Goal: Task Accomplishment & Management: Manage account settings

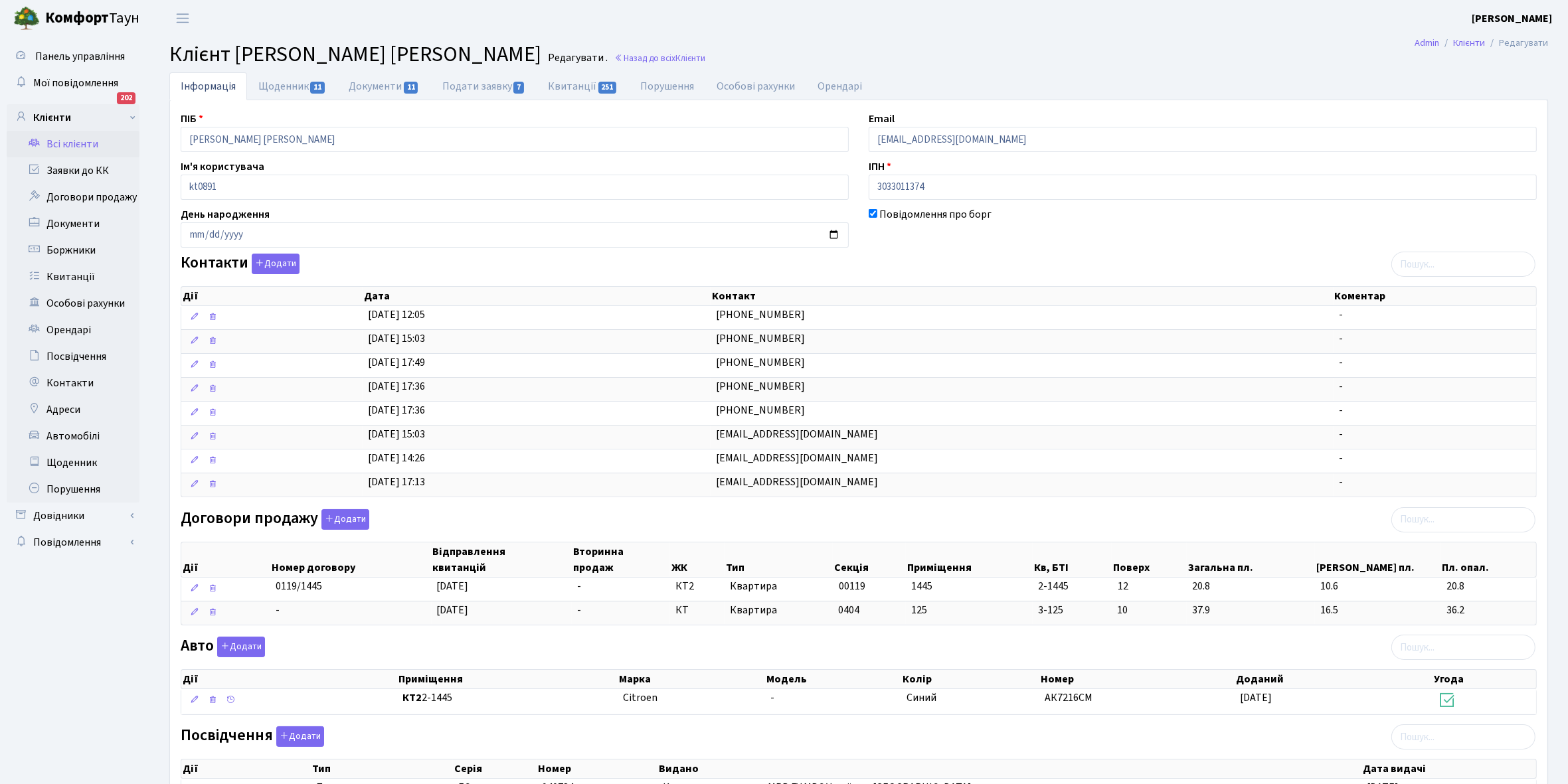
click at [88, 143] on link "Всі клієнти" at bounding box center [73, 144] width 133 height 26
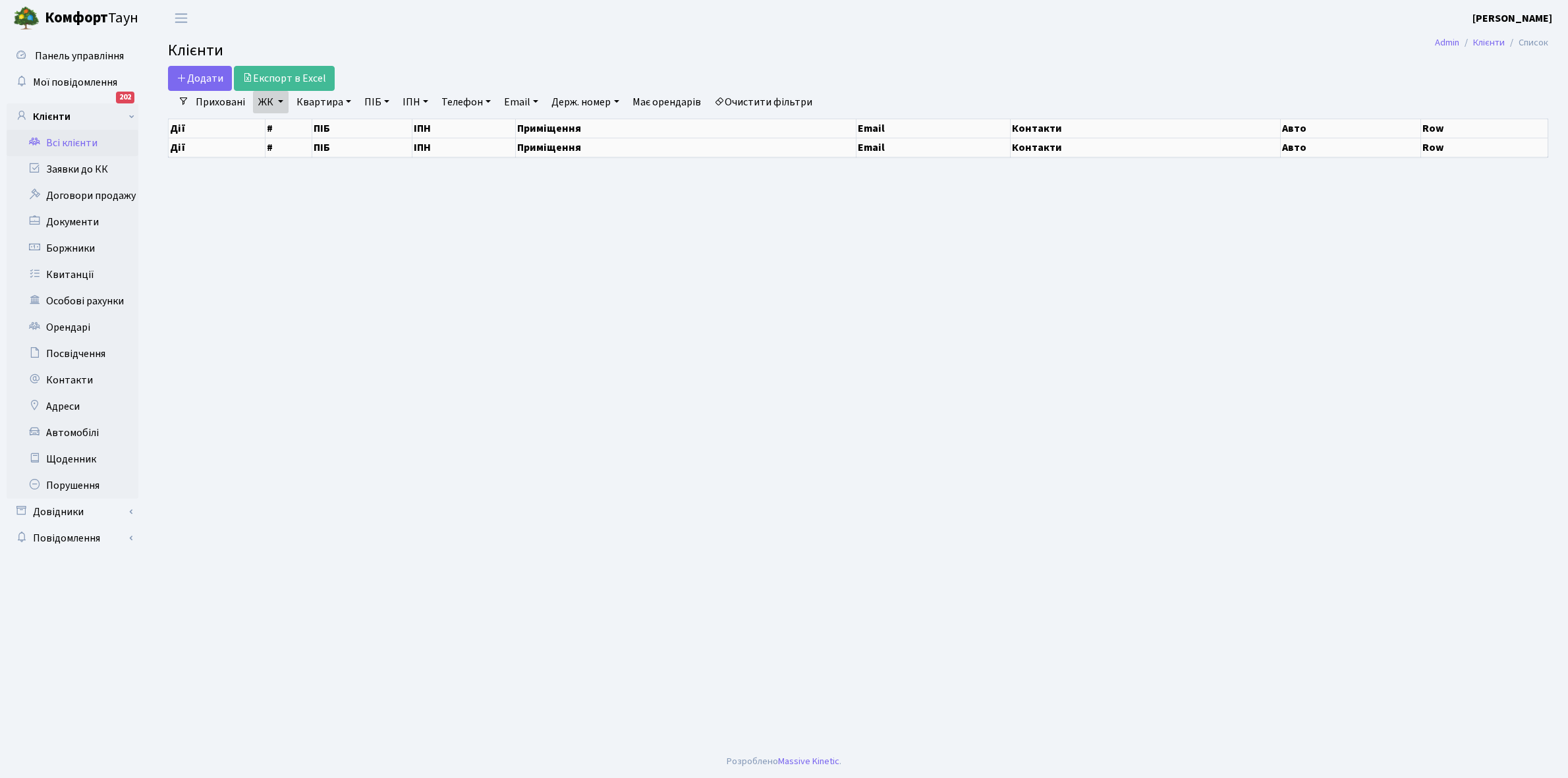
select select "25"
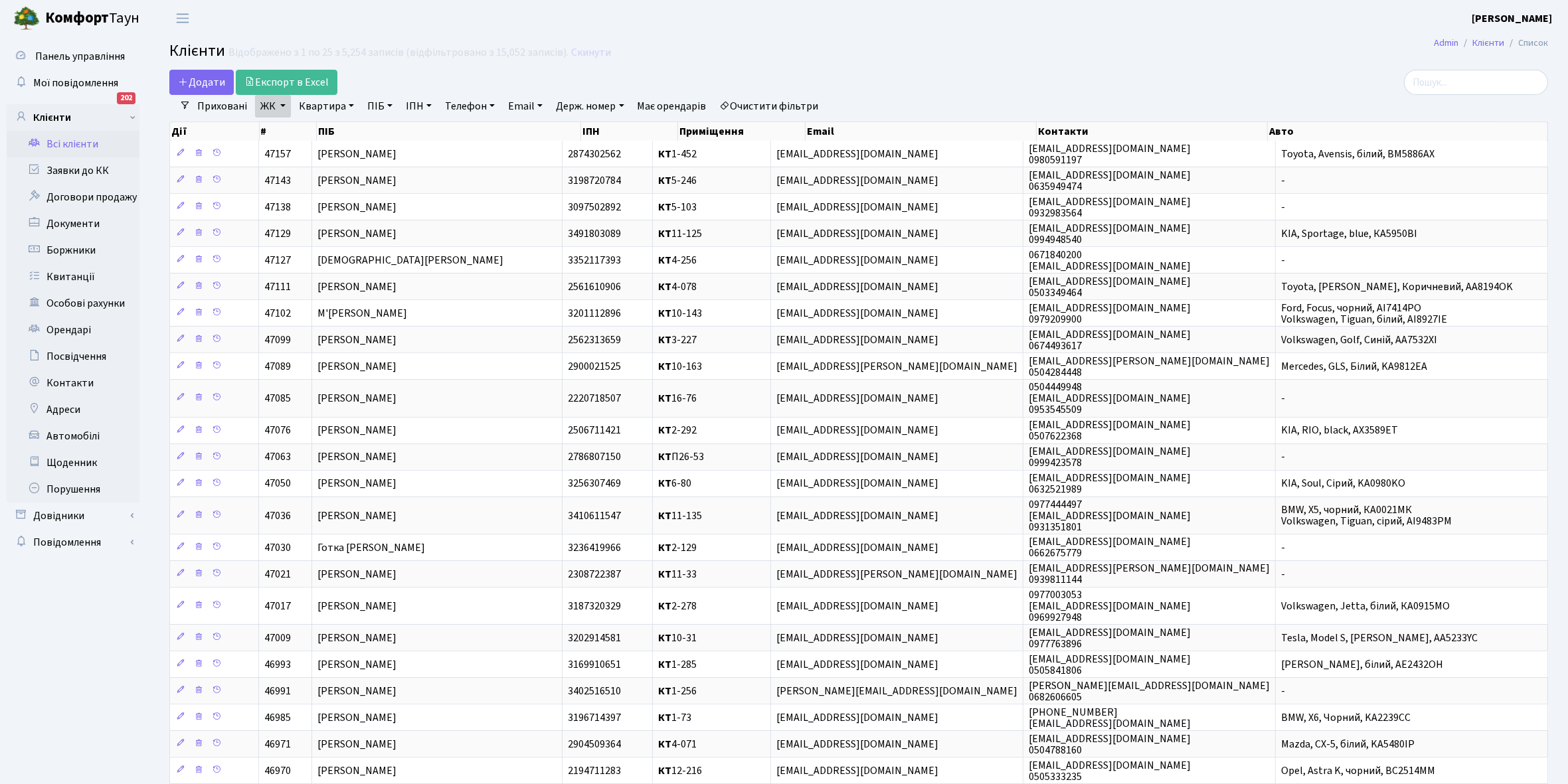
click at [772, 104] on link "Очистити фільтри" at bounding box center [769, 106] width 109 height 23
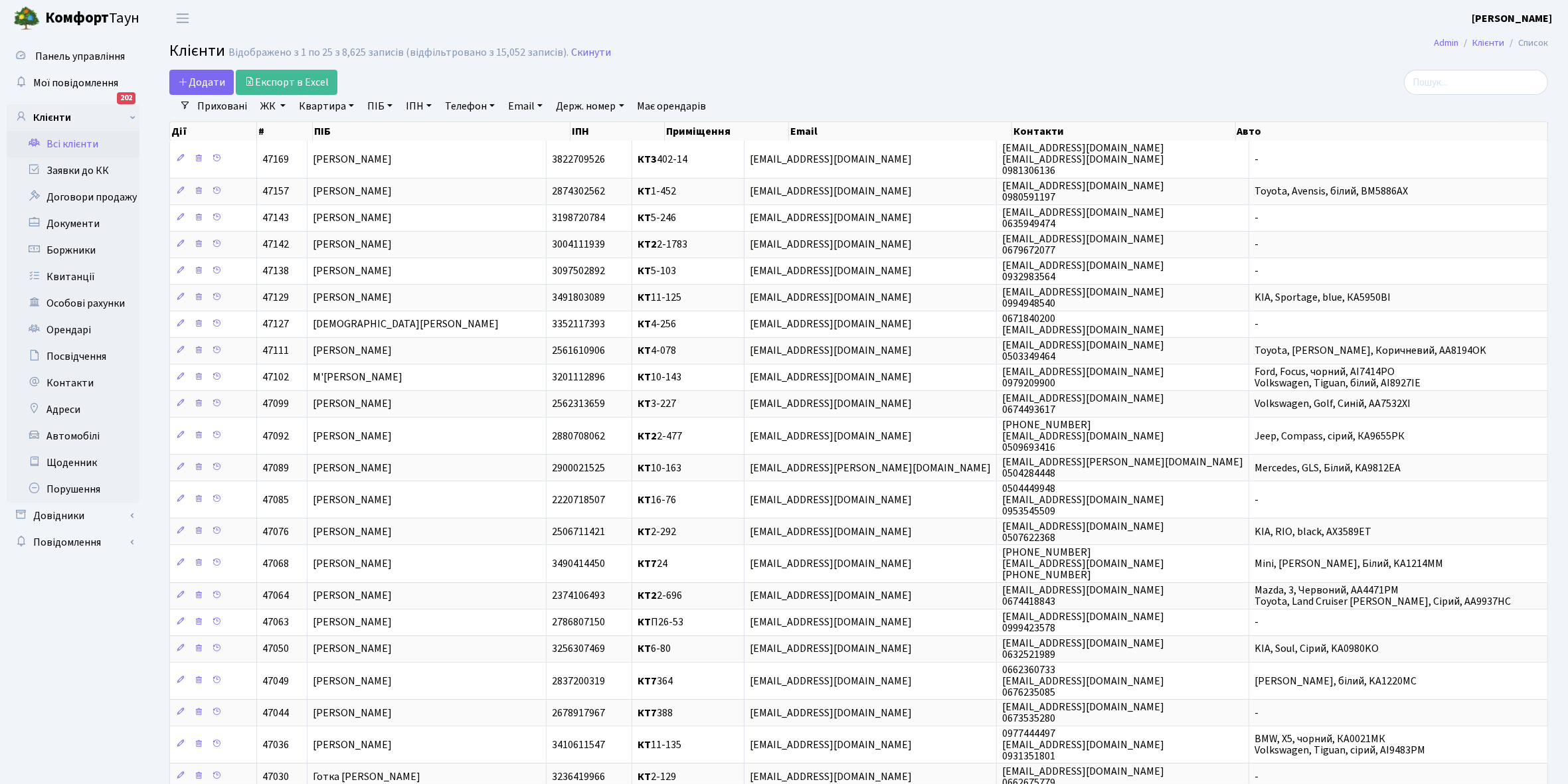
click at [281, 103] on link "ЖК" at bounding box center [273, 106] width 36 height 23
click at [285, 148] on label "КТ2, просп. Соборності, 17" at bounding box center [352, 148] width 134 height 15
click at [285, 148] on input "КТ2, просп. Соборності, 17" at bounding box center [289, 145] width 9 height 9
checkbox input "true"
click at [289, 287] on button "Застосувати" at bounding box center [314, 297] width 110 height 21
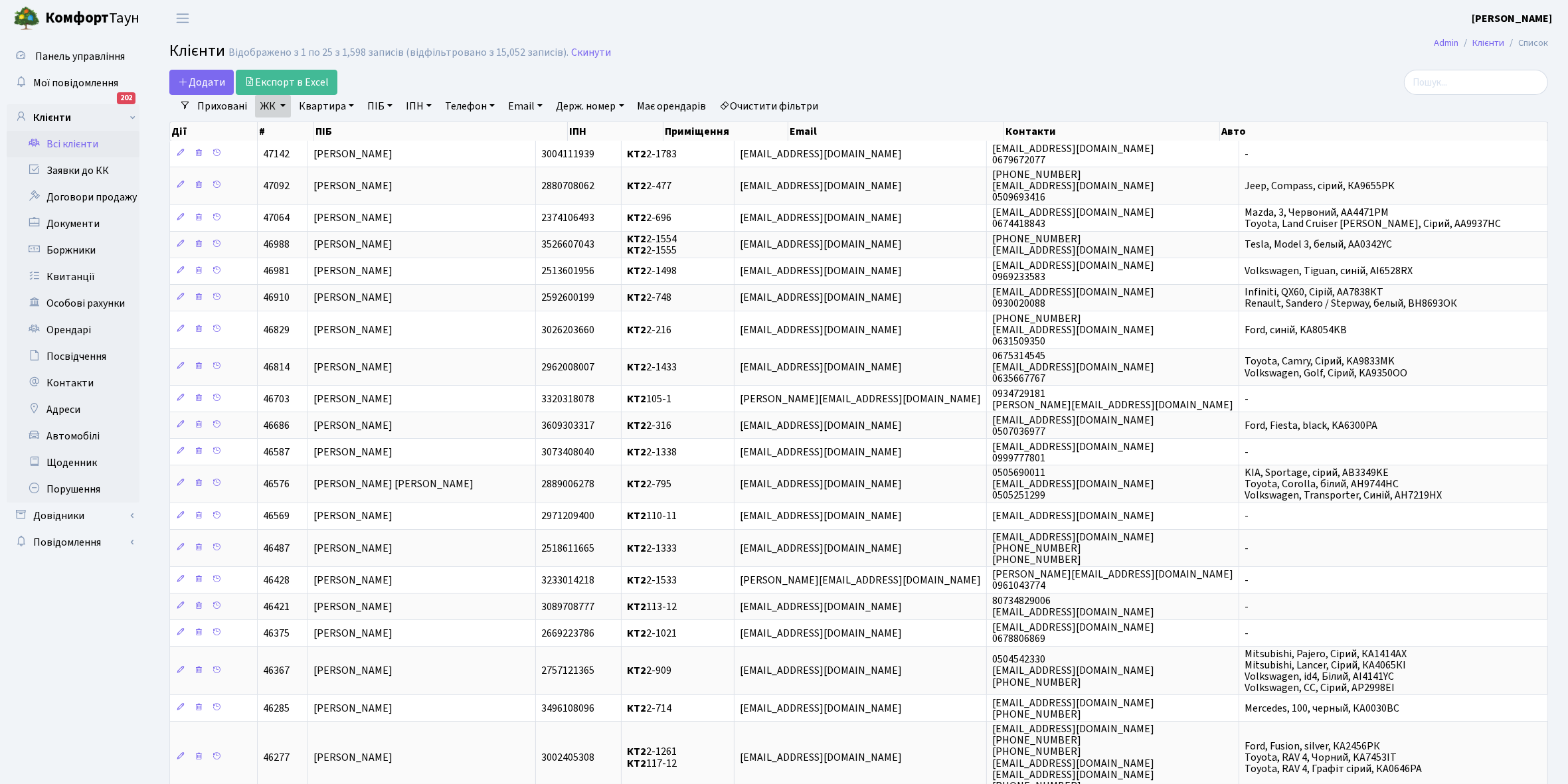
click at [347, 104] on link "Квартира" at bounding box center [326, 106] width 65 height 23
click at [337, 126] on input "text" at bounding box center [333, 132] width 78 height 25
type input "2-1382"
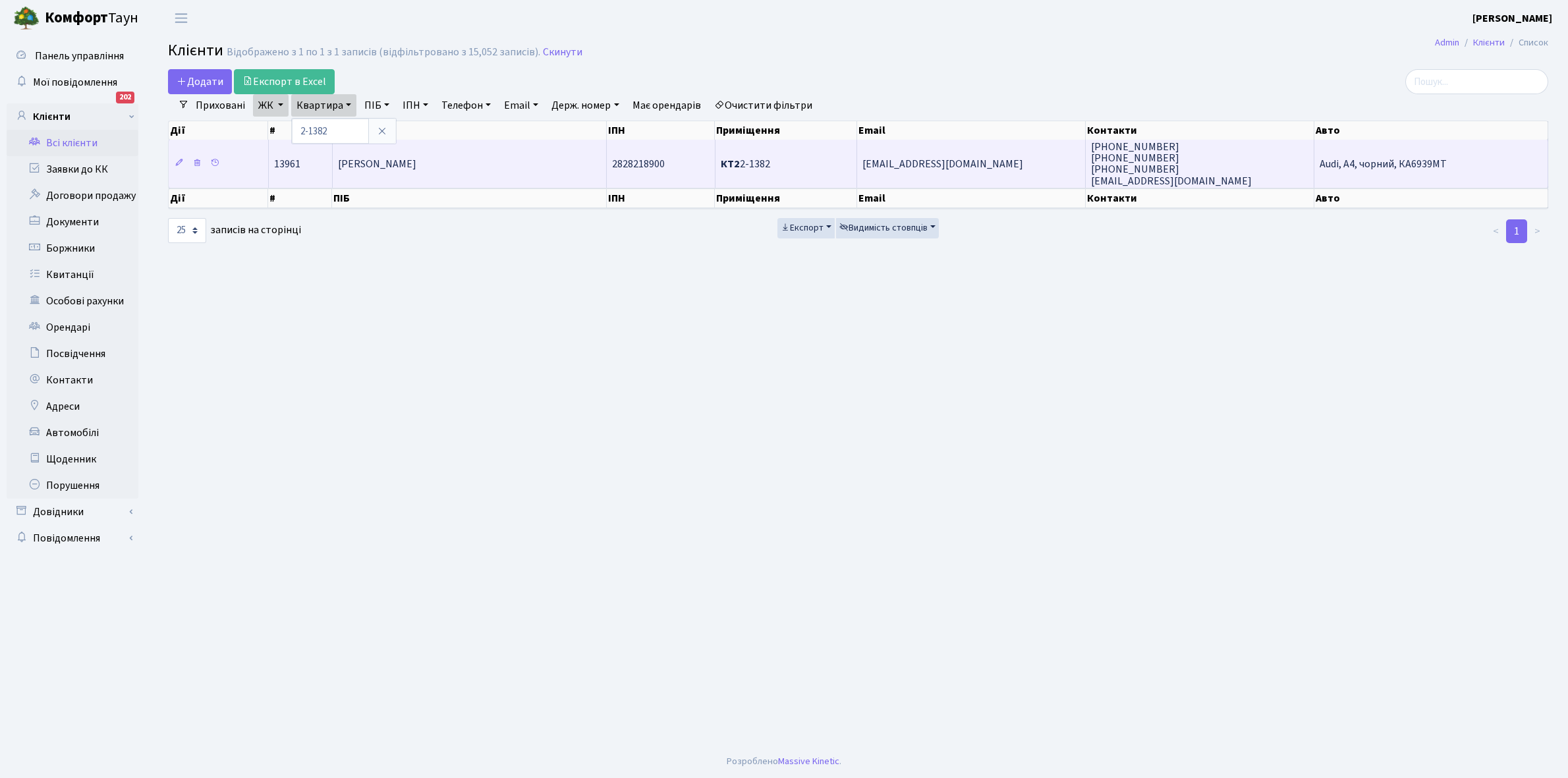
click at [416, 170] on span "Бухтіярова Ірина Олександрівна" at bounding box center [378, 164] width 79 height 15
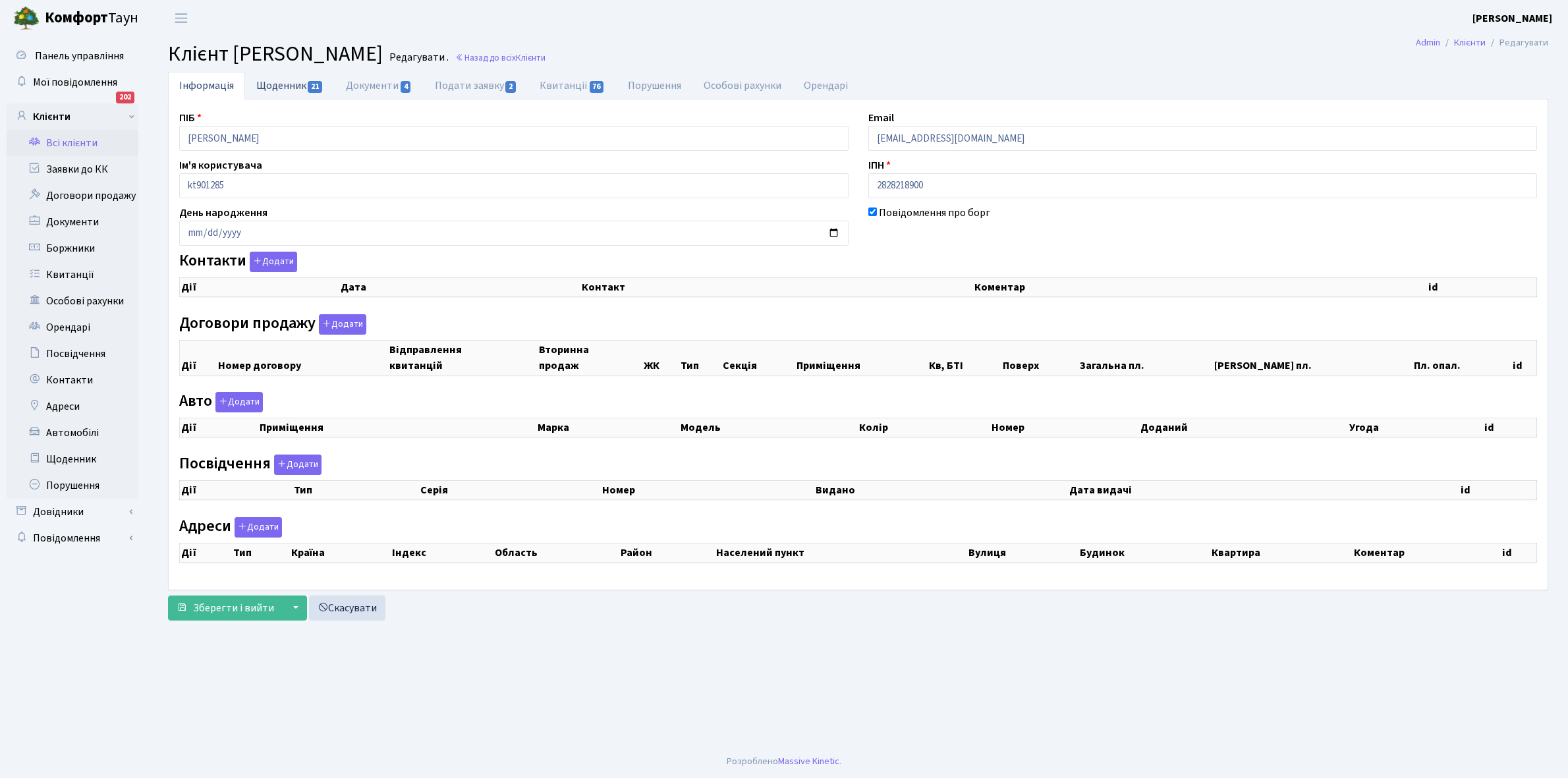
checkbox input "true"
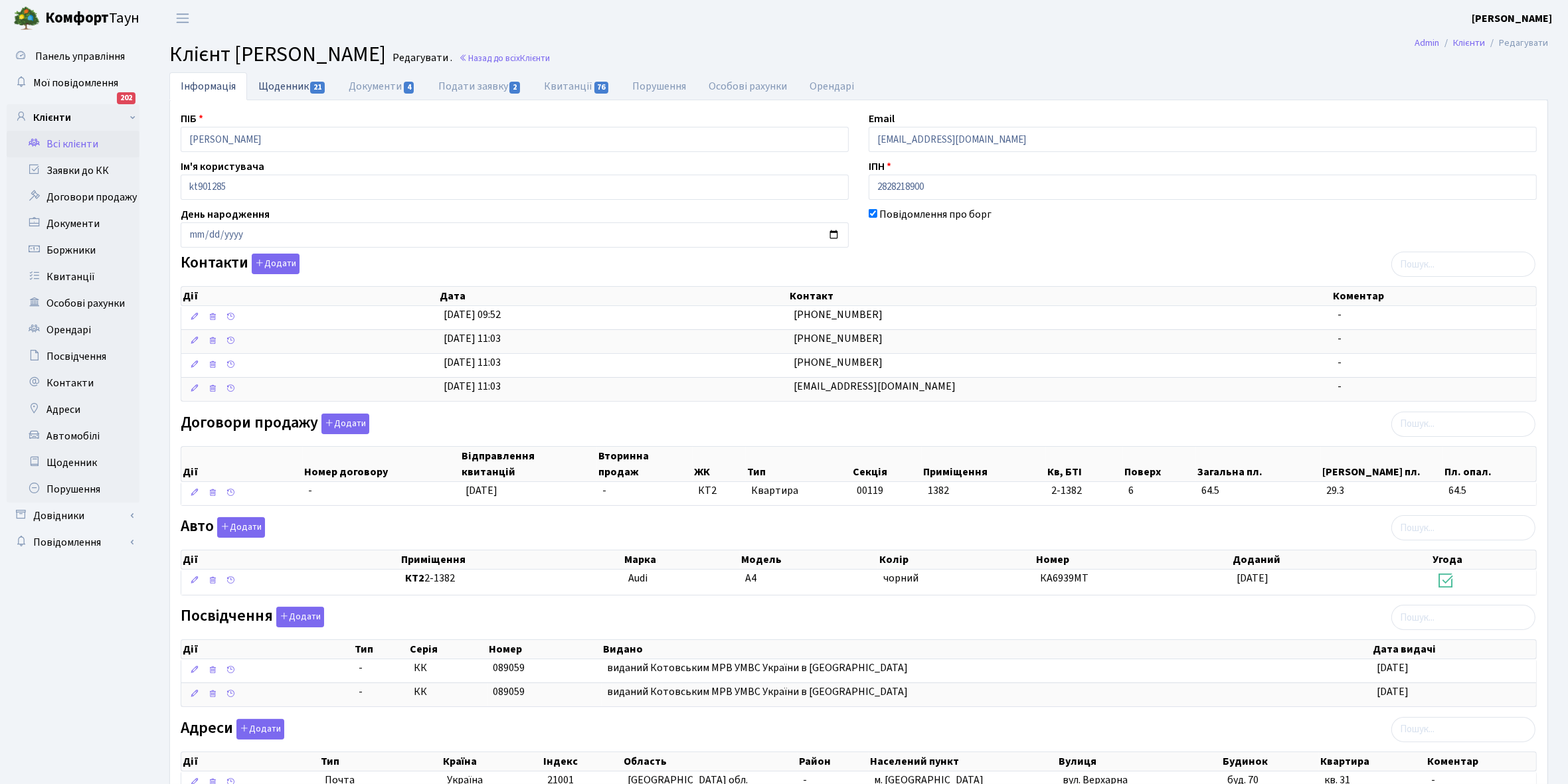
click at [279, 88] on link "Щоденник 21" at bounding box center [292, 85] width 90 height 27
select select "25"
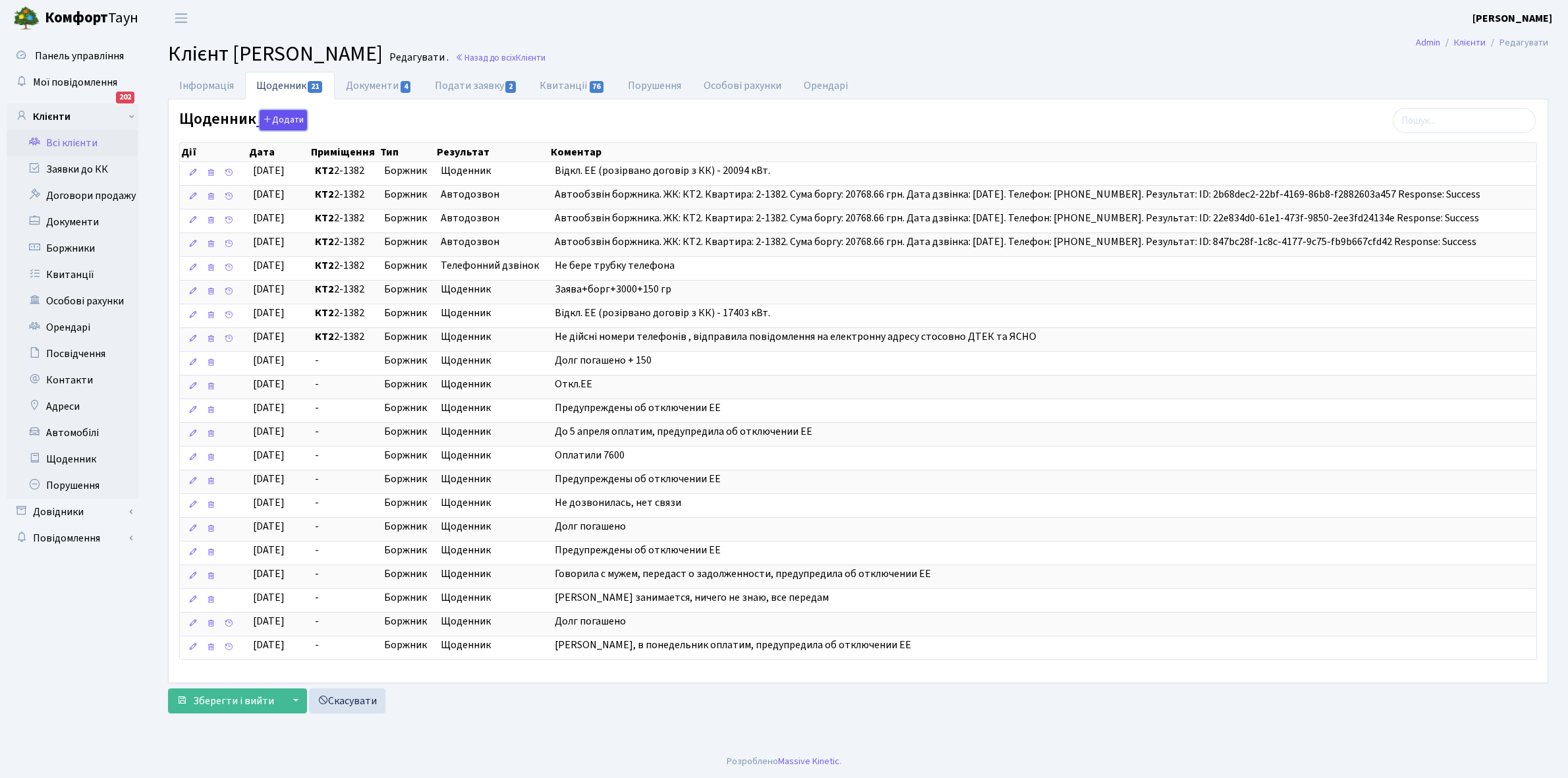
click at [280, 116] on button "Додати" at bounding box center [283, 120] width 47 height 20
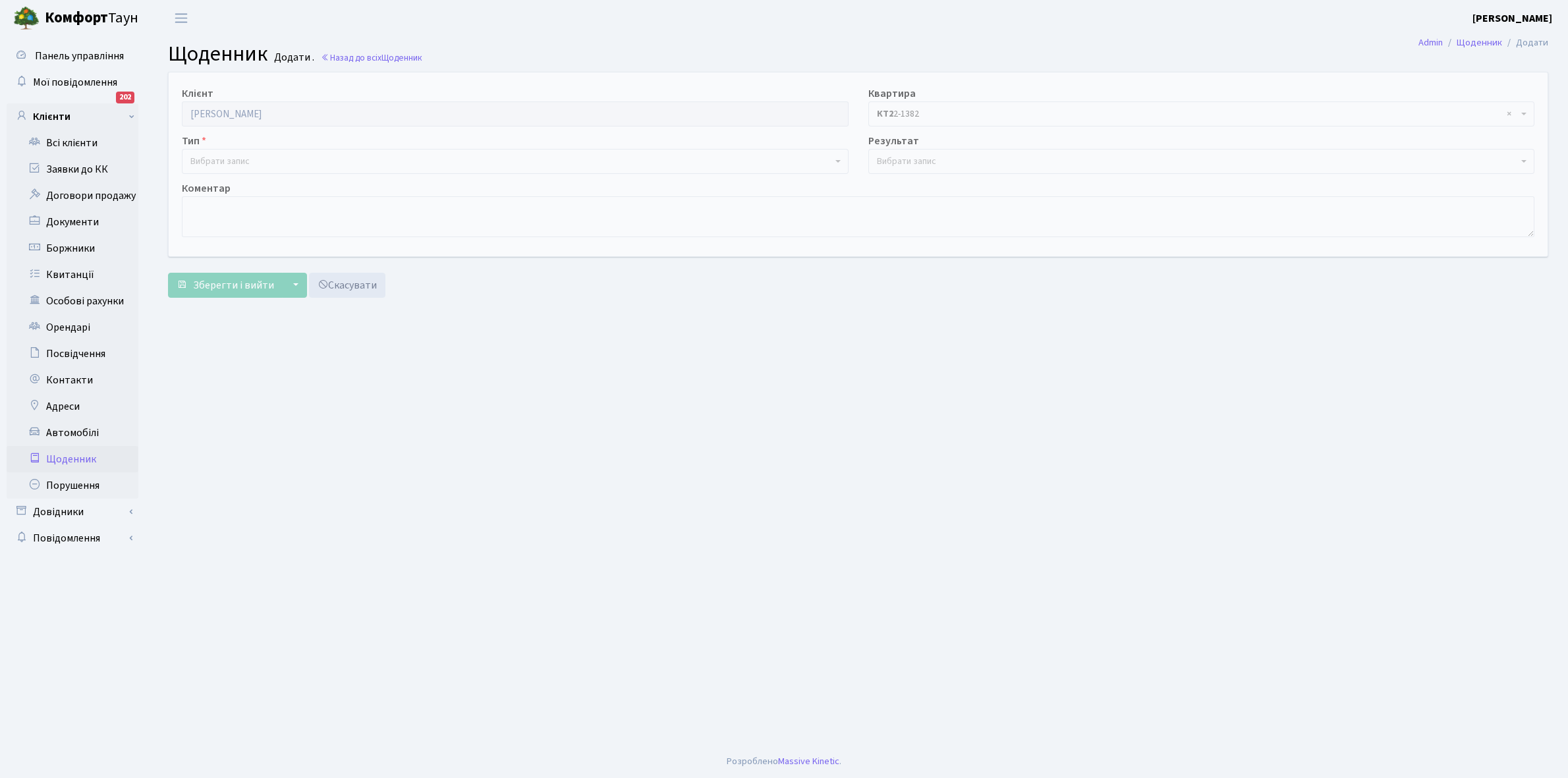
click at [249, 158] on span "Вибрати запис" at bounding box center [219, 161] width 59 height 13
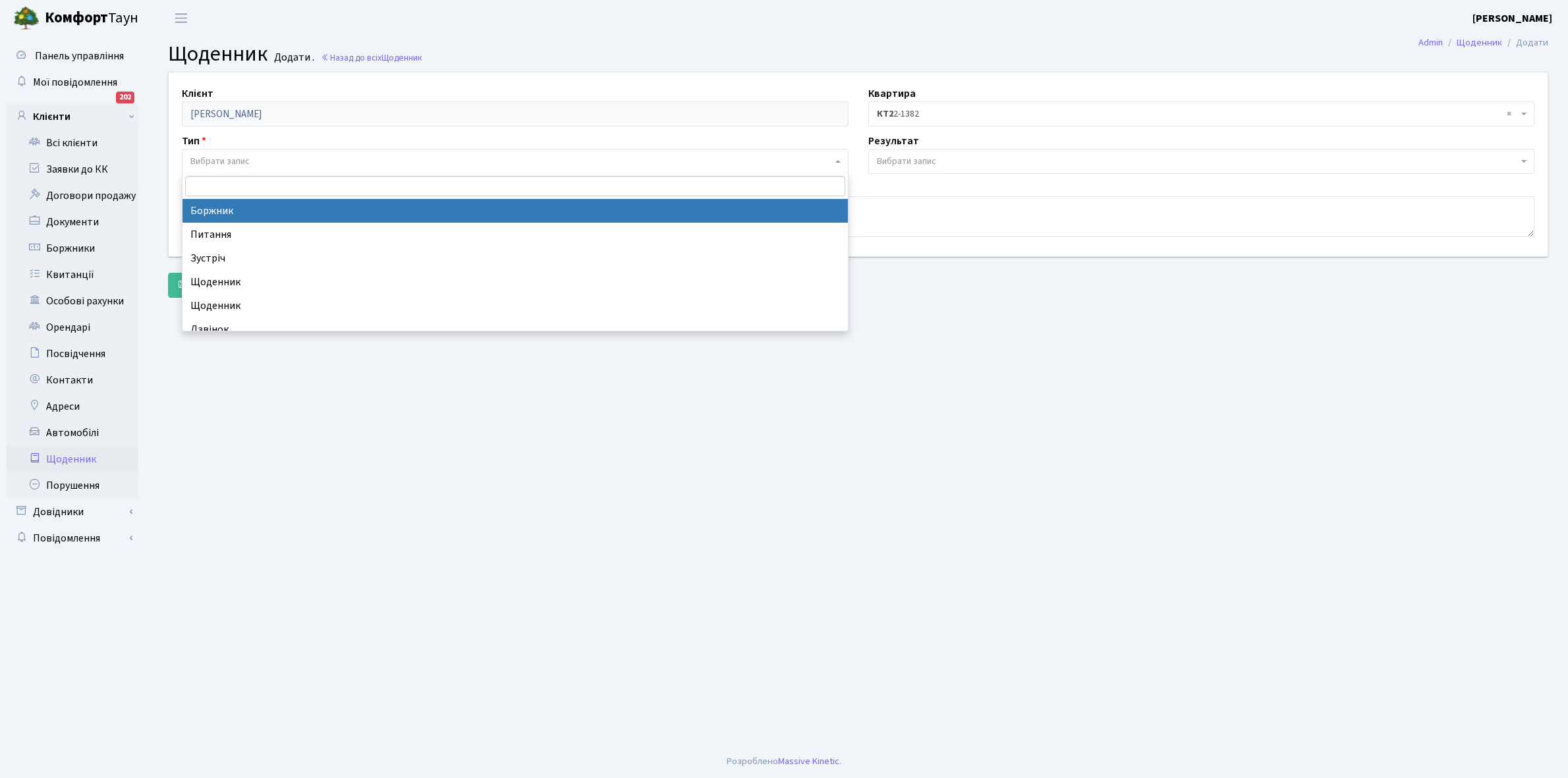
select select "189"
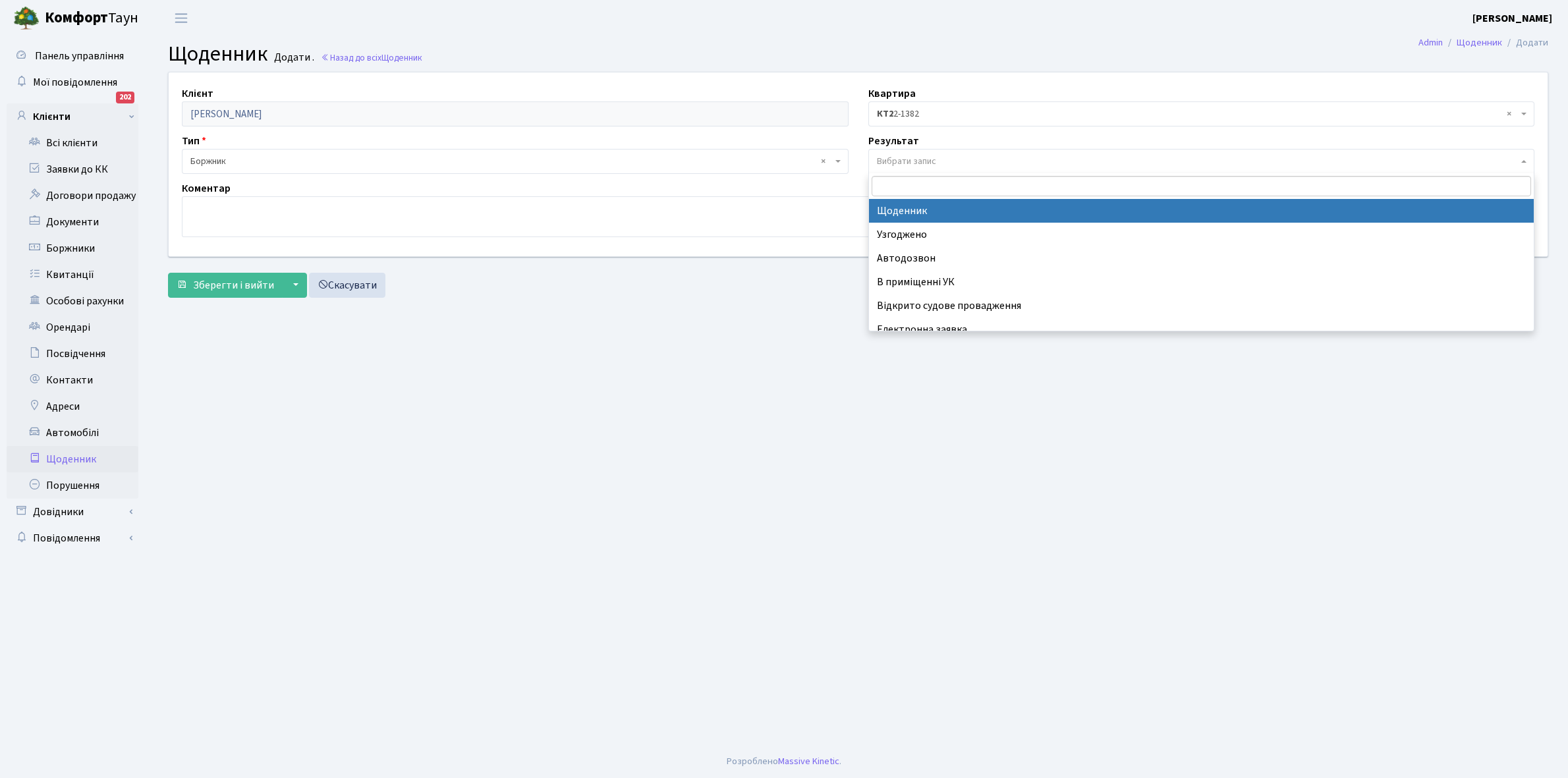
click at [906, 154] on span "Вибрати запис" at bounding box center [1201, 161] width 667 height 25
select select "14"
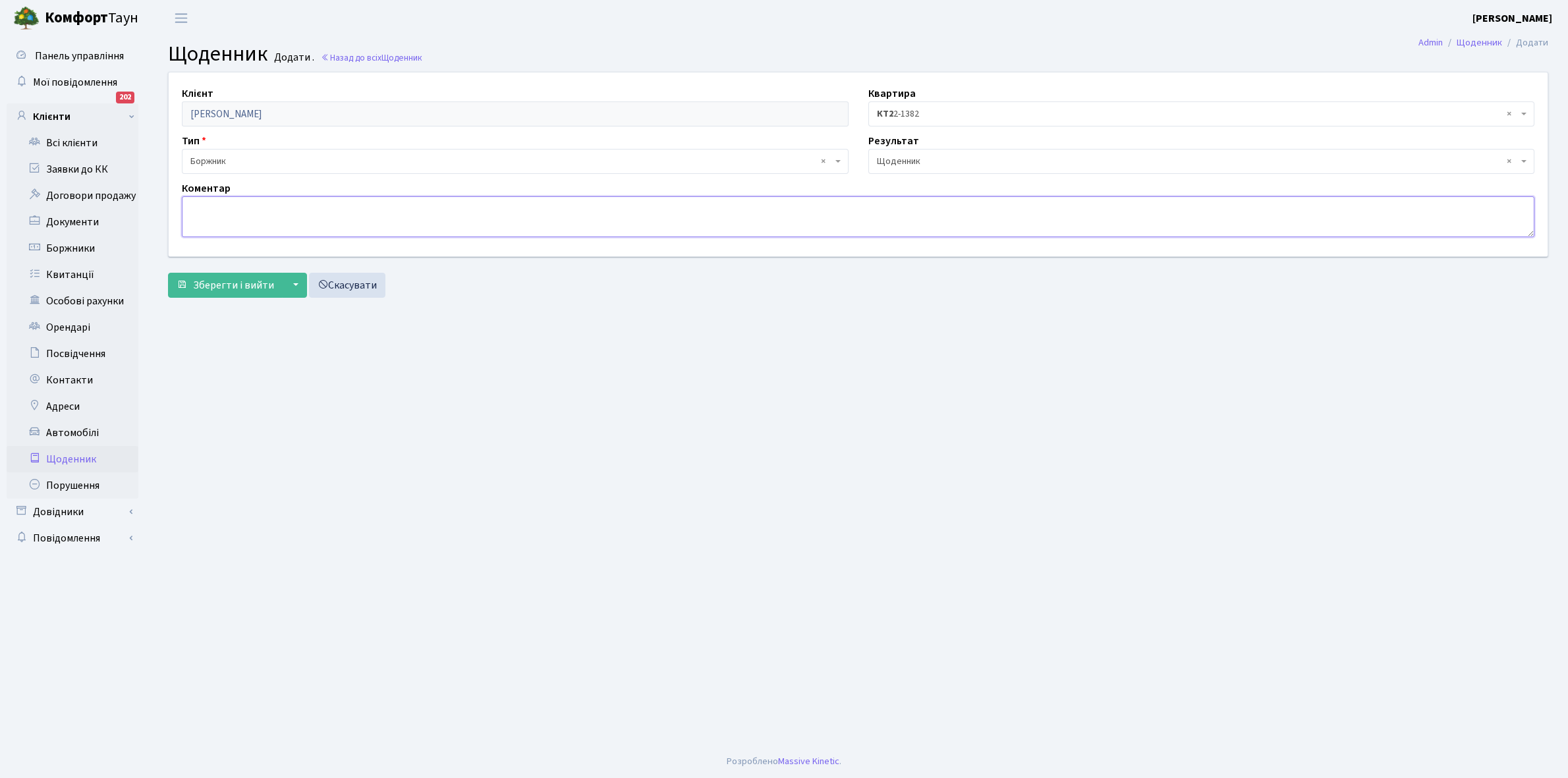
click at [198, 215] on textarea at bounding box center [857, 217] width 1352 height 41
type textarea "J"
click at [234, 209] on textarea "Орендар вшоке" at bounding box center [857, 217] width 1352 height 41
click at [277, 206] on textarea "Орендар в шоке" at bounding box center [857, 217] width 1352 height 41
type textarea "Орендар в шокований від суми боргу в 20000 грн , пішов вирішувати проблему"
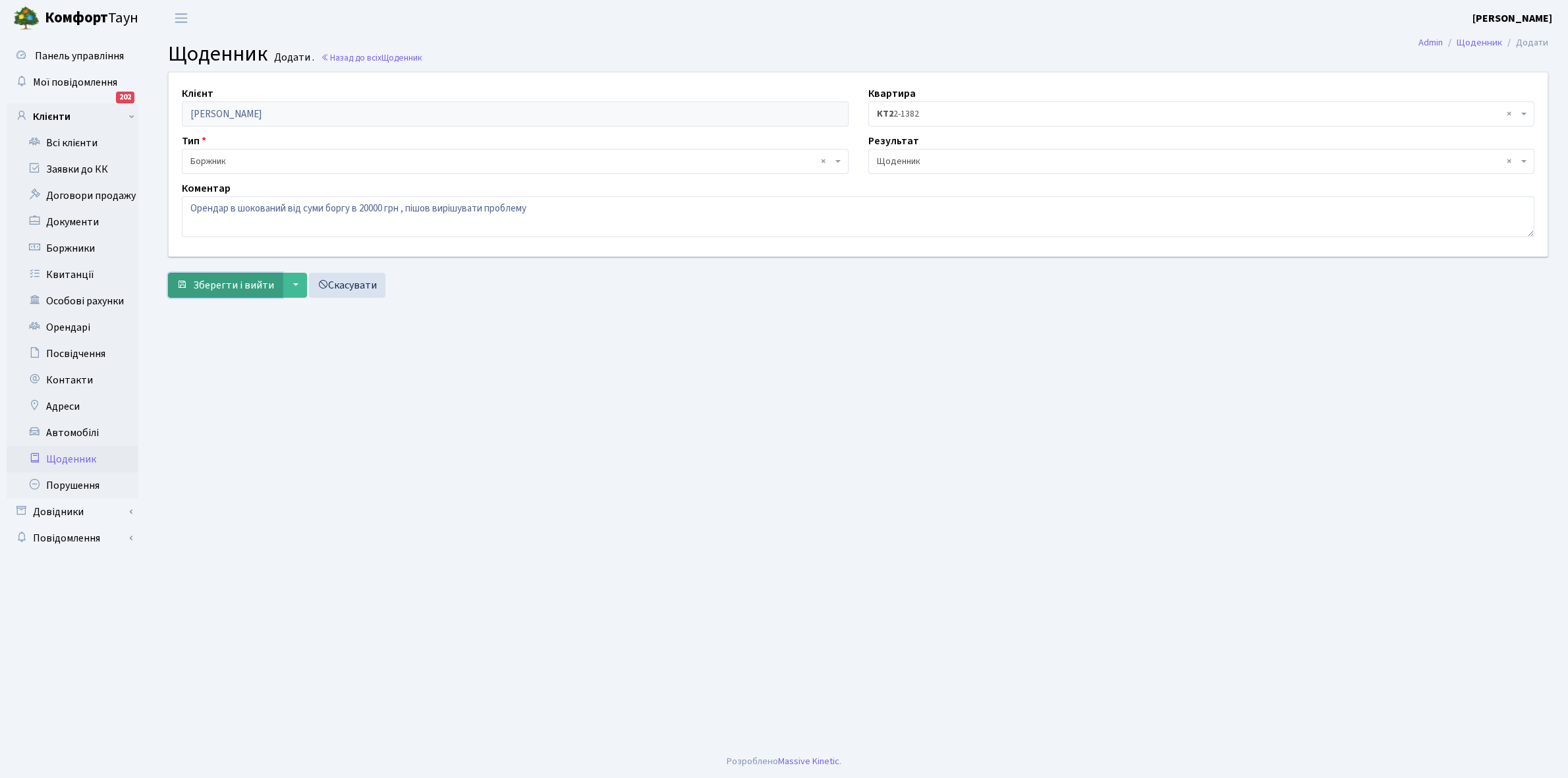
click at [230, 280] on span "Зберегти і вийти" at bounding box center [233, 285] width 81 height 15
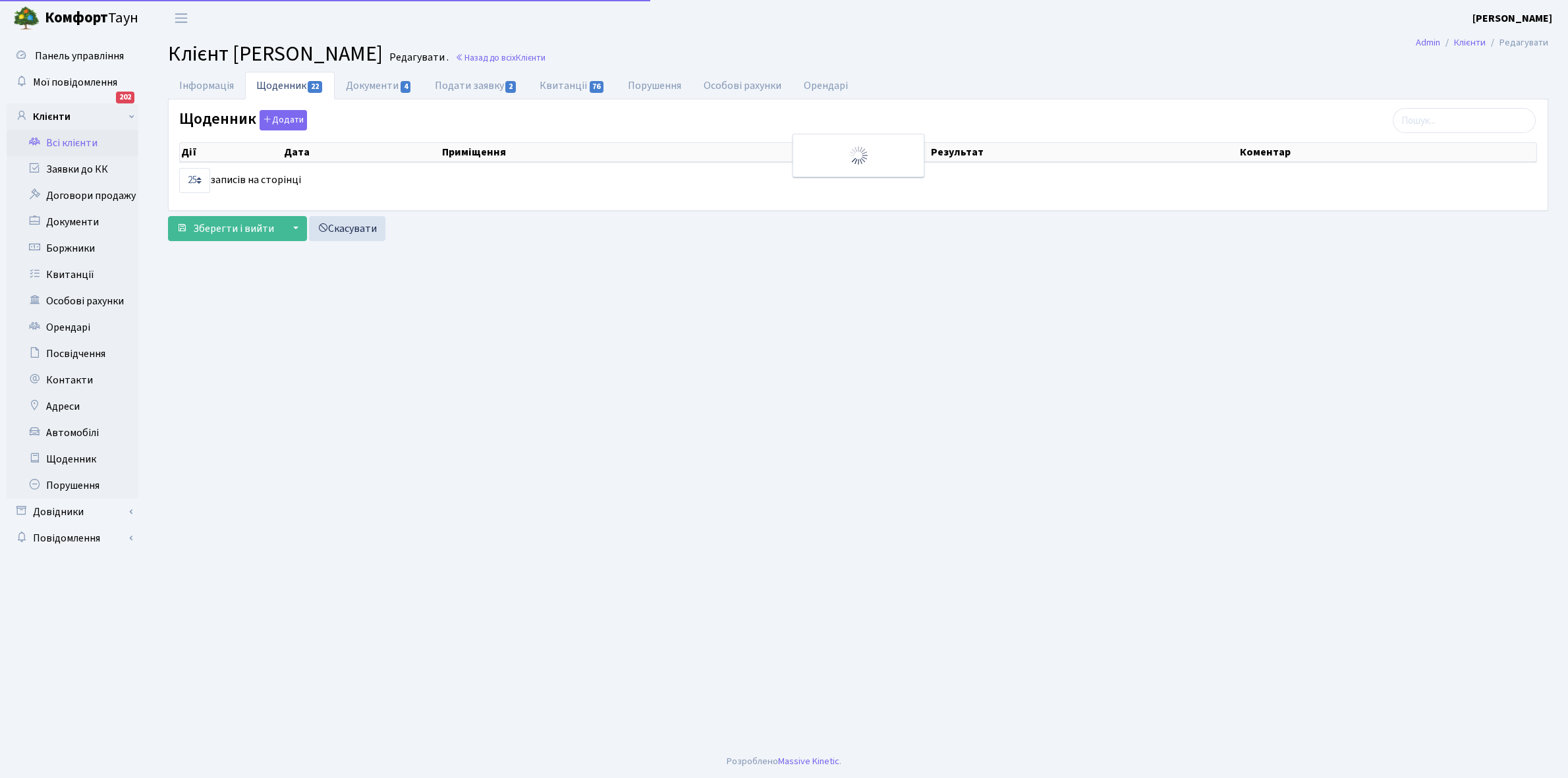
select select "25"
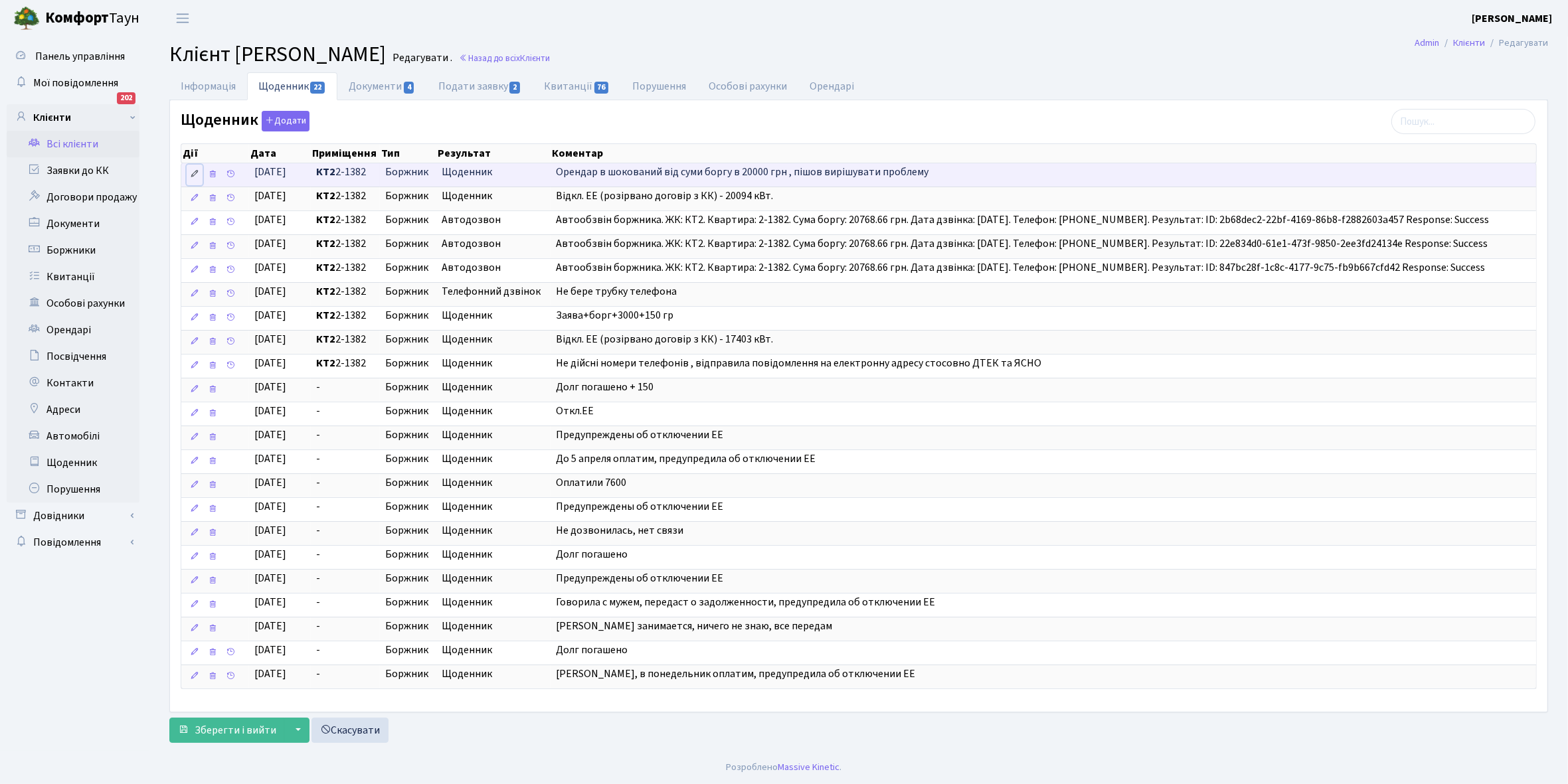
click at [191, 179] on icon at bounding box center [194, 173] width 10 height 10
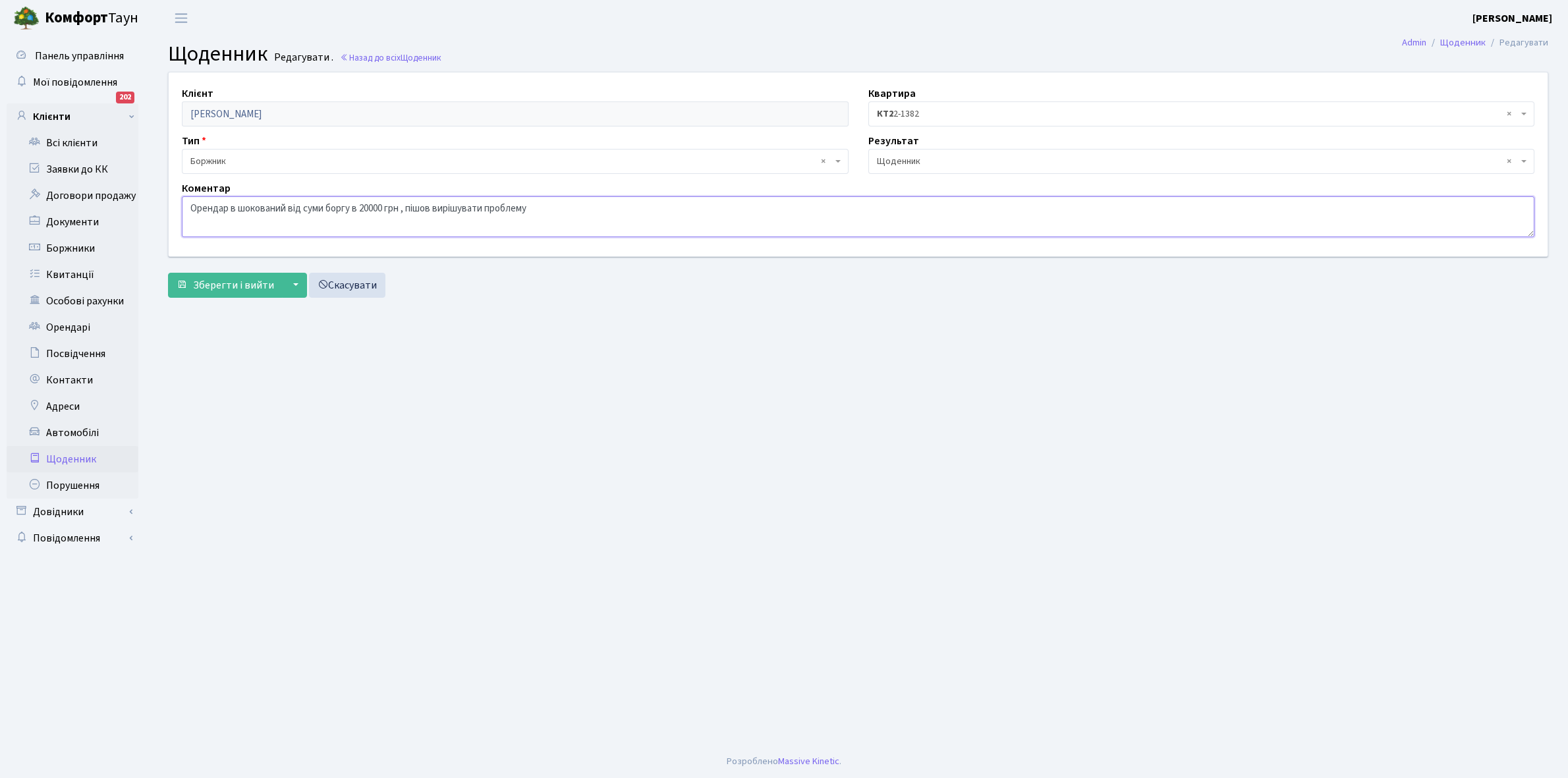
click at [236, 208] on textarea "Орендар в шокований від суми боргу в 20000 грн , пішов вирішувати проблему" at bounding box center [857, 217] width 1352 height 41
type textarea "Орендар шокований від суми боргу в 20000 грн , пішов вирішувати проблему"
click at [254, 281] on span "Зберегти і вийти" at bounding box center [233, 285] width 81 height 15
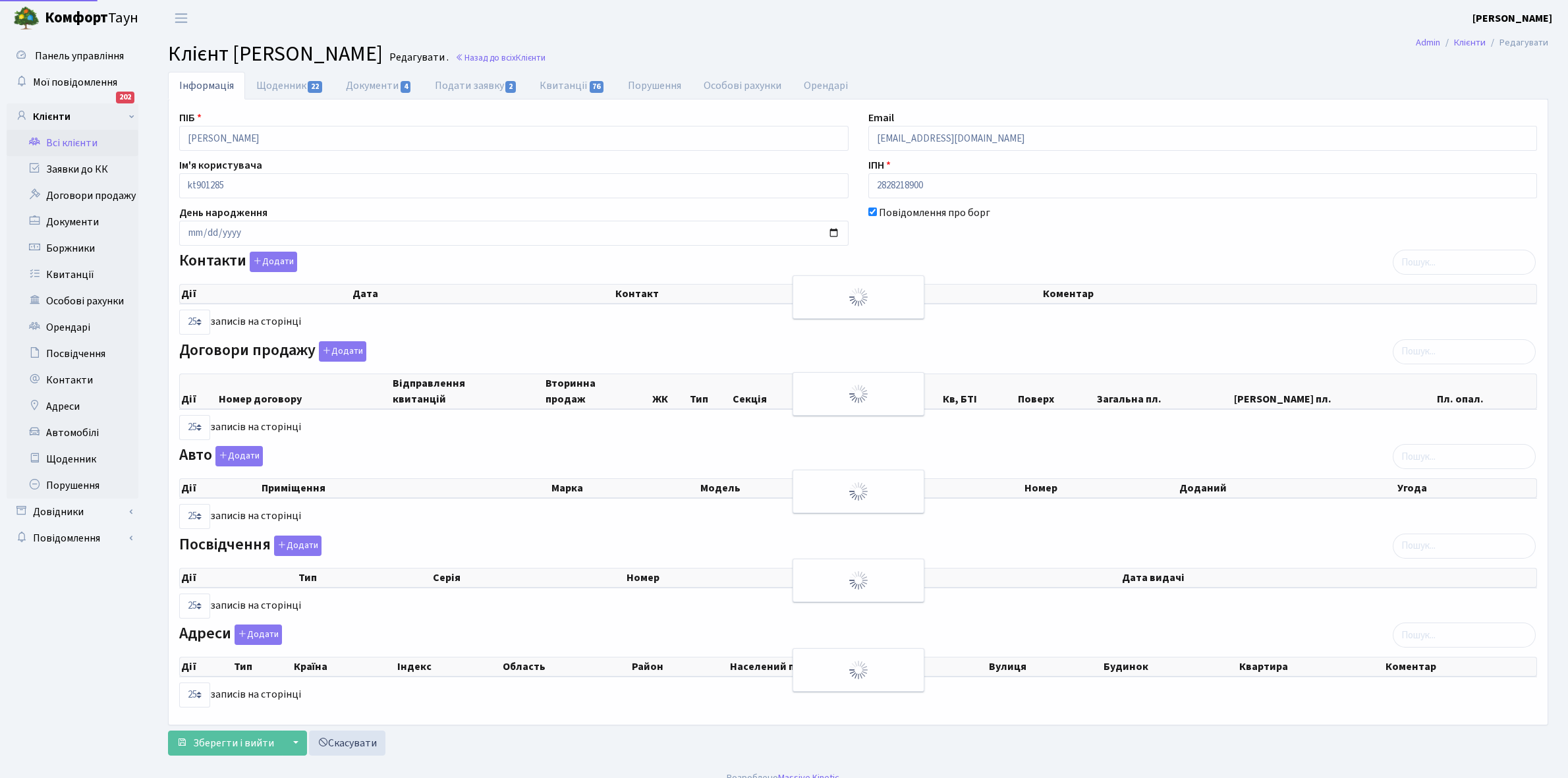
select select "25"
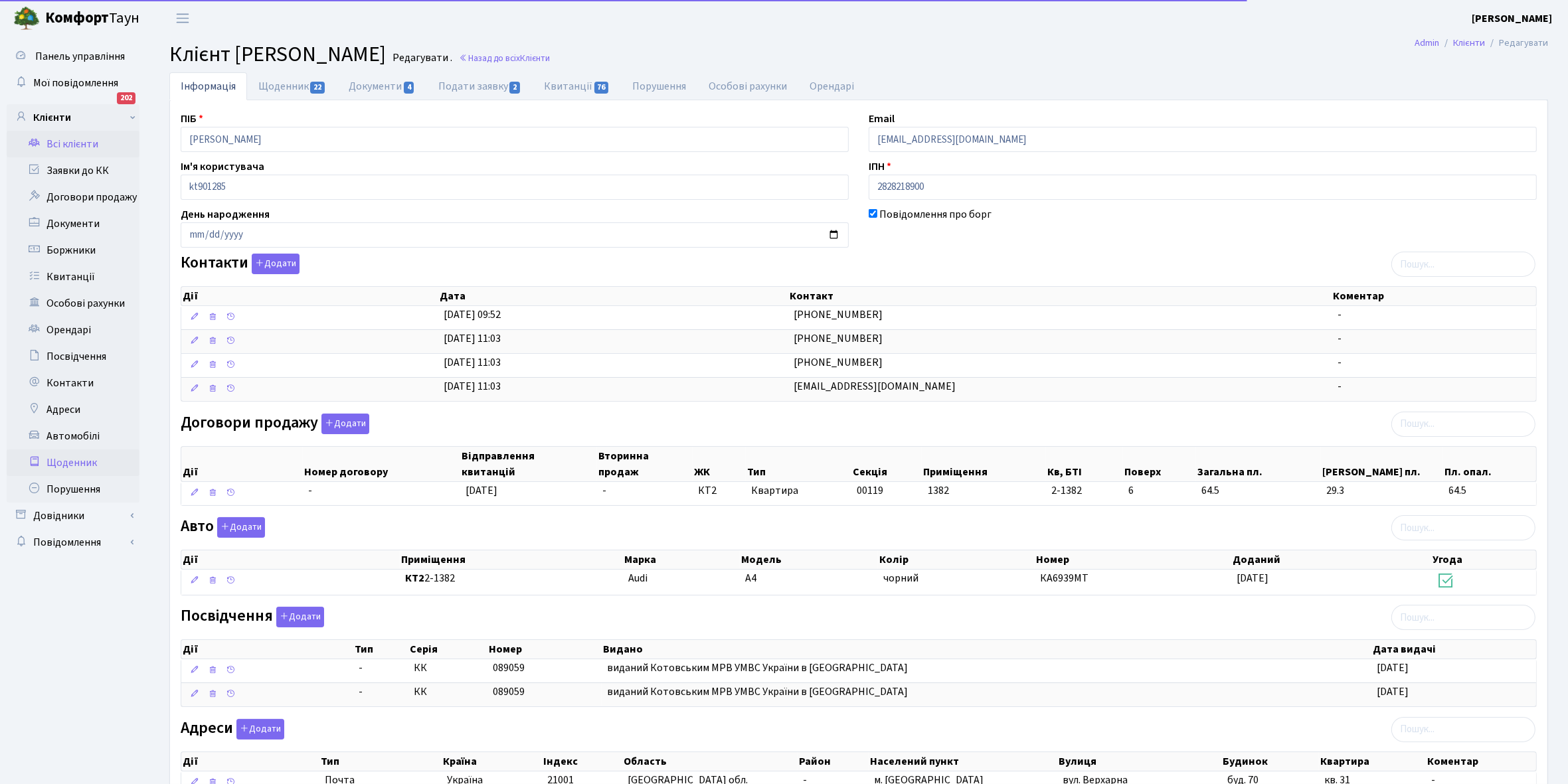
click at [71, 461] on link "Щоденник" at bounding box center [73, 463] width 133 height 26
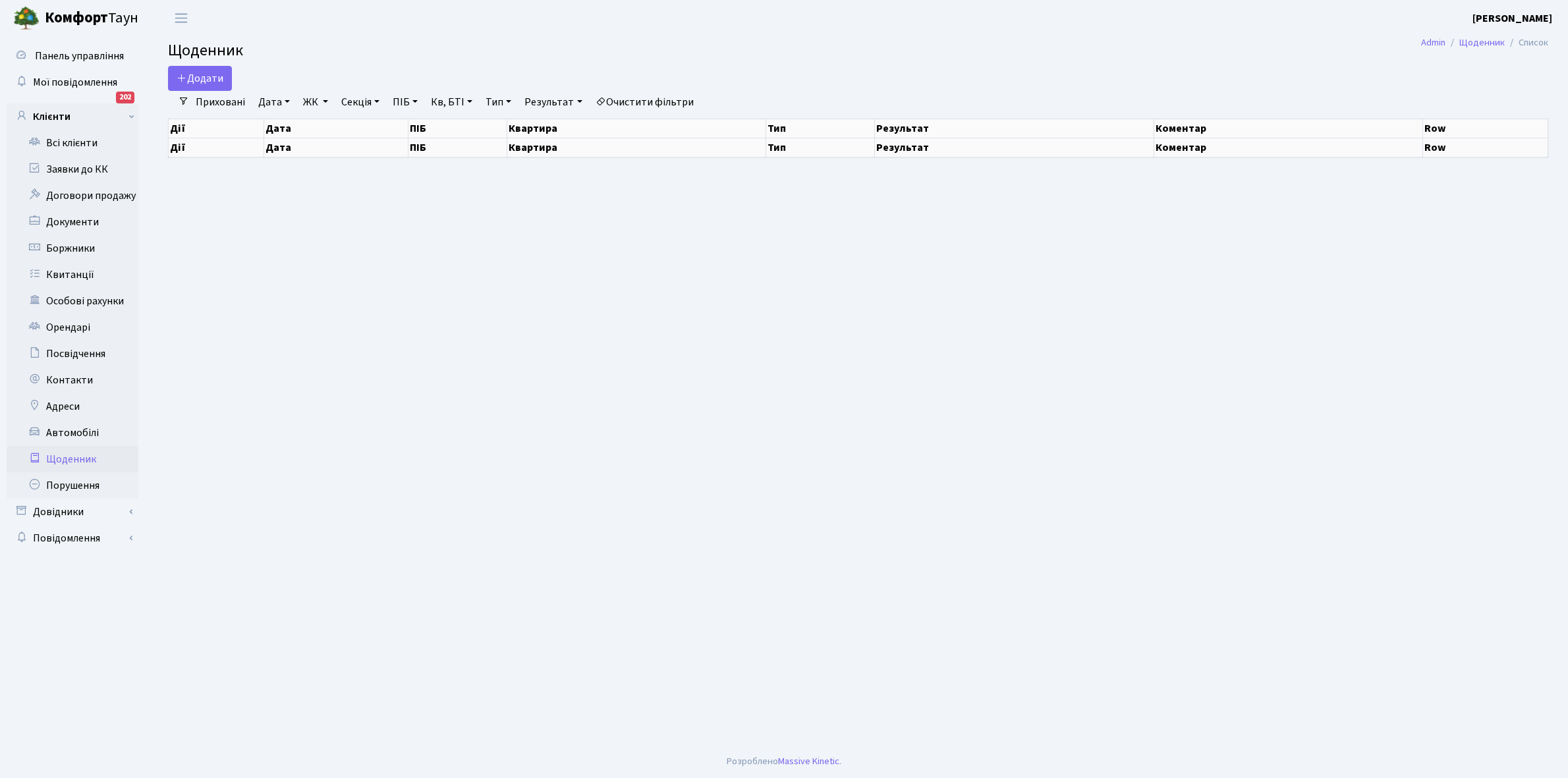
select select "25"
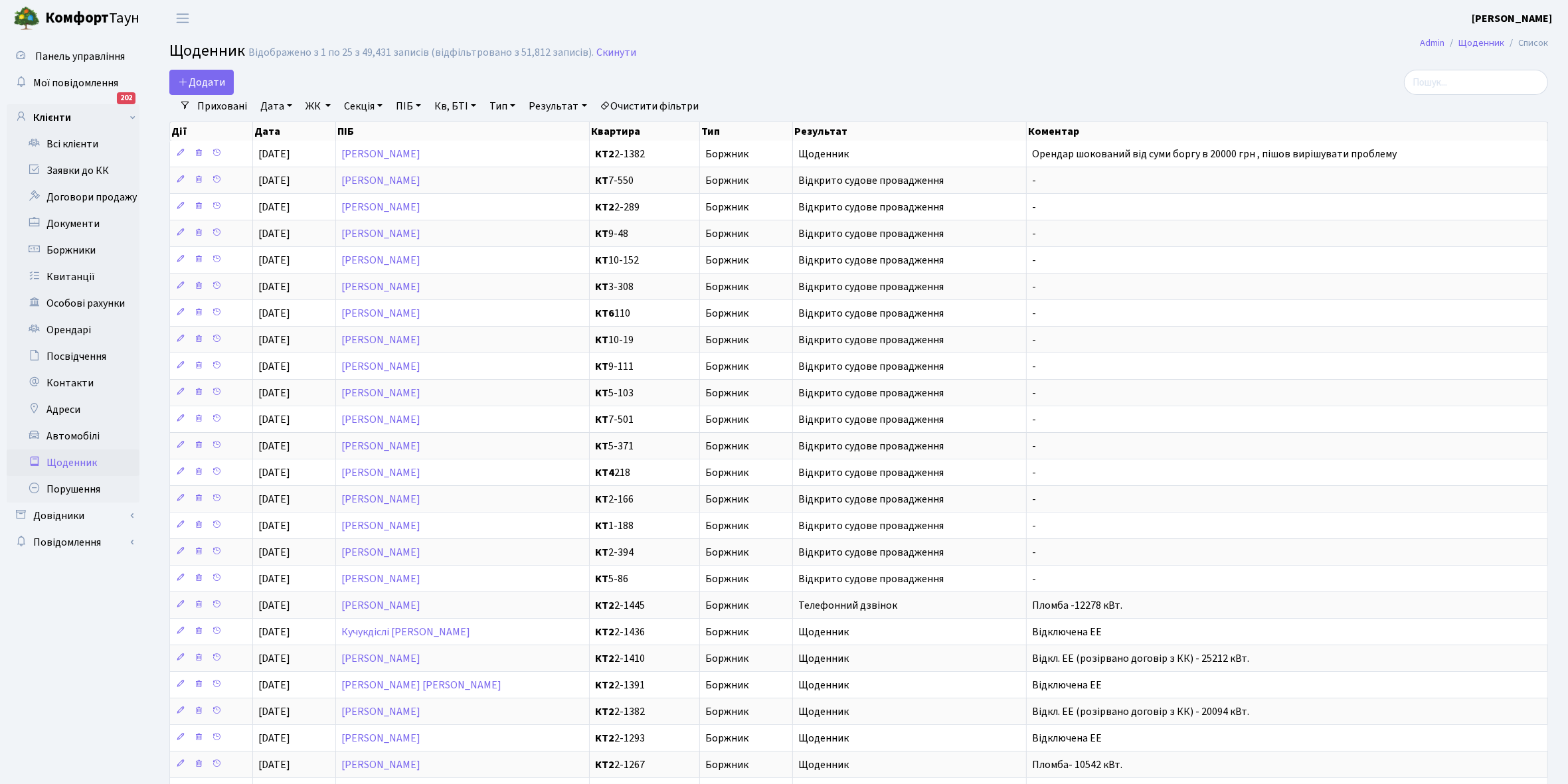
click at [76, 461] on link "Щоденник" at bounding box center [73, 463] width 133 height 26
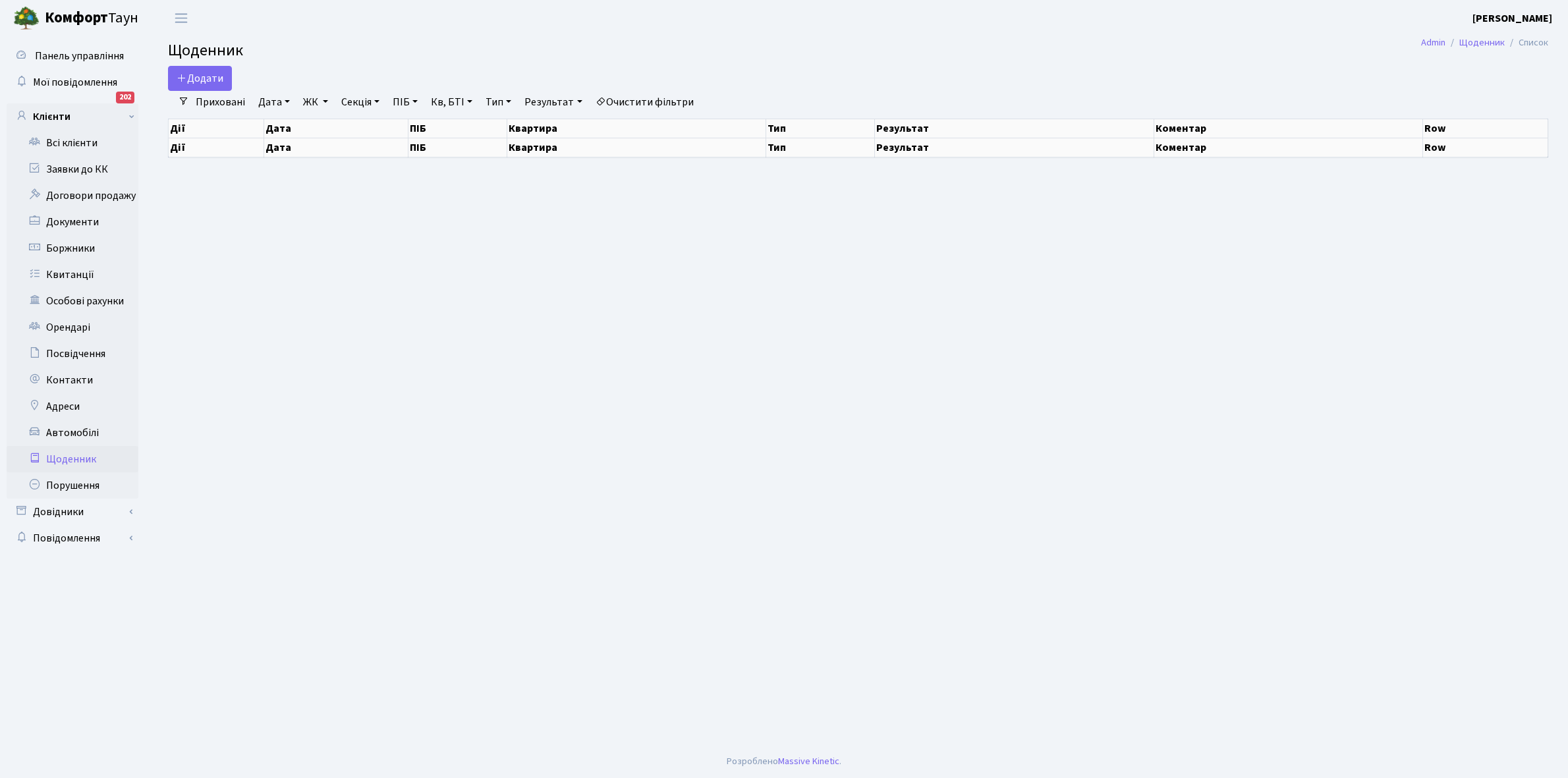
select select "25"
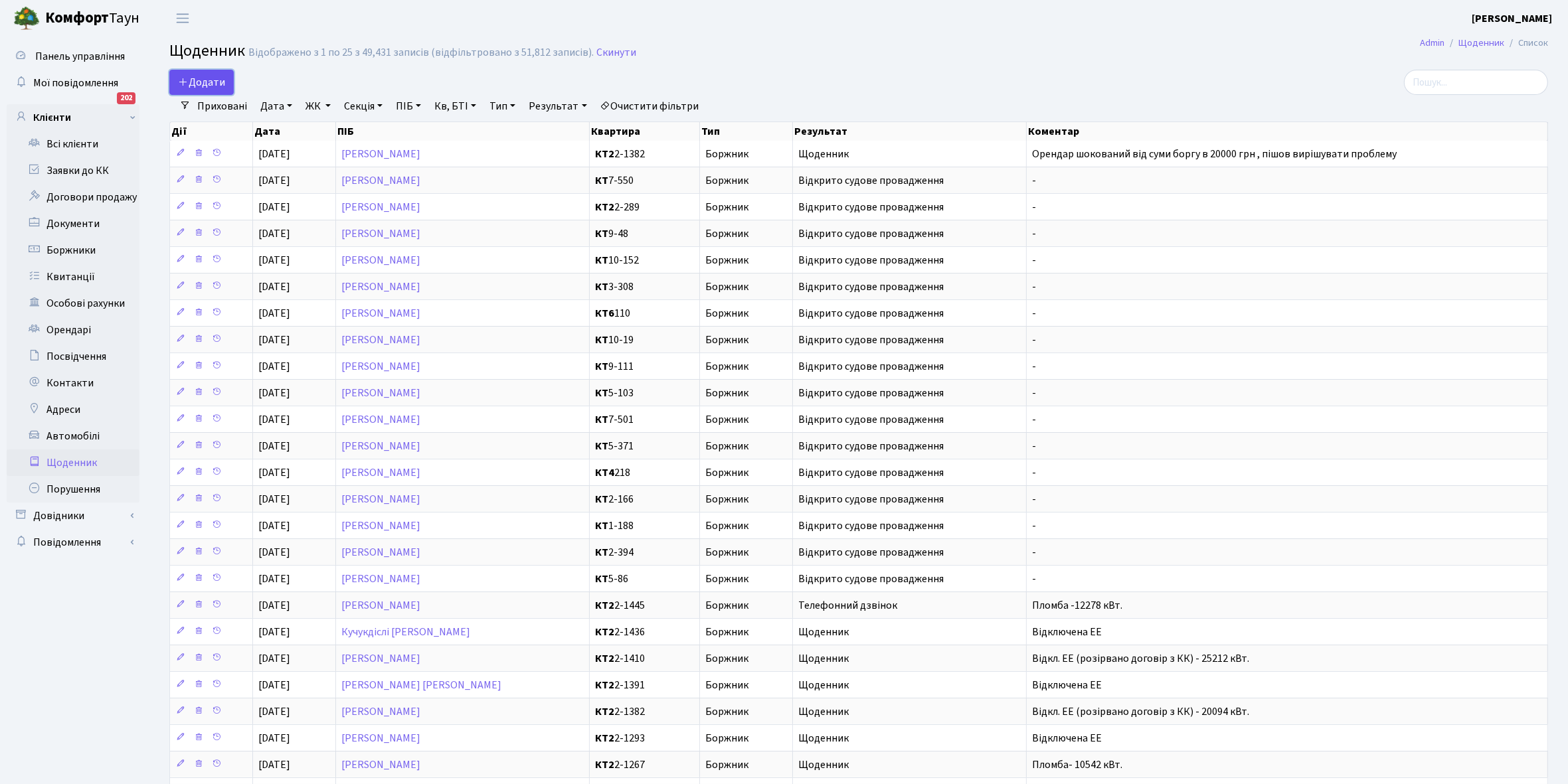
click at [209, 82] on span "Додати" at bounding box center [201, 82] width 47 height 15
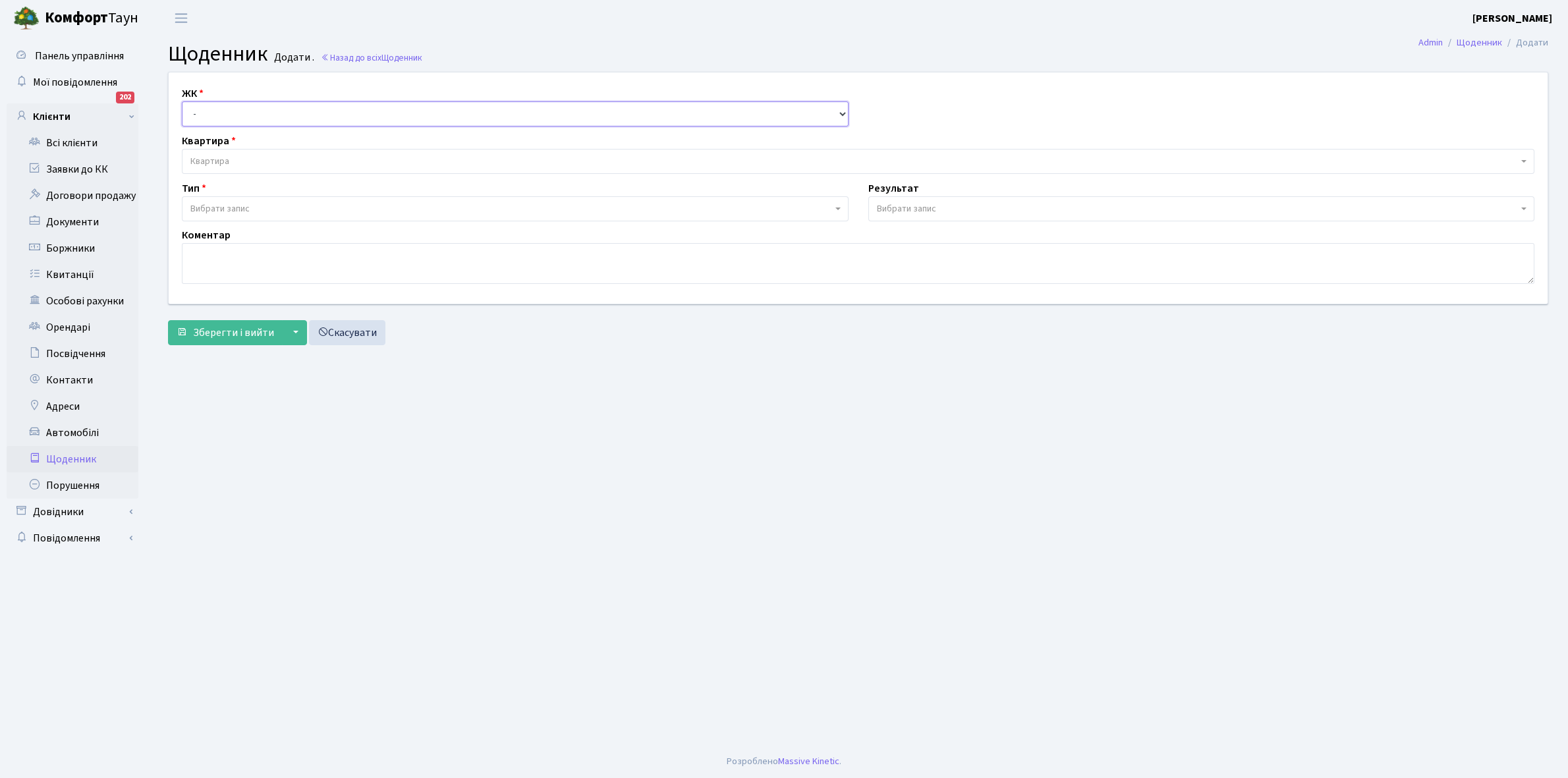
click at [213, 106] on select "- КТ, вул. Регенераторна, 4 КТ2, просп. Соборності, 17 КТ3, вул. Березнева, 16 …" at bounding box center [515, 114] width 667 height 25
select select "295"
click at [182, 101] on select "- КТ, вул. Регенераторна, 4 КТ2, просп. Соборності, 17 КТ3, вул. Березнева, 16 …" at bounding box center [515, 114] width 667 height 25
select select
click at [211, 157] on span "Квартира" at bounding box center [209, 161] width 39 height 13
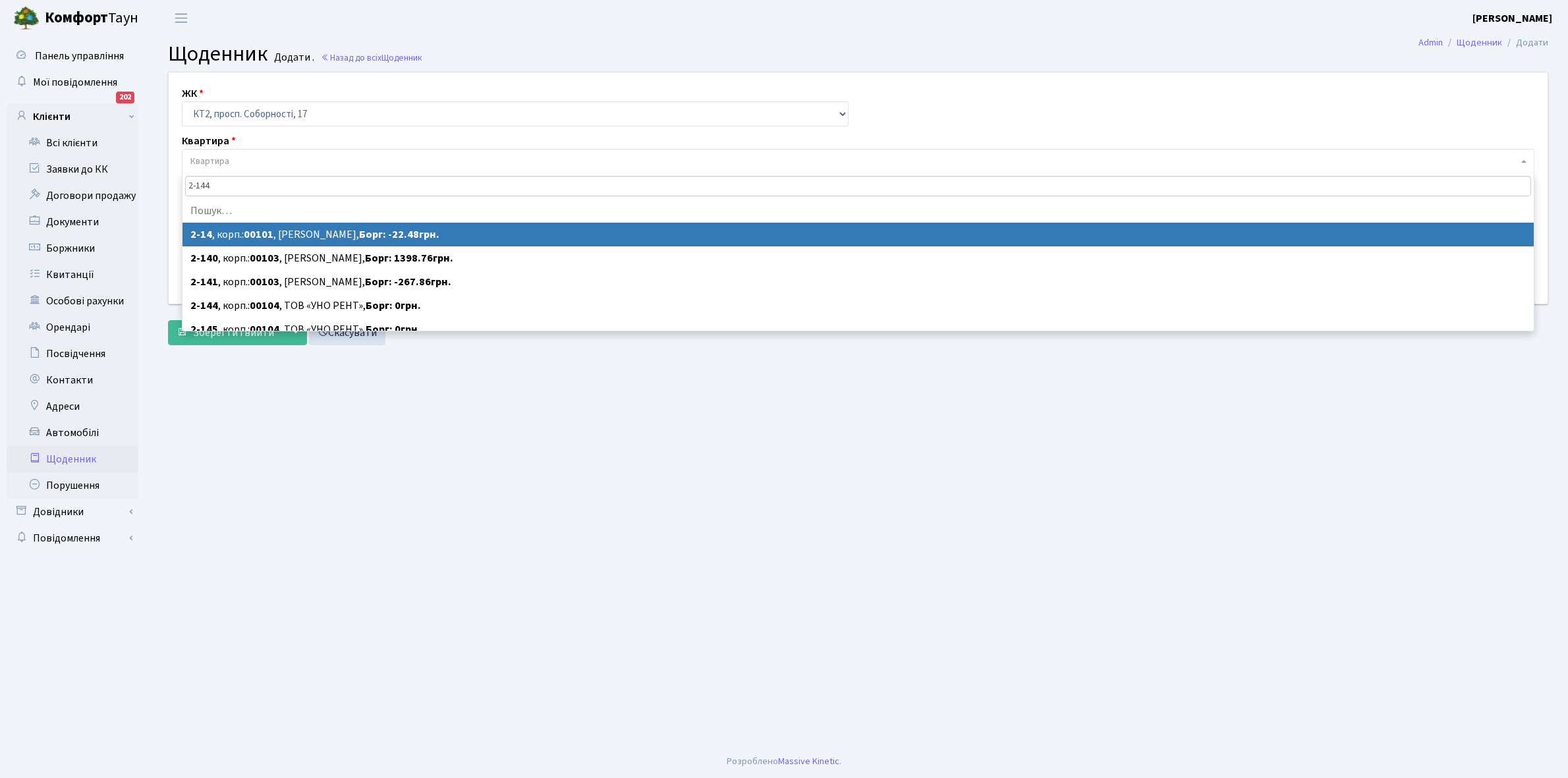
type input "2-1448"
select select "15067"
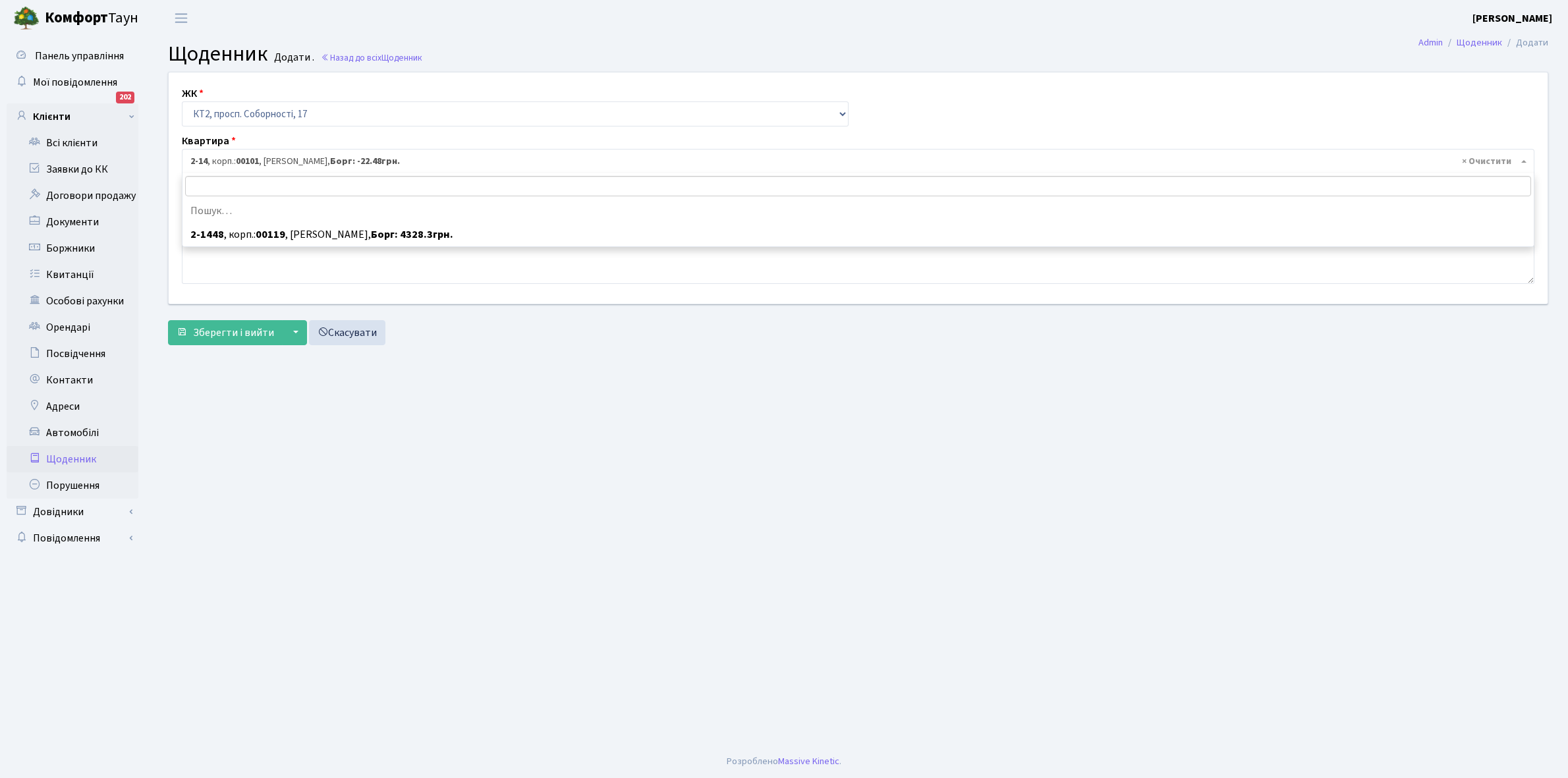
click at [244, 159] on b "00101" at bounding box center [248, 161] width 23 height 13
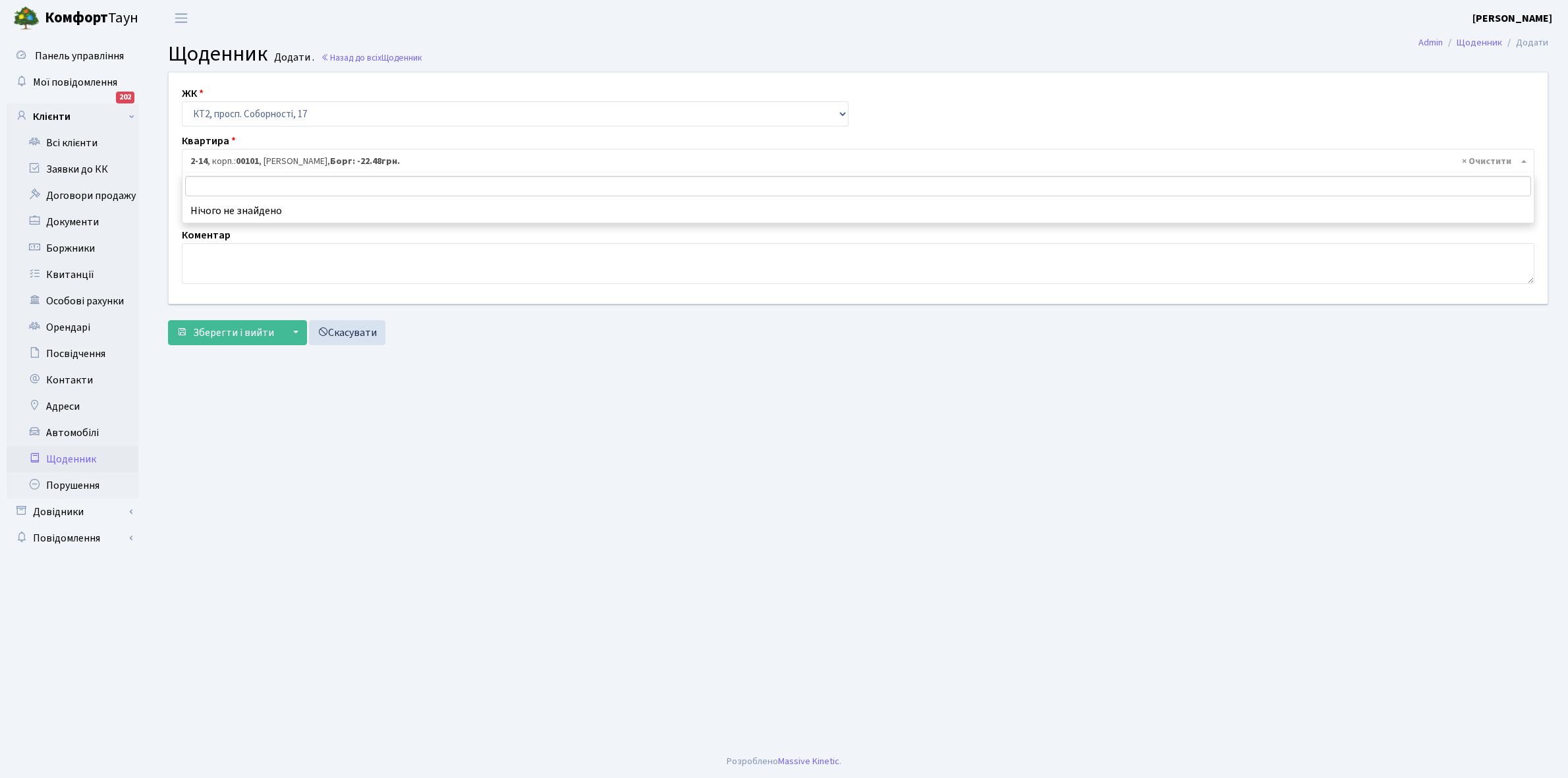
click at [241, 184] on input "search" at bounding box center [858, 186] width 1346 height 20
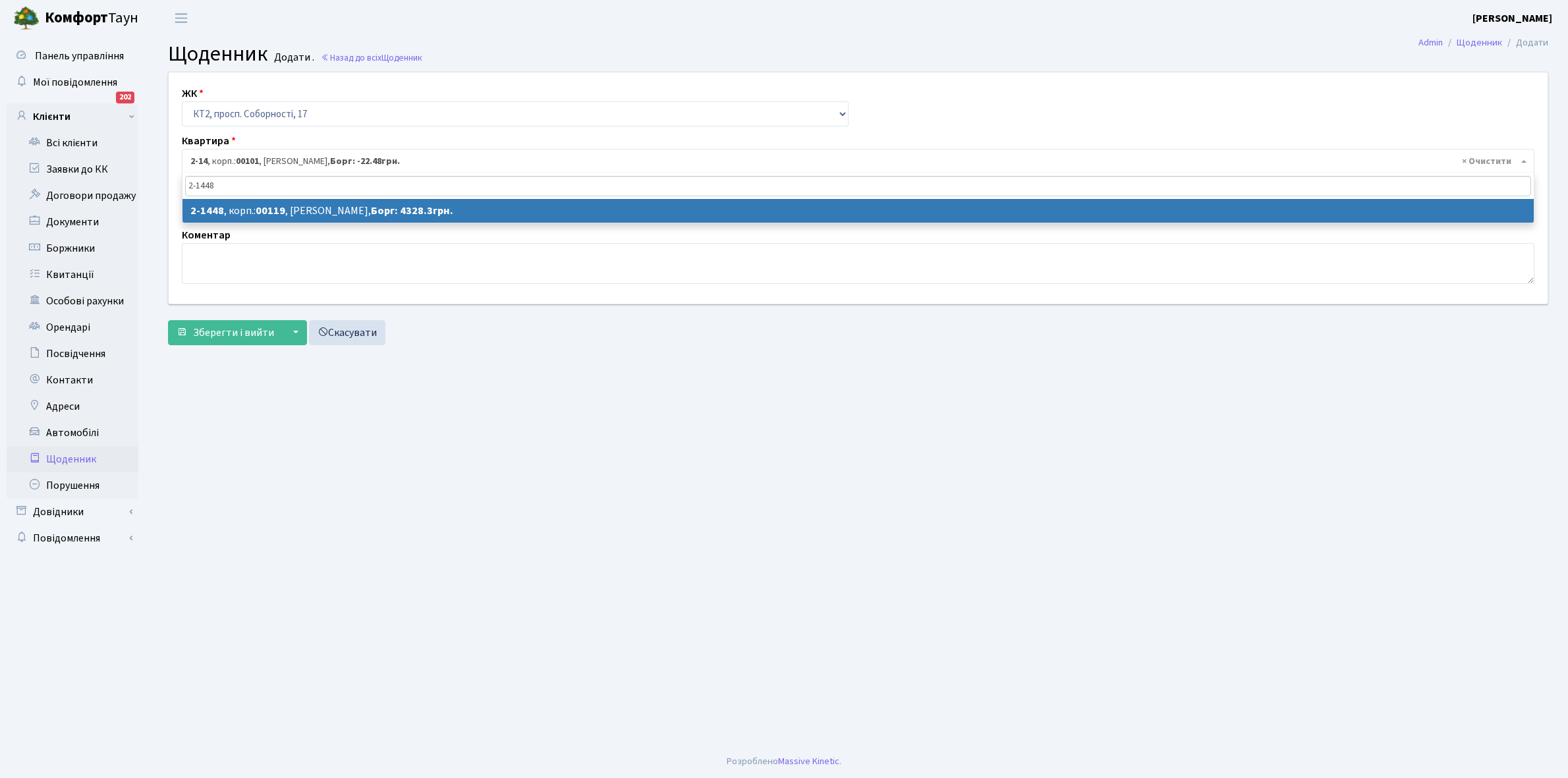
type input "2-1448"
select select "13063"
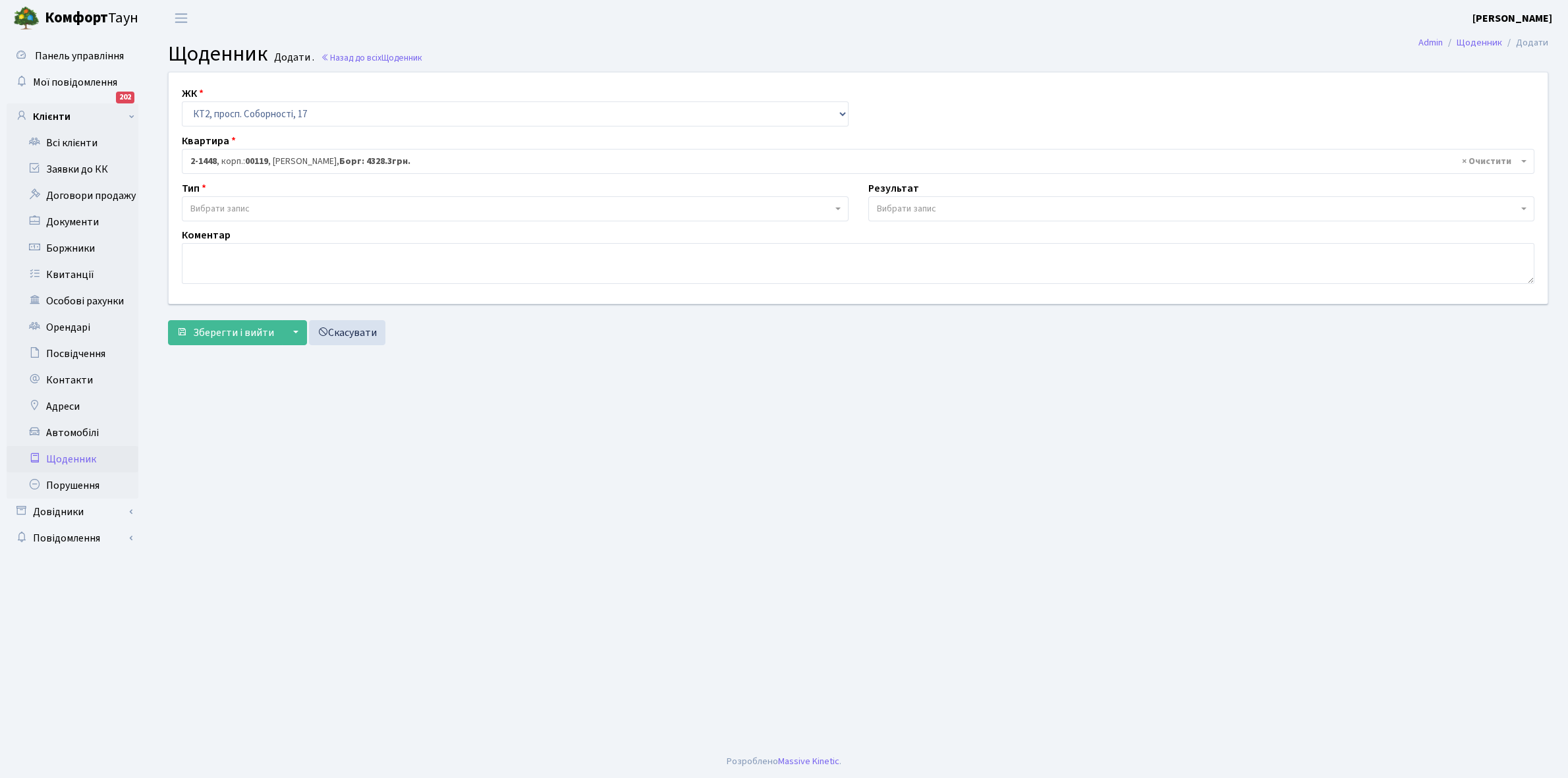
click at [239, 206] on span "Вибрати запис" at bounding box center [219, 209] width 59 height 13
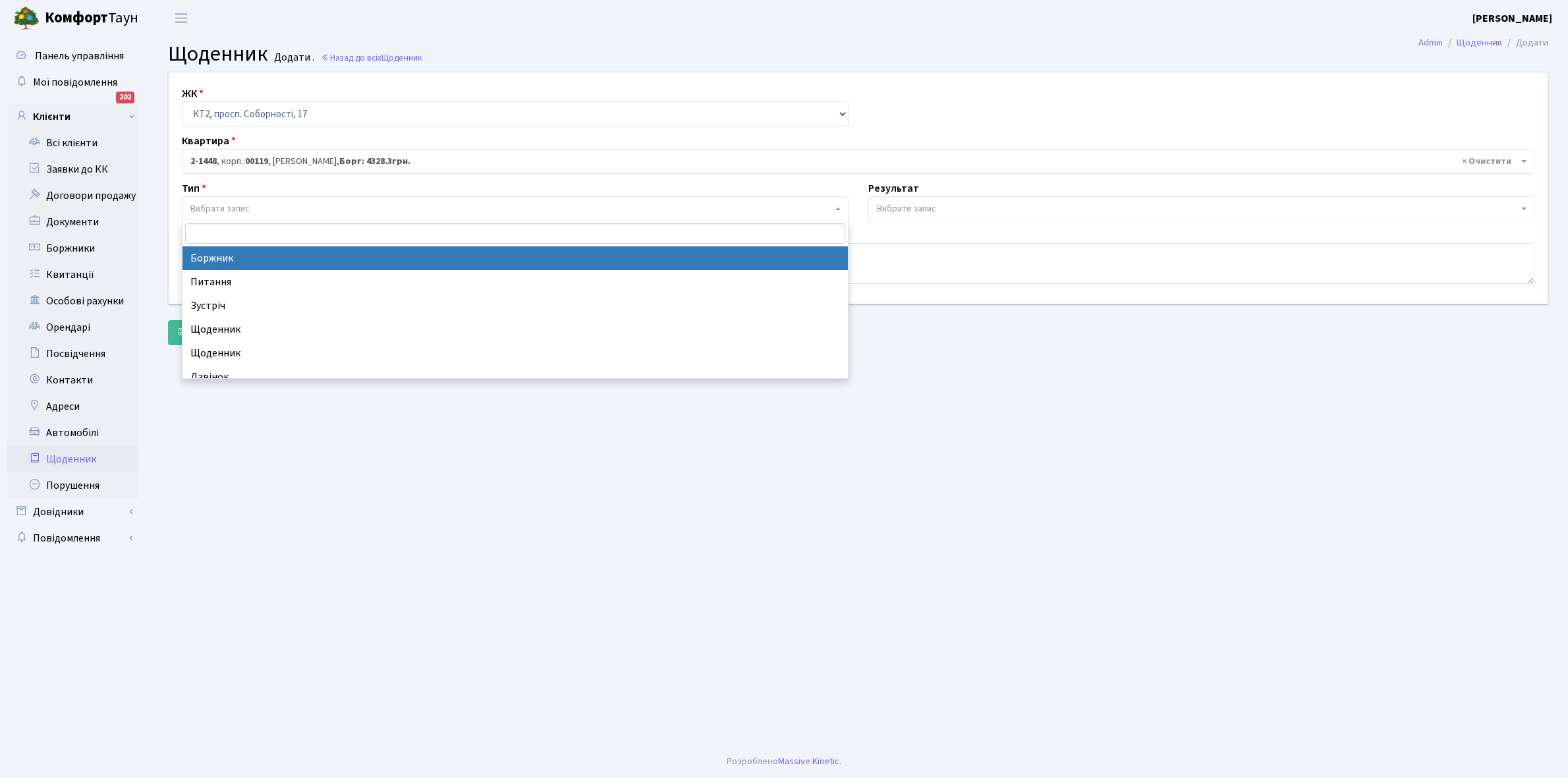
select select "189"
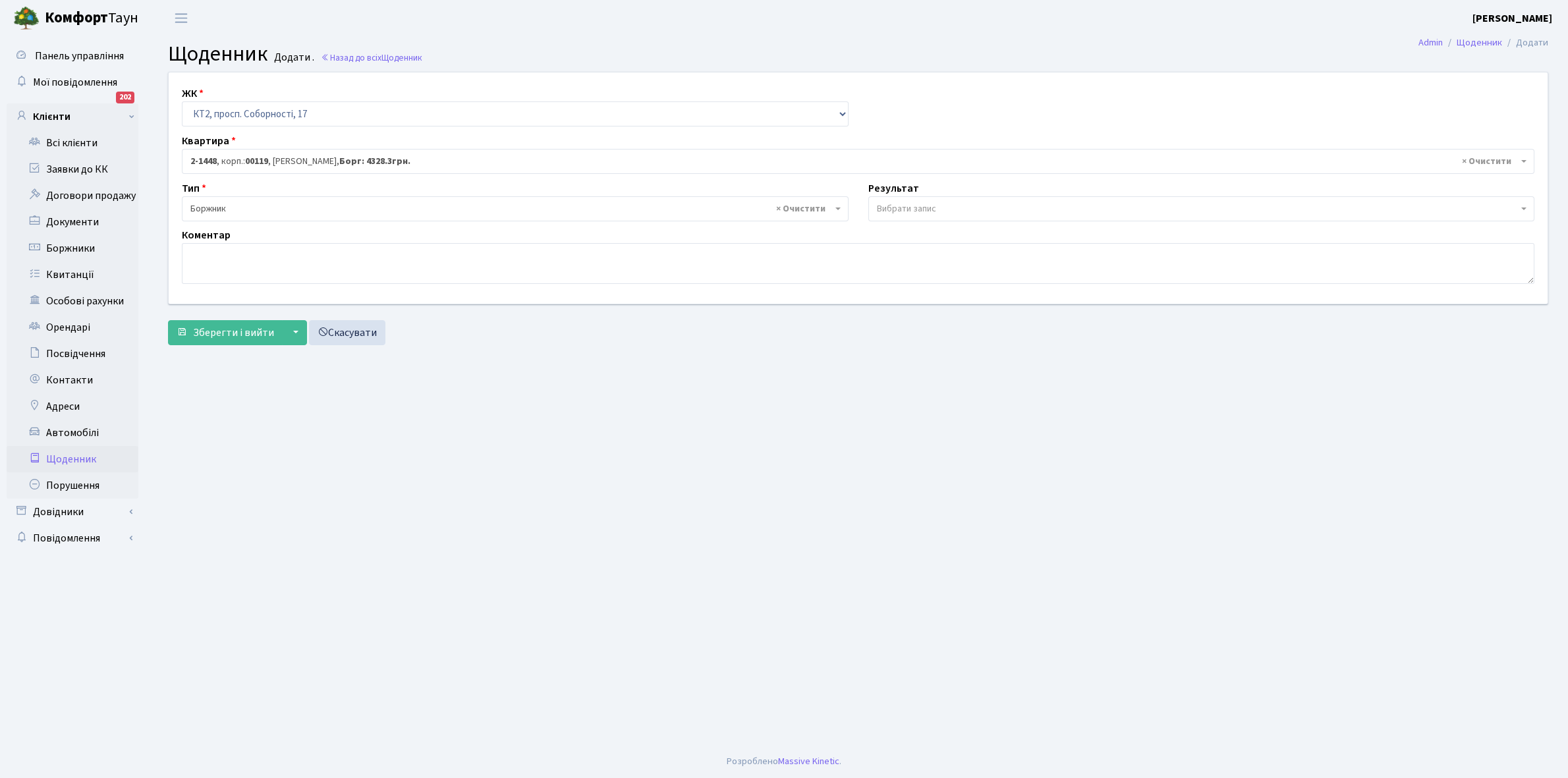
click at [933, 206] on span "Вибрати запис" at bounding box center [906, 209] width 59 height 13
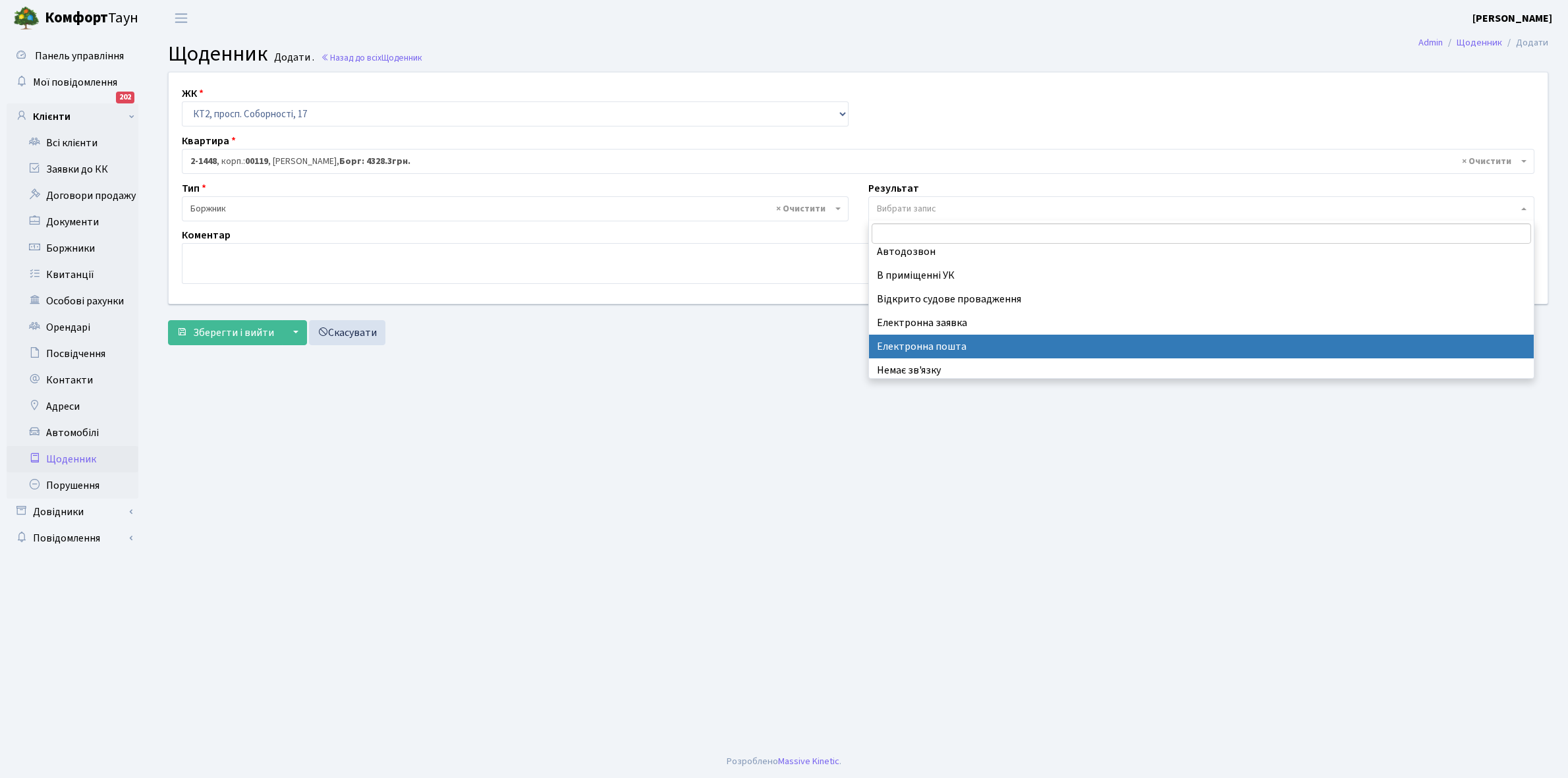
scroll to position [81, 0]
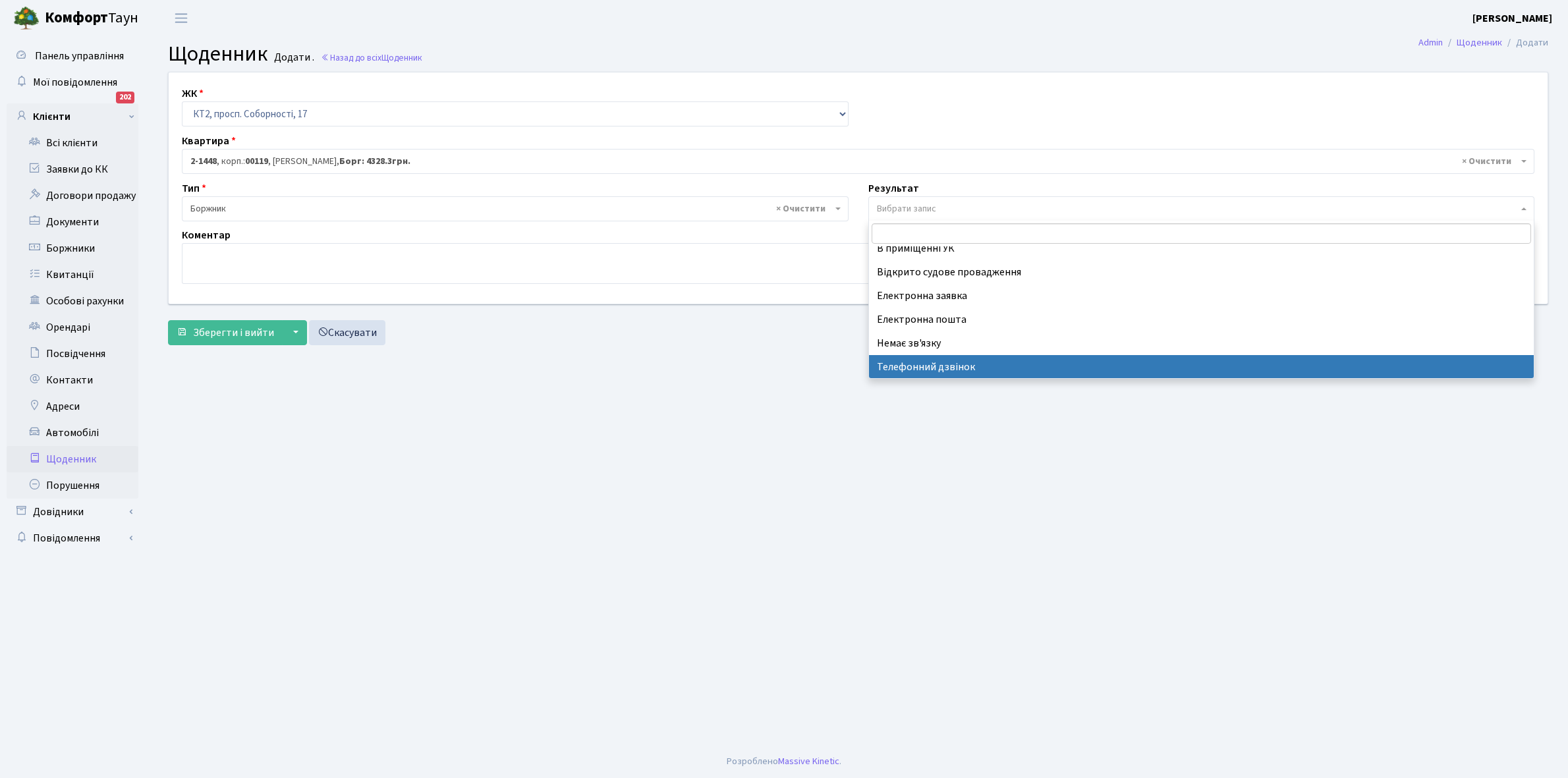
select select "196"
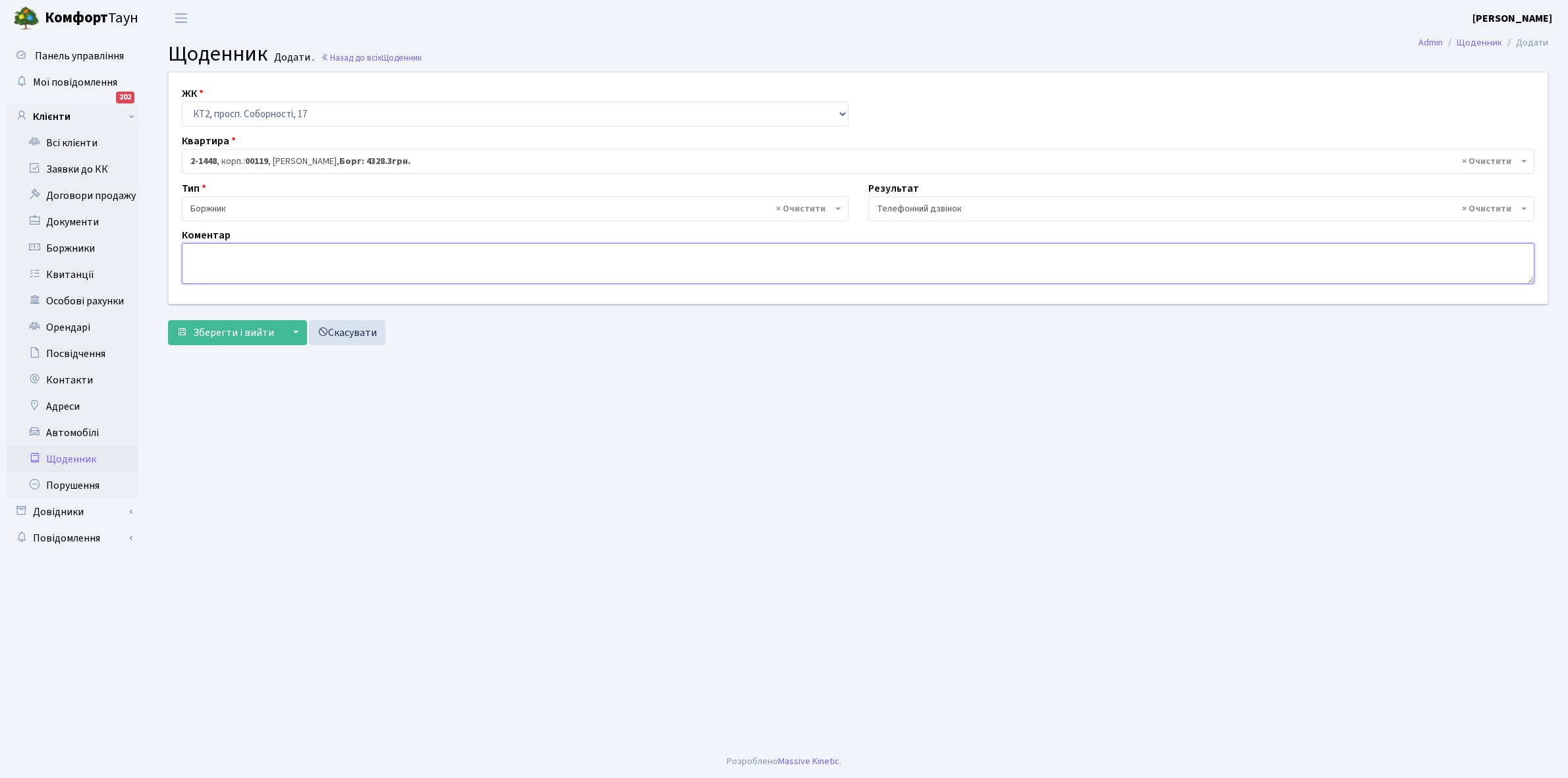
click at [199, 265] on textarea at bounding box center [857, 263] width 1352 height 41
type textarea "Пломба -18020 кВт."
click at [231, 326] on span "Зберегти і вийти" at bounding box center [233, 332] width 81 height 15
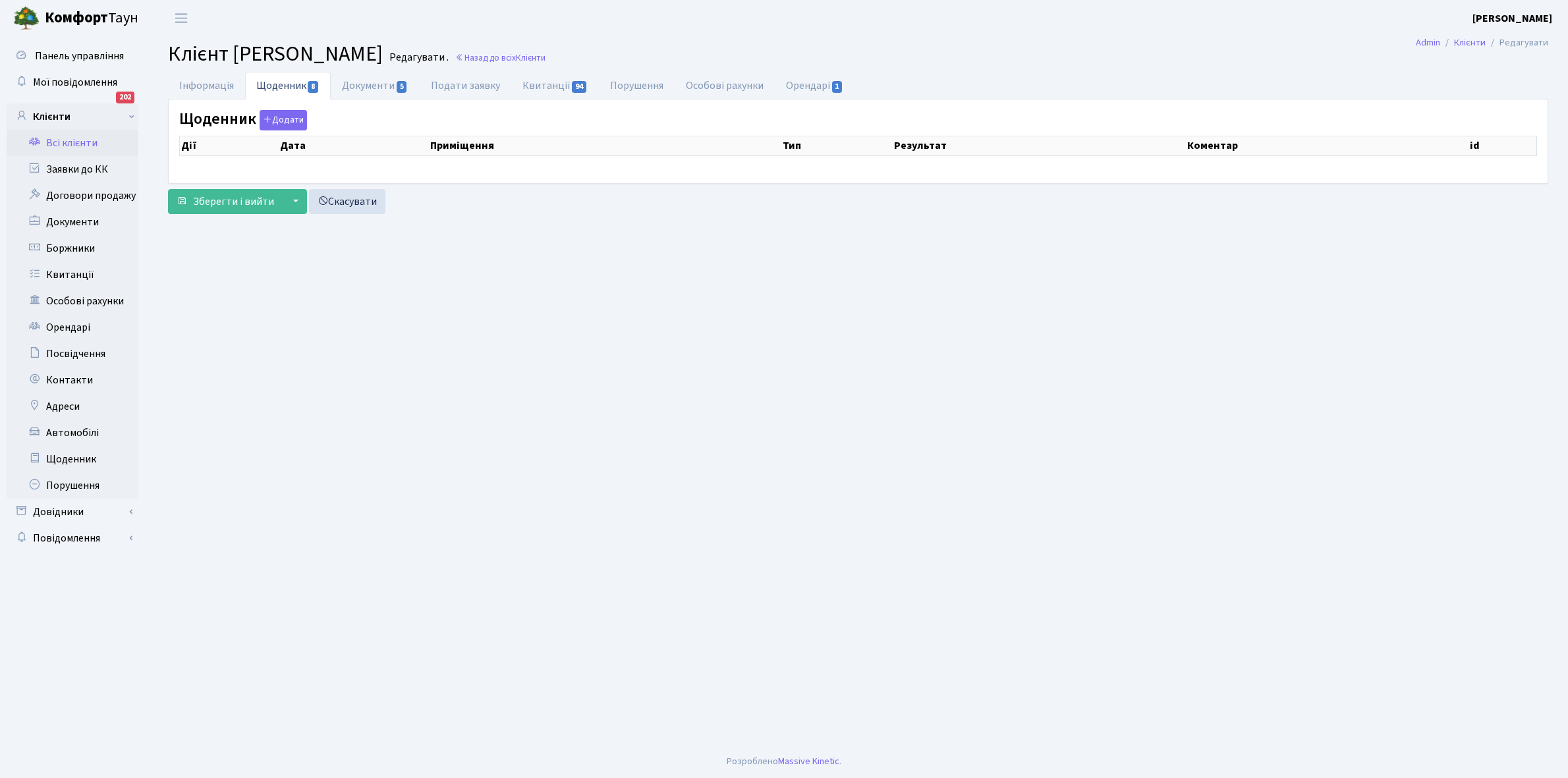
select select "25"
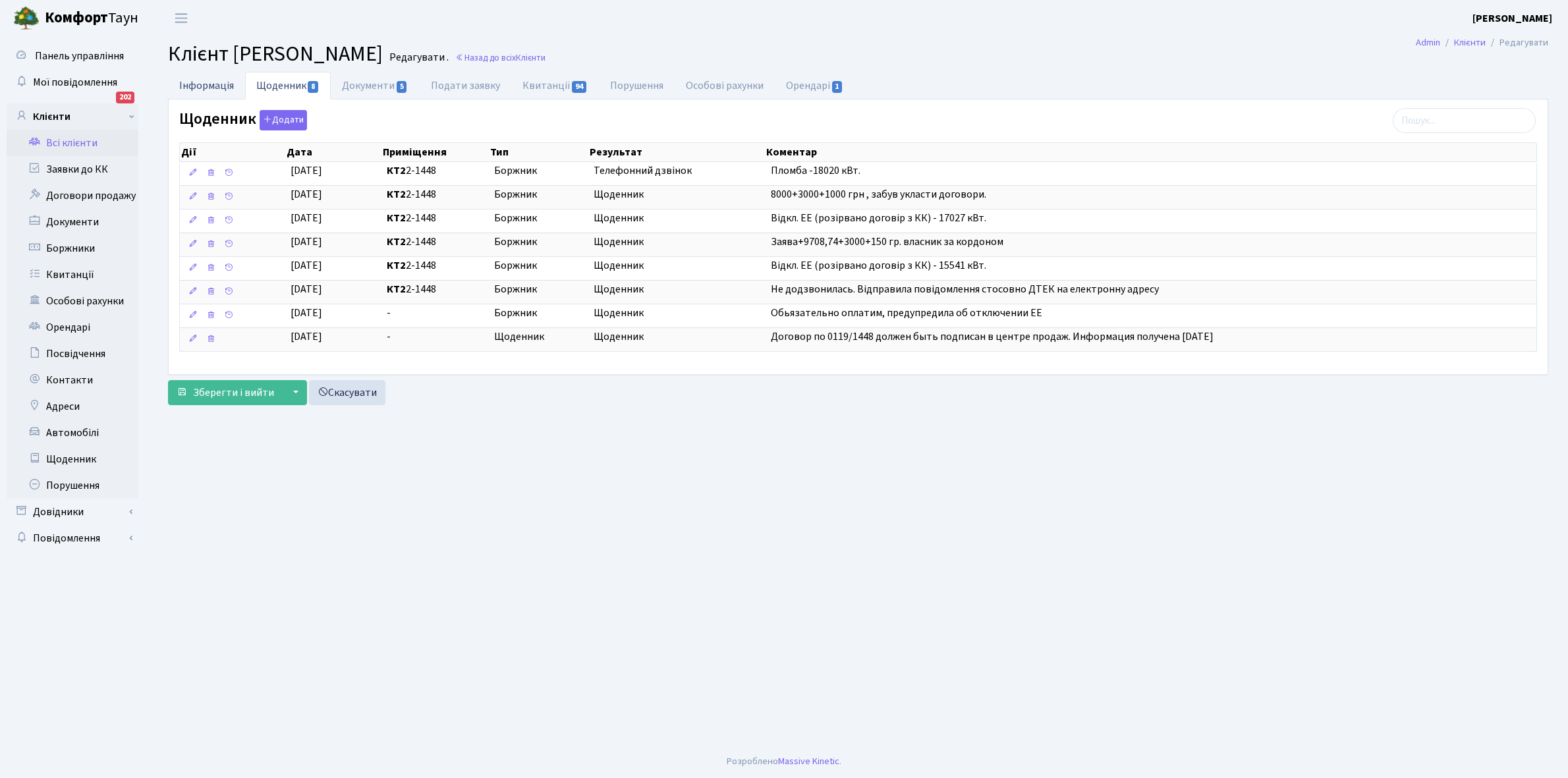
click at [191, 81] on link "Інформація" at bounding box center [206, 85] width 77 height 27
select select "25"
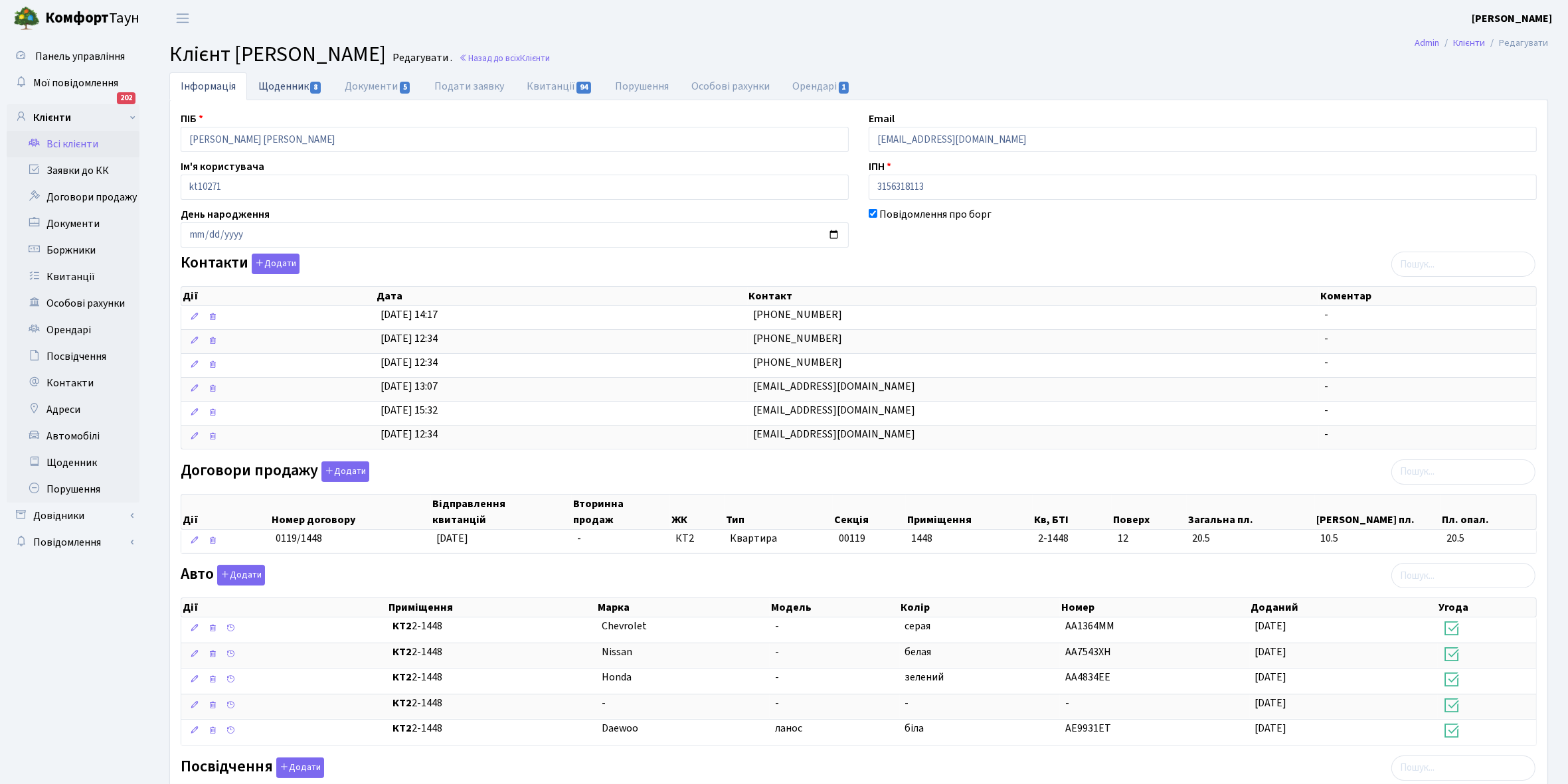
click at [279, 84] on link "Щоденник 8" at bounding box center [289, 85] width 86 height 27
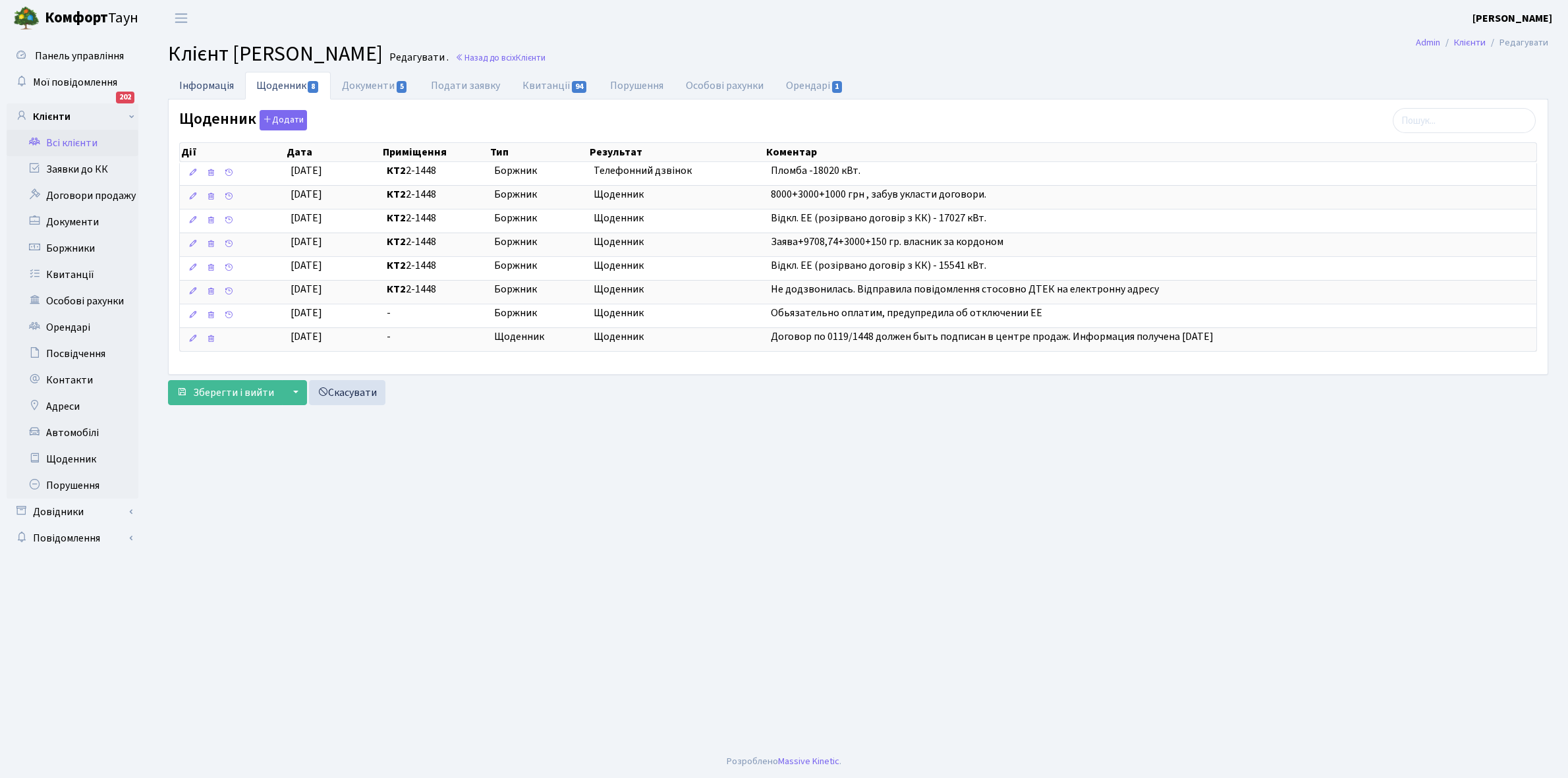
click at [199, 78] on link "Інформація" at bounding box center [206, 85] width 77 height 27
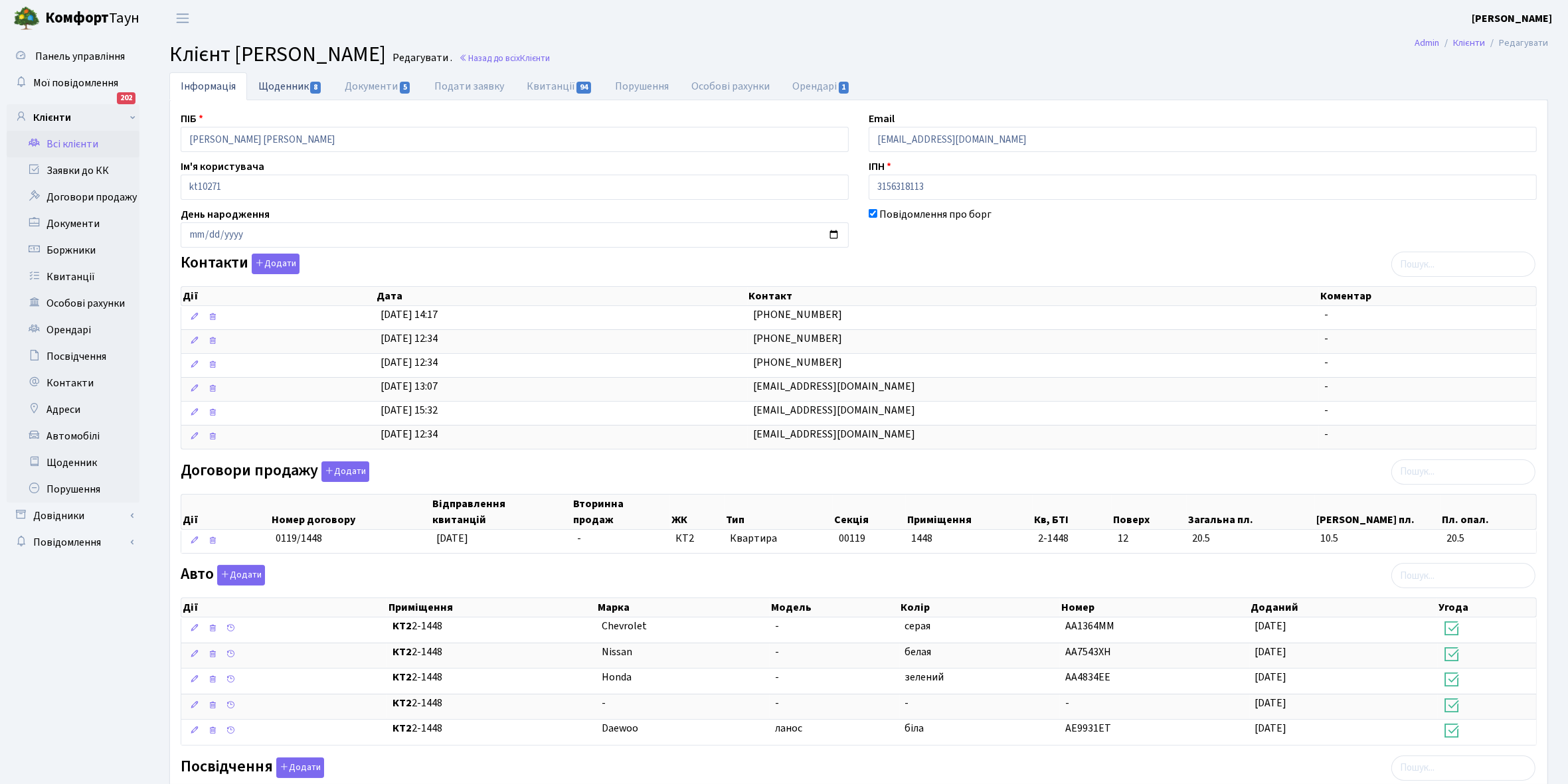
click at [283, 87] on link "Щоденник 8" at bounding box center [289, 85] width 86 height 27
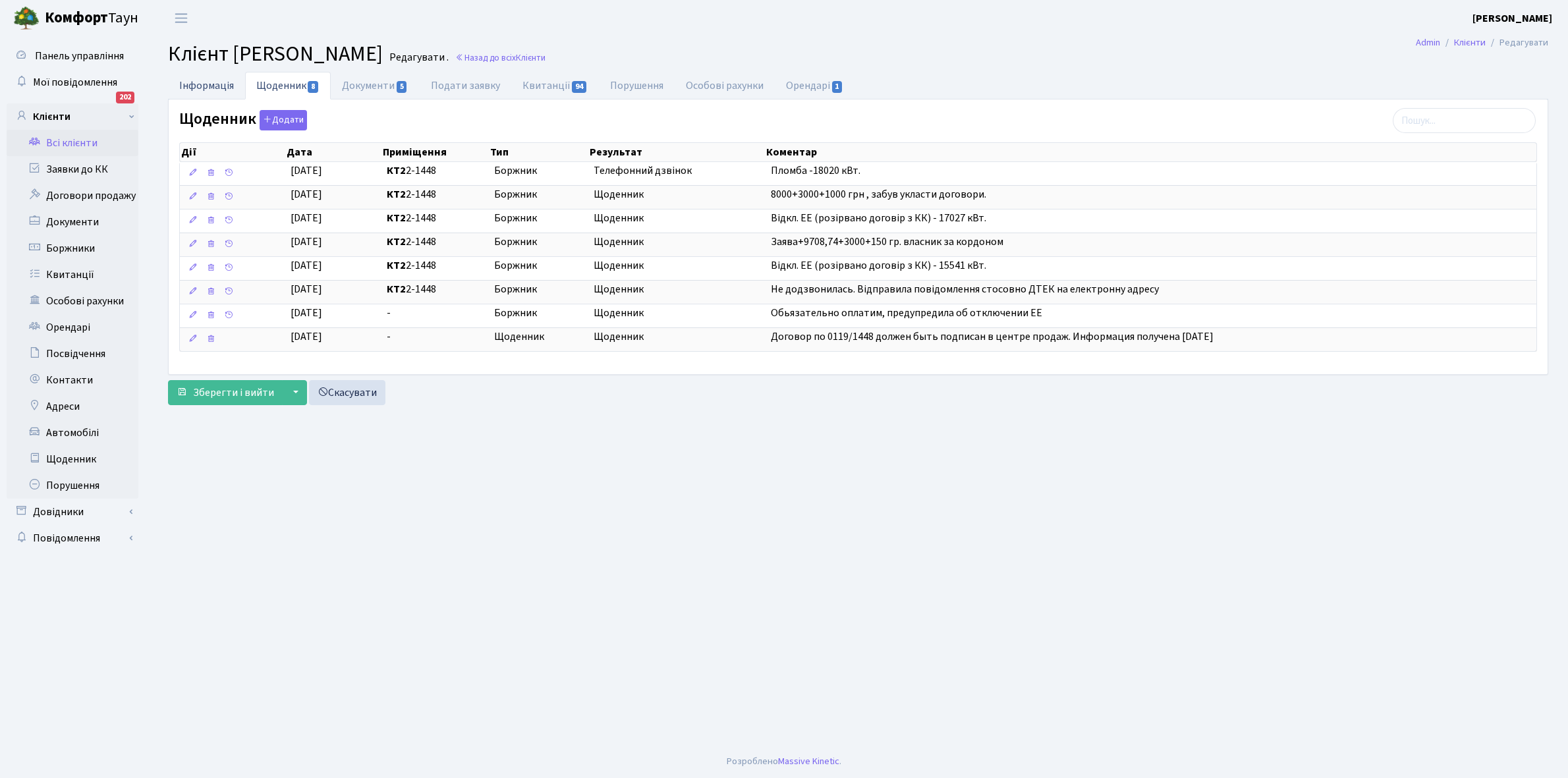
click at [198, 80] on link "Інформація" at bounding box center [206, 85] width 77 height 27
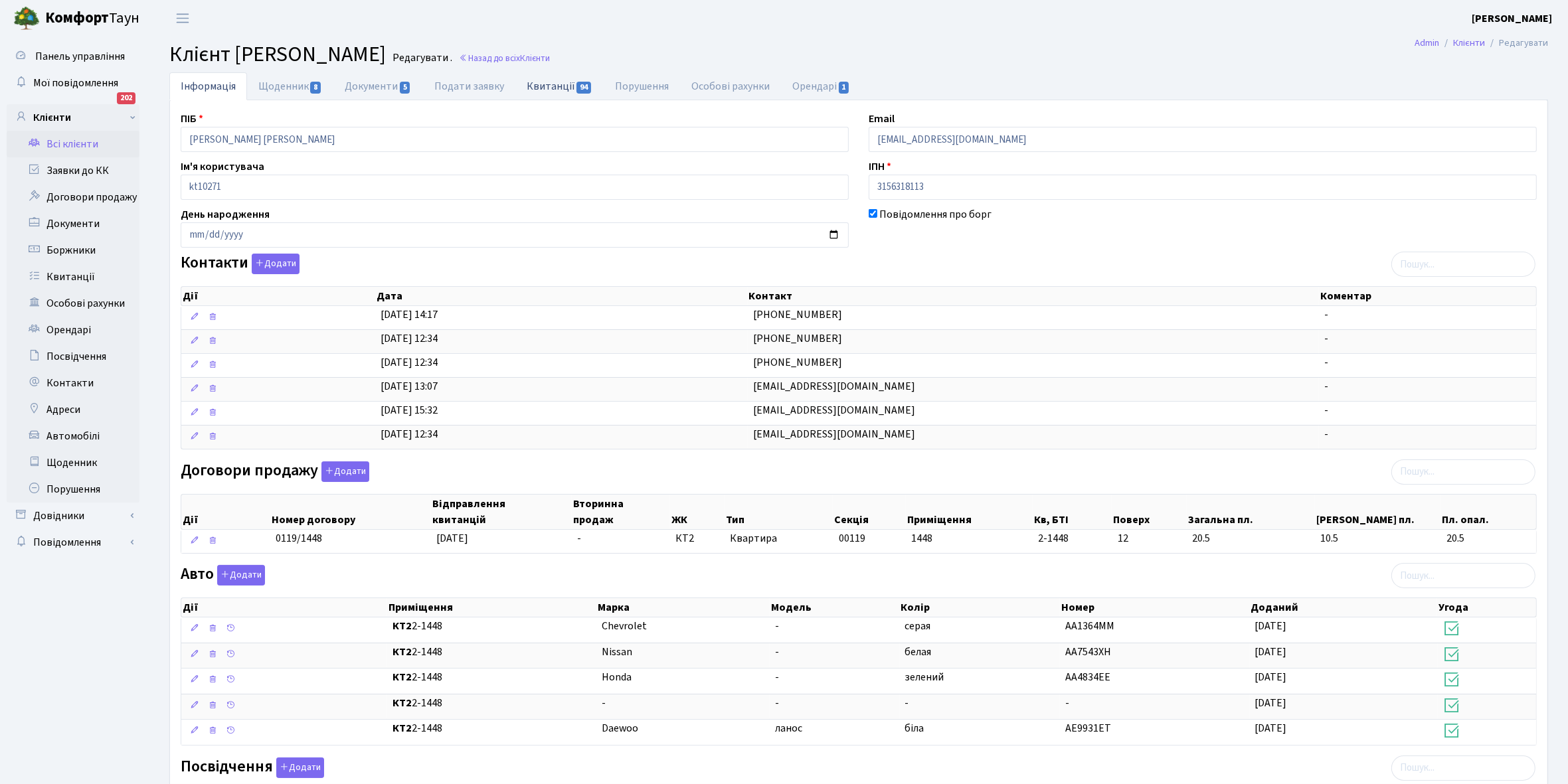
click at [546, 81] on link "Квитанції 94" at bounding box center [559, 85] width 88 height 27
select select "25"
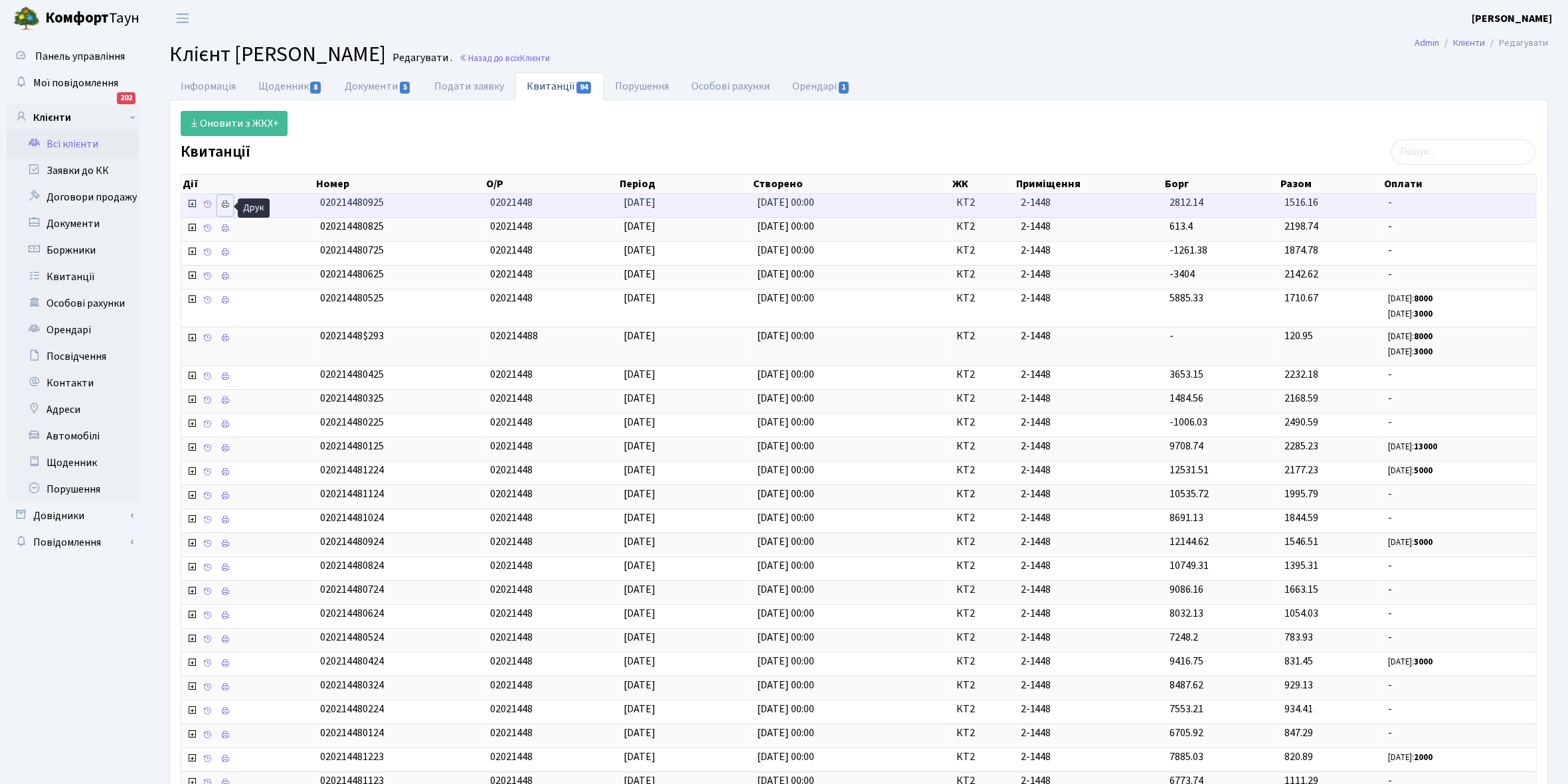
click at [229, 204] on icon at bounding box center [225, 204] width 10 height 10
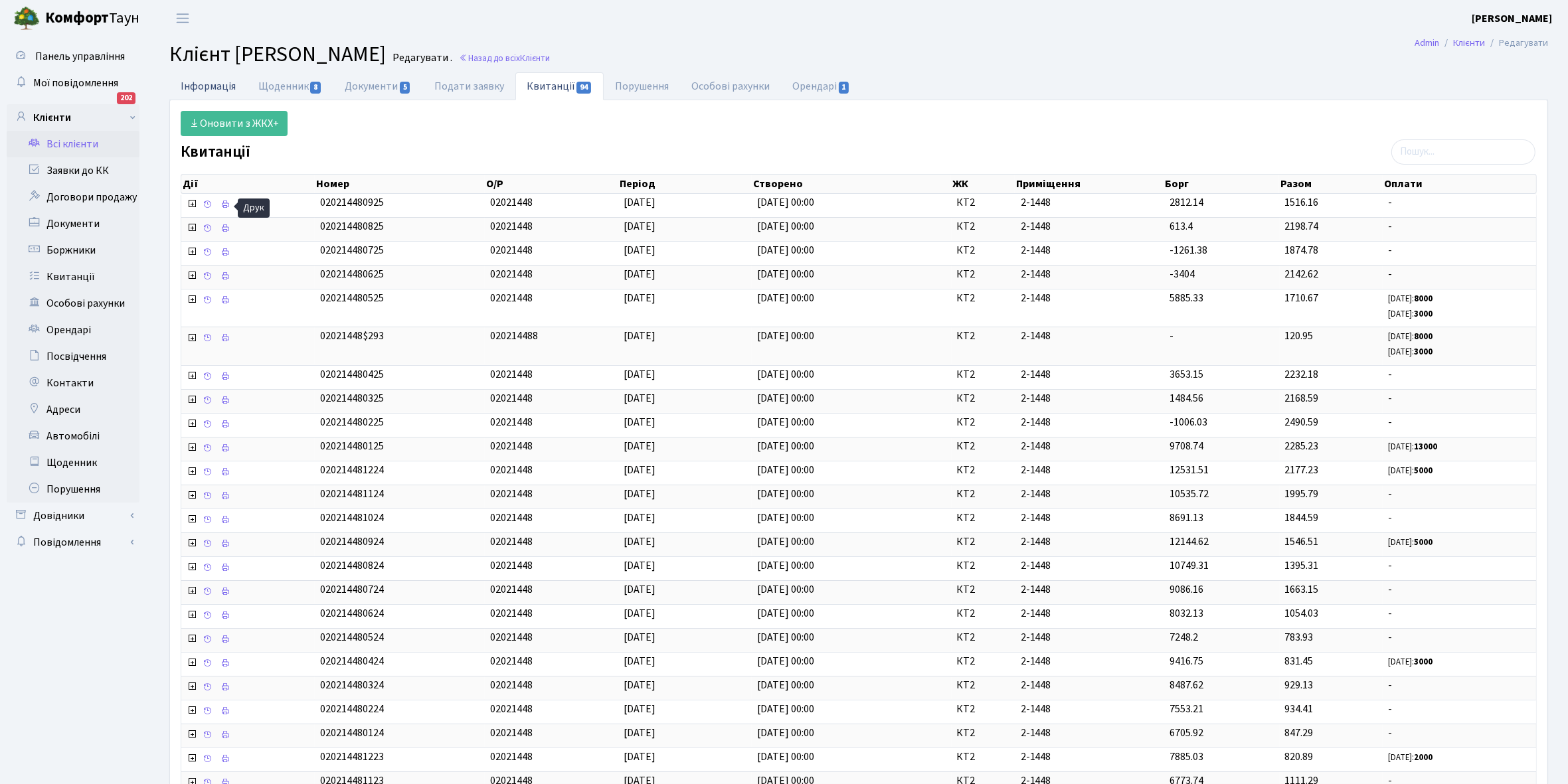
click at [196, 78] on link "Інформація" at bounding box center [208, 85] width 78 height 27
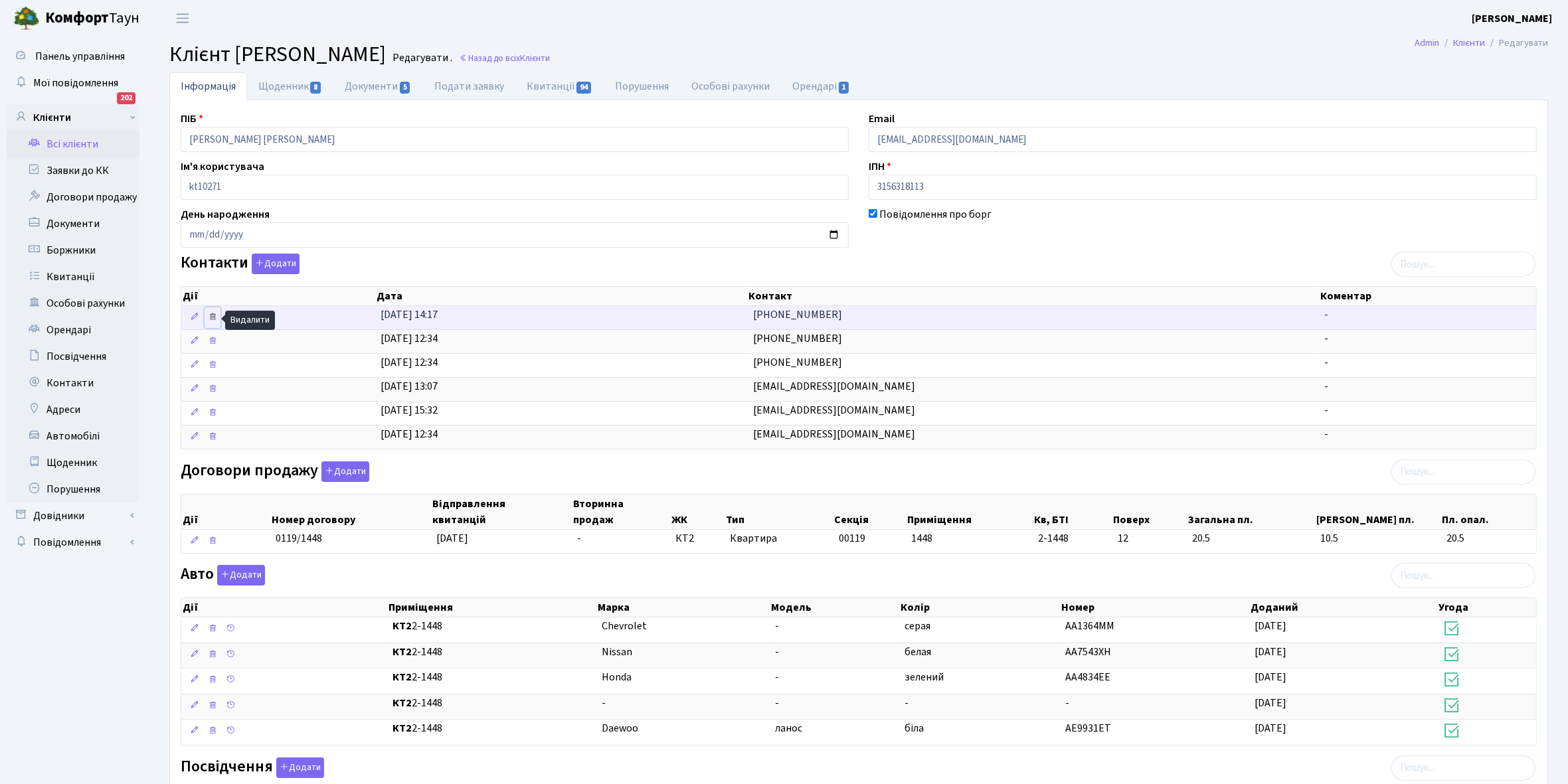
click at [215, 316] on icon at bounding box center [212, 317] width 10 height 10
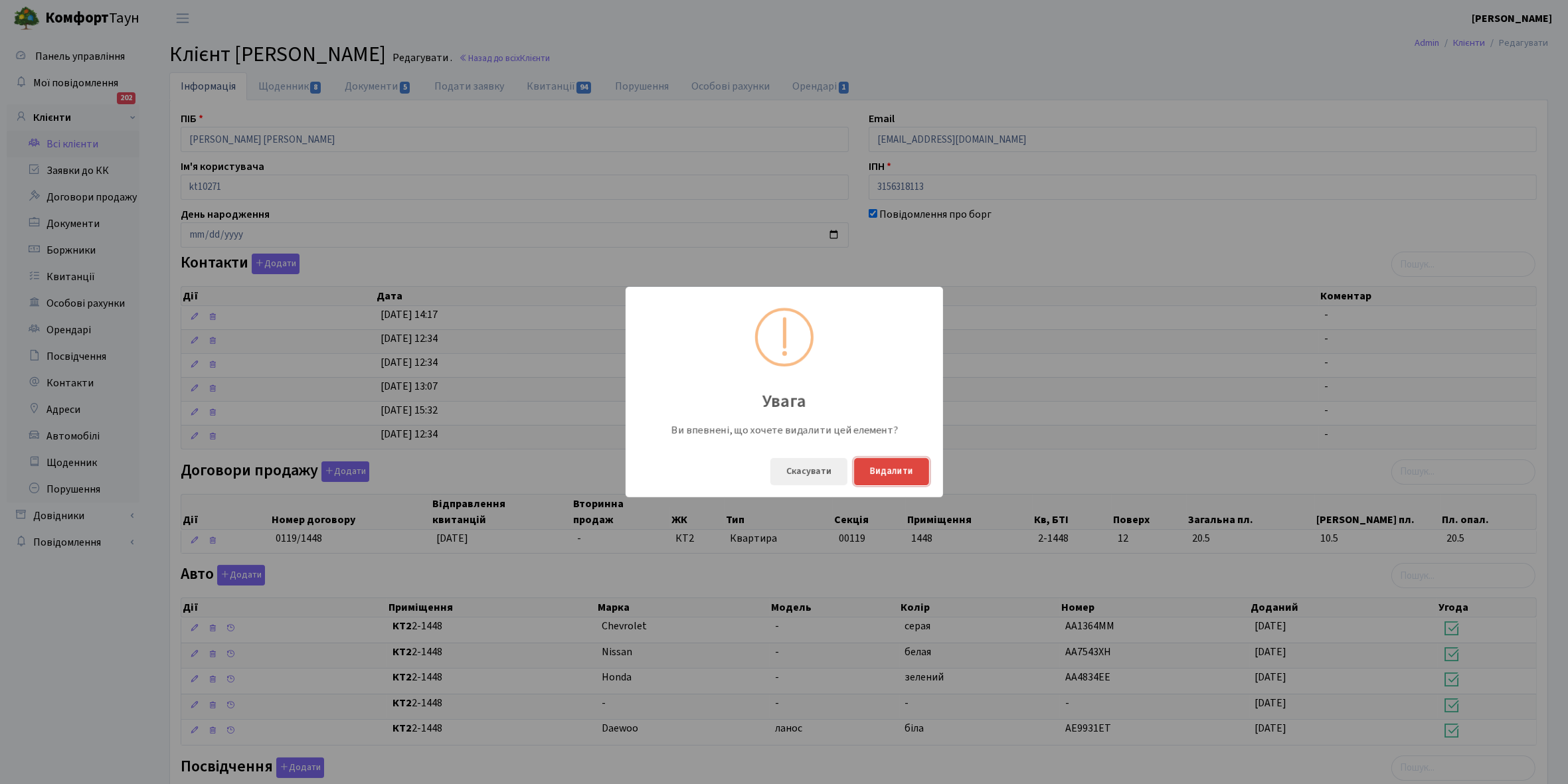
click at [888, 475] on button "Видалити" at bounding box center [891, 472] width 75 height 27
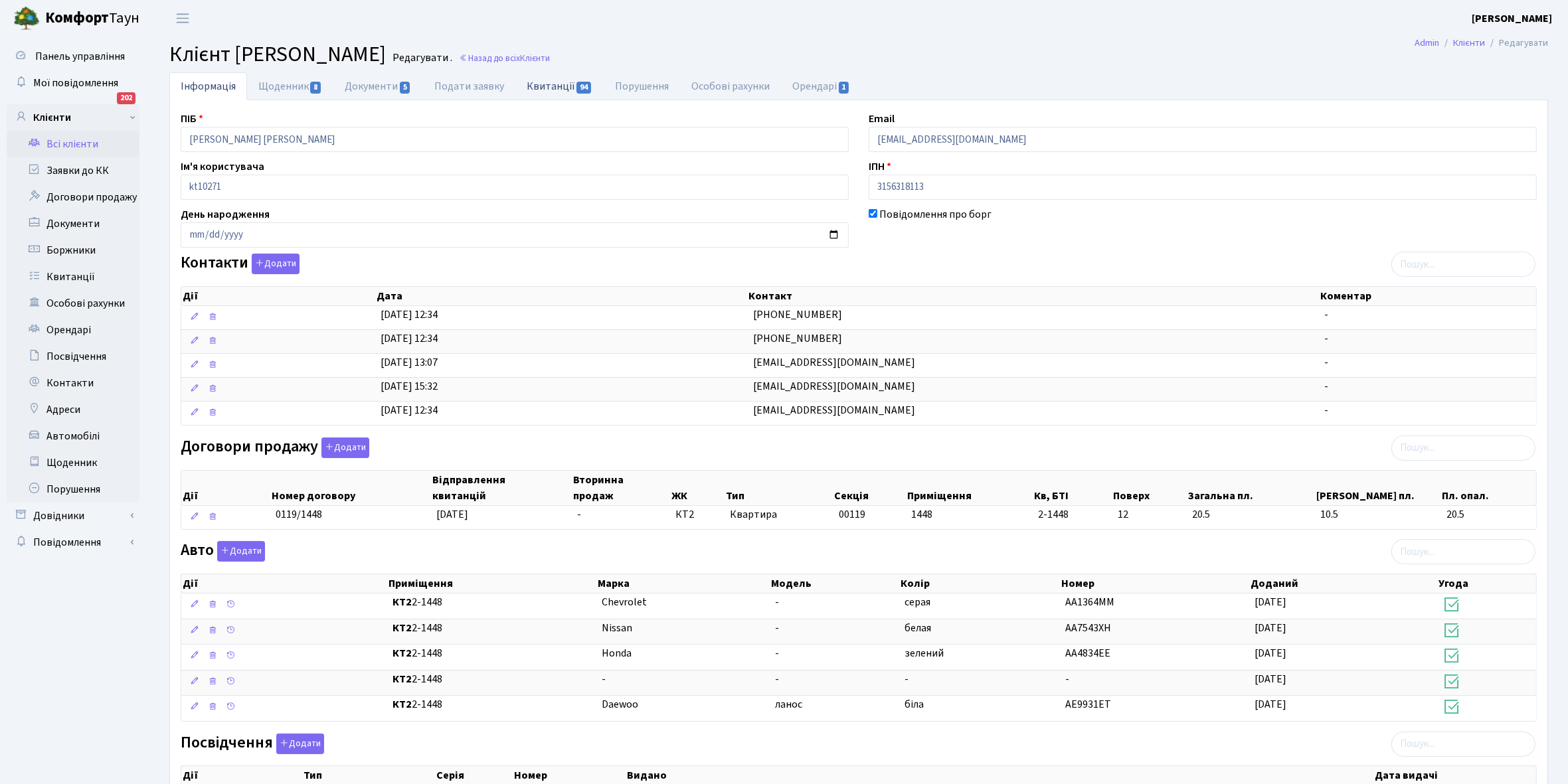
click at [545, 84] on link "Квитанції 94" at bounding box center [559, 85] width 88 height 27
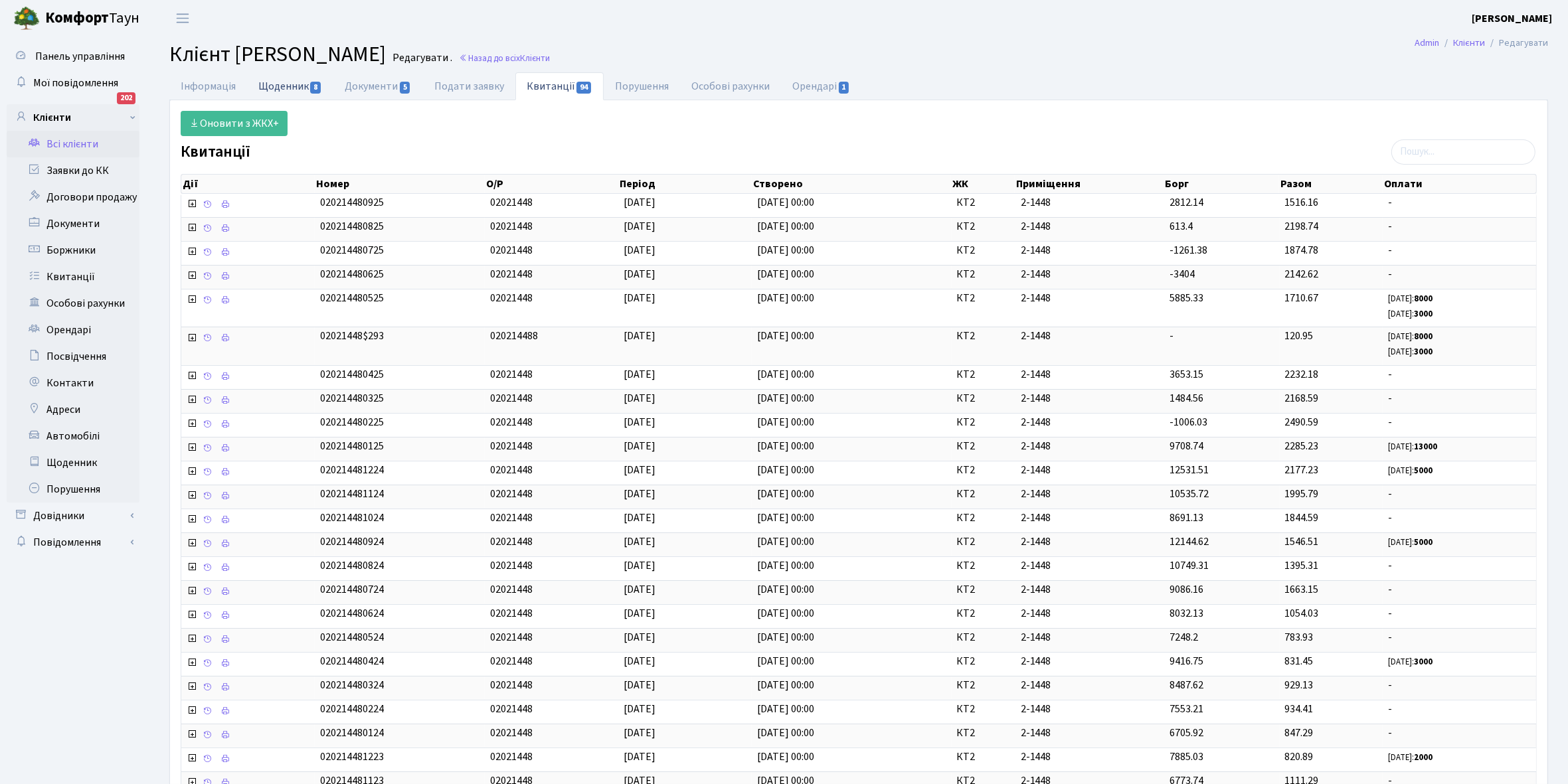
click at [277, 87] on link "Щоденник 8" at bounding box center [289, 85] width 86 height 27
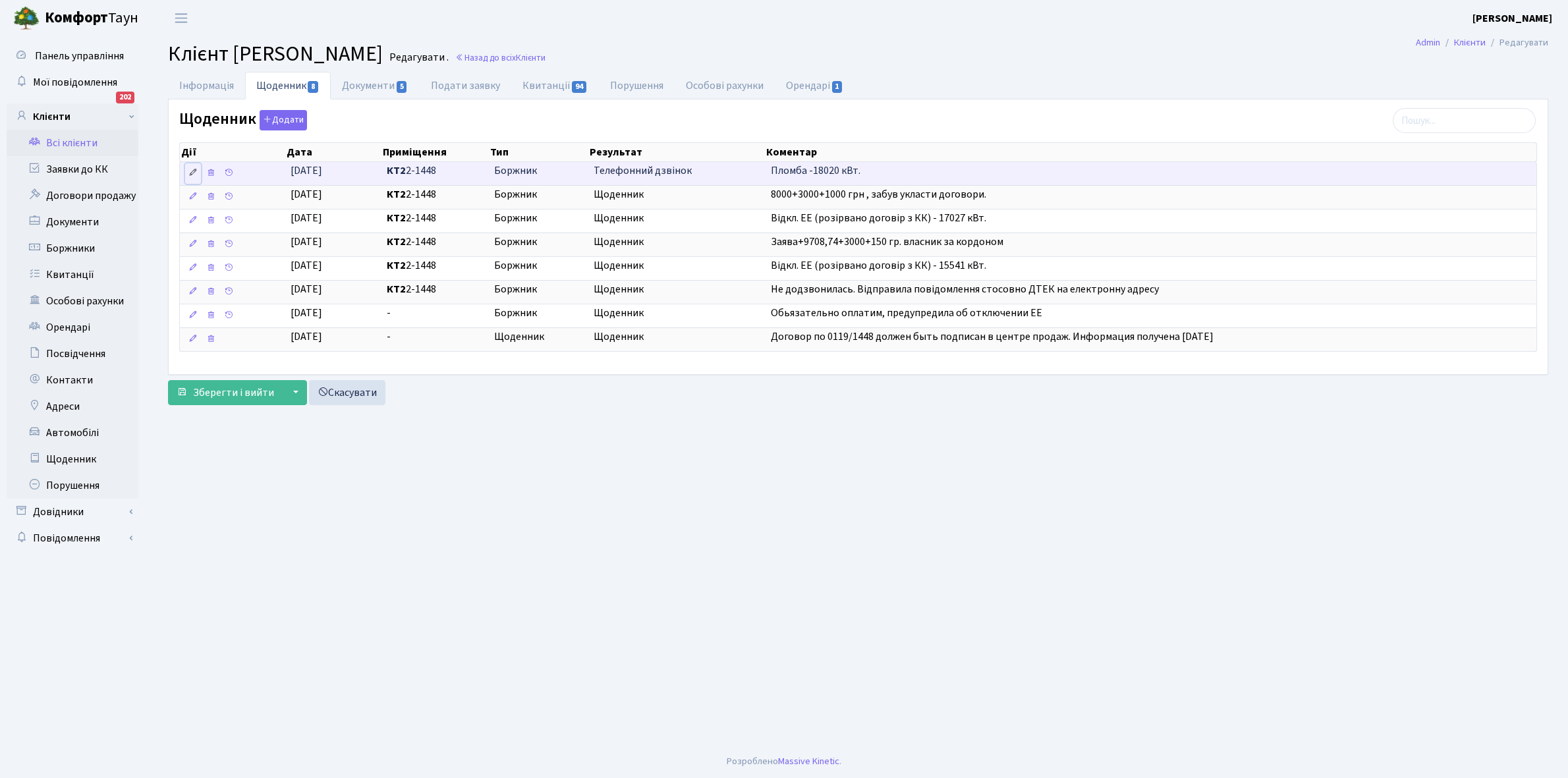
click at [192, 174] on icon at bounding box center [192, 172] width 9 height 9
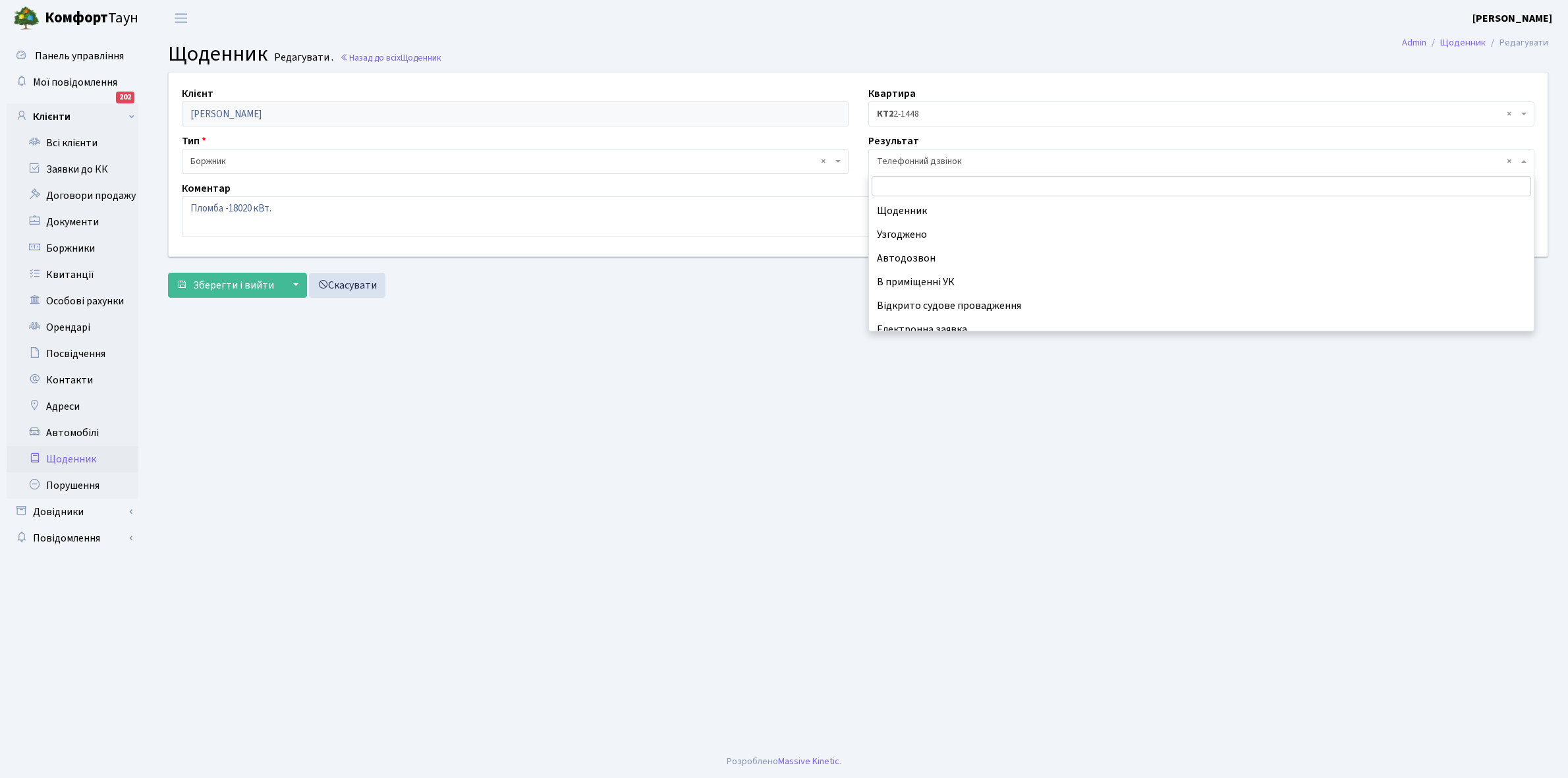
click at [933, 161] on span "× Телефонний дзвінок" at bounding box center [1198, 161] width 641 height 13
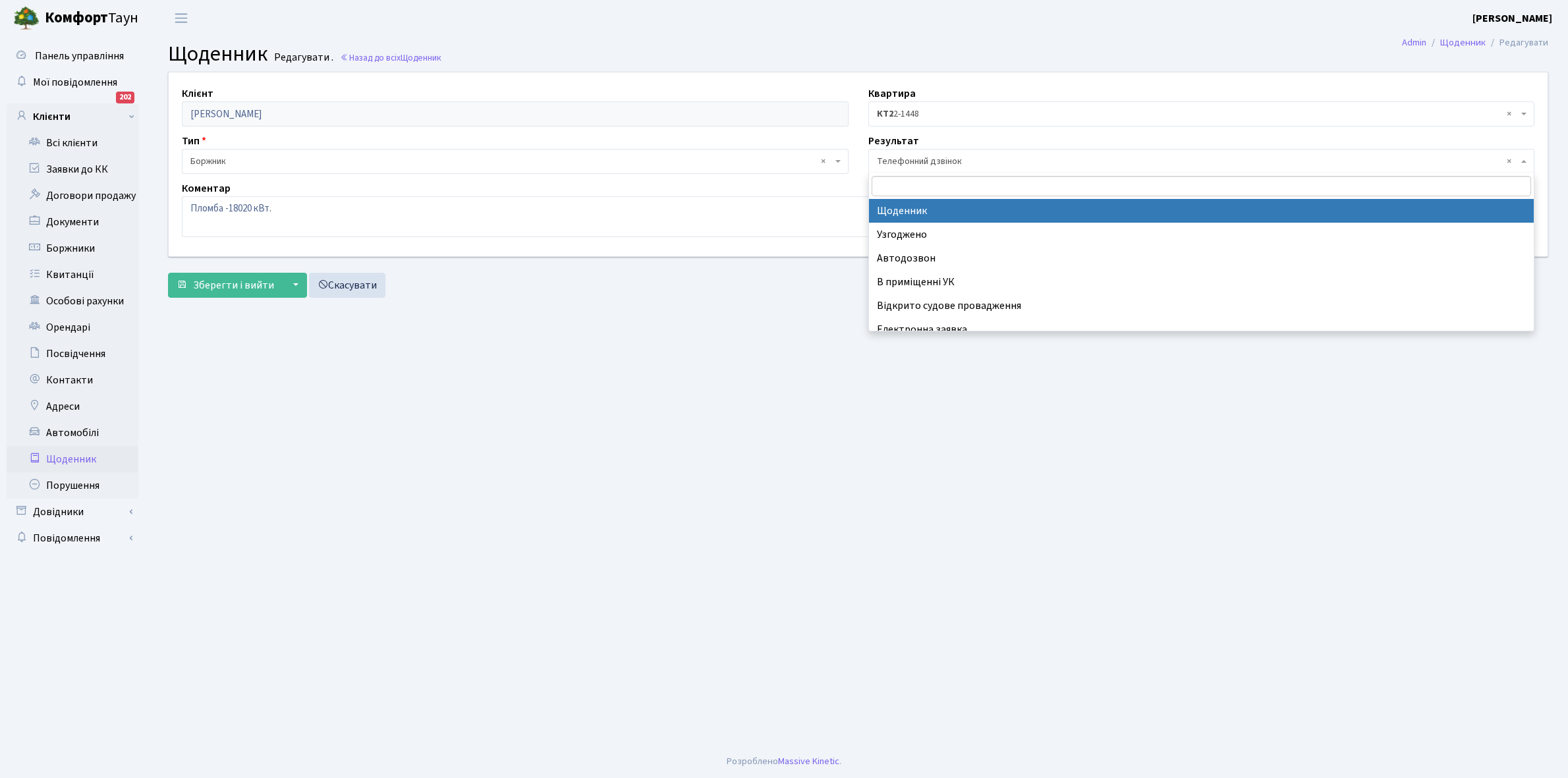
select select "14"
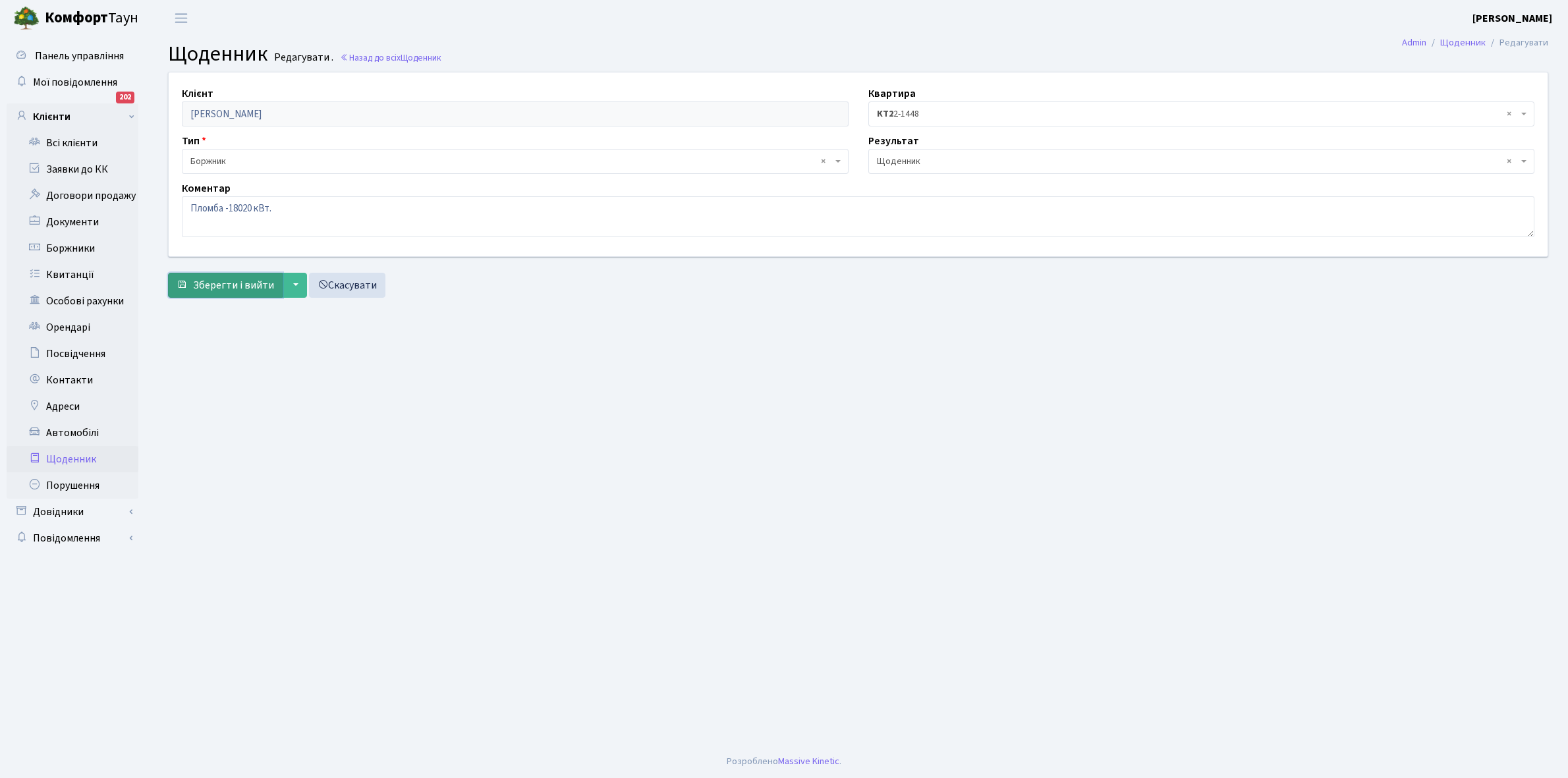
click at [214, 287] on span "Зберегти і вийти" at bounding box center [233, 285] width 81 height 15
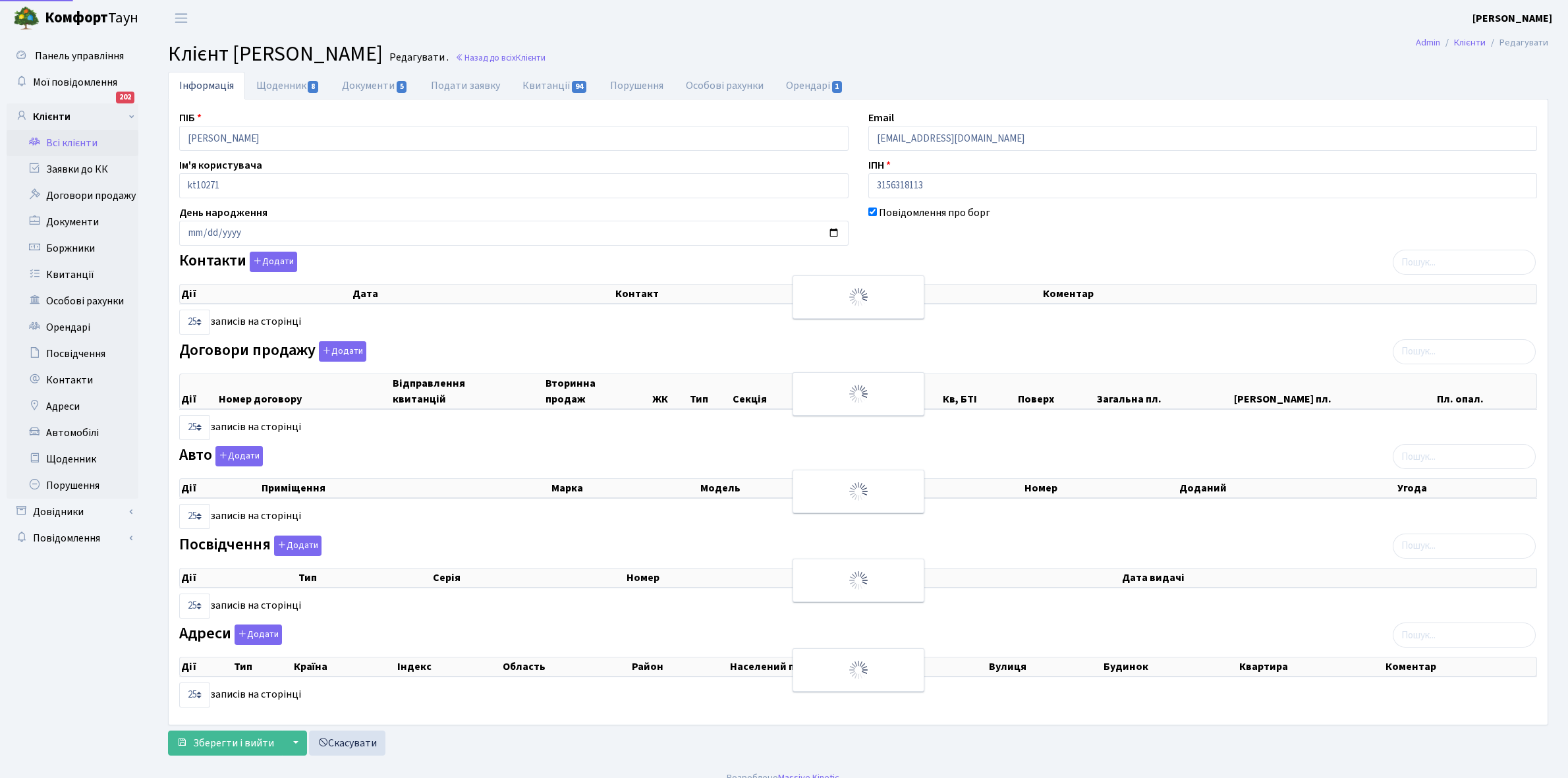
select select "25"
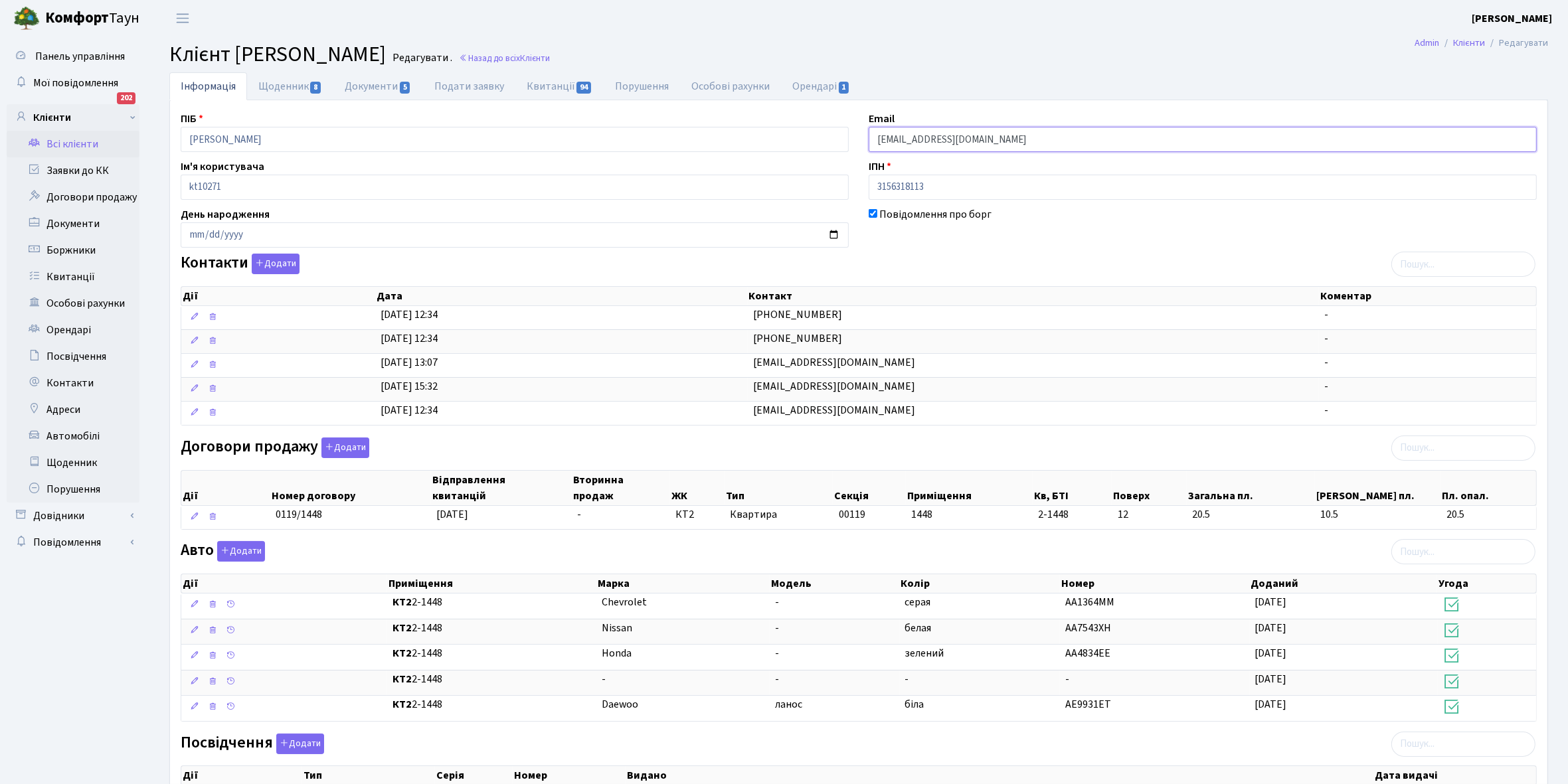
drag, startPoint x: 874, startPoint y: 137, endPoint x: 947, endPoint y: 133, distance: 73.1
click at [1034, 133] on input "oksemenova@gmail.com" at bounding box center [1202, 140] width 668 height 25
click at [65, 137] on link "Всі клієнти" at bounding box center [73, 144] width 133 height 26
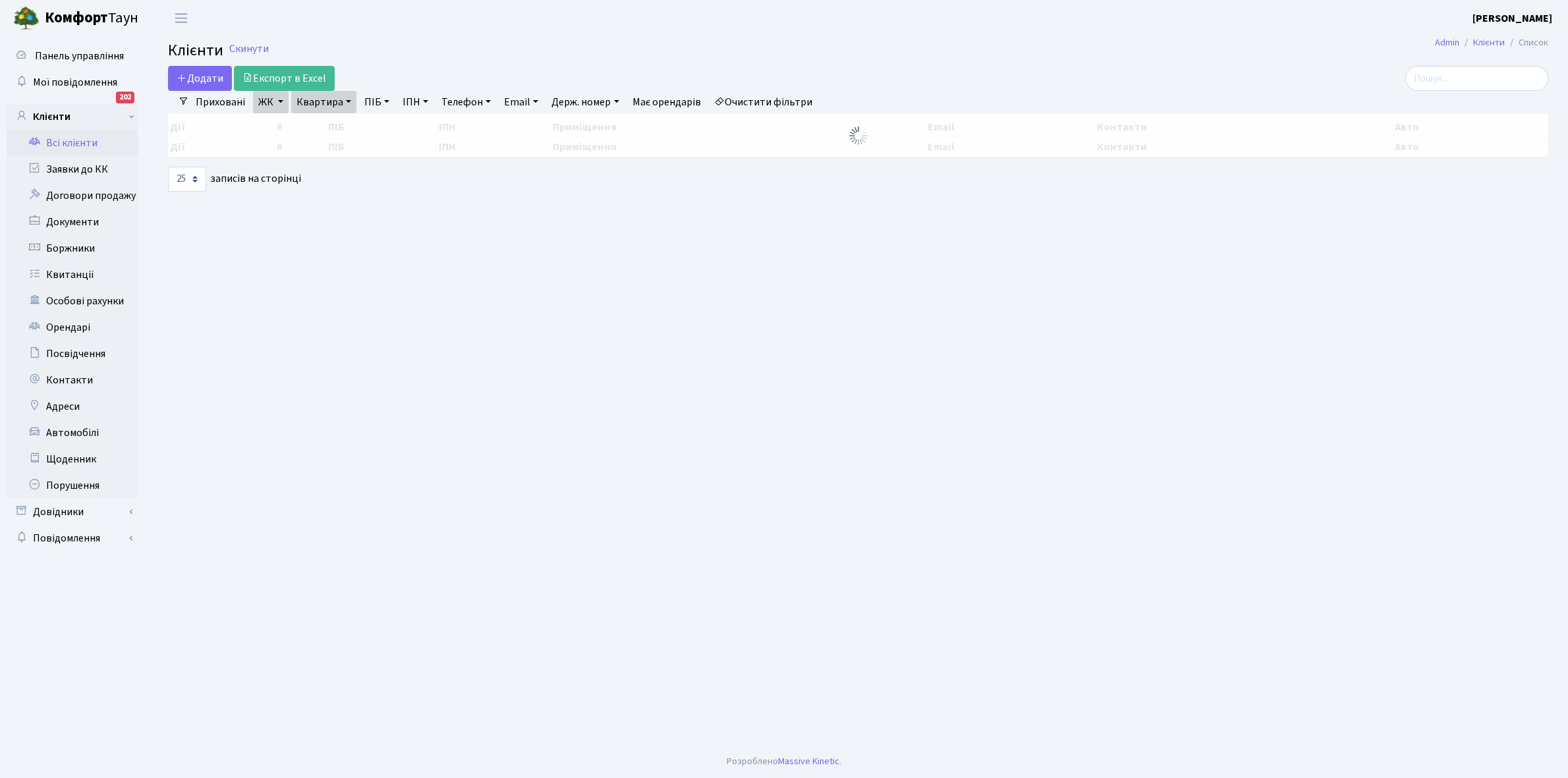
select select "25"
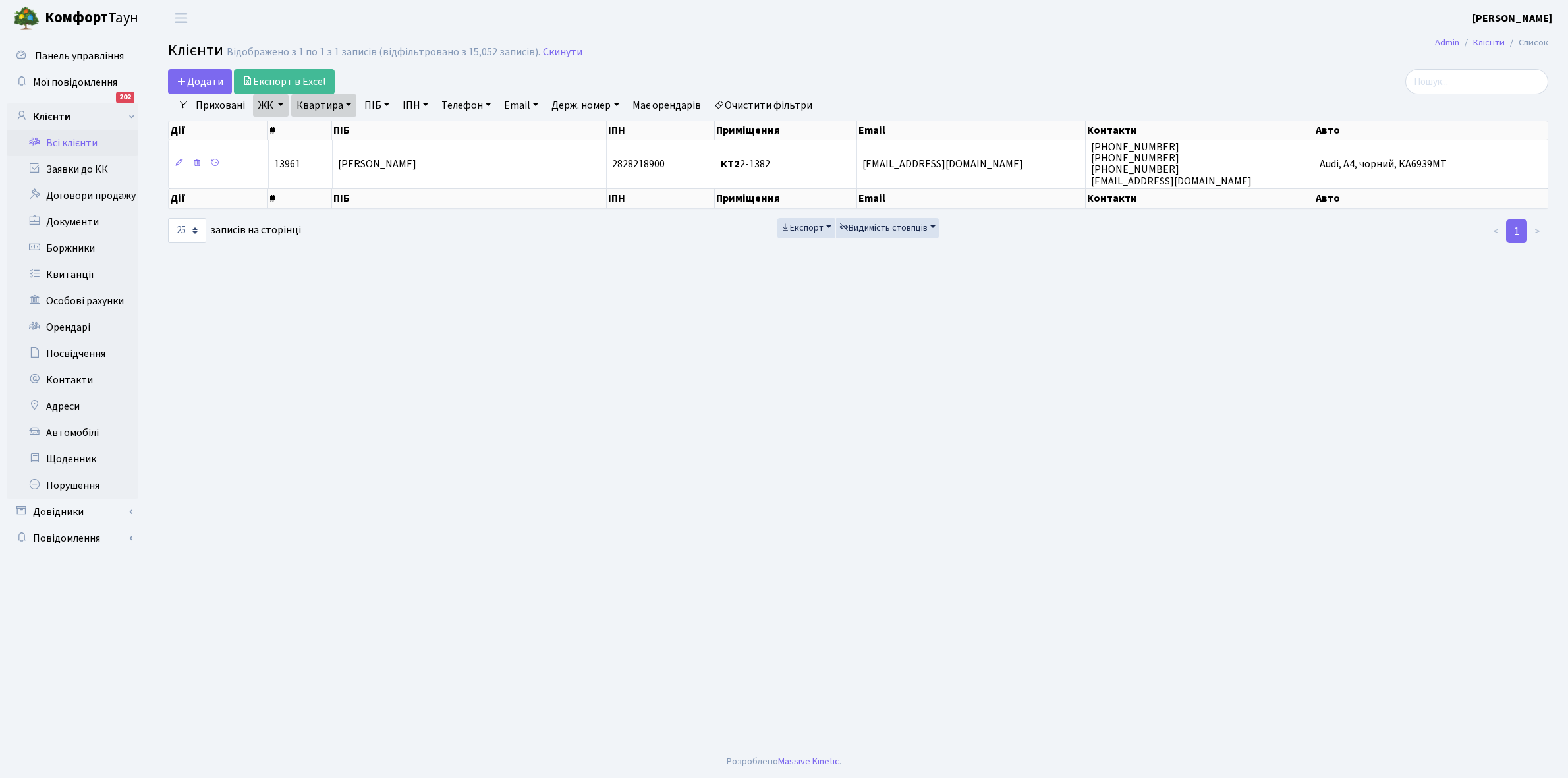
click at [346, 103] on link "Квартира" at bounding box center [323, 105] width 65 height 23
click at [337, 132] on input "2-1382" at bounding box center [330, 131] width 77 height 25
type input "2-964"
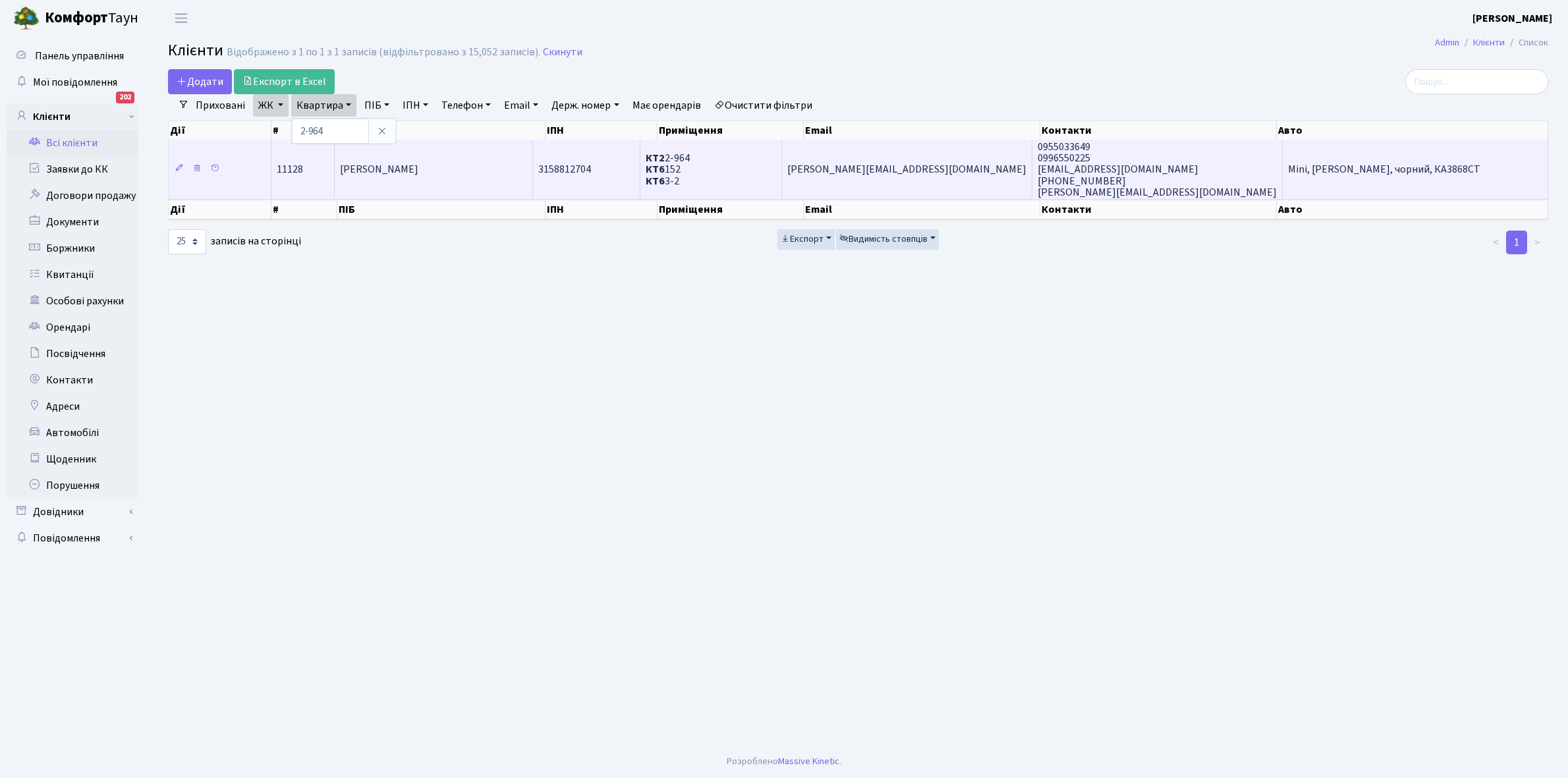
click at [469, 176] on td "[PERSON_NAME]" at bounding box center [433, 169] width 198 height 59
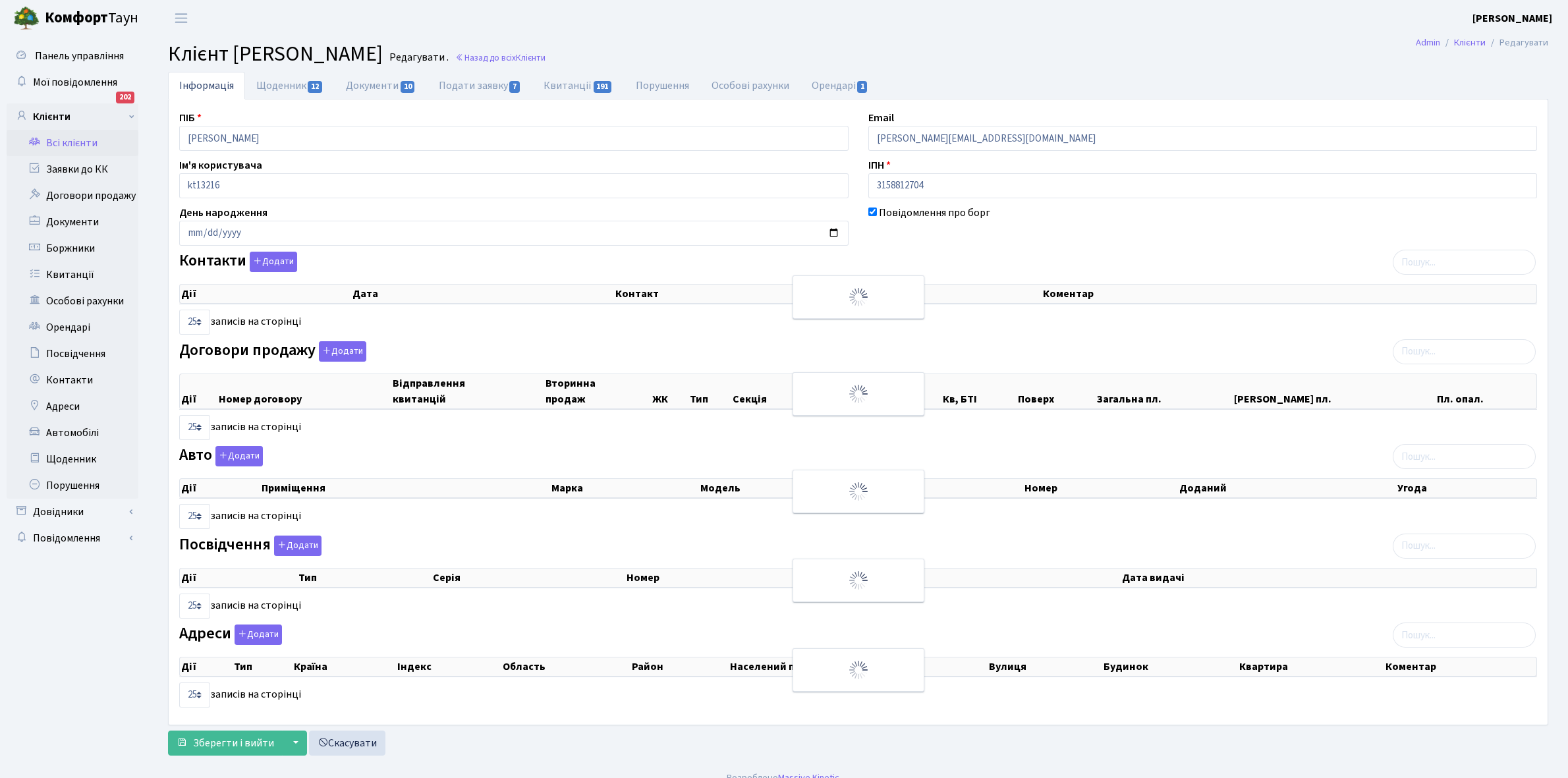
select select "25"
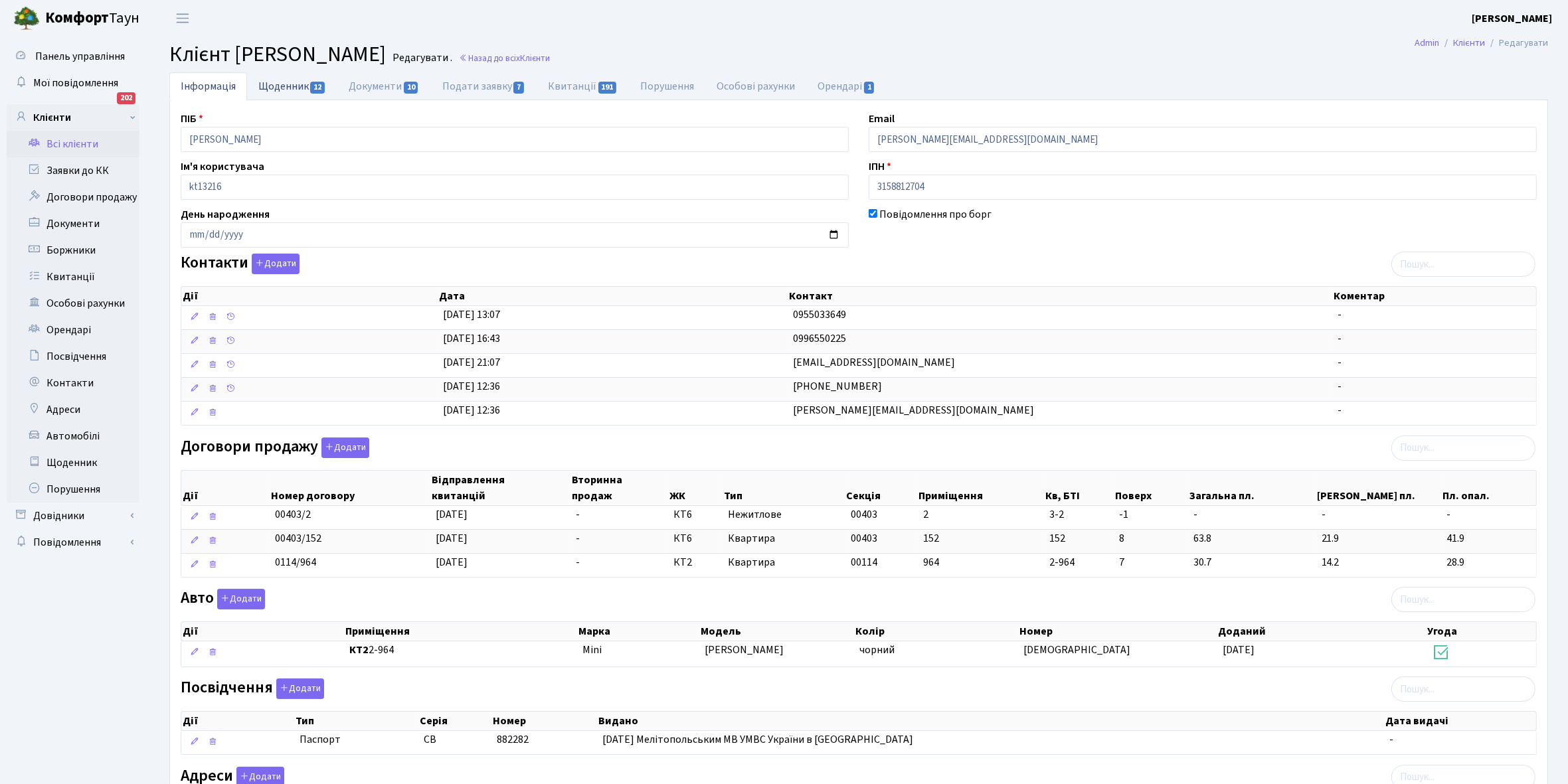
click at [273, 81] on link "Щоденник 12" at bounding box center [292, 85] width 90 height 27
select select "25"
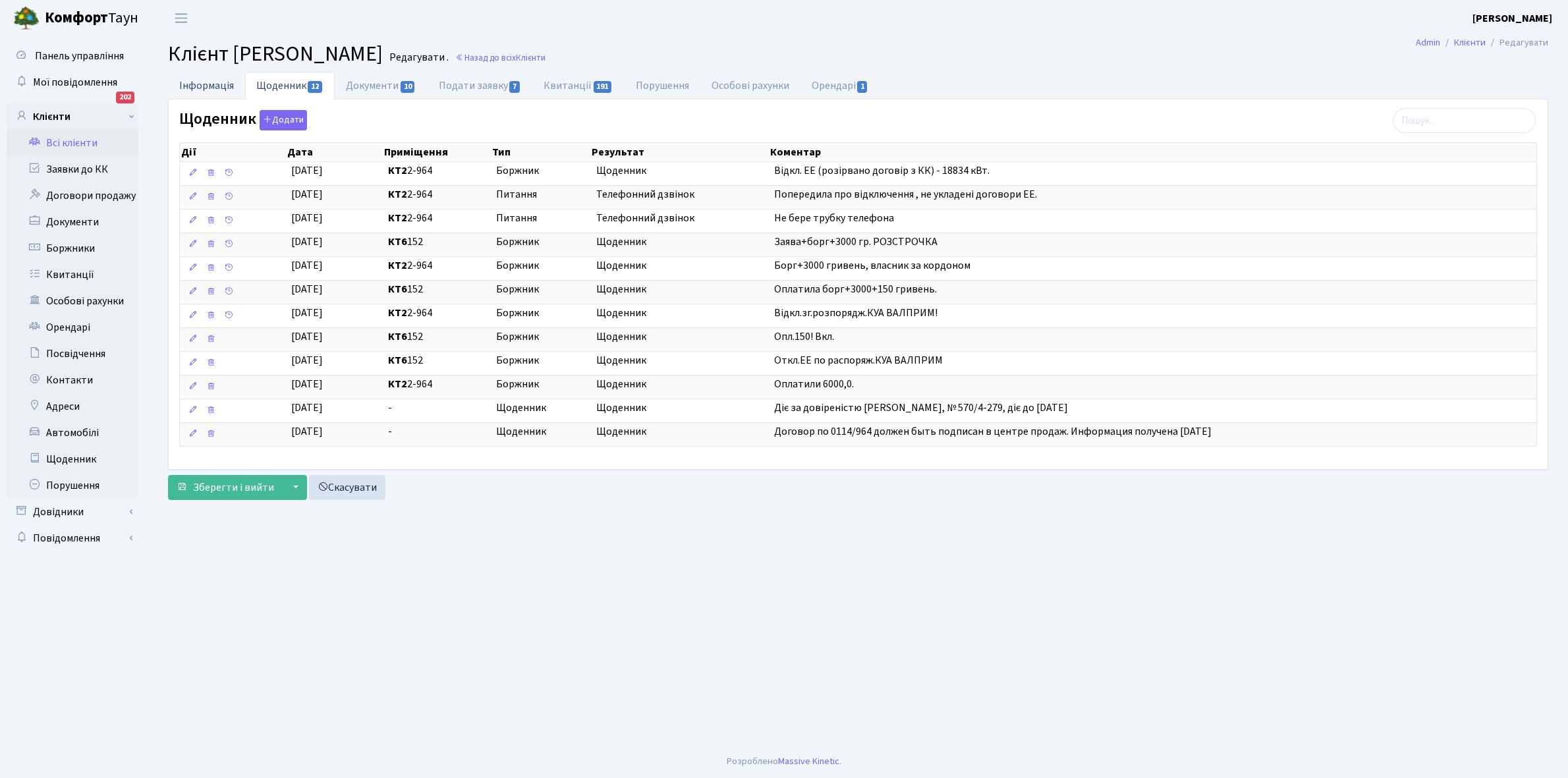
click at [191, 84] on link "Інформація" at bounding box center [206, 85] width 77 height 27
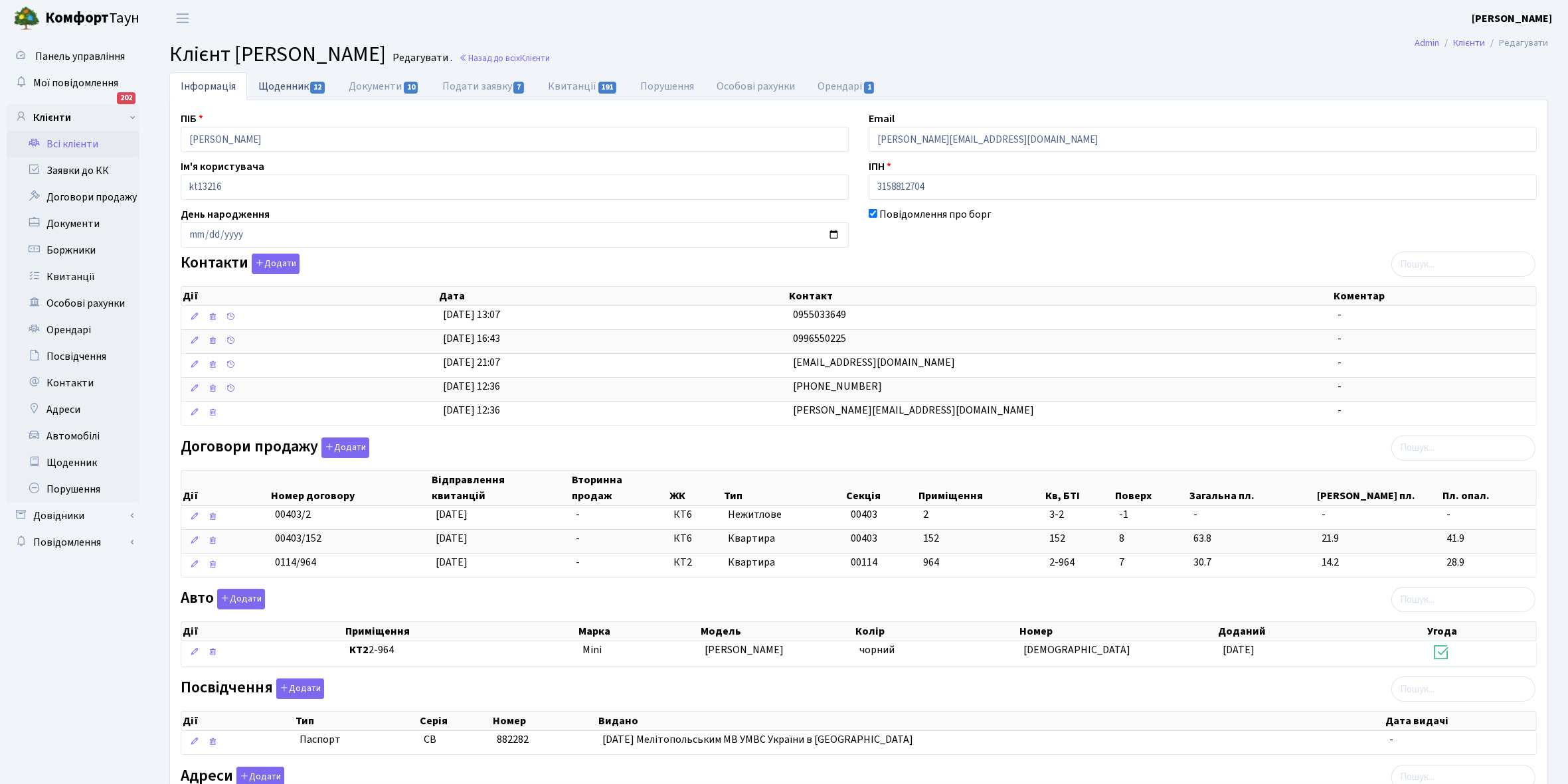
click at [276, 90] on link "Щоденник 12" at bounding box center [292, 85] width 90 height 27
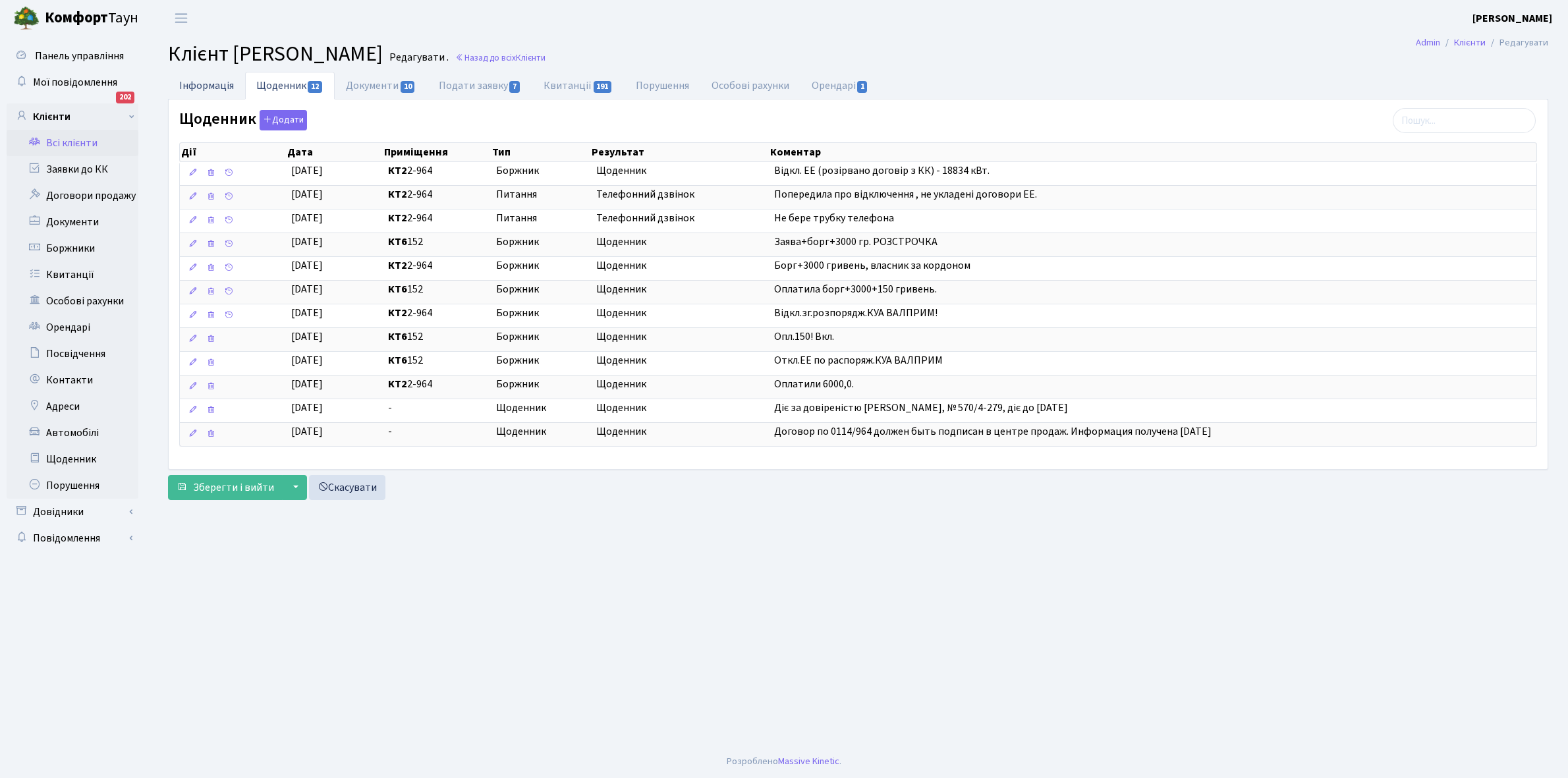
click at [198, 86] on link "Інформація" at bounding box center [206, 85] width 77 height 27
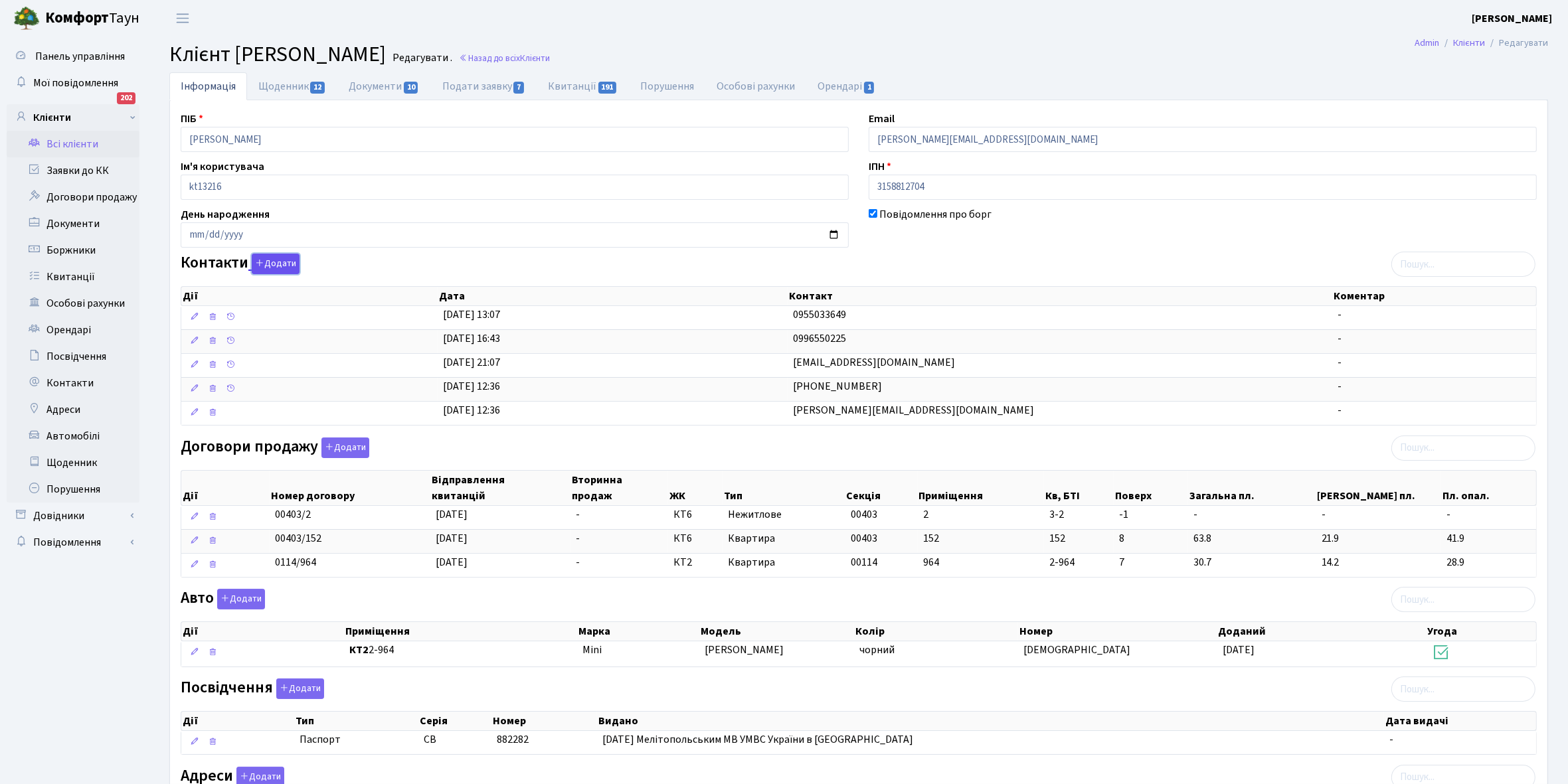
click at [287, 264] on button "Додати" at bounding box center [275, 264] width 48 height 21
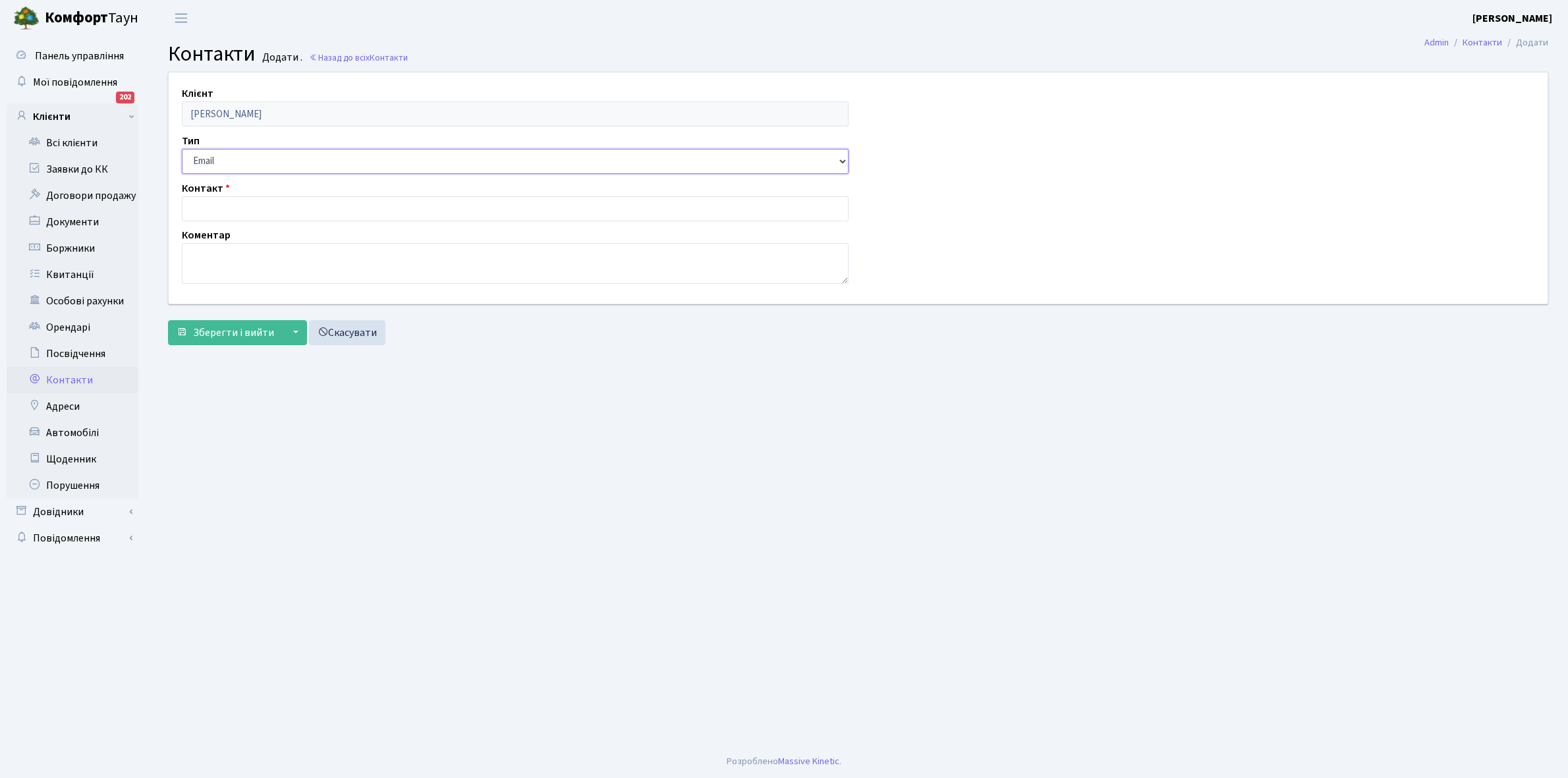
click at [241, 153] on select "Email Телефон" at bounding box center [515, 161] width 667 height 25
select select "1"
click at [182, 149] on select "Email Телефон" at bounding box center [515, 161] width 667 height 25
click at [256, 203] on input "text" at bounding box center [515, 209] width 667 height 25
type input "[PHONE_NUMBER]"
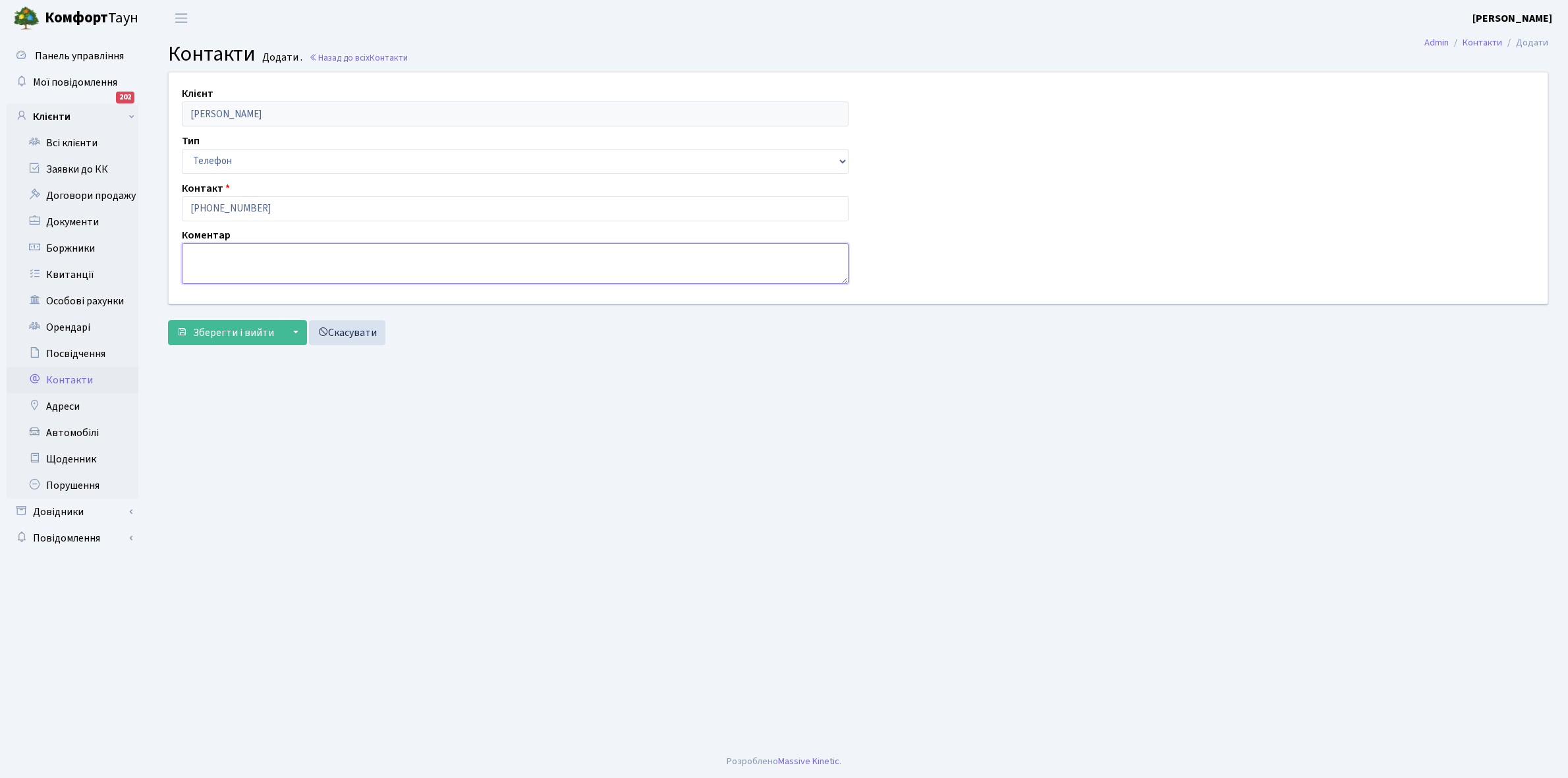
click at [208, 249] on textarea at bounding box center [515, 263] width 667 height 41
type textarea "орендар"
click at [209, 337] on span "Зберегти і вийти" at bounding box center [233, 332] width 81 height 15
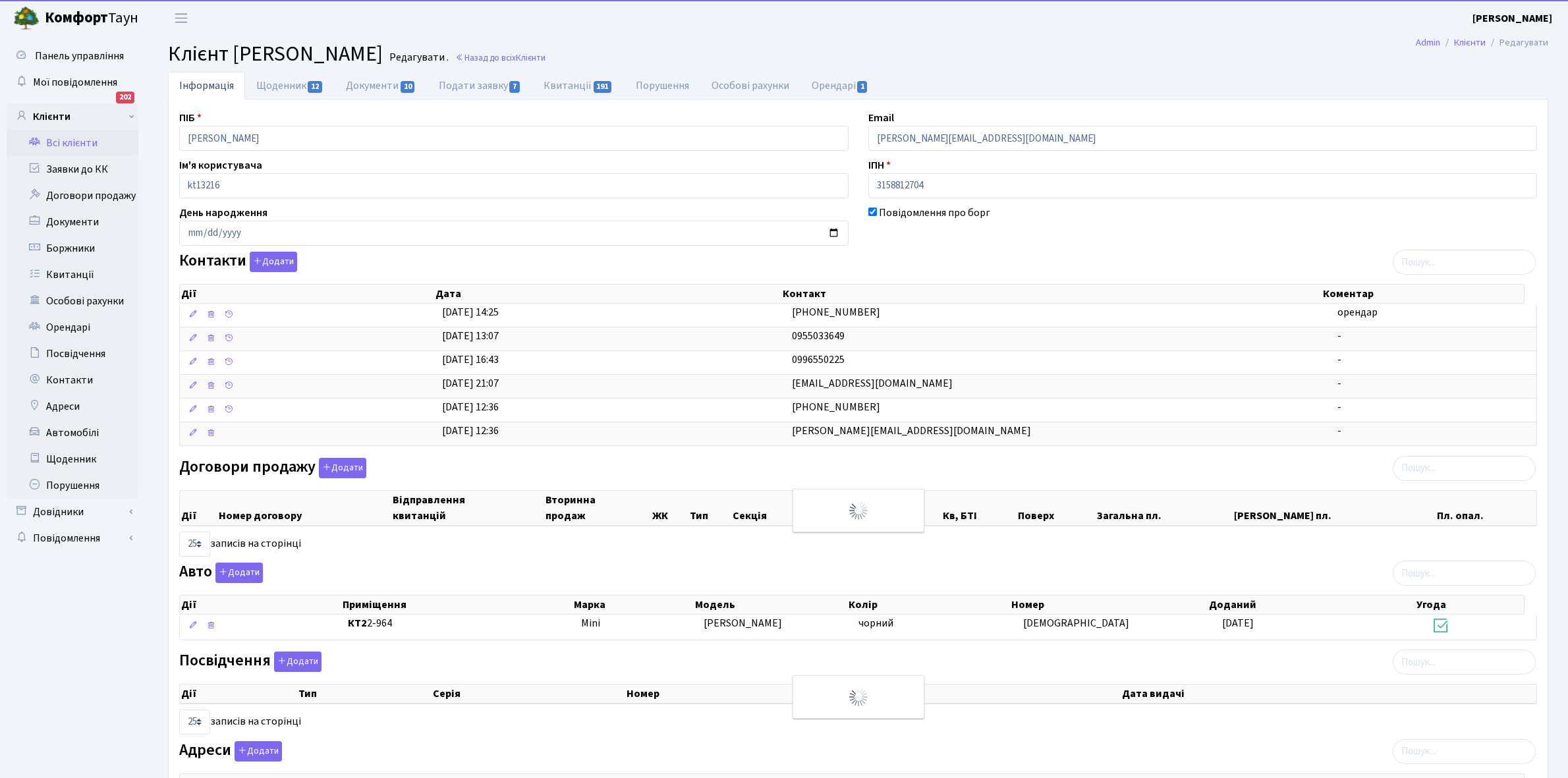
select select "25"
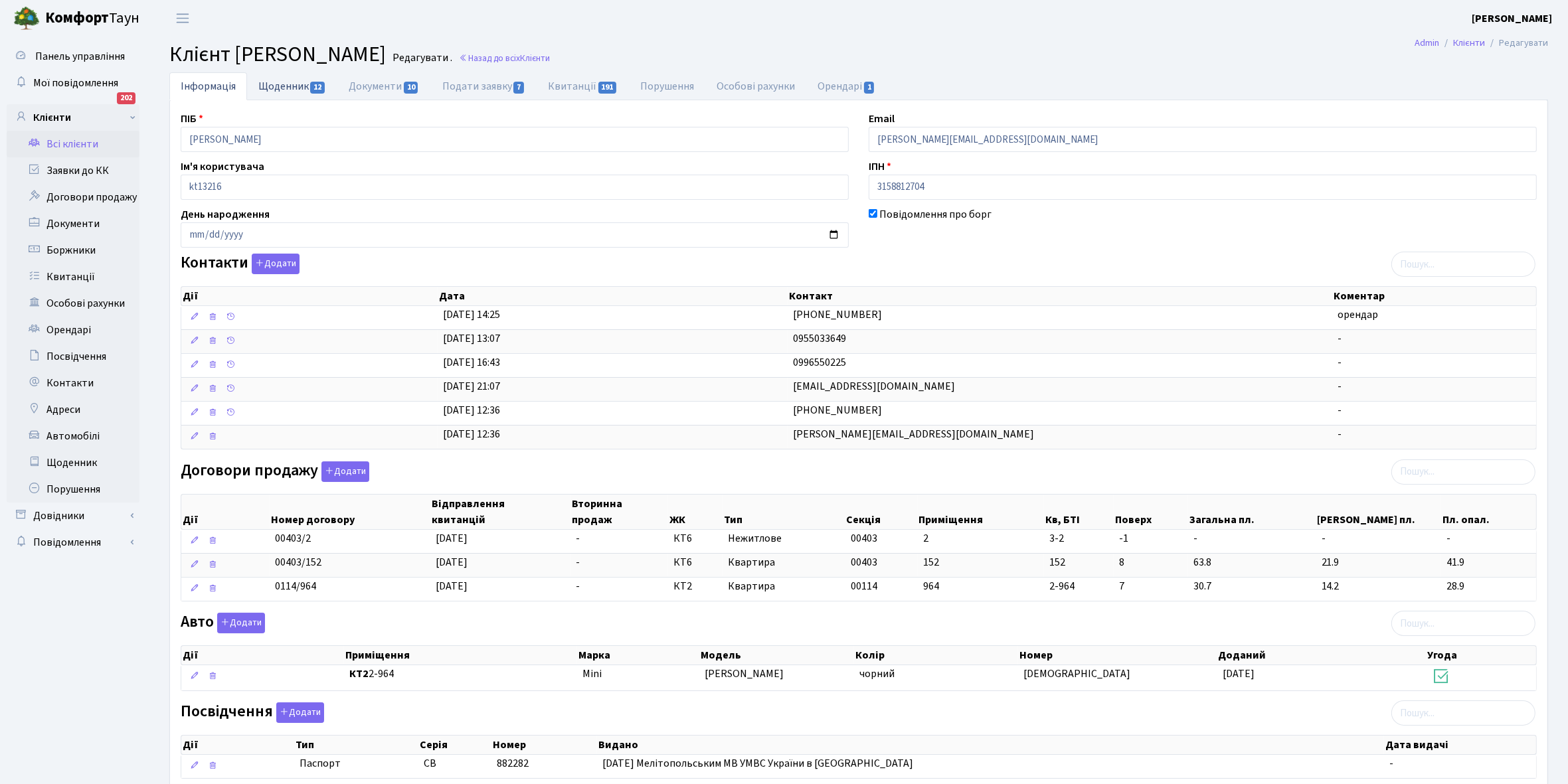
click at [280, 81] on link "Щоденник 12" at bounding box center [292, 85] width 90 height 27
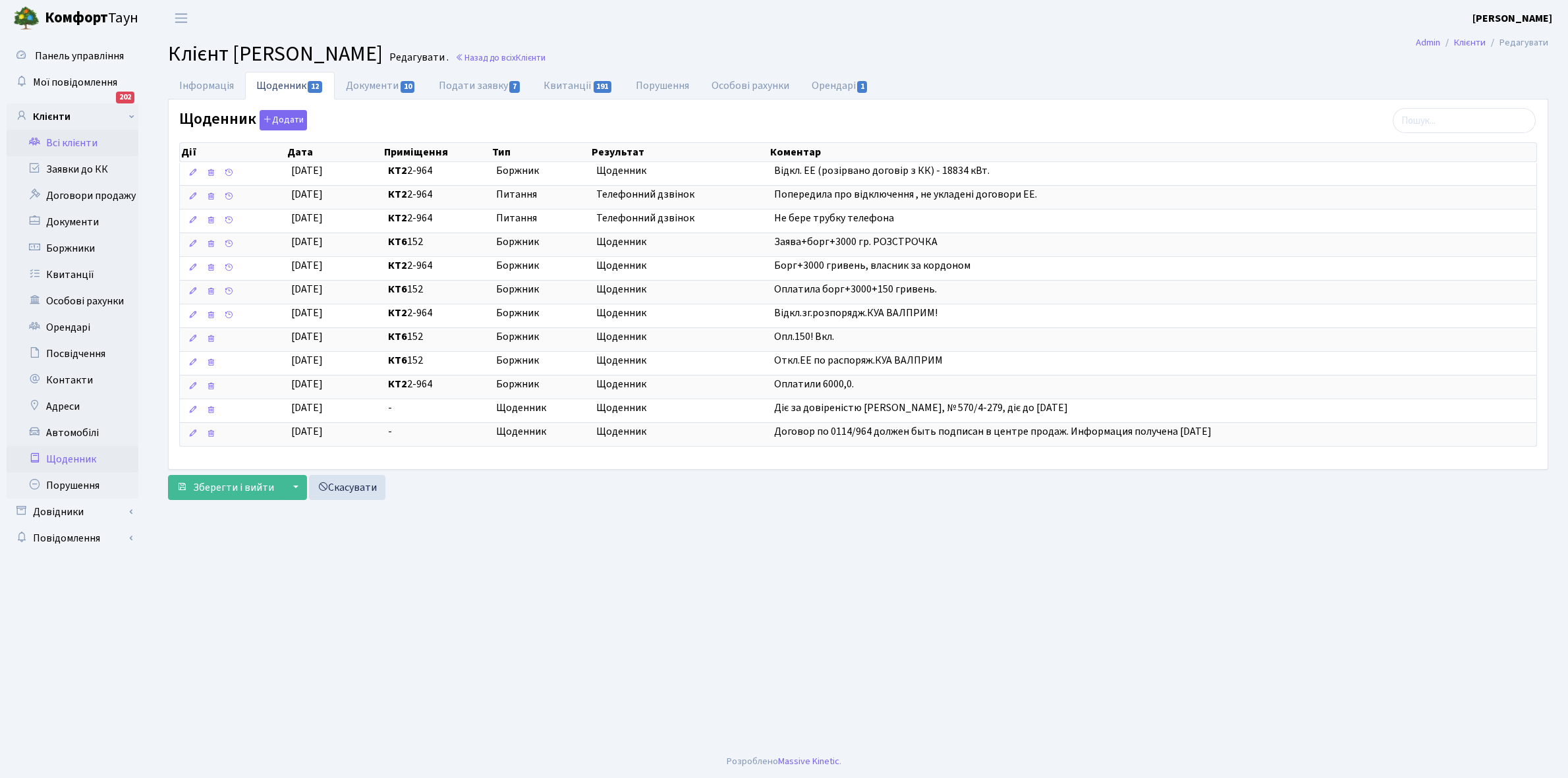
click at [63, 448] on link "Щоденник" at bounding box center [72, 459] width 132 height 26
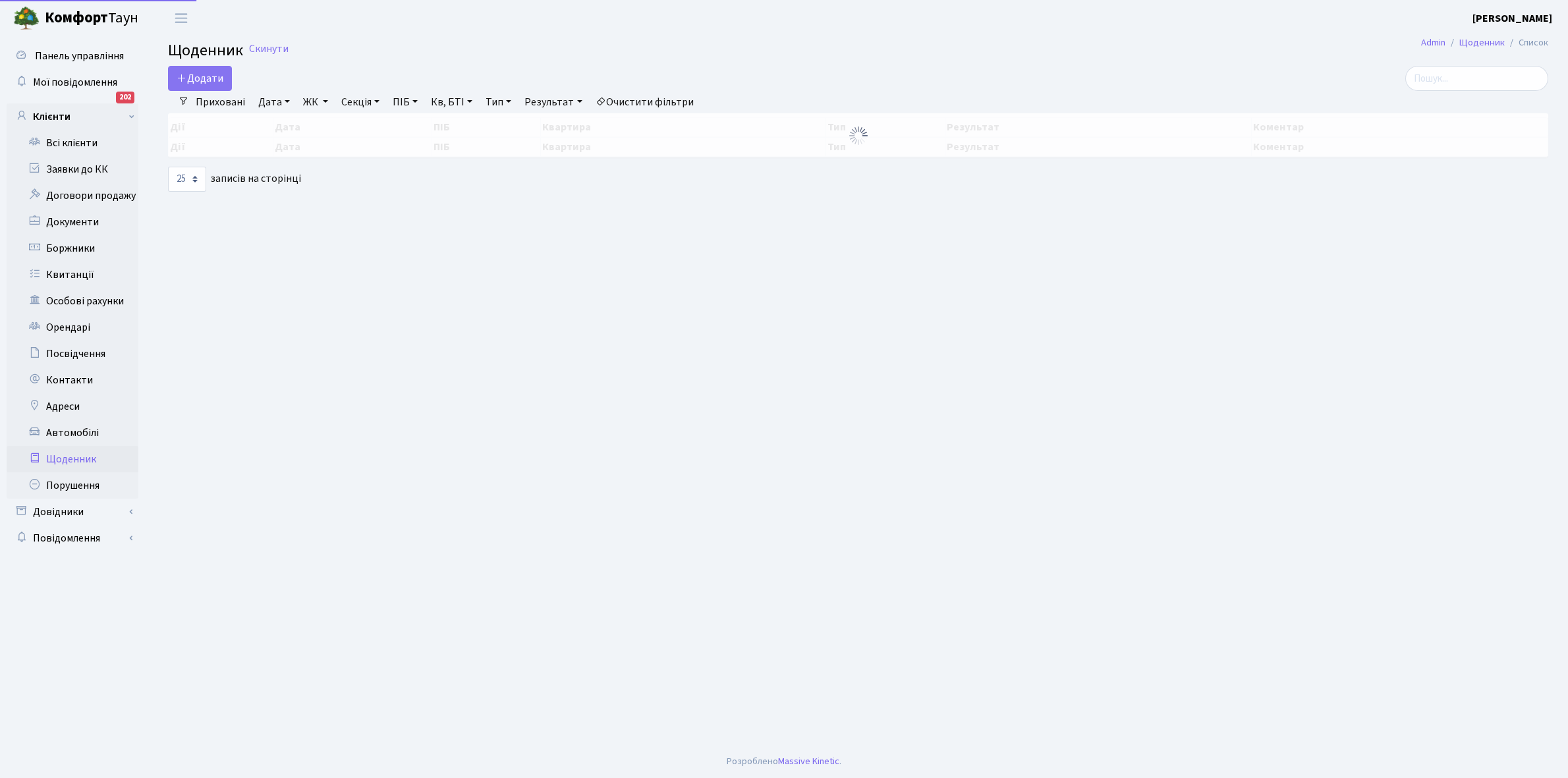
select select "25"
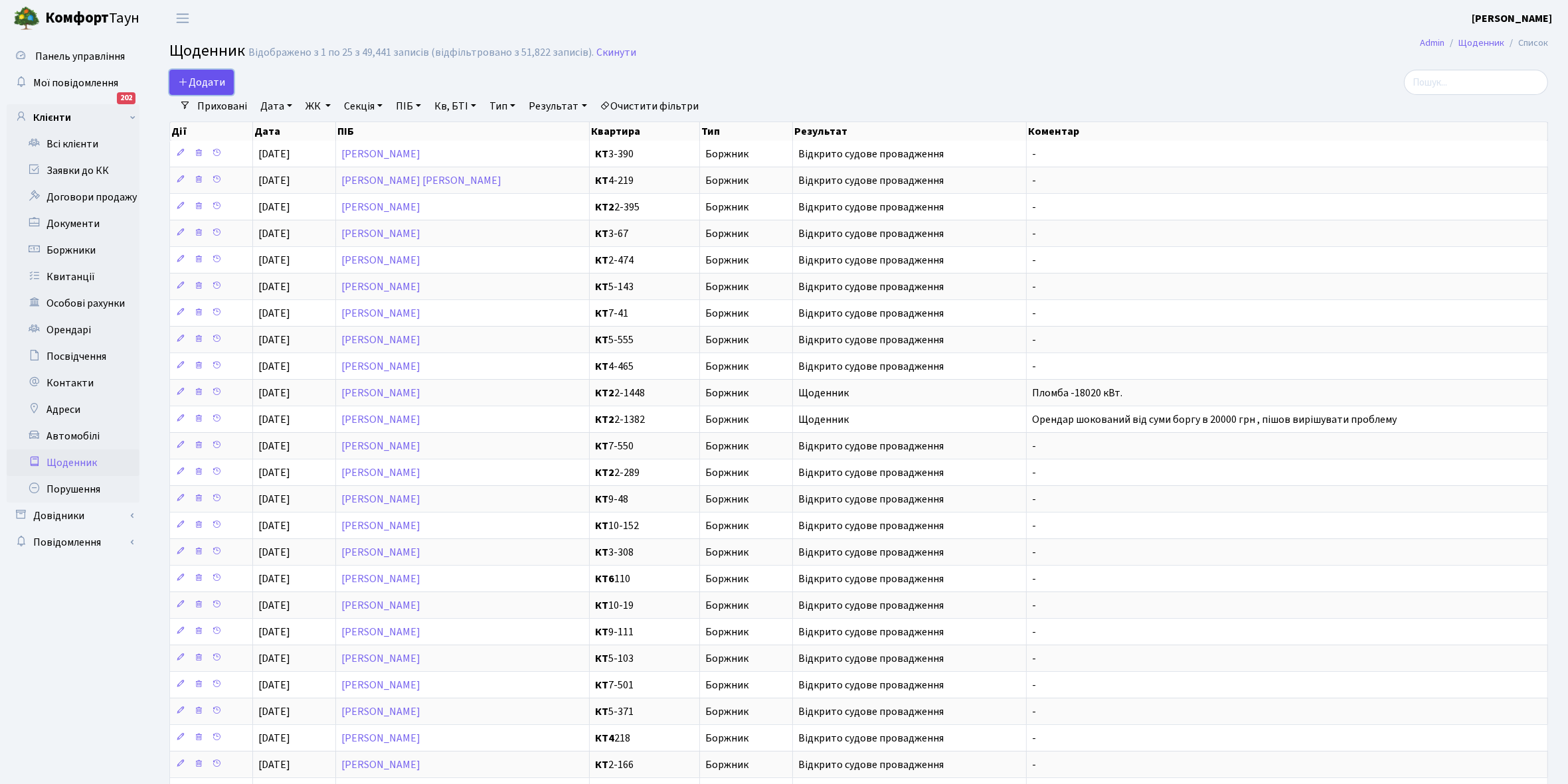
click at [204, 79] on span "Додати" at bounding box center [201, 82] width 47 height 15
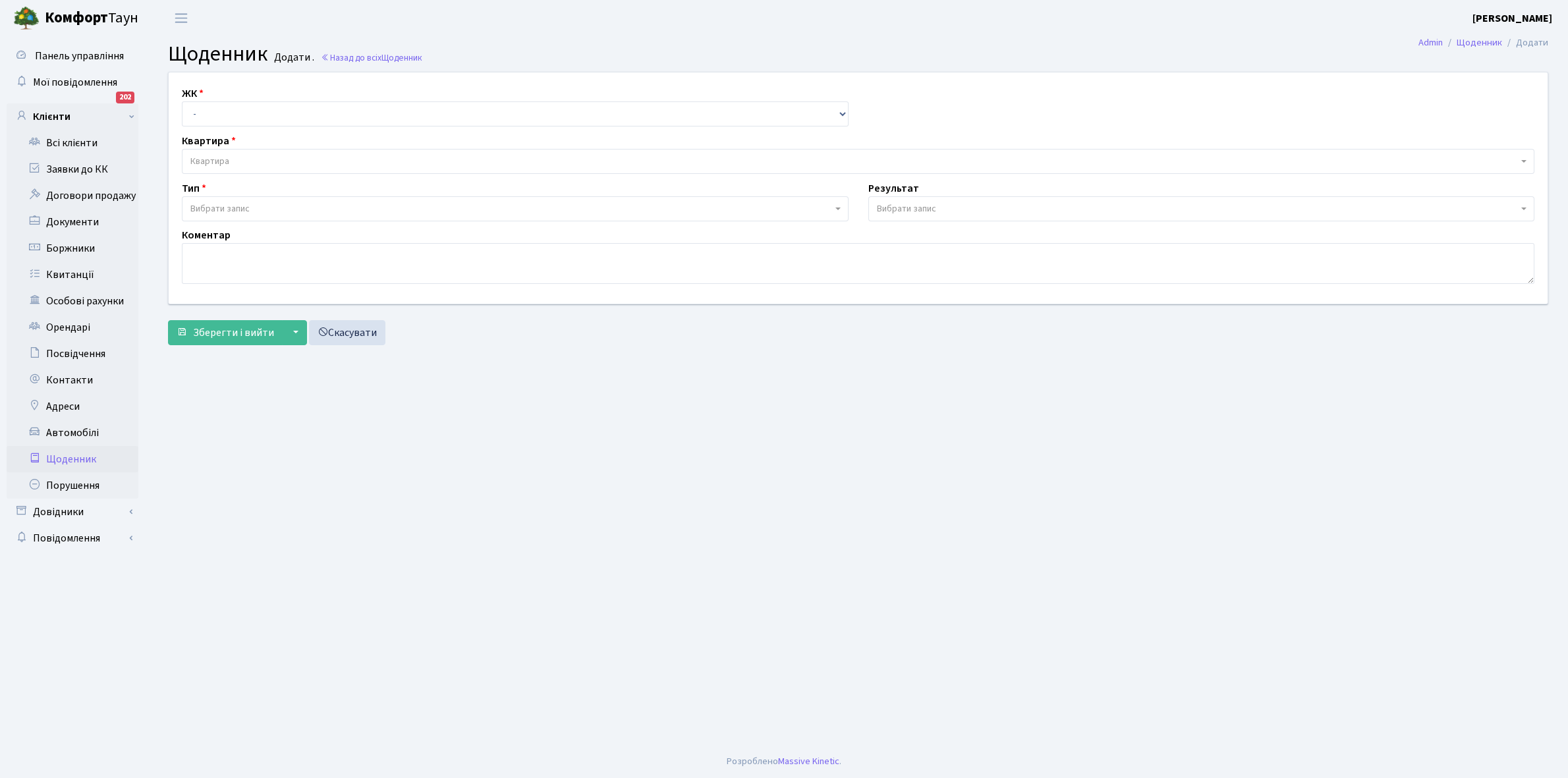
click at [84, 455] on link "Щоденник" at bounding box center [72, 459] width 132 height 26
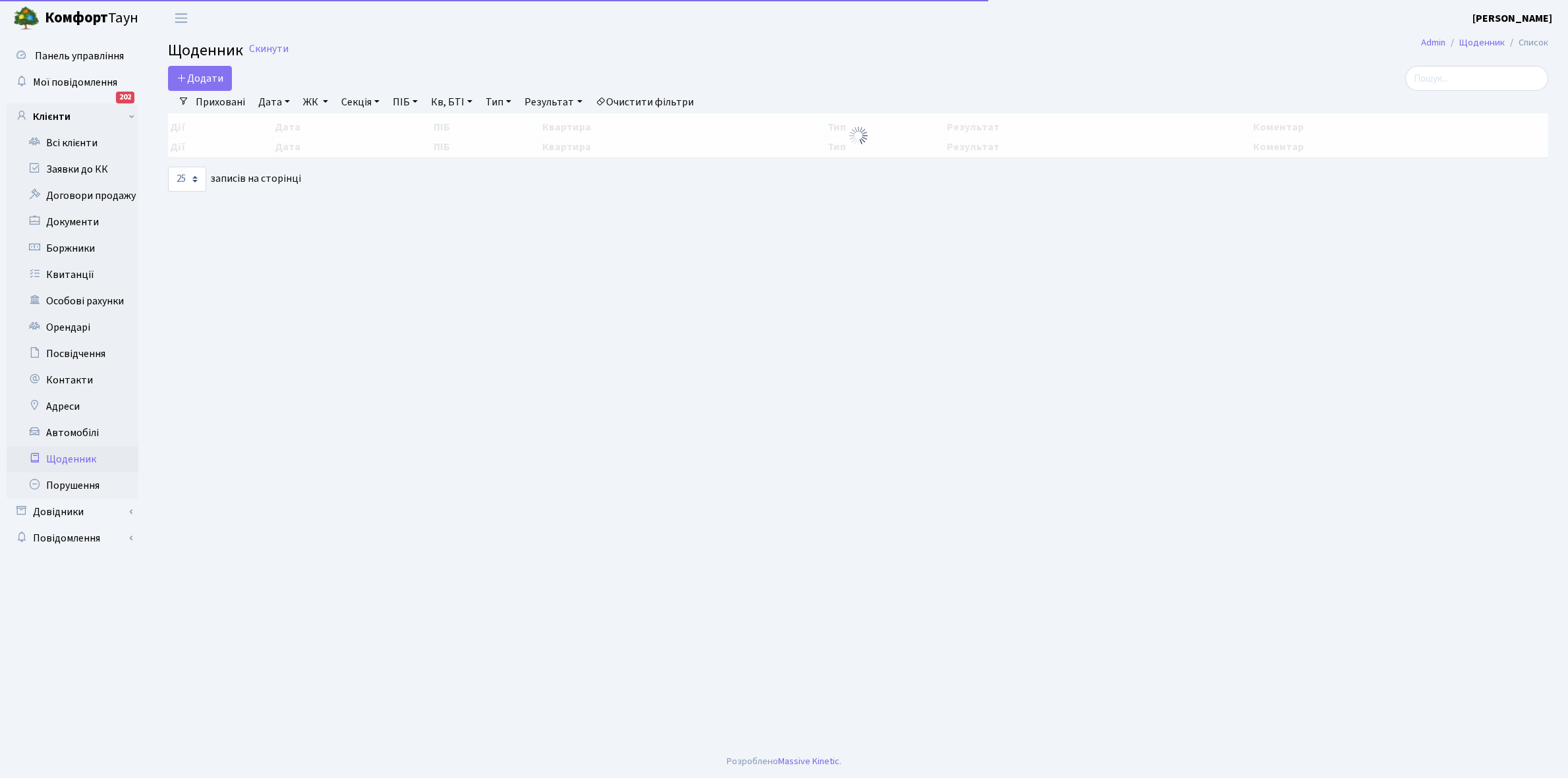
select select "25"
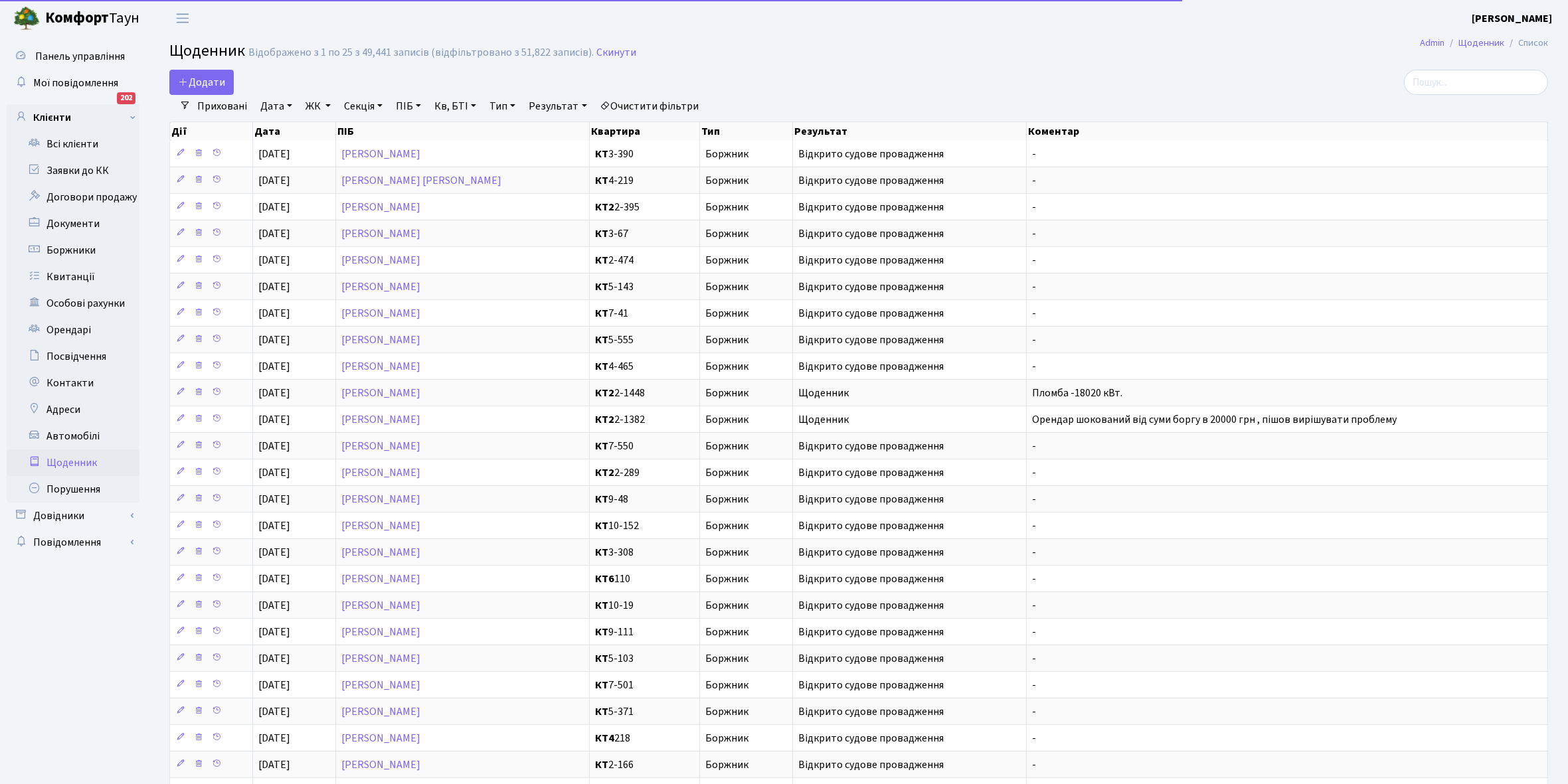
click at [214, 104] on link "Приховані" at bounding box center [222, 106] width 60 height 23
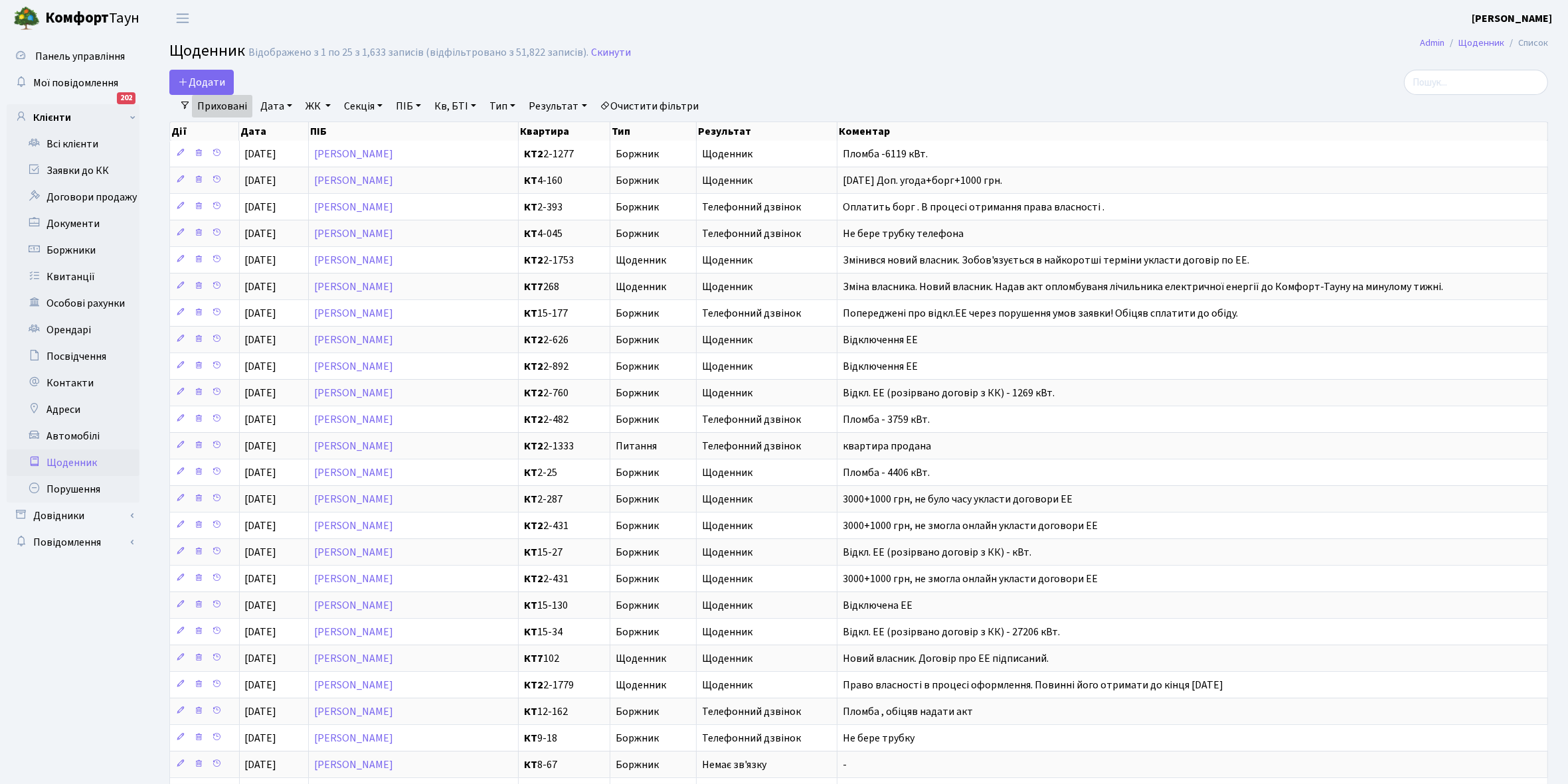
click at [213, 104] on link "Приховані" at bounding box center [222, 106] width 60 height 23
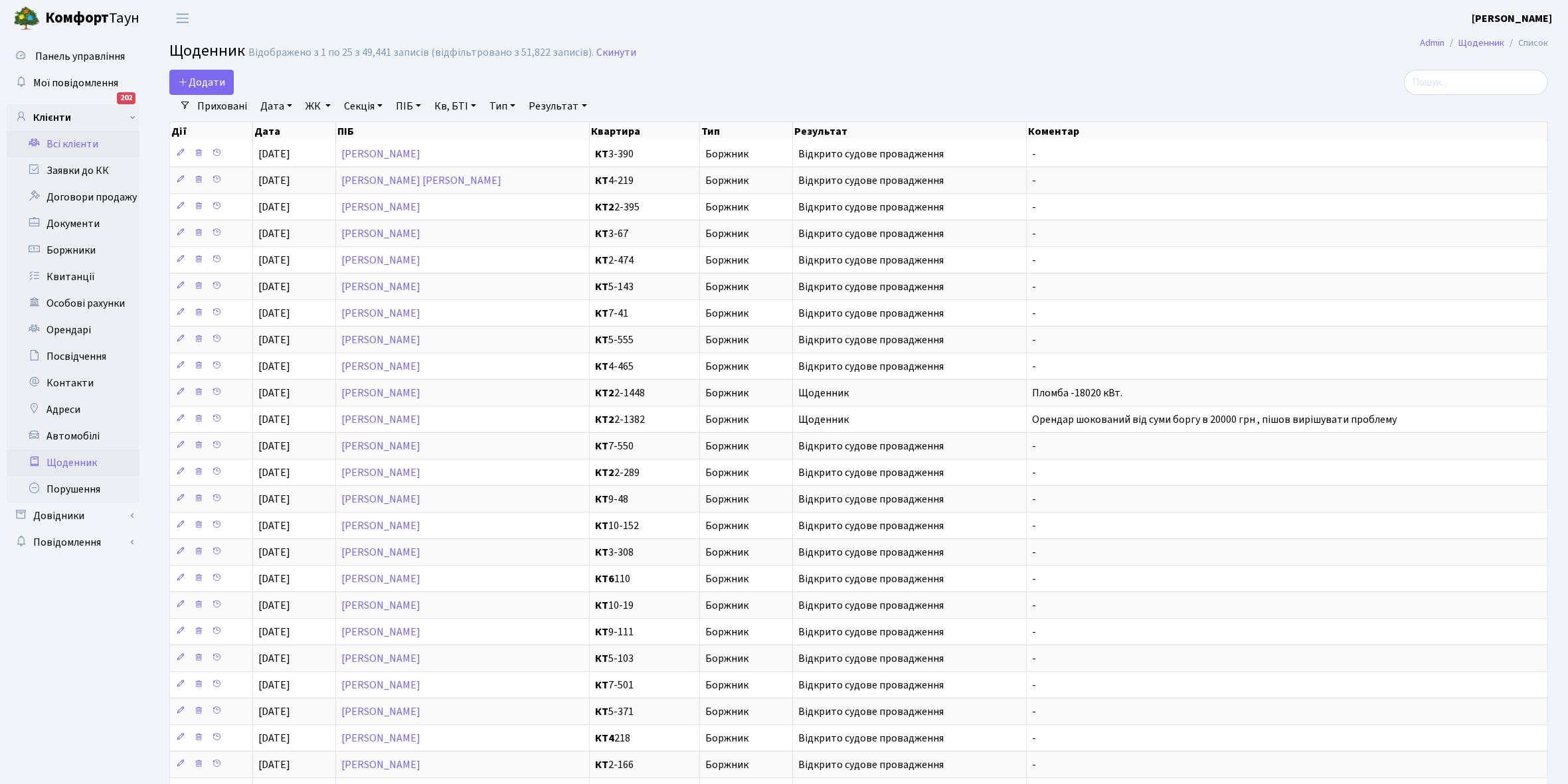
click at [85, 143] on link "Всі клієнти" at bounding box center [73, 144] width 133 height 26
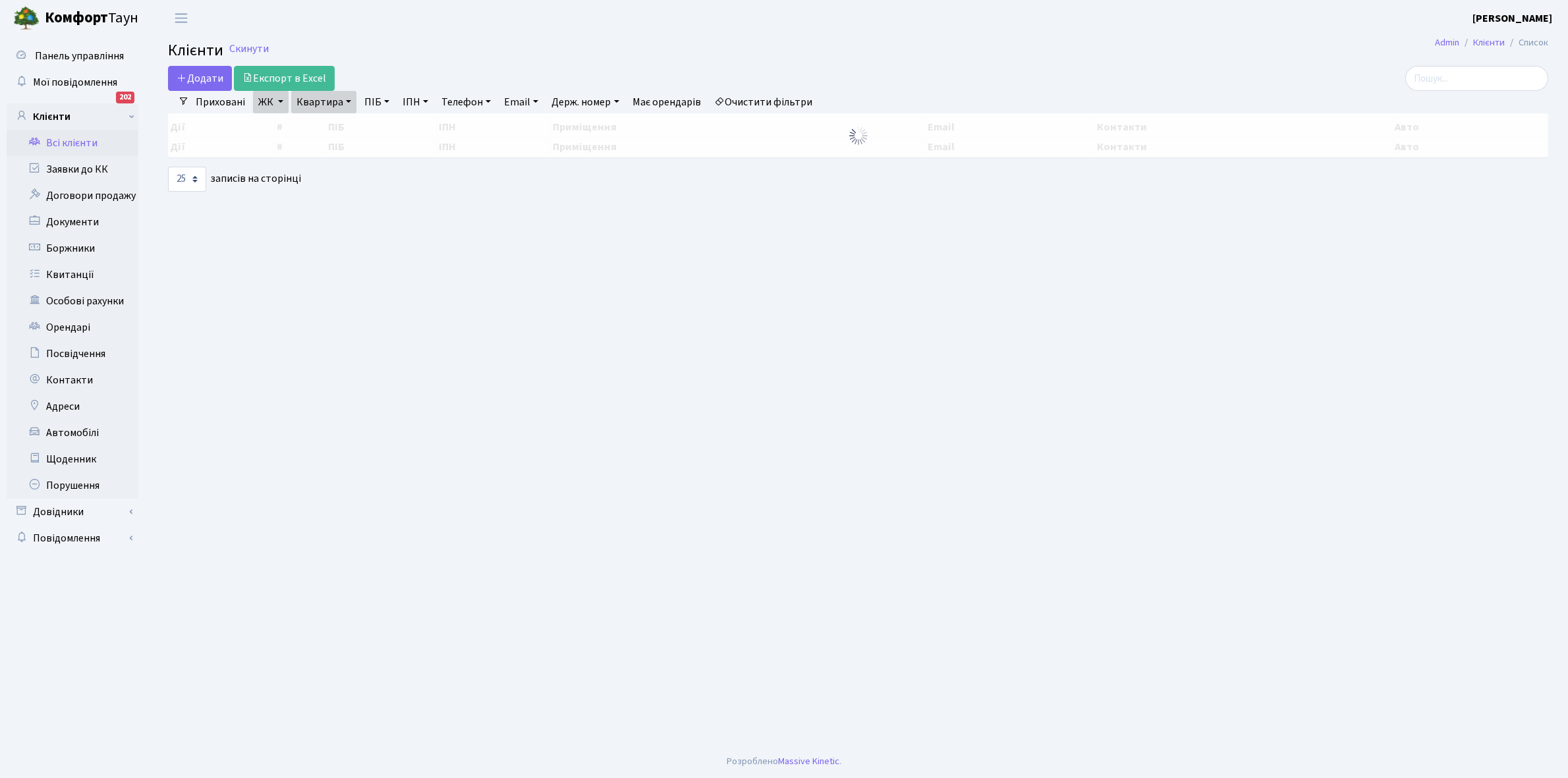
select select "25"
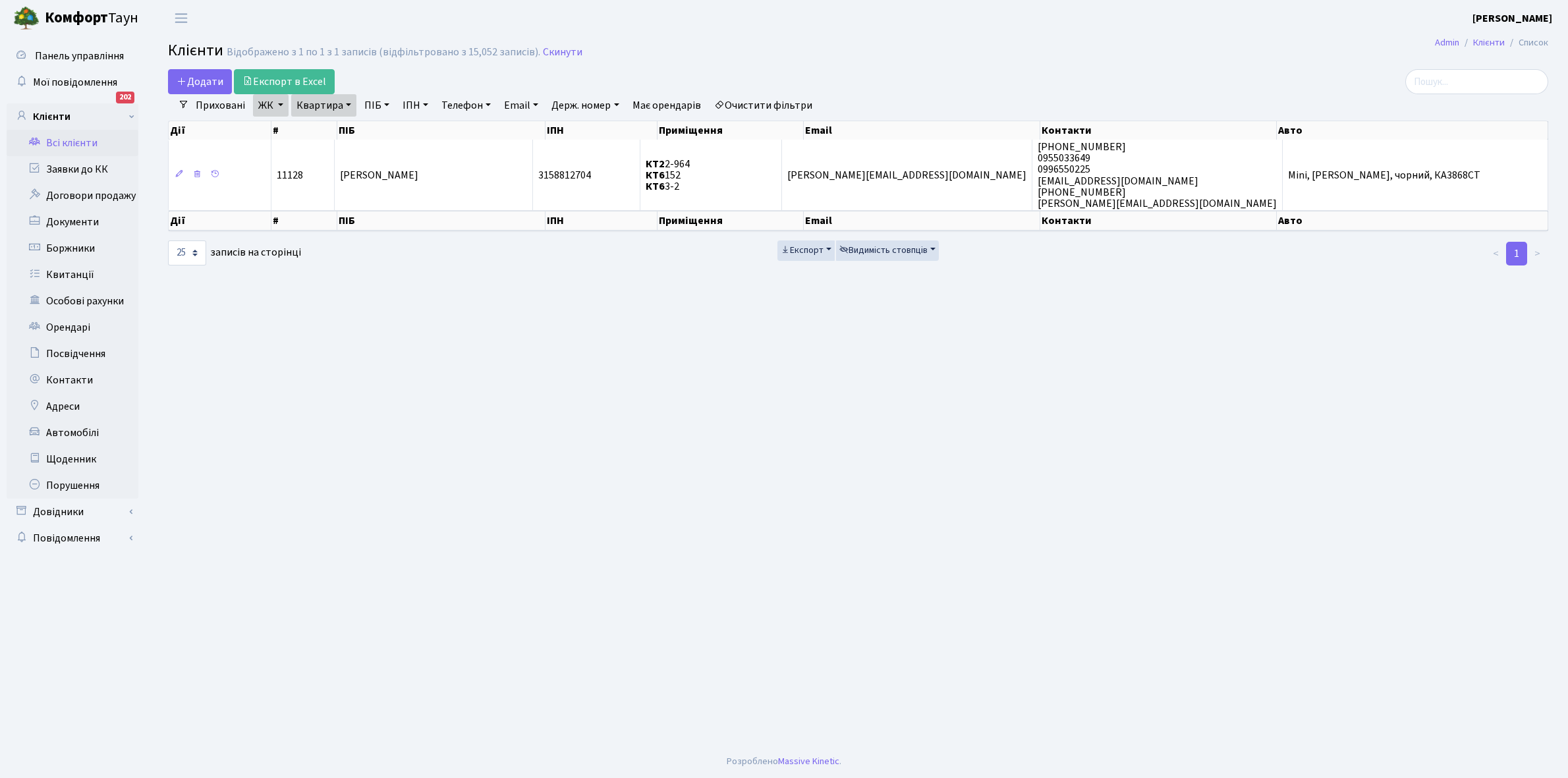
click at [351, 104] on link "Квартира" at bounding box center [323, 105] width 65 height 23
click at [343, 130] on input "2-964" at bounding box center [330, 131] width 77 height 25
type input "2-1448"
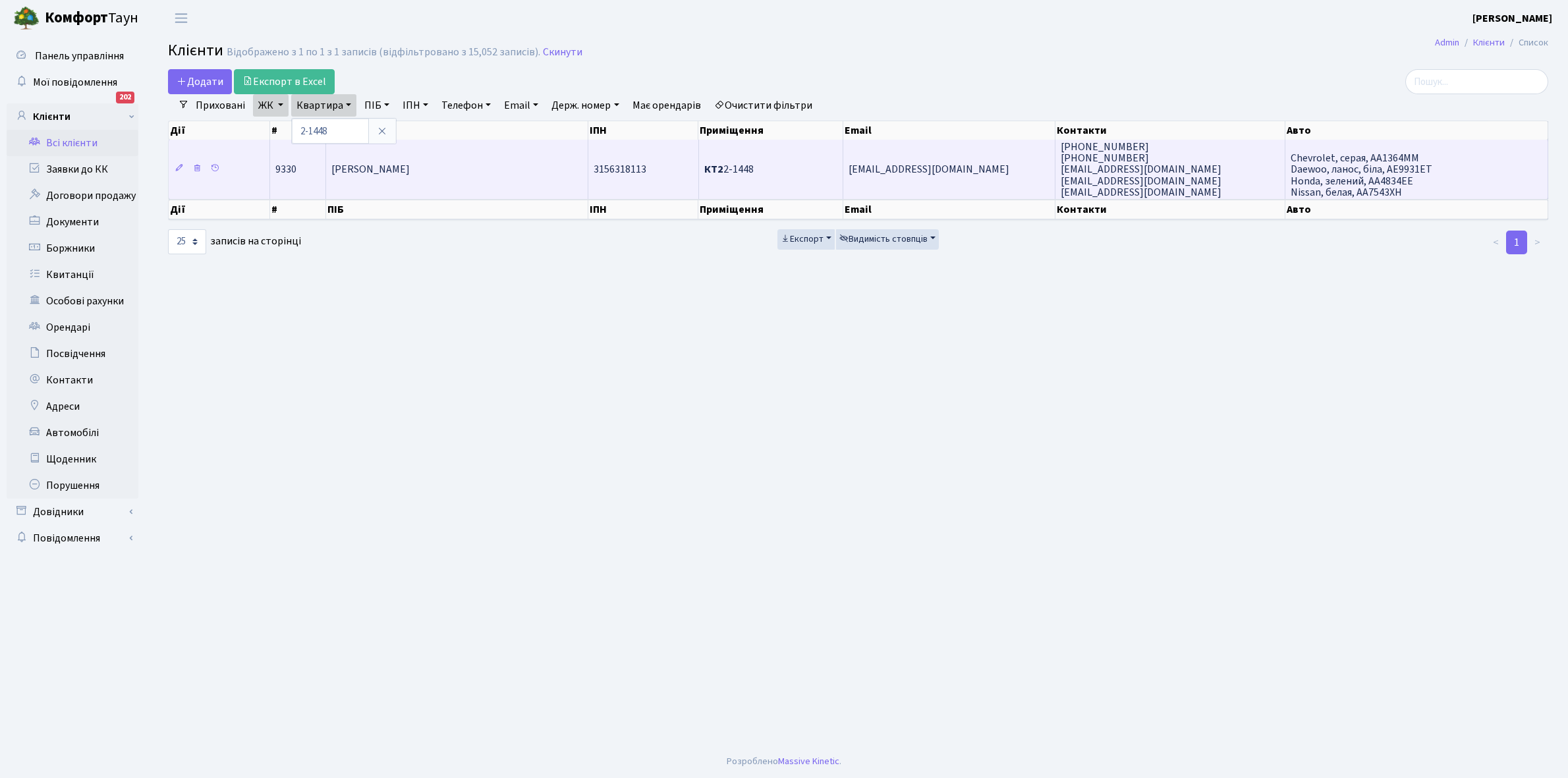
click at [410, 165] on span "[PERSON_NAME]" at bounding box center [371, 170] width 79 height 15
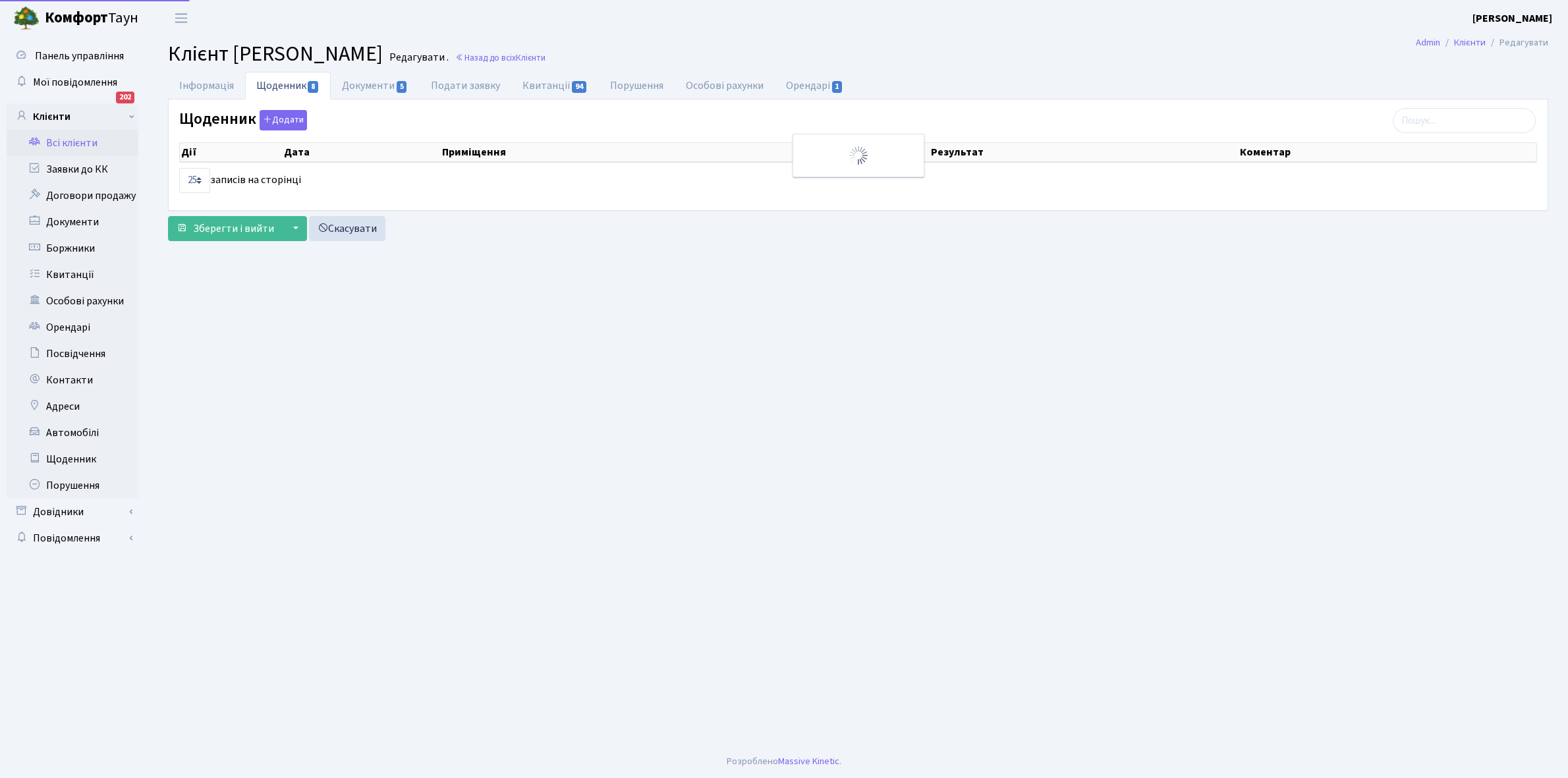
select select "25"
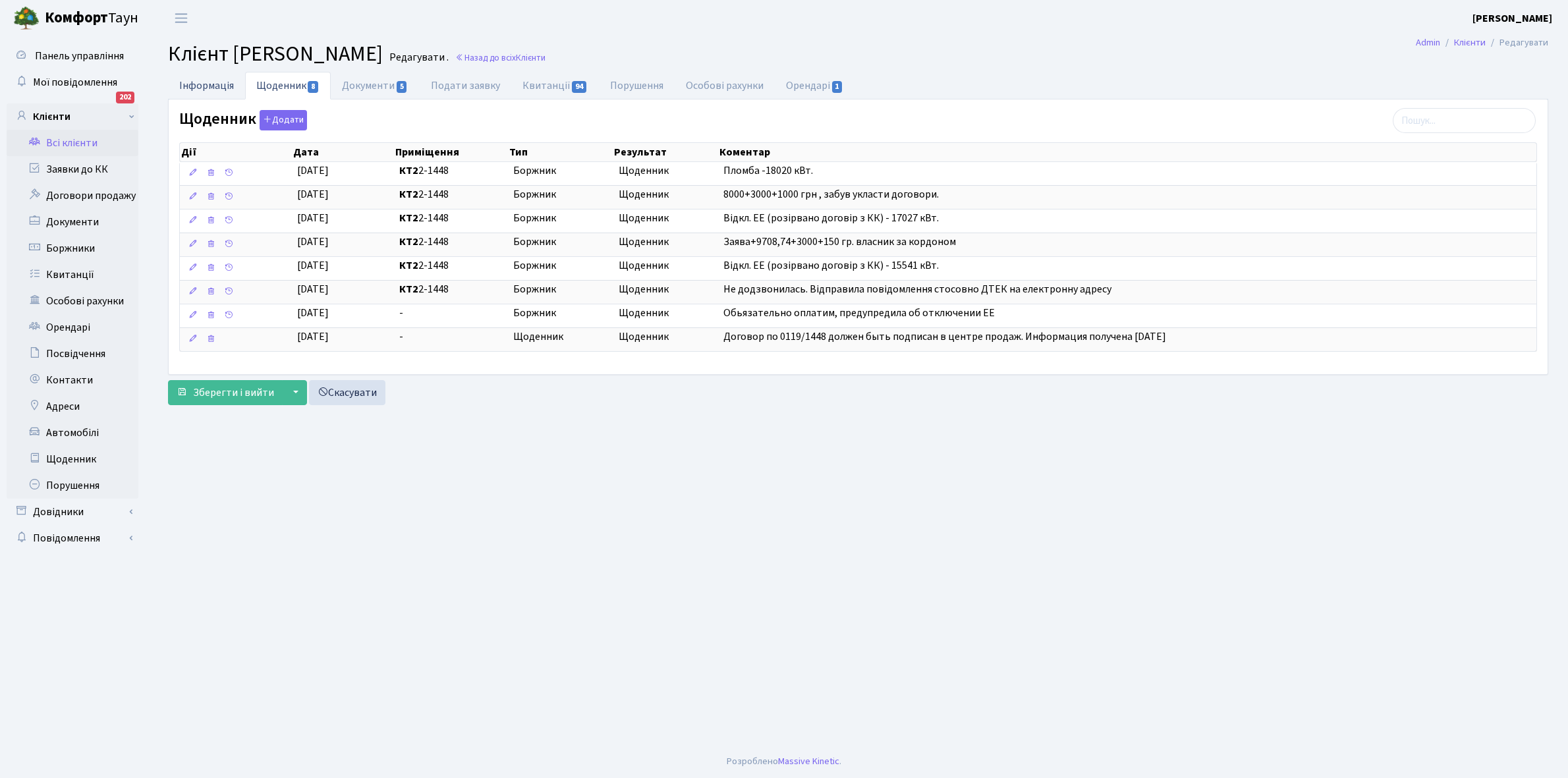
click at [198, 87] on link "Інформація" at bounding box center [206, 85] width 77 height 27
select select "25"
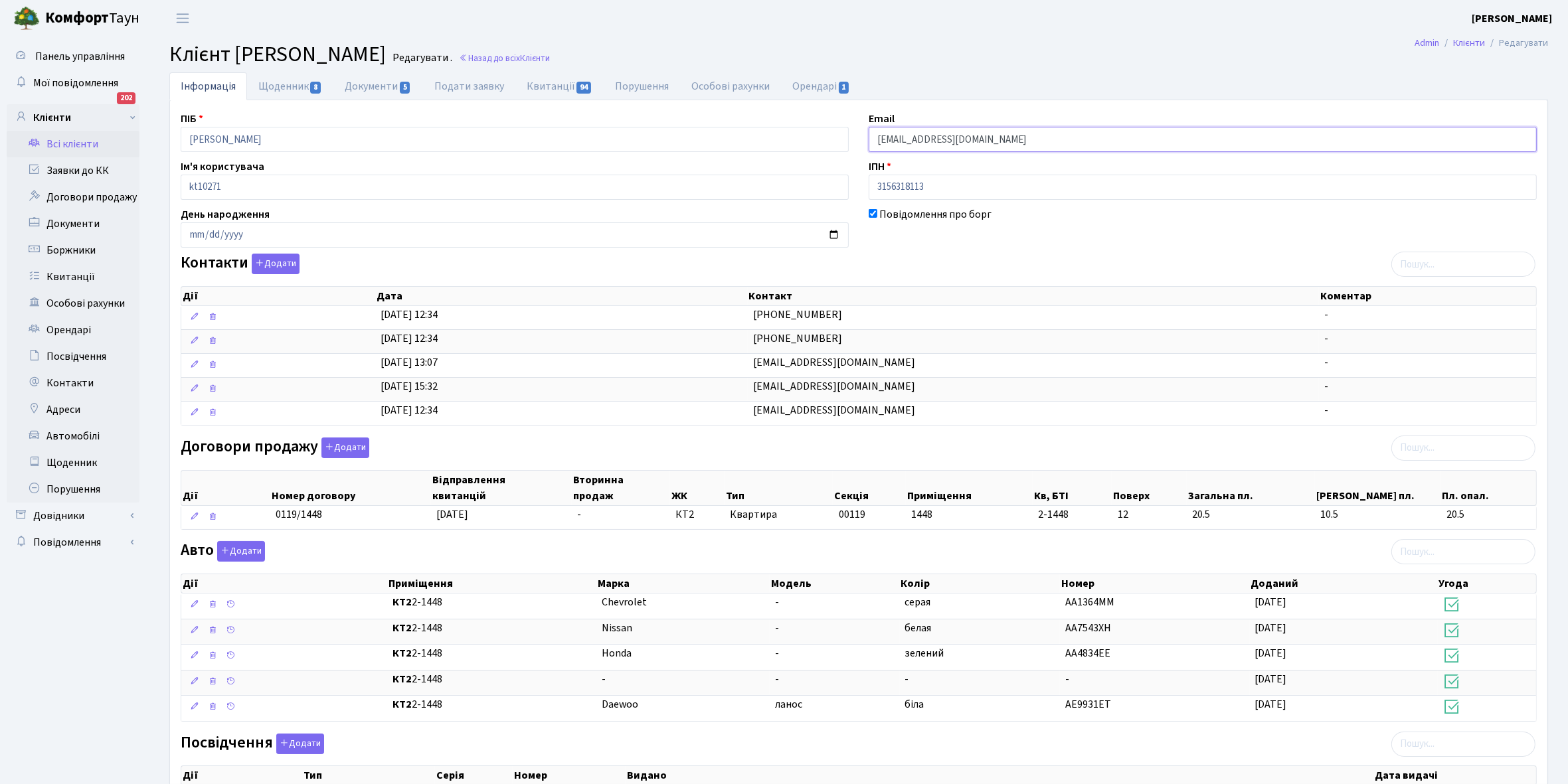
drag, startPoint x: 874, startPoint y: 134, endPoint x: 940, endPoint y: 158, distance: 70.2
click at [1031, 147] on input "oksemenova@gmail.com" at bounding box center [1202, 140] width 668 height 25
drag, startPoint x: 935, startPoint y: 140, endPoint x: 67, endPoint y: 463, distance: 926.1
click at [67, 463] on link "Щоденник" at bounding box center [73, 463] width 133 height 26
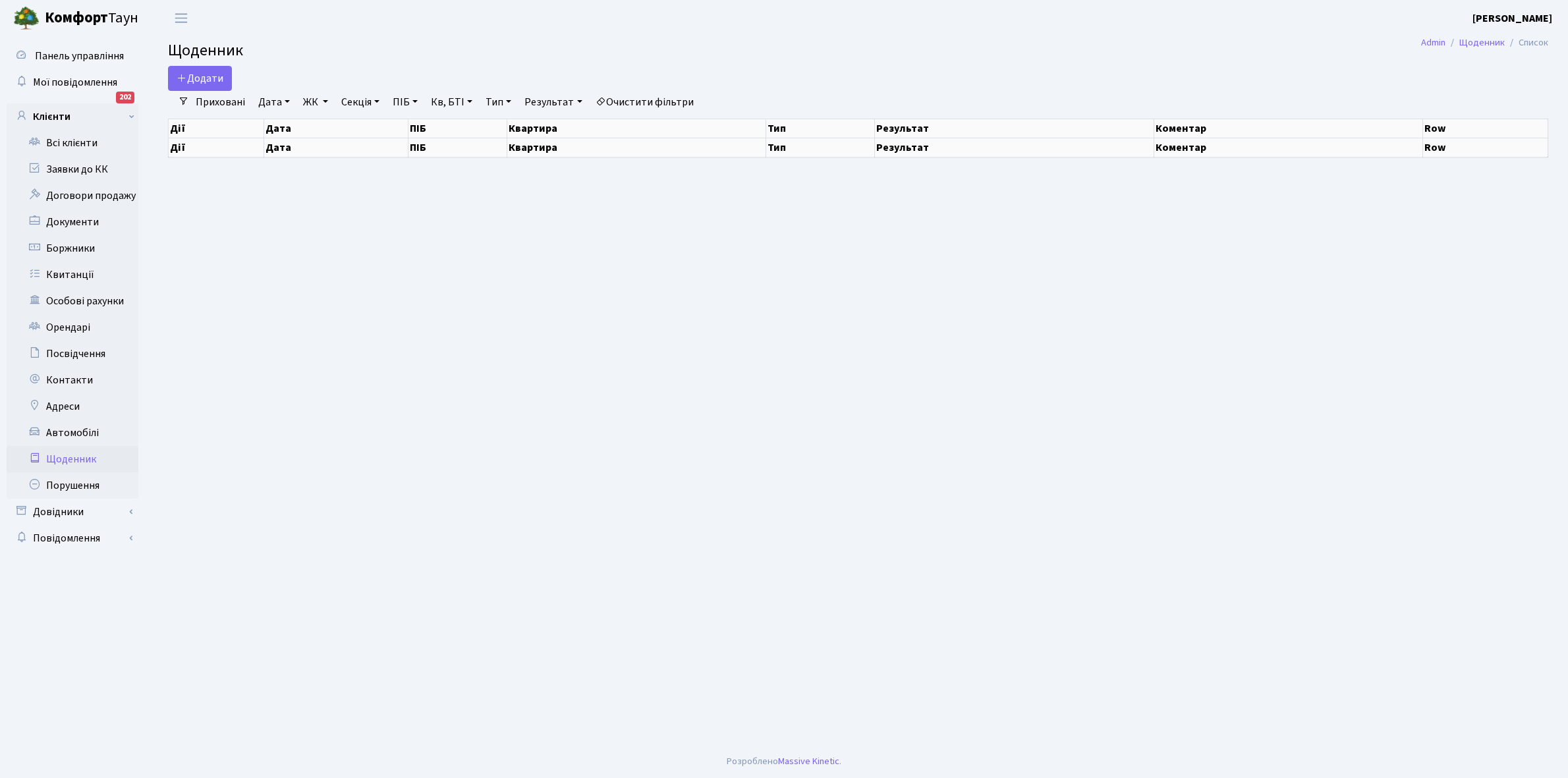
select select "25"
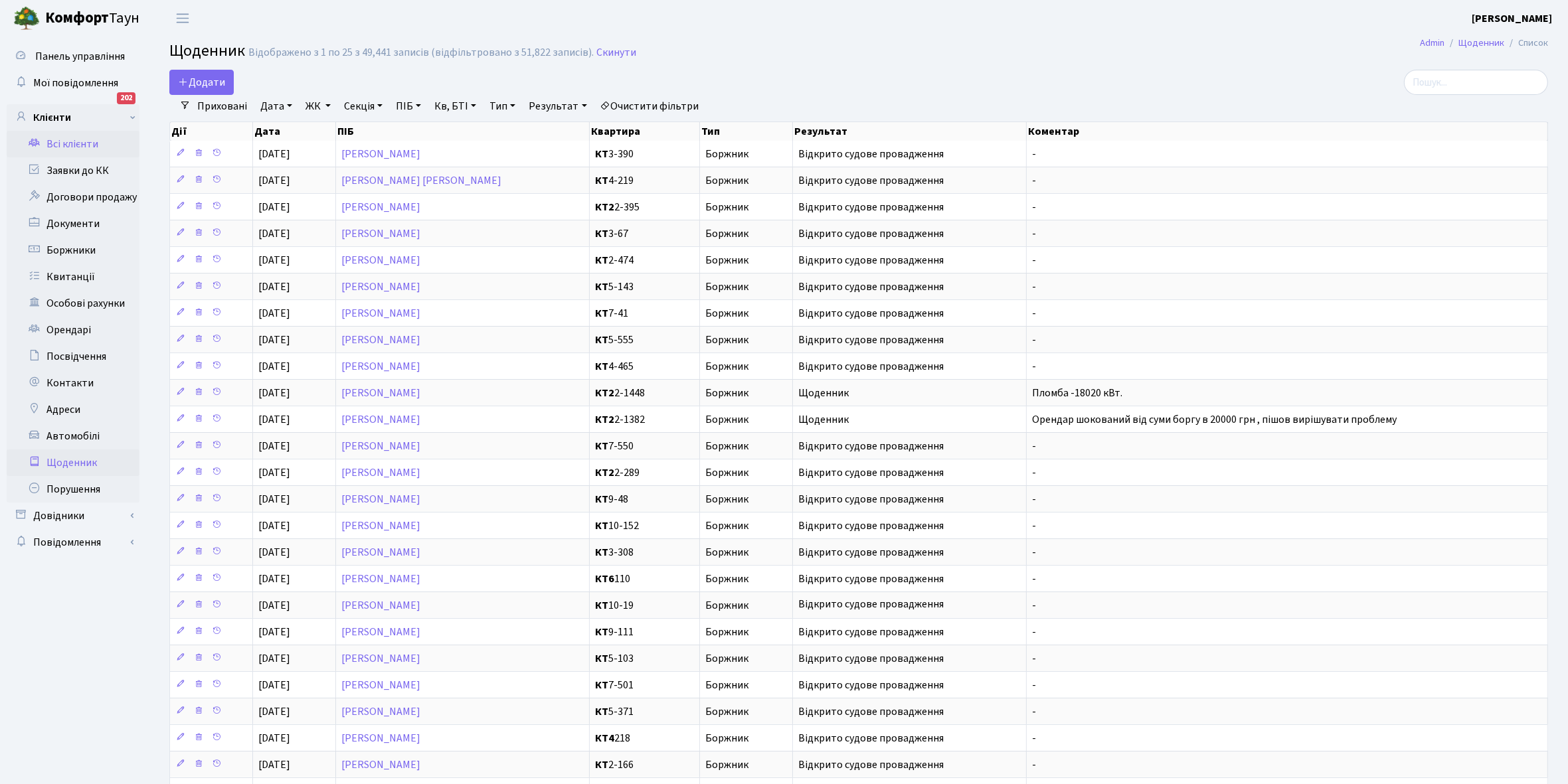
click at [90, 143] on link "Всі клієнти" at bounding box center [73, 144] width 133 height 26
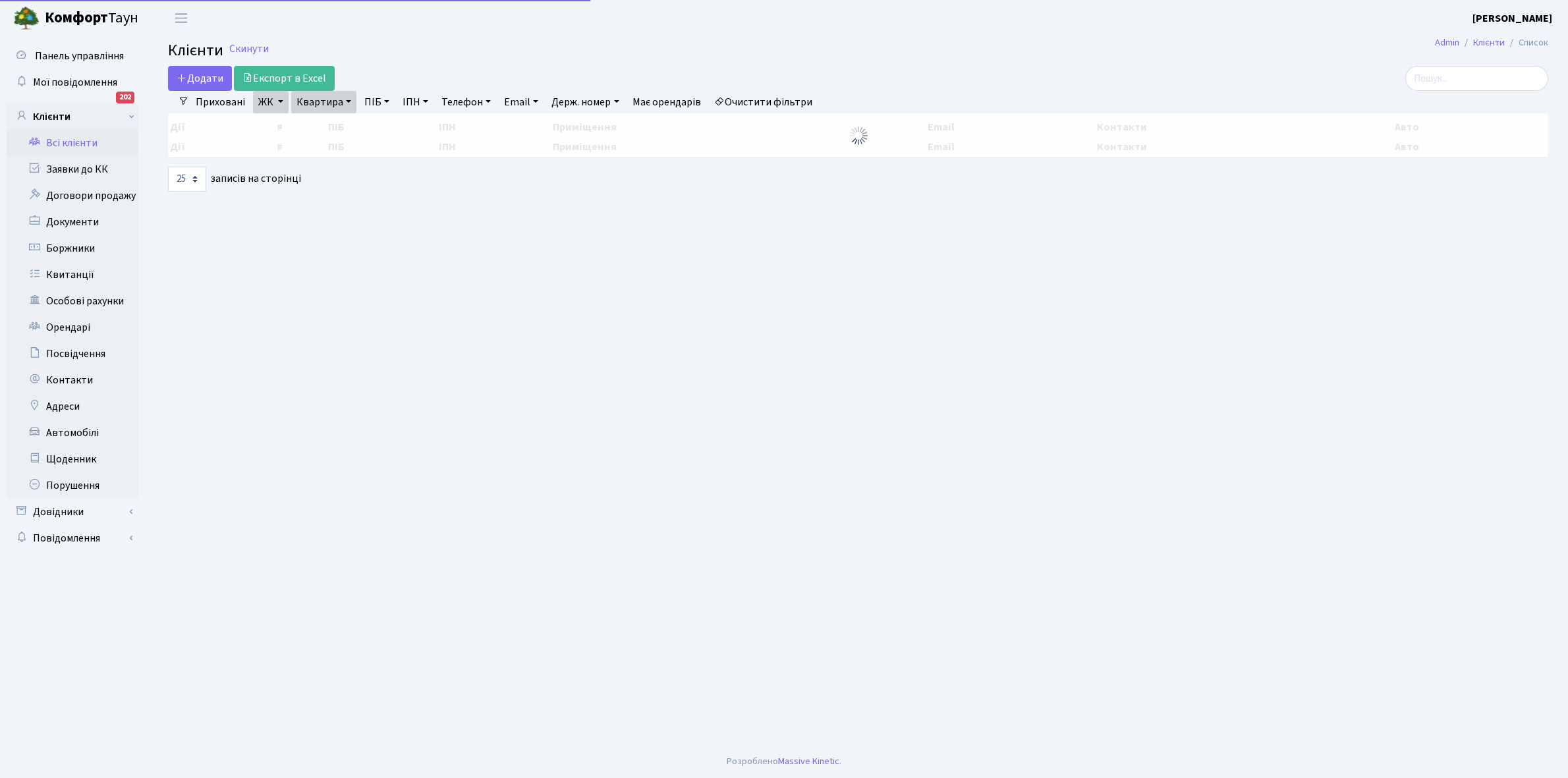
select select "25"
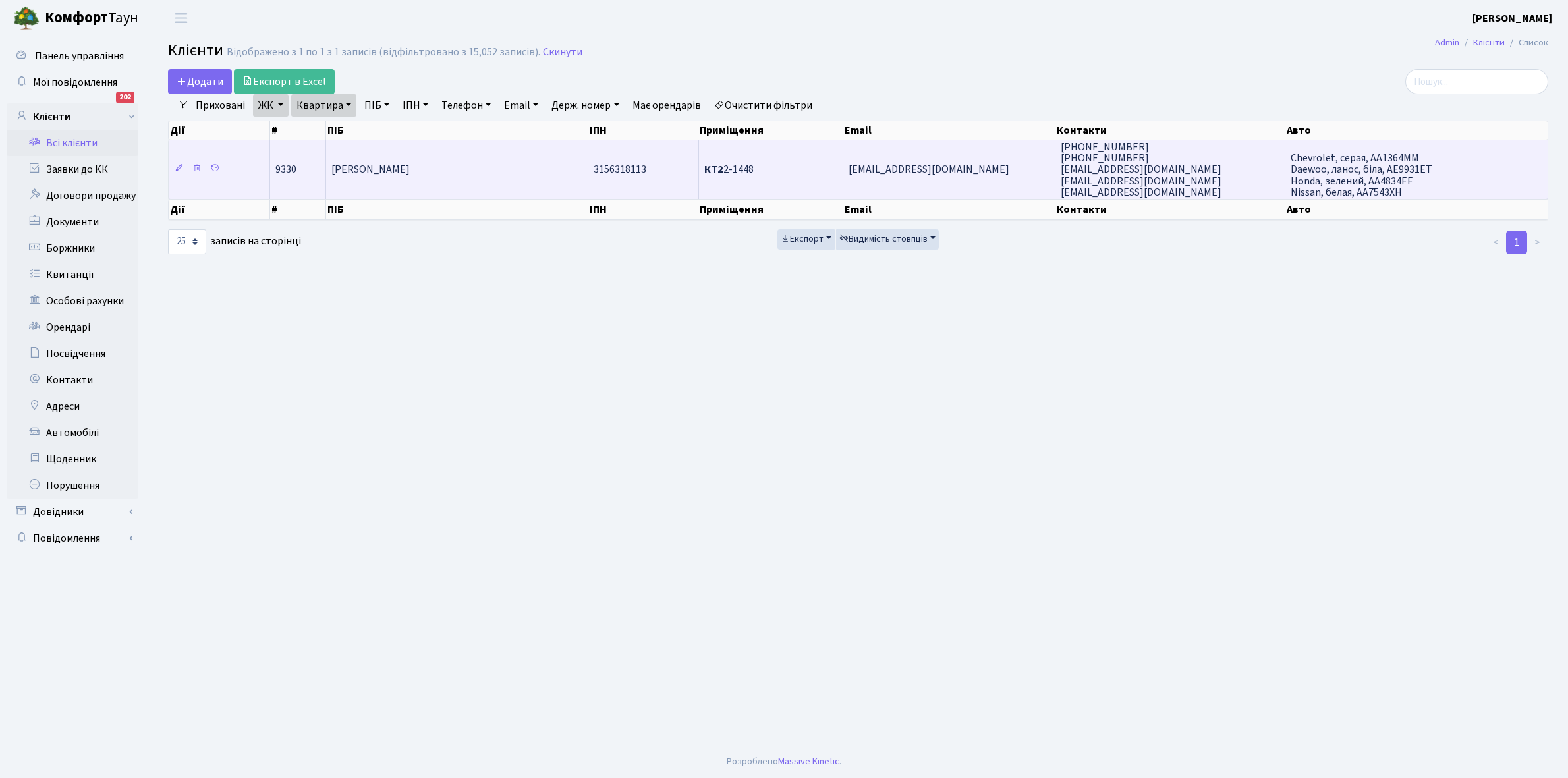
click at [410, 165] on span "Метиженко Ілля Анатолійович" at bounding box center [371, 170] width 79 height 15
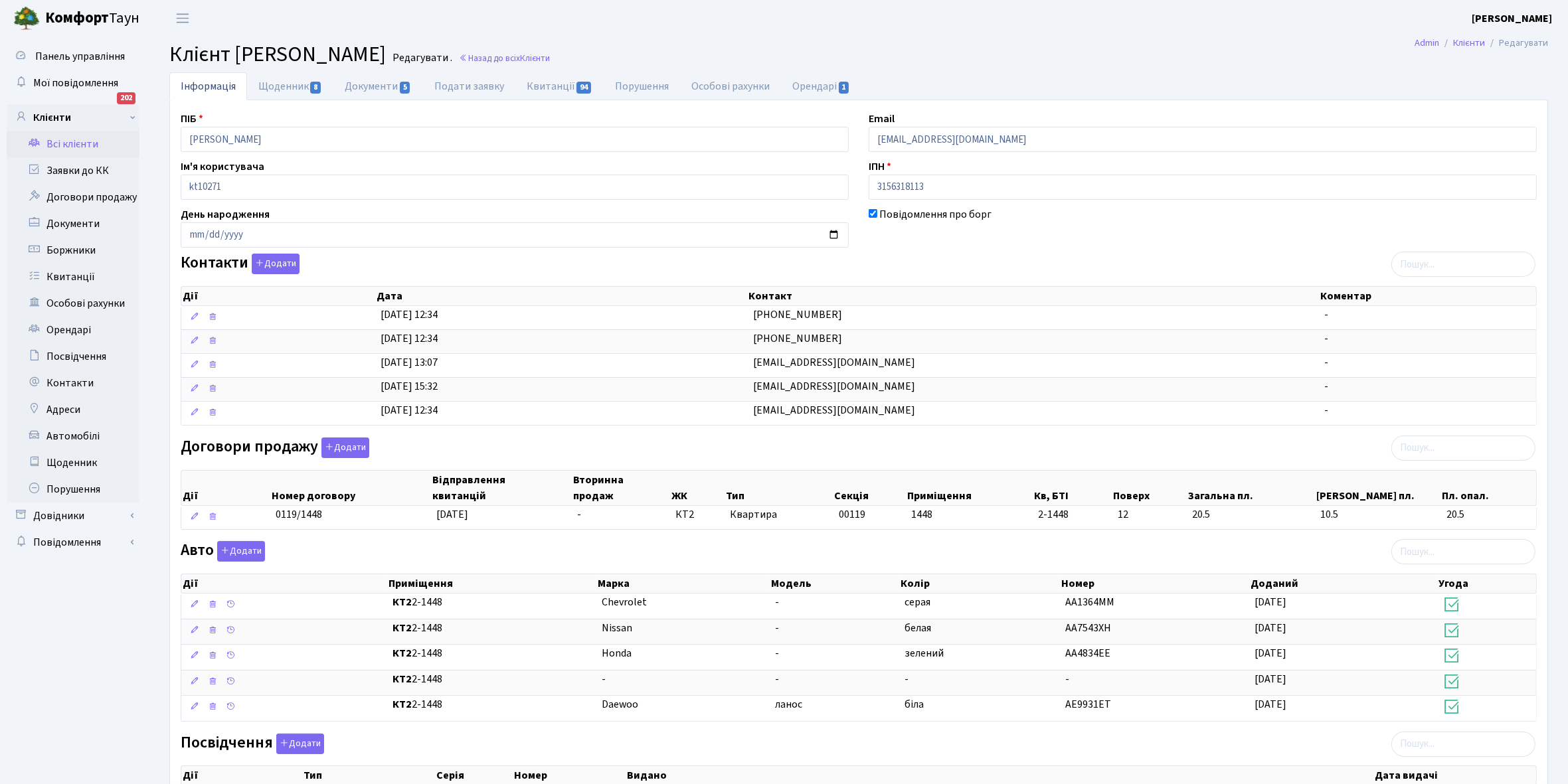
click at [88, 147] on link "Всі клієнти" at bounding box center [73, 144] width 133 height 26
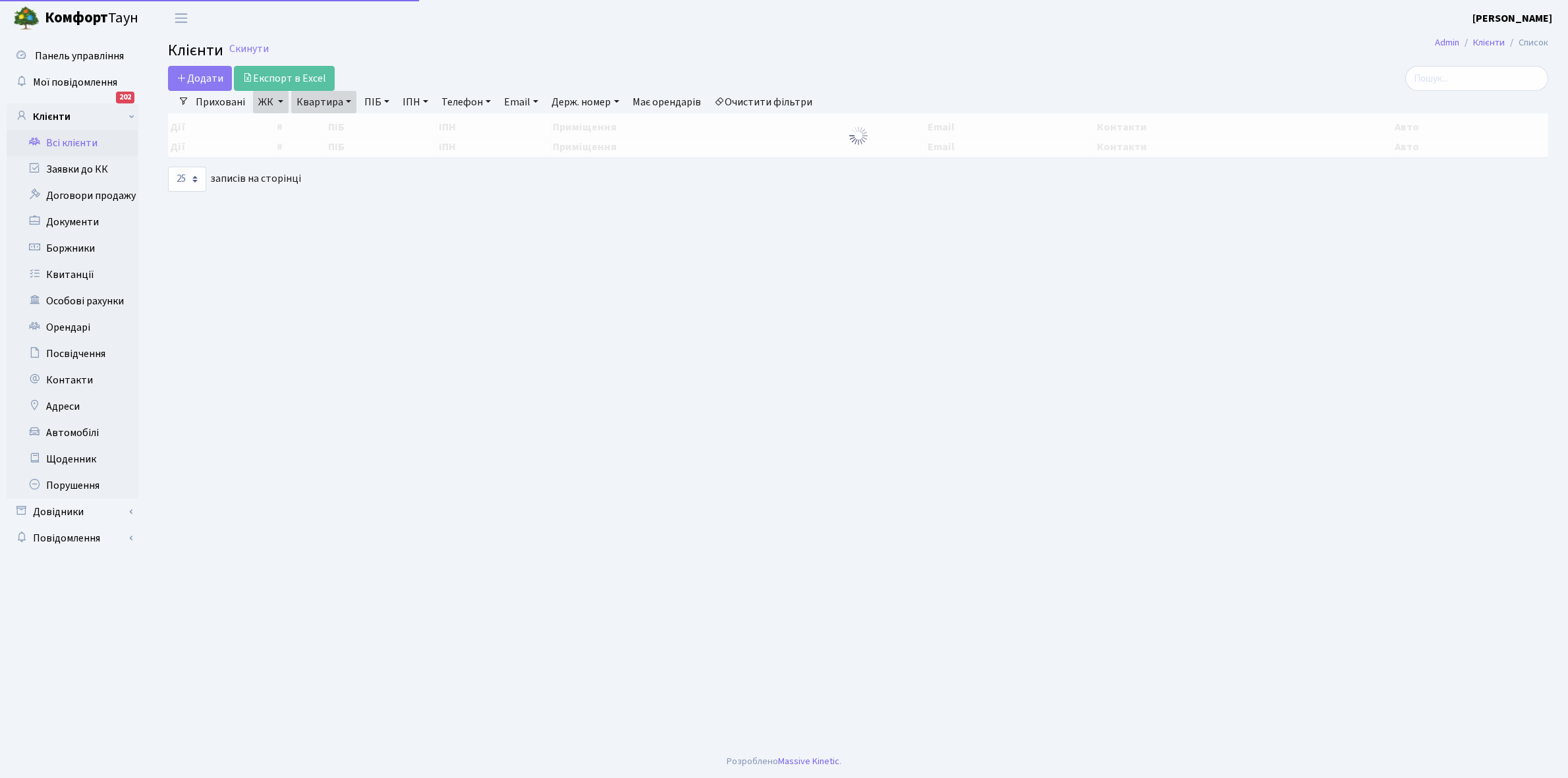
select select "25"
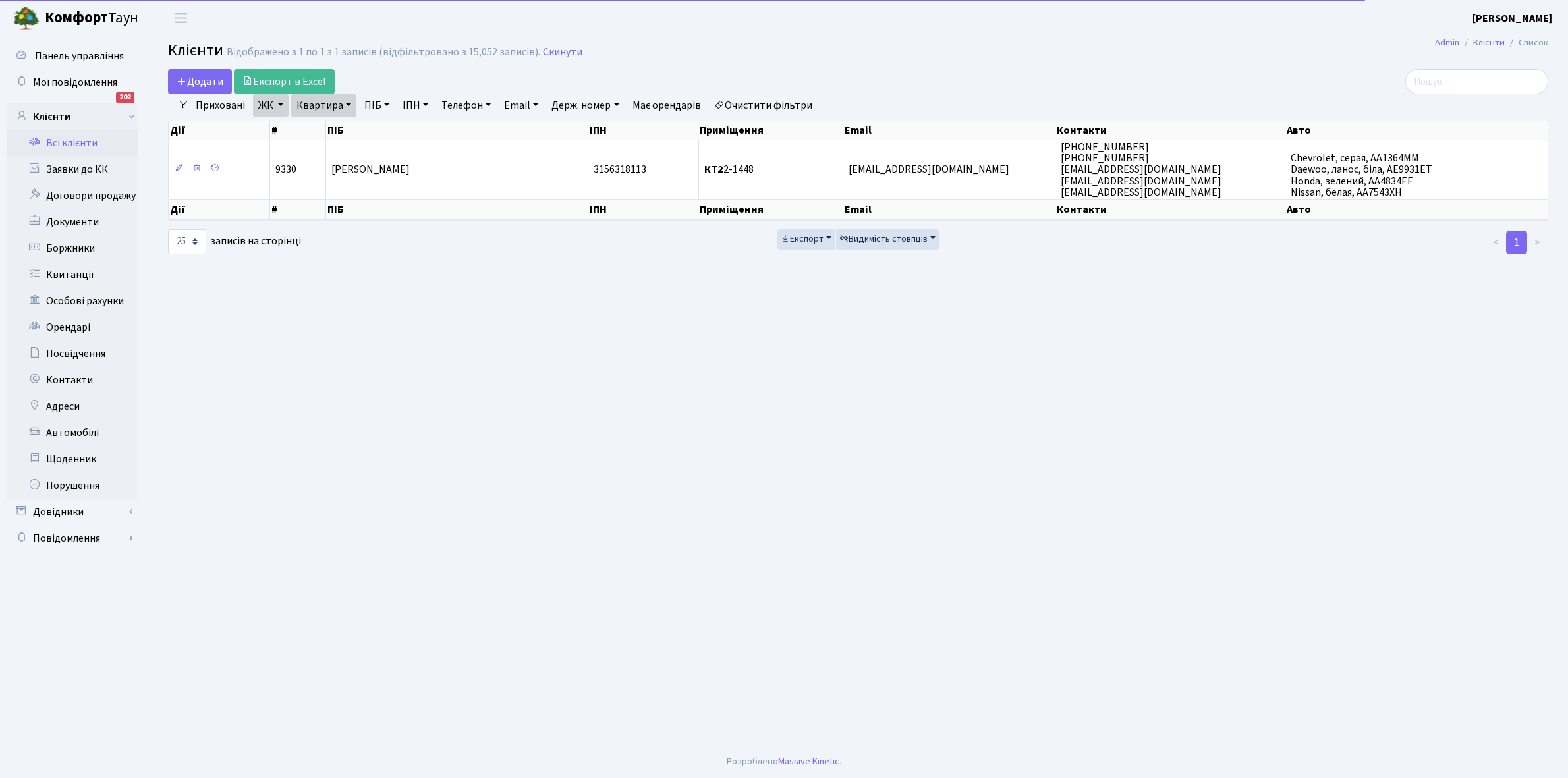
click at [346, 103] on link "Квартира" at bounding box center [323, 105] width 65 height 23
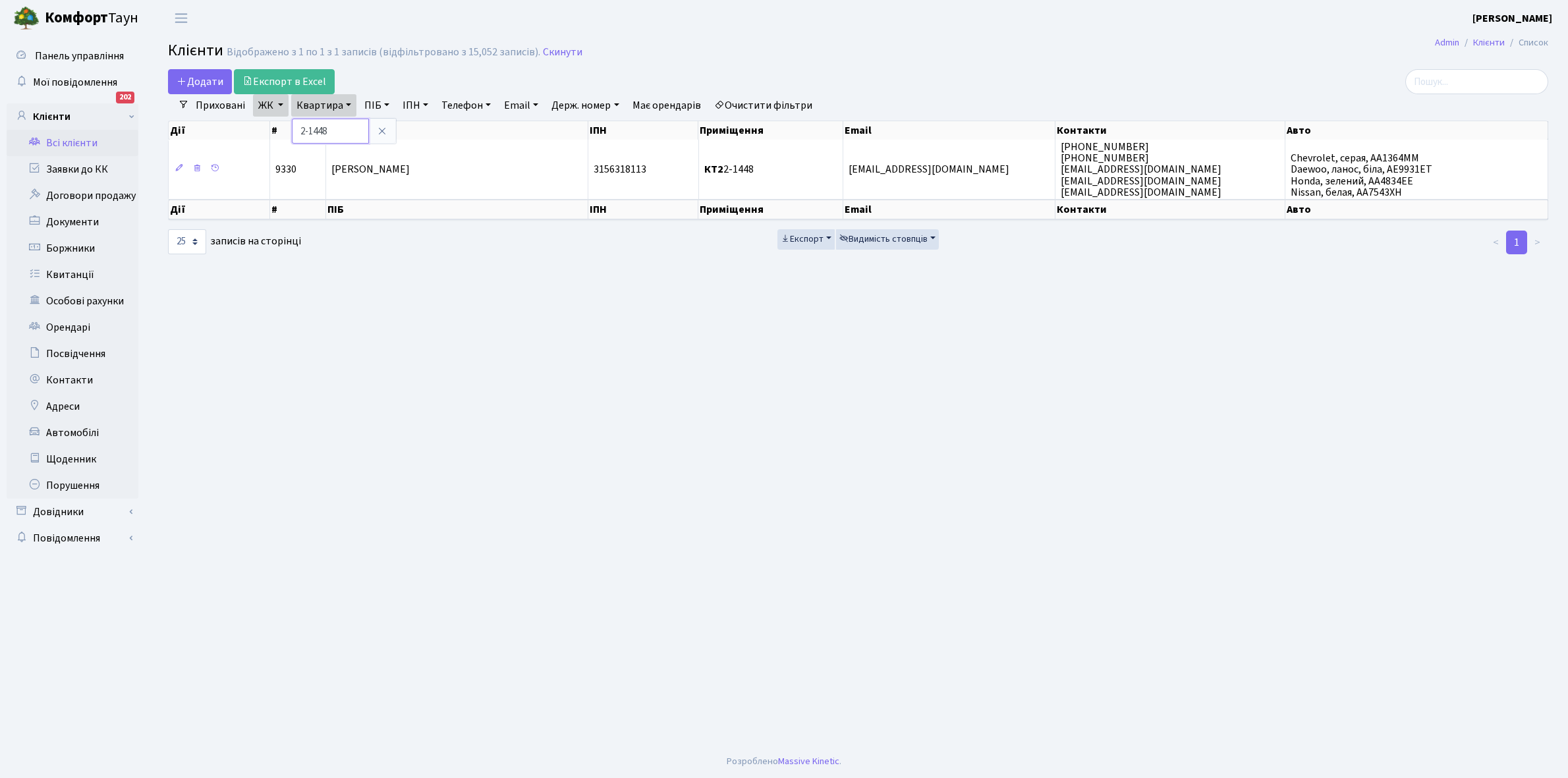
click at [339, 129] on input "2-1448" at bounding box center [330, 131] width 77 height 25
type input "2-1445"
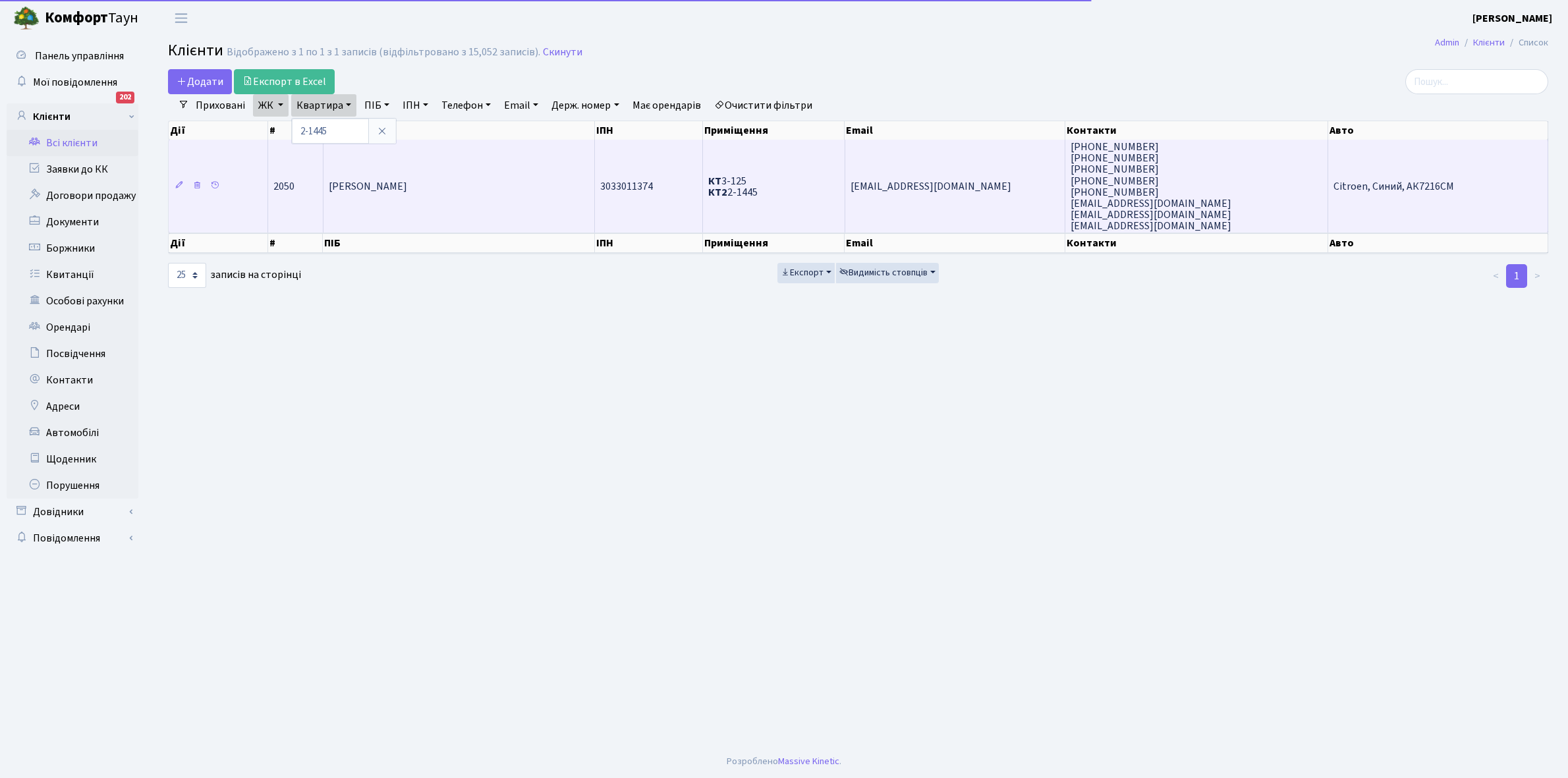
click at [405, 167] on td "[PERSON_NAME]" at bounding box center [459, 186] width 271 height 93
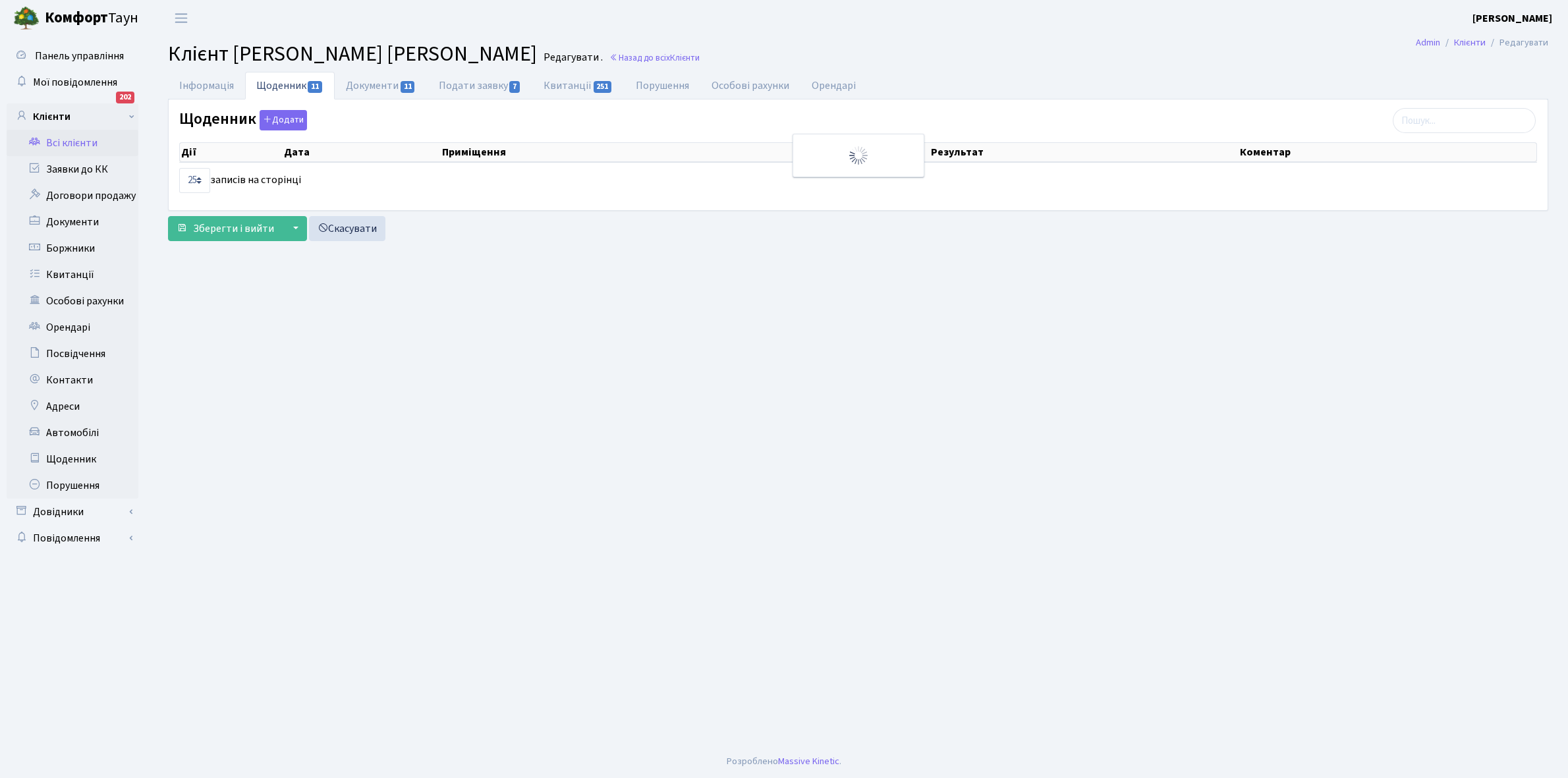
select select "25"
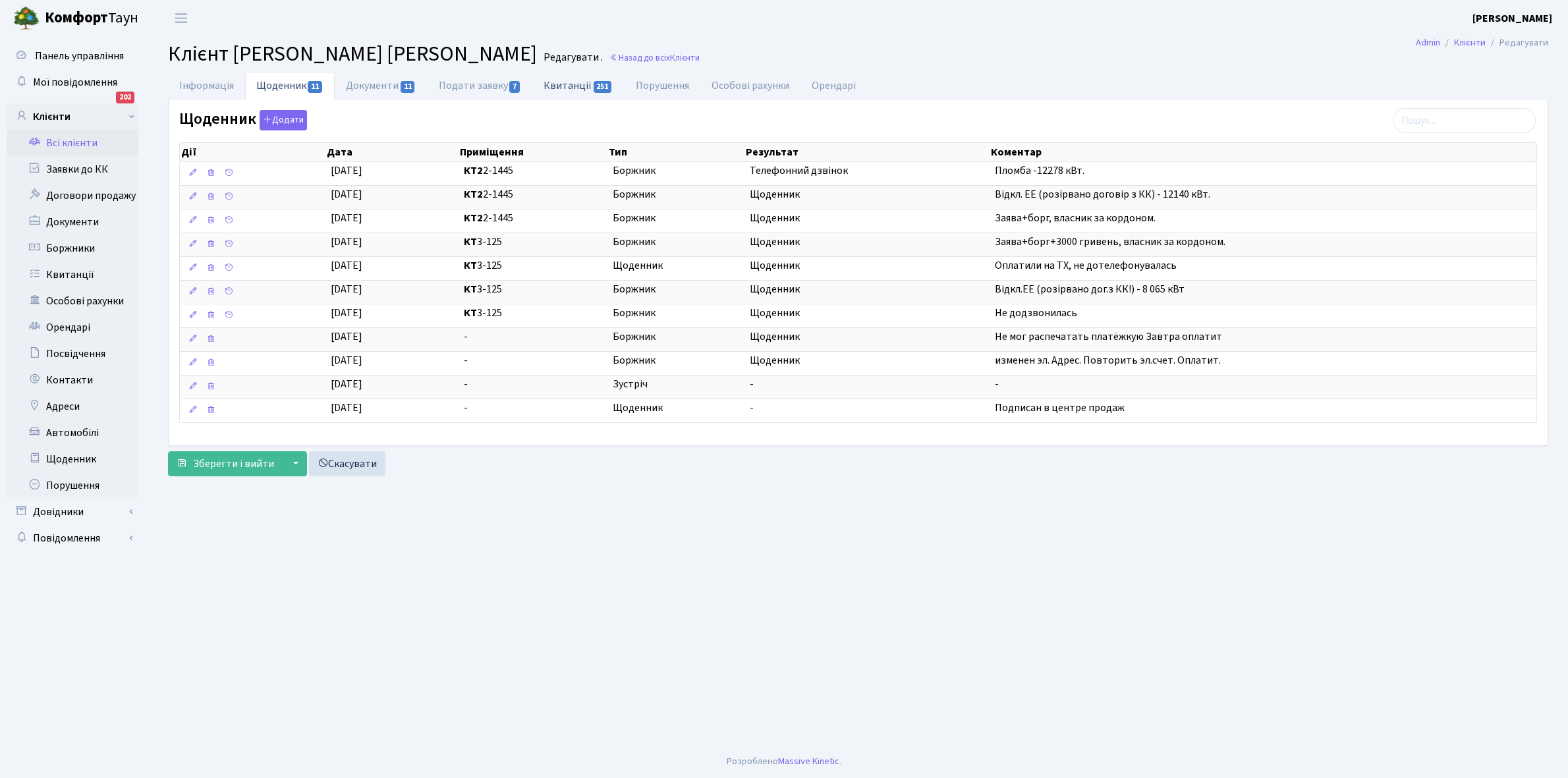
click at [573, 86] on link "Квитанції 251" at bounding box center [578, 85] width 92 height 27
select select "25"
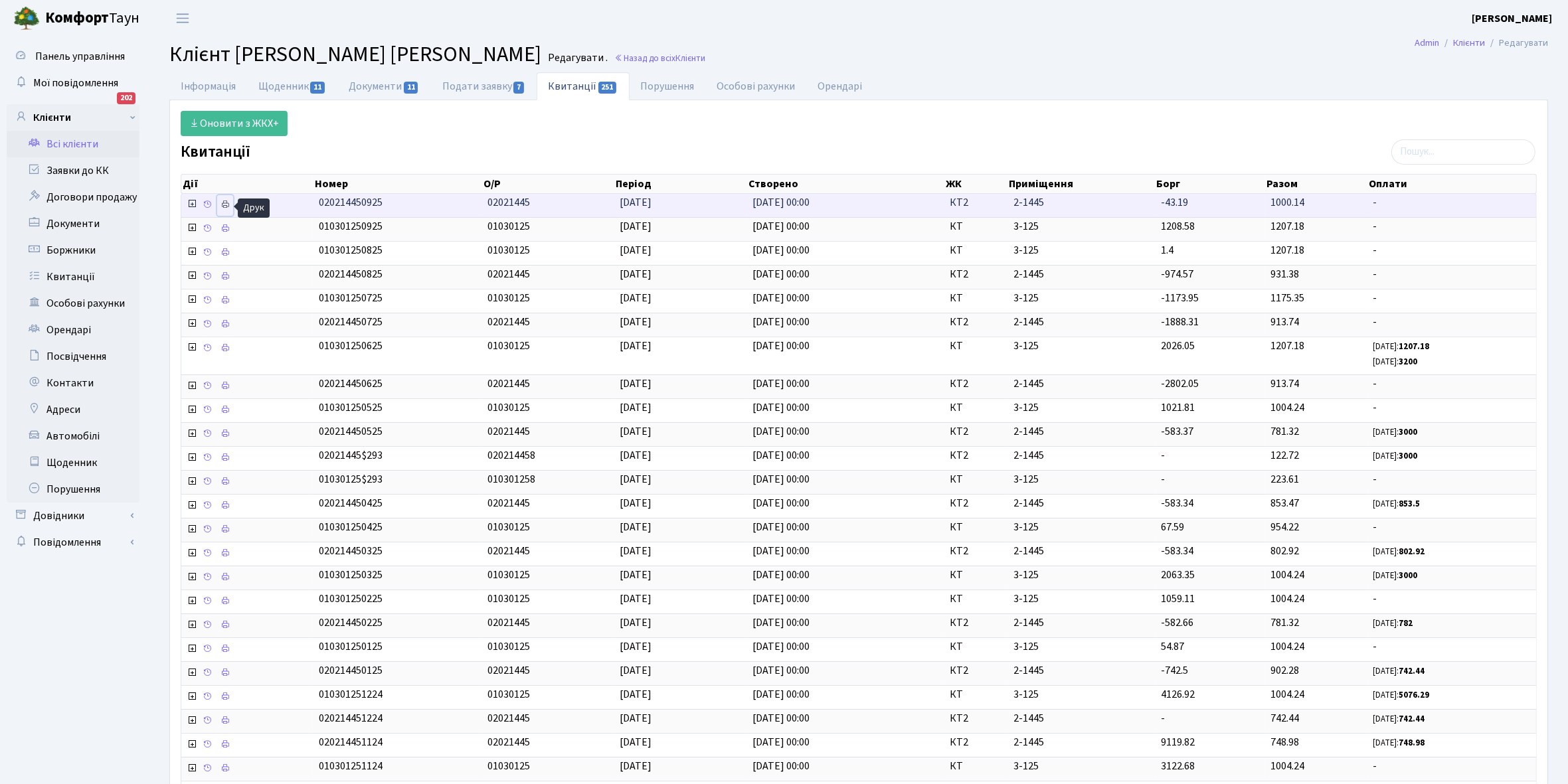
click at [226, 206] on icon at bounding box center [225, 204] width 10 height 10
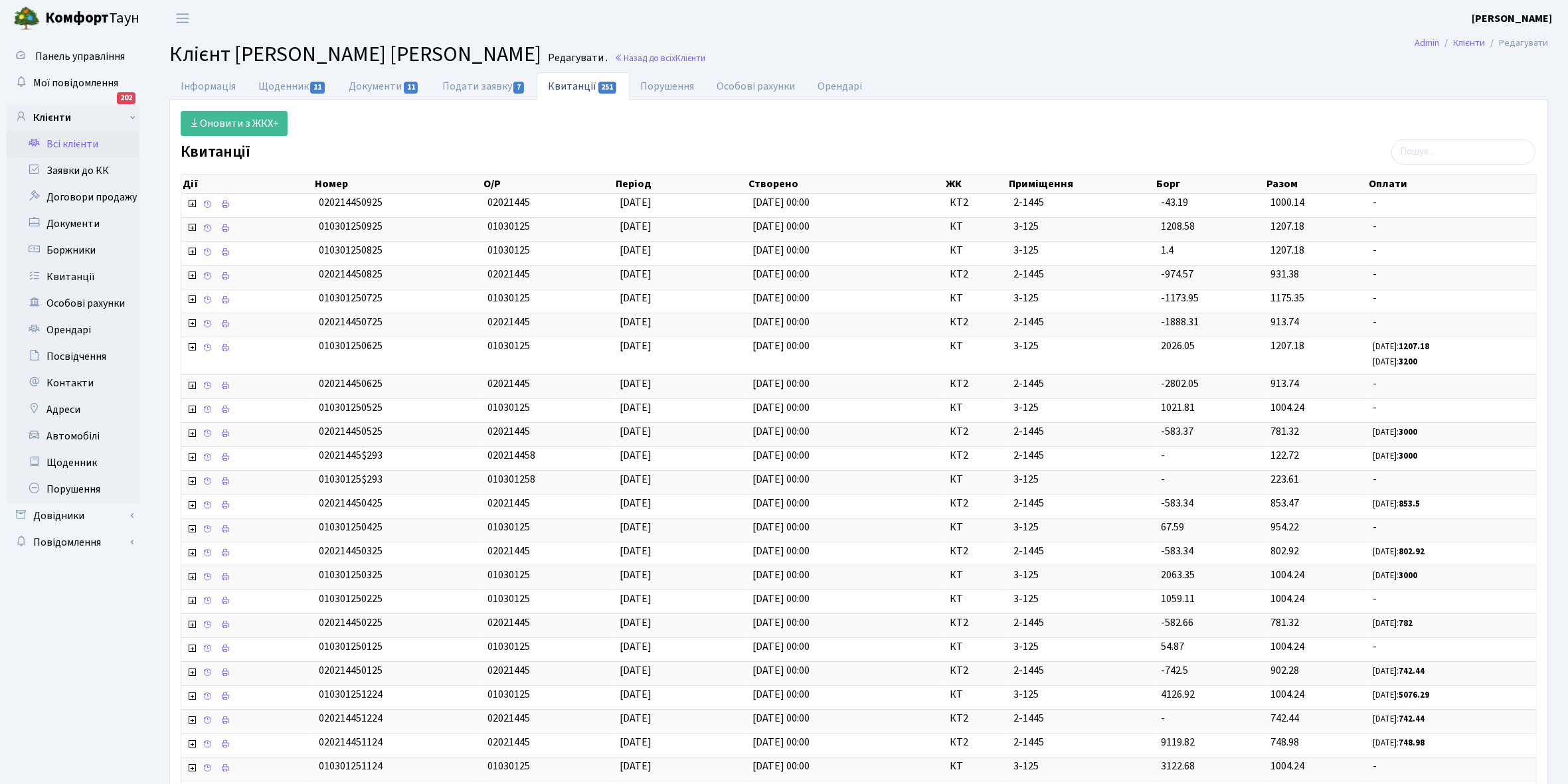
click at [72, 143] on link "Всі клієнти" at bounding box center [73, 144] width 133 height 26
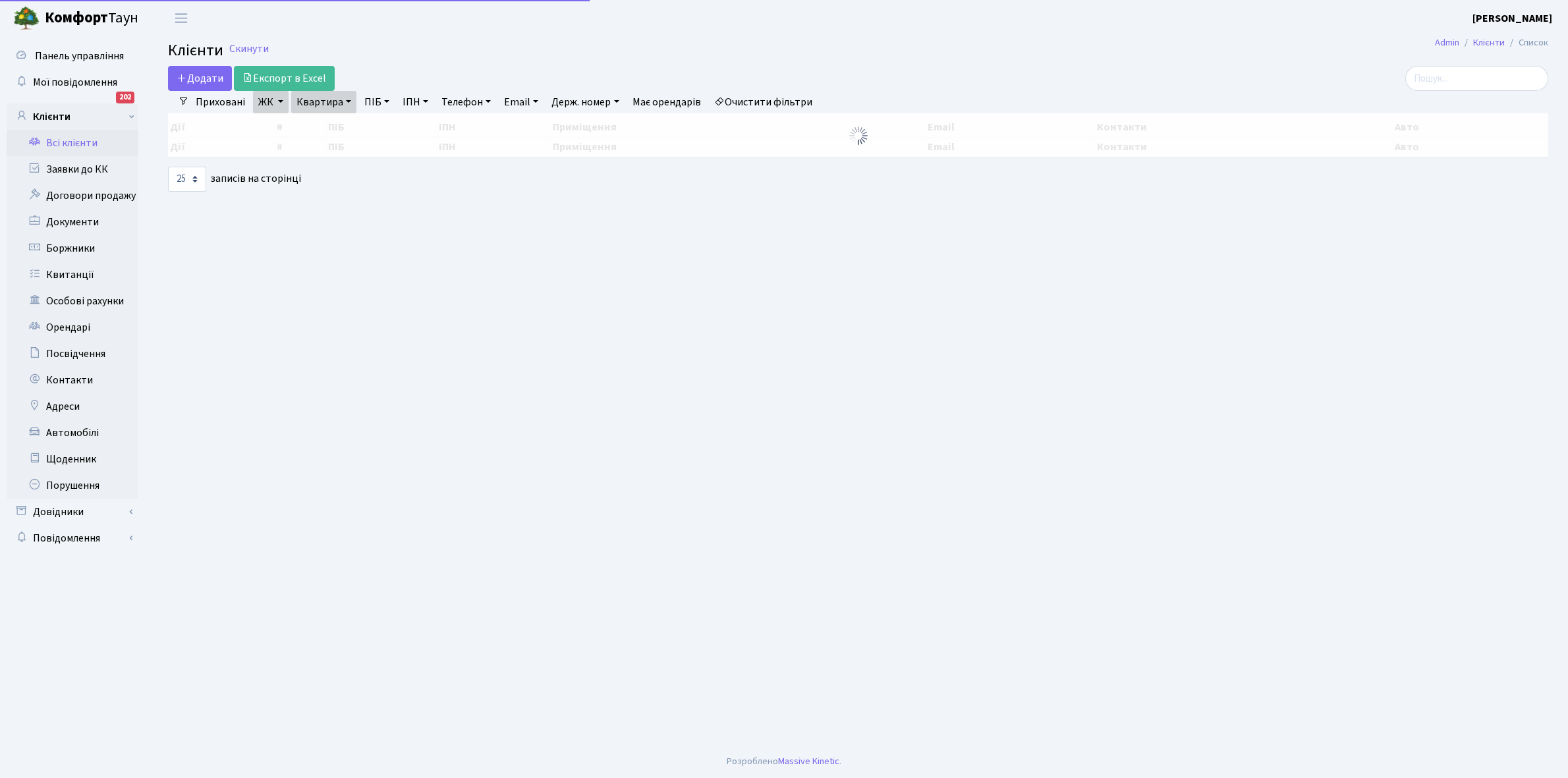
select select "25"
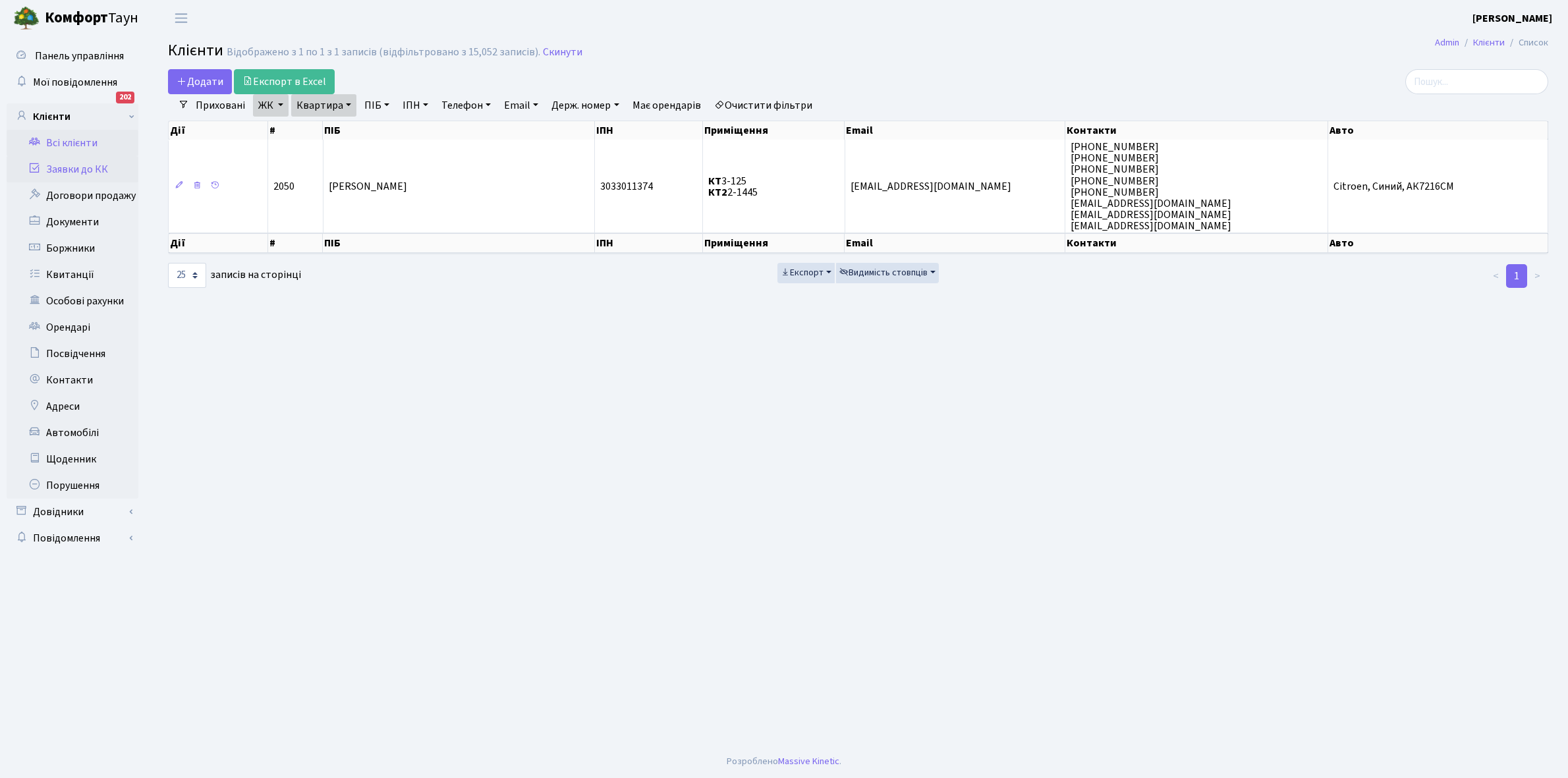
click at [64, 168] on link "Заявки до КК" at bounding box center [72, 169] width 132 height 26
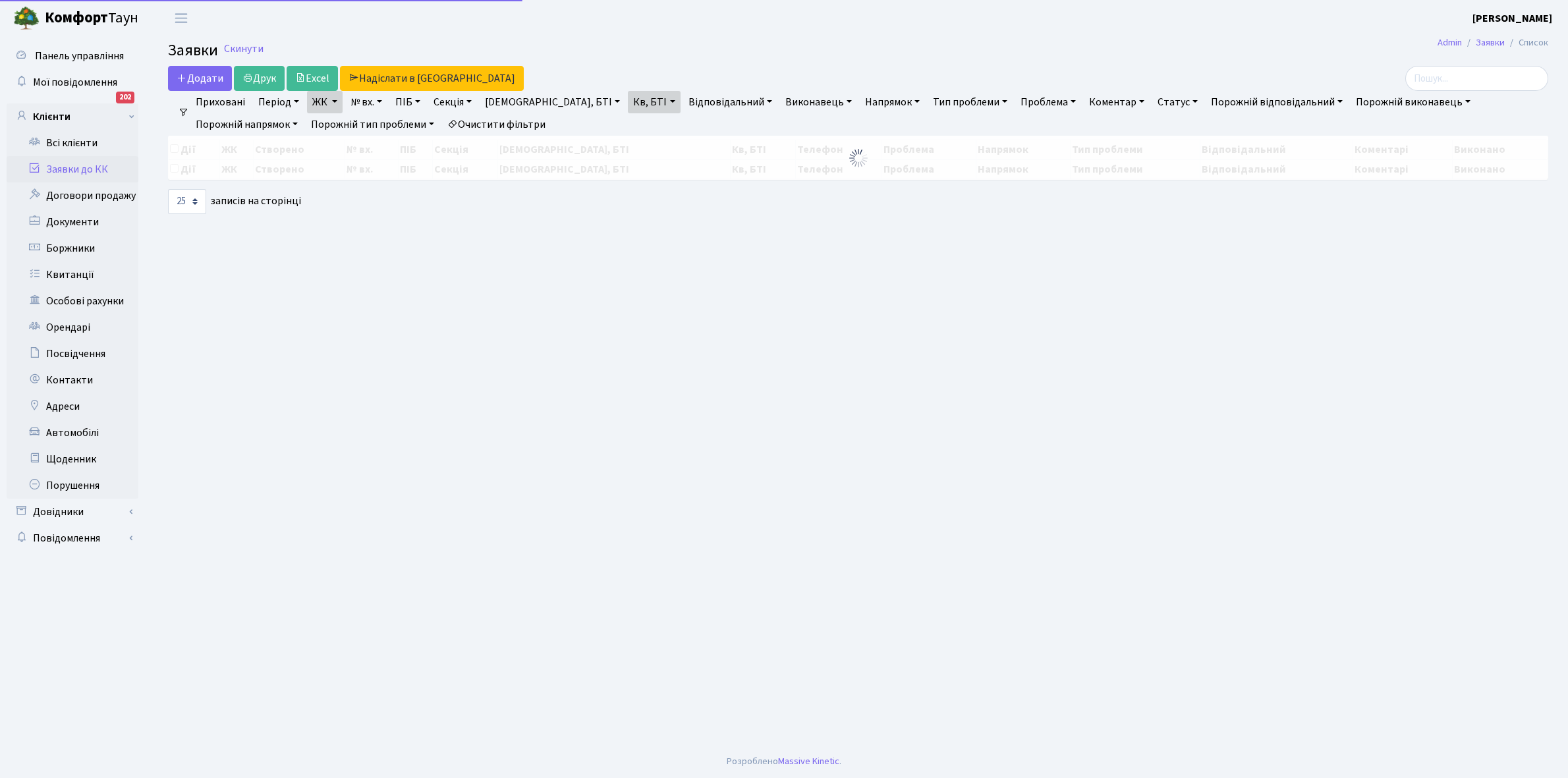
select select "25"
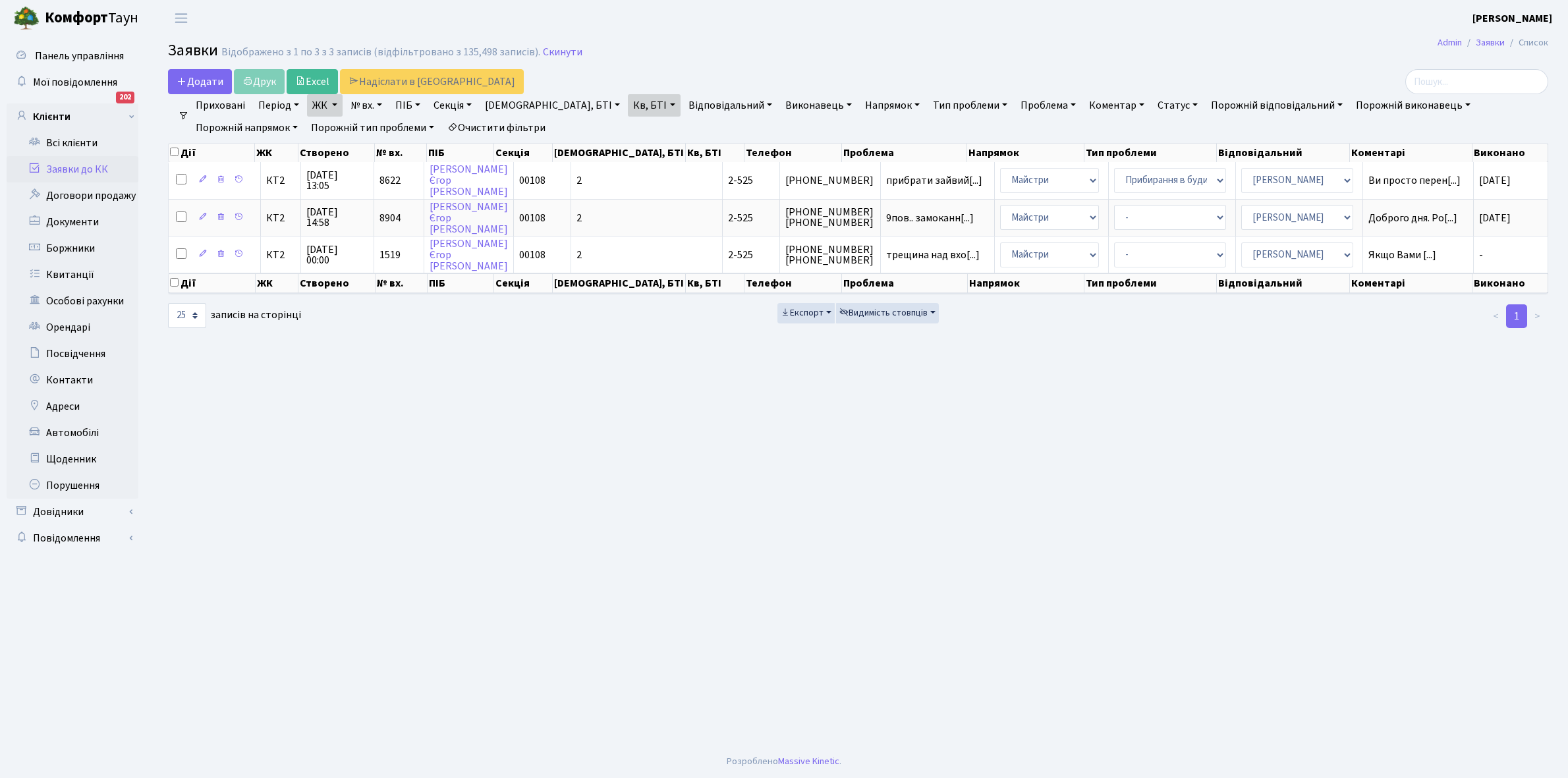
click at [442, 130] on link "Очистити фільтри" at bounding box center [496, 128] width 109 height 23
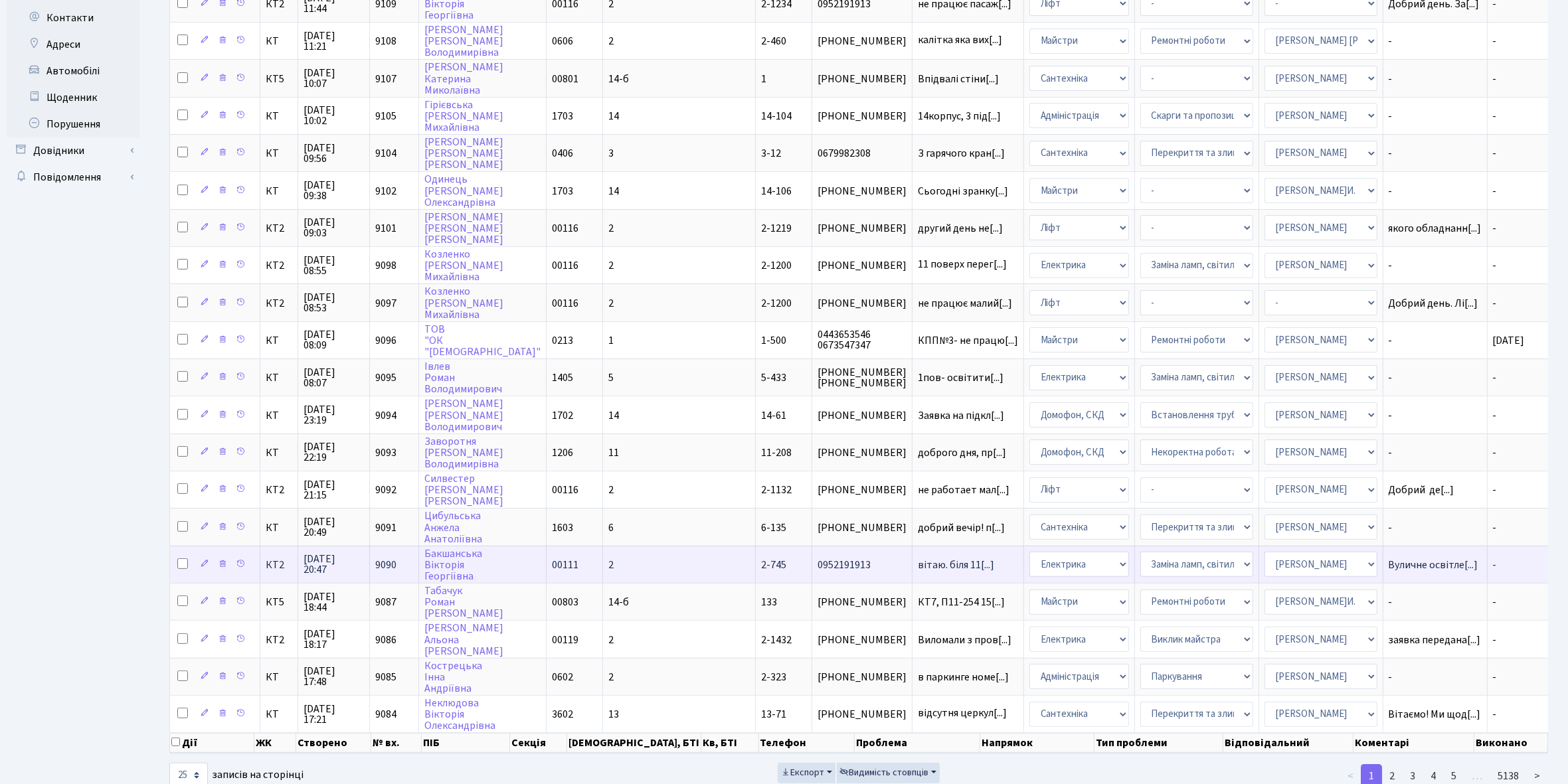
scroll to position [383, 0]
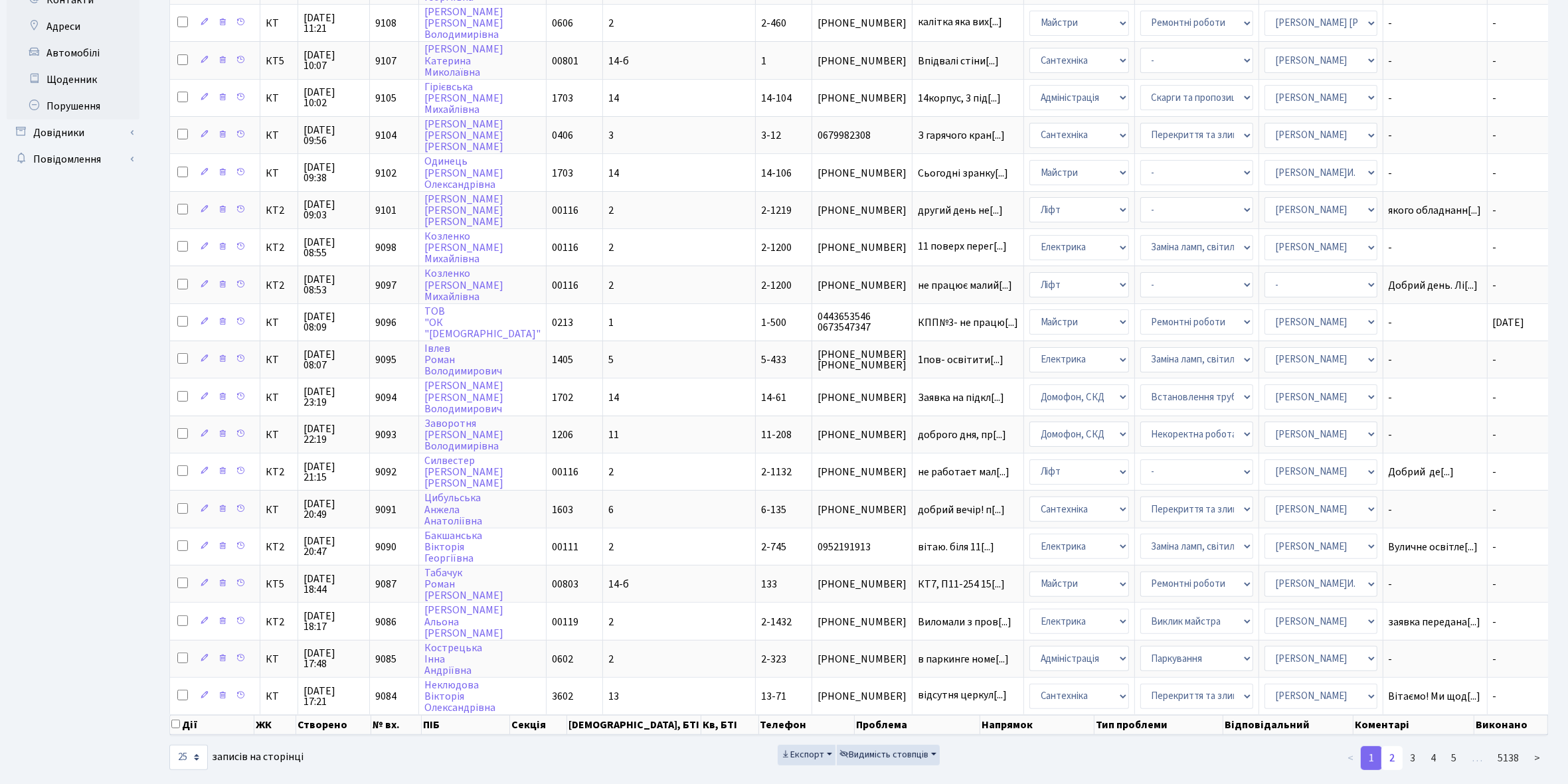
click at [1393, 747] on link "2" at bounding box center [1392, 758] width 21 height 24
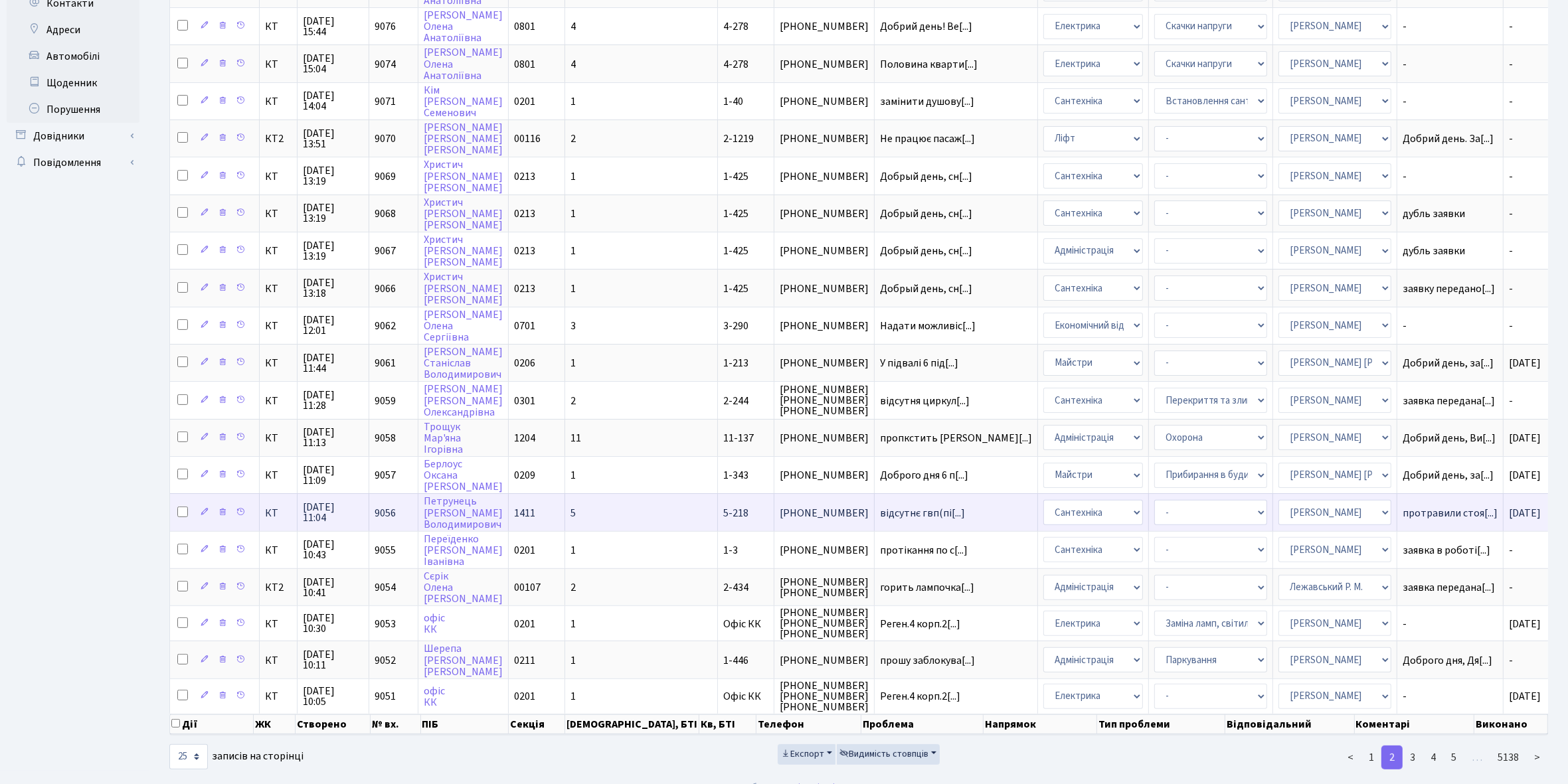
scroll to position [381, 0]
click at [1412, 745] on link "3" at bounding box center [1412, 757] width 21 height 24
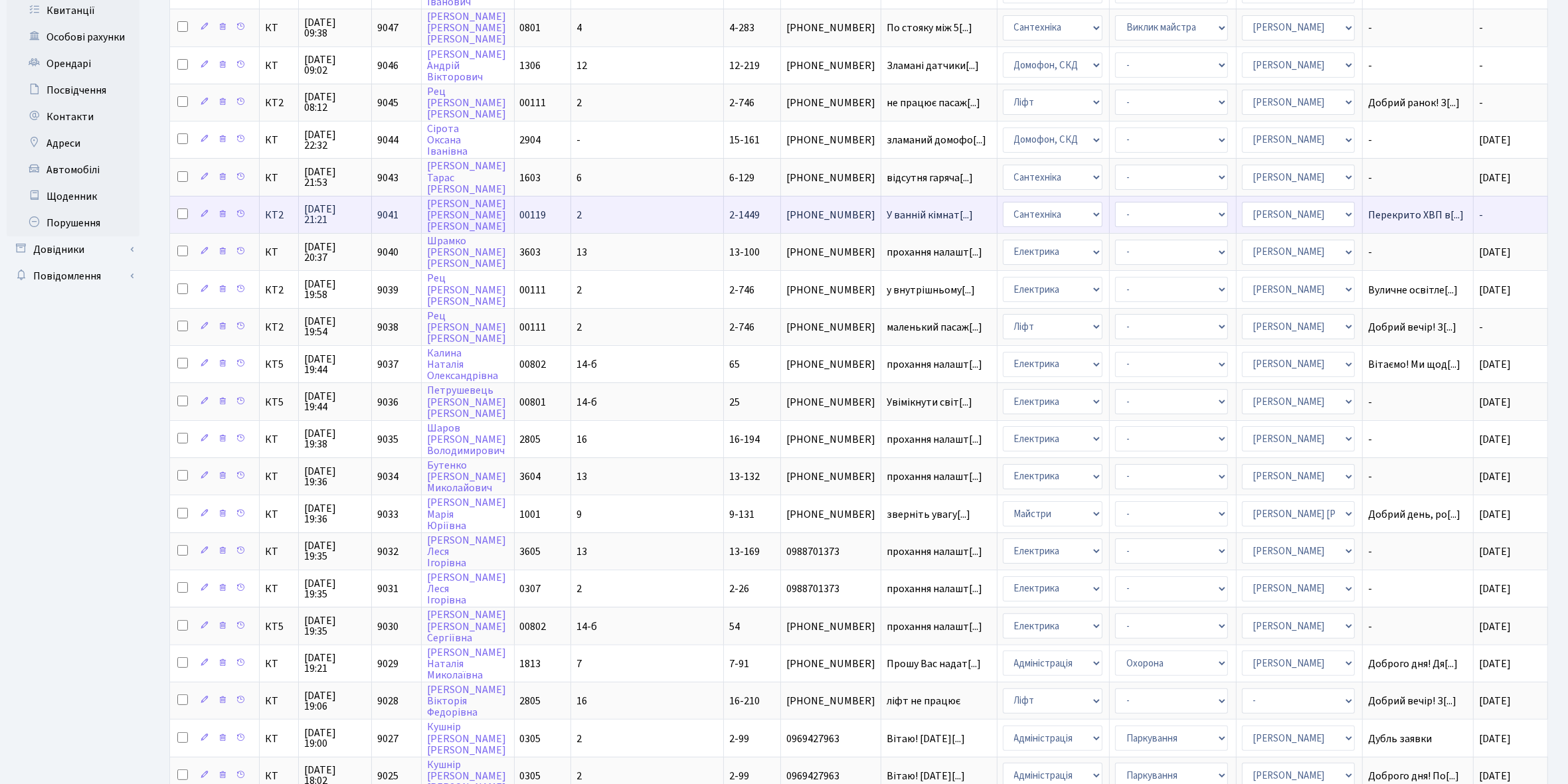
scroll to position [383, 0]
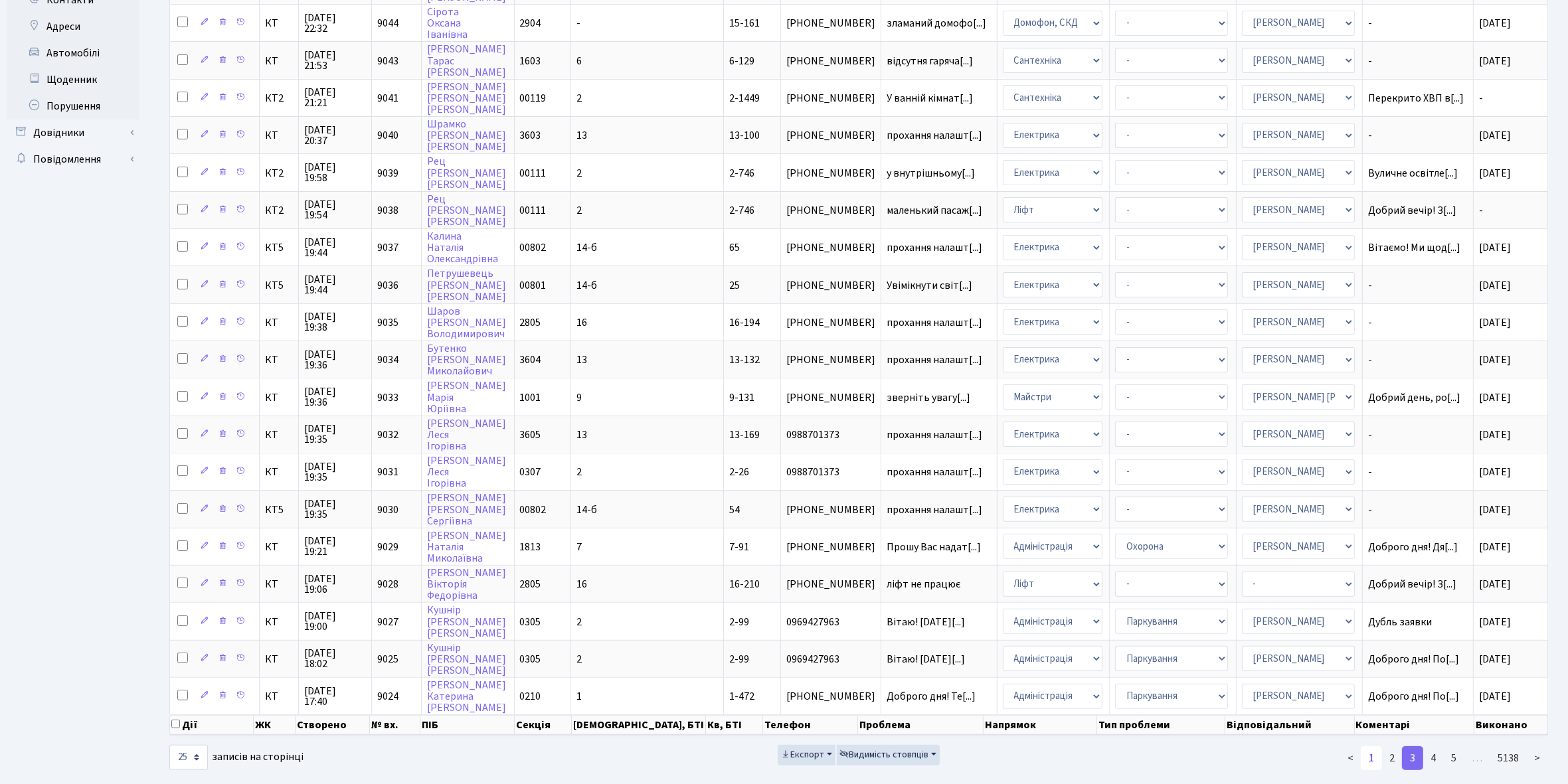
click at [1371, 747] on link "1" at bounding box center [1371, 758] width 21 height 24
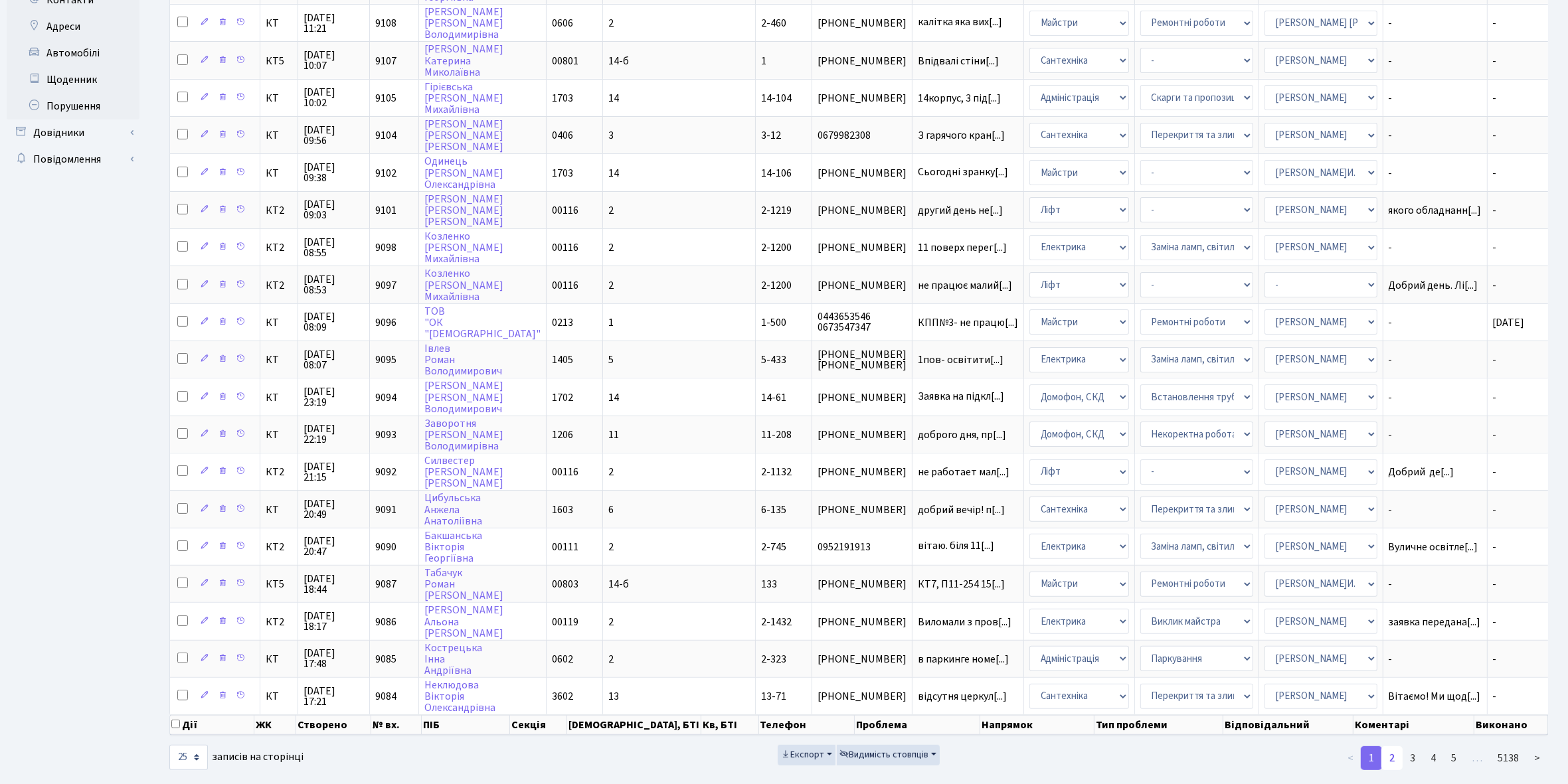
click at [1393, 747] on link "2" at bounding box center [1392, 758] width 21 height 24
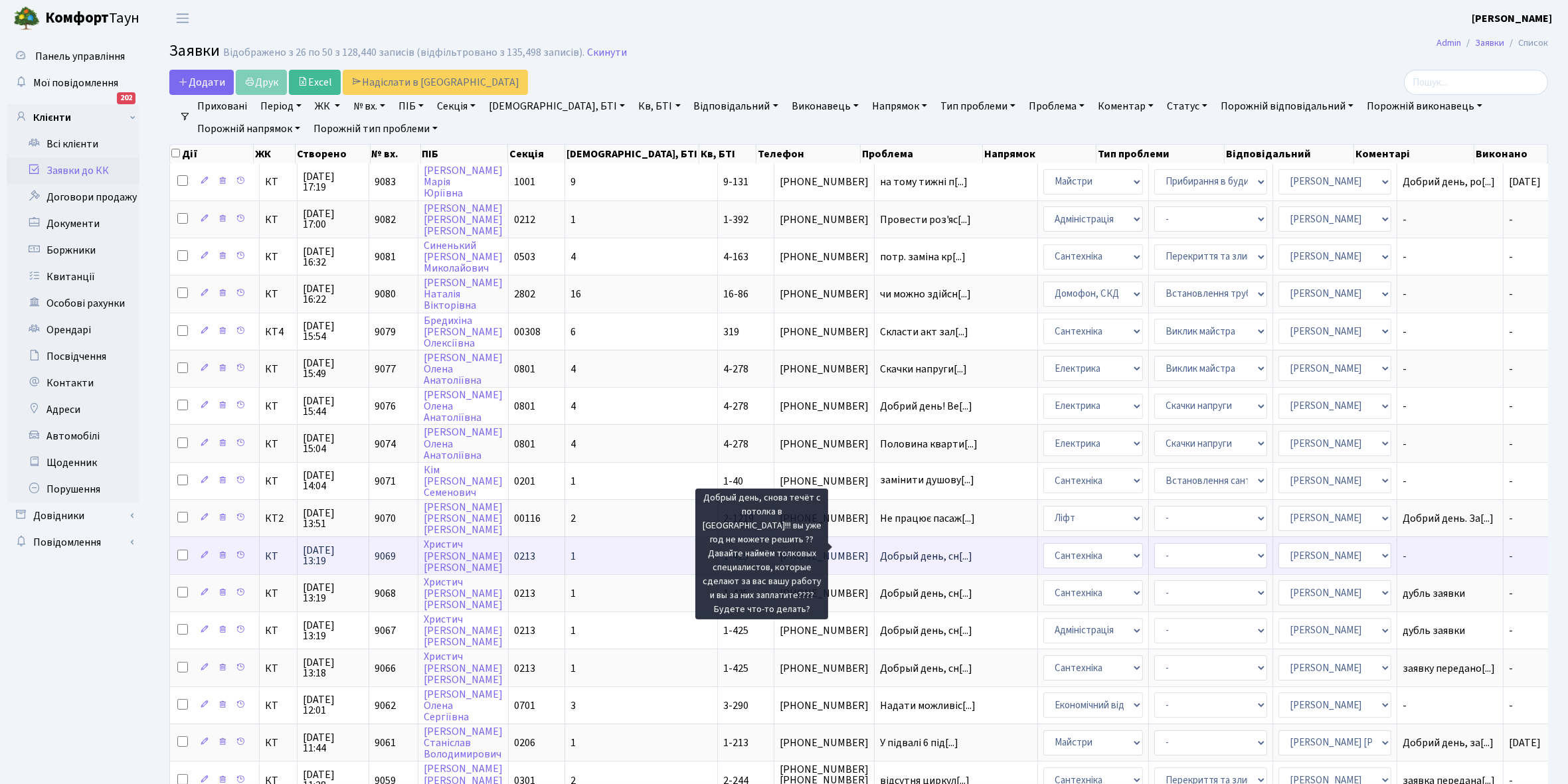
scroll to position [1, 0]
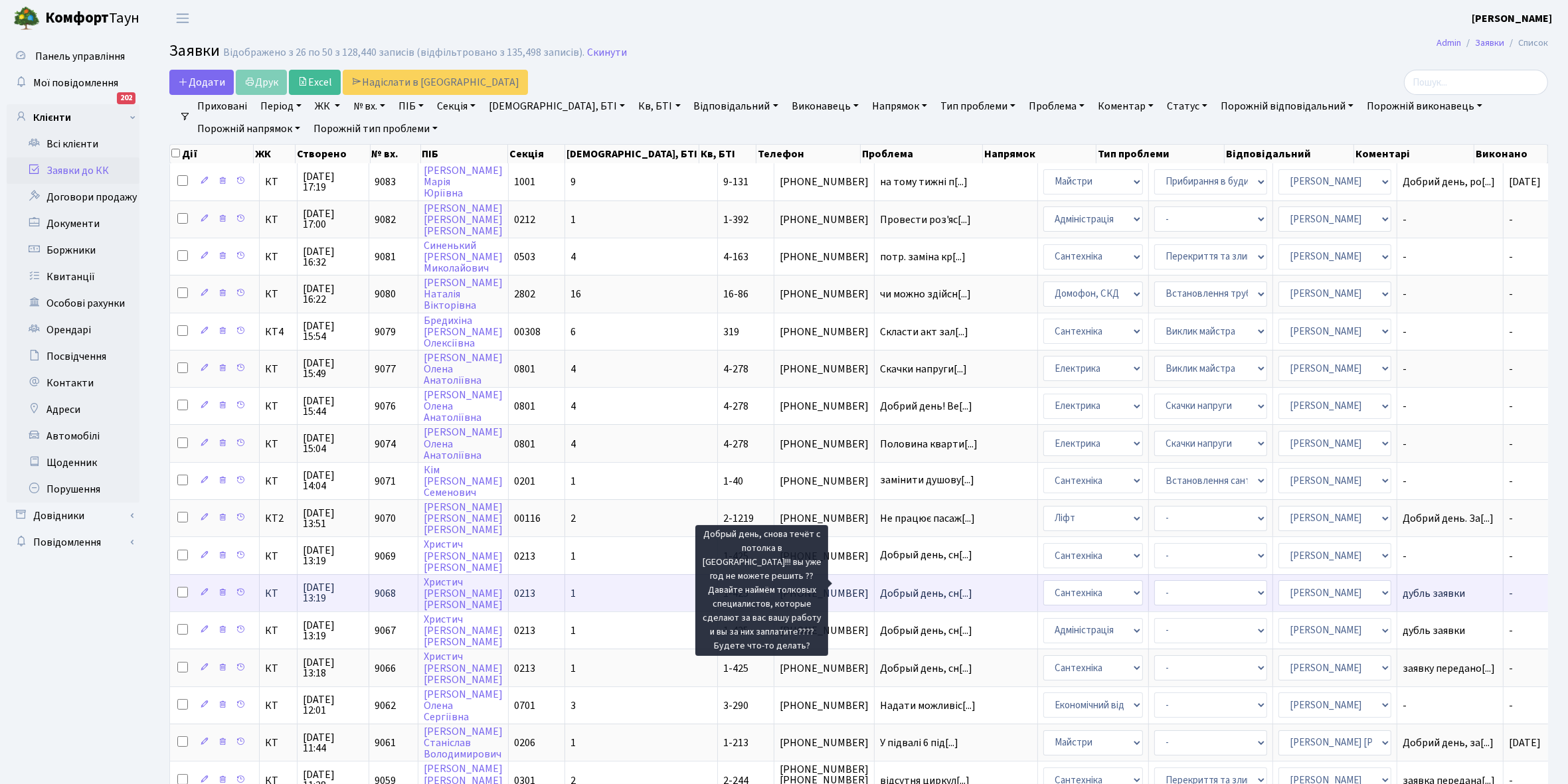
click at [886, 586] on span "Добрый день, сн[...]" at bounding box center [926, 594] width 93 height 15
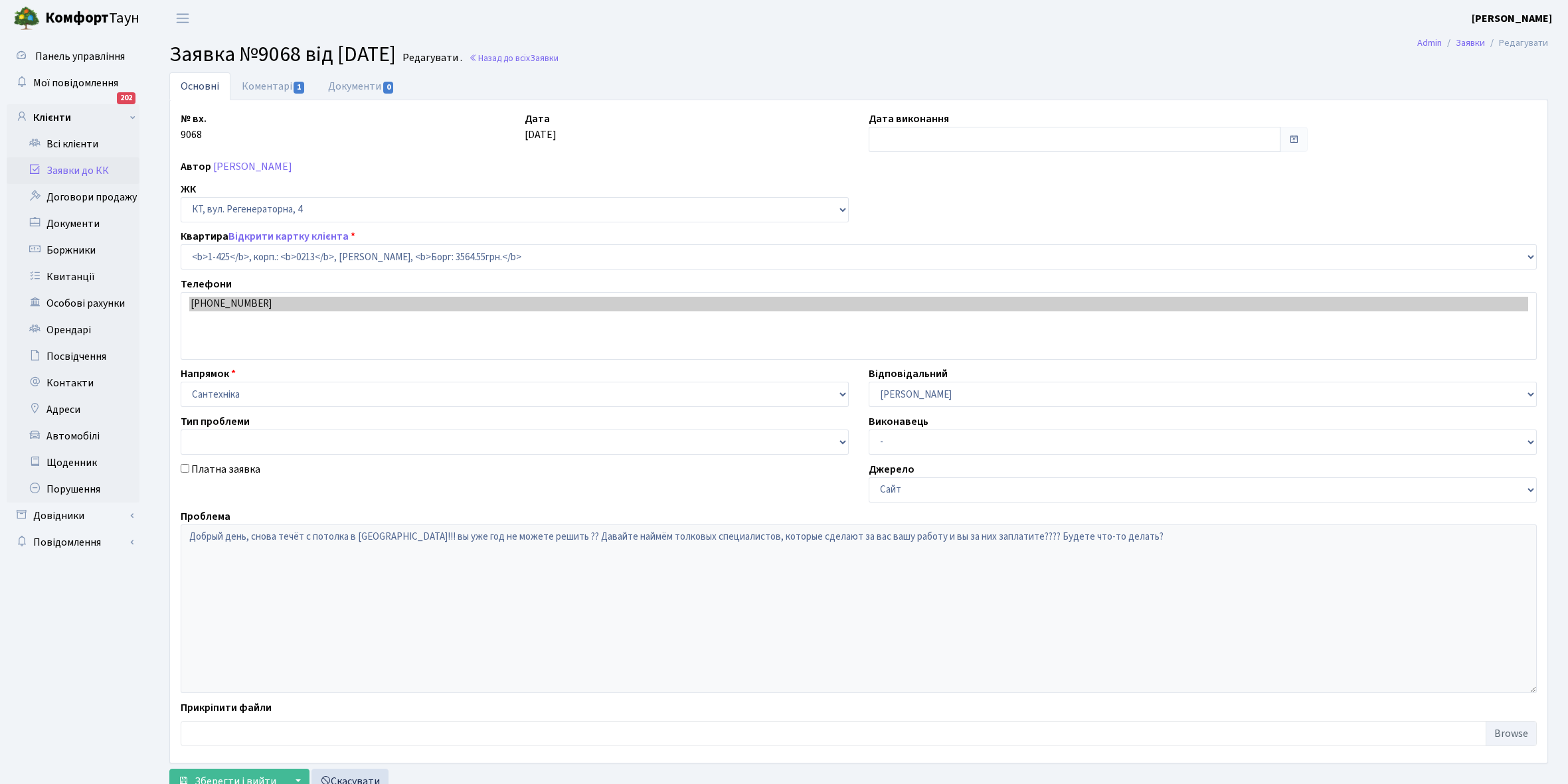
select select "476"
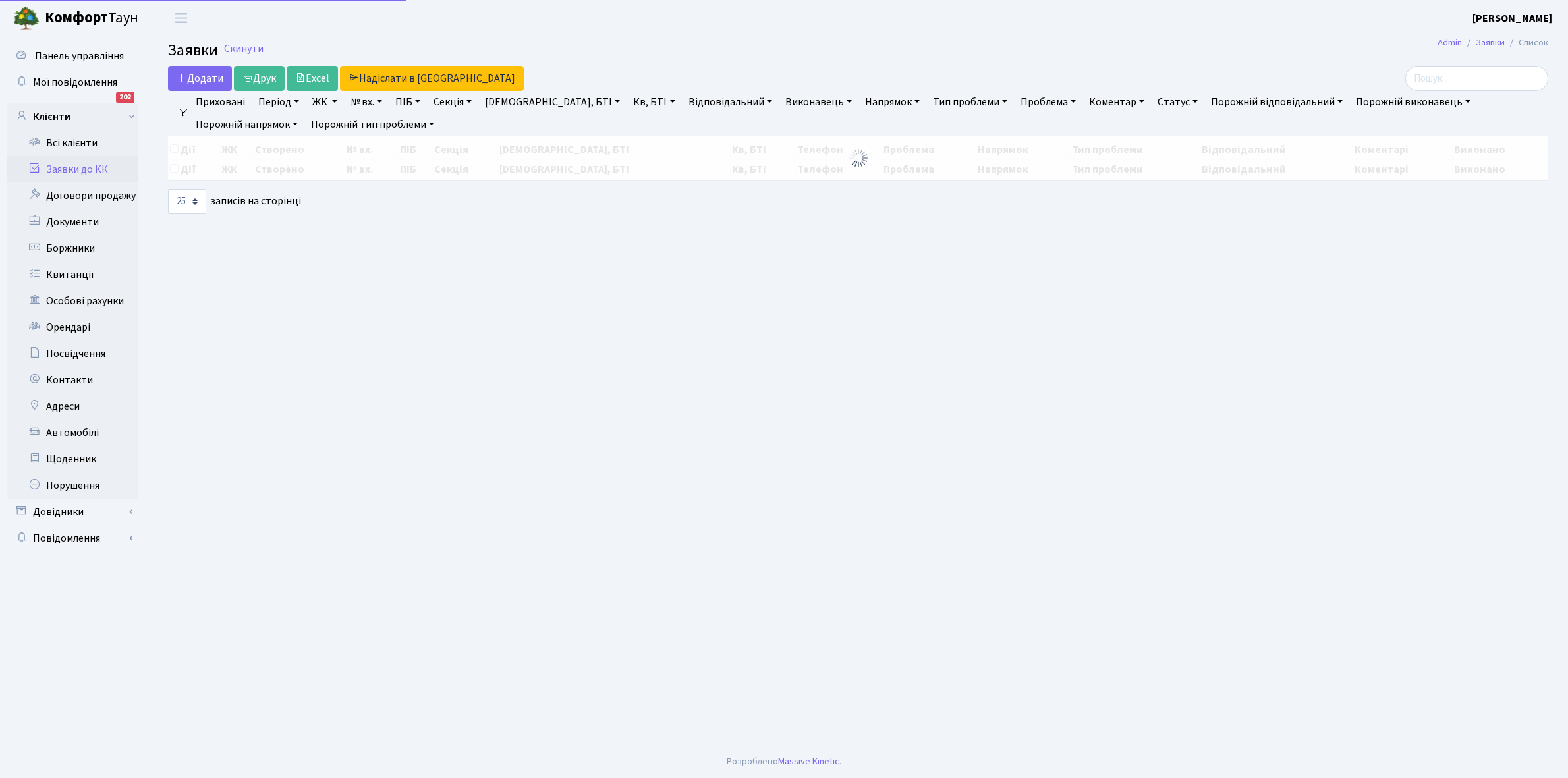
select select "25"
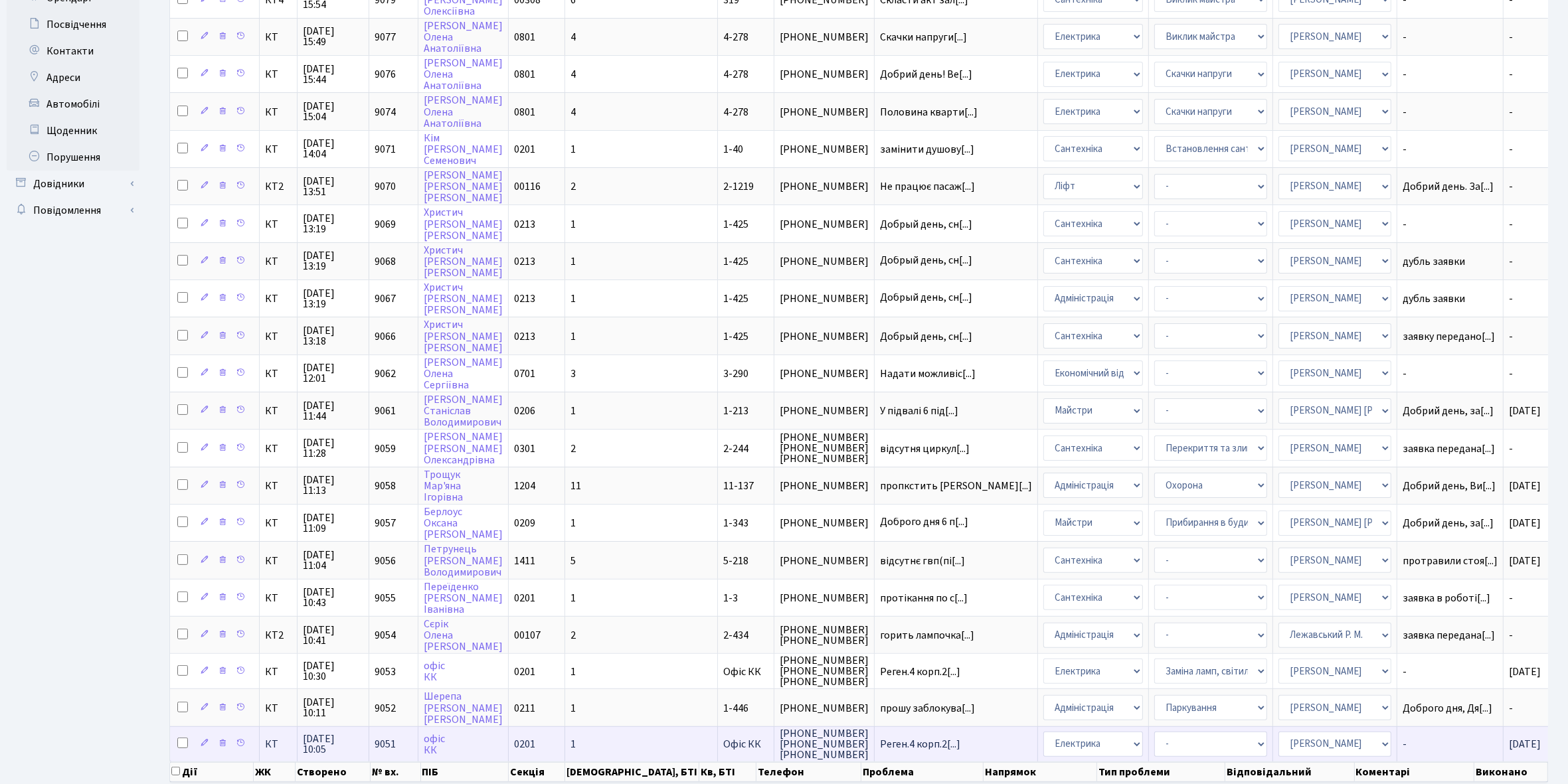
scroll to position [381, 0]
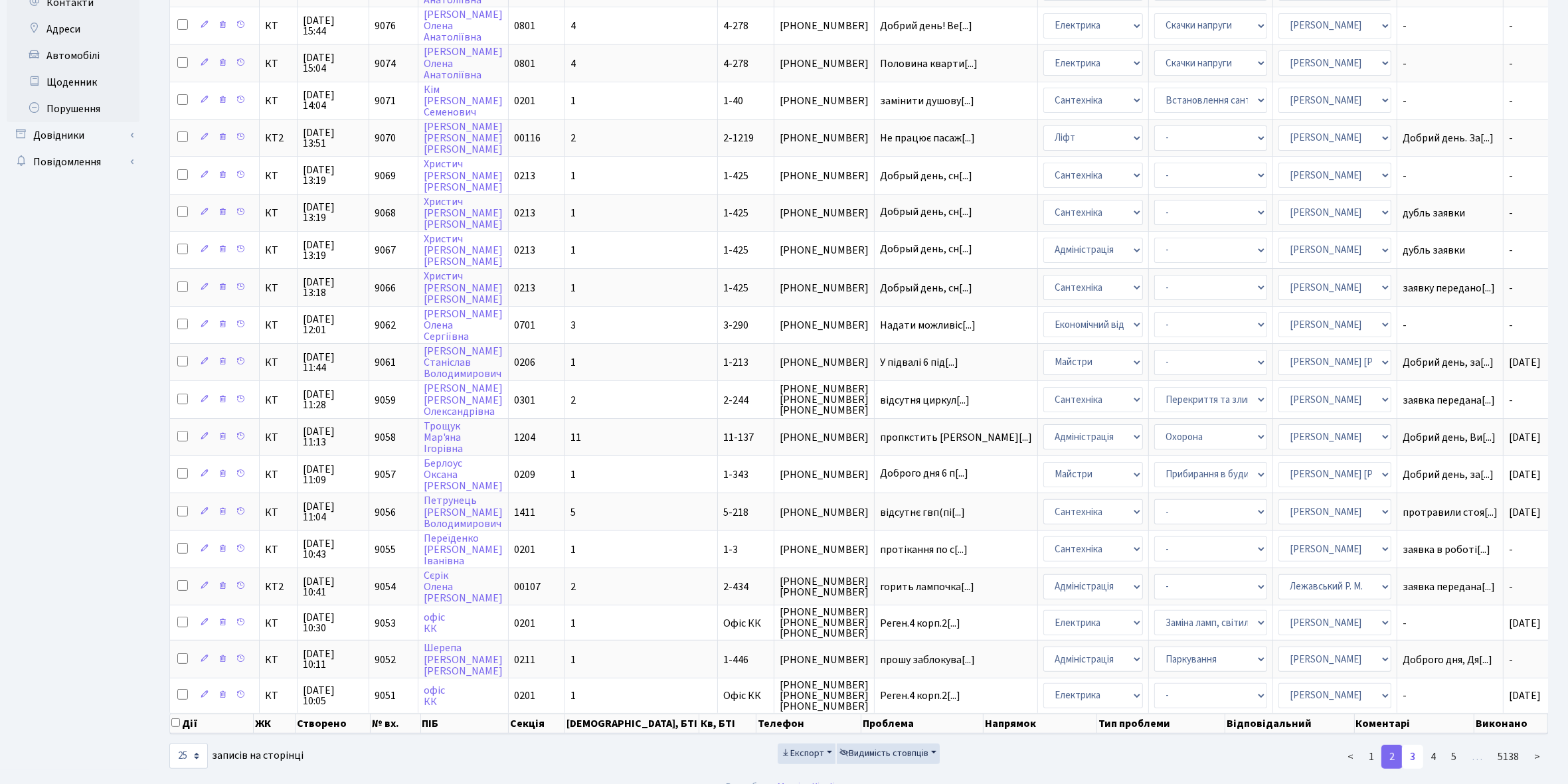
click at [1414, 745] on link "3" at bounding box center [1412, 757] width 21 height 24
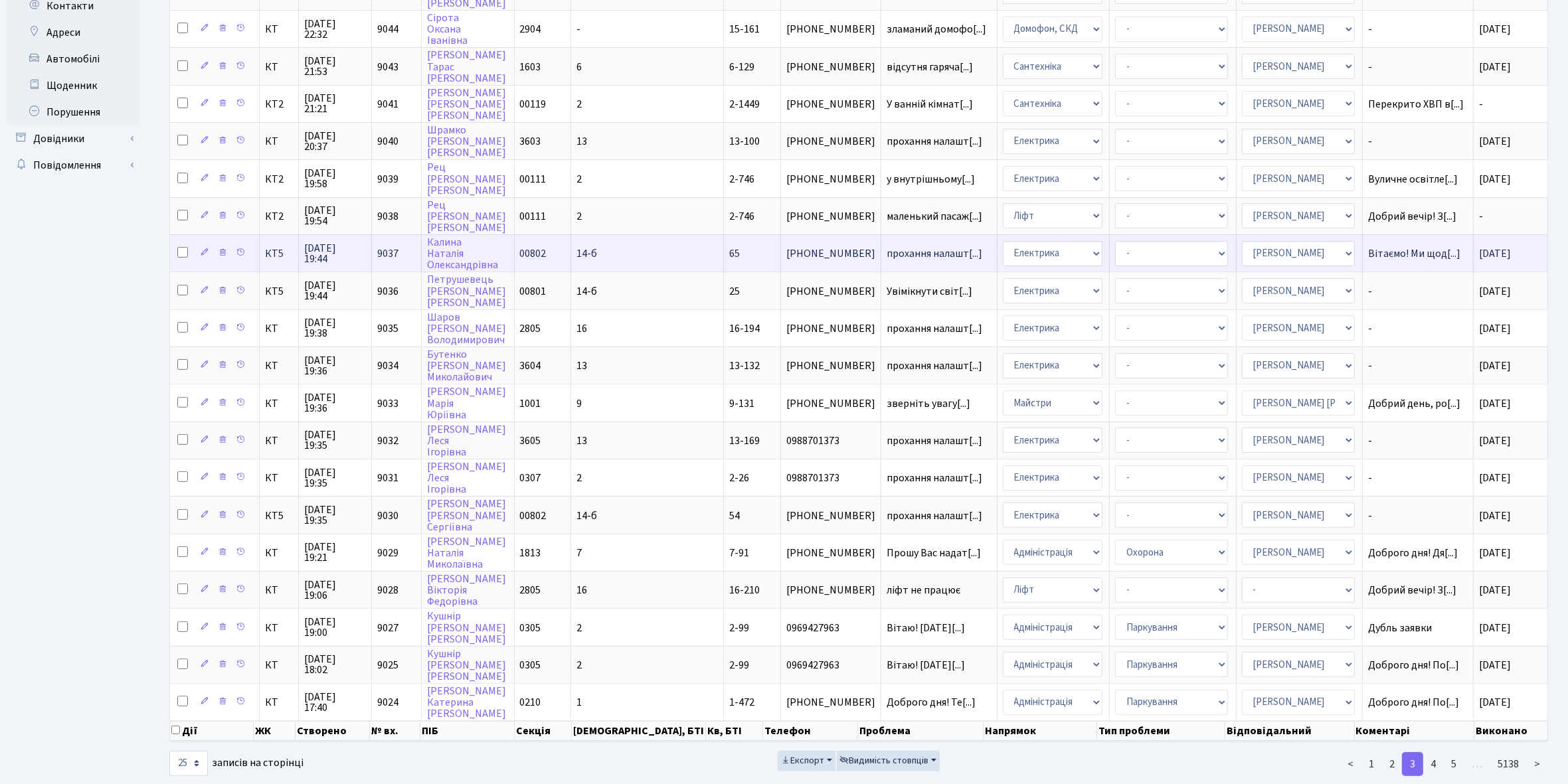
scroll to position [383, 0]
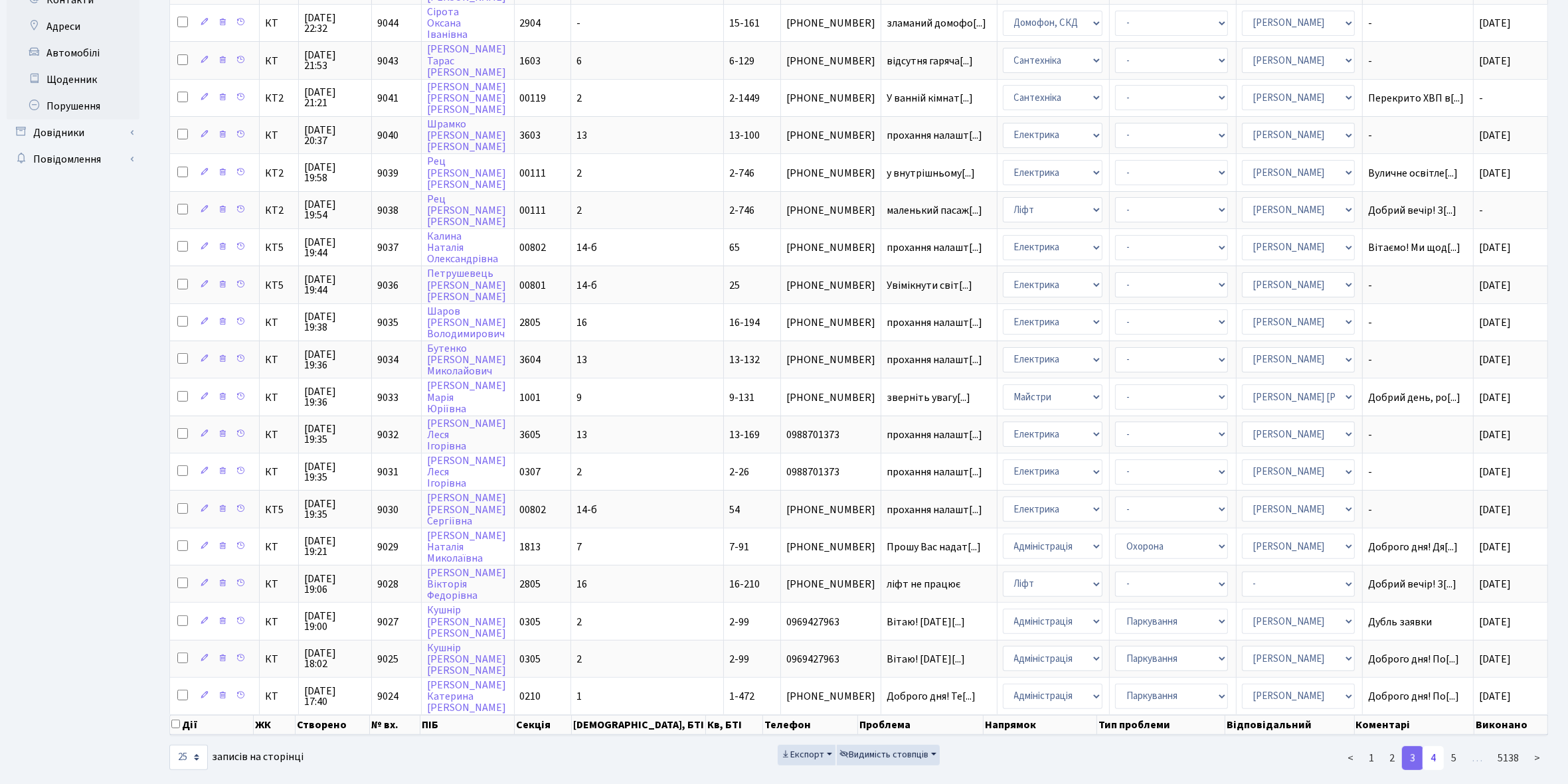
click at [1434, 747] on link "4" at bounding box center [1433, 758] width 21 height 24
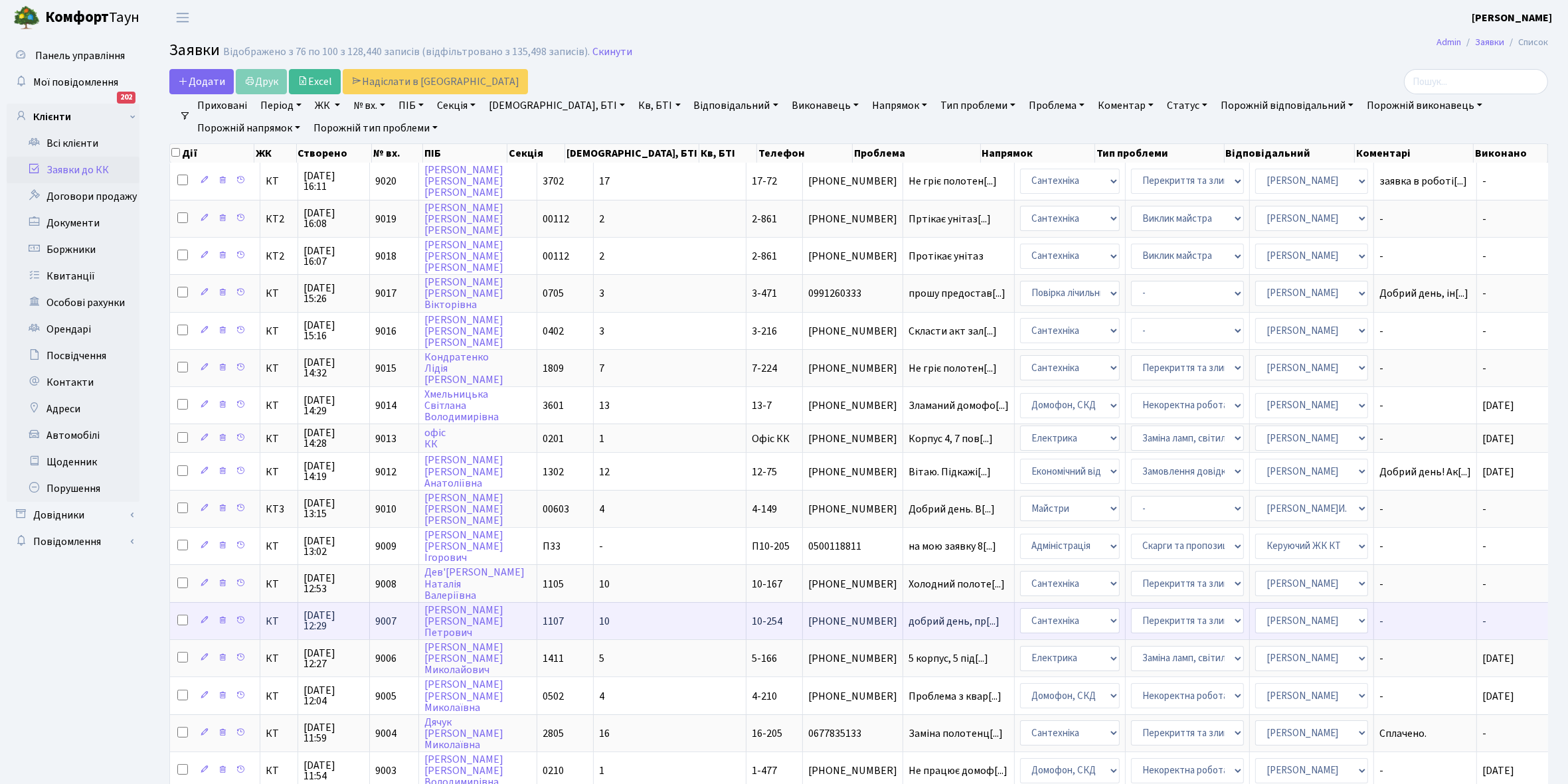
scroll to position [0, 0]
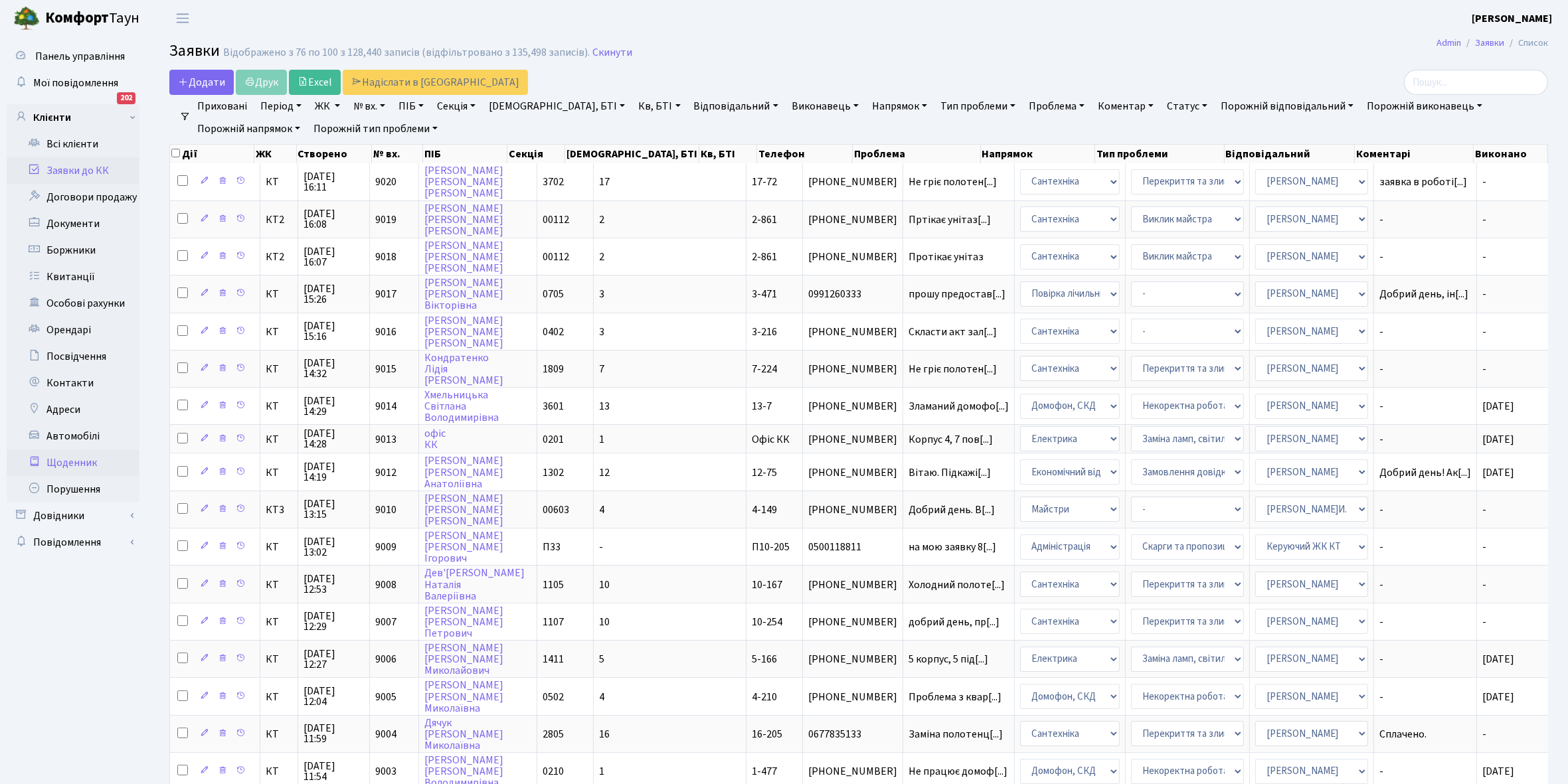
click at [79, 464] on link "Щоденник" at bounding box center [73, 463] width 133 height 26
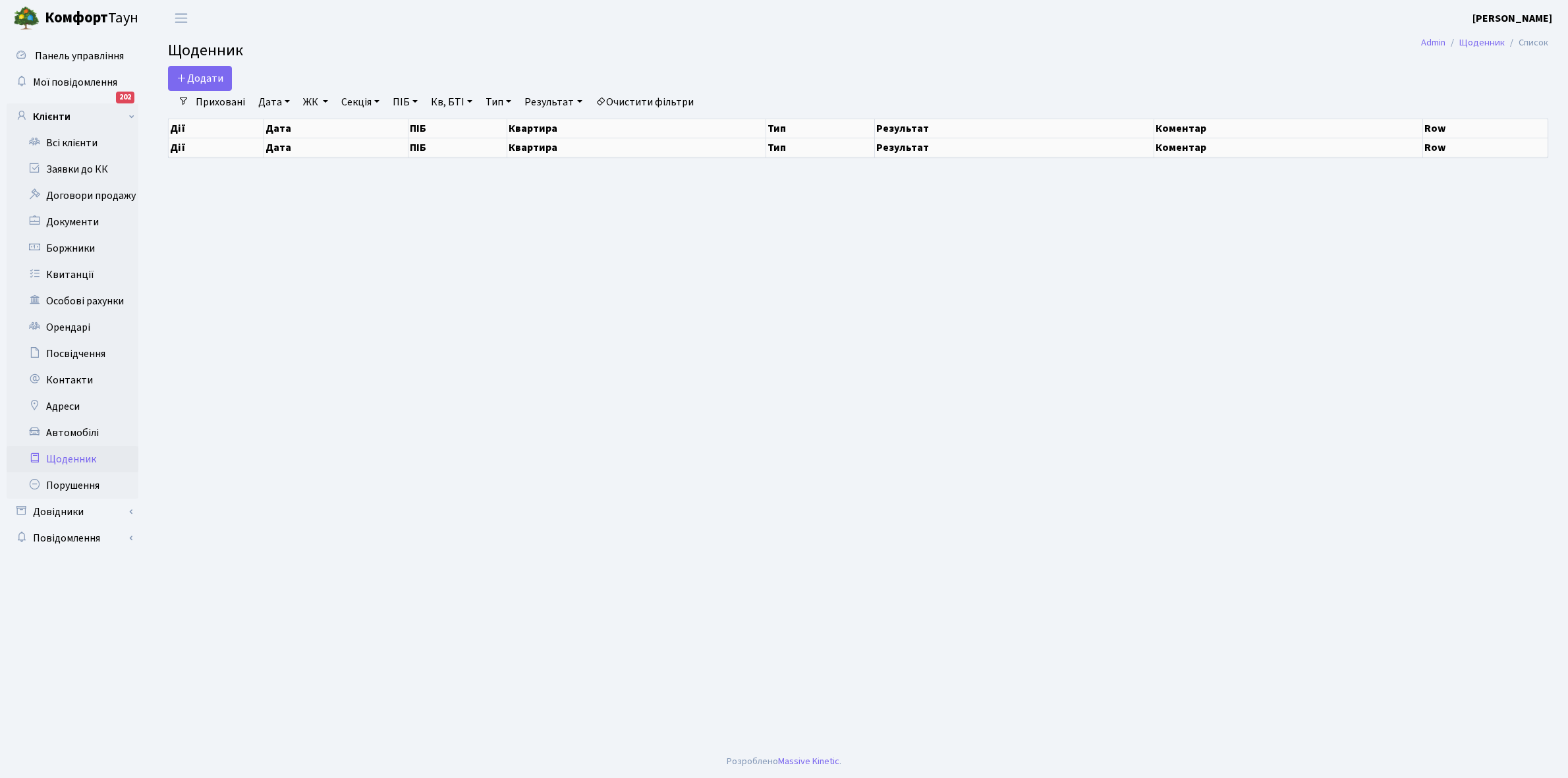
select select "25"
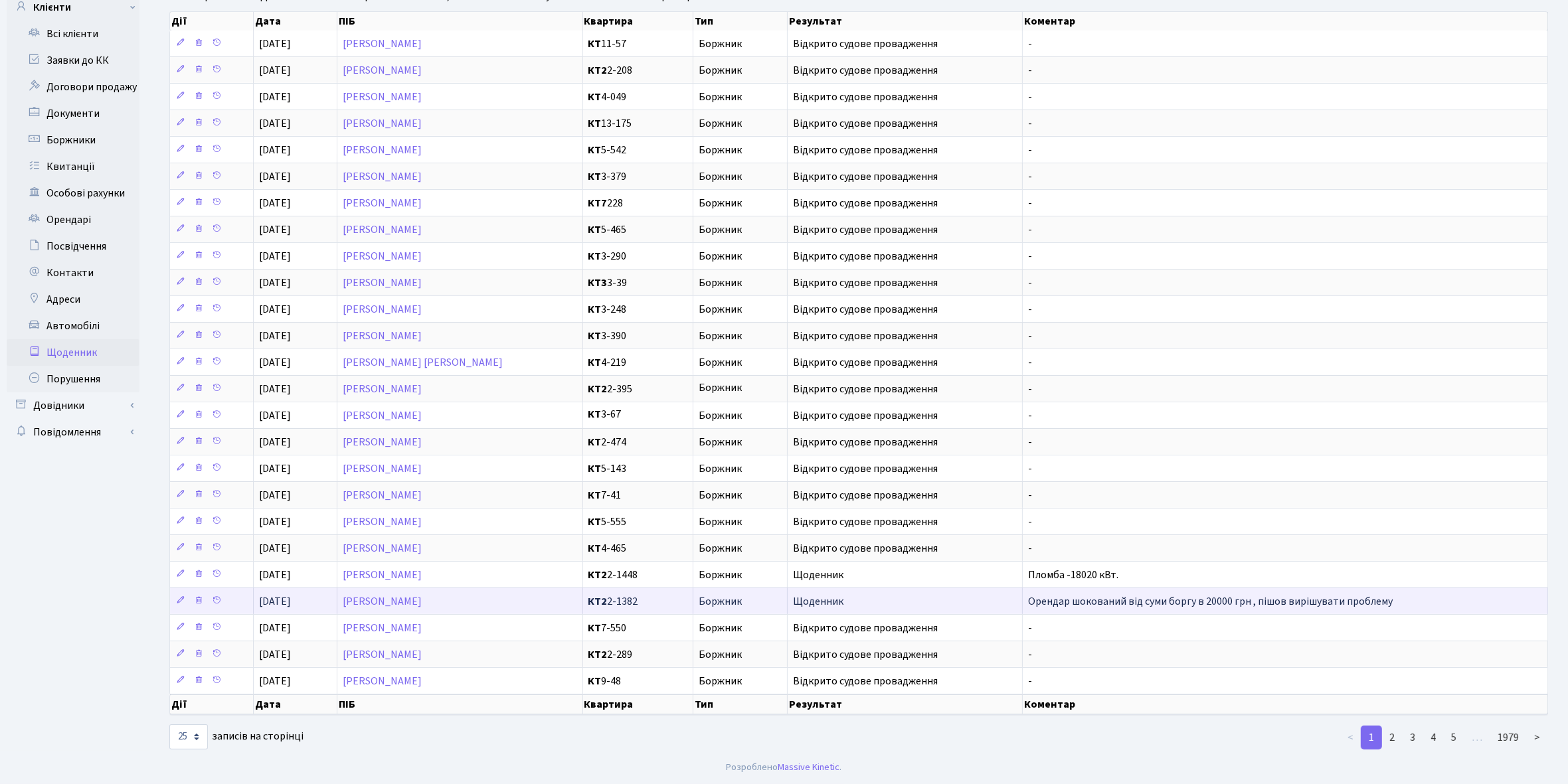
scroll to position [40, 0]
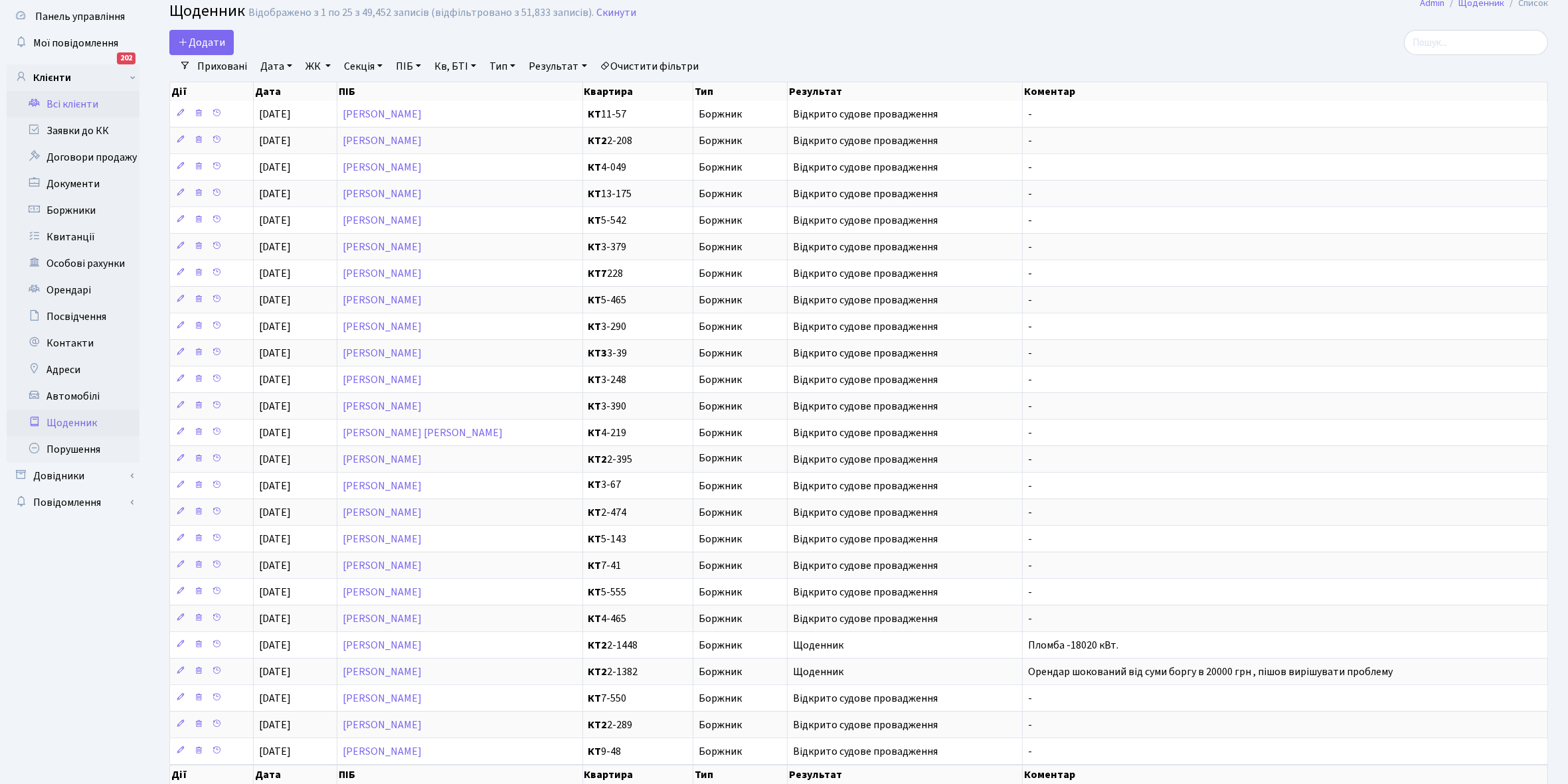
click at [84, 101] on link "Всі клієнти" at bounding box center [73, 104] width 133 height 26
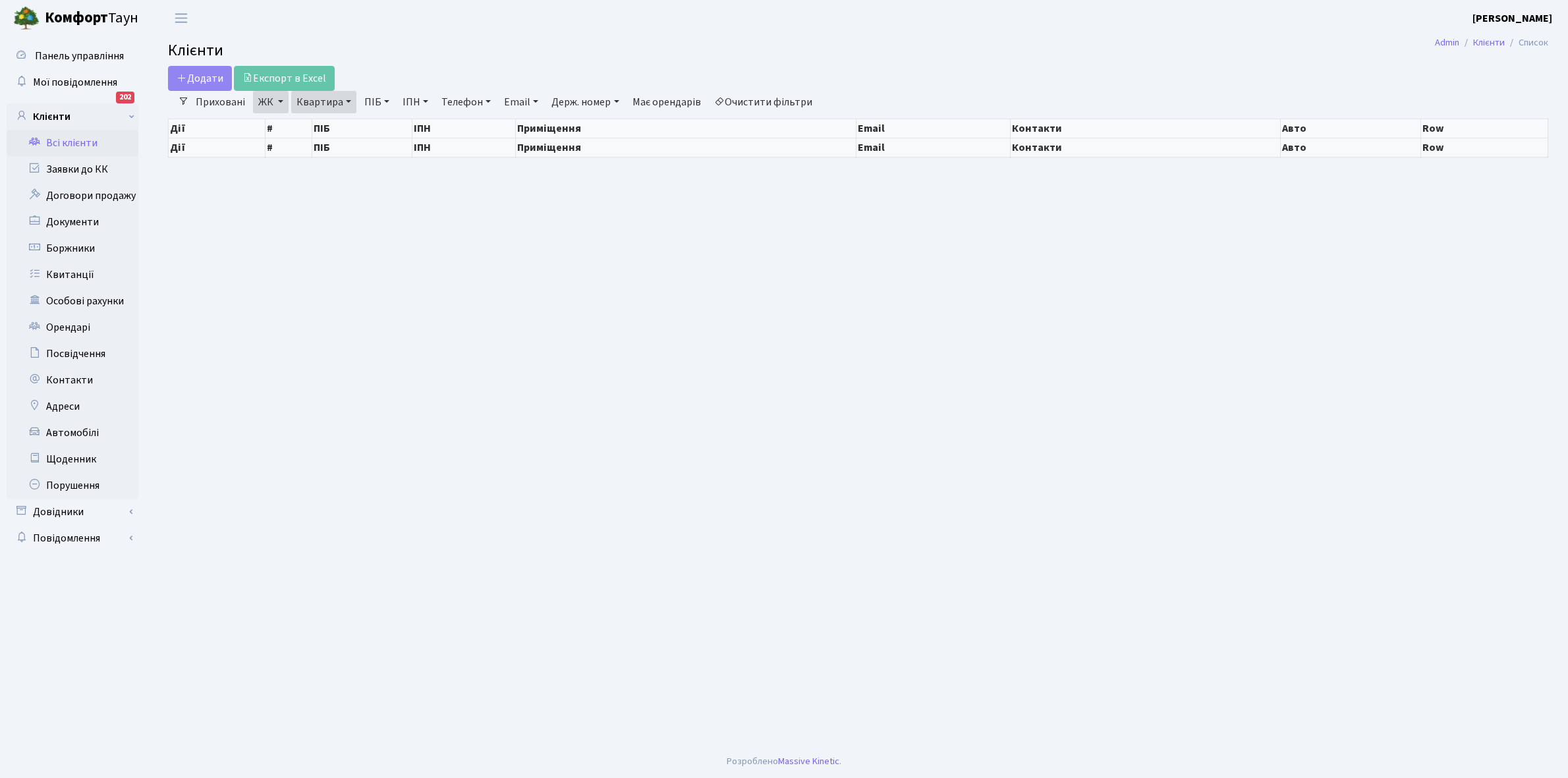
select select "25"
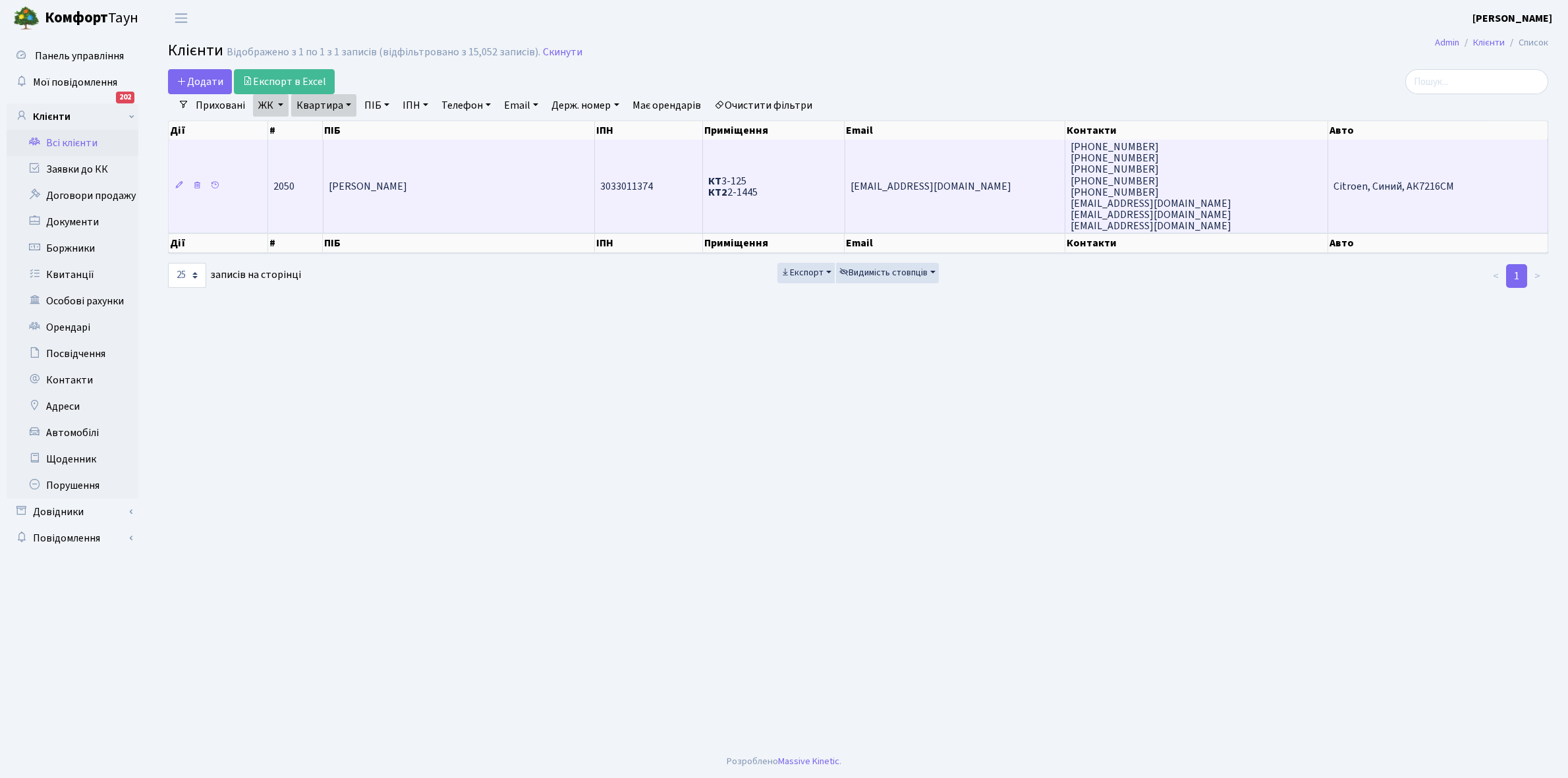
click at [475, 200] on td "[PERSON_NAME] [PERSON_NAME]" at bounding box center [459, 186] width 271 height 93
click at [475, 200] on td "Павленко Дмитро Миколайович" at bounding box center [459, 186] width 271 height 93
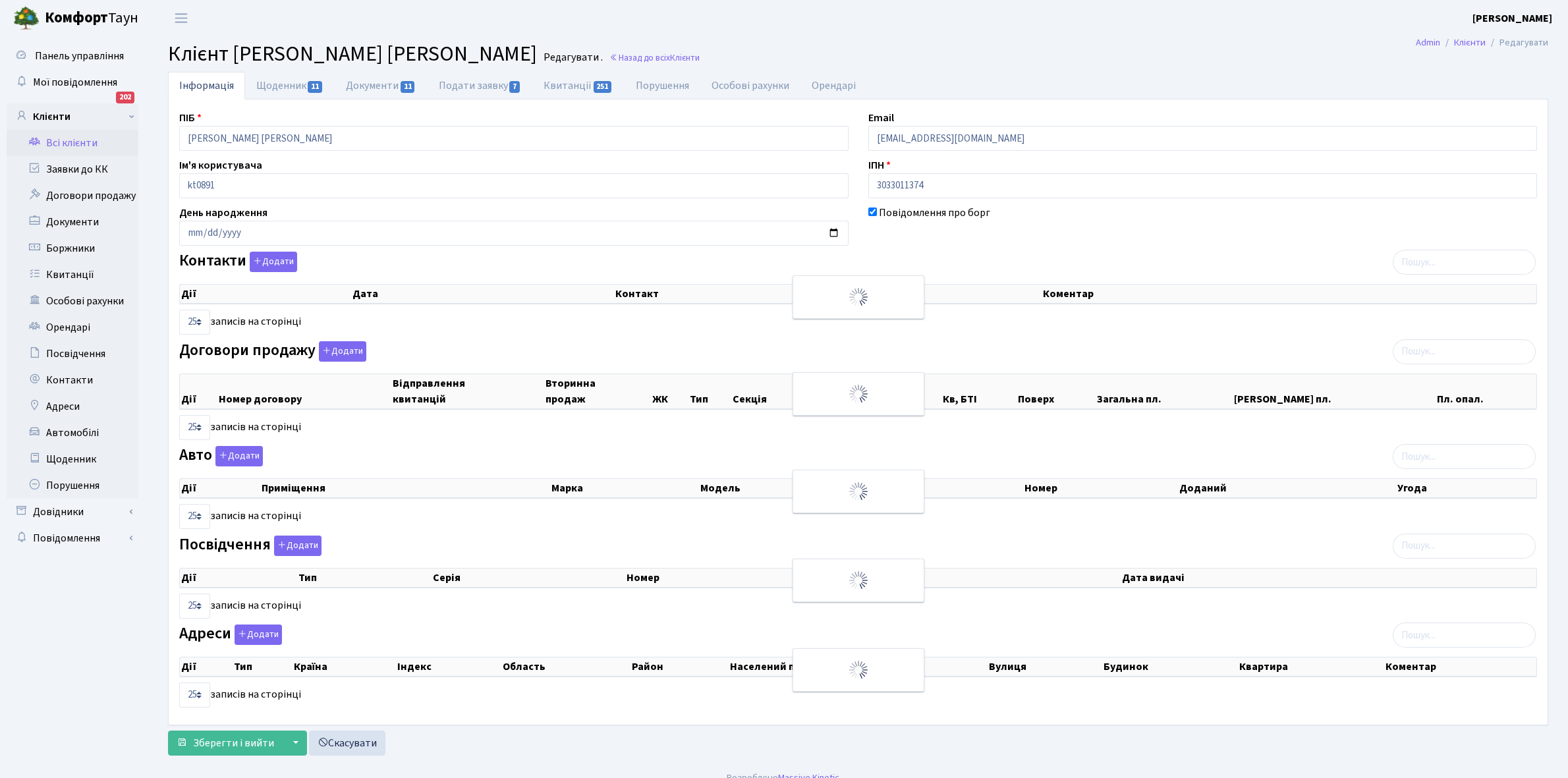
select select "25"
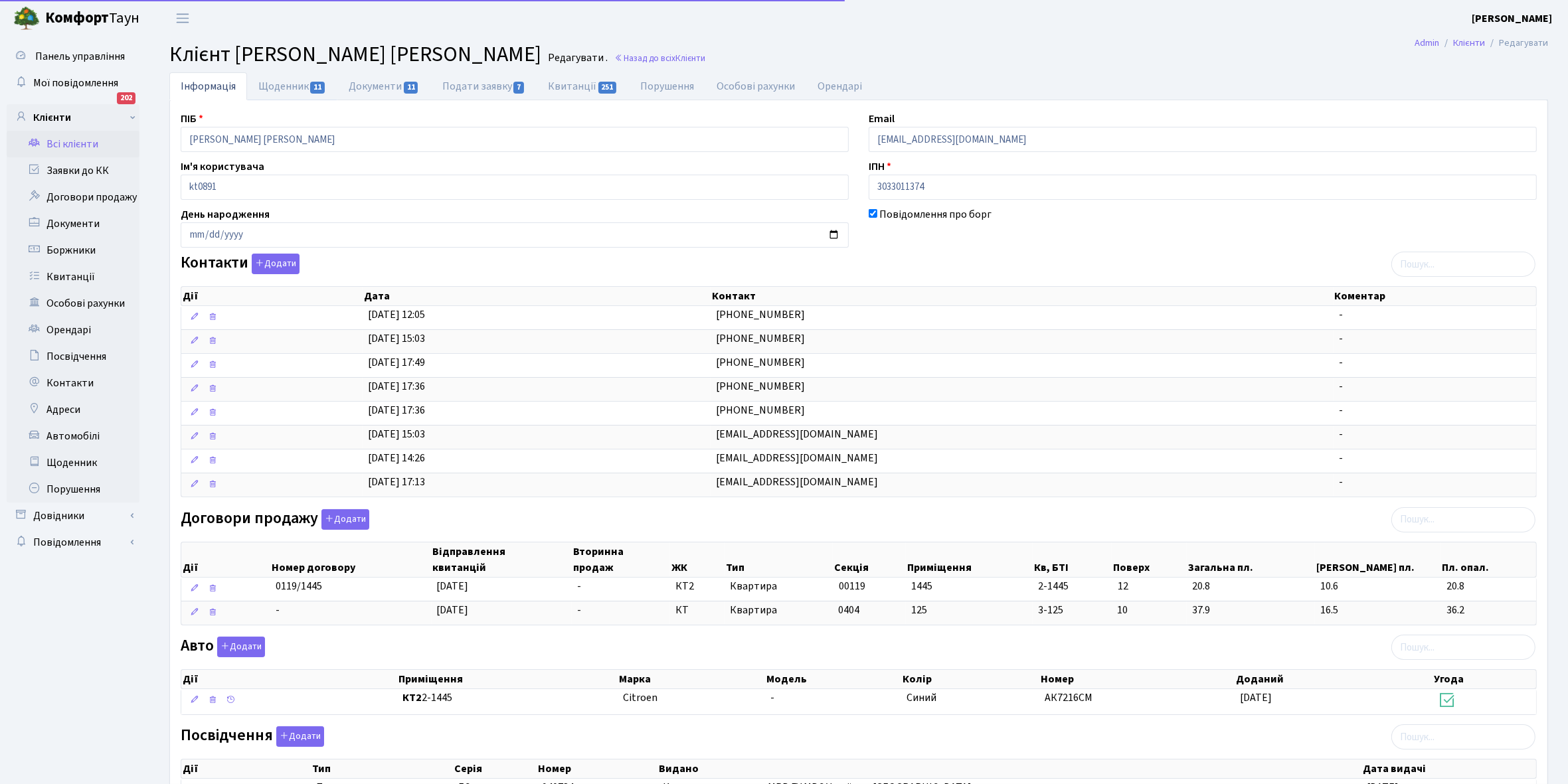
click at [267, 87] on link "Щоденник 11" at bounding box center [292, 86] width 90 height 28
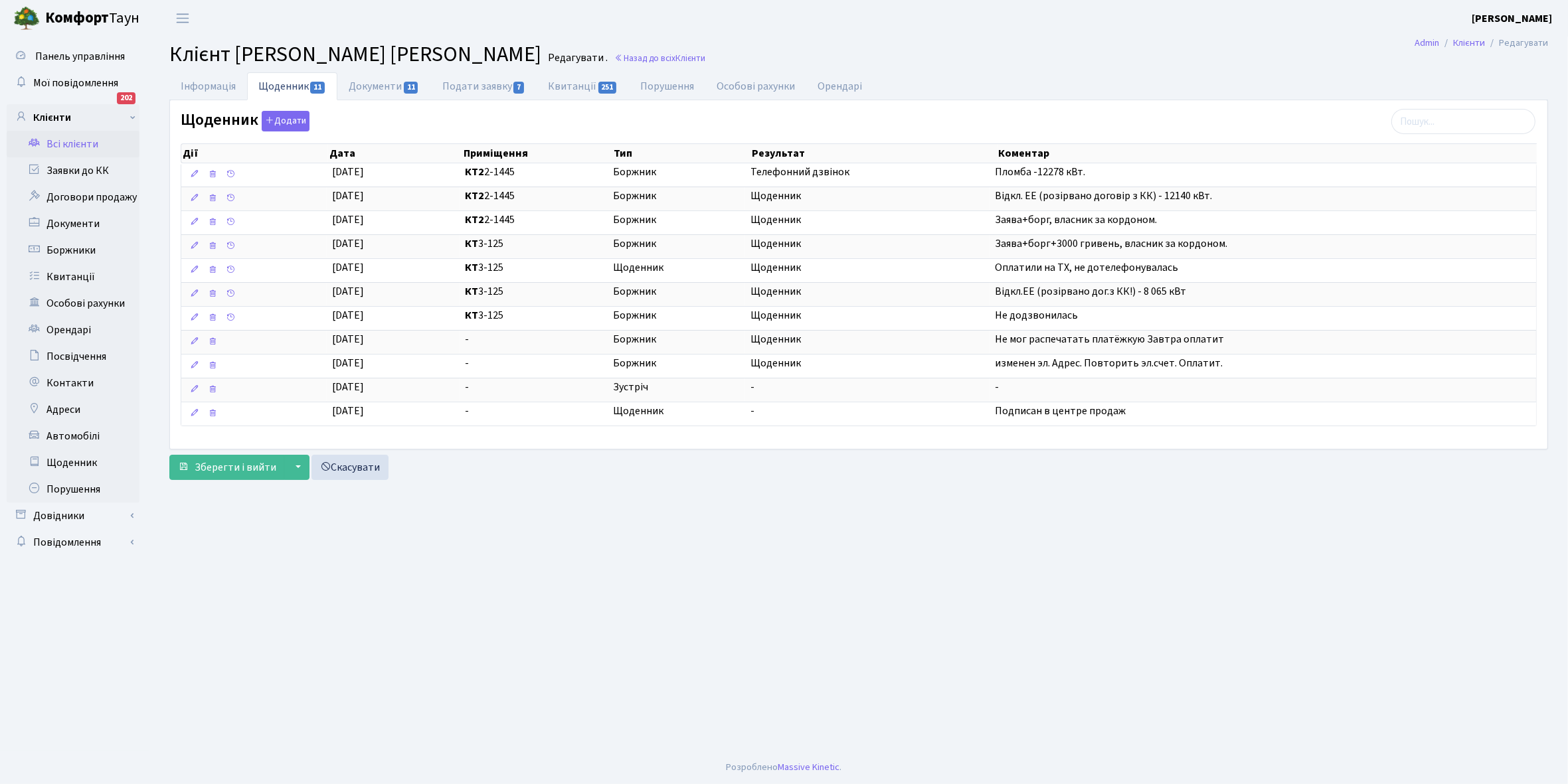
click at [65, 141] on link "Всі клієнти" at bounding box center [73, 144] width 133 height 26
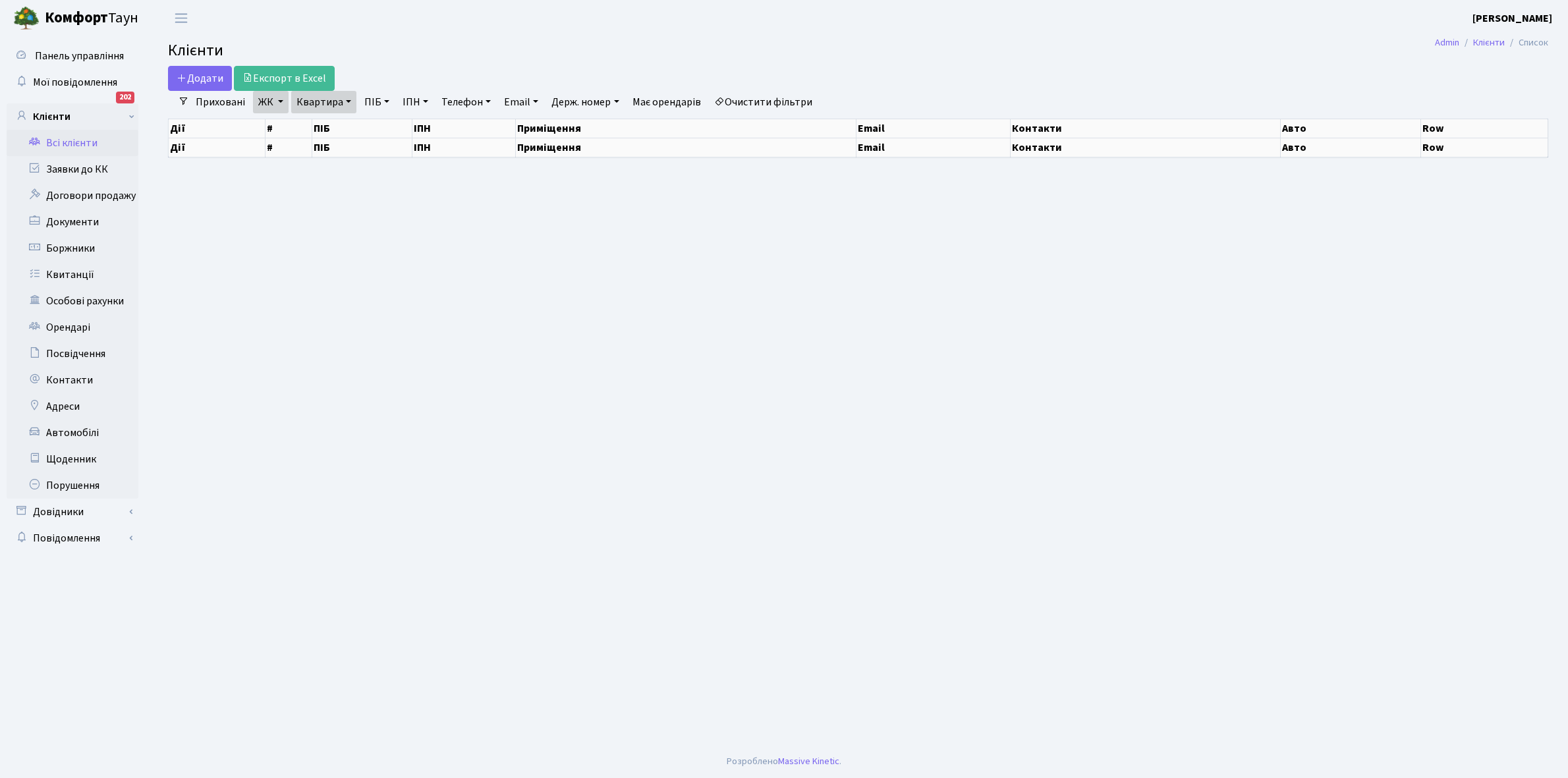
select select "25"
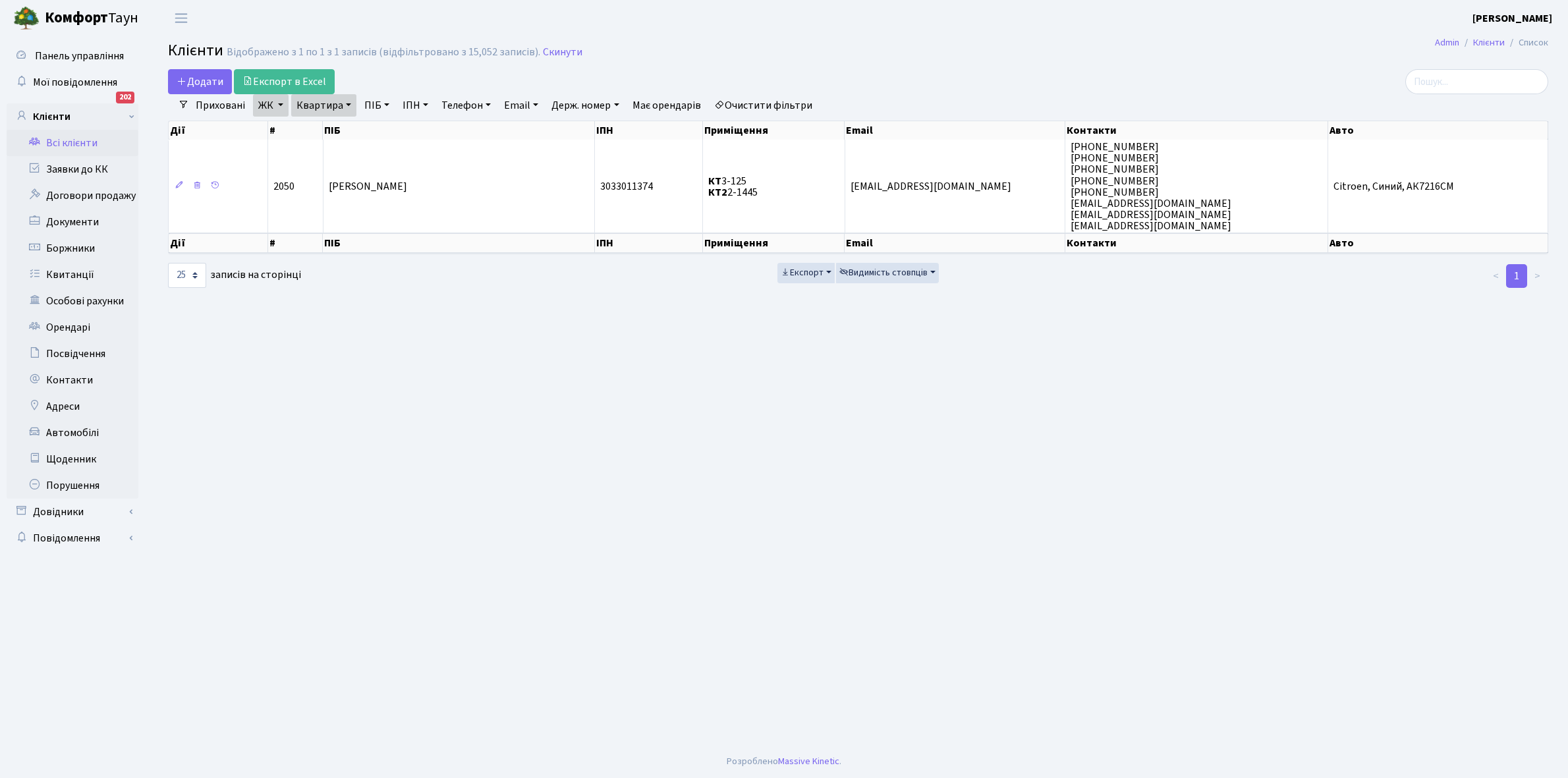
click at [345, 104] on link "Квартира" at bounding box center [323, 105] width 65 height 23
click at [348, 122] on input "2-1445" at bounding box center [330, 131] width 77 height 25
type input "2-1458"
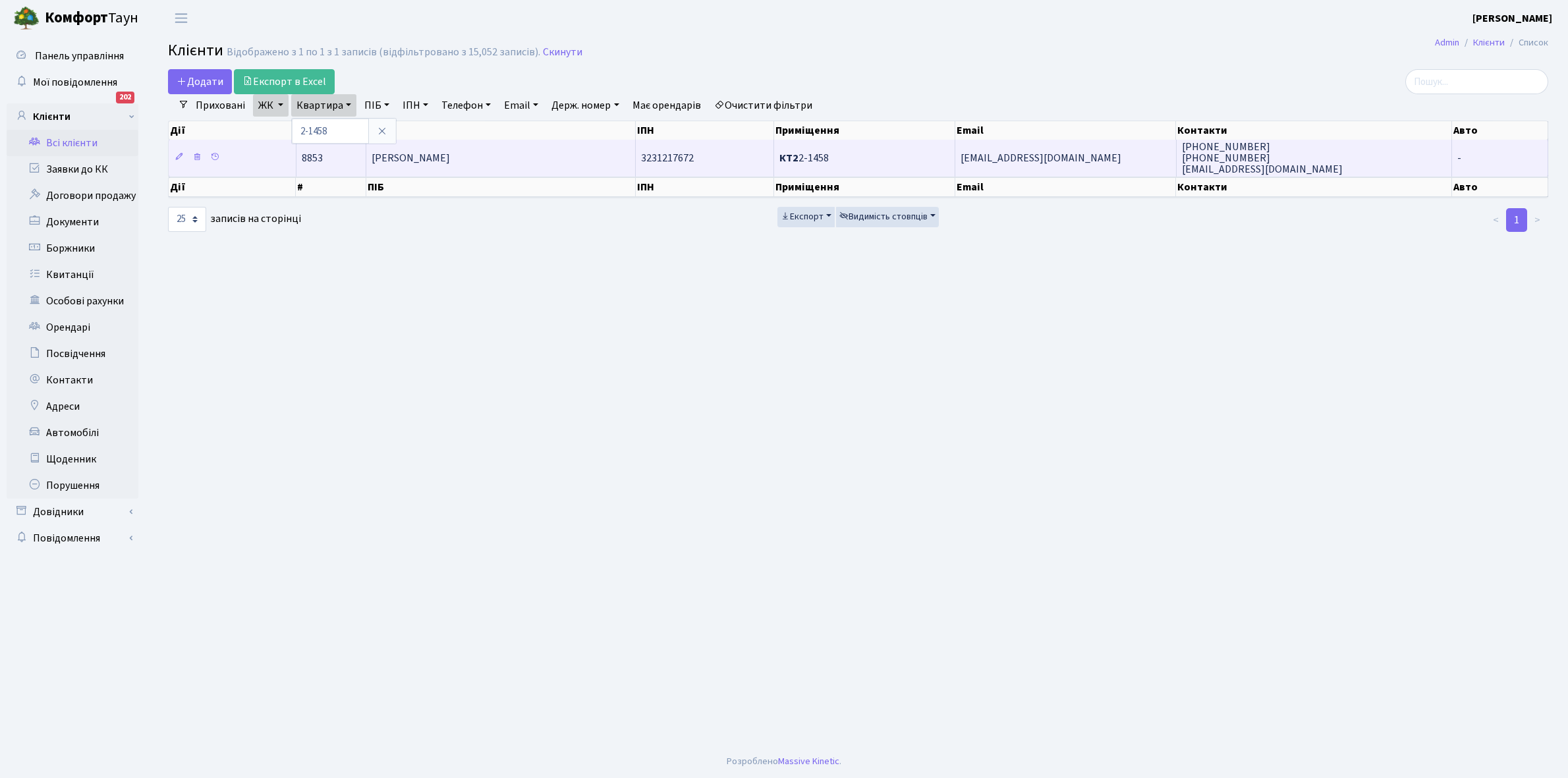
click at [445, 149] on td "[PERSON_NAME]" at bounding box center [501, 158] width 270 height 36
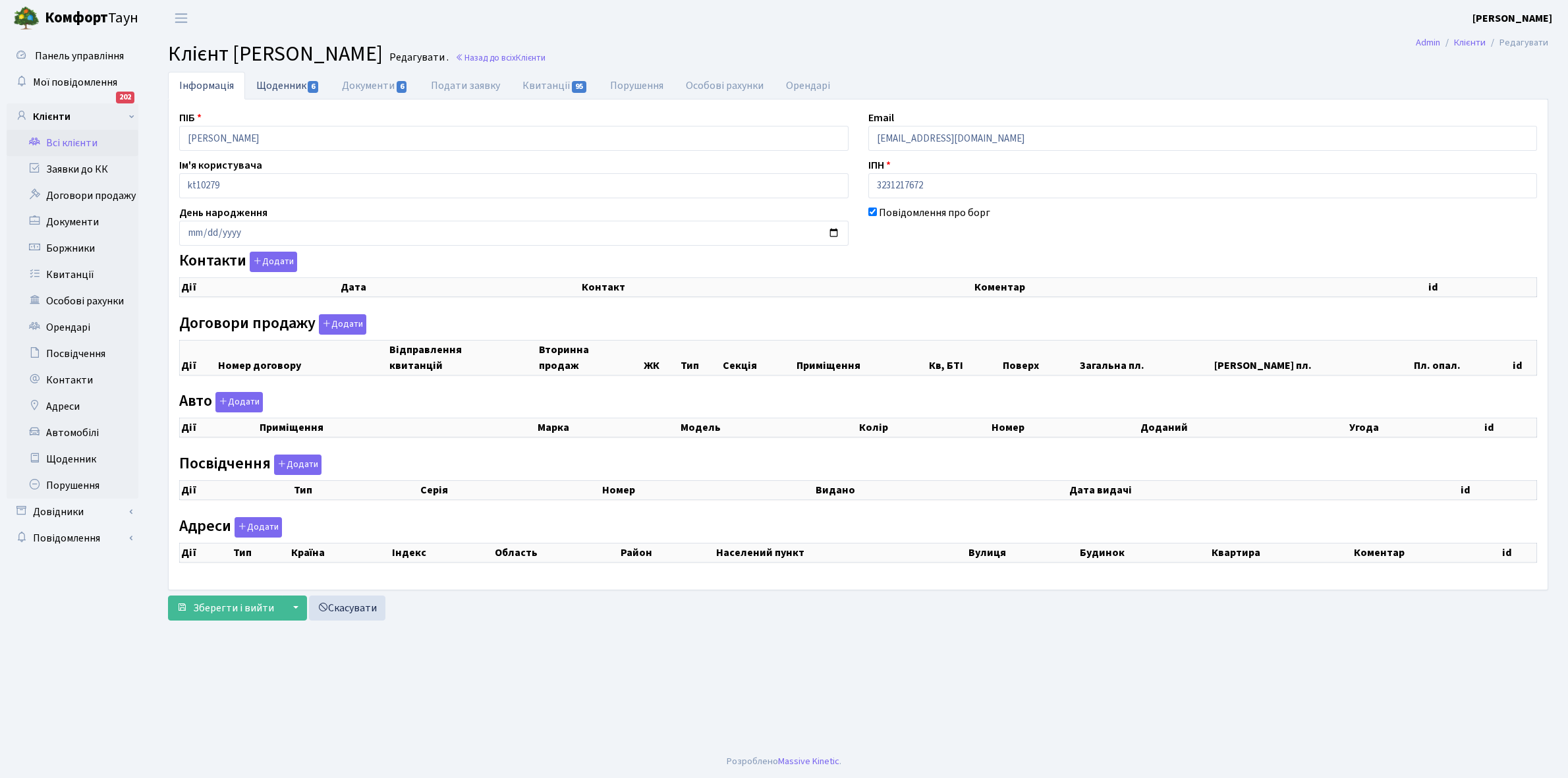
checkbox input "true"
select select "25"
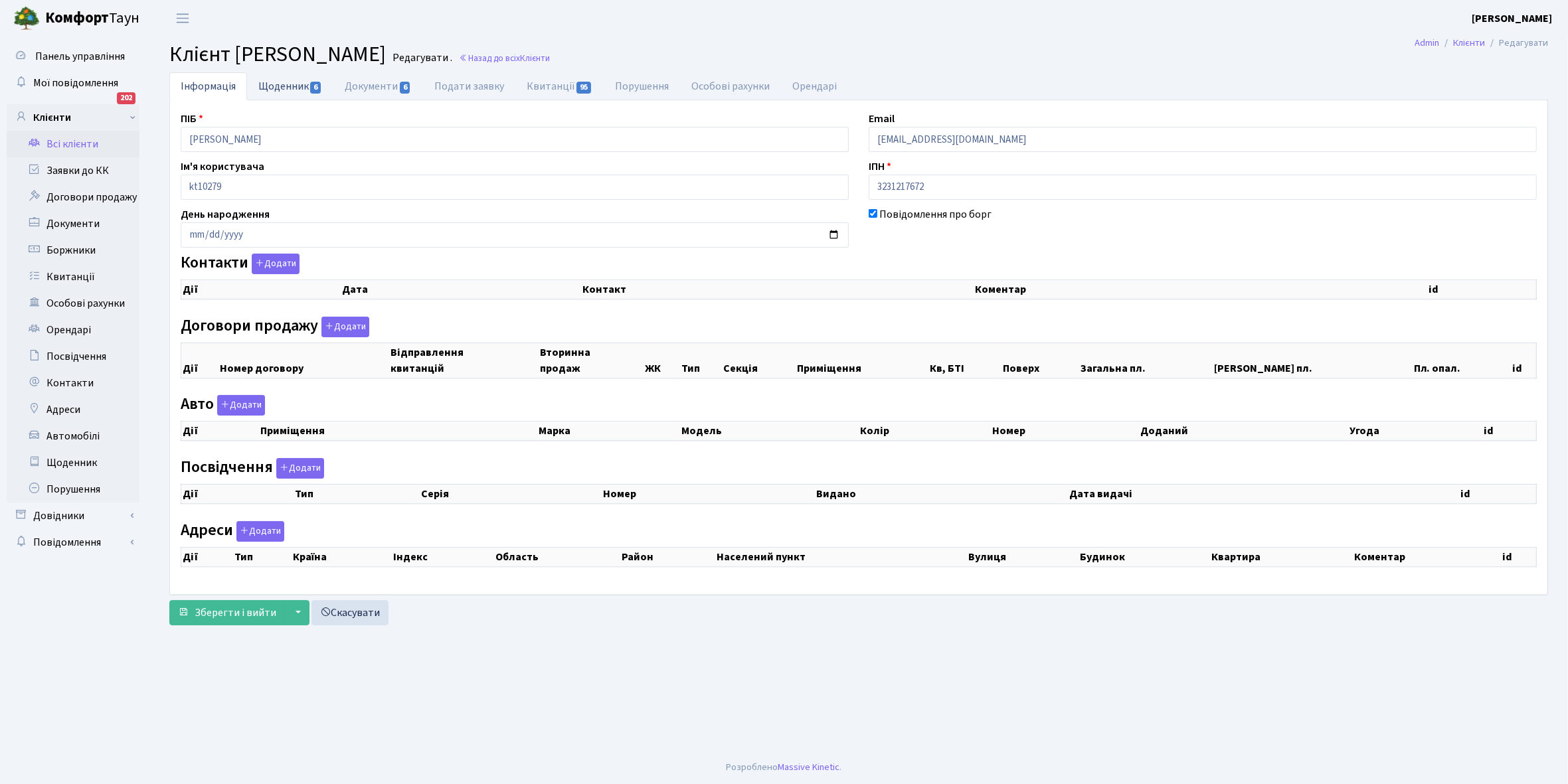
select select "25"
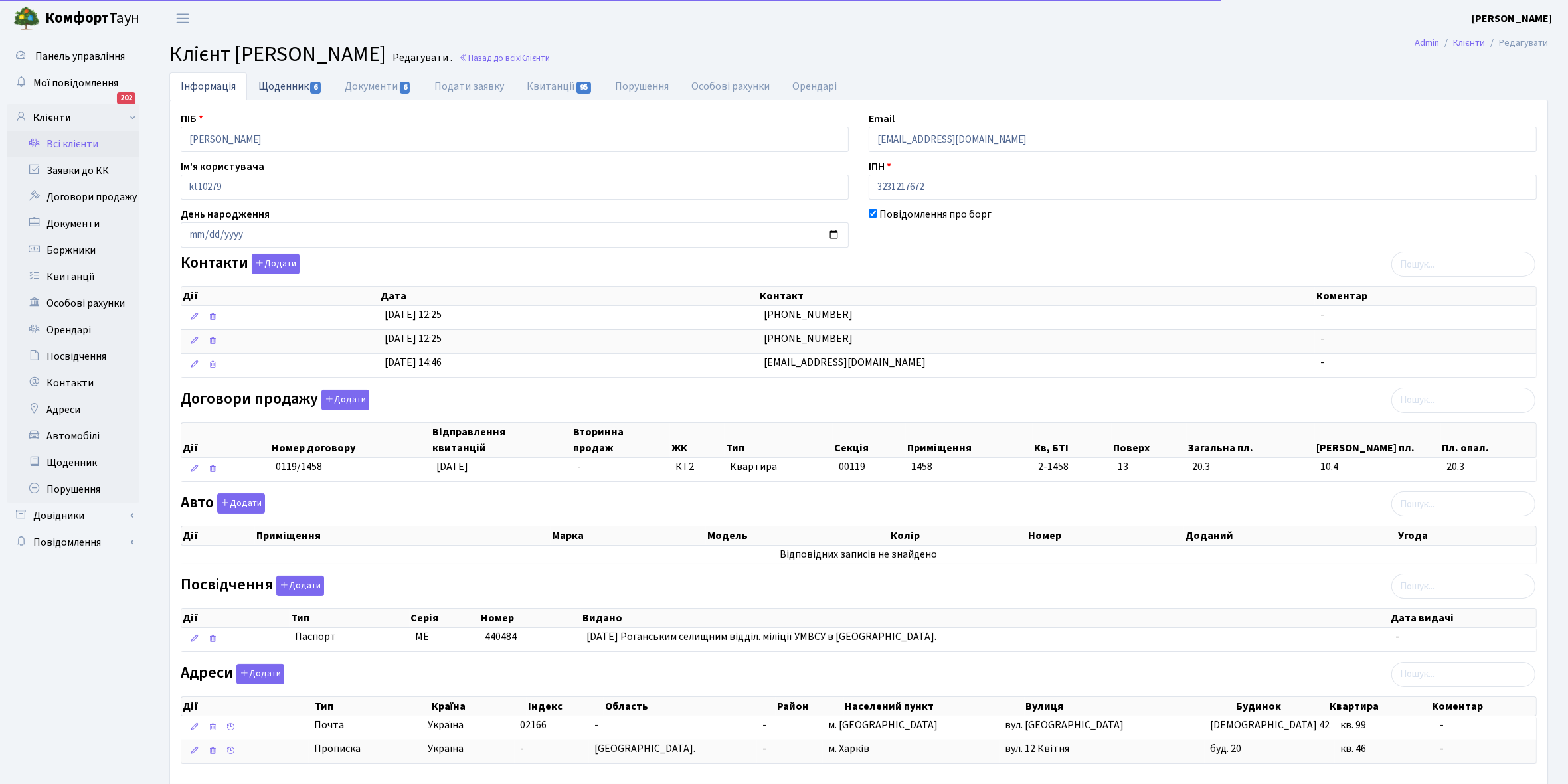
click at [278, 84] on link "Щоденник 6" at bounding box center [289, 85] width 86 height 27
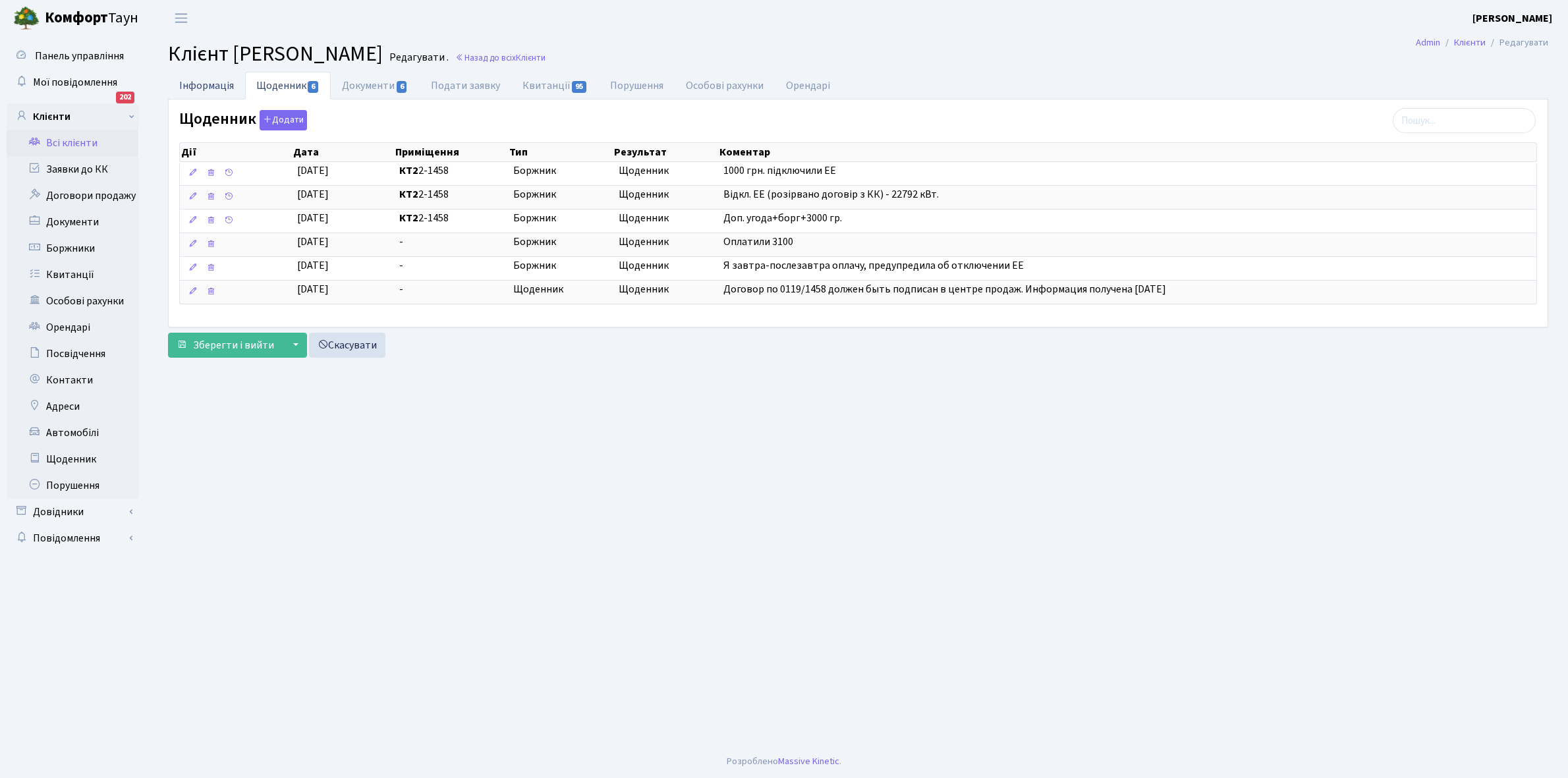
click at [202, 86] on link "Інформація" at bounding box center [206, 85] width 77 height 27
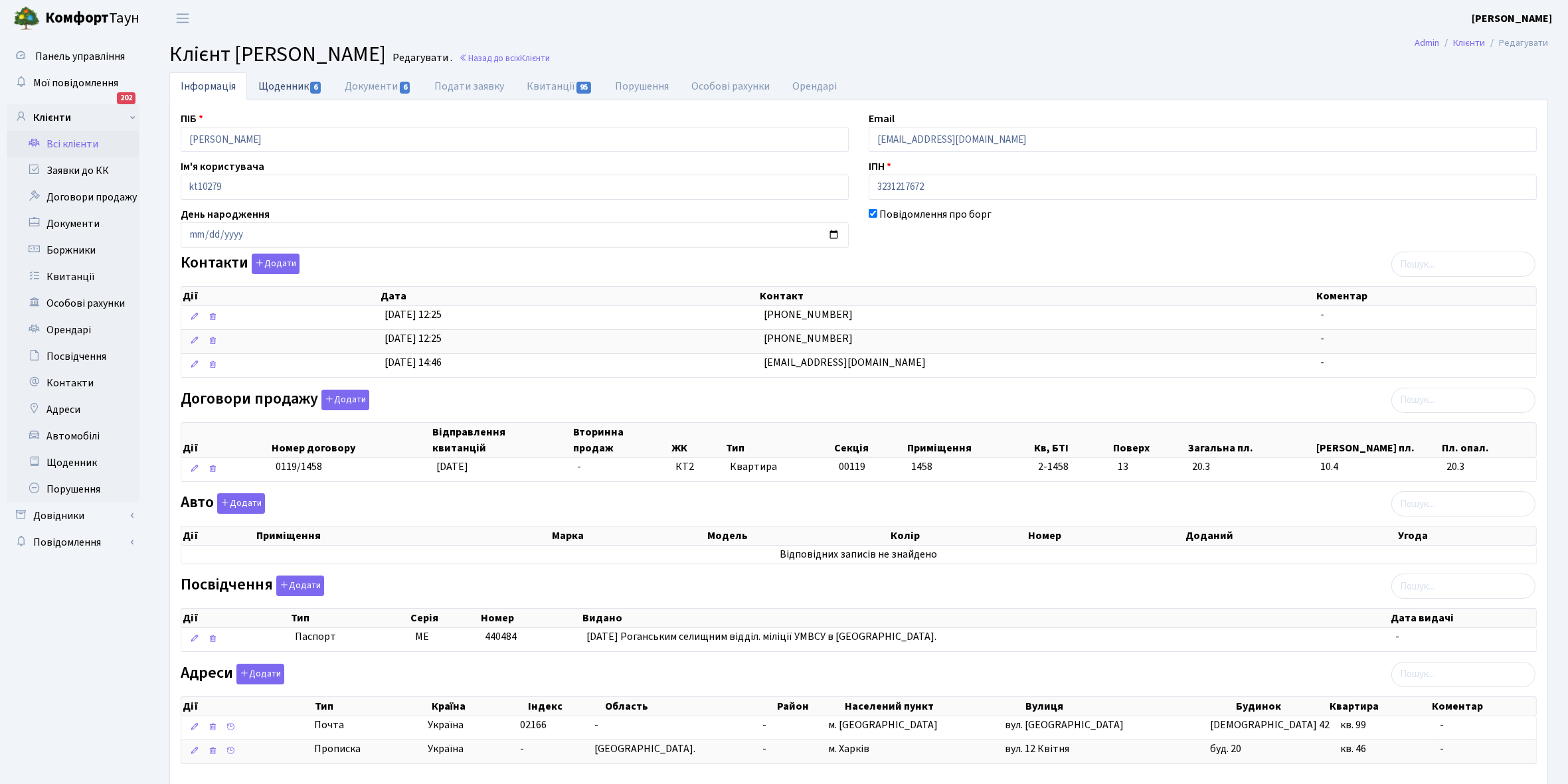
click at [287, 84] on link "Щоденник 6" at bounding box center [289, 85] width 86 height 27
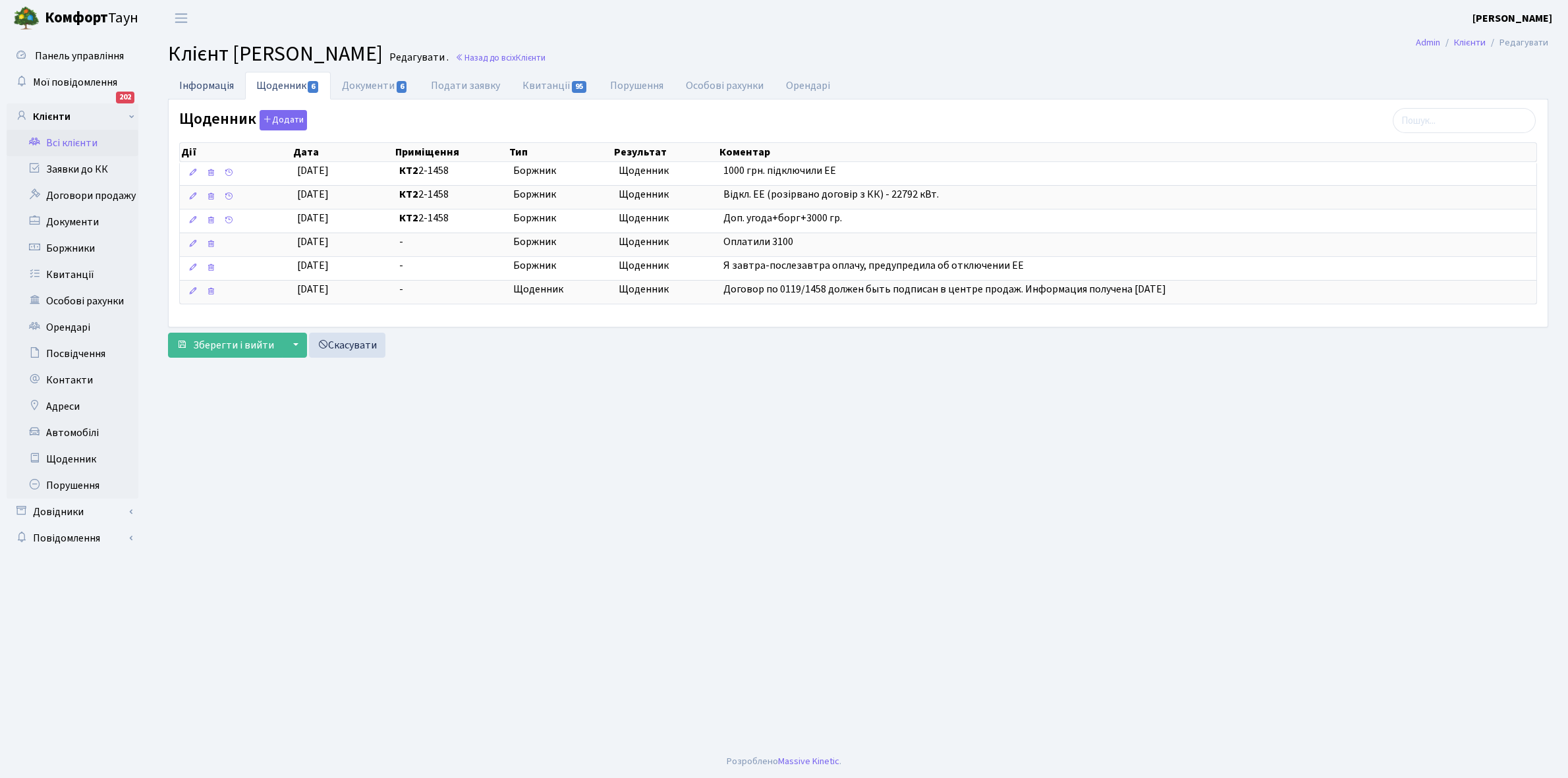
click at [192, 80] on link "Інформація" at bounding box center [206, 85] width 77 height 27
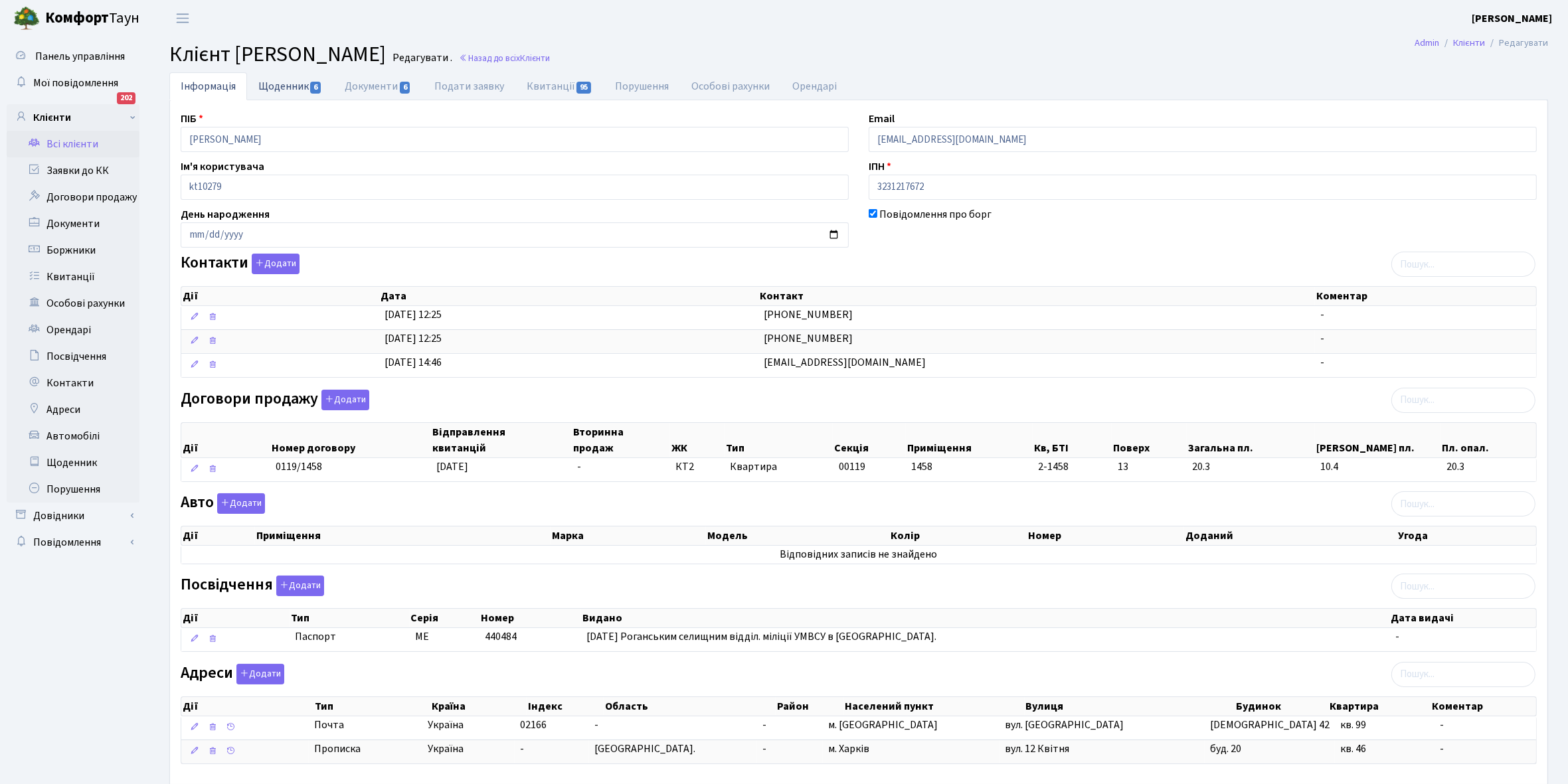
click at [277, 84] on link "Щоденник 6" at bounding box center [289, 85] width 86 height 27
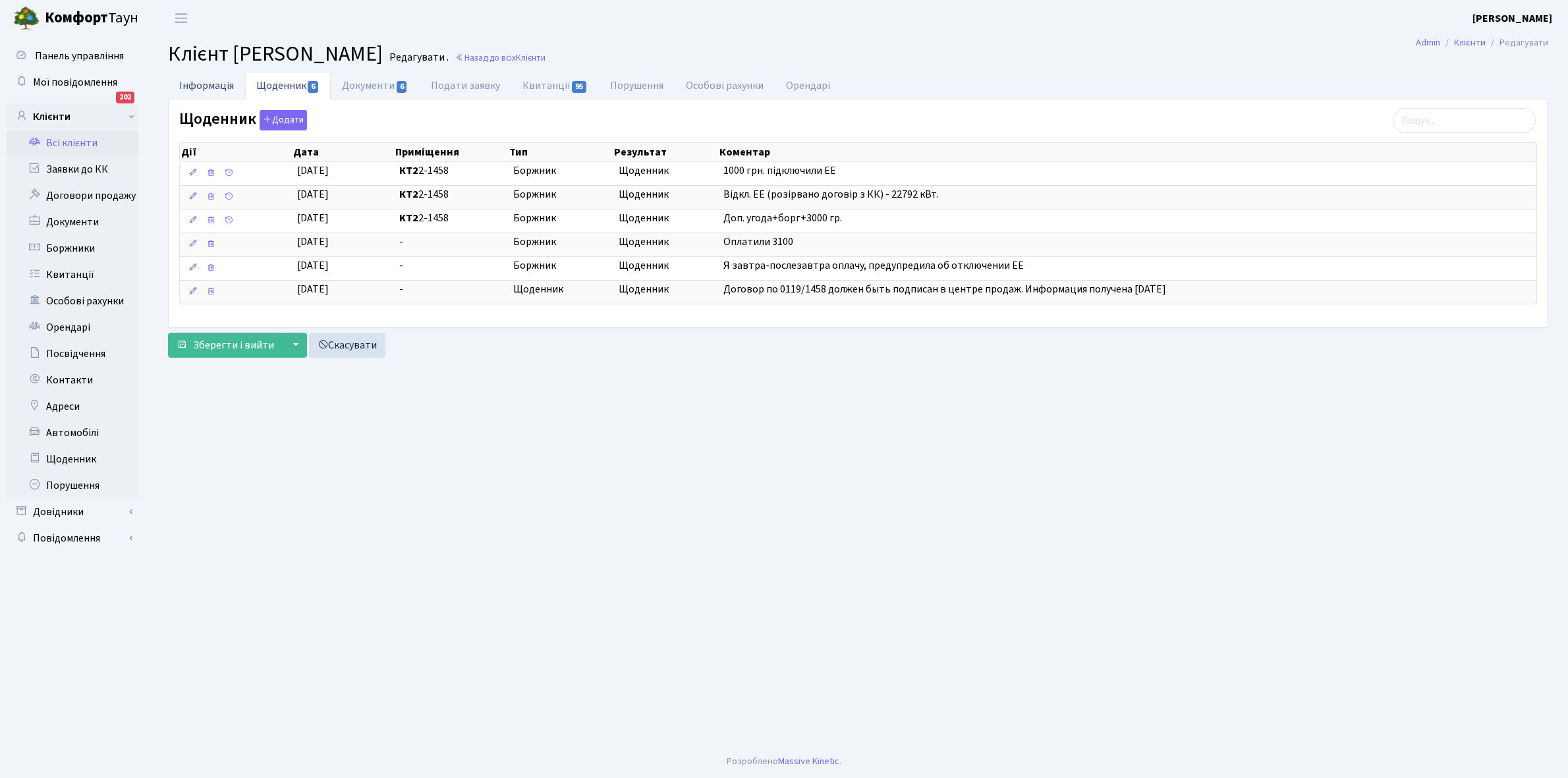
click at [205, 87] on link "Інформація" at bounding box center [206, 85] width 77 height 27
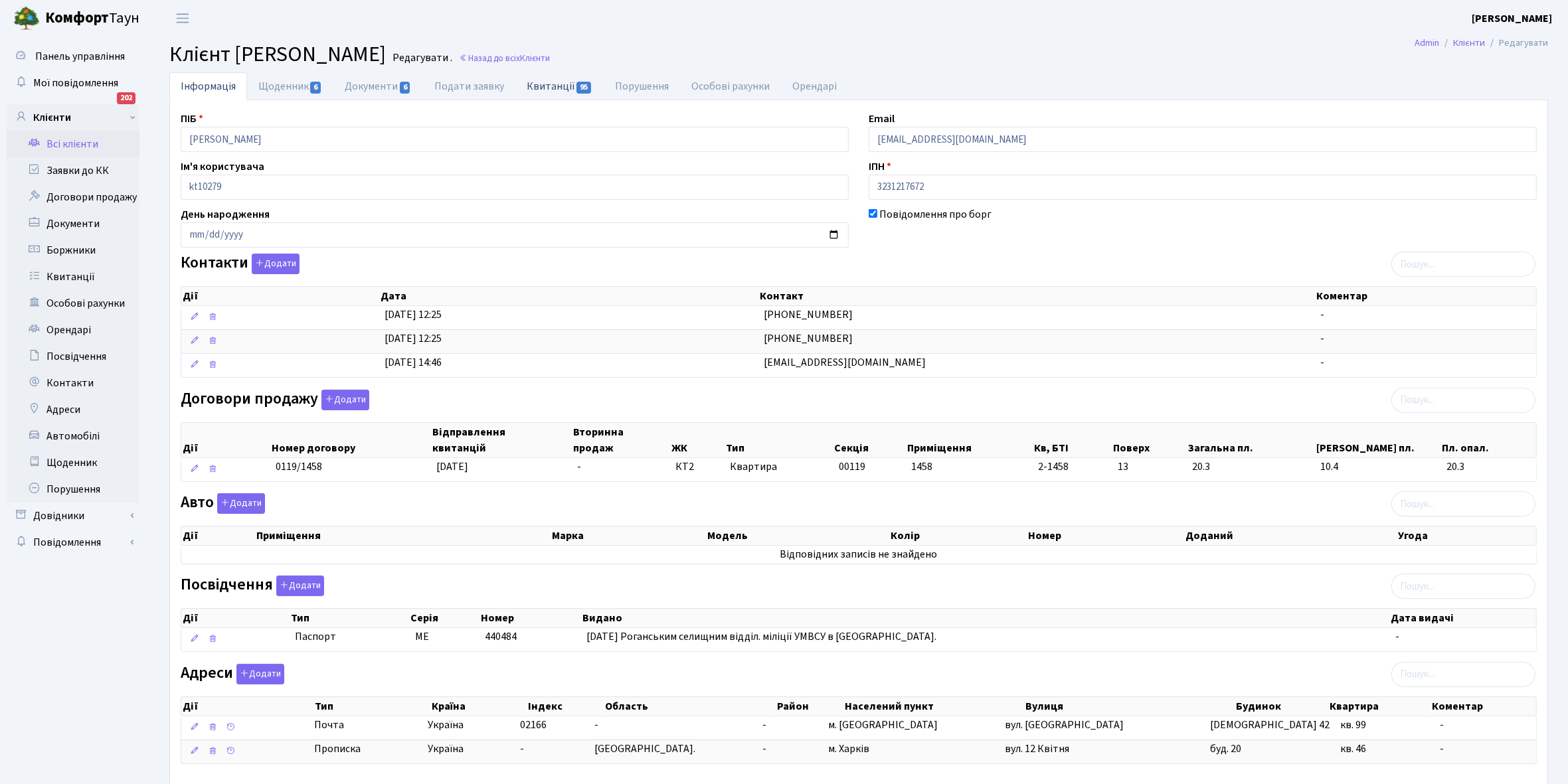
click at [545, 84] on link "Квитанції 95" at bounding box center [559, 85] width 88 height 27
select select "25"
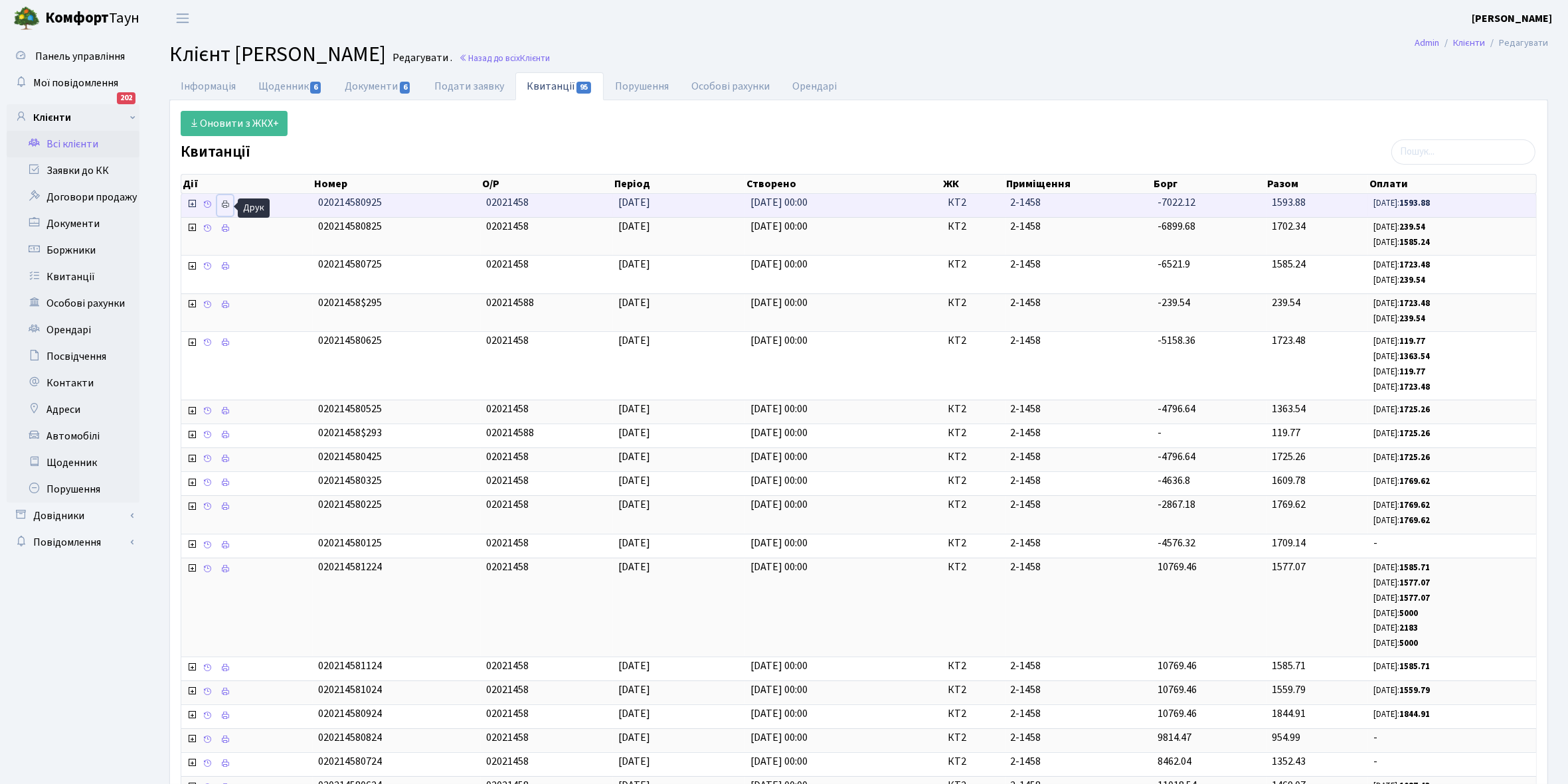
click at [226, 204] on icon at bounding box center [225, 204] width 10 height 10
click at [193, 86] on link "Інформація" at bounding box center [208, 85] width 78 height 27
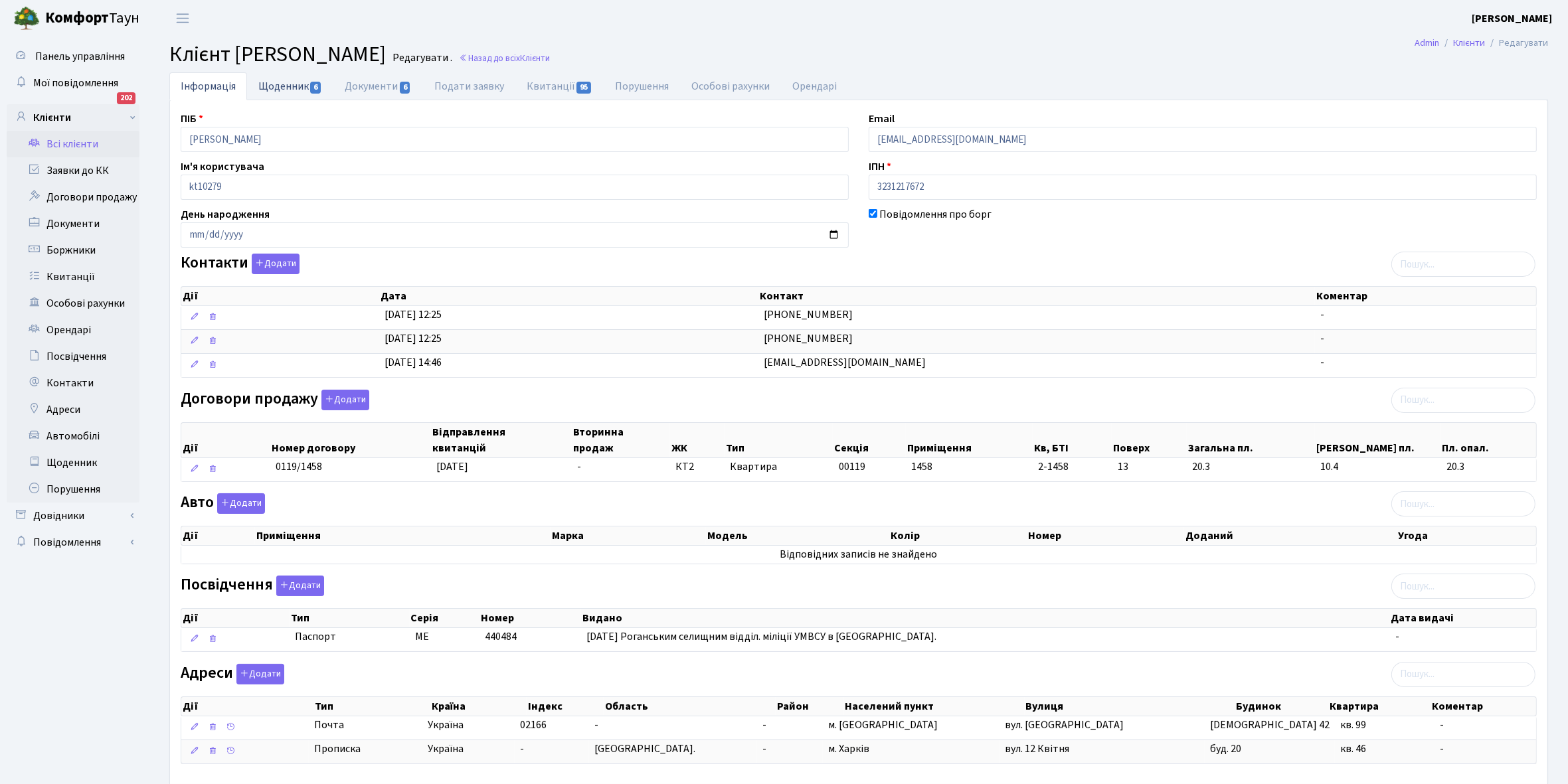
click at [280, 87] on link "Щоденник 6" at bounding box center [289, 85] width 86 height 27
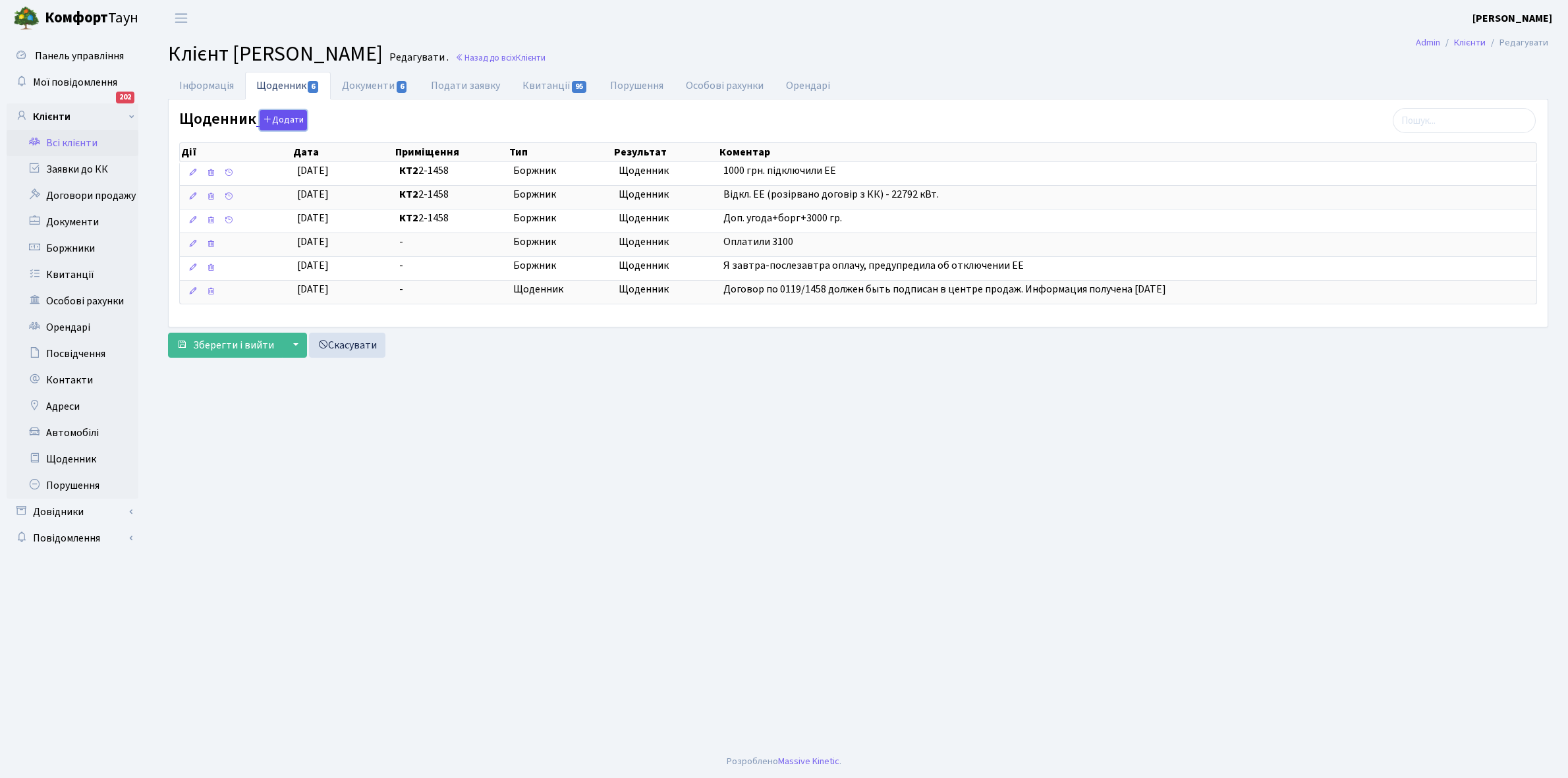
click at [282, 119] on button "Додати" at bounding box center [283, 120] width 47 height 20
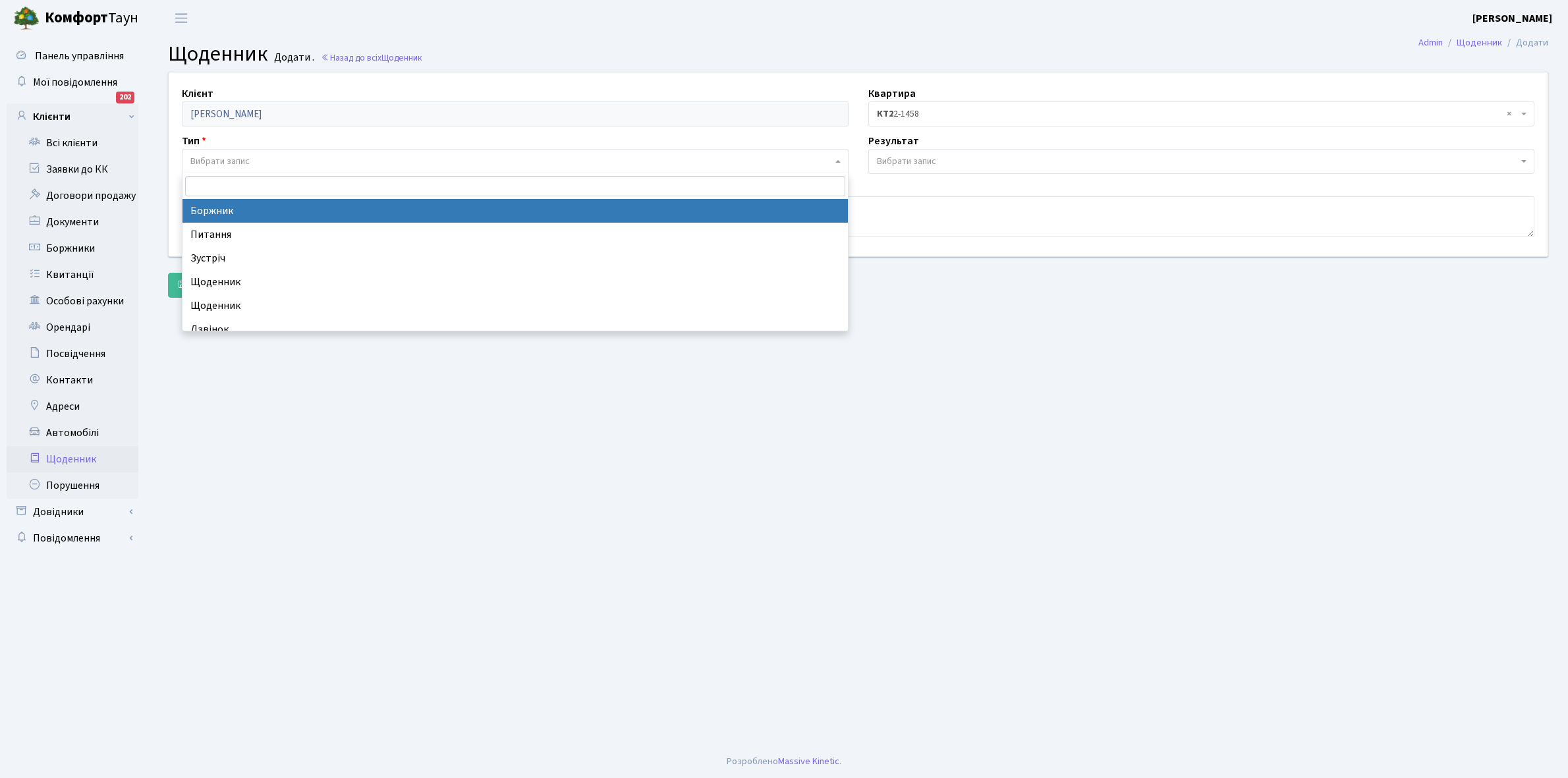
click at [254, 157] on span "Вибрати запис" at bounding box center [511, 161] width 641 height 13
select select "189"
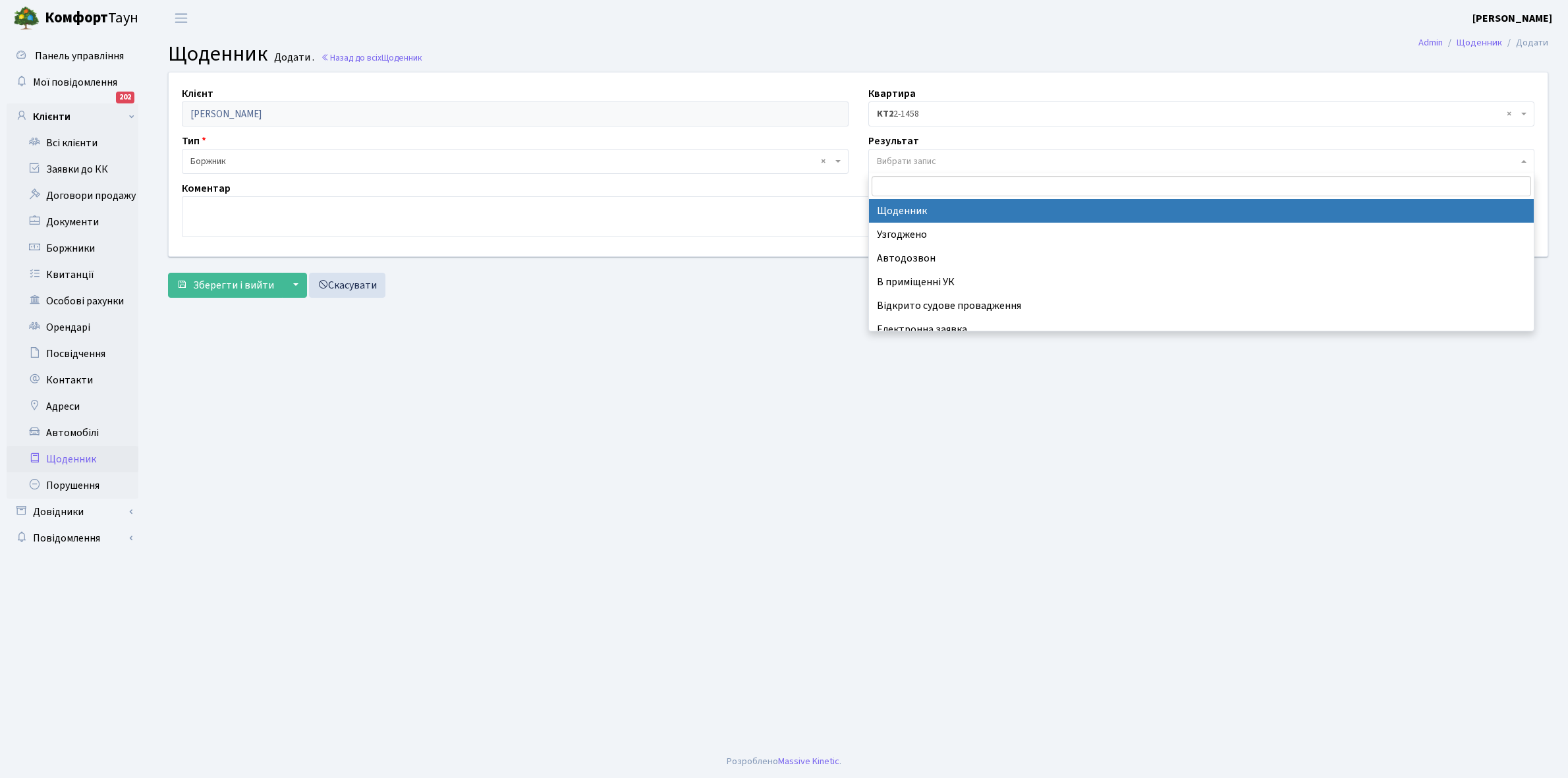
click at [914, 156] on span "Вибрати запис" at bounding box center [906, 161] width 59 height 13
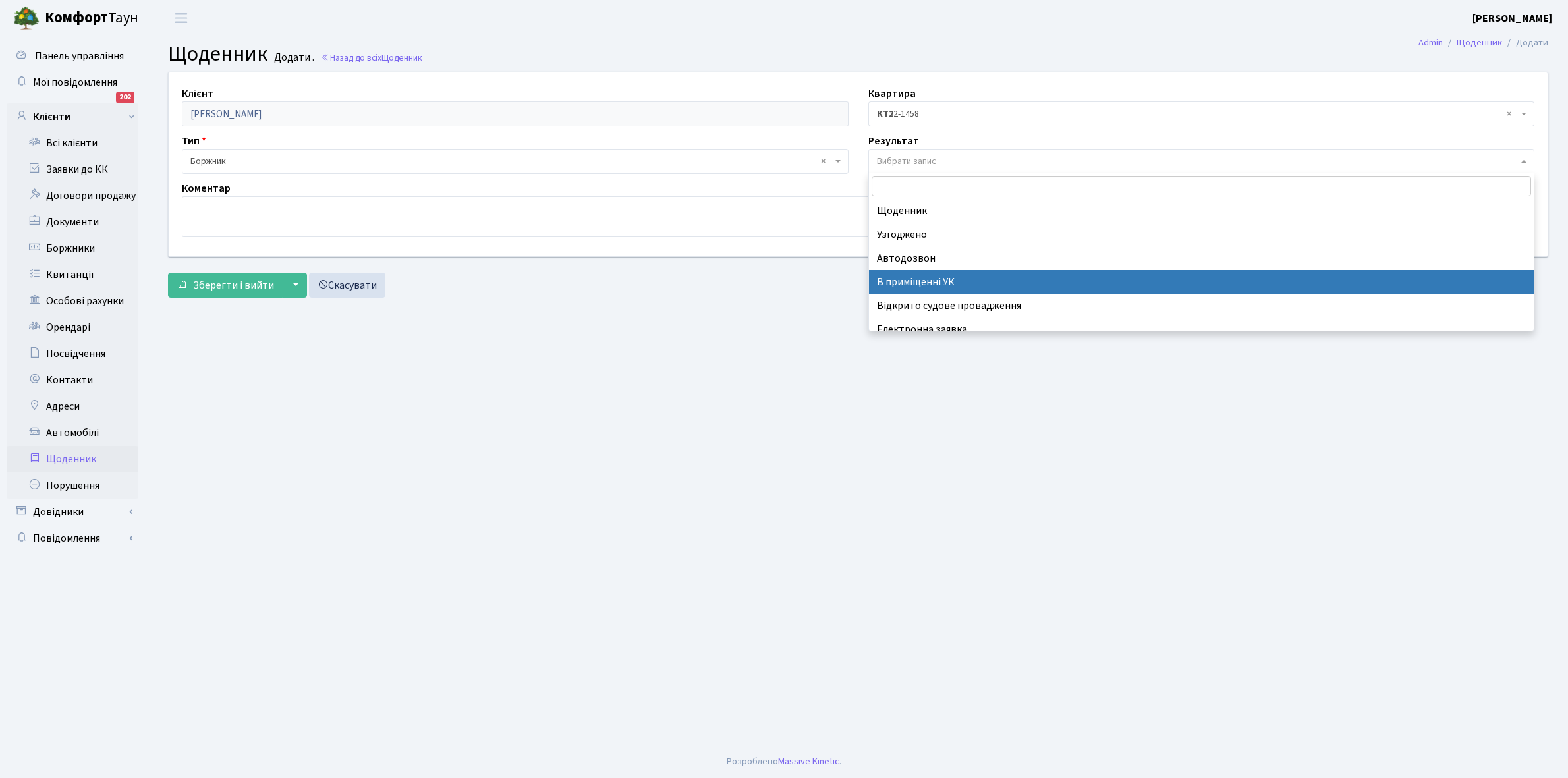
scroll to position [81, 0]
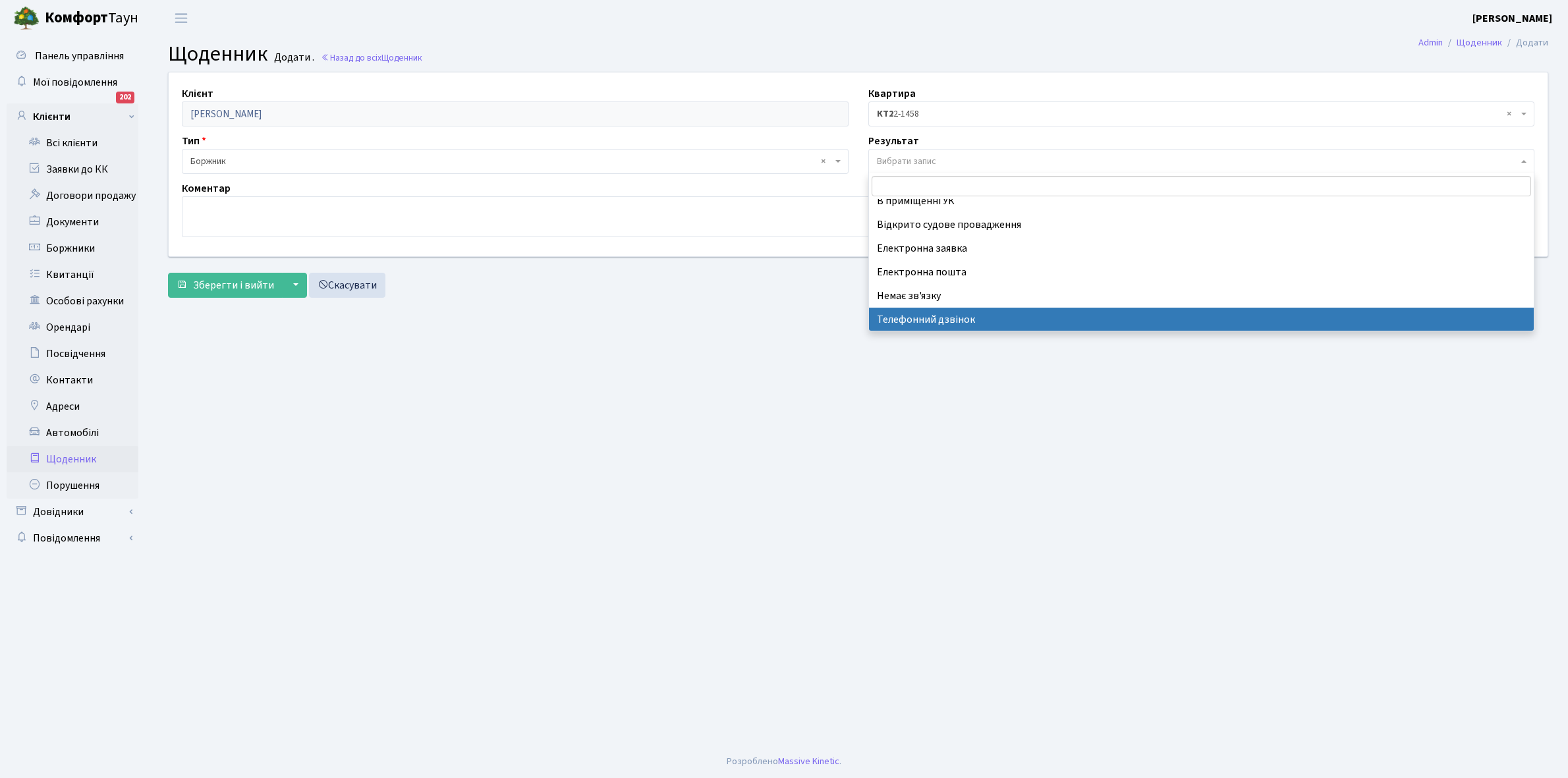
select select "196"
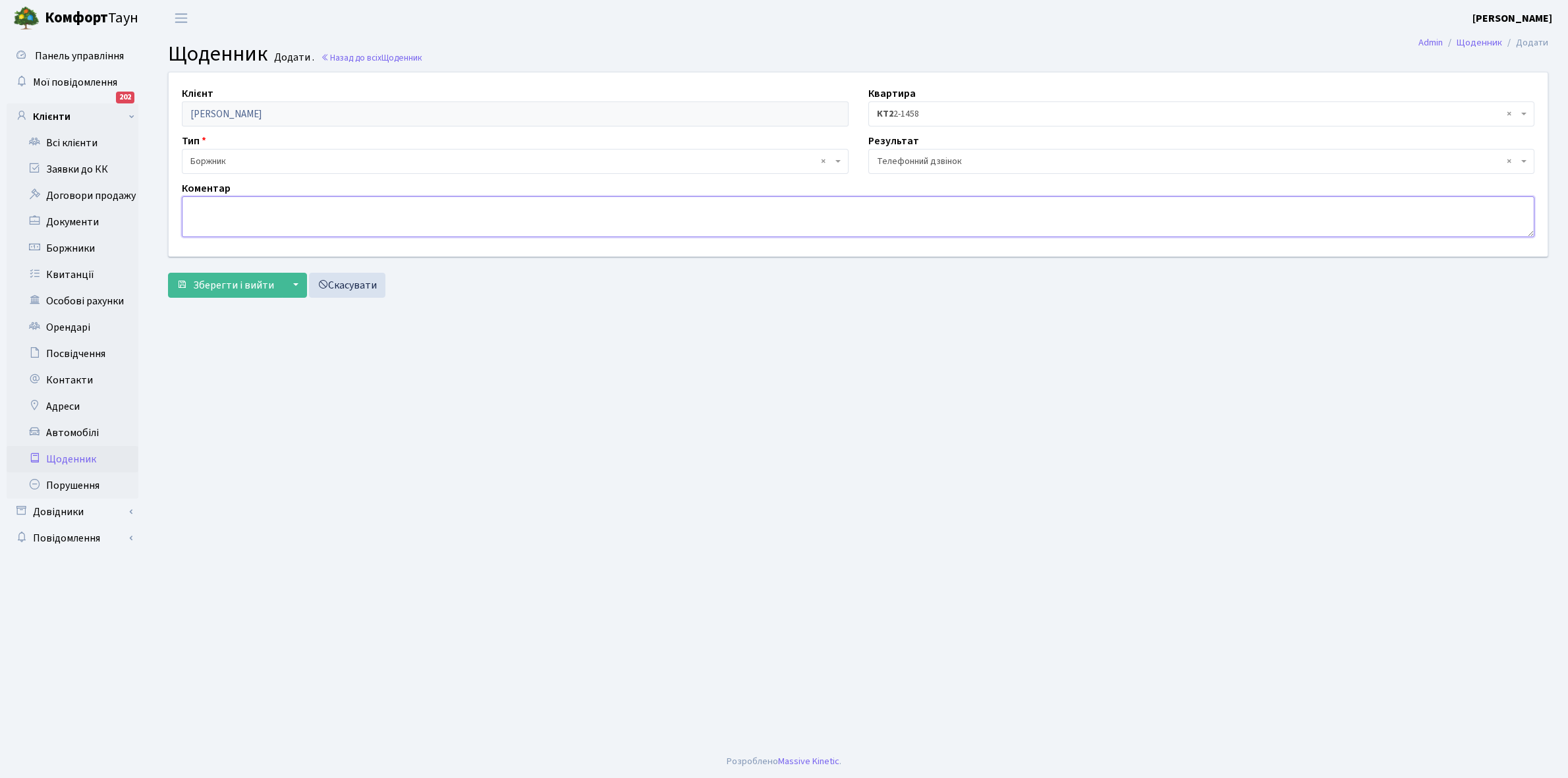
click at [202, 208] on textarea at bounding box center [857, 217] width 1352 height 41
type textarea "Пломба-23509 кВт"
click at [238, 284] on span "Зберегти і вийти" at bounding box center [233, 285] width 81 height 15
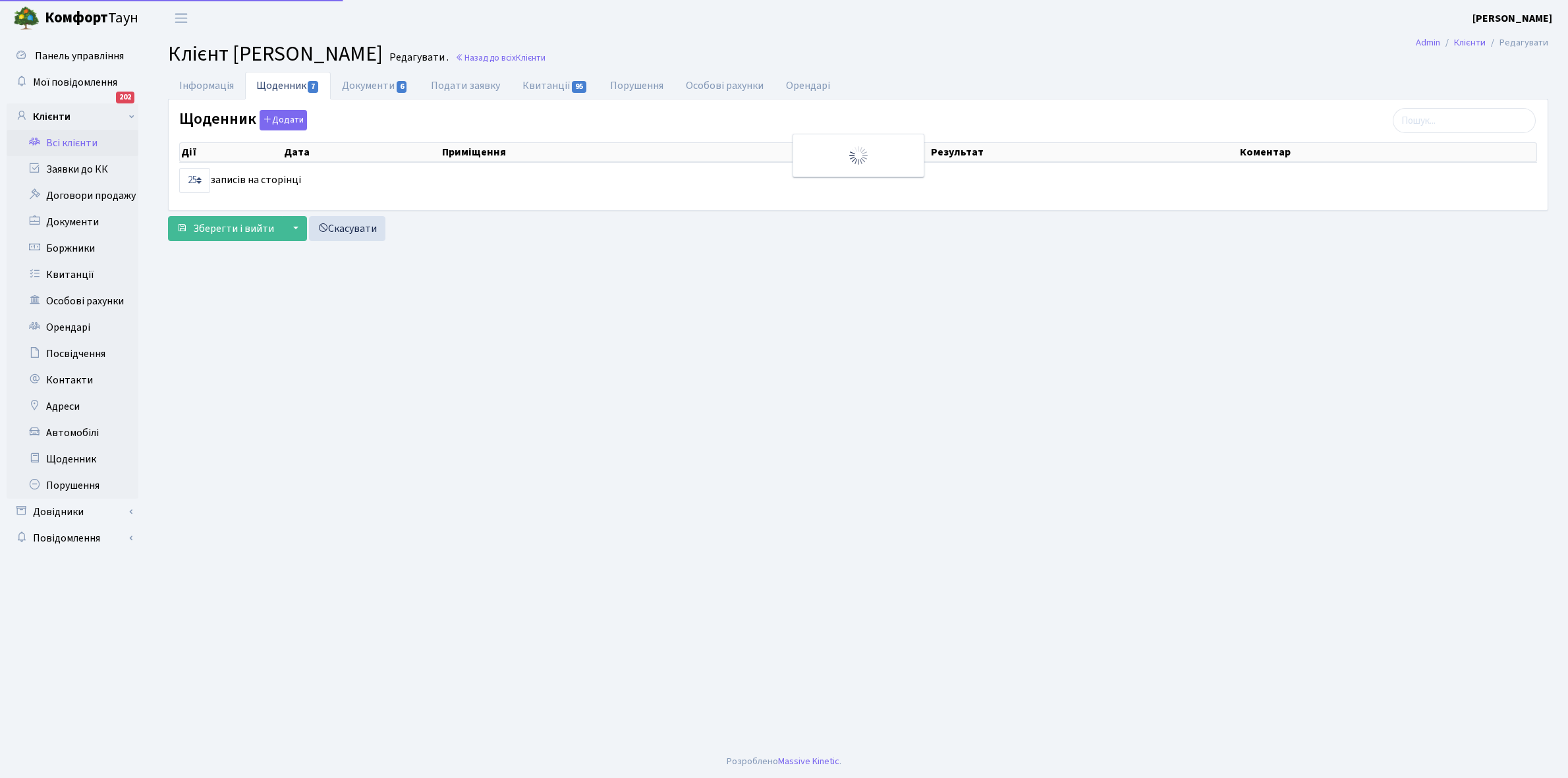
select select "25"
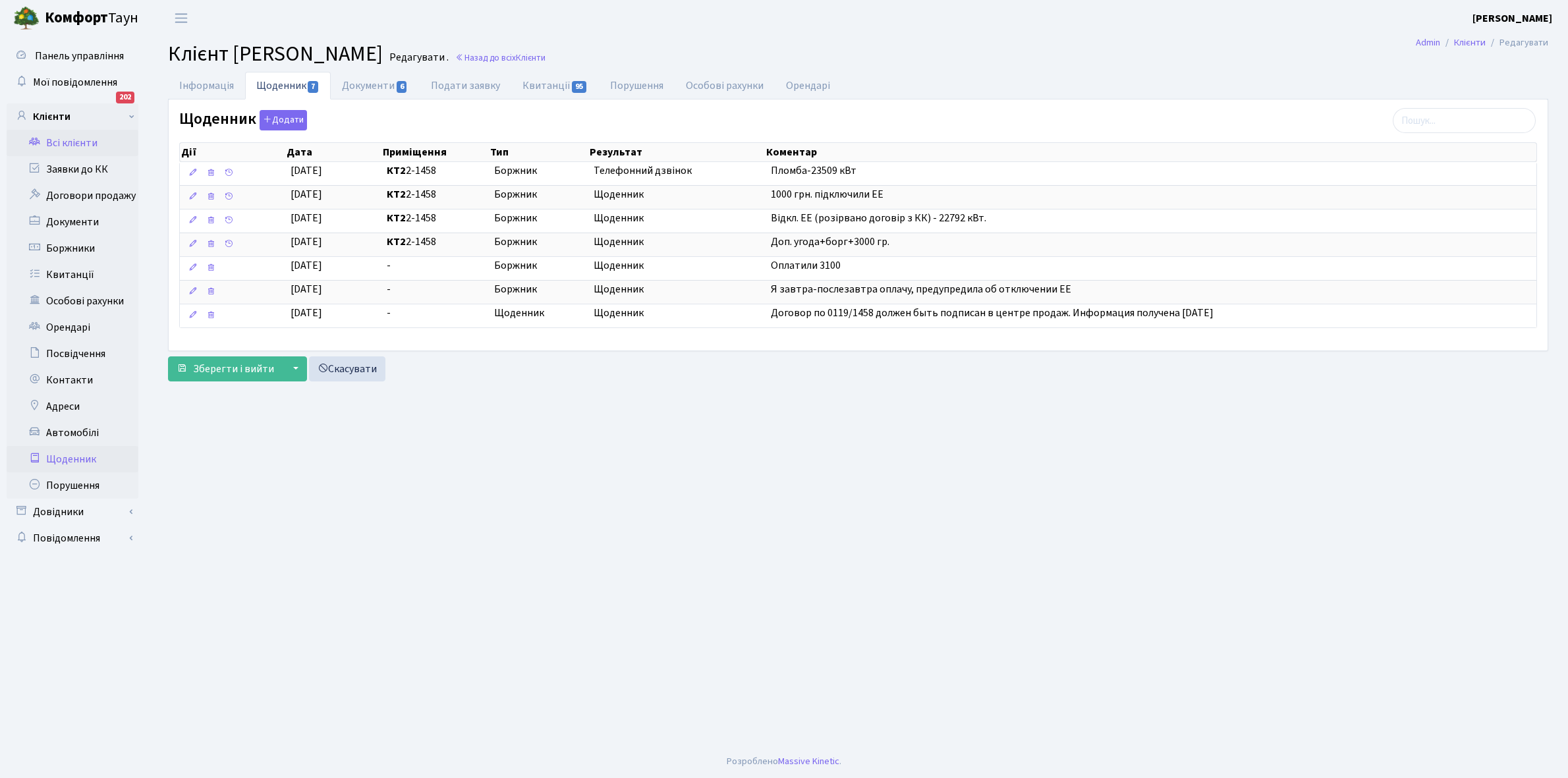
click at [69, 456] on link "Щоденник" at bounding box center [72, 459] width 132 height 26
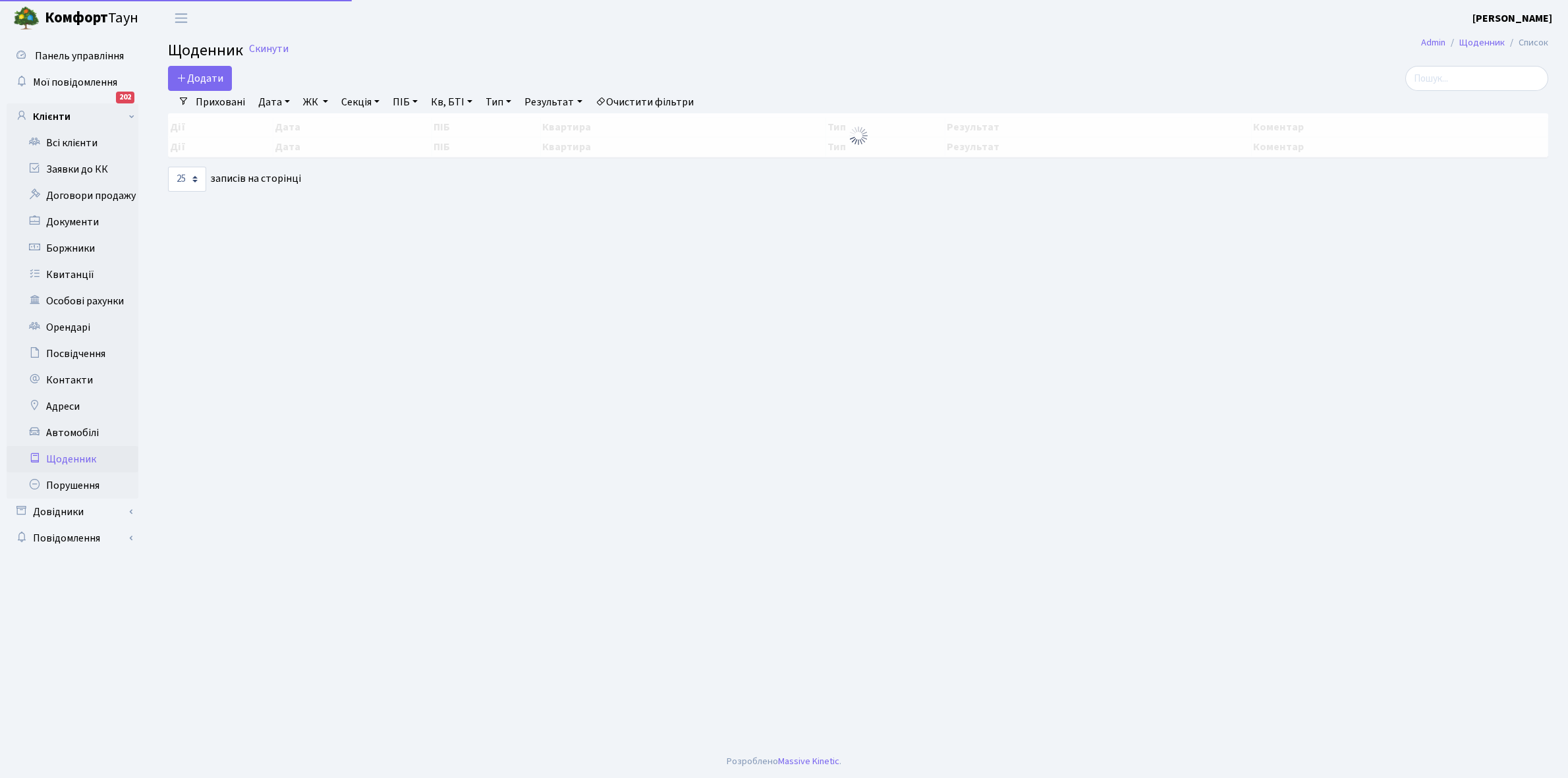
select select "25"
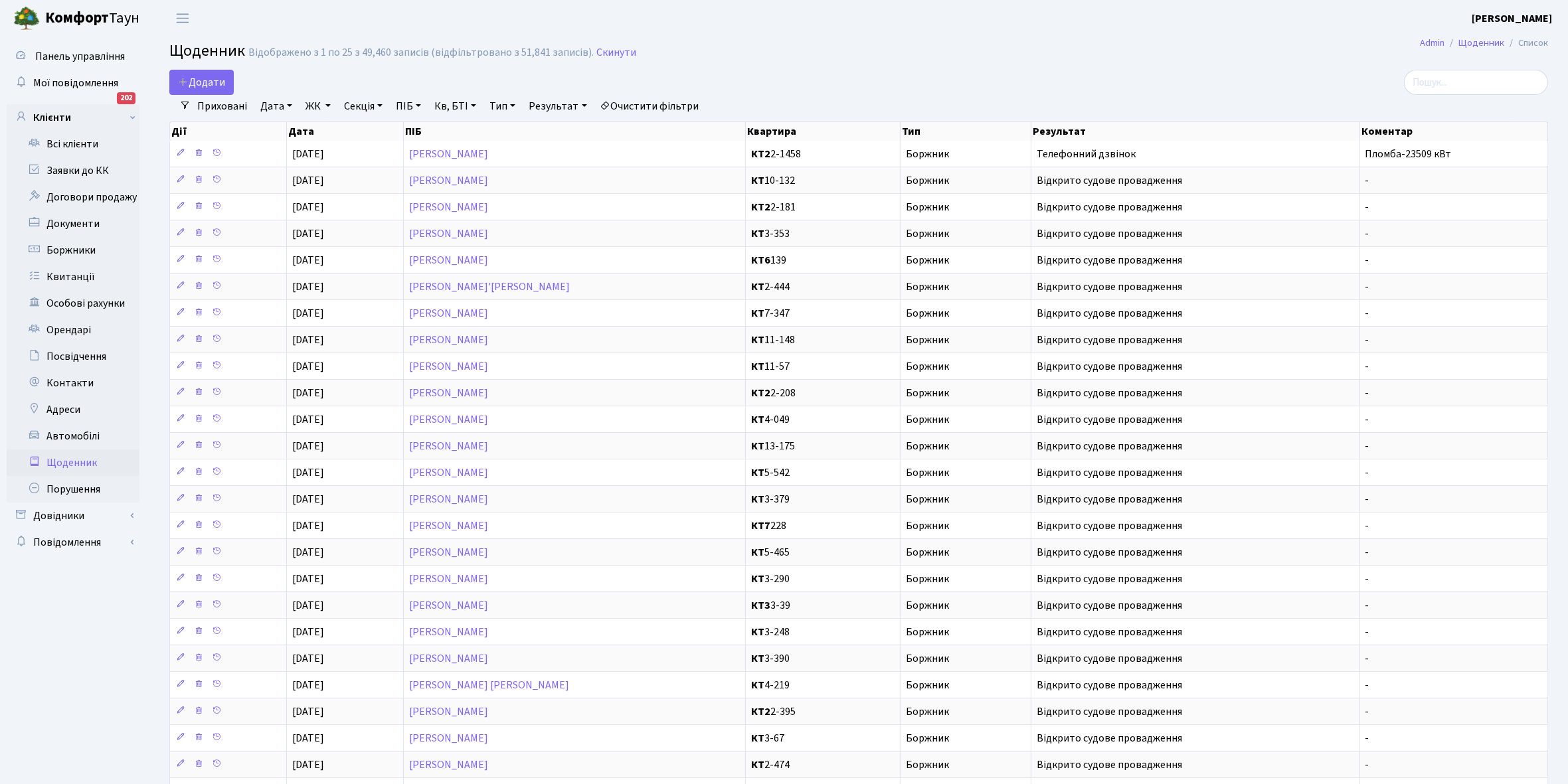
click at [66, 456] on link "Щоденник" at bounding box center [73, 463] width 133 height 26
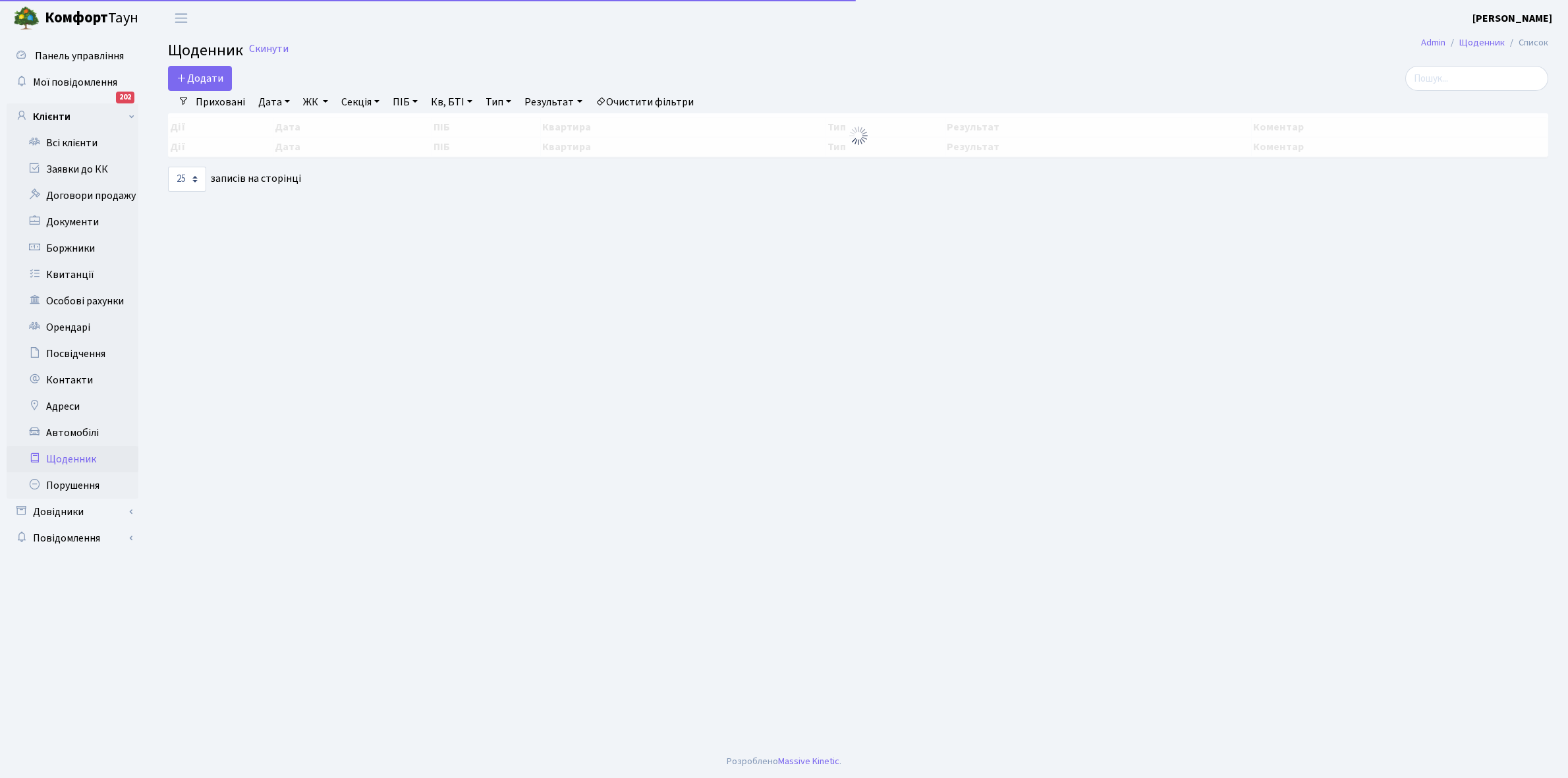
select select "25"
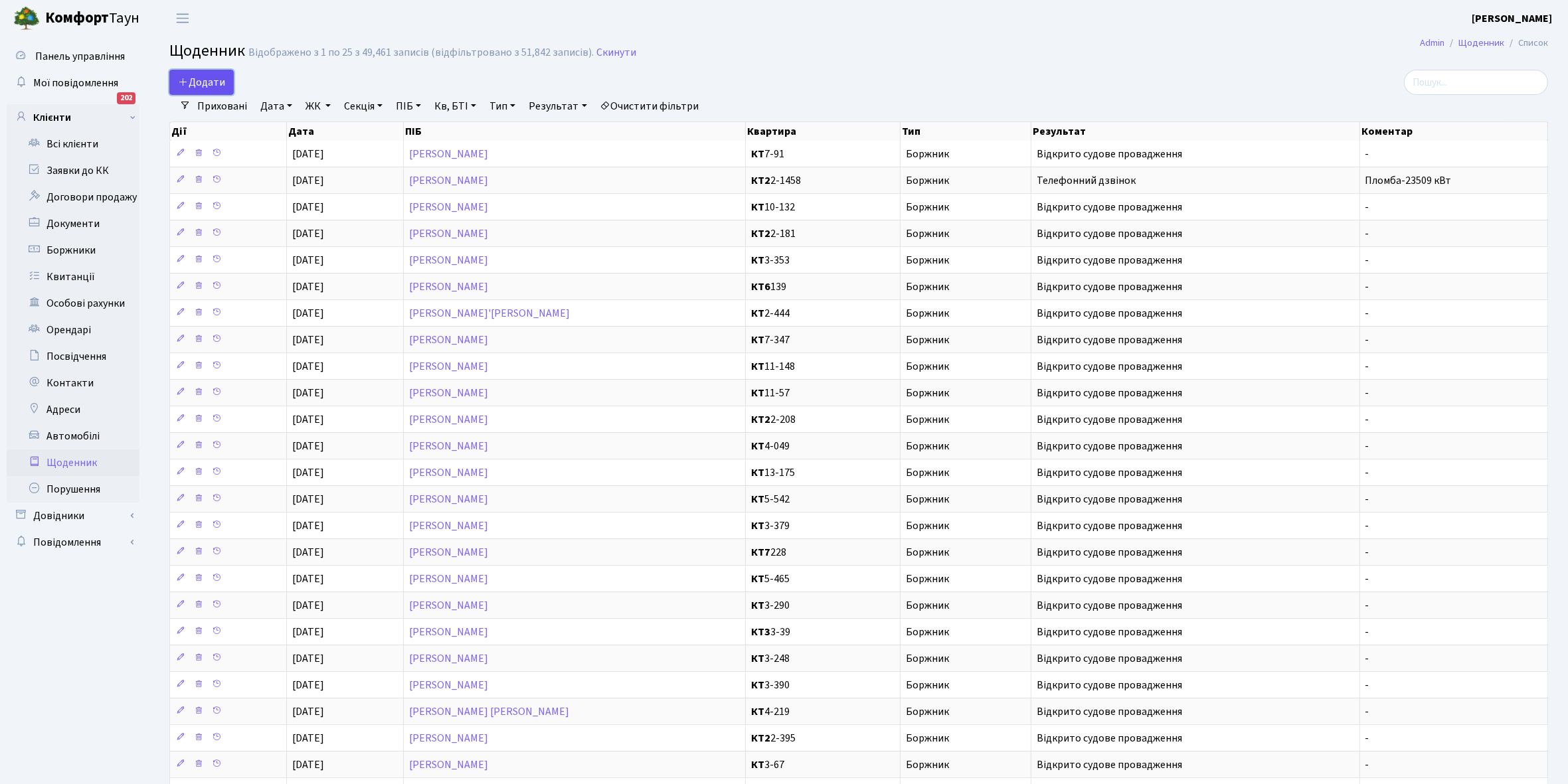
click at [195, 76] on span "Додати" at bounding box center [201, 82] width 47 height 15
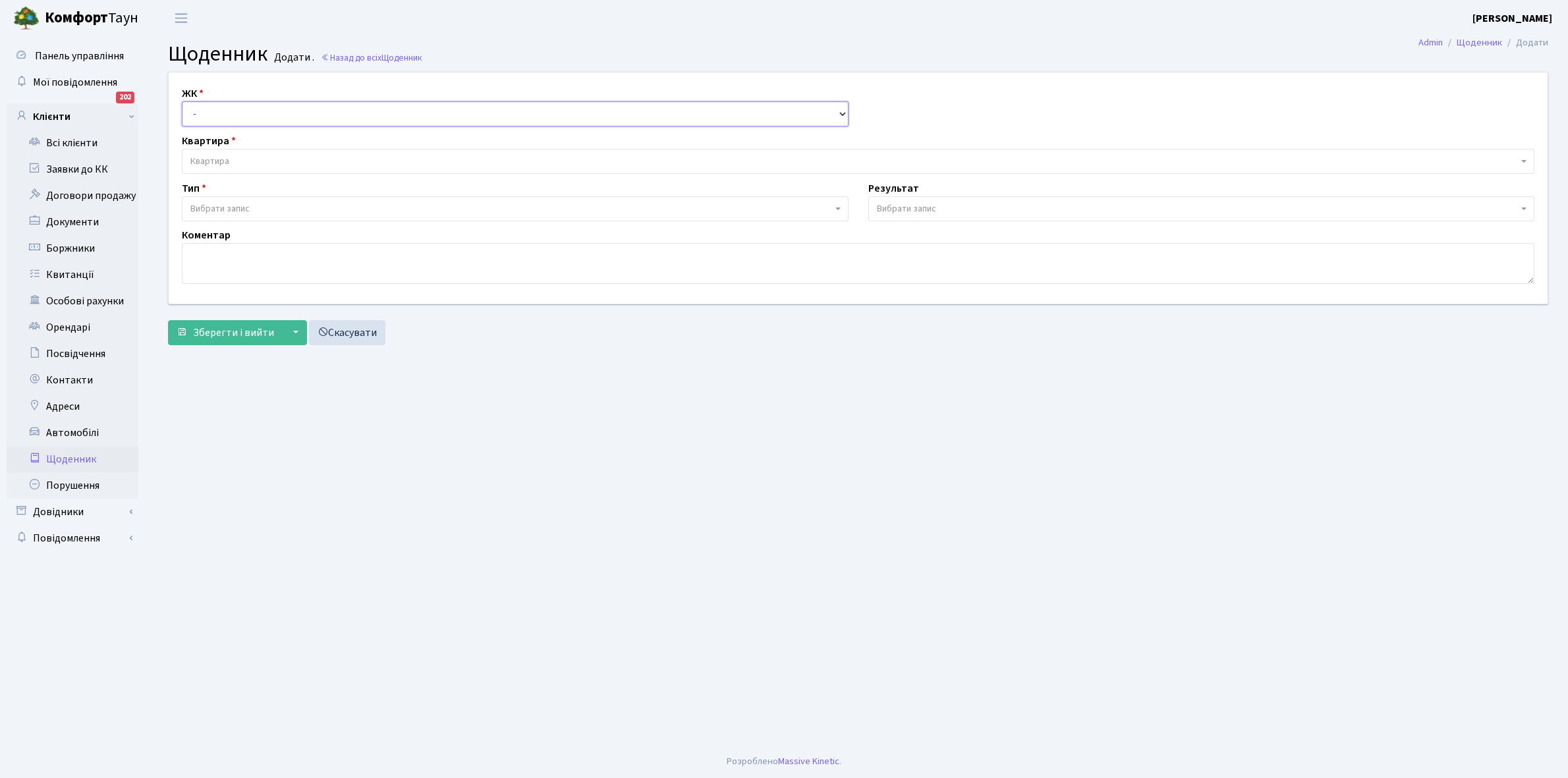
click at [208, 113] on select "- КТ, вул. Регенераторна, 4 КТ2, просп. [STREET_ADDRESS] [STREET_ADDRESS] [PERS…" at bounding box center [515, 114] width 667 height 25
select select "295"
click at [182, 101] on select "- КТ, вул. Регенераторна, 4 КТ2, просп. [STREET_ADDRESS] [STREET_ADDRESS] [PERS…" at bounding box center [515, 114] width 667 height 25
select select
click at [235, 156] on span "Квартира" at bounding box center [854, 161] width 1327 height 13
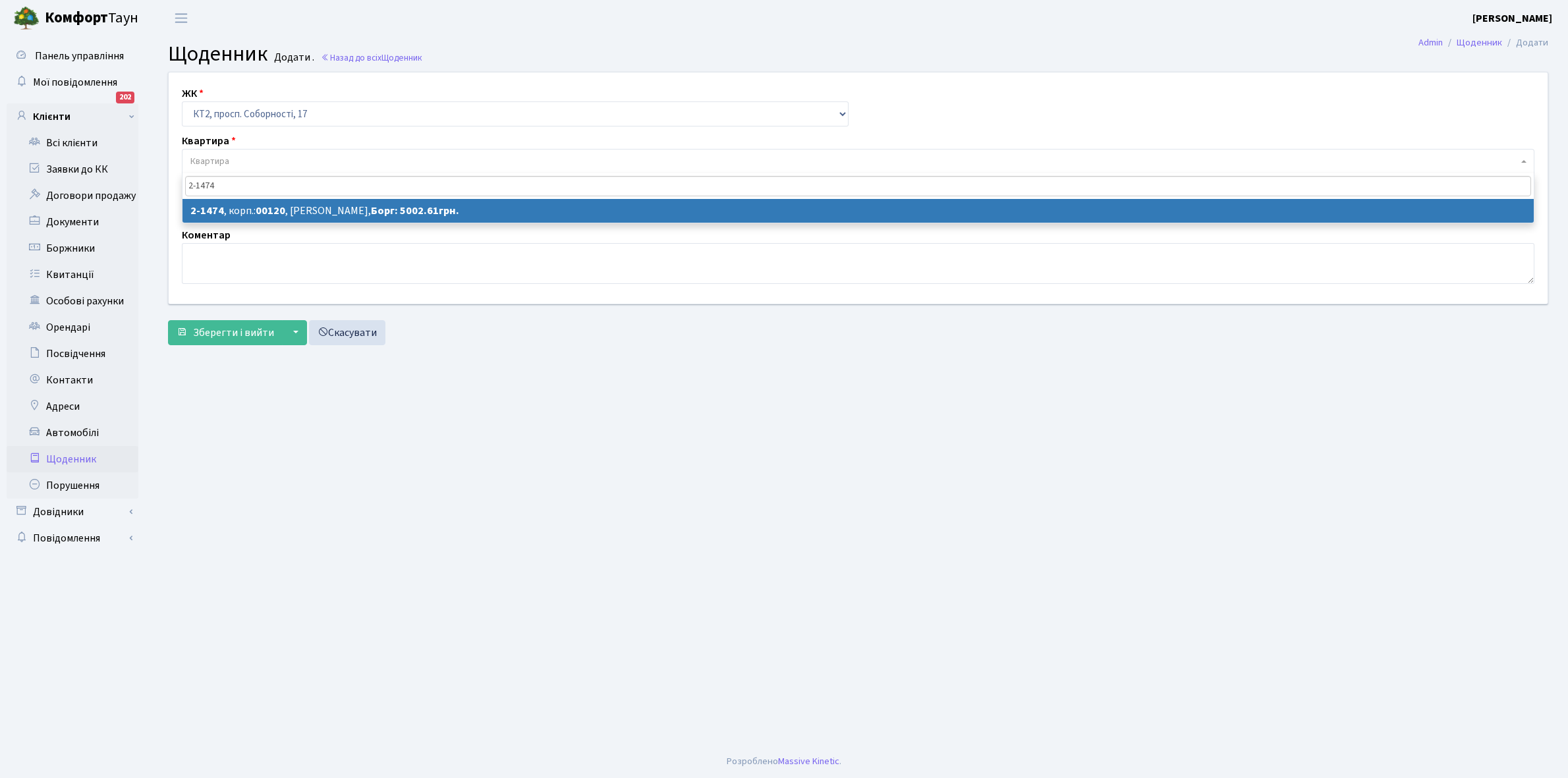
type input "2-1474"
select select "13089"
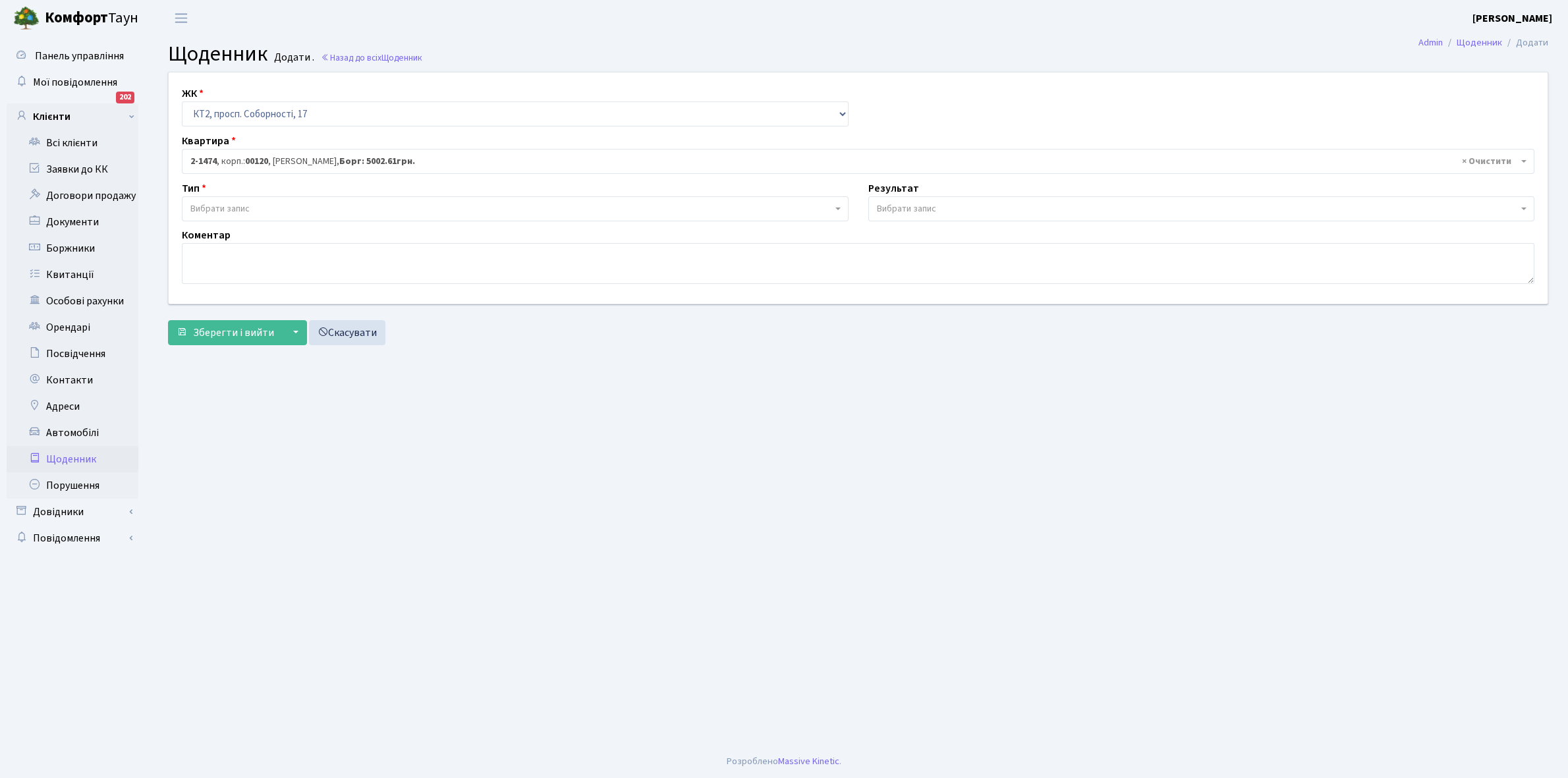
click at [251, 209] on span "Вибрати запис" at bounding box center [511, 209] width 641 height 13
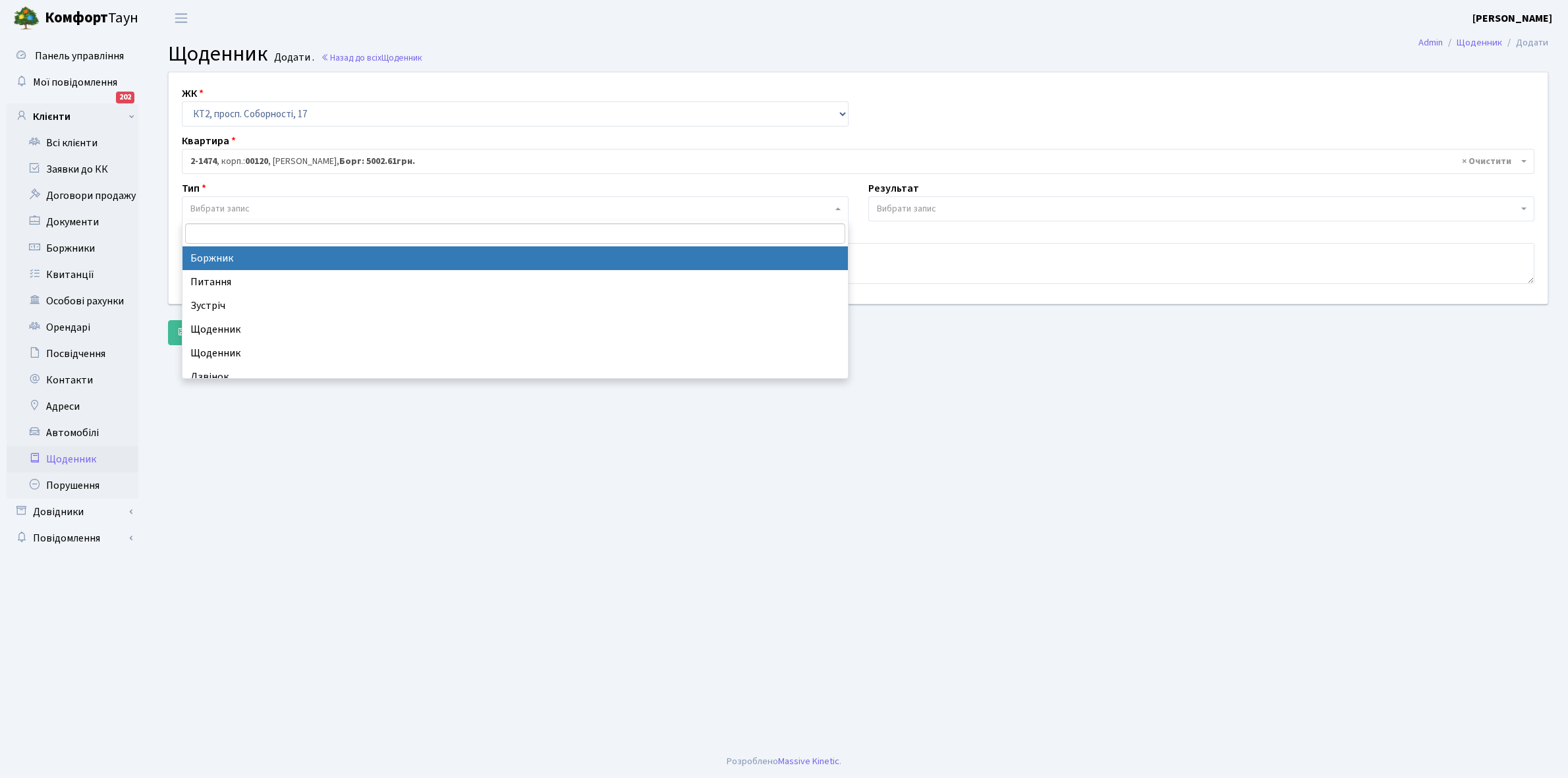
select select "189"
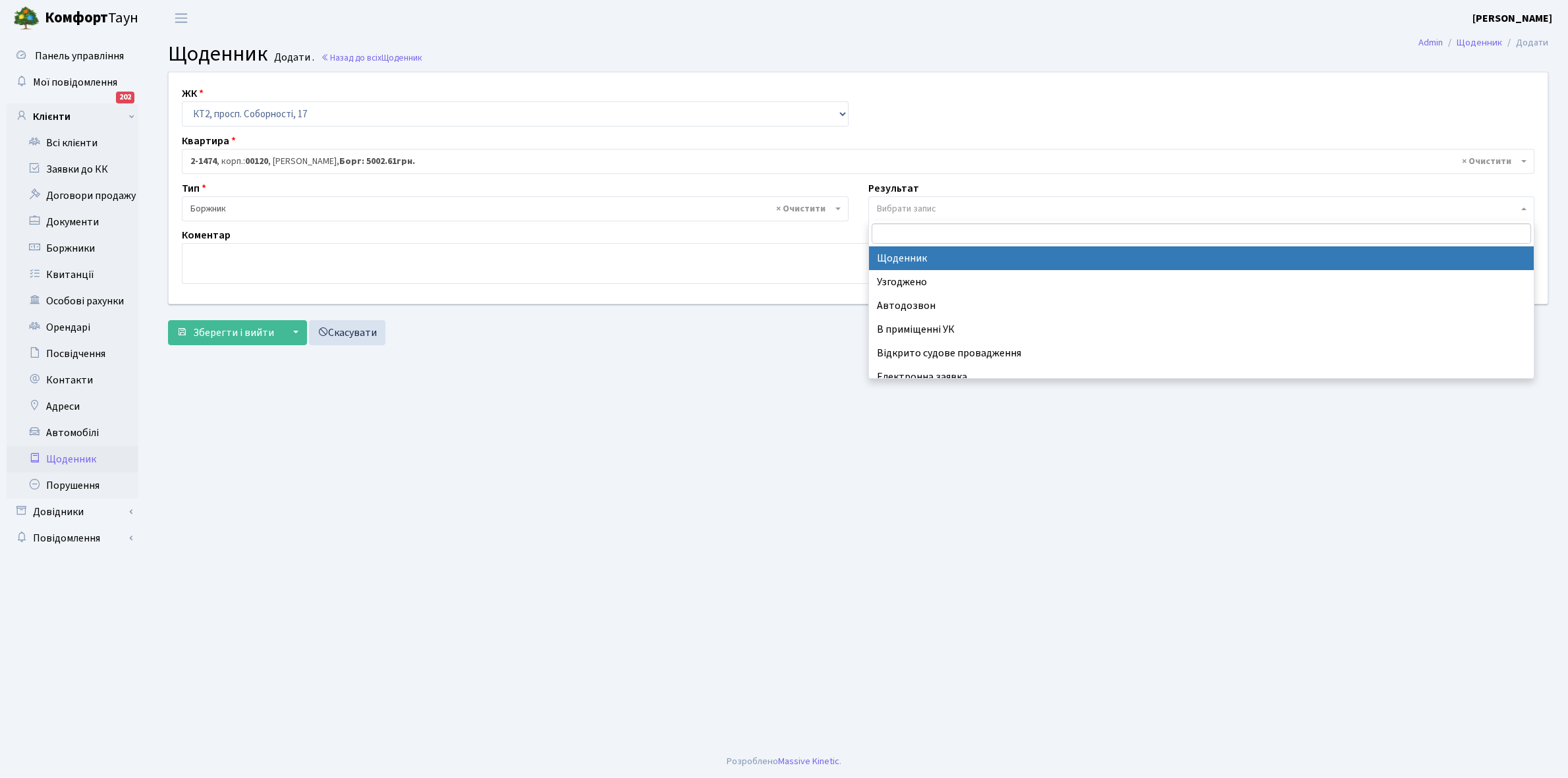
click at [887, 202] on span "Вибрати запис" at bounding box center [906, 209] width 59 height 13
select select "14"
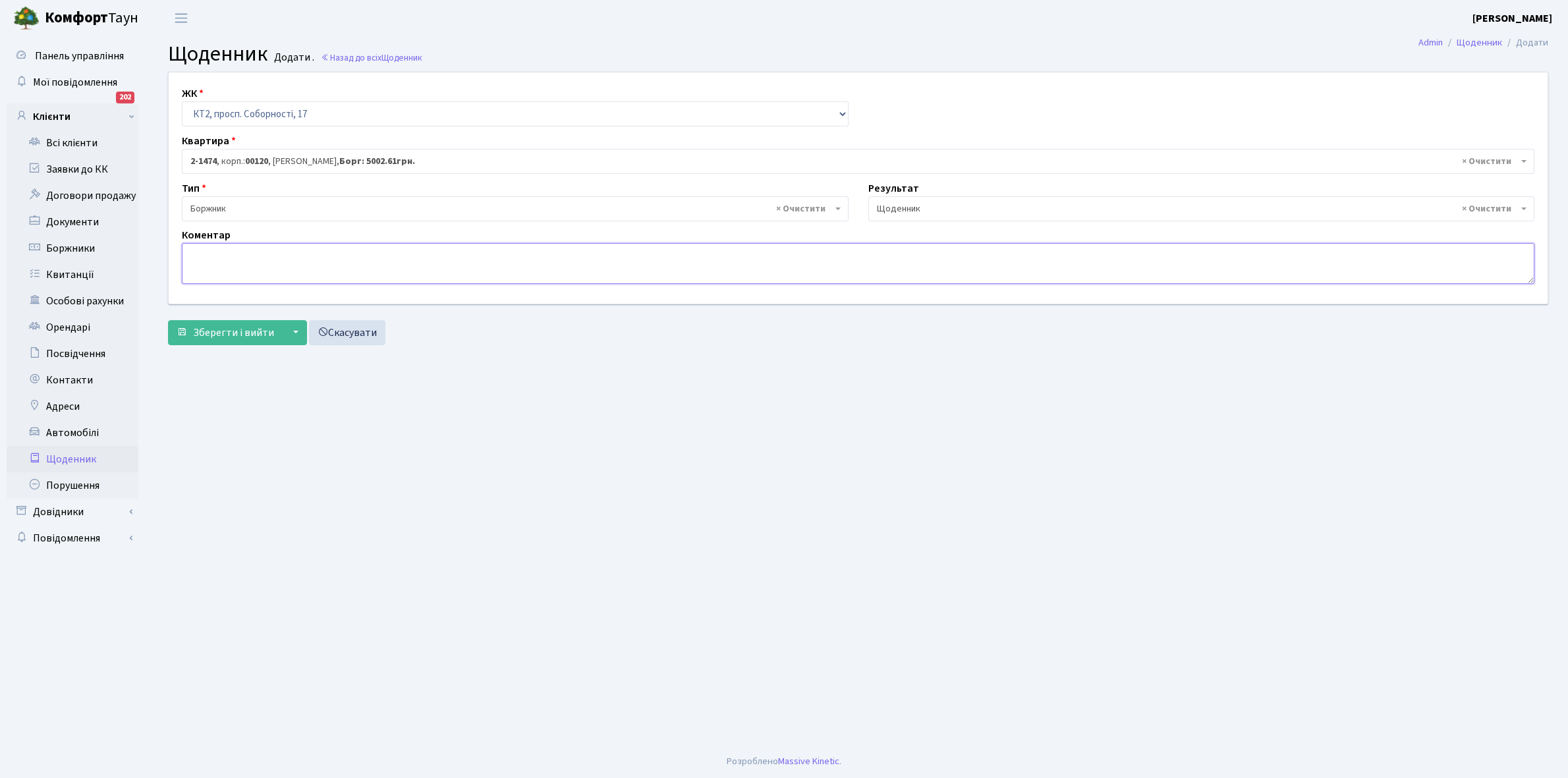
click at [222, 268] on textarea at bounding box center [857, 263] width 1352 height 41
type textarea "Відключена ЕЕ"
click at [209, 332] on span "Зберегти і вийти" at bounding box center [233, 332] width 81 height 15
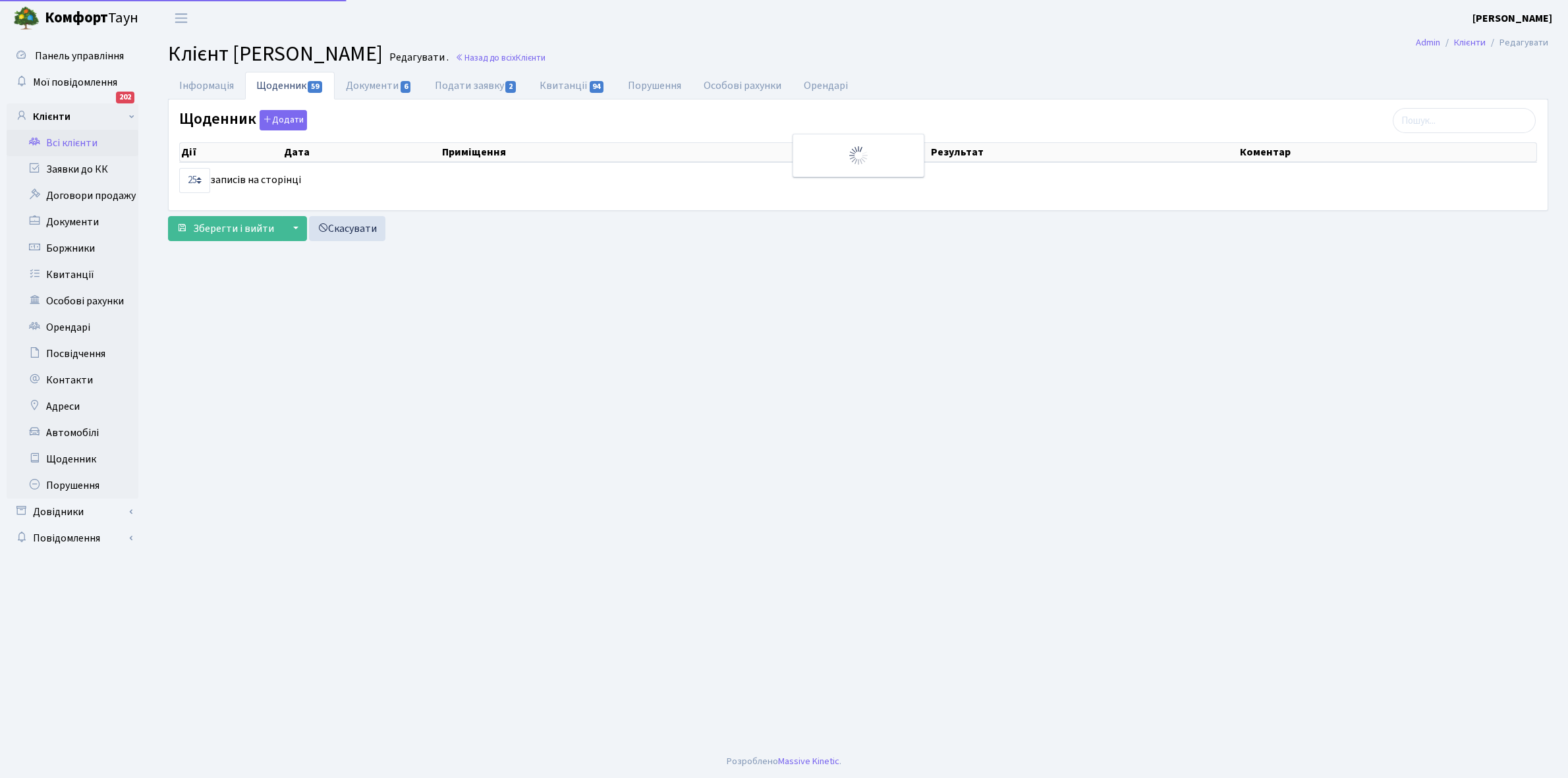
select select "25"
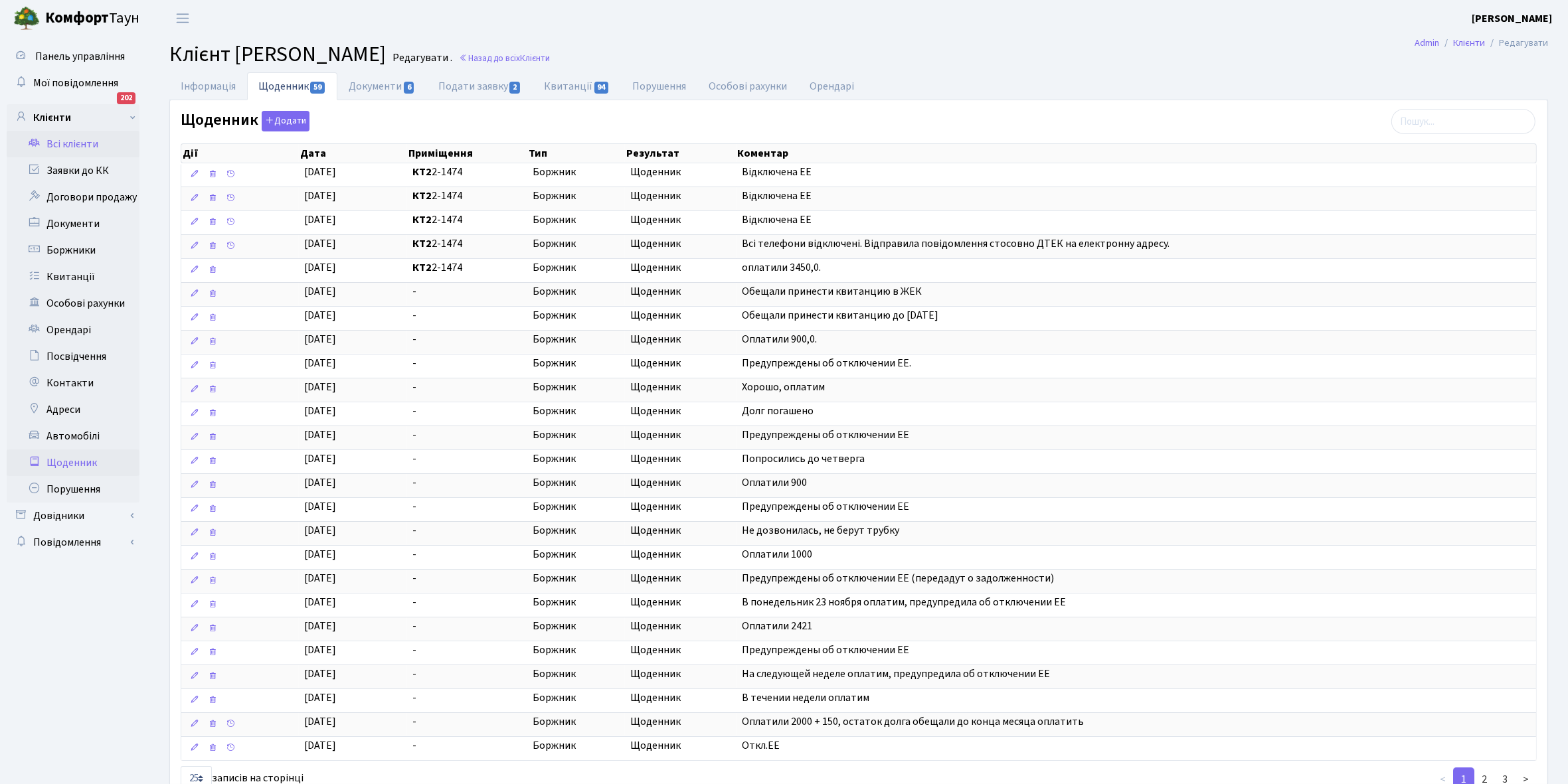
click at [79, 462] on link "Щоденник" at bounding box center [73, 463] width 133 height 26
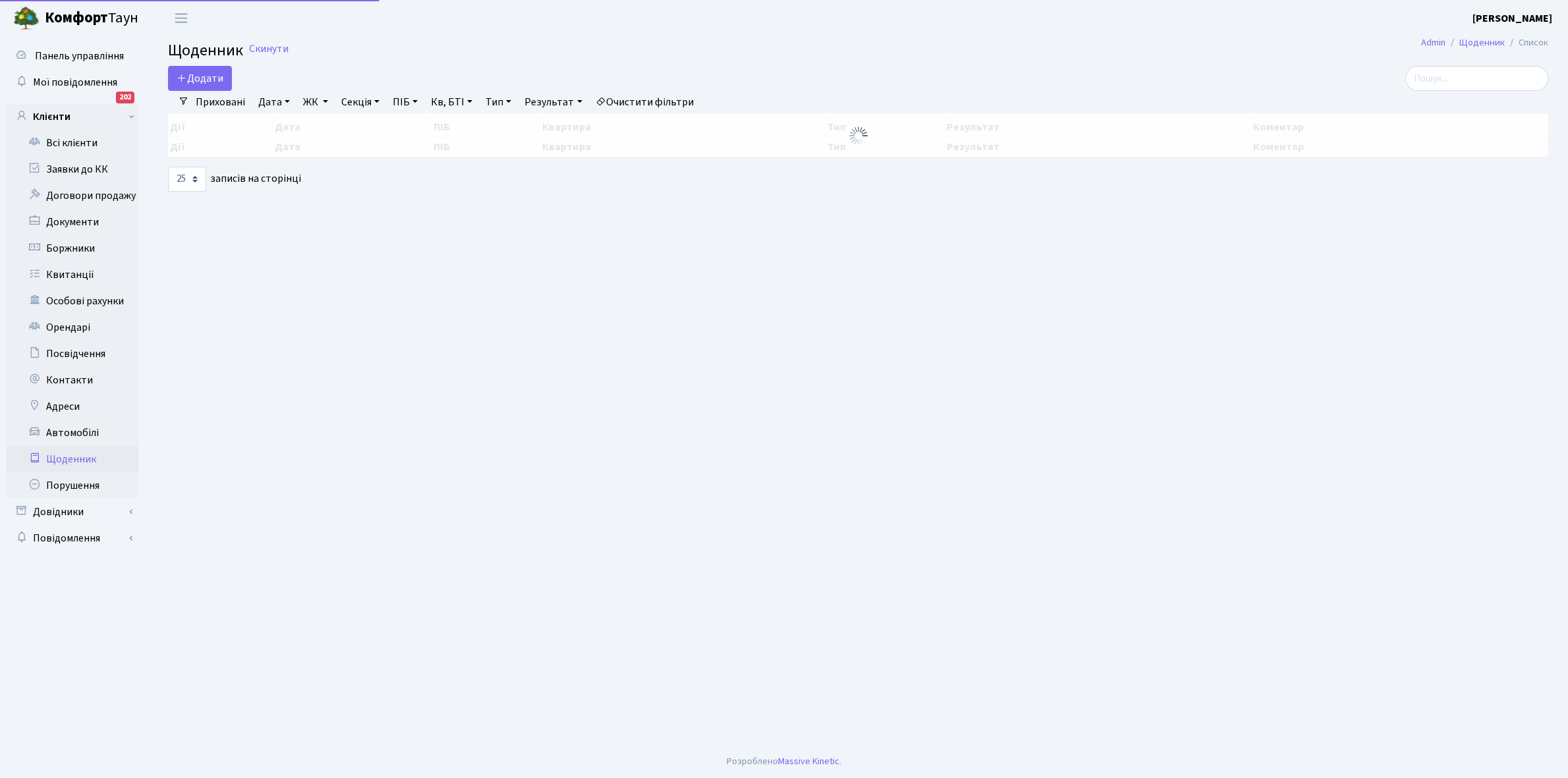
select select "25"
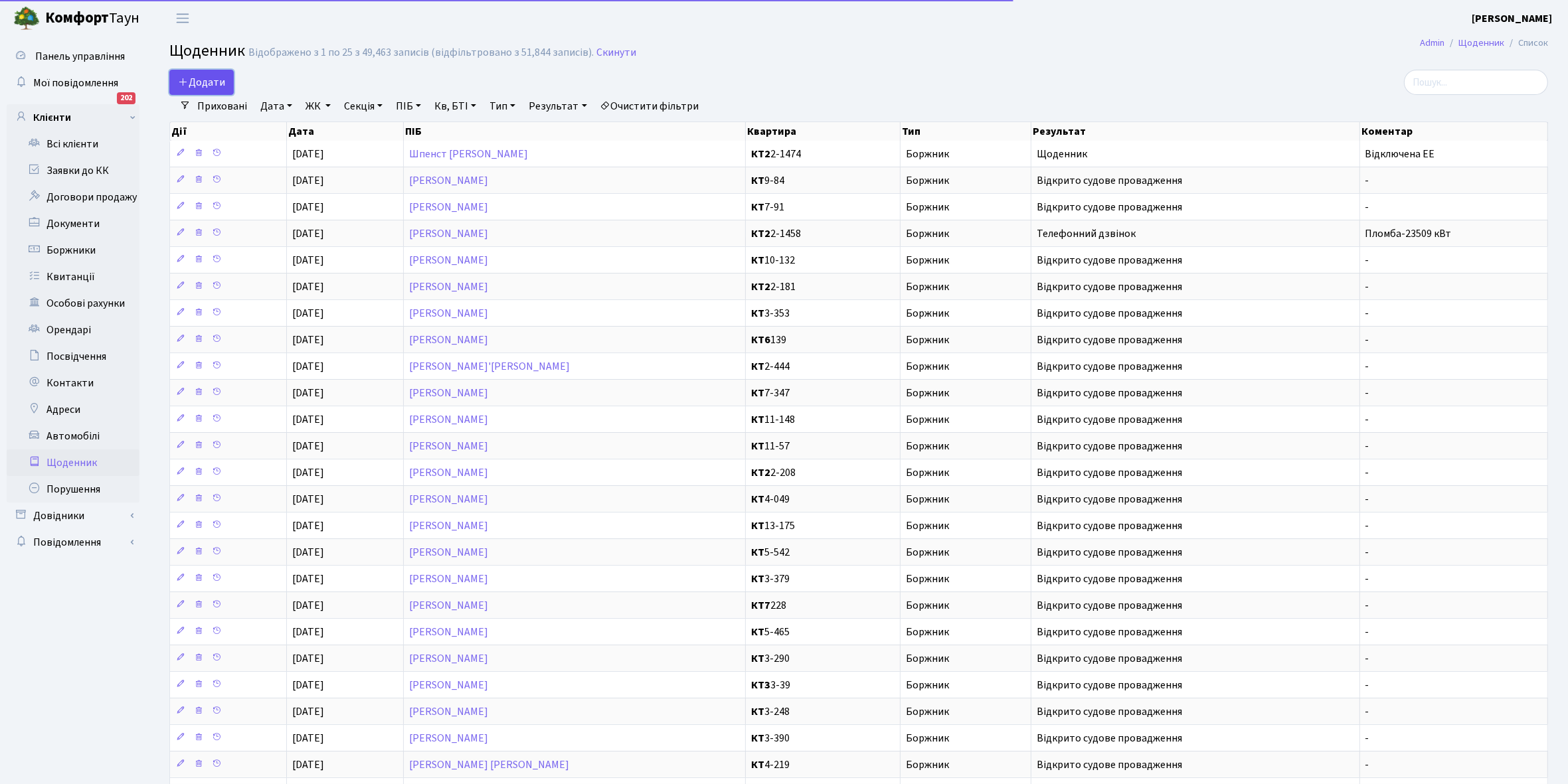
click at [200, 85] on span "Додати" at bounding box center [201, 82] width 47 height 15
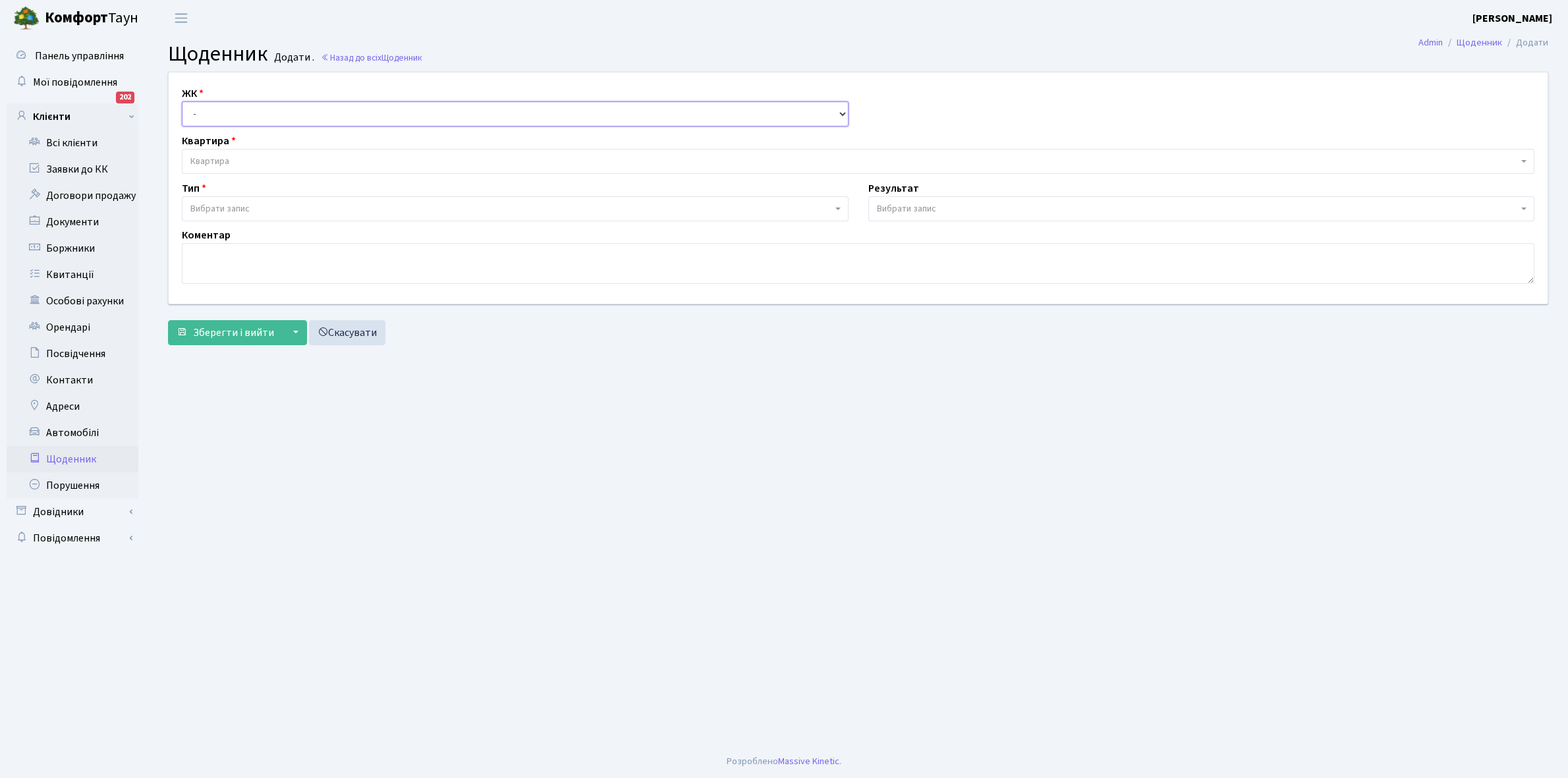
click at [222, 109] on select "- КТ, вул. Регенераторна, 4 КТ2, просп. [STREET_ADDRESS] [STREET_ADDRESS] [PERS…" at bounding box center [515, 114] width 667 height 25
select select "295"
click at [182, 101] on select "- КТ, вул. Регенераторна, 4 КТ2, просп. Соборності, 17 КТ3, вул. Березнева, 16 …" at bounding box center [515, 114] width 667 height 25
select select
click at [246, 157] on span "Квартира" at bounding box center [854, 161] width 1327 height 13
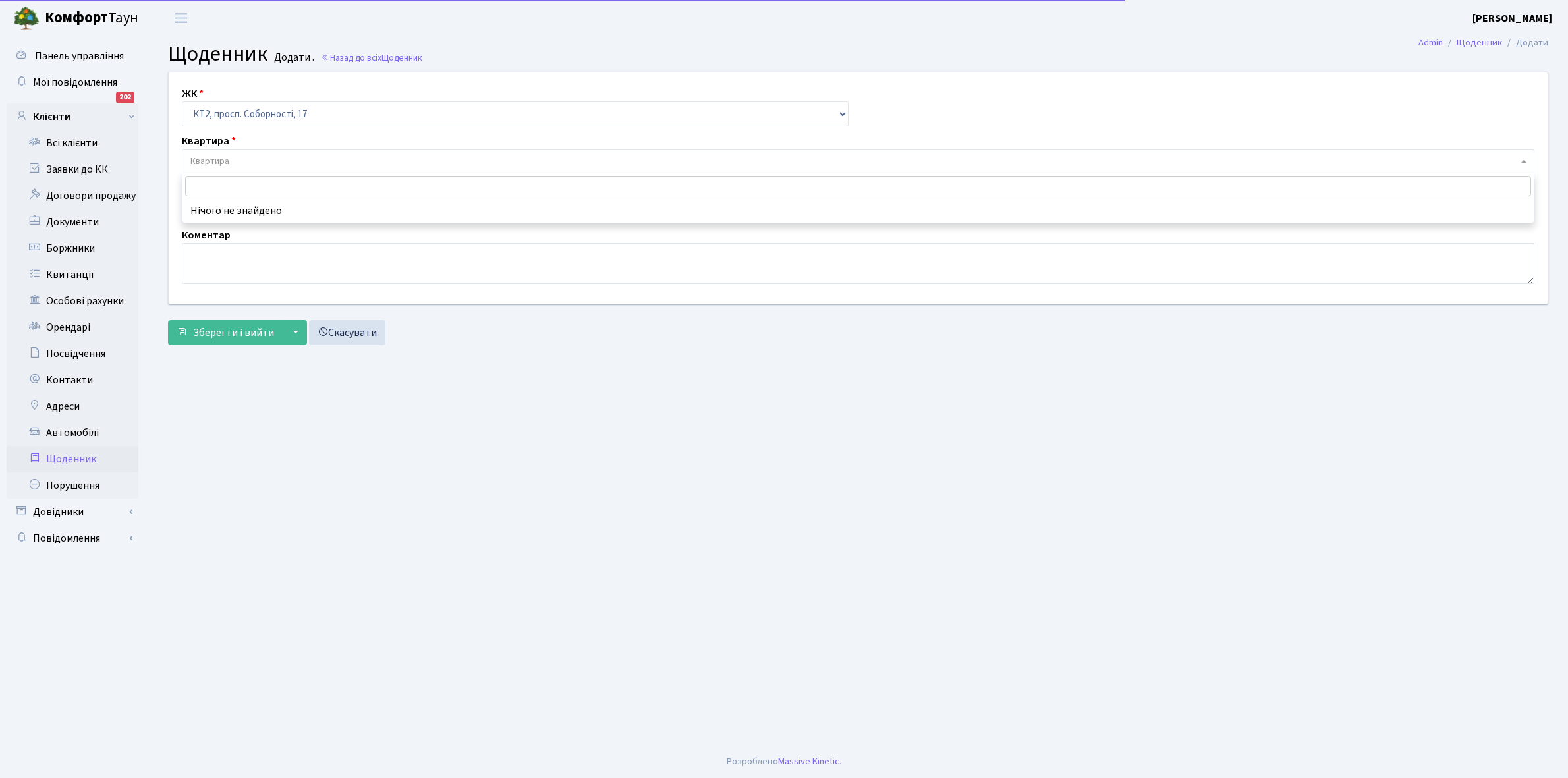
click at [241, 185] on input "search" at bounding box center [858, 186] width 1346 height 20
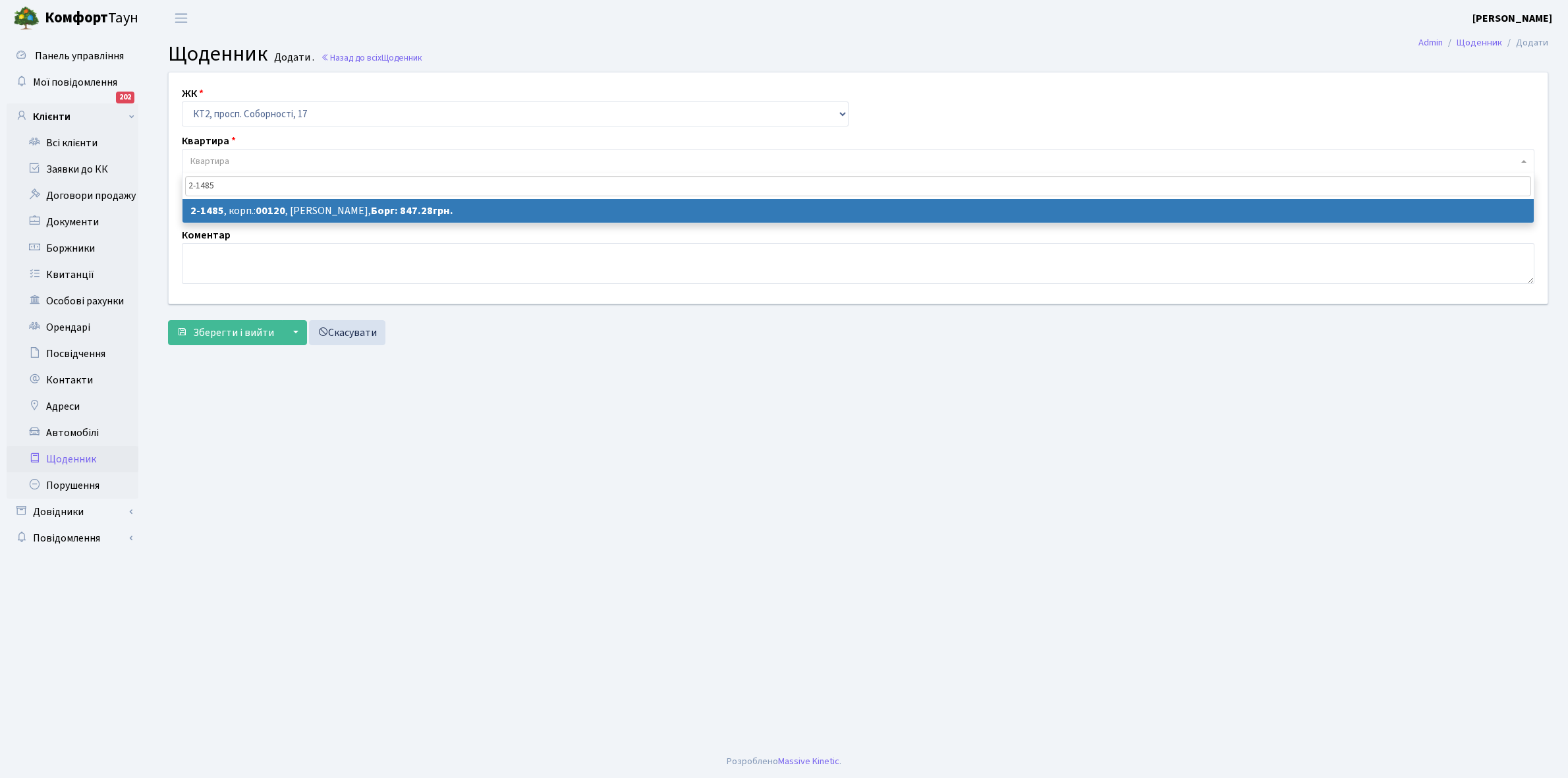
type input "2-1485"
select select "13100"
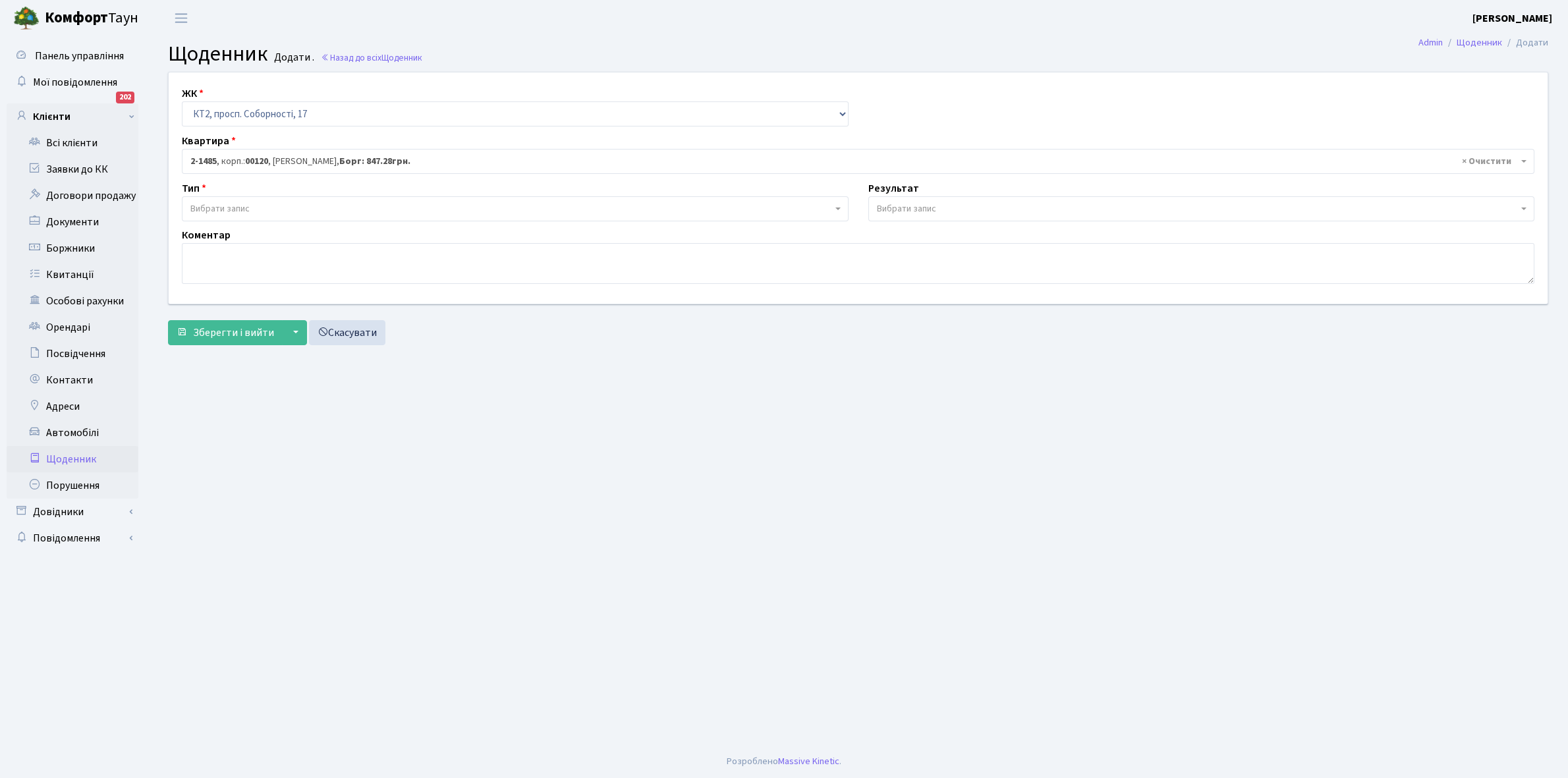
click at [272, 209] on span "Вибрати запис" at bounding box center [511, 209] width 641 height 13
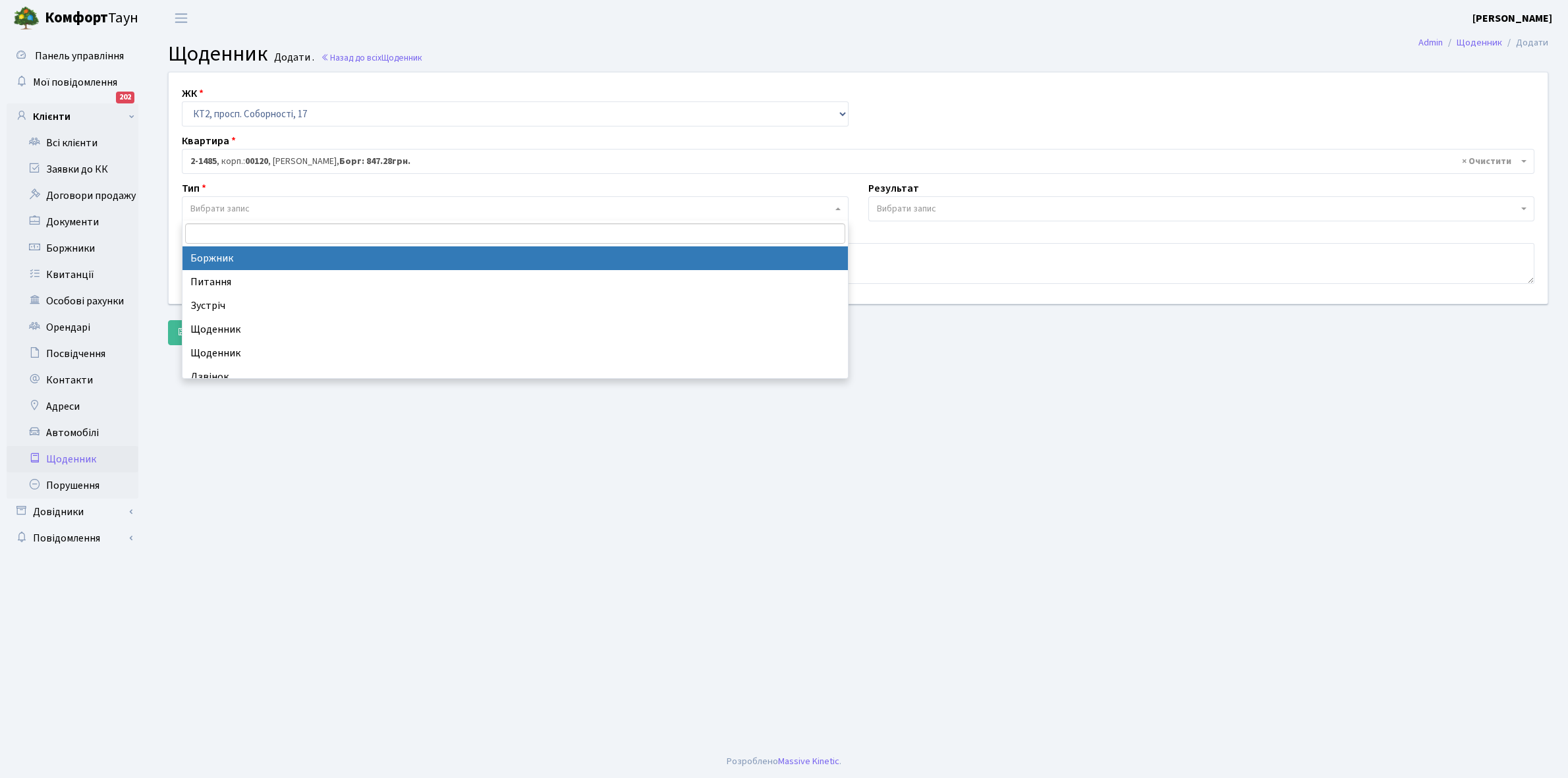
select select "189"
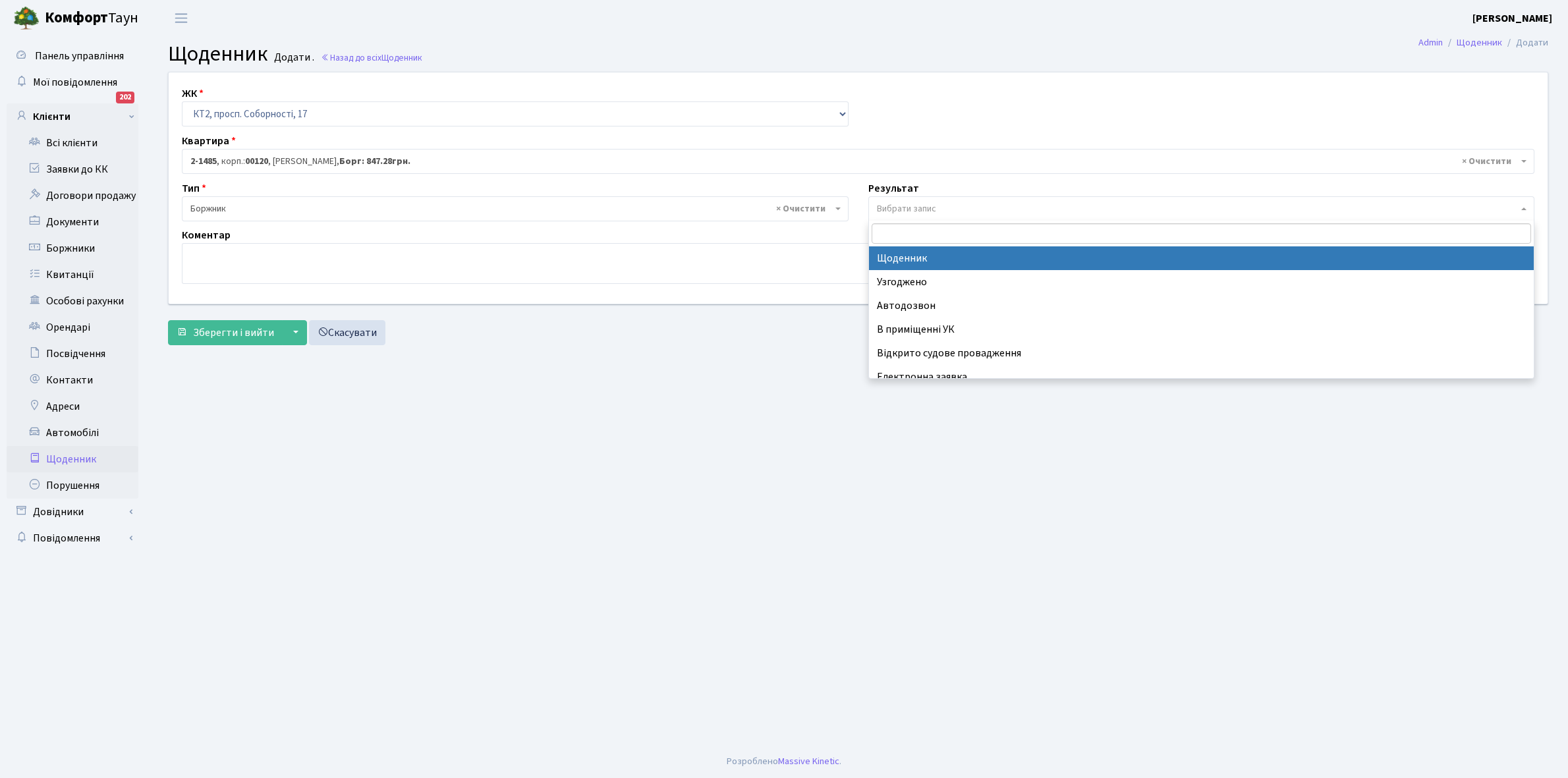
click at [916, 208] on span "Вибрати запис" at bounding box center [906, 209] width 59 height 13
select select "14"
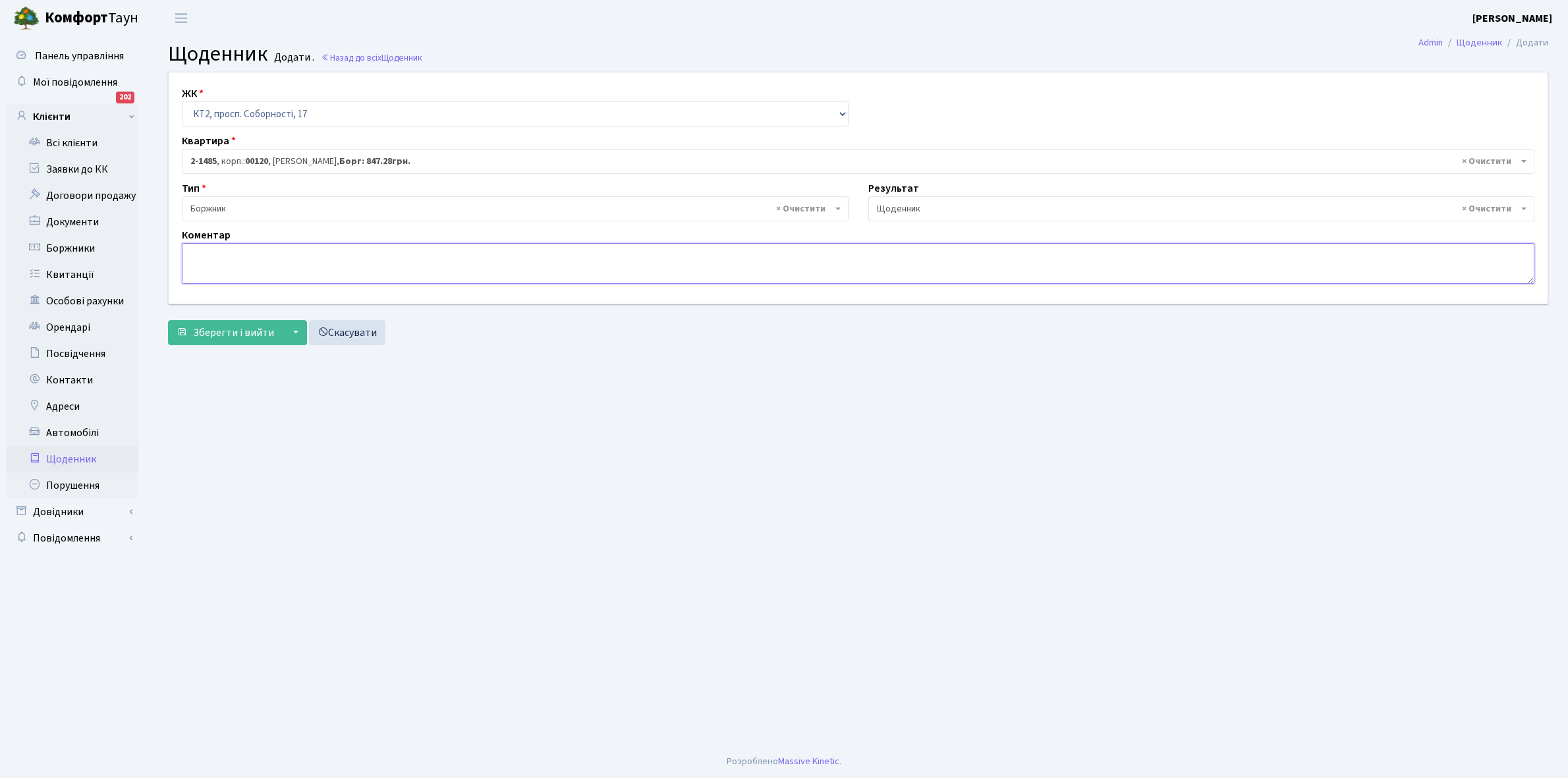
click at [209, 262] on textarea at bounding box center [857, 263] width 1352 height 41
type textarea "Відключена ЕЕ"
click at [202, 330] on span "Зберегти і вийти" at bounding box center [233, 332] width 81 height 15
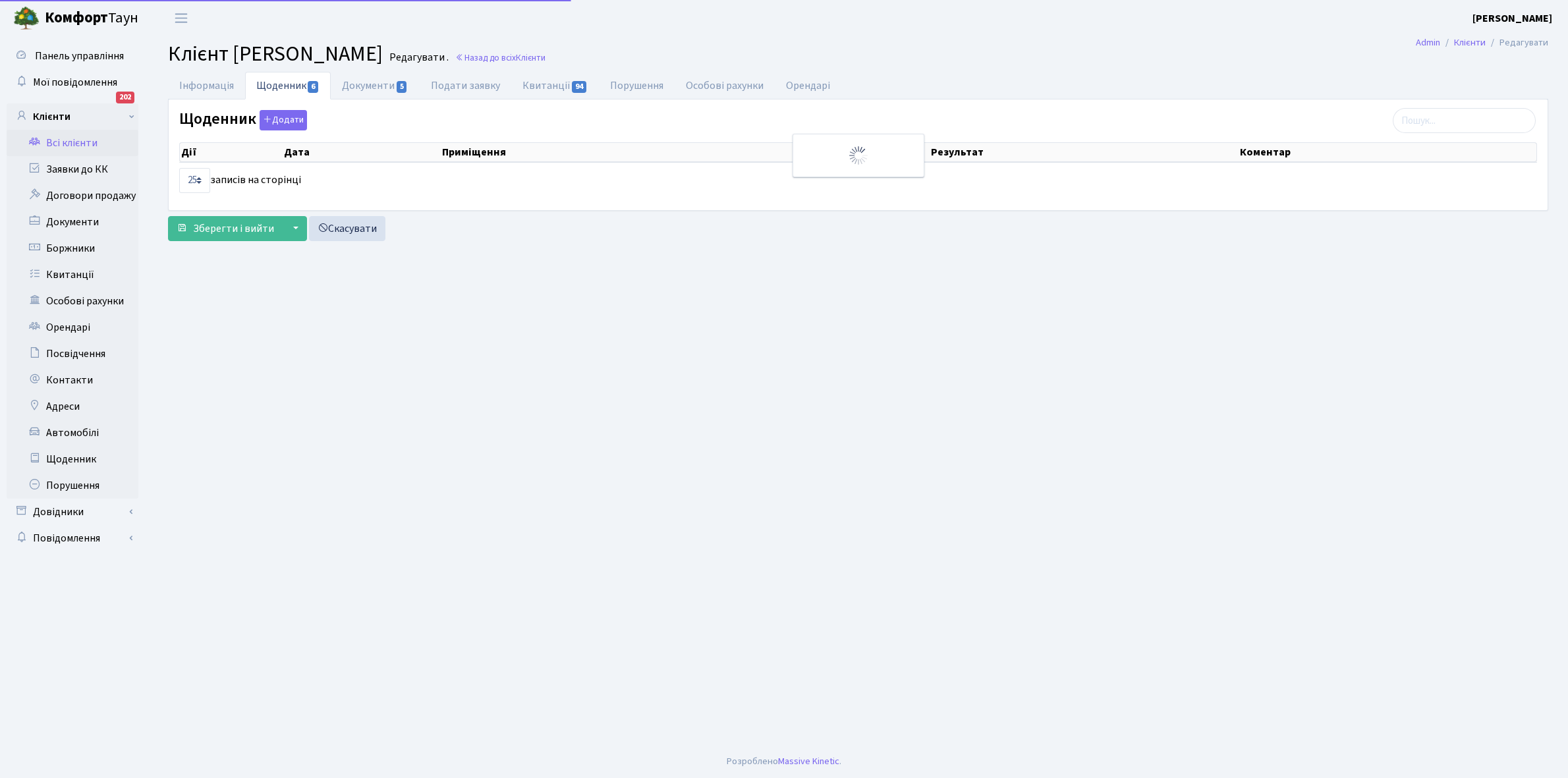
select select "25"
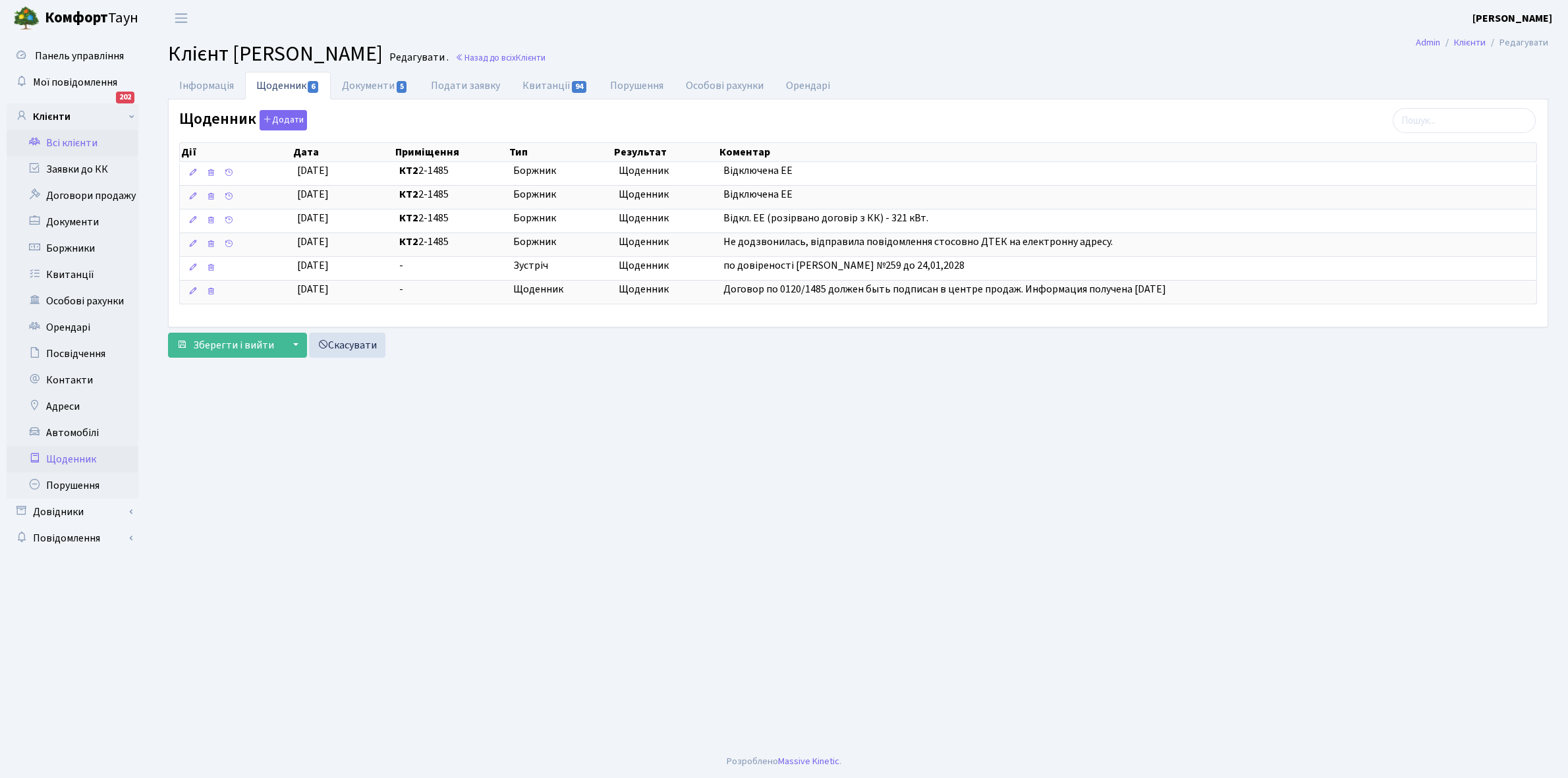
click at [57, 464] on link "Щоденник" at bounding box center [72, 459] width 132 height 26
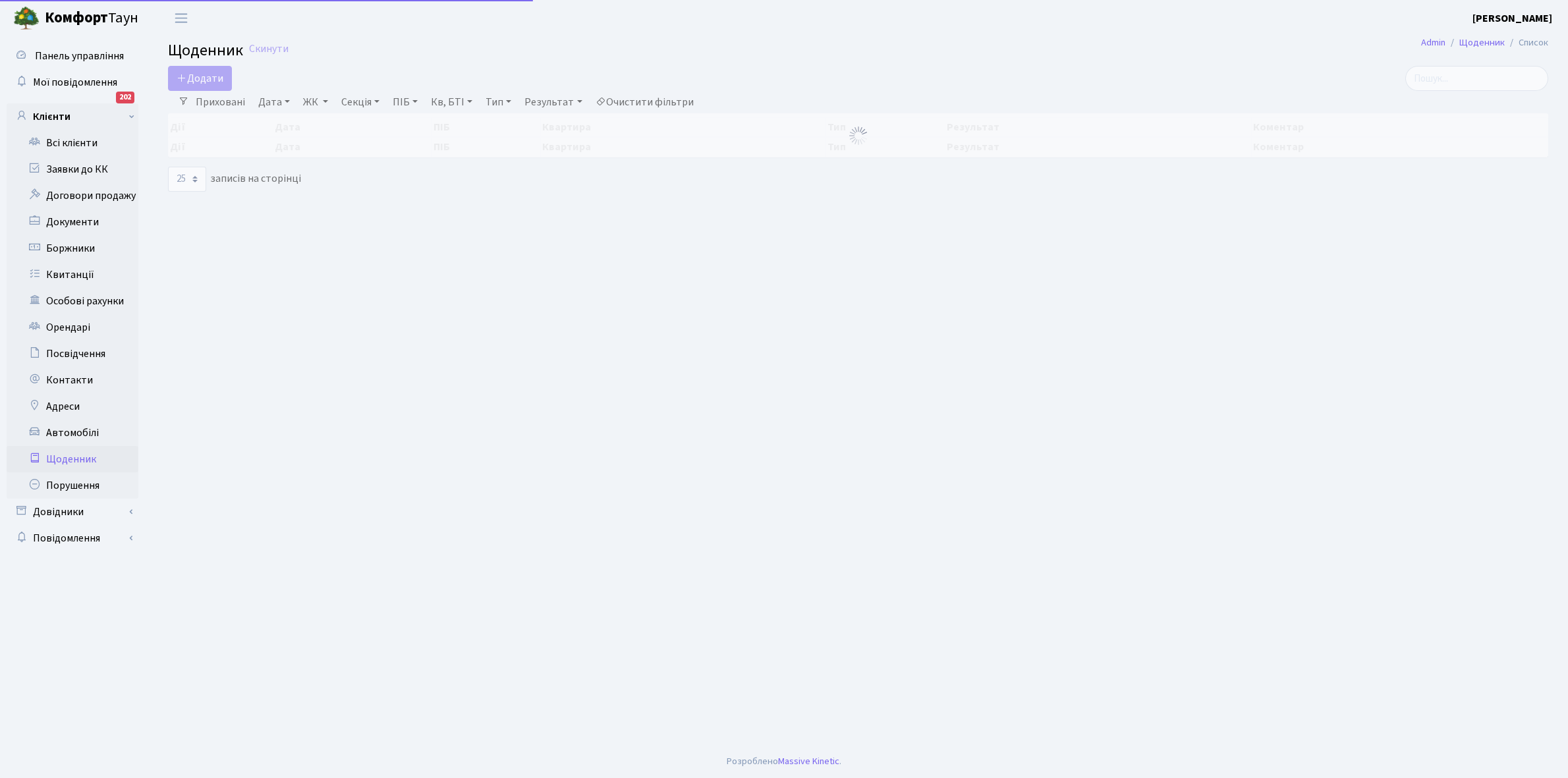
select select "25"
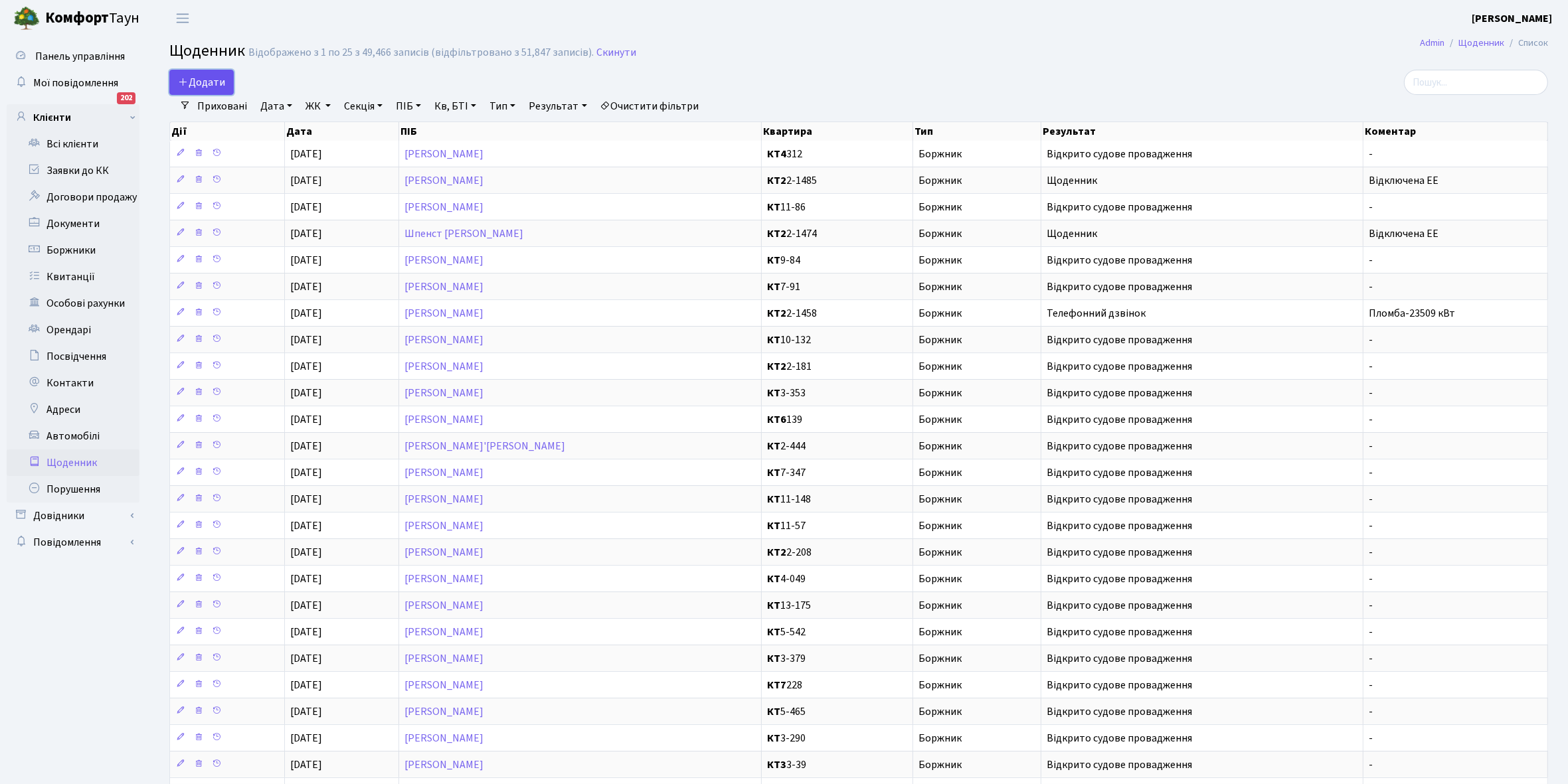
click at [199, 79] on span "Додати" at bounding box center [201, 82] width 47 height 15
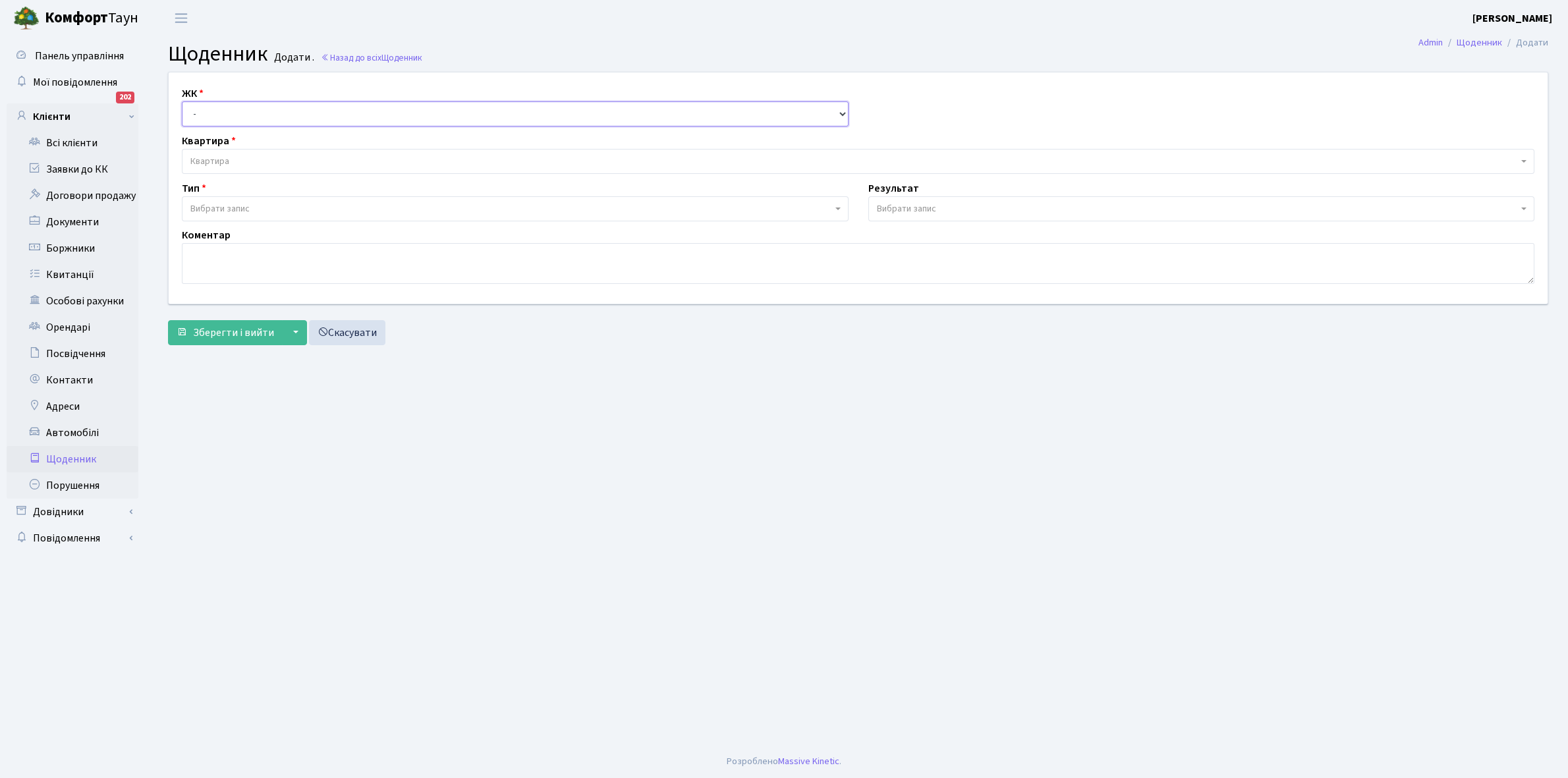
click at [204, 112] on select "- КТ, вул. Регенераторна, 4 КТ2, просп. Соборності, 17 КТ3, вул. Березнева, 16 …" at bounding box center [515, 114] width 667 height 25
select select "295"
click at [182, 101] on select "- КТ, вул. Регенераторна, 4 КТ2, просп. Соборності, 17 КТ3, вул. Березнева, 16 …" at bounding box center [515, 114] width 667 height 25
select select
click at [235, 157] on span "Квартира" at bounding box center [854, 161] width 1327 height 13
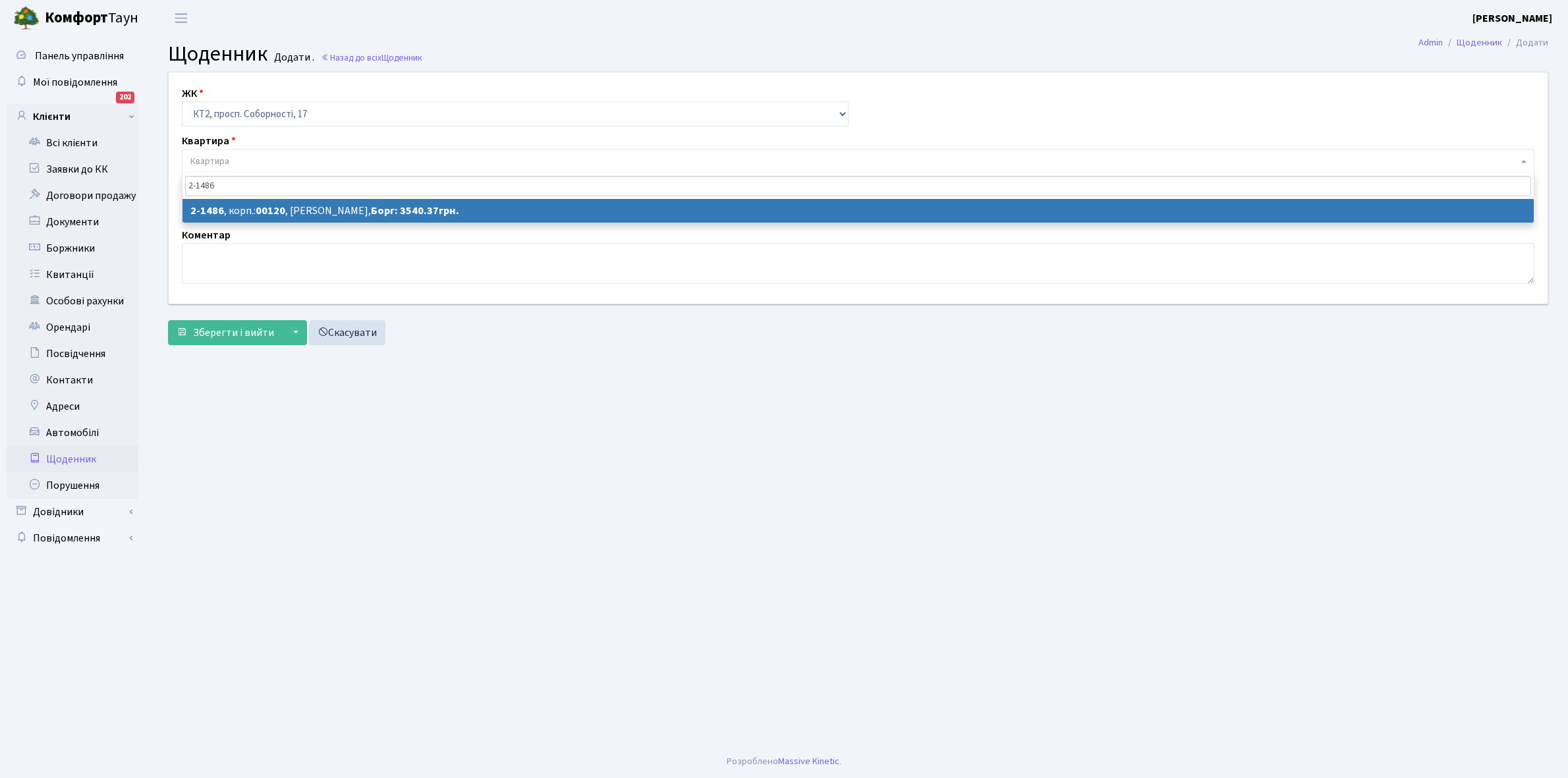
type input "2-1486"
select select "13101"
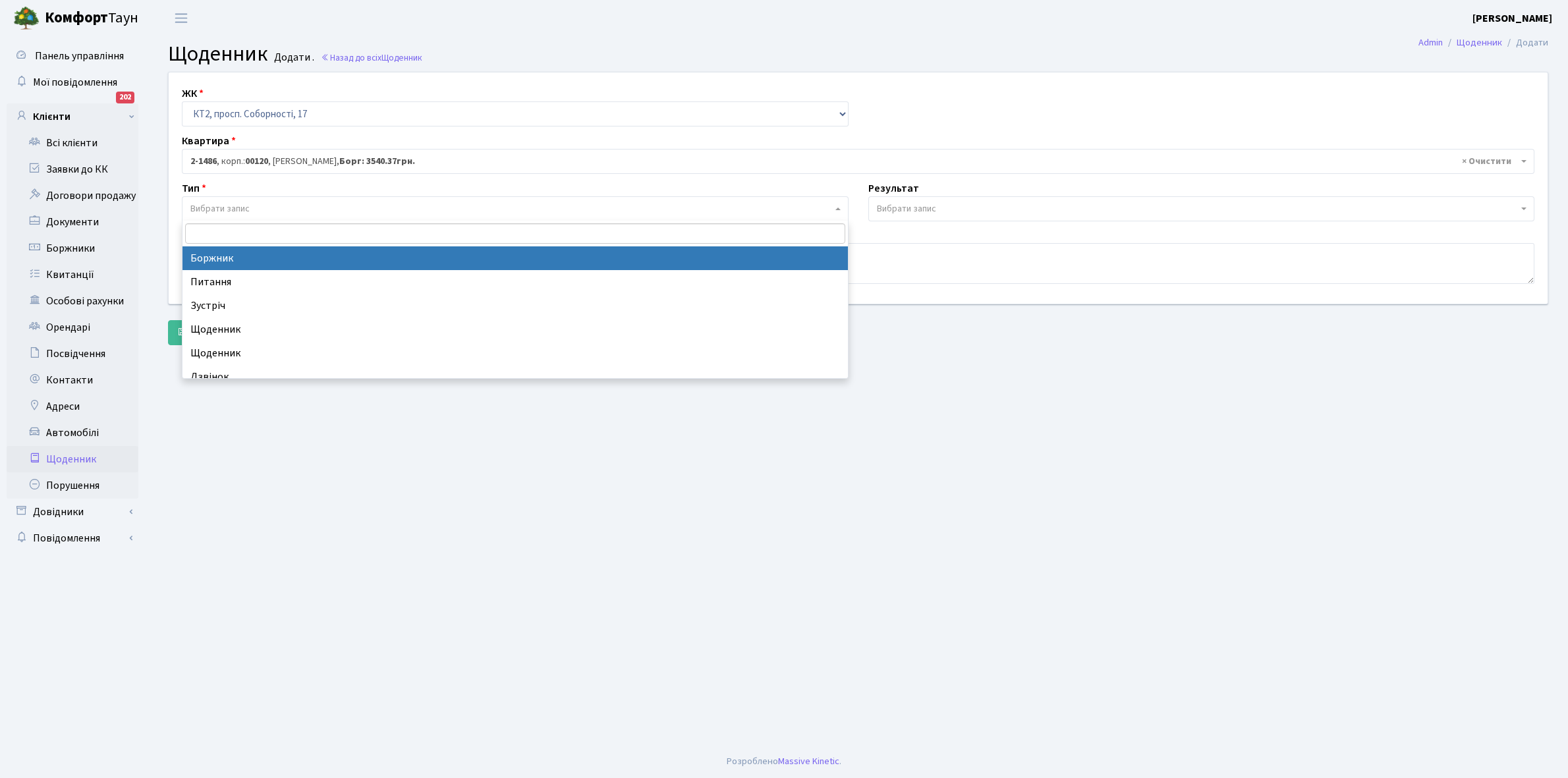
click at [263, 211] on span "Вибрати запис" at bounding box center [511, 209] width 641 height 13
select select "189"
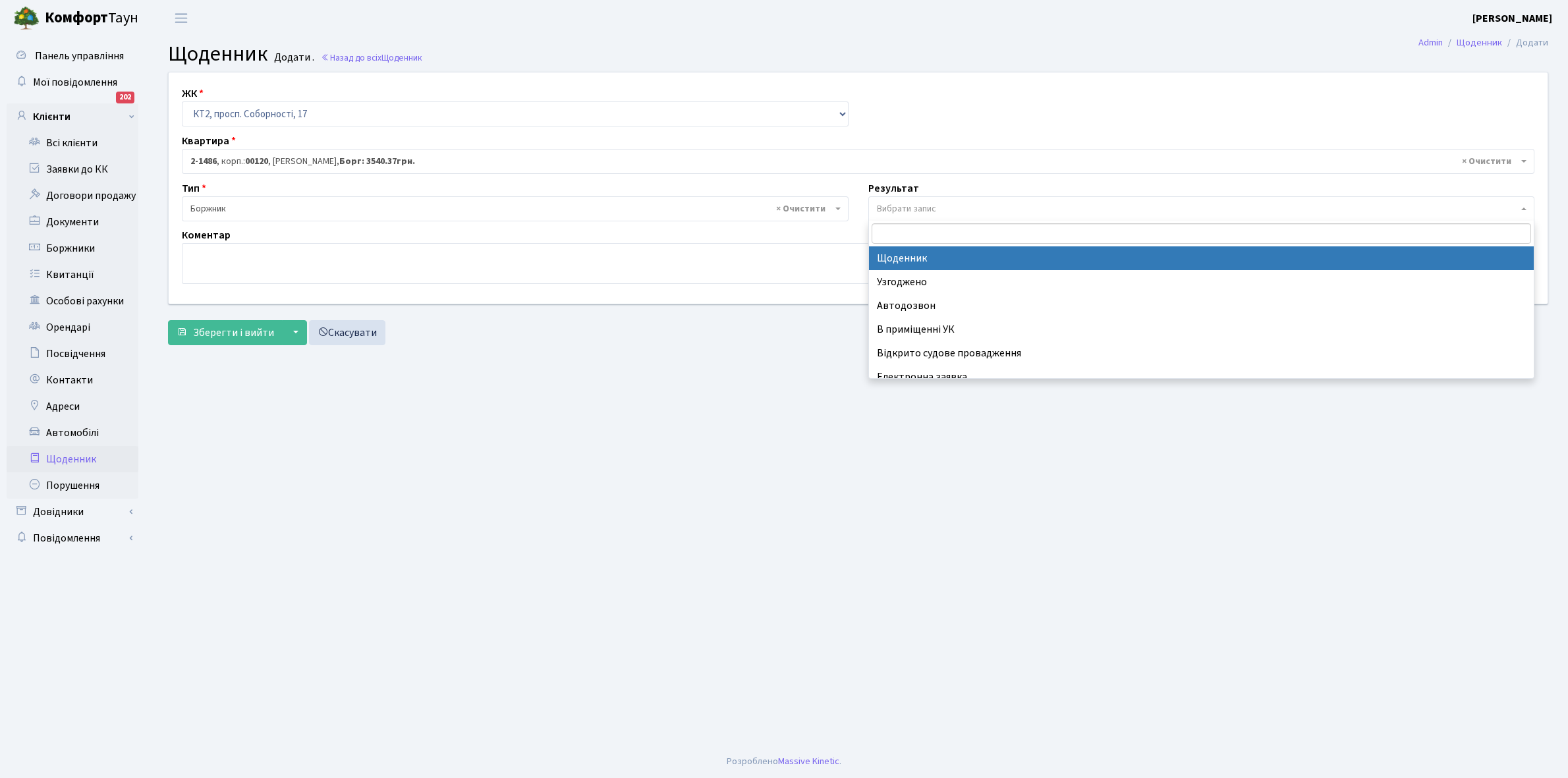
click at [893, 204] on span "Вибрати запис" at bounding box center [906, 209] width 59 height 13
select select "14"
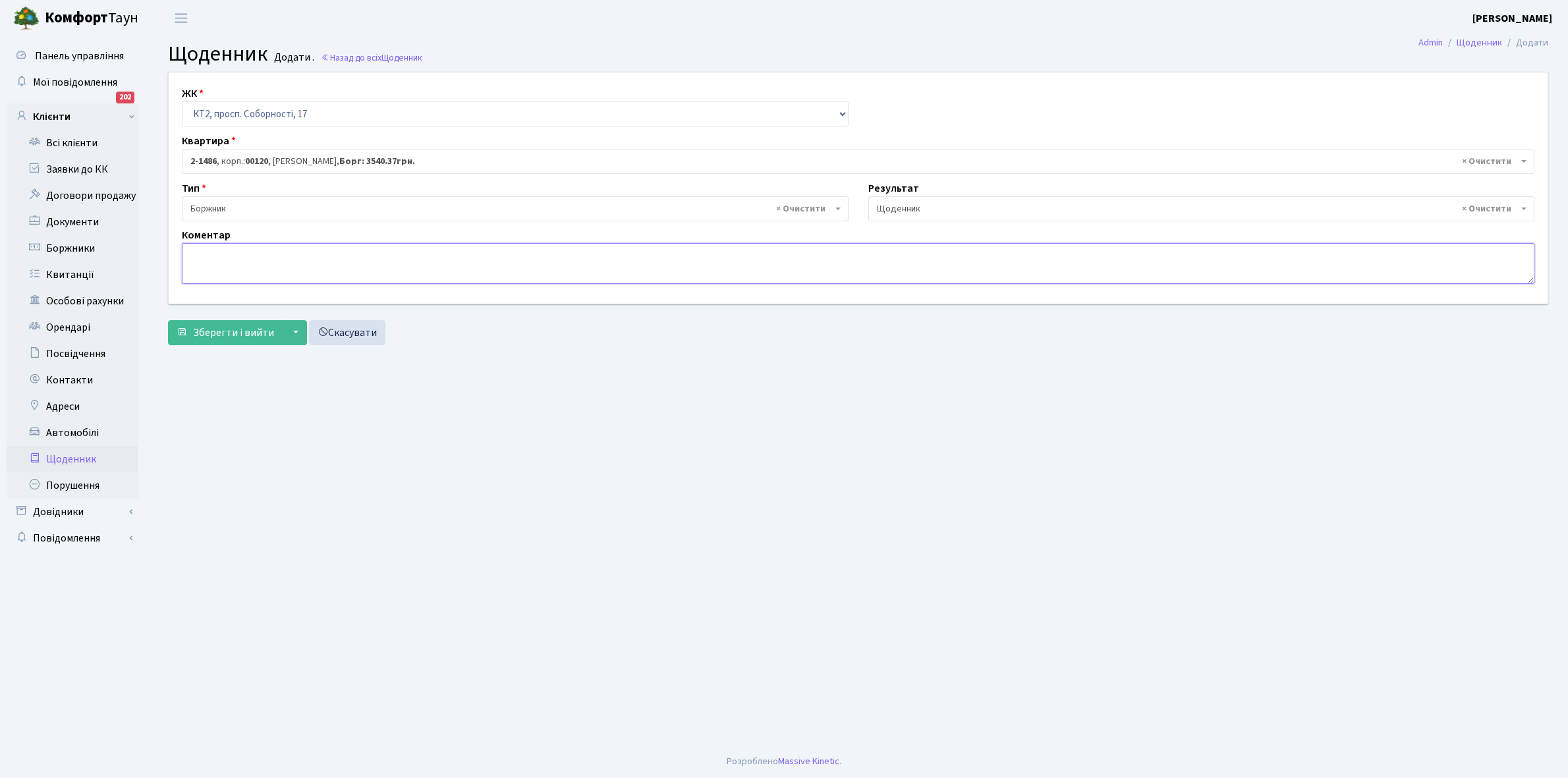
click at [195, 262] on textarea at bounding box center [857, 263] width 1352 height 41
paste textarea "oksemenova@gmail.com"
type textarea "o"
click at [349, 330] on link "Скасувати" at bounding box center [347, 332] width 77 height 25
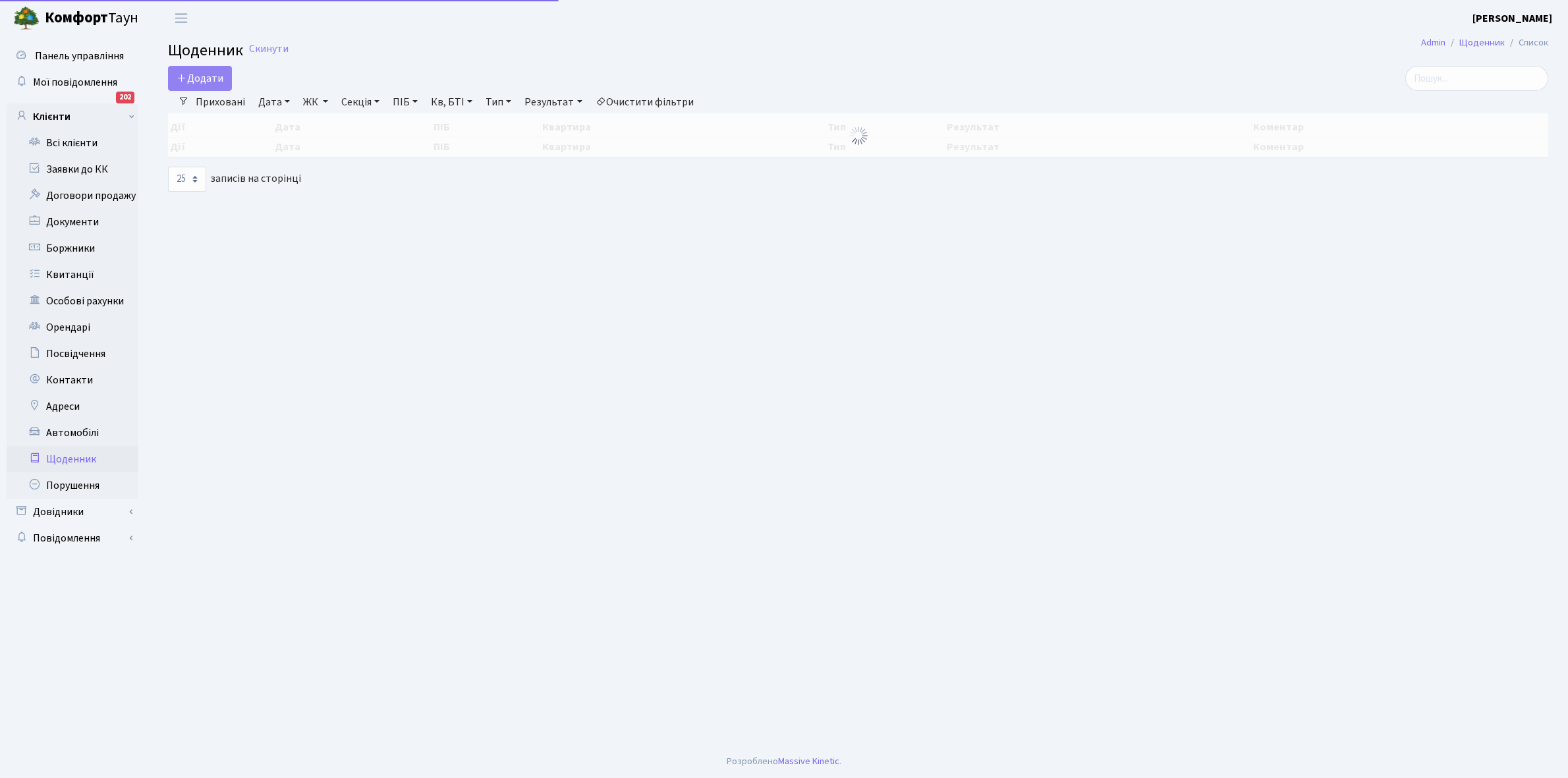
select select "25"
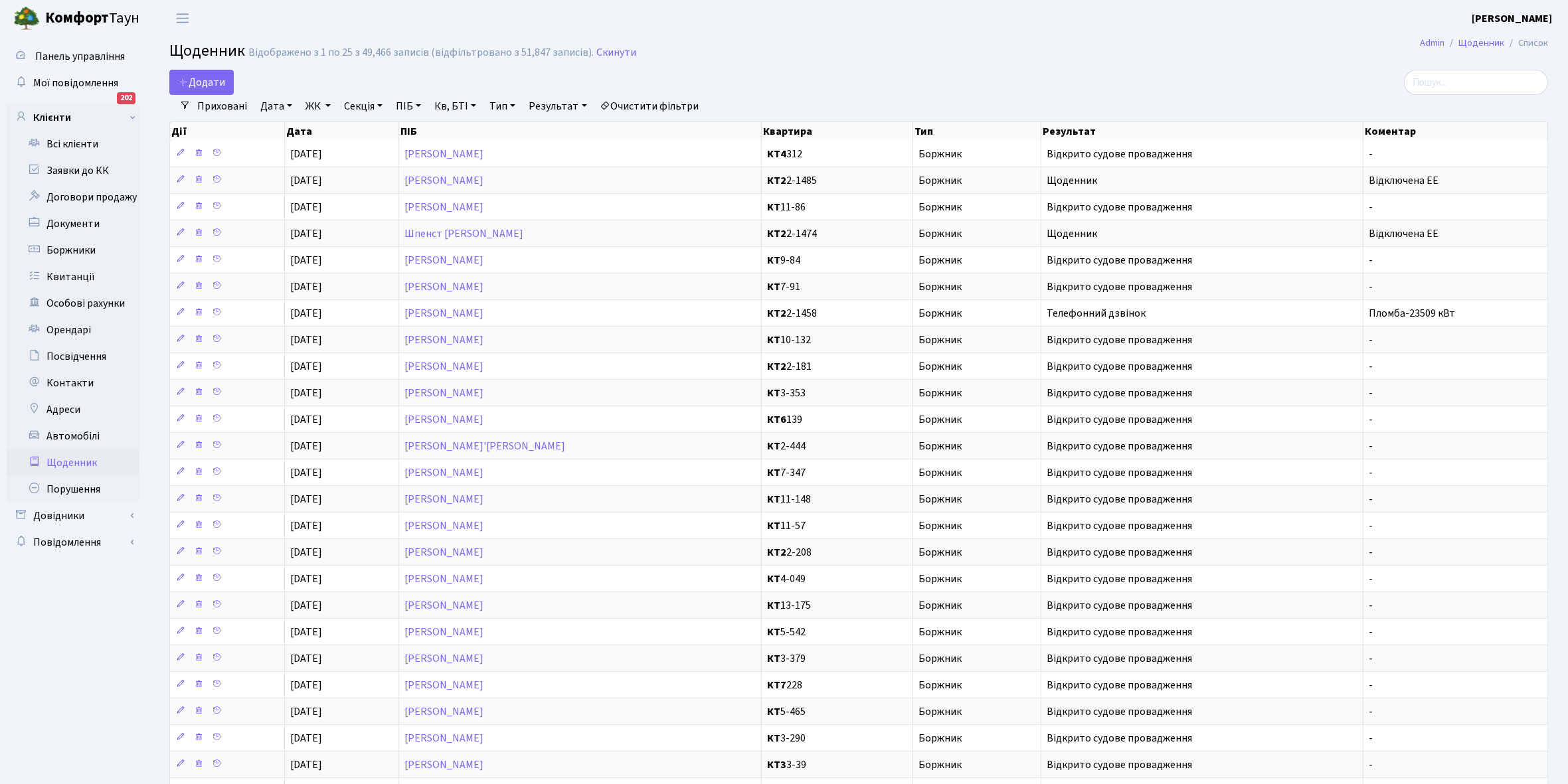
click at [90, 465] on link "Щоденник" at bounding box center [73, 463] width 133 height 26
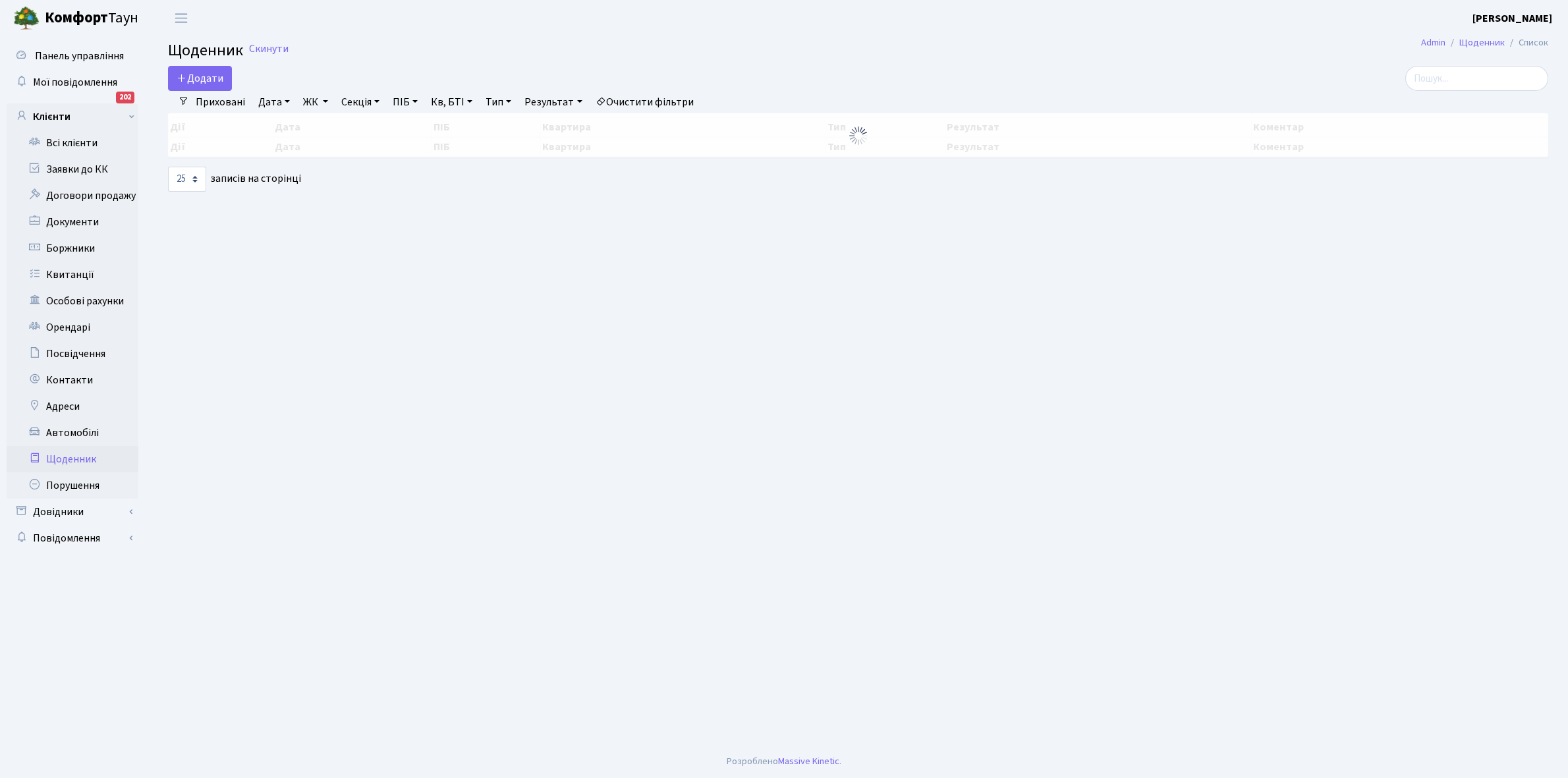
select select "25"
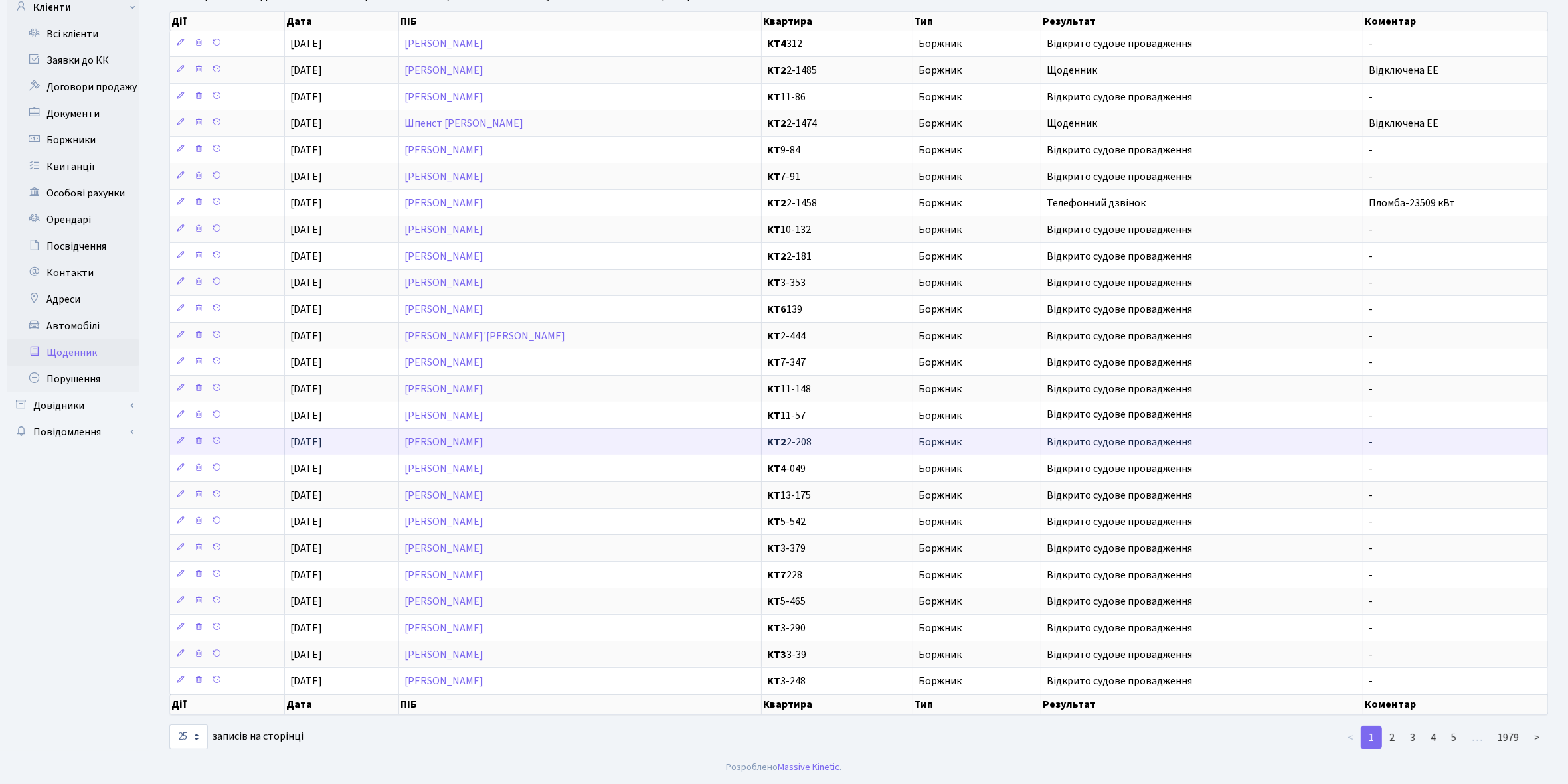
scroll to position [123, 0]
click at [1392, 738] on link "2" at bounding box center [1392, 738] width 21 height 24
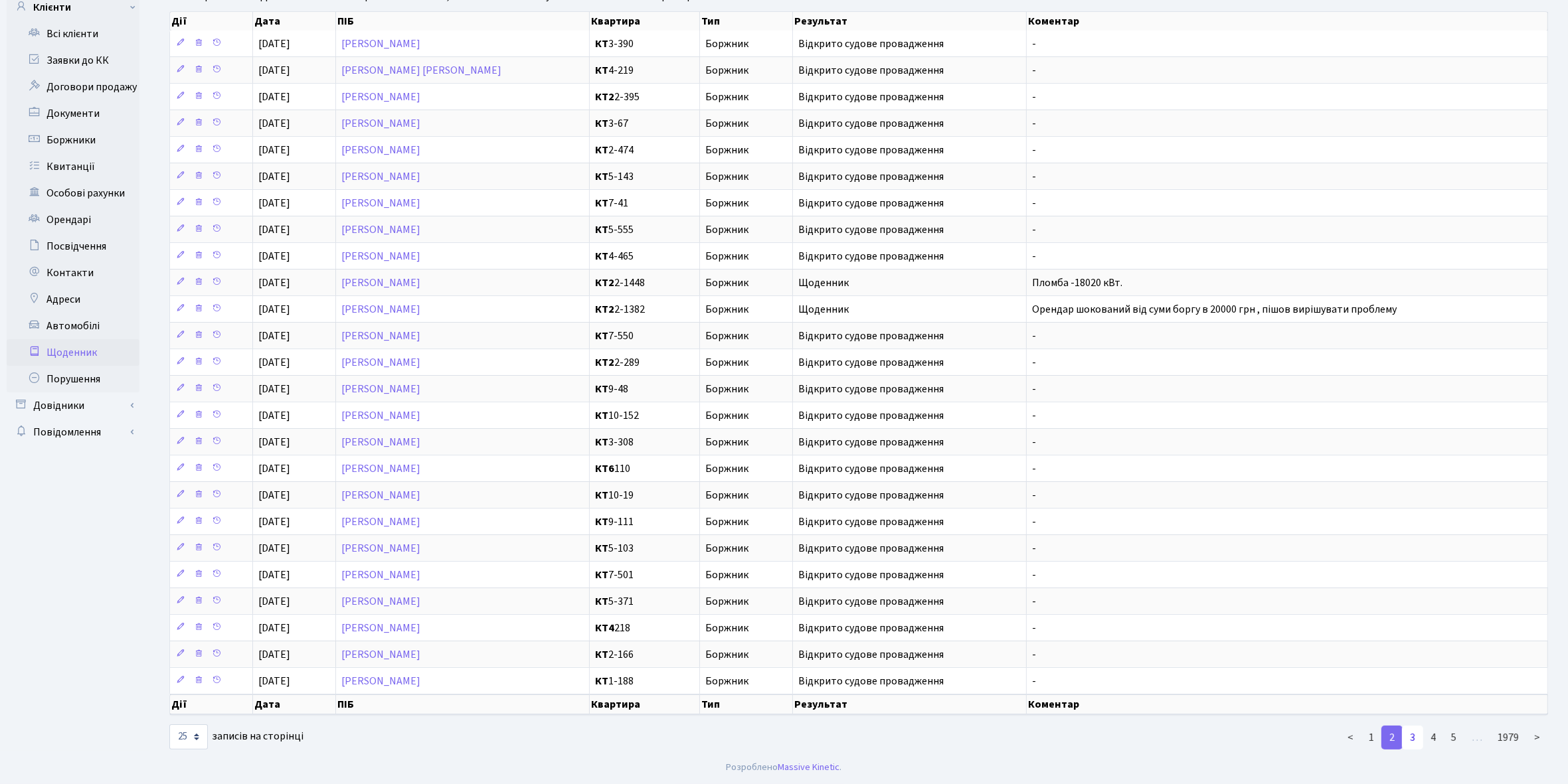
click at [1416, 737] on link "3" at bounding box center [1412, 738] width 21 height 24
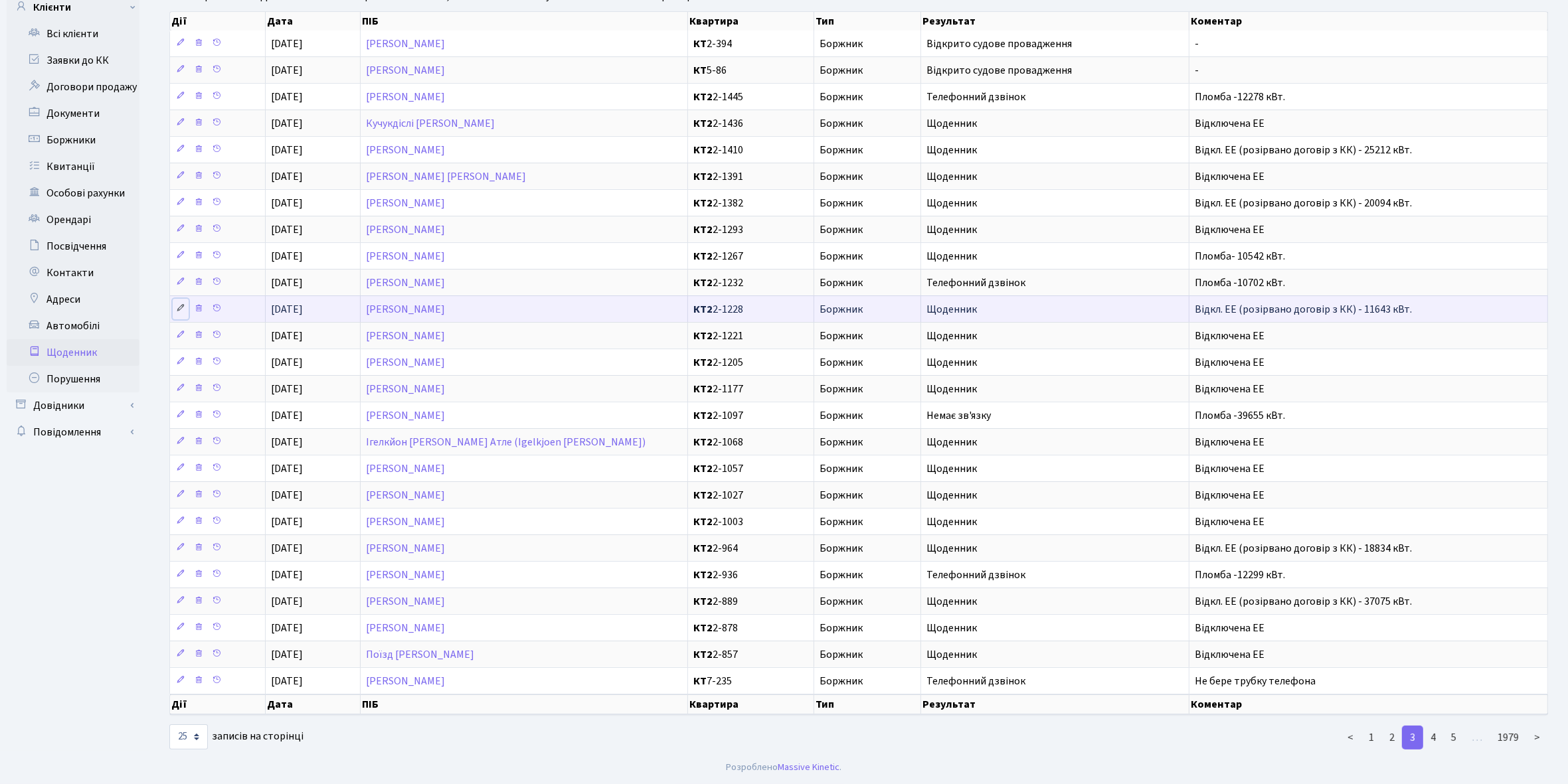
click at [183, 303] on icon at bounding box center [180, 308] width 10 height 10
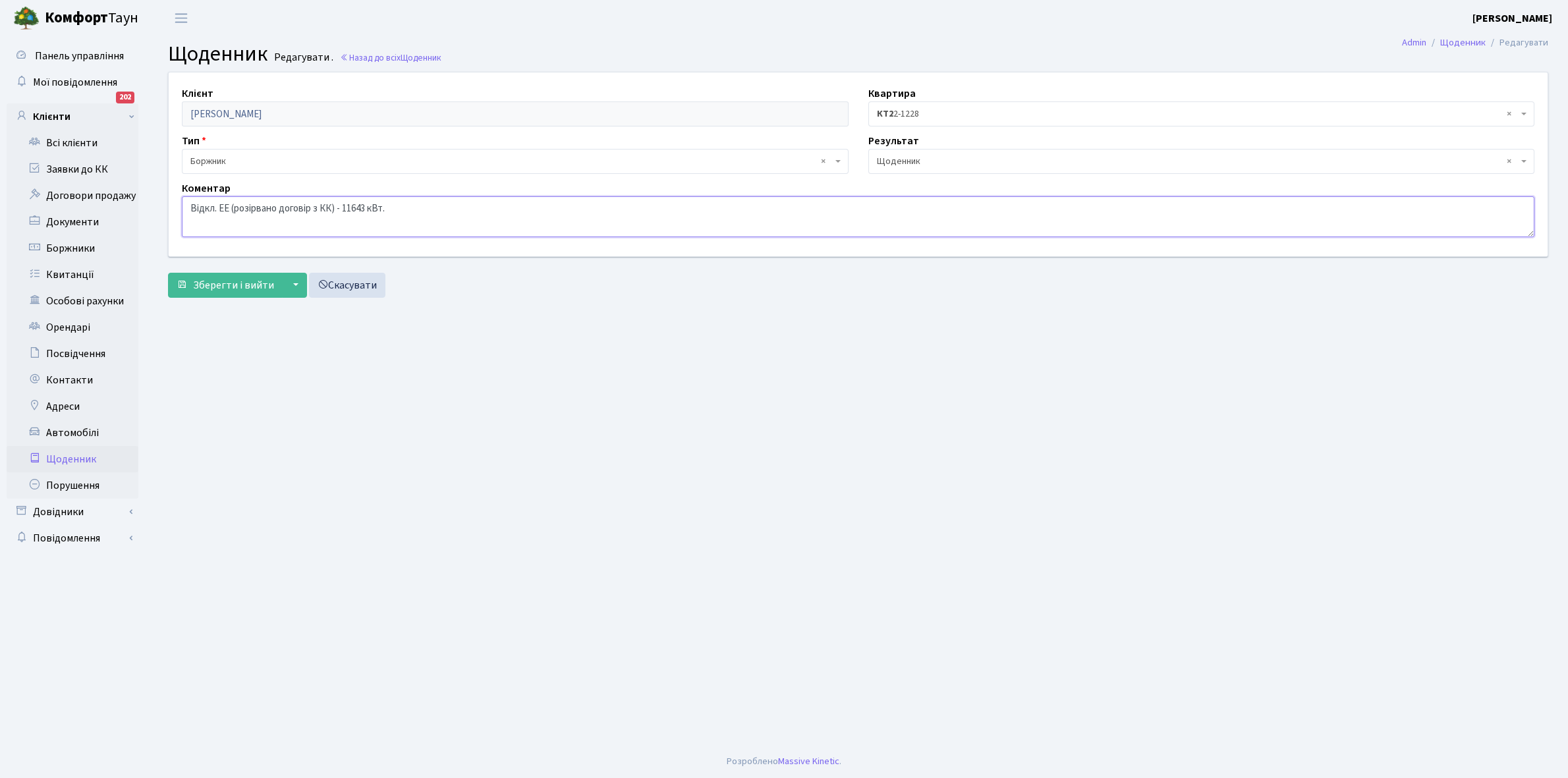
drag, startPoint x: 188, startPoint y: 205, endPoint x: 434, endPoint y: 205, distance: 246.0
click at [434, 205] on textarea "Відкл. ЕЕ (розірвано договір з КК) - 11643 кВт." at bounding box center [857, 217] width 1352 height 41
click at [68, 454] on link "Щоденник" at bounding box center [72, 459] width 132 height 26
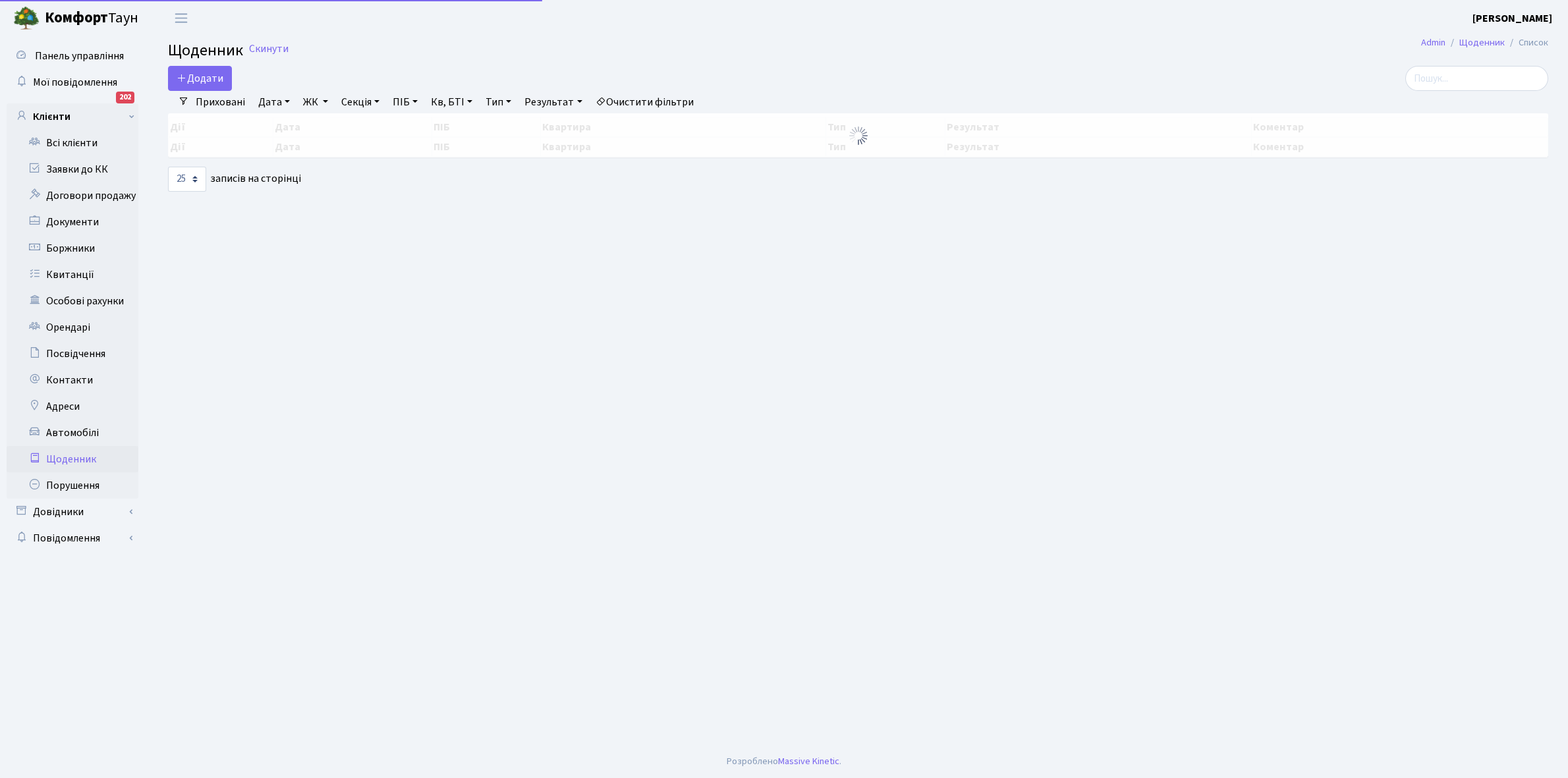
select select "25"
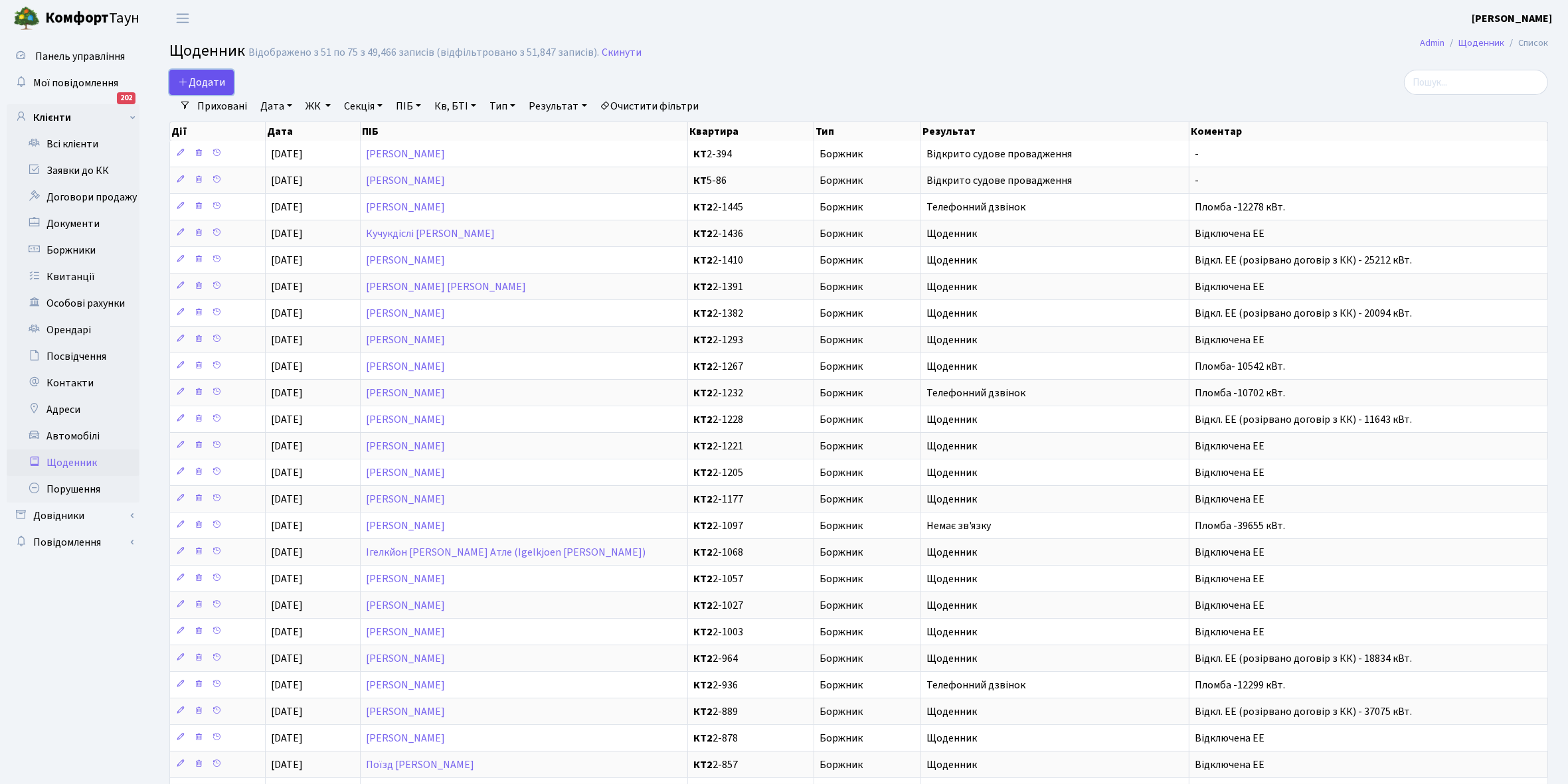
click at [198, 84] on span "Додати" at bounding box center [201, 82] width 47 height 15
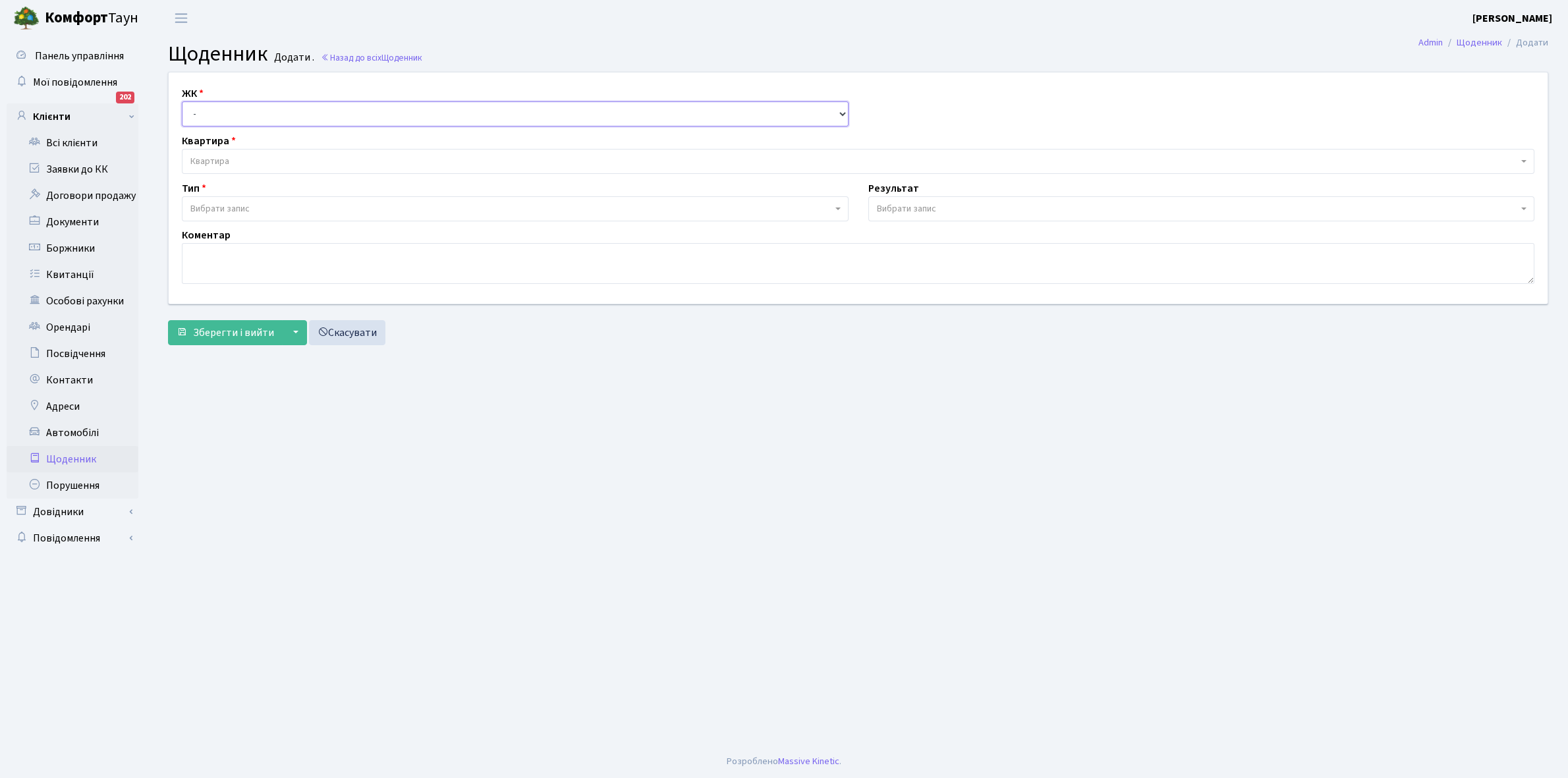
click at [218, 107] on select "- КТ, вул. Регенераторна, 4 КТ2, просп. Соборності, 17 КТ3, вул. Березнева, 16 …" at bounding box center [515, 114] width 667 height 25
select select "295"
click at [182, 101] on select "- КТ, вул. Регенераторна, 4 КТ2, просп. Соборності, 17 КТ3, вул. Березнева, 16 …" at bounding box center [515, 114] width 667 height 25
select select
click at [227, 163] on span "Квартира" at bounding box center [209, 161] width 39 height 13
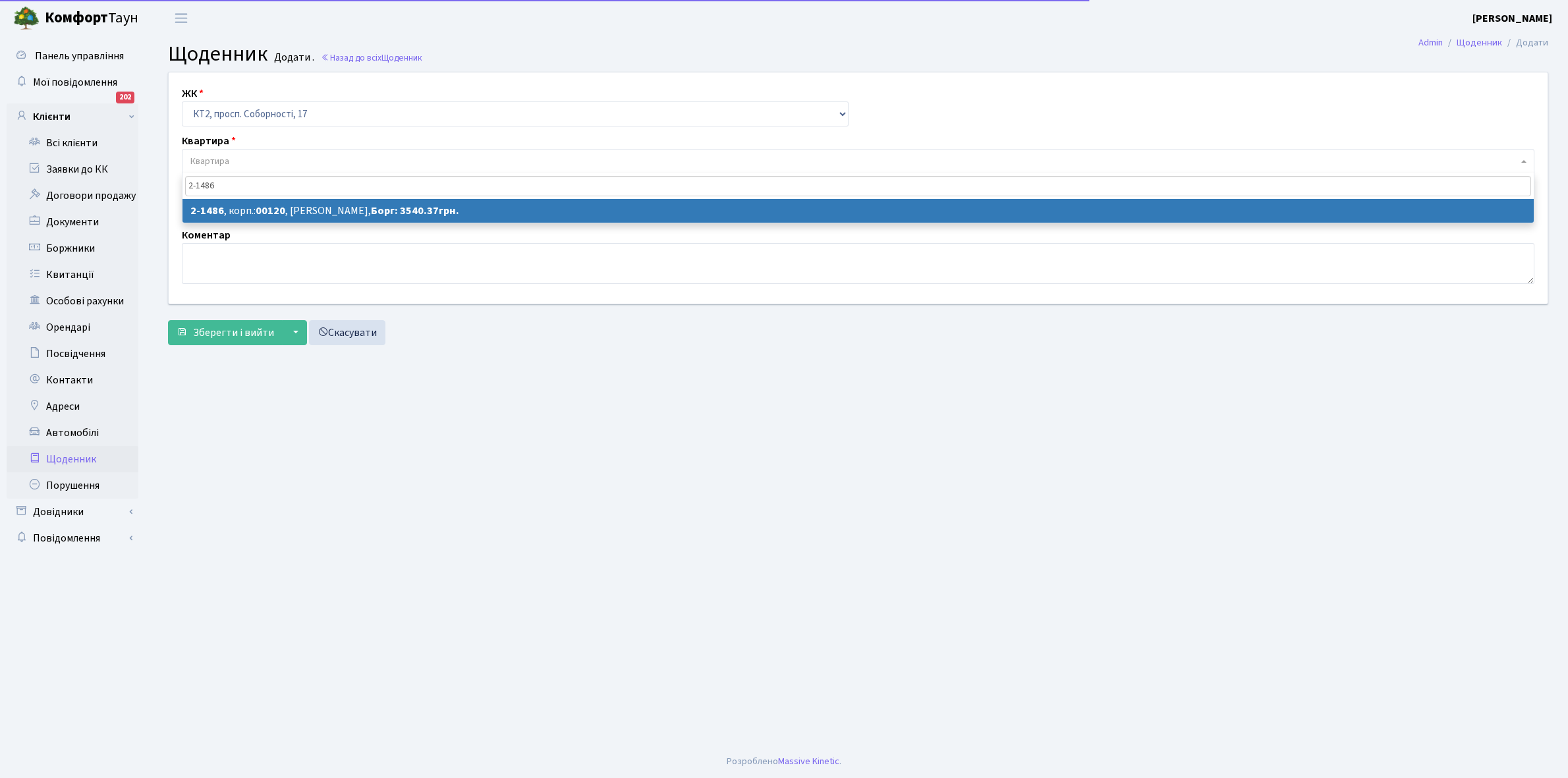
type input "2-1486"
select select "13101"
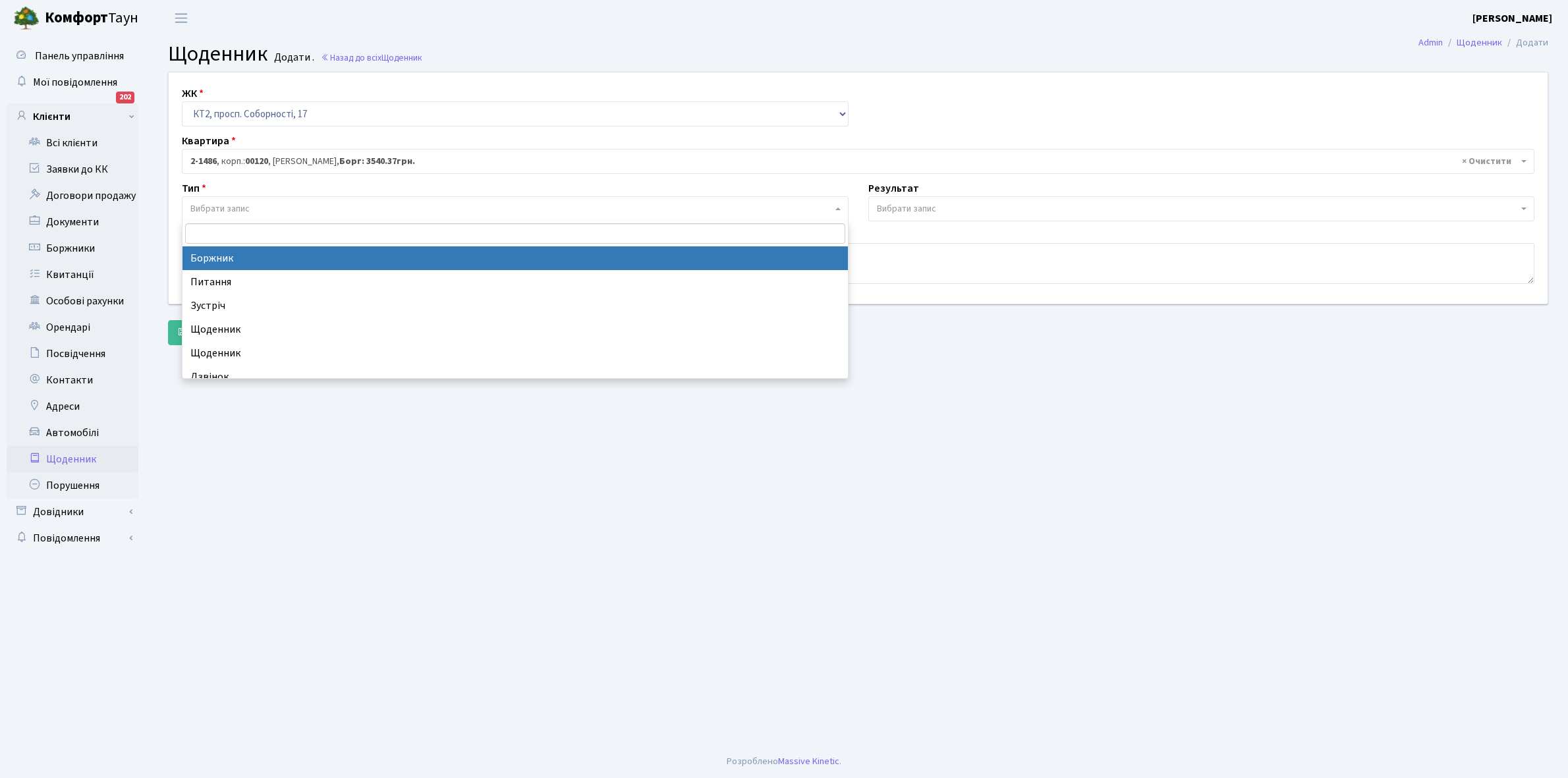
click at [256, 202] on span "Вибрати запис" at bounding box center [511, 209] width 641 height 13
select select "189"
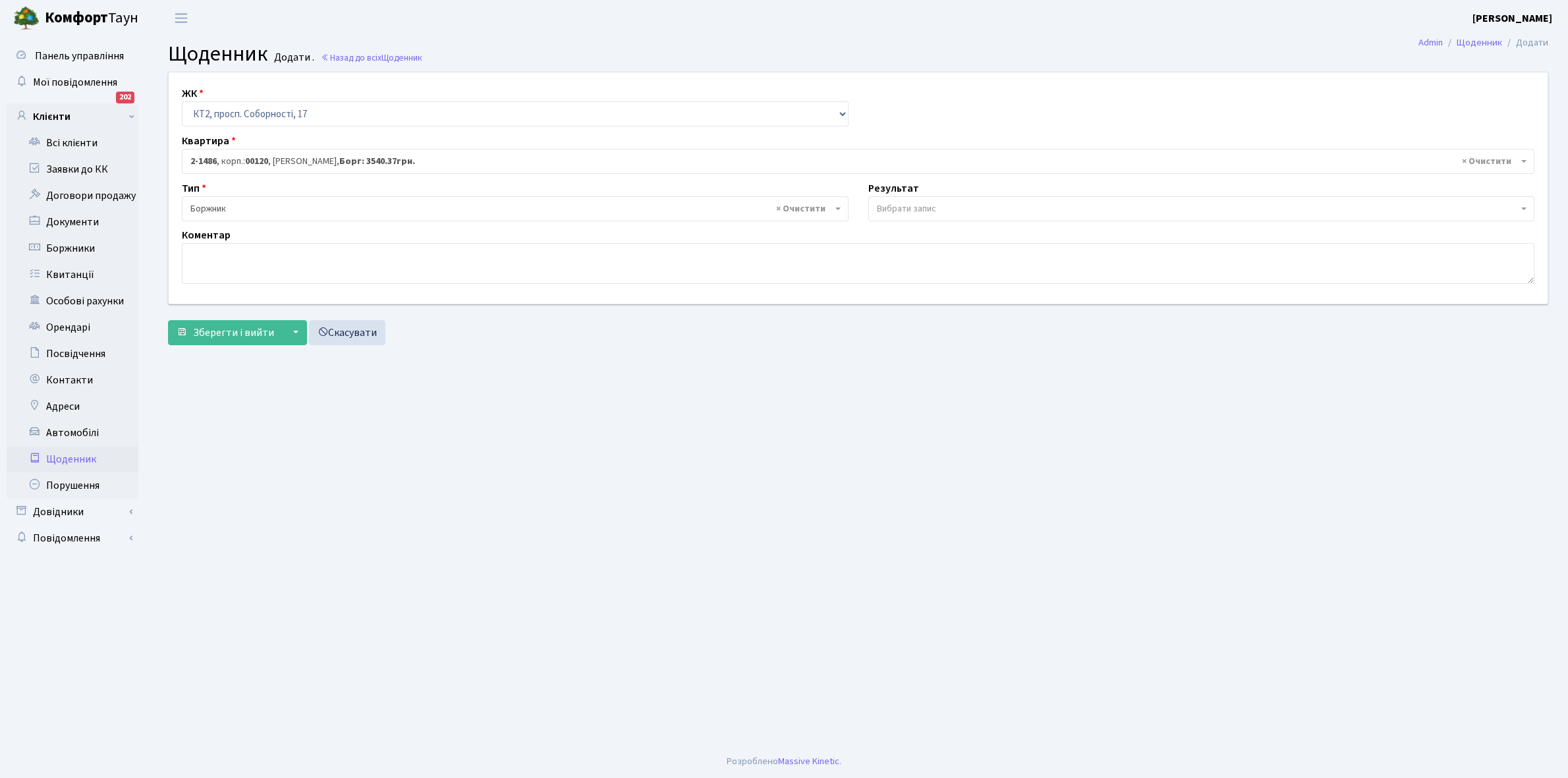
click at [930, 204] on span "Вибрати запис" at bounding box center [906, 209] width 59 height 13
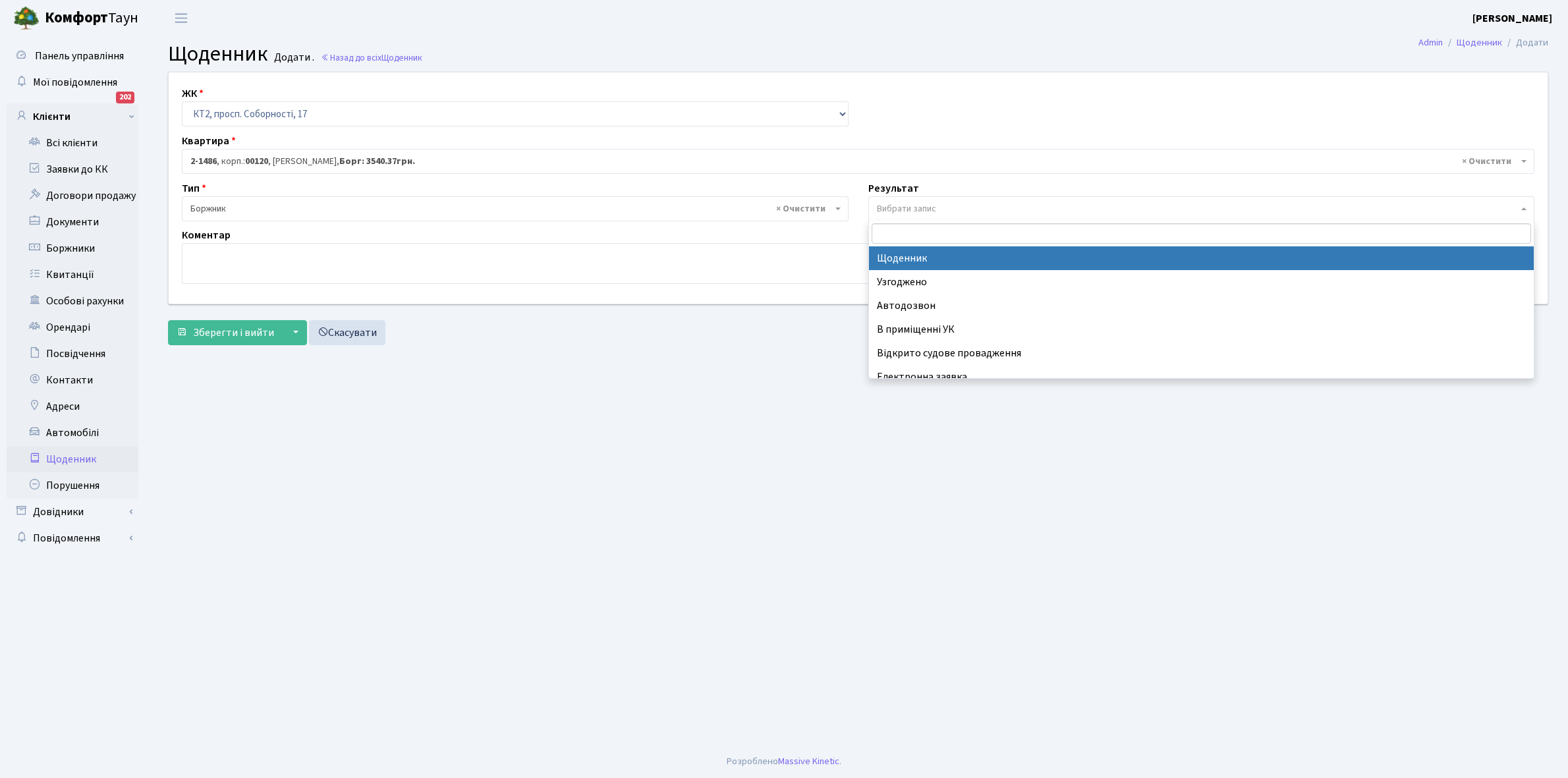
select select "14"
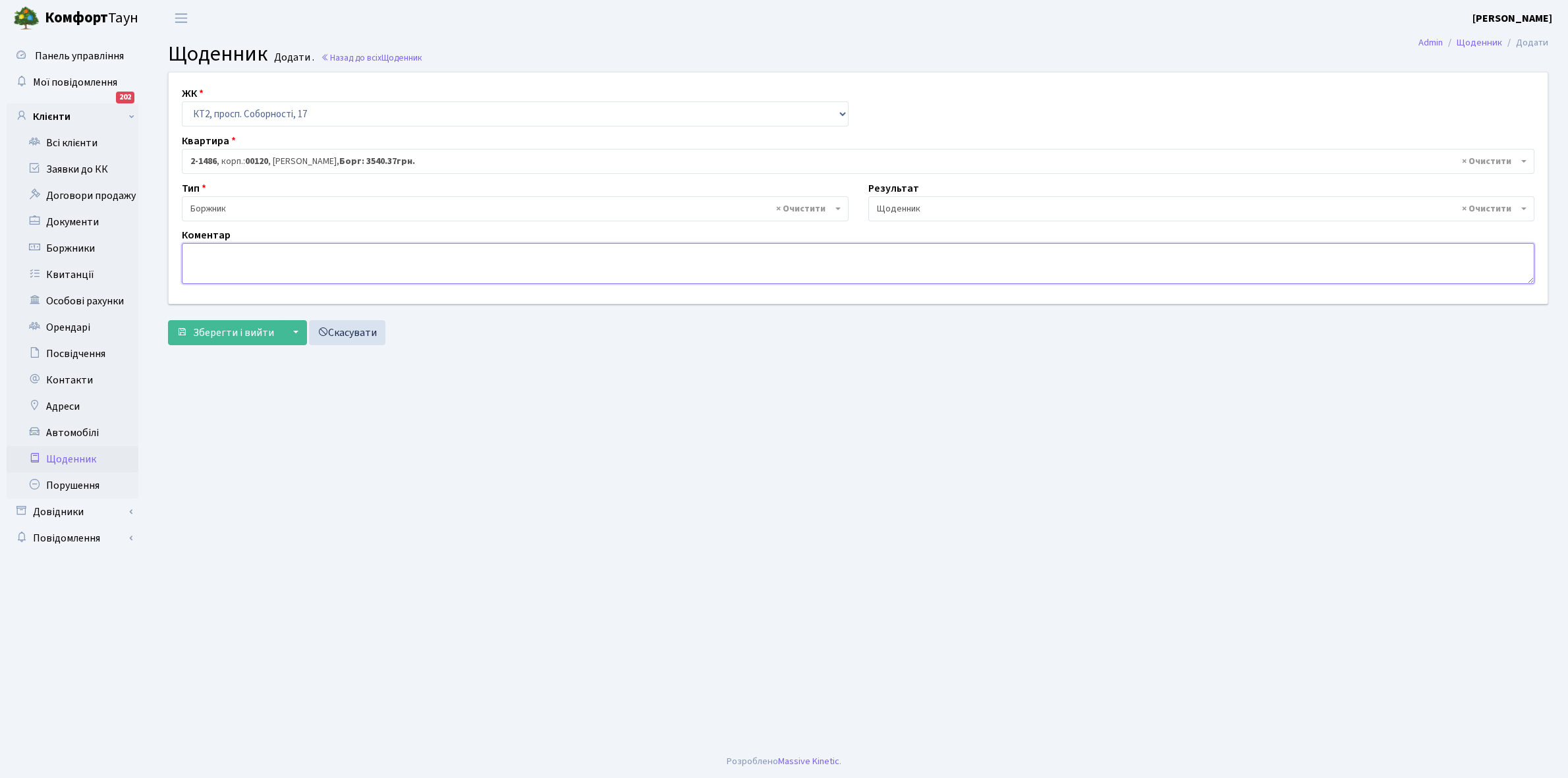
click at [192, 262] on textarea at bounding box center [857, 263] width 1352 height 41
paste textarea "Відкл. ЕЕ (розірвано договір з КК) - 11643 кВт."
click at [369, 252] on textarea "Відкл. ЕЕ (розірвано договір з КК) - 11643 кВт." at bounding box center [857, 263] width 1352 height 41
type textarea "Відкл. ЕЕ (розірвано договір з КК) - 3477 кВт."
click at [230, 330] on span "Зберегти і вийти" at bounding box center [233, 332] width 81 height 15
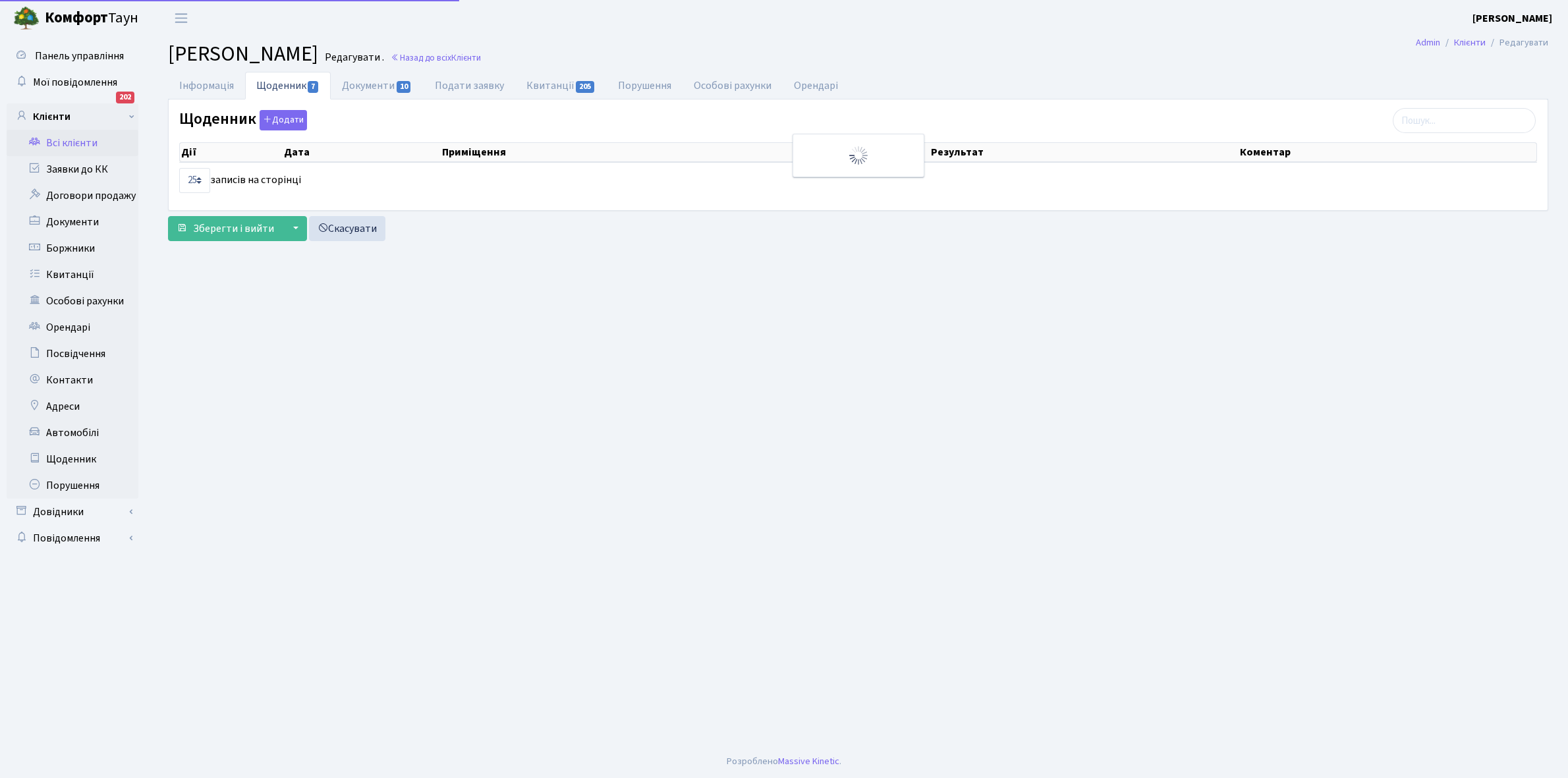
select select "25"
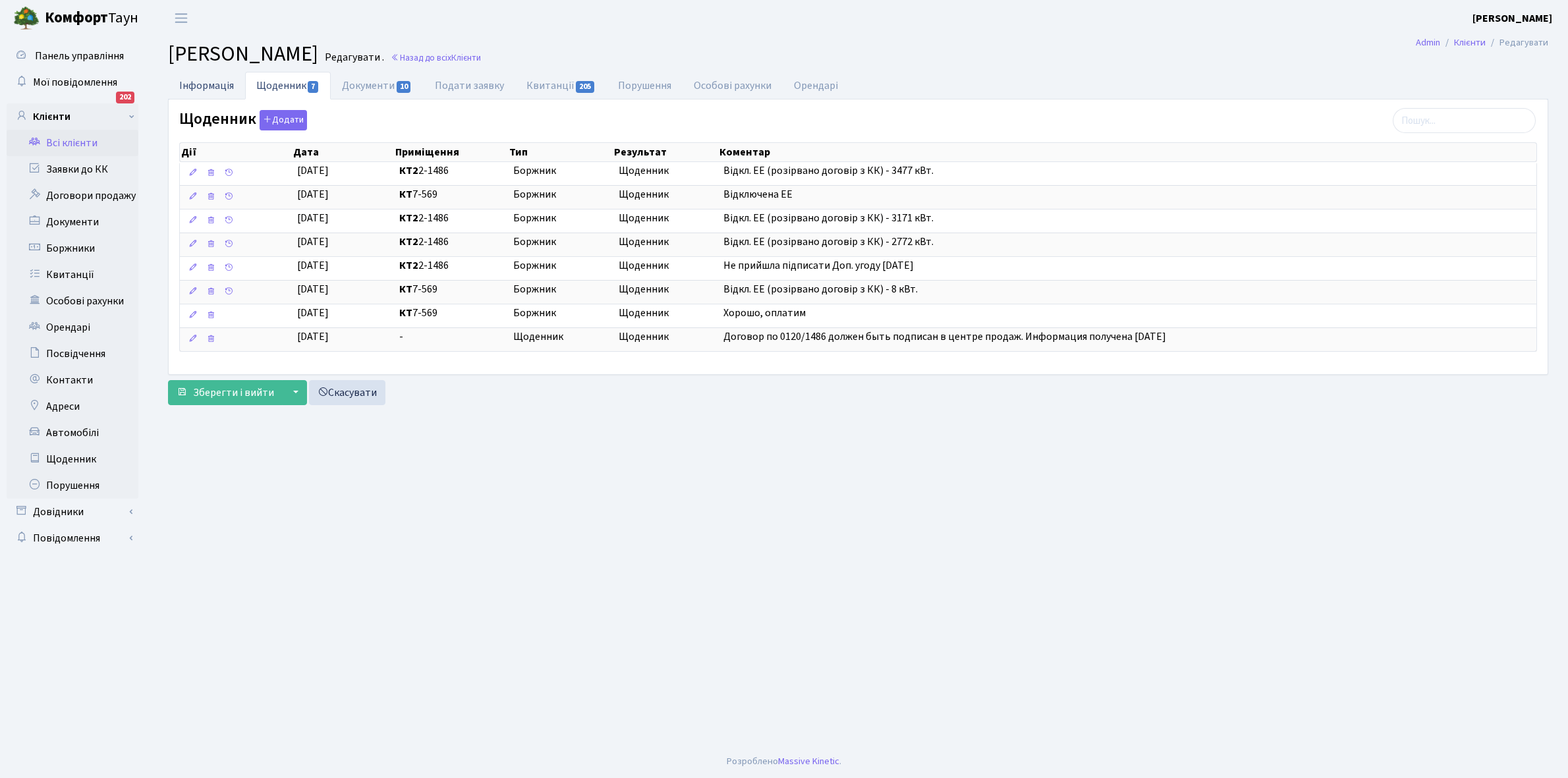
click at [198, 79] on link "Інформація" at bounding box center [206, 85] width 77 height 27
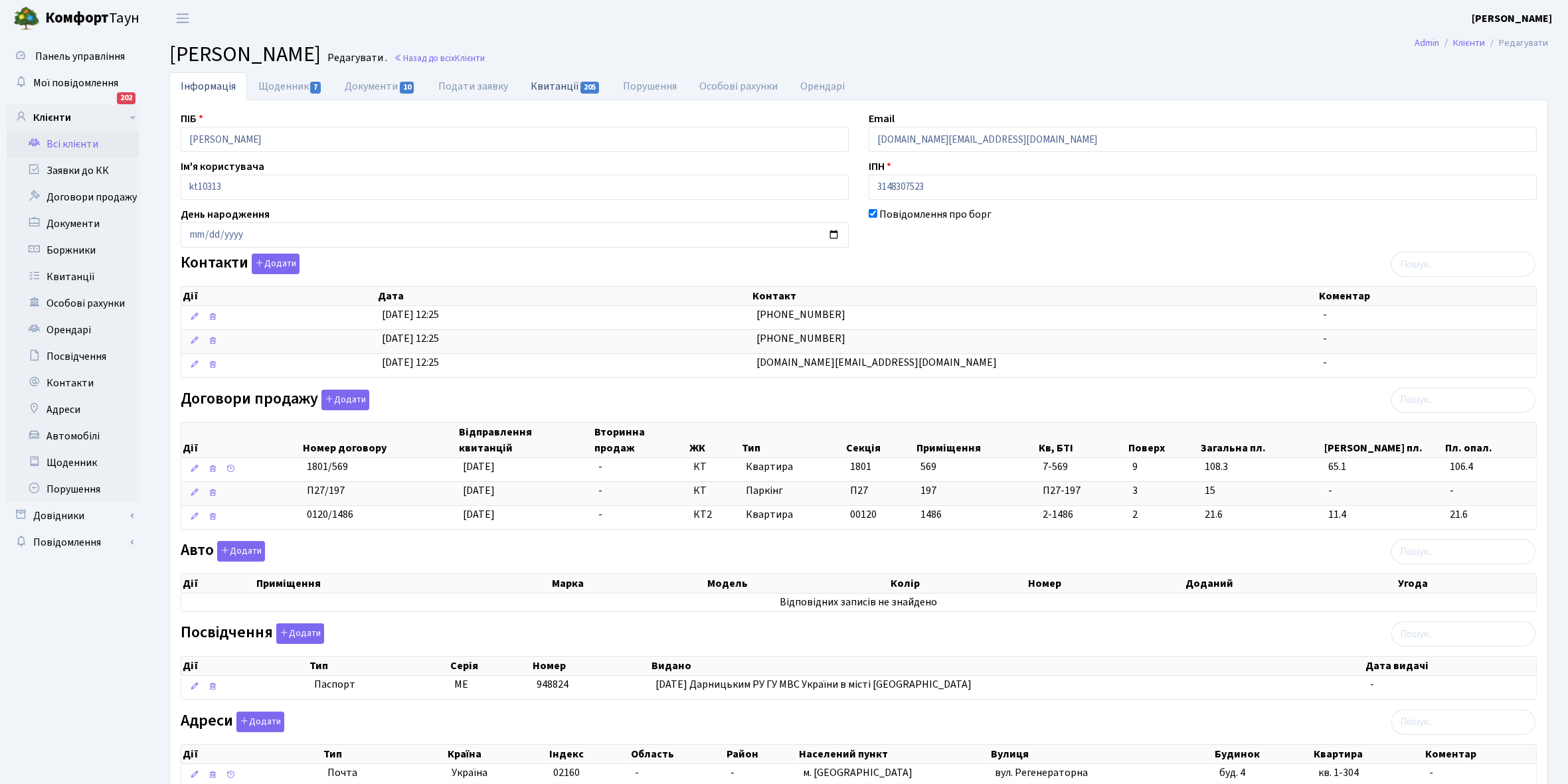
click at [543, 84] on link "Квитанції 205" at bounding box center [566, 85] width 93 height 27
select select "25"
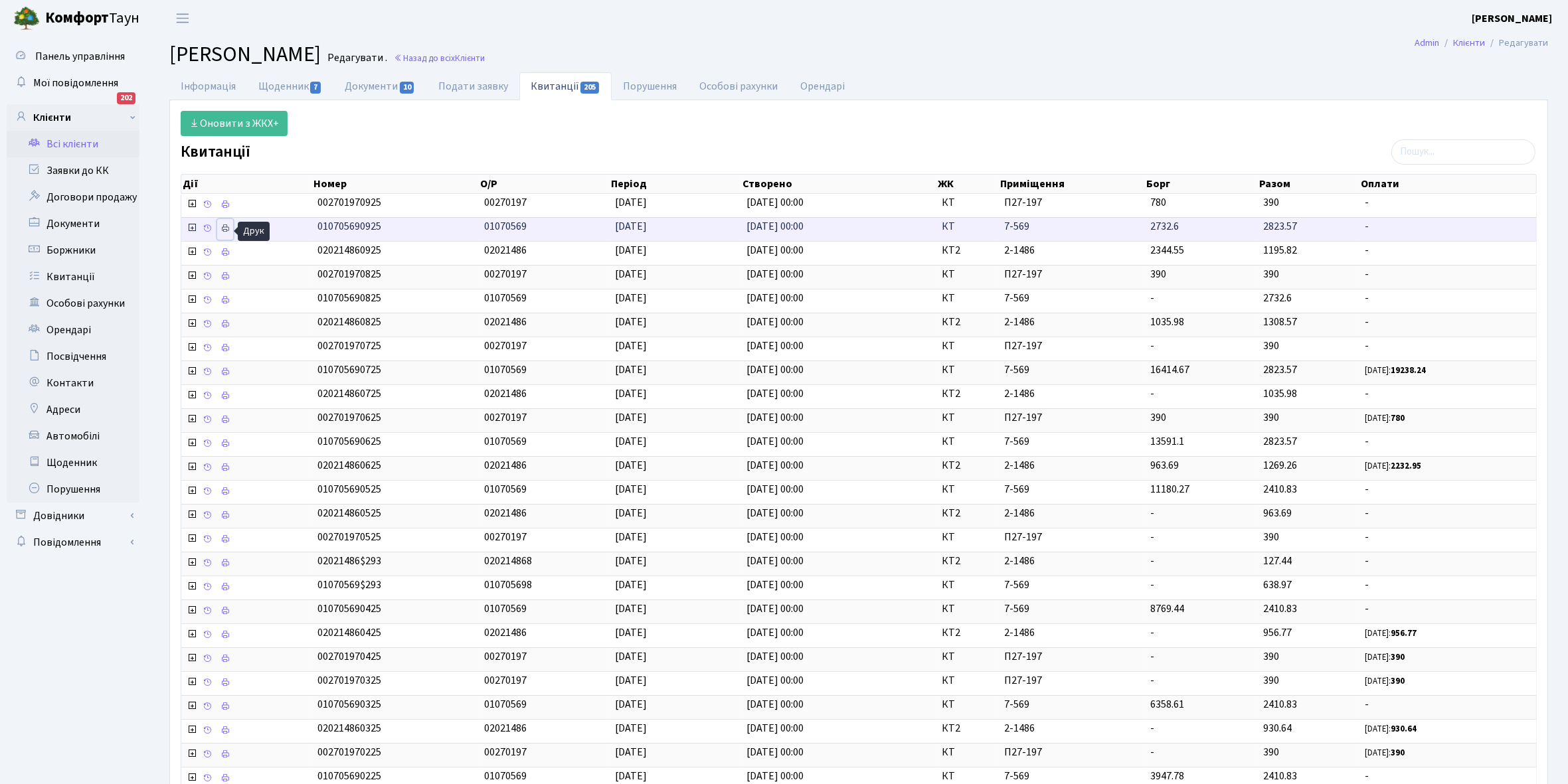
click at [226, 228] on icon at bounding box center [225, 229] width 10 height 10
click at [200, 84] on link "Інформація" at bounding box center [208, 85] width 78 height 27
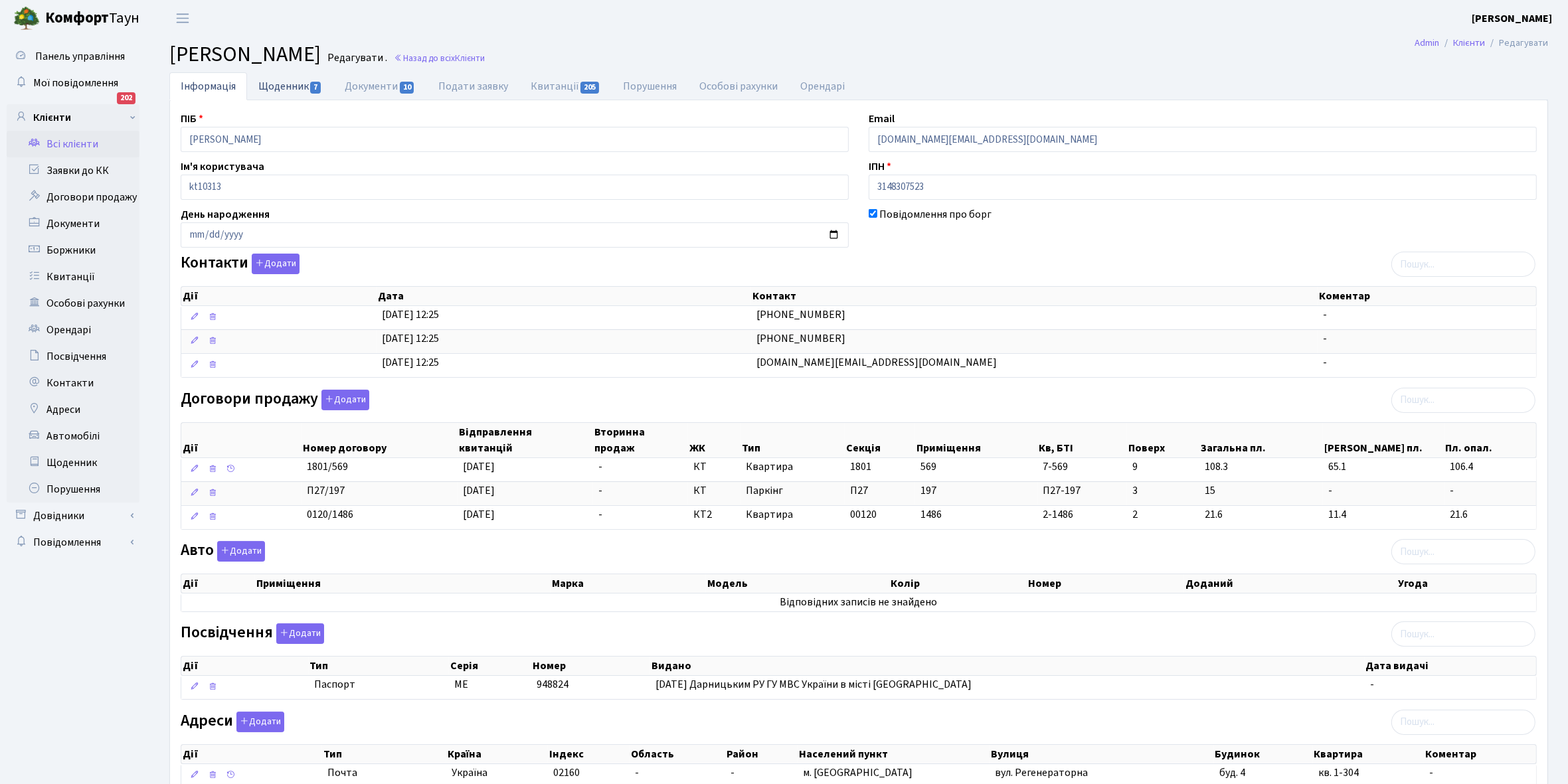
click at [278, 81] on link "Щоденник 7" at bounding box center [289, 85] width 86 height 27
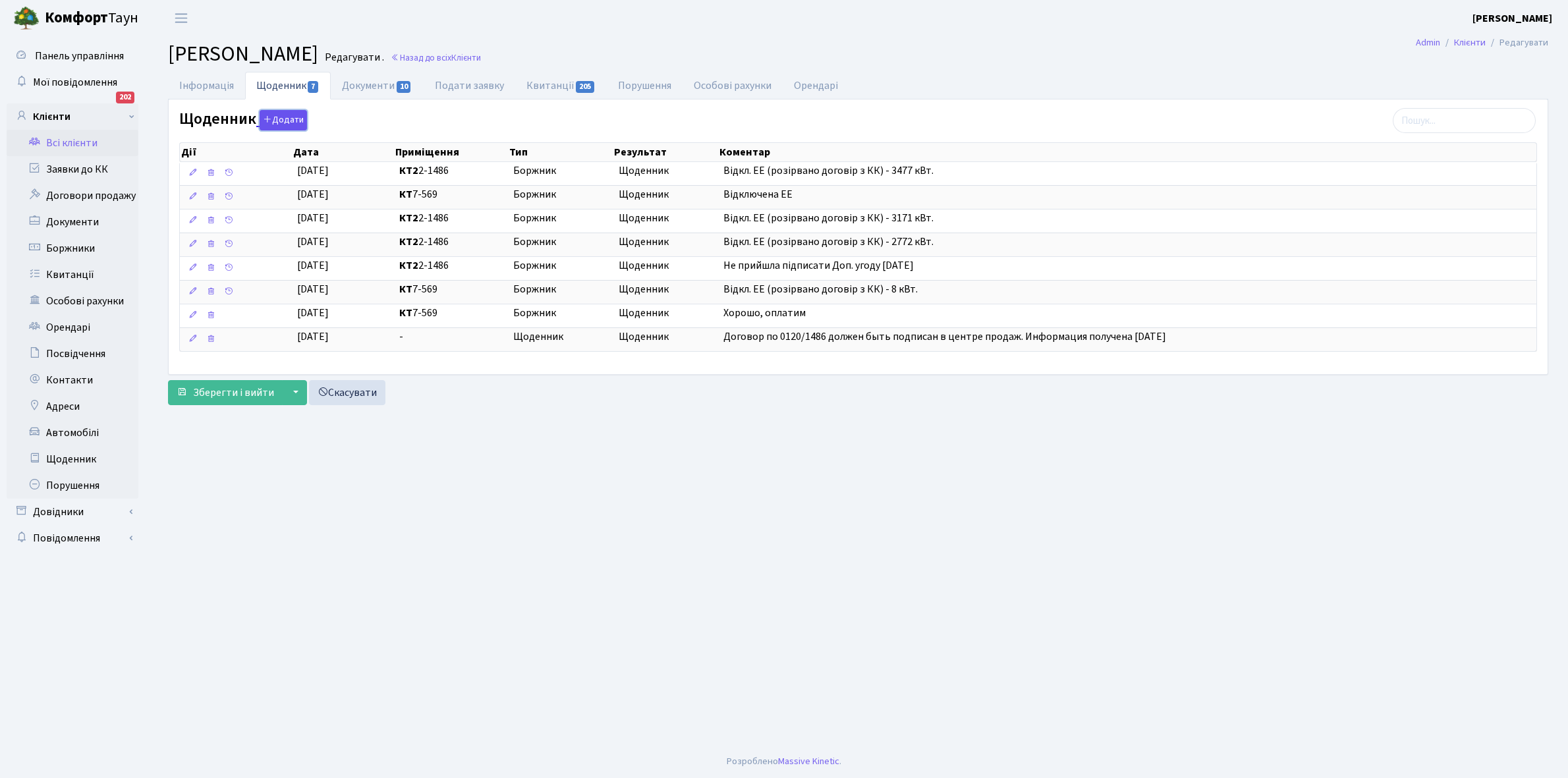
click at [281, 120] on button "Додати" at bounding box center [283, 120] width 47 height 20
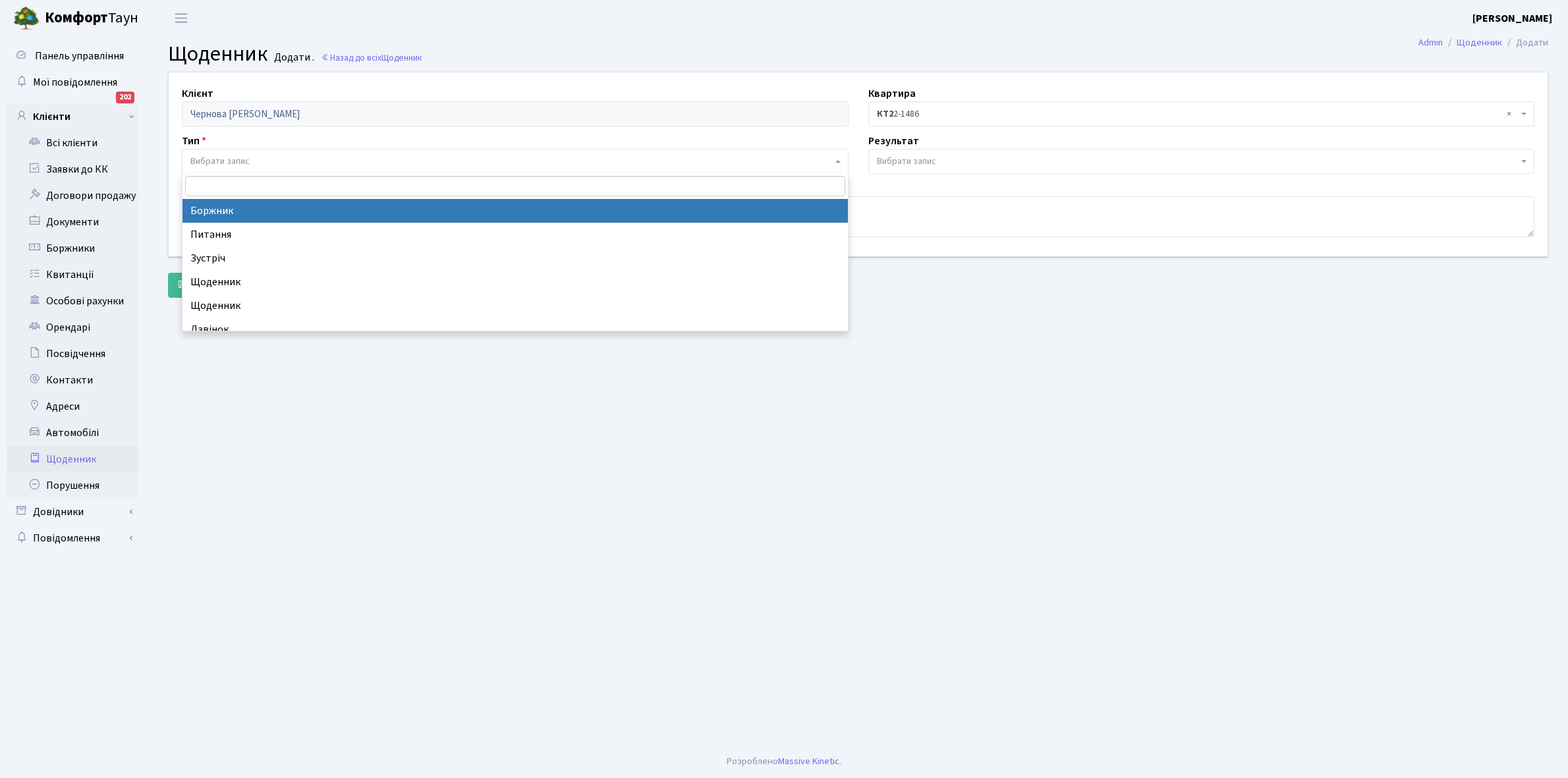
click at [241, 158] on span "Вибрати запис" at bounding box center [219, 161] width 59 height 13
select select "189"
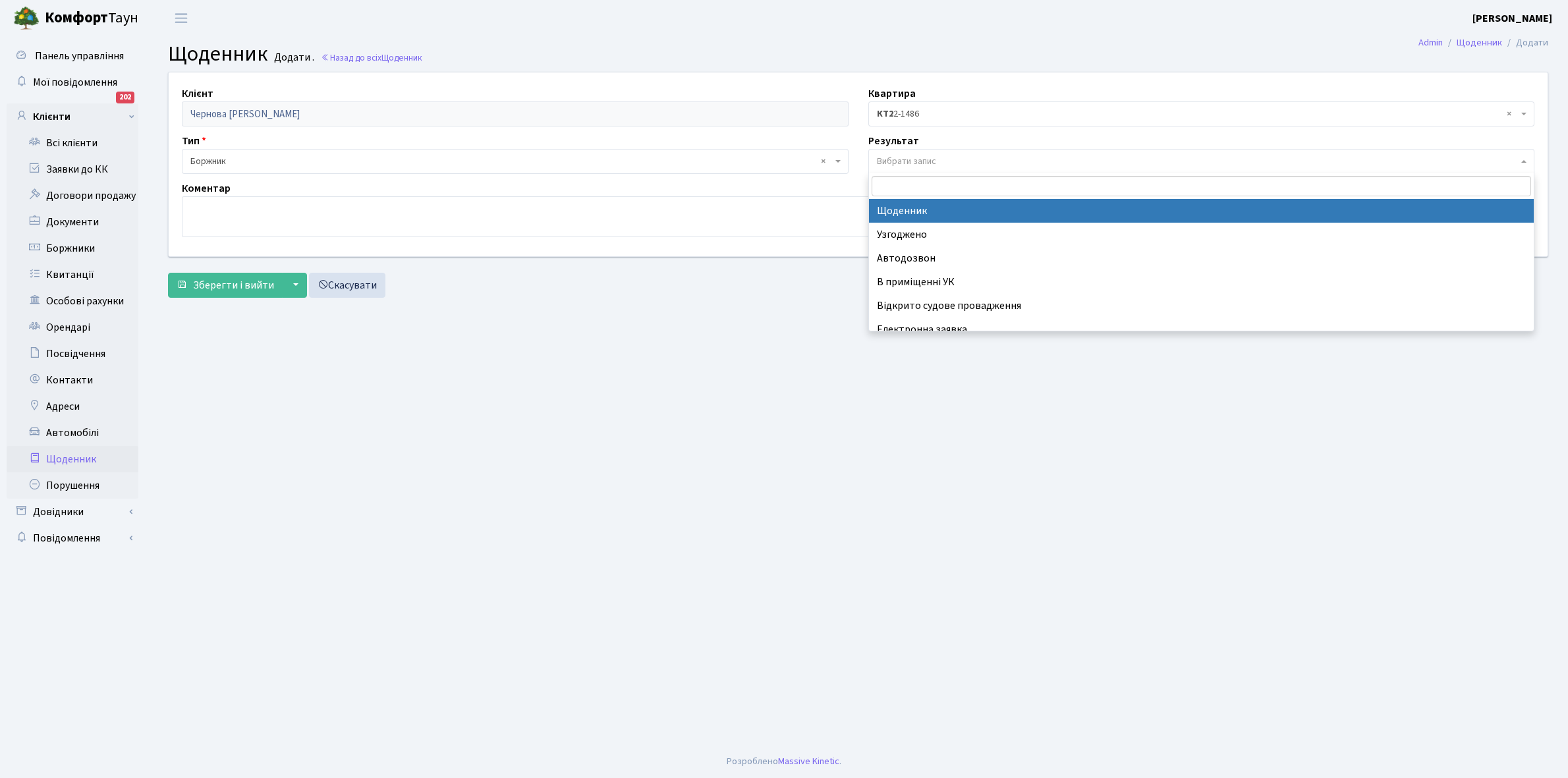
click at [923, 155] on span "Вибрати запис" at bounding box center [906, 161] width 59 height 13
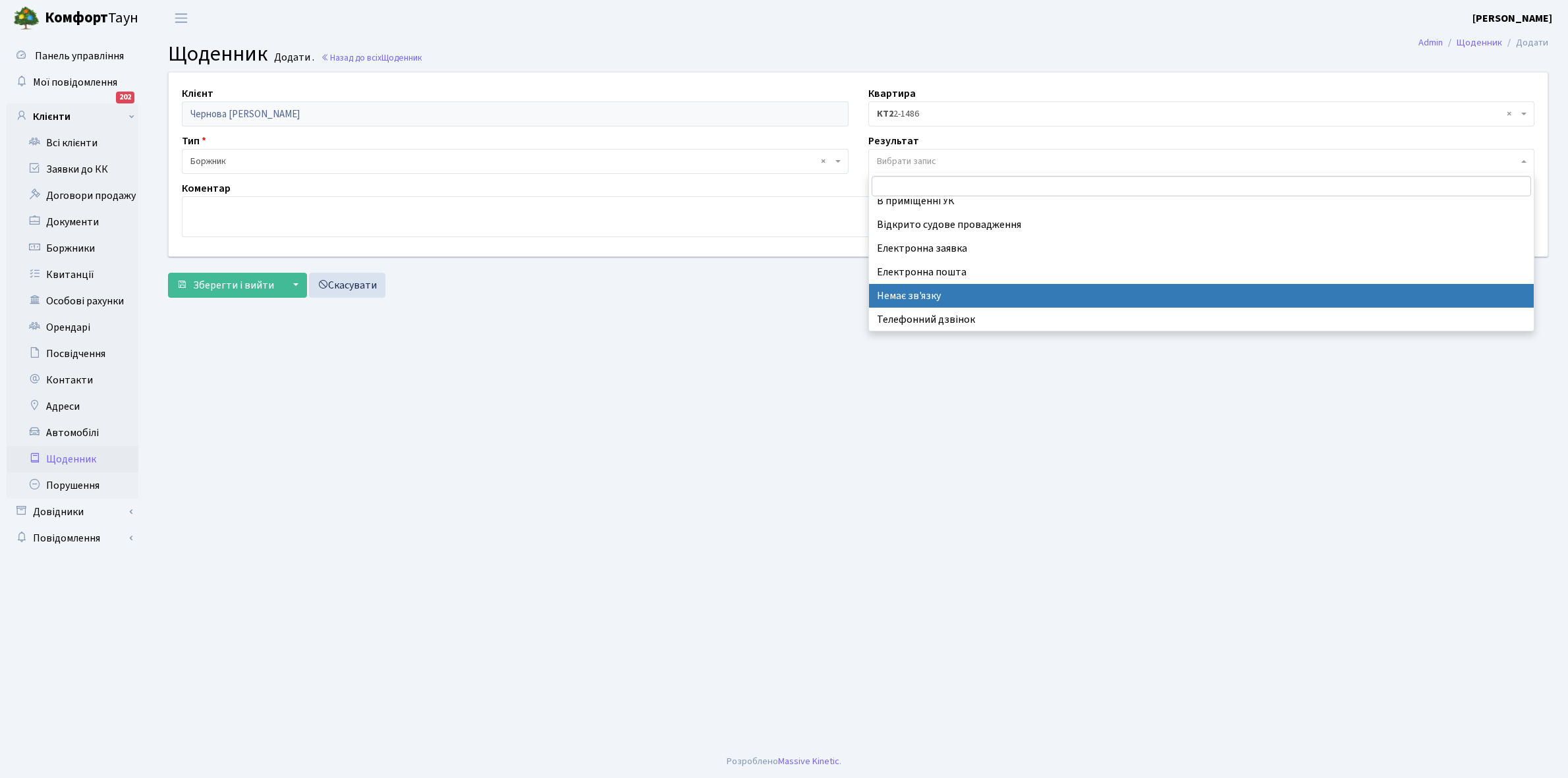
select select "197"
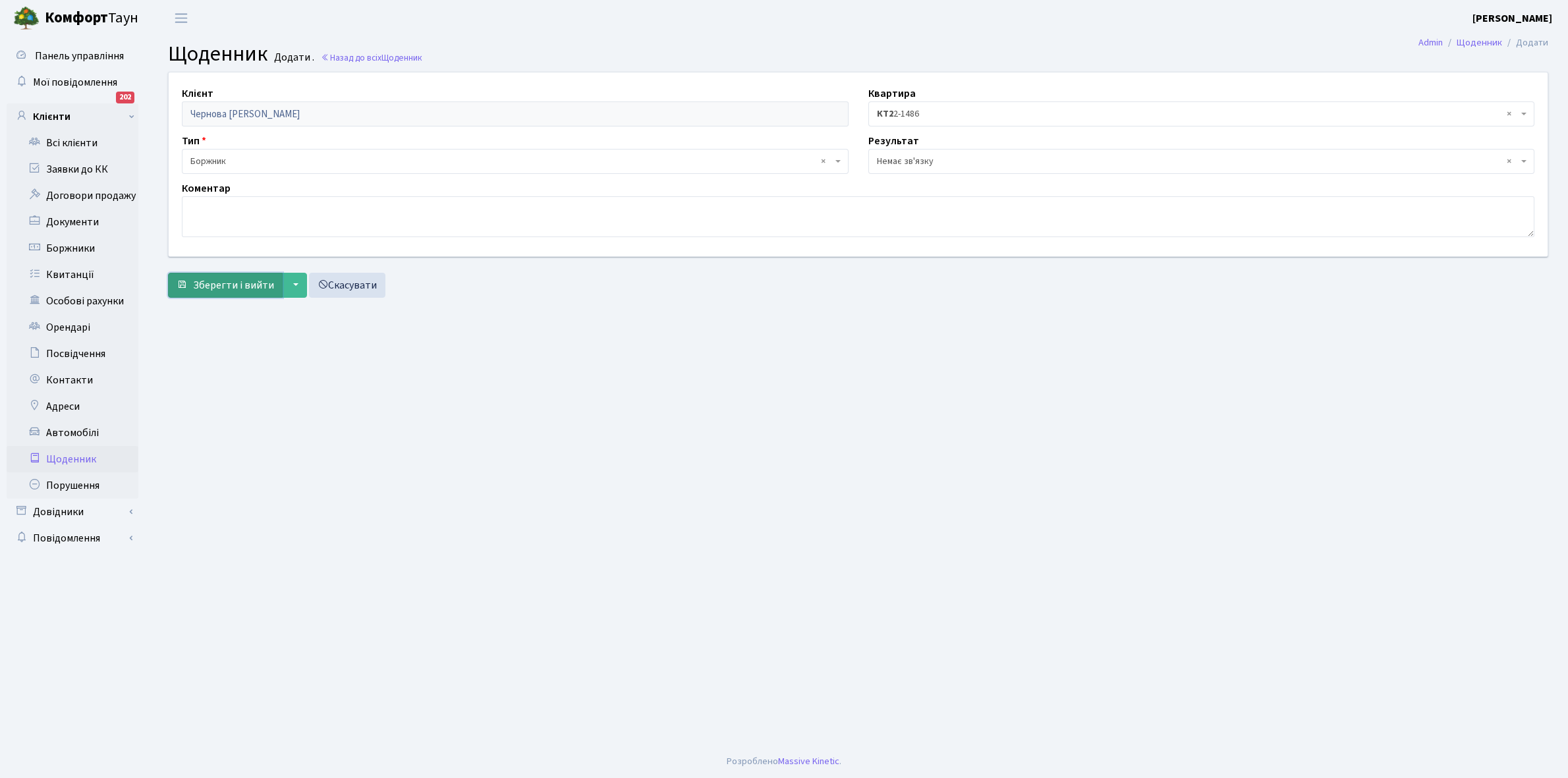
click at [222, 284] on span "Зберегти і вийти" at bounding box center [233, 285] width 81 height 15
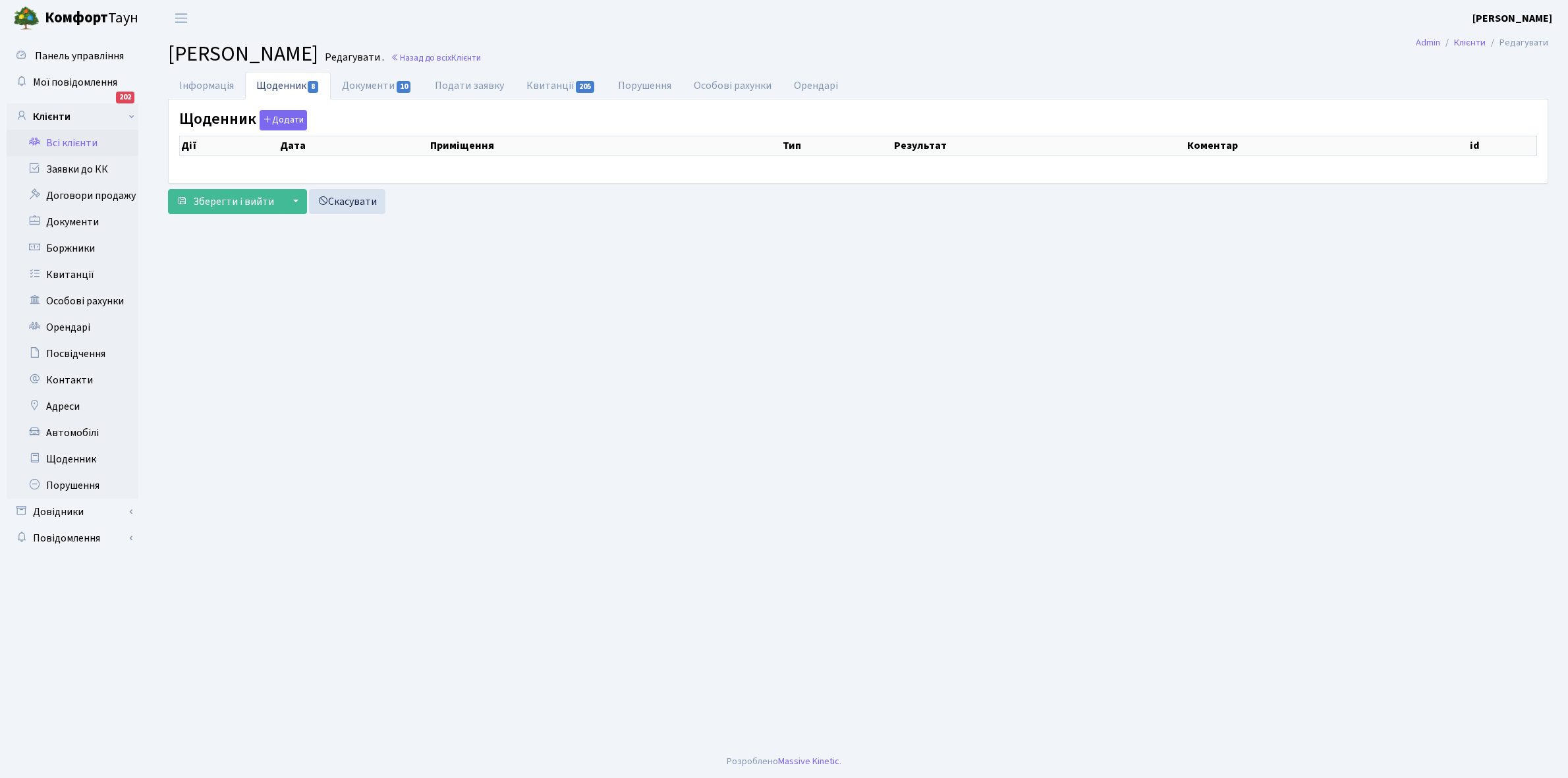
select select "25"
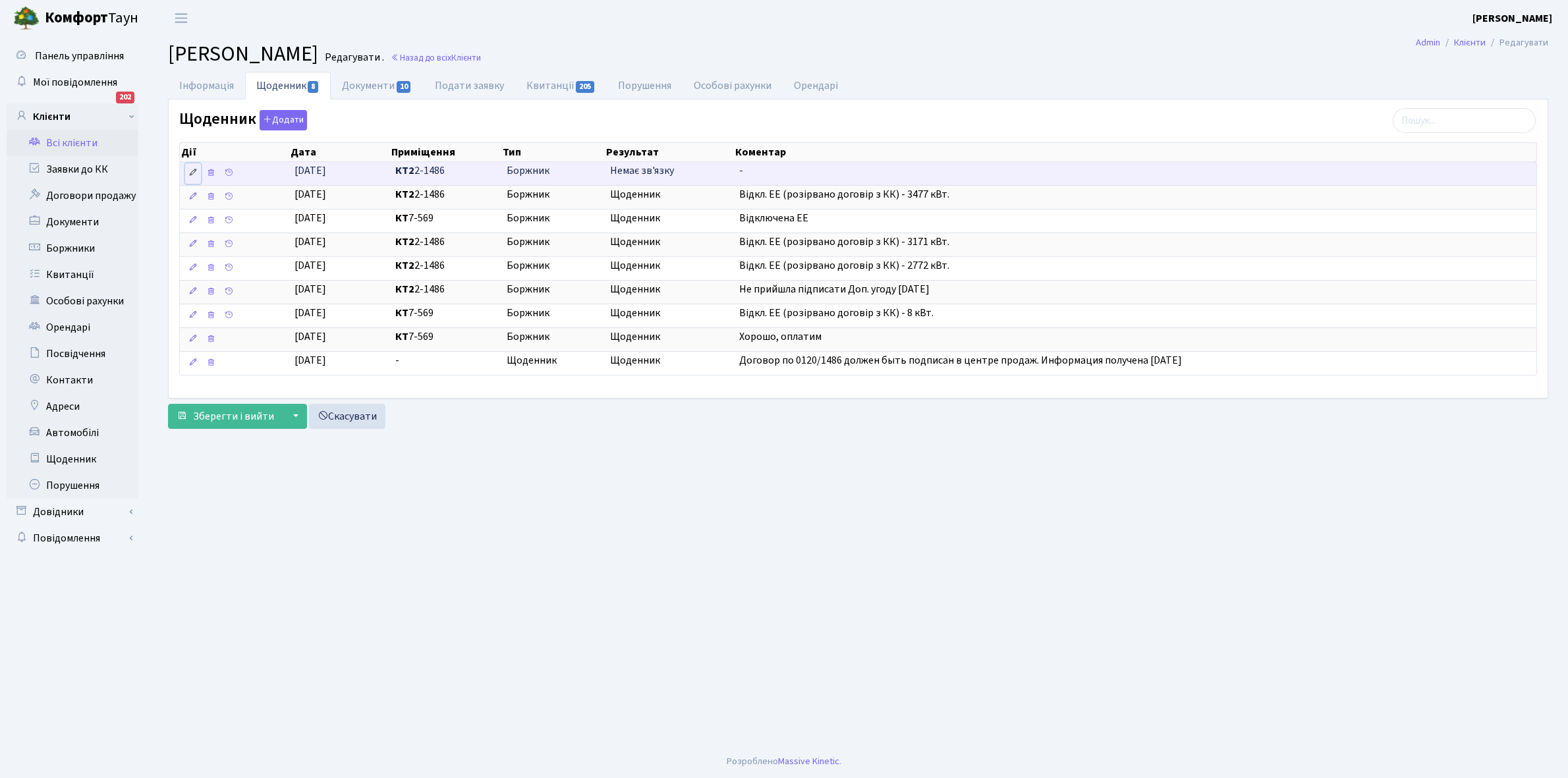
click at [192, 173] on icon at bounding box center [192, 172] width 9 height 9
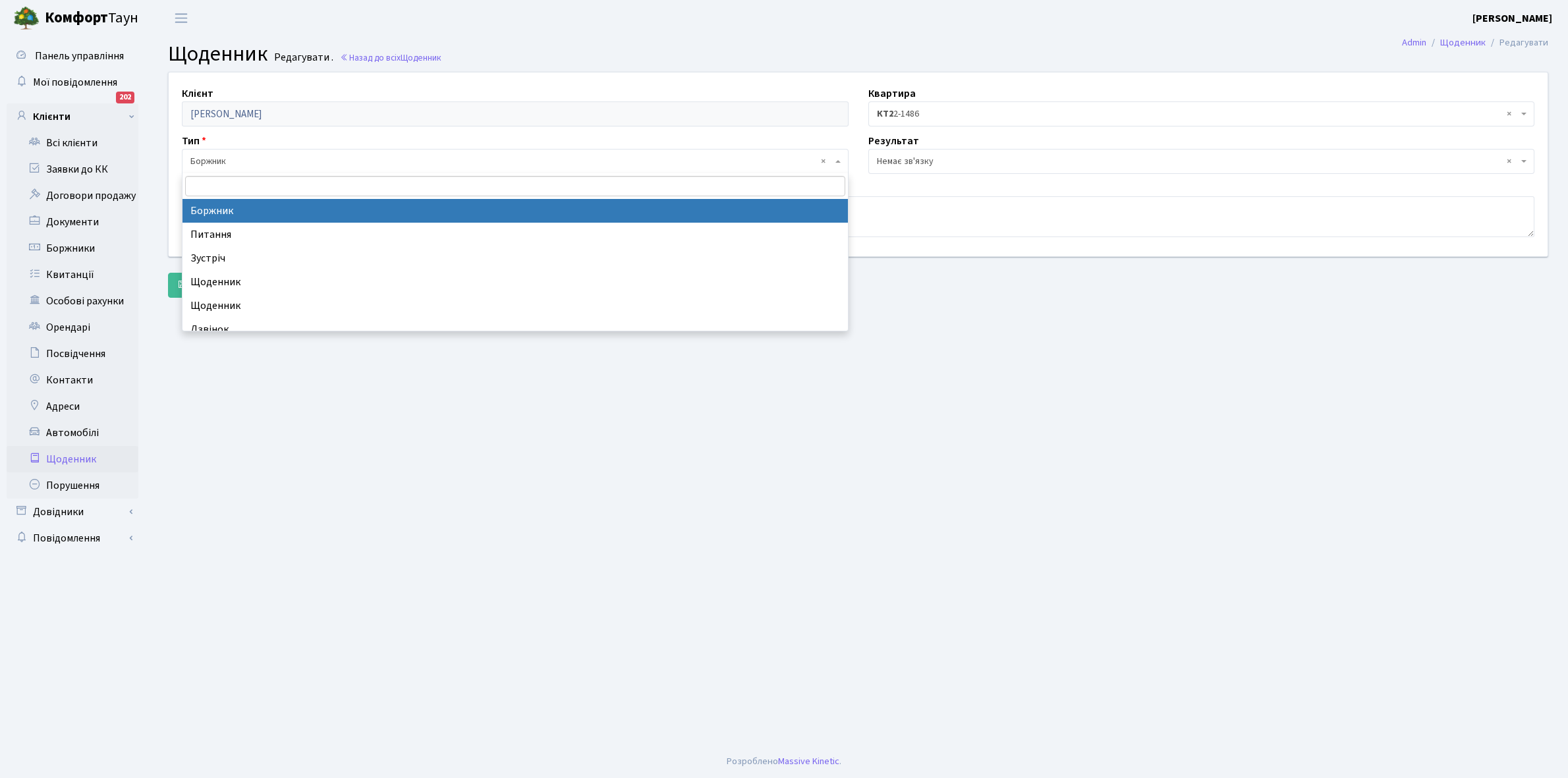
click at [235, 160] on span "× Боржник" at bounding box center [511, 161] width 641 height 13
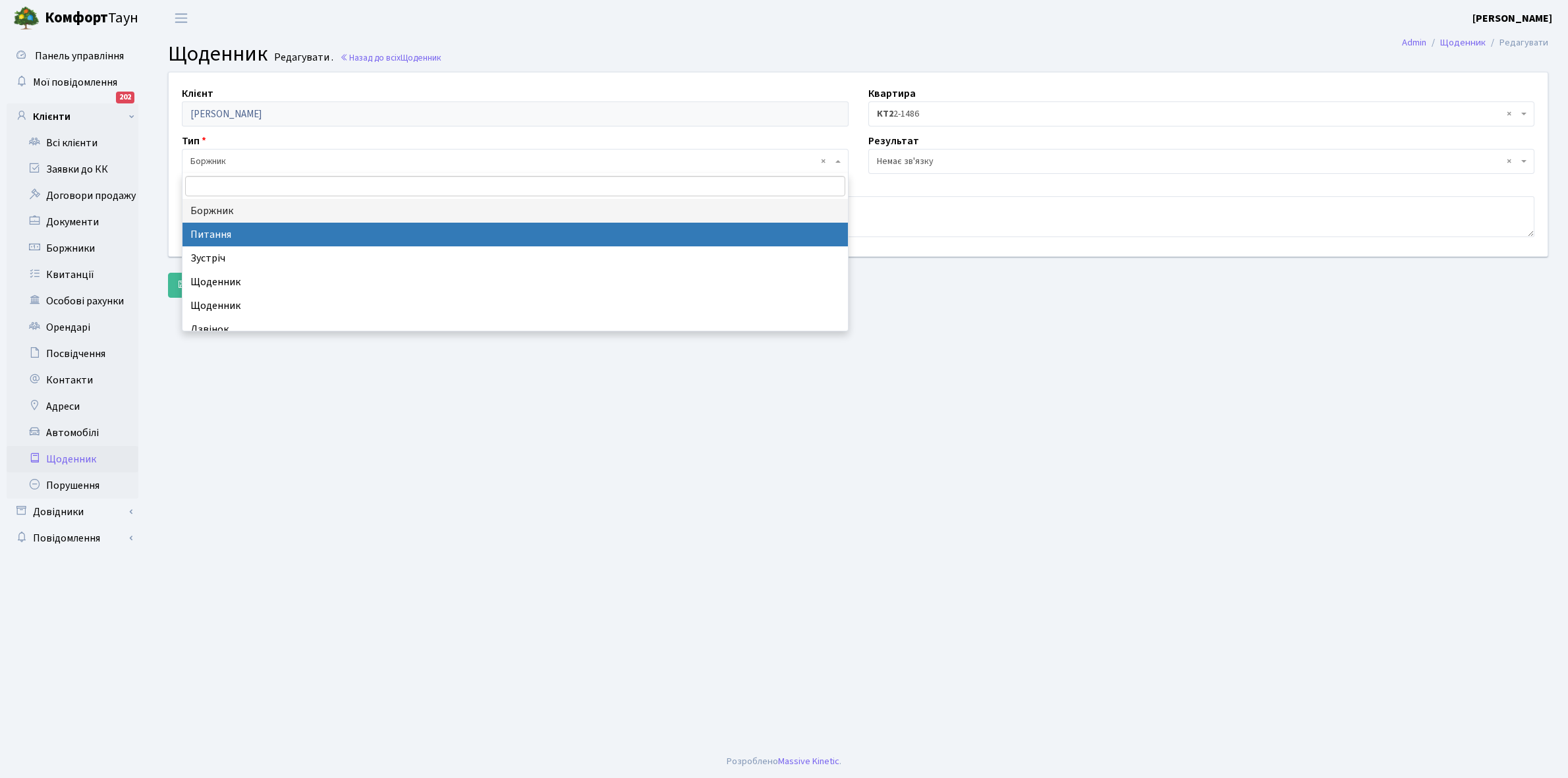
select select "9"
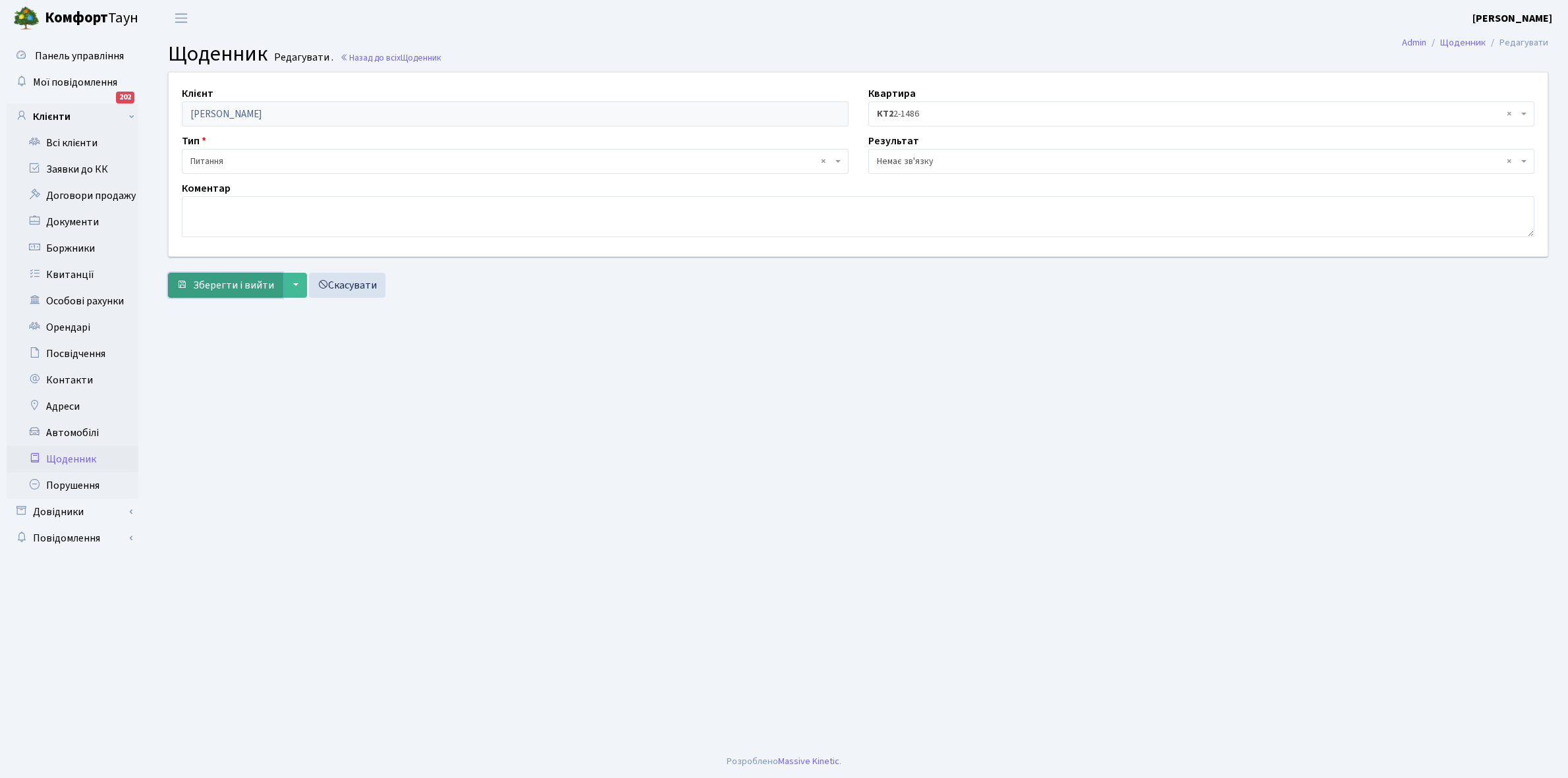
click at [215, 284] on span "Зберегти і вийти" at bounding box center [233, 285] width 81 height 15
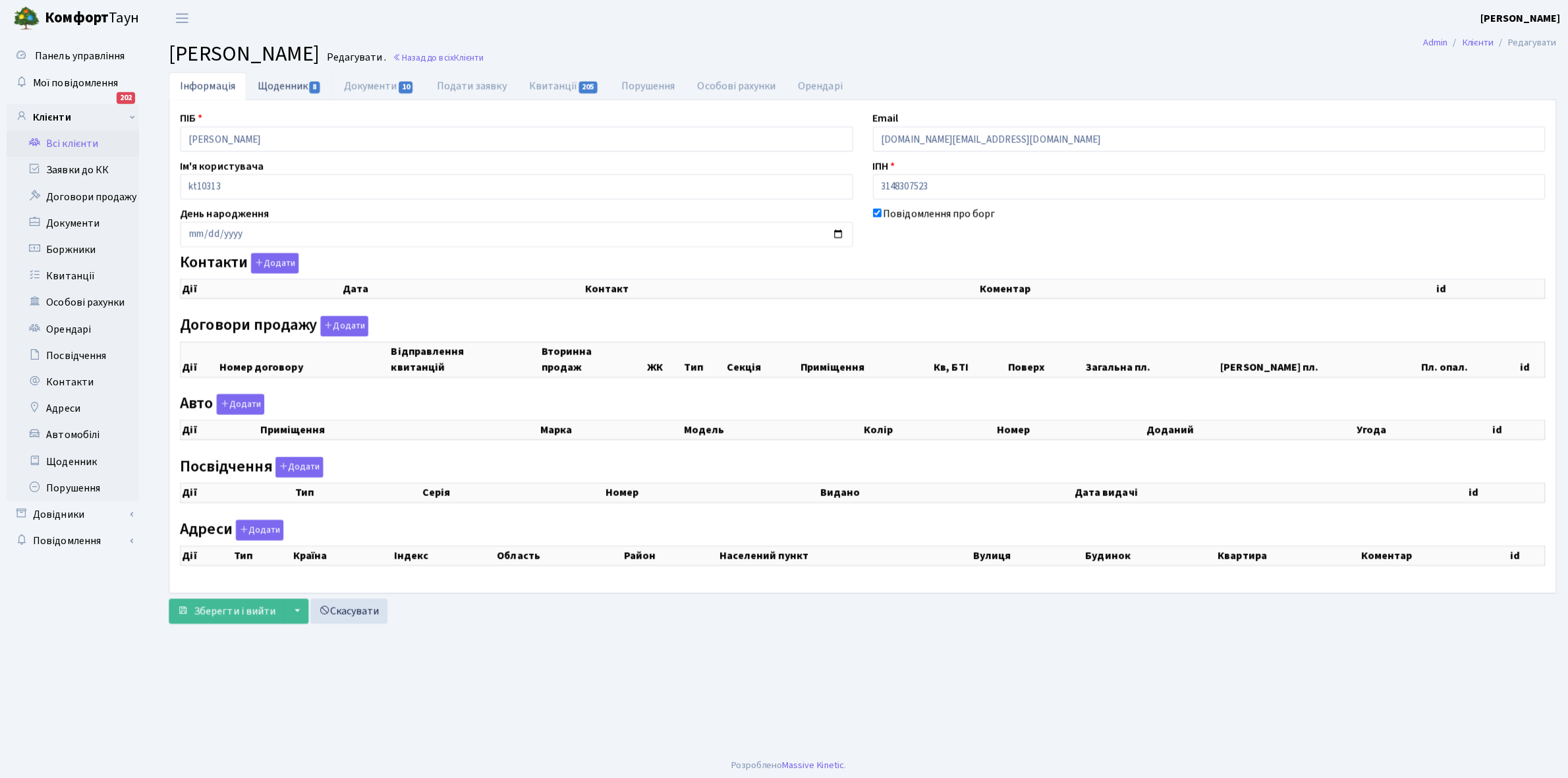
checkbox input "true"
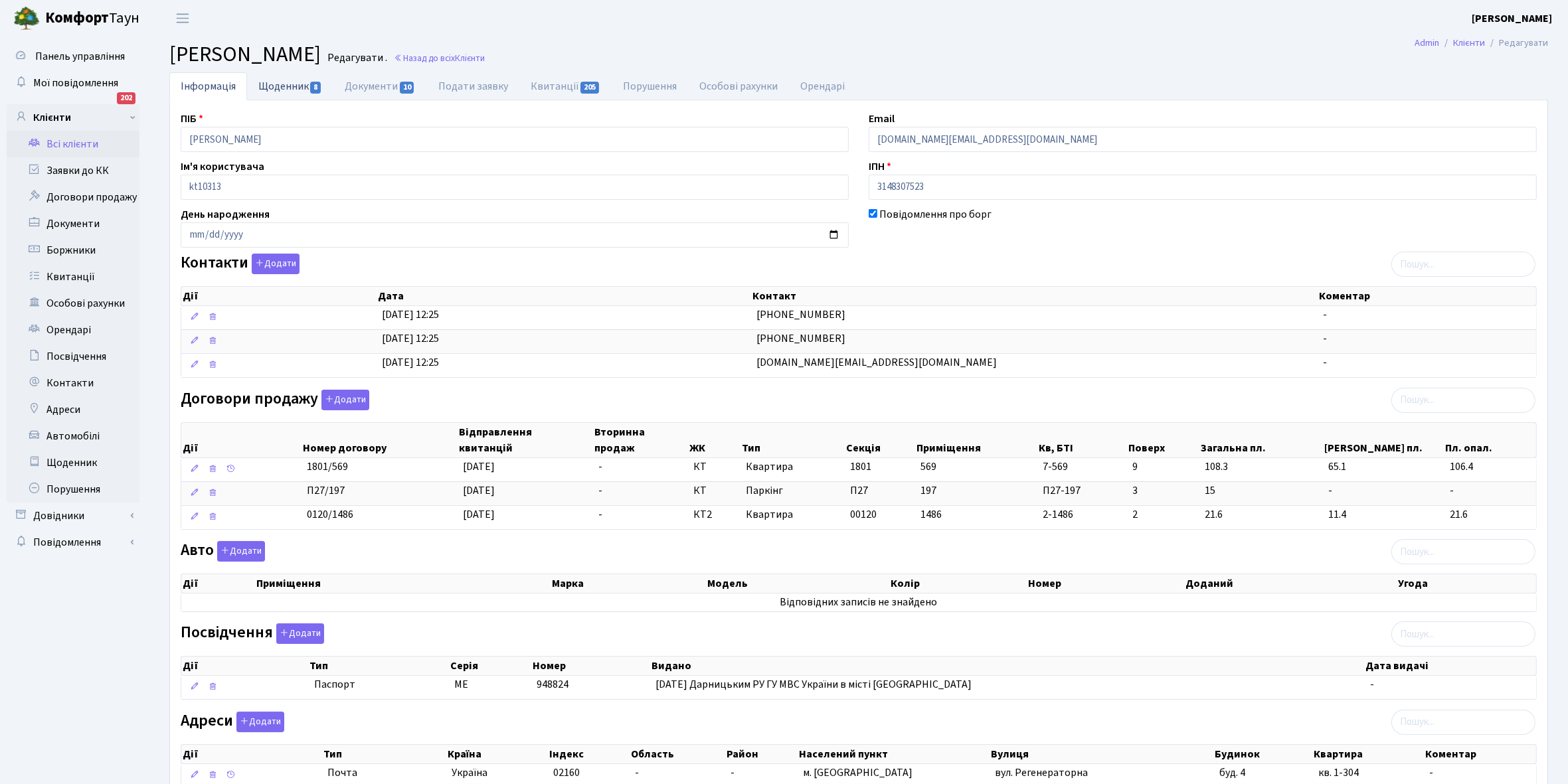
click at [271, 83] on link "Щоденник 8" at bounding box center [289, 85] width 86 height 27
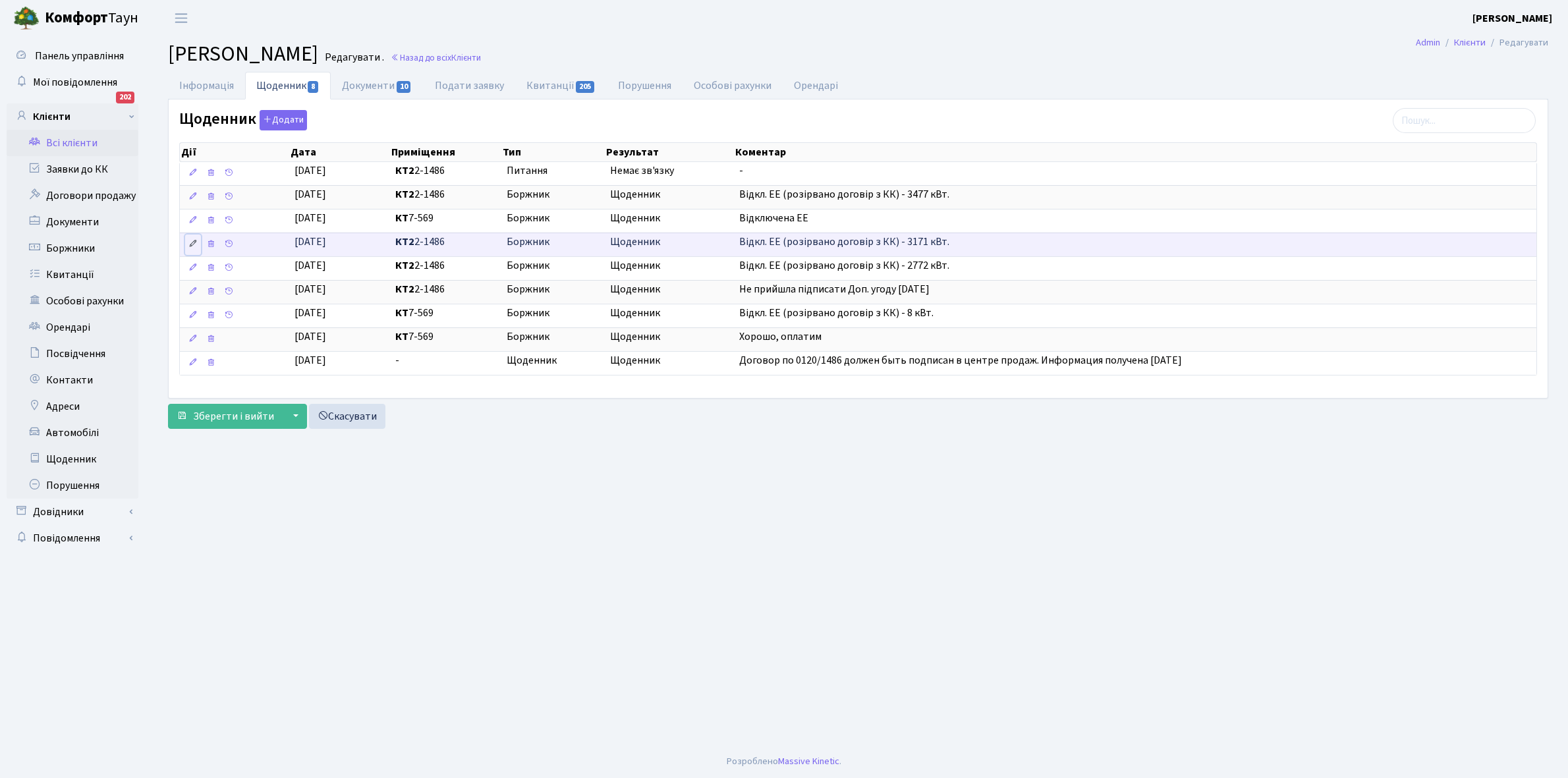
click at [191, 246] on icon at bounding box center [192, 244] width 9 height 9
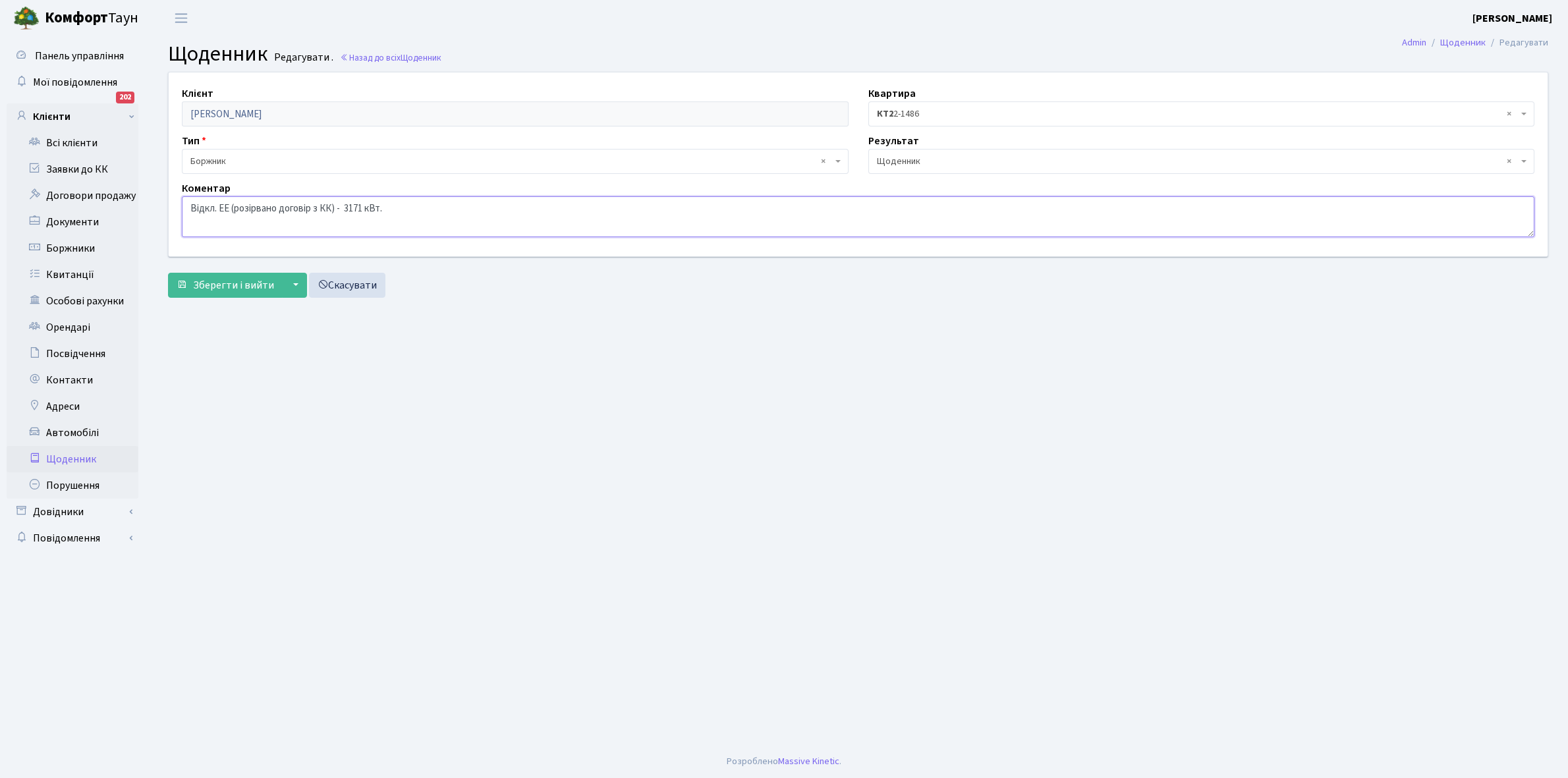
click at [418, 206] on textarea "Відкл. ЕЕ (розірвано договір з КК) - 3171 кВт." at bounding box center [857, 217] width 1352 height 41
type textarea "Відкл. ЕЕ (розірвано договір з КК) - 3171 кВт. самопідключення"
click at [235, 282] on span "Зберегти і вийти" at bounding box center [233, 285] width 81 height 15
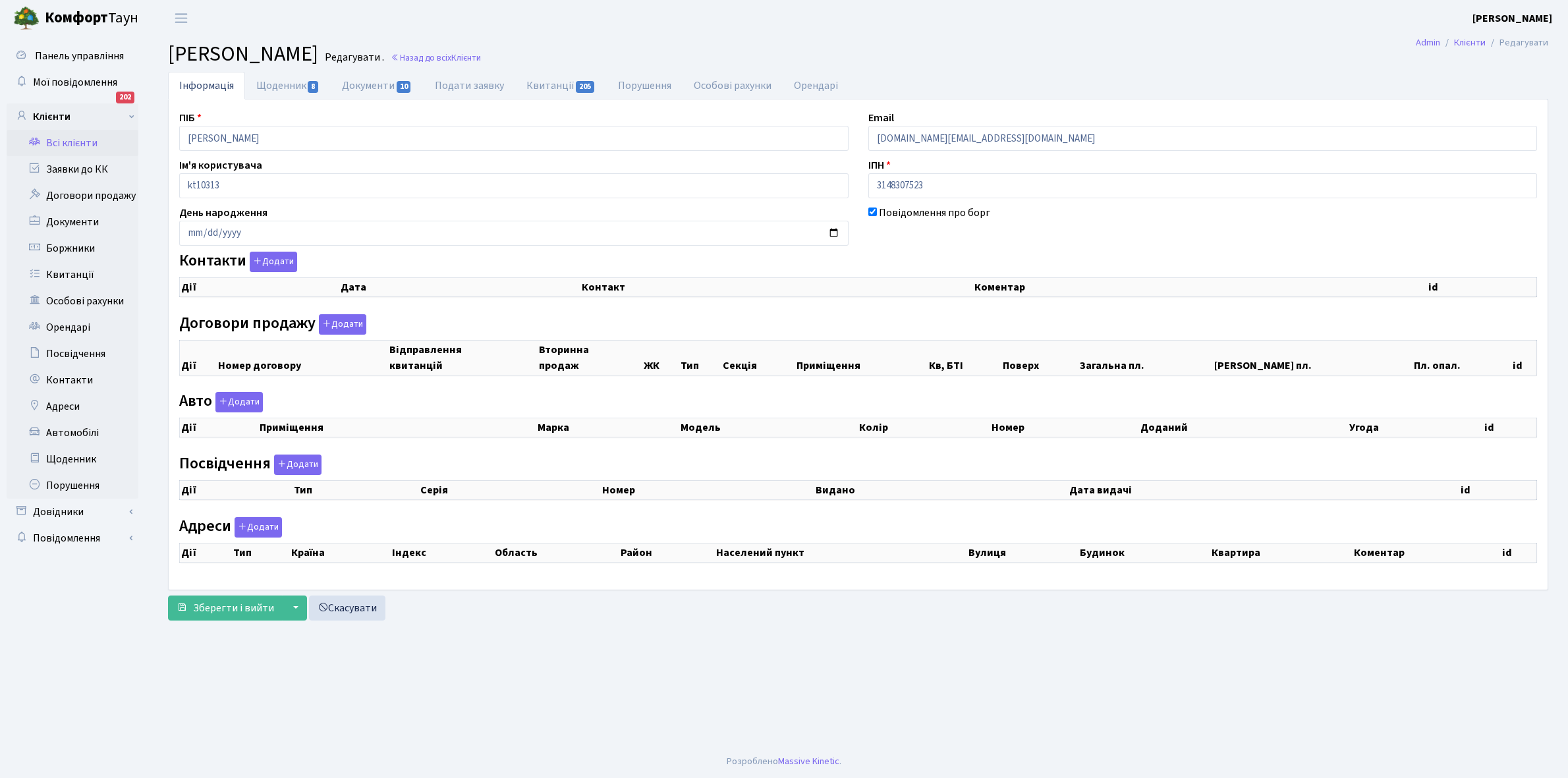
select select "25"
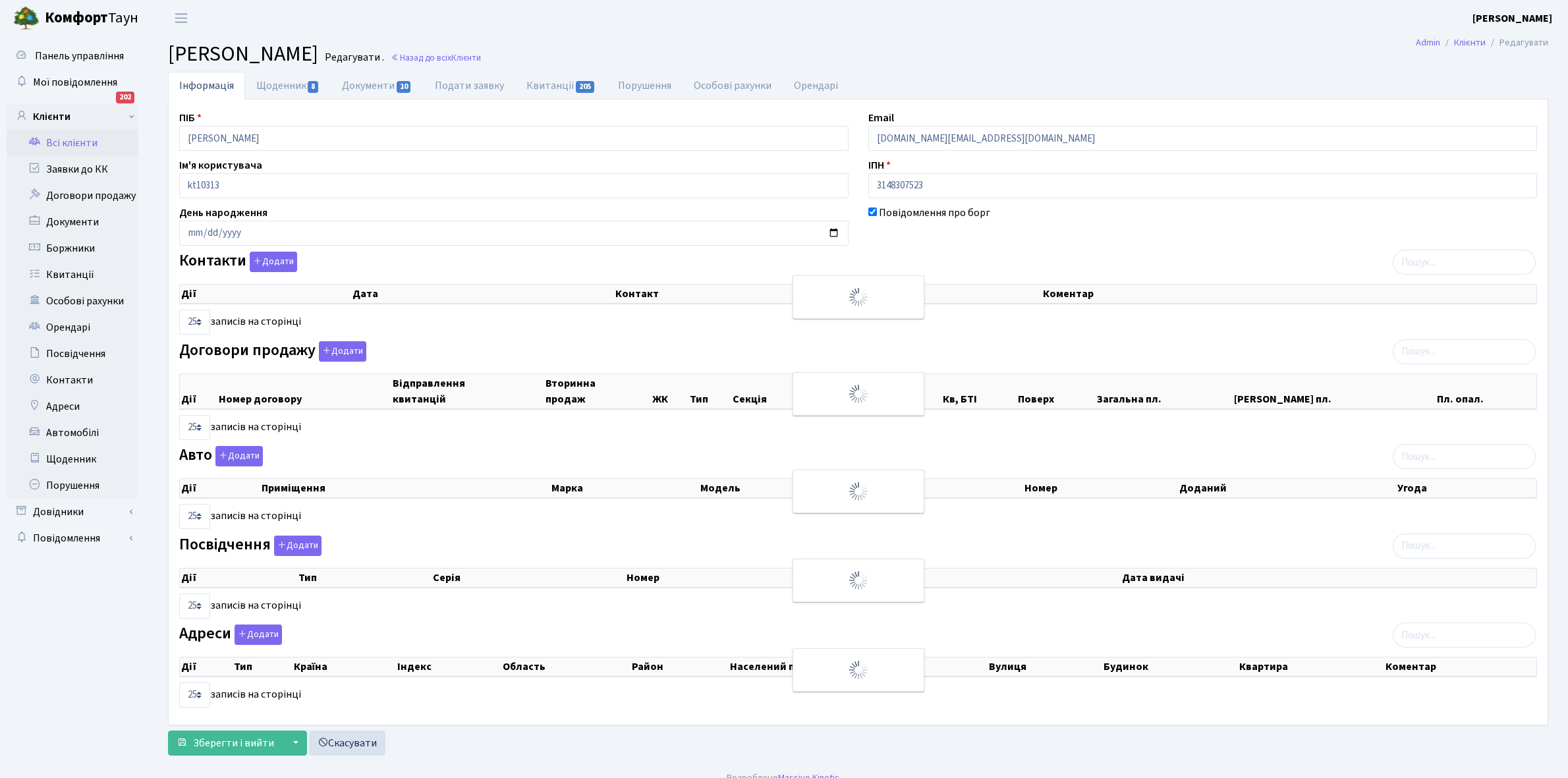
checkbox input "true"
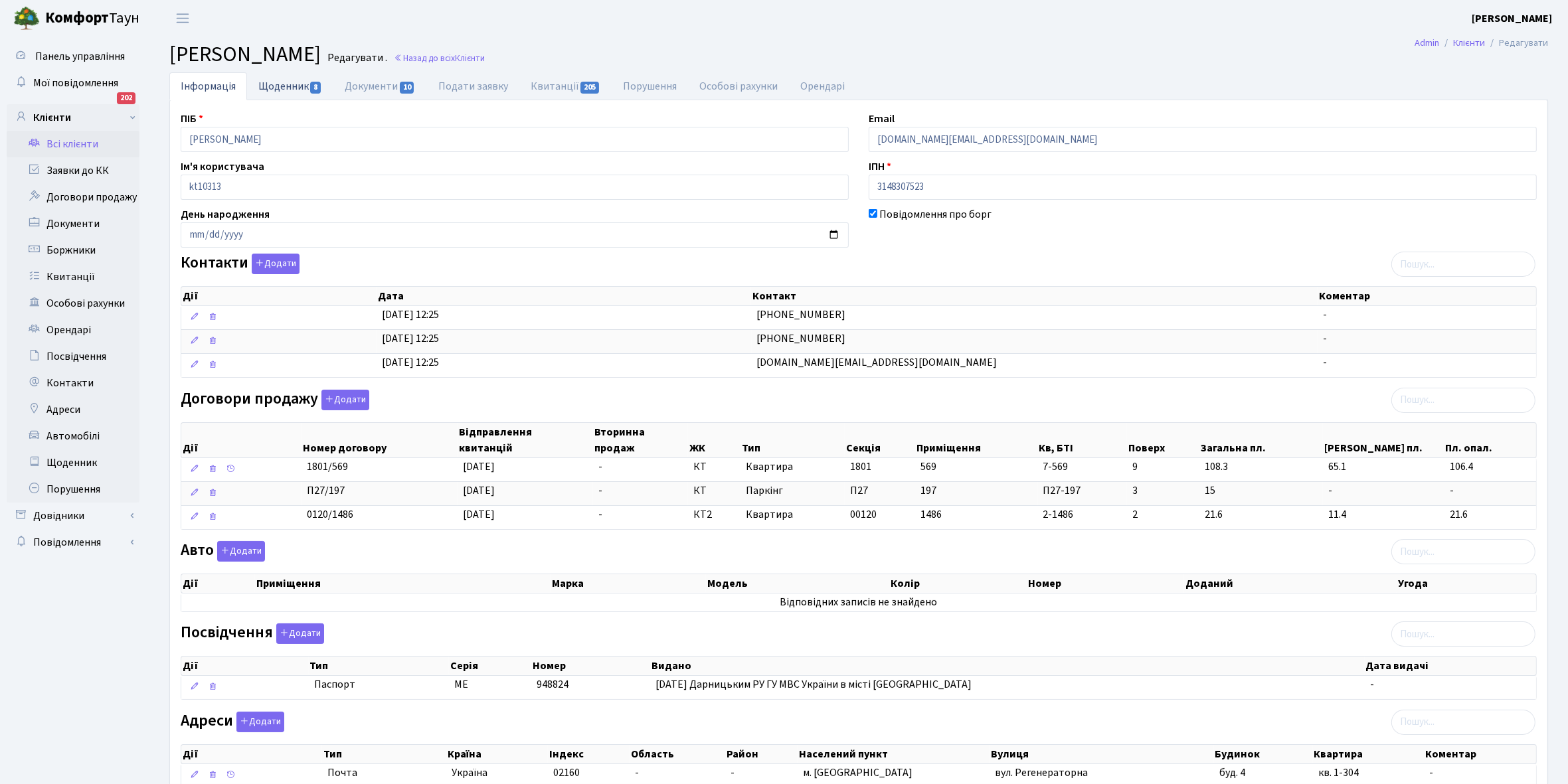
click at [273, 84] on link "Щоденник 8" at bounding box center [289, 85] width 86 height 27
select select "25"
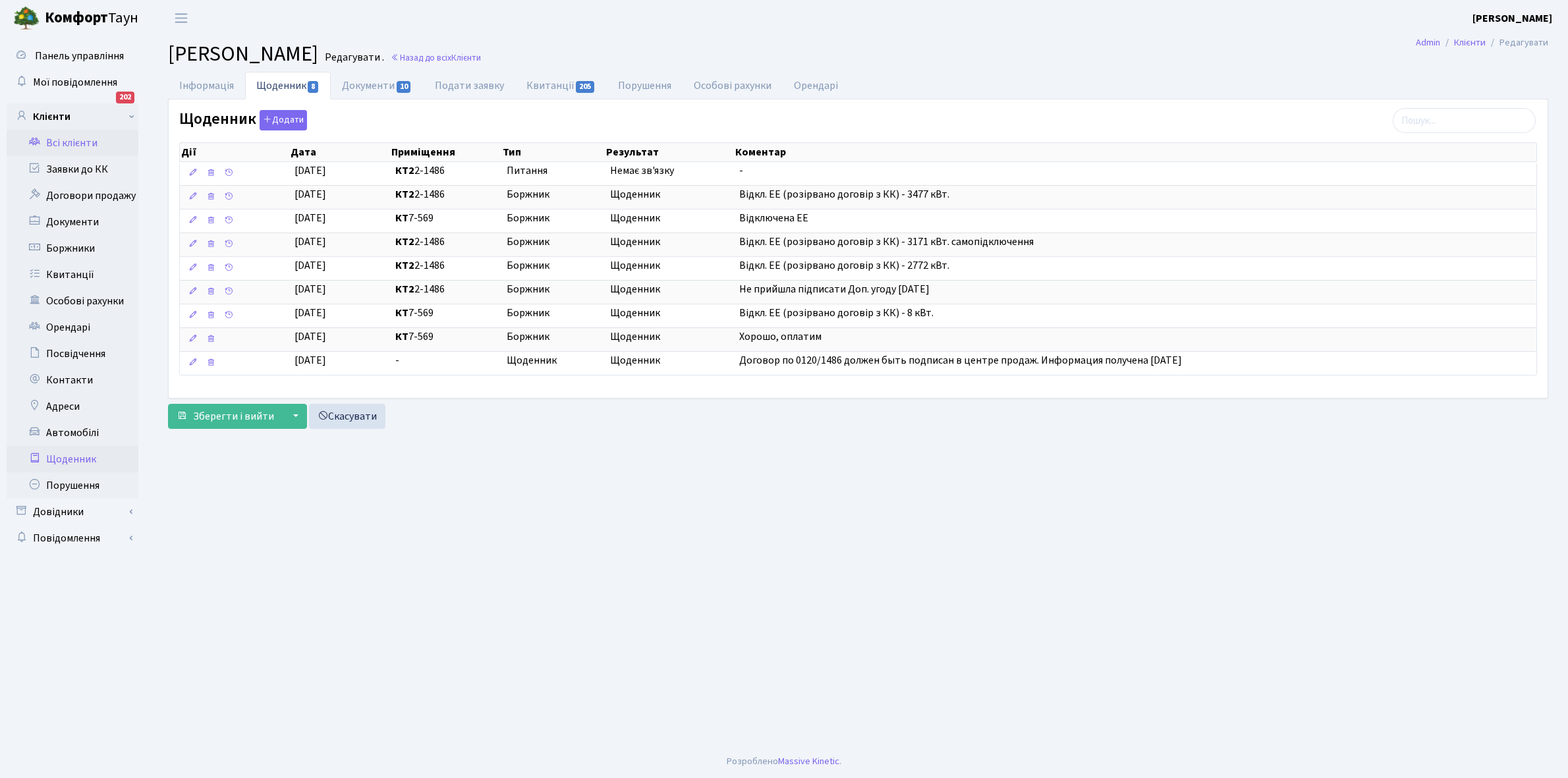
click at [63, 456] on link "Щоденник" at bounding box center [72, 459] width 132 height 26
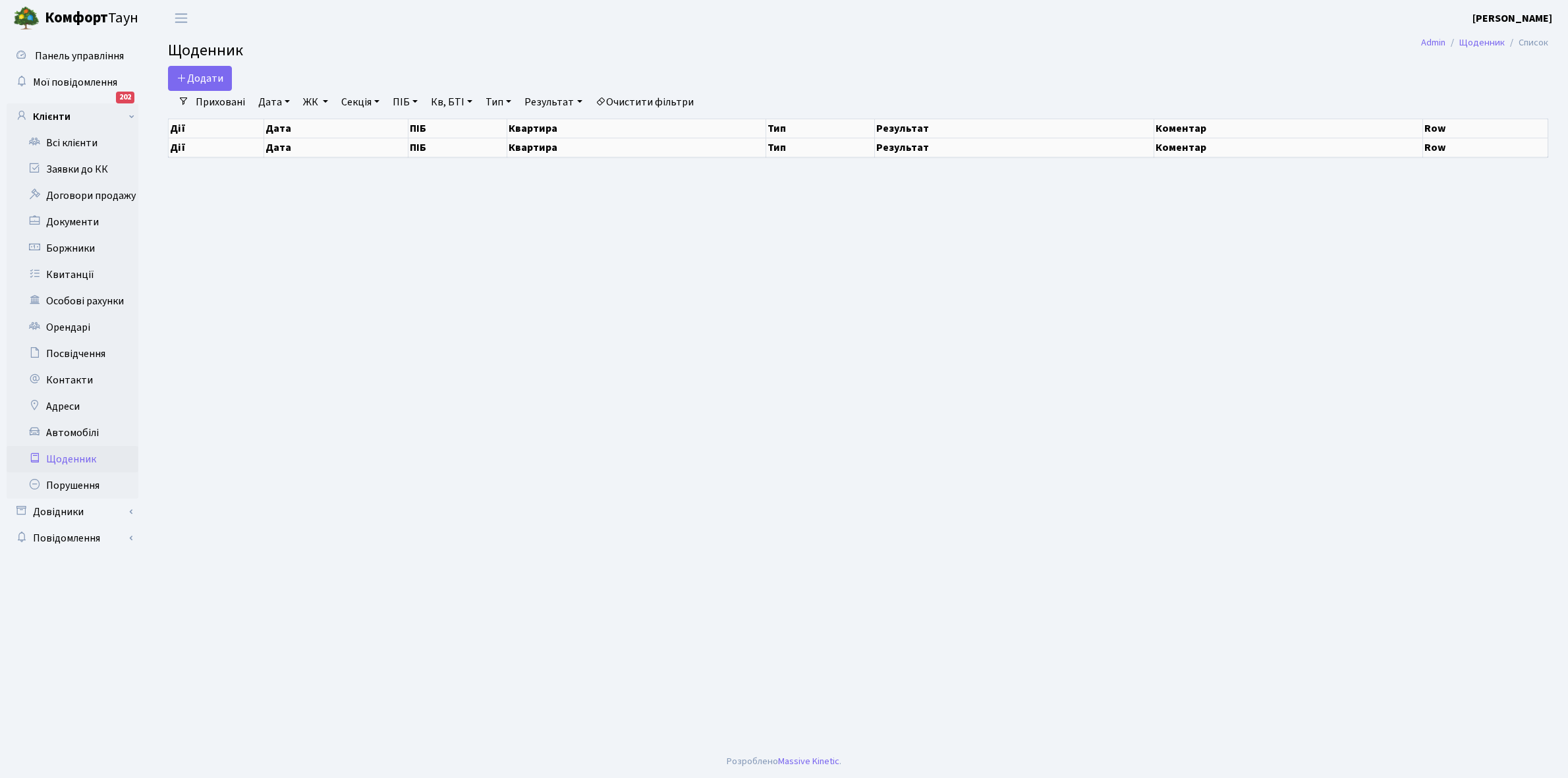
select select "25"
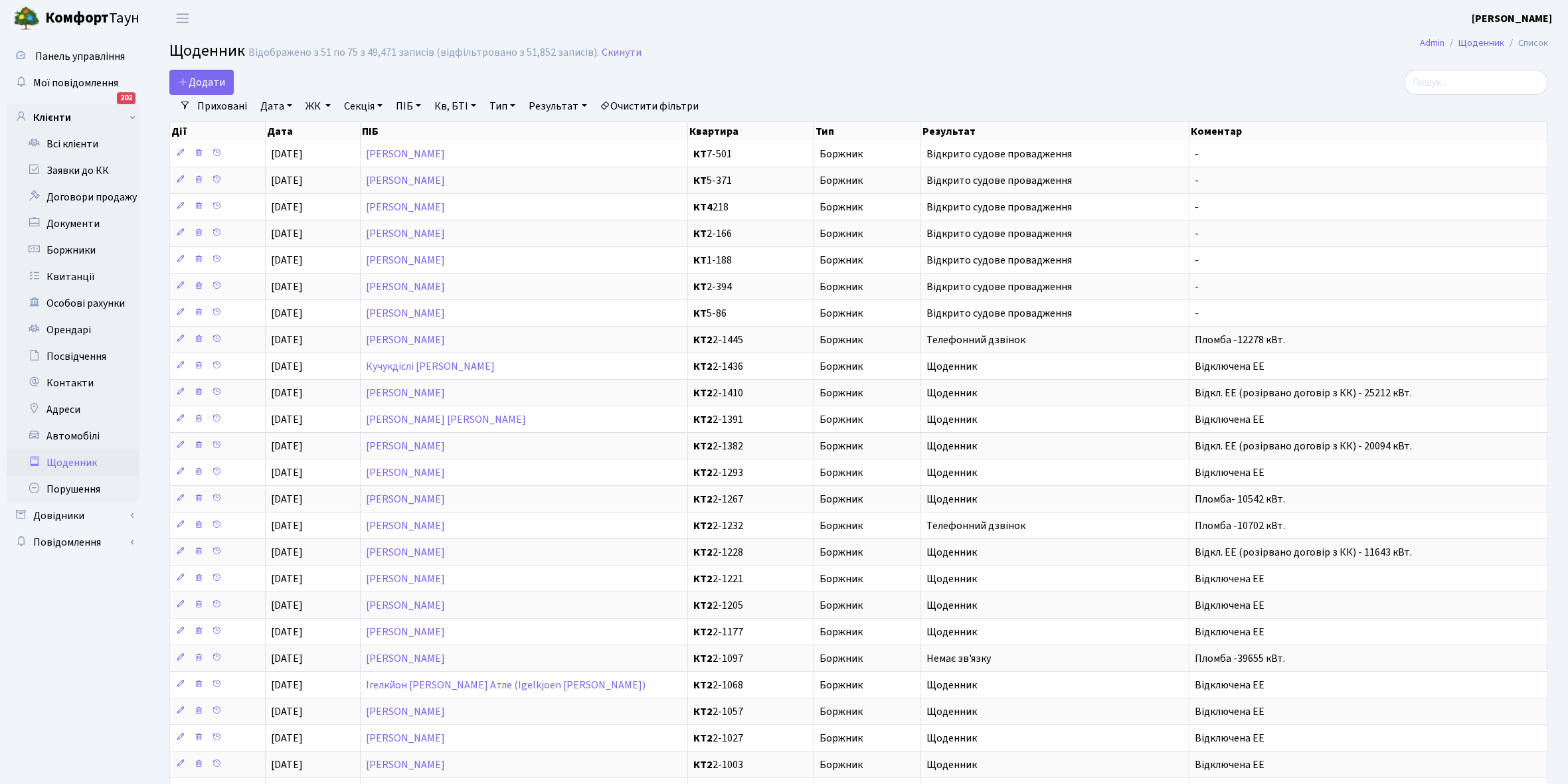
click at [65, 459] on link "Щоденник" at bounding box center [73, 463] width 133 height 26
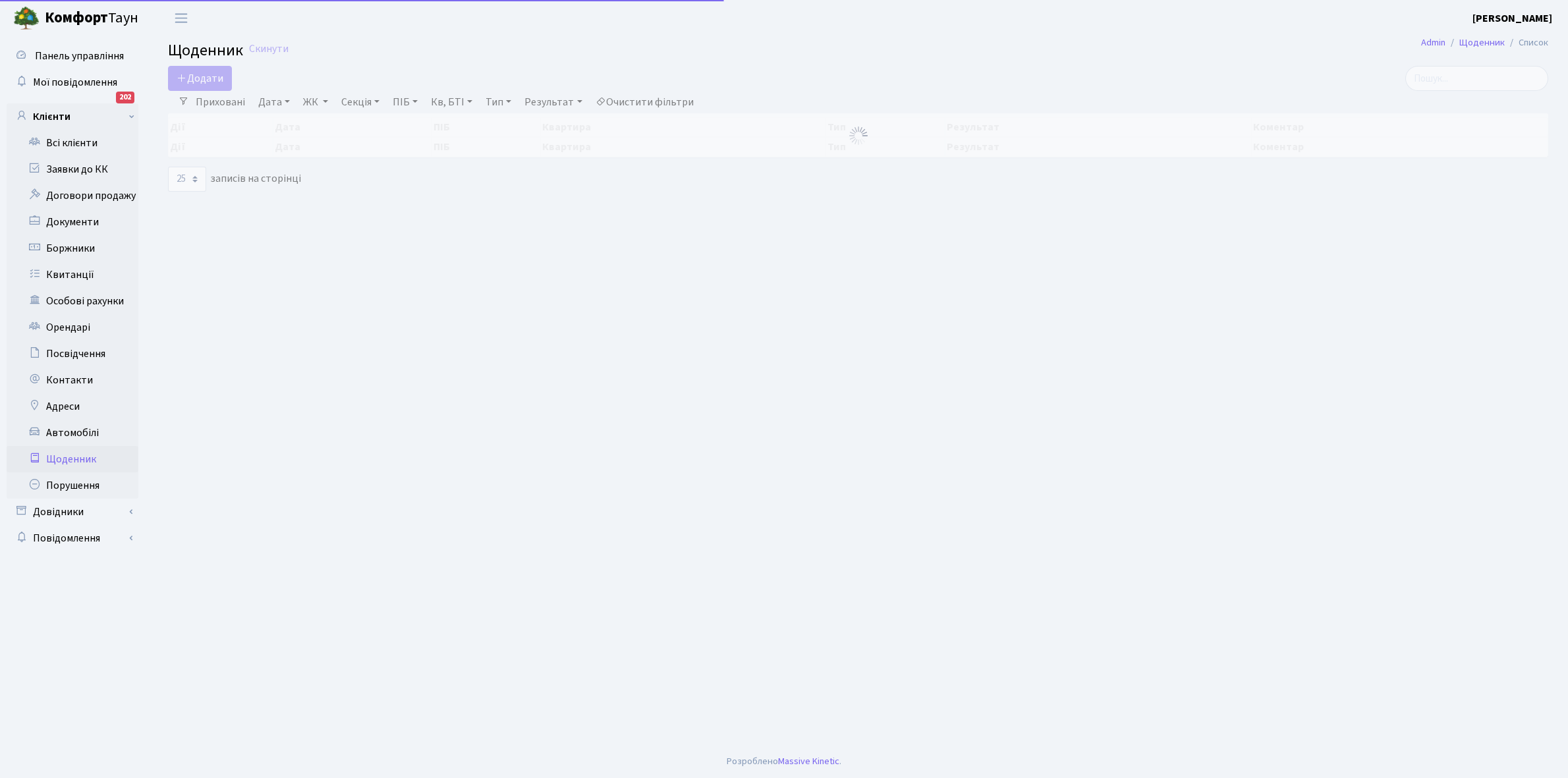
select select "25"
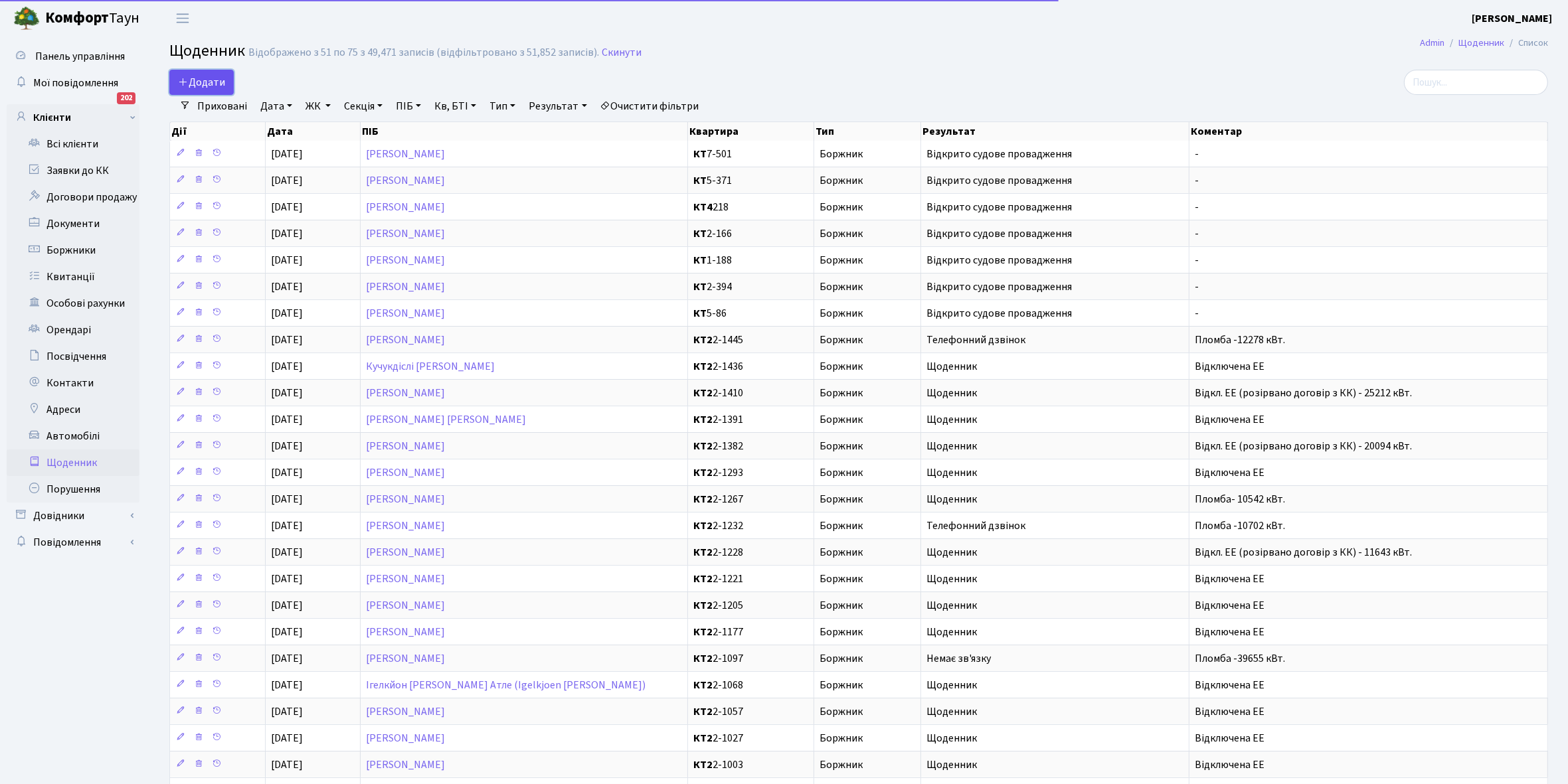
click at [204, 79] on span "Додати" at bounding box center [201, 82] width 47 height 15
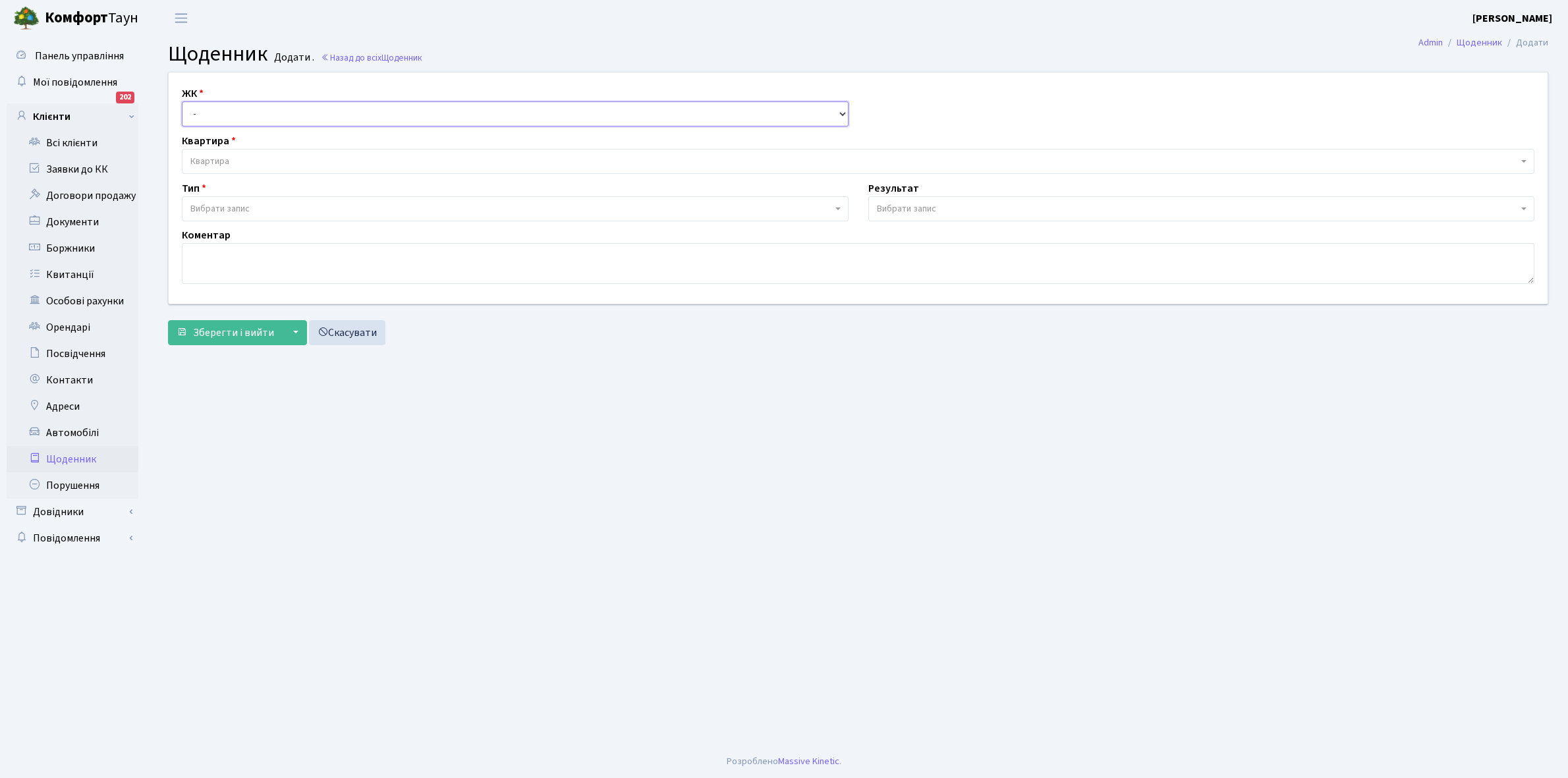
click at [211, 114] on select "- КТ, вул. Регенераторна, 4 КТ2, просп. Соборності, 17 КТ3, вул. Березнева, 16 …" at bounding box center [515, 114] width 667 height 25
select select "295"
click at [182, 101] on select "- КТ, вул. Регенераторна, 4 КТ2, просп. Соборності, 17 КТ3, вул. Березнева, 16 …" at bounding box center [515, 114] width 667 height 25
select select
click at [235, 159] on span "Квартира" at bounding box center [854, 161] width 1327 height 13
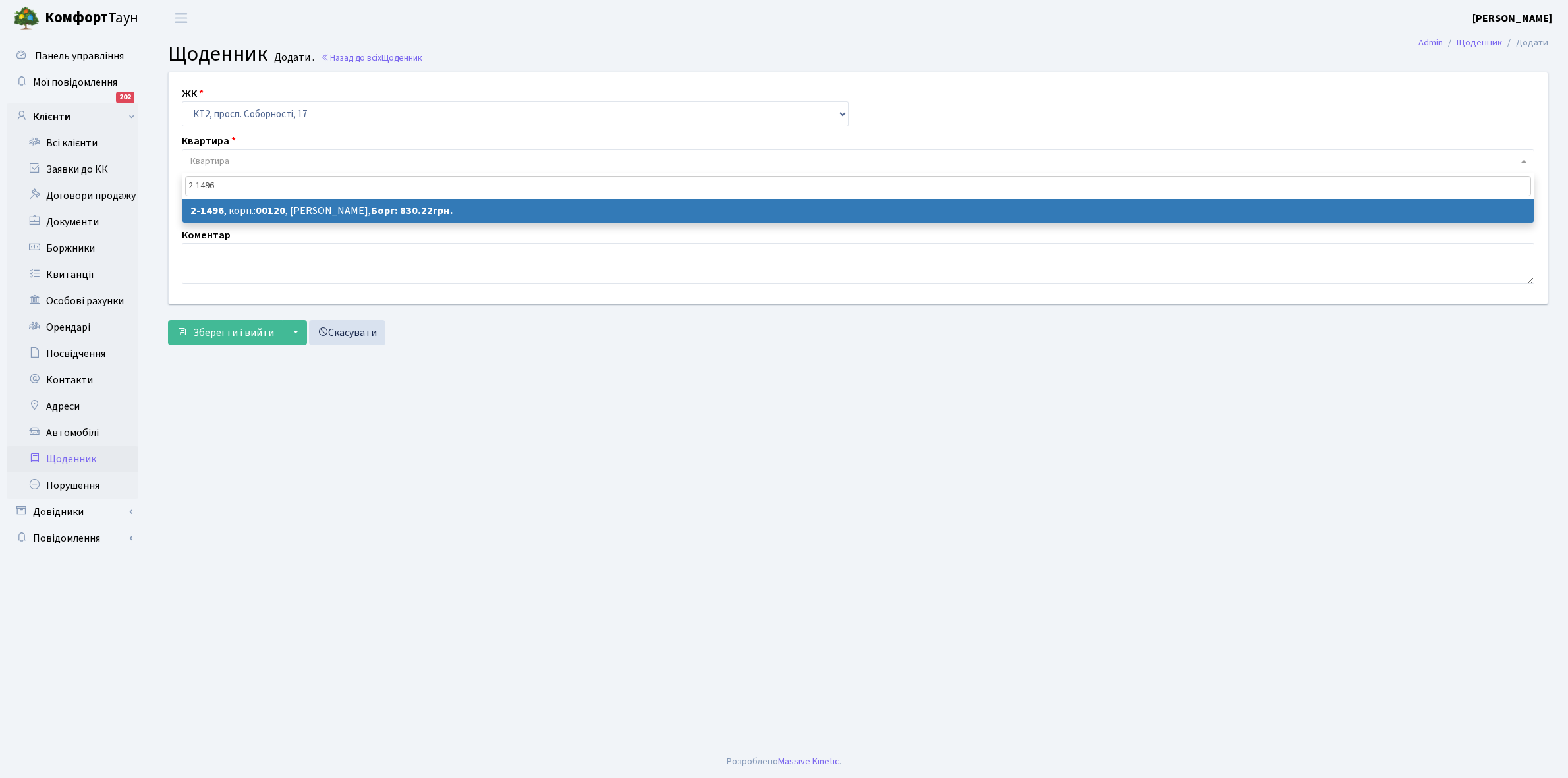
type input "2-1496"
select select "13111"
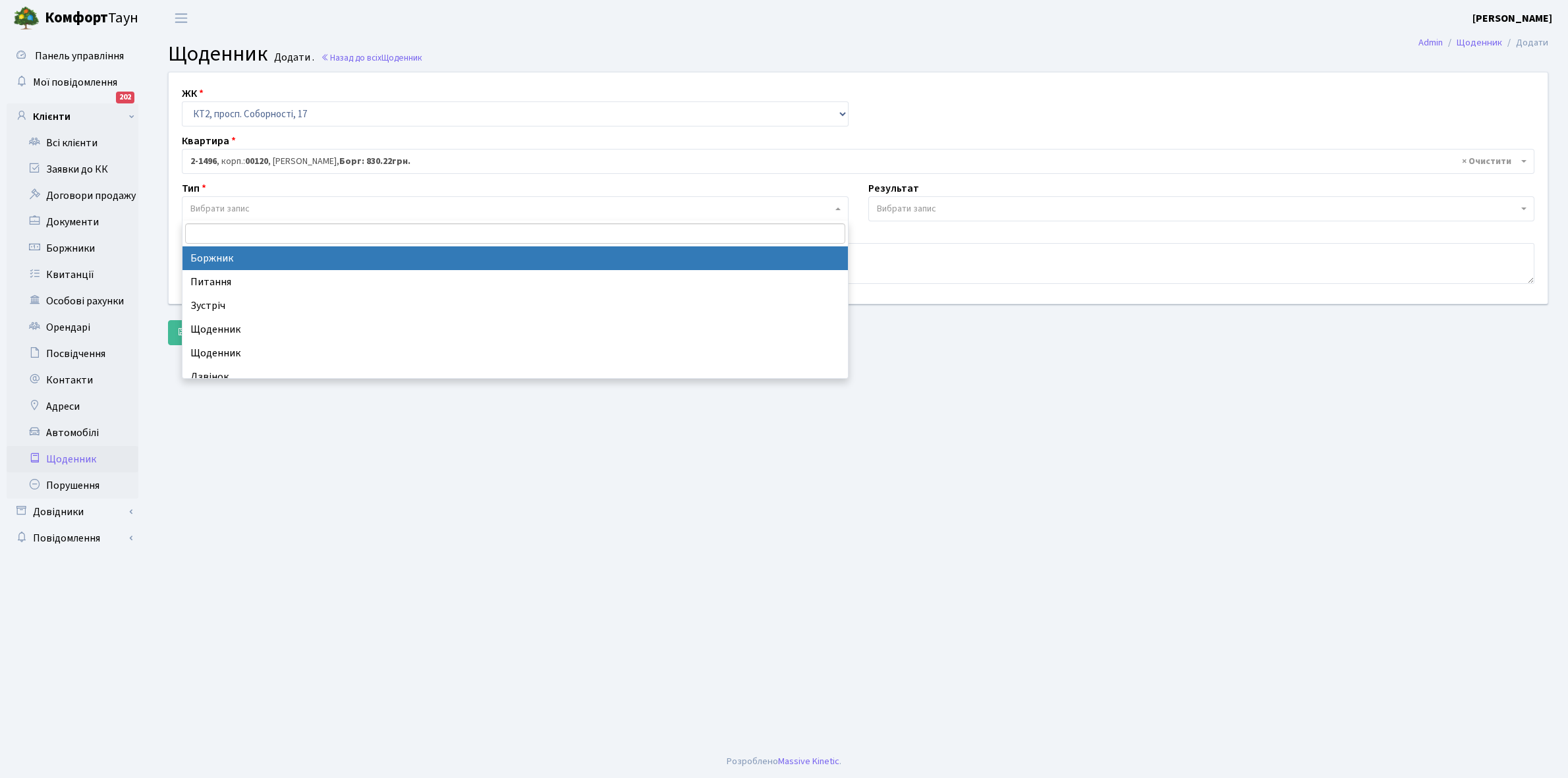
click at [265, 206] on span "Вибрати запис" at bounding box center [511, 209] width 641 height 13
select select "189"
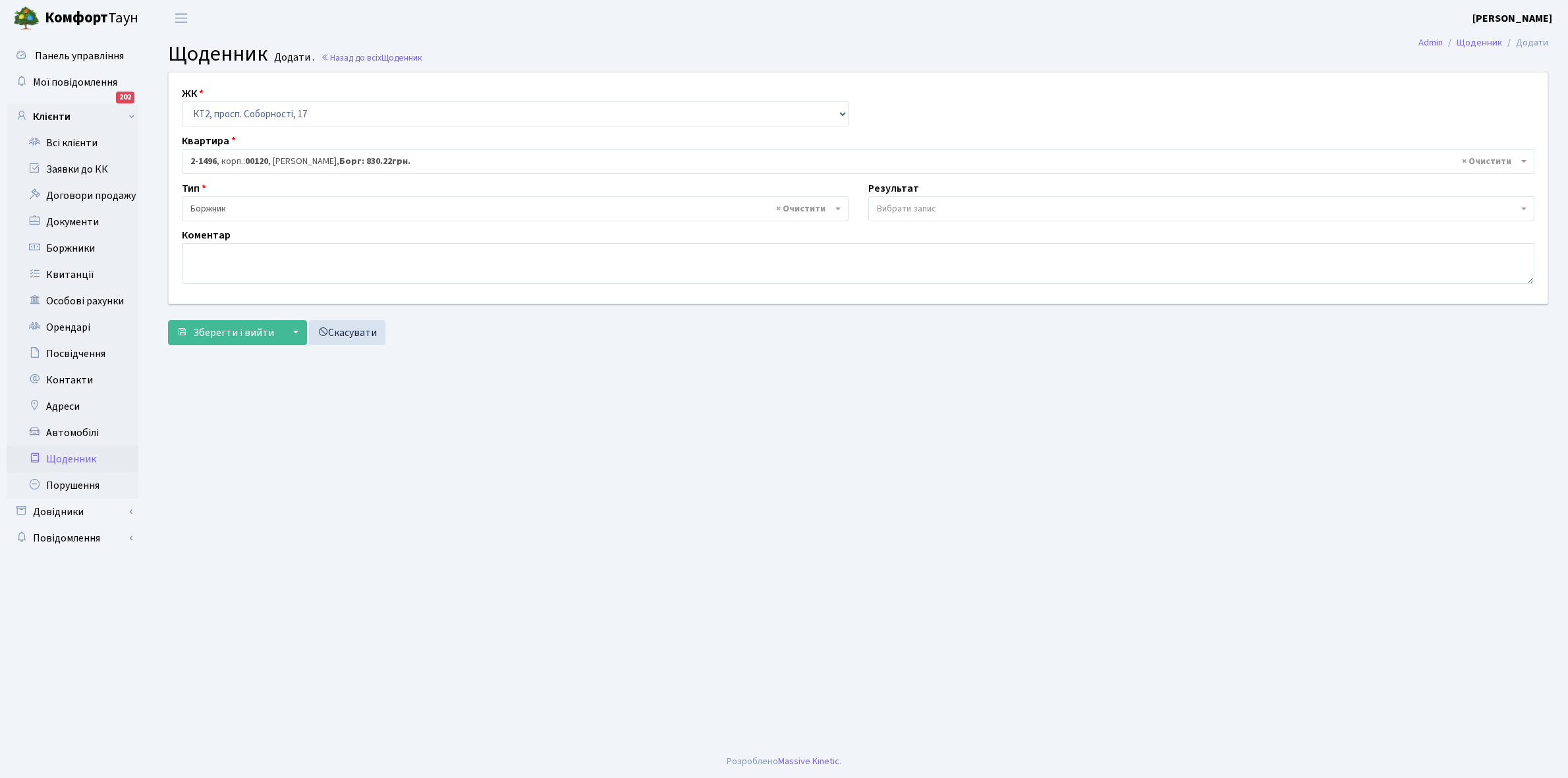
click at [890, 200] on span "Вибрати запис" at bounding box center [1201, 209] width 667 height 25
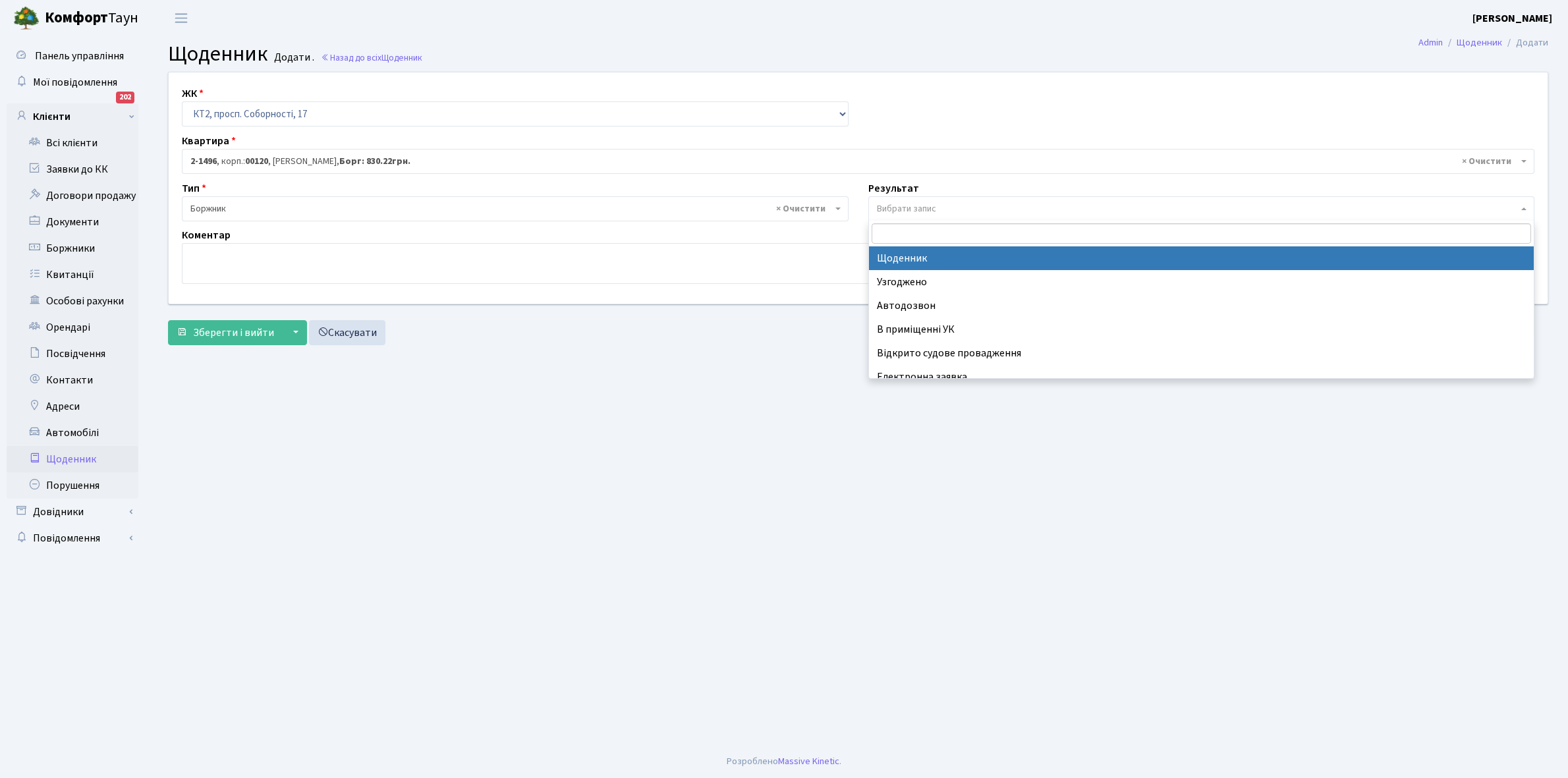
select select "14"
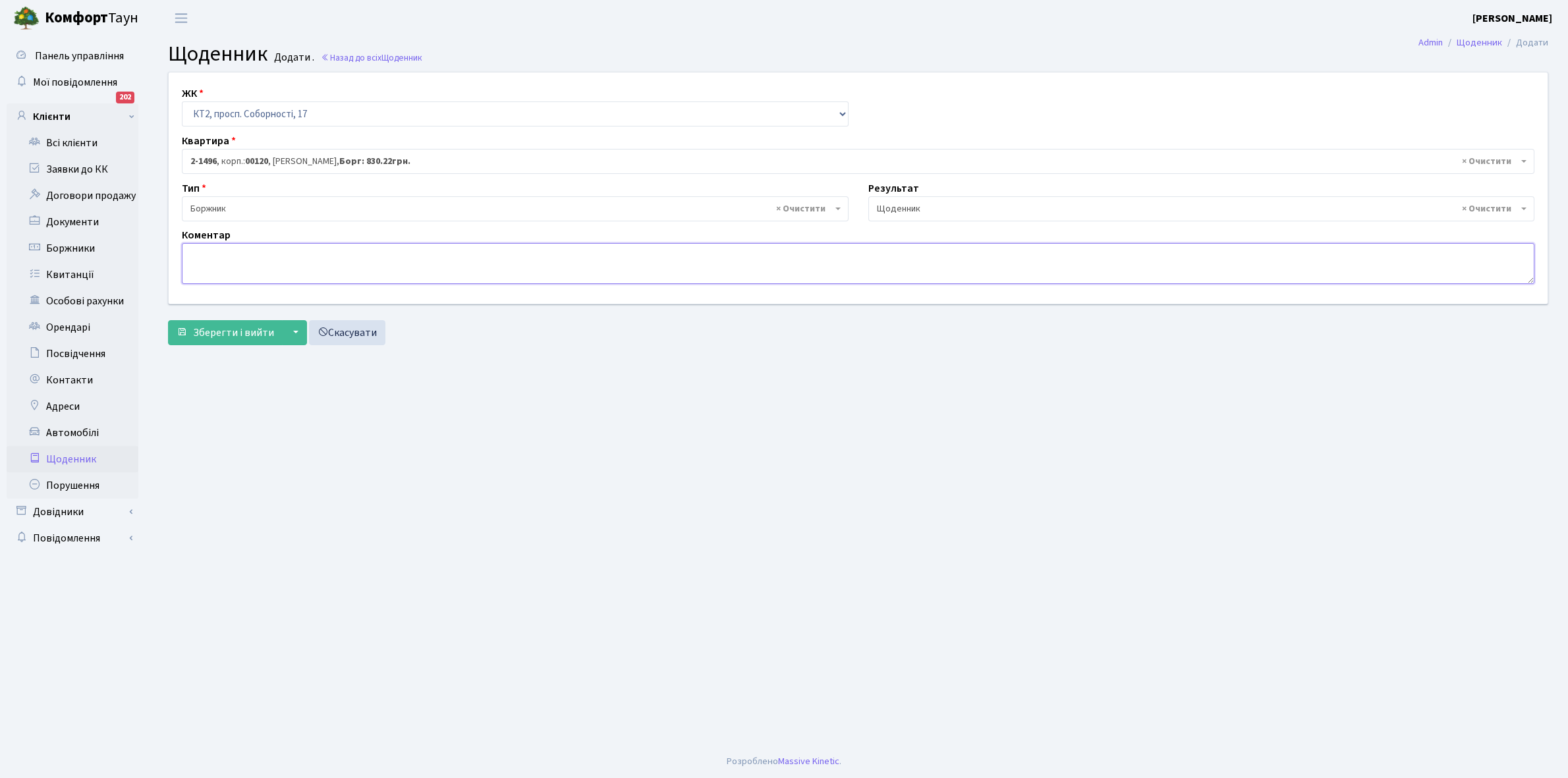
click at [225, 271] on textarea at bounding box center [857, 263] width 1352 height 41
type textarea "Відключена ЕЕ"
click at [225, 330] on span "Зберегти і вийти" at bounding box center [233, 332] width 81 height 15
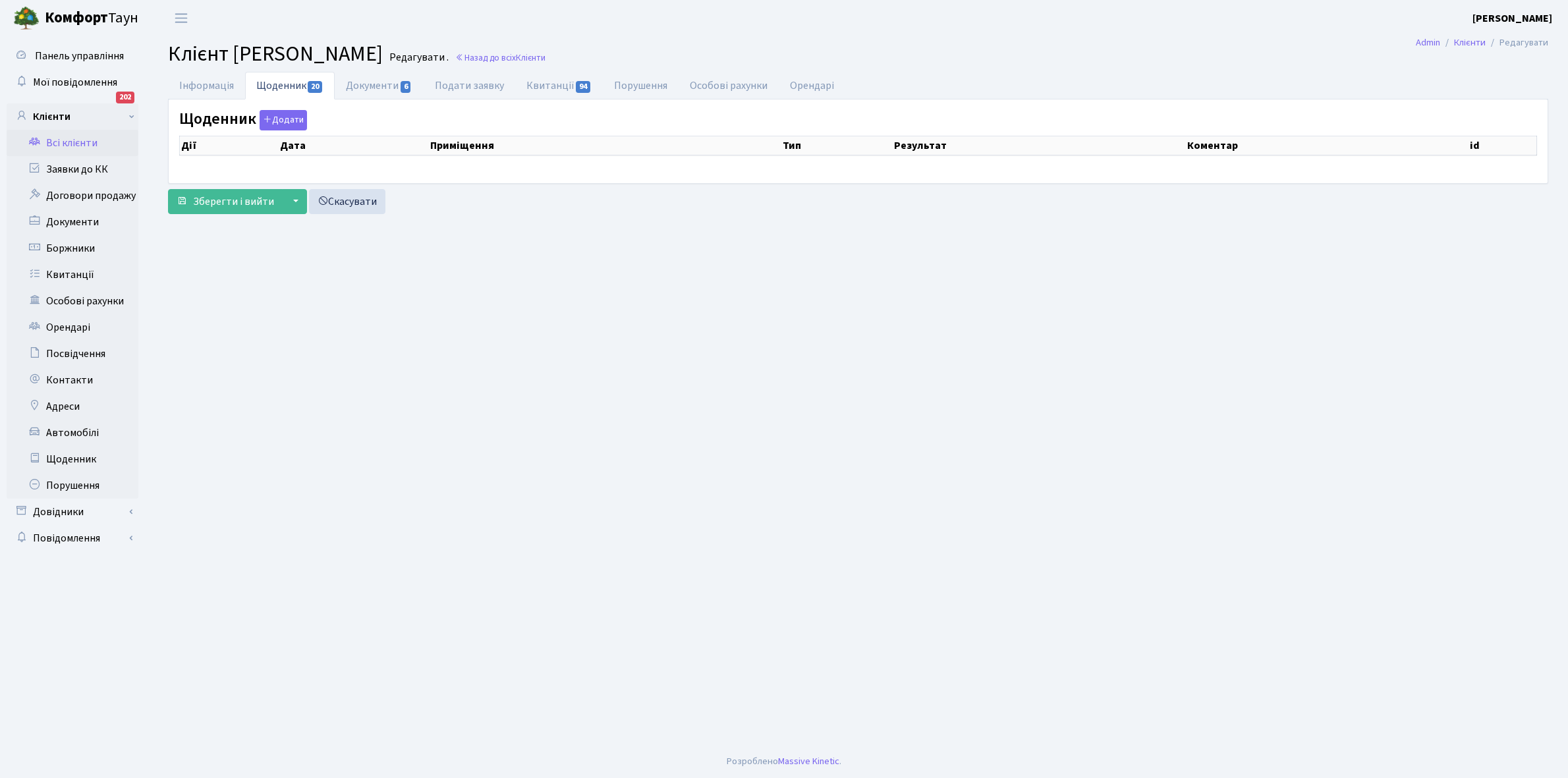
select select "25"
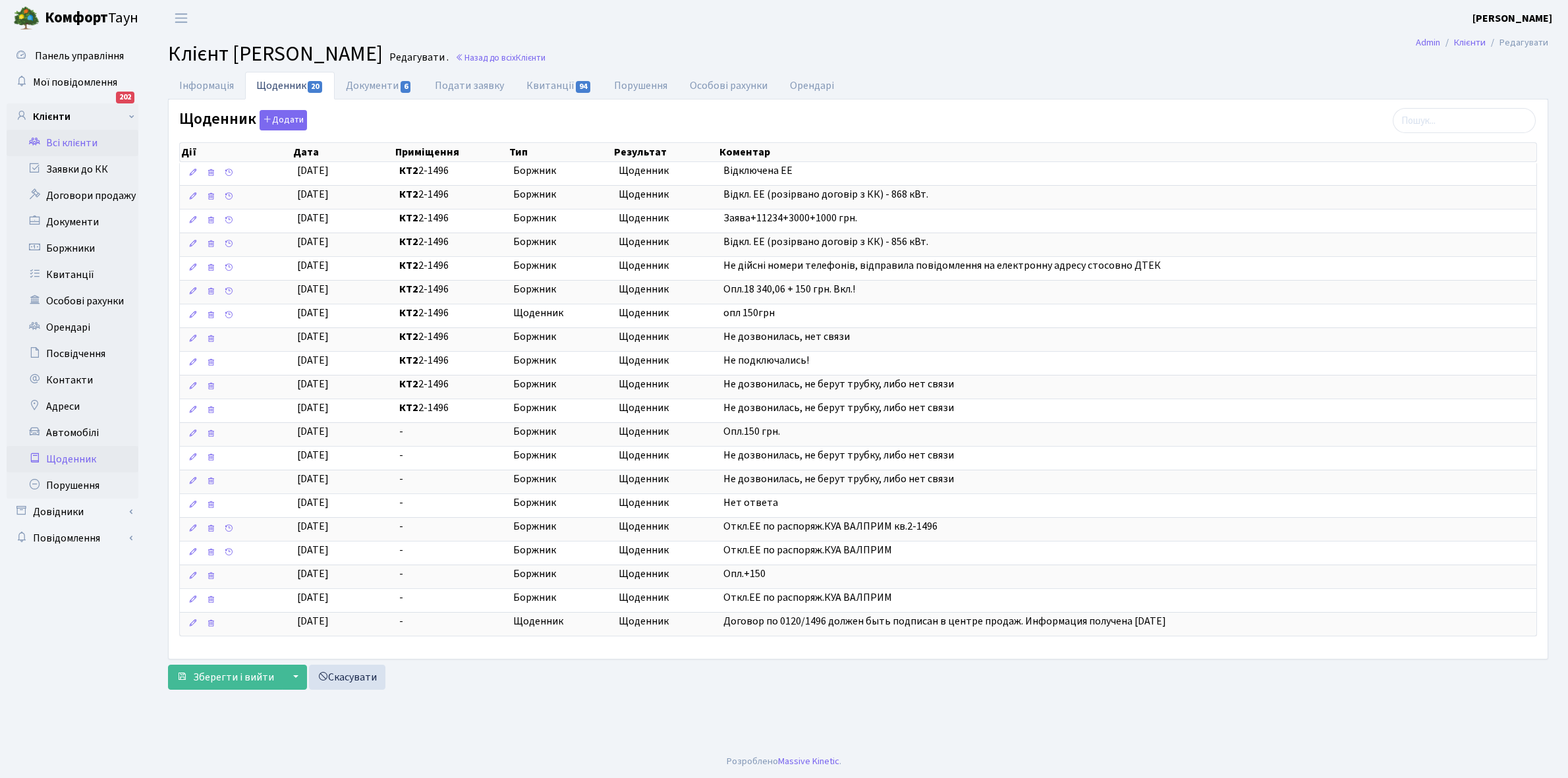
click at [79, 459] on link "Щоденник" at bounding box center [72, 459] width 132 height 26
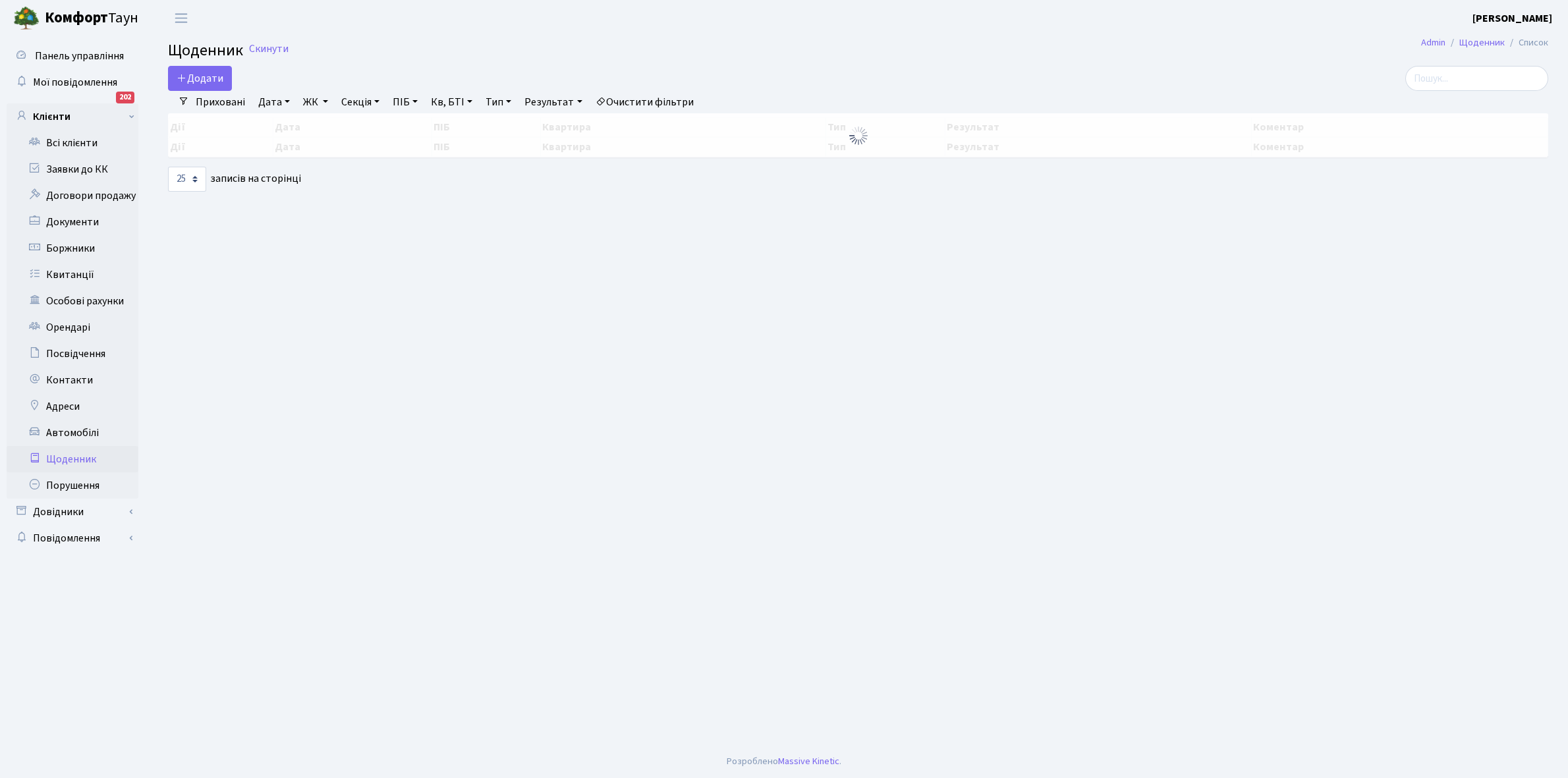
select select "25"
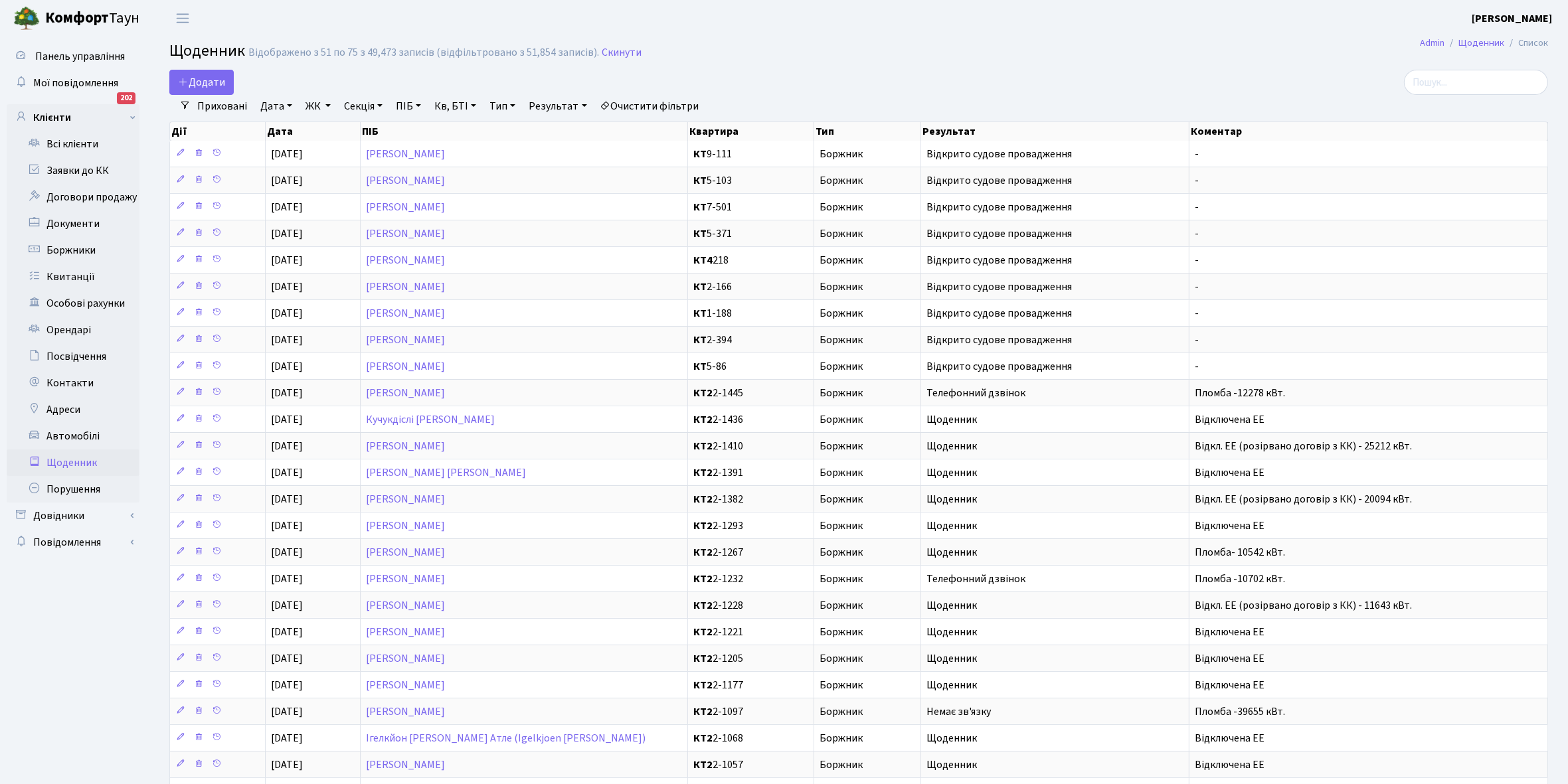
click at [217, 101] on link "Приховані" at bounding box center [222, 106] width 60 height 23
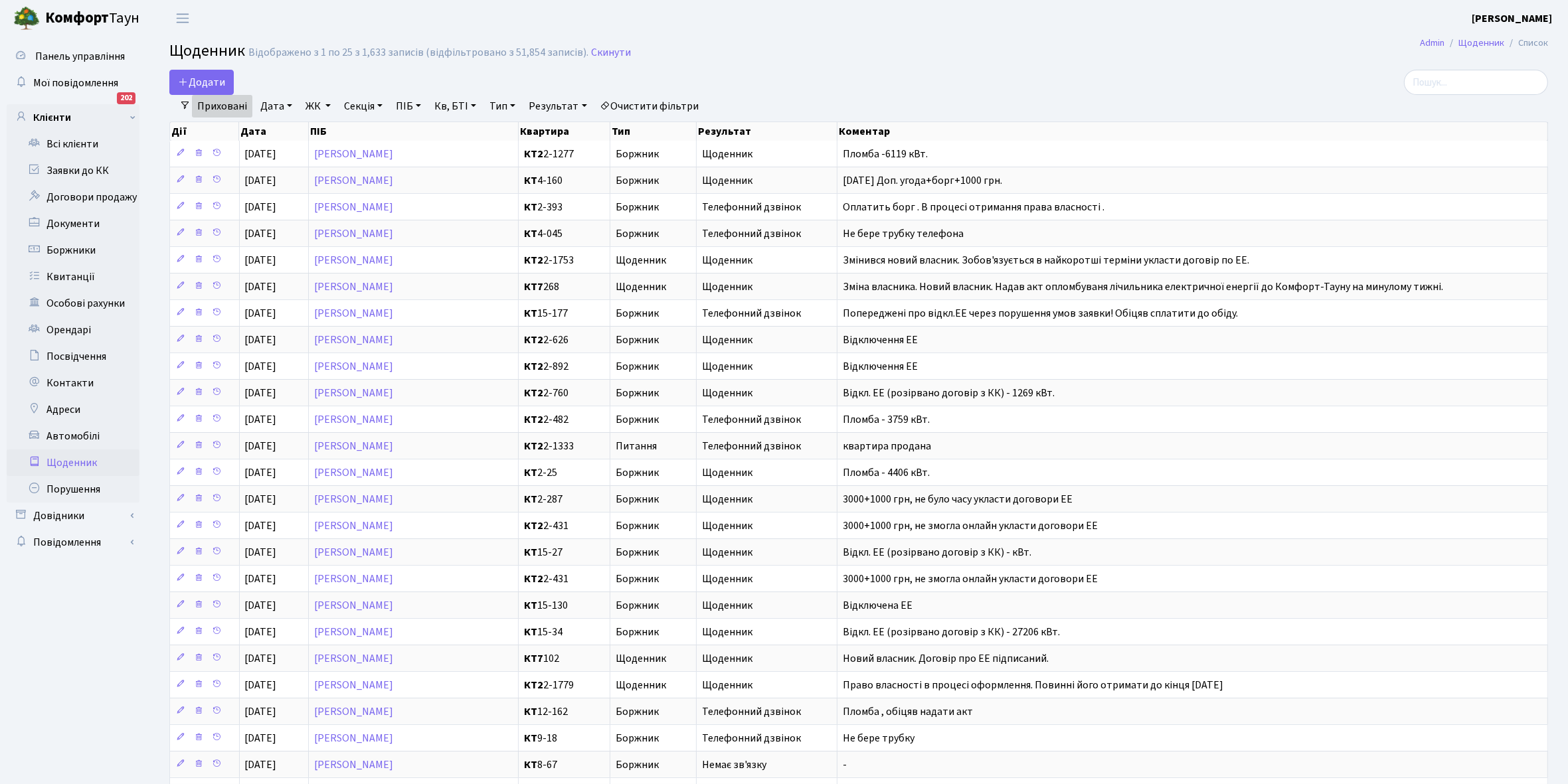
click at [220, 104] on link "Приховані" at bounding box center [222, 106] width 60 height 23
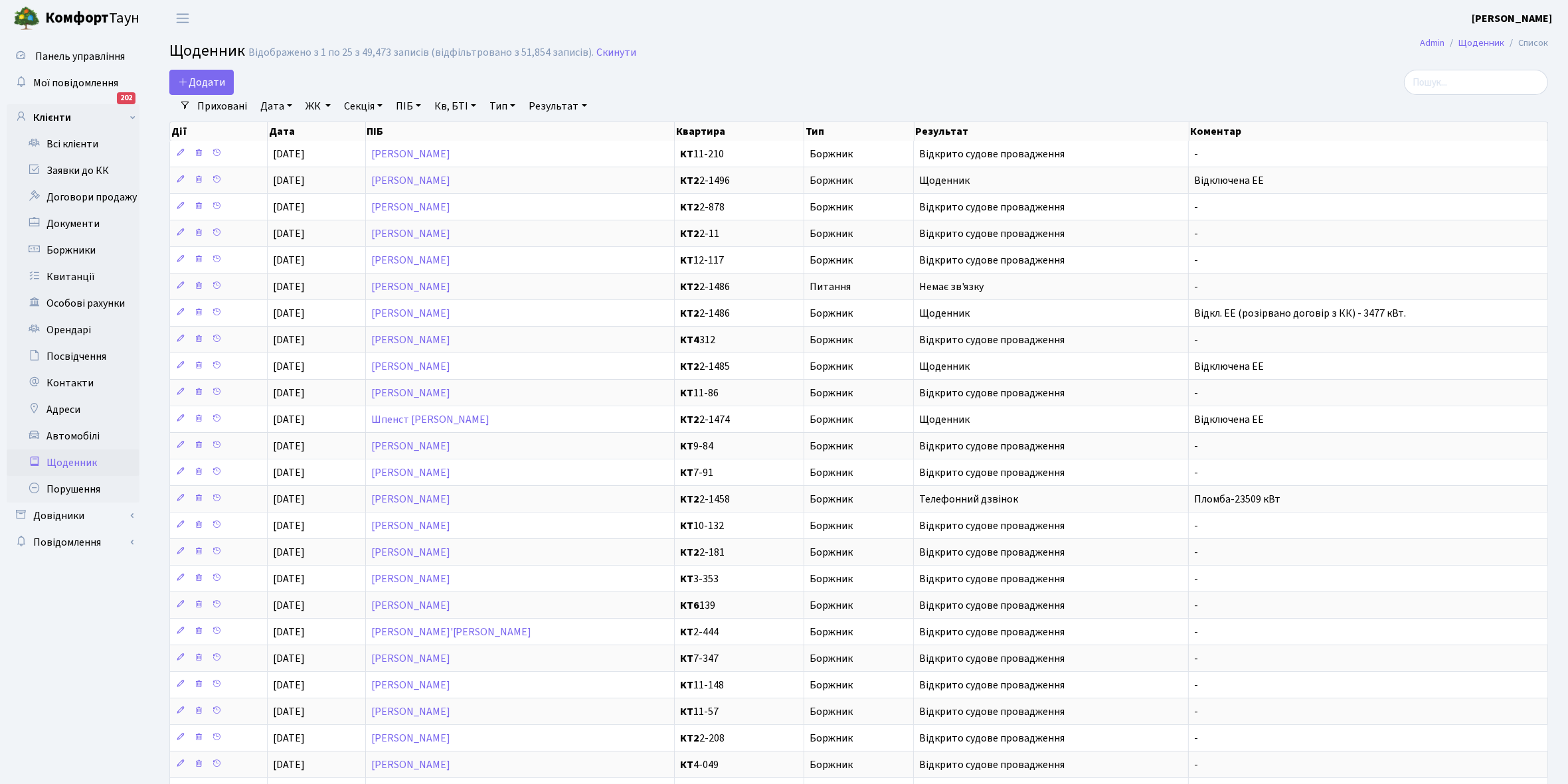
click at [220, 104] on link "Приховані" at bounding box center [222, 106] width 60 height 23
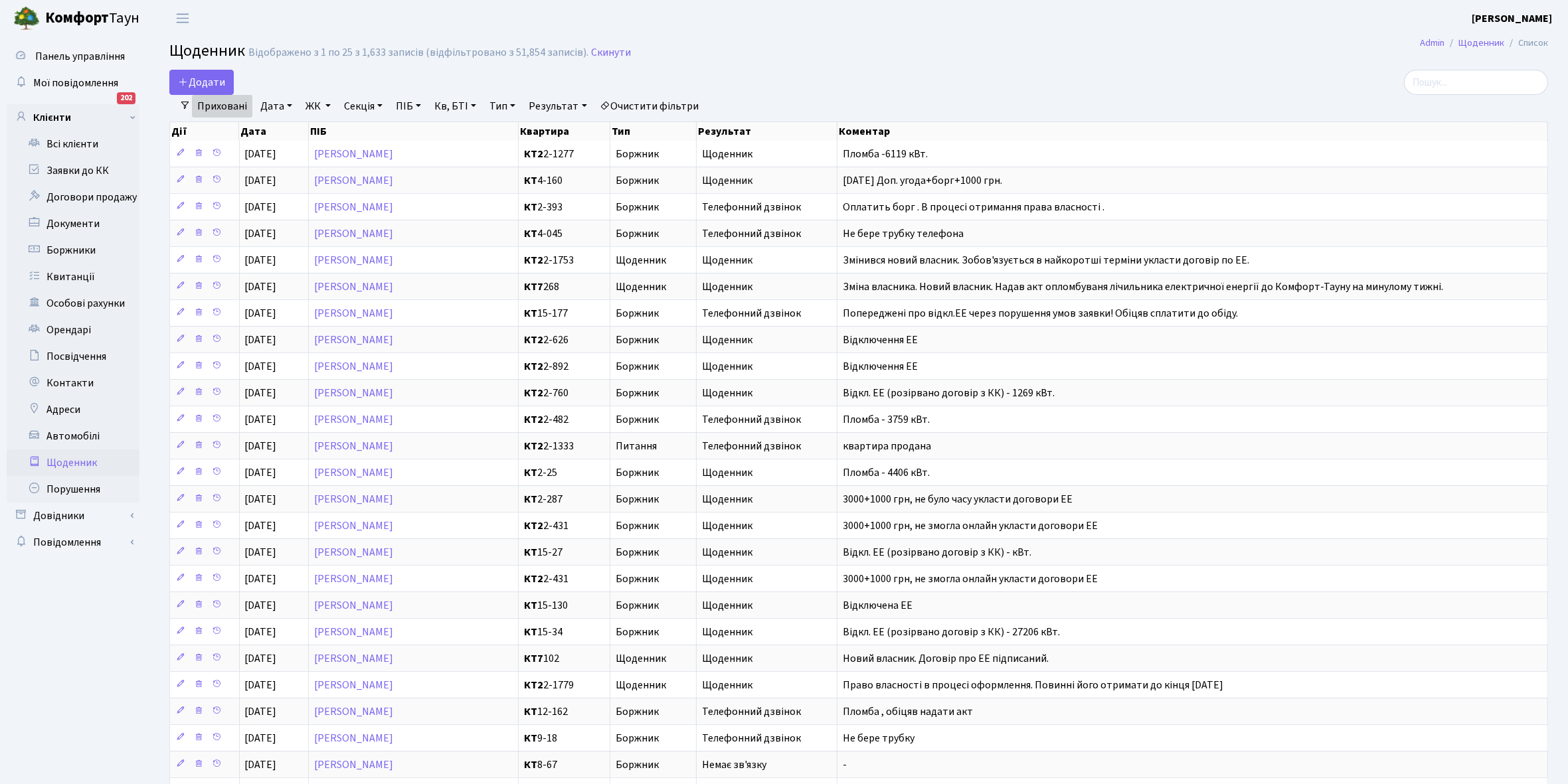
click at [220, 104] on link "Приховані" at bounding box center [222, 106] width 60 height 23
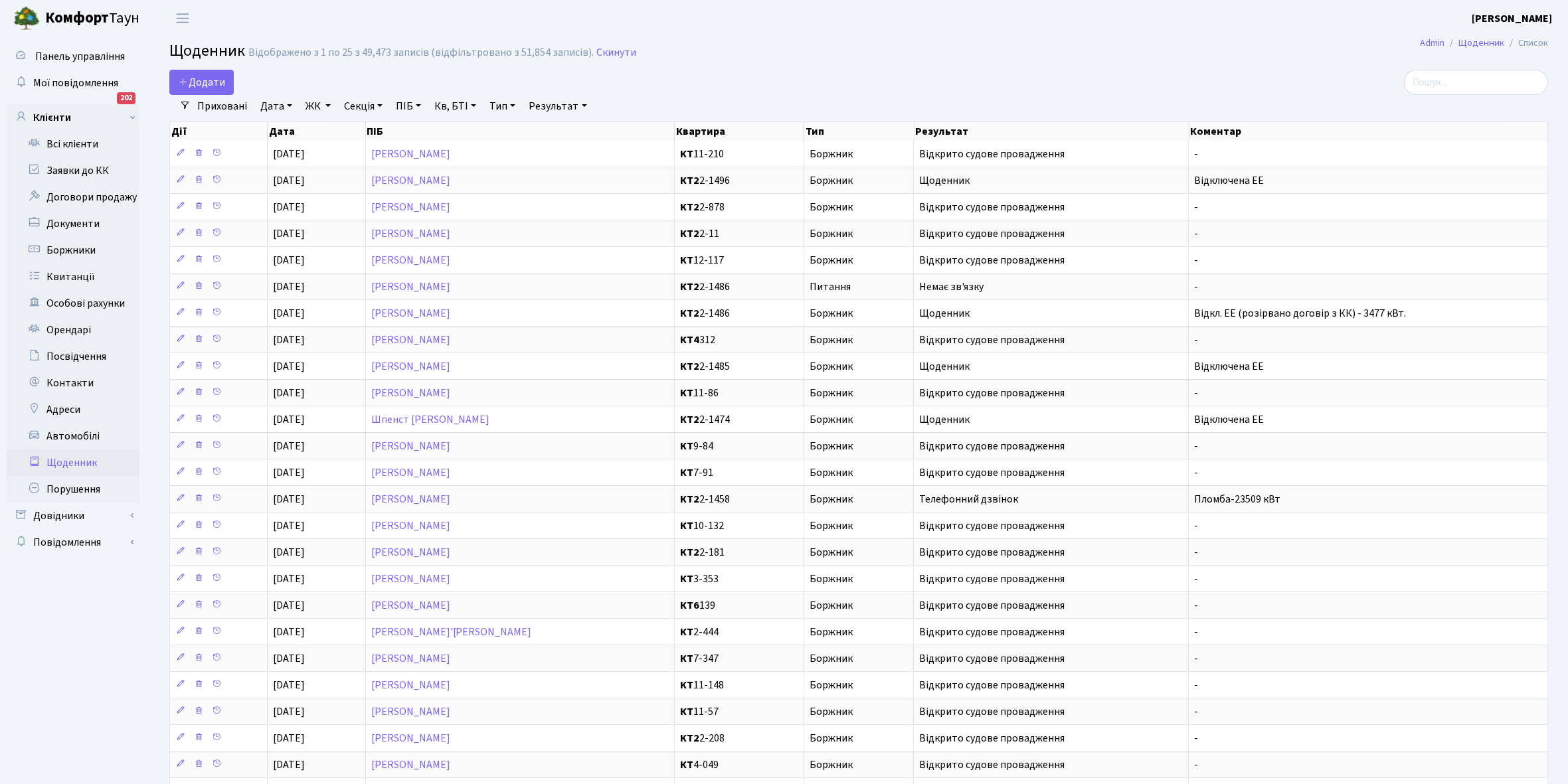
click at [217, 101] on link "Приховані" at bounding box center [222, 106] width 60 height 23
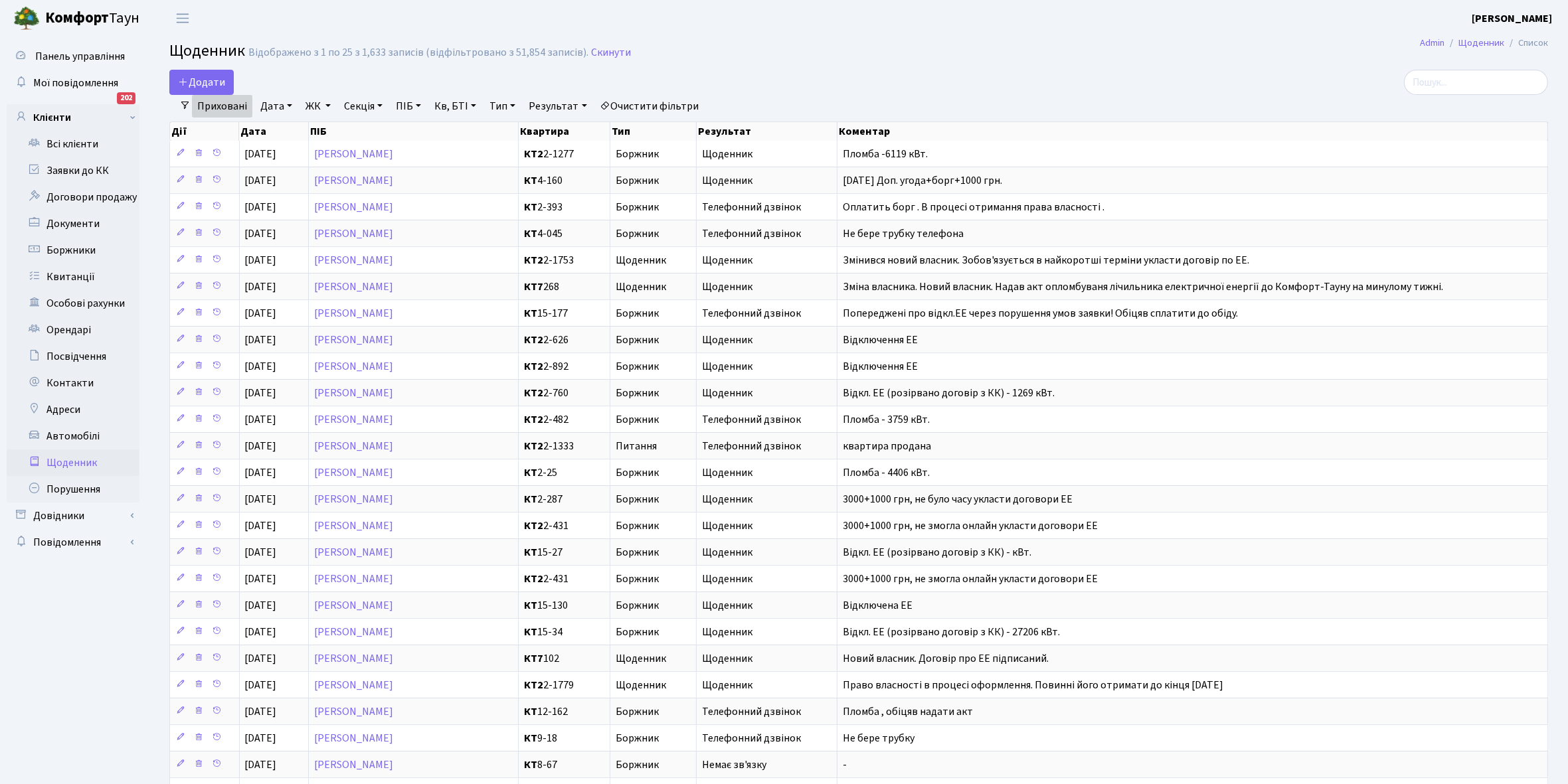
click at [217, 101] on link "Приховані" at bounding box center [222, 106] width 60 height 23
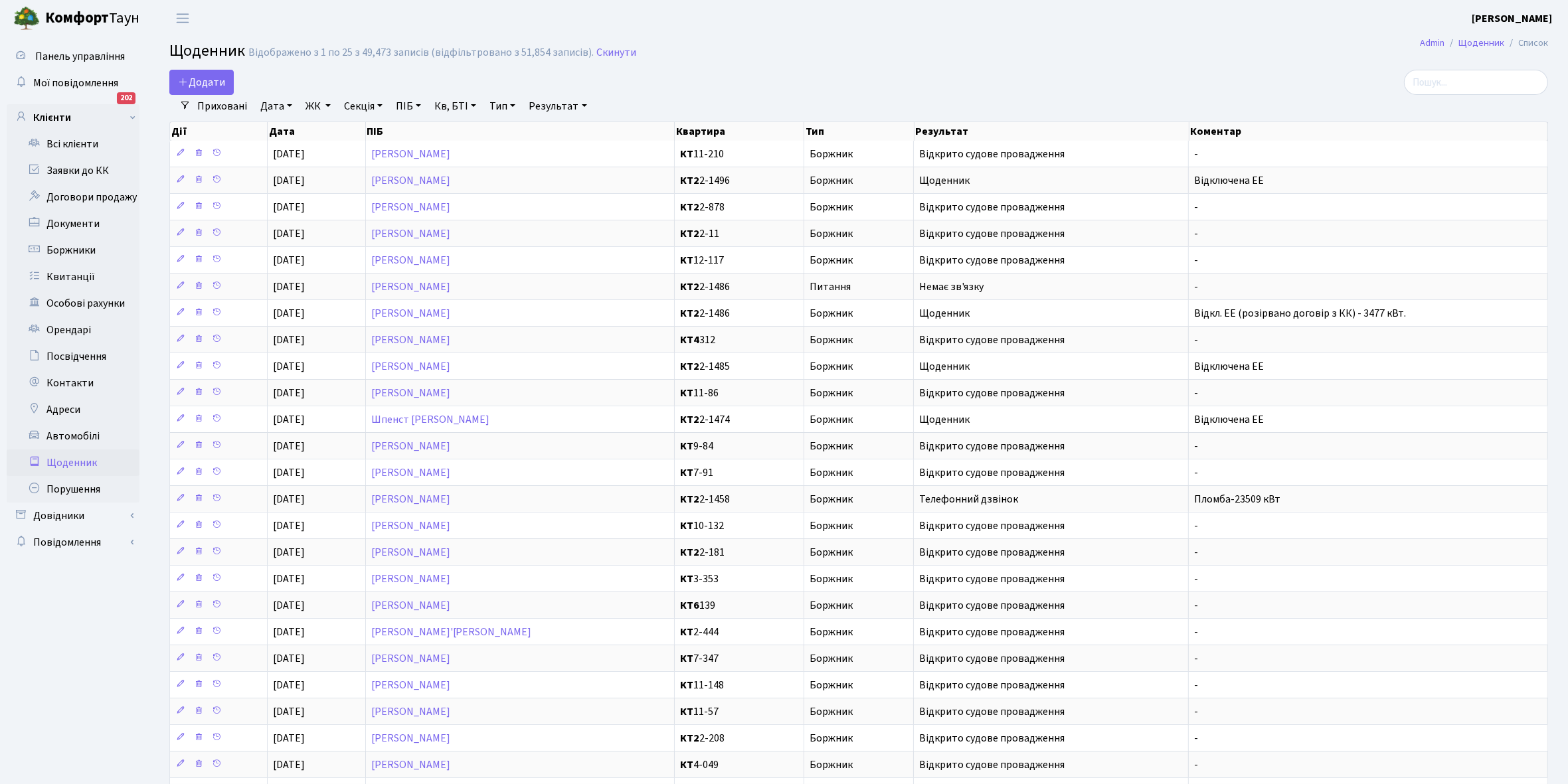
click at [219, 107] on link "Приховані" at bounding box center [222, 106] width 60 height 23
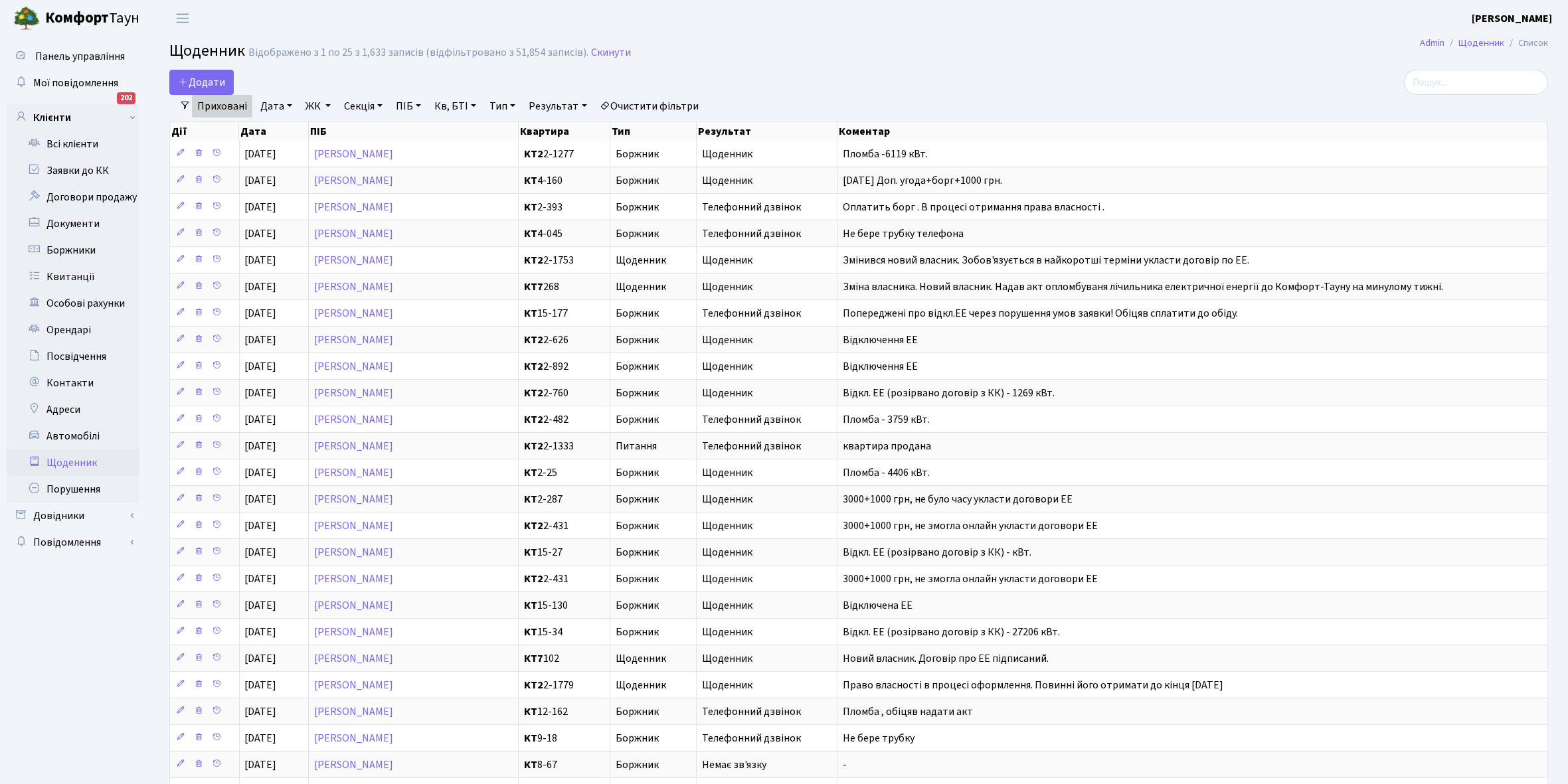
click at [219, 107] on link "Приховані" at bounding box center [222, 106] width 60 height 23
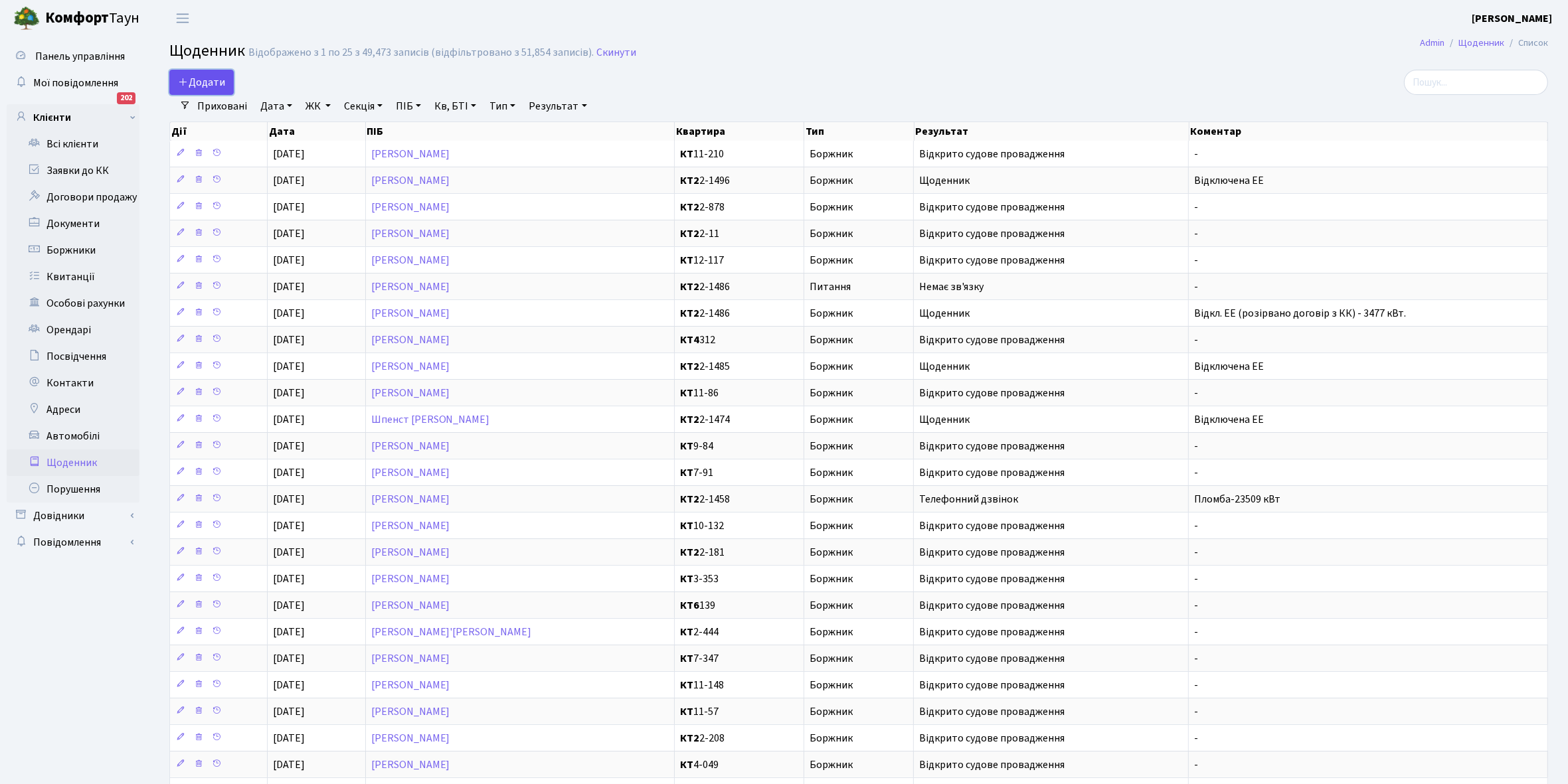
click at [213, 78] on span "Додати" at bounding box center [201, 82] width 47 height 15
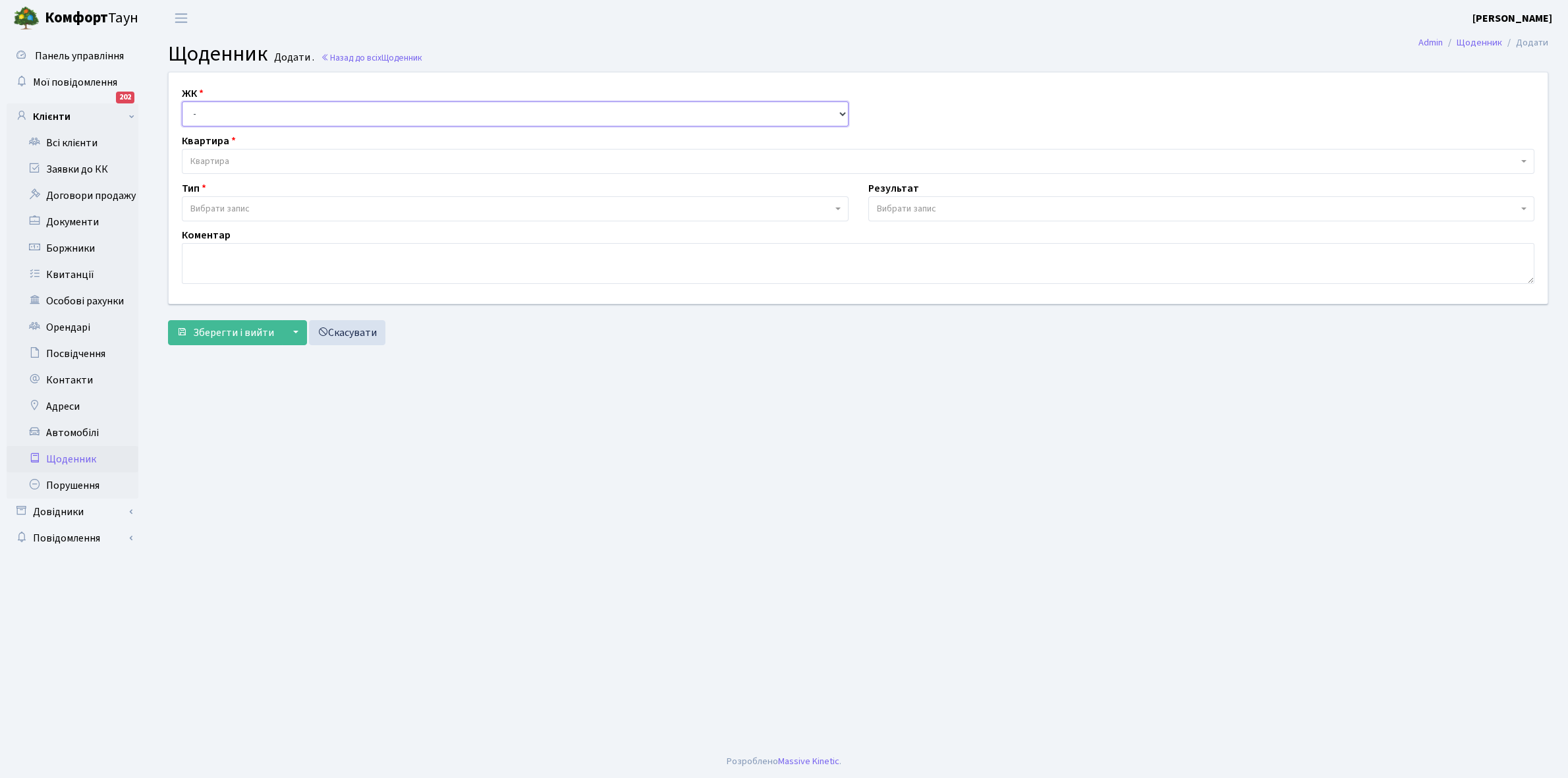
click at [206, 114] on select "- КТ, вул. Регенераторна, 4 КТ2, просп. [STREET_ADDRESS] [STREET_ADDRESS] [PERS…" at bounding box center [515, 114] width 667 height 25
select select "295"
click at [182, 101] on select "- КТ, вул. Регенераторна, 4 КТ2, просп. [STREET_ADDRESS] [STREET_ADDRESS] [PERS…" at bounding box center [515, 114] width 667 height 25
select select
click at [239, 157] on span "Квартира" at bounding box center [854, 161] width 1327 height 13
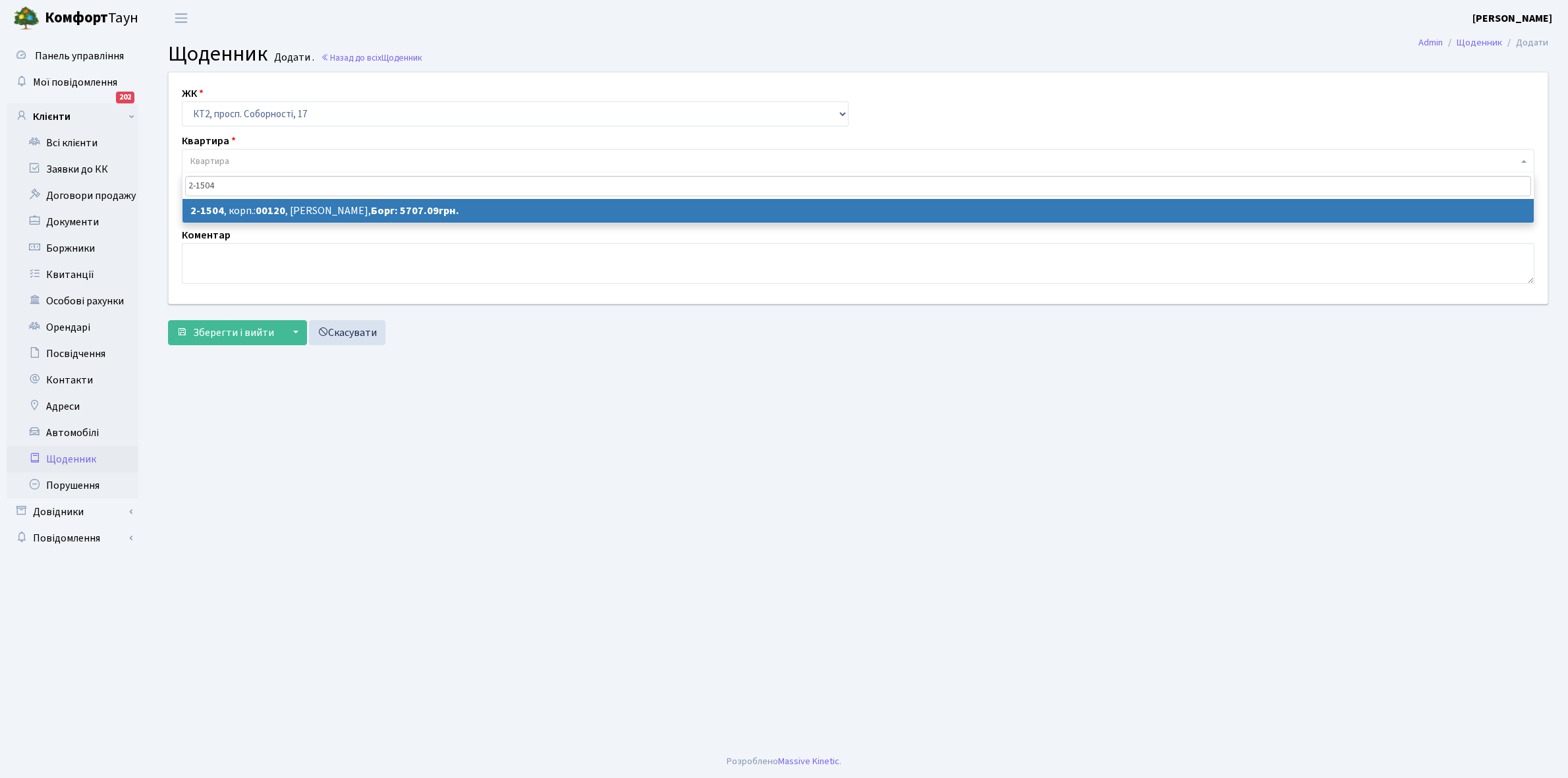
type input "2-1504"
select select "13119"
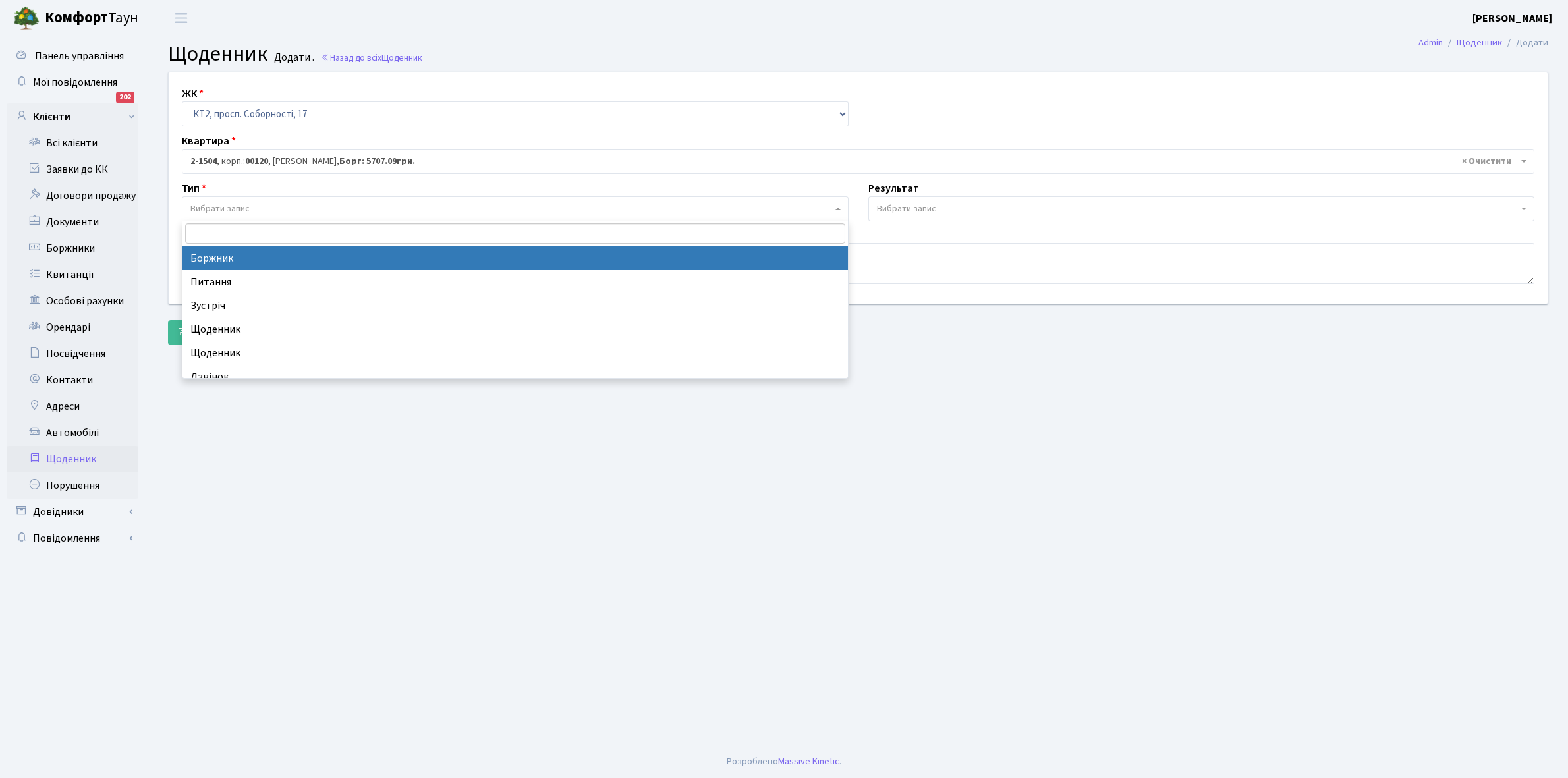
click at [265, 209] on span "Вибрати запис" at bounding box center [511, 209] width 641 height 13
select select "189"
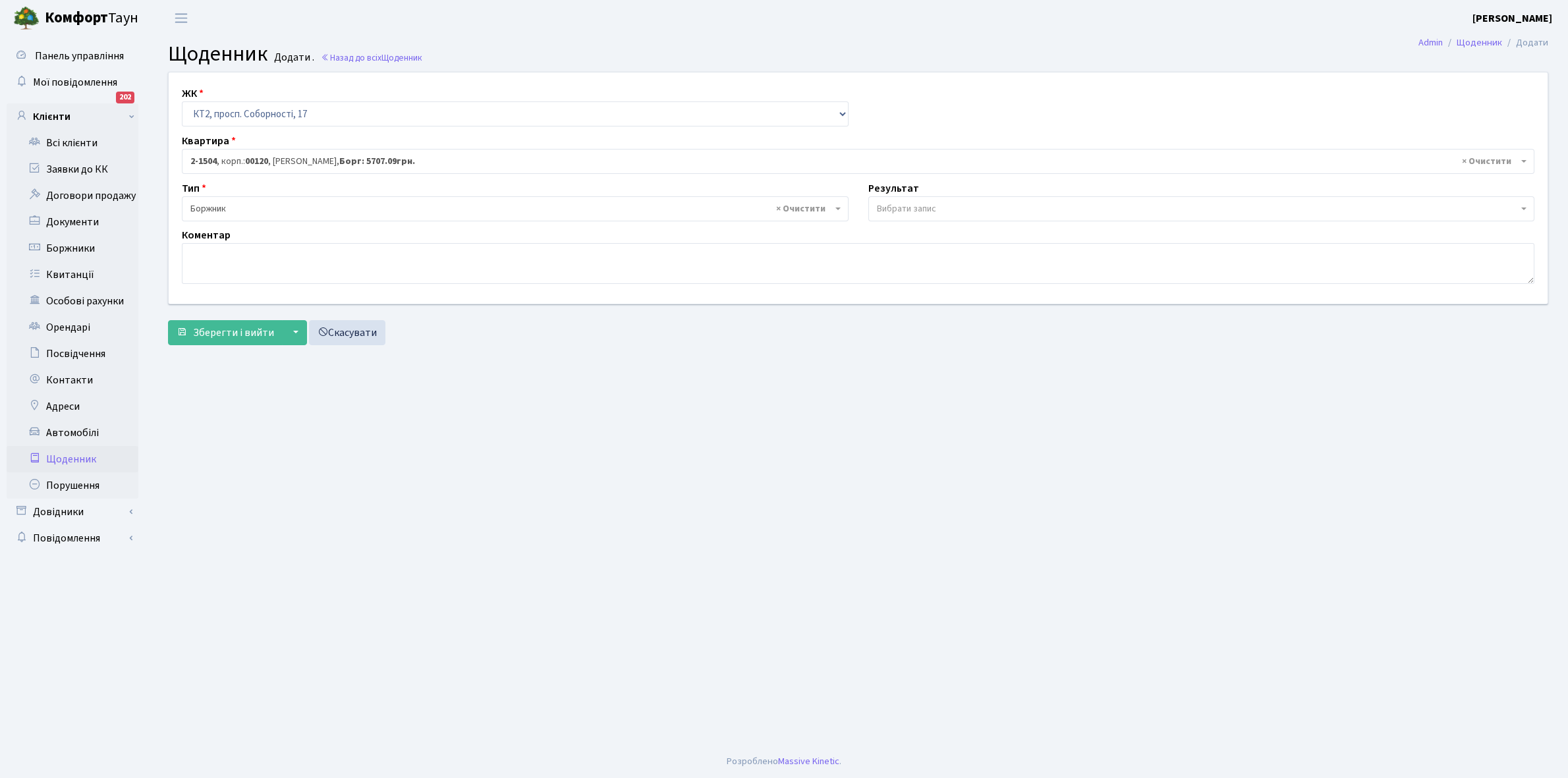
click at [911, 203] on span "Вибрати запис" at bounding box center [906, 209] width 59 height 13
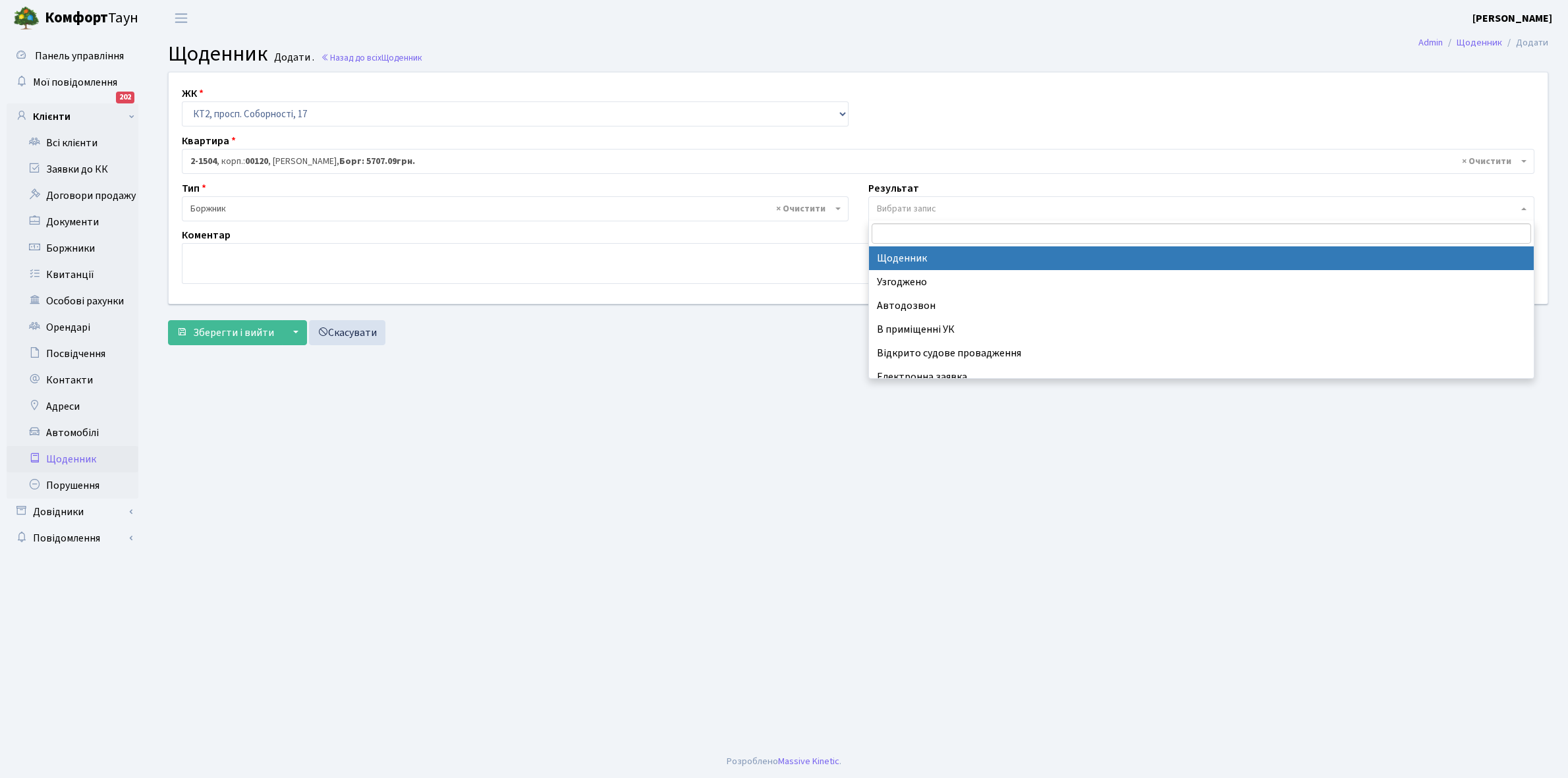
select select "14"
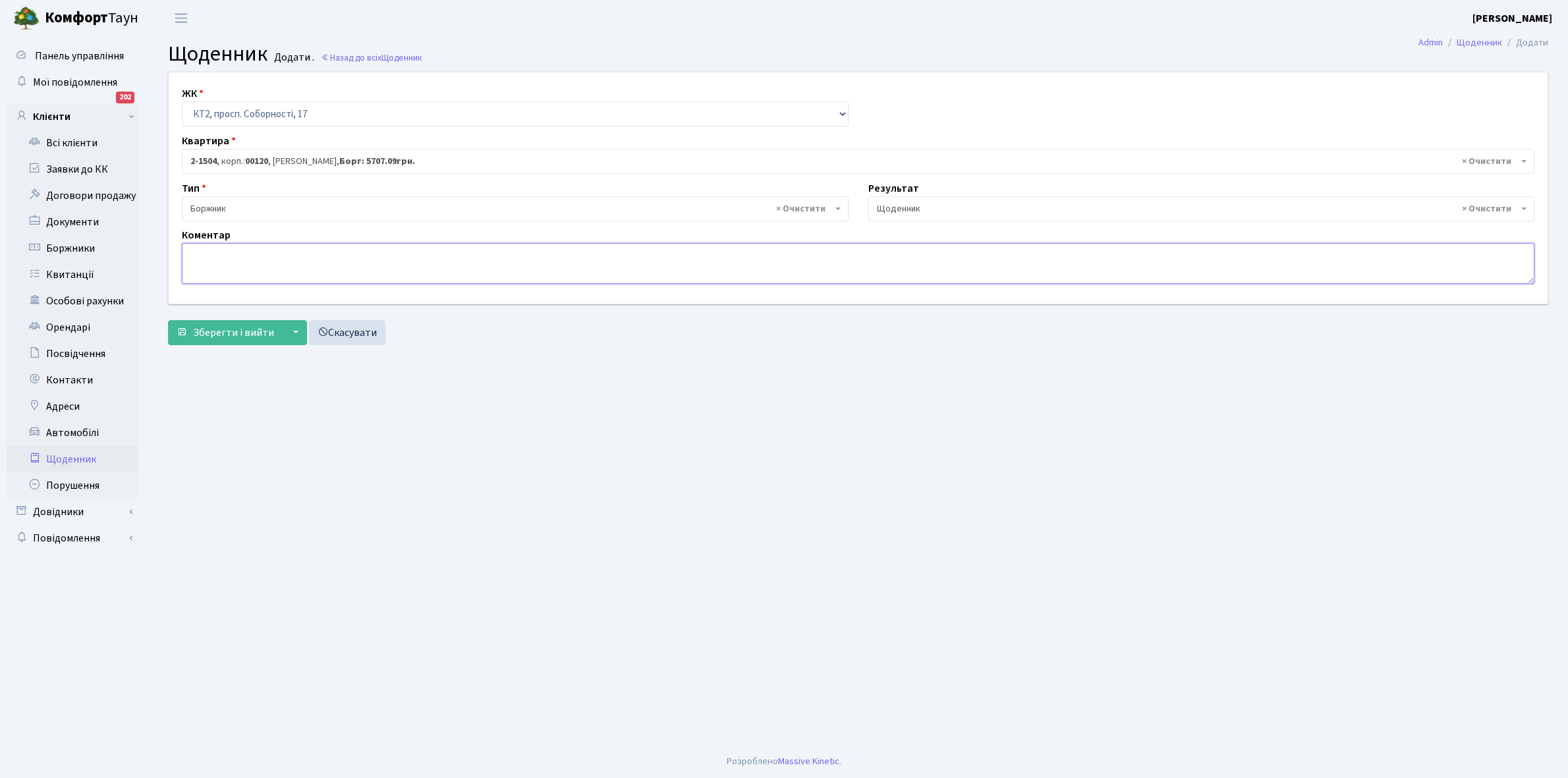
click at [225, 255] on textarea at bounding box center [857, 263] width 1352 height 41
type textarea "Відключена ЕЕ"
click at [224, 327] on span "Зберегти і вийти" at bounding box center [233, 332] width 81 height 15
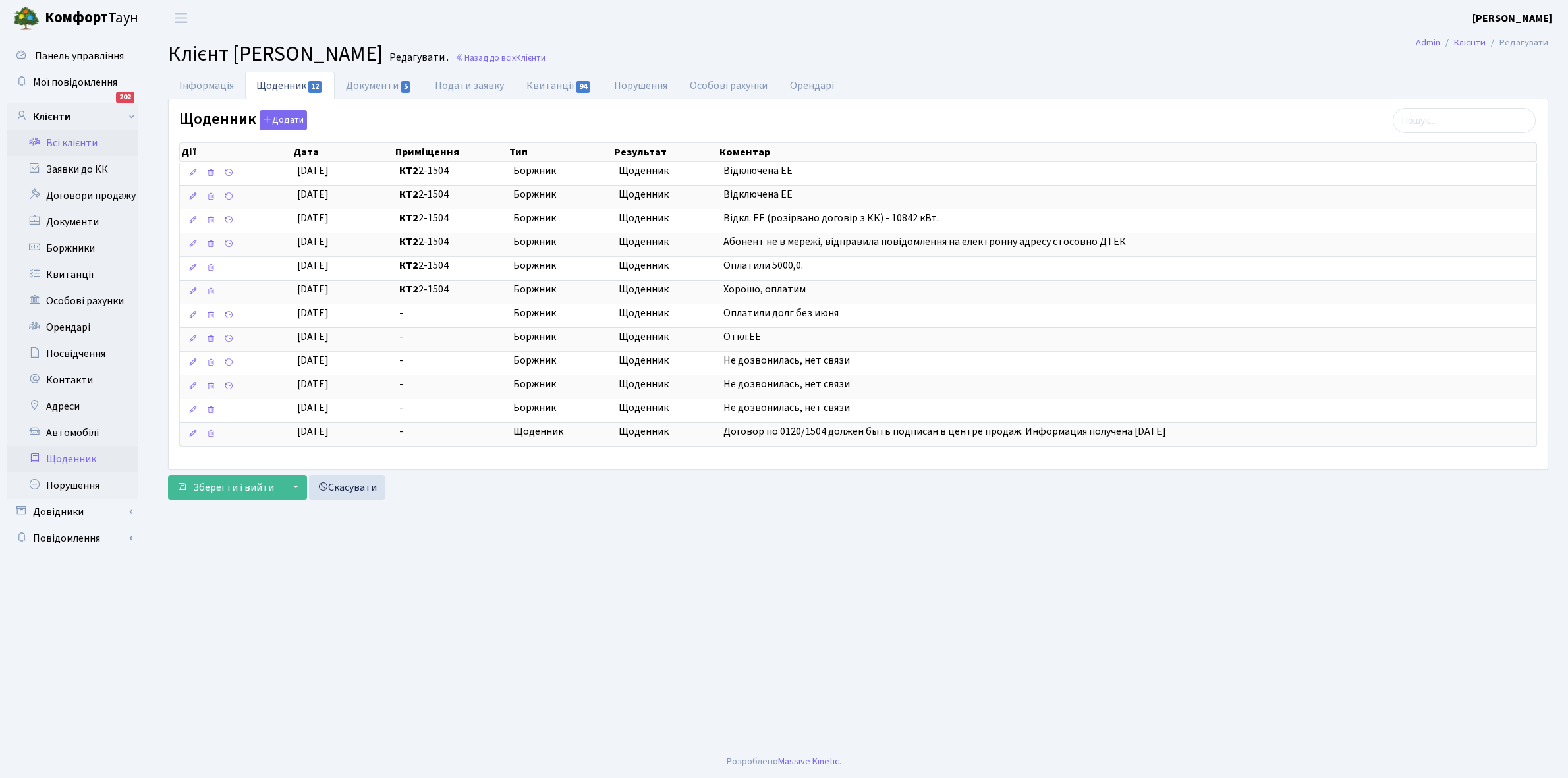
click at [73, 459] on link "Щоденник" at bounding box center [72, 459] width 132 height 26
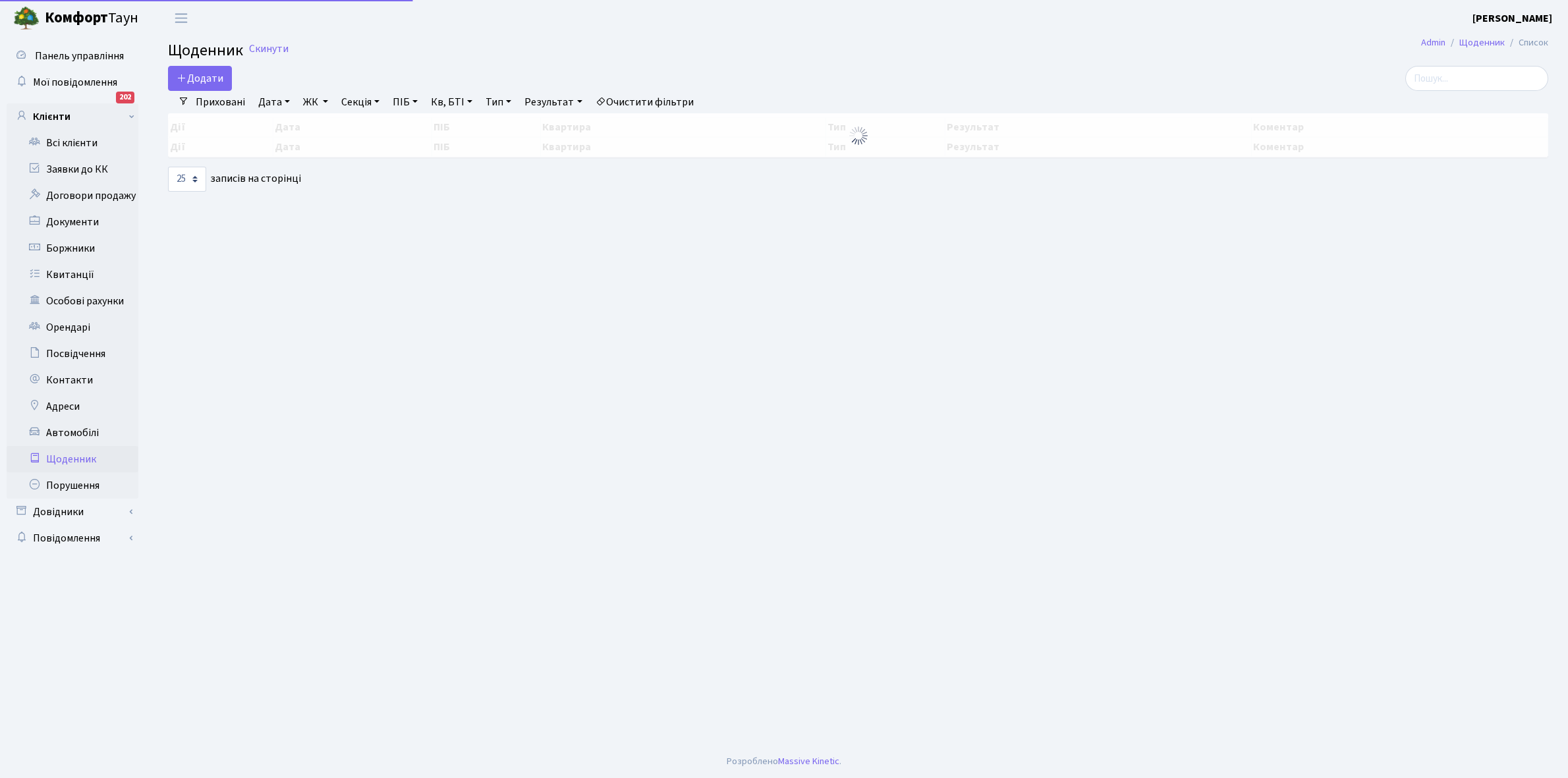
select select "25"
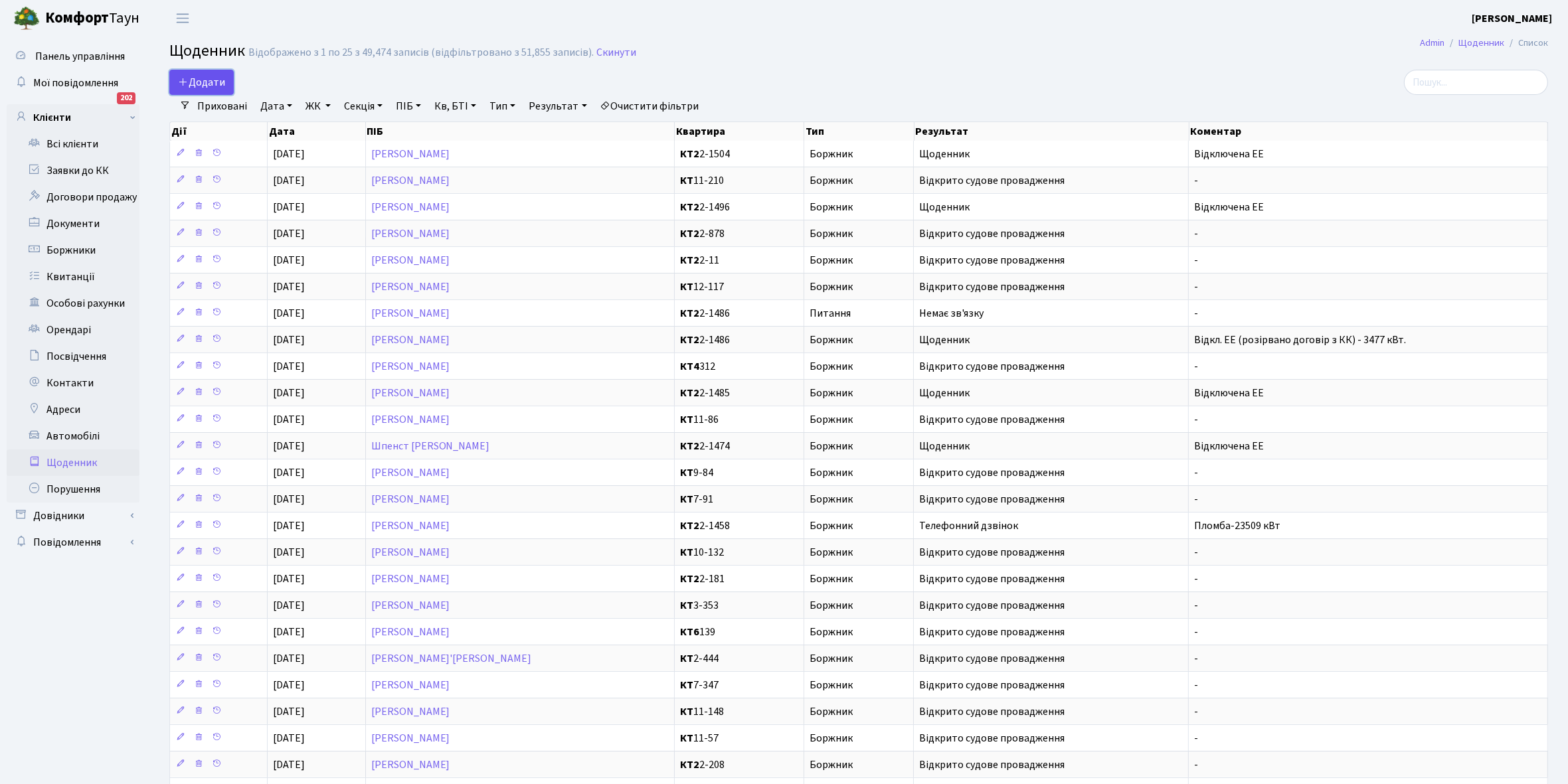
click at [206, 79] on span "Додати" at bounding box center [201, 82] width 47 height 15
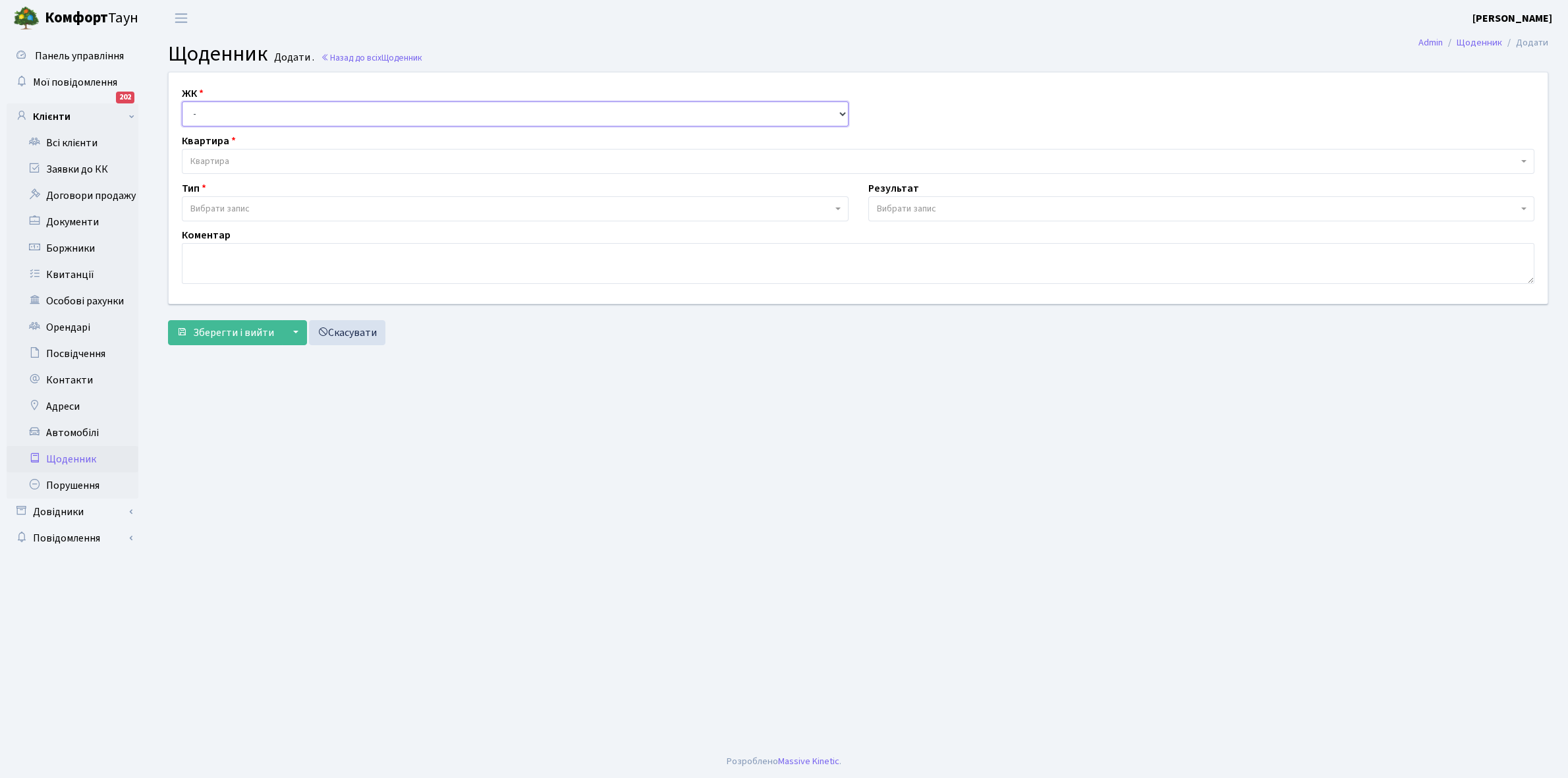
click at [219, 112] on select "- КТ, вул. Регенераторна, 4 КТ2, просп. [STREET_ADDRESS] [STREET_ADDRESS] [PERS…" at bounding box center [515, 114] width 667 height 25
select select "295"
click at [182, 101] on select "- КТ, вул. Регенераторна, 4 КТ2, просп. [STREET_ADDRESS] [STREET_ADDRESS] [PERS…" at bounding box center [515, 114] width 667 height 25
select select
click at [254, 158] on span "Квартира" at bounding box center [854, 161] width 1327 height 13
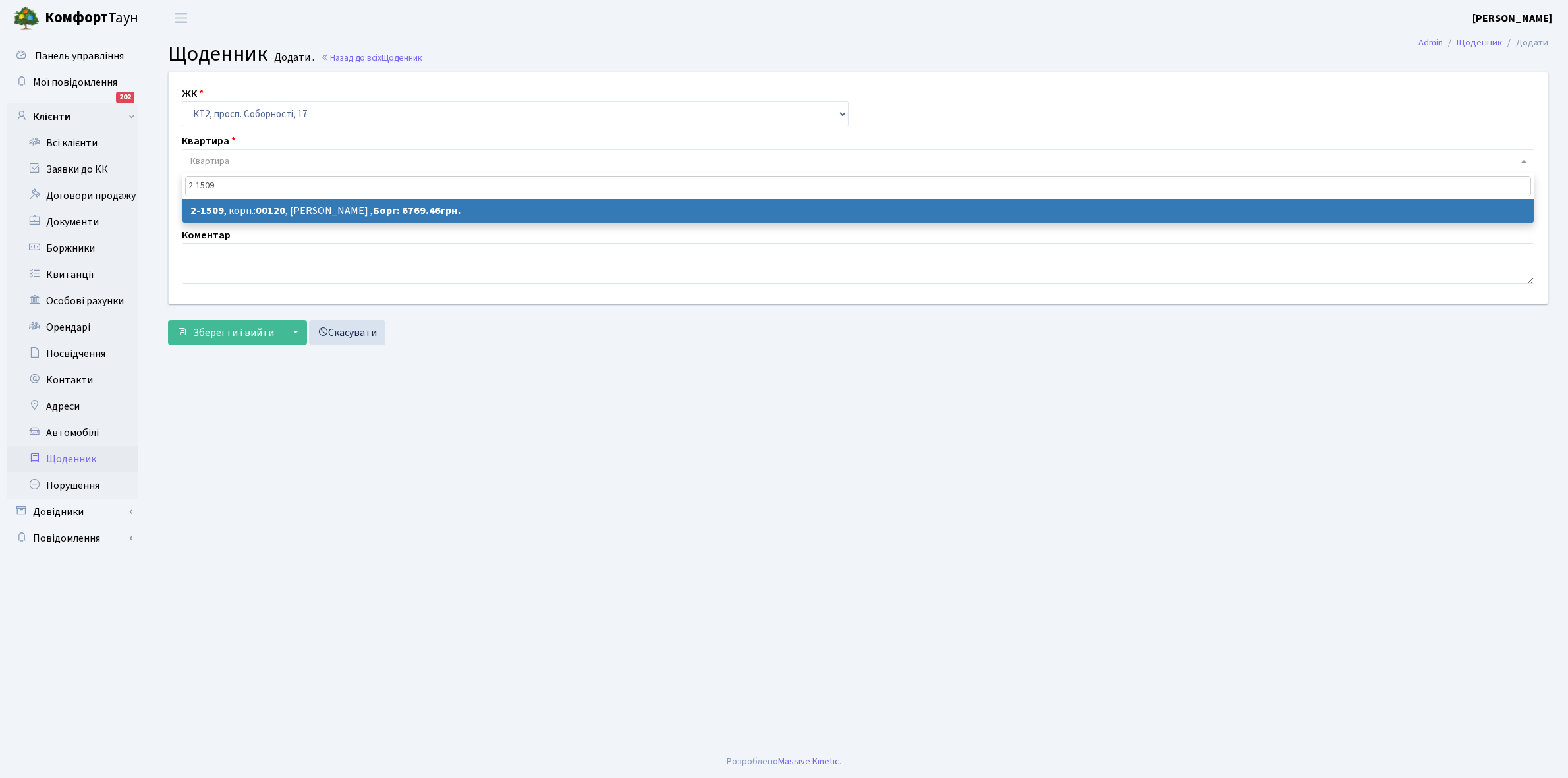
type input "2-1509"
select select "13124"
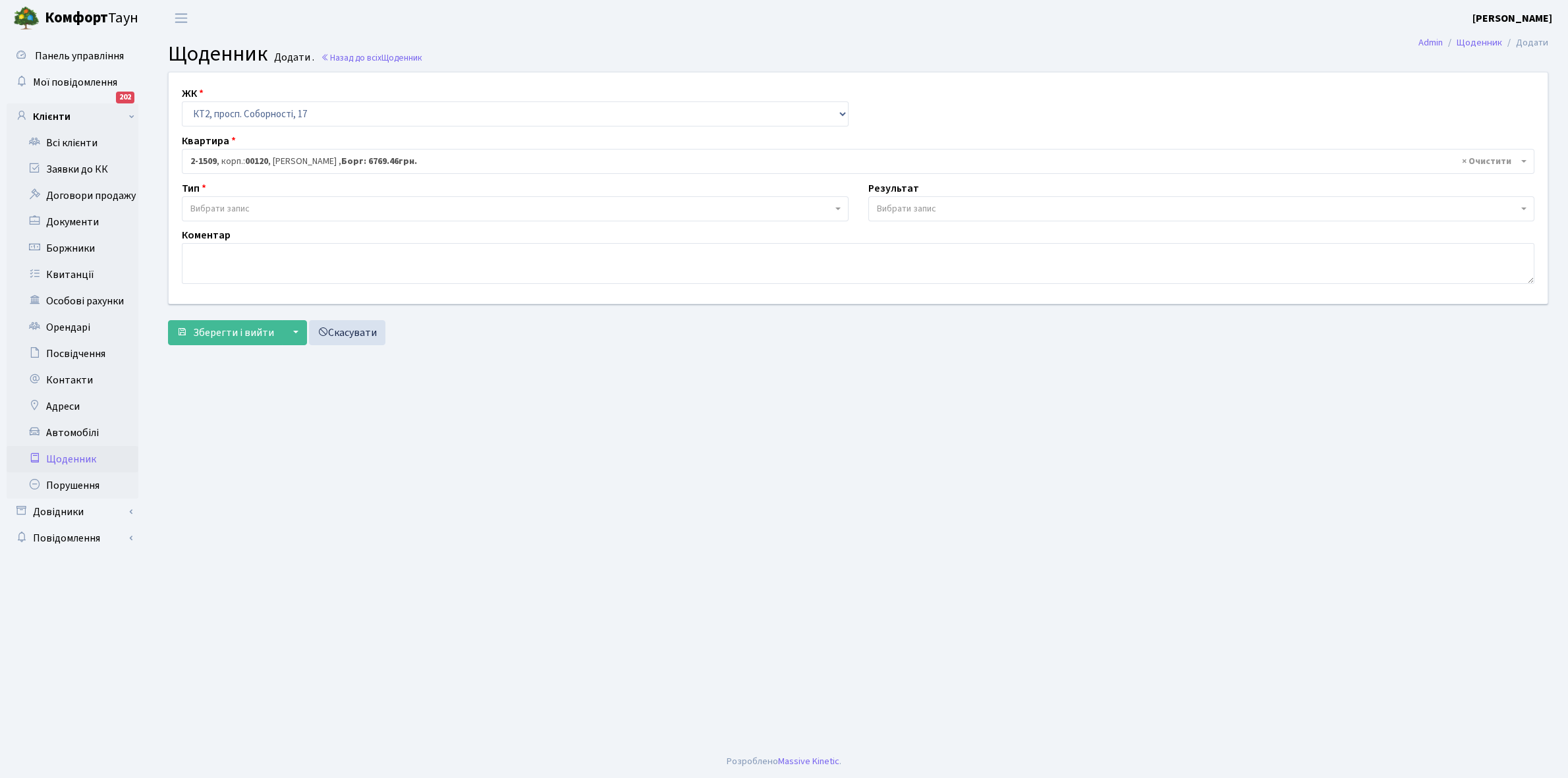
click at [268, 204] on span "Вибрати запис" at bounding box center [511, 209] width 641 height 13
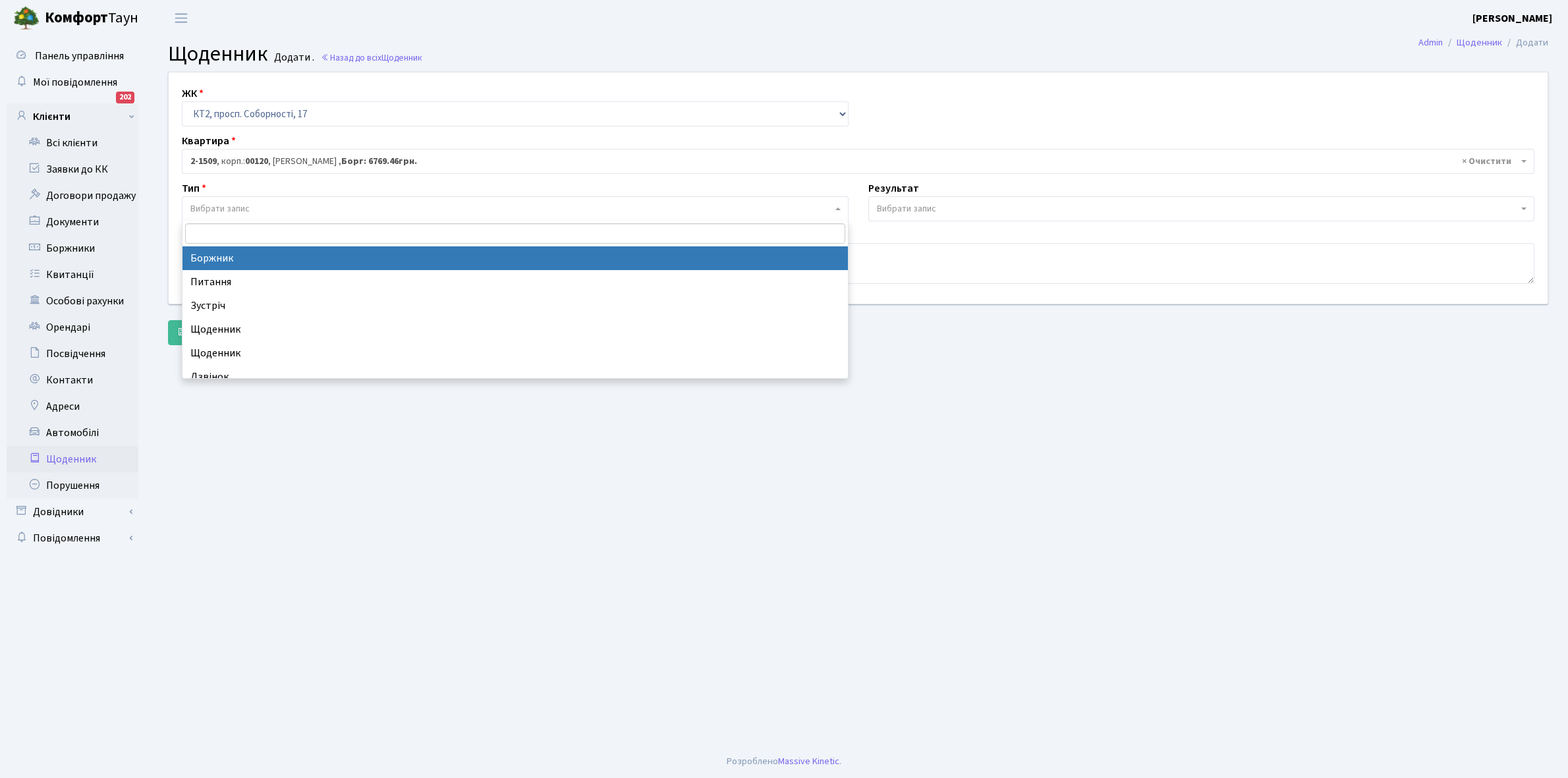
select select "189"
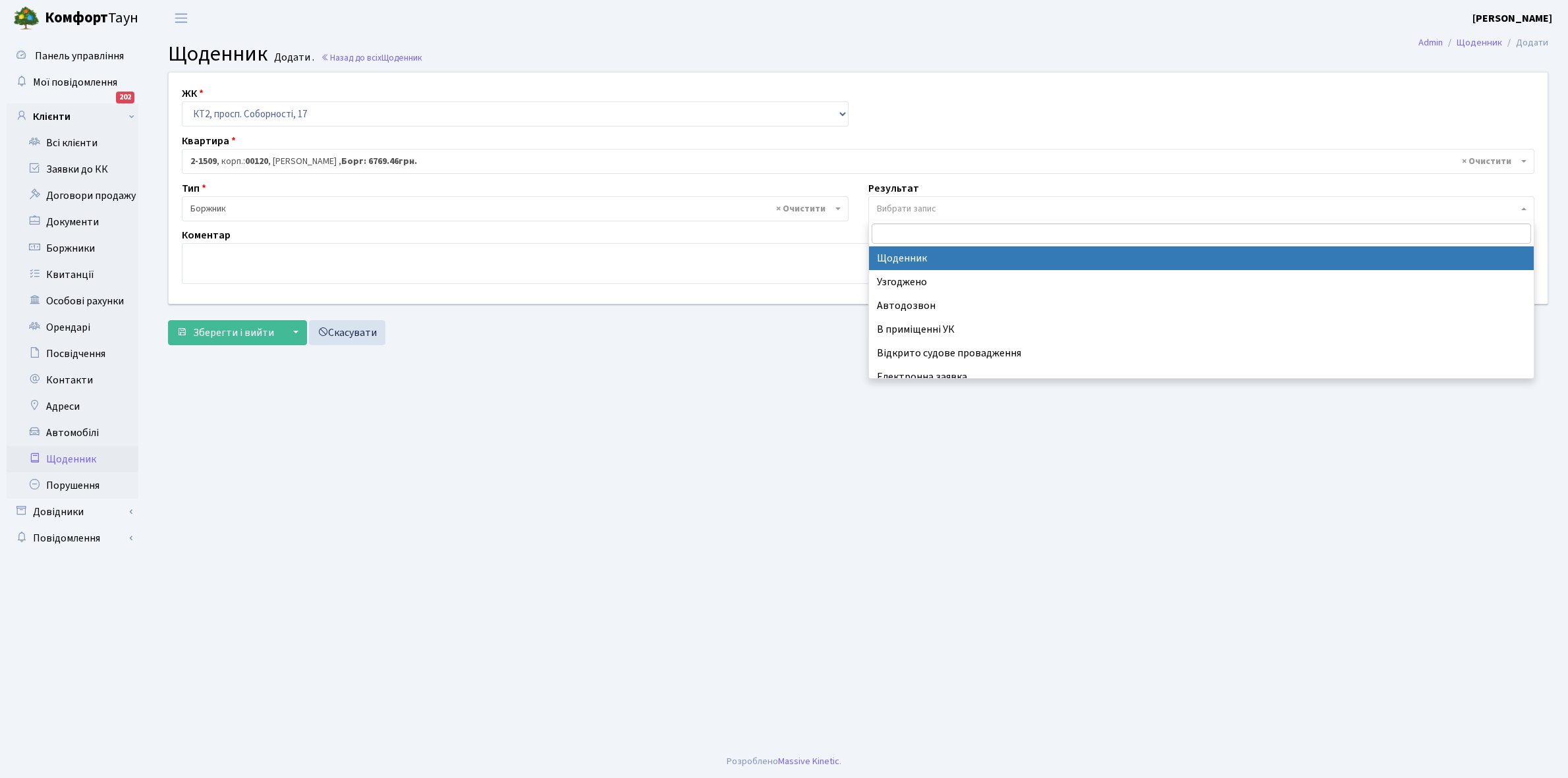
click at [911, 199] on span "Вибрати запис" at bounding box center [1201, 209] width 667 height 25
select select "14"
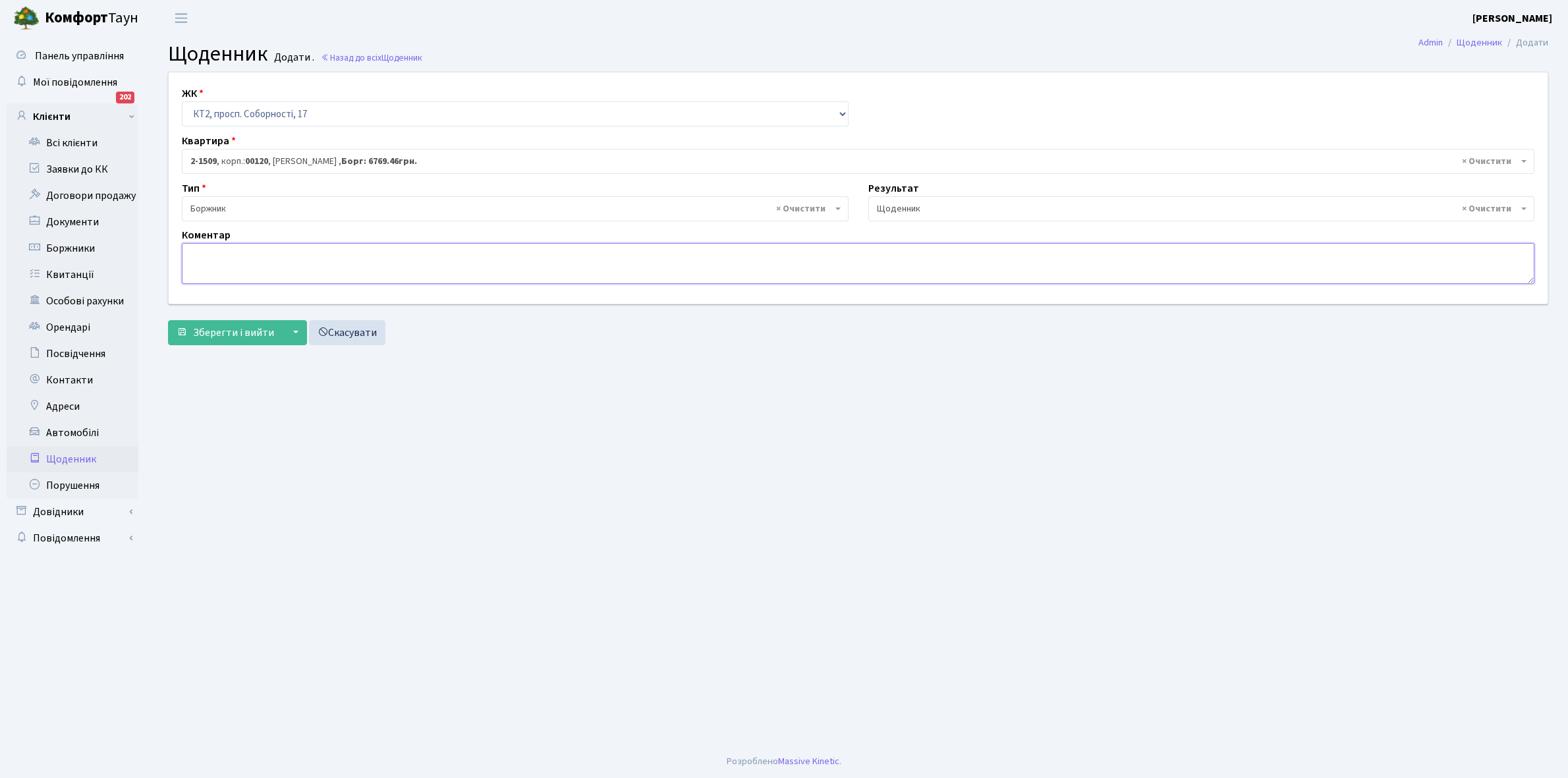
click at [211, 257] on textarea at bounding box center [857, 263] width 1352 height 41
paste textarea "Відкл. ЕЕ (розірвано договір з КК) - 11643 кВт."
click at [364, 251] on textarea "Відкл. ЕЕ (розірвано договір з КК) - 11643 кВт." at bounding box center [857, 263] width 1352 height 41
click at [373, 255] on textarea "Відкл. ЕЕ (розірвано договір з КК) - 11643 кВт." at bounding box center [857, 263] width 1352 height 41
click at [366, 254] on textarea "Відкл. ЕЕ (розірвано договір з КК) - 11643 кВт." at bounding box center [857, 263] width 1352 height 41
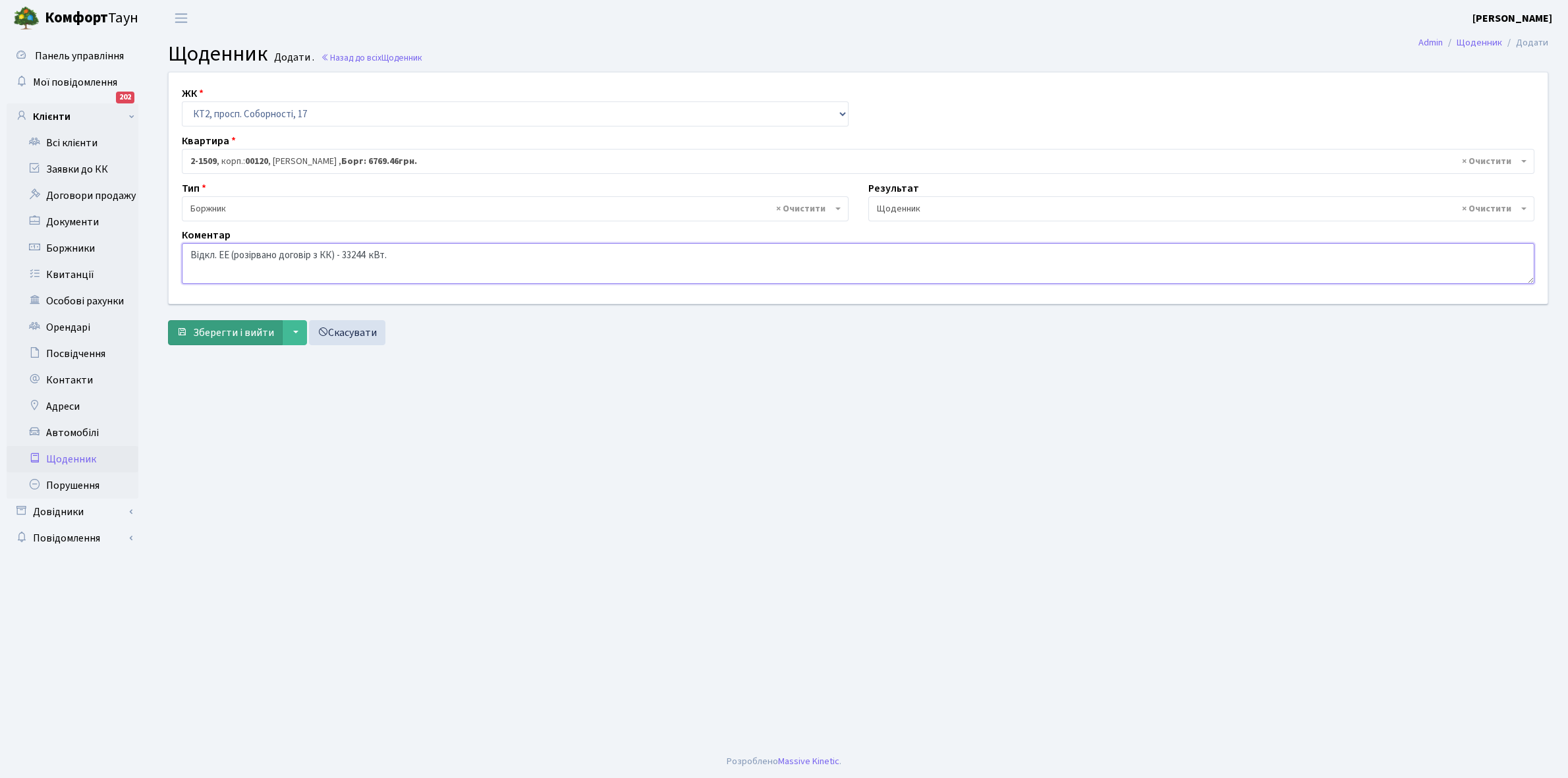
type textarea "Відкл. ЕЕ (розірвано договір з КК) - 33244 кВт."
click at [241, 331] on span "Зберегти і вийти" at bounding box center [233, 332] width 81 height 15
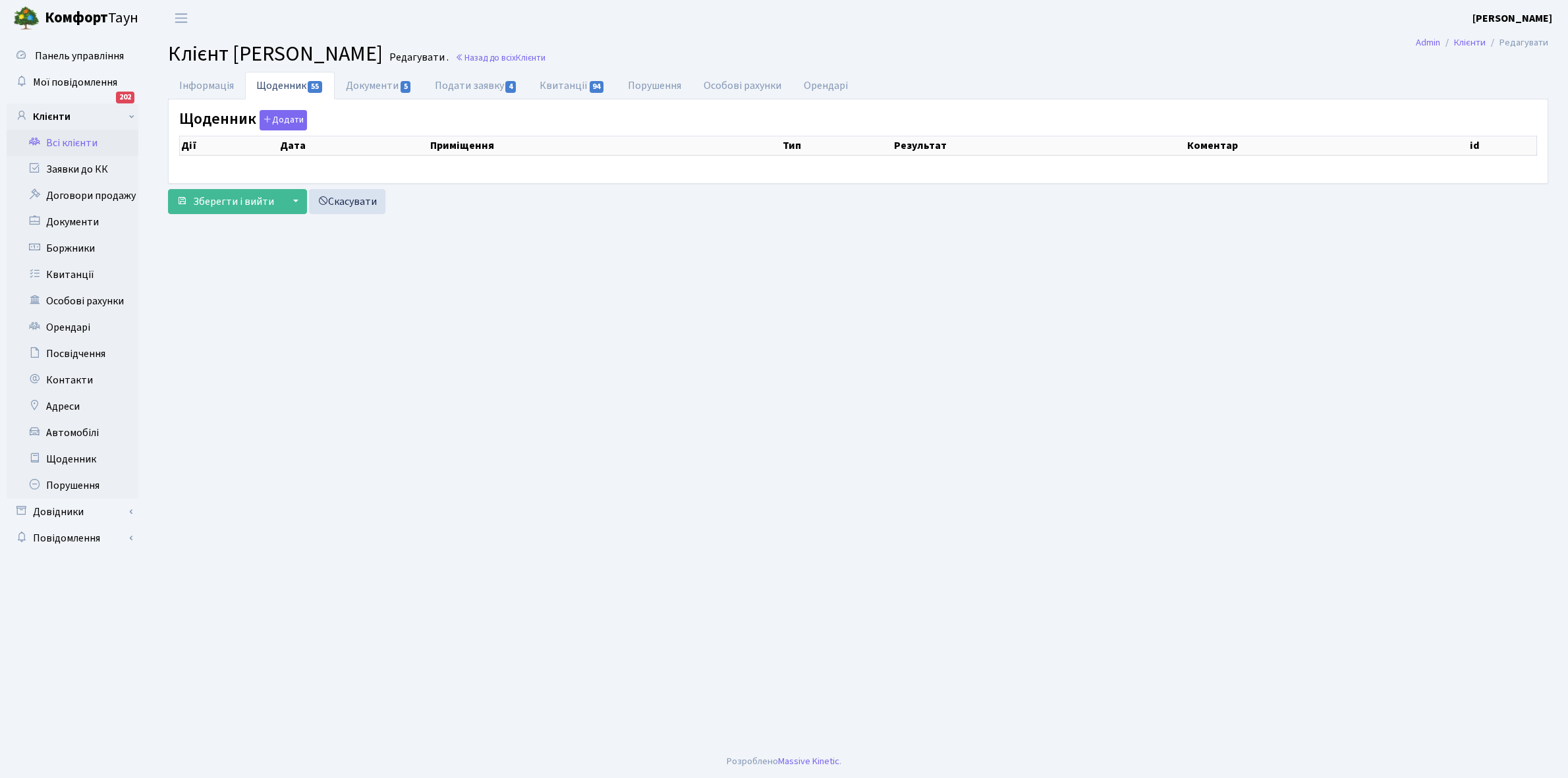
select select "25"
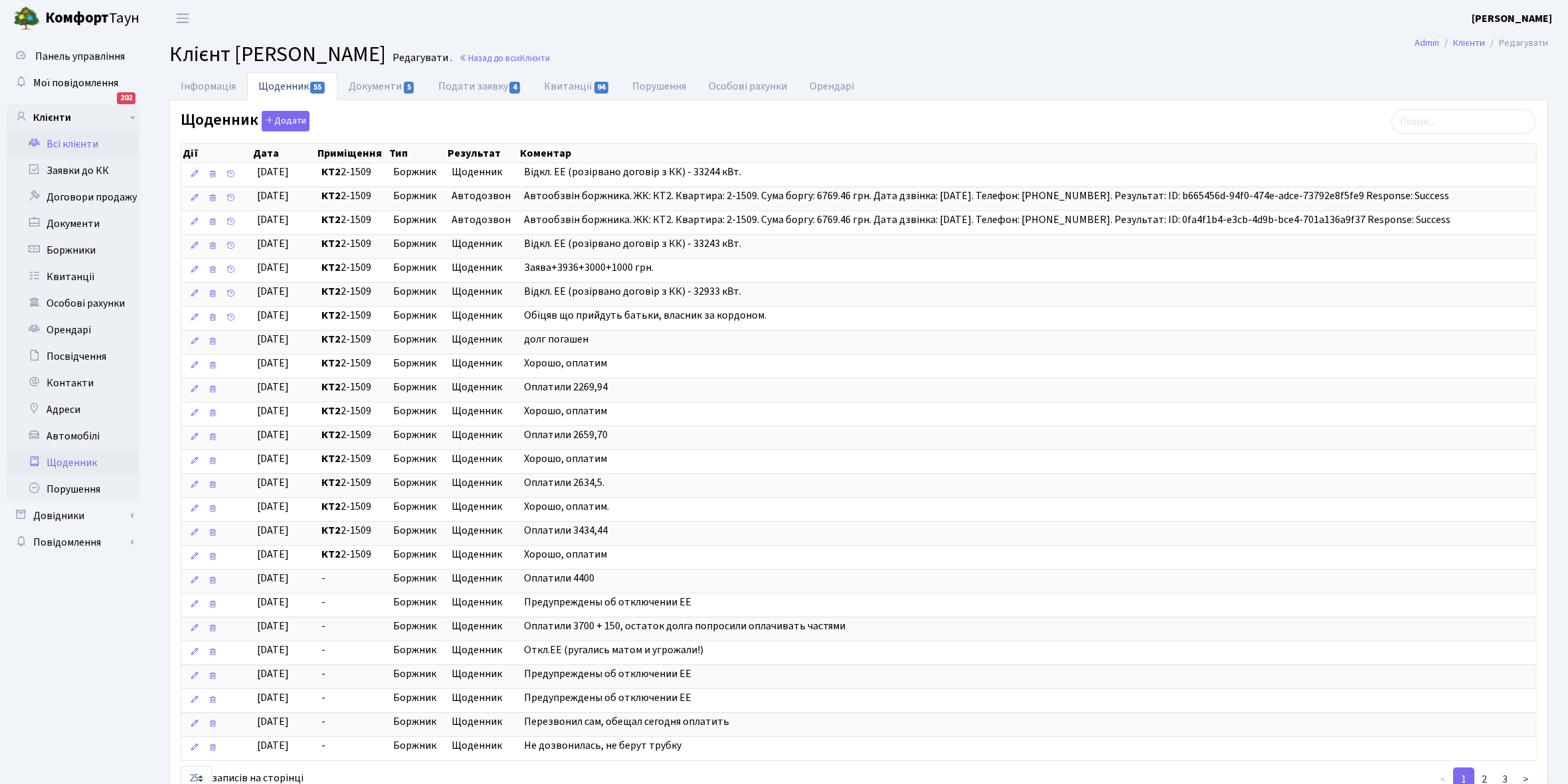
click at [78, 462] on link "Щоденник" at bounding box center [73, 463] width 133 height 26
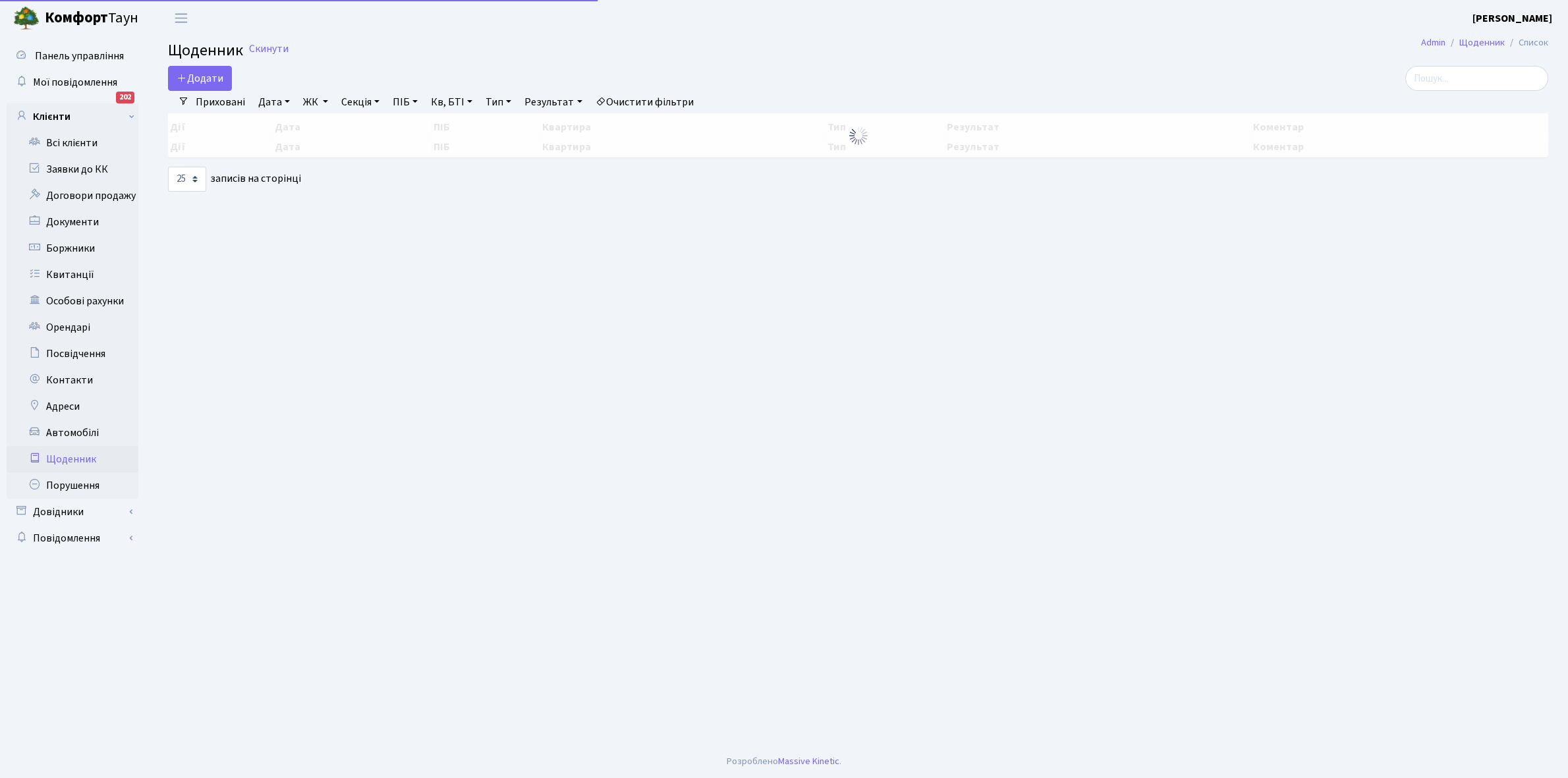
select select "25"
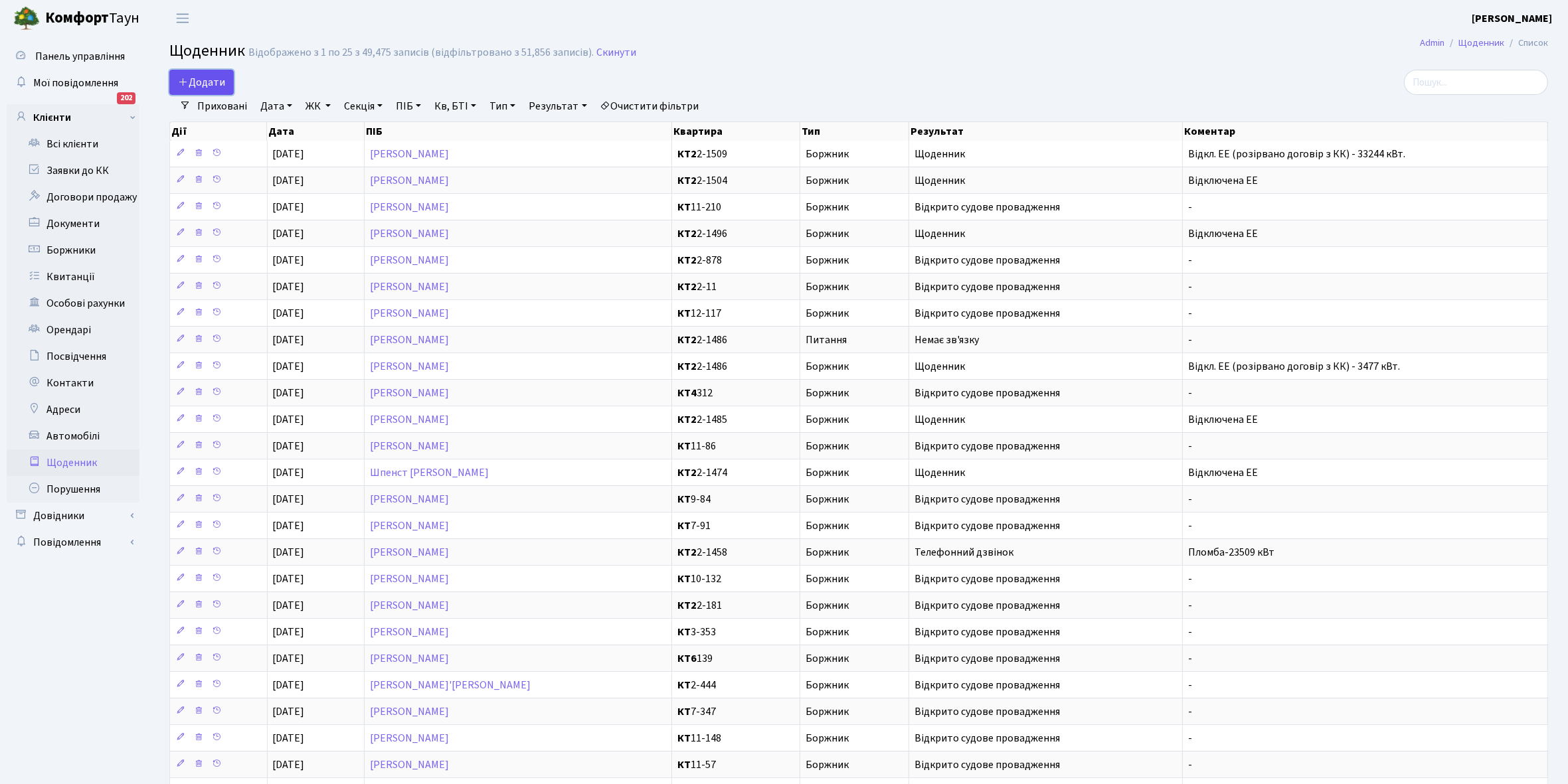
click at [201, 83] on span "Додати" at bounding box center [201, 82] width 47 height 15
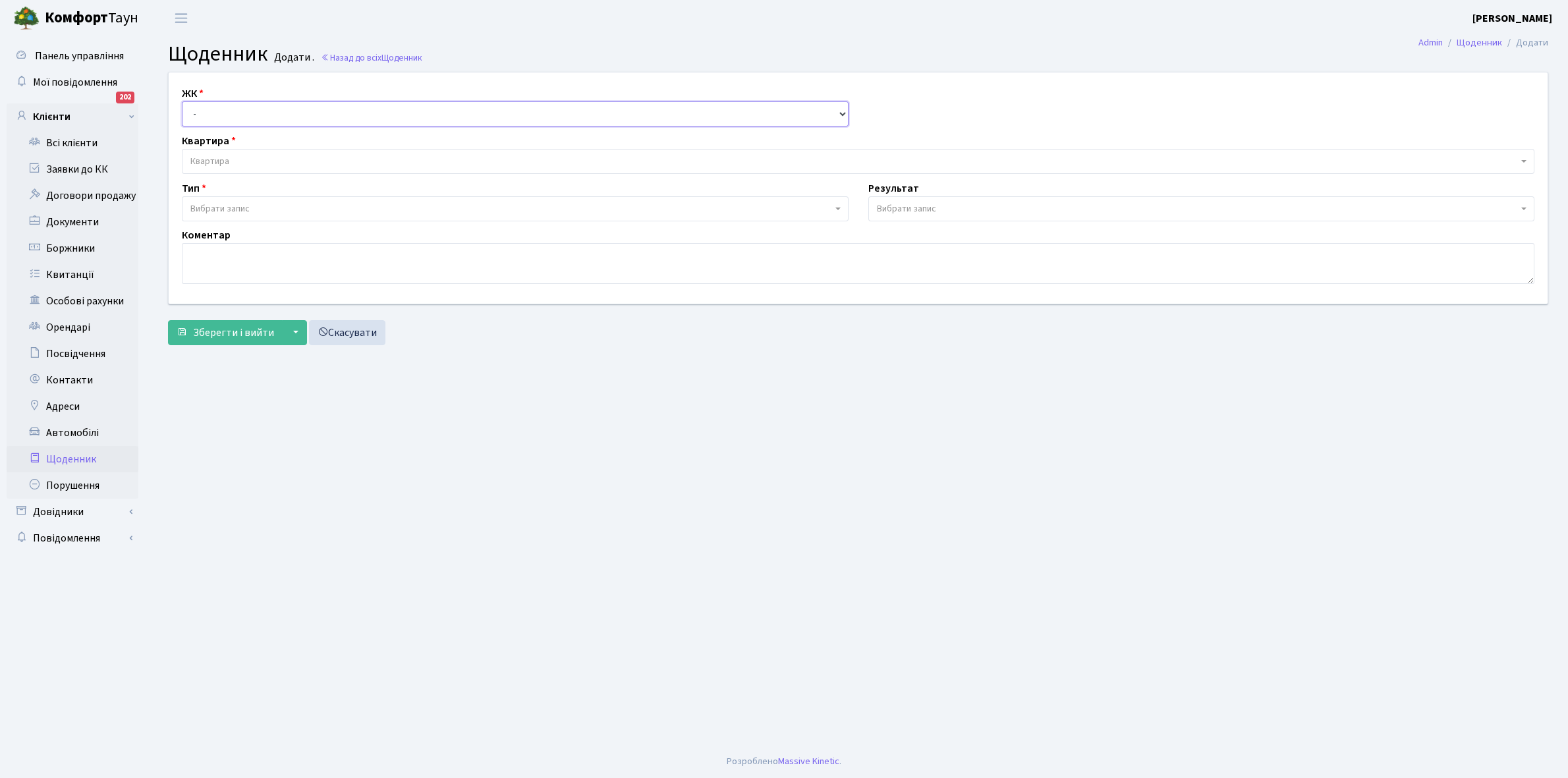
click at [222, 106] on select "- КТ, вул. Регенераторна, 4 КТ2, просп. [STREET_ADDRESS] [STREET_ADDRESS] [PERS…" at bounding box center [515, 114] width 667 height 25
select select "295"
click at [182, 101] on select "- КТ, вул. Регенераторна, 4 КТ2, просп. Соборності, 17 КТ3, вул. Березнева, 16 …" at bounding box center [515, 114] width 667 height 25
select select
click at [229, 159] on span "Квартира" at bounding box center [209, 161] width 39 height 13
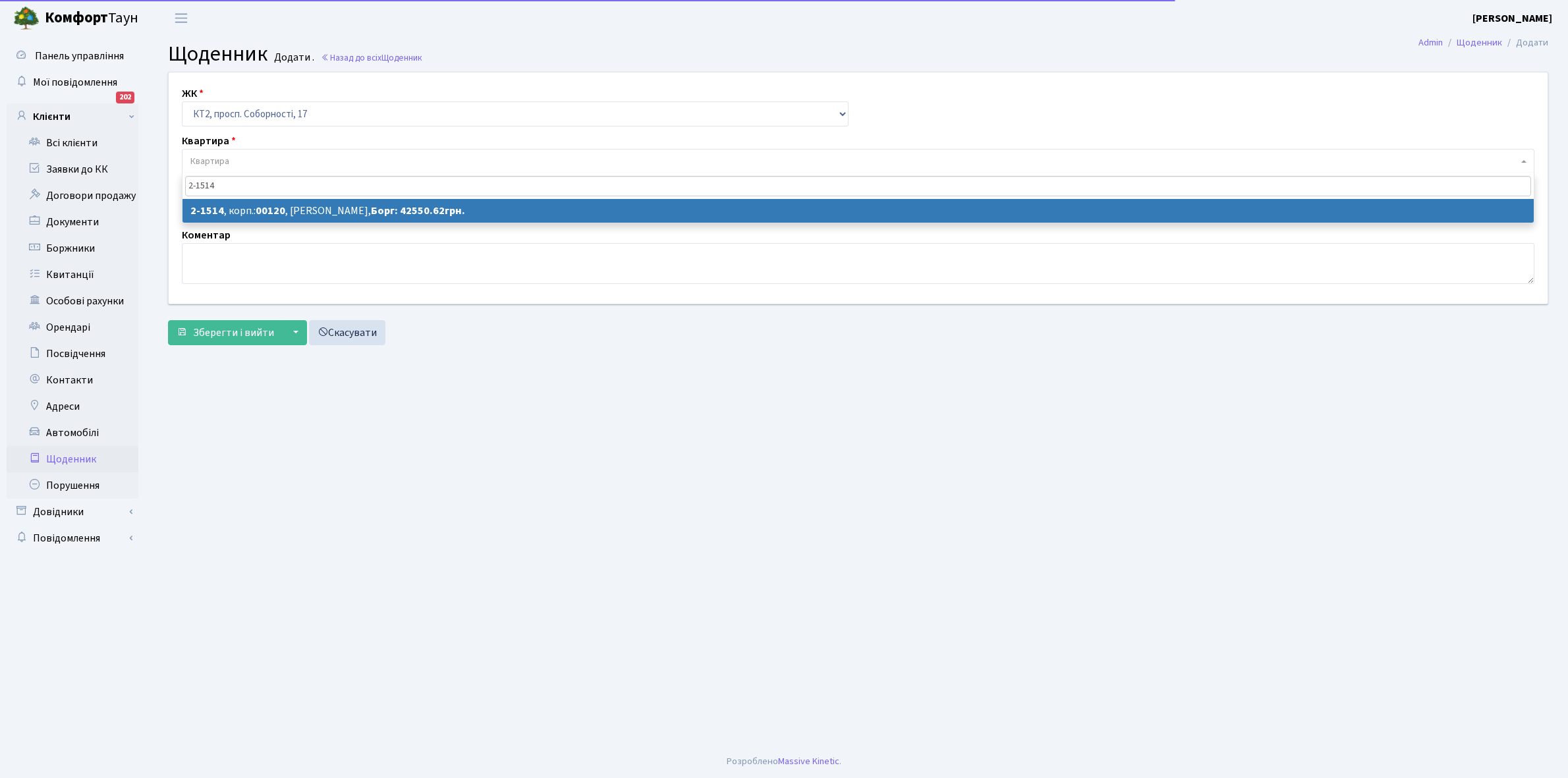
type input "2-1514"
select select "13129"
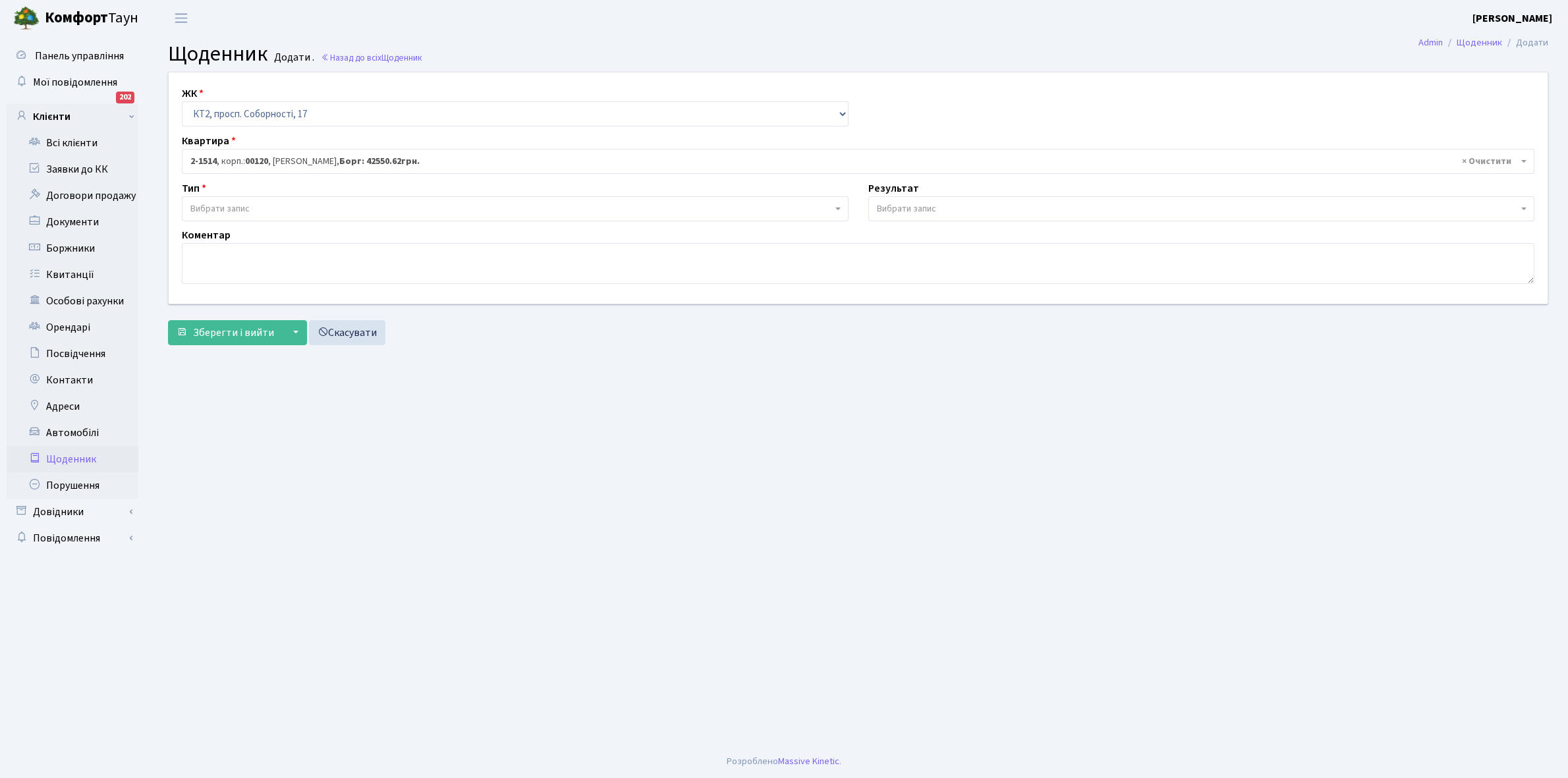
click at [259, 209] on span "Вибрати запис" at bounding box center [511, 209] width 641 height 13
select select "189"
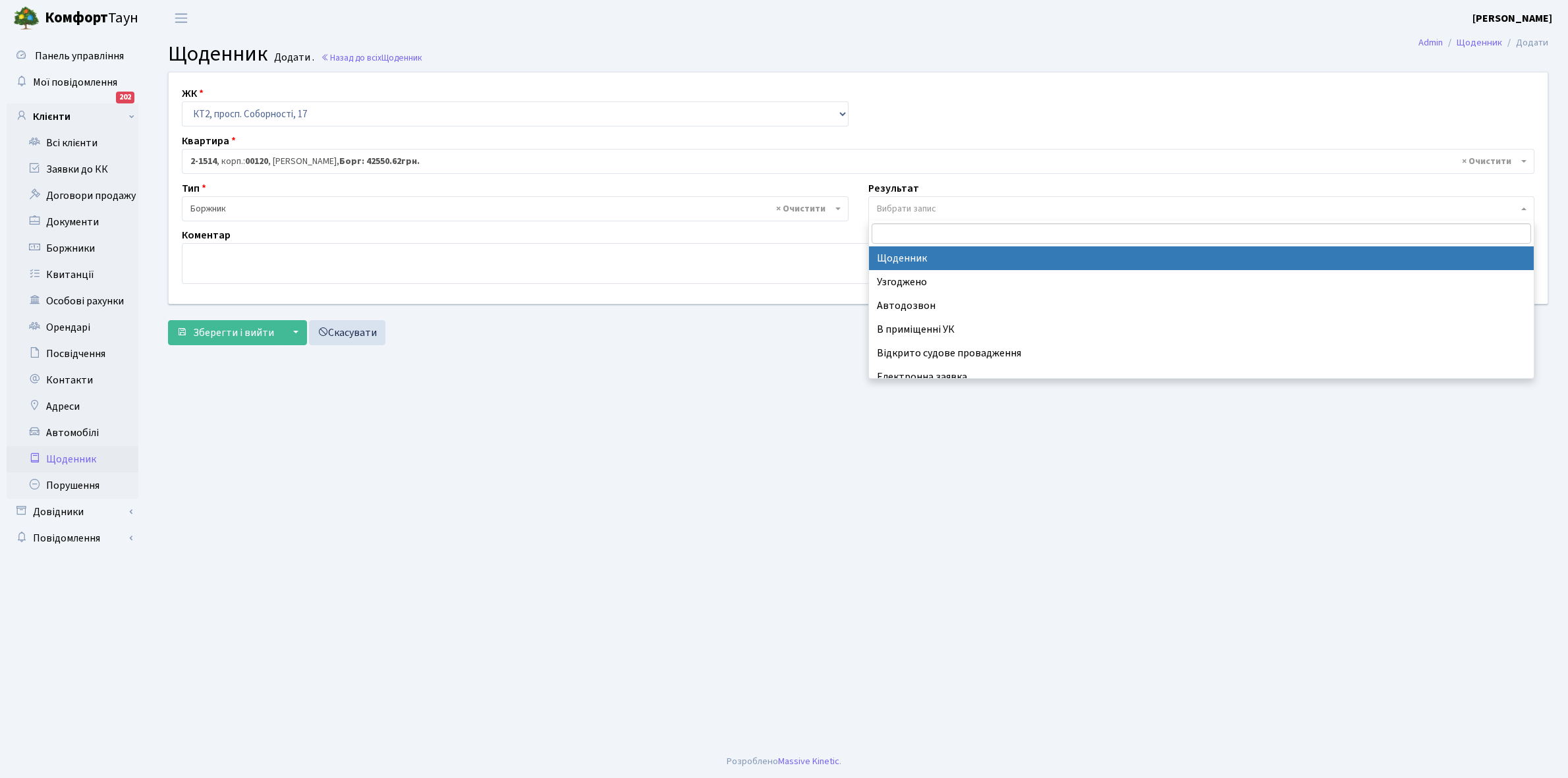
click at [894, 204] on span "Вибрати запис" at bounding box center [906, 209] width 59 height 13
select select "14"
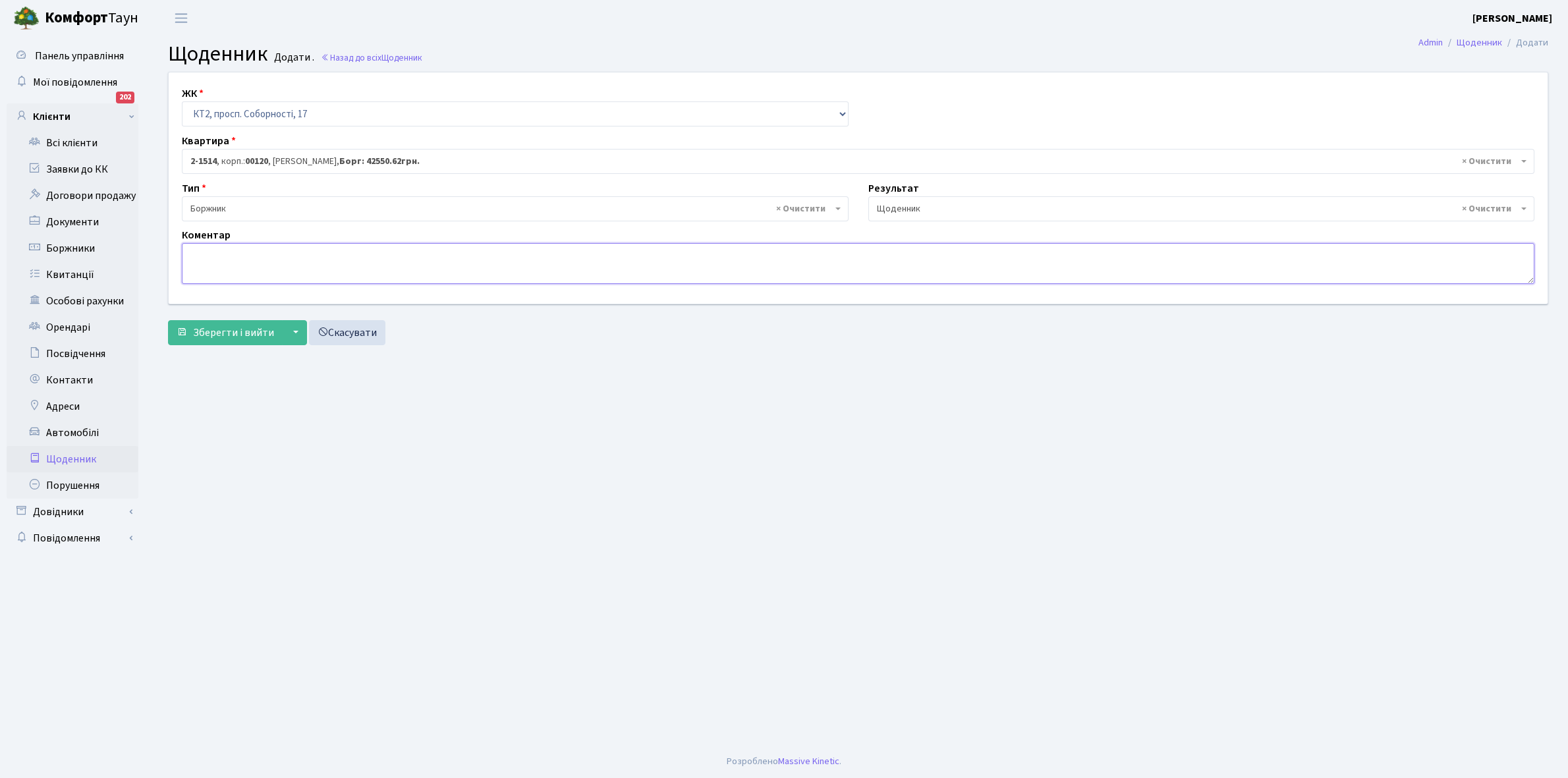
click at [195, 259] on textarea at bounding box center [857, 263] width 1352 height 41
type textarea "Відключена ЕЕ"
click at [219, 335] on span "Зберегти і вийти" at bounding box center [233, 332] width 81 height 15
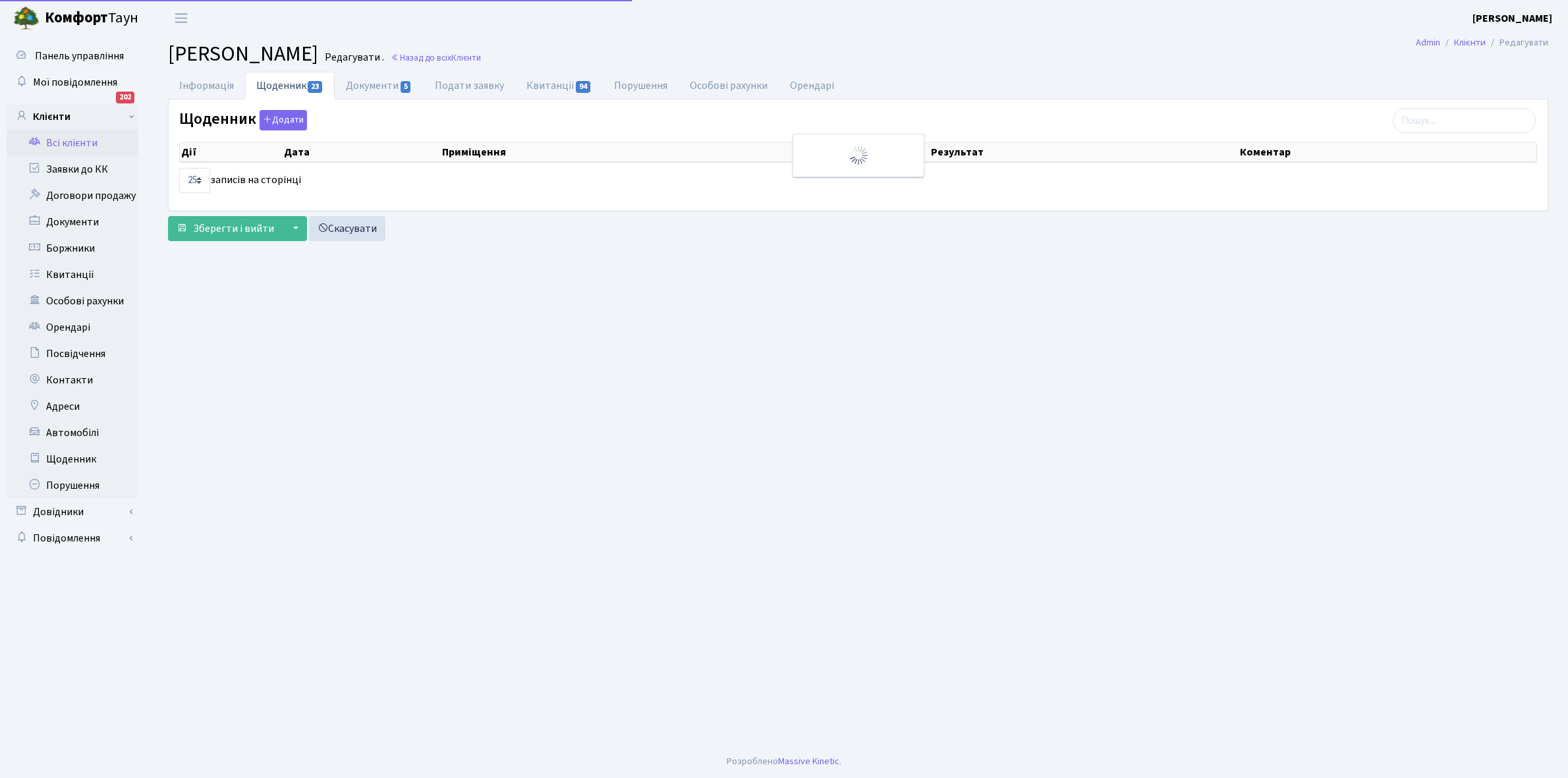
select select "25"
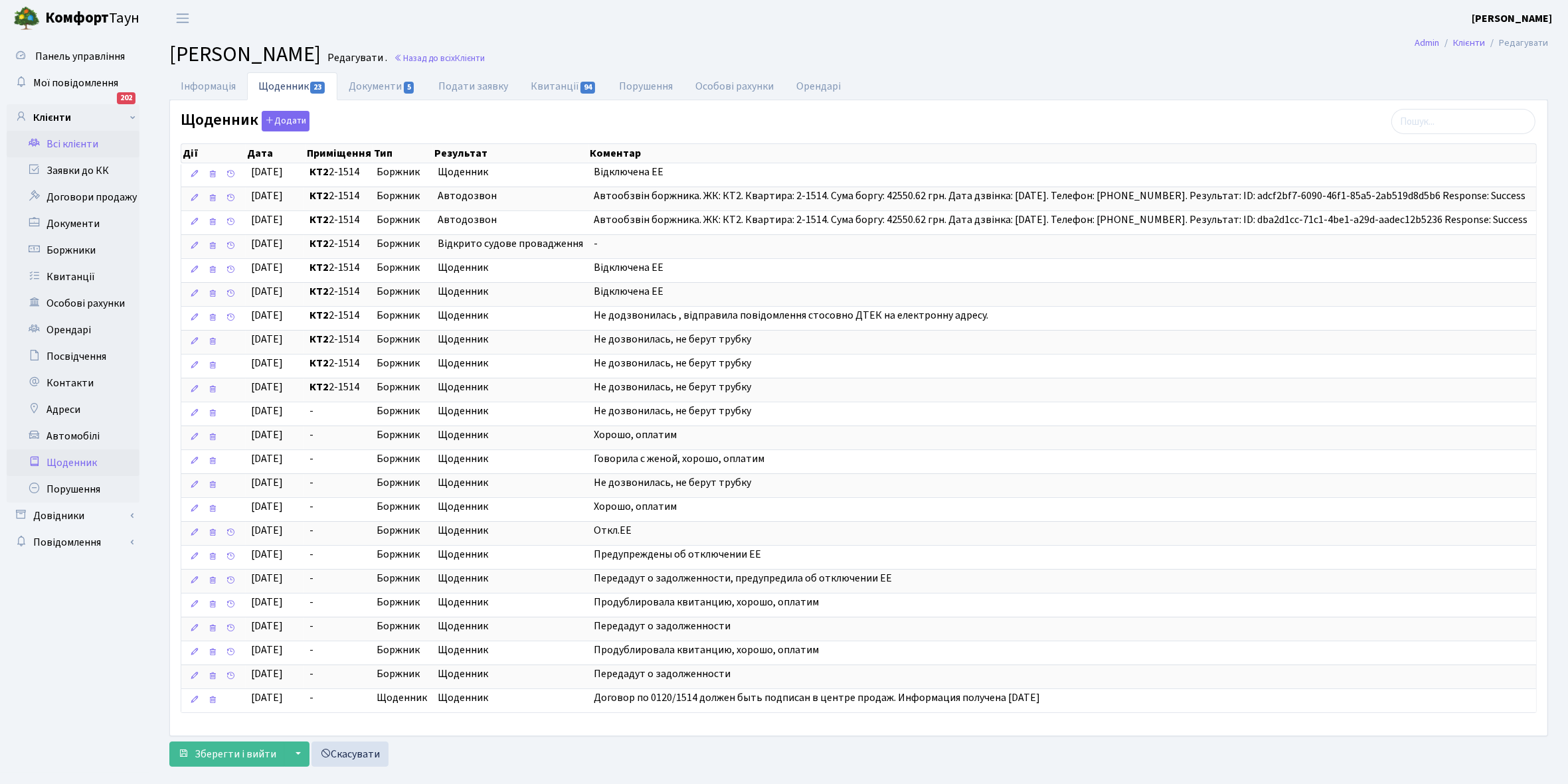
click at [71, 463] on link "Щоденник" at bounding box center [73, 463] width 133 height 26
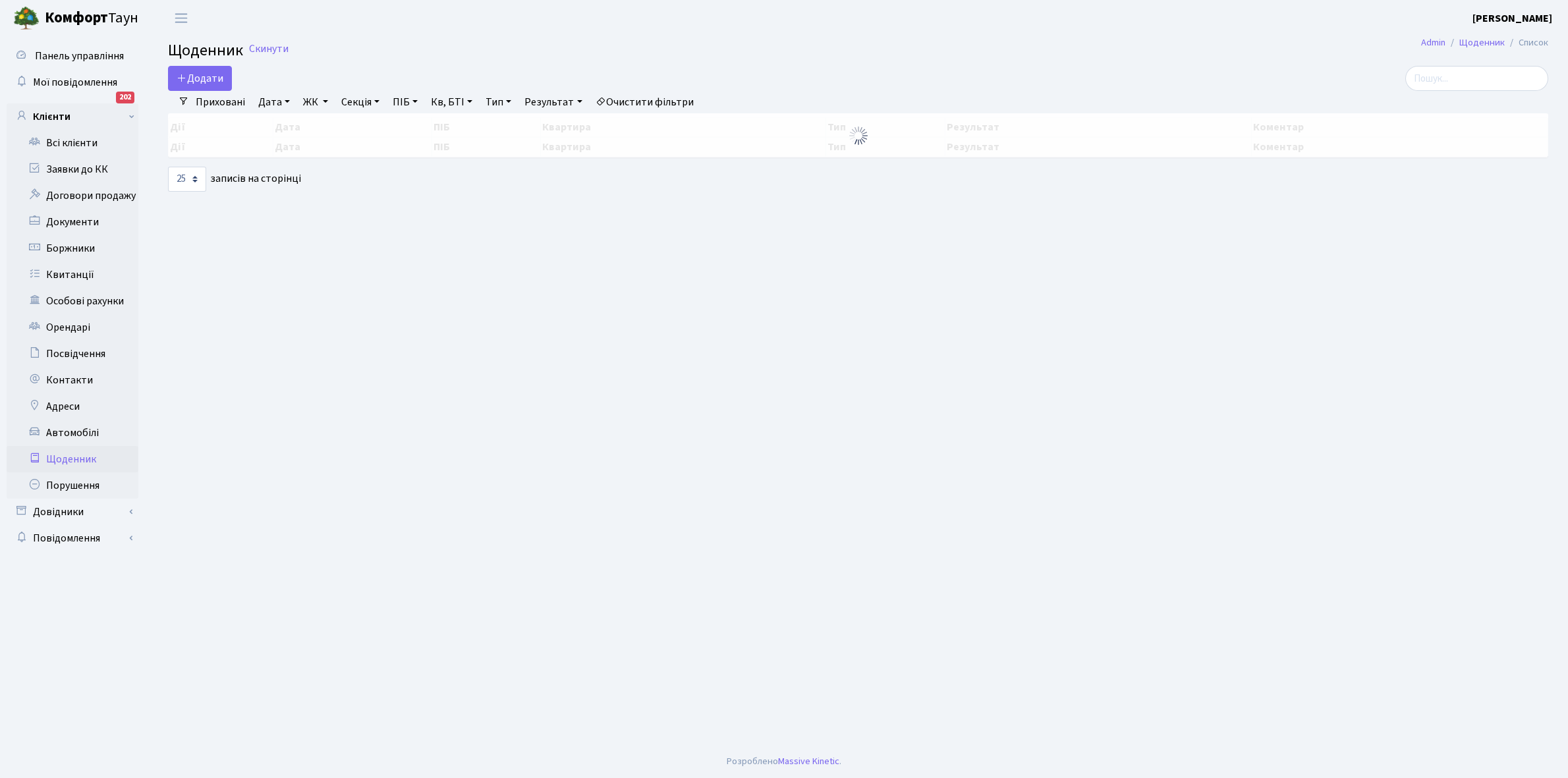
select select "25"
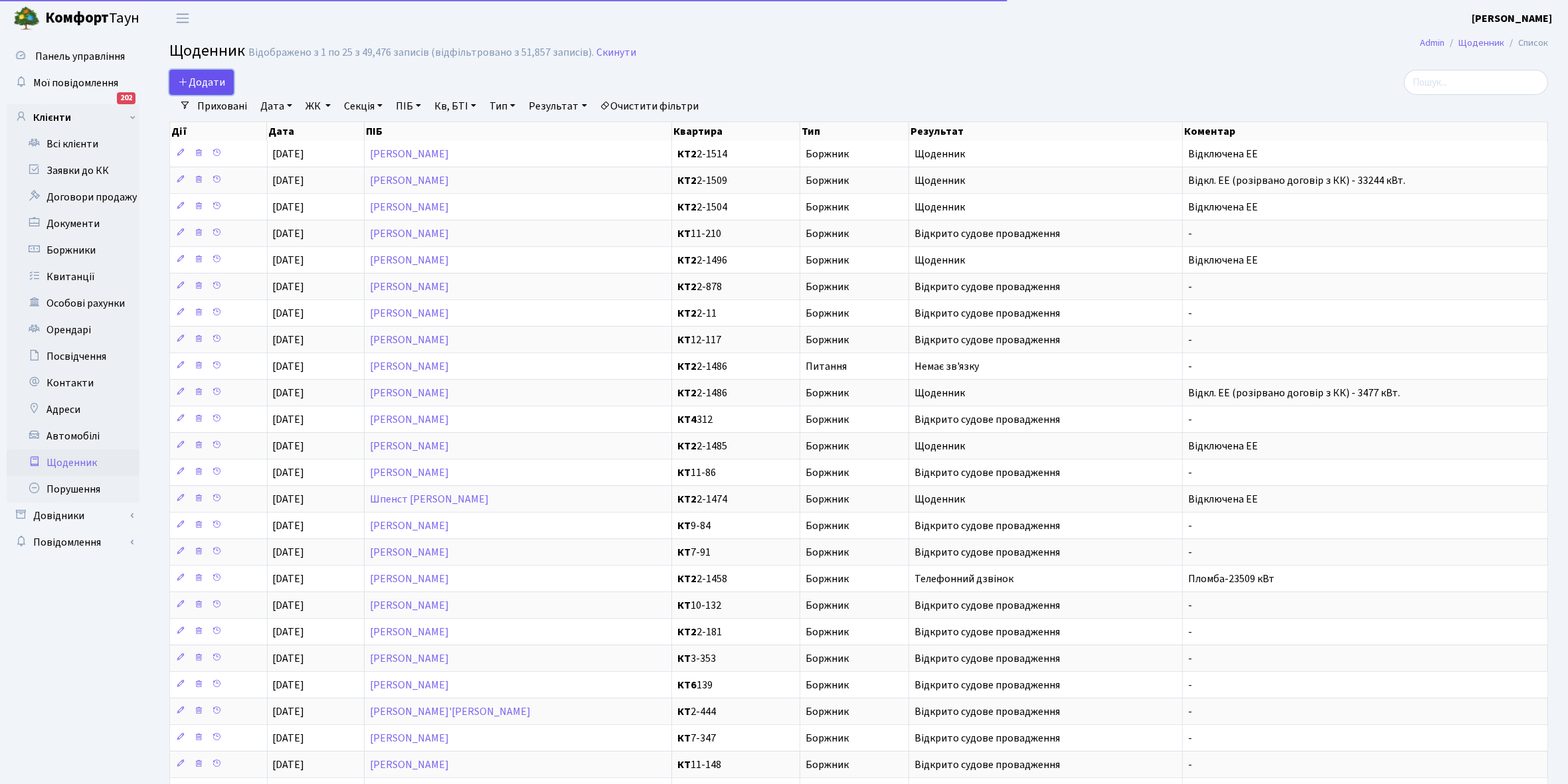
click at [203, 75] on span "Додати" at bounding box center [201, 82] width 47 height 15
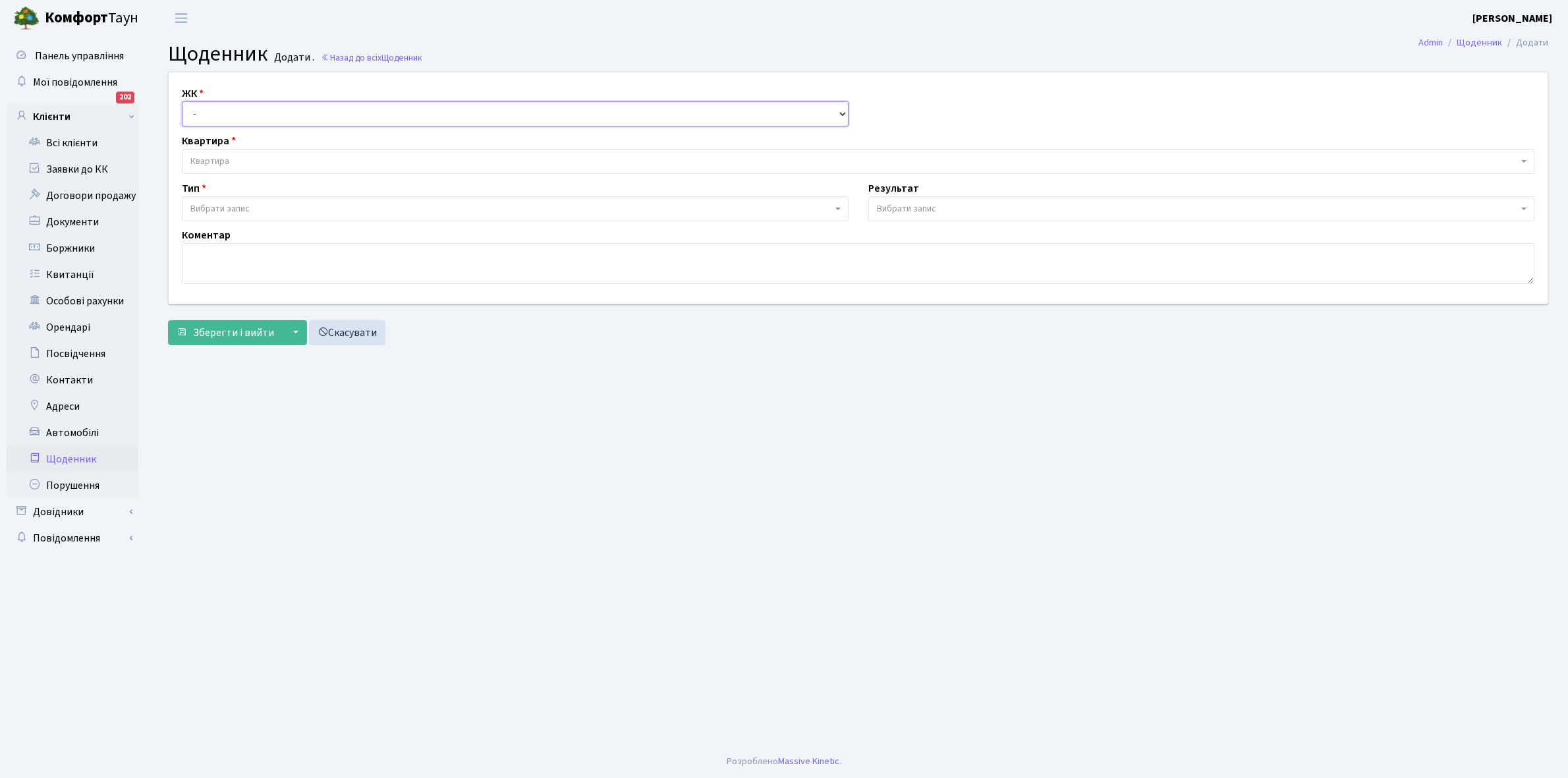
click at [214, 107] on select "- КТ, вул. Регенераторна, 4 КТ2, просп. Соборності, 17 КТ3, вул. Березнева, 16 …" at bounding box center [515, 114] width 667 height 25
select select "295"
click at [182, 101] on select "- КТ, вул. Регенераторна, 4 КТ2, просп. Соборності, 17 КТ3, вул. Березнева, 16 …" at bounding box center [515, 114] width 667 height 25
select select
click at [245, 160] on span "Квартира" at bounding box center [854, 161] width 1327 height 13
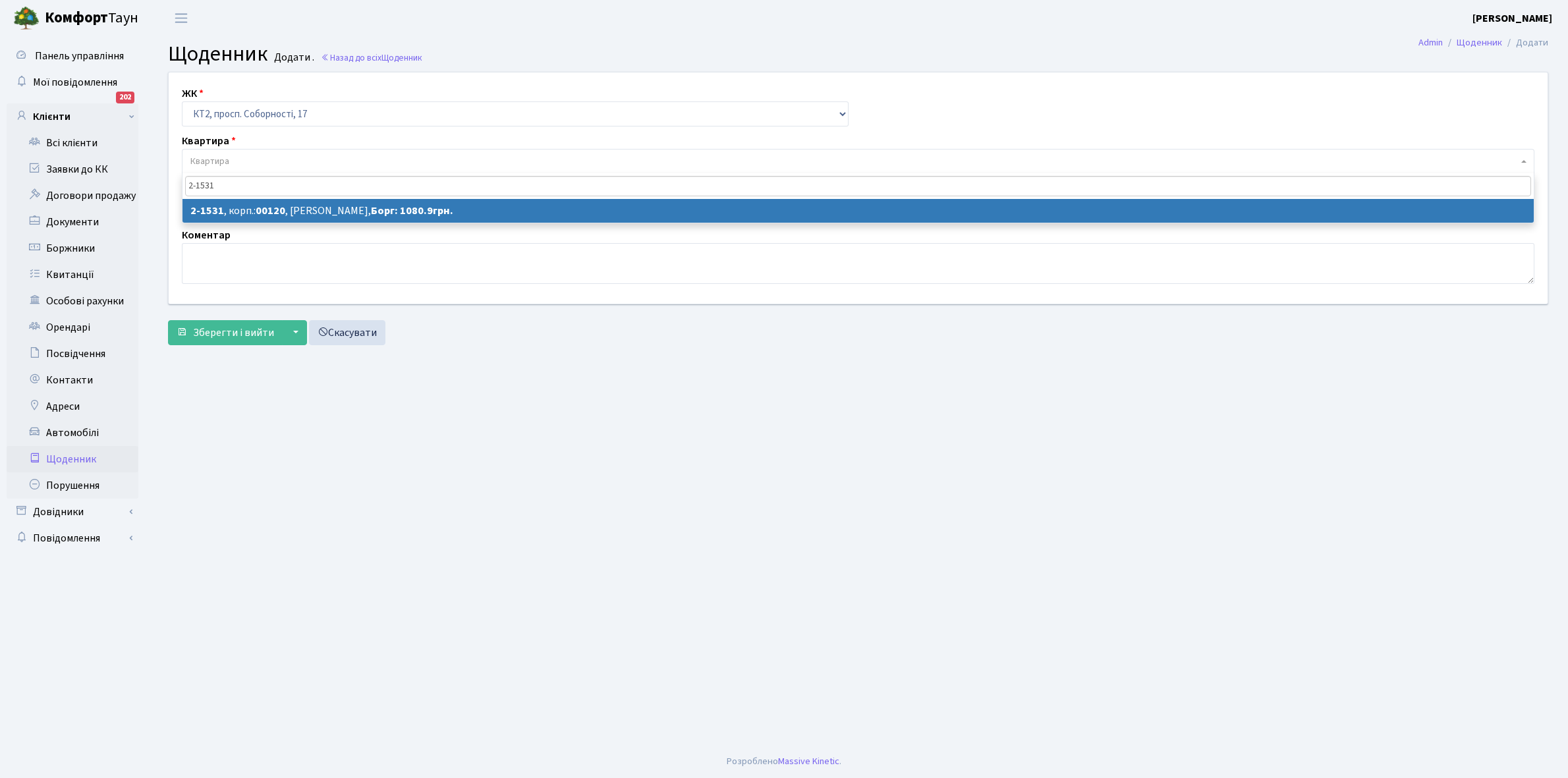
type input "2-1531"
select select "13146"
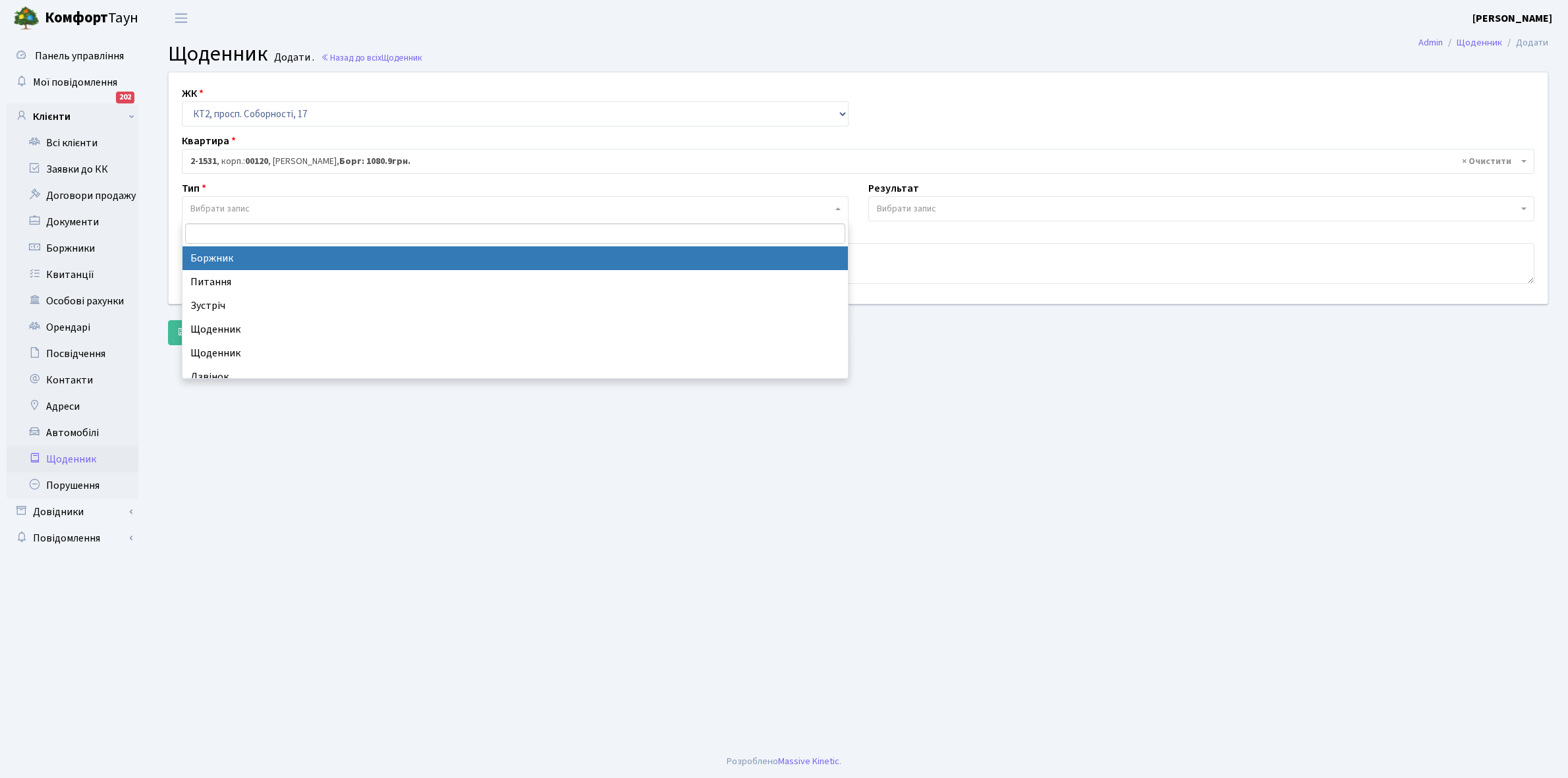
click at [242, 204] on span "Вибрати запис" at bounding box center [219, 209] width 59 height 13
select select "189"
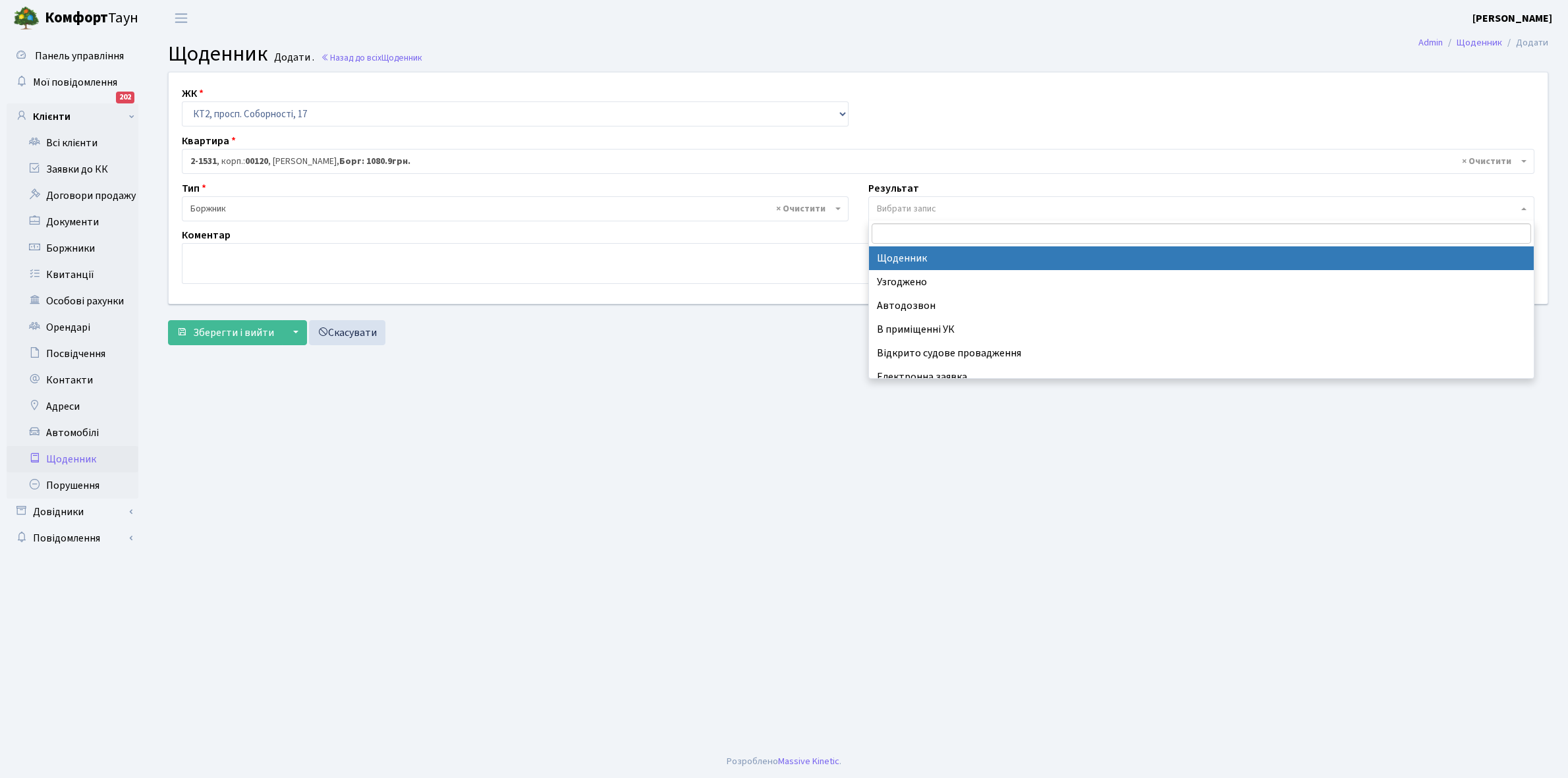
click at [897, 203] on span "Вибрати запис" at bounding box center [906, 209] width 59 height 13
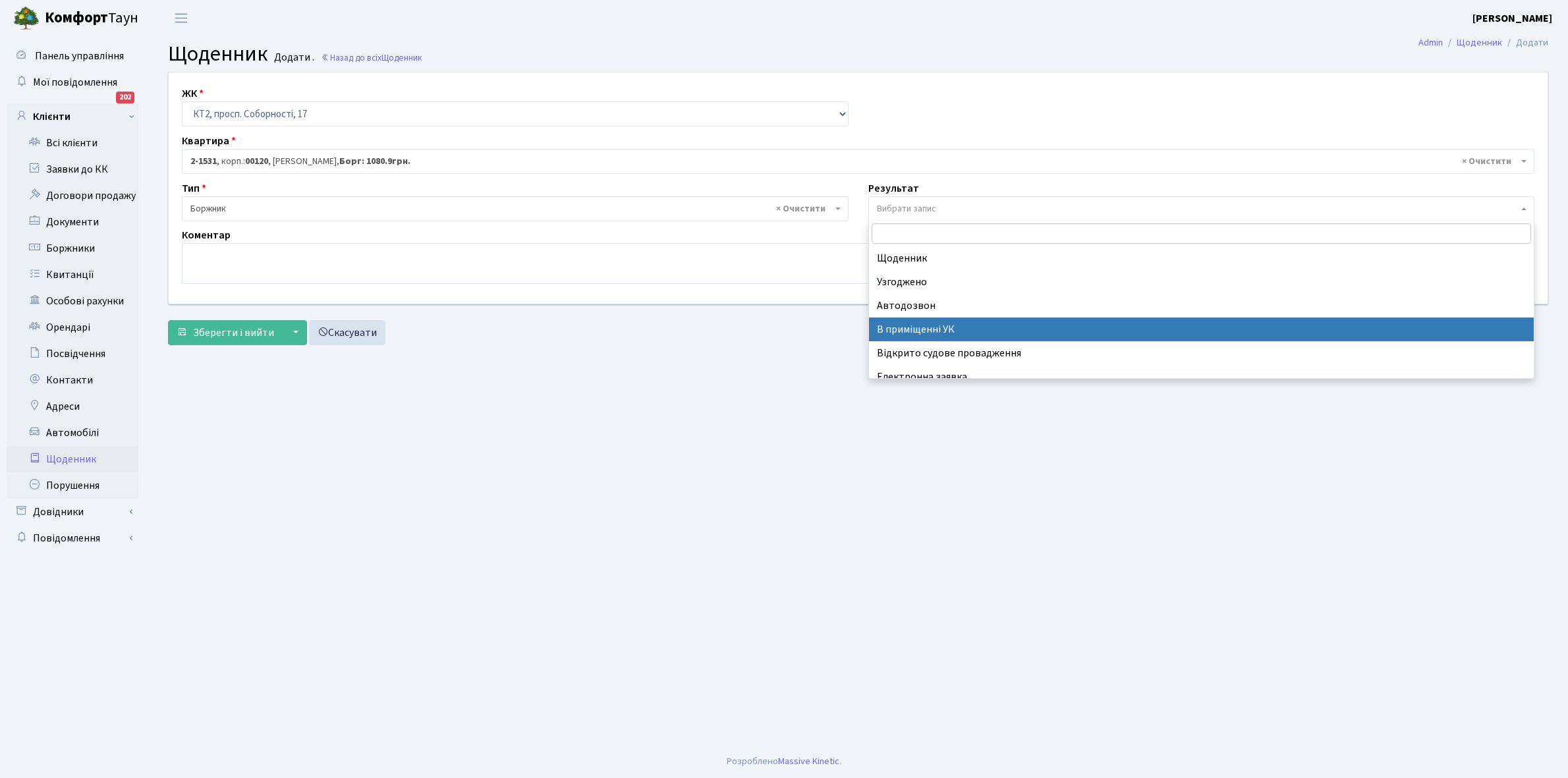
scroll to position [81, 0]
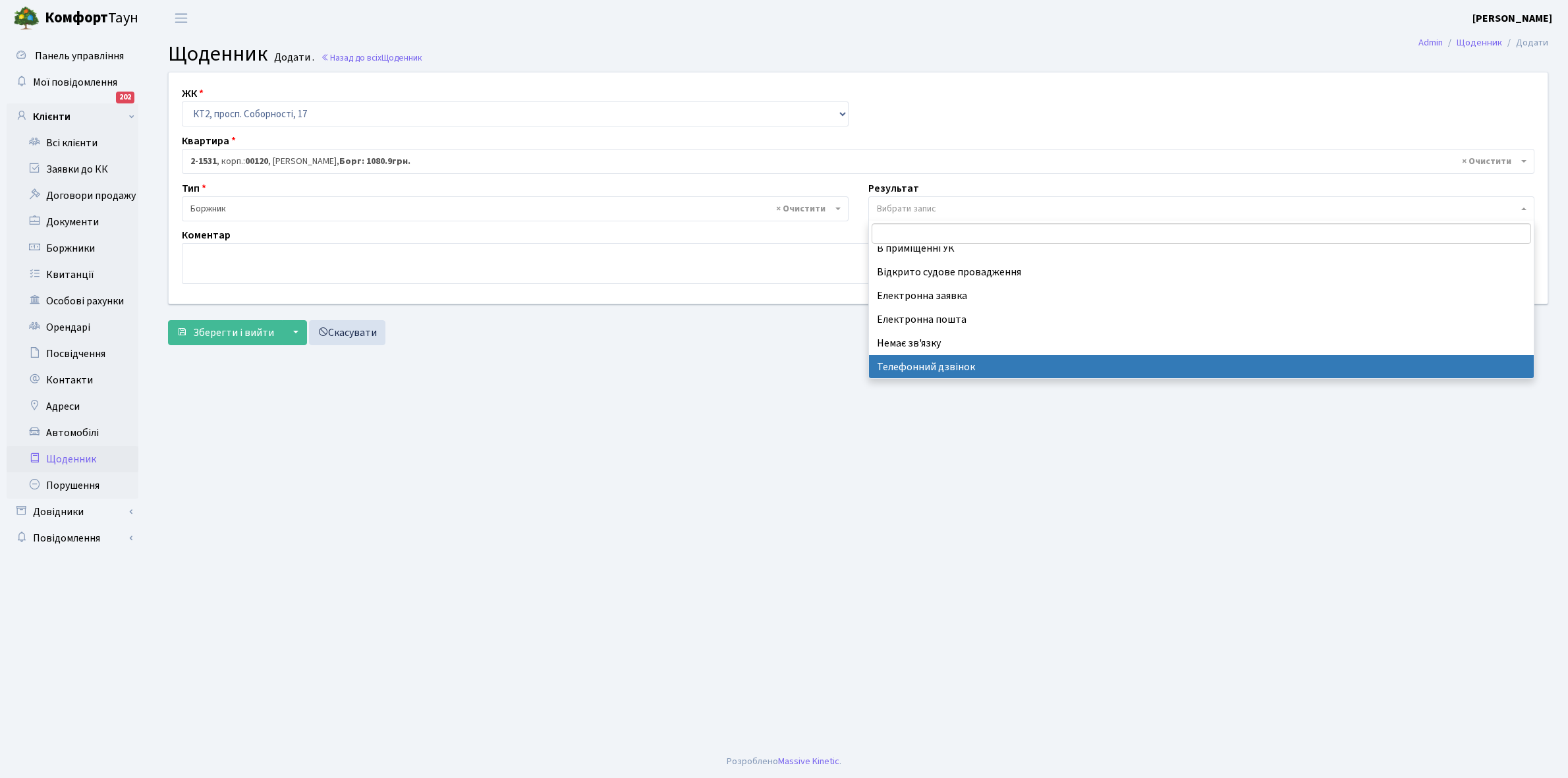
select select "196"
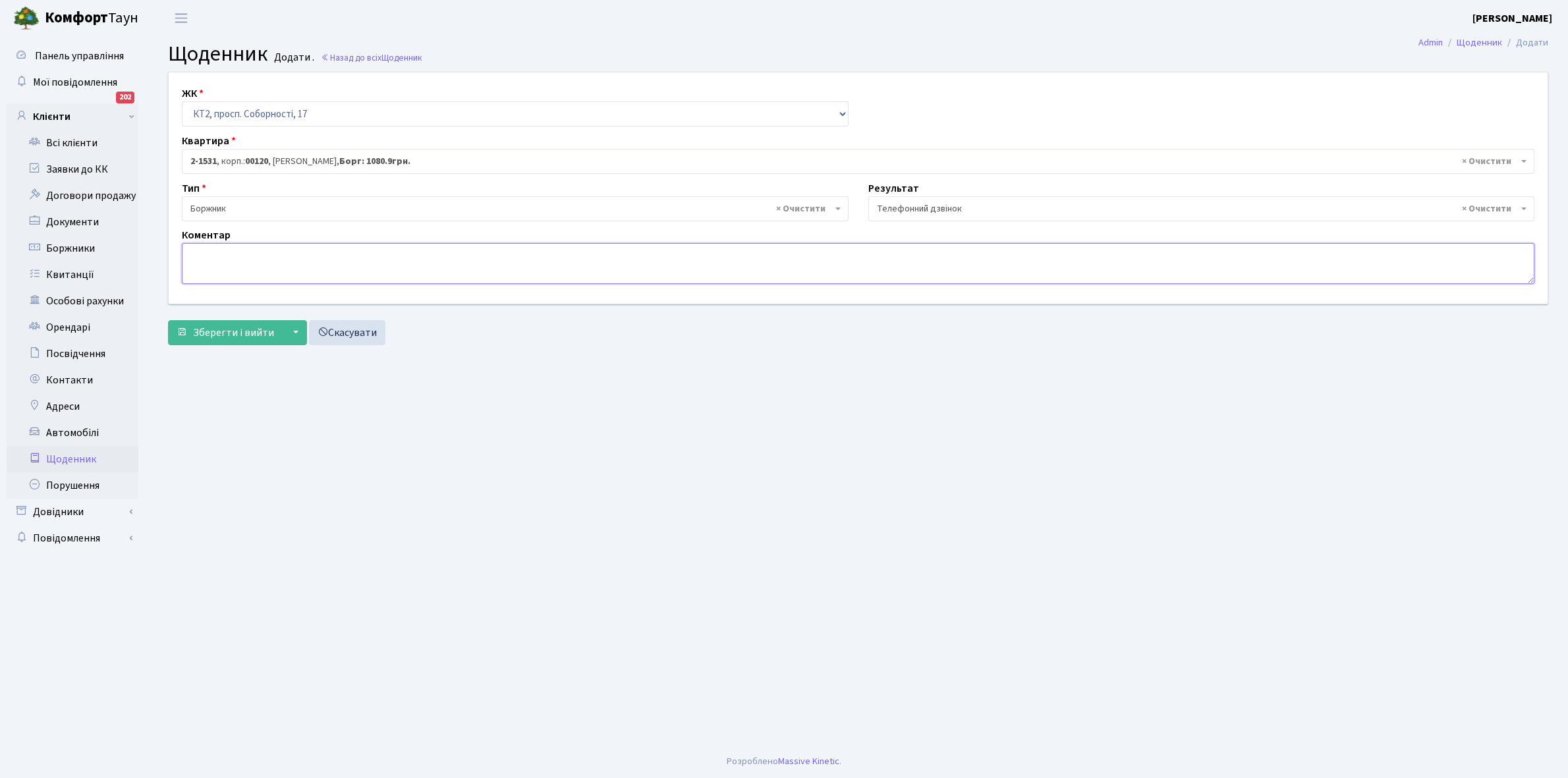
click at [201, 262] on textarea at bounding box center [857, 263] width 1352 height 41
type textarea "Пломба -17340 кВт."
click at [239, 330] on span "Зберегти і вийти" at bounding box center [233, 332] width 81 height 15
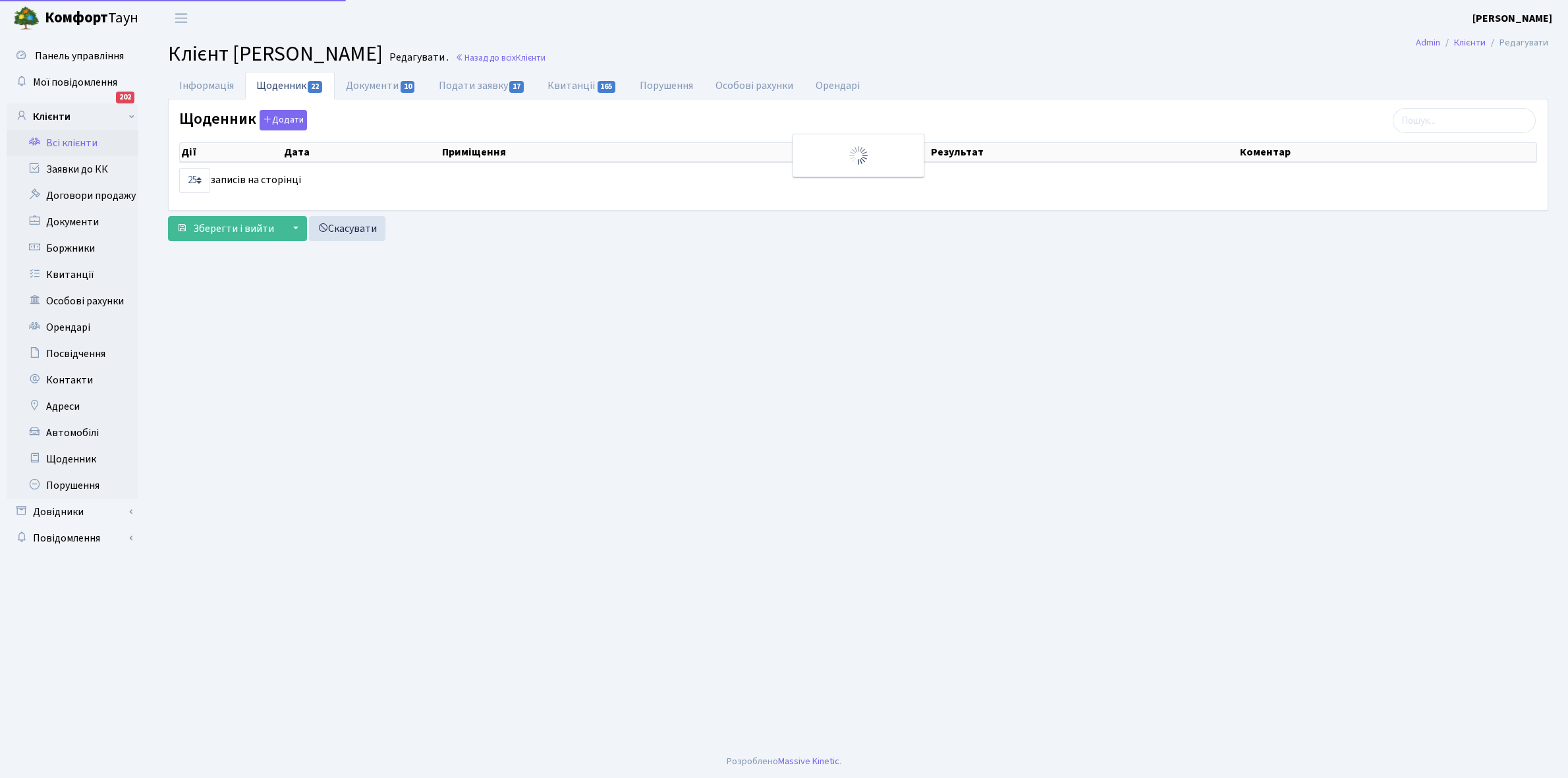
select select "25"
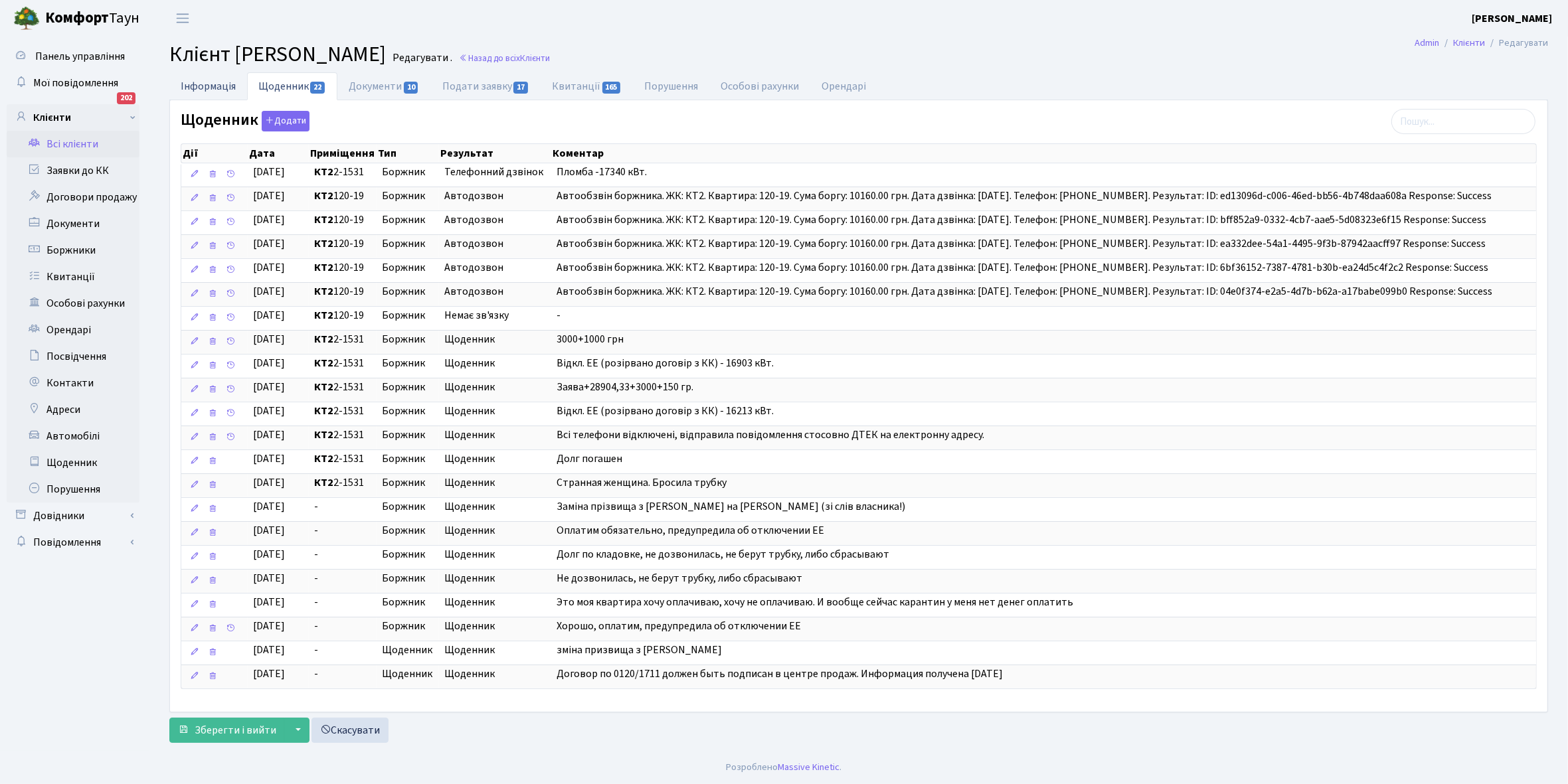
click at [199, 82] on link "Інформація" at bounding box center [208, 85] width 78 height 27
select select "25"
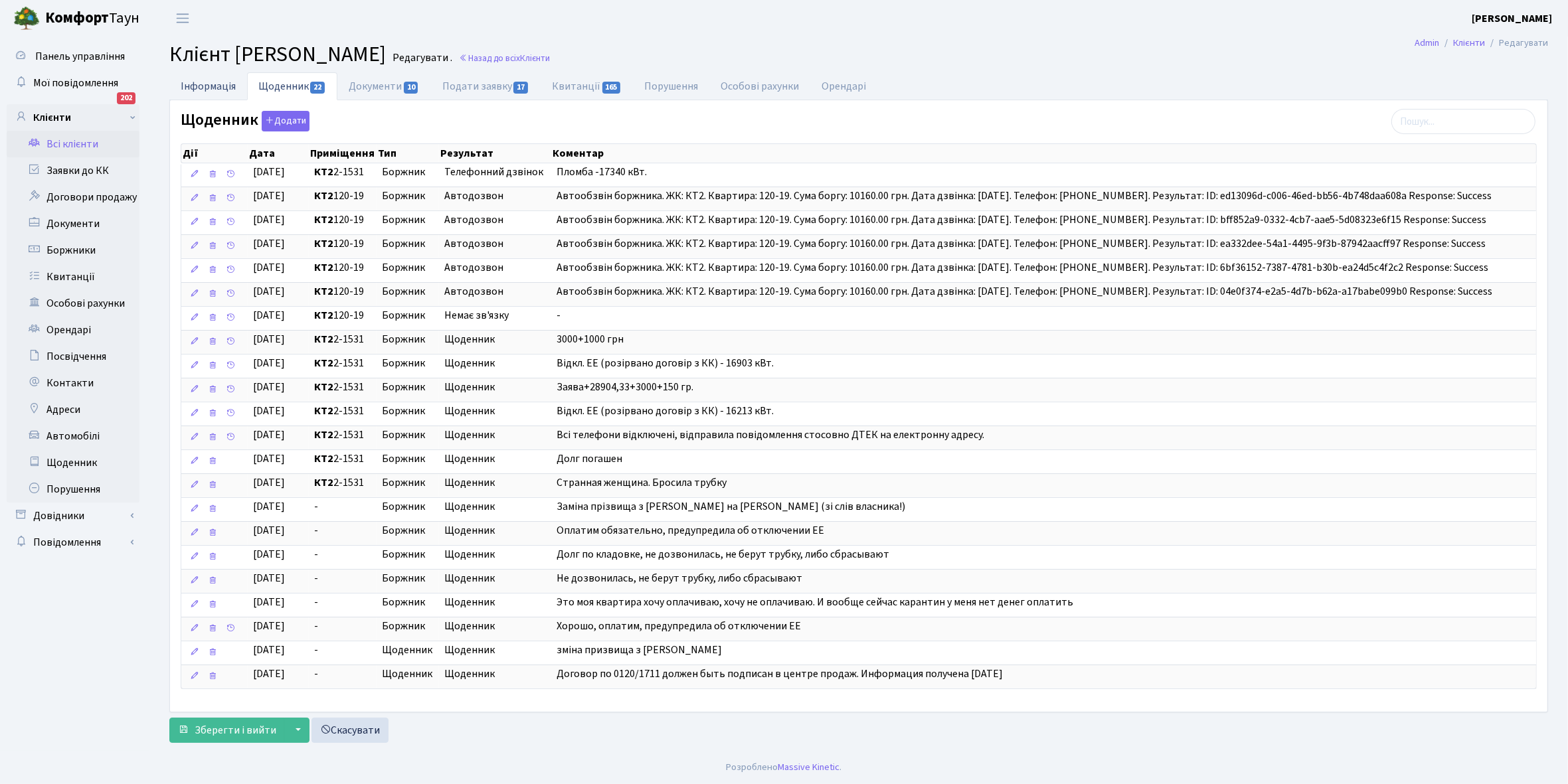
select select "25"
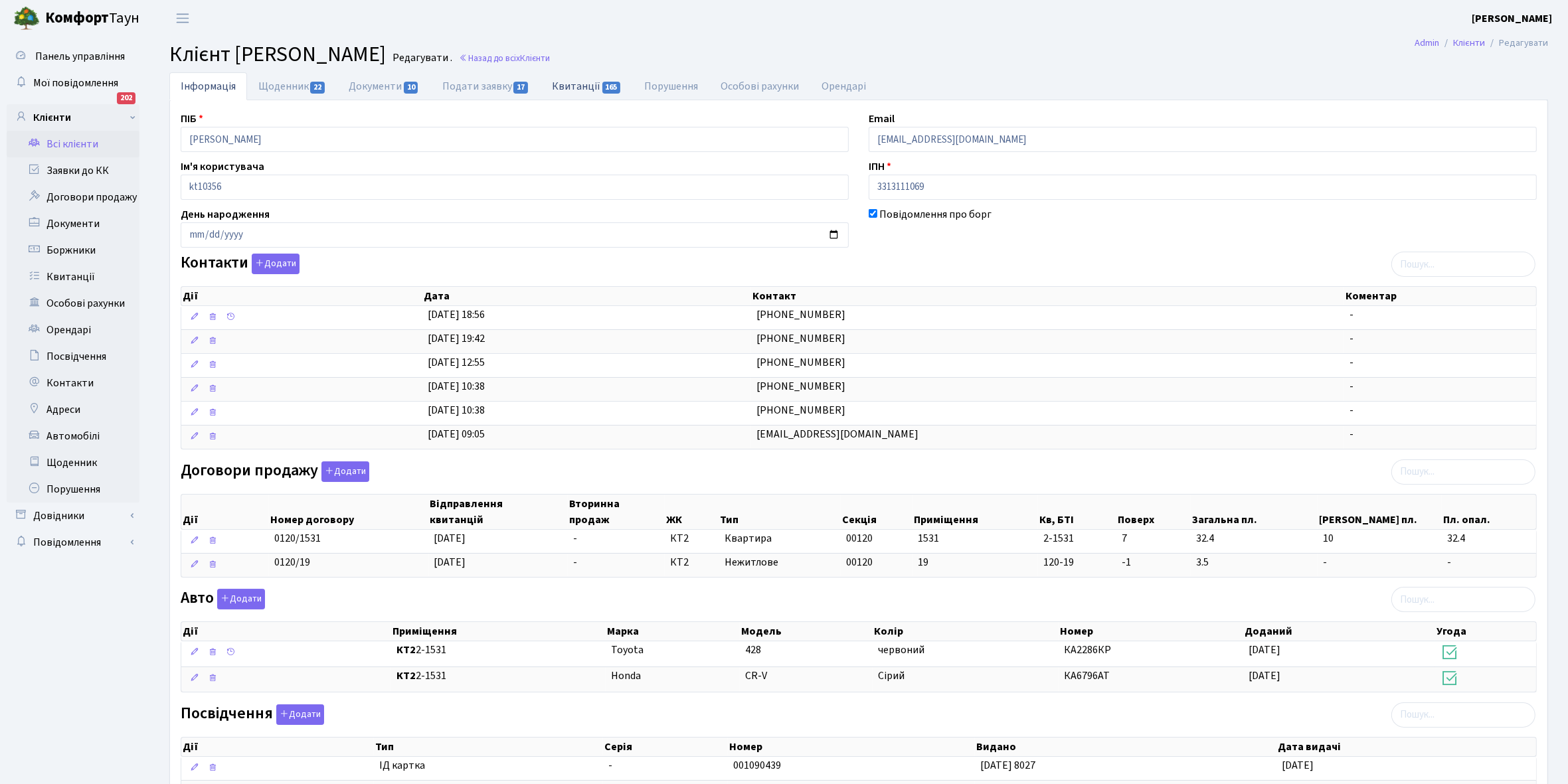
click at [572, 88] on link "Квитанції 165" at bounding box center [587, 85] width 93 height 27
select select "25"
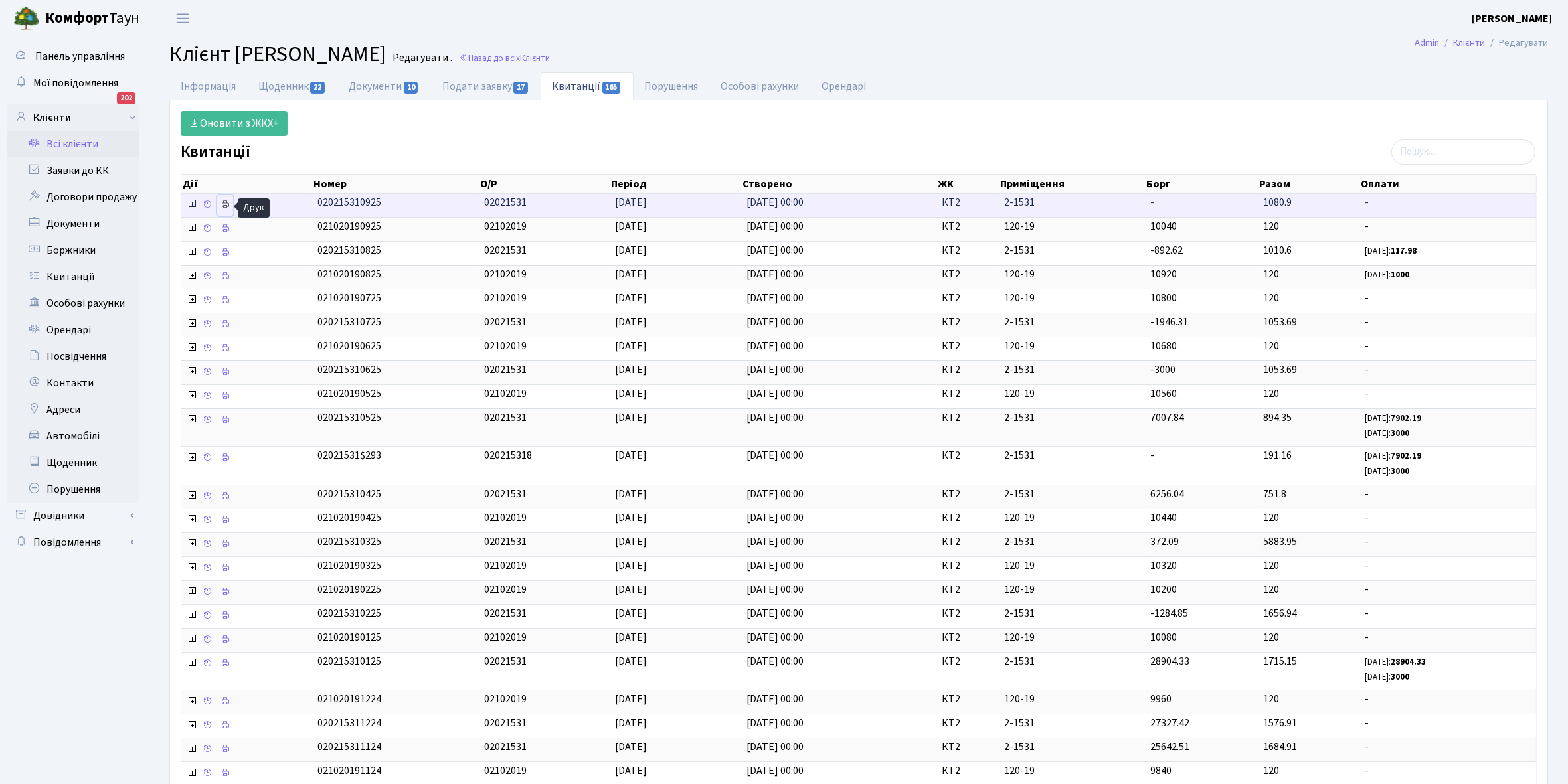
click at [221, 206] on icon at bounding box center [225, 204] width 10 height 10
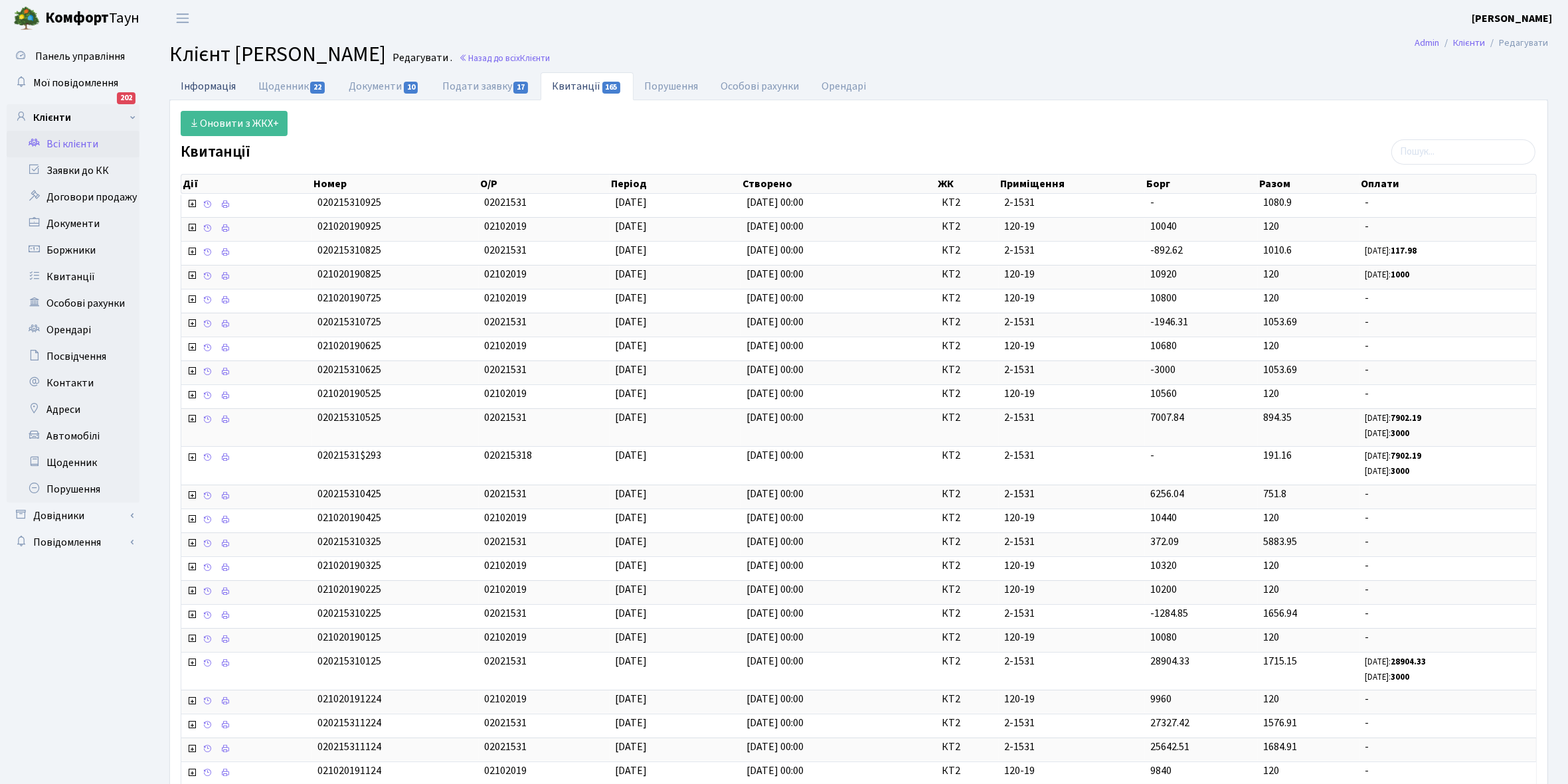
click at [204, 86] on link "Інформація" at bounding box center [208, 85] width 78 height 27
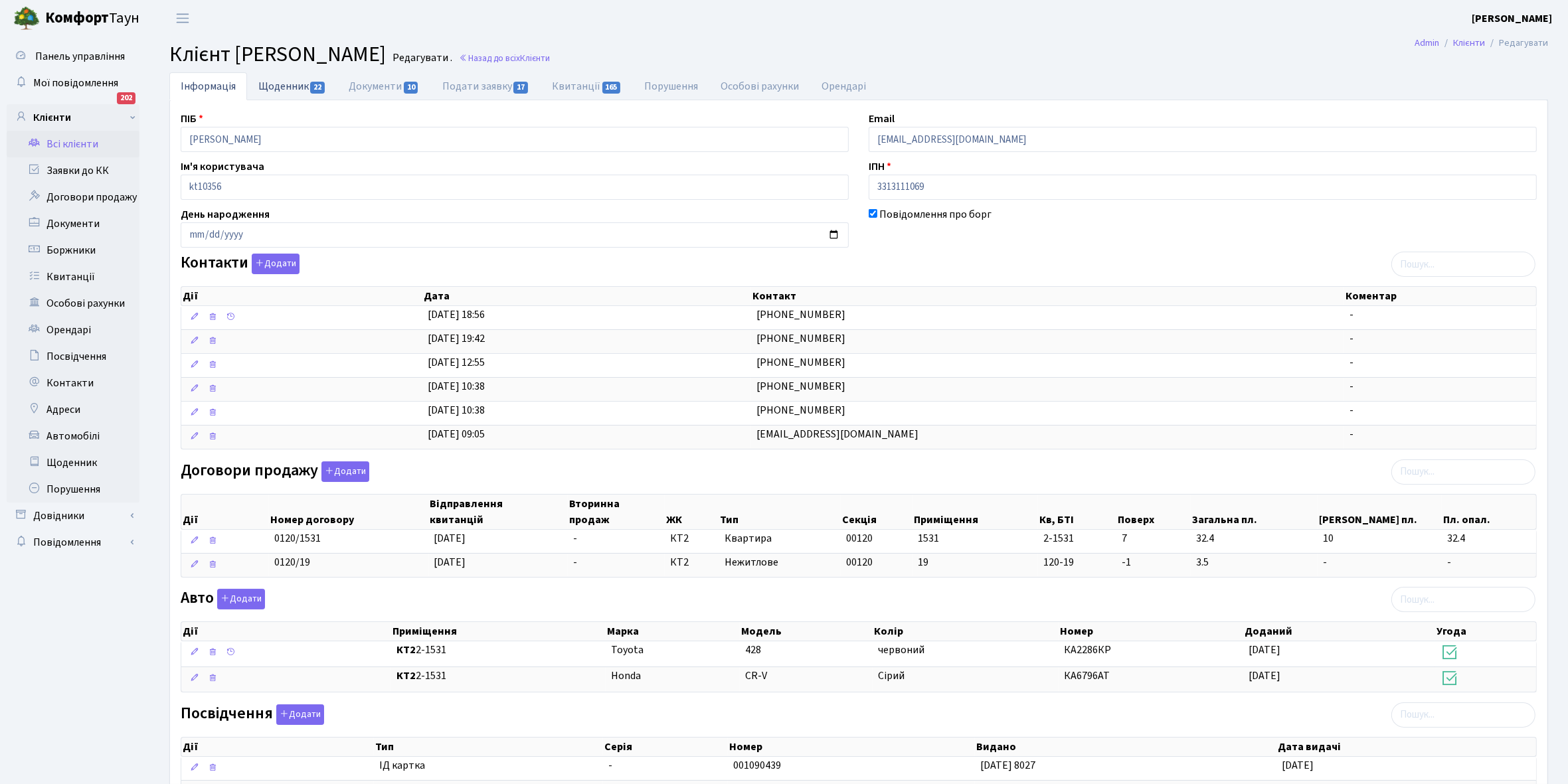
click at [269, 84] on link "Щоденник 22" at bounding box center [292, 85] width 90 height 27
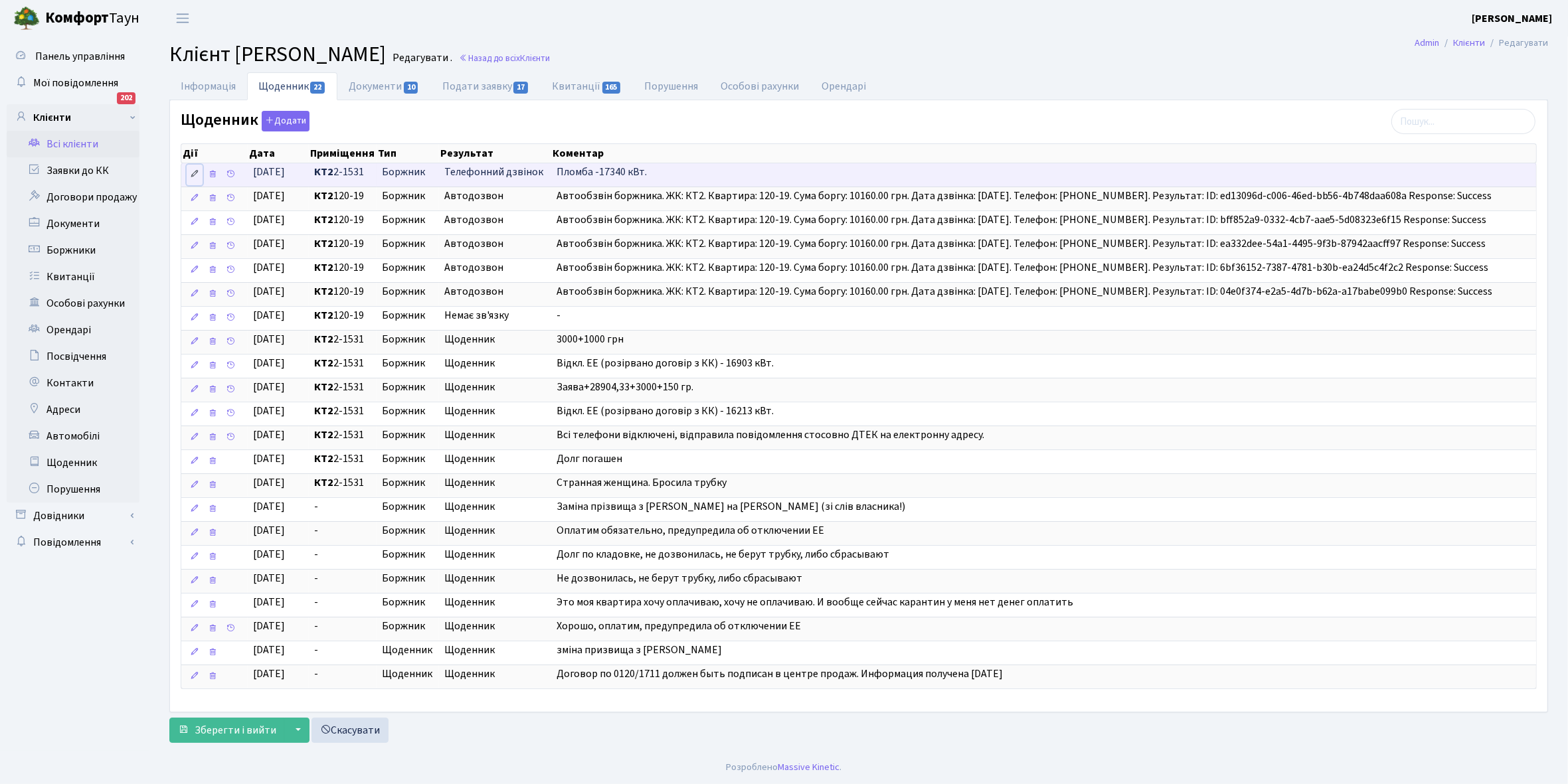
click at [190, 175] on icon at bounding box center [194, 173] width 10 height 10
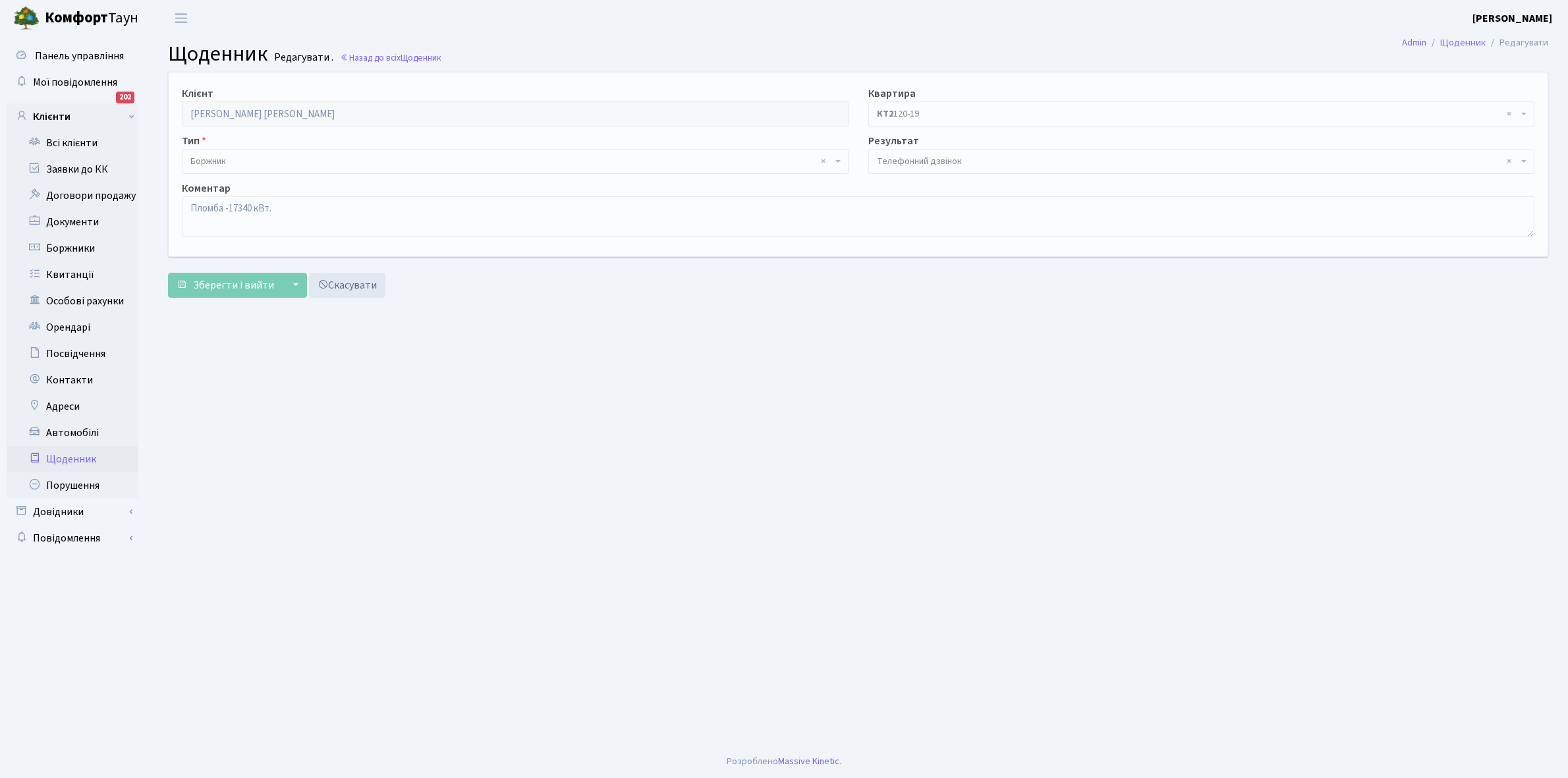
click at [988, 159] on span "× Телефонний дзвінок" at bounding box center [1198, 161] width 641 height 13
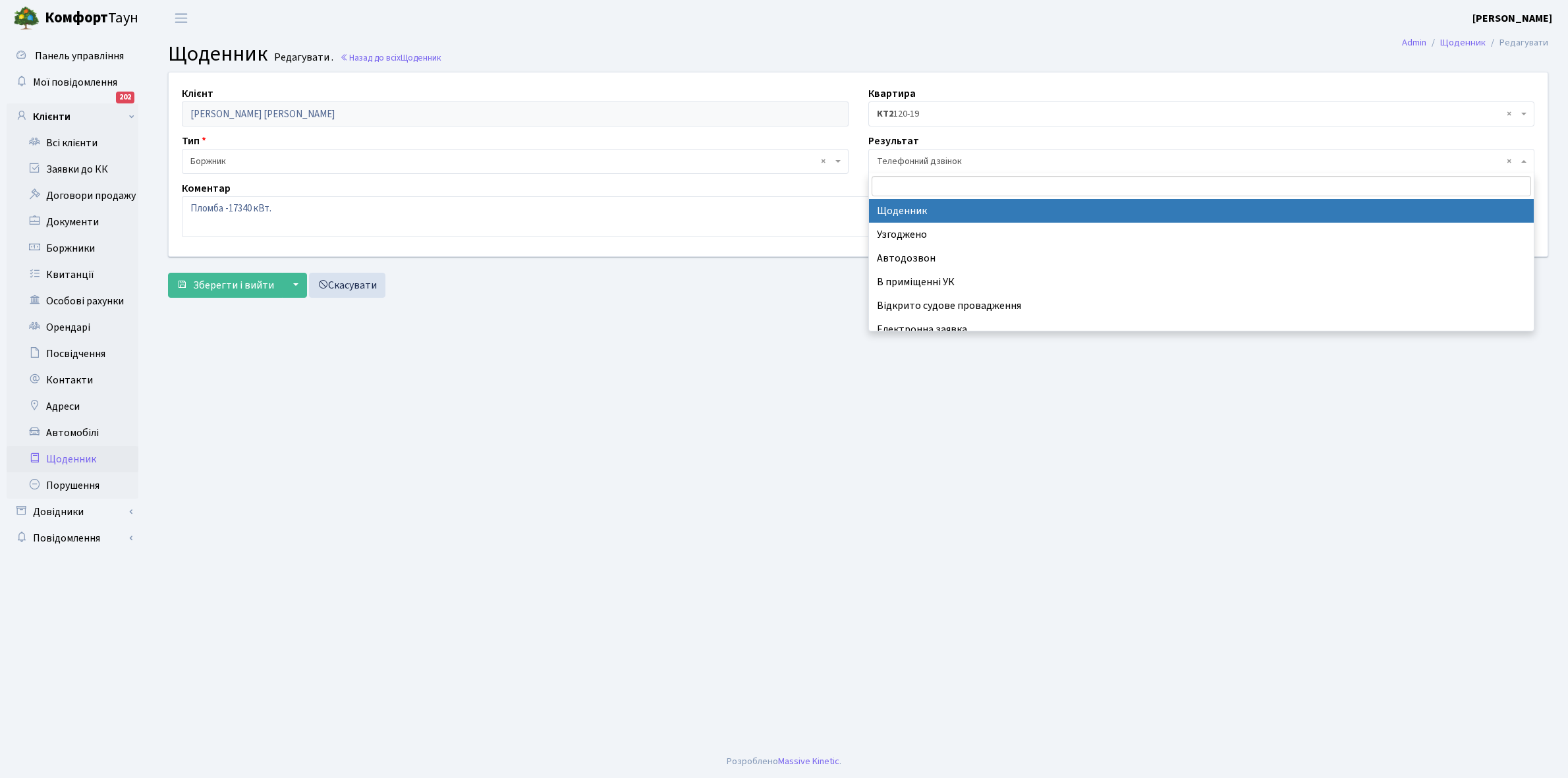
select select "14"
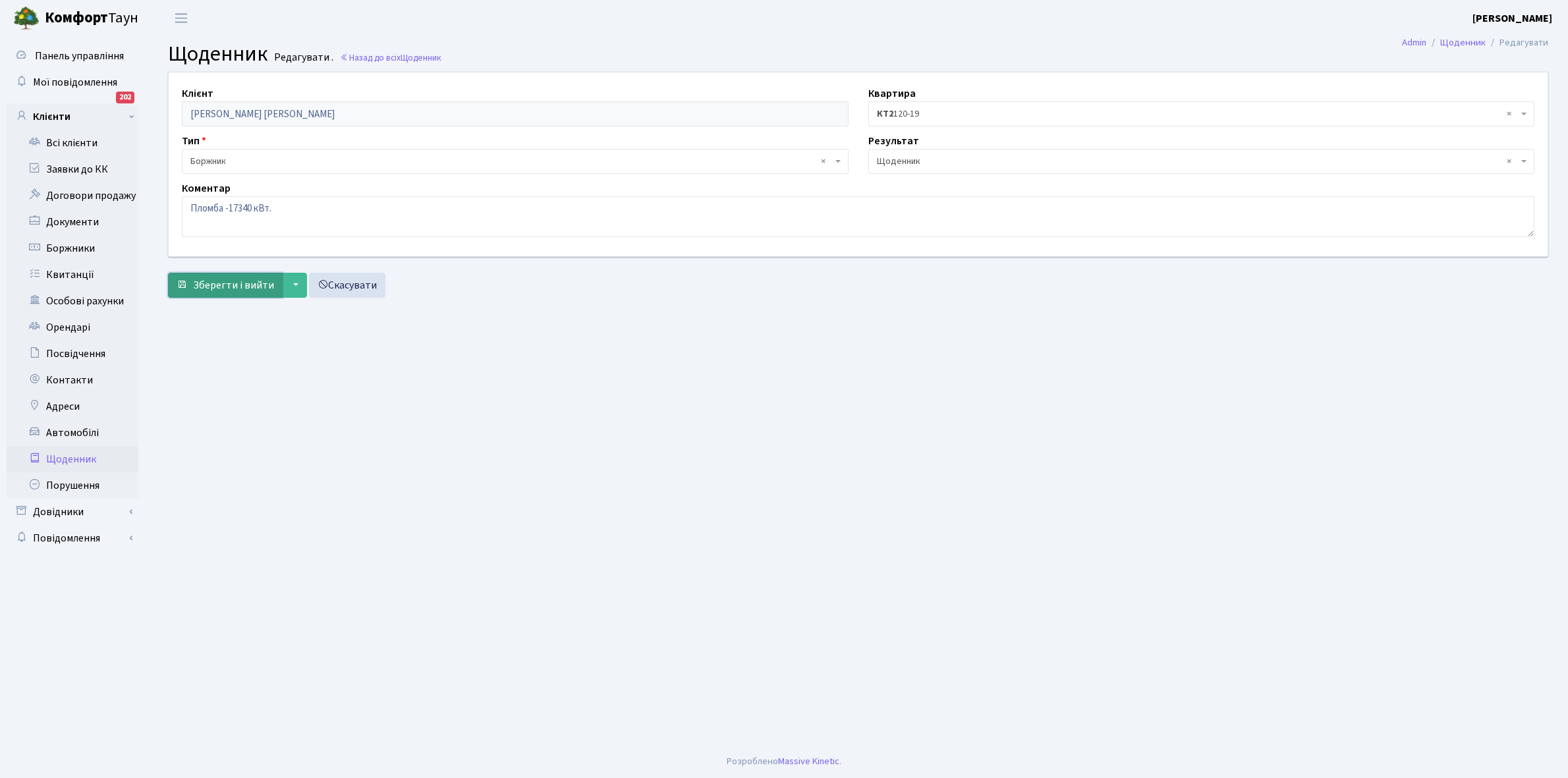
click at [232, 282] on span "Зберегти і вийти" at bounding box center [233, 285] width 81 height 15
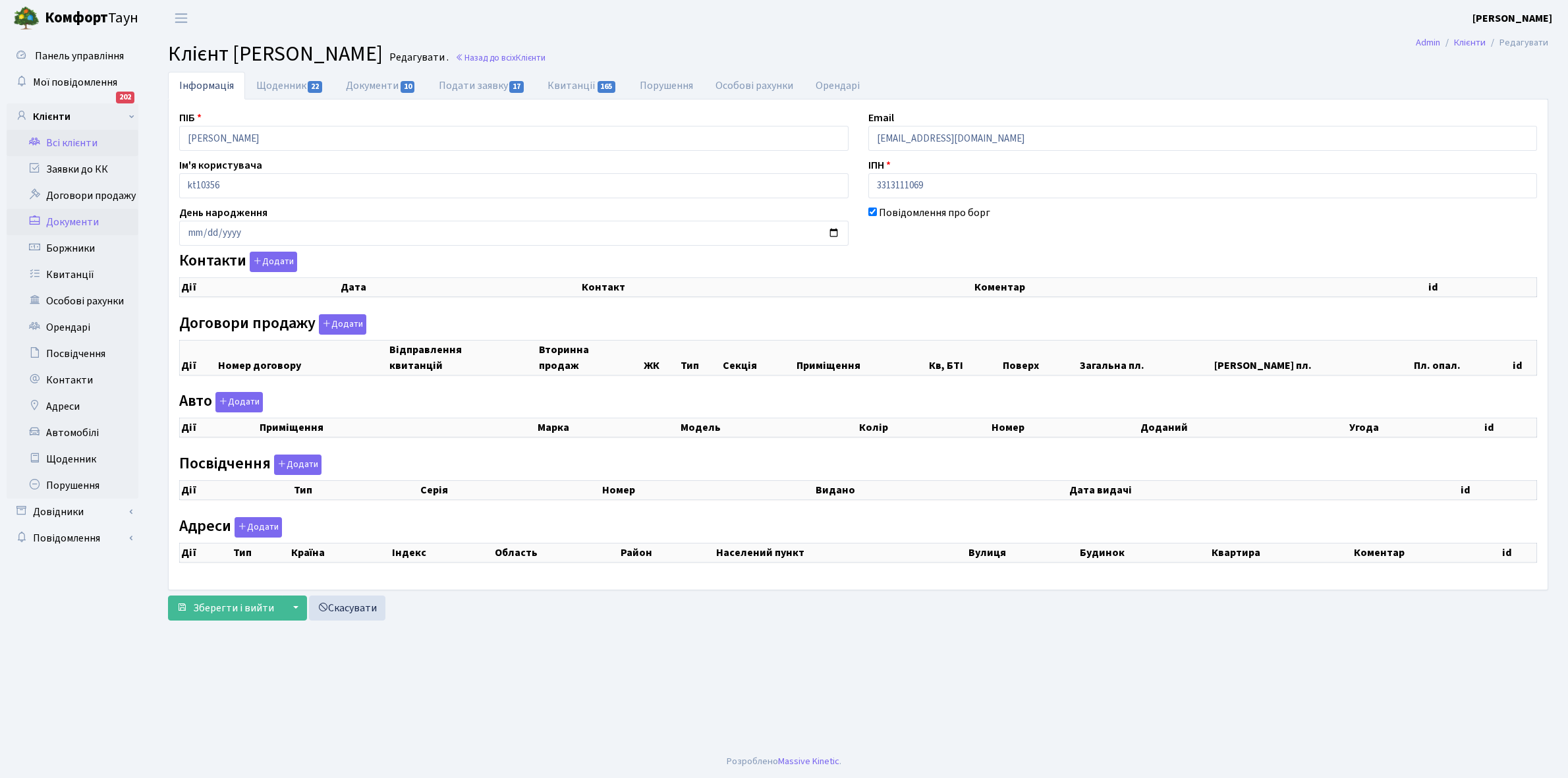
checkbox input "true"
select select "25"
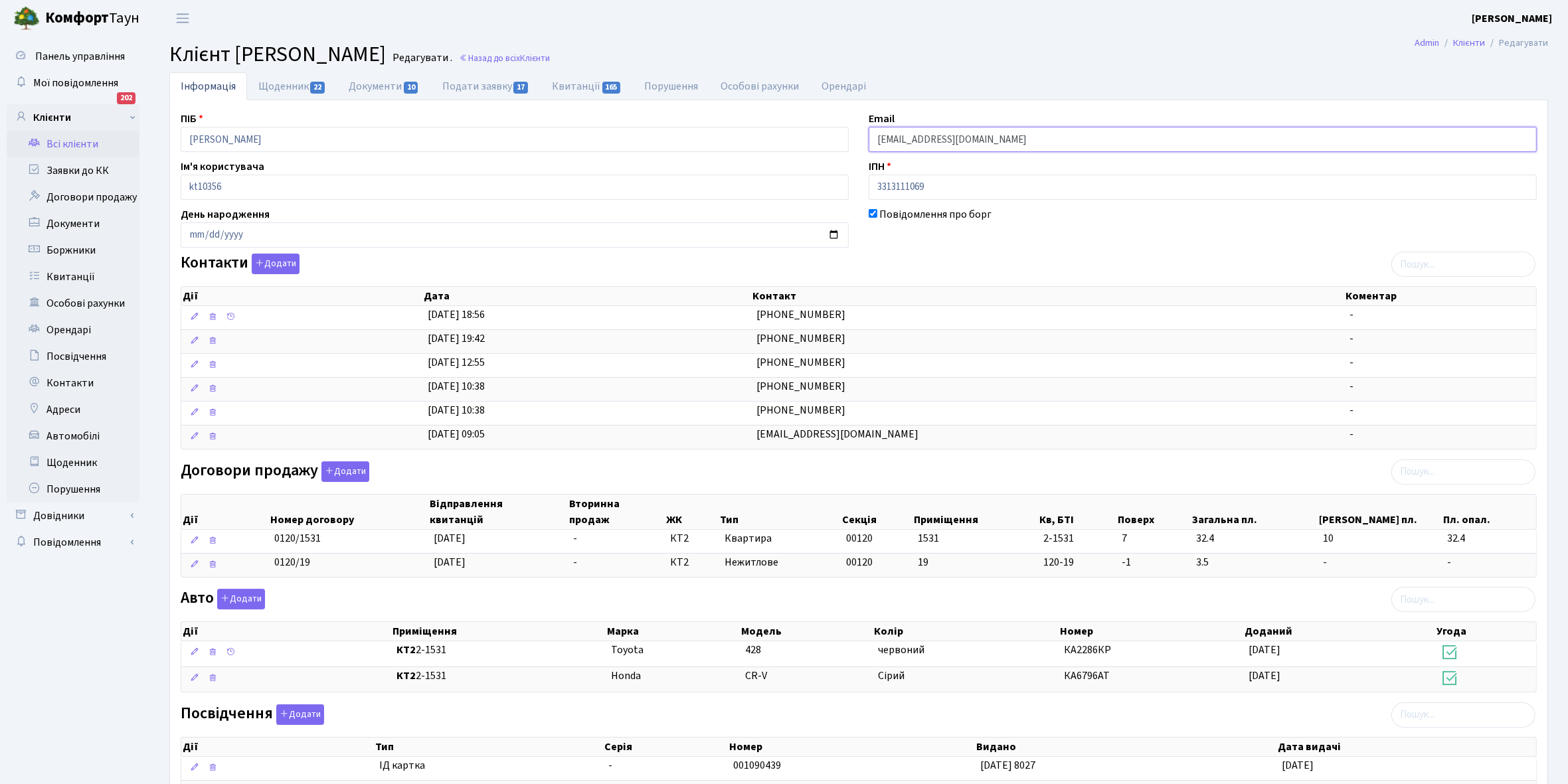
drag, startPoint x: 875, startPoint y: 138, endPoint x: 997, endPoint y: 144, distance: 122.1
click at [997, 144] on input "yurapalchikov@yandex.ru" at bounding box center [1202, 140] width 668 height 25
click at [72, 459] on link "Щоденник" at bounding box center [73, 463] width 133 height 26
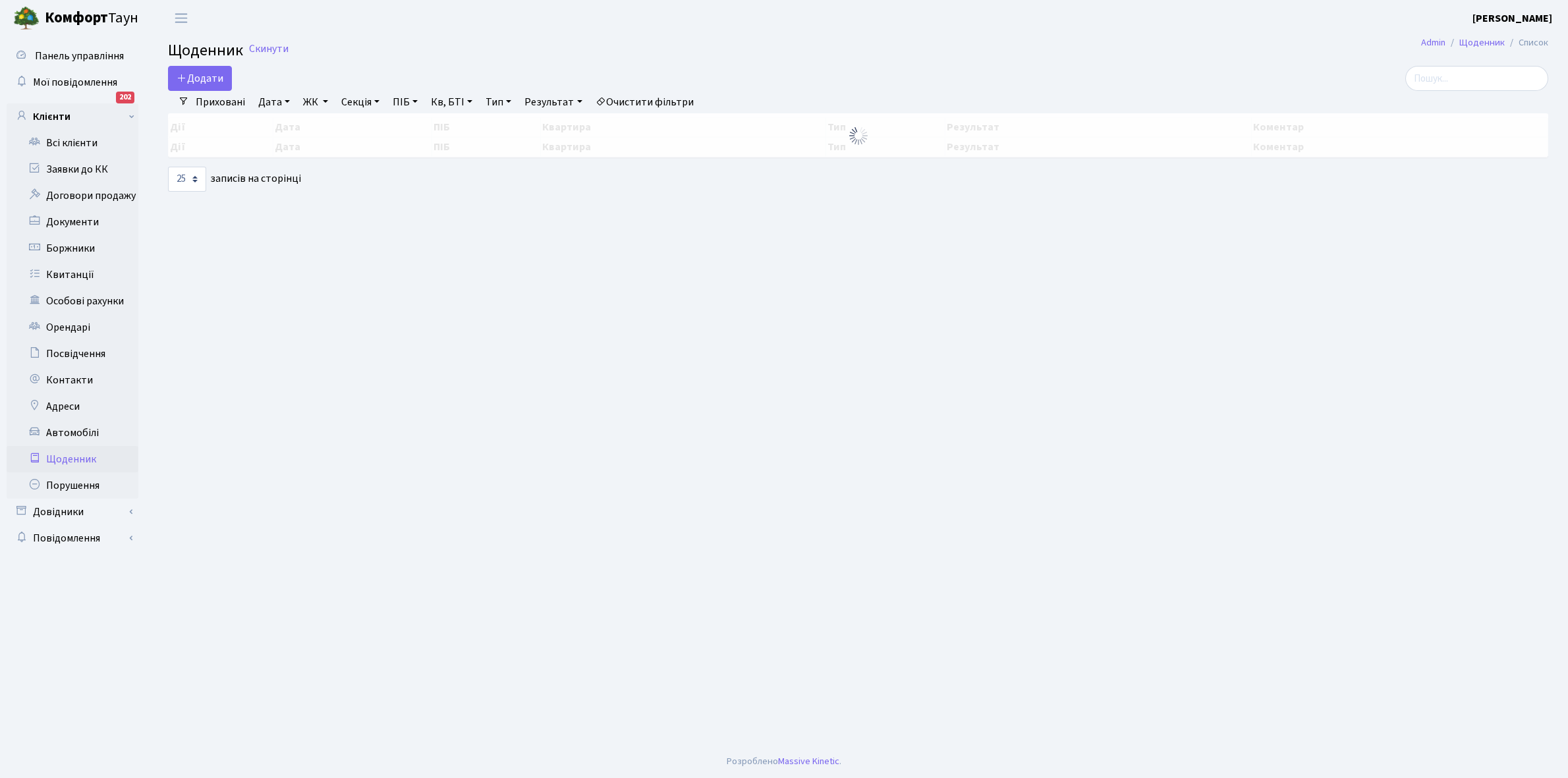
select select "25"
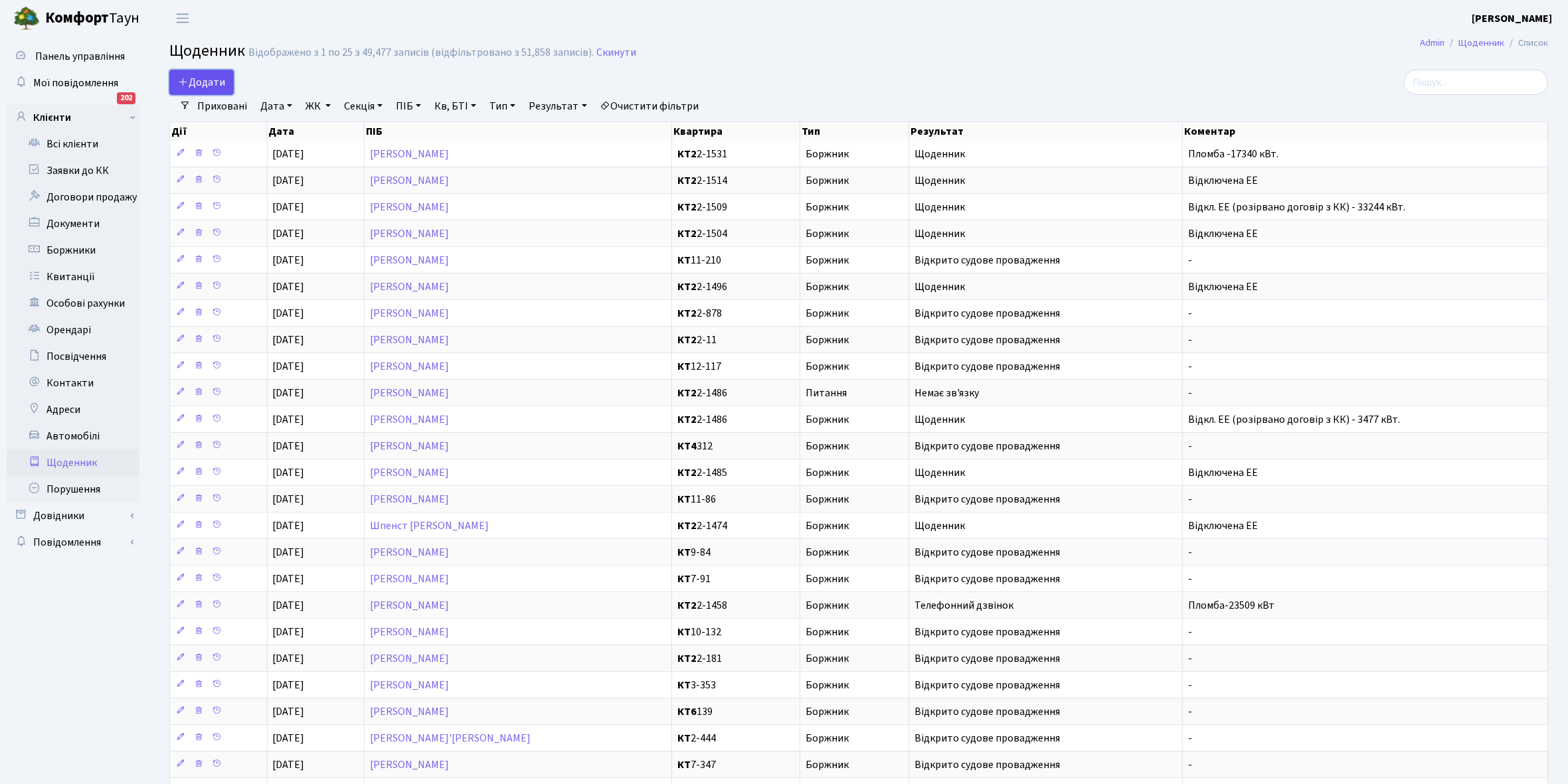
click at [208, 79] on span "Додати" at bounding box center [201, 82] width 47 height 15
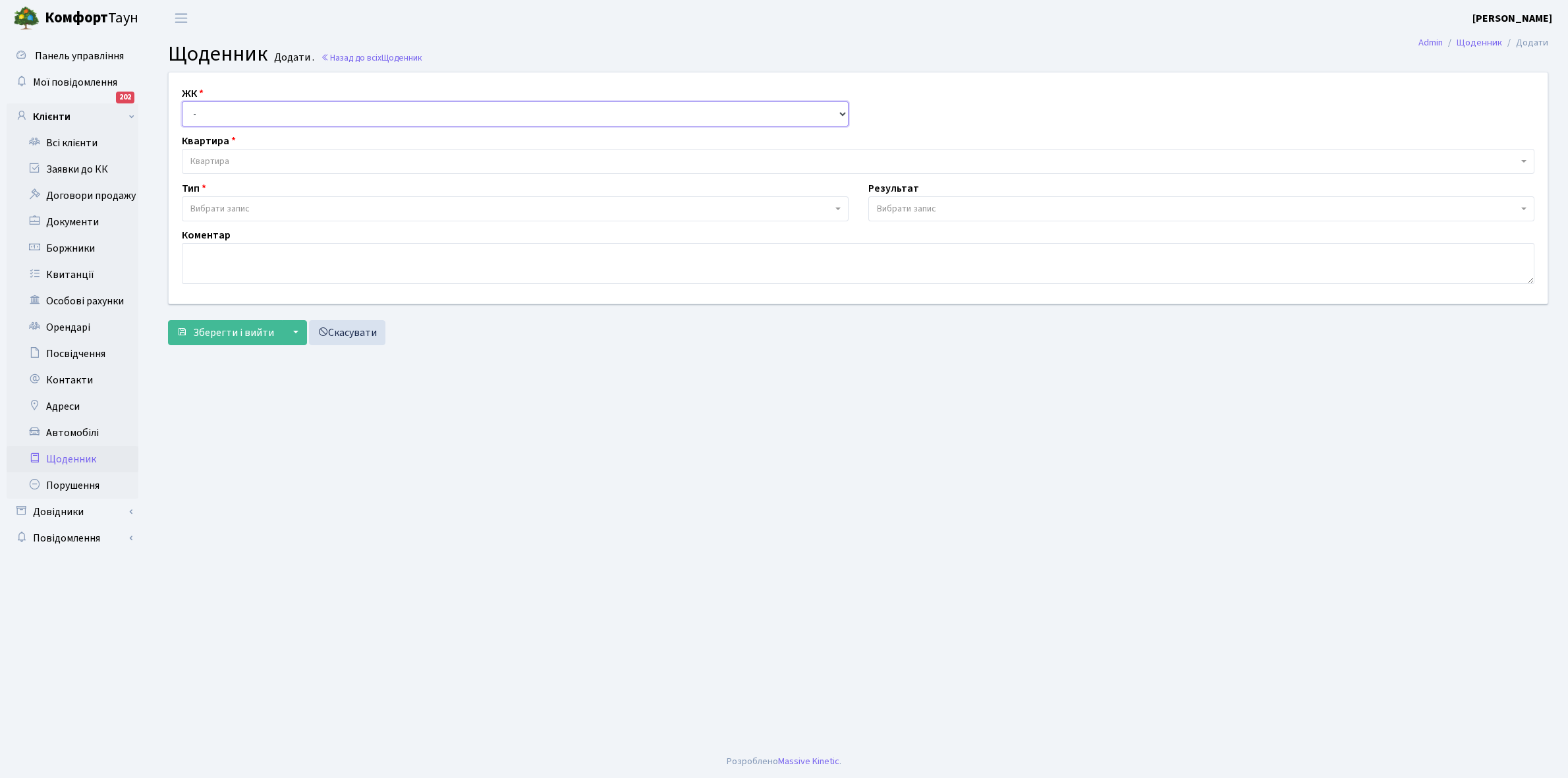
click at [219, 111] on select "- КТ, вул. Регенераторна, 4 КТ2, просп. Соборності, 17 КТ3, вул. Березнева, 16 …" at bounding box center [515, 114] width 667 height 25
select select "295"
click at [182, 101] on select "- КТ, вул. Регенераторна, 4 КТ2, просп. Соборності, 17 КТ3, вул. Березнева, 16 …" at bounding box center [515, 114] width 667 height 25
select select
click at [249, 160] on span "Квартира" at bounding box center [854, 161] width 1327 height 13
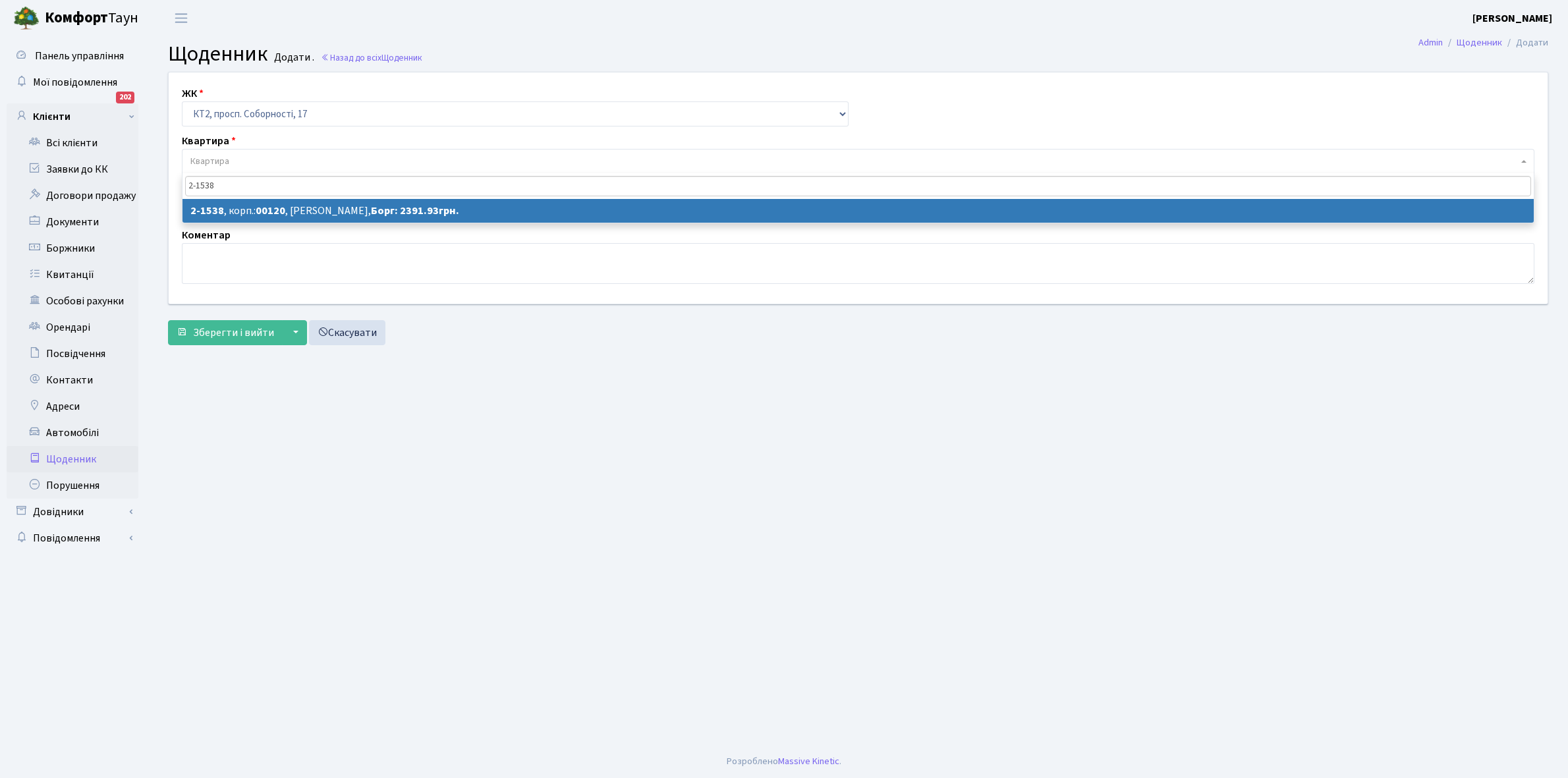
type input "2-1538"
select select "13153"
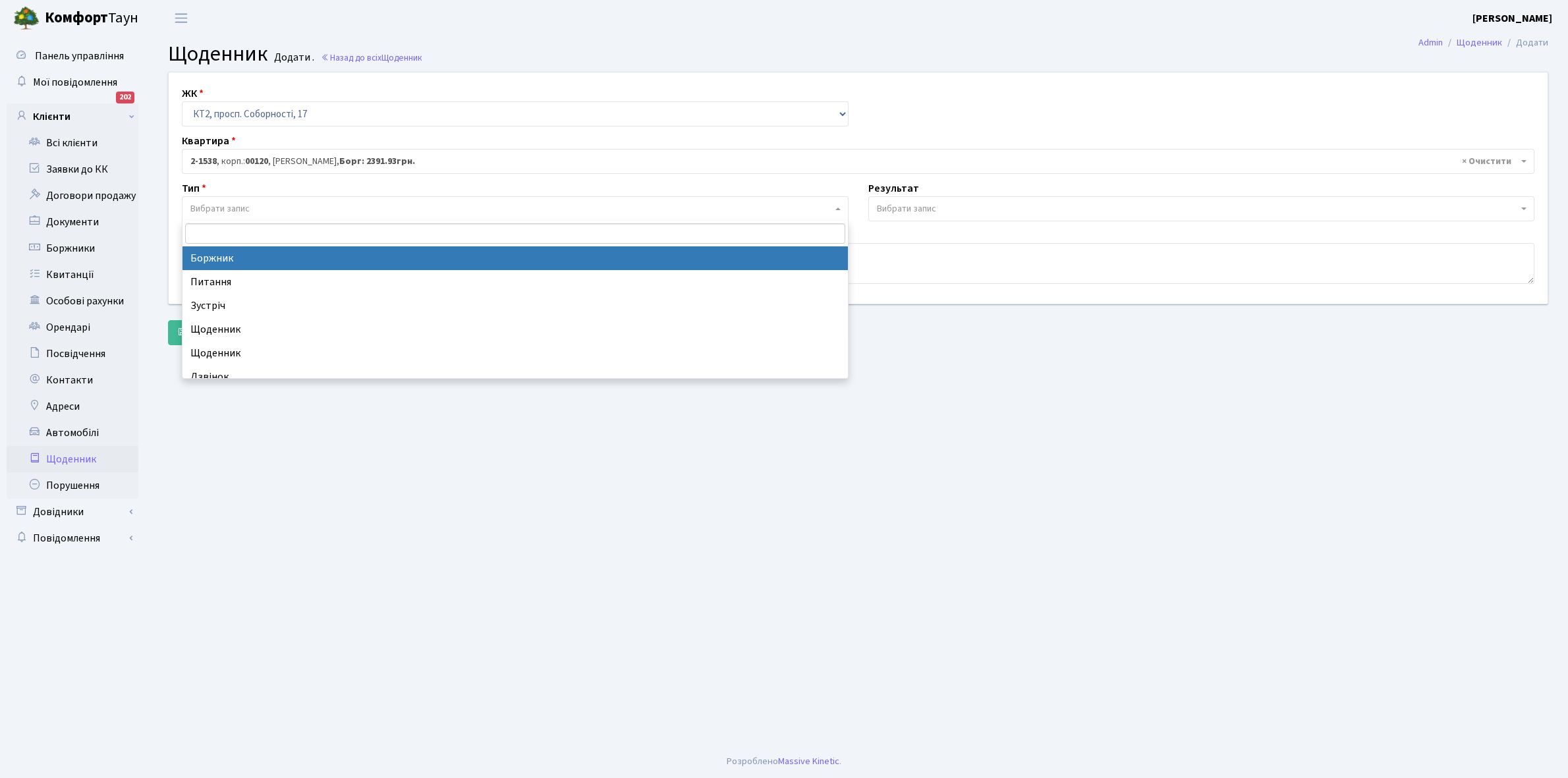
click at [280, 208] on span "Вибрати запис" at bounding box center [511, 209] width 641 height 13
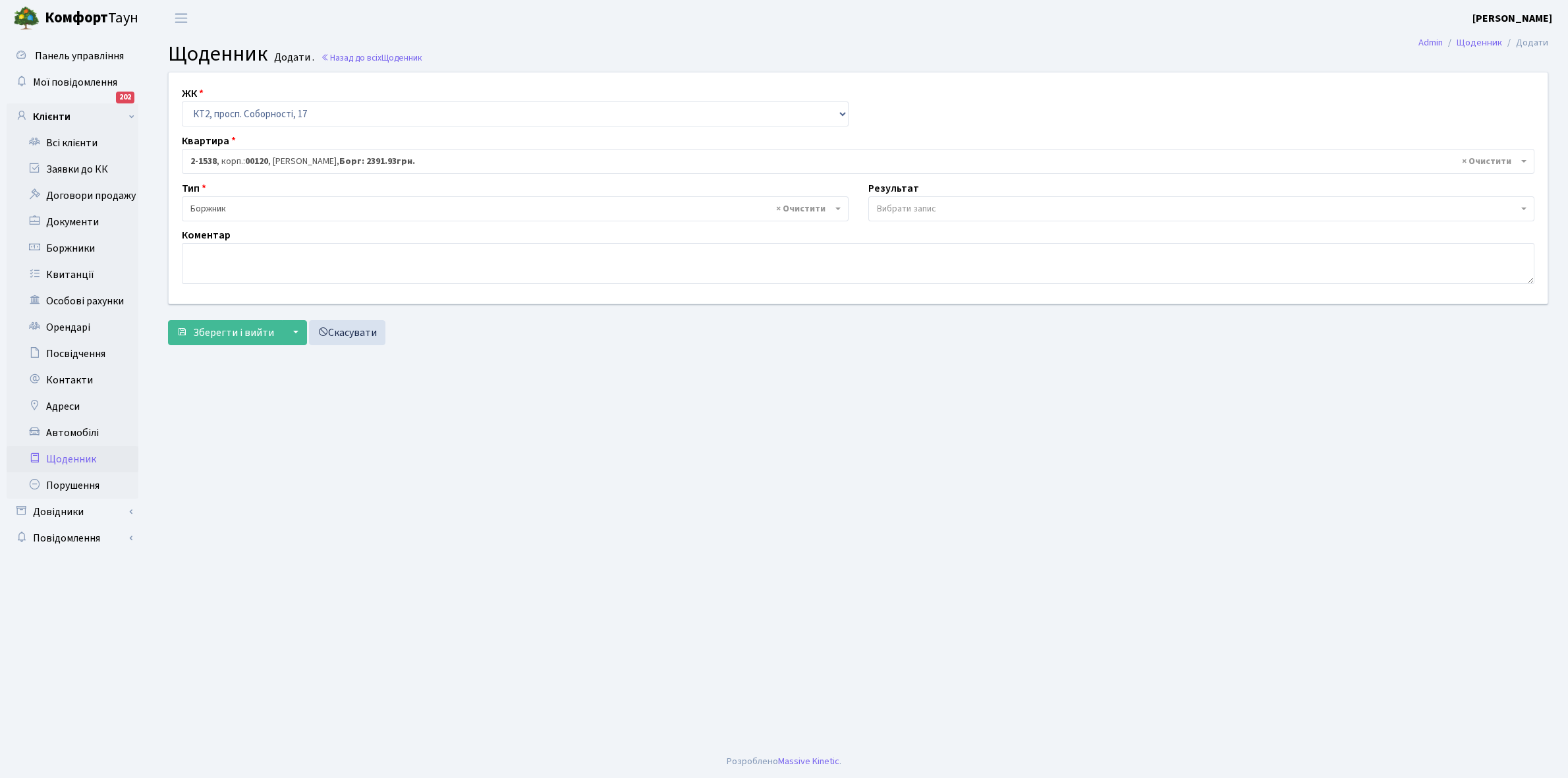
select select "189"
click at [900, 196] on span "Вибрати запис" at bounding box center [1201, 209] width 667 height 25
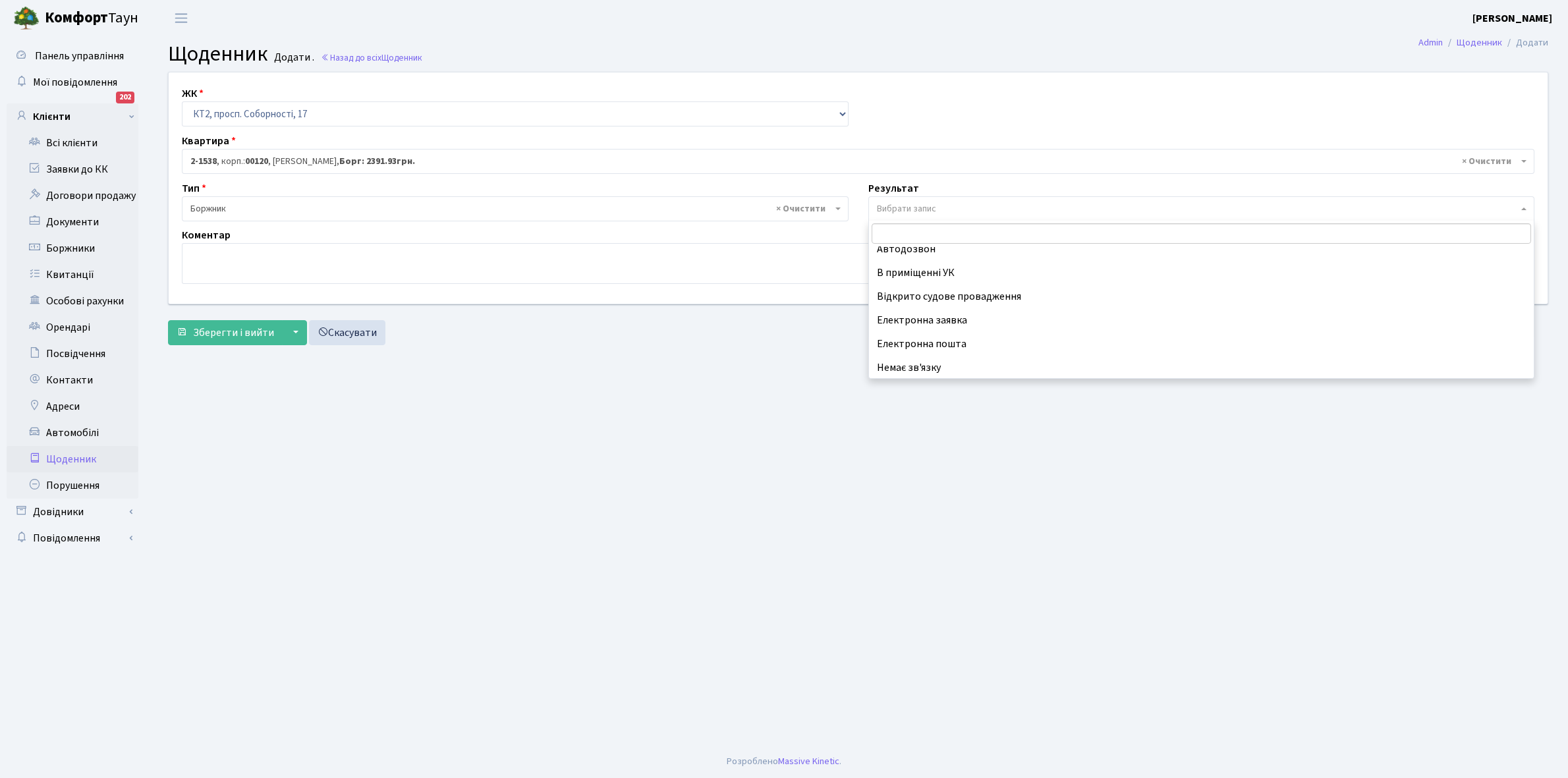
scroll to position [81, 0]
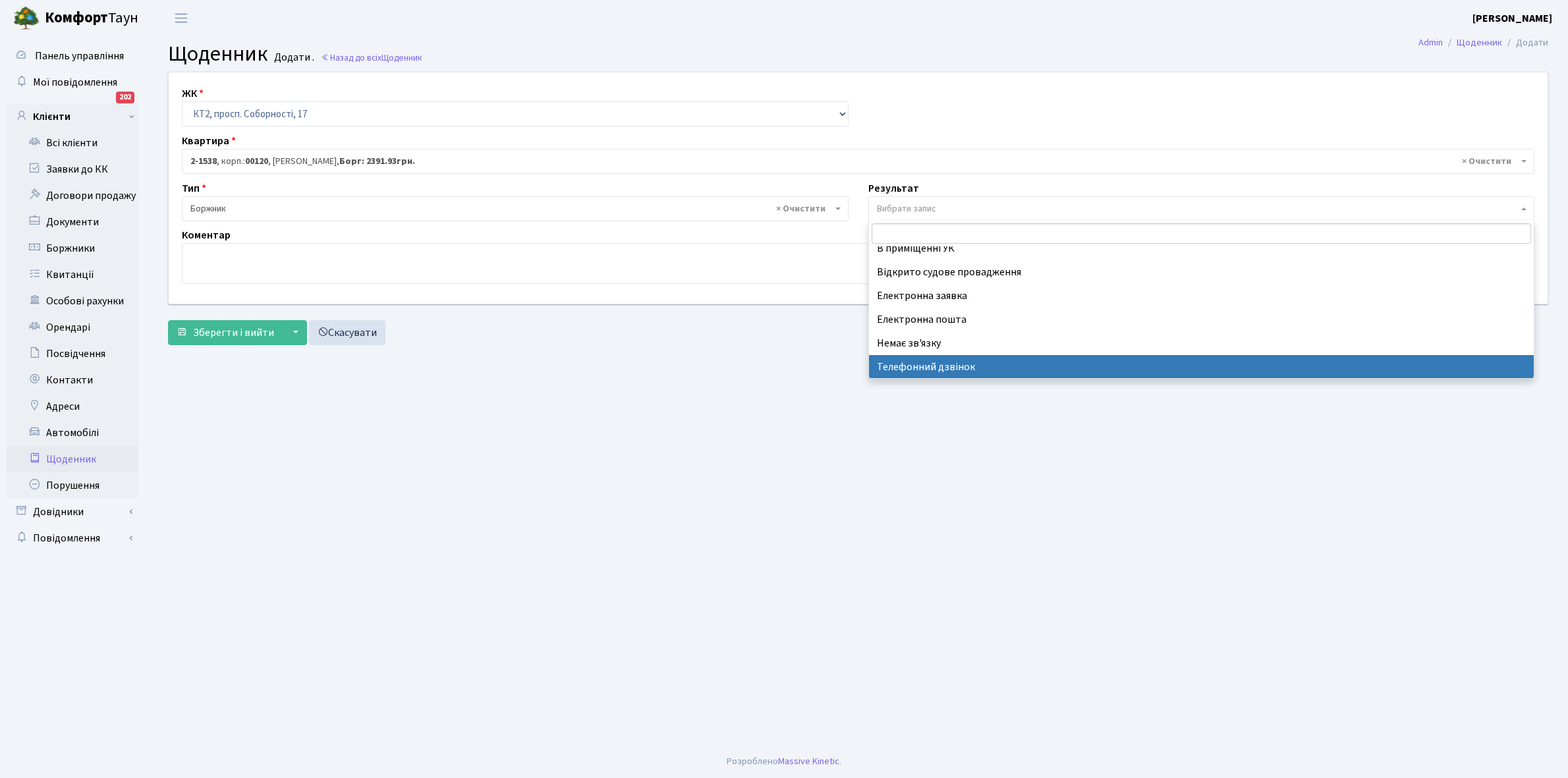
select select "196"
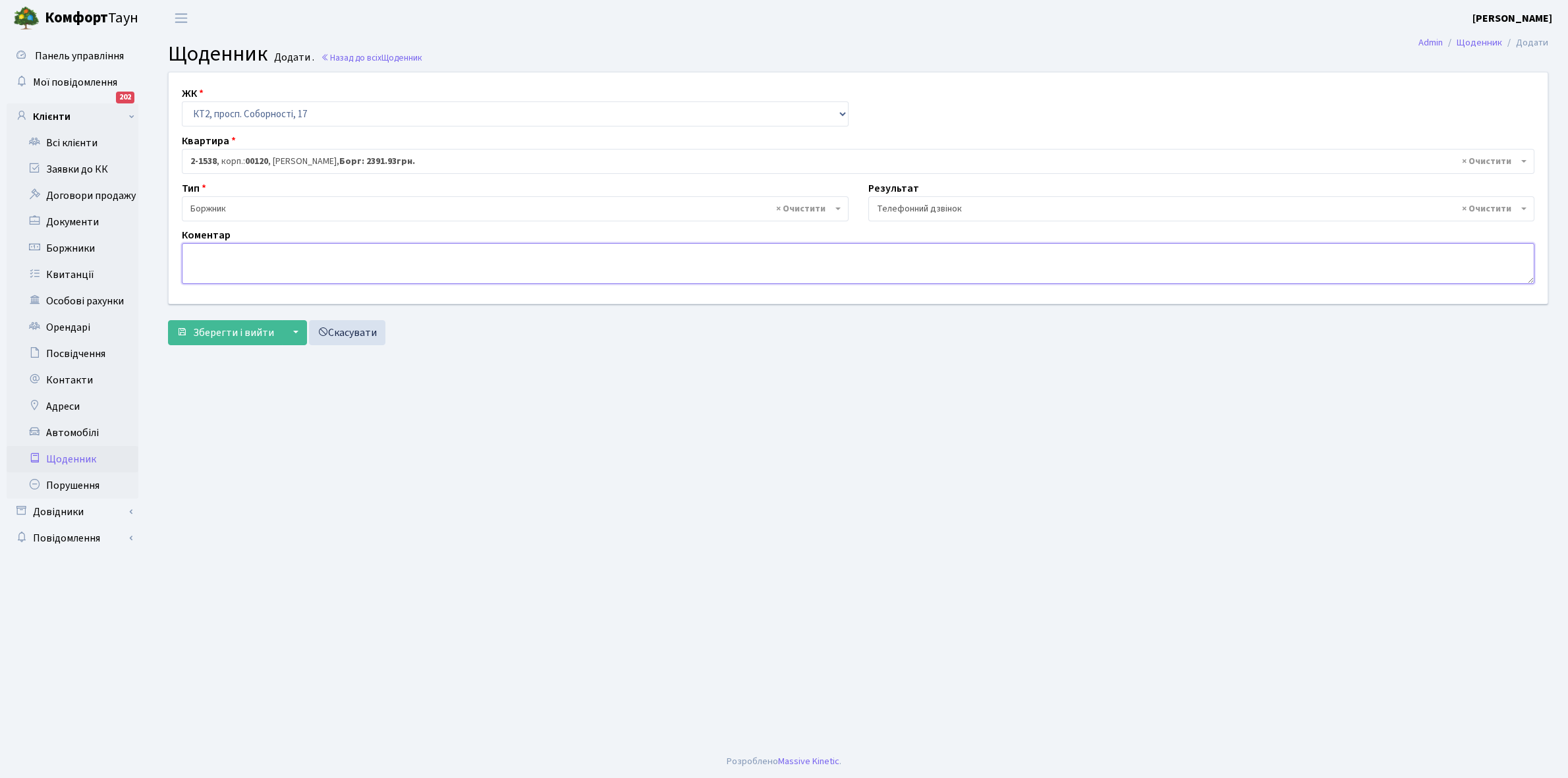
click at [208, 268] on textarea at bounding box center [857, 263] width 1352 height 41
type textarea "Пломба -1402 кВт."
click at [238, 328] on span "Зберегти і вийти" at bounding box center [233, 332] width 81 height 15
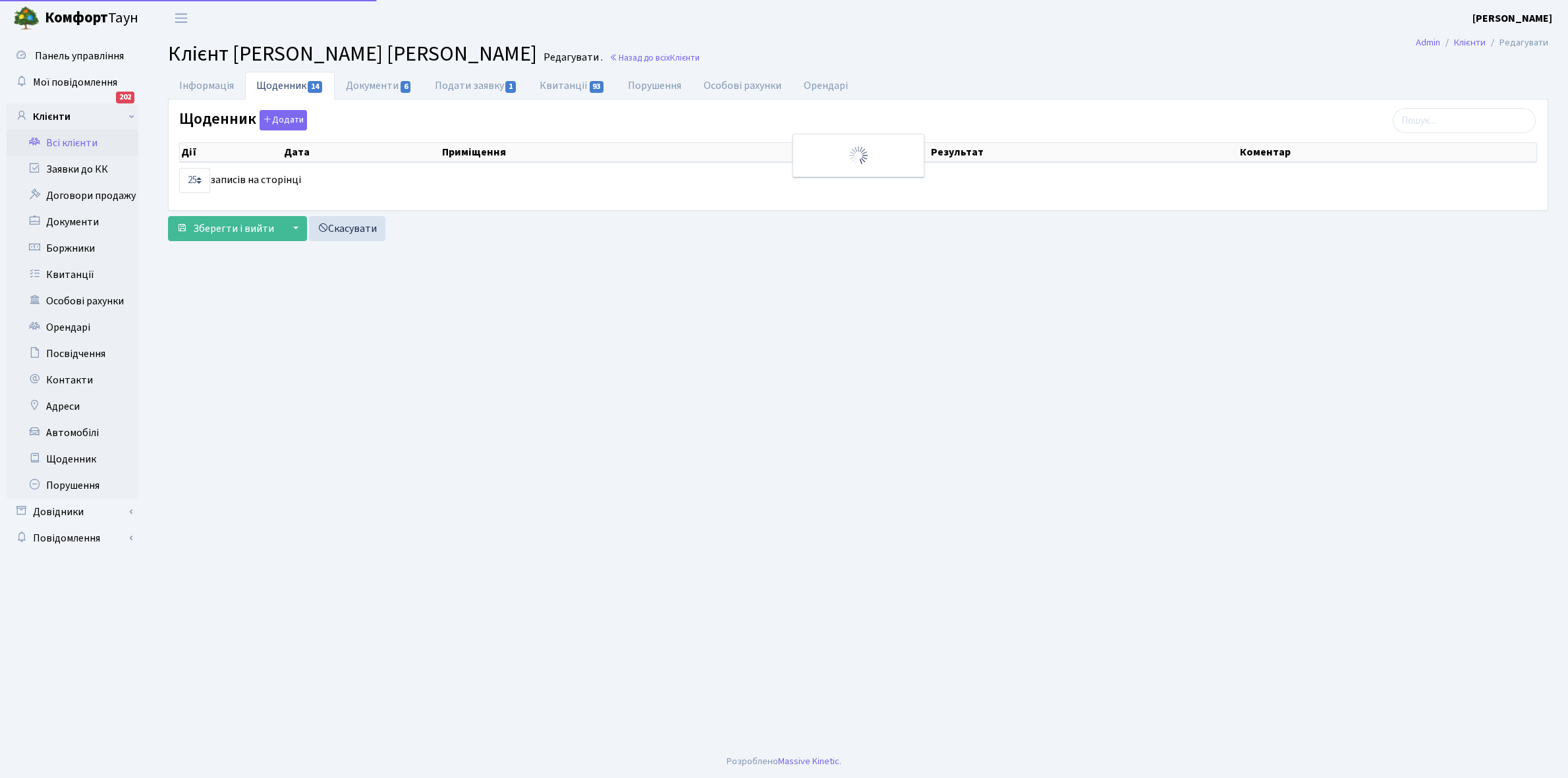
select select "25"
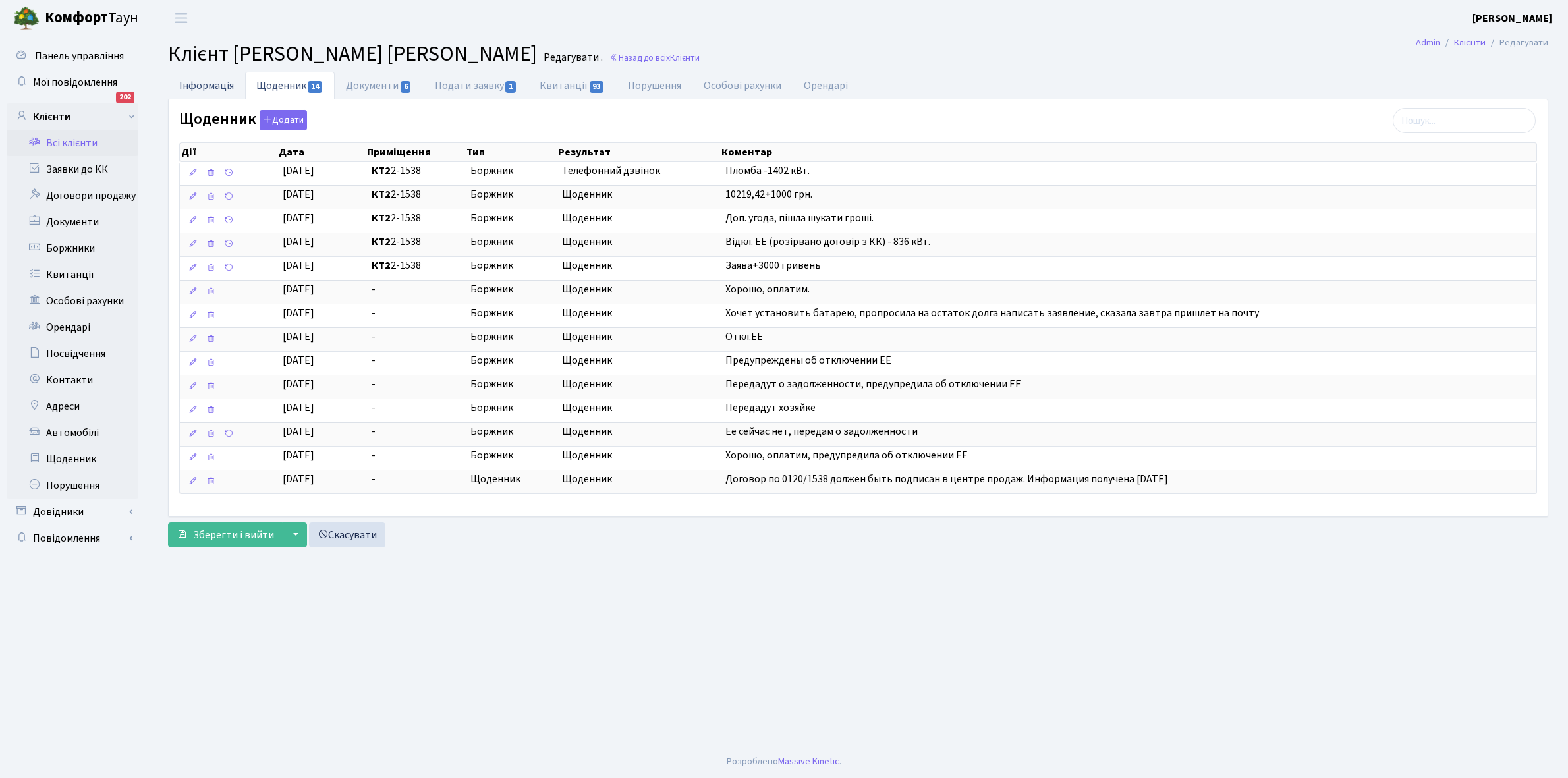
click at [198, 86] on link "Інформація" at bounding box center [206, 85] width 77 height 27
select select "25"
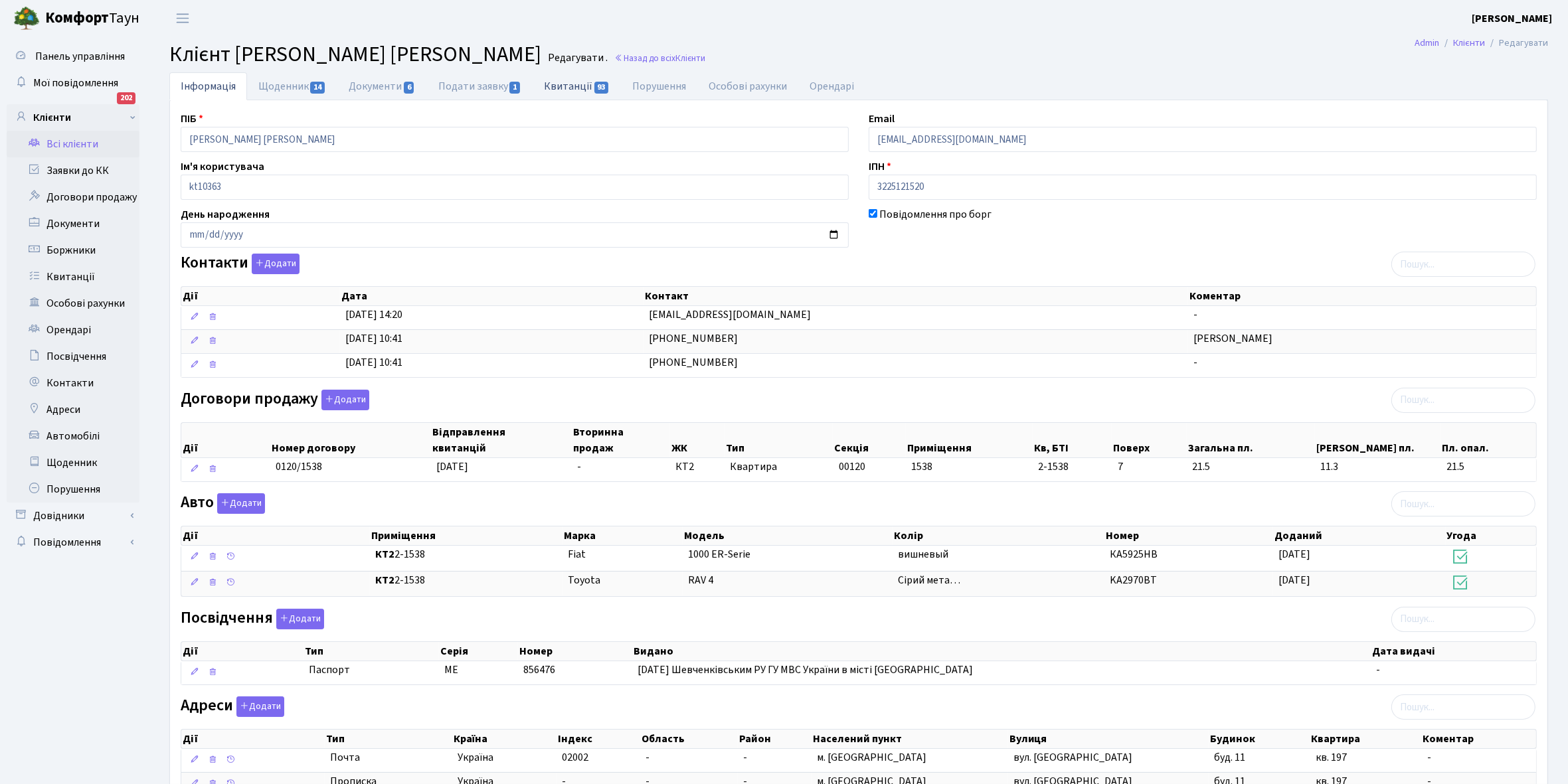
click at [572, 87] on link "Квитанції 93" at bounding box center [577, 85] width 88 height 27
select select "25"
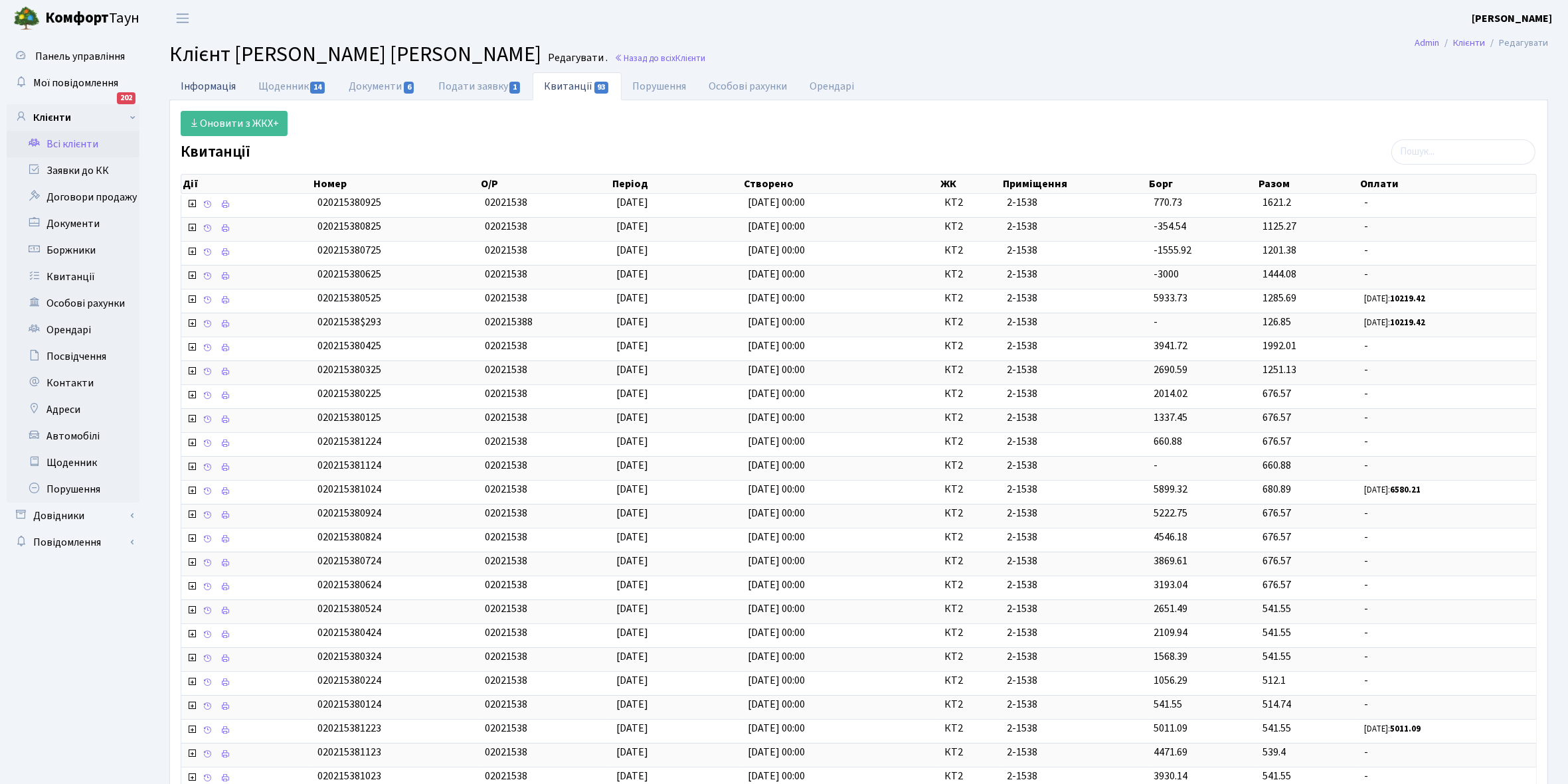
click at [207, 78] on link "Інформація" at bounding box center [208, 85] width 78 height 27
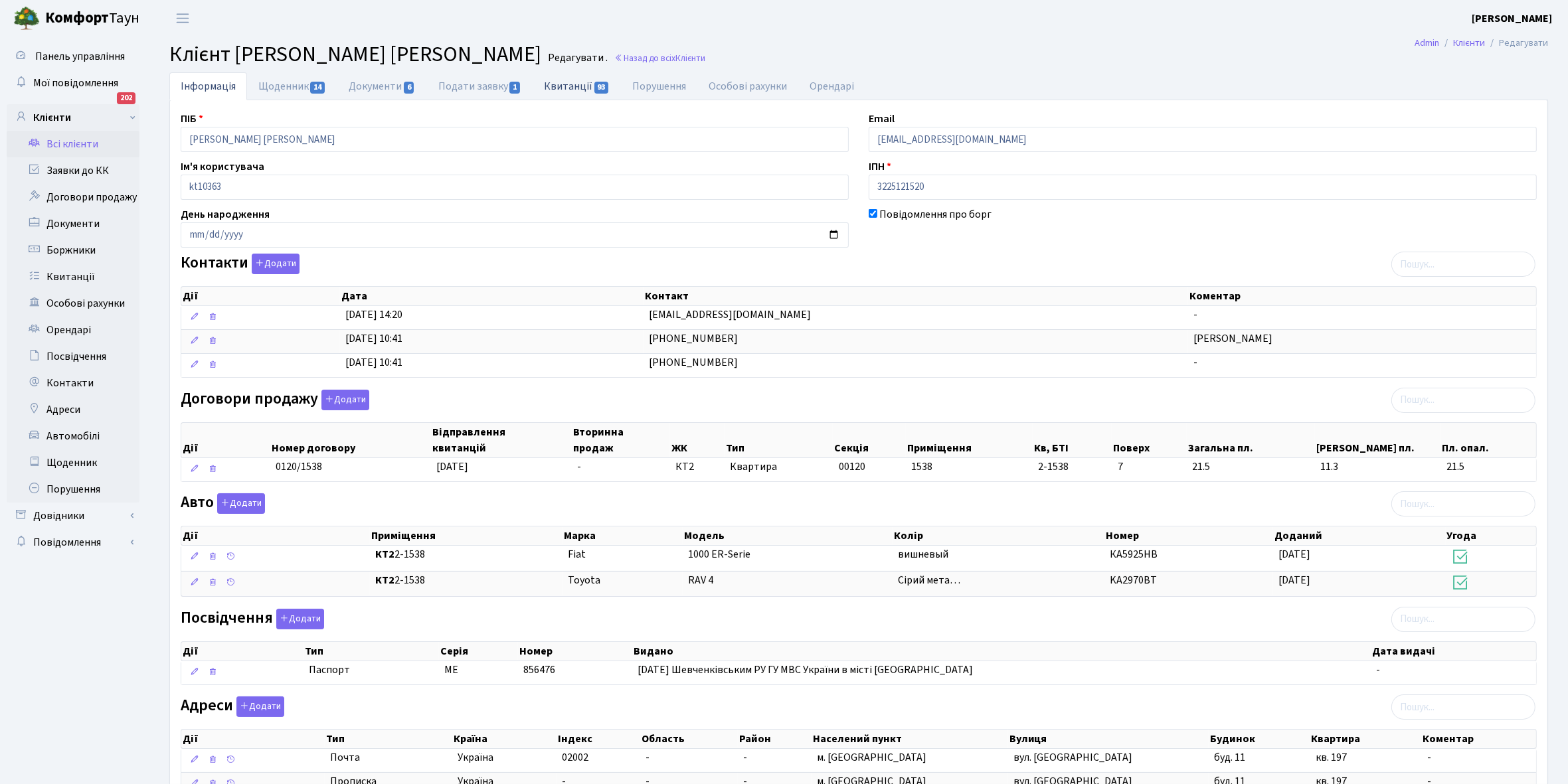
click at [555, 87] on link "Квитанції 93" at bounding box center [577, 85] width 88 height 27
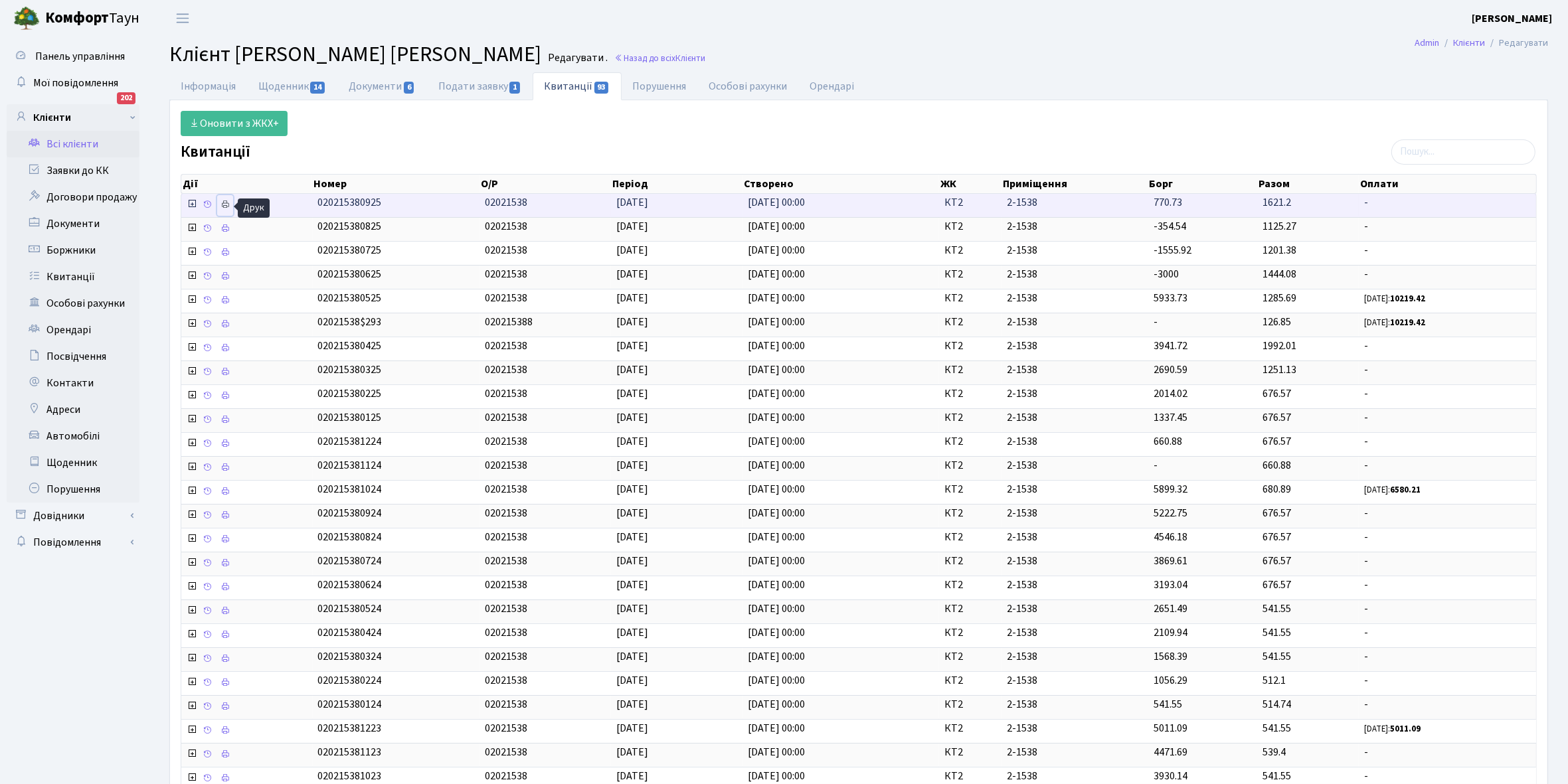
click at [226, 204] on icon at bounding box center [225, 204] width 10 height 10
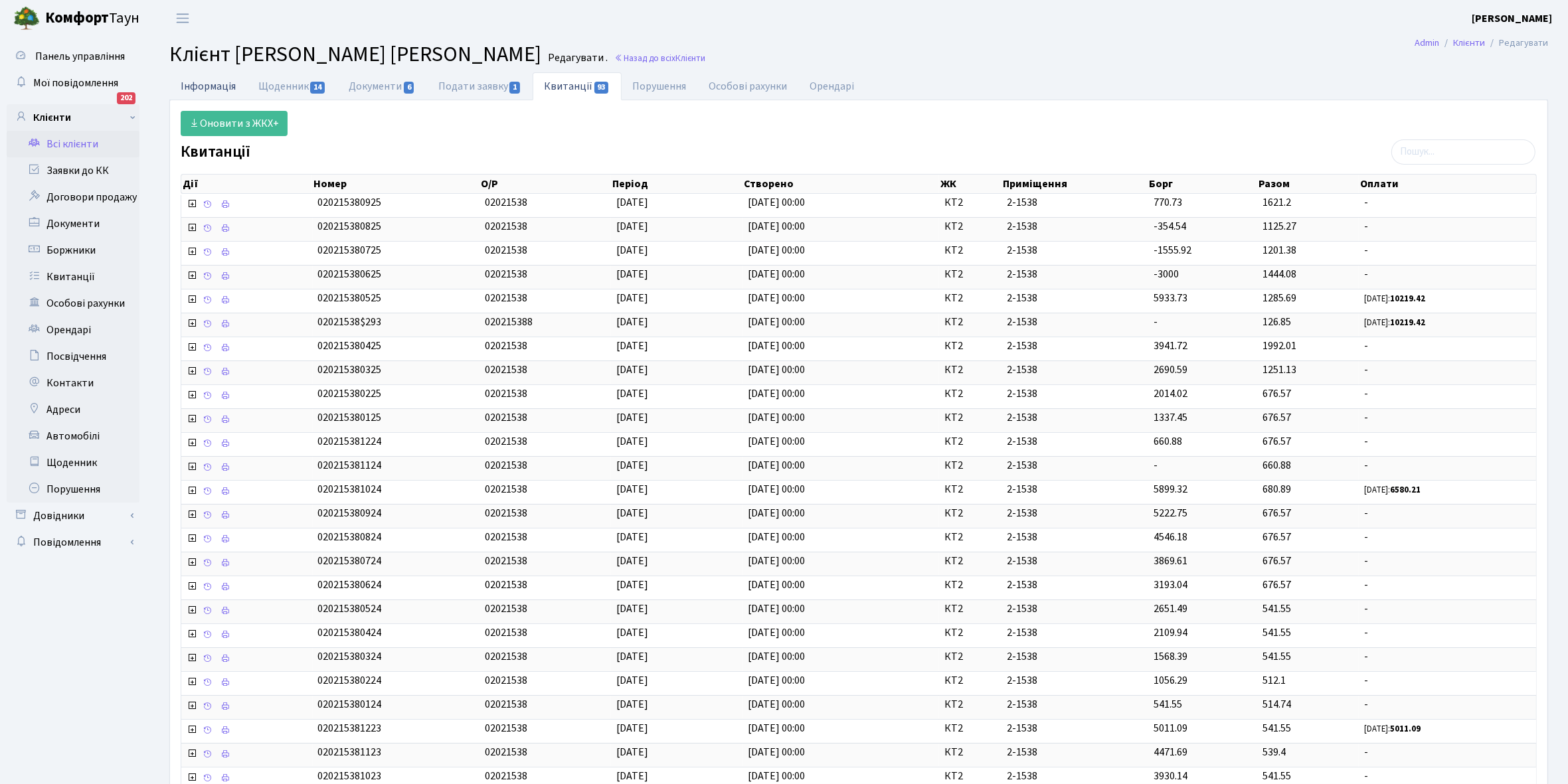
click at [196, 84] on link "Інформація" at bounding box center [208, 85] width 78 height 27
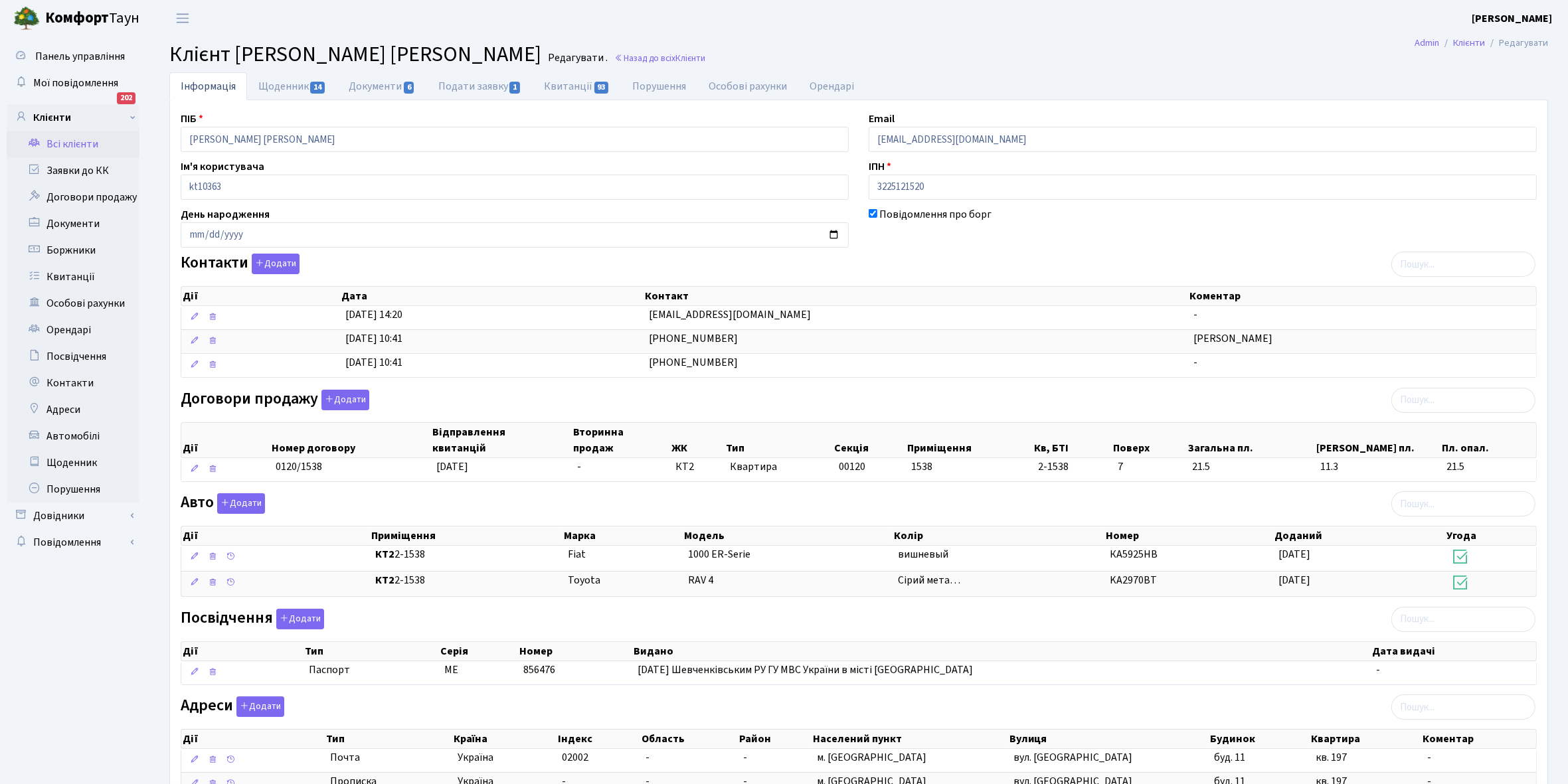
click at [73, 140] on link "Всі клієнти" at bounding box center [73, 144] width 133 height 26
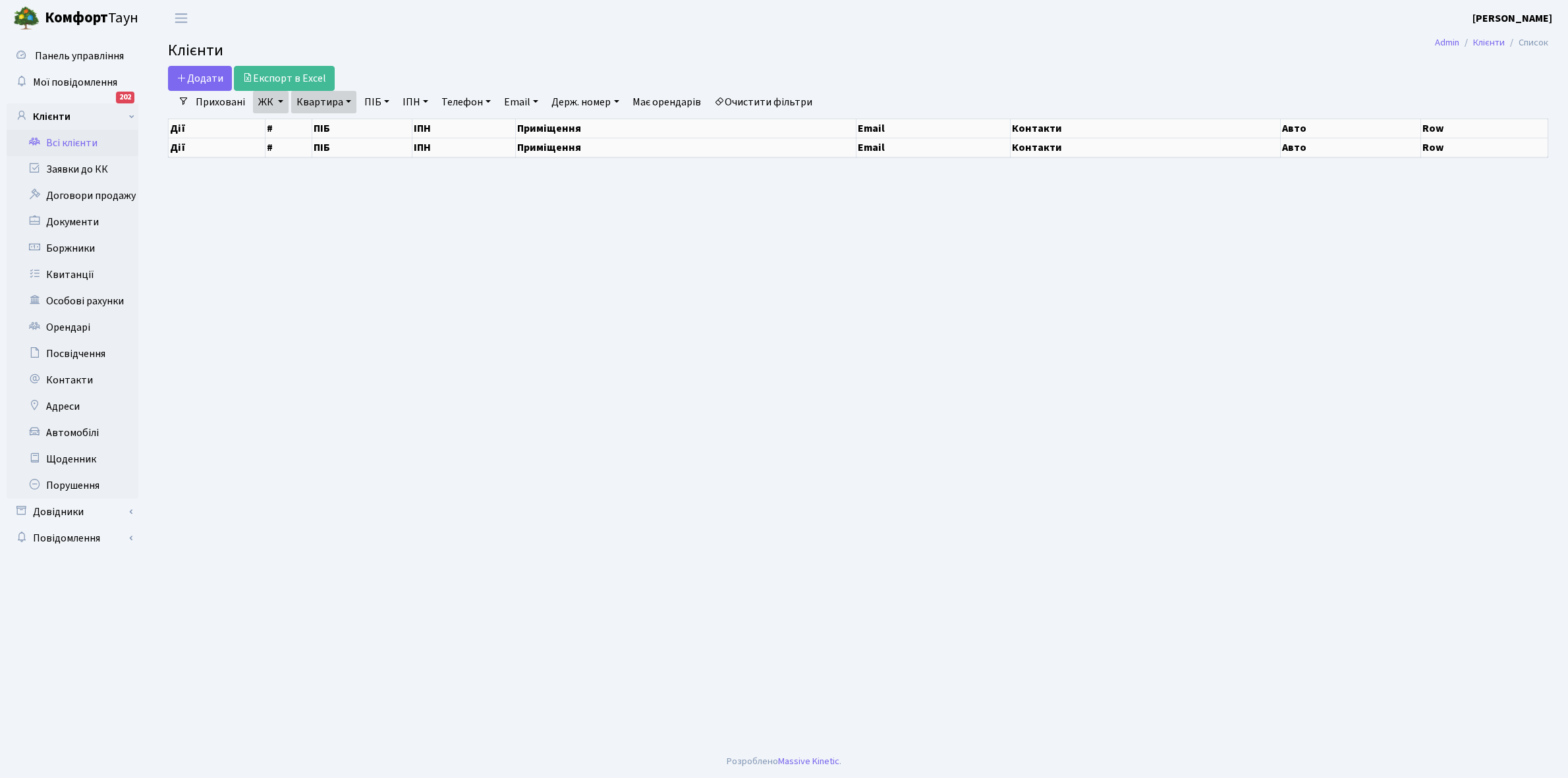
select select "25"
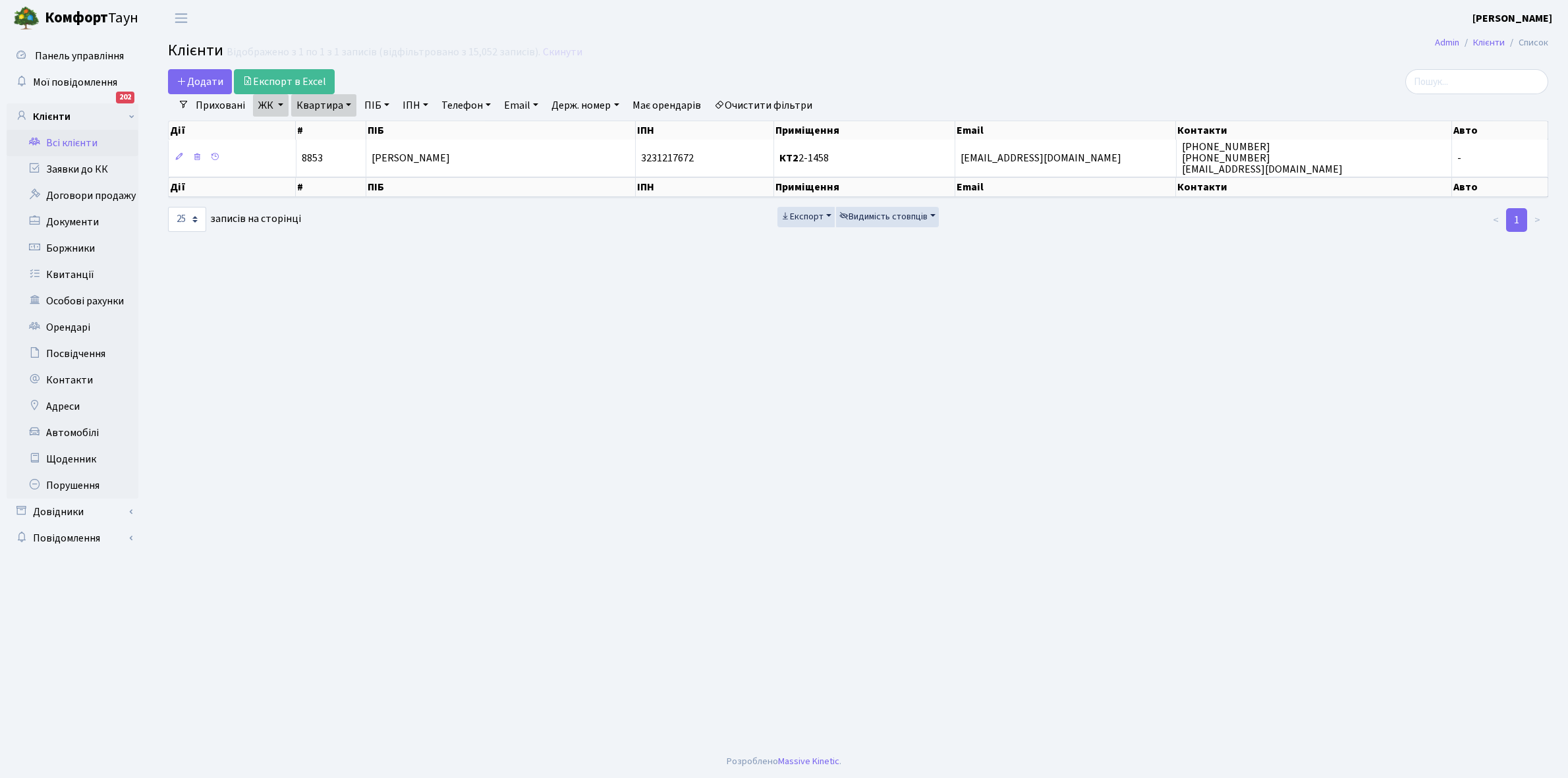
click at [760, 107] on link "Очистити фільтри" at bounding box center [762, 105] width 109 height 23
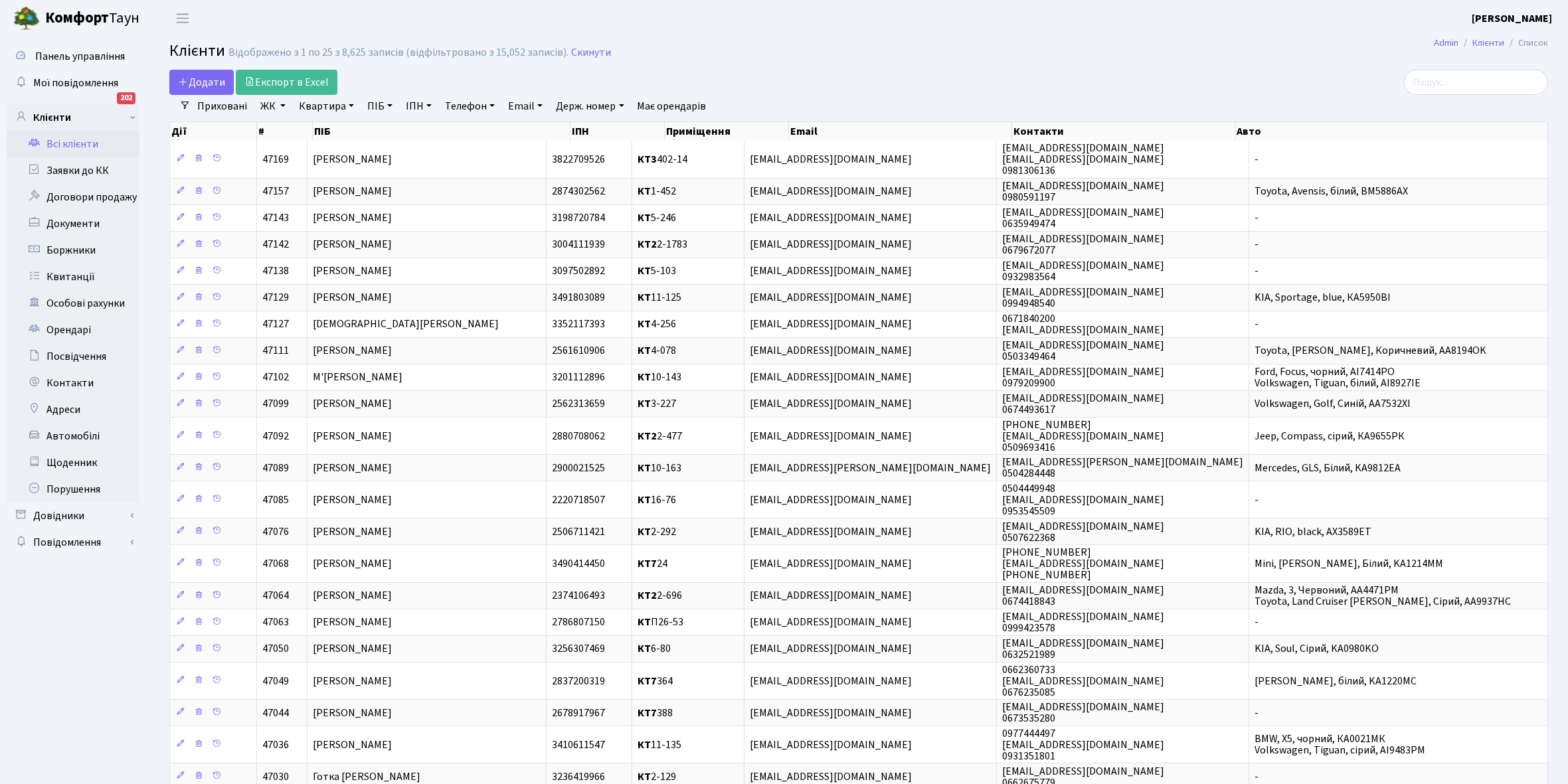
click at [281, 104] on link "ЖК" at bounding box center [273, 106] width 36 height 23
click at [285, 149] on label "КТ2, просп. Соборності, 17" at bounding box center [352, 148] width 134 height 15
click at [285, 149] on input "КТ2, просп. Соборності, 17" at bounding box center [289, 145] width 9 height 9
checkbox input "true"
click at [306, 287] on button "Застосувати" at bounding box center [314, 297] width 110 height 21
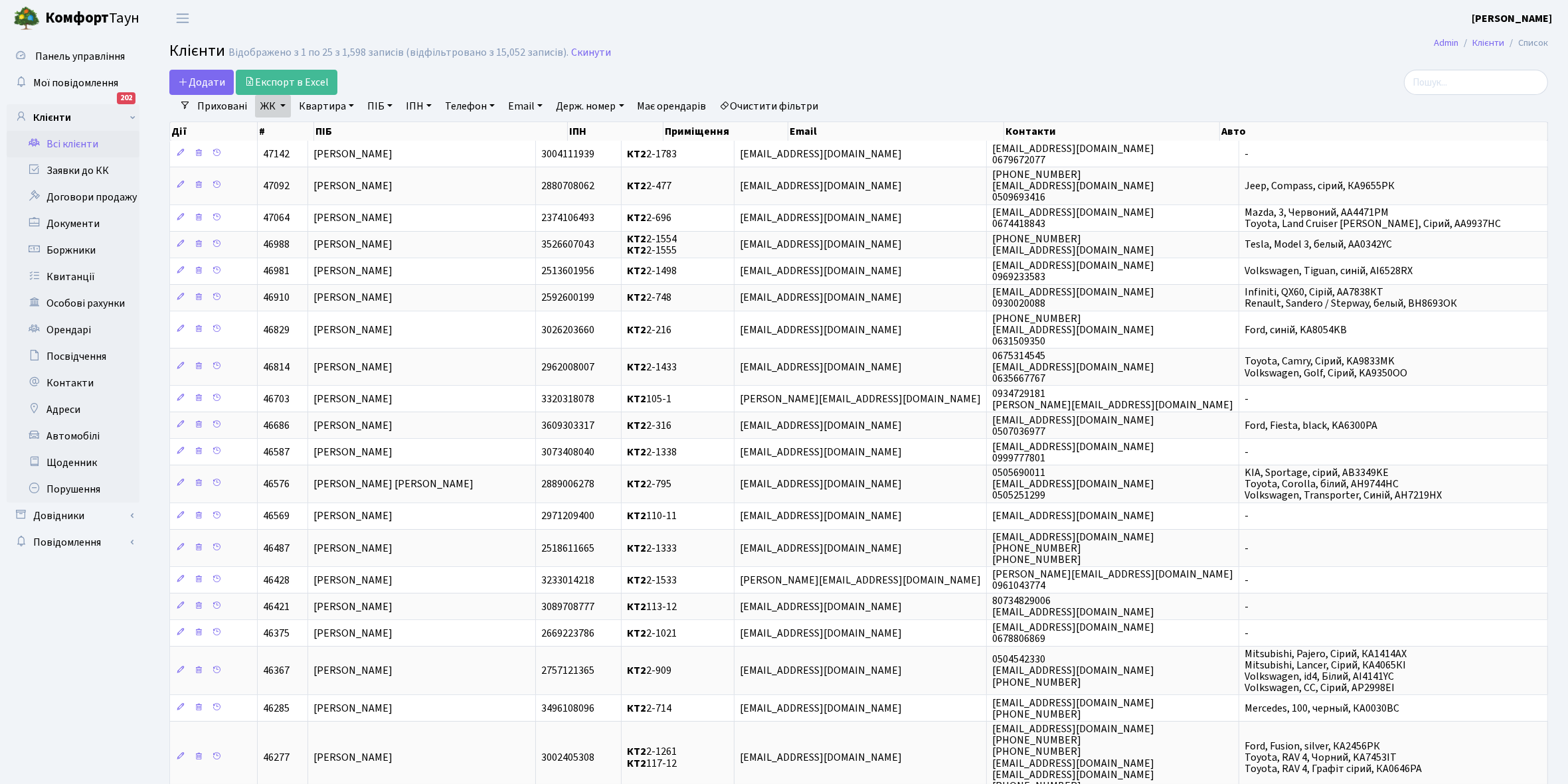
click at [68, 140] on link "Всі клієнти" at bounding box center [73, 144] width 133 height 26
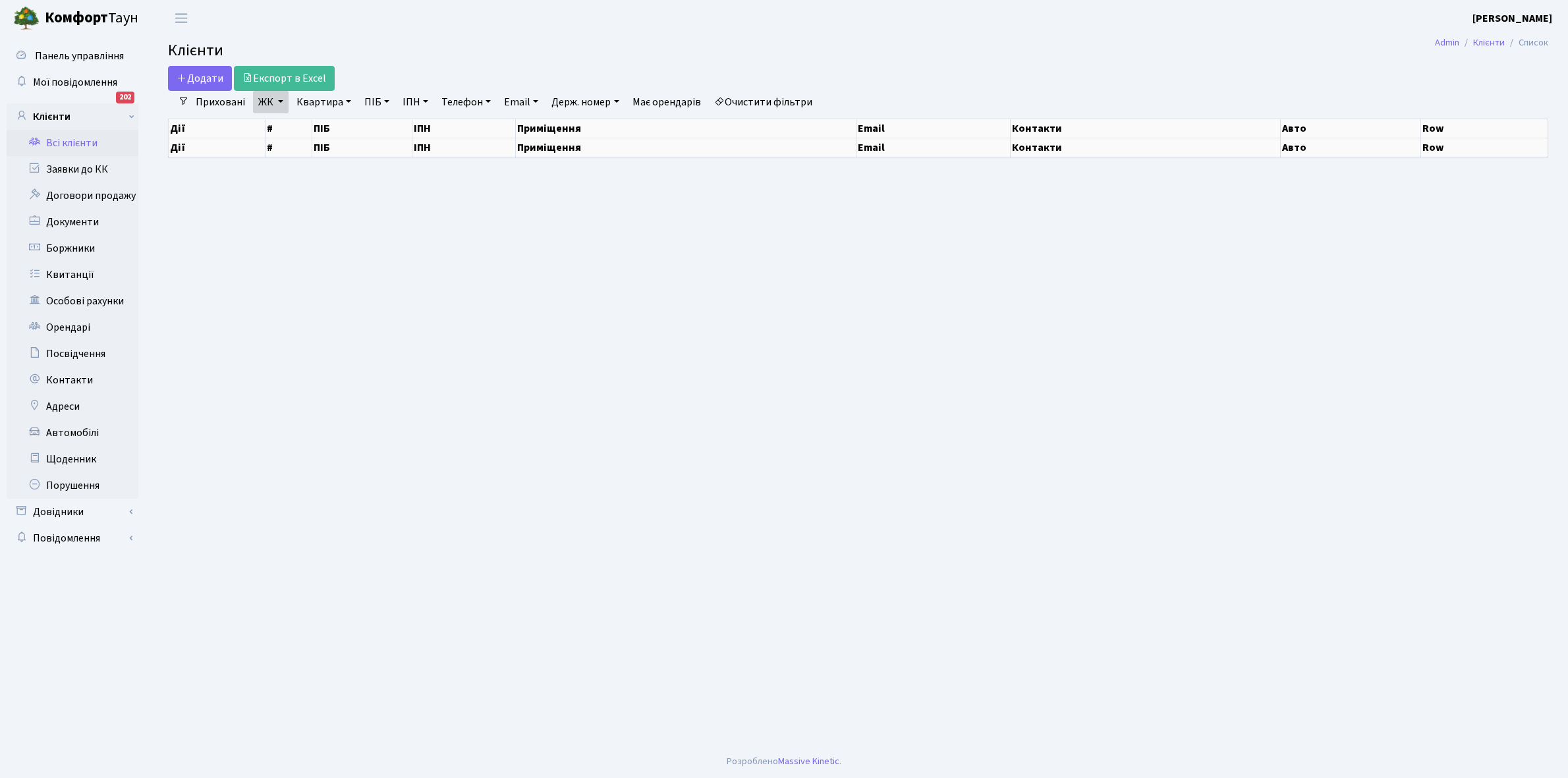
select select "25"
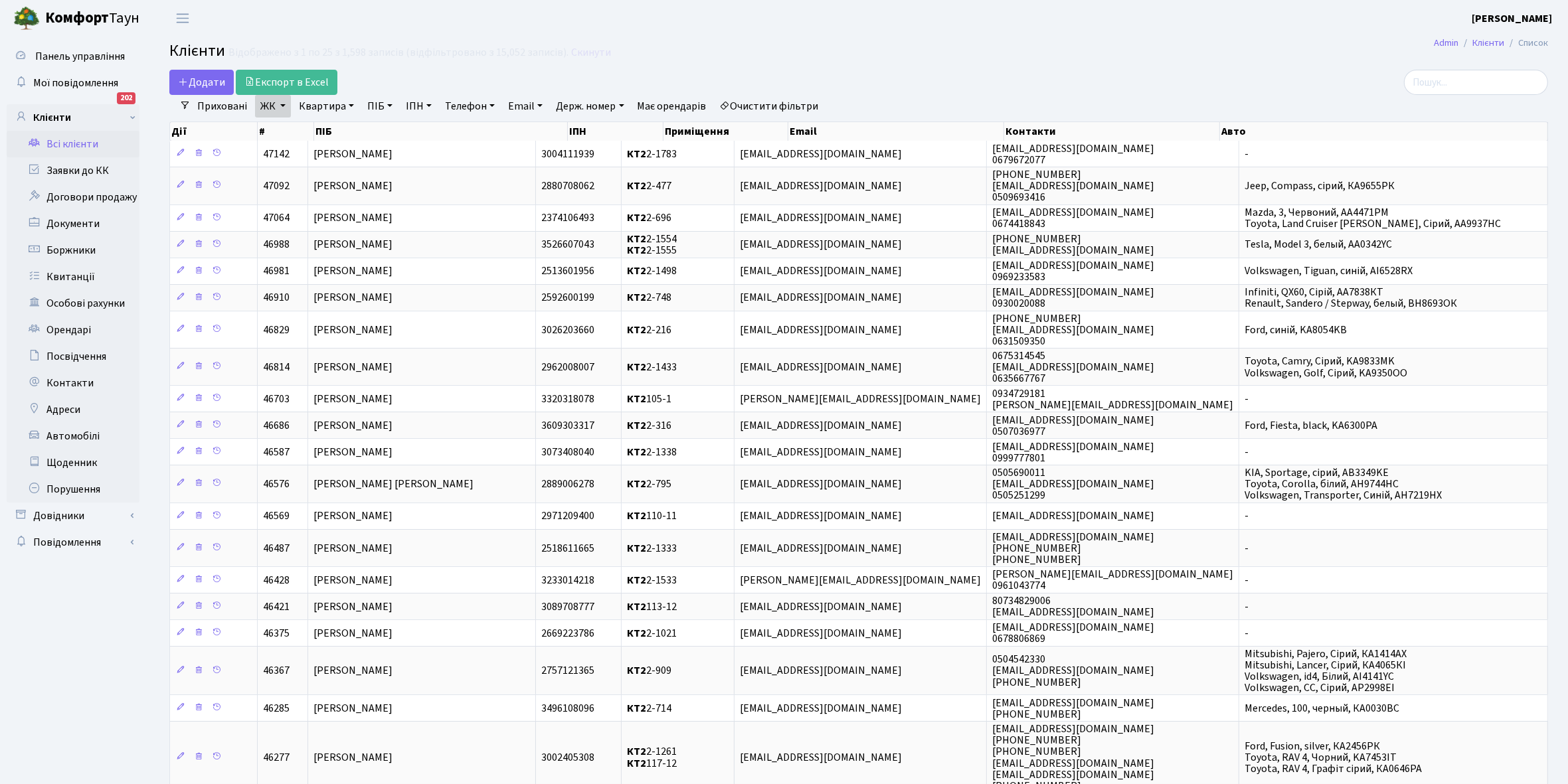
click at [88, 137] on link "Всі клієнти" at bounding box center [73, 144] width 133 height 26
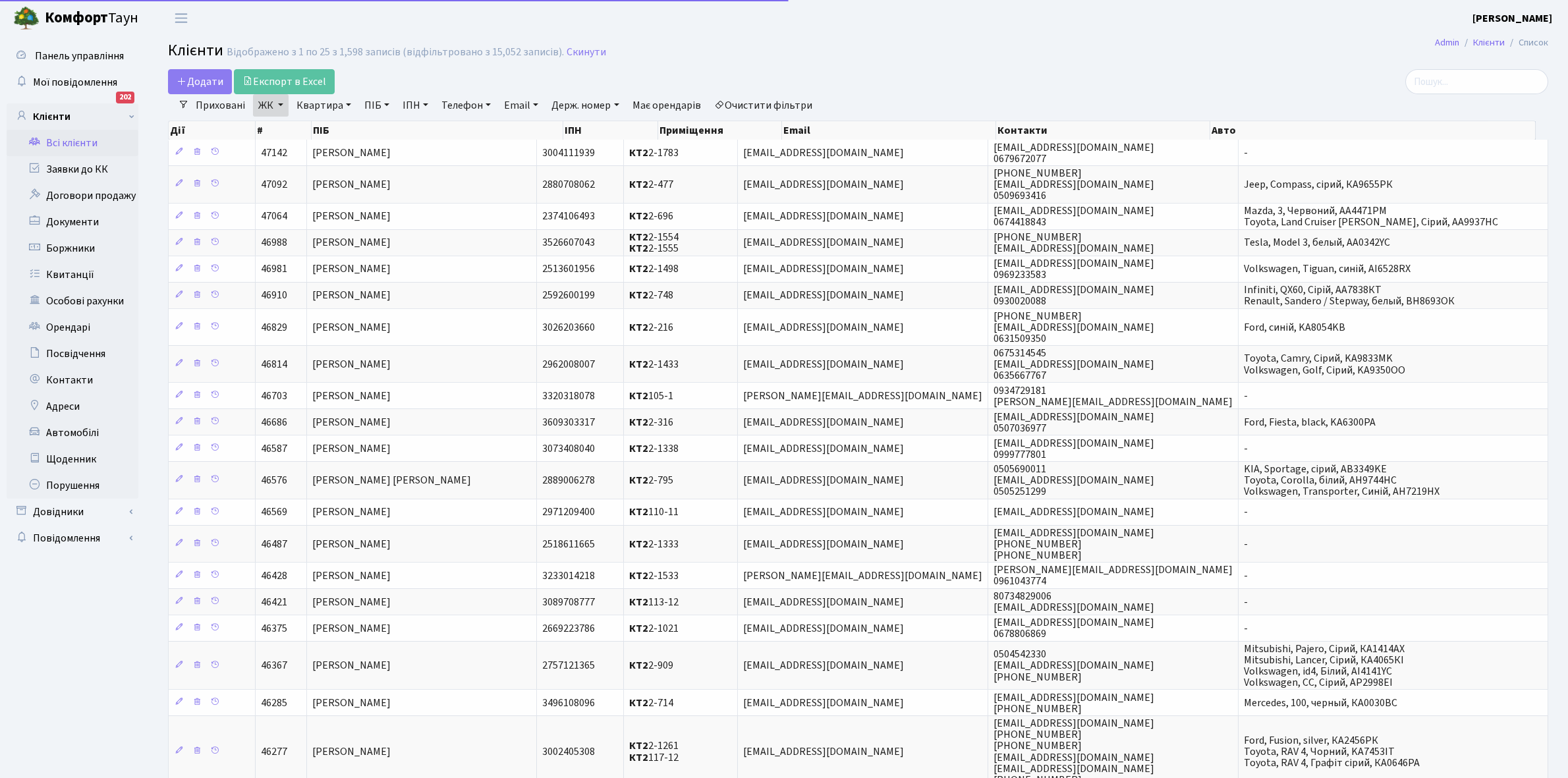
select select "25"
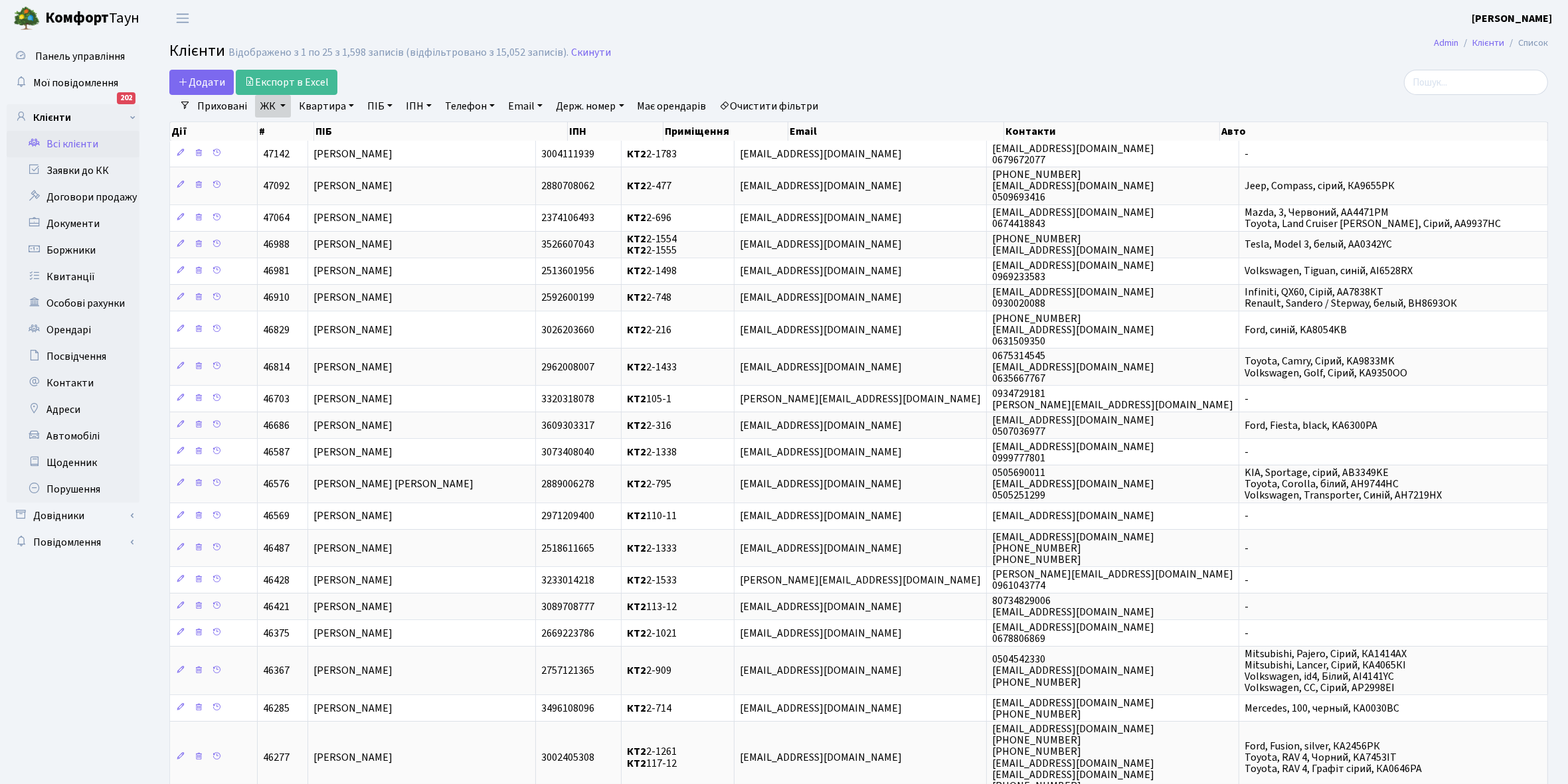
click at [281, 107] on link "ЖК" at bounding box center [273, 106] width 36 height 23
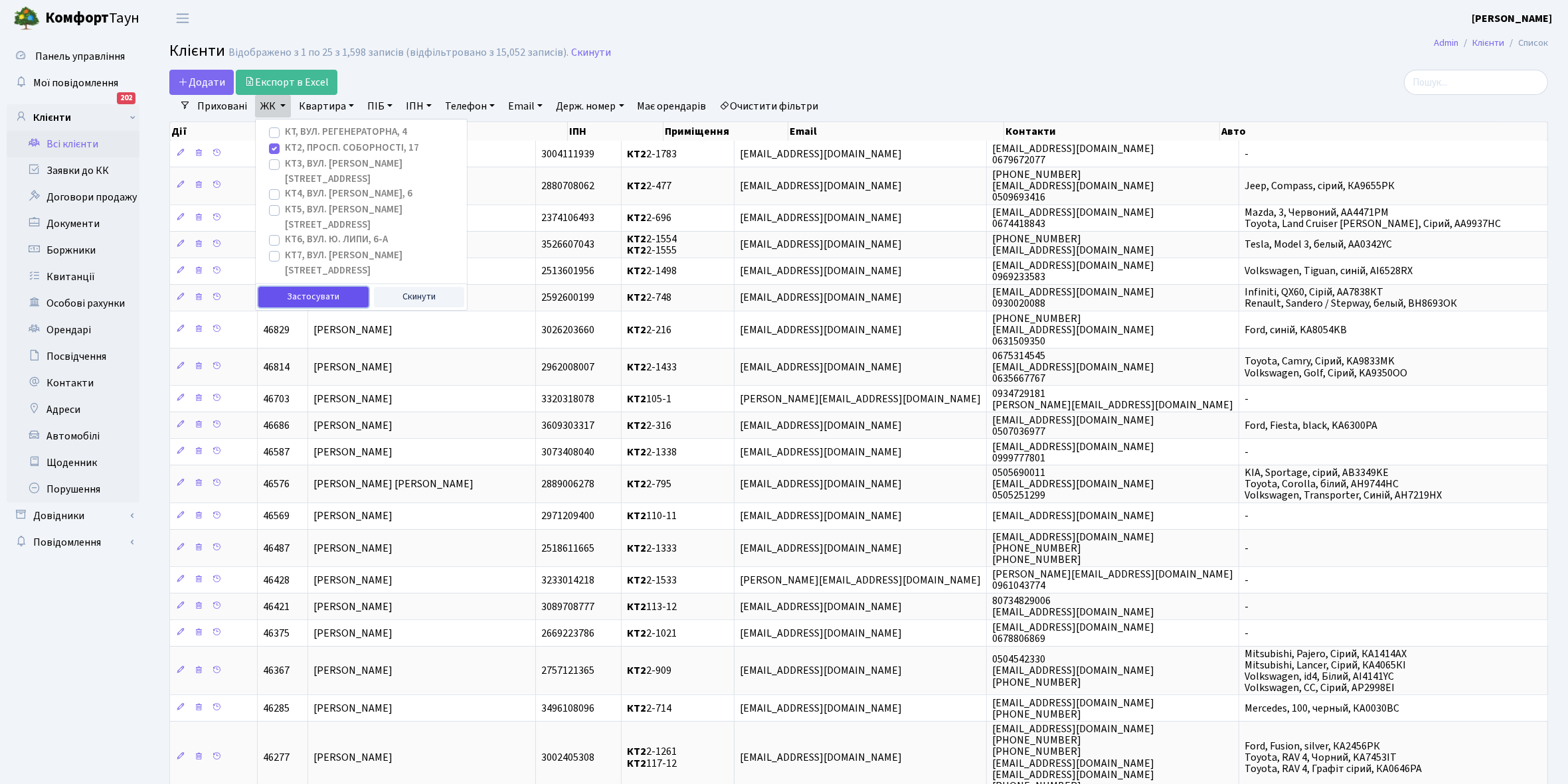
click at [302, 287] on button "Застосувати" at bounding box center [314, 297] width 110 height 21
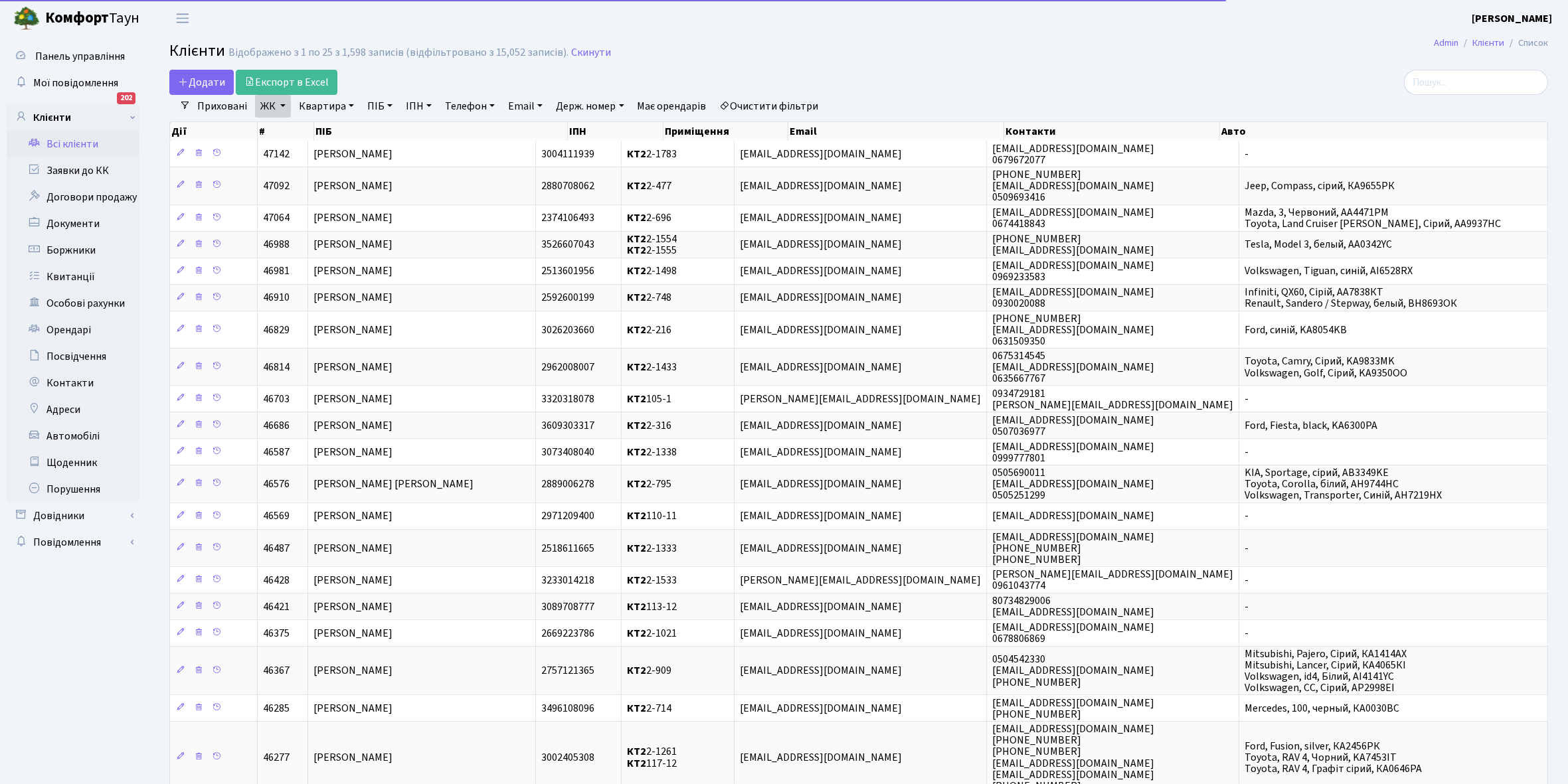
click at [347, 104] on link "Квартира" at bounding box center [326, 106] width 65 height 23
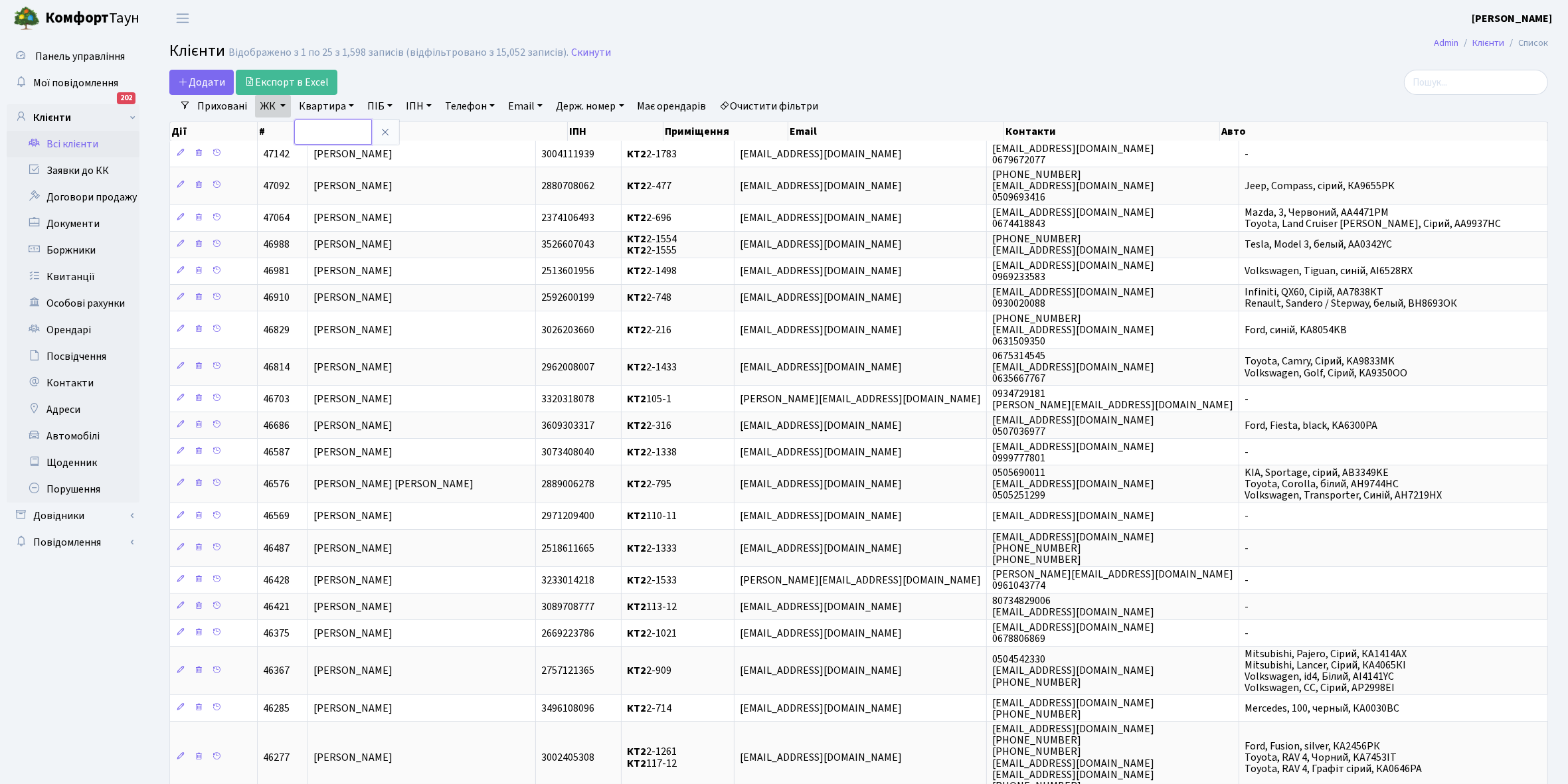
click at [333, 134] on input "text" at bounding box center [333, 132] width 78 height 25
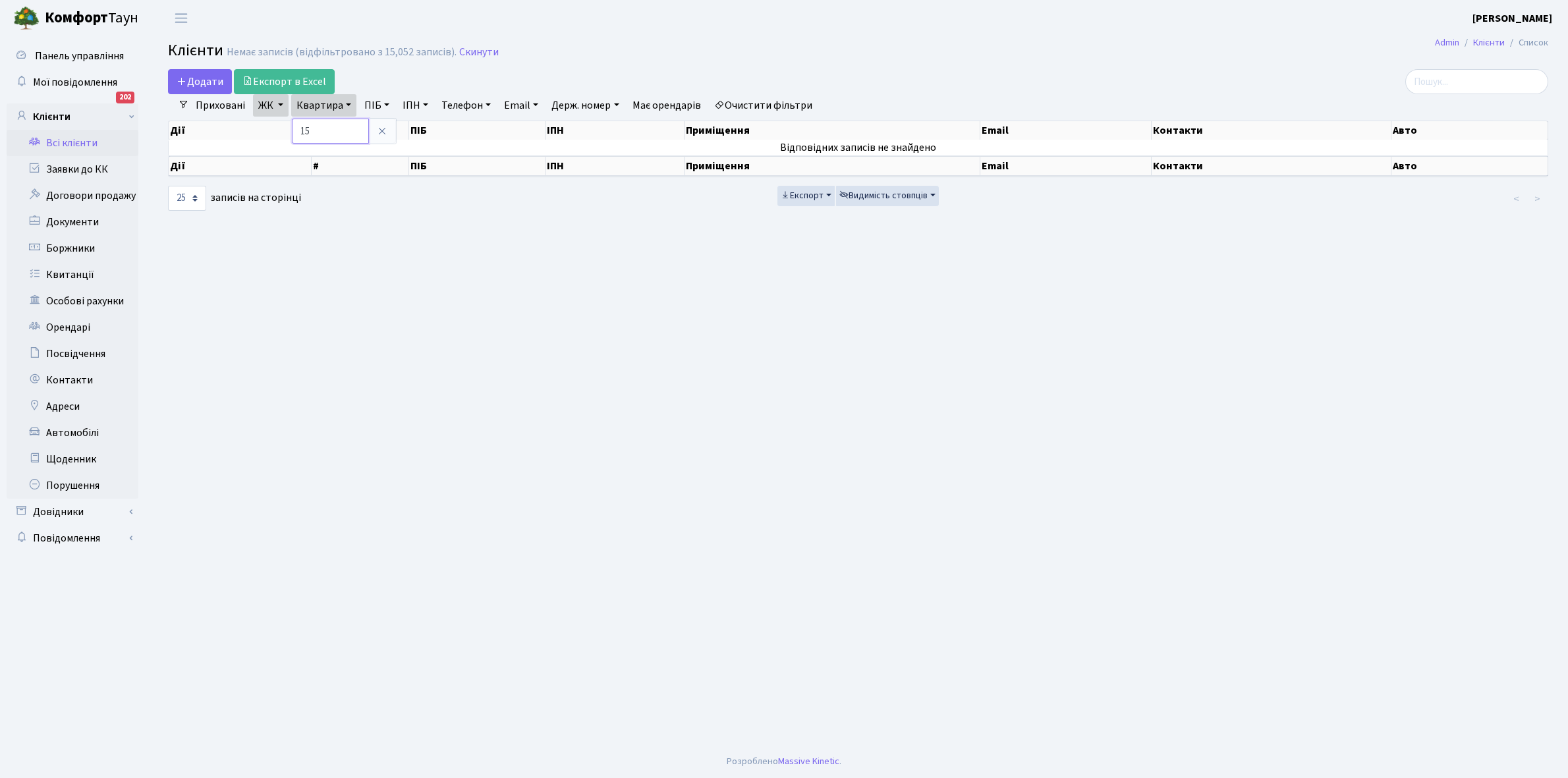
type input "1"
type input "2-1538"
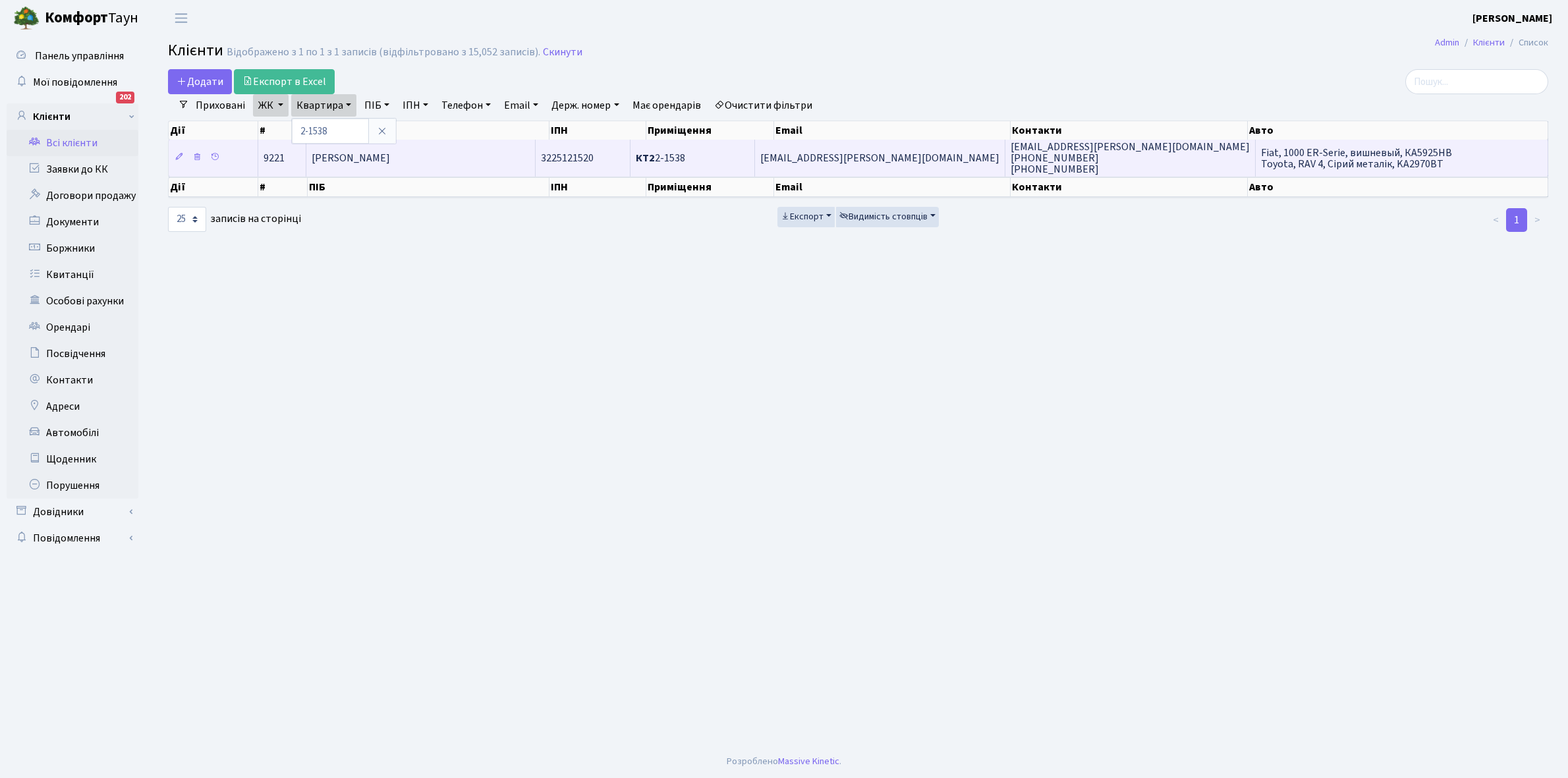
click at [373, 166] on span "[PERSON_NAME]" at bounding box center [351, 158] width 79 height 15
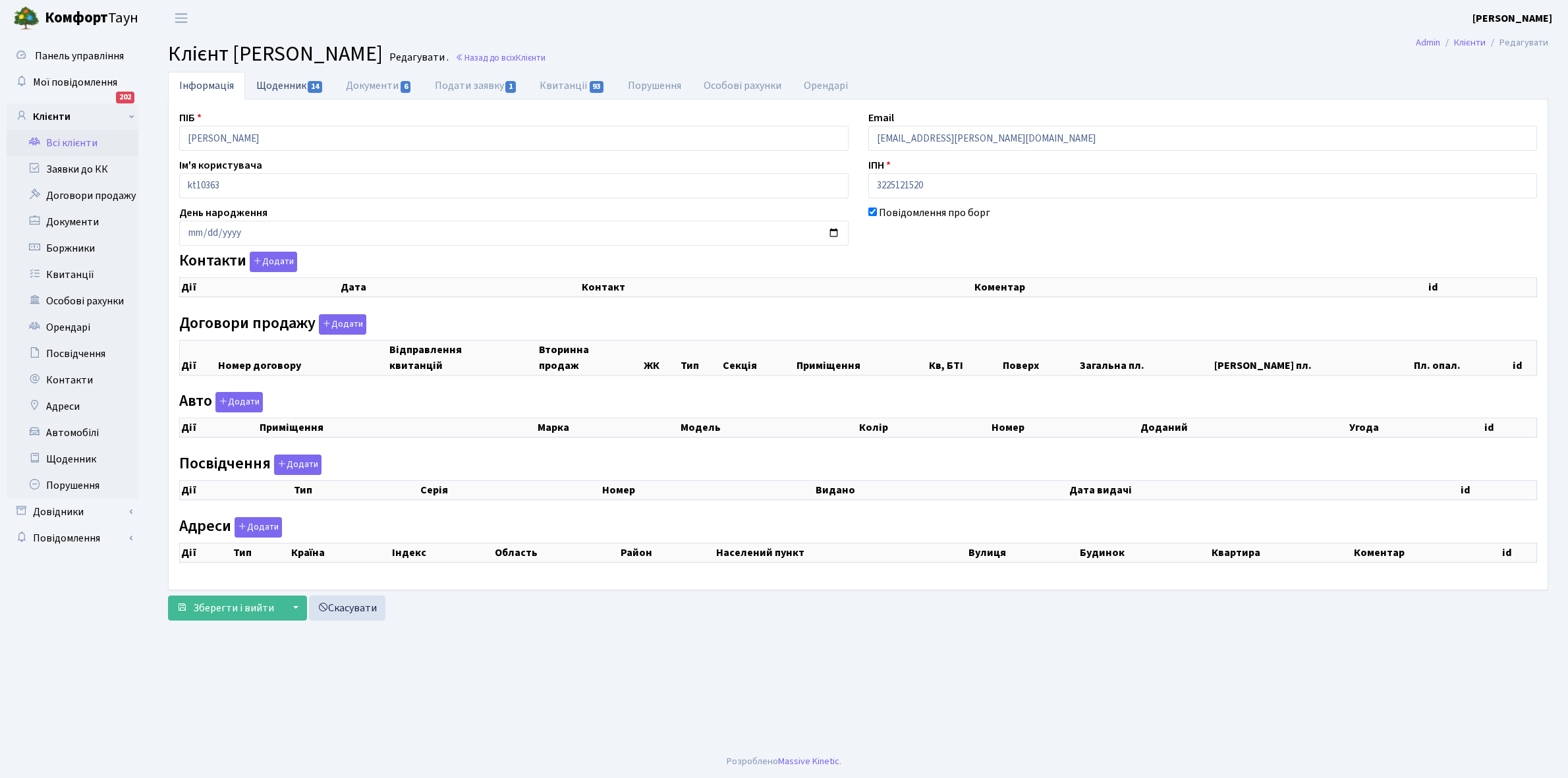
checkbox input "true"
select select "25"
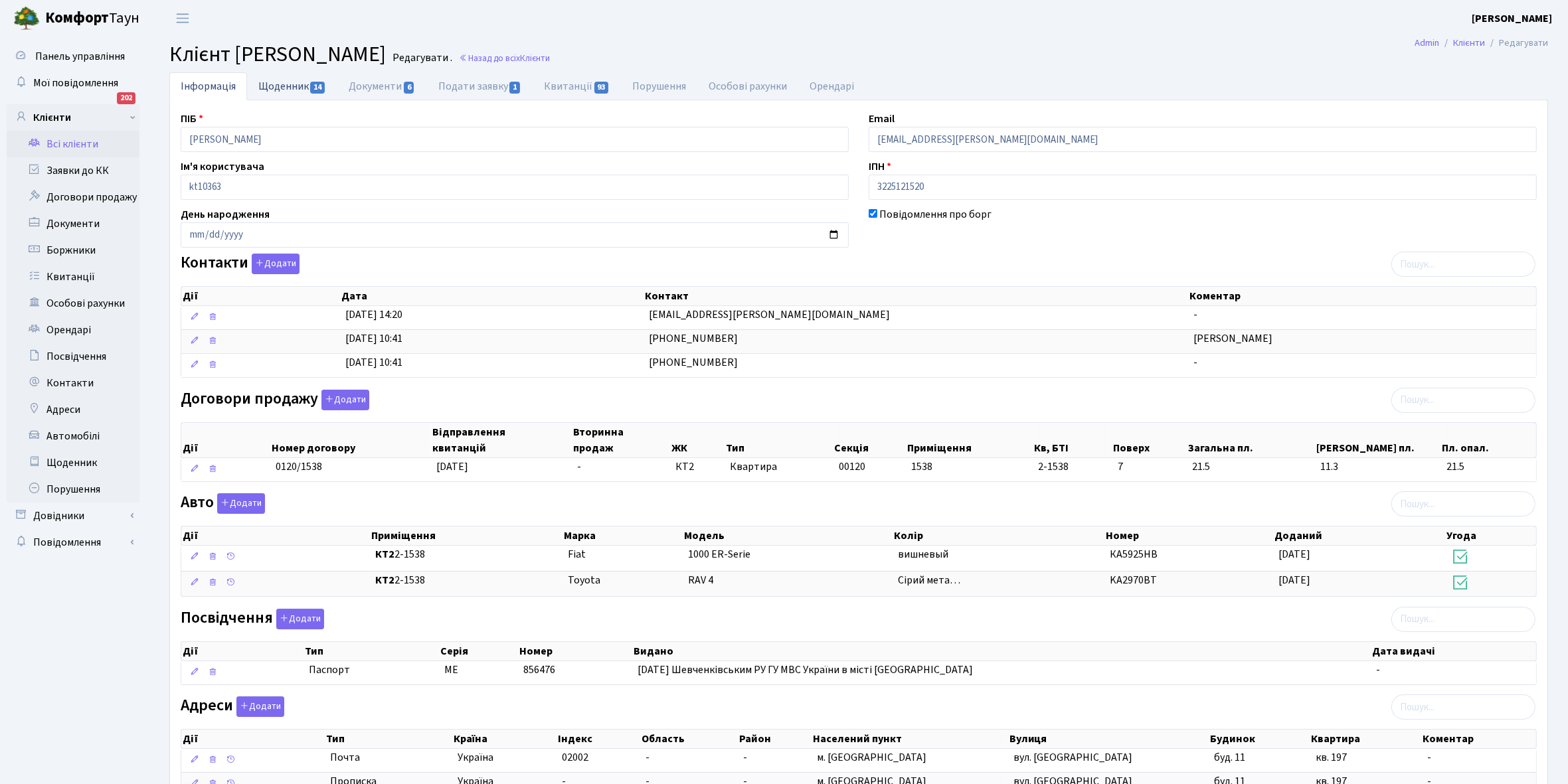
click at [273, 88] on link "Щоденник 14" at bounding box center [292, 85] width 90 height 27
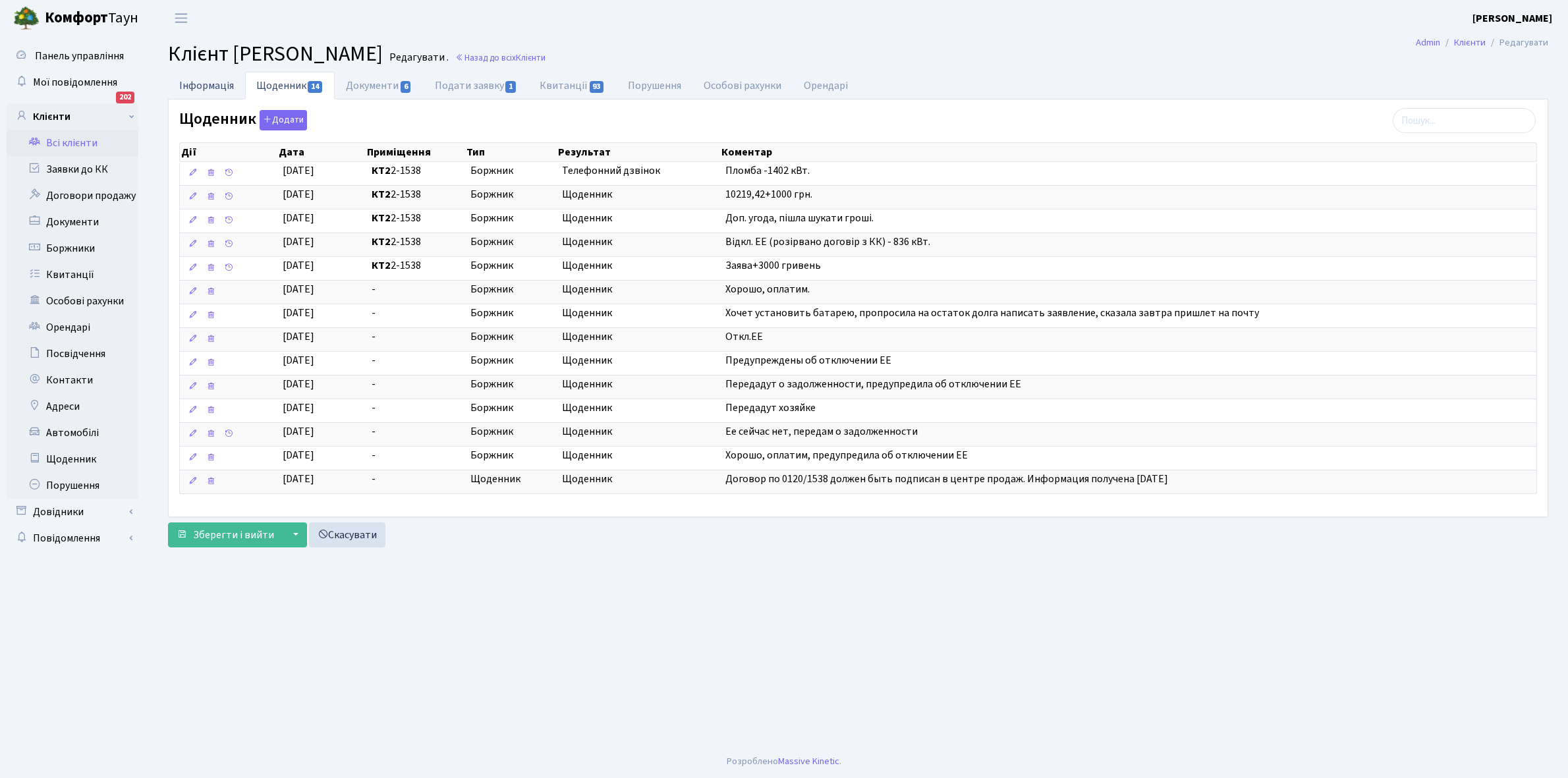
click at [200, 85] on link "Інформація" at bounding box center [206, 85] width 77 height 27
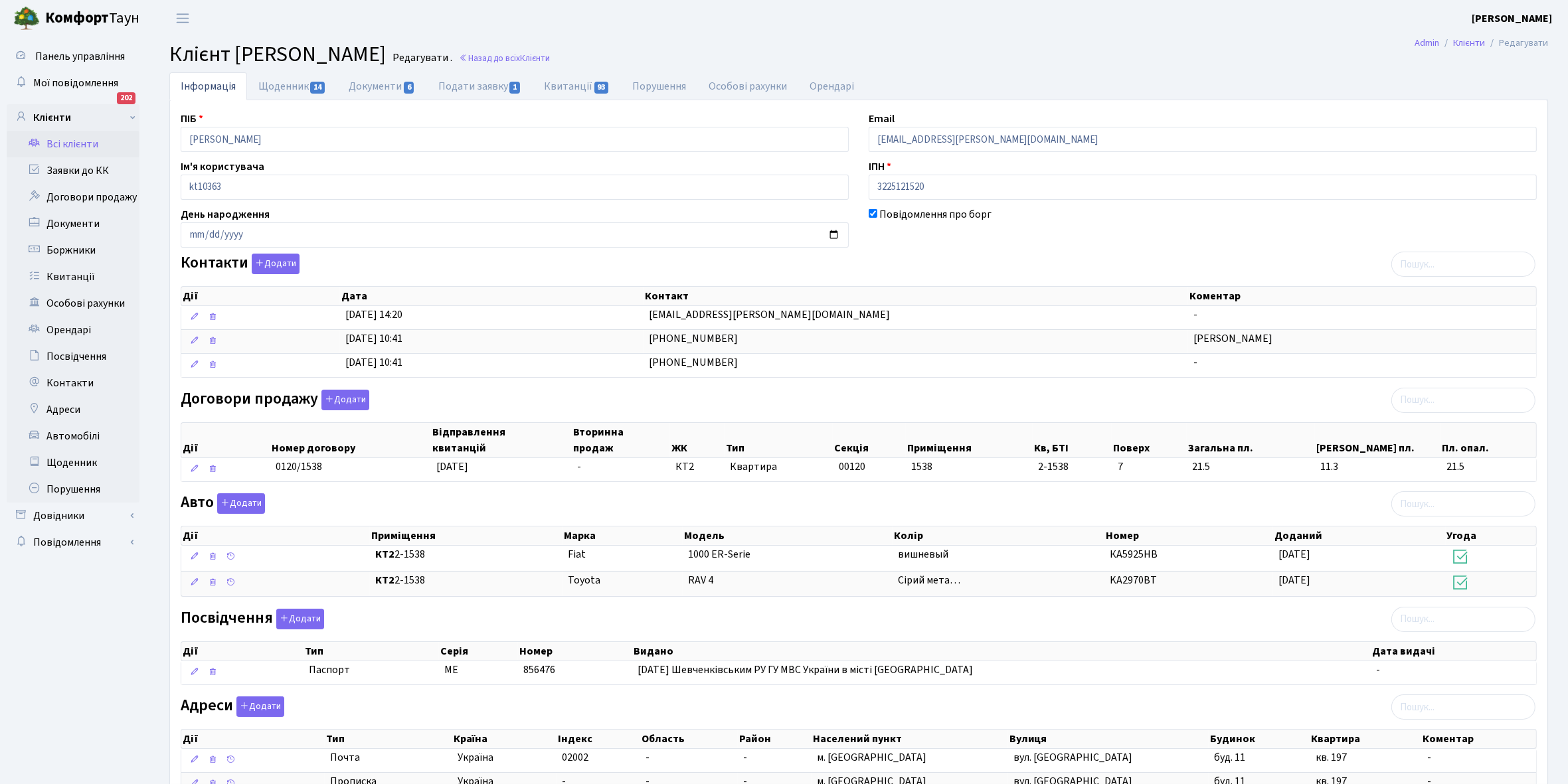
click at [71, 143] on link "Всі клієнти" at bounding box center [73, 144] width 133 height 26
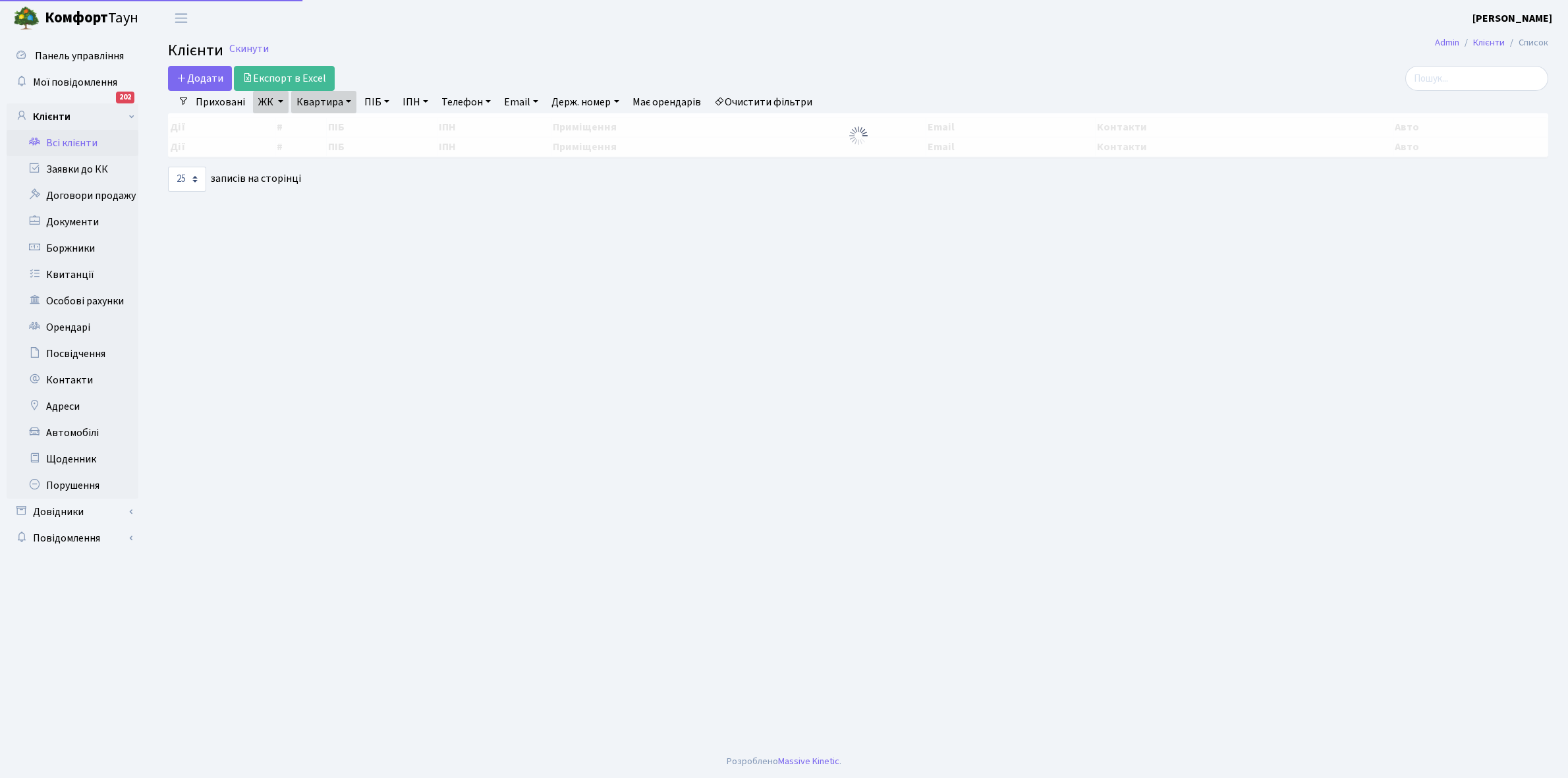
select select "25"
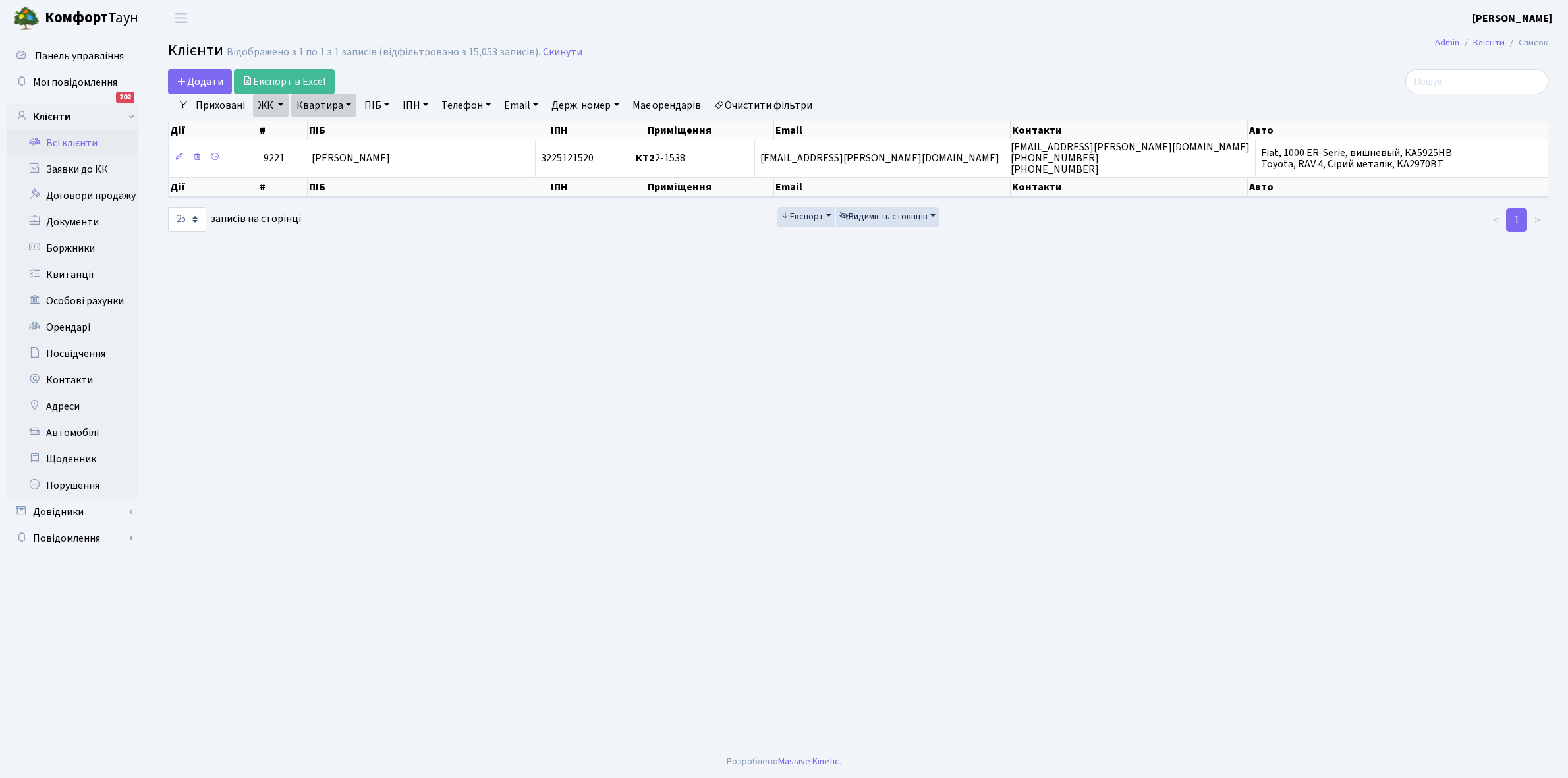
click at [345, 104] on link "Квартира" at bounding box center [323, 105] width 65 height 23
click at [340, 128] on input "2-1538" at bounding box center [330, 131] width 77 height 25
type input "2-1543"
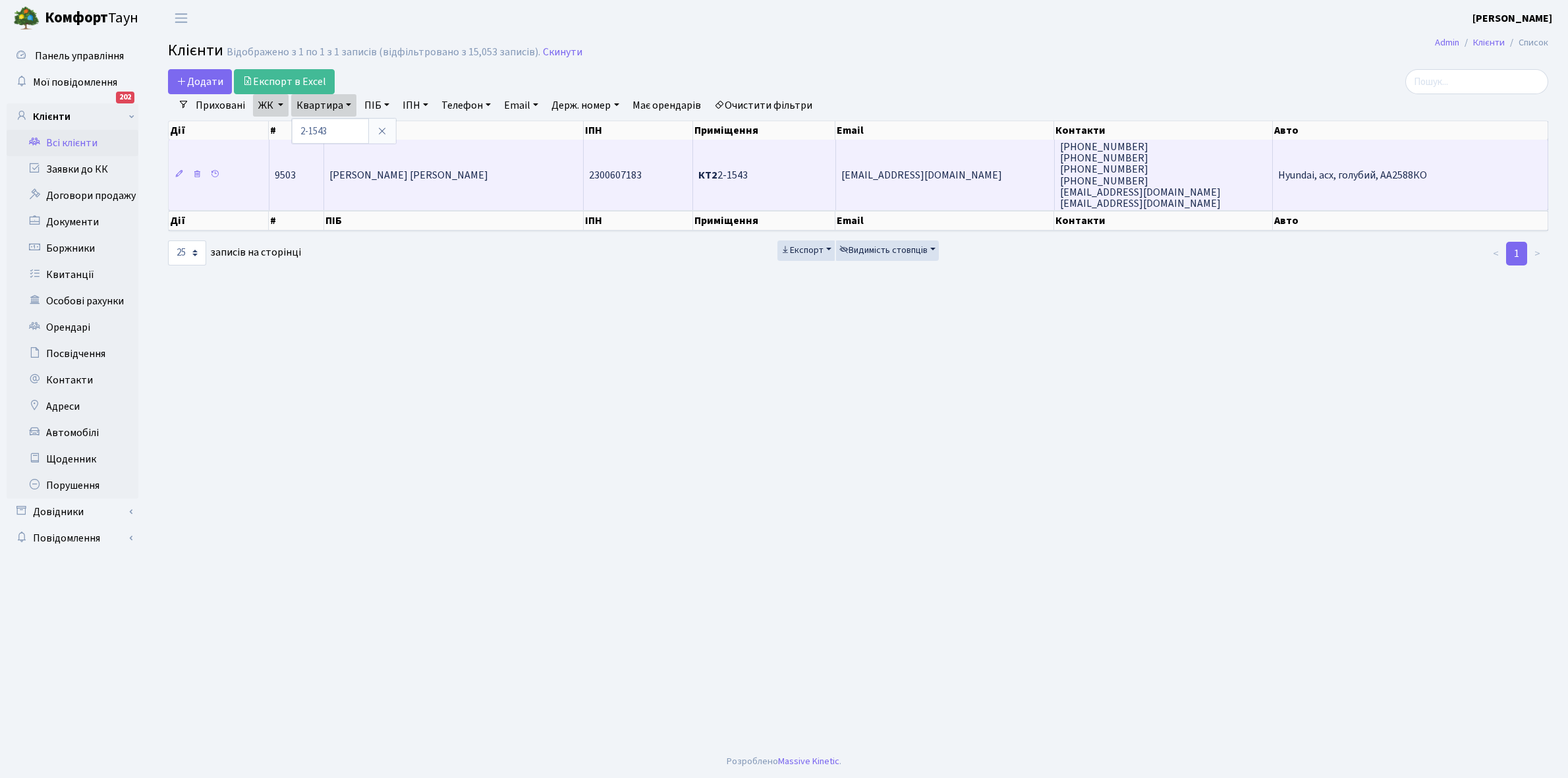
click at [446, 179] on span "Замурцева Любов Миколаївна" at bounding box center [409, 175] width 159 height 15
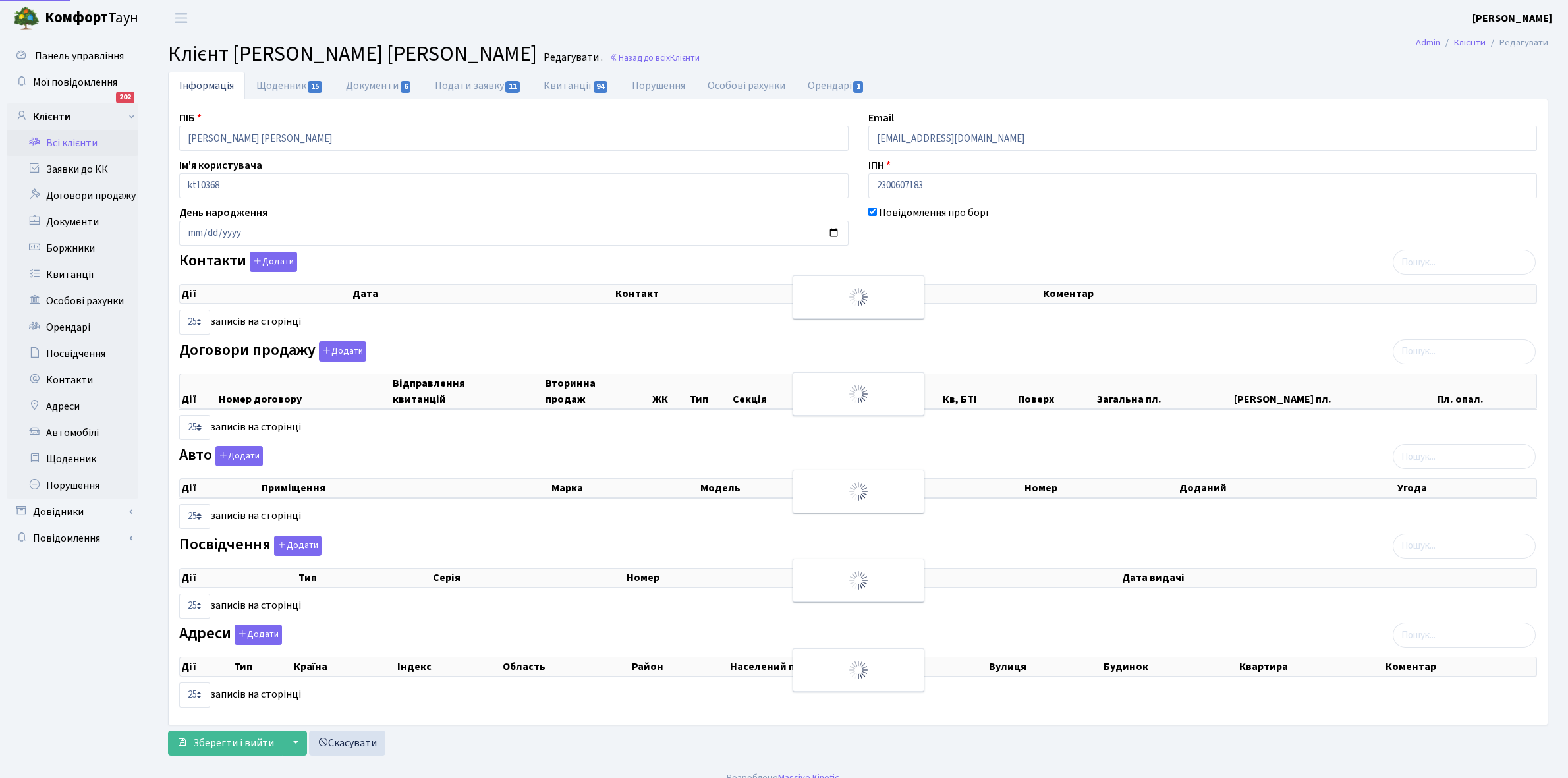
select select "25"
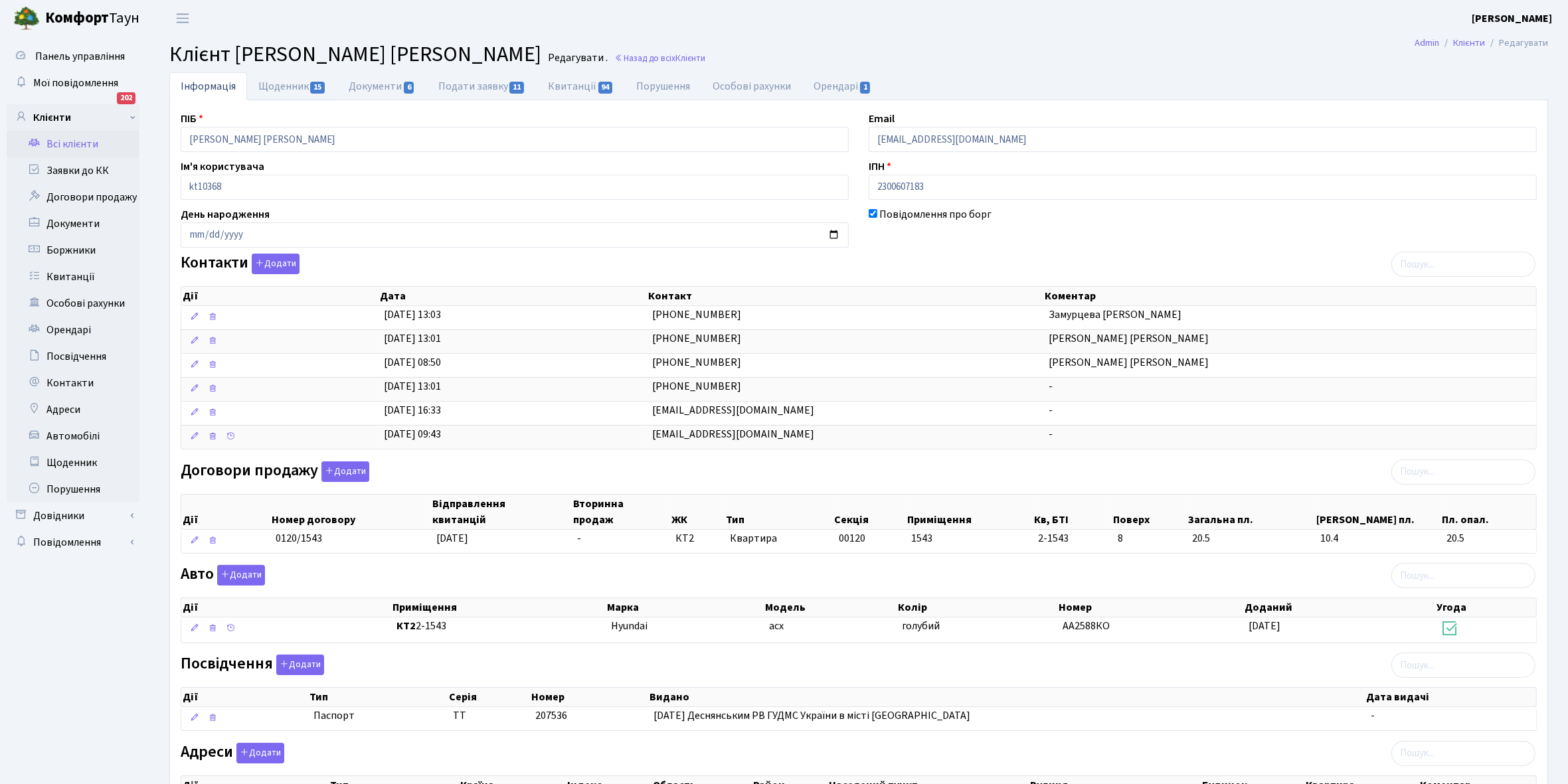
click at [283, 86] on link "Щоденник 15" at bounding box center [292, 86] width 90 height 28
select select "25"
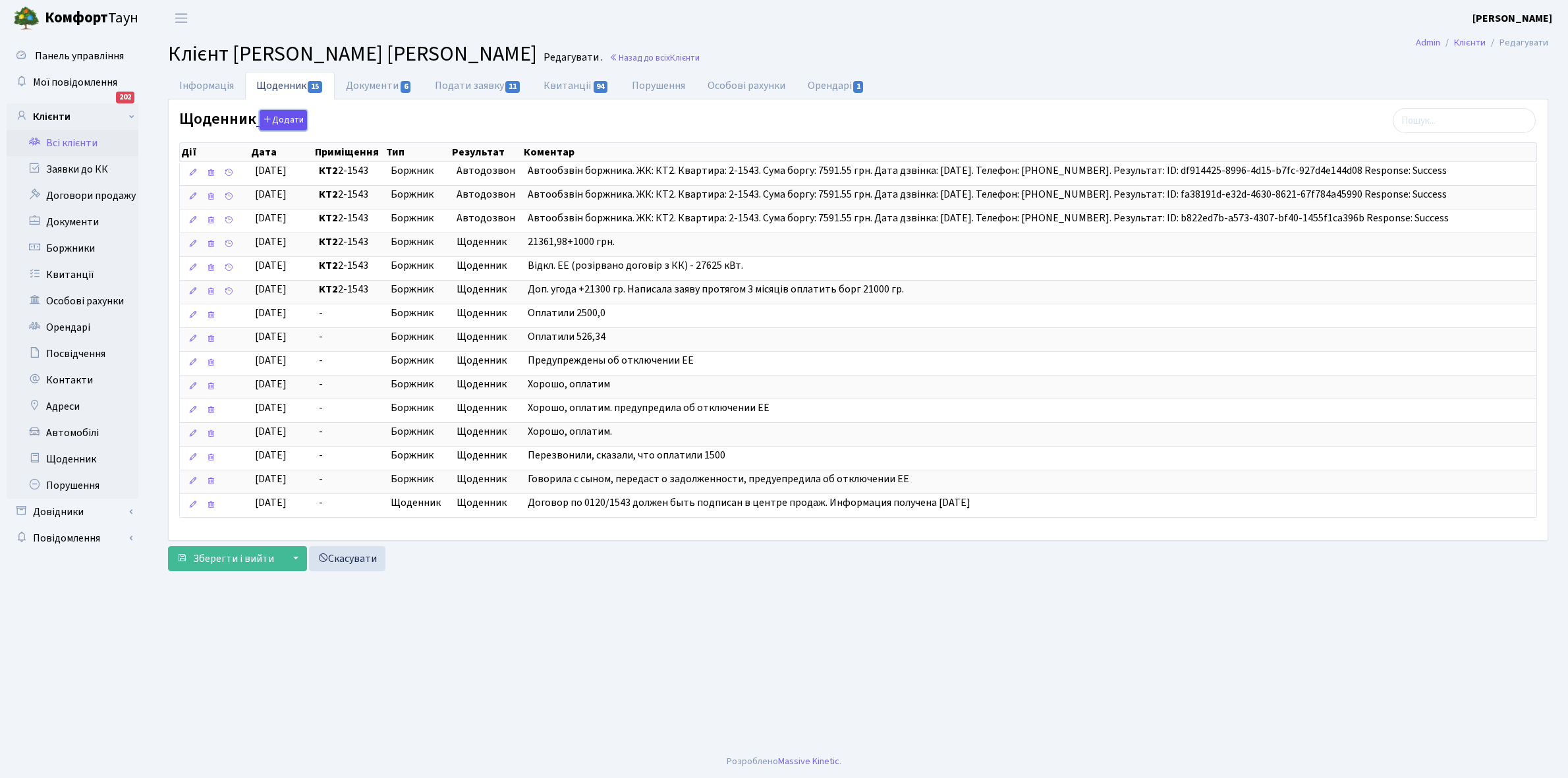
click at [278, 115] on button "Додати" at bounding box center [283, 120] width 47 height 20
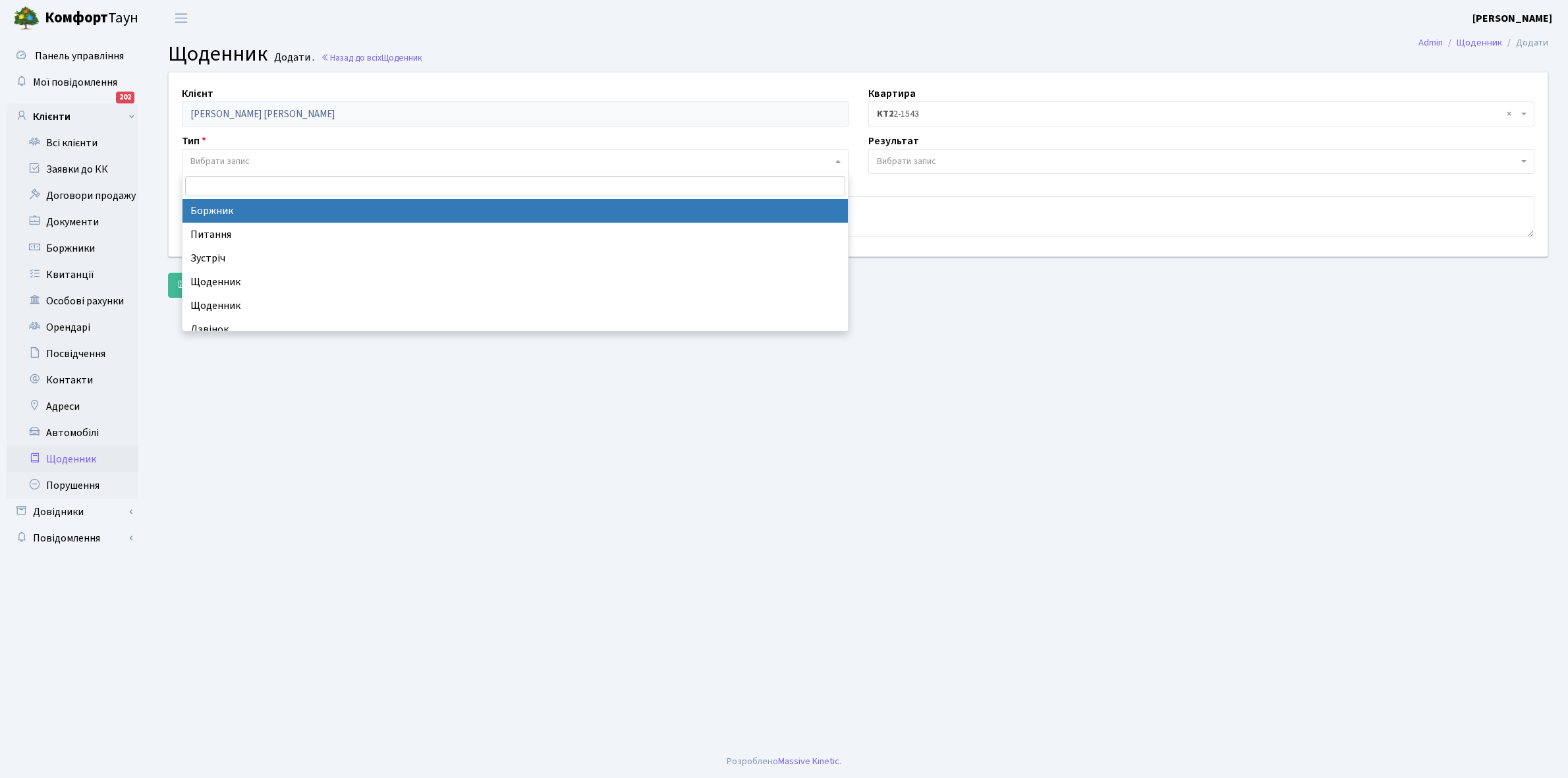
click at [237, 159] on span "Вибрати запис" at bounding box center [219, 161] width 59 height 13
select select "189"
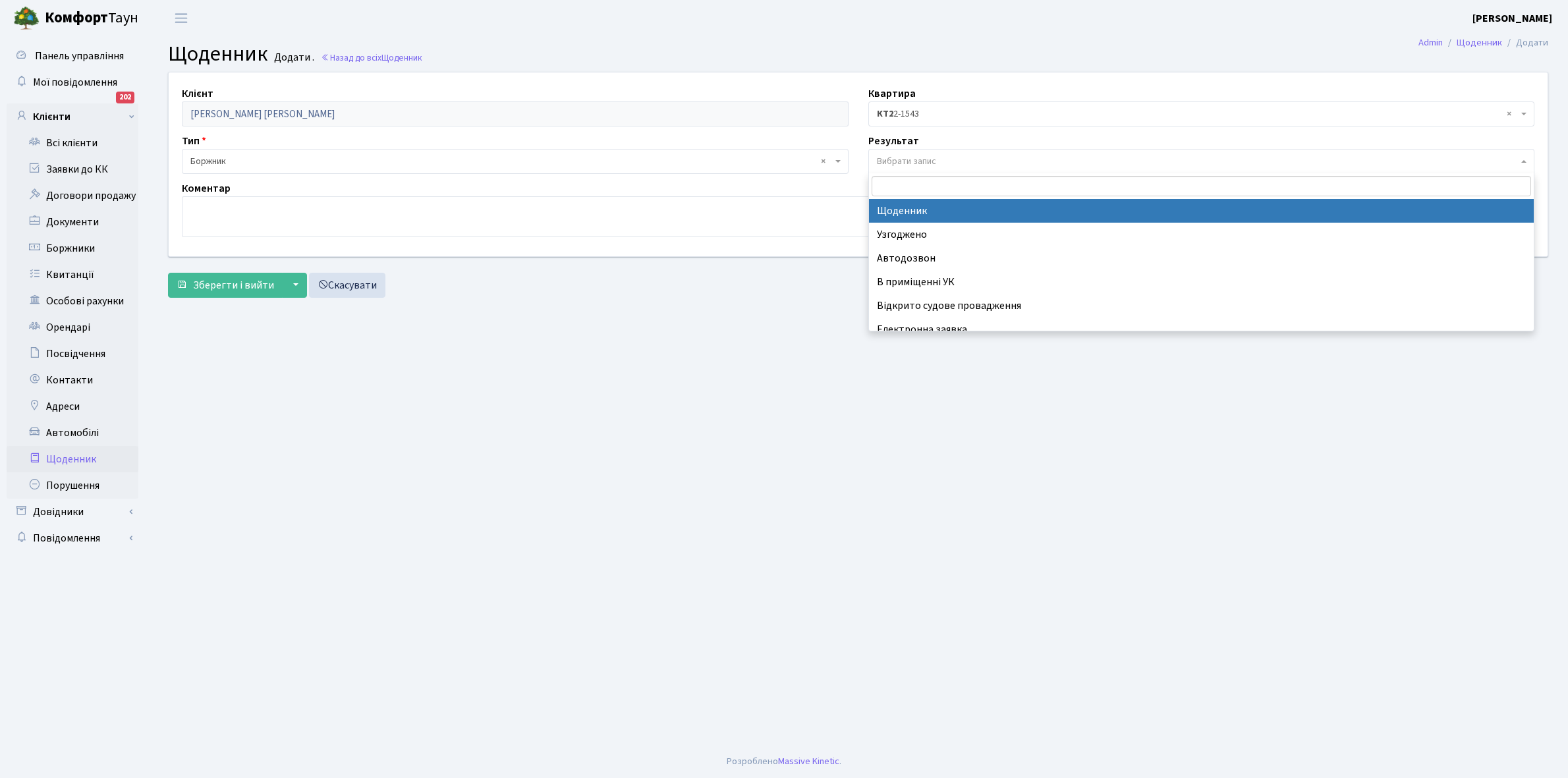
click at [910, 162] on span "Вибрати запис" at bounding box center [906, 161] width 59 height 13
select select "14"
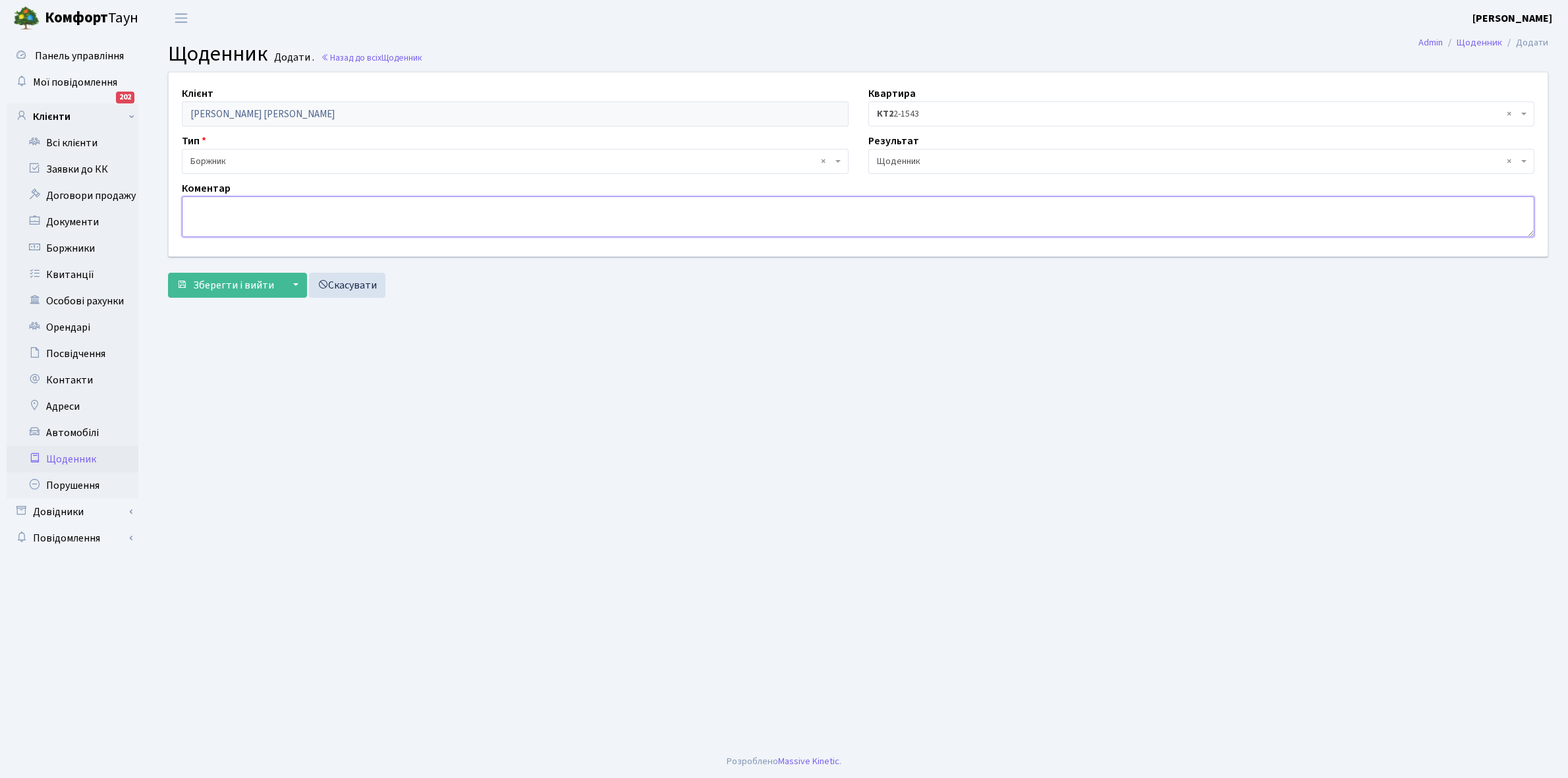
paste textarea "yurapalchikov@yandex.ru"
type textarea "yurapalchikov@yandex.ru"
click at [370, 288] on link "Скасувати" at bounding box center [347, 285] width 77 height 25
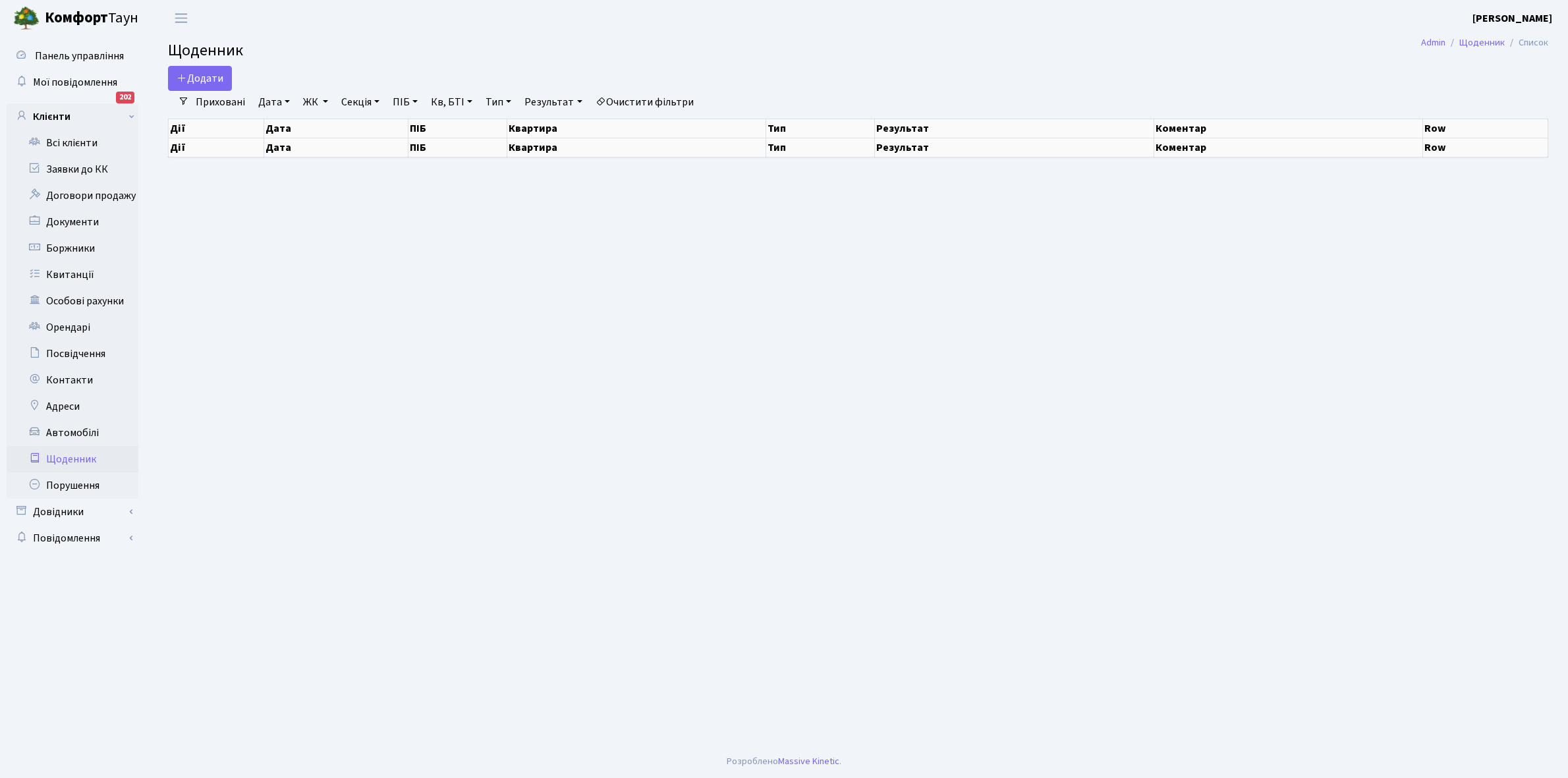
select select "25"
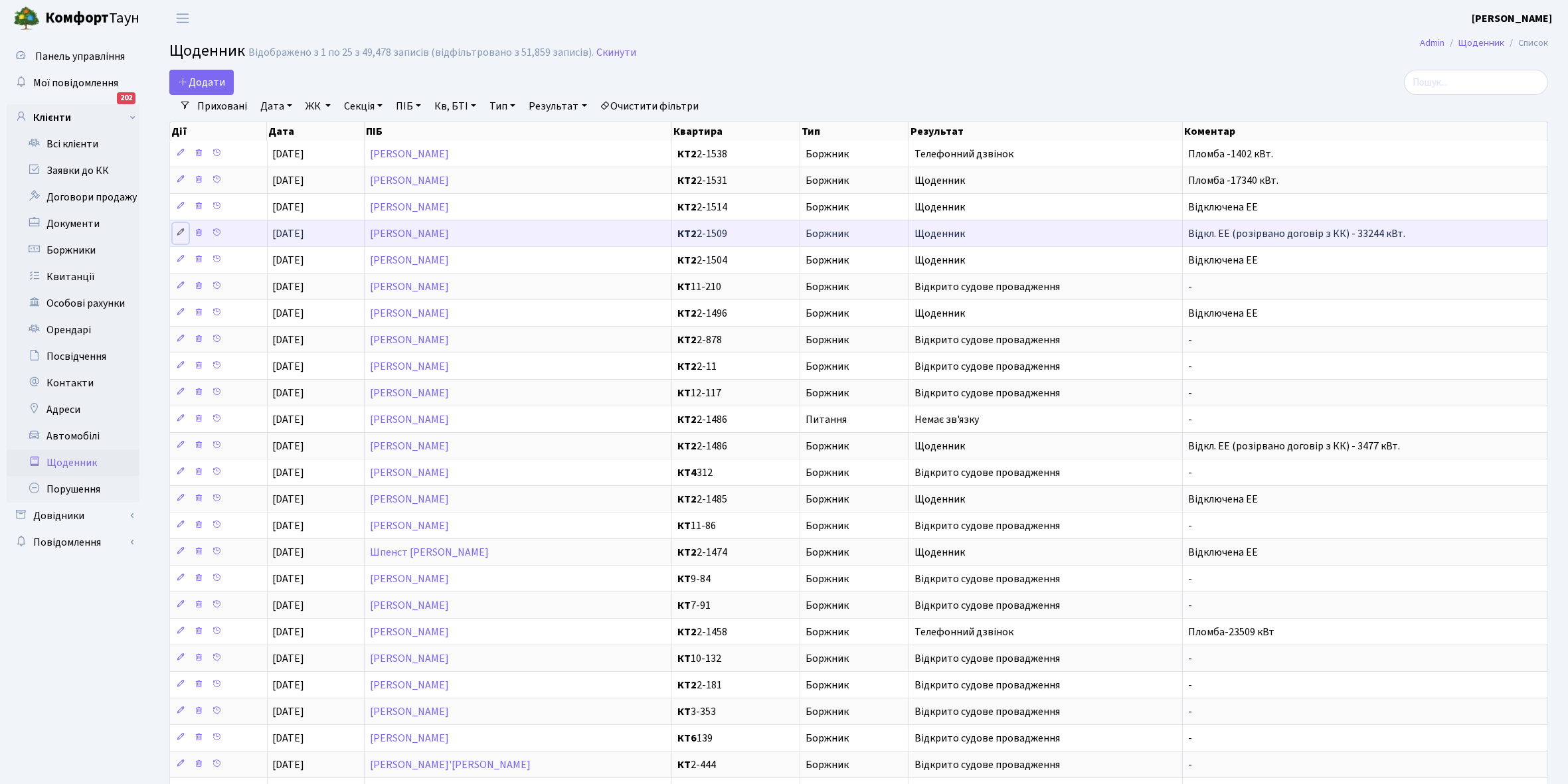
click at [178, 232] on icon at bounding box center [180, 232] width 10 height 10
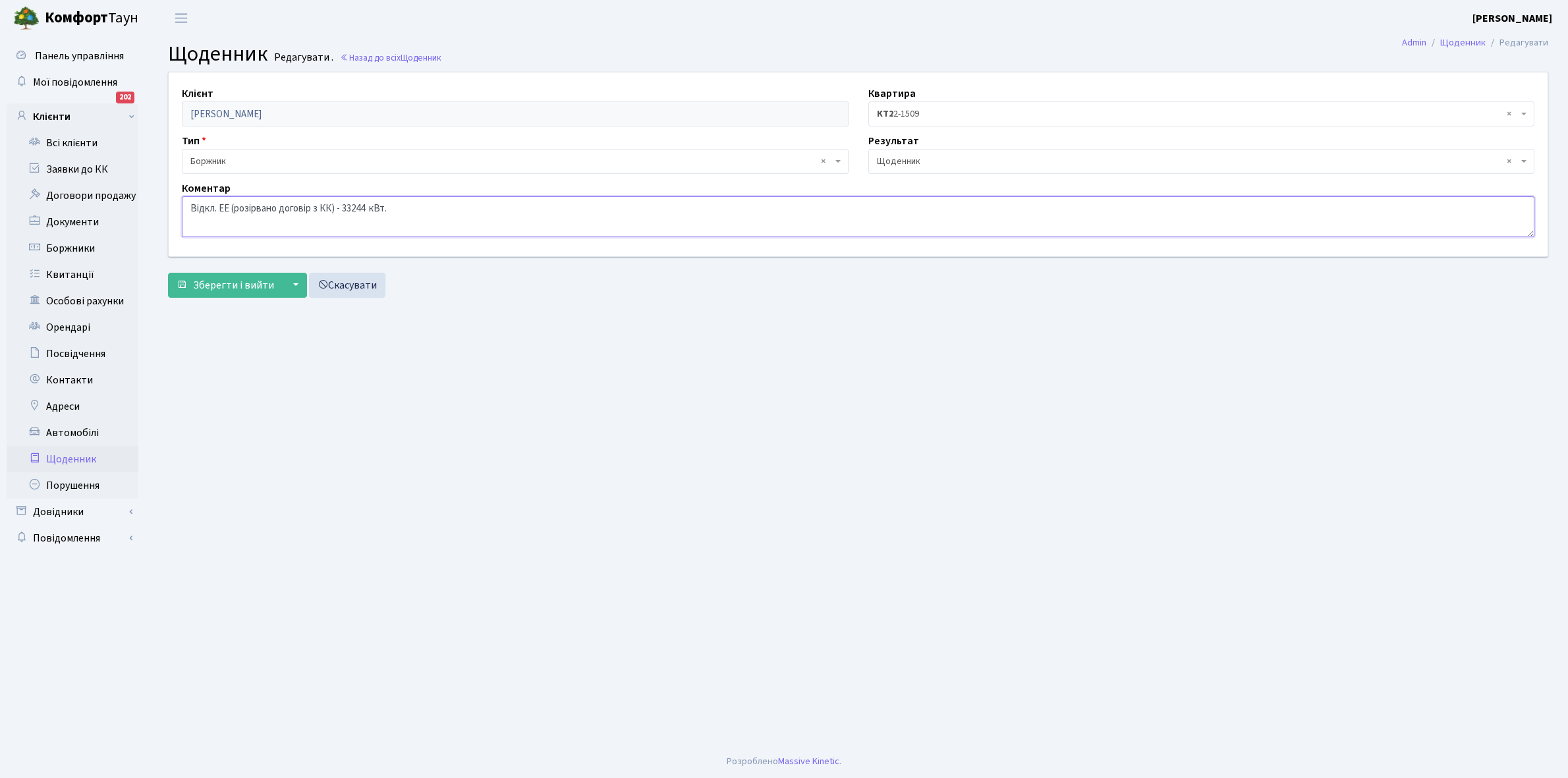
drag, startPoint x: 188, startPoint y: 206, endPoint x: 429, endPoint y: 218, distance: 241.3
click at [429, 218] on textarea "Відкл. ЕЕ (розірвано договір з КК) - 33244 кВт." at bounding box center [857, 217] width 1352 height 41
click at [66, 452] on link "Щоденник" at bounding box center [72, 459] width 132 height 26
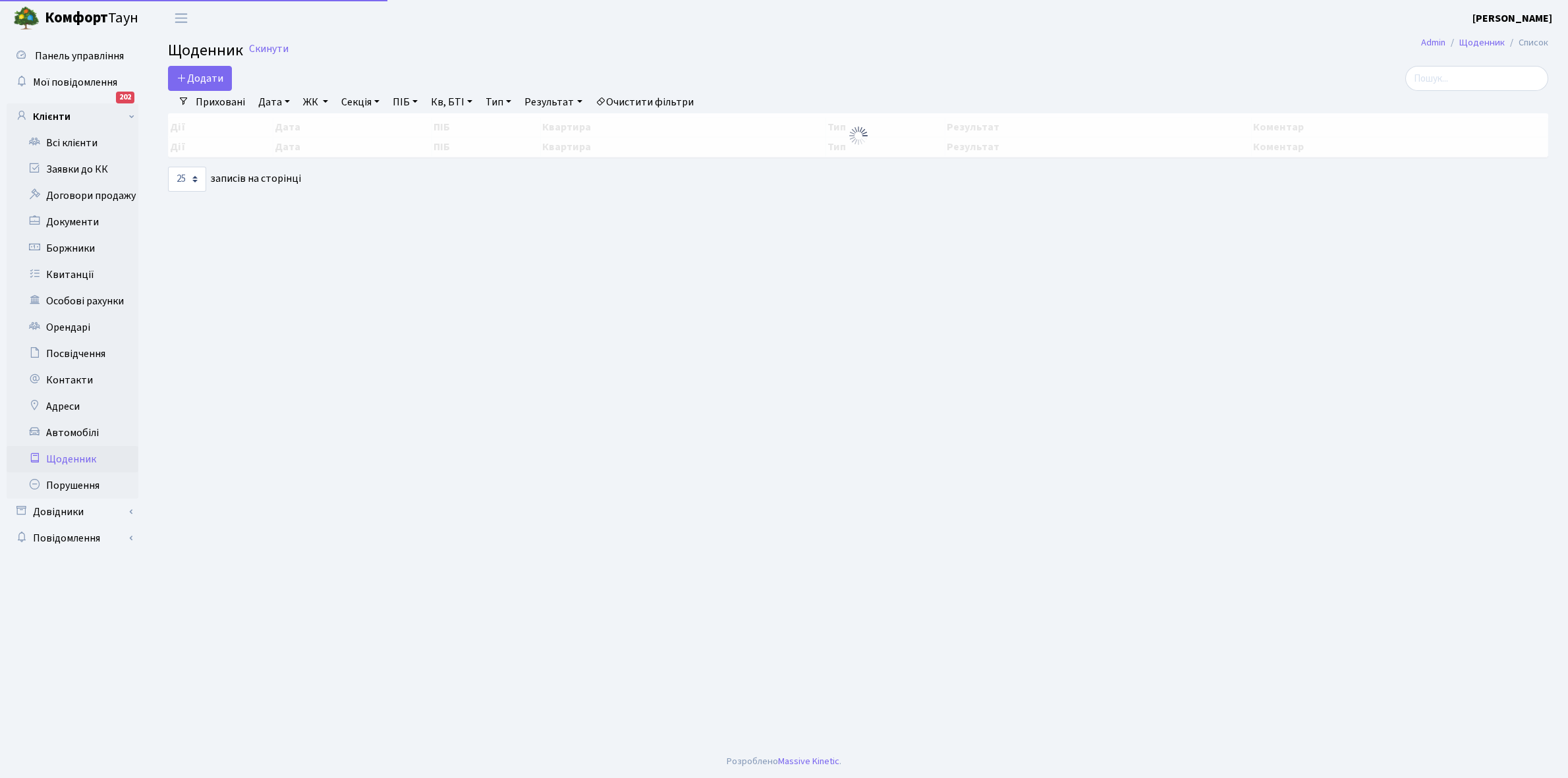
select select "25"
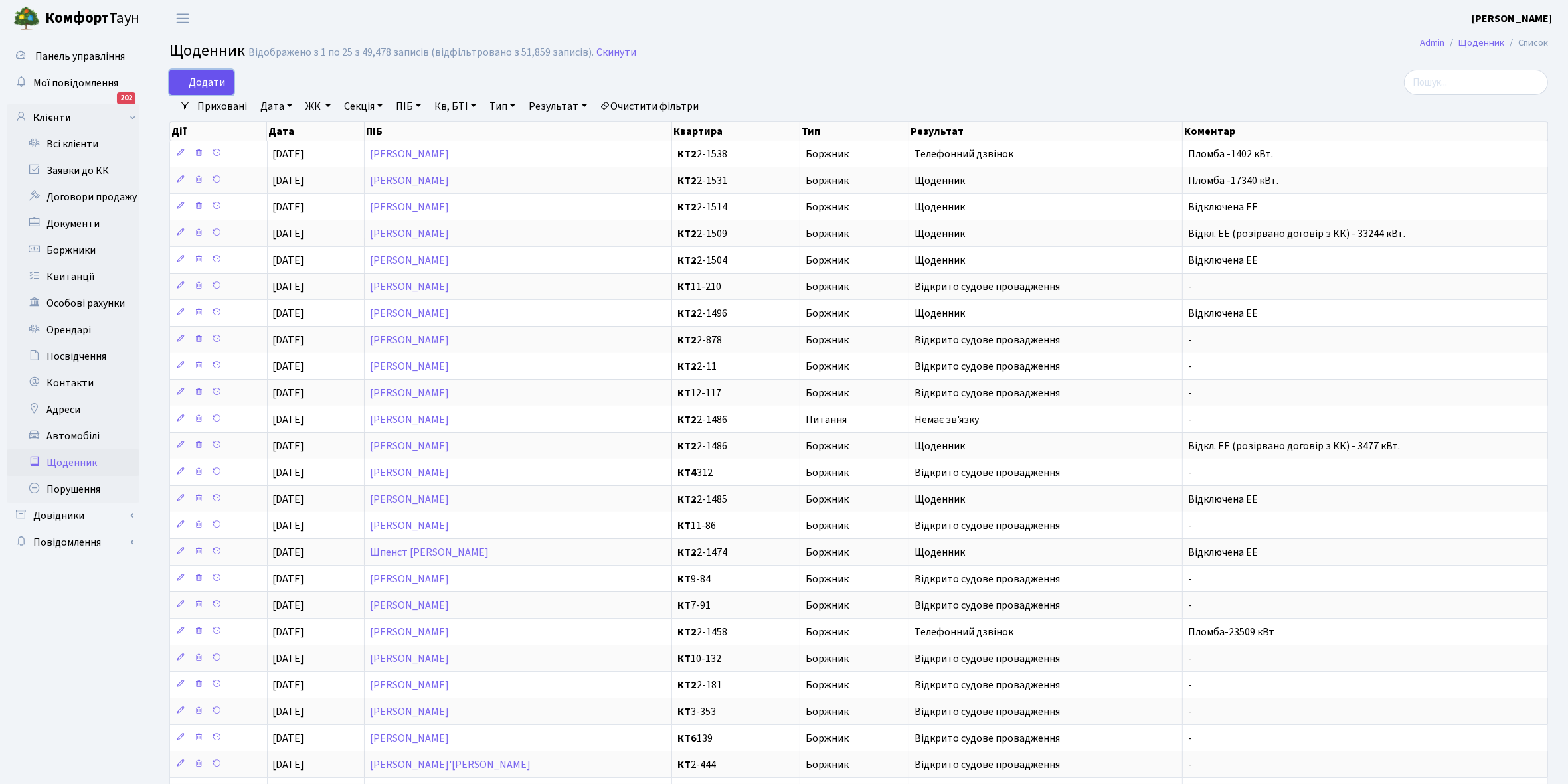
click at [200, 76] on span "Додати" at bounding box center [201, 82] width 47 height 15
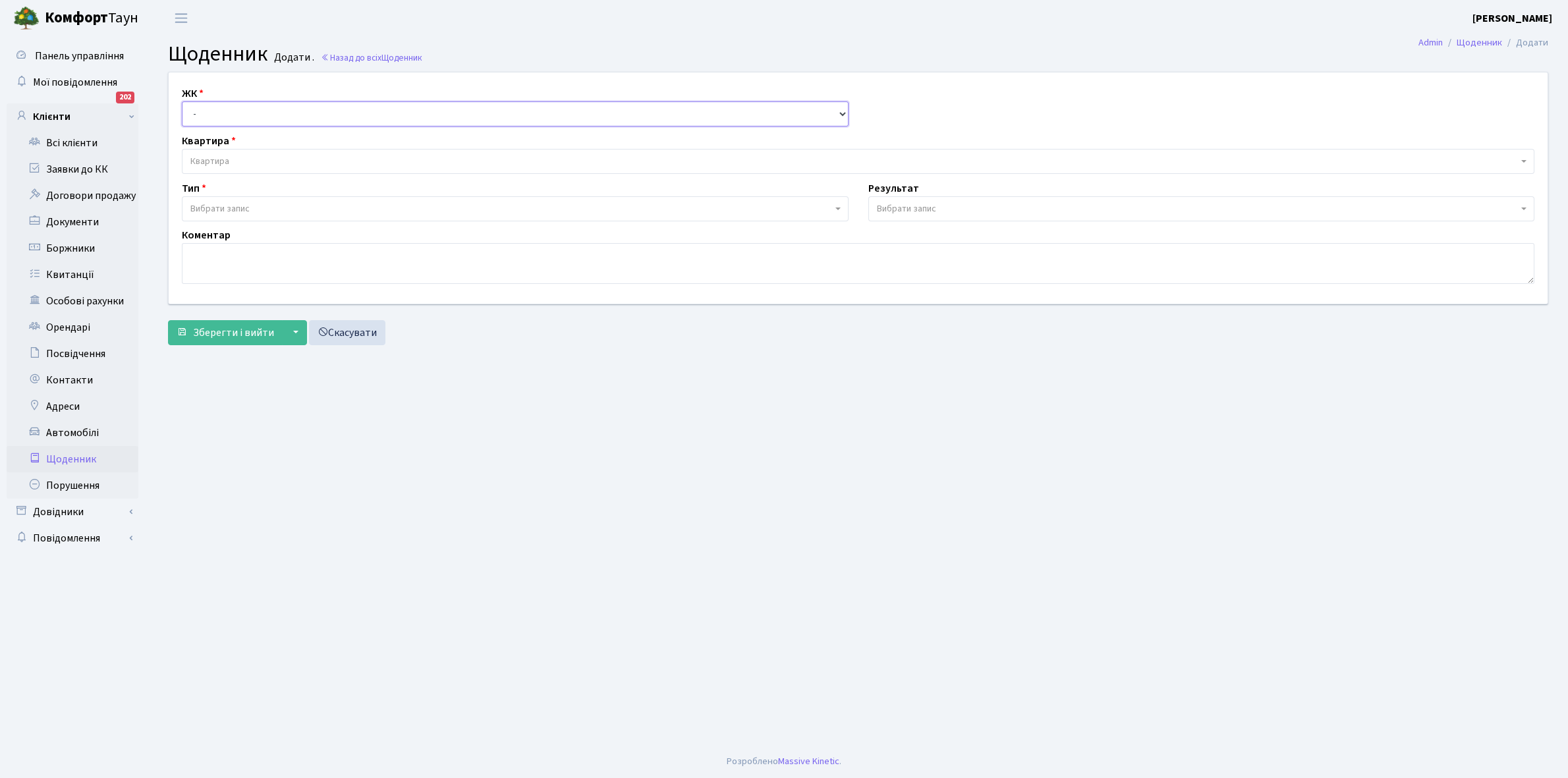
click at [202, 110] on select "- КТ, вул. Регенераторна, 4 КТ2, просп. [STREET_ADDRESS] [STREET_ADDRESS] [PERS…" at bounding box center [515, 114] width 667 height 25
select select "295"
click at [182, 101] on select "- КТ, вул. Регенераторна, 4 КТ2, просп. [STREET_ADDRESS] [STREET_ADDRESS] [PERS…" at bounding box center [515, 114] width 667 height 25
select select
click at [246, 158] on span "Квартира" at bounding box center [854, 161] width 1327 height 13
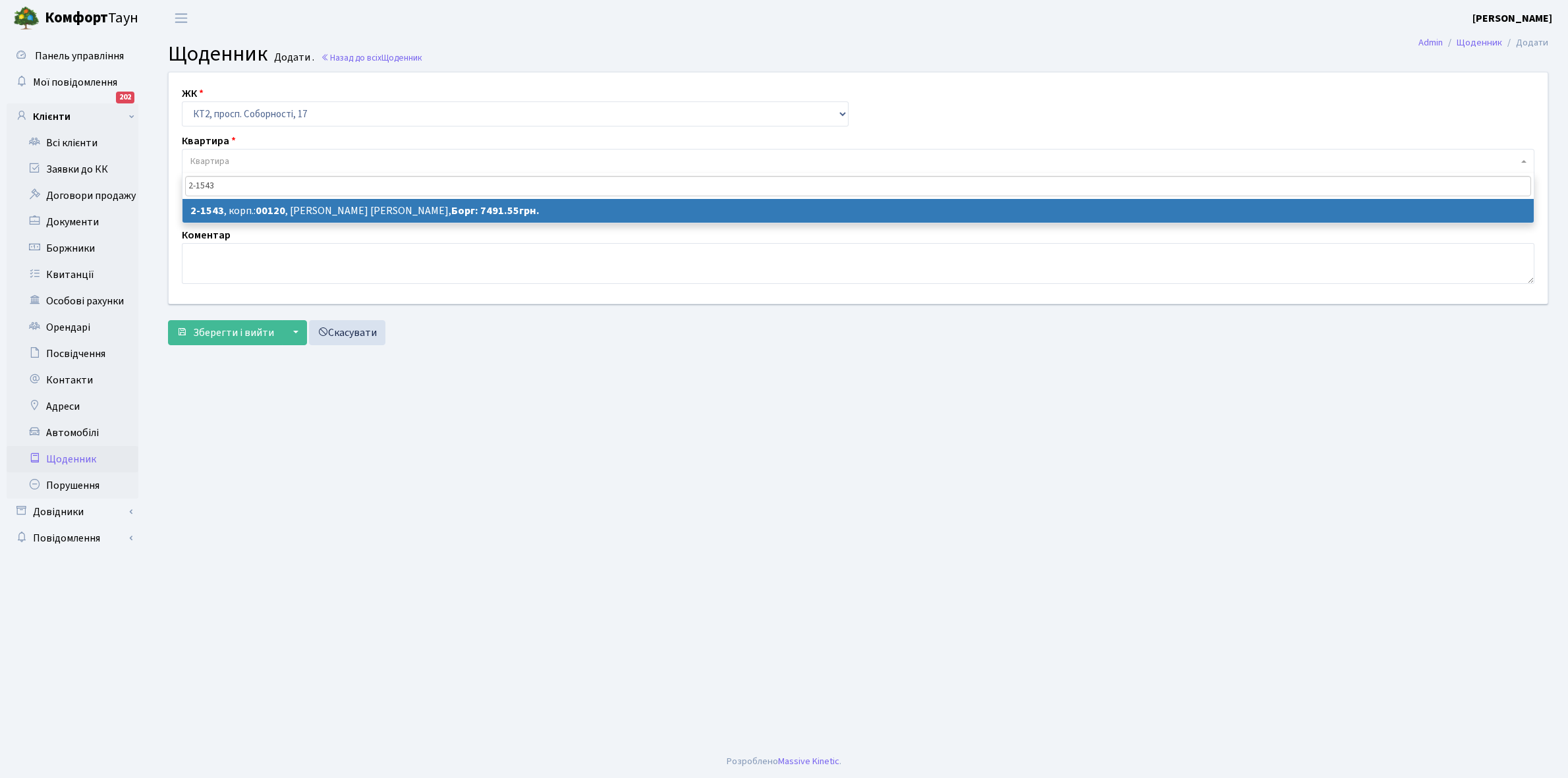
type input "2-1543"
select select "13158"
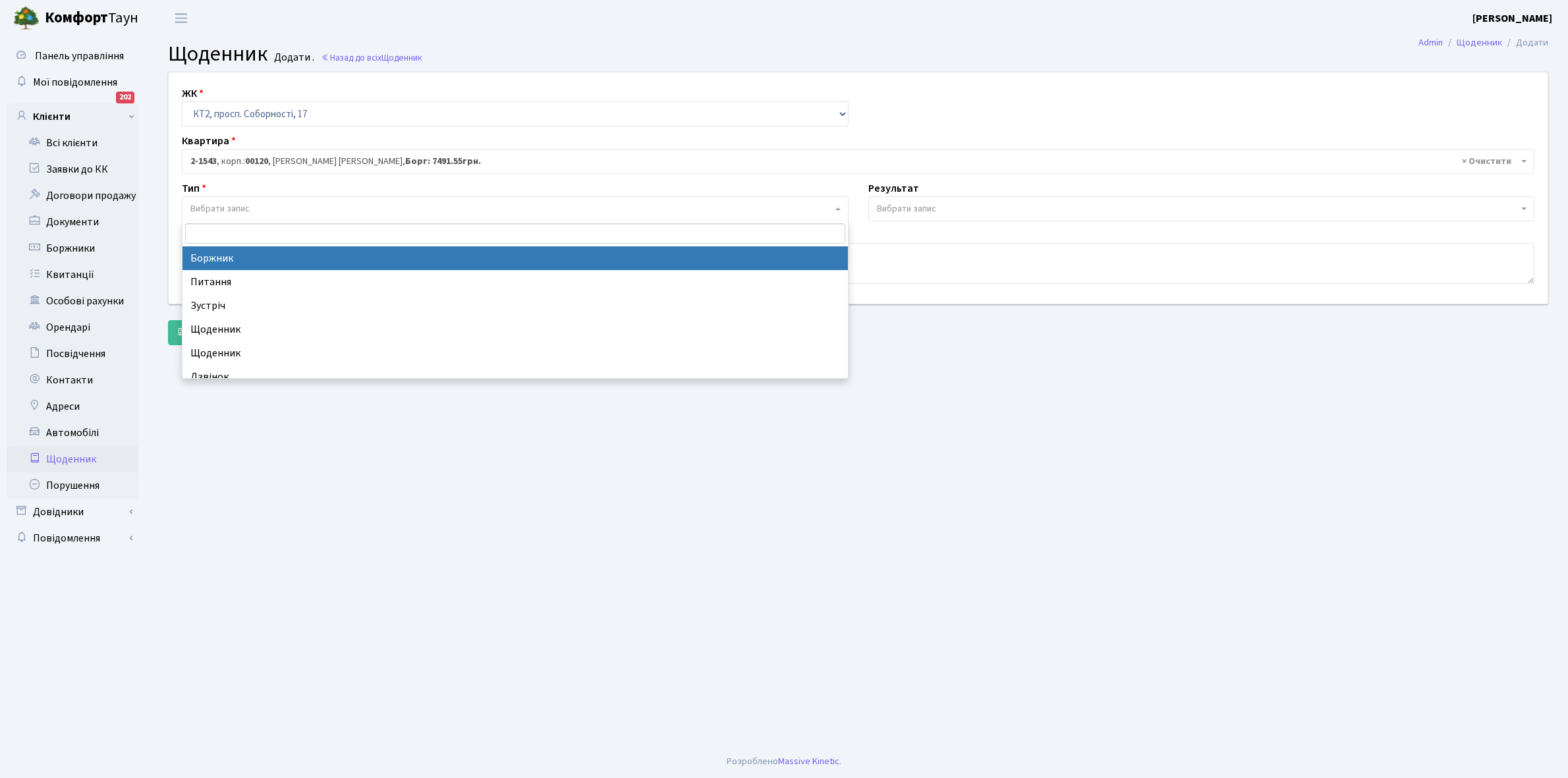
click at [268, 203] on span "Вибрати запис" at bounding box center [511, 209] width 641 height 13
select select "189"
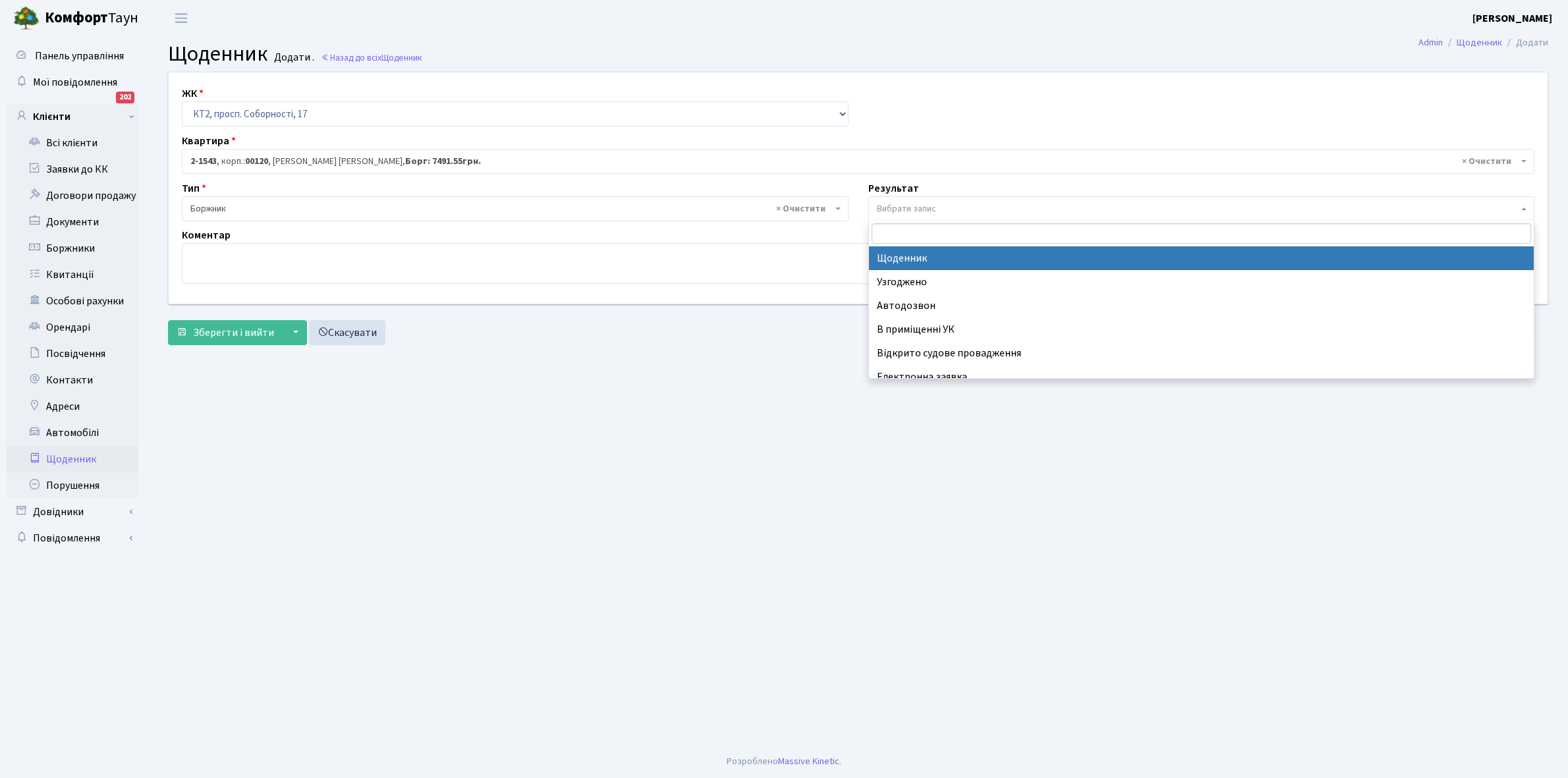
click at [936, 203] on span "Вибрати запис" at bounding box center [906, 209] width 59 height 13
select select "14"
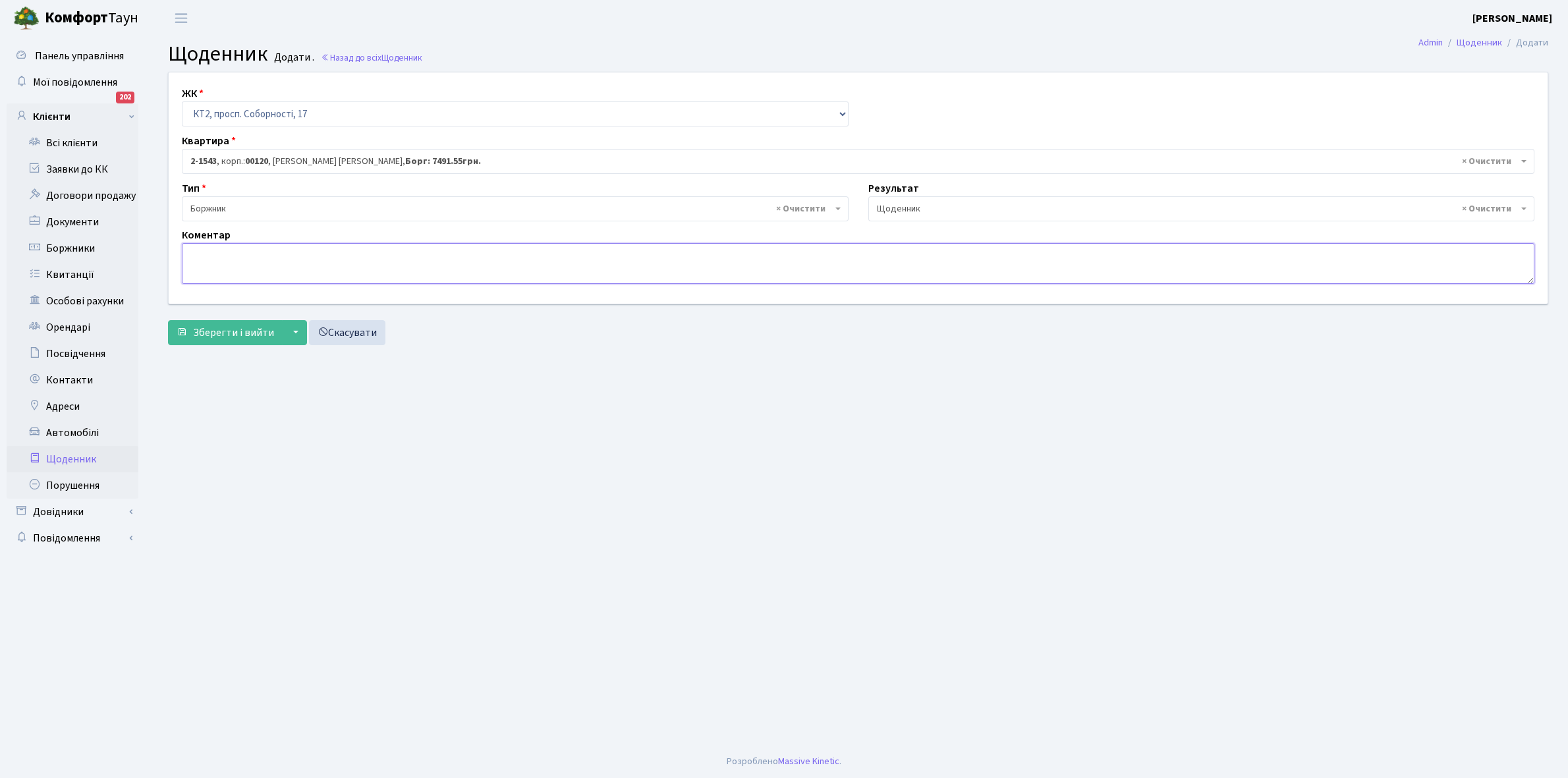
click at [193, 257] on textarea at bounding box center [857, 263] width 1352 height 41
paste textarea "Відкл. ЕЕ (розірвано договір з КК) - 33244 кВт."
click at [364, 249] on textarea "Відкл. ЕЕ (розірвано договір з КК) - 33244 кВт." at bounding box center [857, 263] width 1352 height 41
click at [348, 257] on textarea "Відкл. ЕЕ (розірвано договір з КК) - 4 кВт." at bounding box center [857, 263] width 1352 height 41
type textarea "Відкл. ЕЕ (розірвано договір з КК) - 28469 кВт."
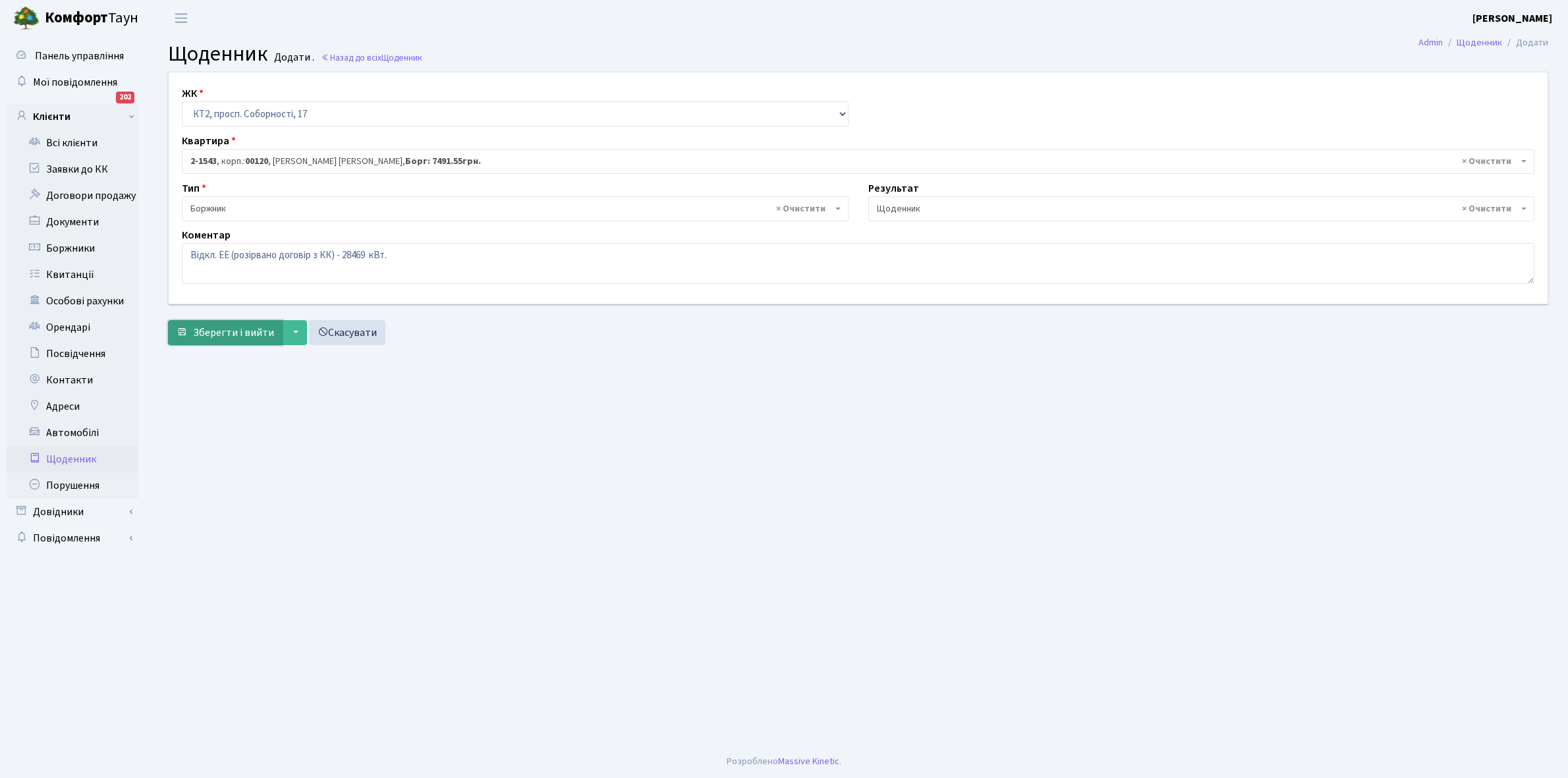
click at [235, 336] on span "Зберегти і вийти" at bounding box center [233, 332] width 81 height 15
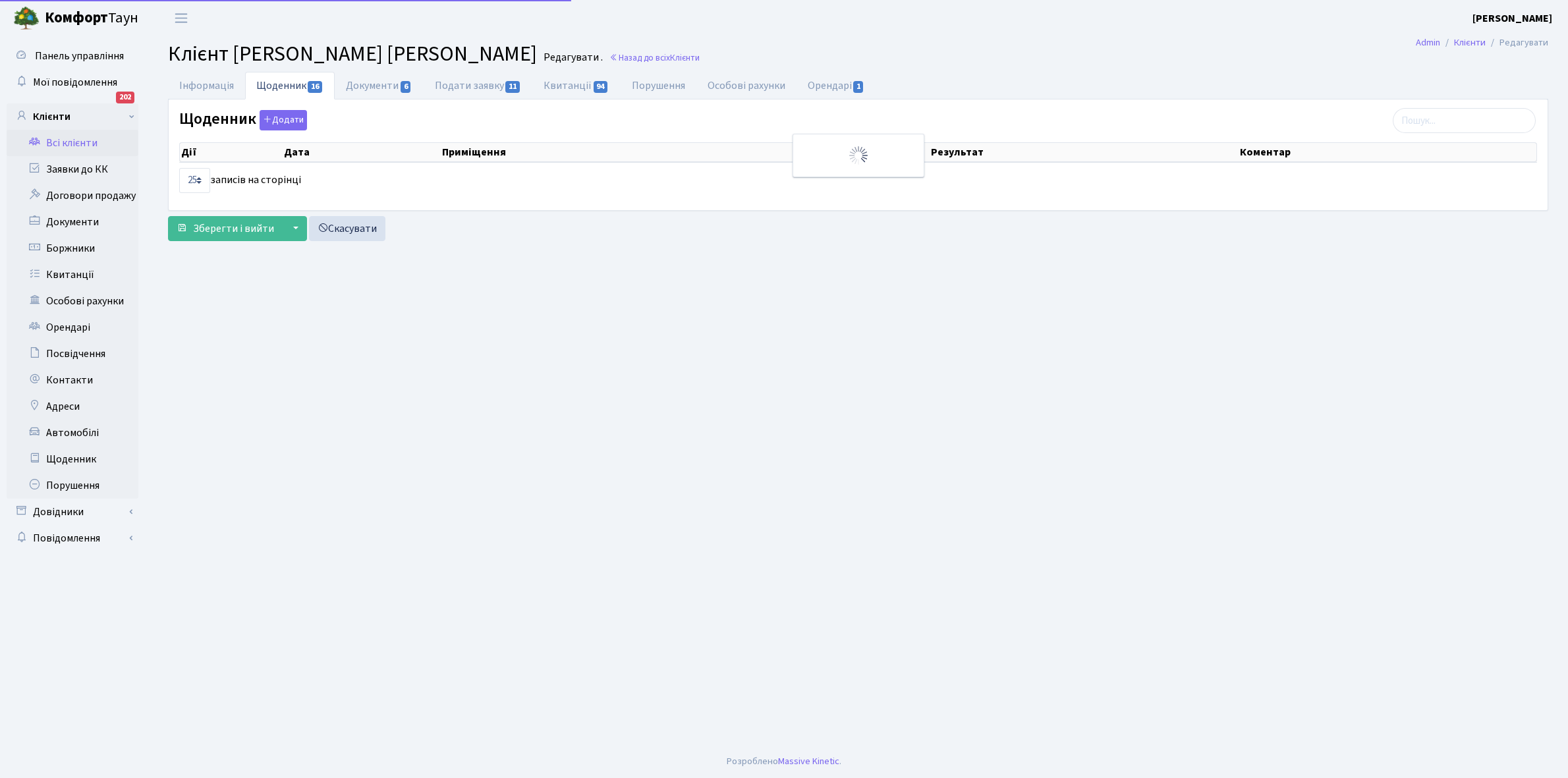
select select "25"
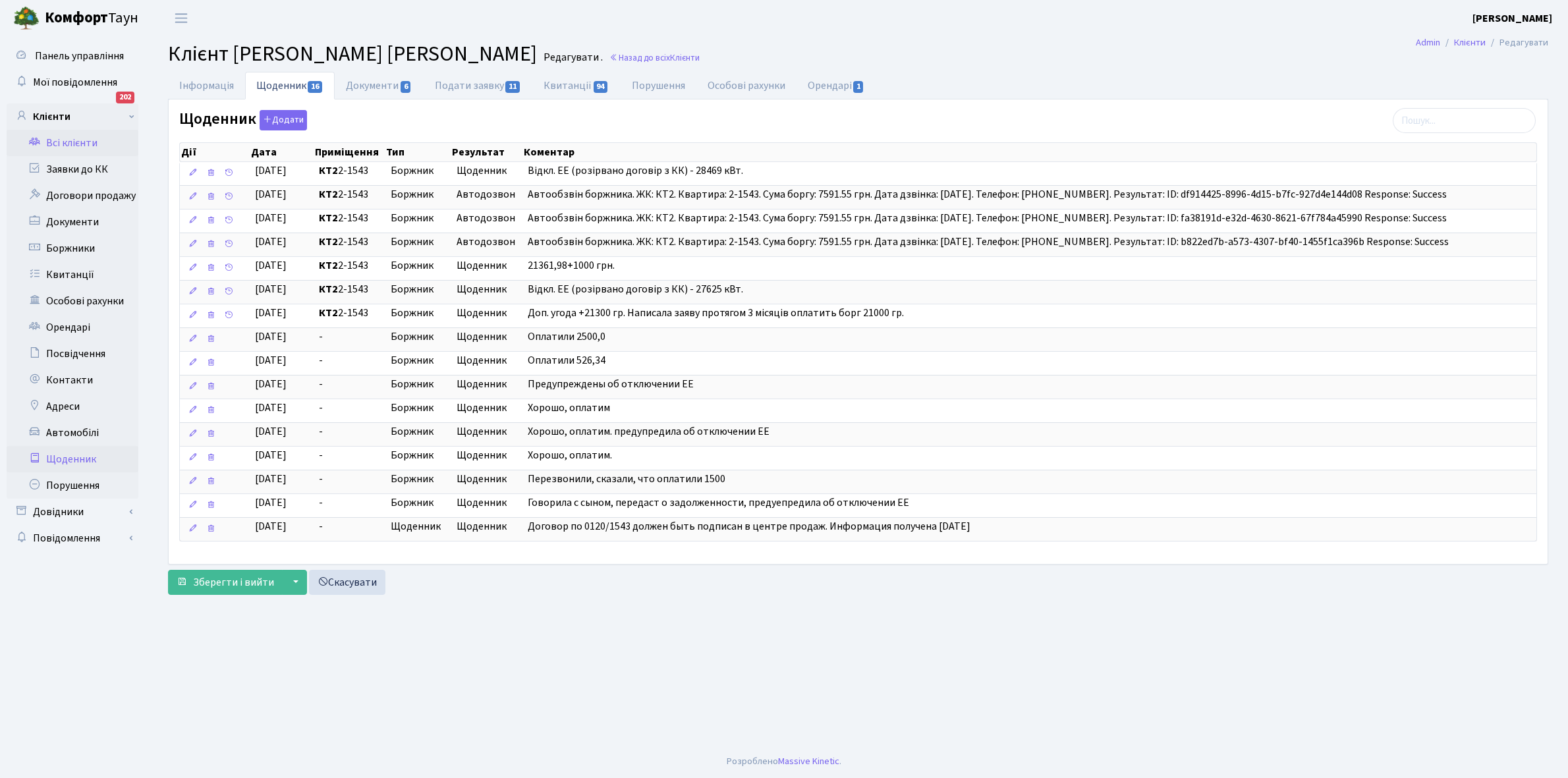
click at [63, 456] on link "Щоденник" at bounding box center [72, 459] width 132 height 26
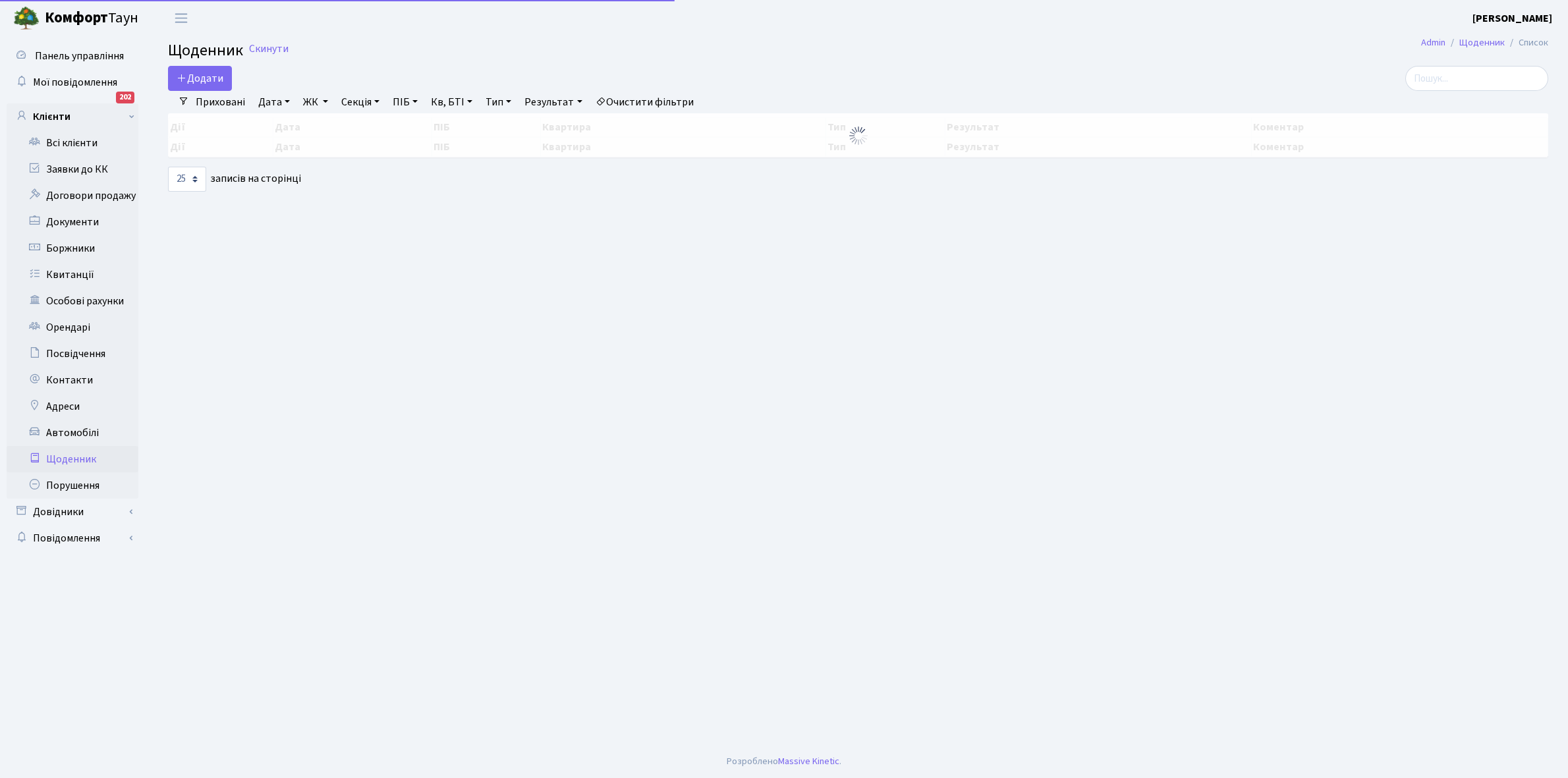
select select "25"
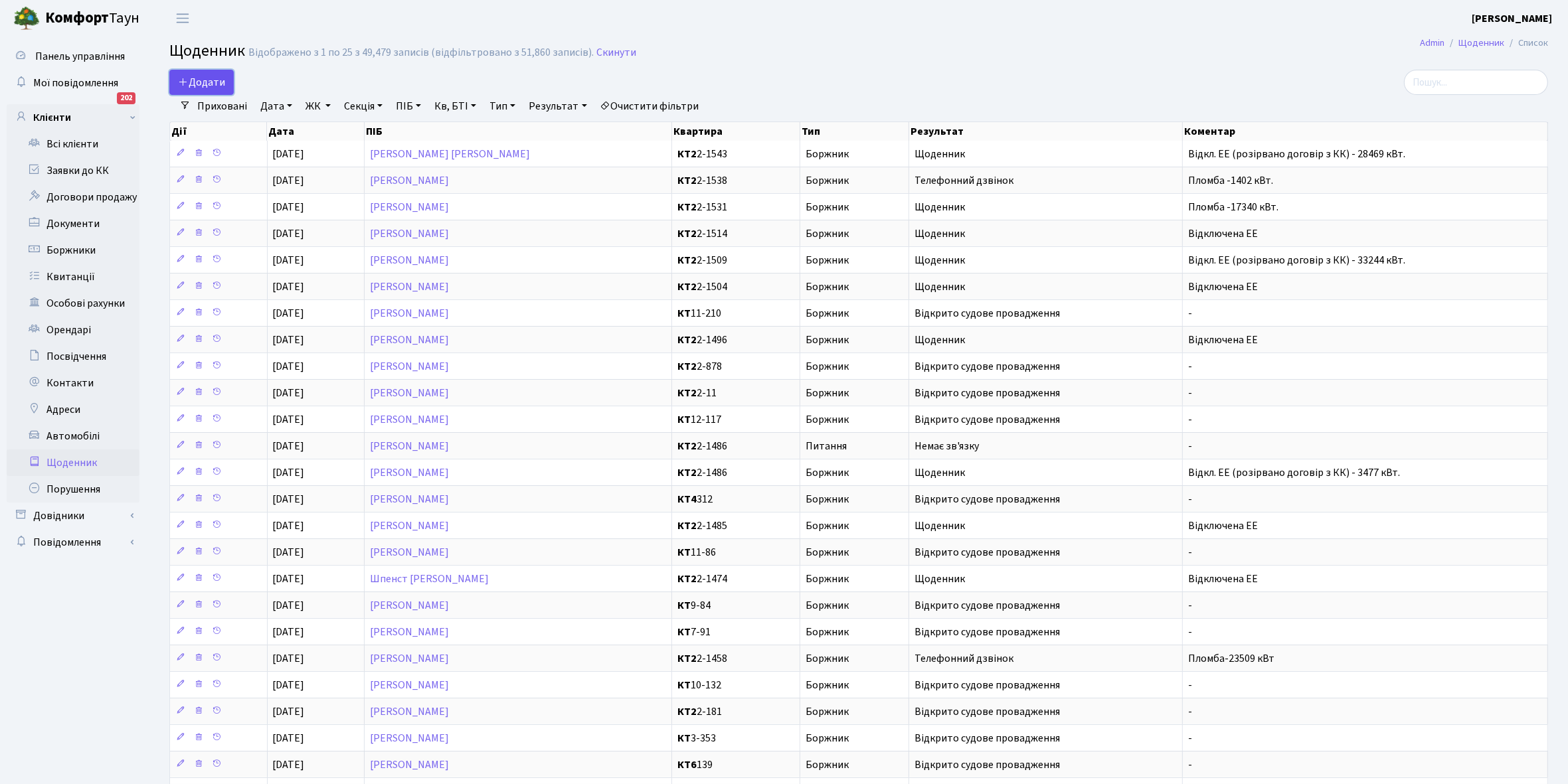
click at [203, 84] on span "Додати" at bounding box center [201, 82] width 47 height 15
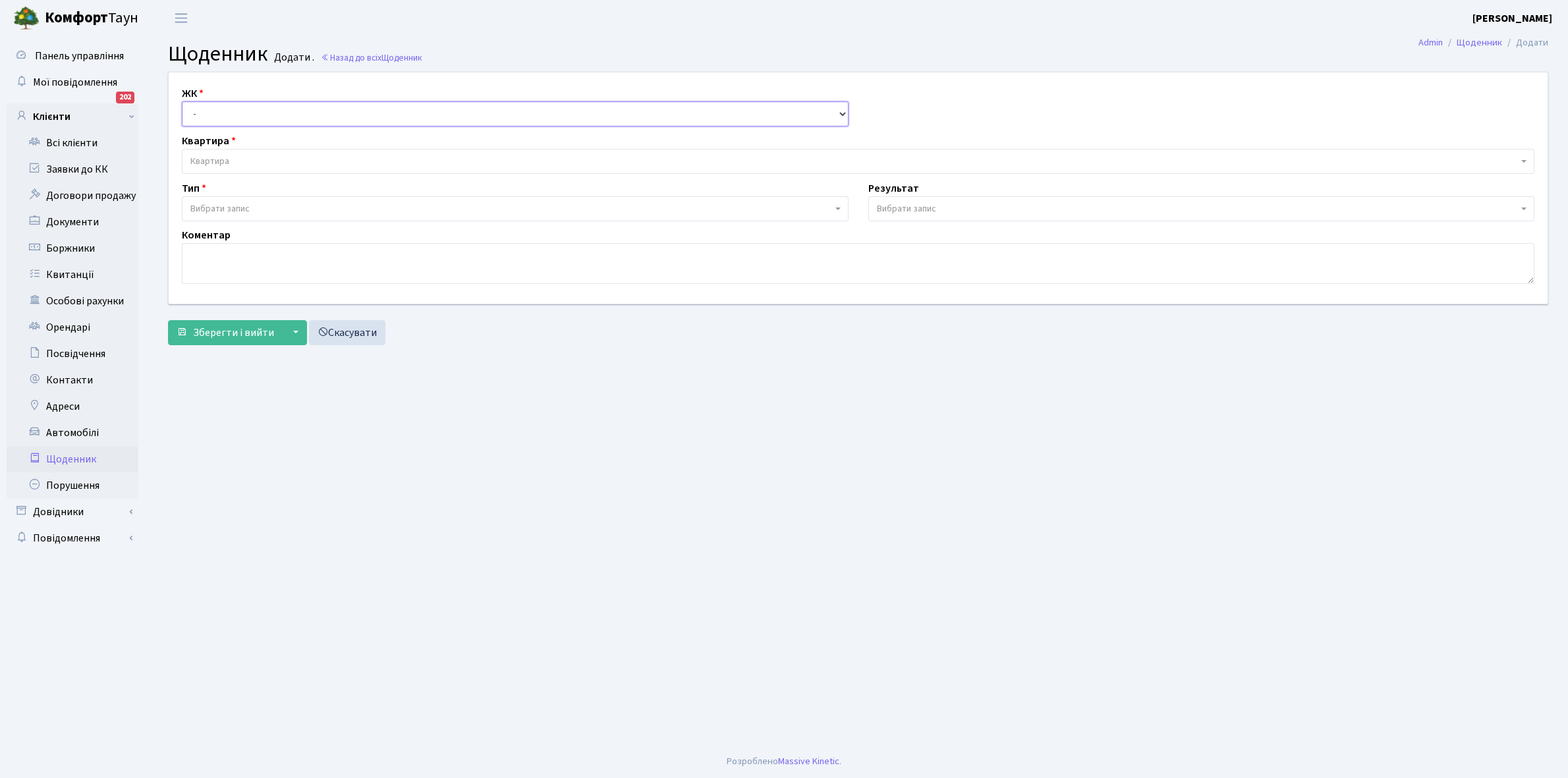
click at [215, 104] on select "- КТ, вул. Регенераторна, 4 КТ2, просп. [STREET_ADDRESS] [STREET_ADDRESS] [PERS…" at bounding box center [515, 114] width 667 height 25
select select "295"
click at [182, 101] on select "- КТ, вул. Регенераторна, 4 КТ2, просп. [STREET_ADDRESS] [STREET_ADDRESS] [PERS…" at bounding box center [515, 114] width 667 height 25
select select
click at [234, 154] on span "Квартира" at bounding box center [857, 161] width 1352 height 25
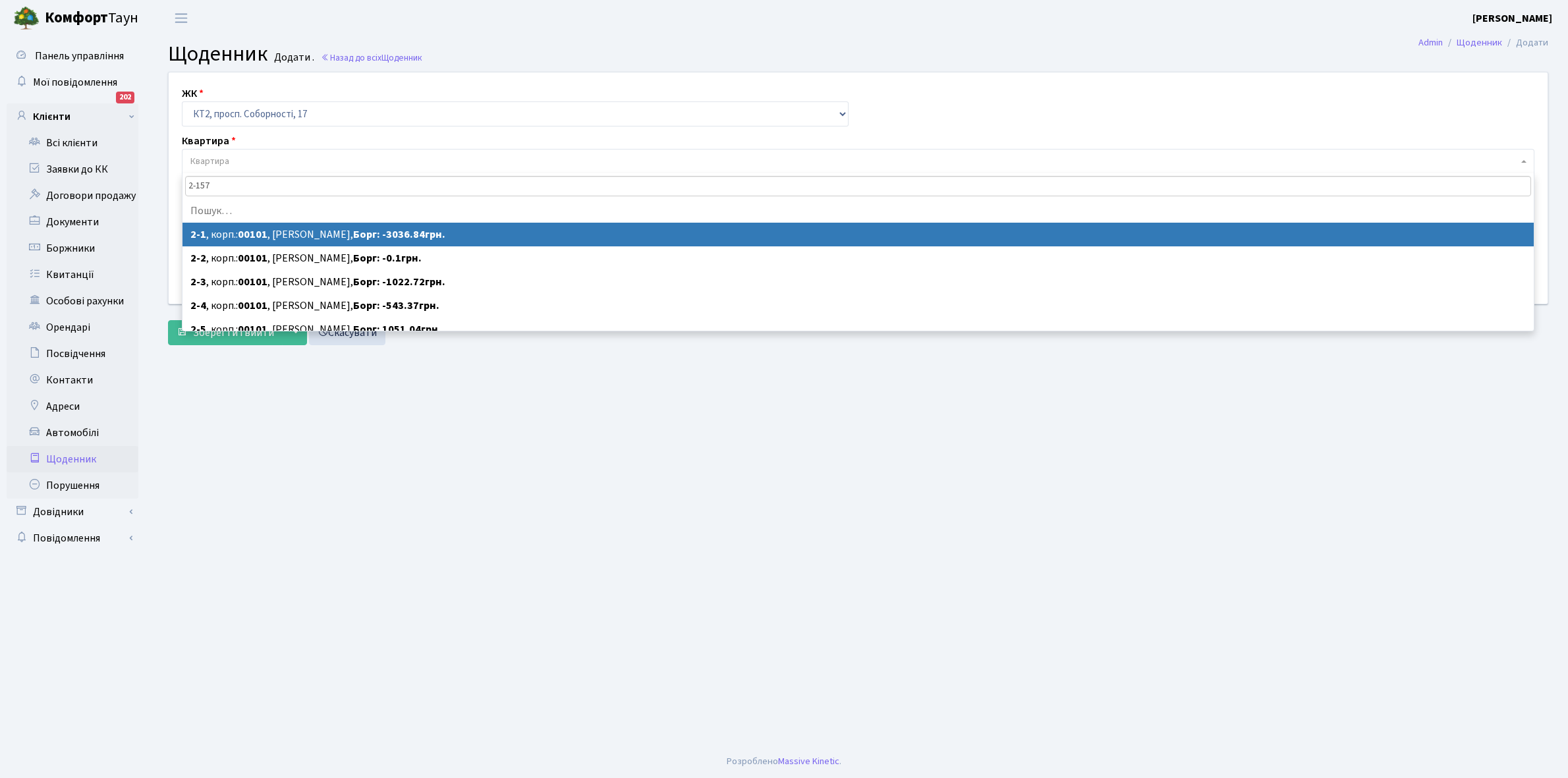
type input "2-1572"
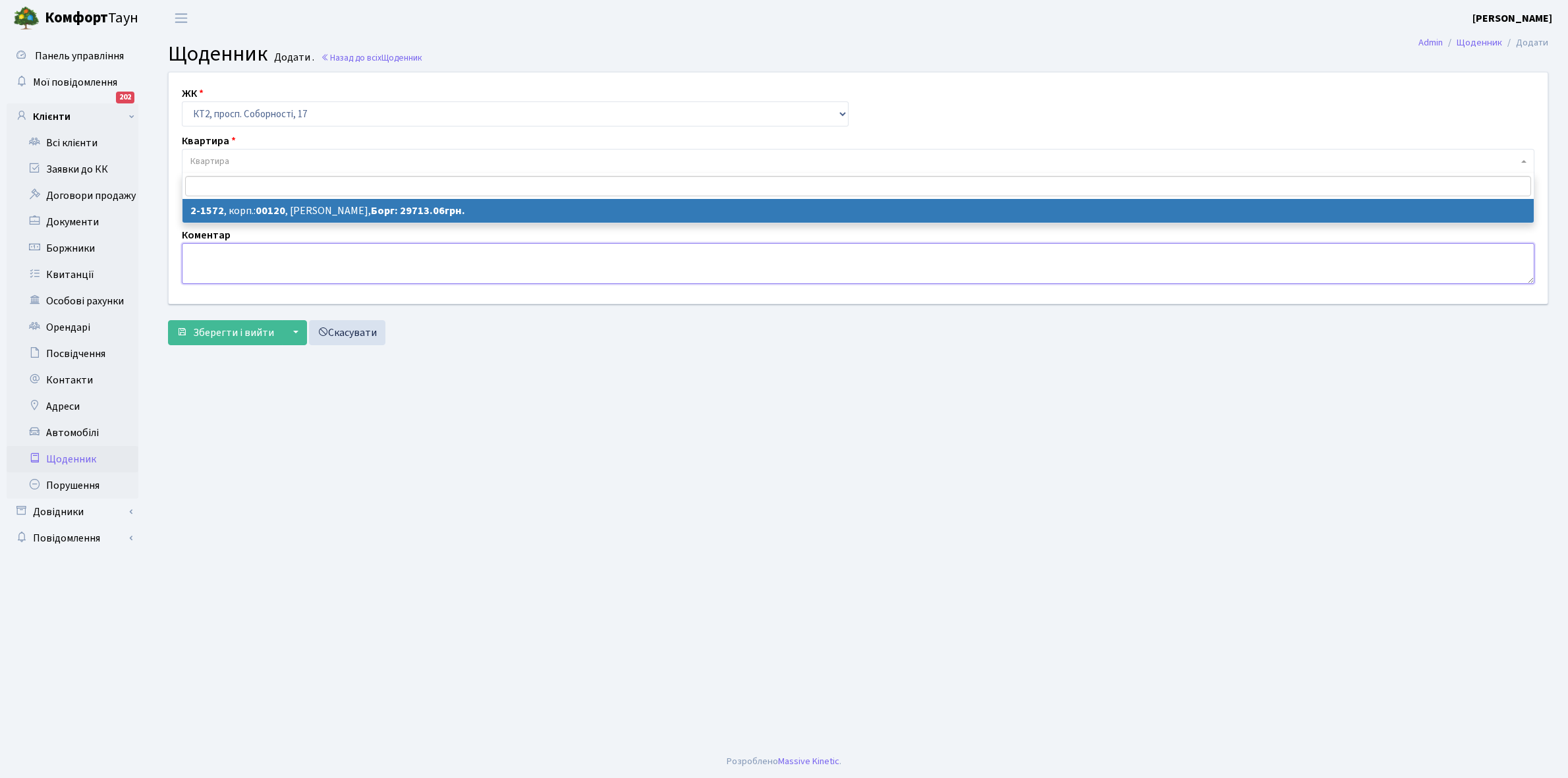
click at [205, 258] on textarea at bounding box center [857, 263] width 1352 height 41
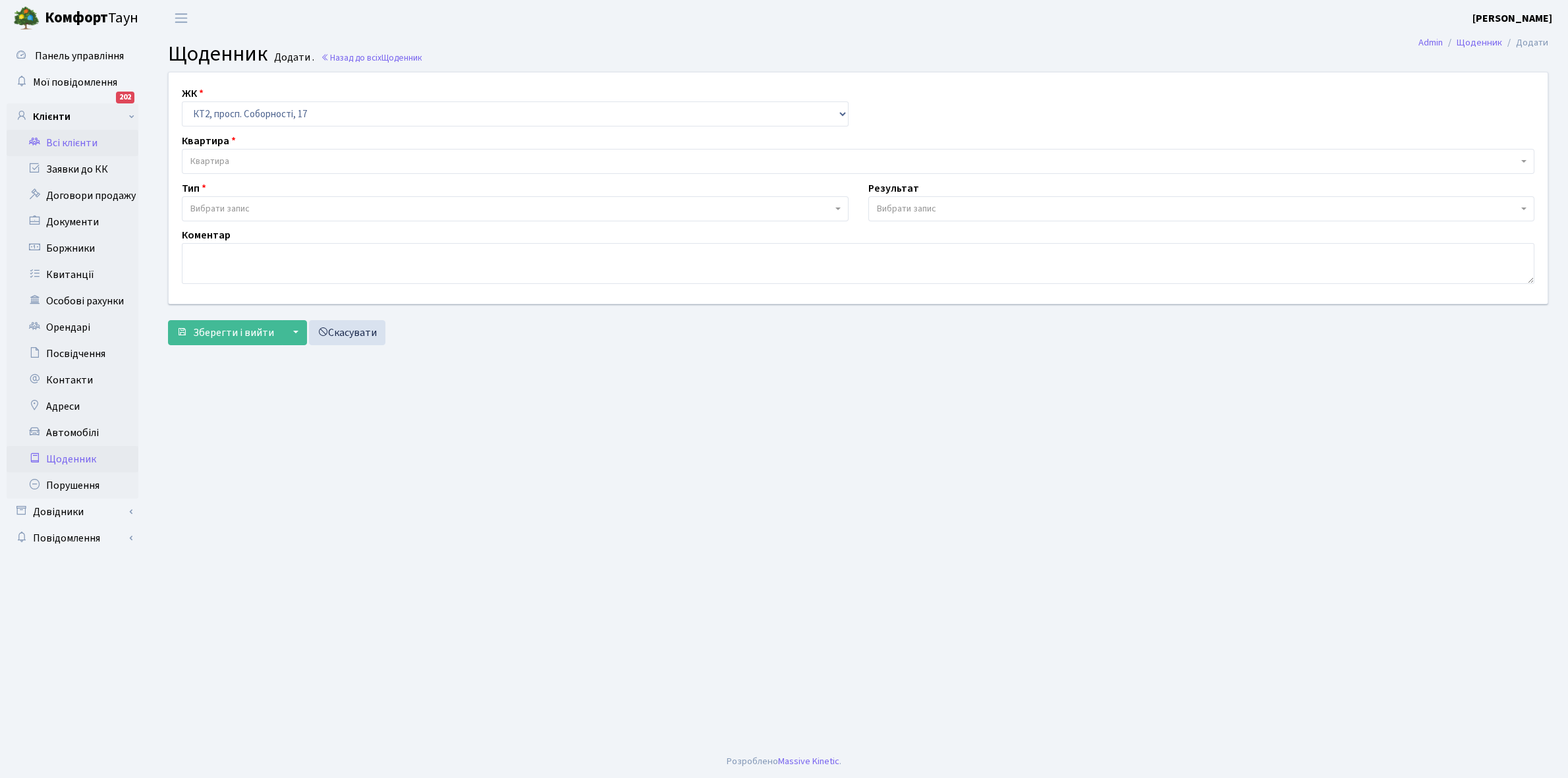
click at [64, 139] on link "Всі клієнти" at bounding box center [72, 143] width 132 height 26
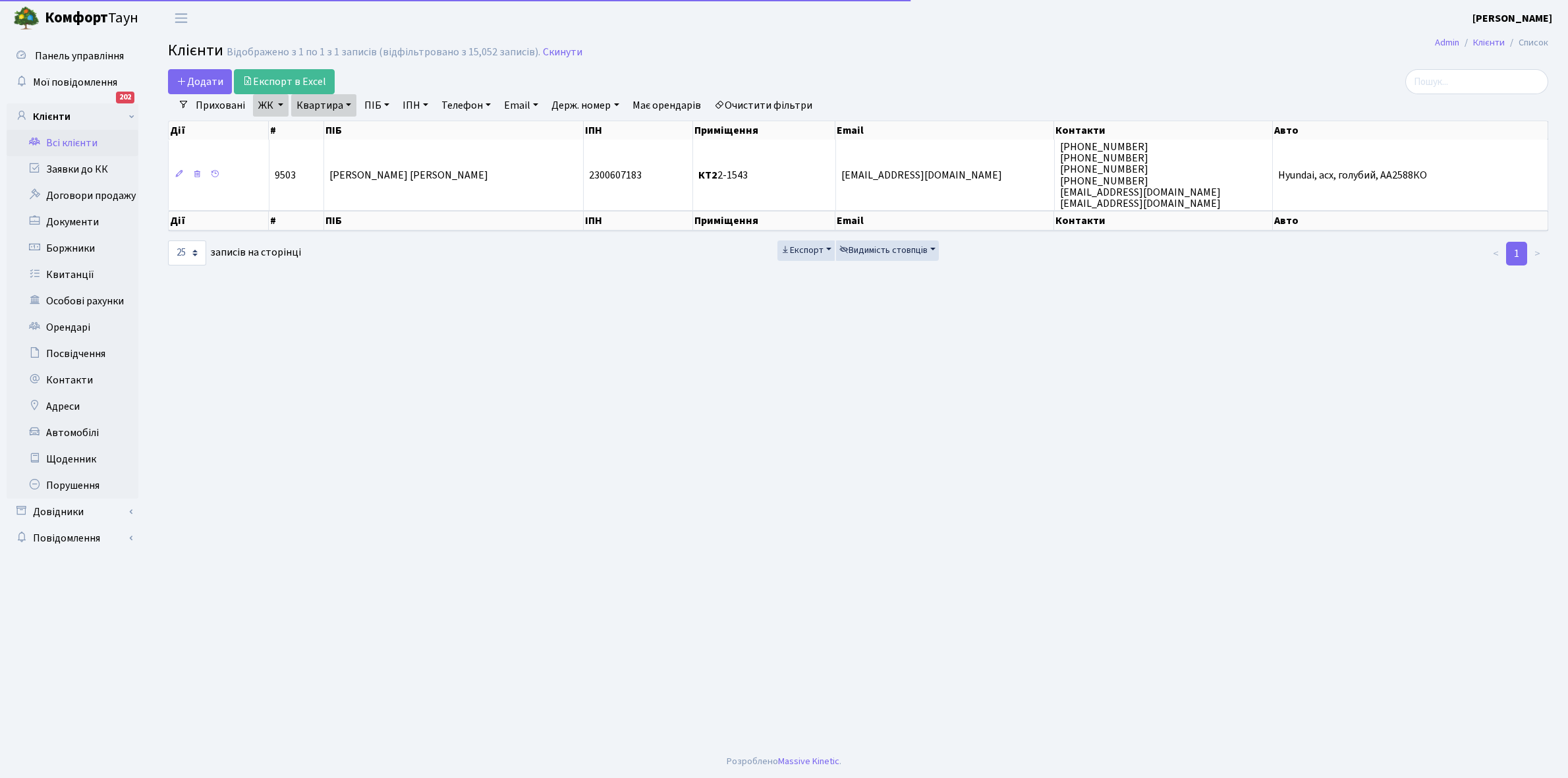
select select "25"
click at [344, 100] on link "Квартира" at bounding box center [323, 105] width 65 height 23
click at [341, 127] on input "2-1543" at bounding box center [330, 131] width 77 height 25
type input "2-1410"
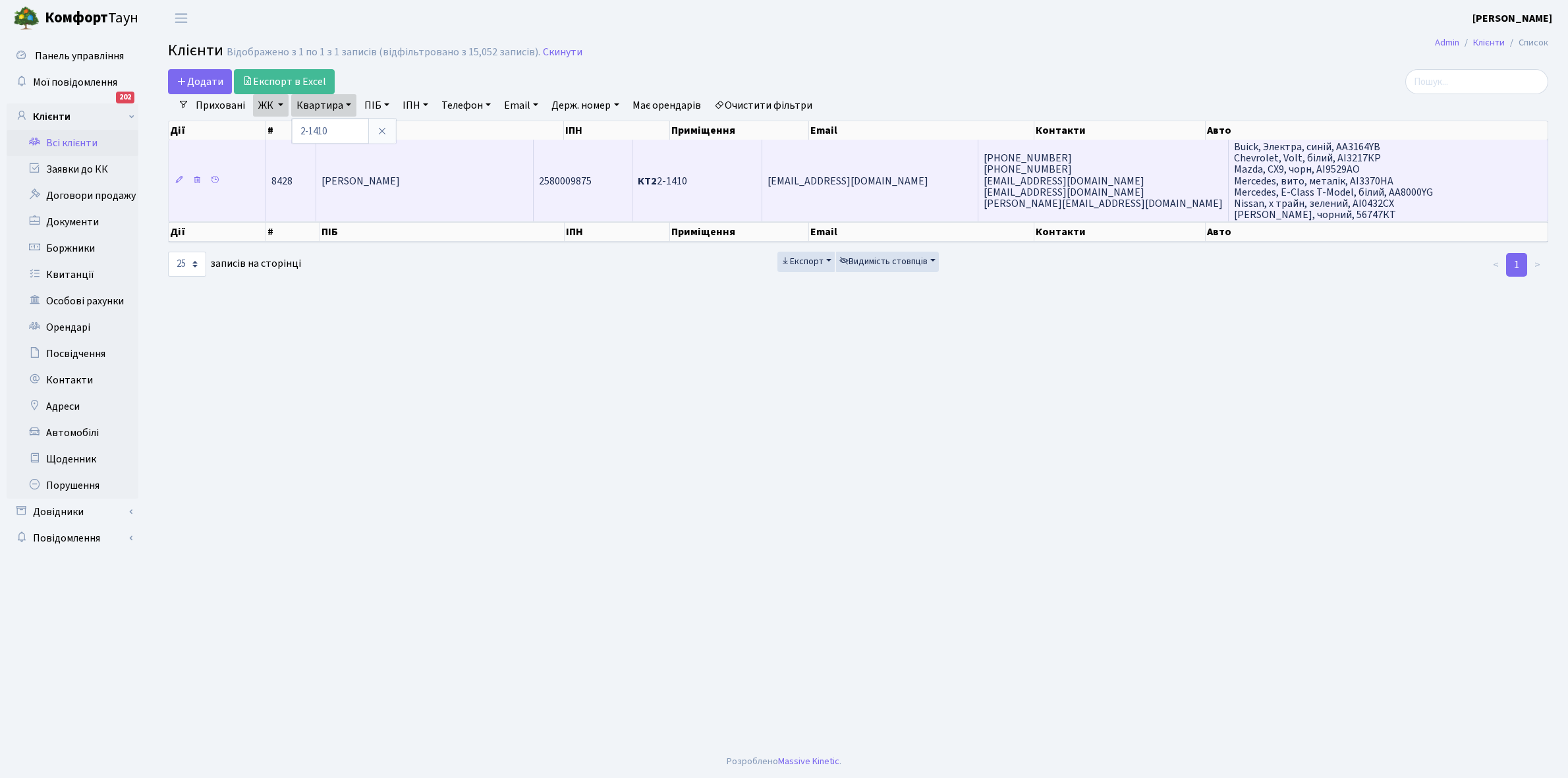
click at [429, 188] on td "[PERSON_NAME]" at bounding box center [425, 181] width 217 height 82
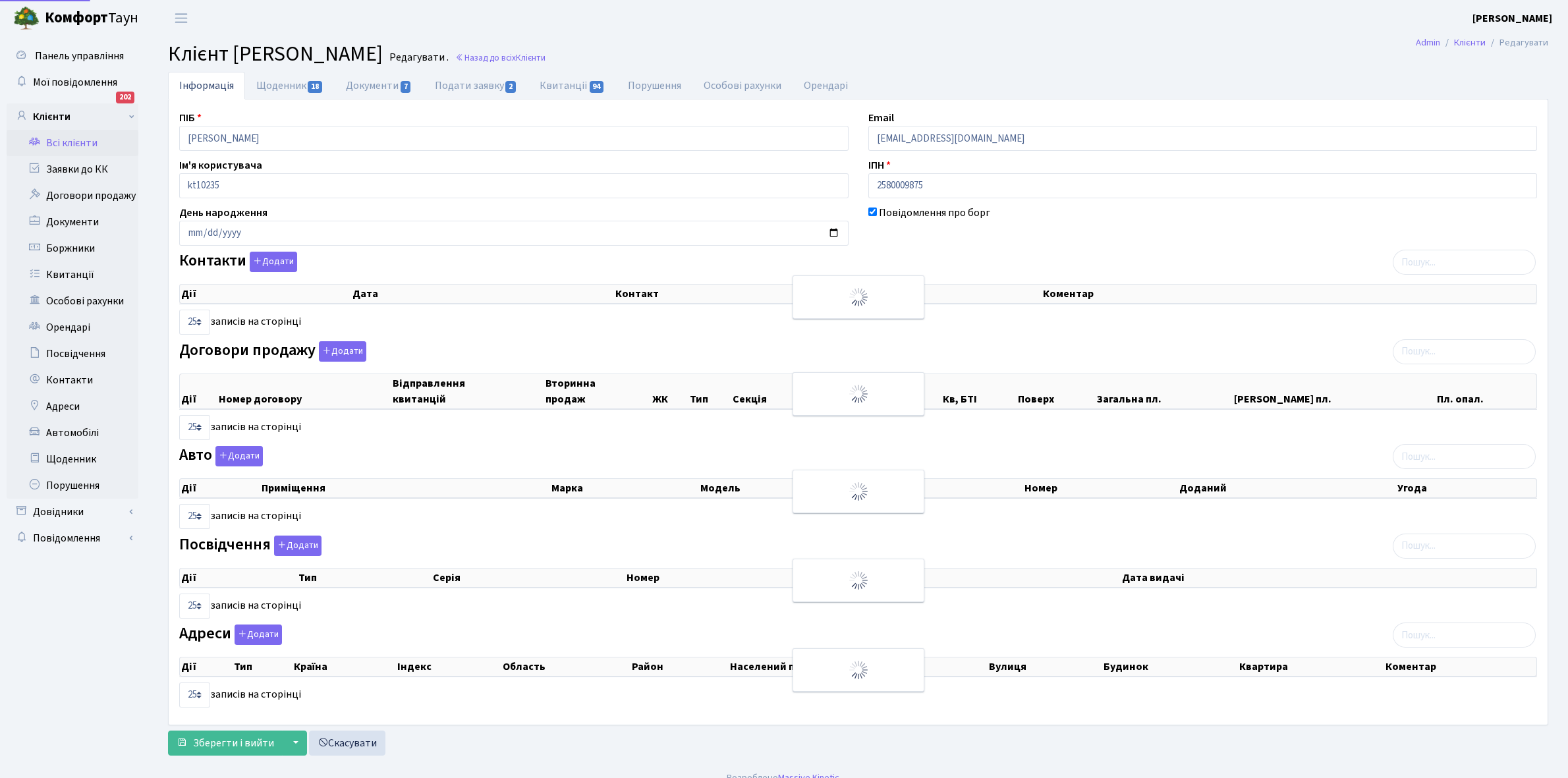
select select "25"
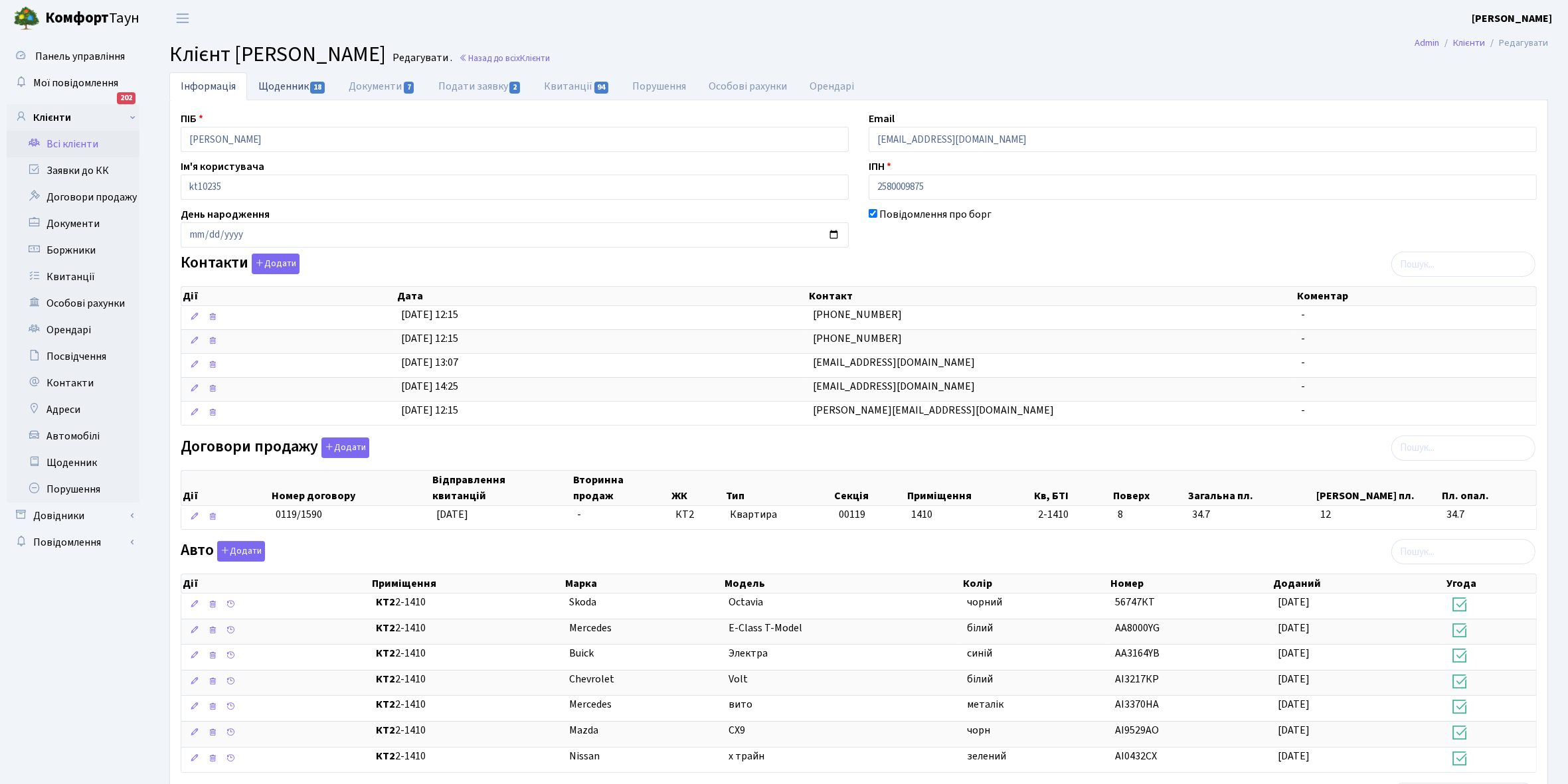
click at [279, 91] on link "Щоденник 18" at bounding box center [292, 85] width 90 height 27
select select "25"
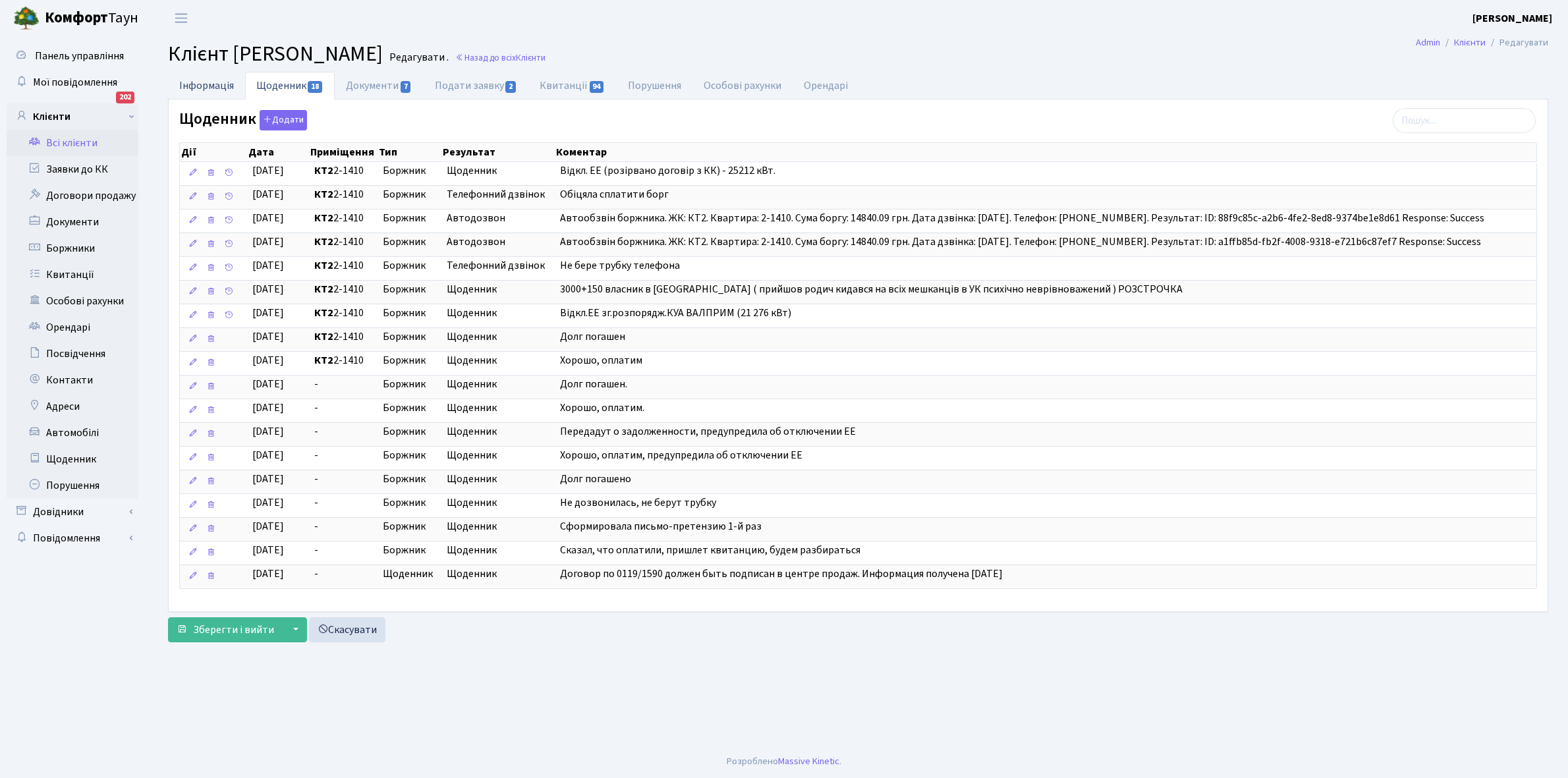
click at [188, 85] on link "Інформація" at bounding box center [206, 85] width 77 height 27
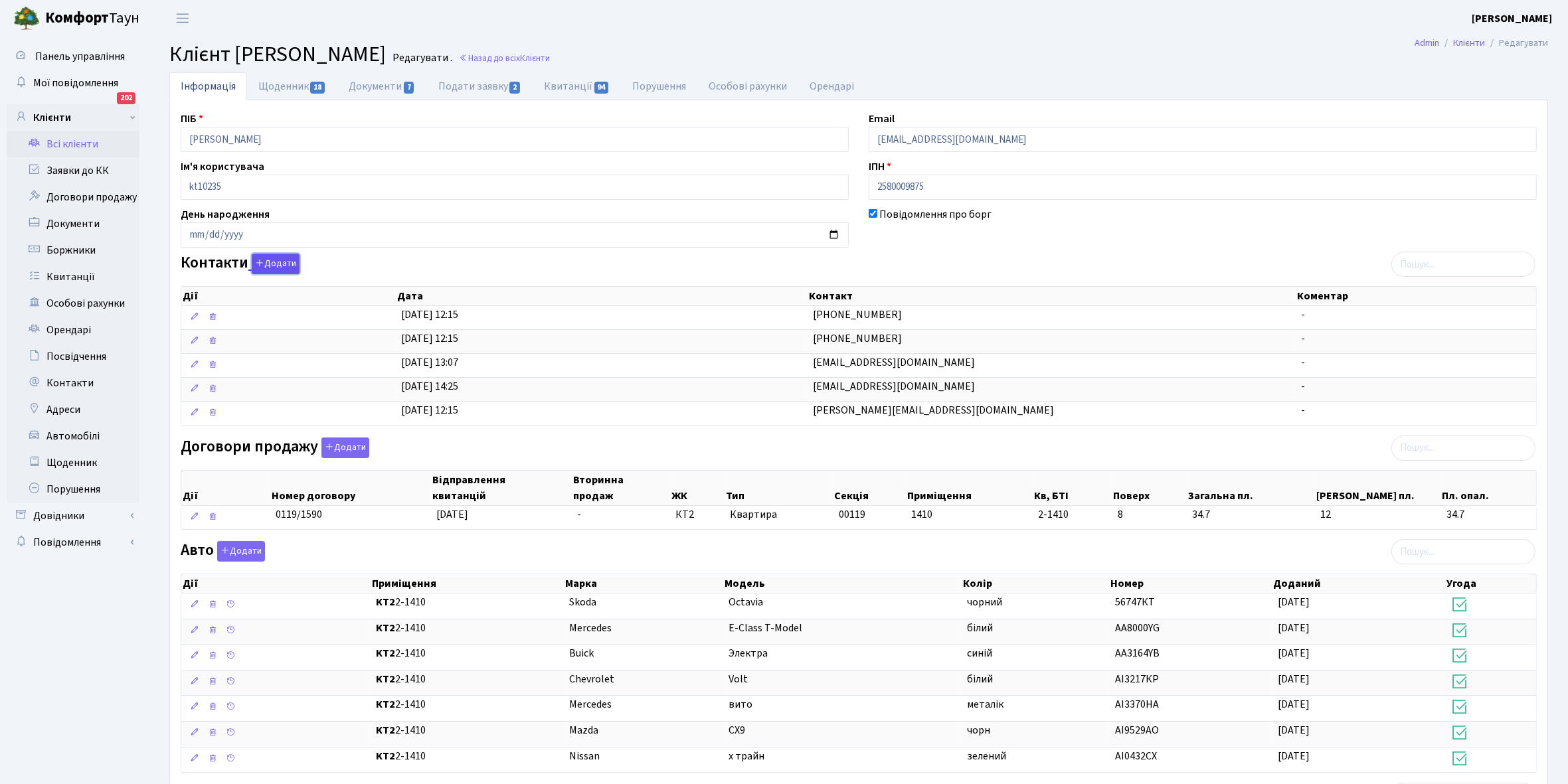
click at [276, 260] on button "Додати" at bounding box center [275, 264] width 48 height 21
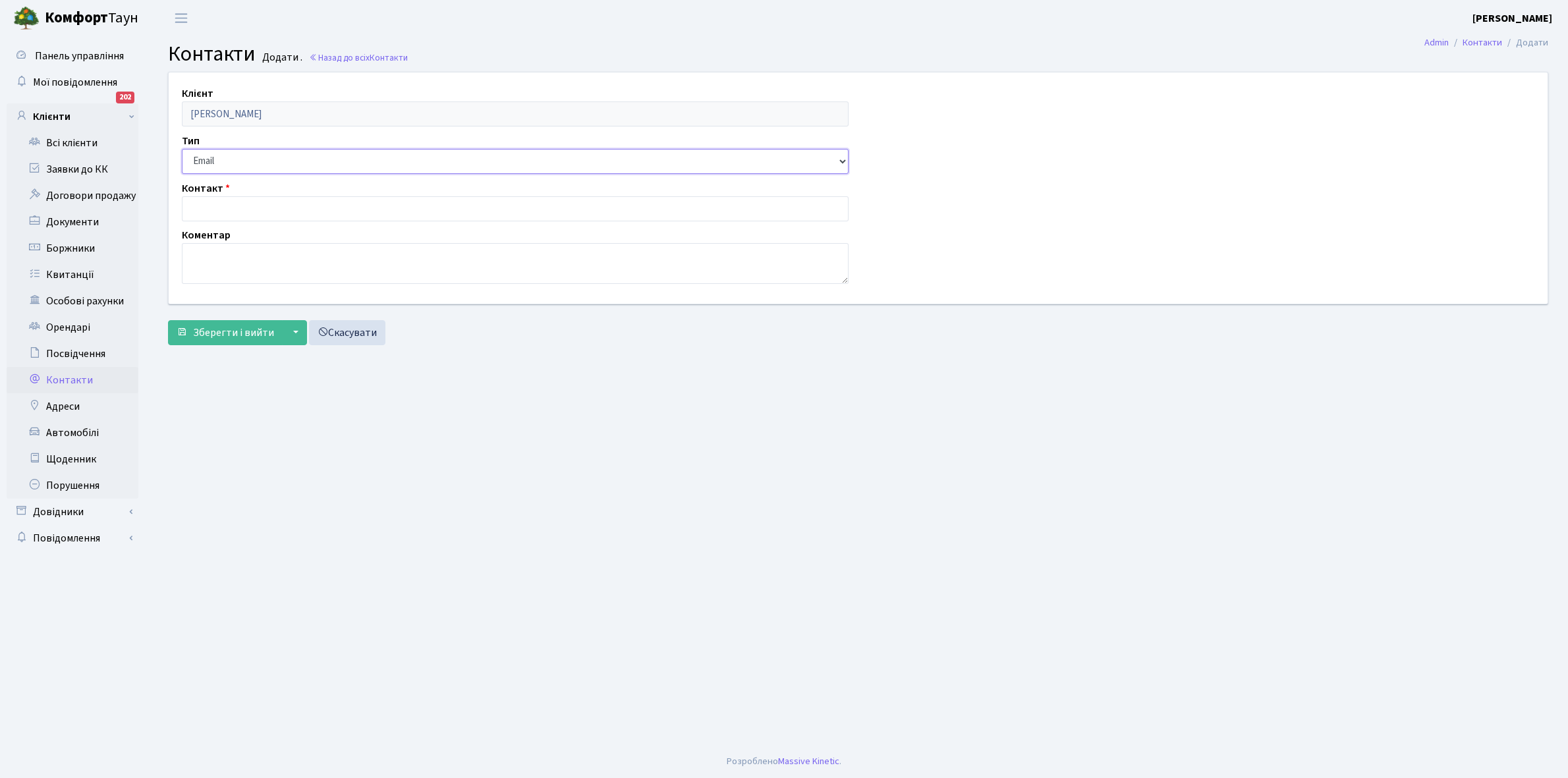
click at [229, 160] on select "Email Телефон" at bounding box center [515, 161] width 667 height 25
select select "1"
click at [182, 149] on select "Email Телефон" at bounding box center [515, 161] width 667 height 25
click at [234, 209] on input "text" at bounding box center [515, 209] width 667 height 25
type input "[PHONE_NUMBER]"
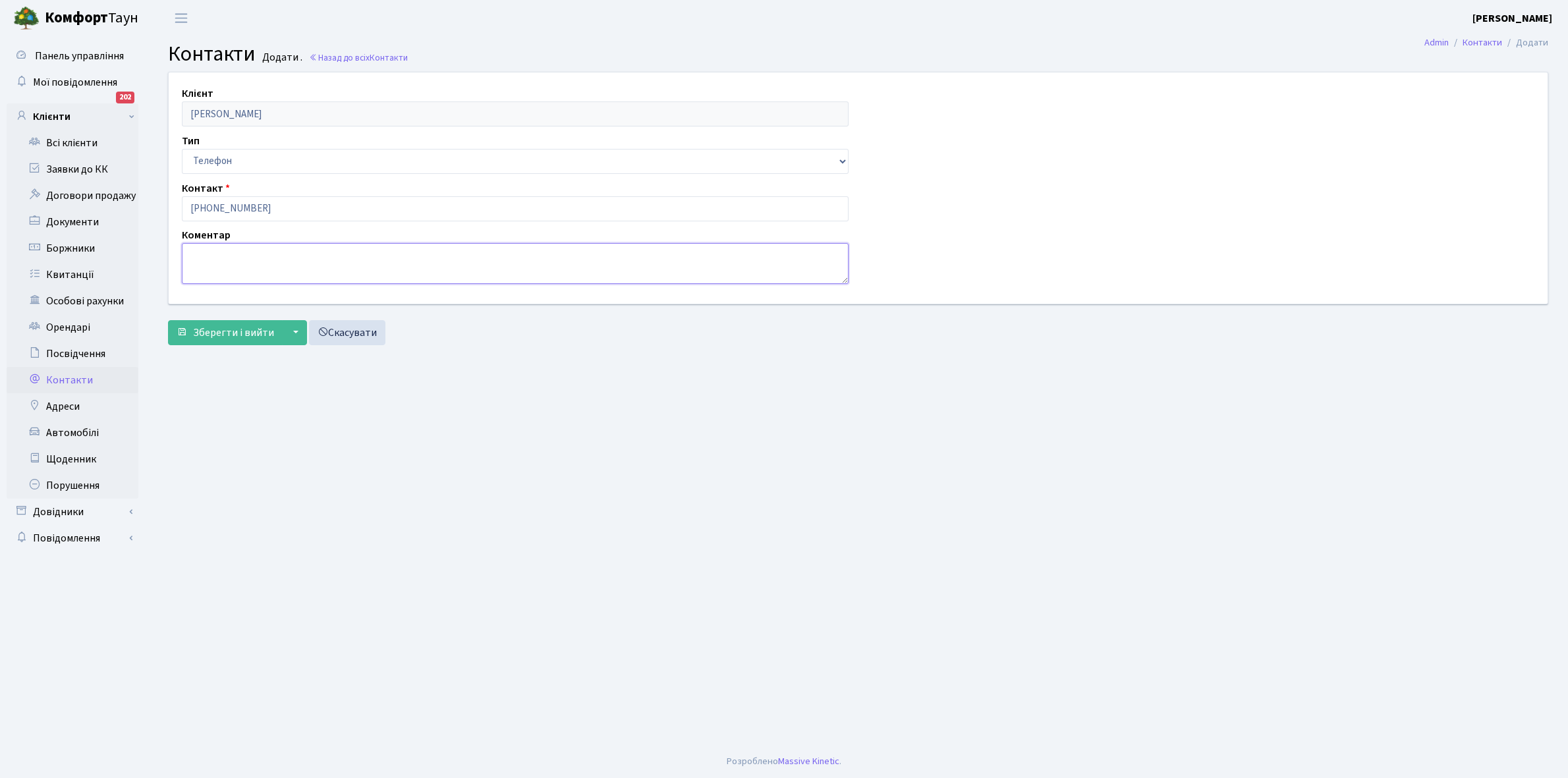
click at [208, 256] on textarea at bounding box center [515, 263] width 667 height 41
type textarea "[PERSON_NAME]"
click at [217, 325] on span "Зберегти і вийти" at bounding box center [233, 332] width 81 height 15
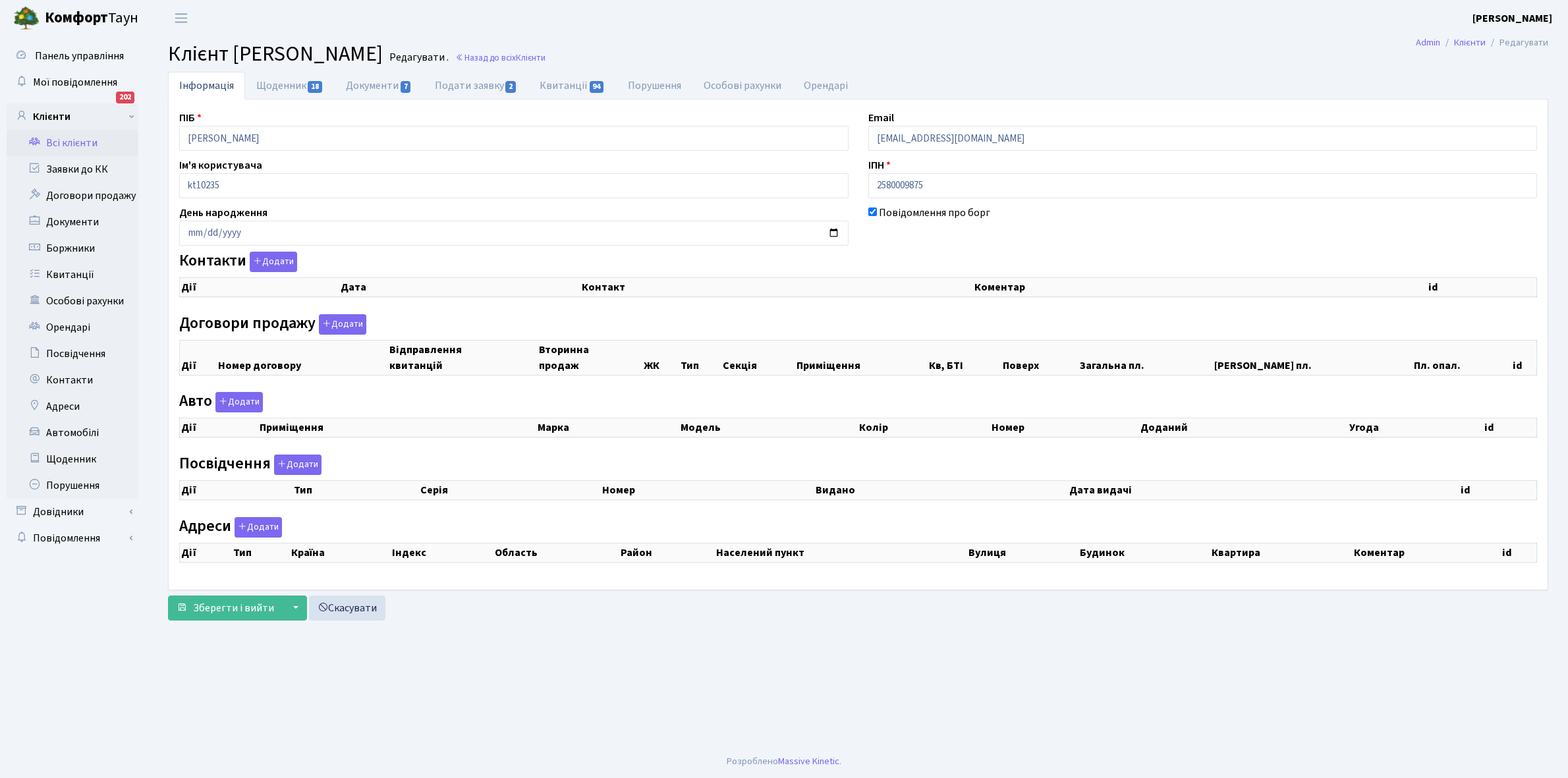
checkbox input "true"
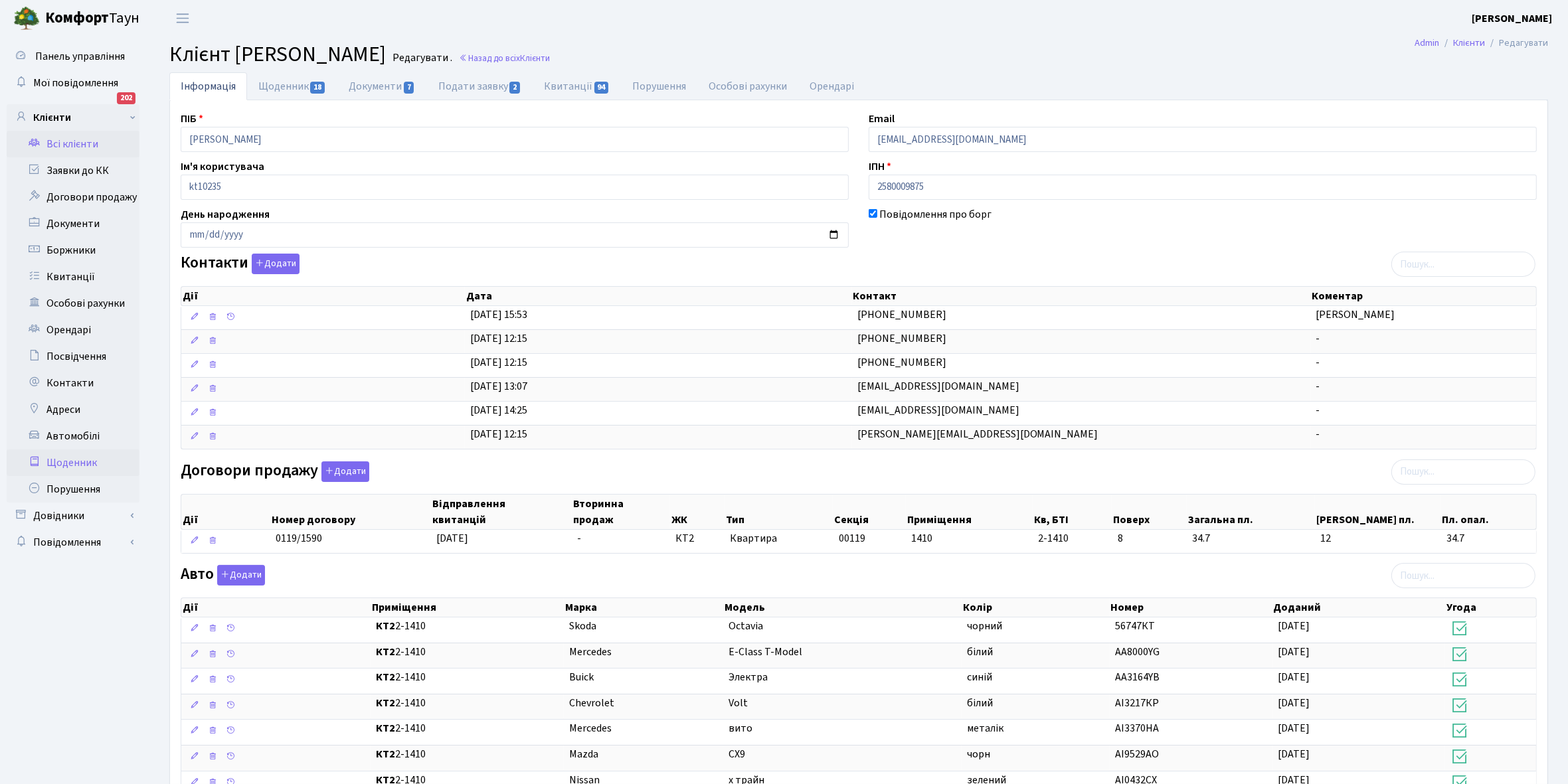
click at [63, 459] on link "Щоденник" at bounding box center [73, 463] width 133 height 26
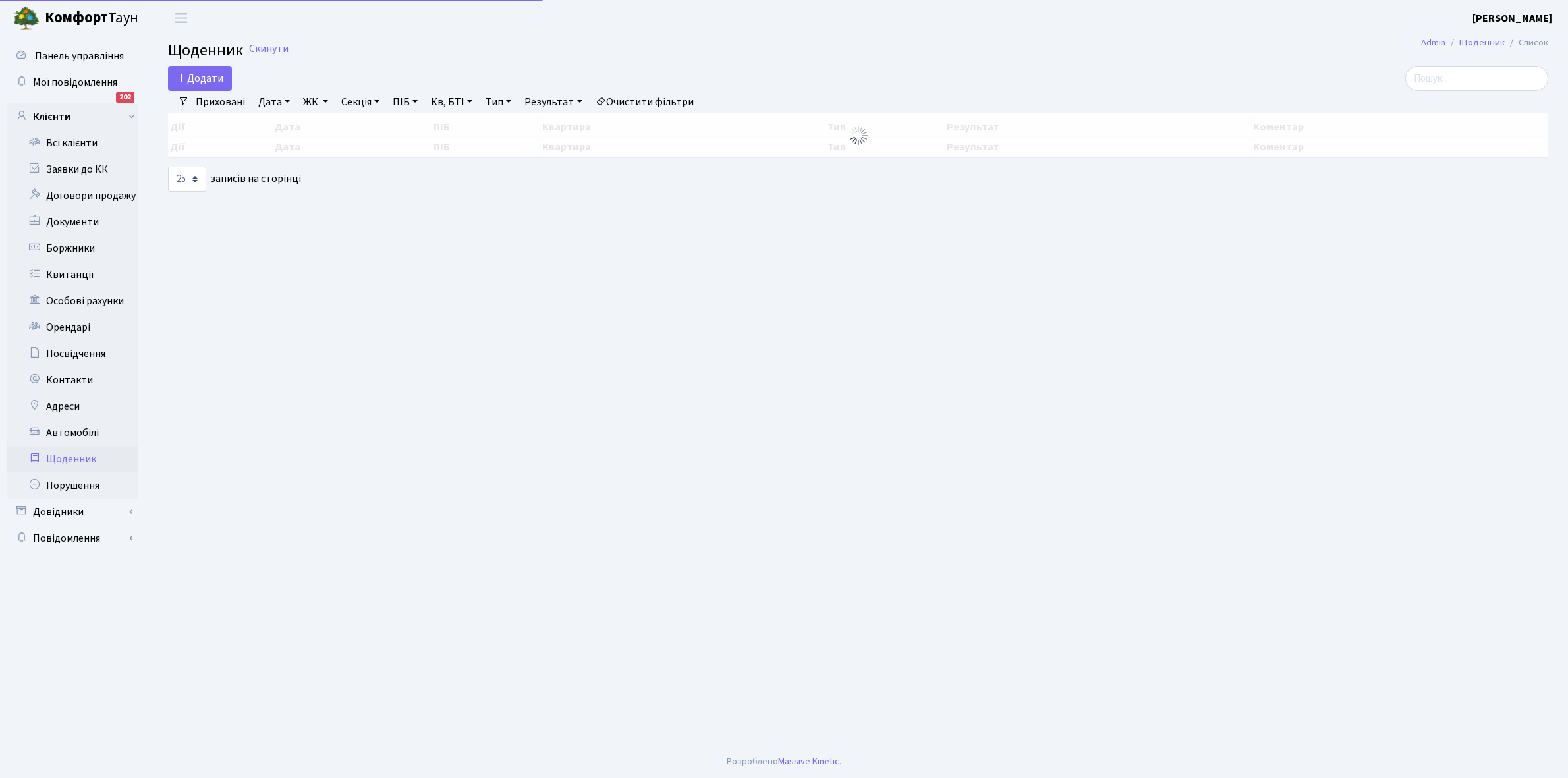
select select "25"
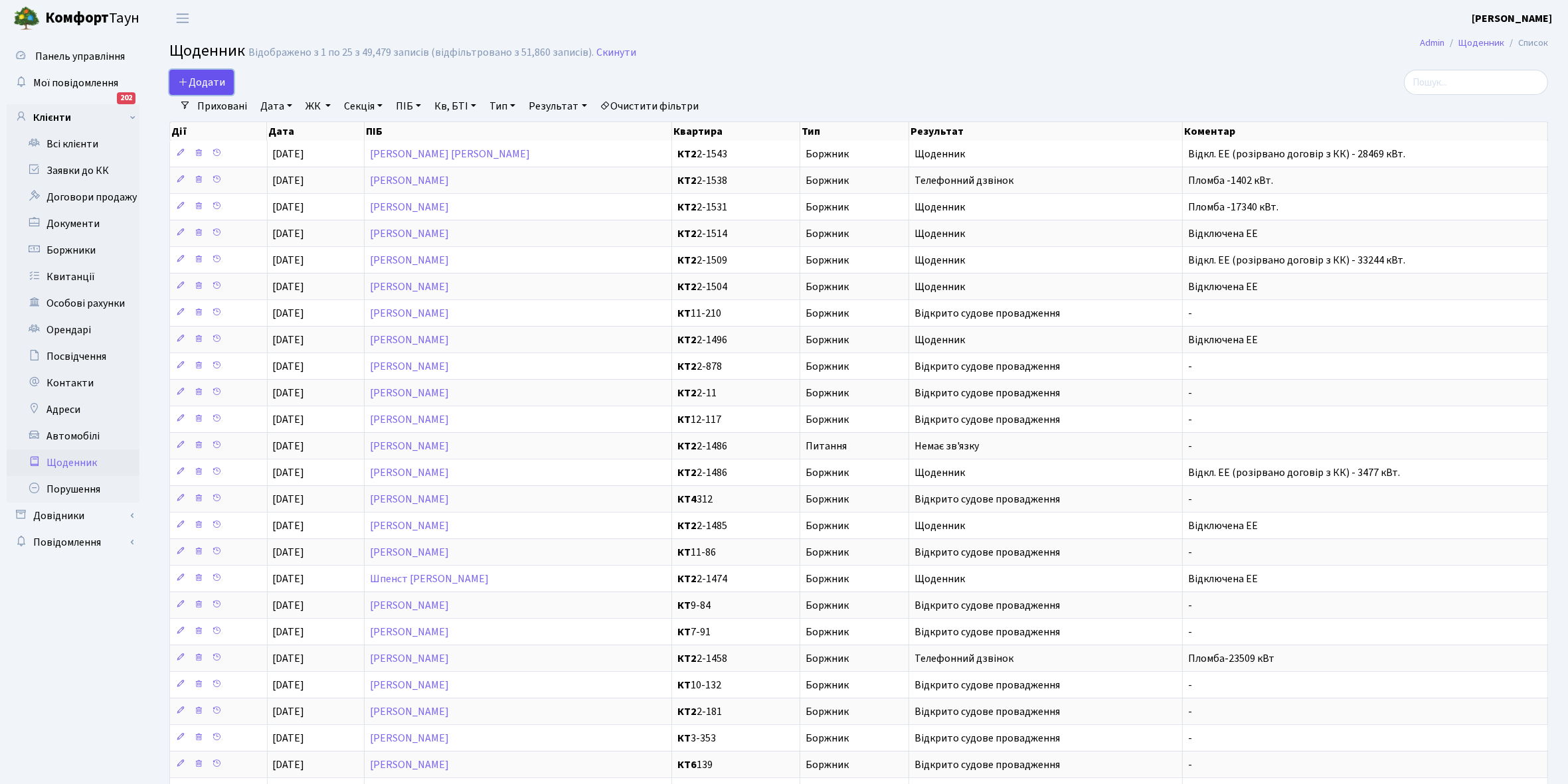
click at [210, 79] on span "Додати" at bounding box center [201, 82] width 47 height 15
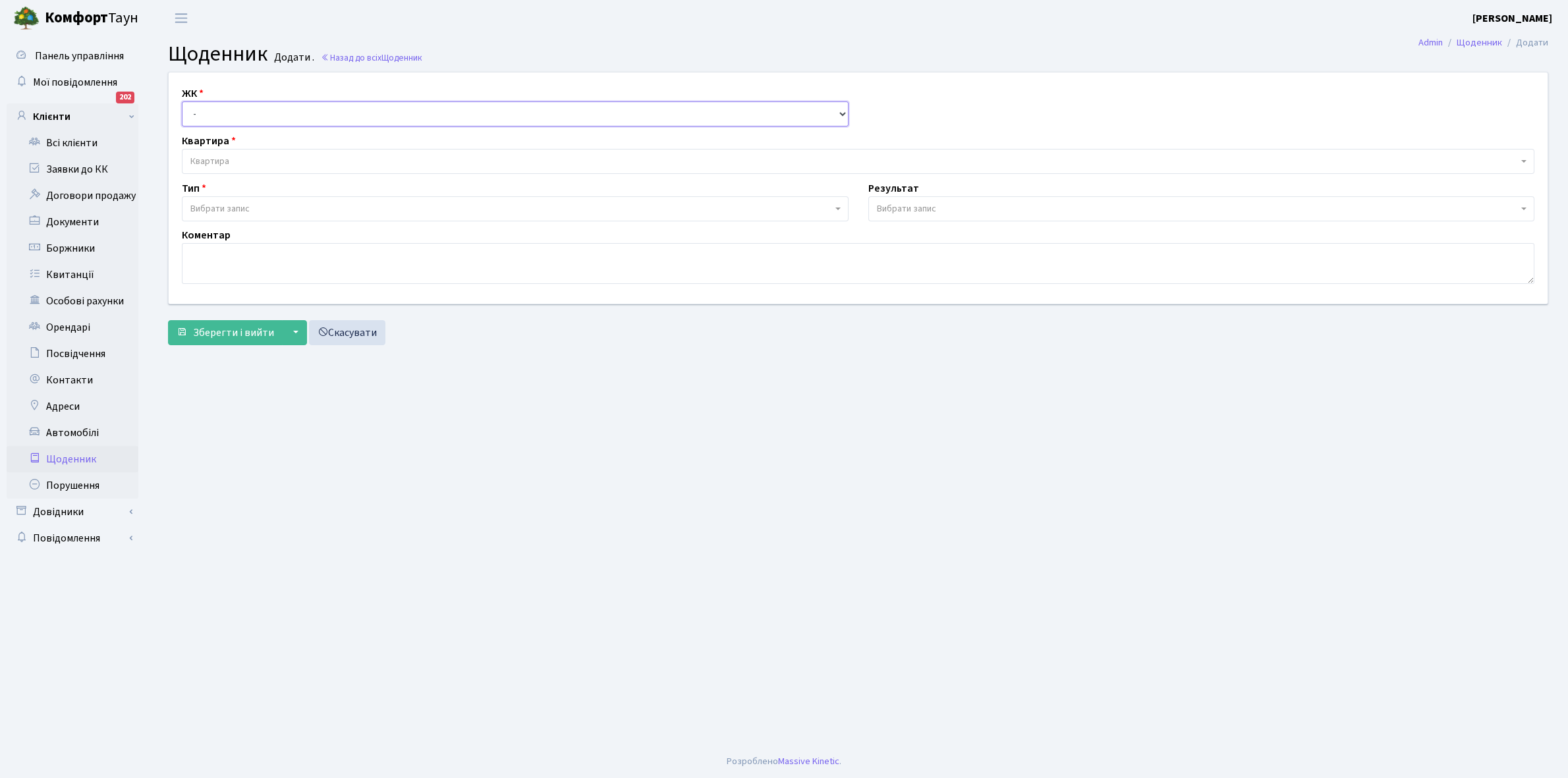
click at [211, 110] on select "- КТ, вул. Регенераторна, 4 КТ2, просп. [STREET_ADDRESS] [STREET_ADDRESS] [PERS…" at bounding box center [515, 114] width 667 height 25
select select "295"
click at [182, 101] on select "- КТ, вул. Регенераторна, 4 КТ2, просп. [STREET_ADDRESS] [STREET_ADDRESS] [PERS…" at bounding box center [515, 114] width 667 height 25
select select
click at [222, 157] on span "Квартира" at bounding box center [209, 161] width 39 height 13
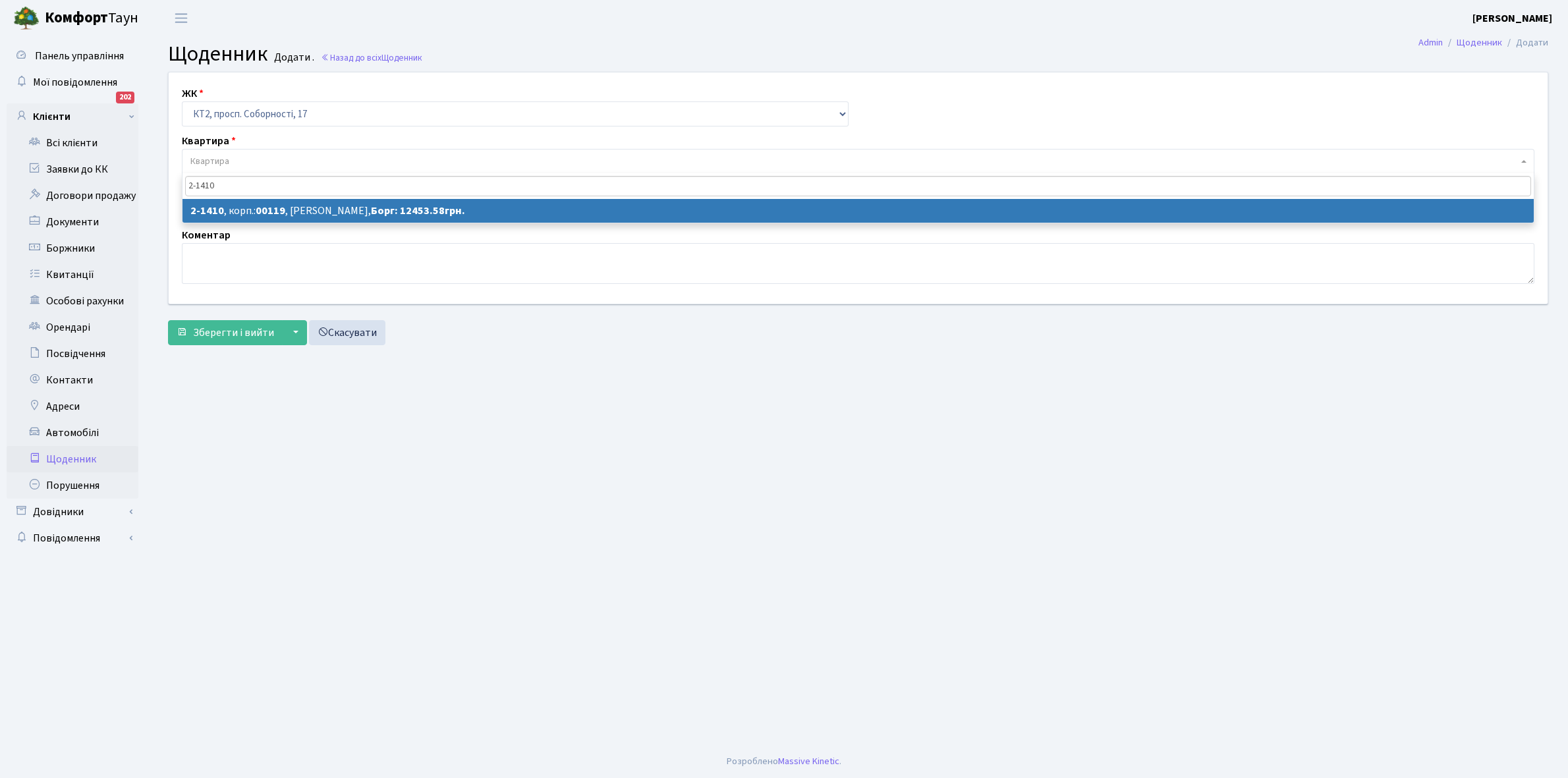
type input "2-1410"
select select "13025"
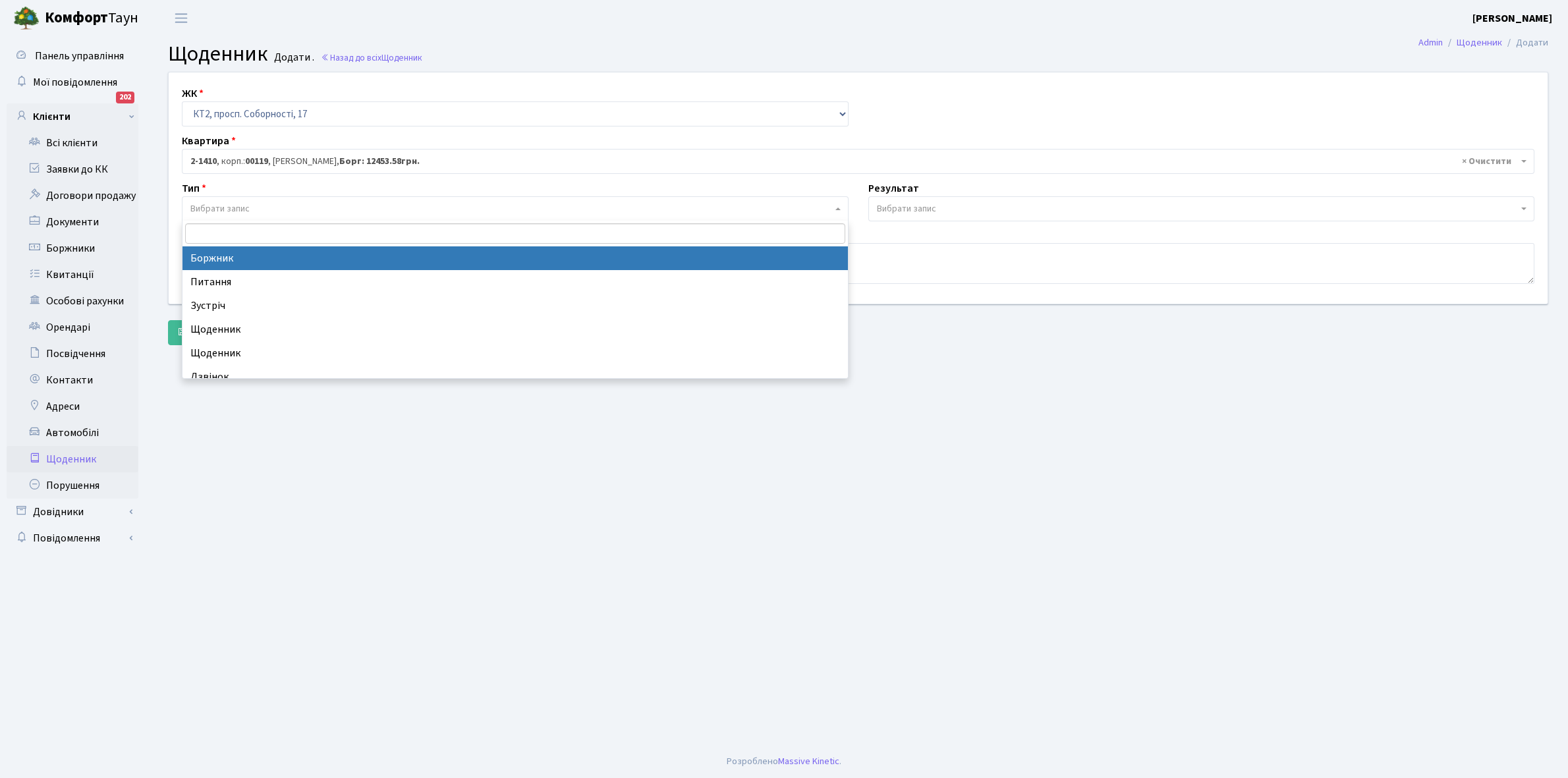
click at [260, 209] on span "Вибрати запис" at bounding box center [511, 209] width 641 height 13
select select "189"
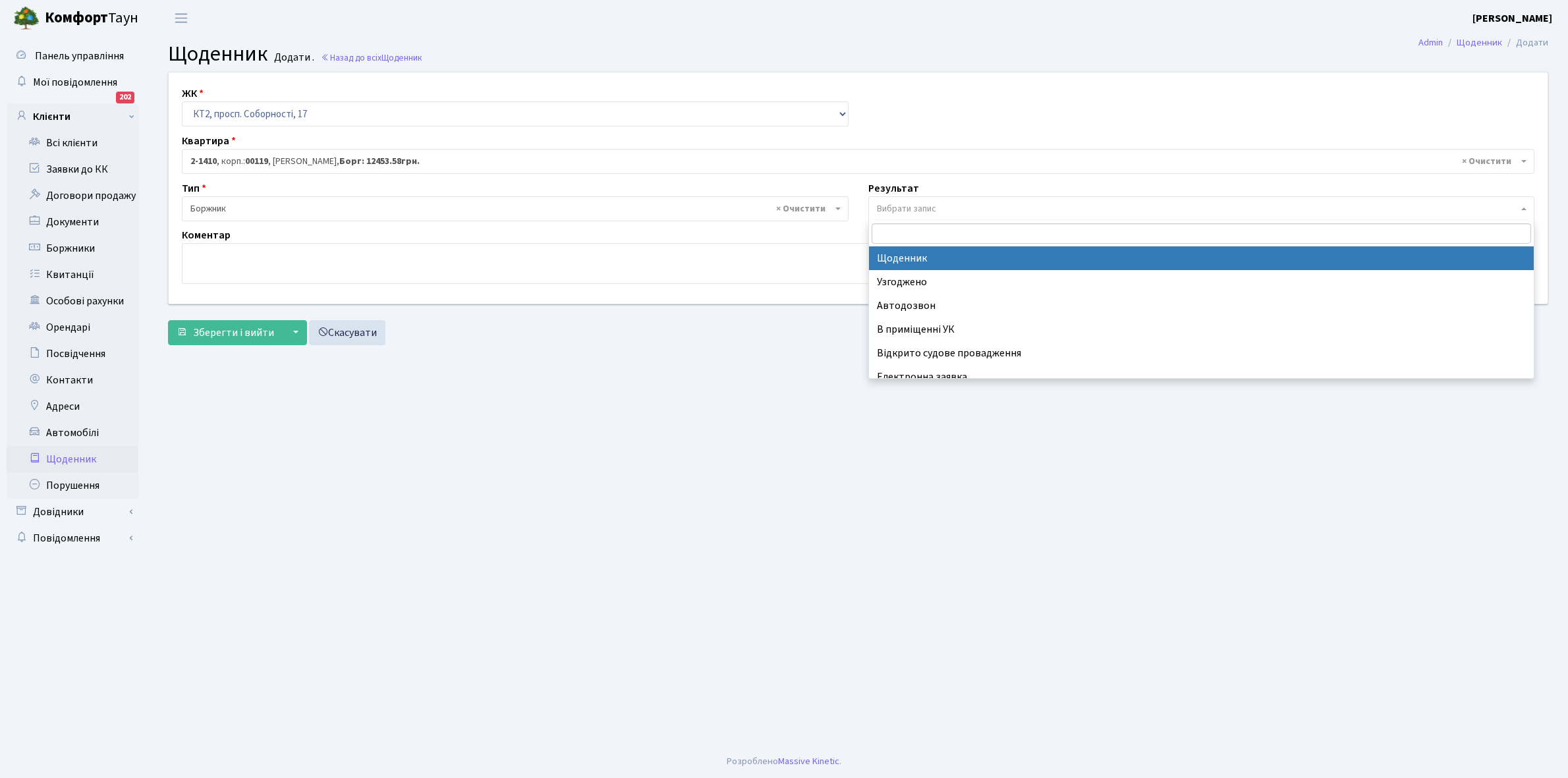
click at [924, 205] on span "Вибрати запис" at bounding box center [906, 209] width 59 height 13
select select "14"
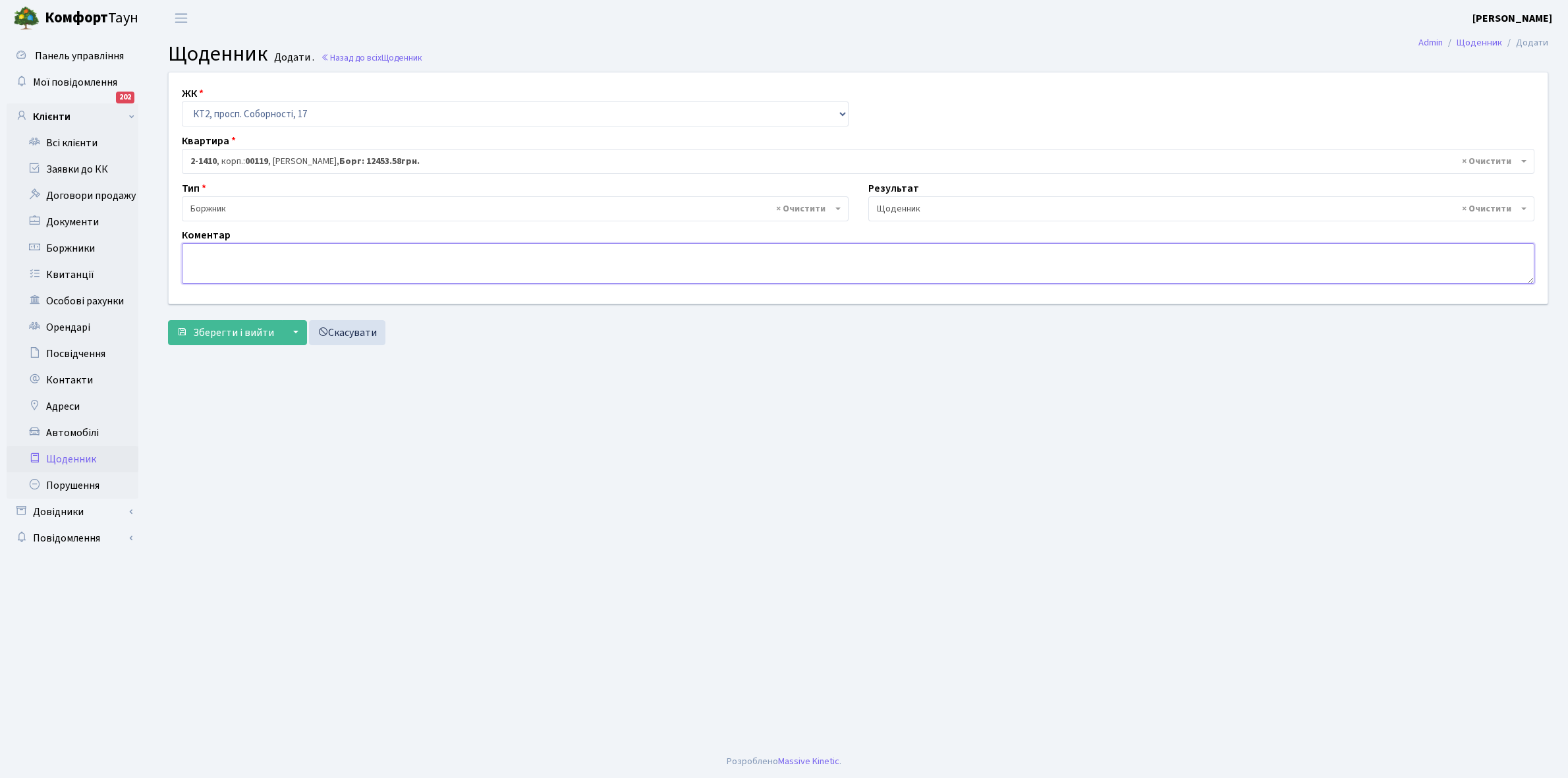
click at [215, 257] on textarea at bounding box center [857, 263] width 1352 height 41
type textarea "14900+1000 грн."
click at [237, 331] on span "Зберегти і вийти" at bounding box center [233, 332] width 81 height 15
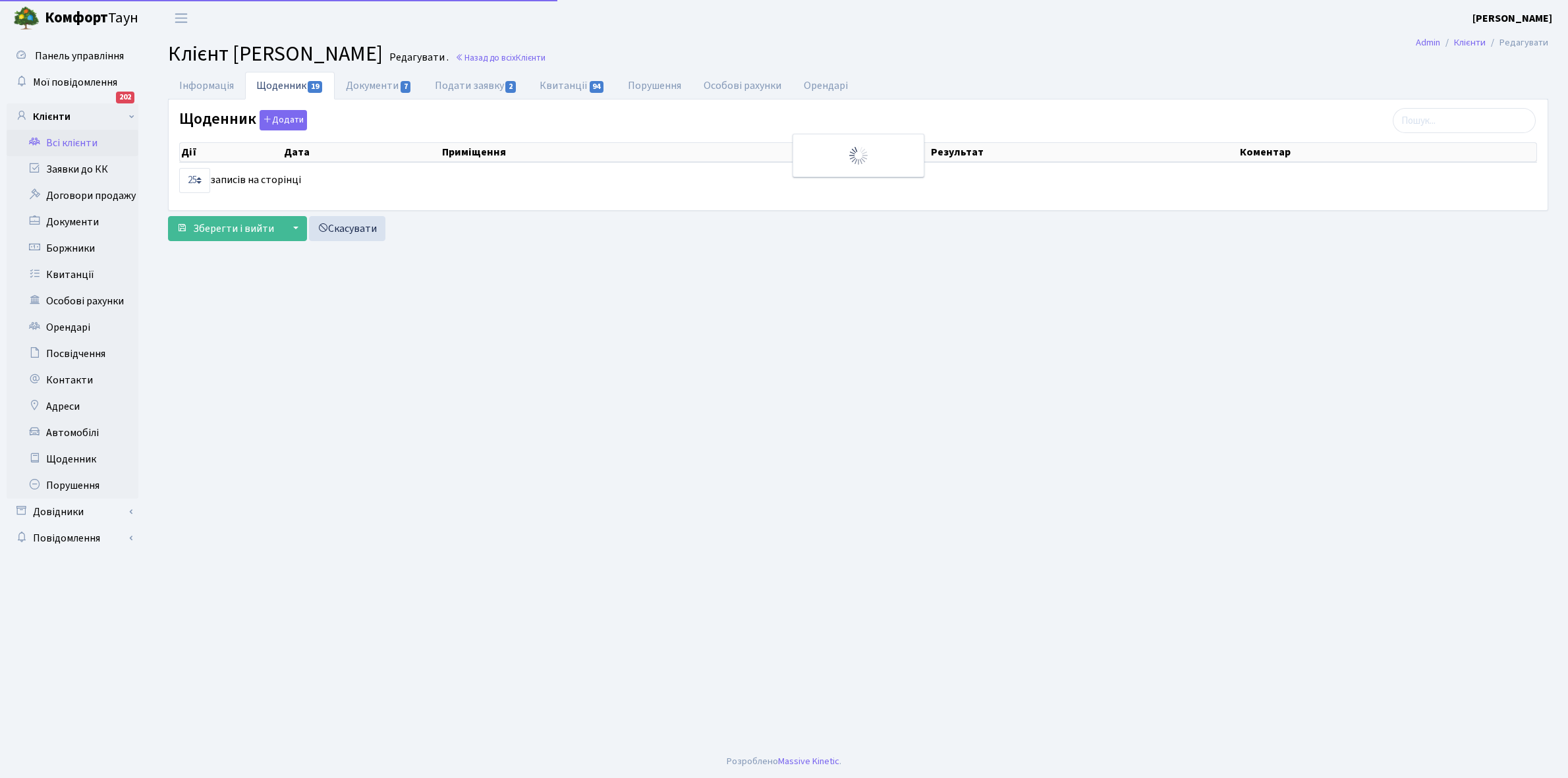
select select "25"
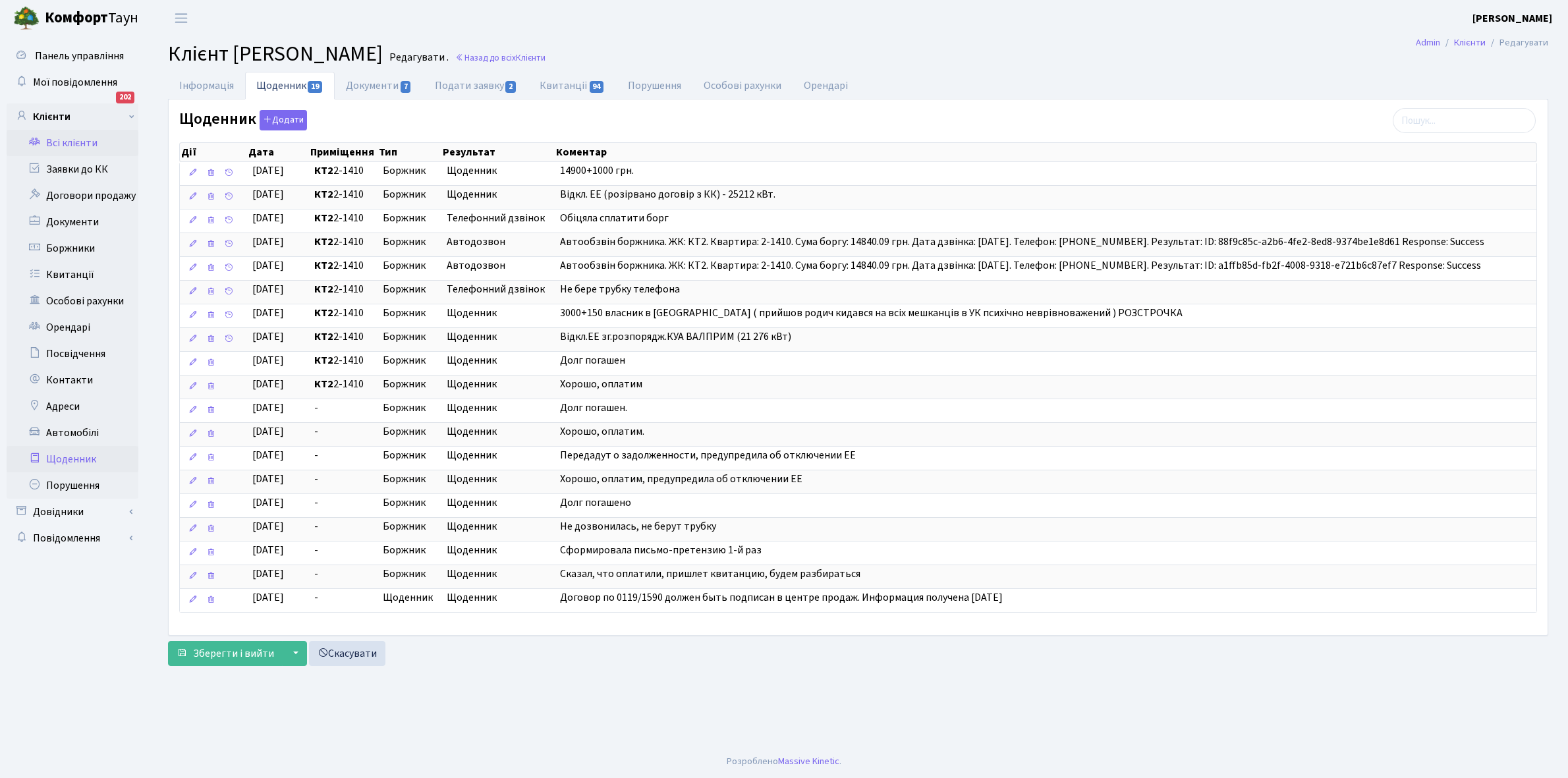
click at [66, 462] on link "Щоденник" at bounding box center [72, 459] width 132 height 26
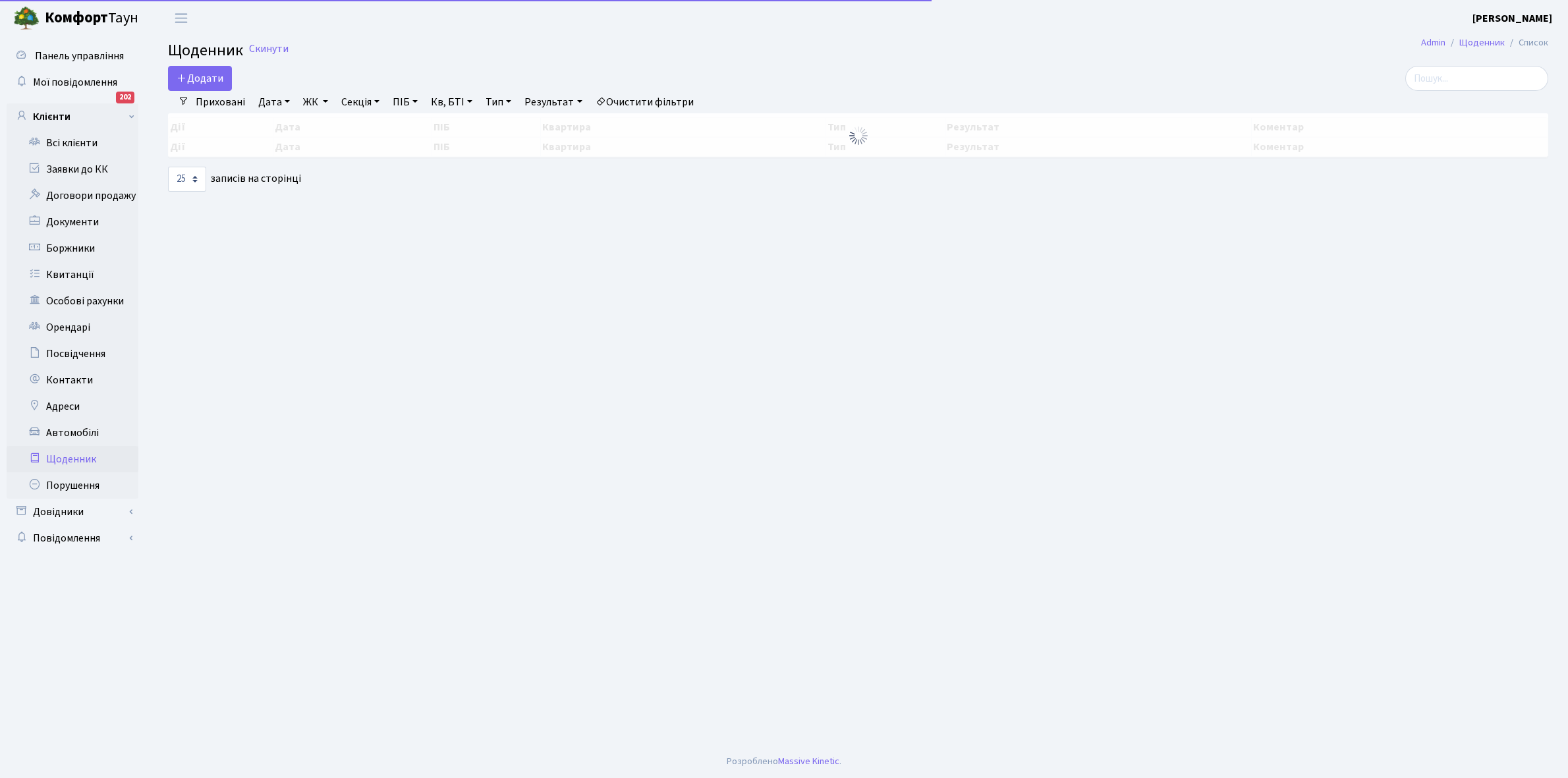
select select "25"
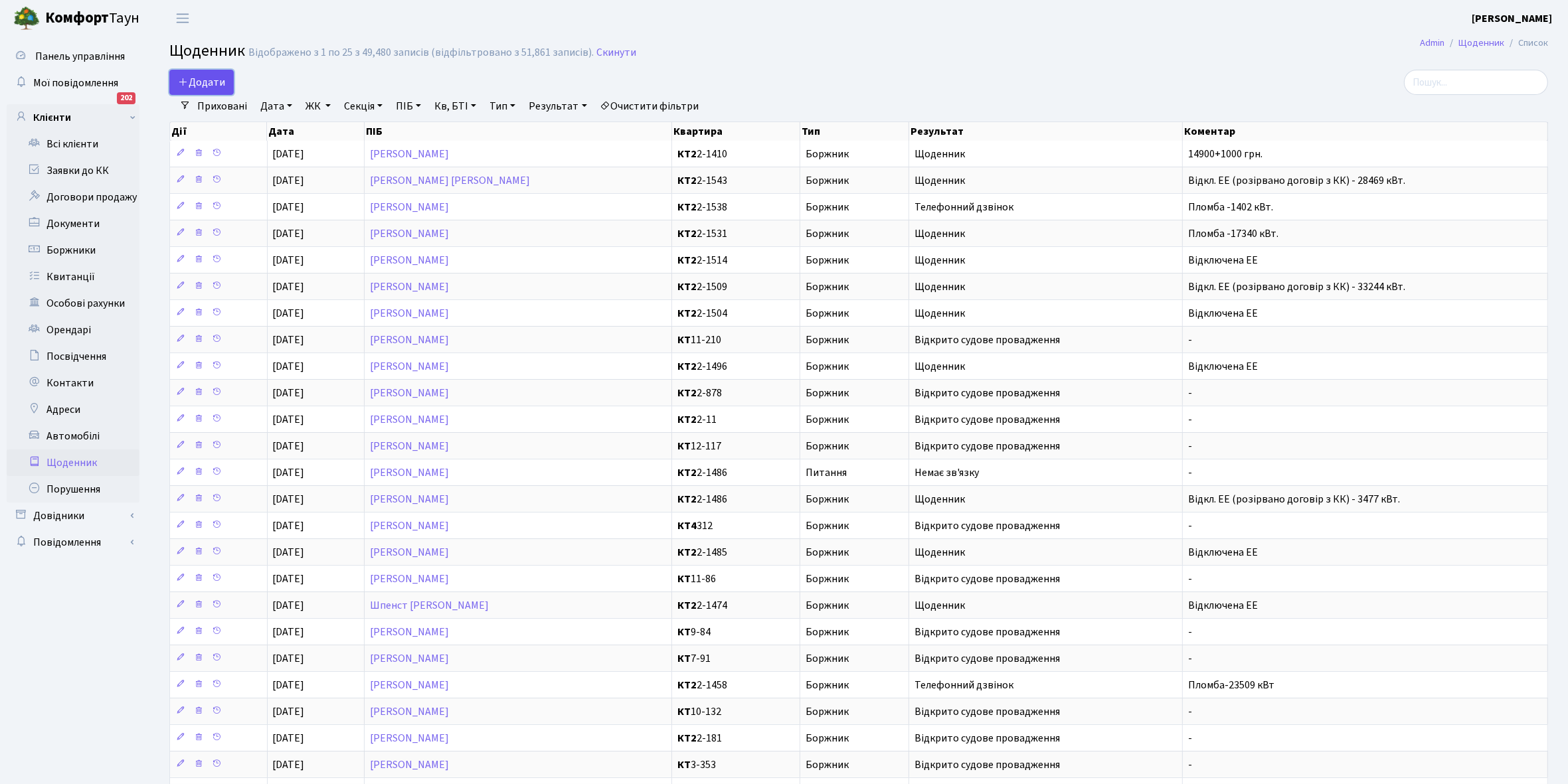
click at [203, 79] on span "Додати" at bounding box center [201, 82] width 47 height 15
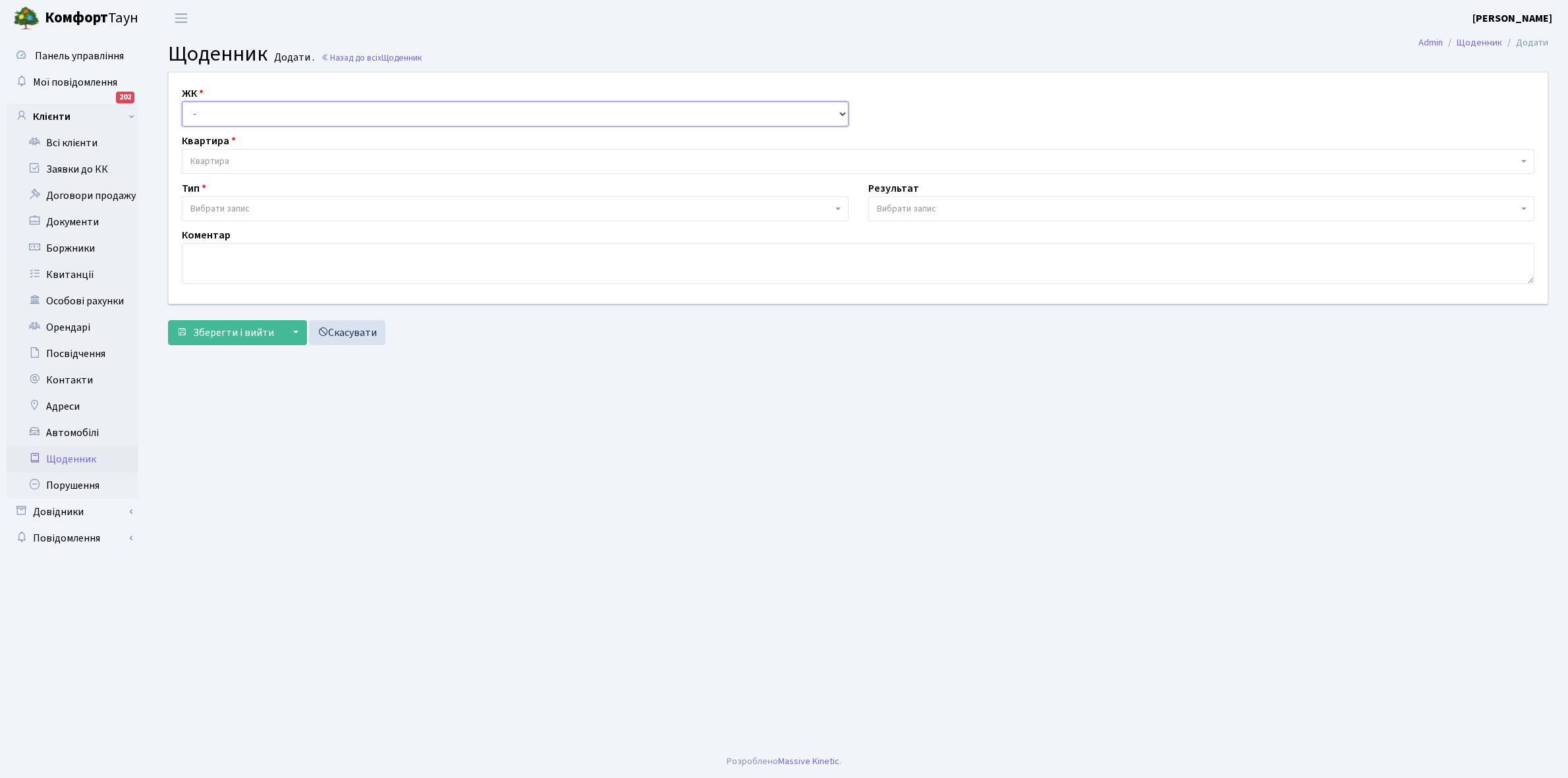
click at [215, 110] on select "- КТ, вул. Регенераторна, 4 КТ2, просп. Соборності, 17 КТ3, вул. Березнева, 16 …" at bounding box center [515, 114] width 667 height 25
select select "295"
click at [182, 101] on select "- КТ, вул. Регенераторна, 4 КТ2, просп. [STREET_ADDRESS] [STREET_ADDRESS] [PERS…" at bounding box center [515, 114] width 667 height 25
select select
click at [235, 156] on span "Квартира" at bounding box center [854, 161] width 1327 height 13
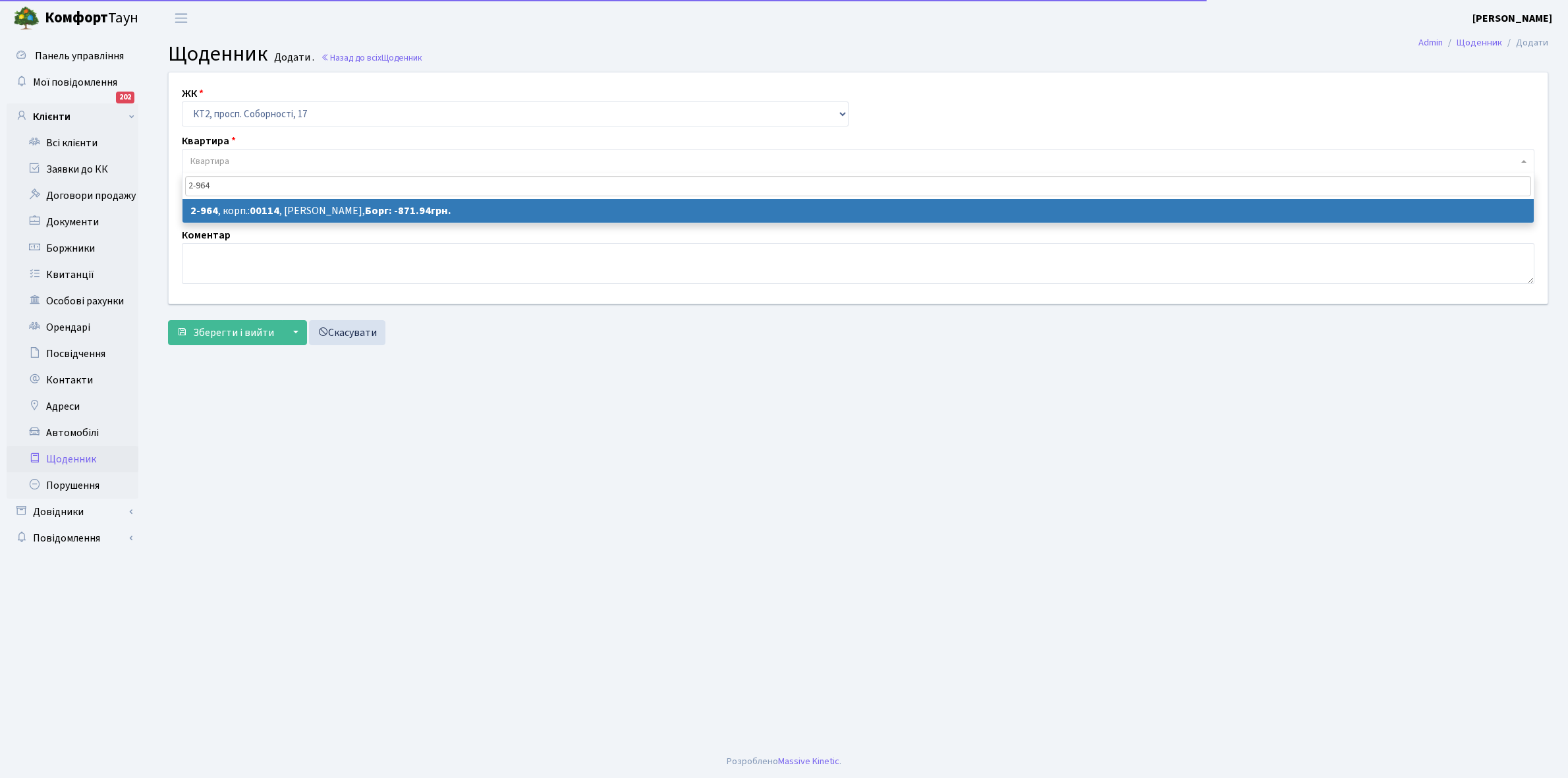
type input "2-964"
select select "16016"
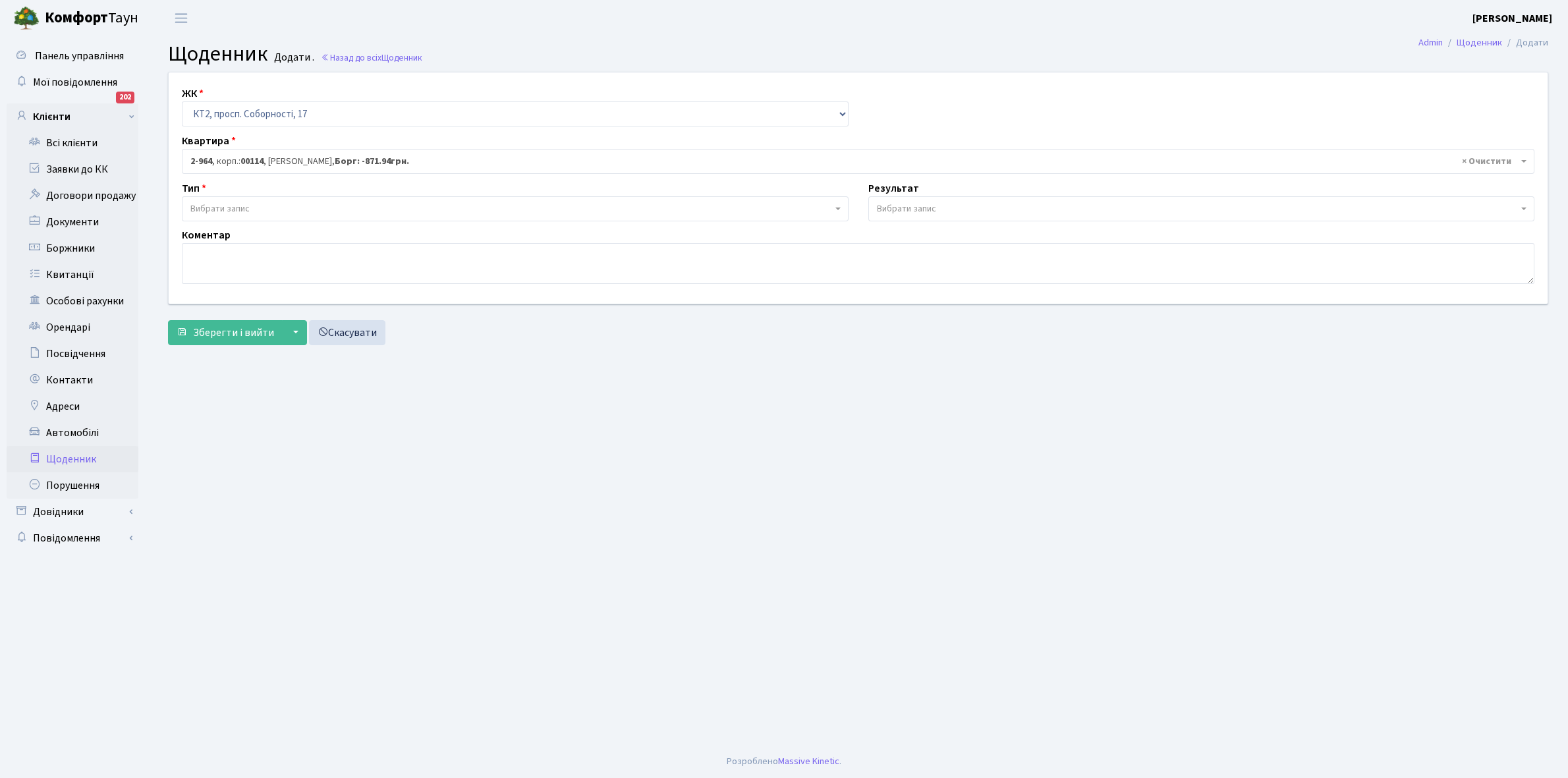
click at [245, 209] on span "Вибрати запис" at bounding box center [219, 209] width 59 height 13
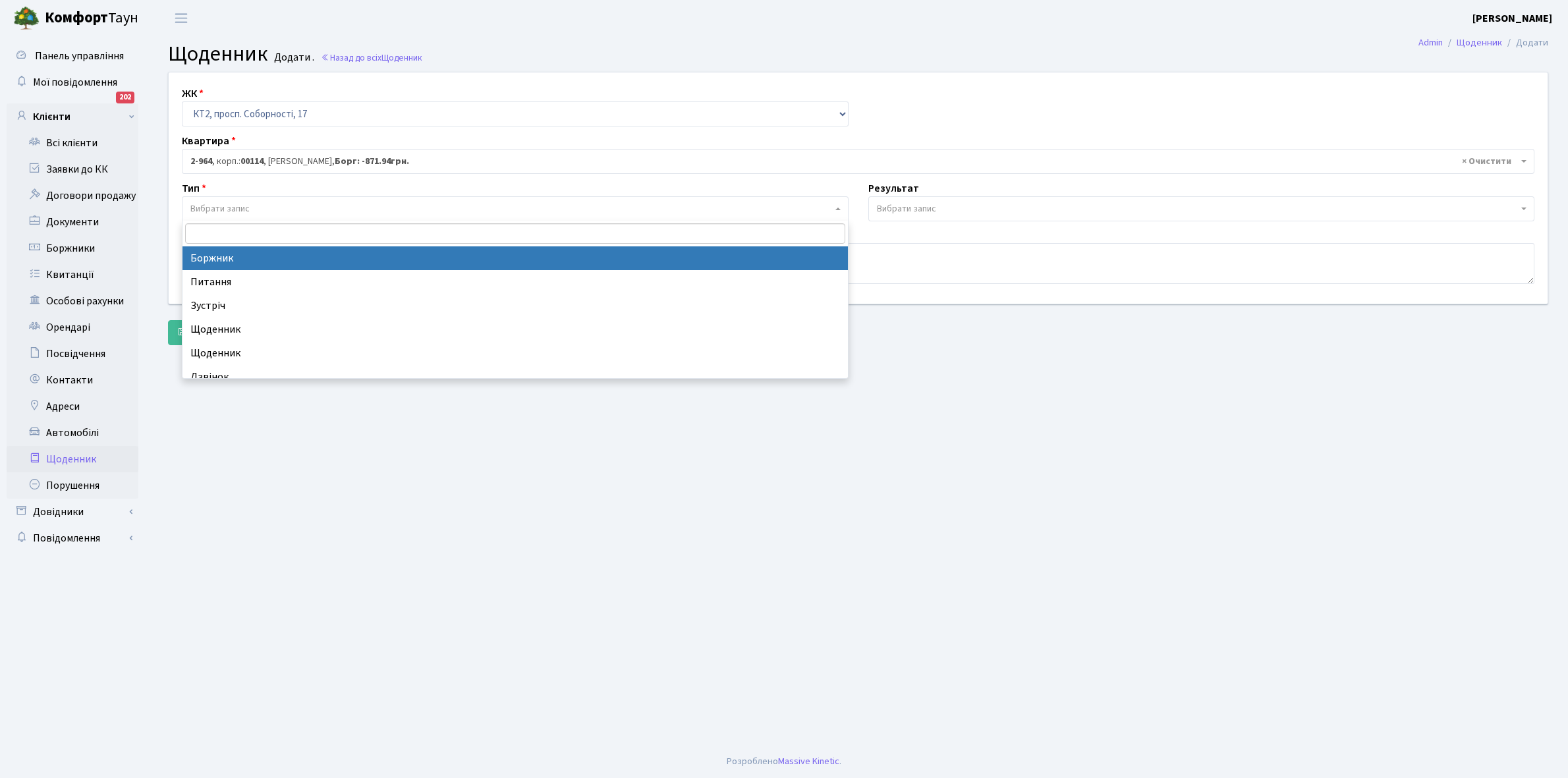
select select "189"
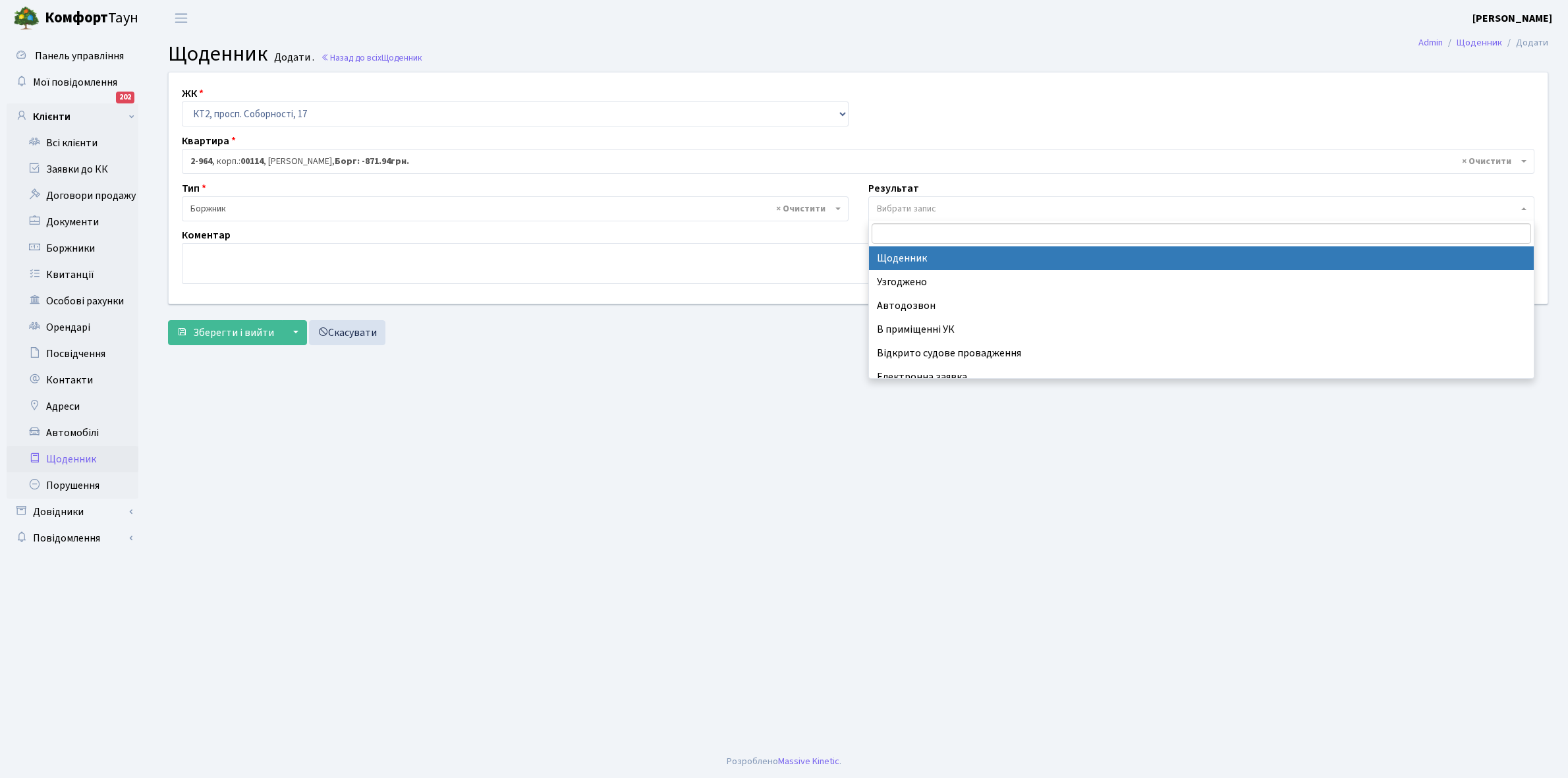
click at [922, 206] on span "Вибрати запис" at bounding box center [906, 209] width 59 height 13
select select "14"
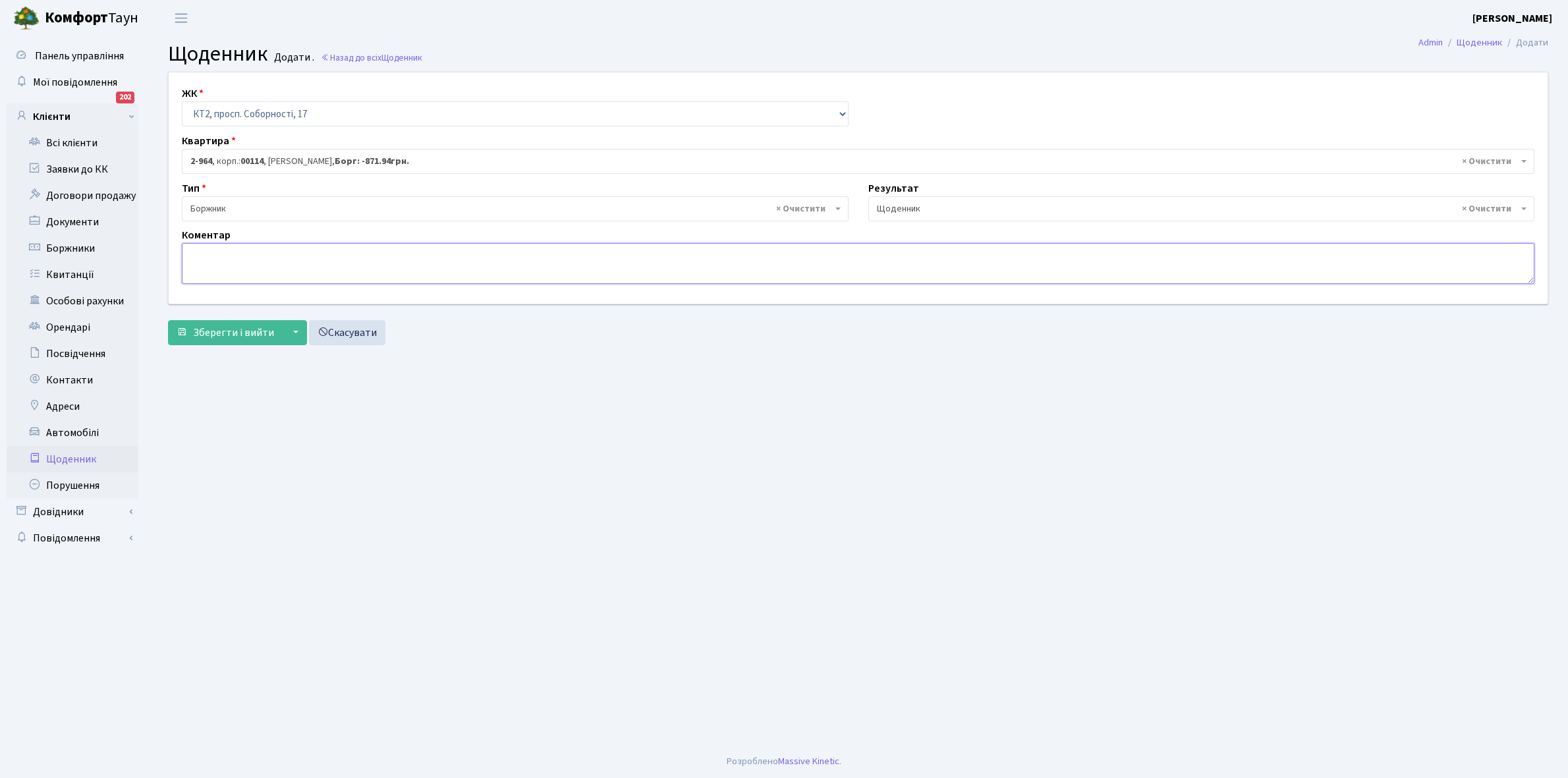
click at [211, 272] on textarea at bounding box center [857, 263] width 1352 height 41
click at [343, 252] on textarea "3000+1000 грн, оплатила орендар , власниця квартири закордоном." at bounding box center [857, 263] width 1352 height 41
click at [344, 255] on textarea "3000+1000 грн, оплатила орендар. власниця квартири закордоном." at bounding box center [857, 263] width 1352 height 41
type textarea "3000+1000 грн, оплатила орендар. Власниця квартири закордоном."
click at [213, 332] on span "Зберегти і вийти" at bounding box center [233, 332] width 81 height 15
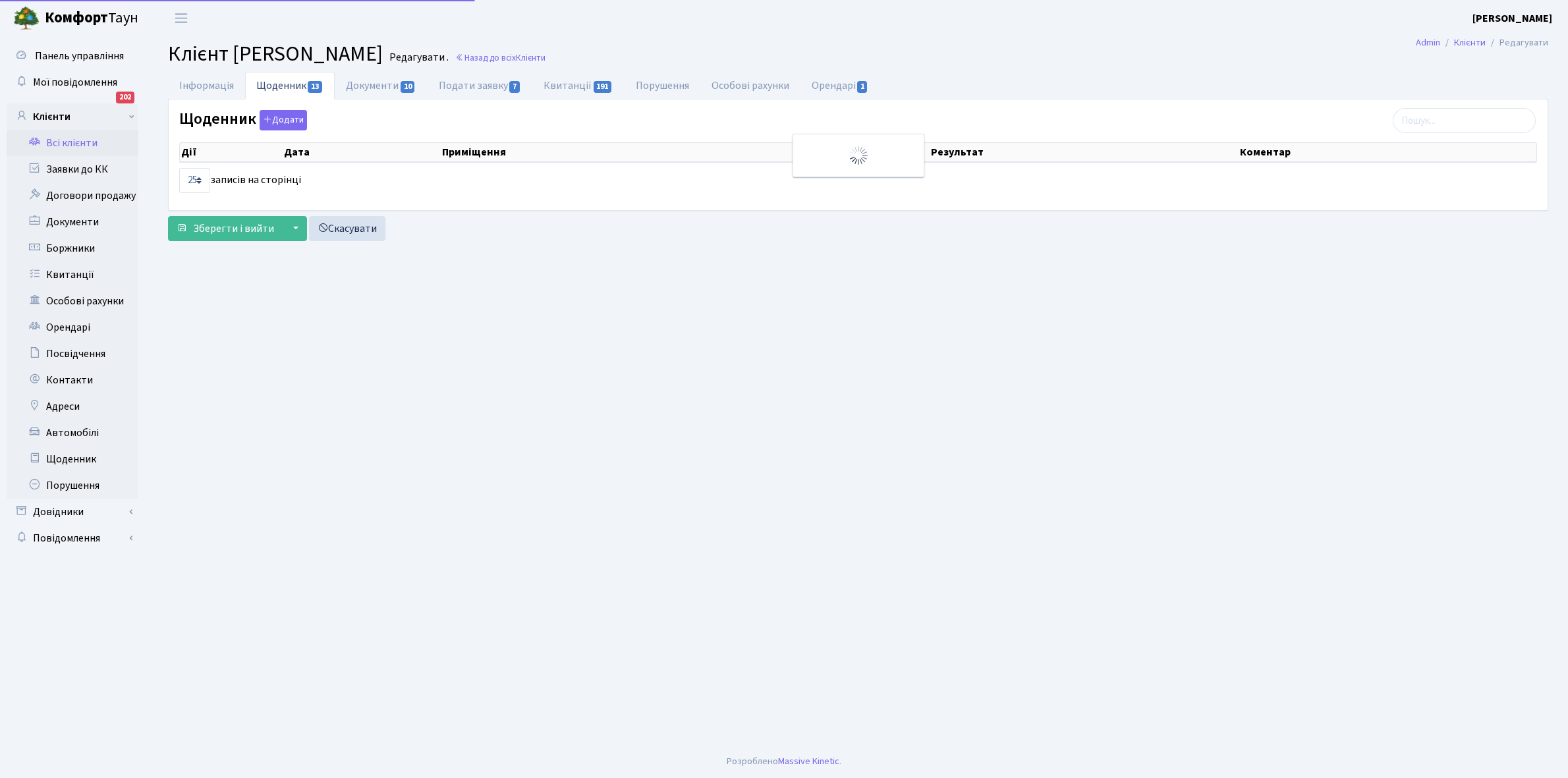
select select "25"
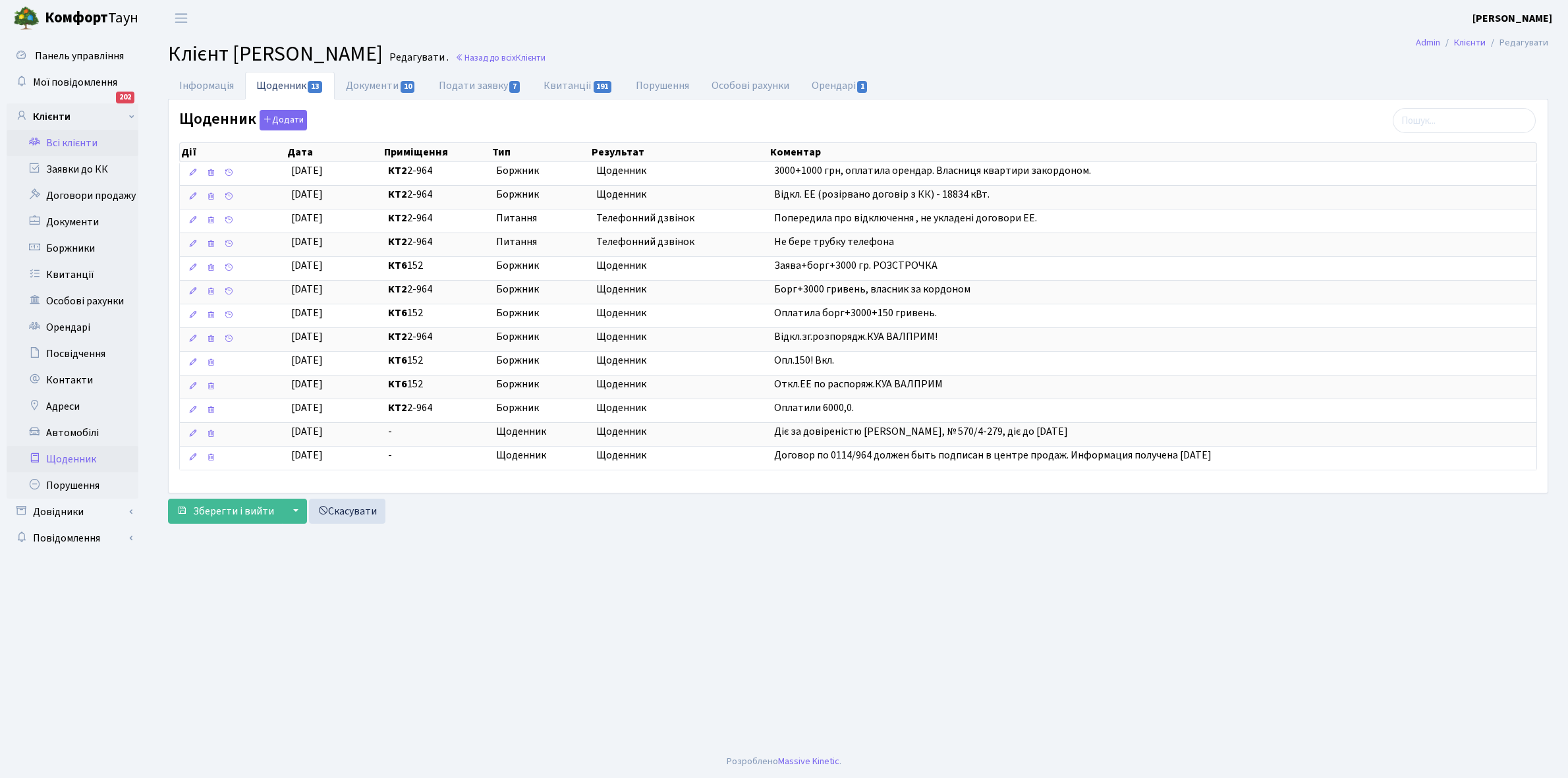
click at [68, 453] on link "Щоденник" at bounding box center [72, 459] width 132 height 26
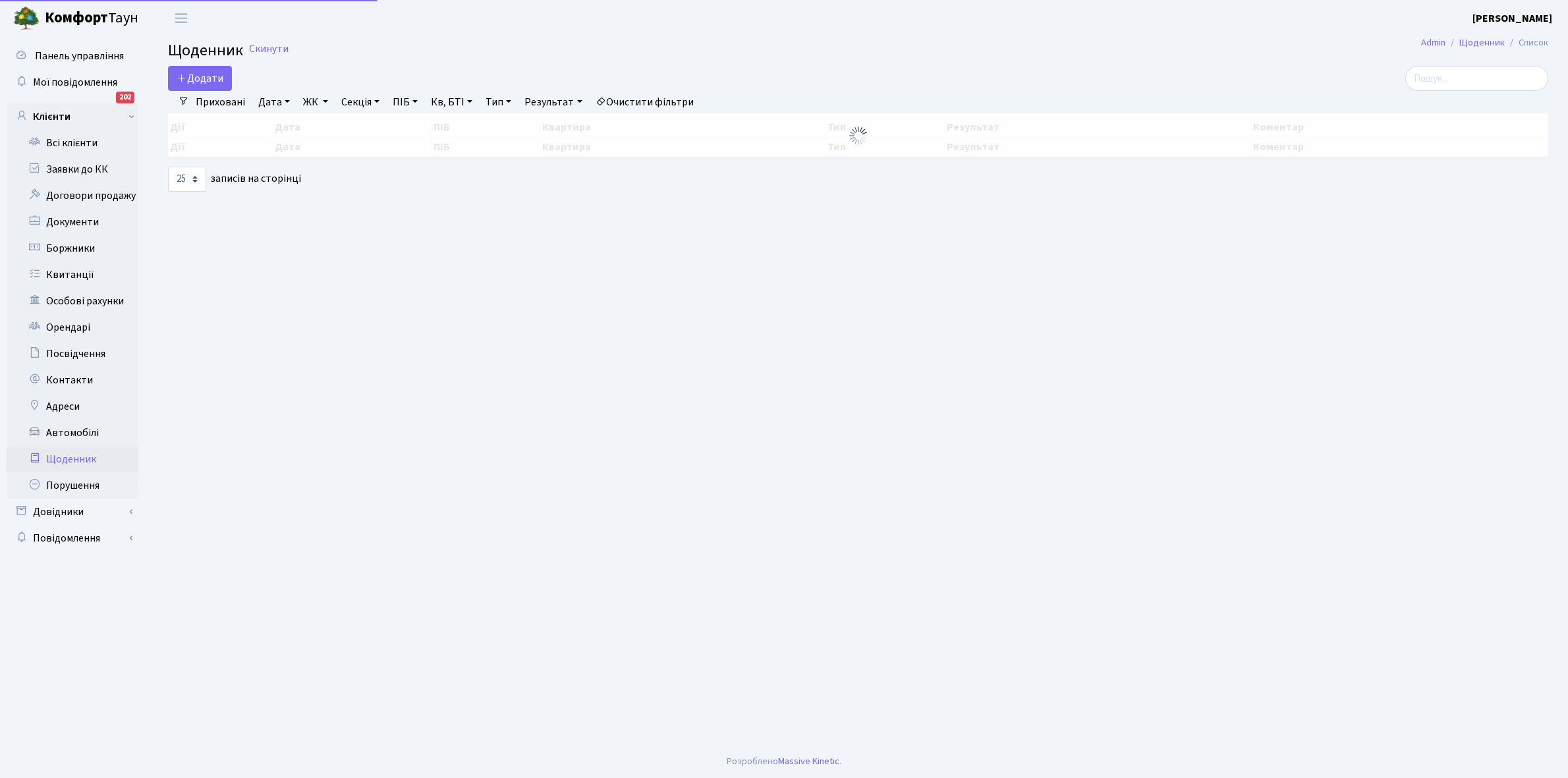
select select "25"
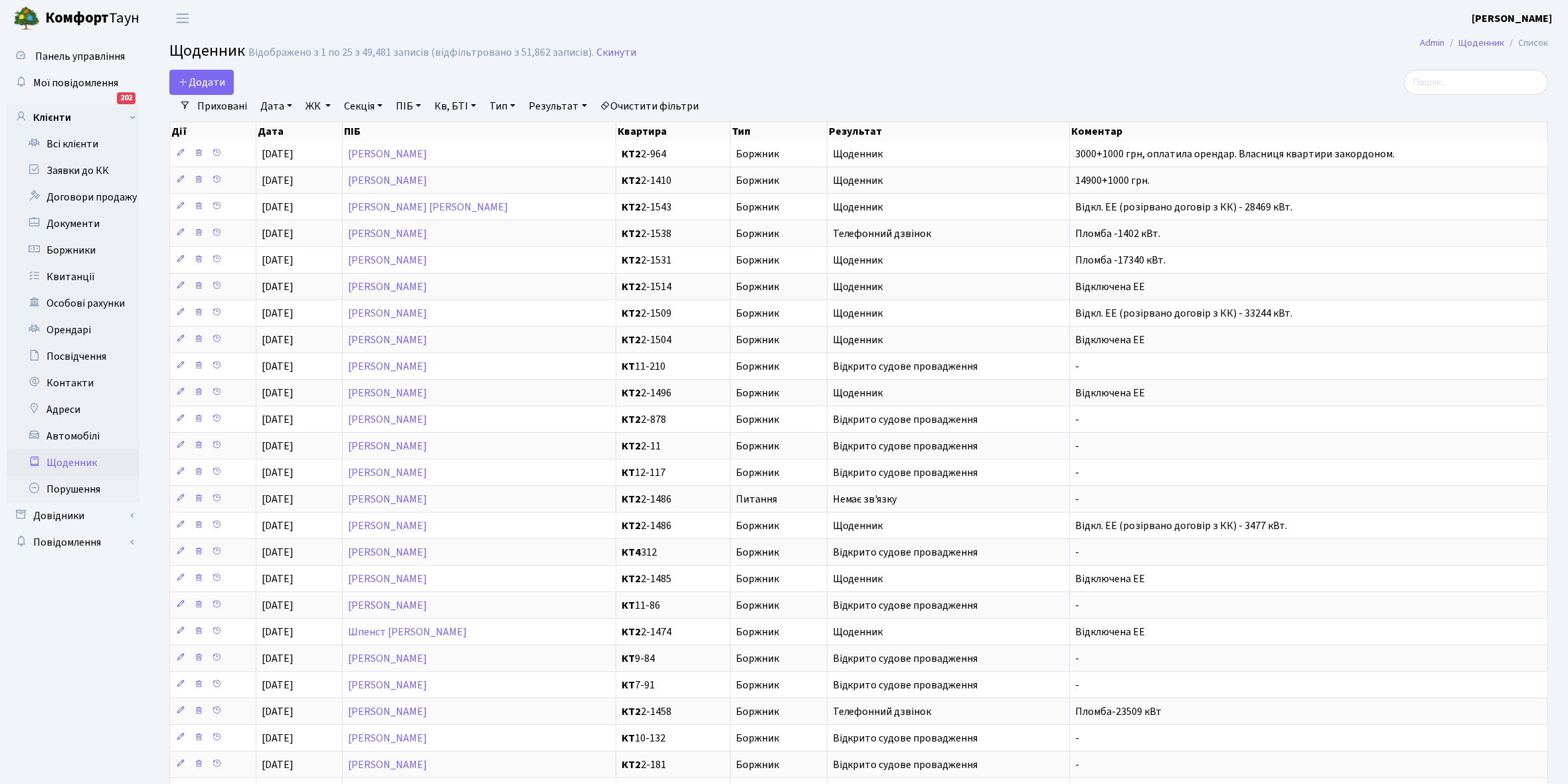
click at [61, 461] on link "Щоденник" at bounding box center [73, 463] width 133 height 26
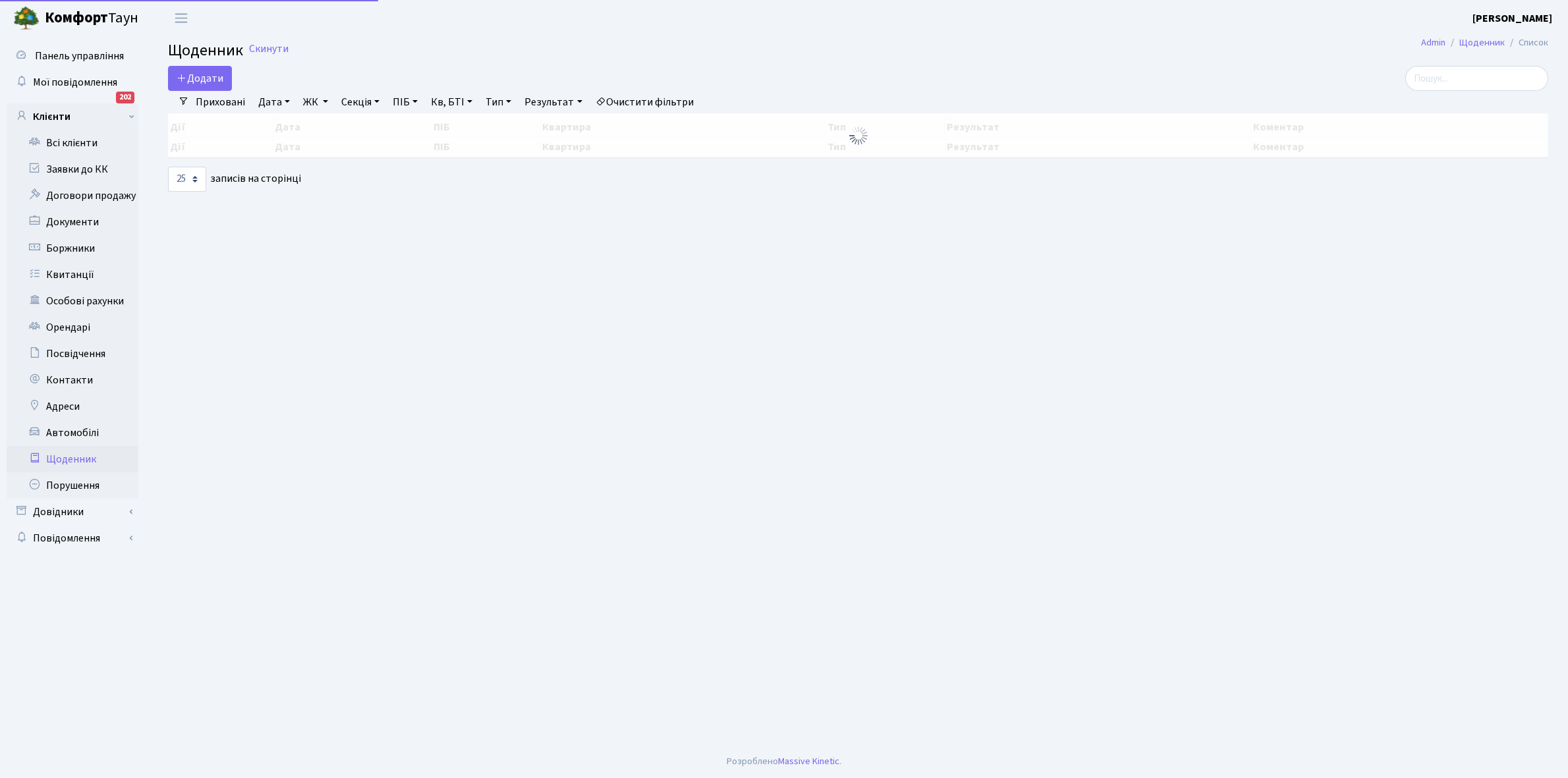
select select "25"
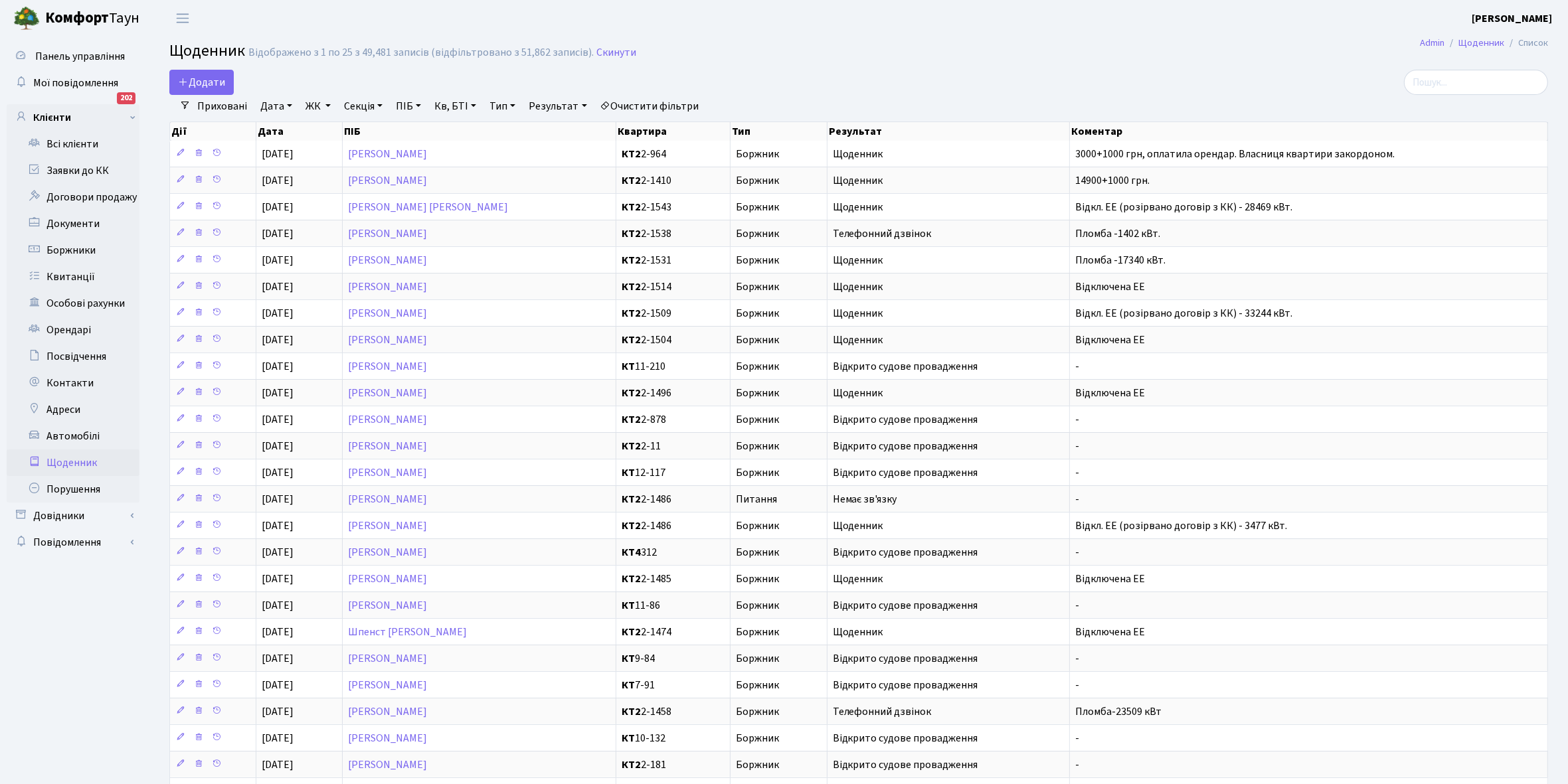
click at [219, 105] on link "Приховані" at bounding box center [222, 106] width 60 height 23
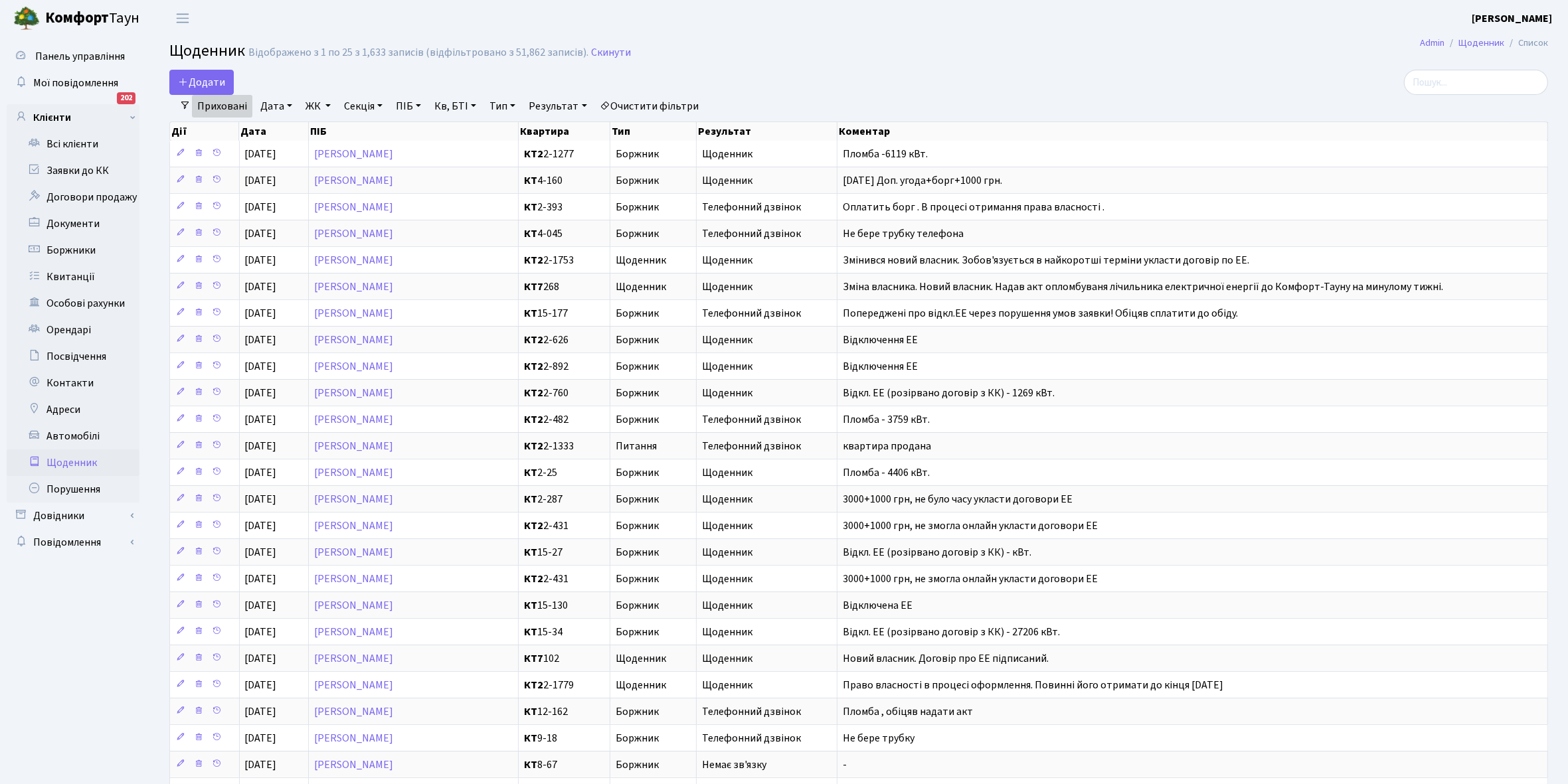
click at [219, 105] on link "Приховані" at bounding box center [222, 106] width 60 height 23
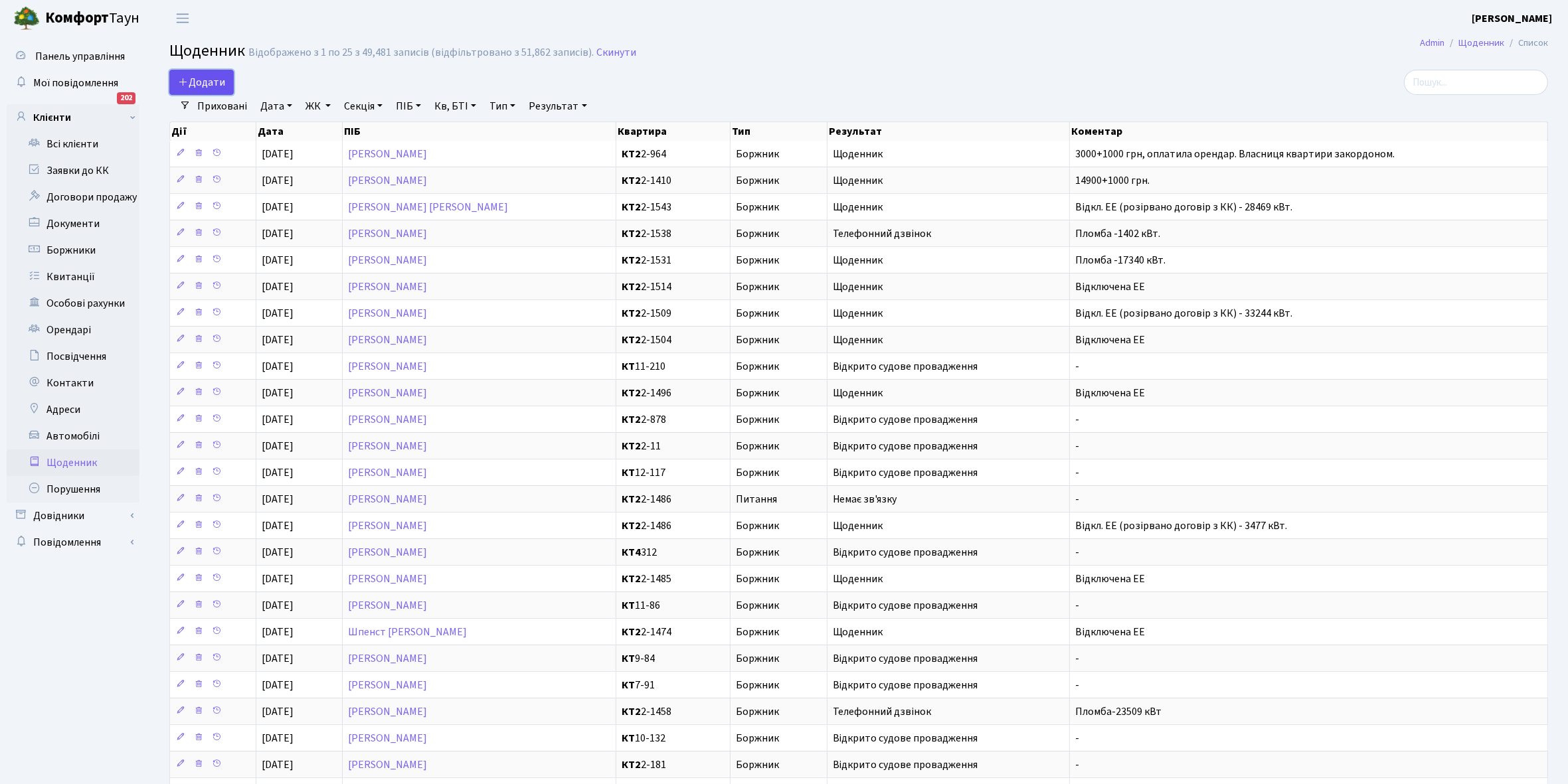
click at [204, 79] on span "Додати" at bounding box center [201, 82] width 47 height 15
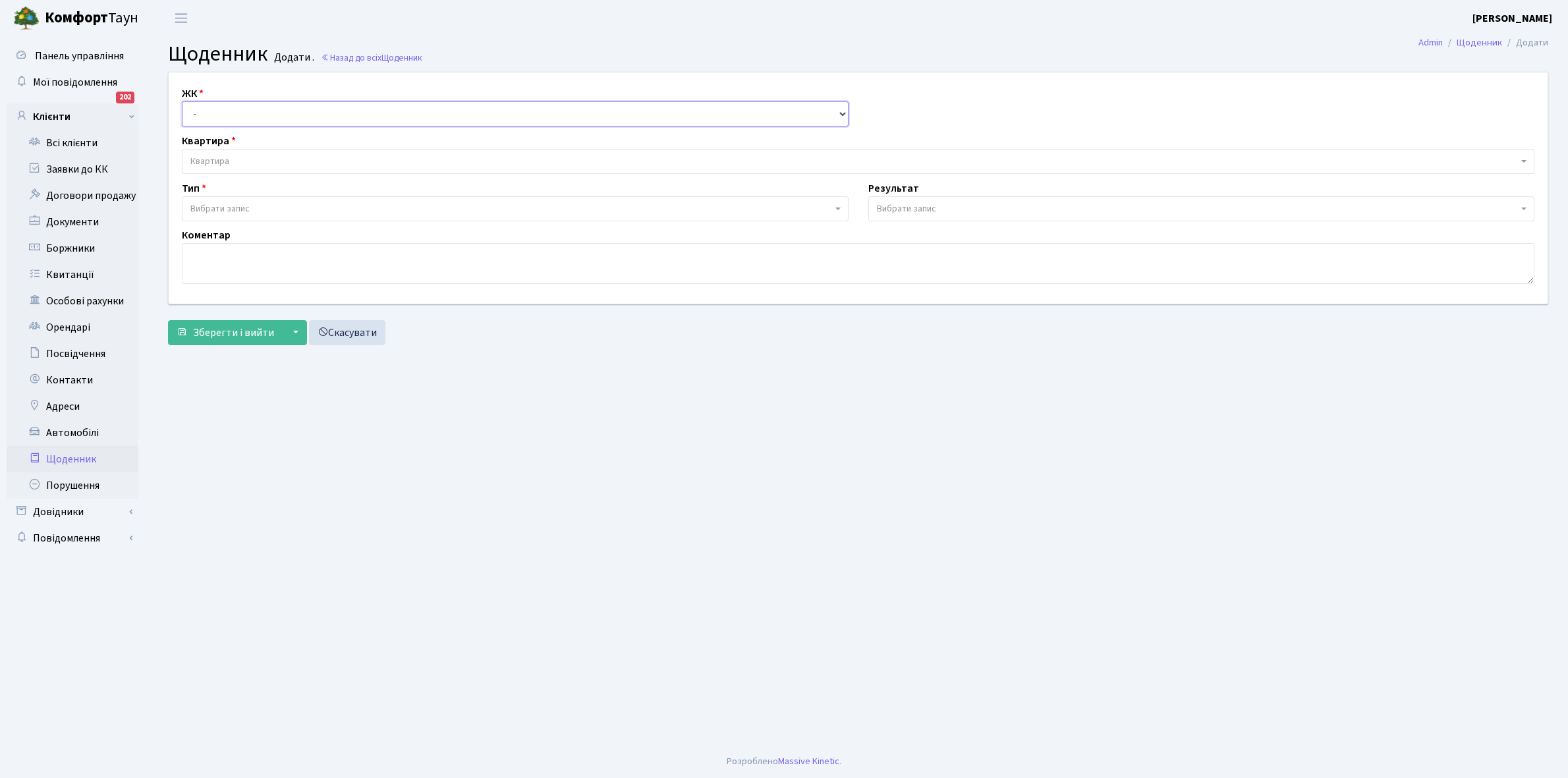
click at [231, 106] on select "- КТ, вул. Регенераторна, 4 КТ2, просп. [STREET_ADDRESS] [STREET_ADDRESS] [PERS…" at bounding box center [515, 114] width 667 height 25
select select "295"
click at [182, 101] on select "- КТ, вул. Регенераторна, 4 КТ2, просп. [STREET_ADDRESS] [STREET_ADDRESS] [PERS…" at bounding box center [515, 114] width 667 height 25
select select
click at [241, 157] on span "Квартира" at bounding box center [854, 161] width 1327 height 13
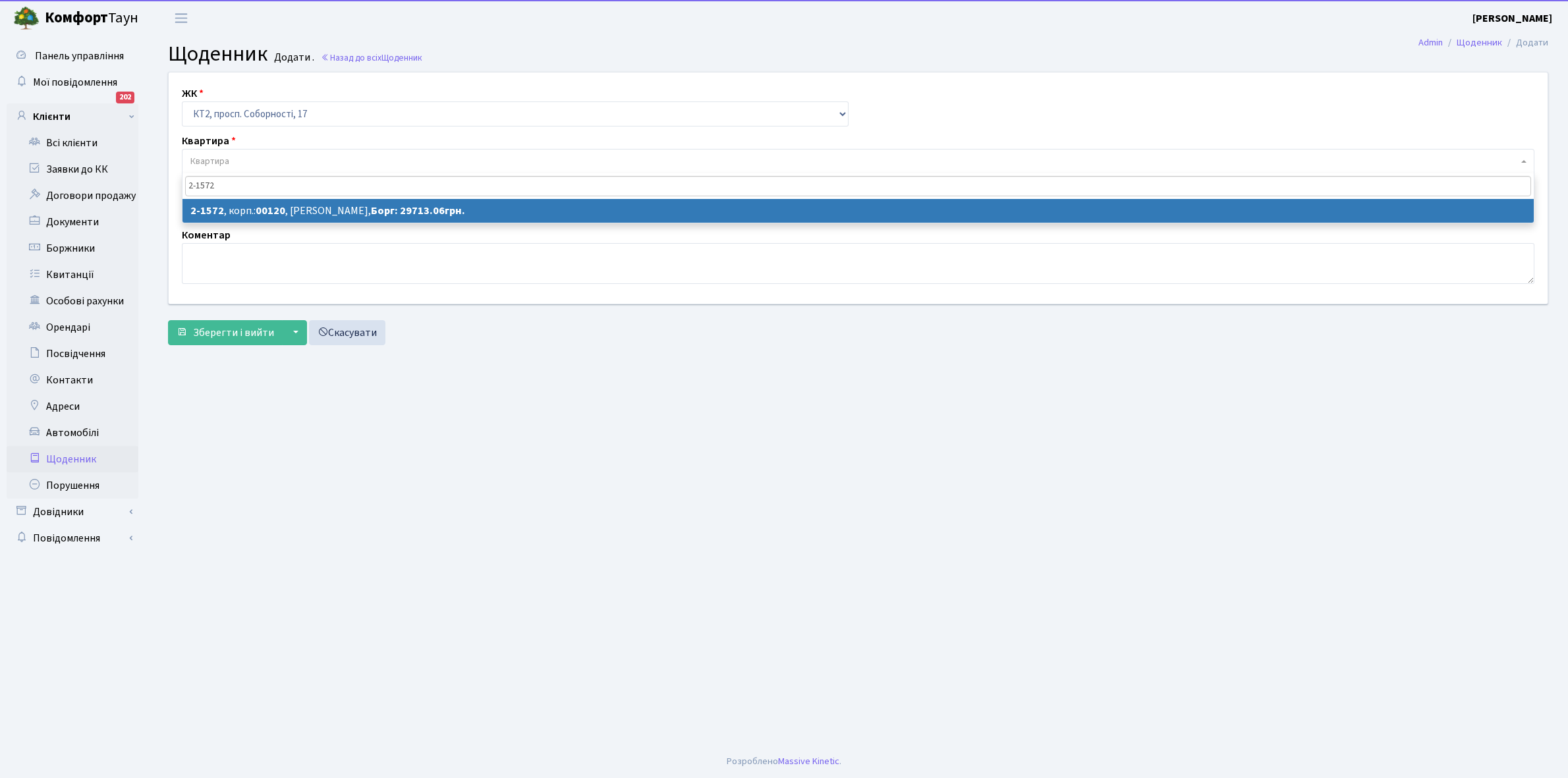
type input "2-1572"
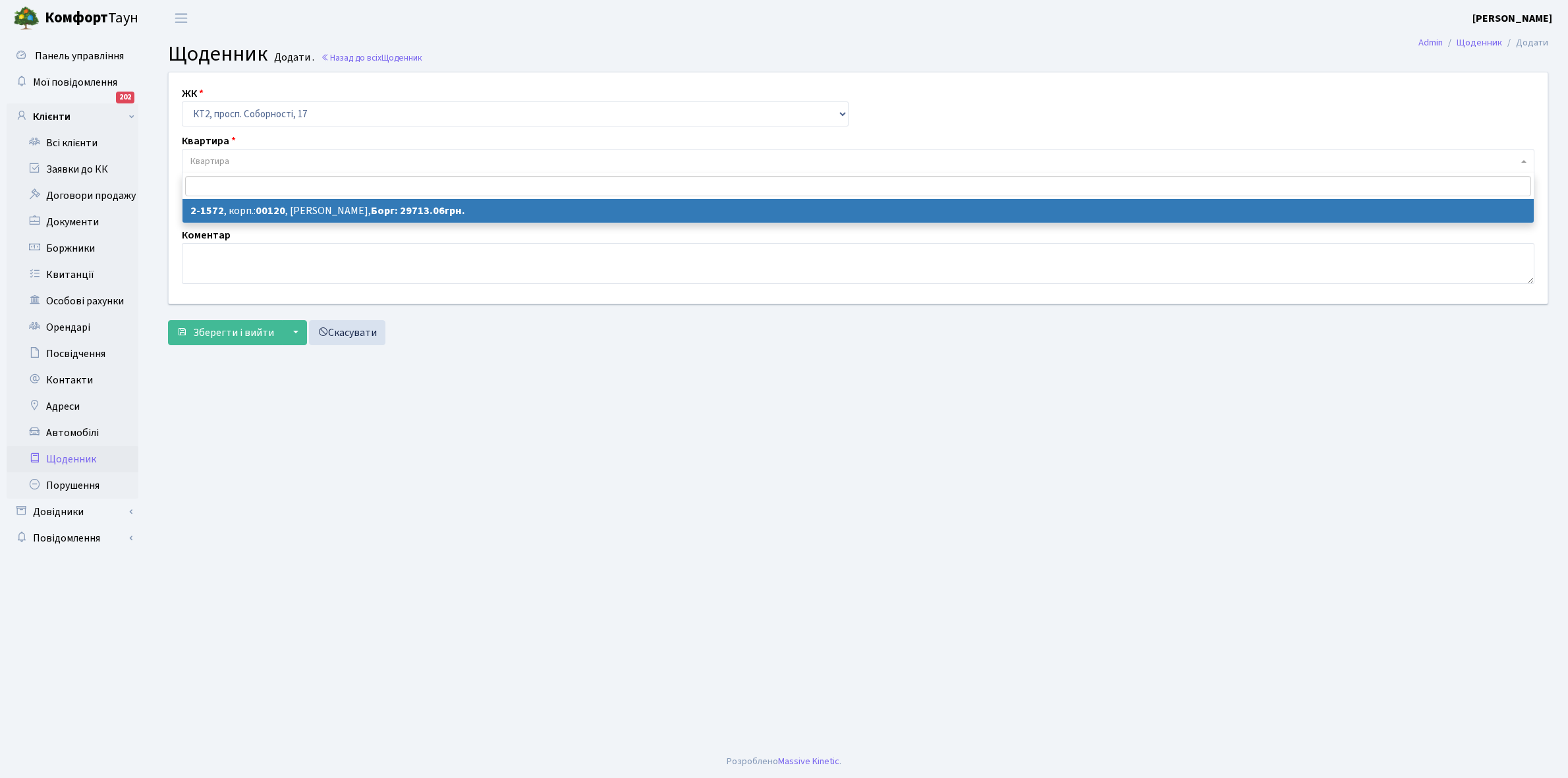
select select "13187"
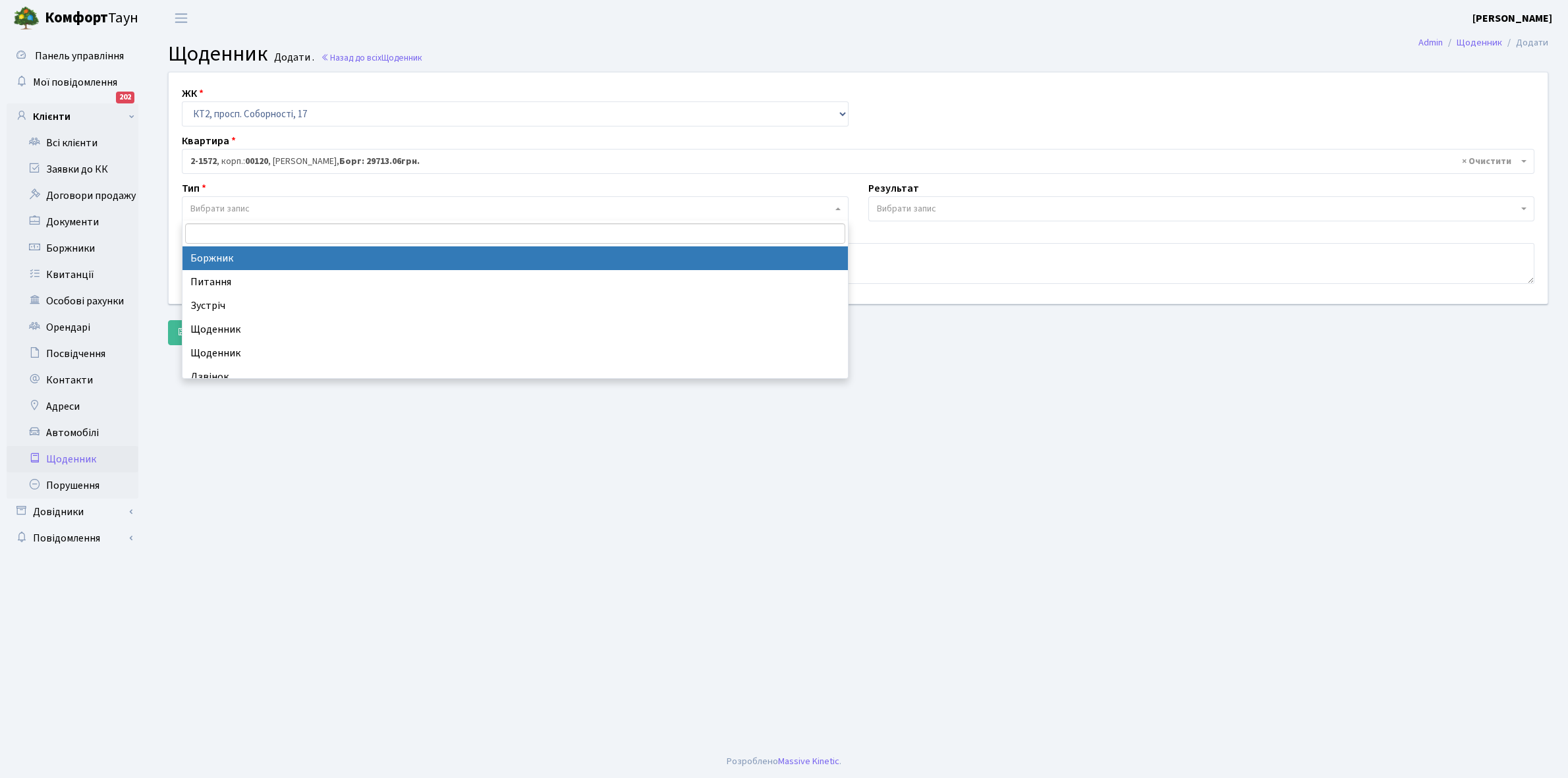
click at [263, 203] on span "Вибрати запис" at bounding box center [511, 209] width 641 height 13
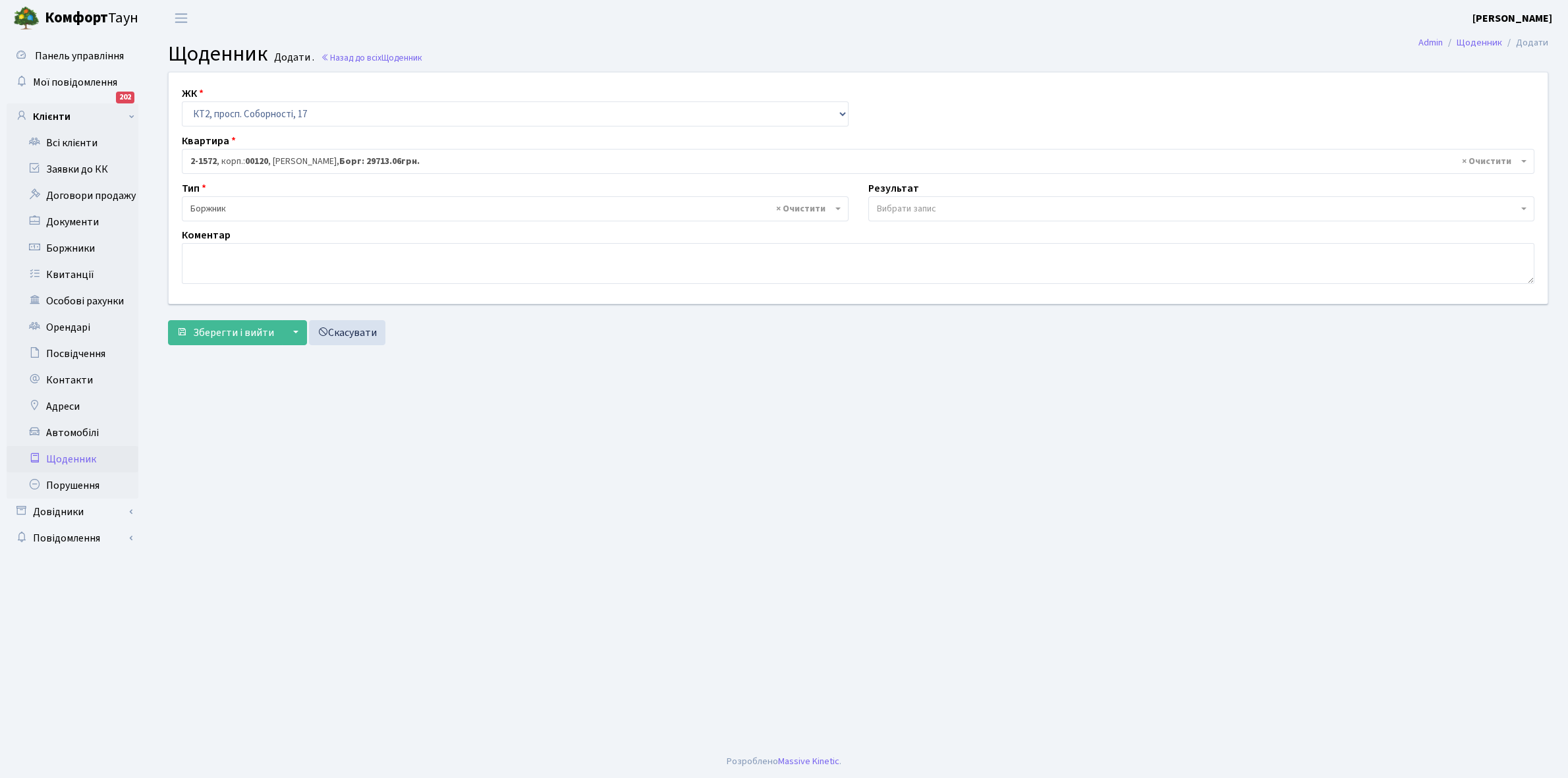
select select "189"
click at [921, 206] on span "Вибрати запис" at bounding box center [906, 209] width 59 height 13
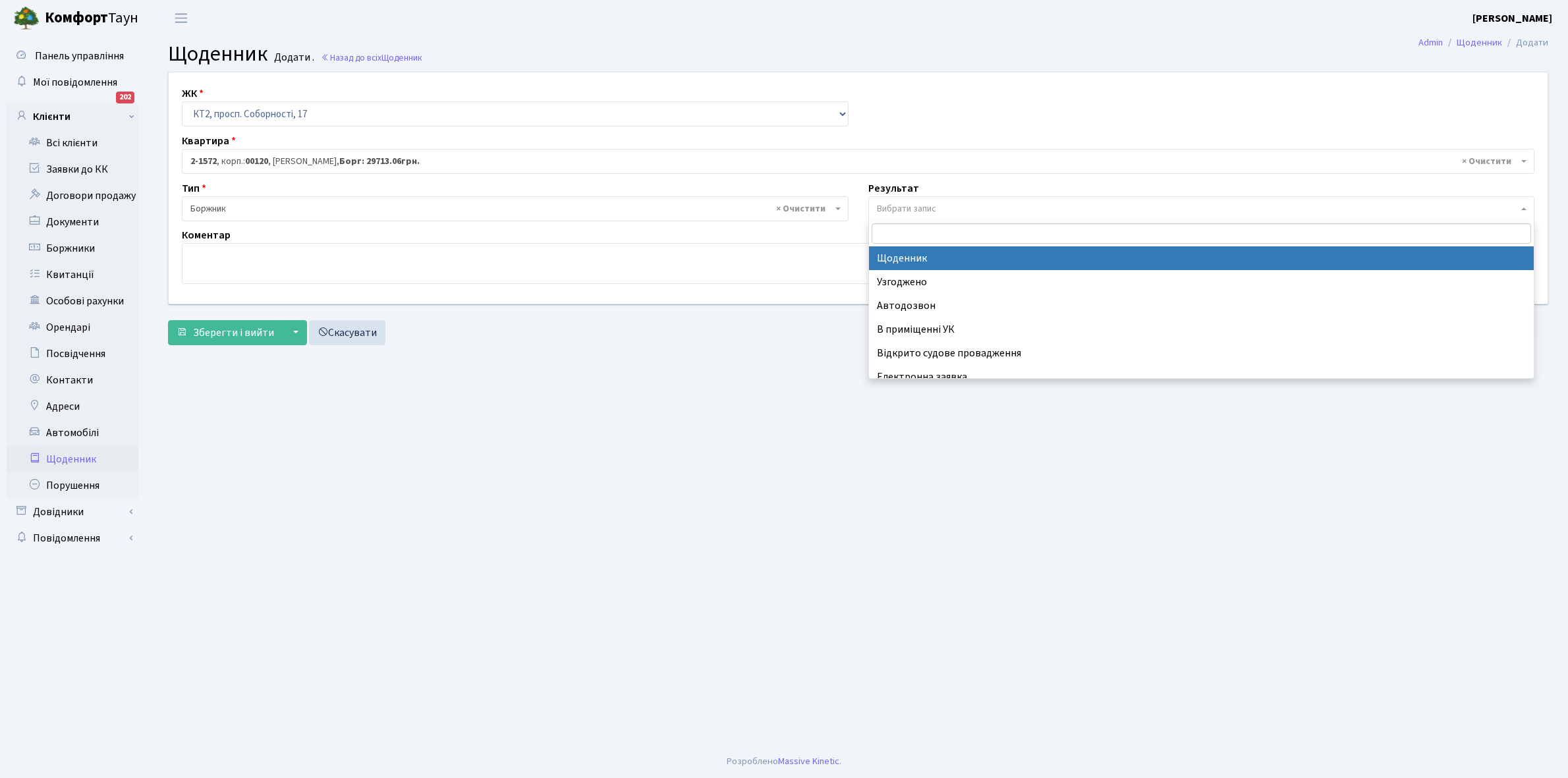
select select "14"
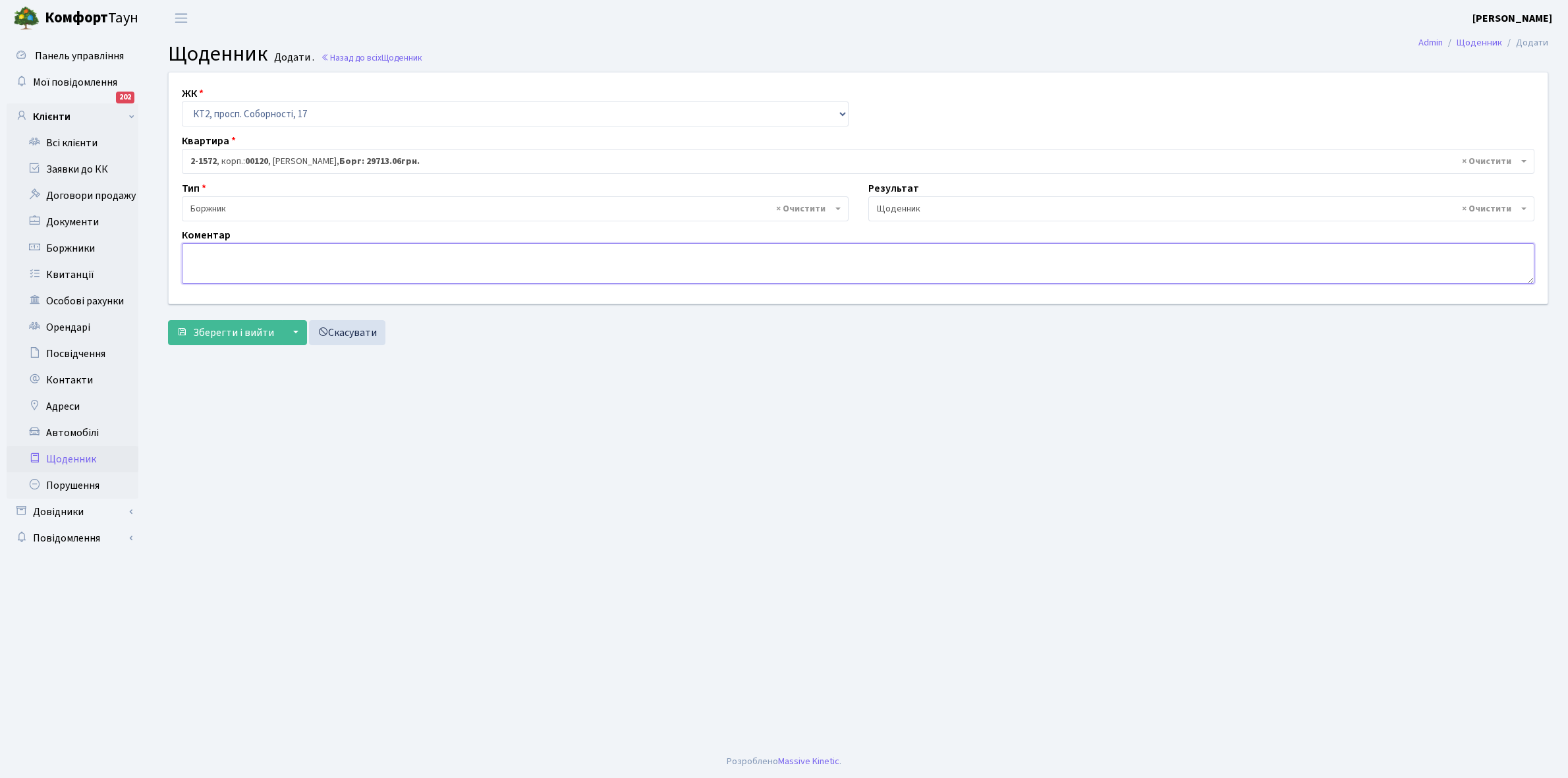
click at [217, 255] on textarea at bounding box center [857, 263] width 1352 height 41
type textarea "Відключена ЕЕ"
click at [232, 328] on span "Зберегти і вийти" at bounding box center [233, 332] width 81 height 15
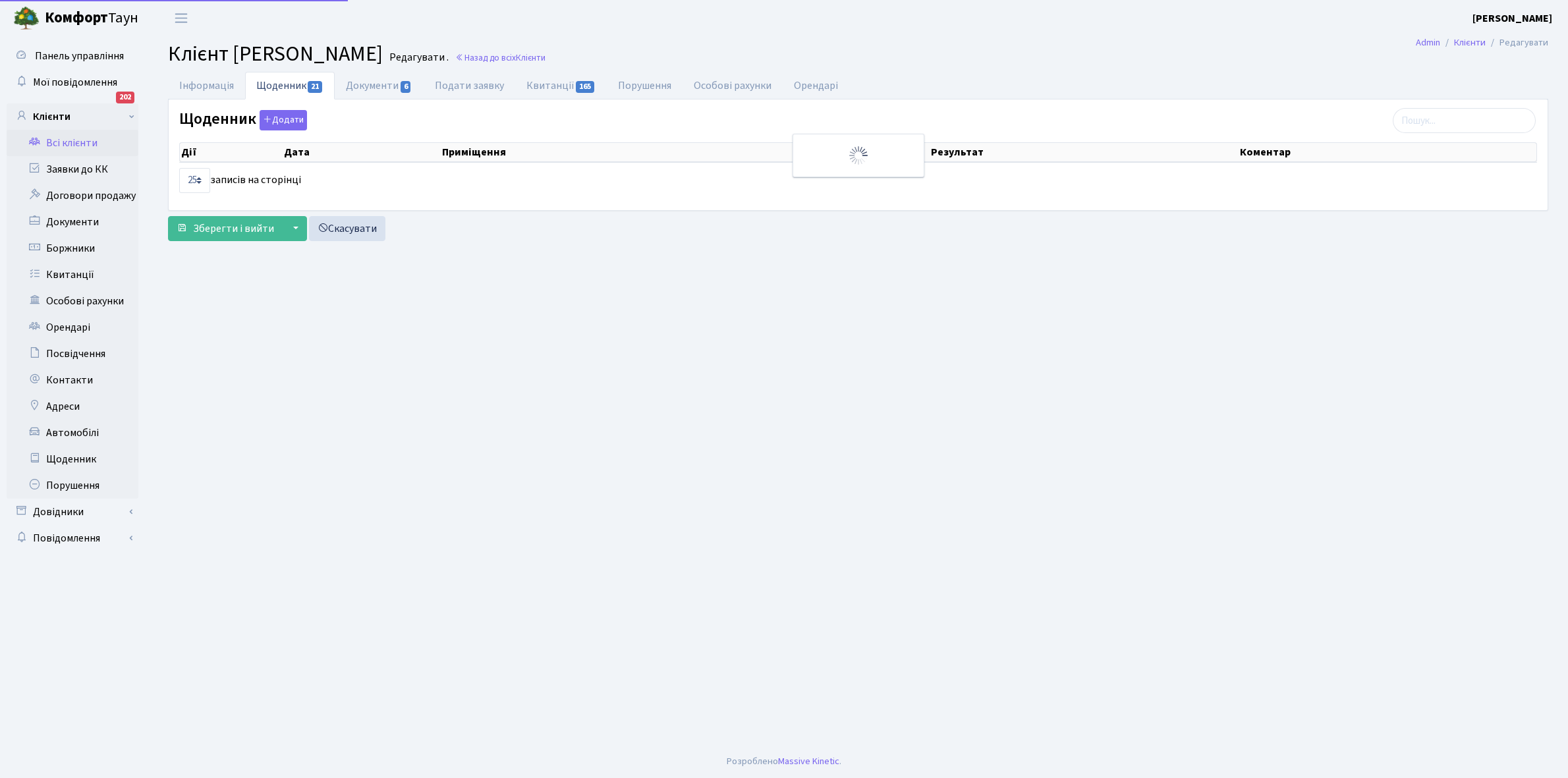
select select "25"
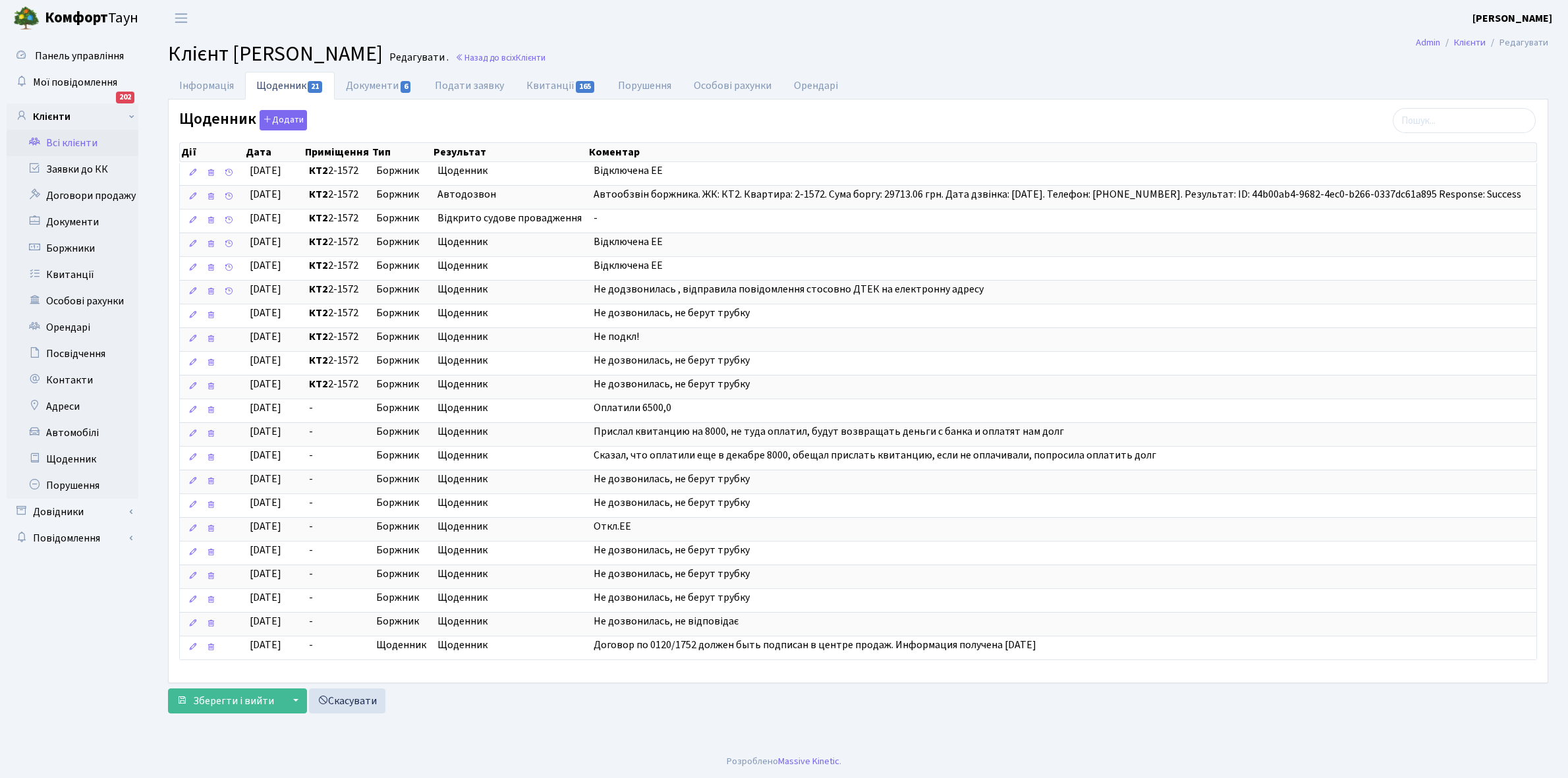
click at [82, 148] on link "Всі клієнти" at bounding box center [72, 143] width 132 height 26
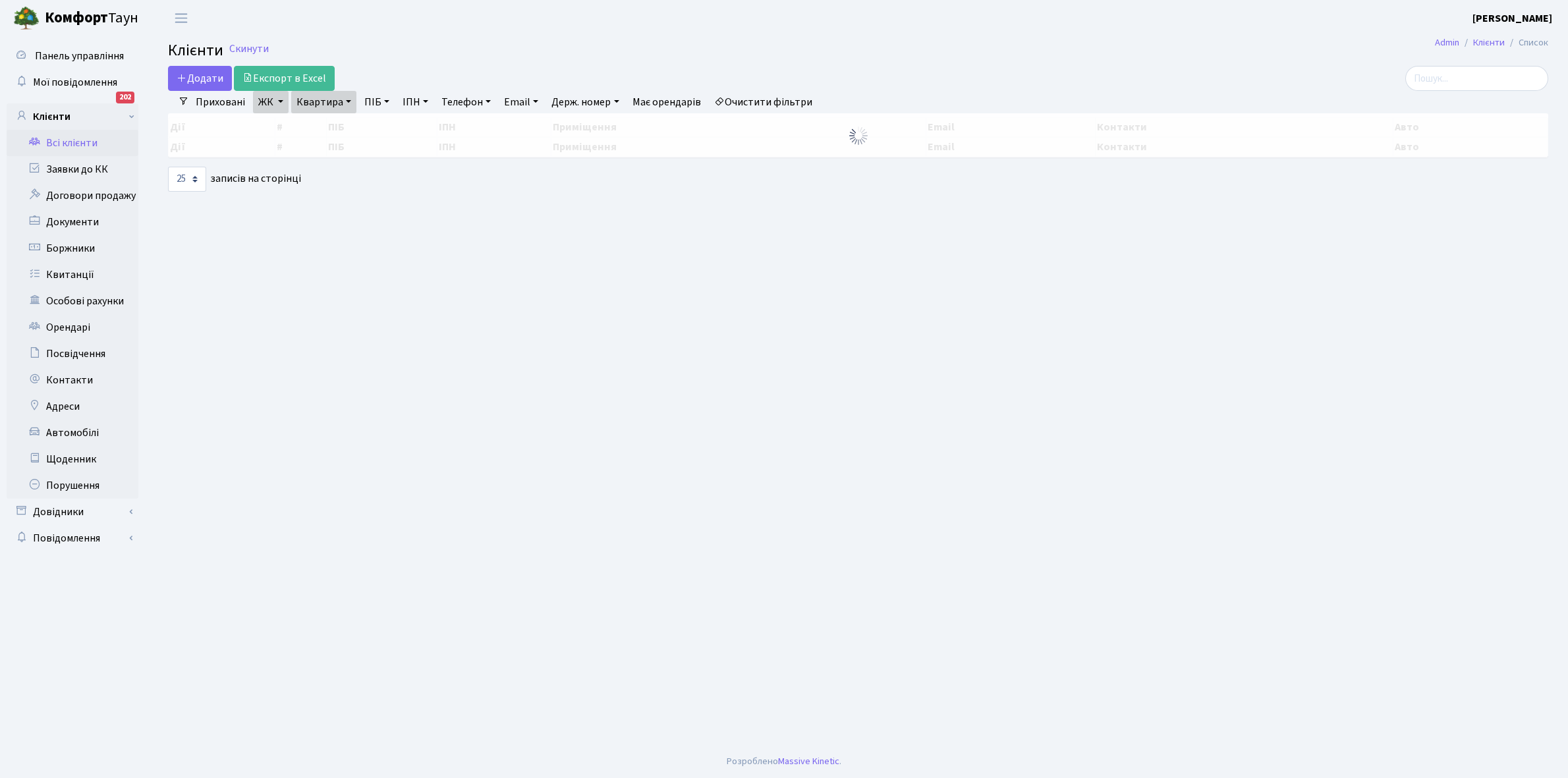
select select "25"
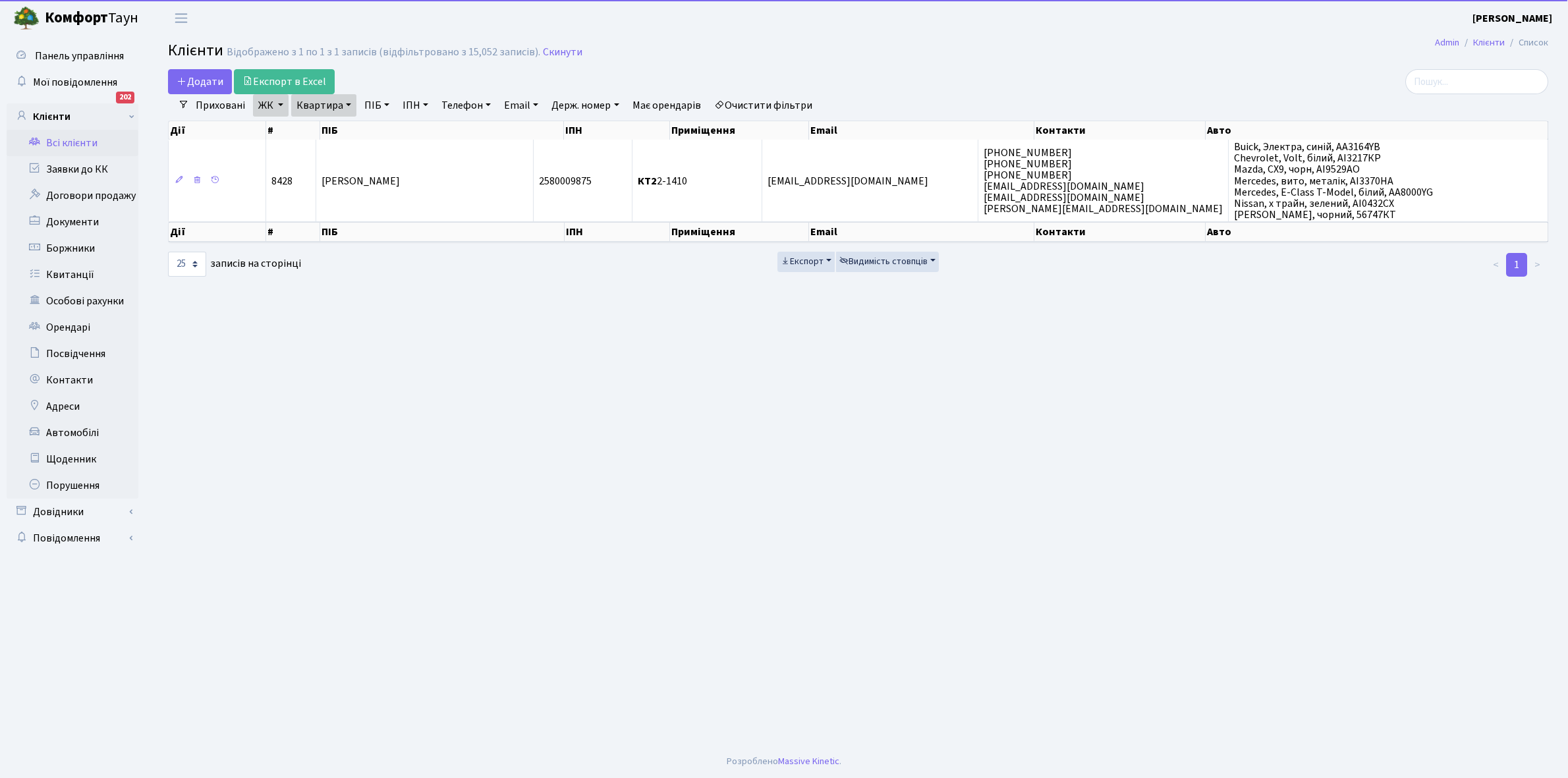
click at [345, 103] on link "Квартира" at bounding box center [323, 105] width 65 height 23
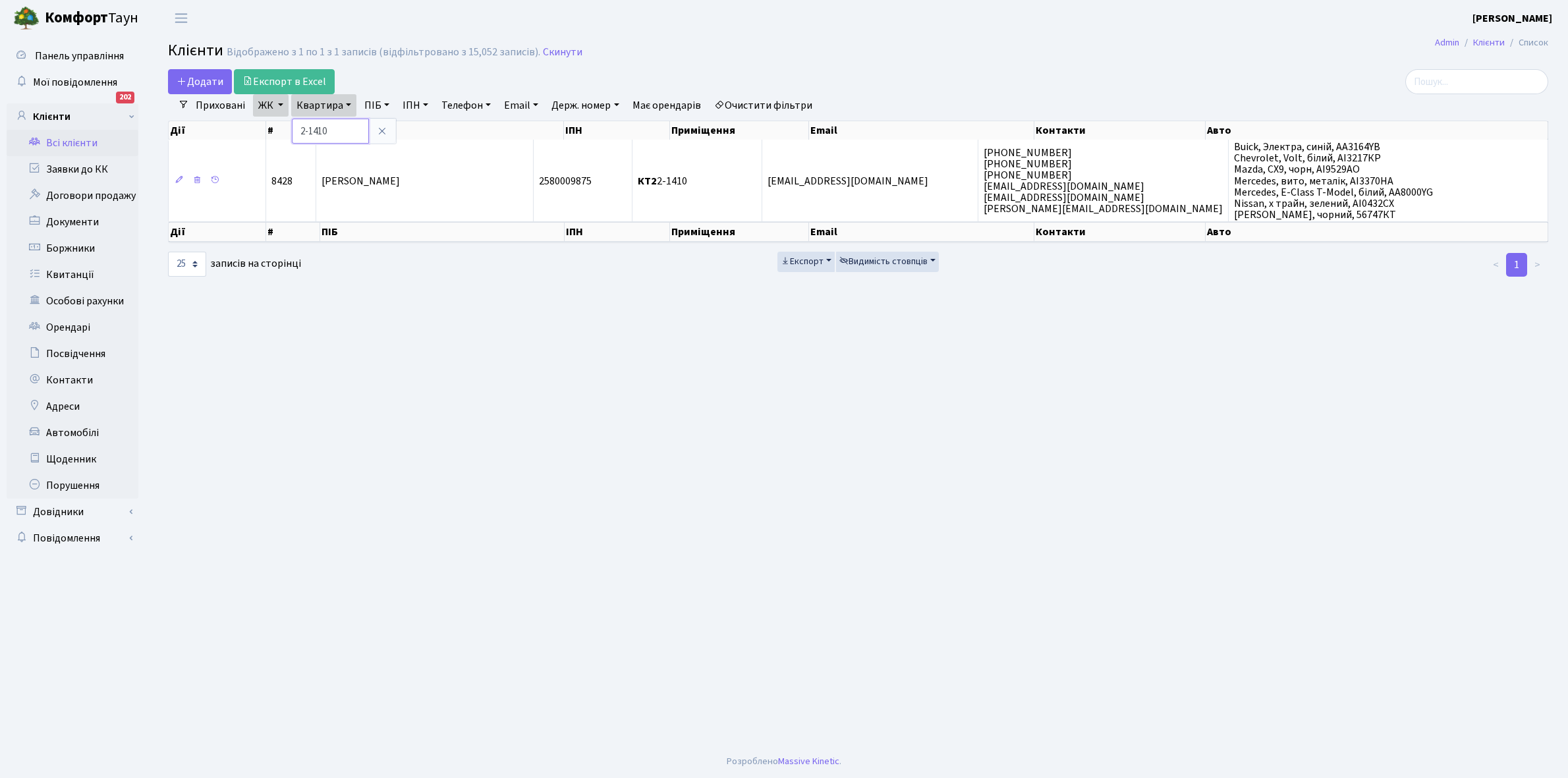
click at [340, 132] on input "2-1410" at bounding box center [330, 131] width 77 height 25
type input "2-1600"
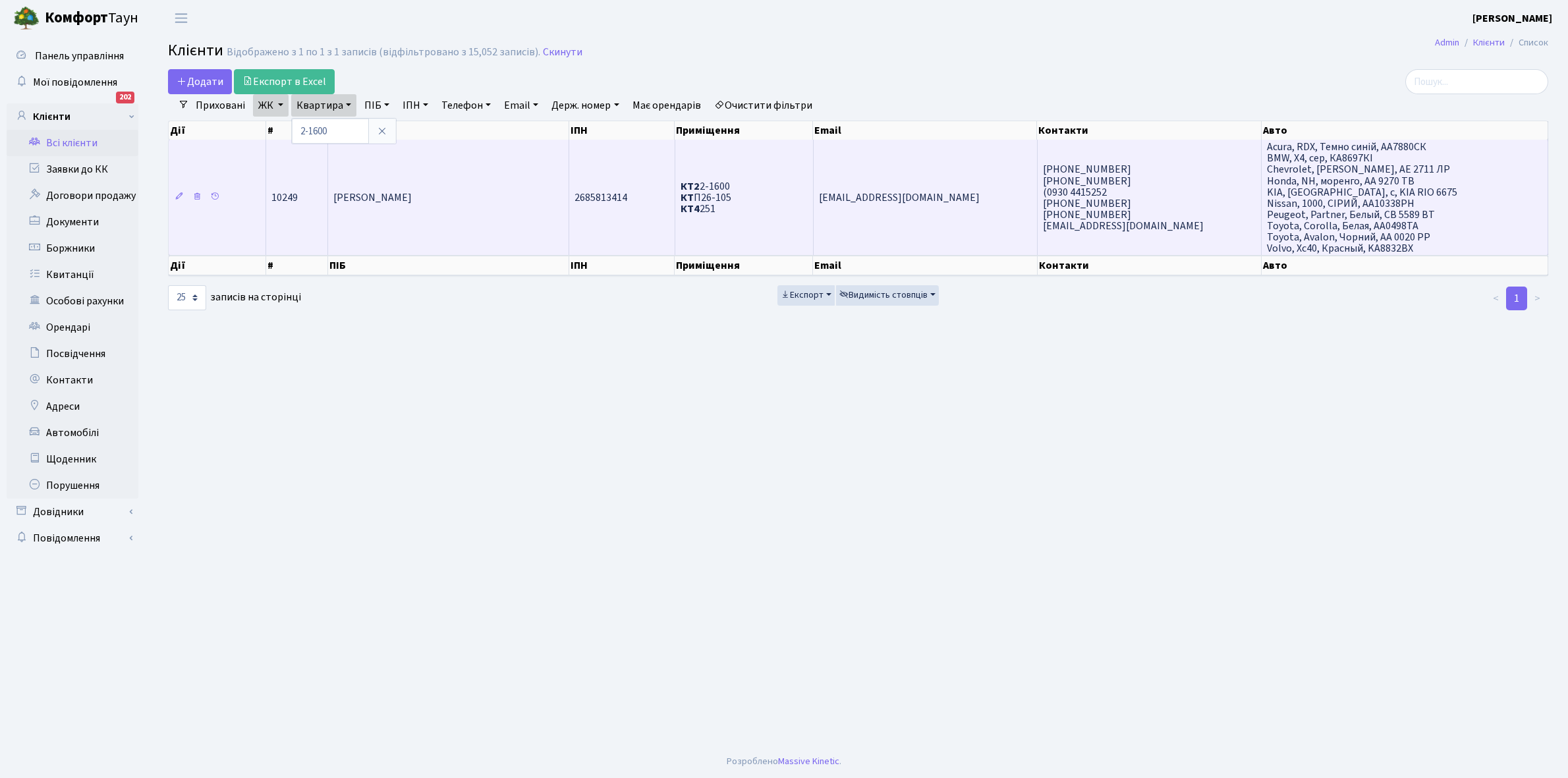
click at [402, 190] on span "[PERSON_NAME]" at bounding box center [373, 198] width 79 height 15
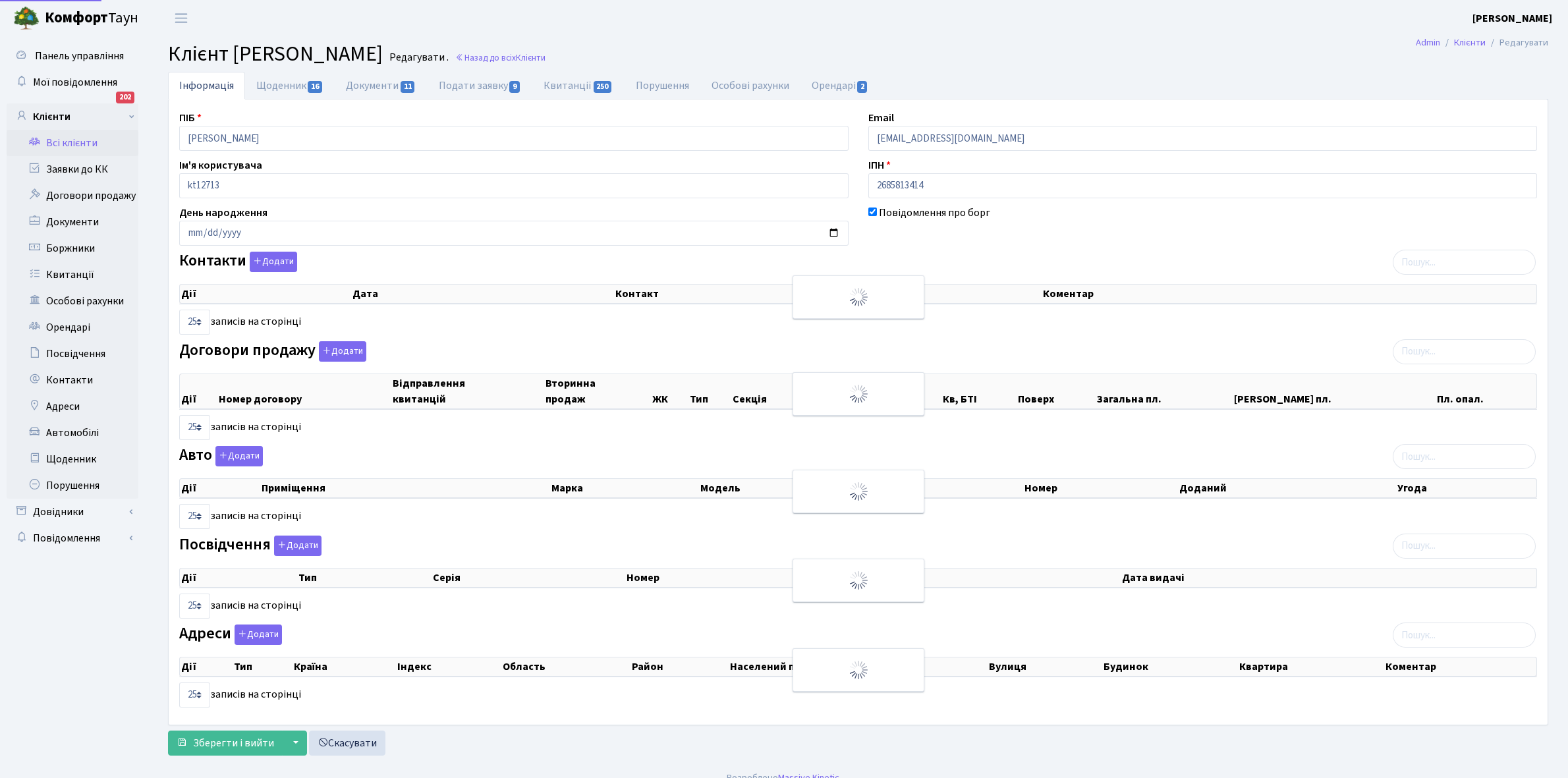
click at [272, 84] on link "Щоденник 16" at bounding box center [289, 85] width 90 height 28
select select "25"
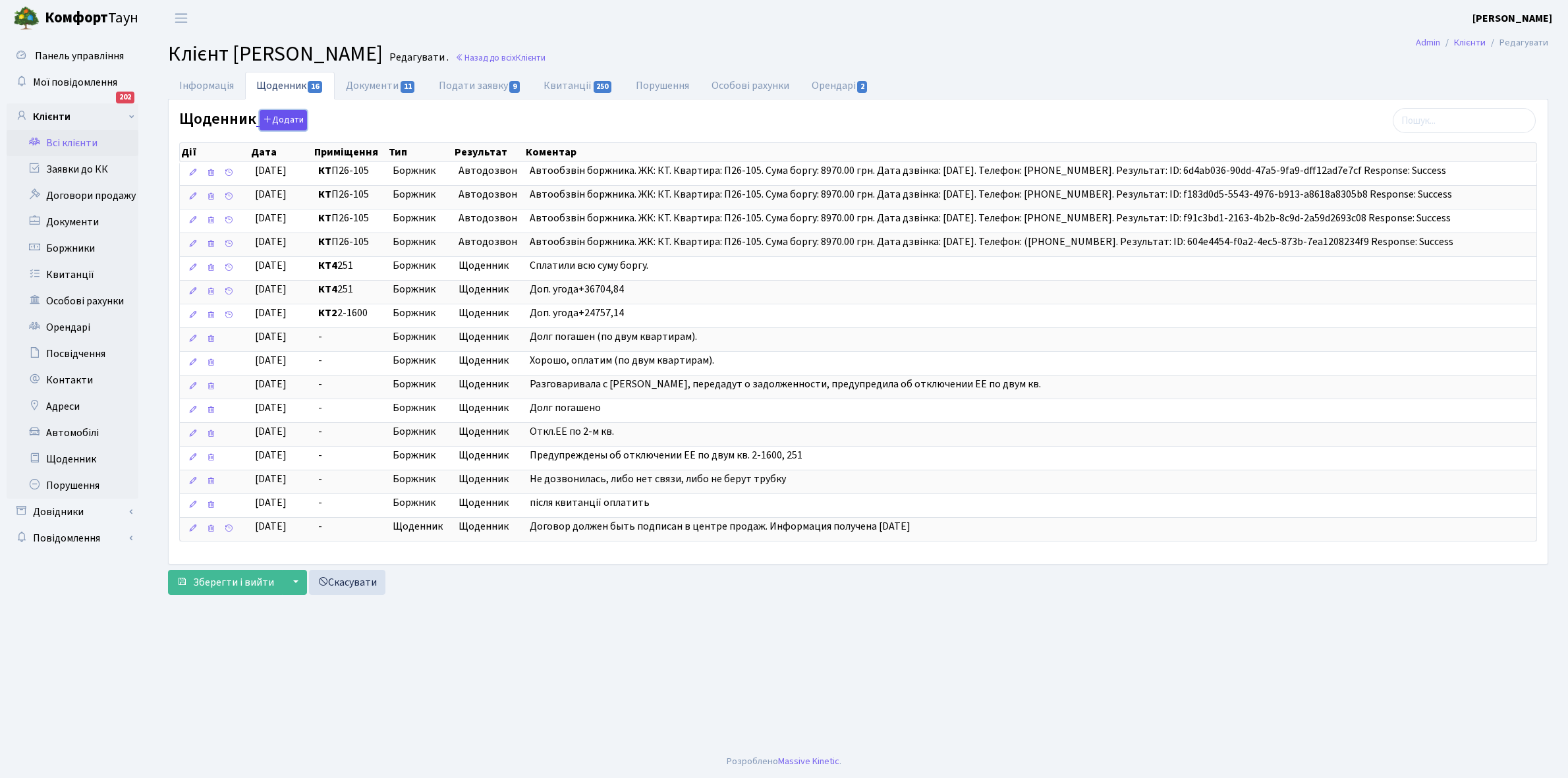
click at [281, 124] on button "Додати" at bounding box center [283, 120] width 47 height 20
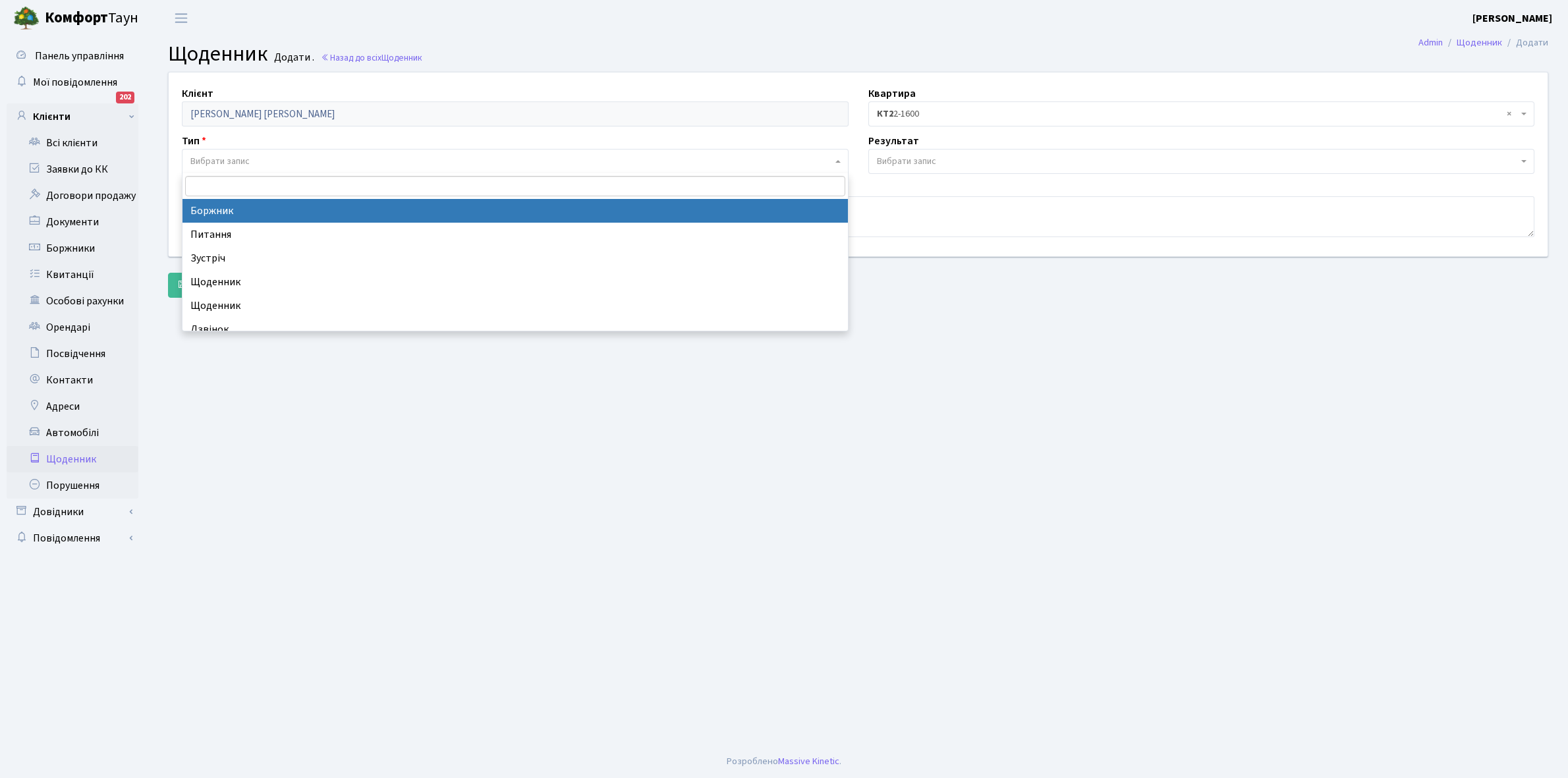
click at [238, 158] on span "Вибрати запис" at bounding box center [219, 161] width 59 height 13
select select "189"
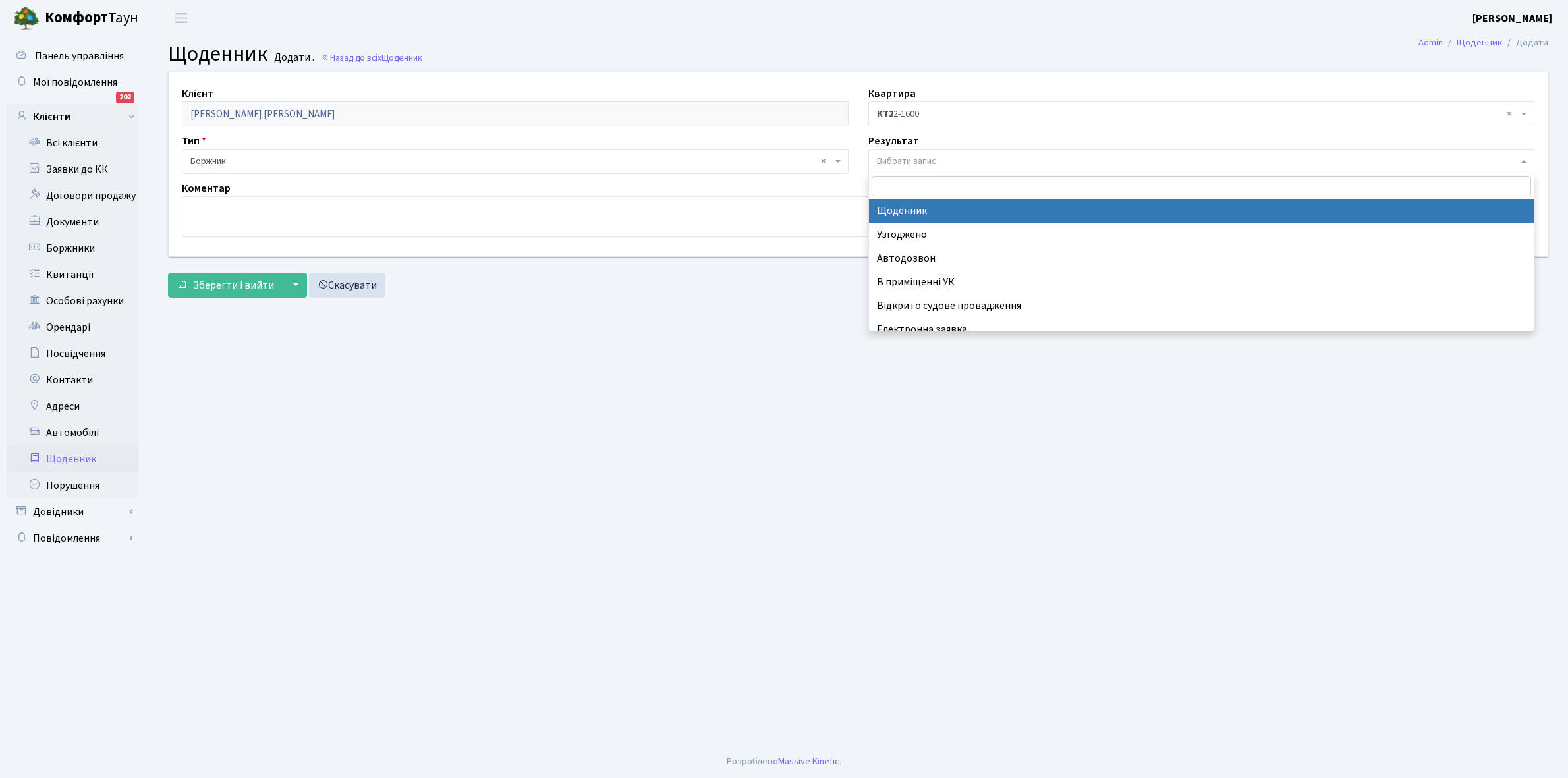
click at [950, 152] on span "Вибрати запис" at bounding box center [1201, 161] width 667 height 25
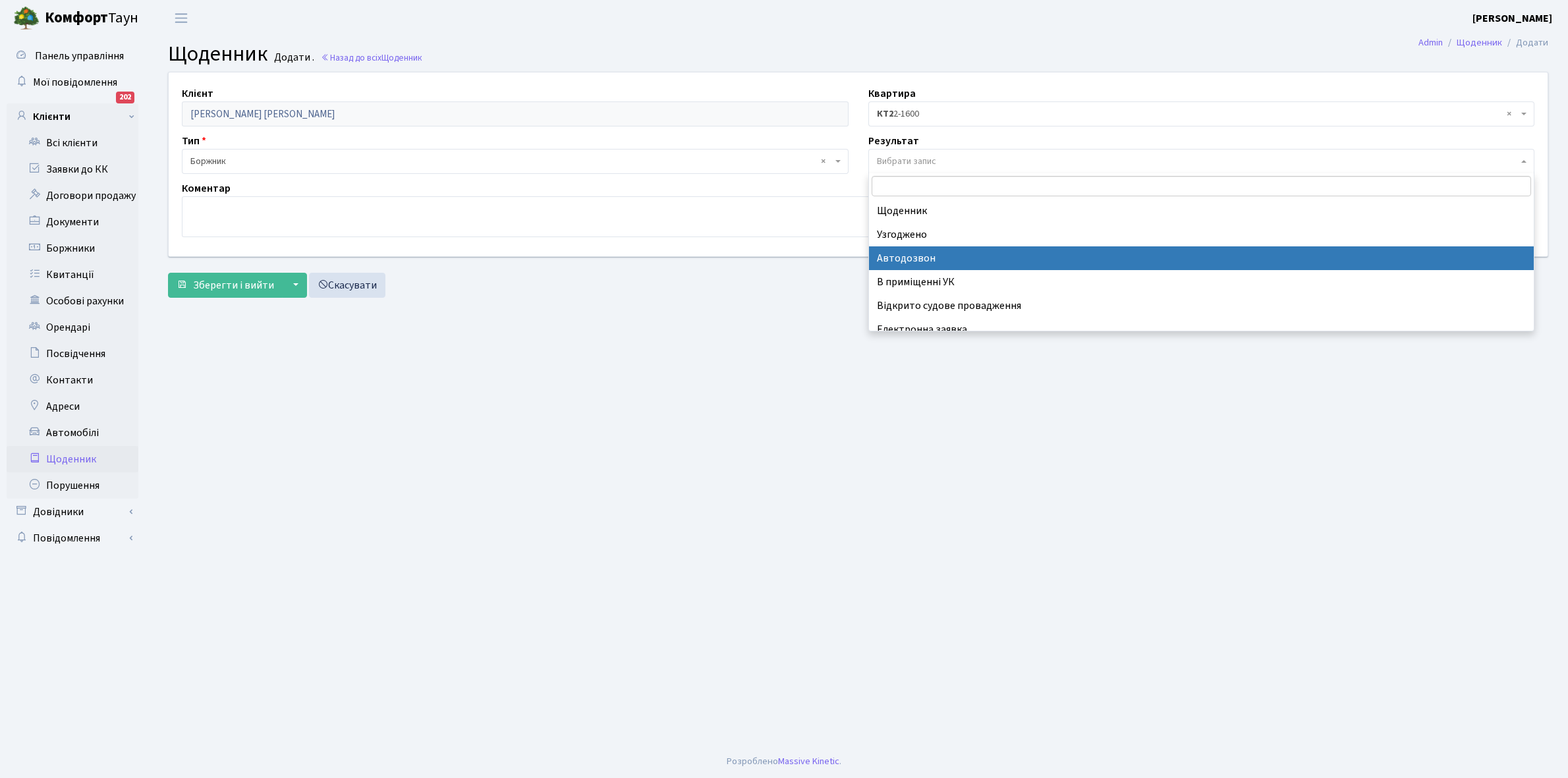
scroll to position [81, 0]
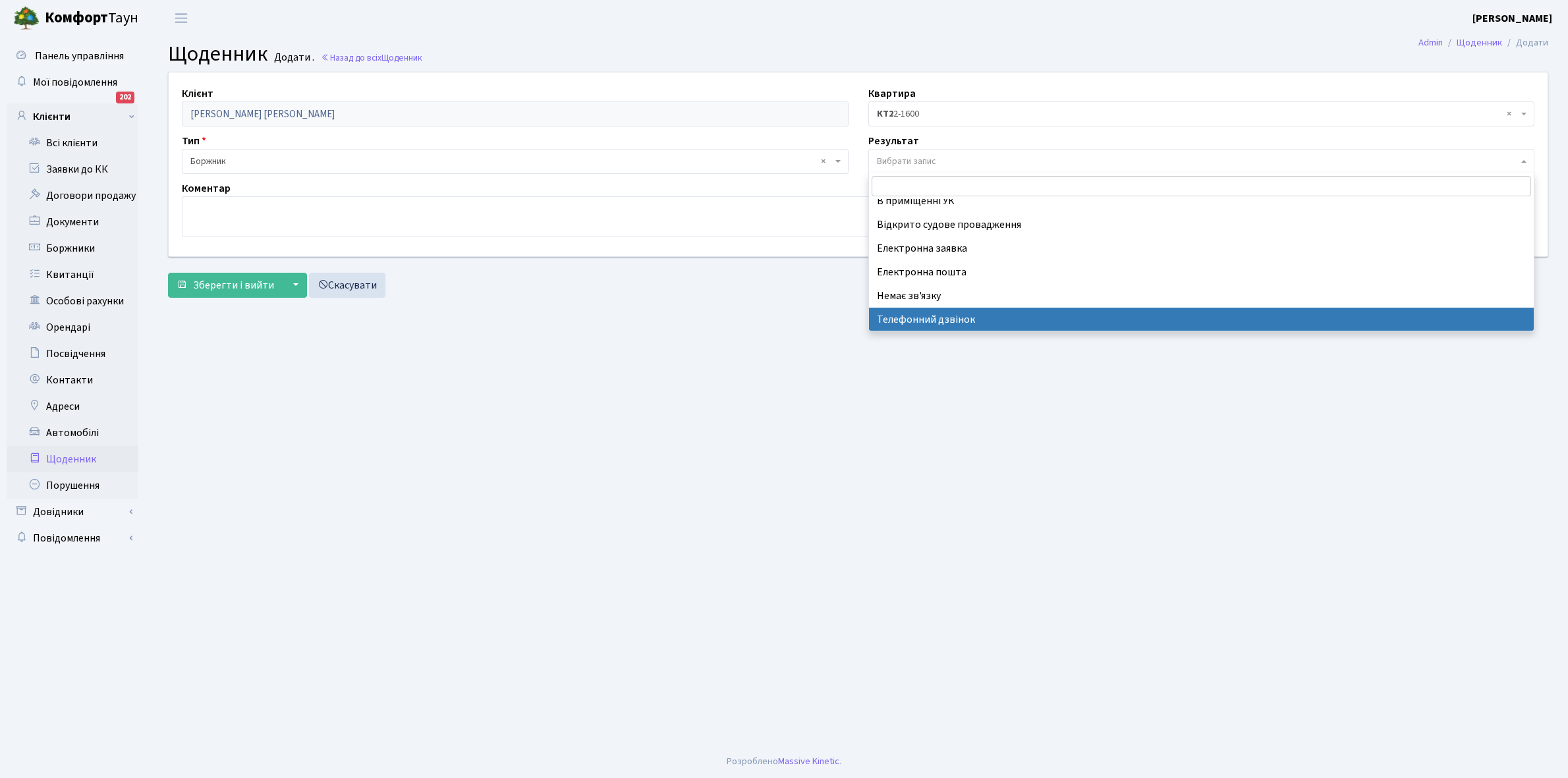
select select "196"
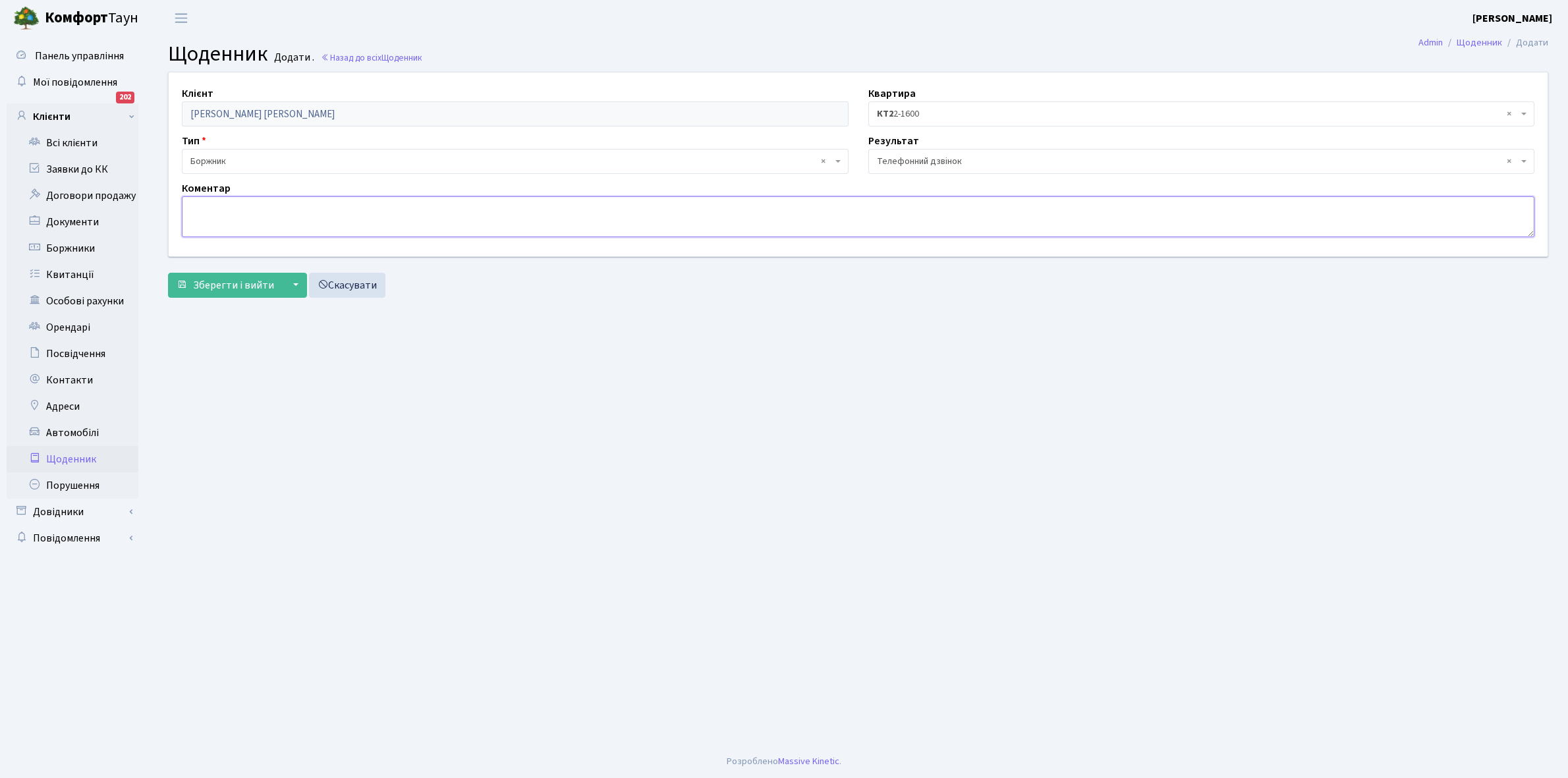
click at [215, 211] on textarea at bounding box center [857, 217] width 1352 height 41
type textarea "Пломба -15911 кВт."
click at [239, 287] on span "Зберегти і вийти" at bounding box center [233, 285] width 81 height 15
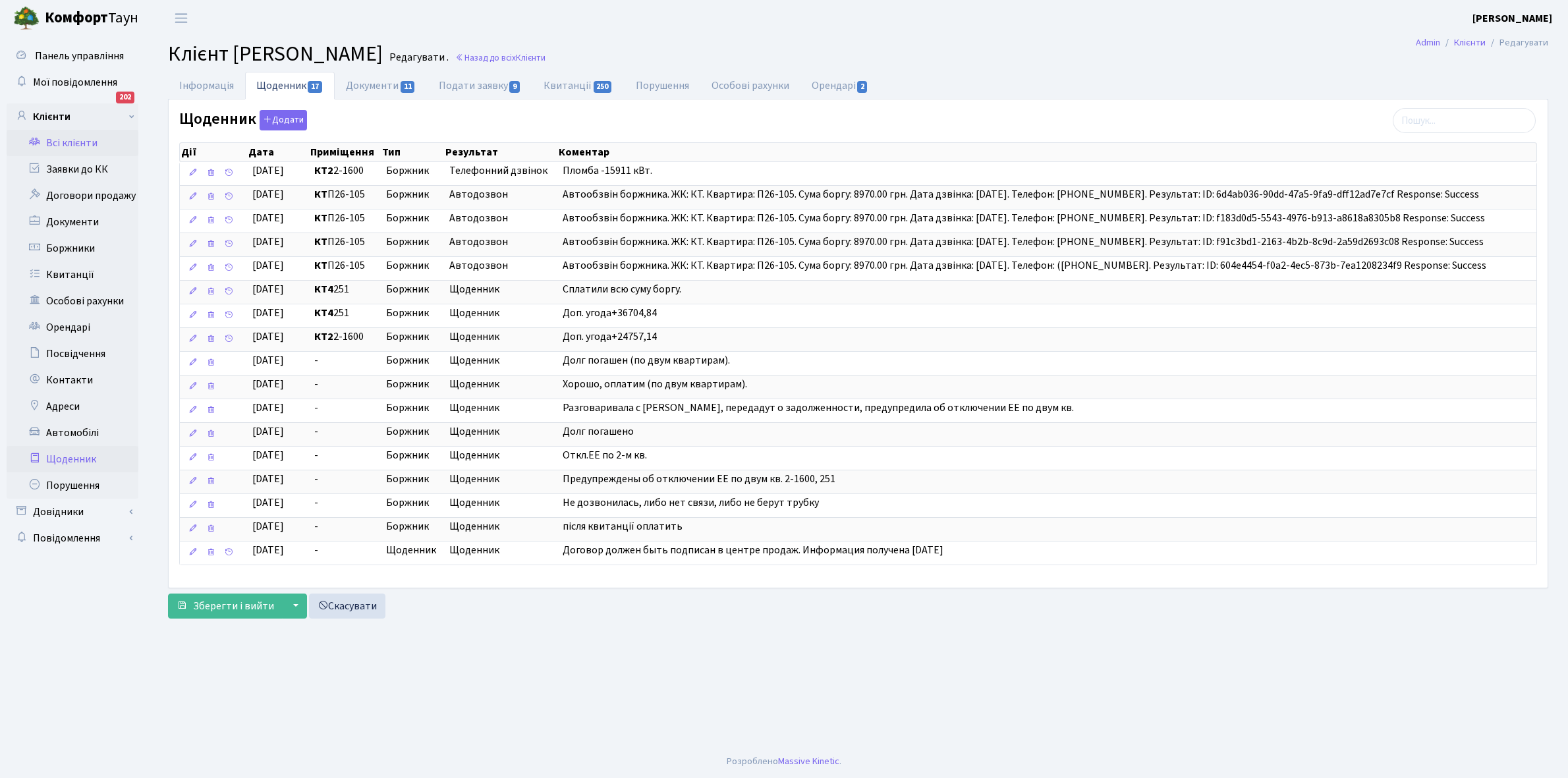
click at [65, 462] on link "Щоденник" at bounding box center [72, 459] width 132 height 26
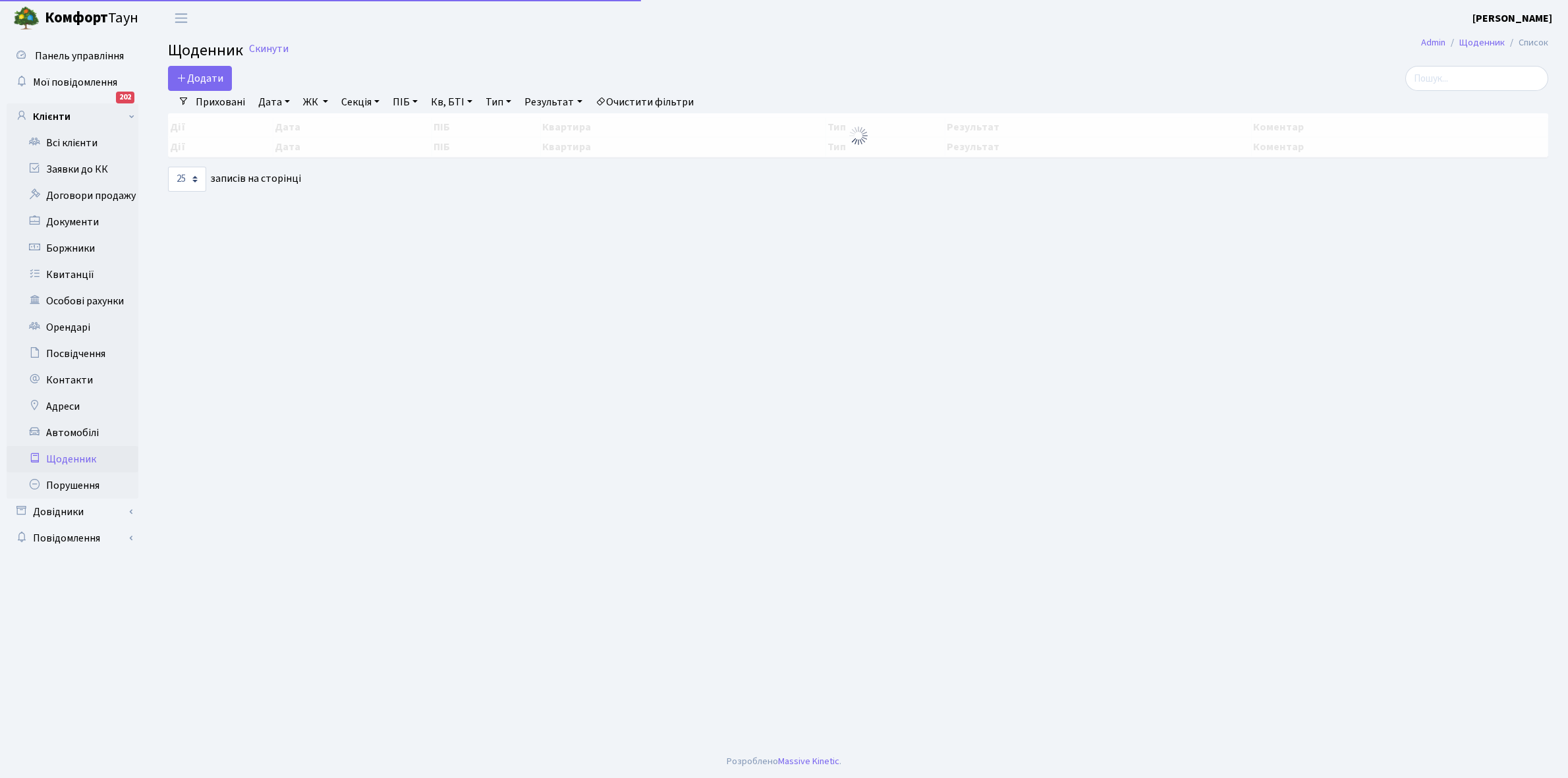
select select "25"
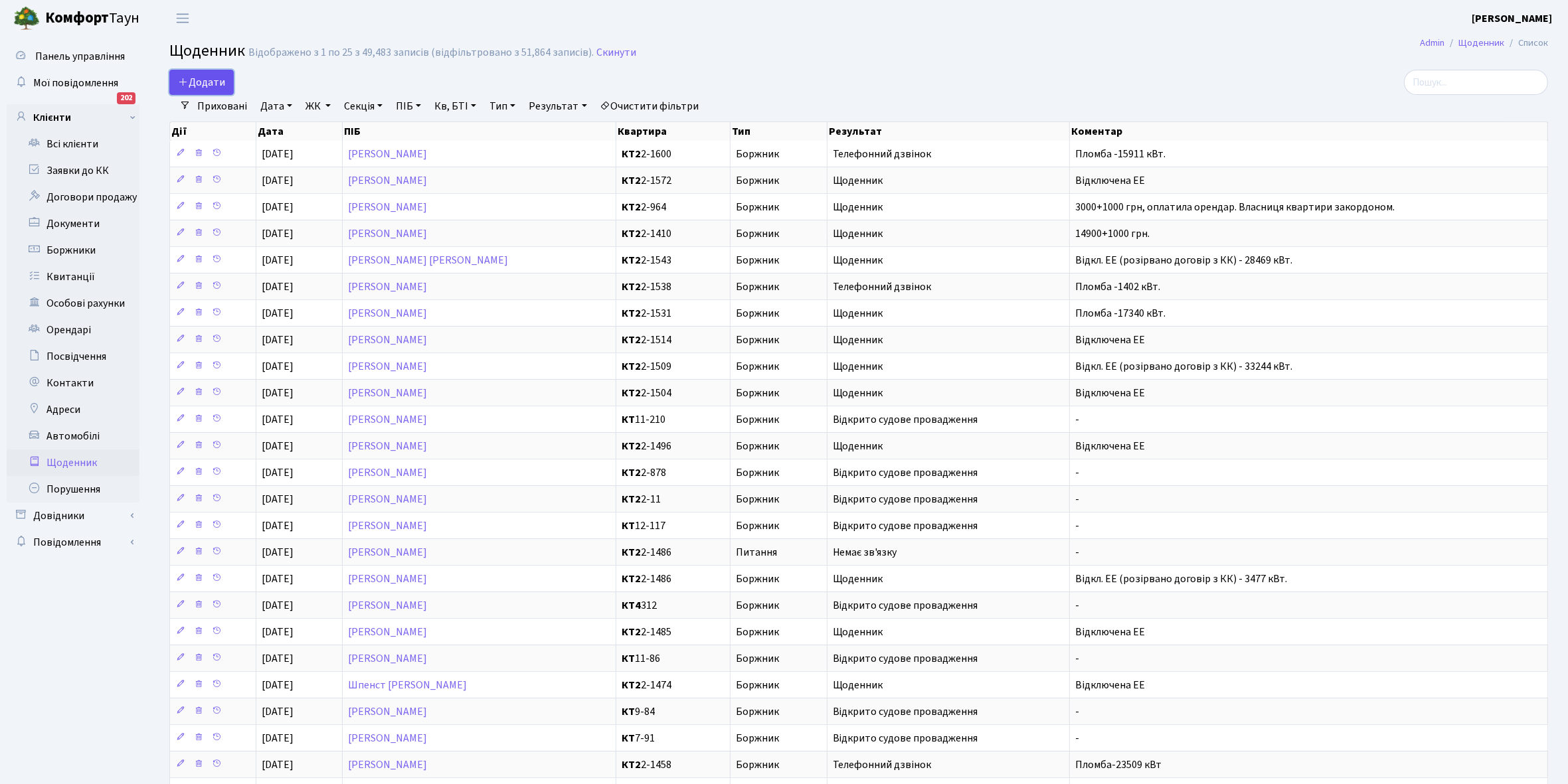
click at [206, 84] on span "Додати" at bounding box center [201, 82] width 47 height 15
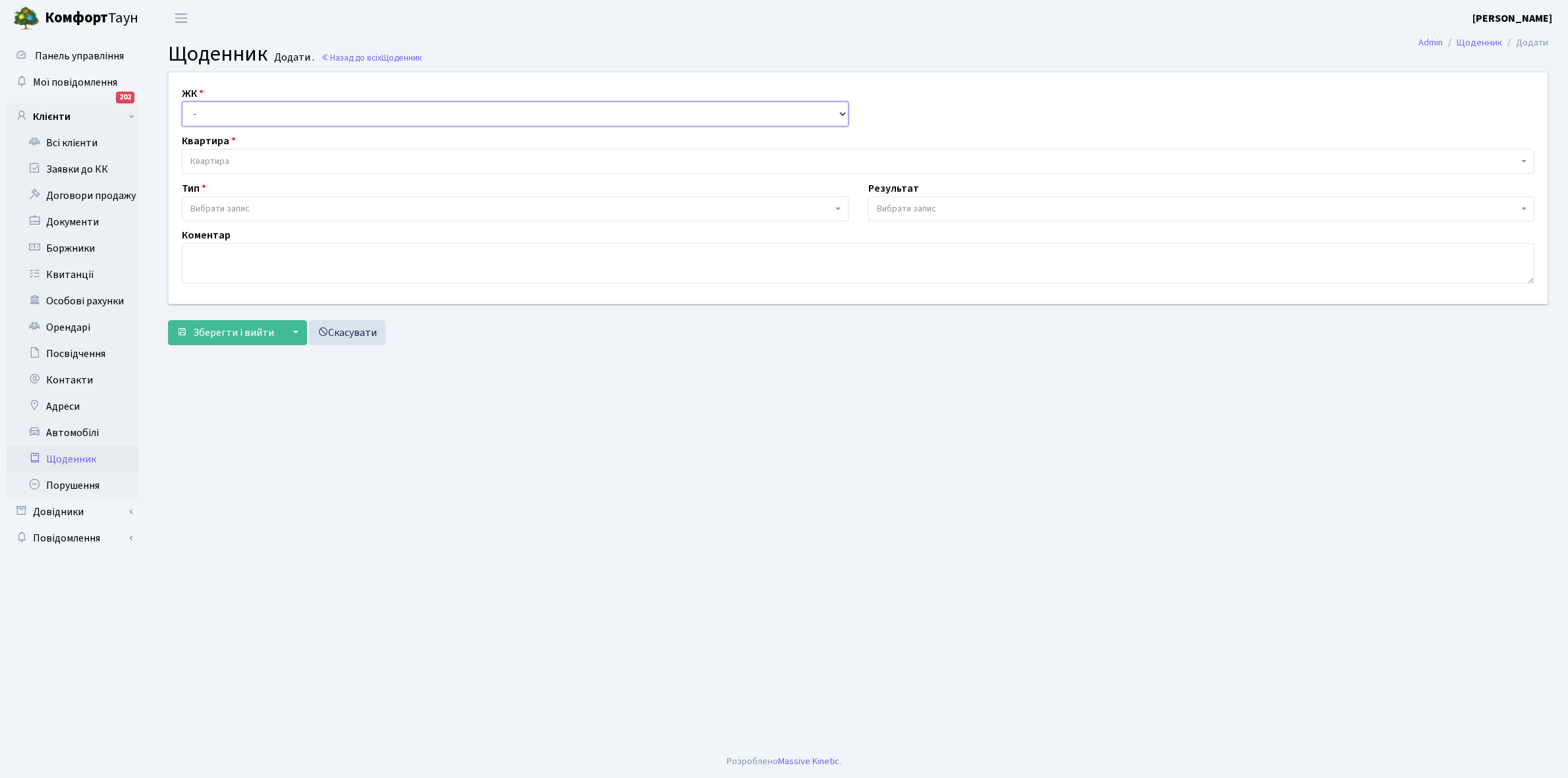
click at [214, 116] on select "- КТ, вул. Регенераторна, 4 КТ2, просп. [STREET_ADDRESS] [STREET_ADDRESS] [PERS…" at bounding box center [515, 114] width 667 height 25
select select "295"
click at [182, 101] on select "- КТ, вул. Регенераторна, 4 КТ2, просп. [STREET_ADDRESS] [STREET_ADDRESS] [PERS…" at bounding box center [515, 114] width 667 height 25
select select
click at [225, 157] on span "Квартира" at bounding box center [209, 161] width 39 height 13
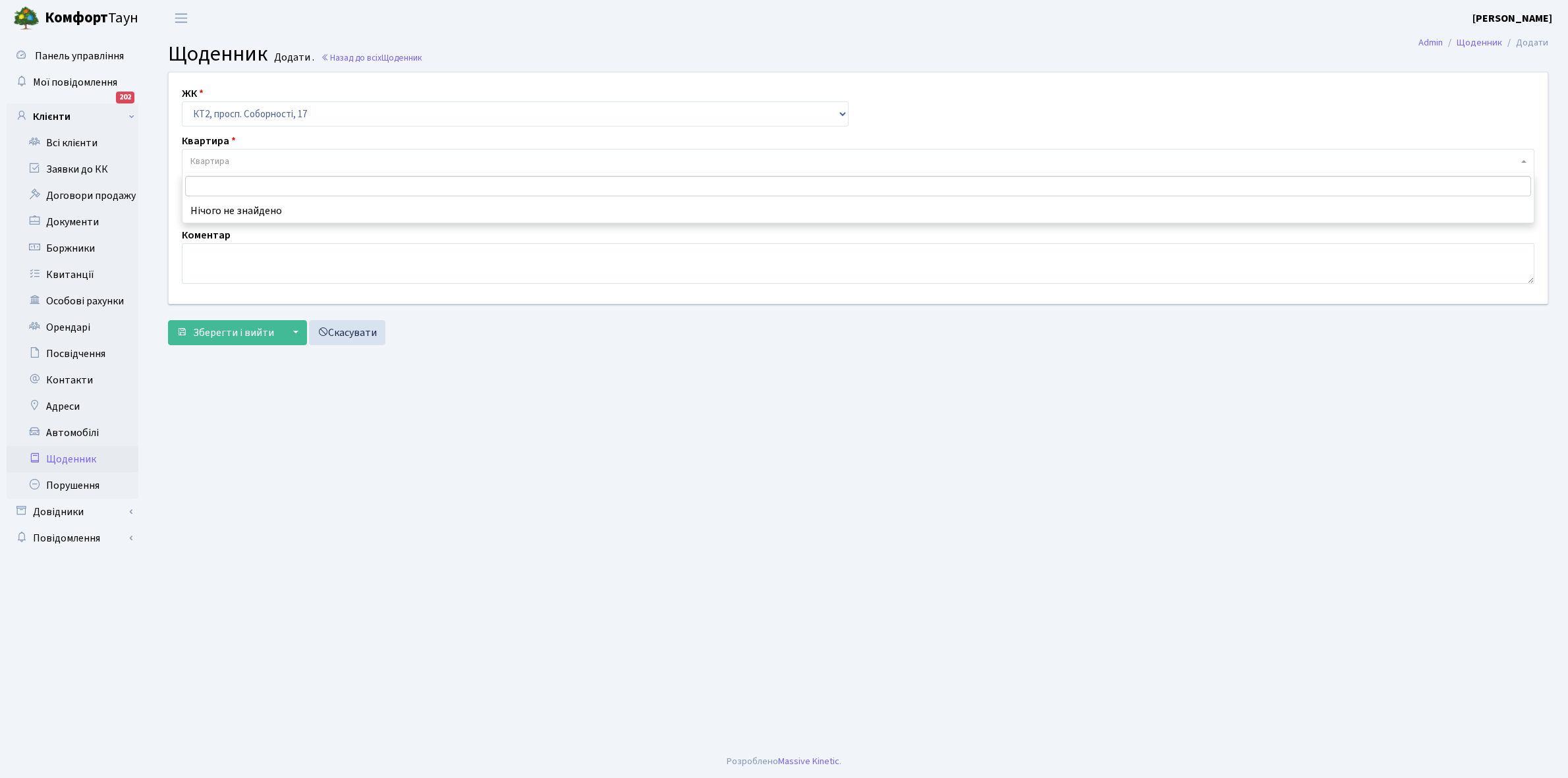
click at [227, 185] on input "search" at bounding box center [858, 186] width 1346 height 20
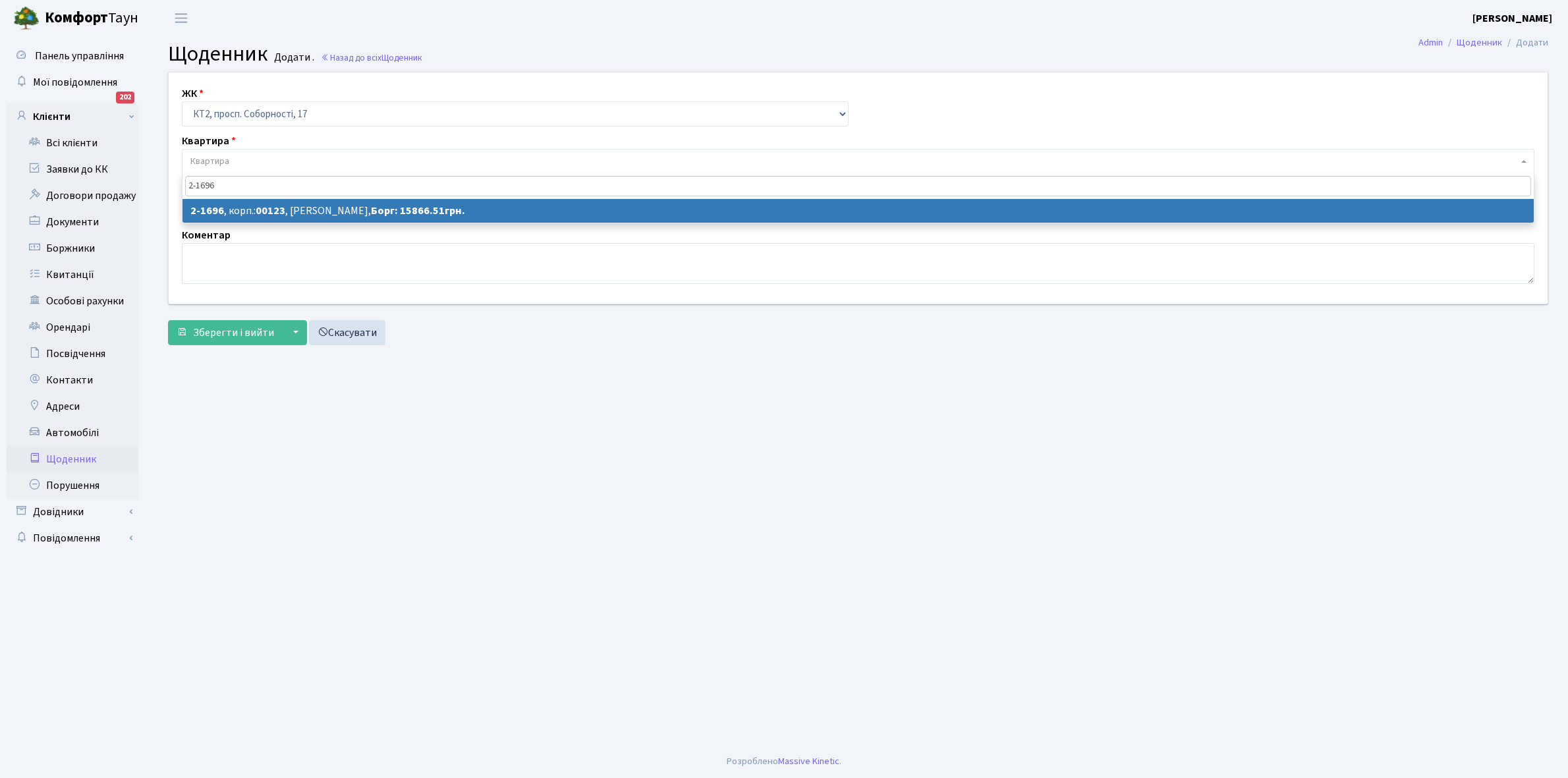
type input "2-1696"
select select "13311"
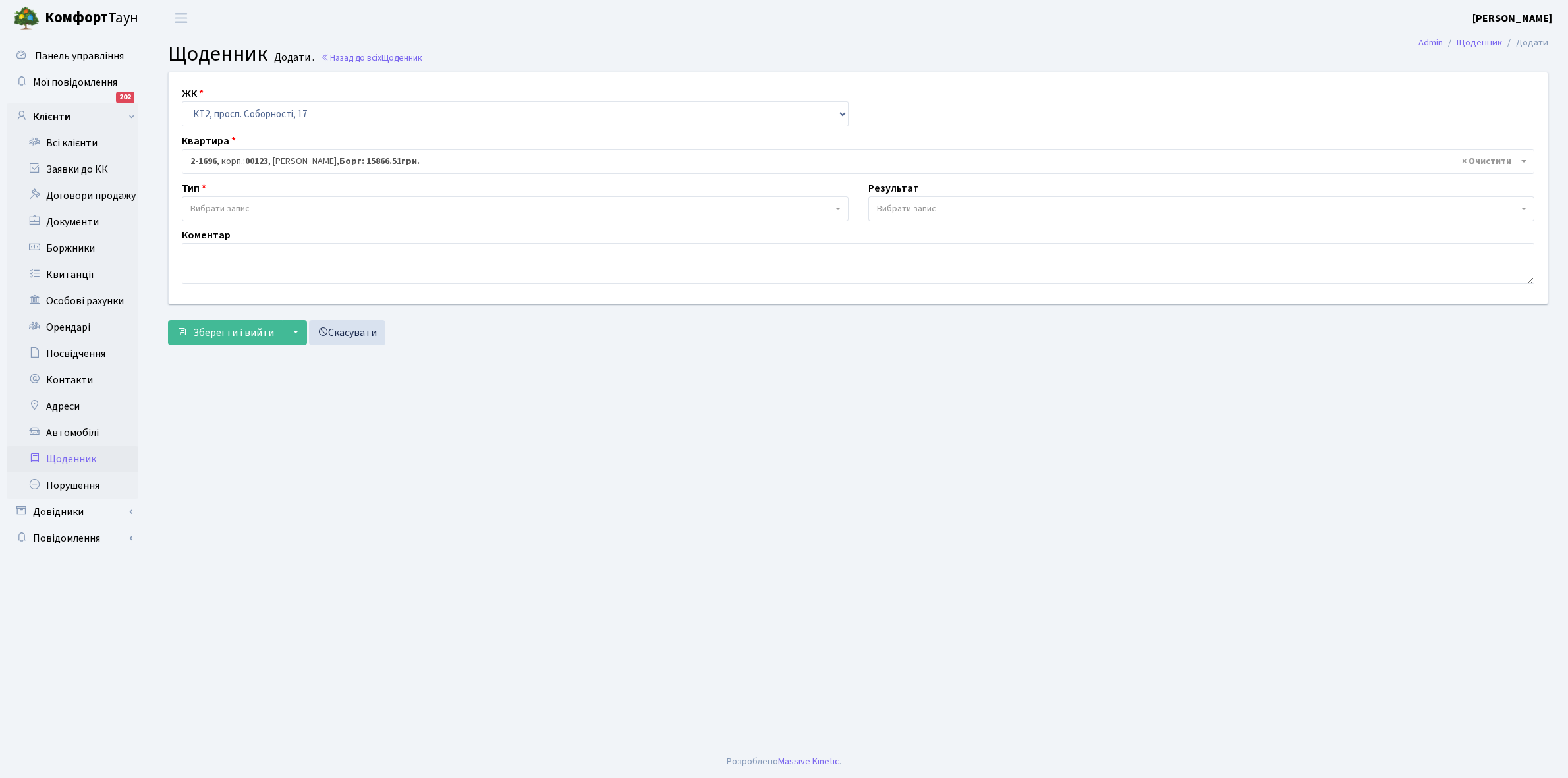
click at [245, 206] on span "Вибрати запис" at bounding box center [219, 209] width 59 height 13
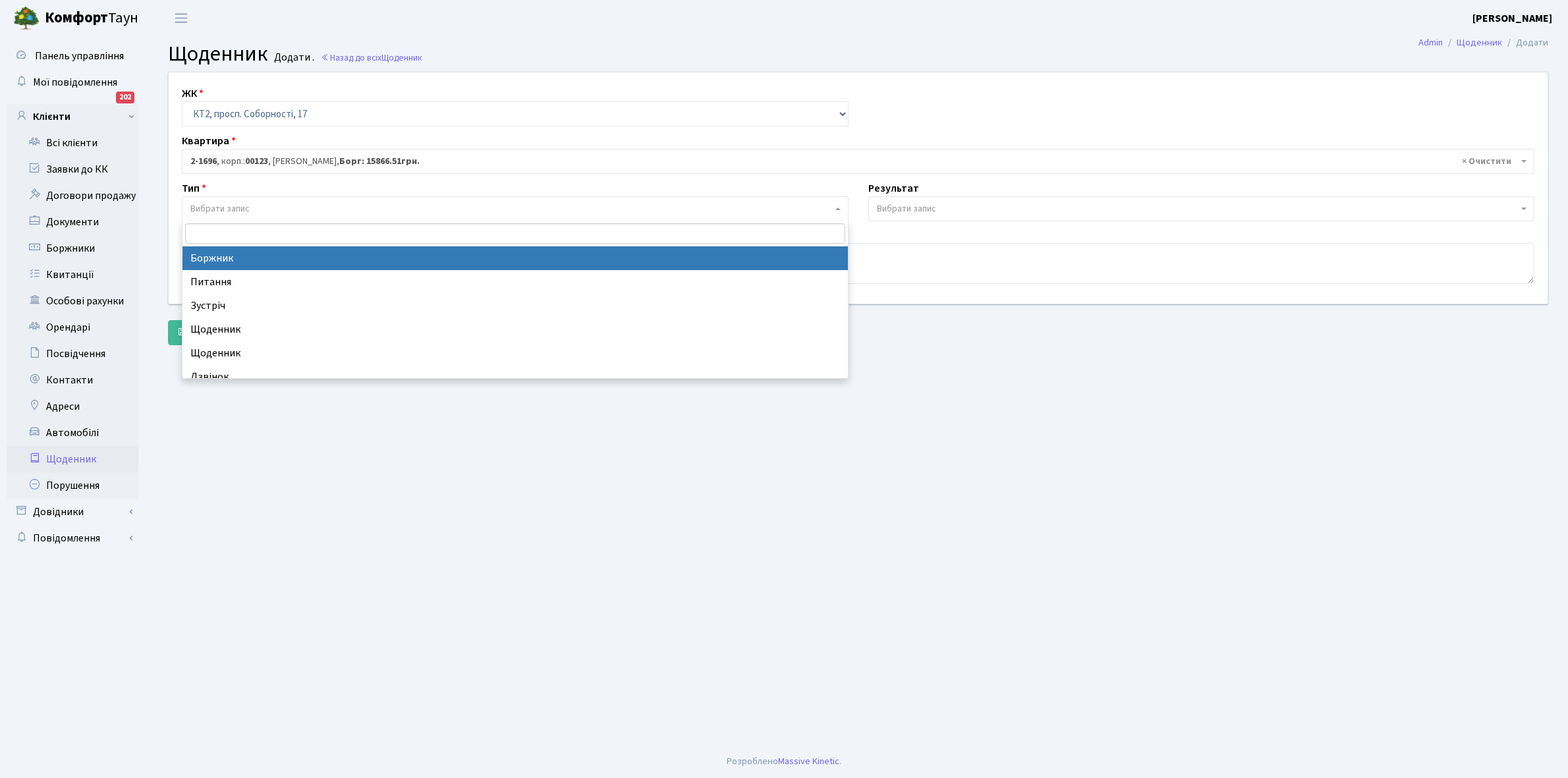
select select "189"
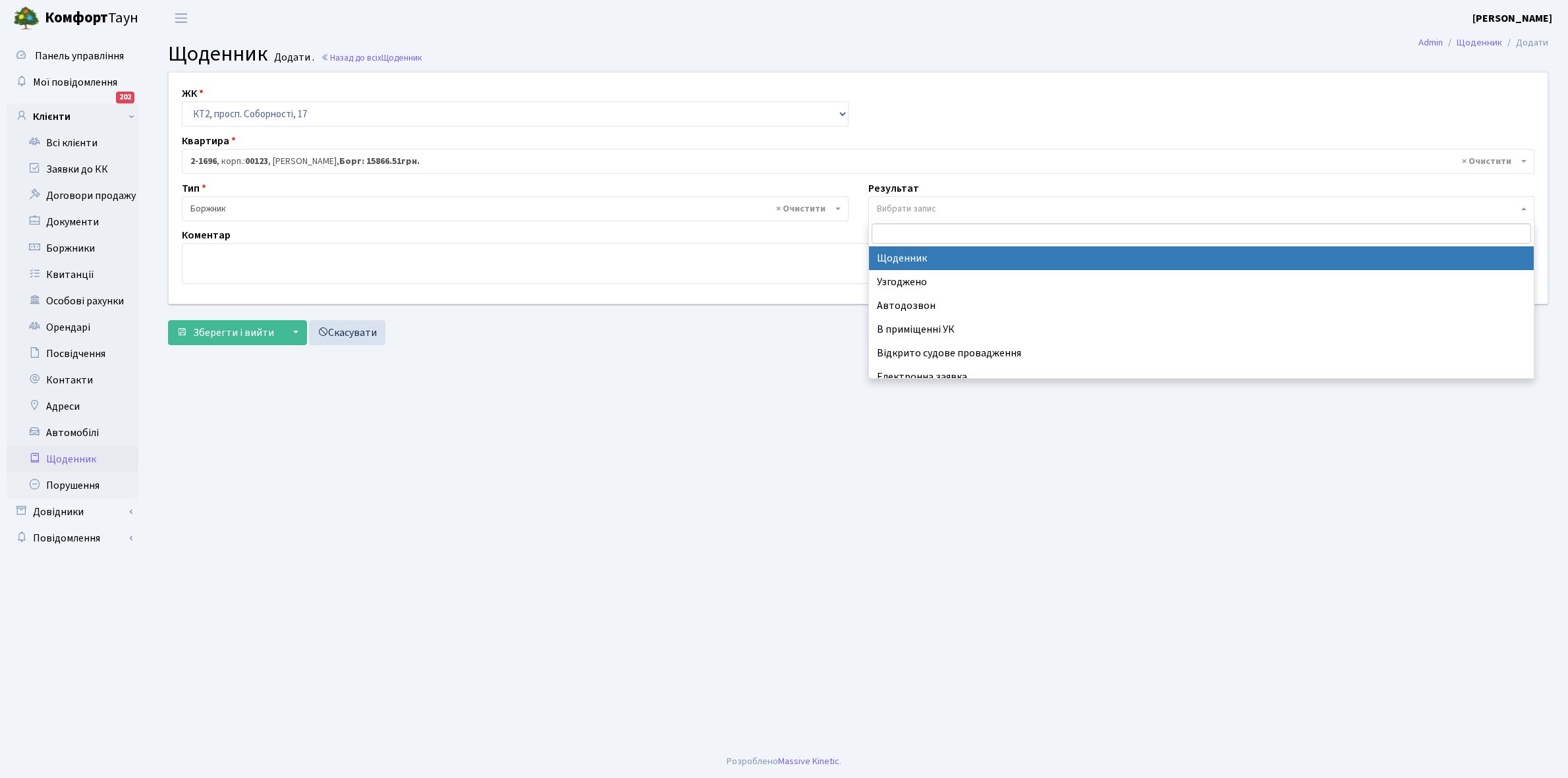
click at [946, 208] on span "Вибрати запис" at bounding box center [1198, 209] width 641 height 13
select select "14"
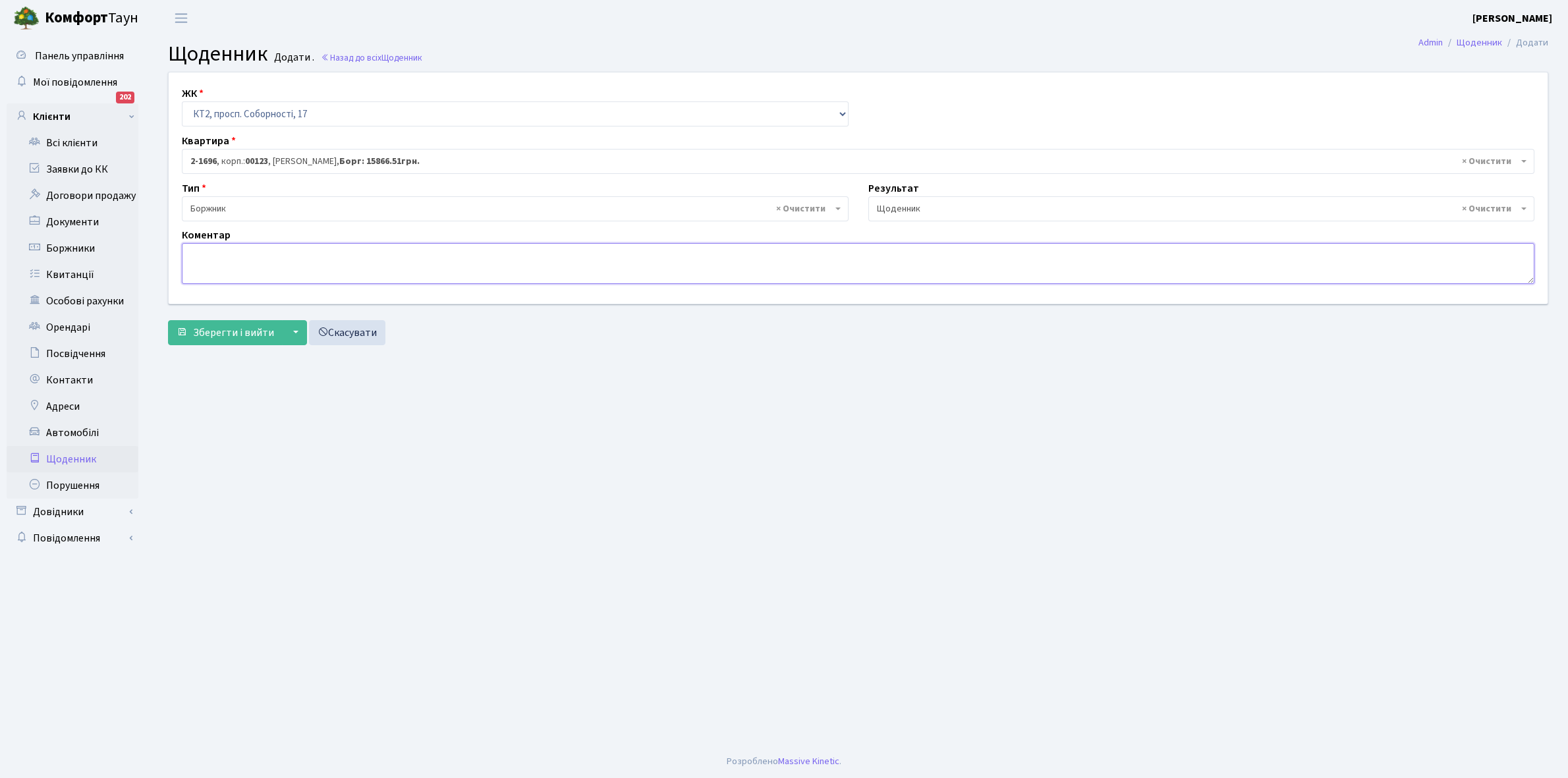
click at [222, 265] on textarea at bounding box center [857, 263] width 1352 height 41
type textarea "Відключена ЕЕ"
click at [219, 336] on span "Зберегти і вийти" at bounding box center [233, 332] width 81 height 15
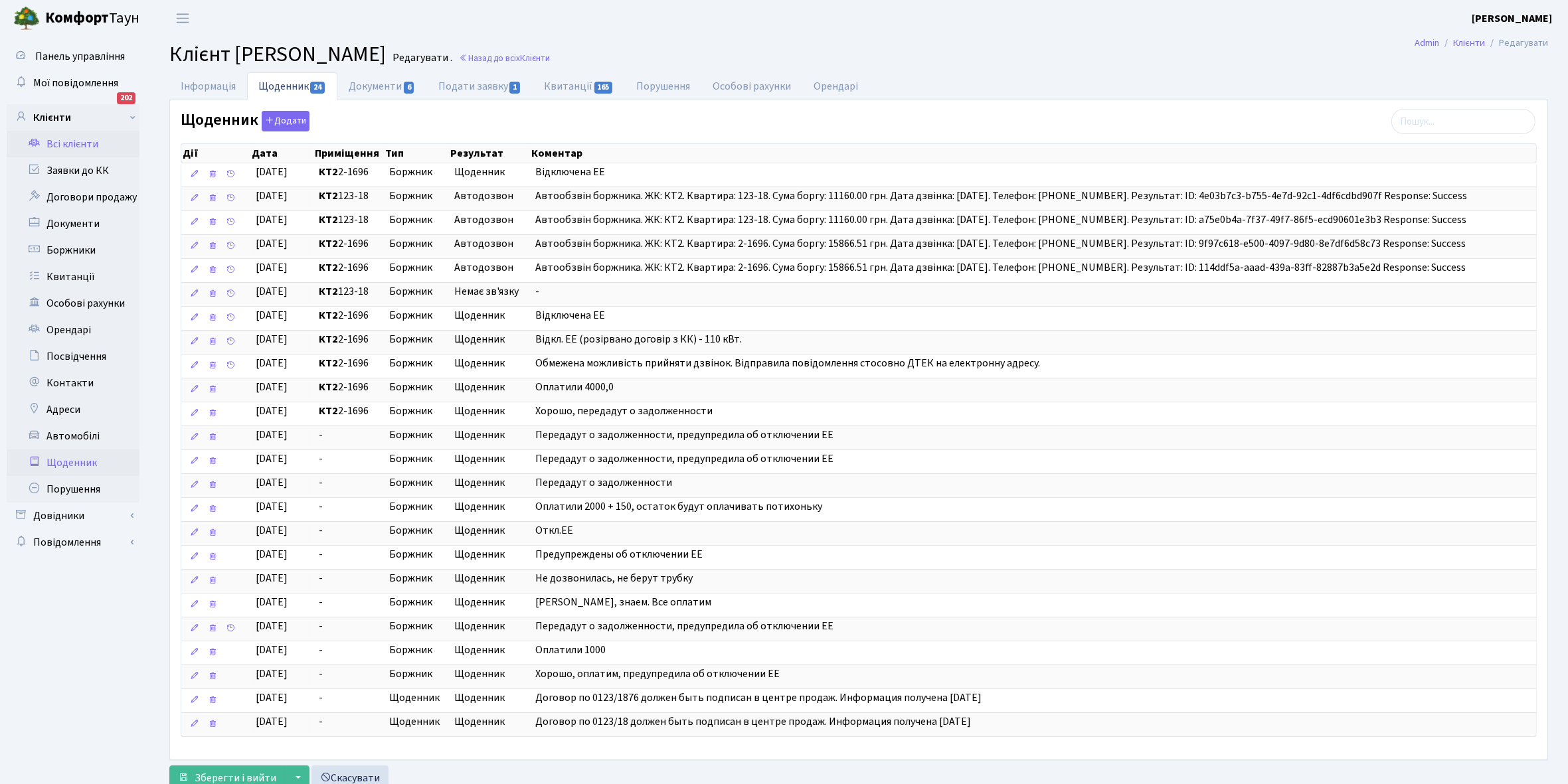
click at [84, 464] on link "Щоденник" at bounding box center [73, 463] width 133 height 26
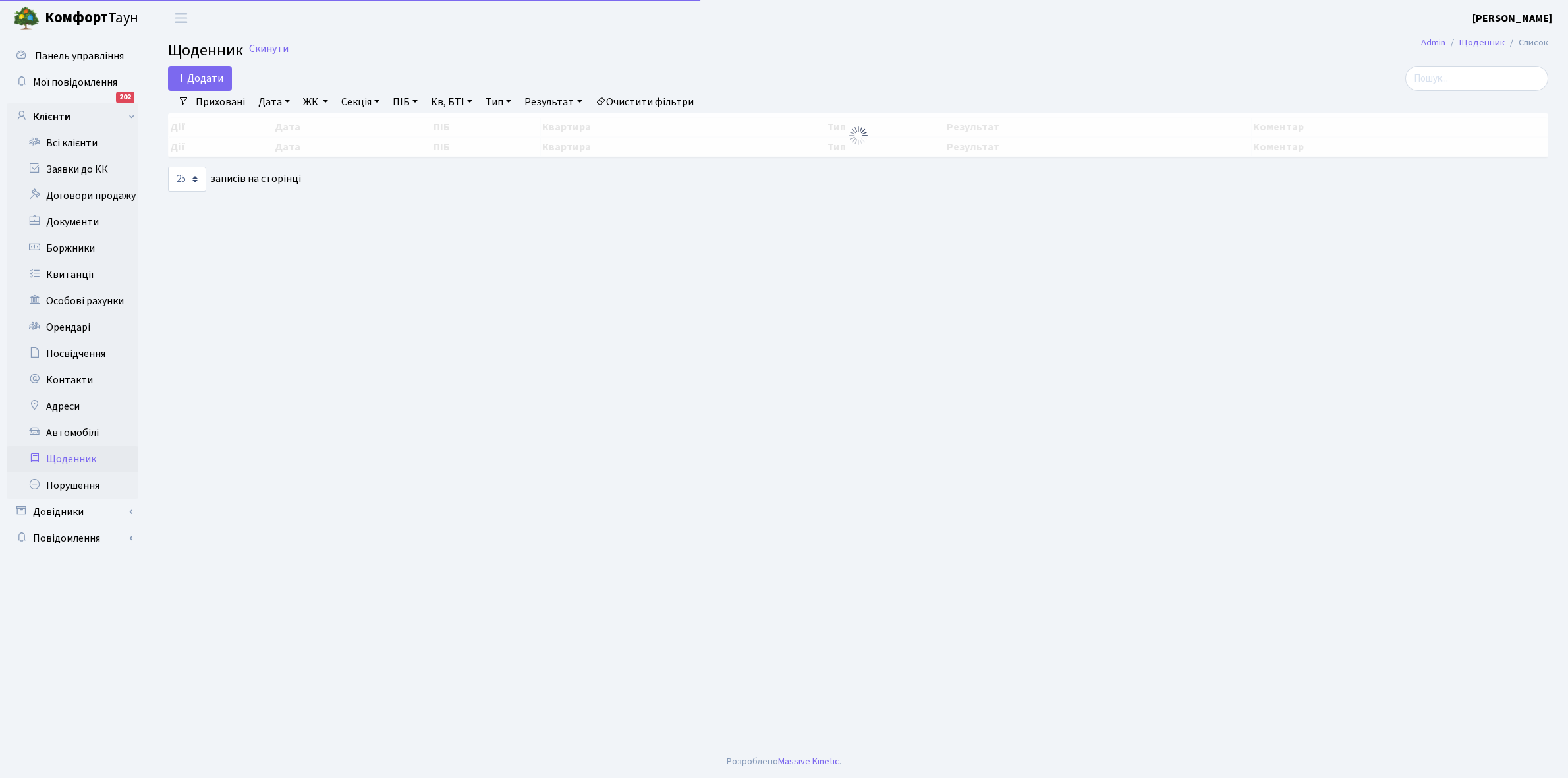
select select "25"
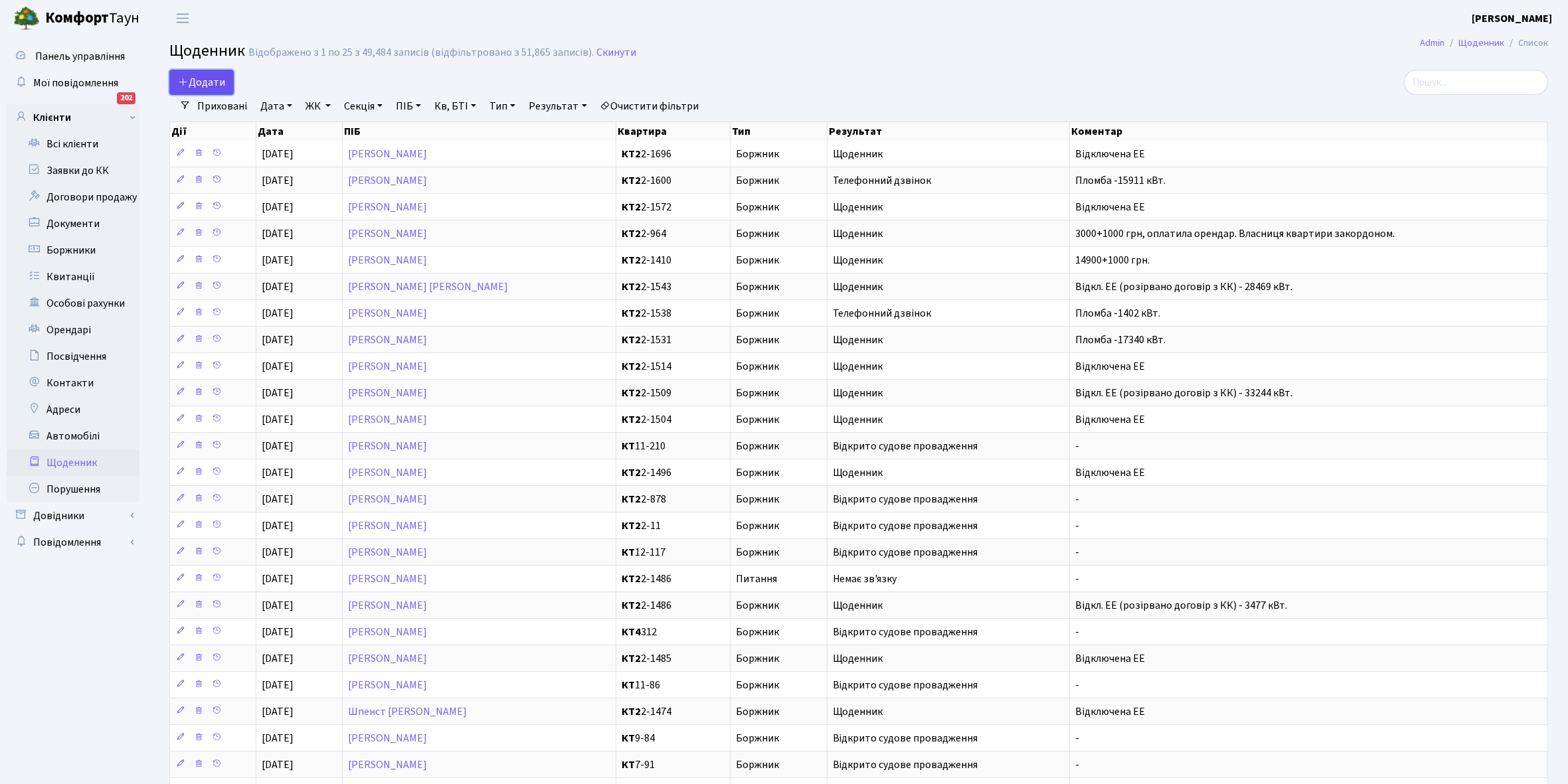
click at [207, 81] on span "Додати" at bounding box center [201, 82] width 47 height 15
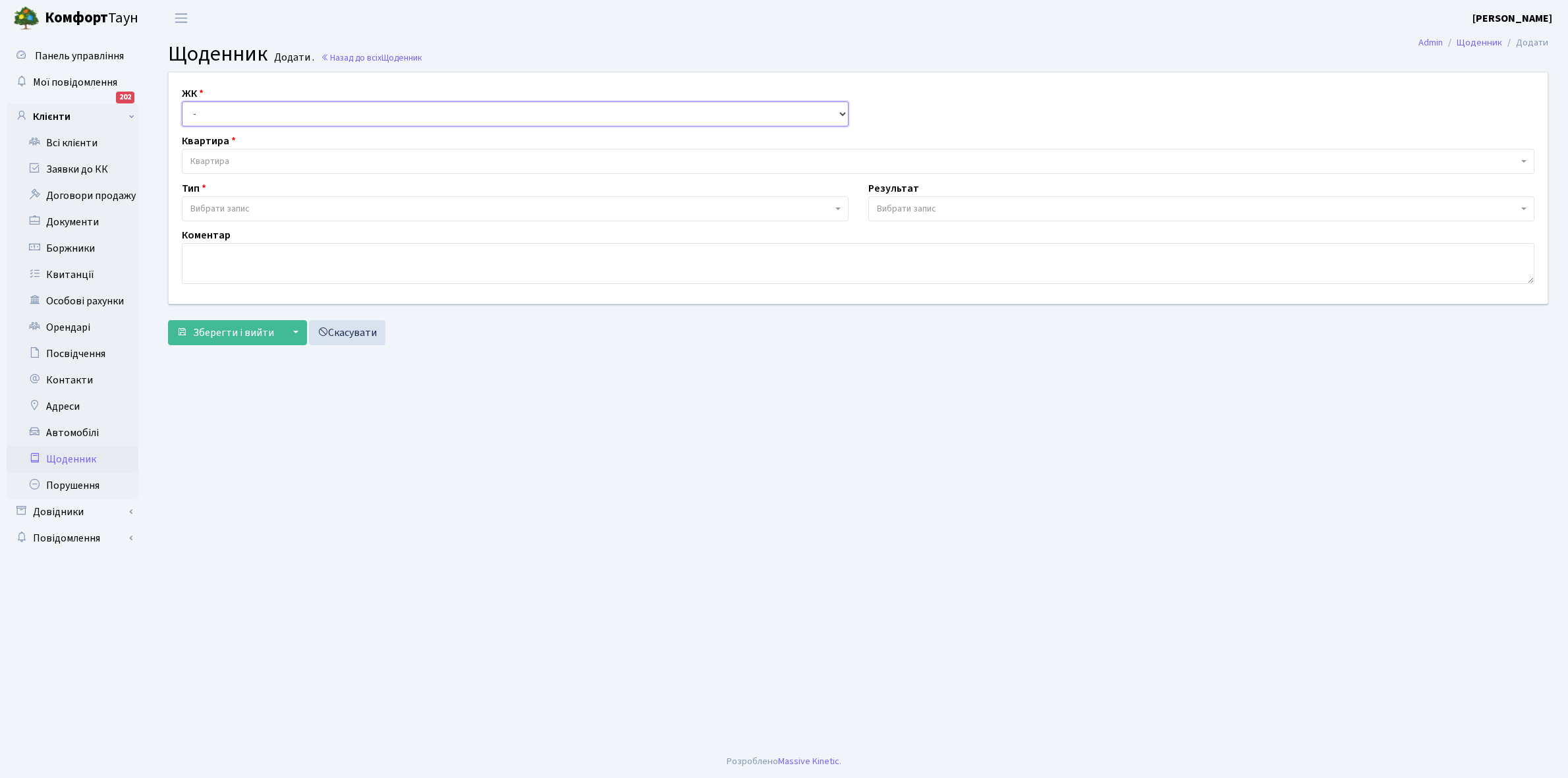
click at [208, 109] on select "- КТ, вул. Регенераторна, 4 КТ2, просп. [STREET_ADDRESS] [STREET_ADDRESS] [PERS…" at bounding box center [515, 114] width 667 height 25
select select "295"
click at [182, 101] on select "- КТ, вул. Регенераторна, 4 КТ2, просп. [STREET_ADDRESS] [STREET_ADDRESS] [PERS…" at bounding box center [515, 114] width 667 height 25
select select
click at [229, 158] on span "Квартира" at bounding box center [854, 161] width 1327 height 13
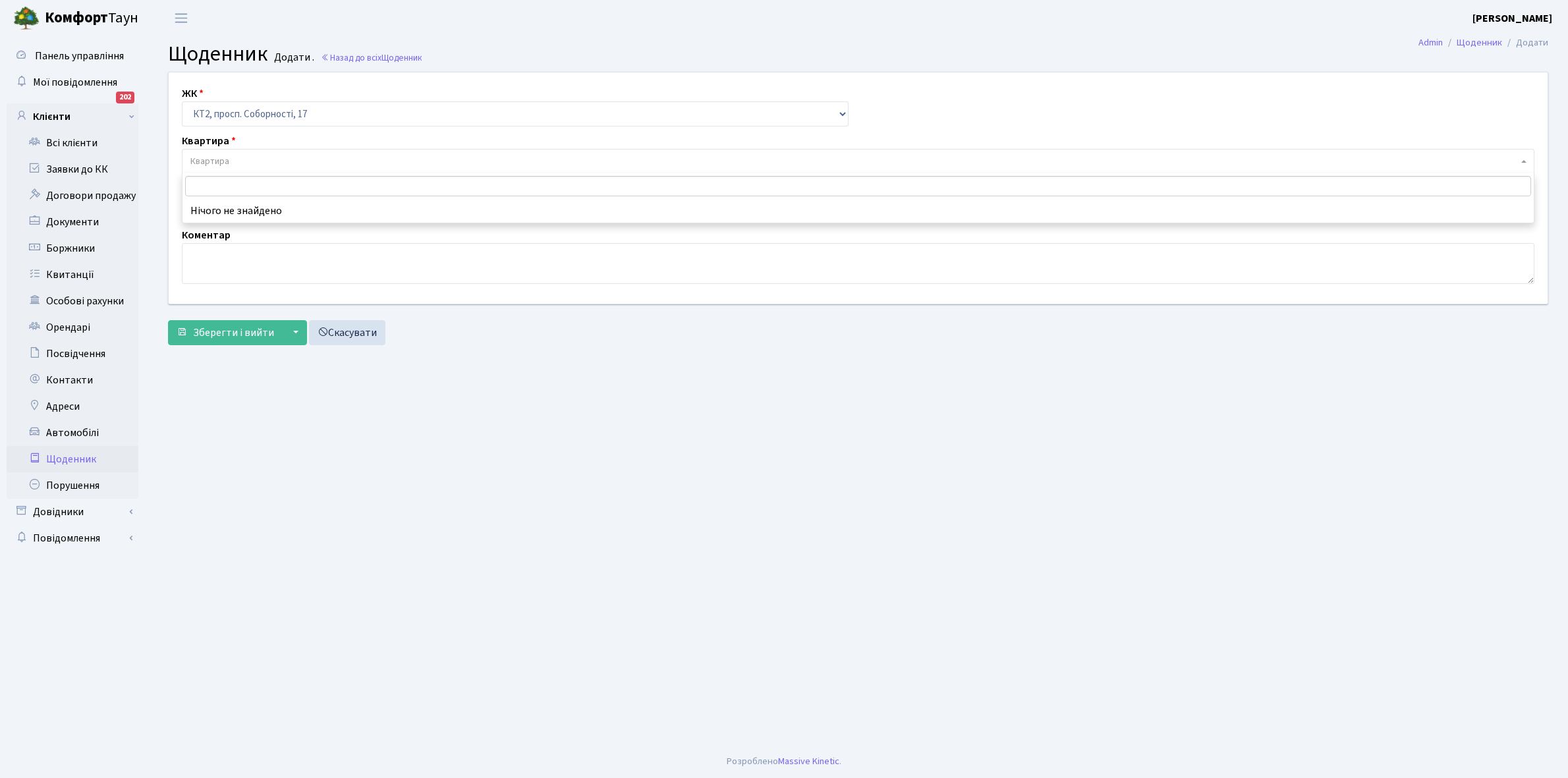
click at [228, 178] on input "search" at bounding box center [858, 186] width 1346 height 20
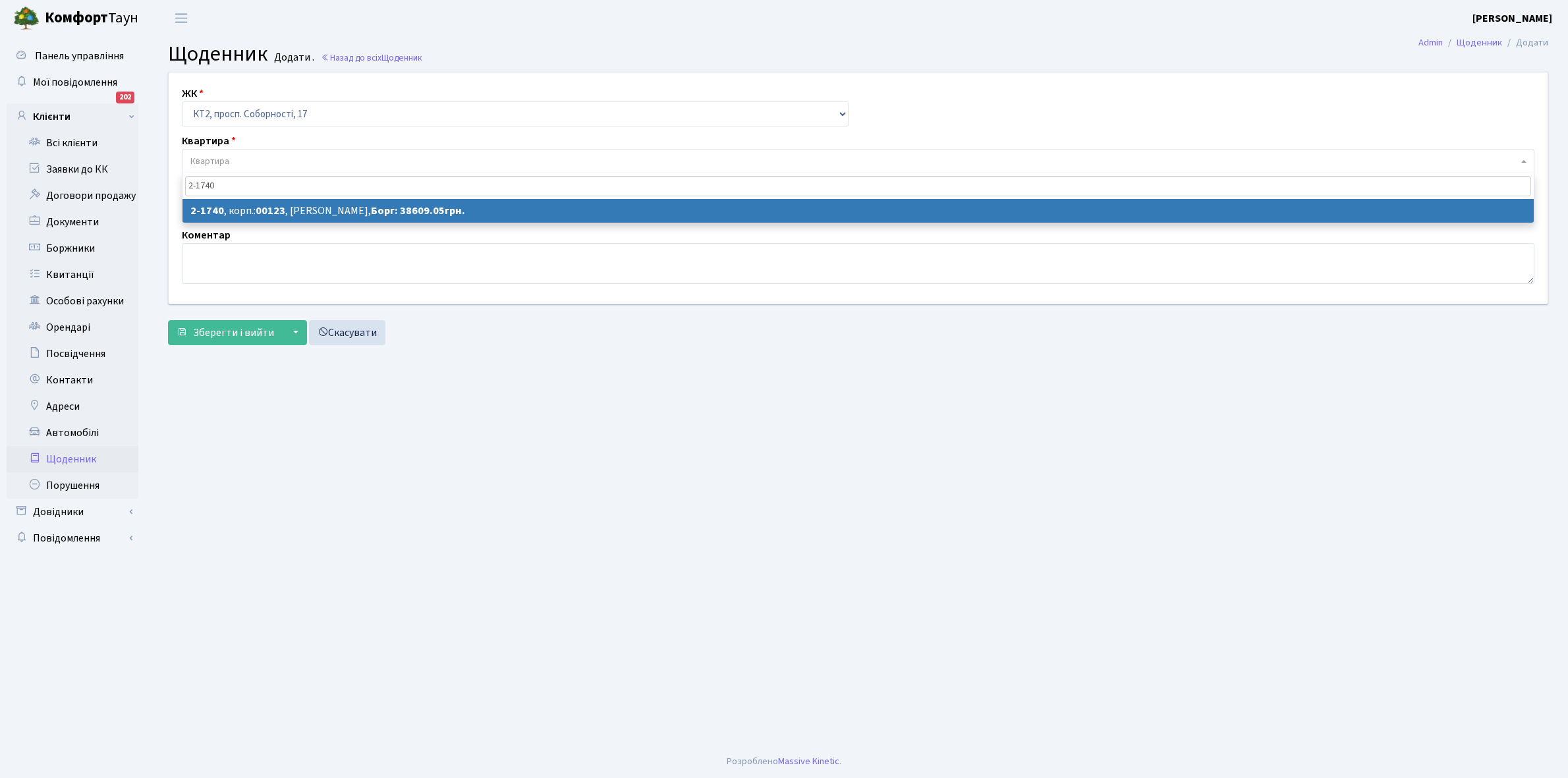
type input "2-1740"
select select "13355"
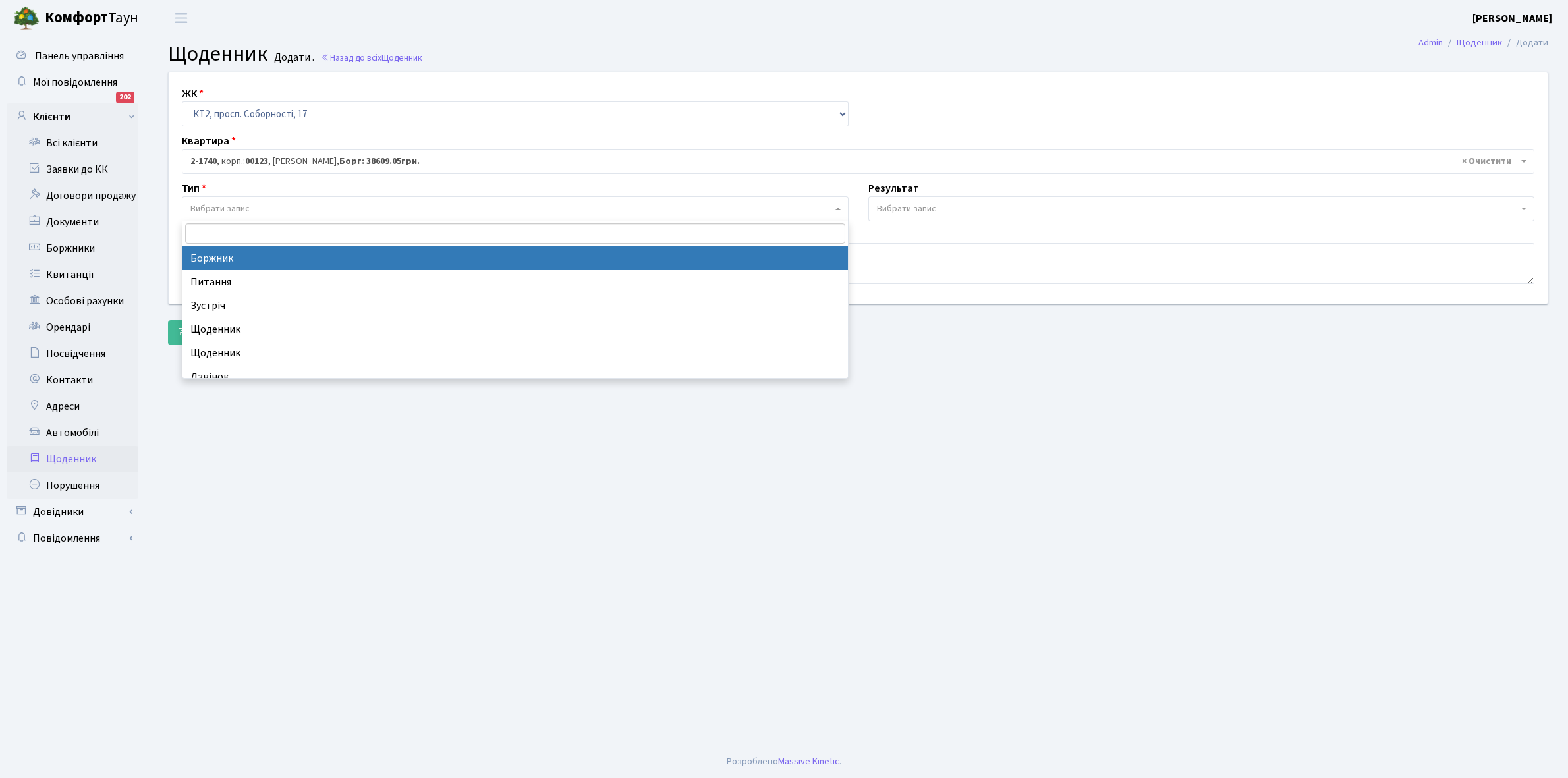
click at [295, 203] on span "Вибрати запис" at bounding box center [511, 209] width 641 height 13
select select "189"
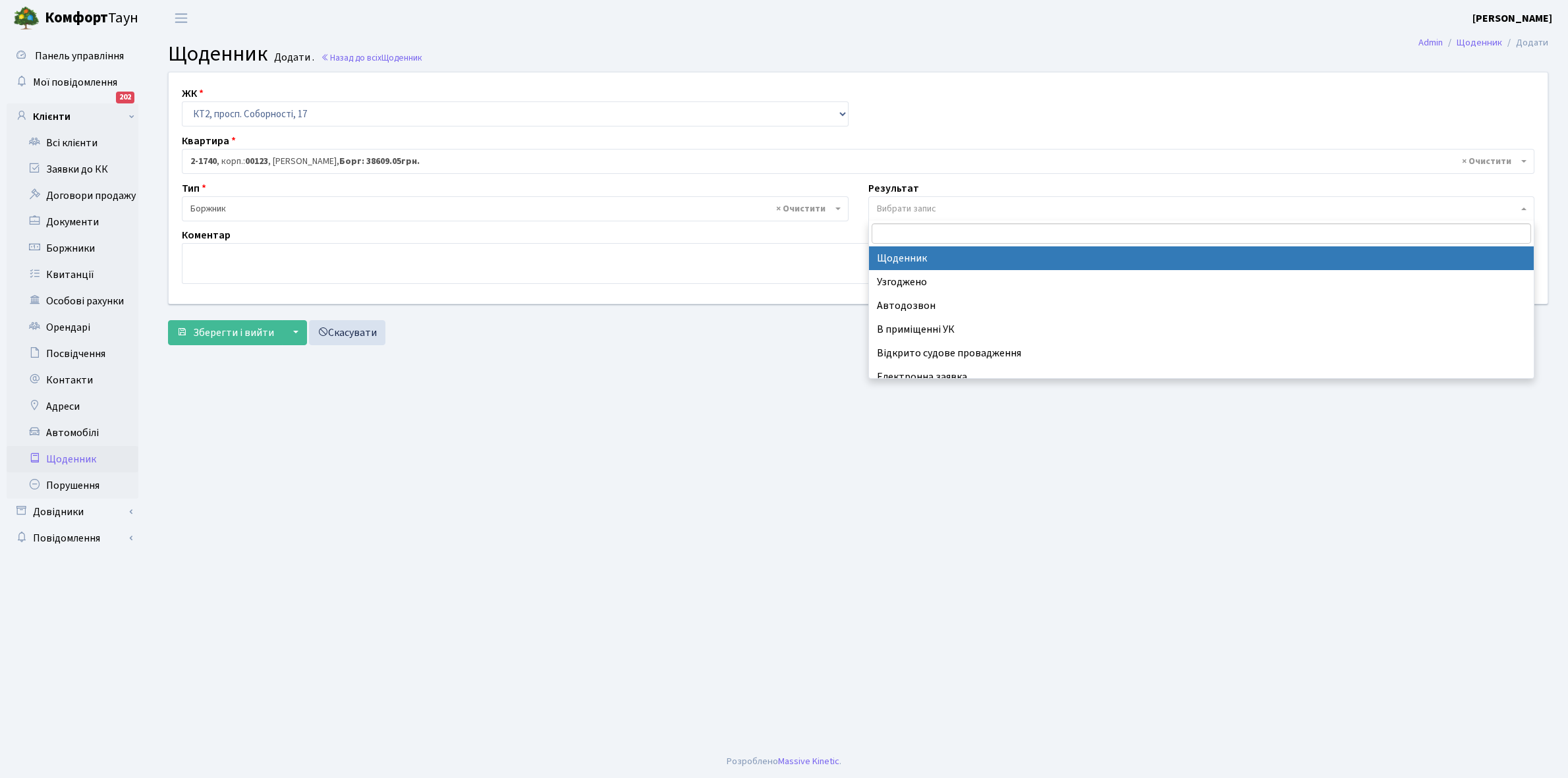
click at [926, 202] on span "Вибрати запис" at bounding box center [906, 209] width 59 height 13
select select "14"
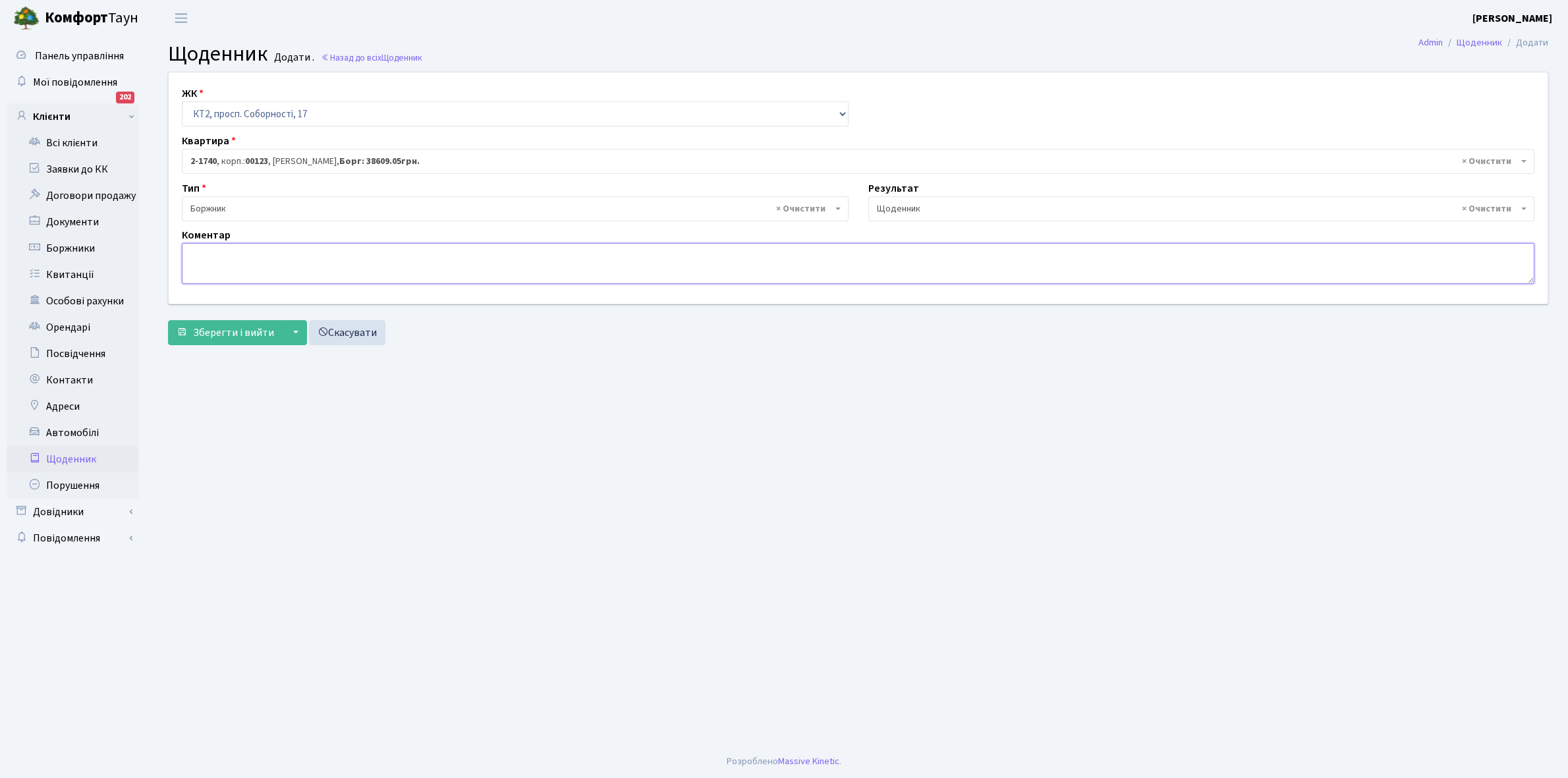
click at [211, 262] on textarea at bounding box center [857, 263] width 1352 height 41
type textarea "Пломба -32909 кВт."
click at [238, 334] on span "Зберегти і вийти" at bounding box center [233, 332] width 81 height 15
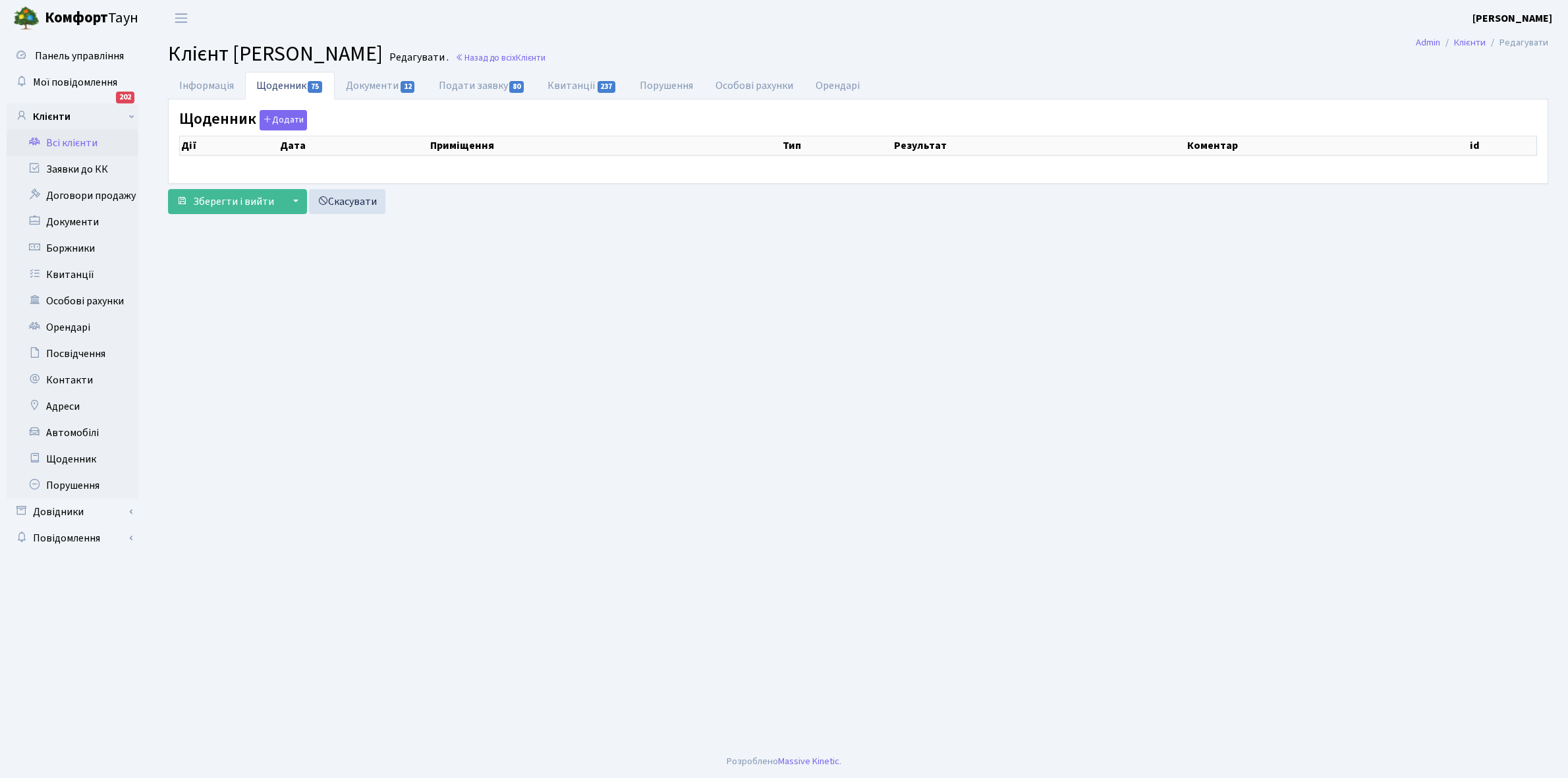
select select "25"
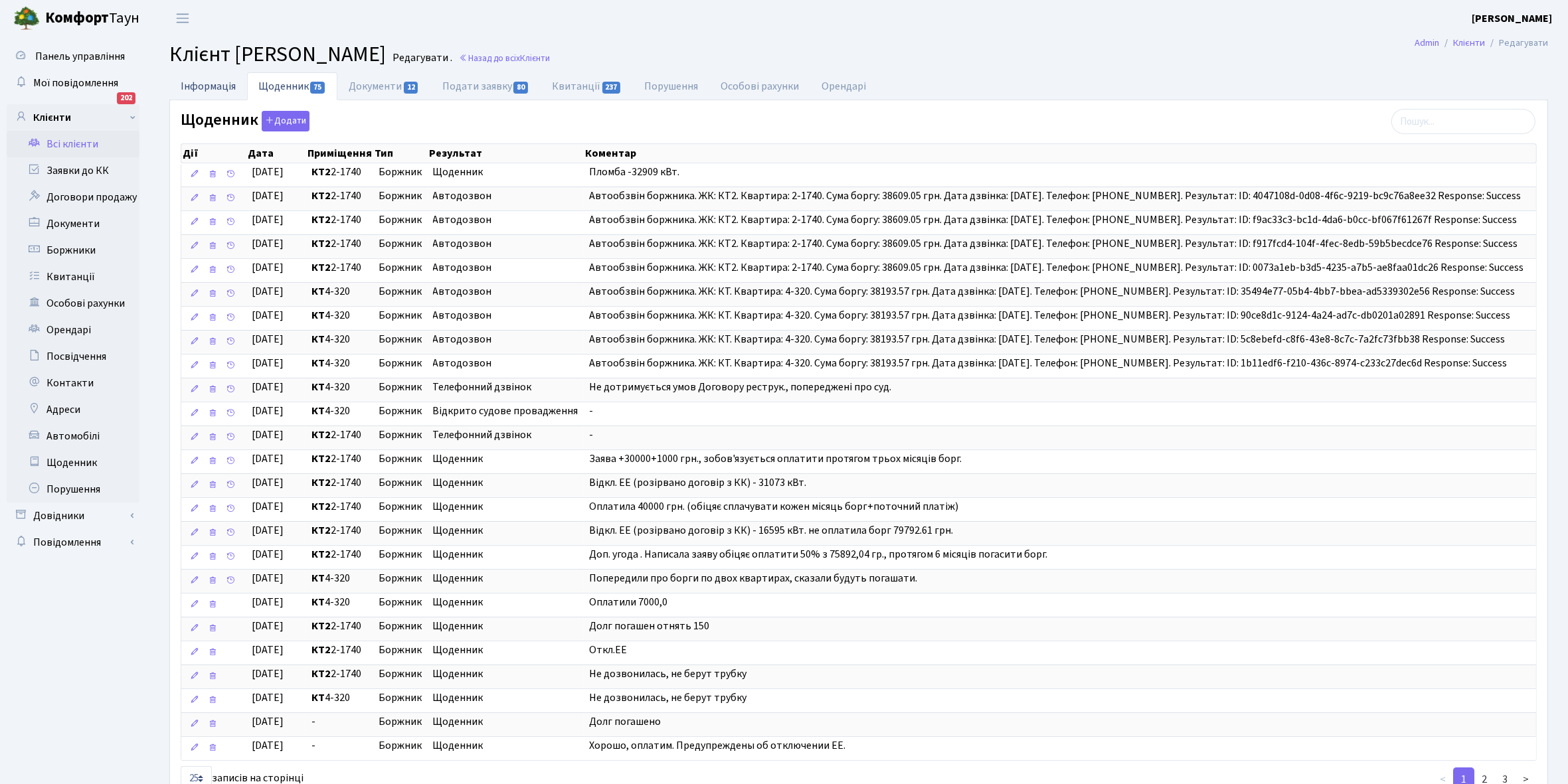
click at [204, 90] on link "Інформація" at bounding box center [208, 85] width 78 height 27
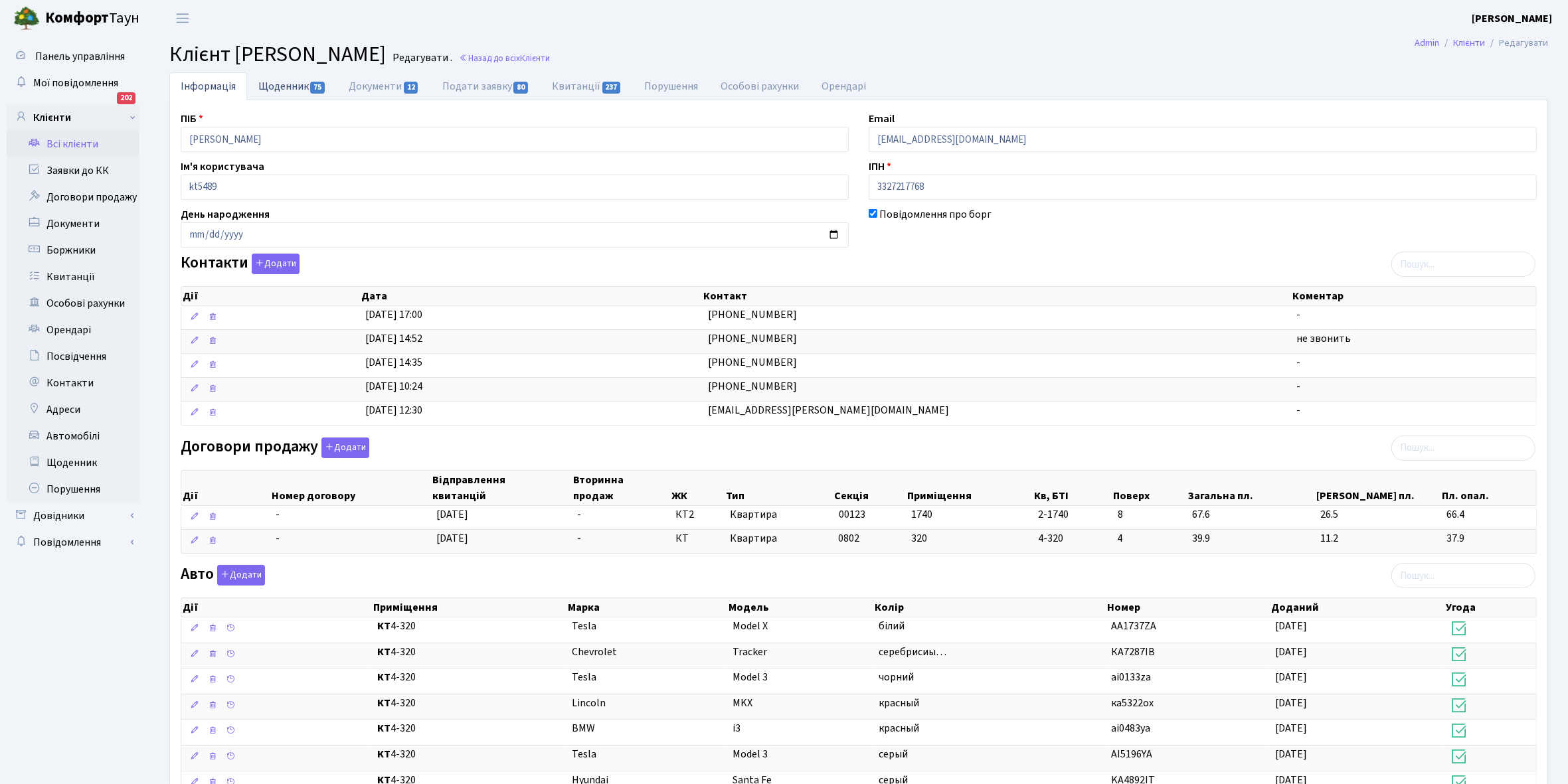
click at [276, 87] on link "Щоденник 75" at bounding box center [292, 85] width 90 height 27
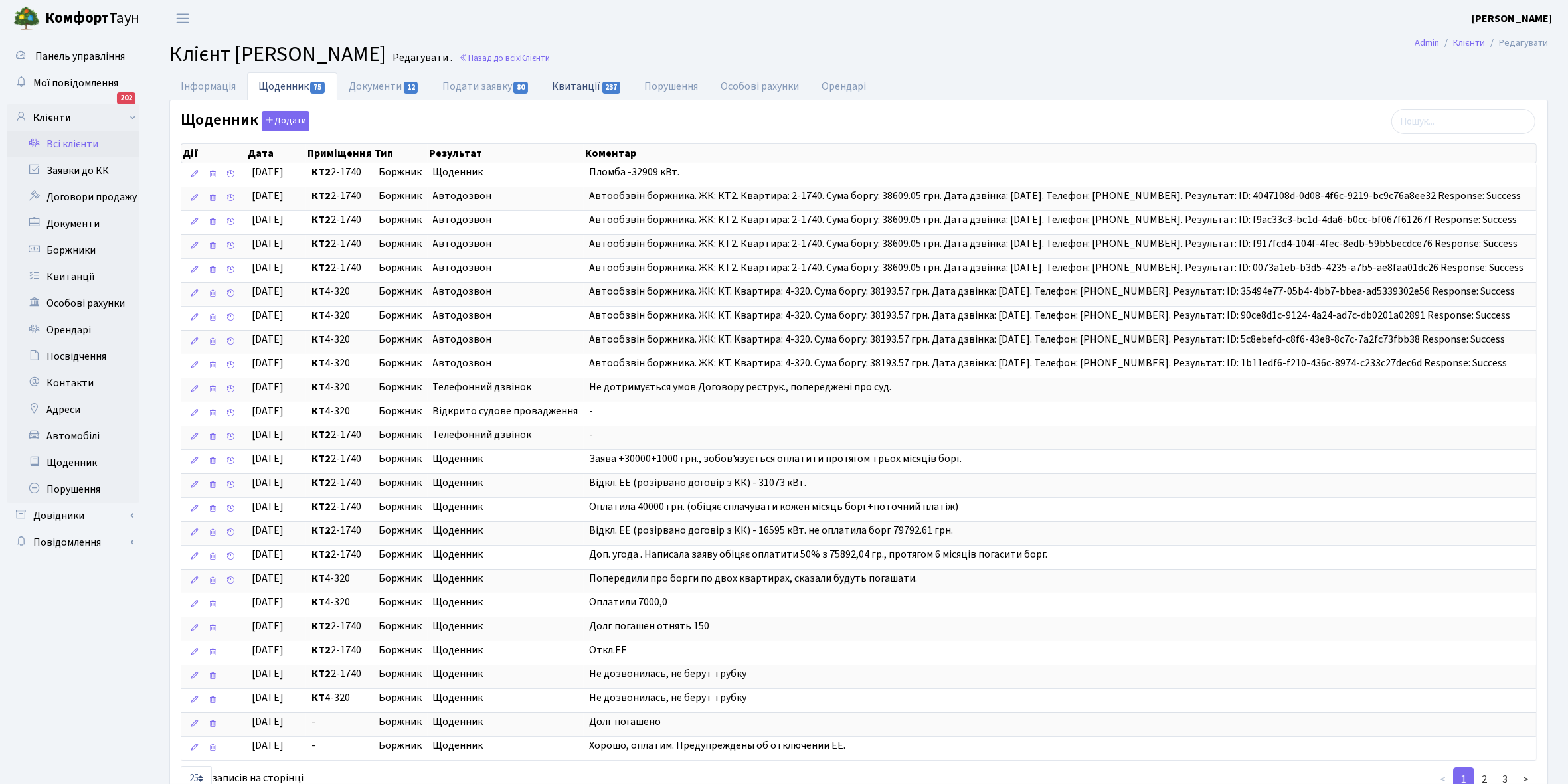
click at [581, 88] on link "Квитанції 237" at bounding box center [587, 85] width 93 height 27
select select "25"
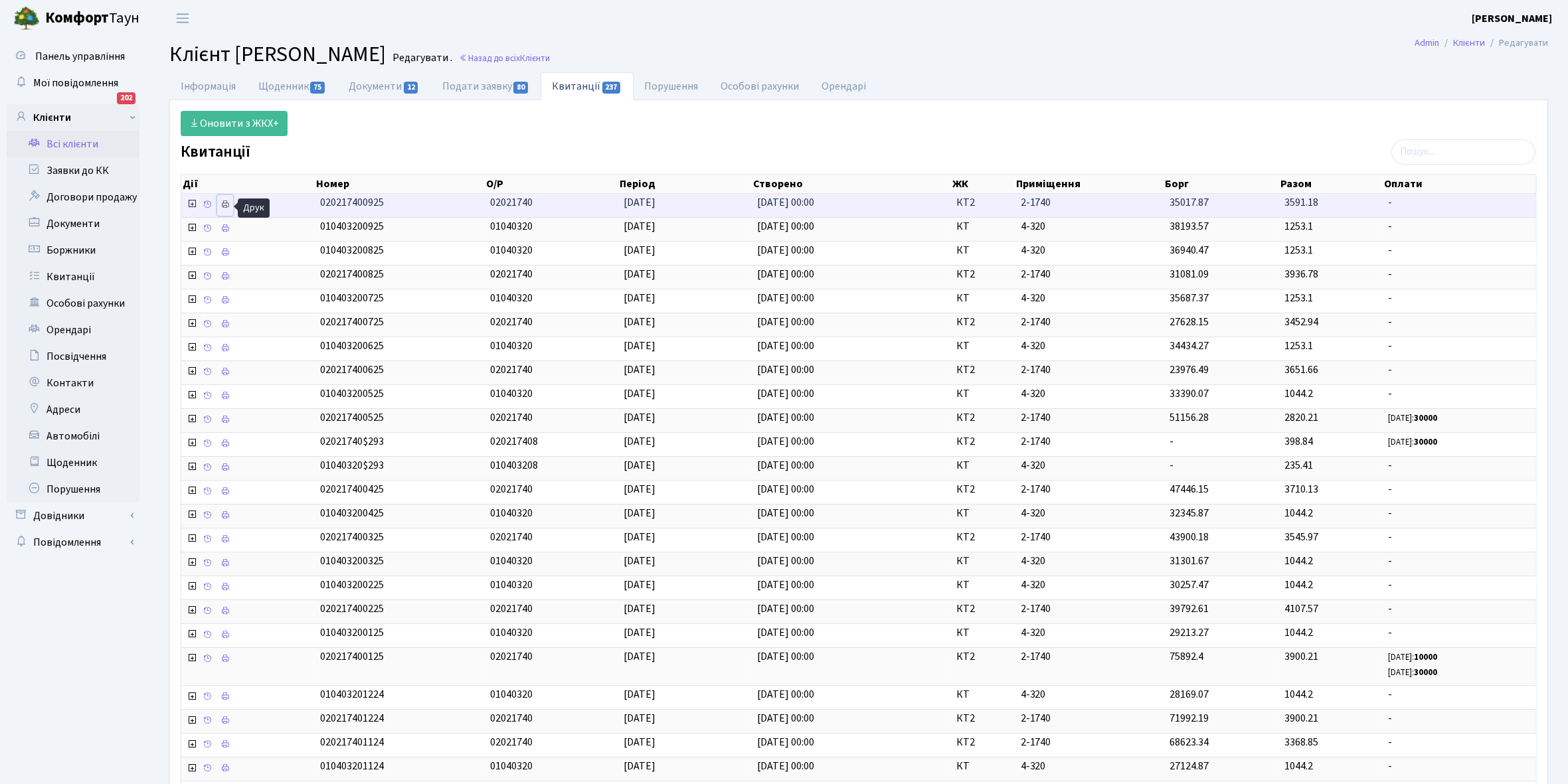
click at [229, 206] on icon at bounding box center [225, 204] width 10 height 10
click at [274, 82] on link "Щоденник 75" at bounding box center [292, 85] width 90 height 27
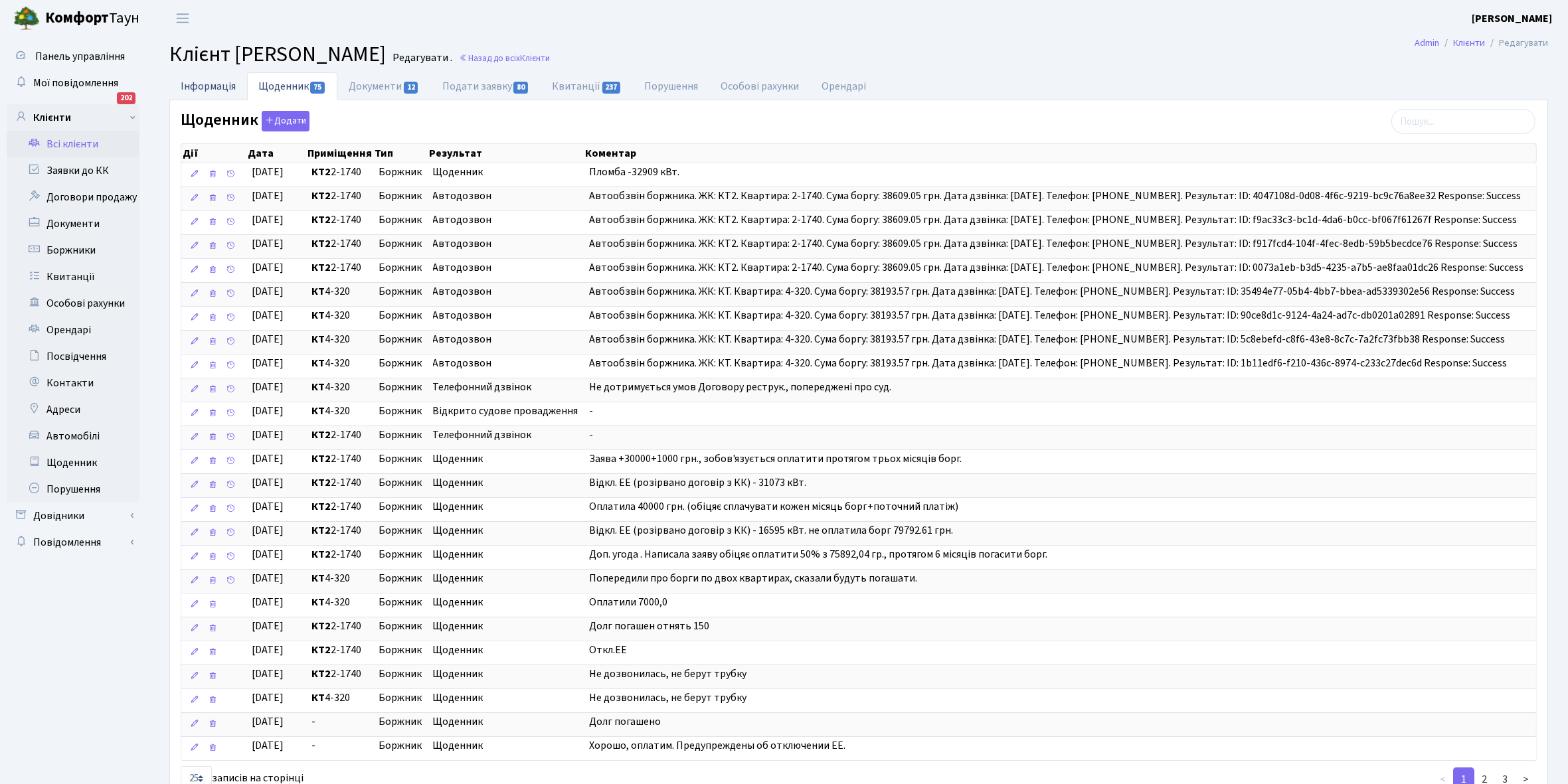
click at [206, 90] on link "Інформація" at bounding box center [208, 85] width 78 height 27
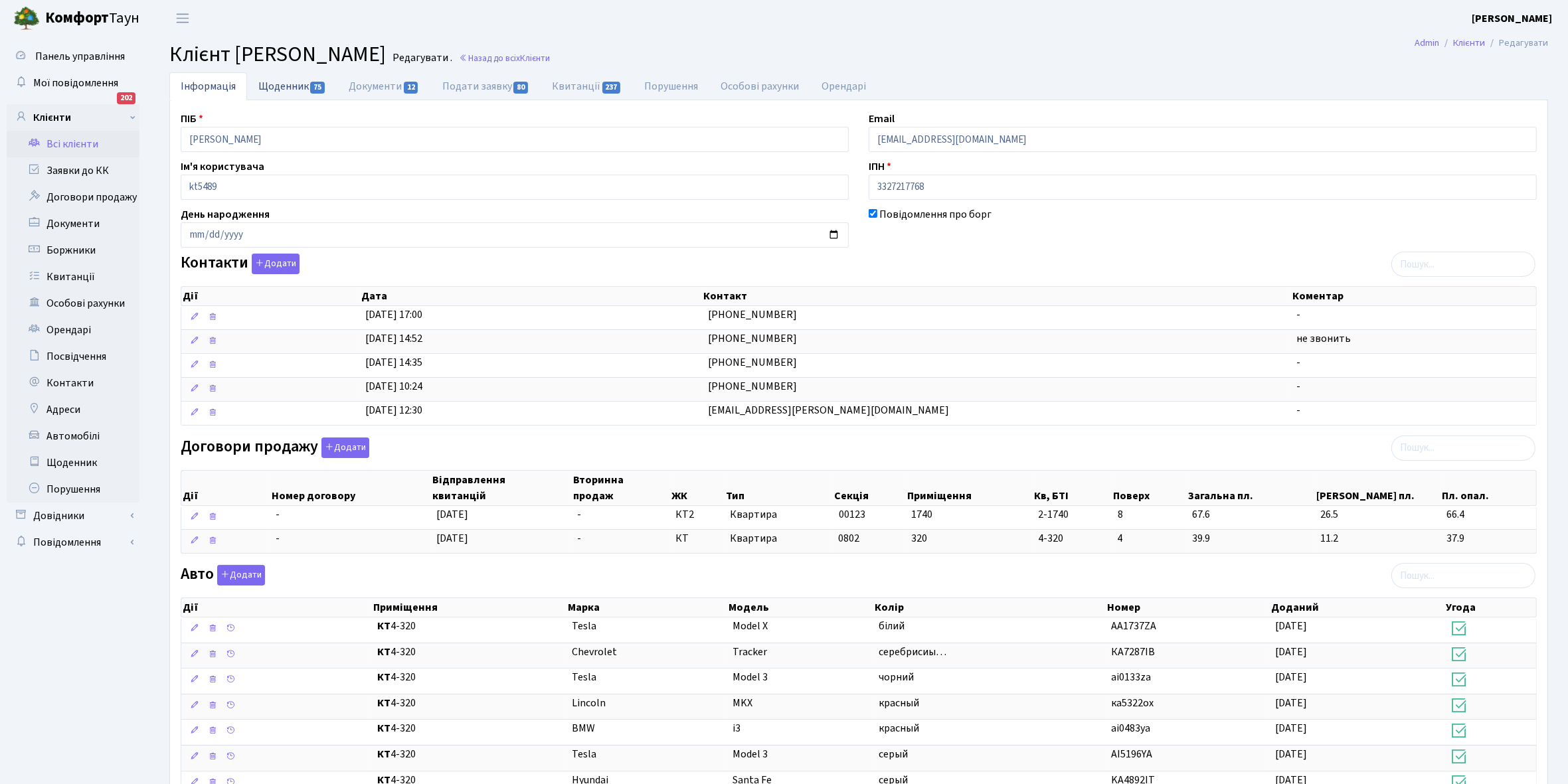
click at [291, 88] on link "Щоденник 75" at bounding box center [292, 85] width 90 height 27
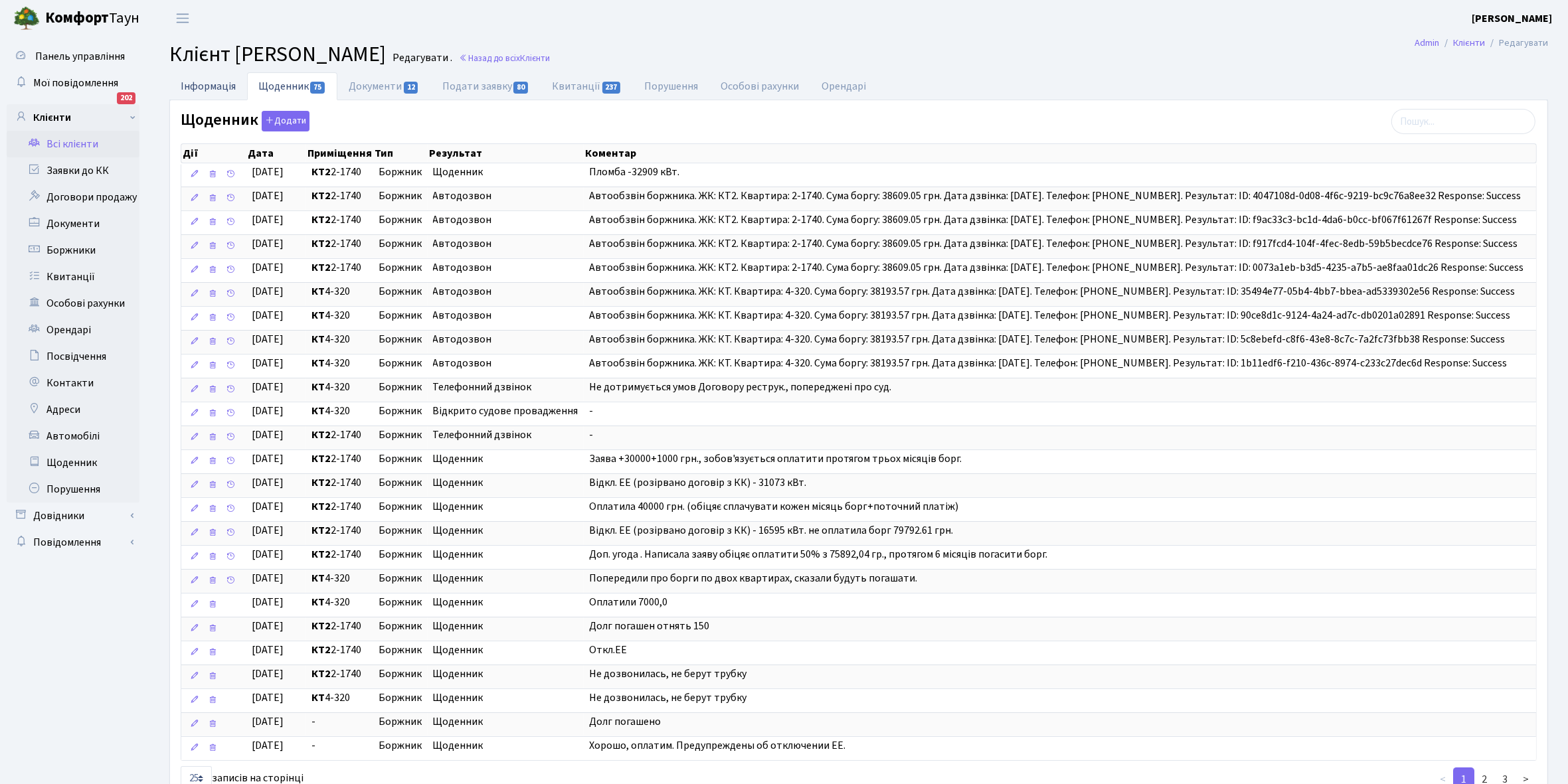
click at [198, 82] on link "Інформація" at bounding box center [208, 85] width 78 height 27
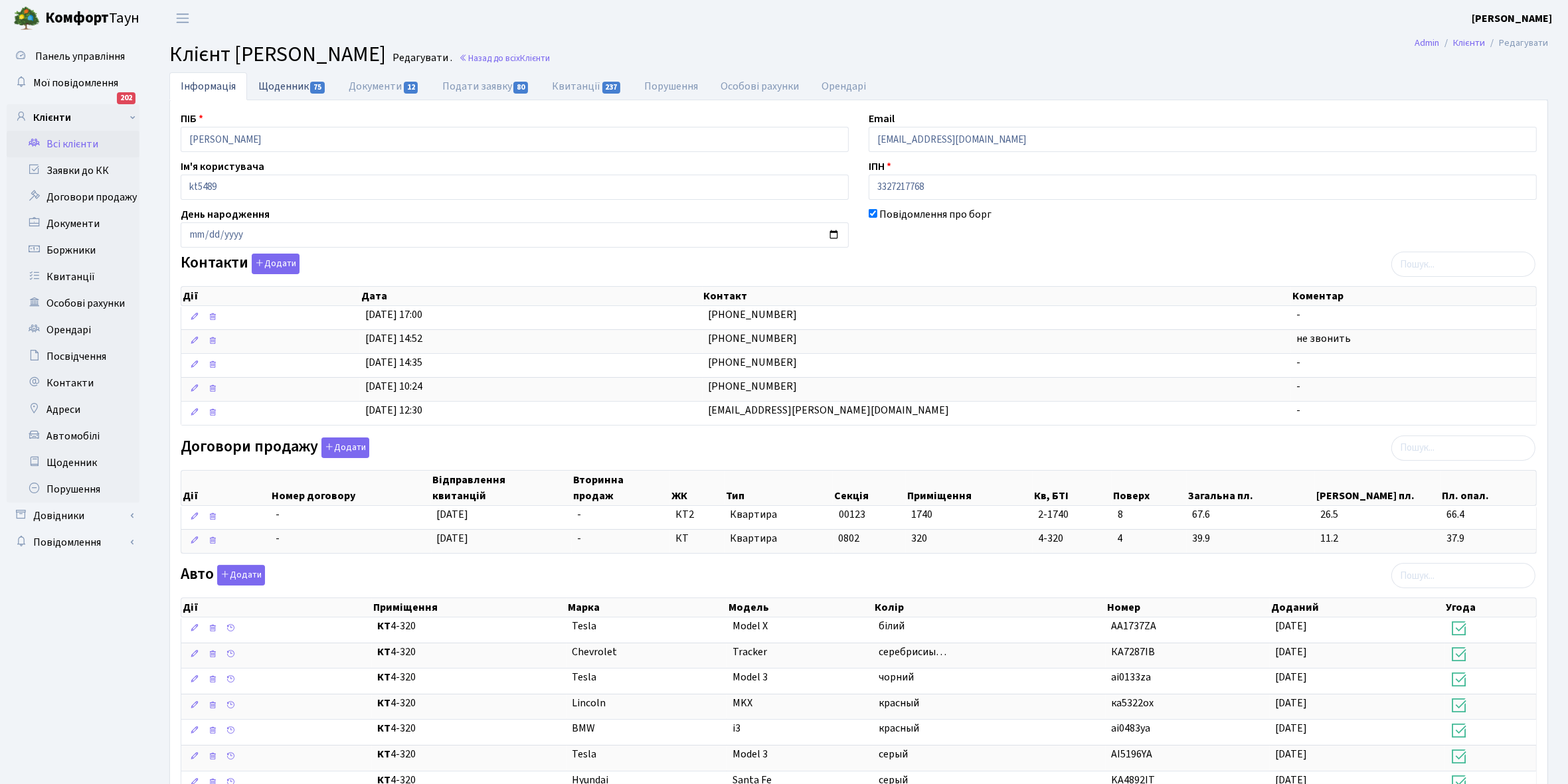
click at [280, 84] on link "Щоденник 75" at bounding box center [292, 85] width 90 height 27
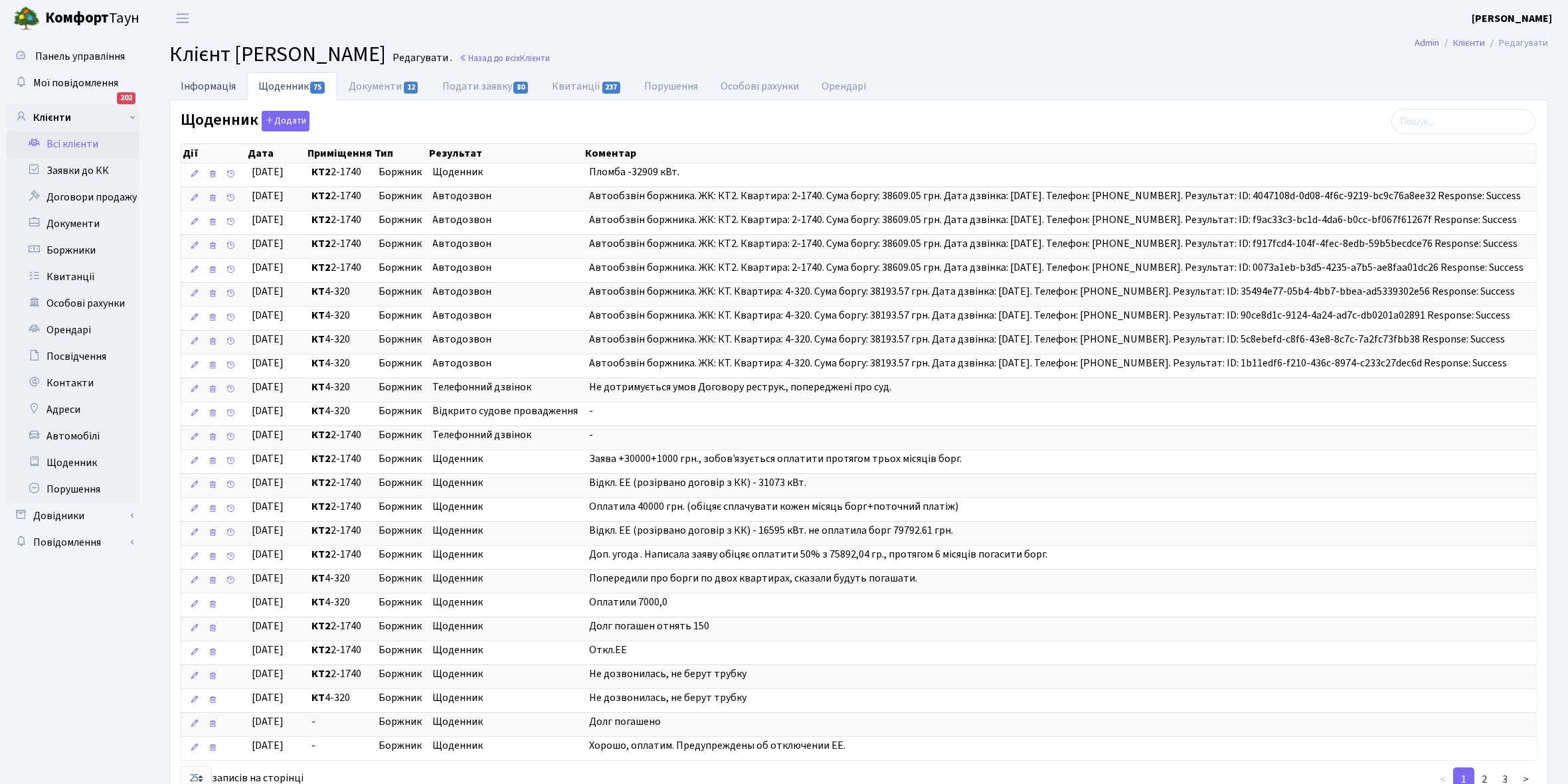
click at [203, 90] on link "Інформація" at bounding box center [208, 85] width 78 height 27
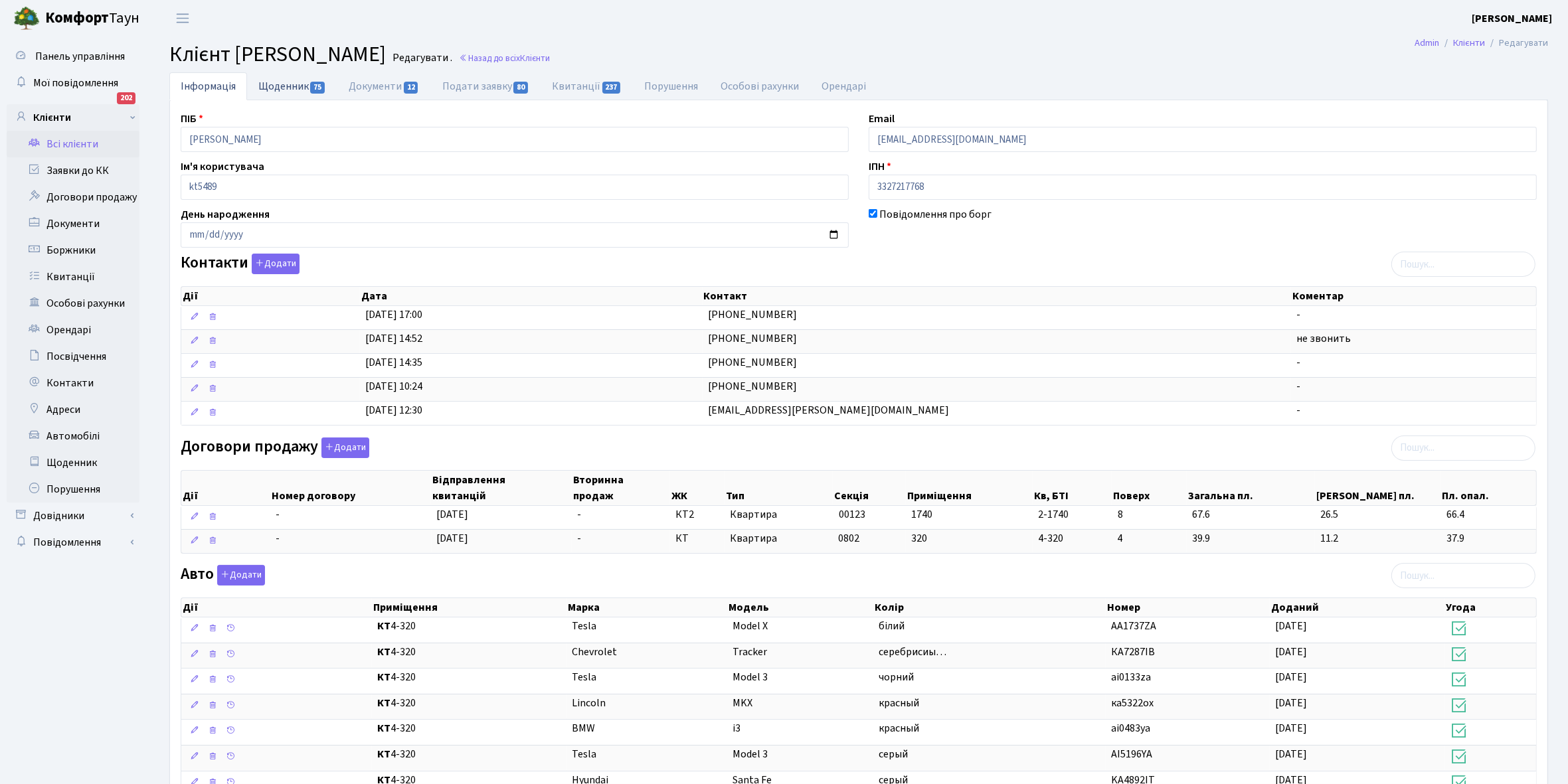
click at [279, 87] on link "Щоденник 75" at bounding box center [292, 85] width 90 height 27
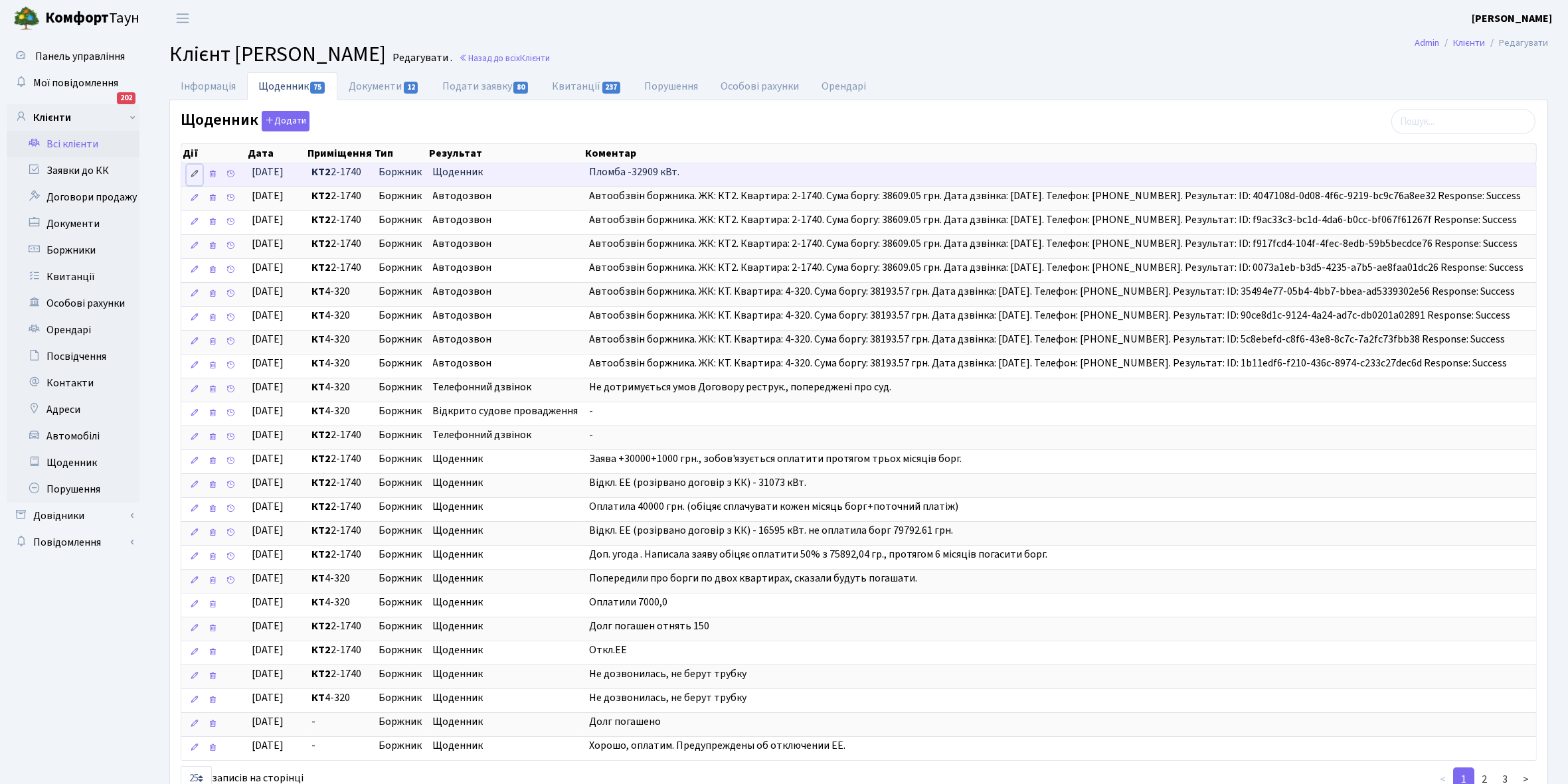
click at [193, 176] on icon at bounding box center [194, 173] width 10 height 10
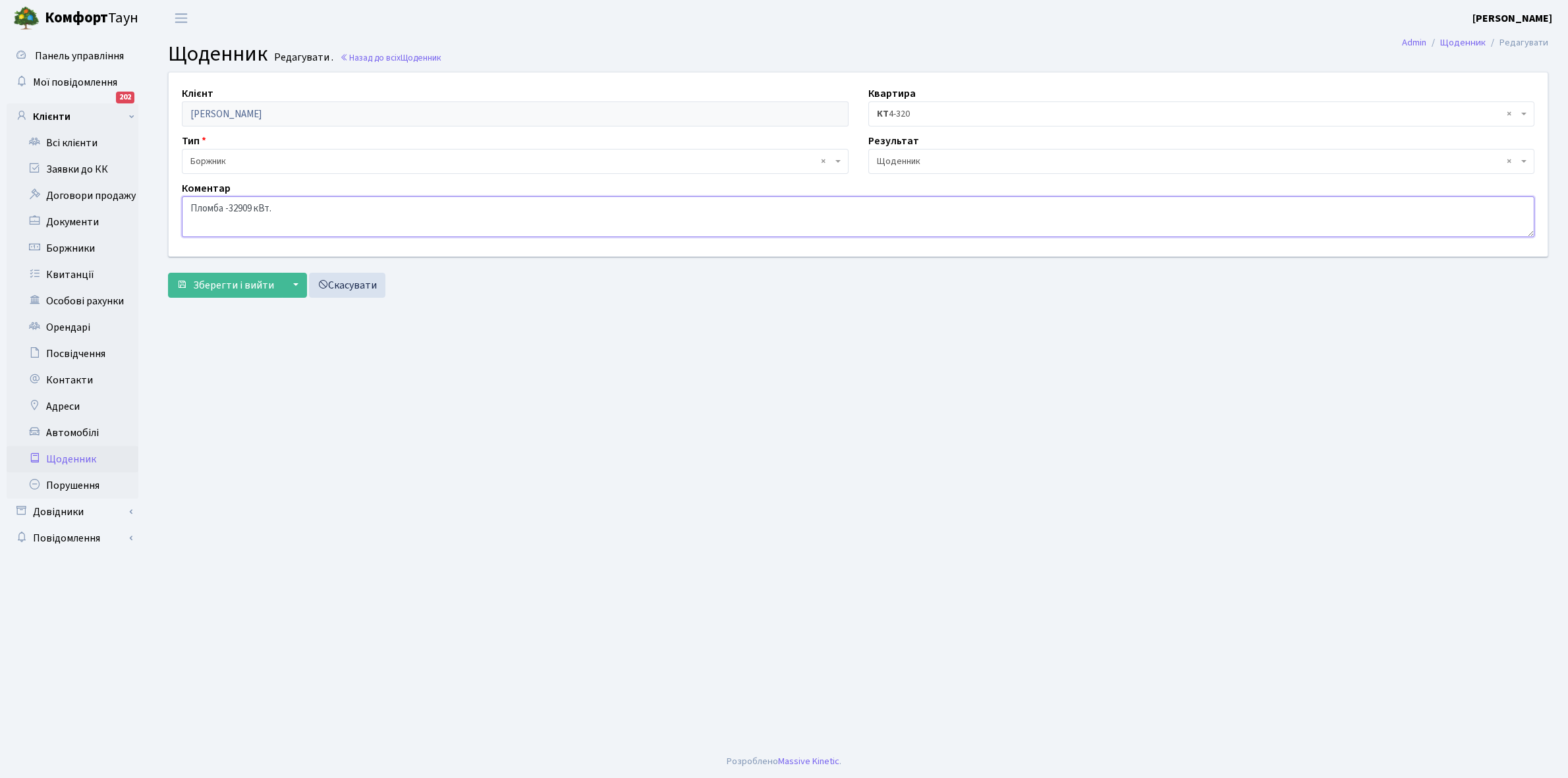
click at [339, 209] on textarea "Пломба -32909 кВт." at bounding box center [857, 217] width 1352 height 41
type textarea "Пломба -32909 кВт. Не бере трубку телефона"
click at [233, 287] on span "Зберегти і вийти" at bounding box center [233, 285] width 81 height 15
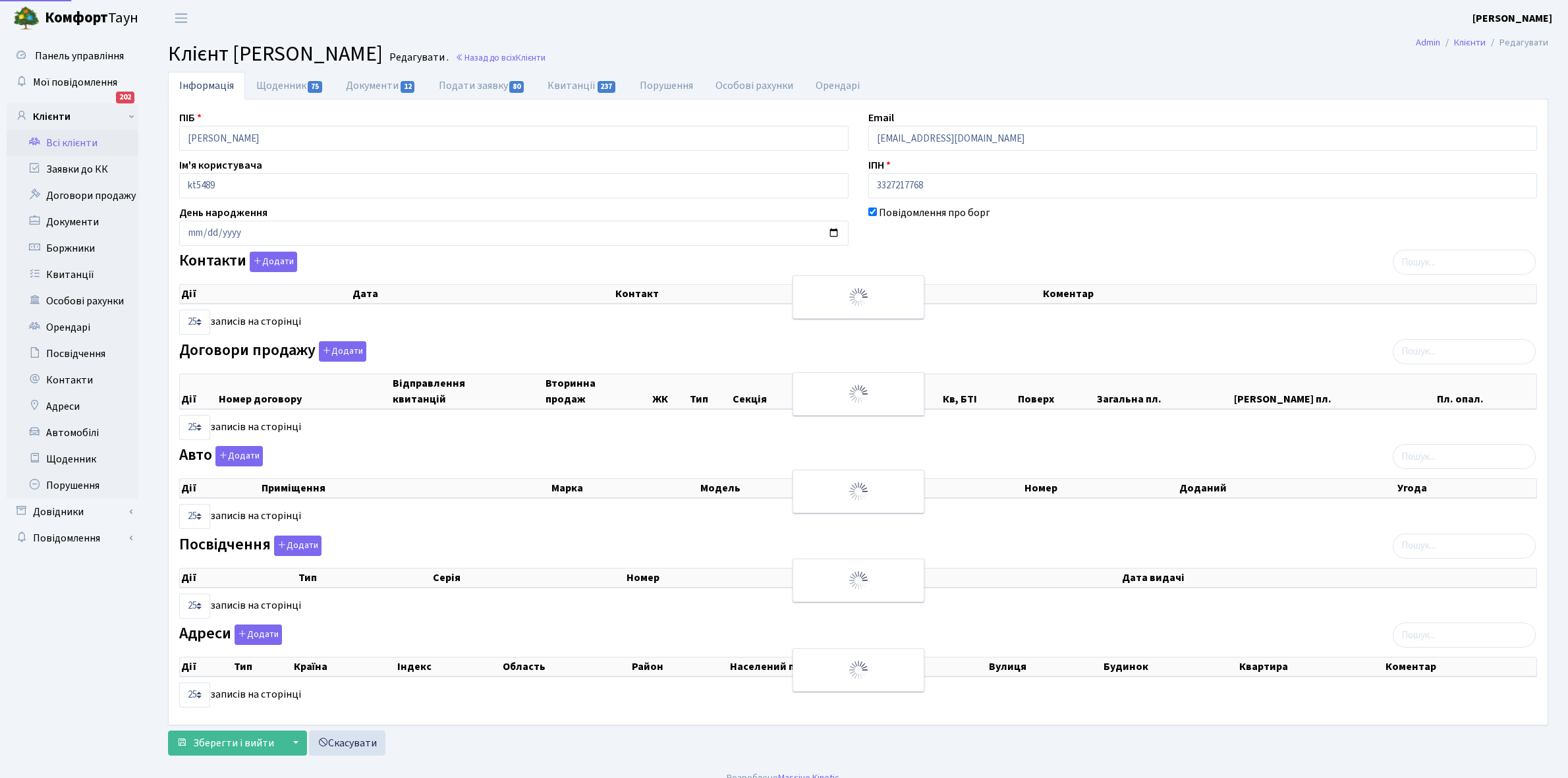
select select "25"
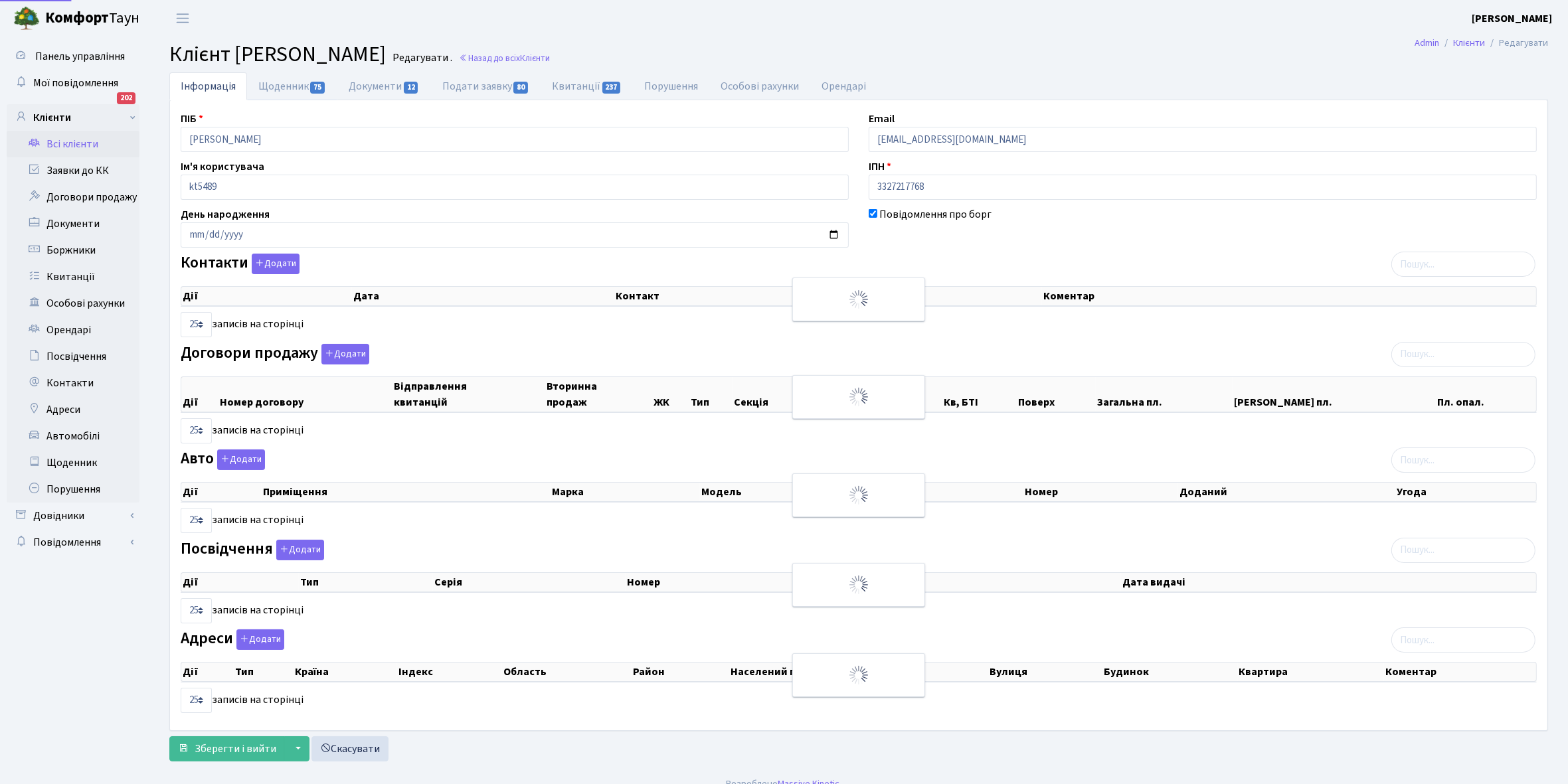
click at [282, 85] on link "Щоденник 75" at bounding box center [292, 86] width 90 height 28
select select "25"
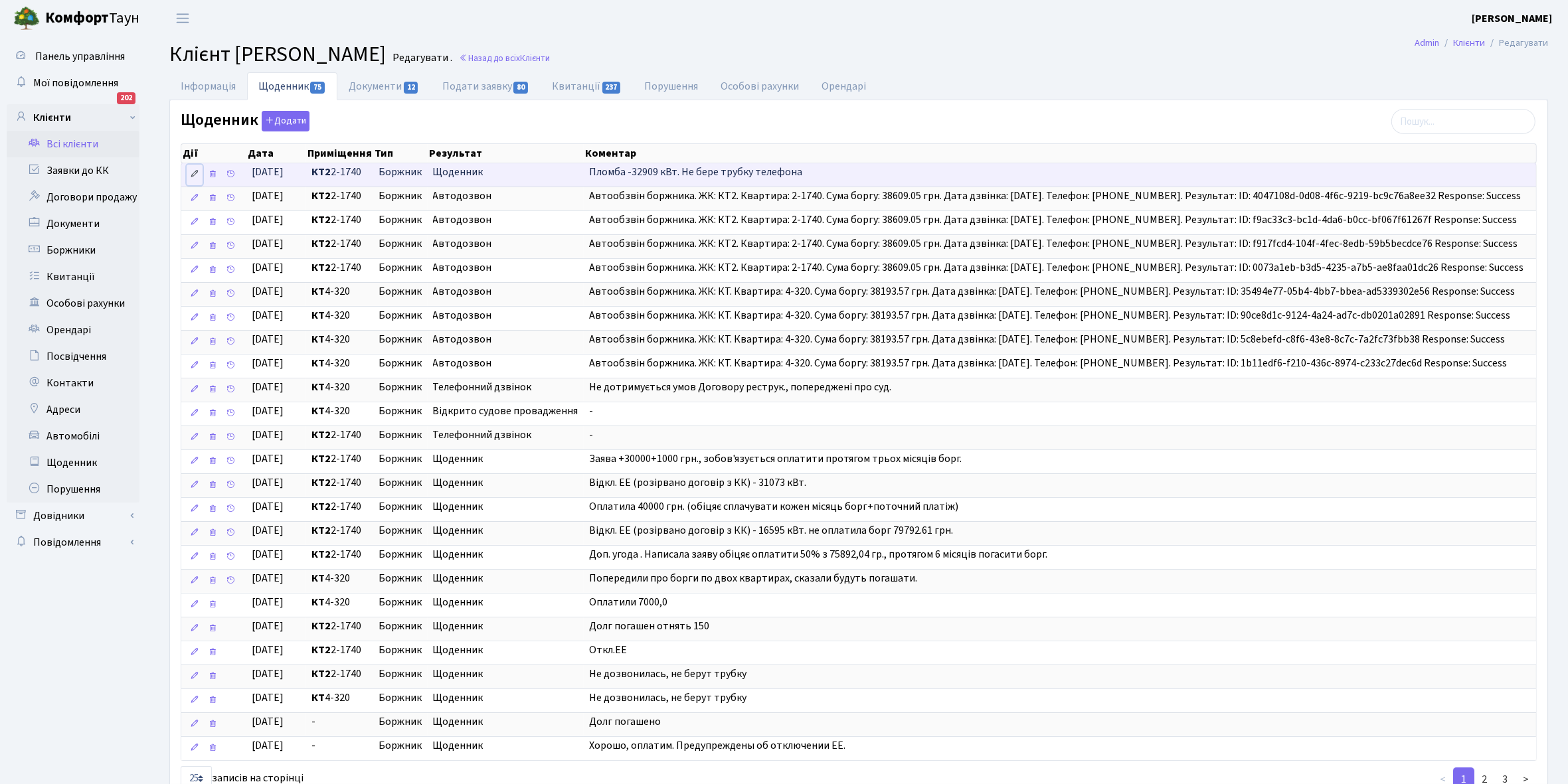
click at [196, 176] on icon at bounding box center [194, 173] width 10 height 10
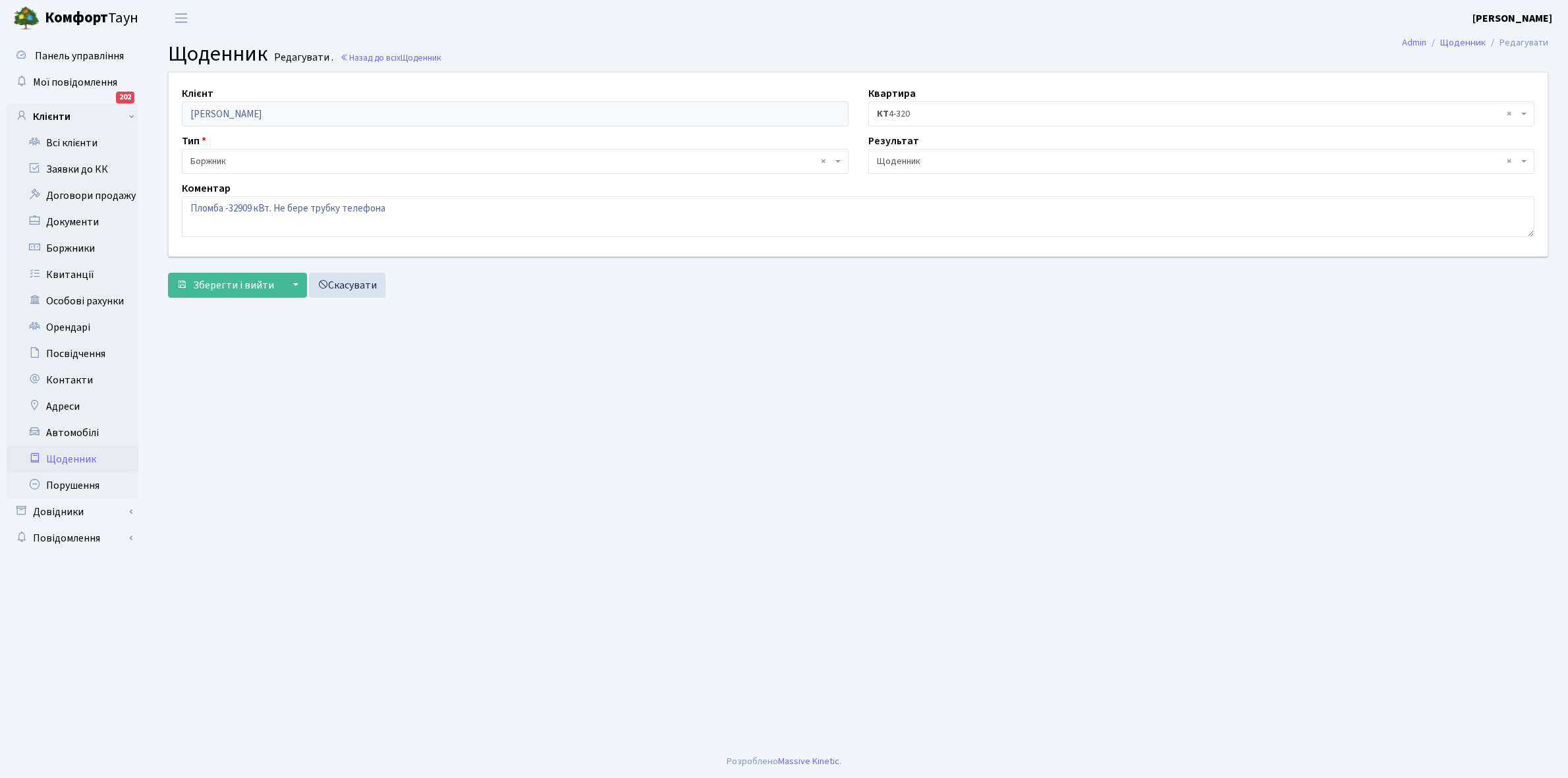
click at [955, 161] on span "× Щоденник" at bounding box center [1198, 161] width 641 height 13
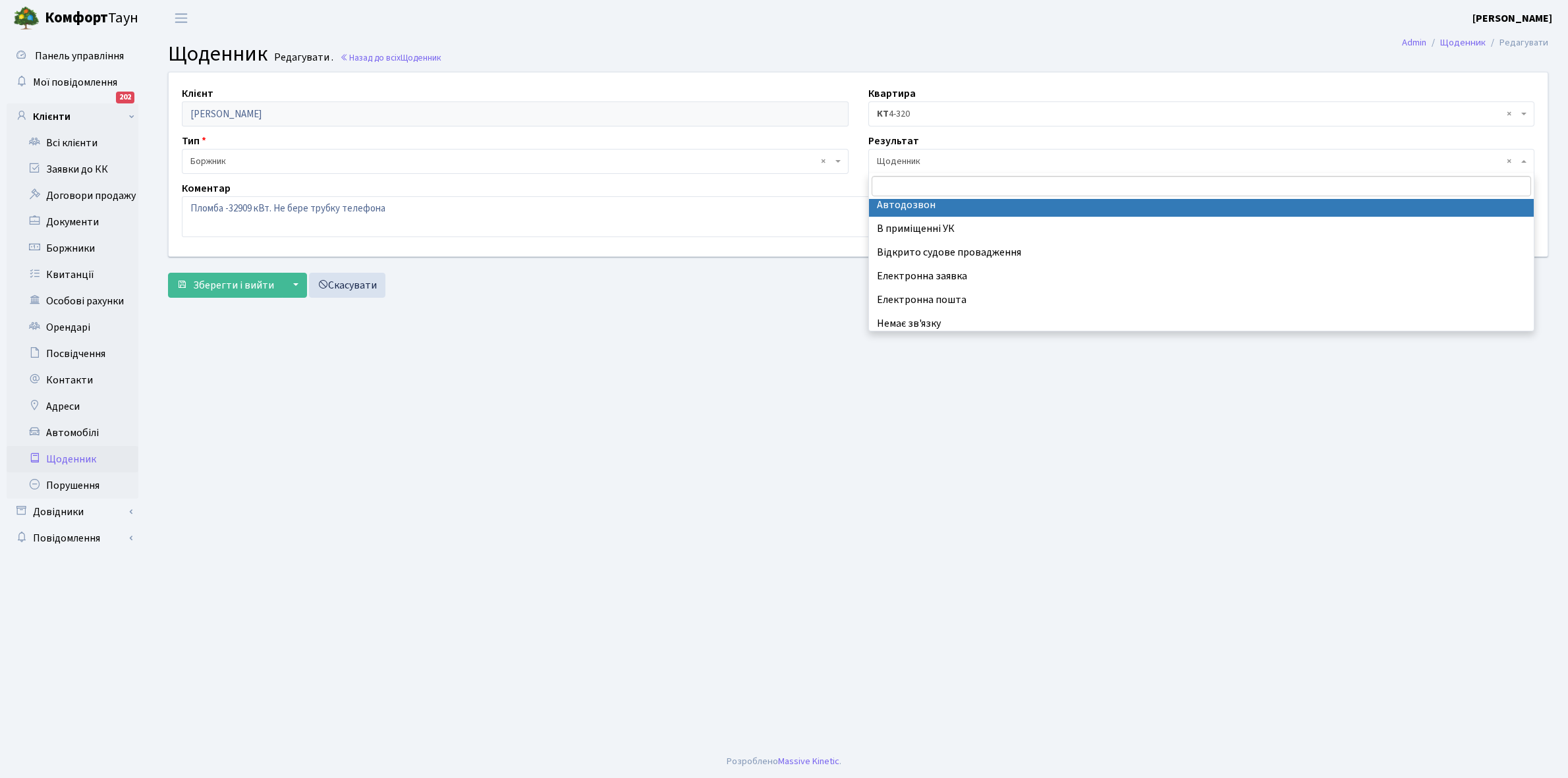
scroll to position [81, 0]
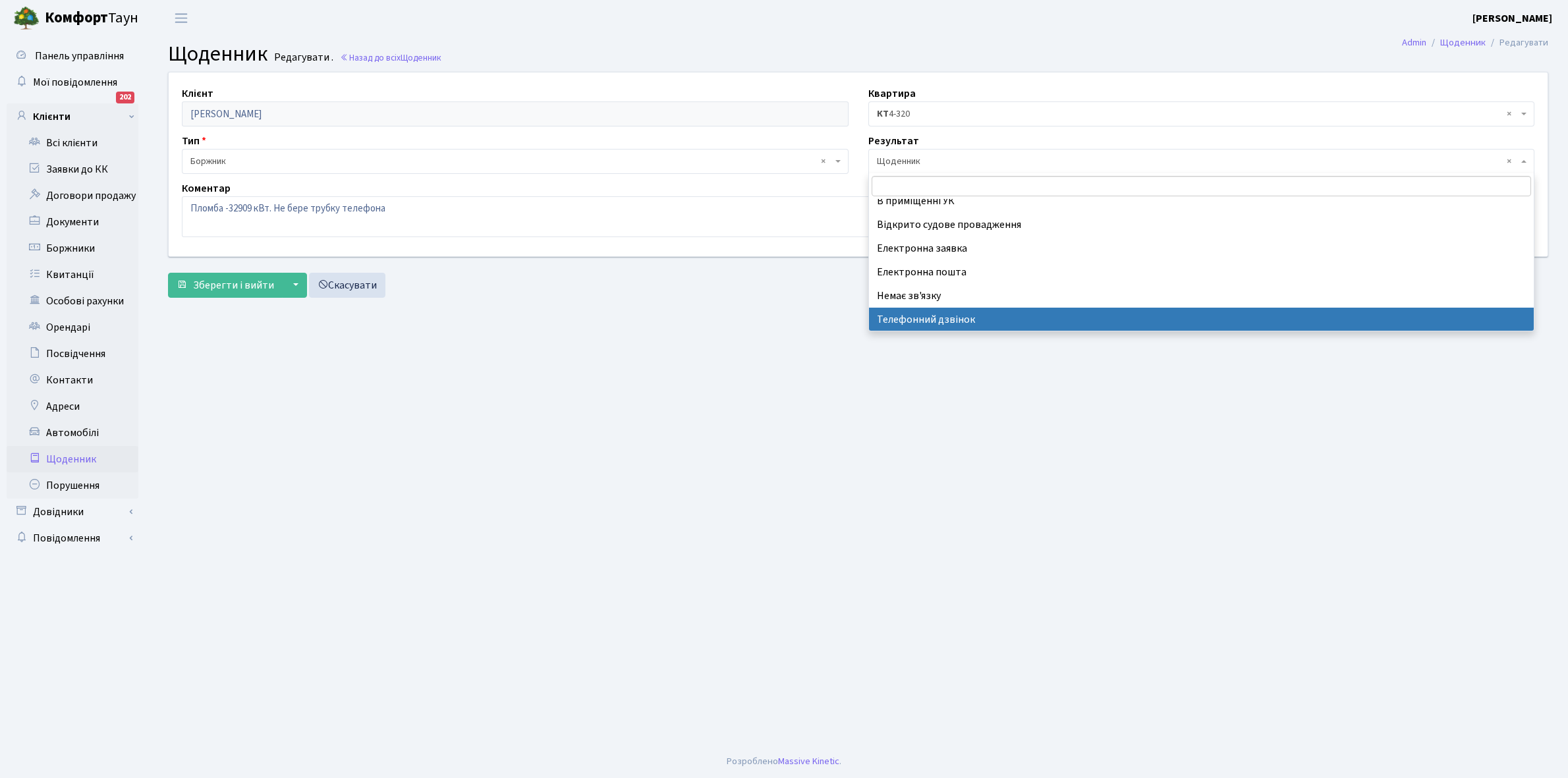
select select "196"
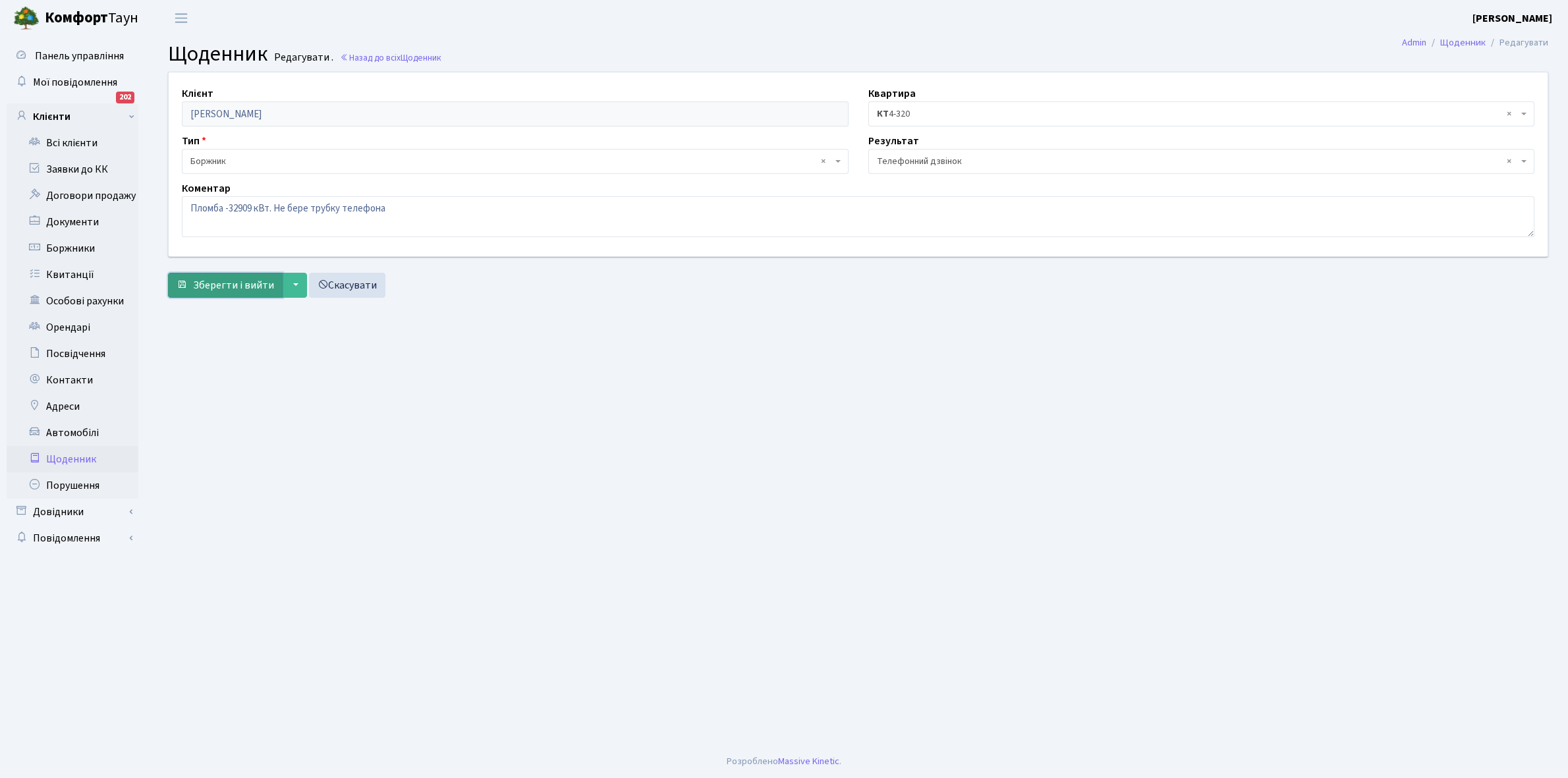
click at [195, 287] on span "Зберегти і вийти" at bounding box center [233, 285] width 81 height 15
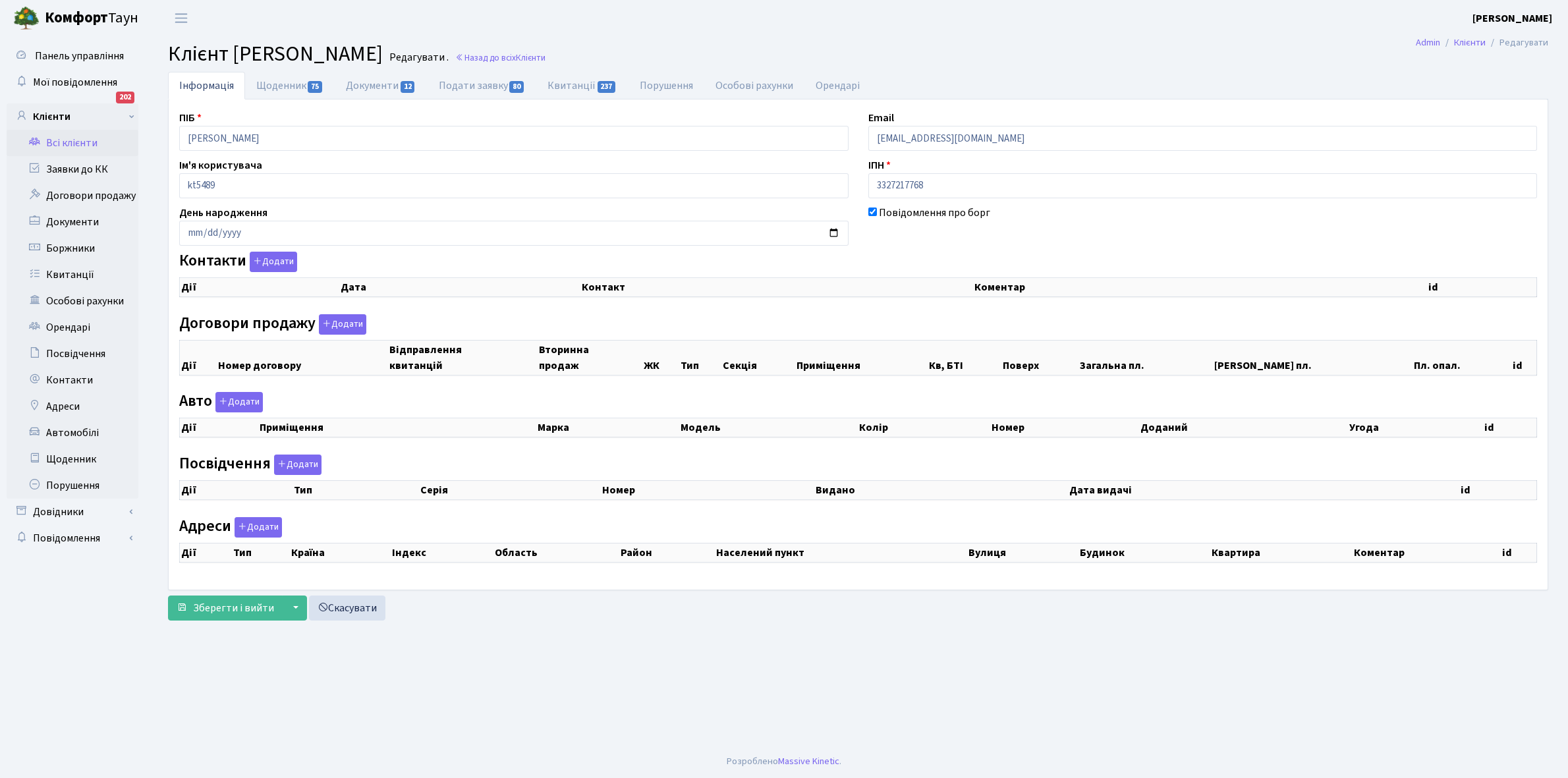
checkbox input "true"
select select "25"
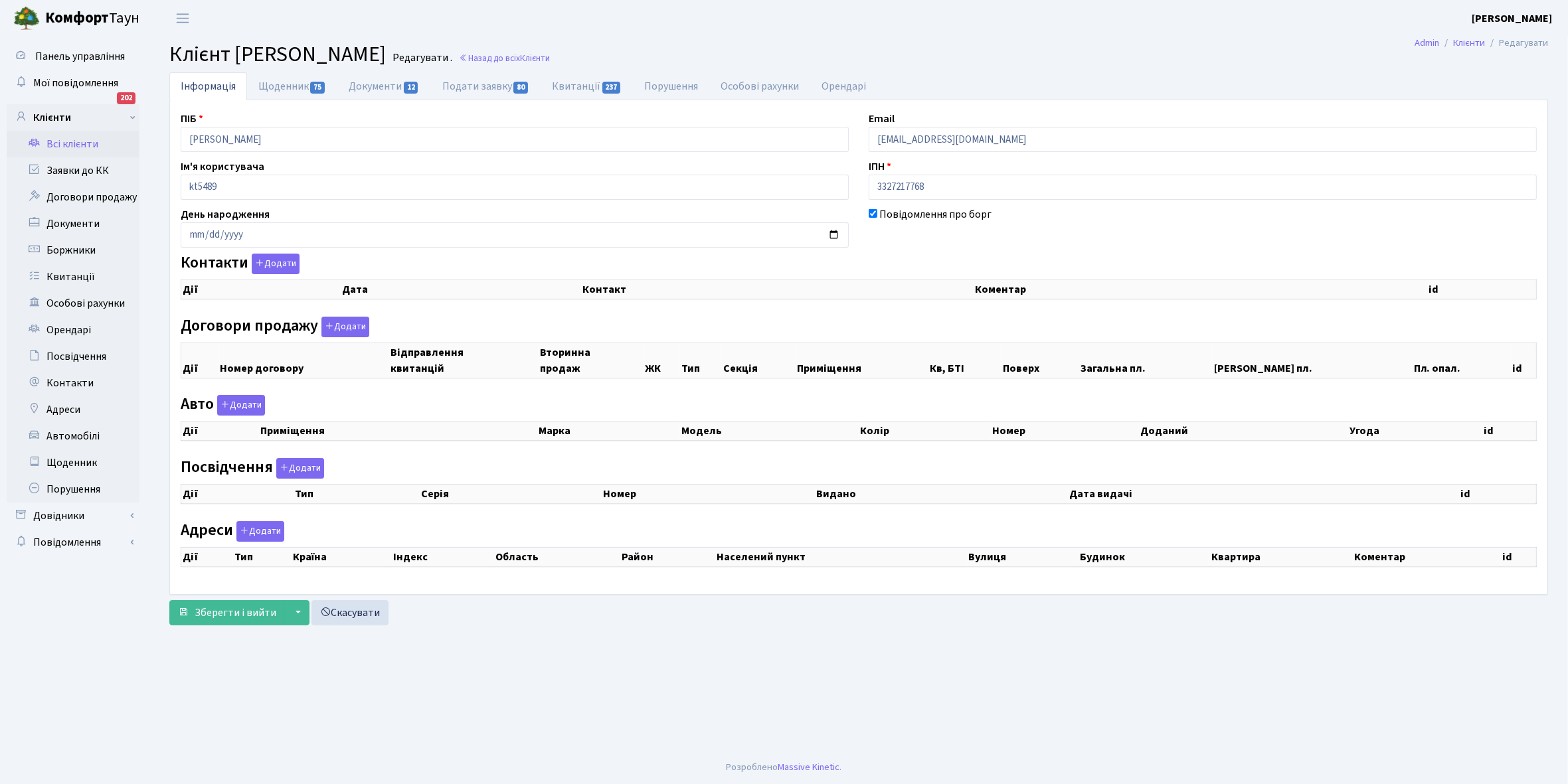
select select "25"
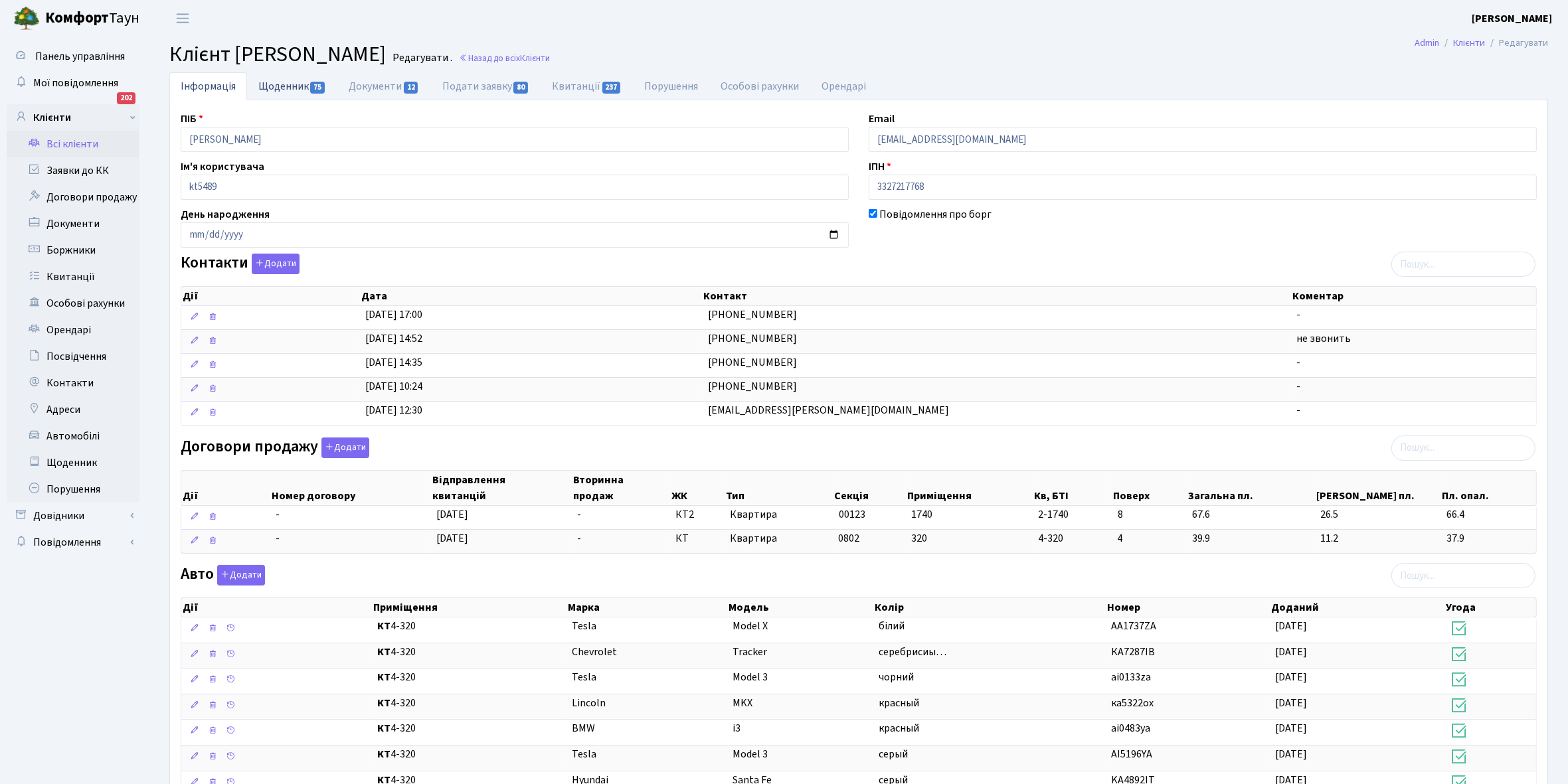
click at [270, 85] on link "Щоденник 75" at bounding box center [292, 85] width 90 height 27
select select "25"
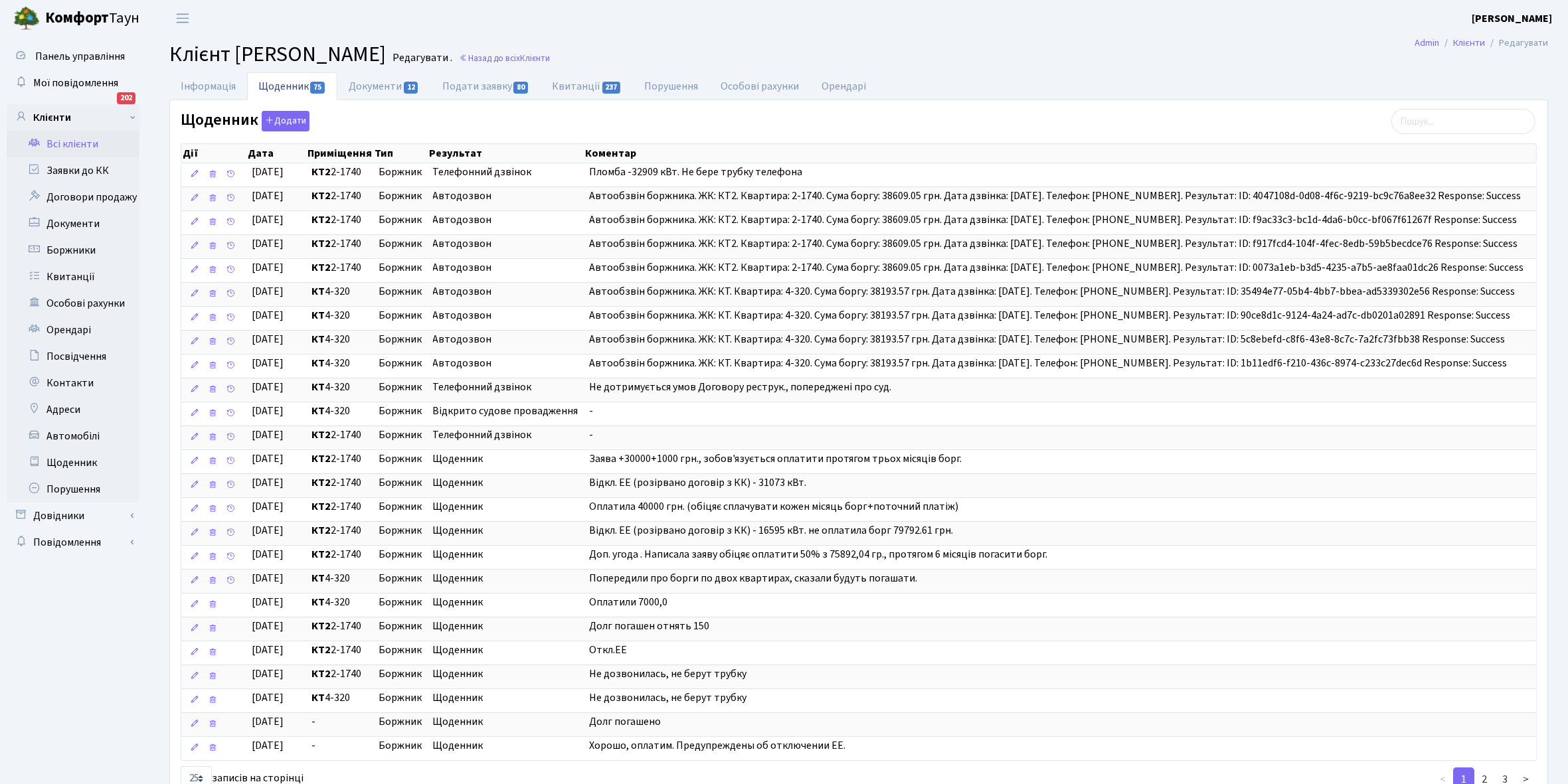
click at [86, 145] on link "Всі клієнти" at bounding box center [73, 144] width 133 height 26
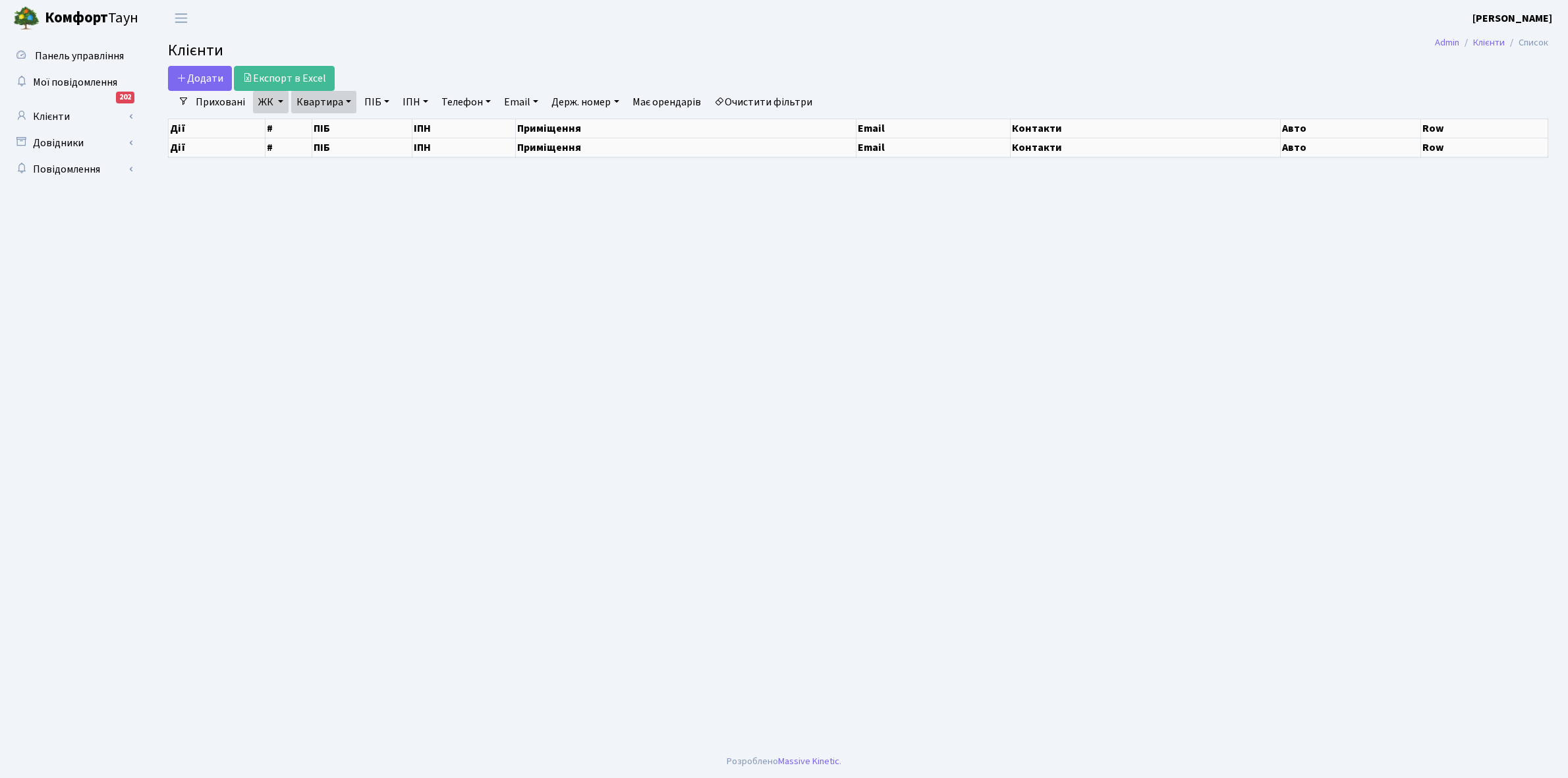
select select "25"
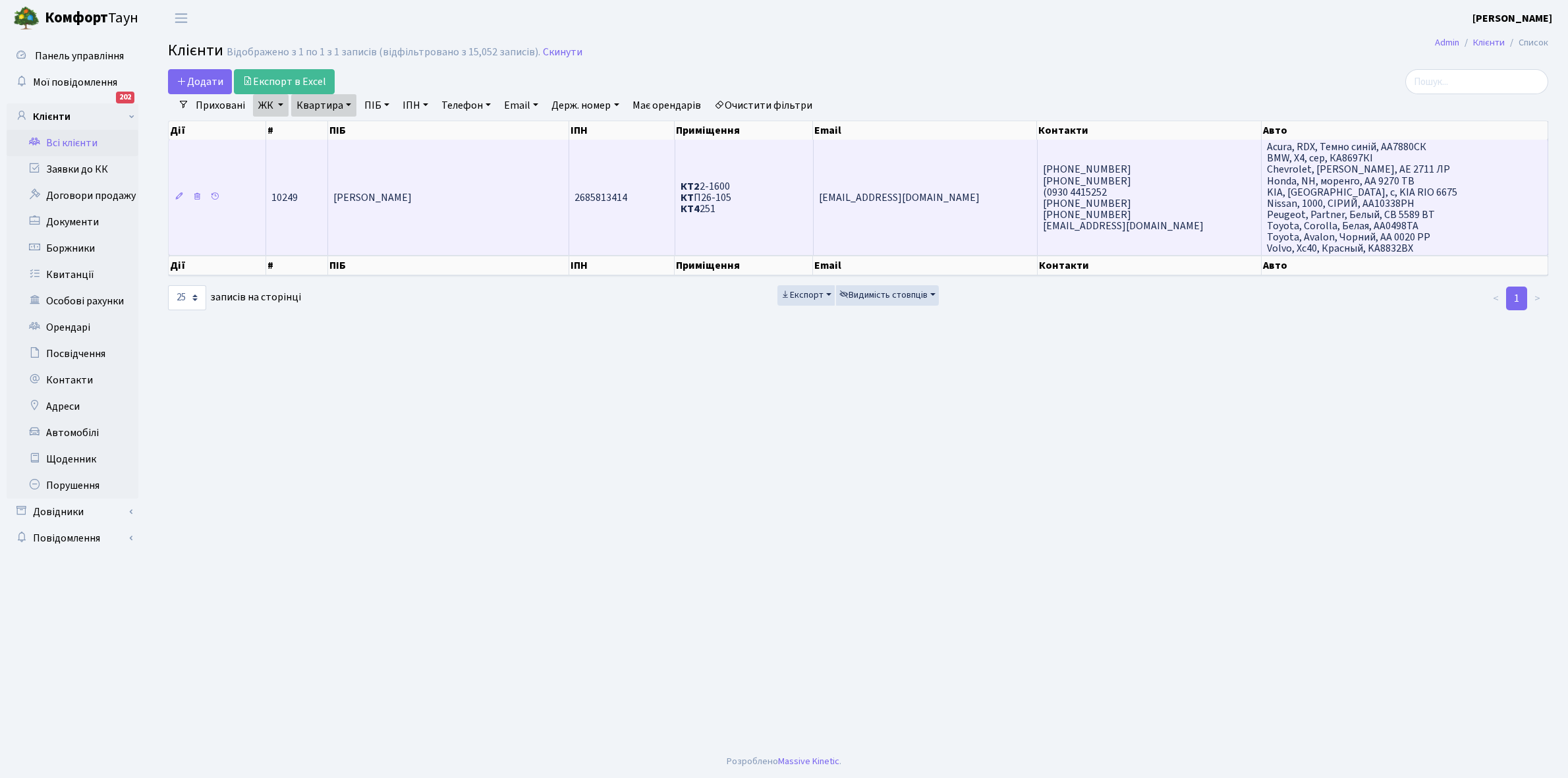
click at [456, 211] on td "[PERSON_NAME]" at bounding box center [448, 198] width 241 height 115
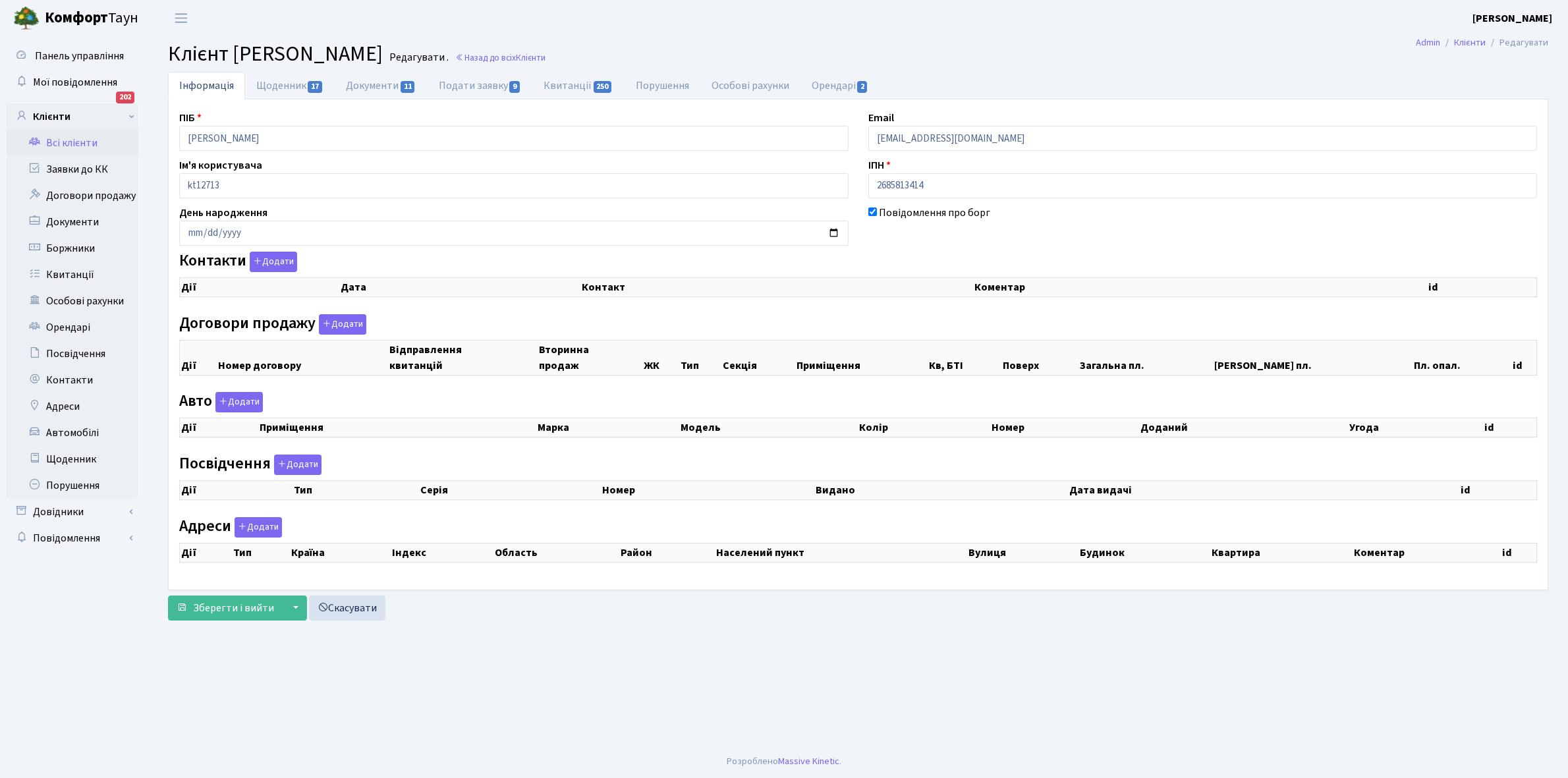
checkbox input "true"
select select "25"
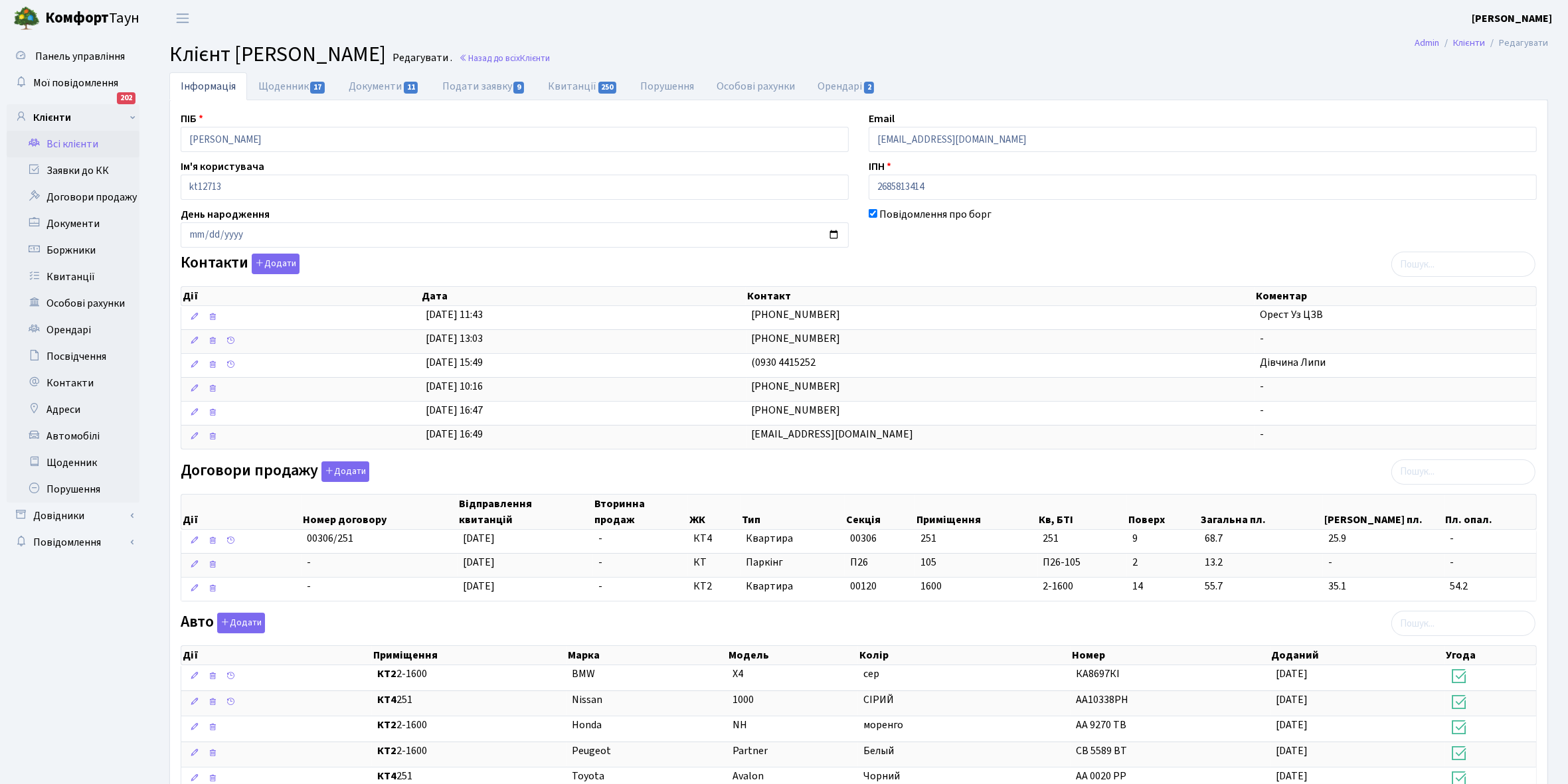
click at [85, 141] on link "Всі клієнти" at bounding box center [73, 144] width 133 height 26
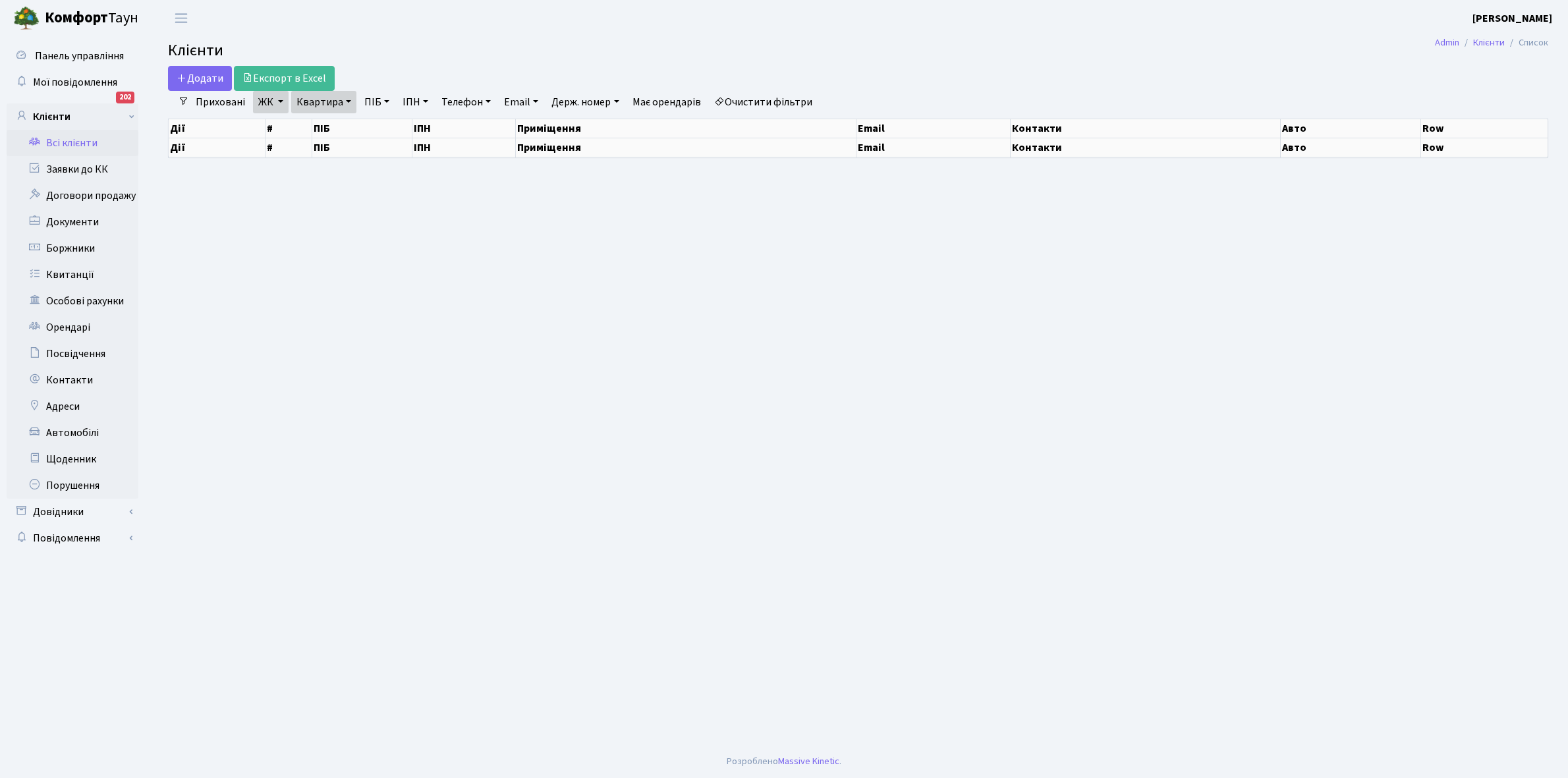
select select "25"
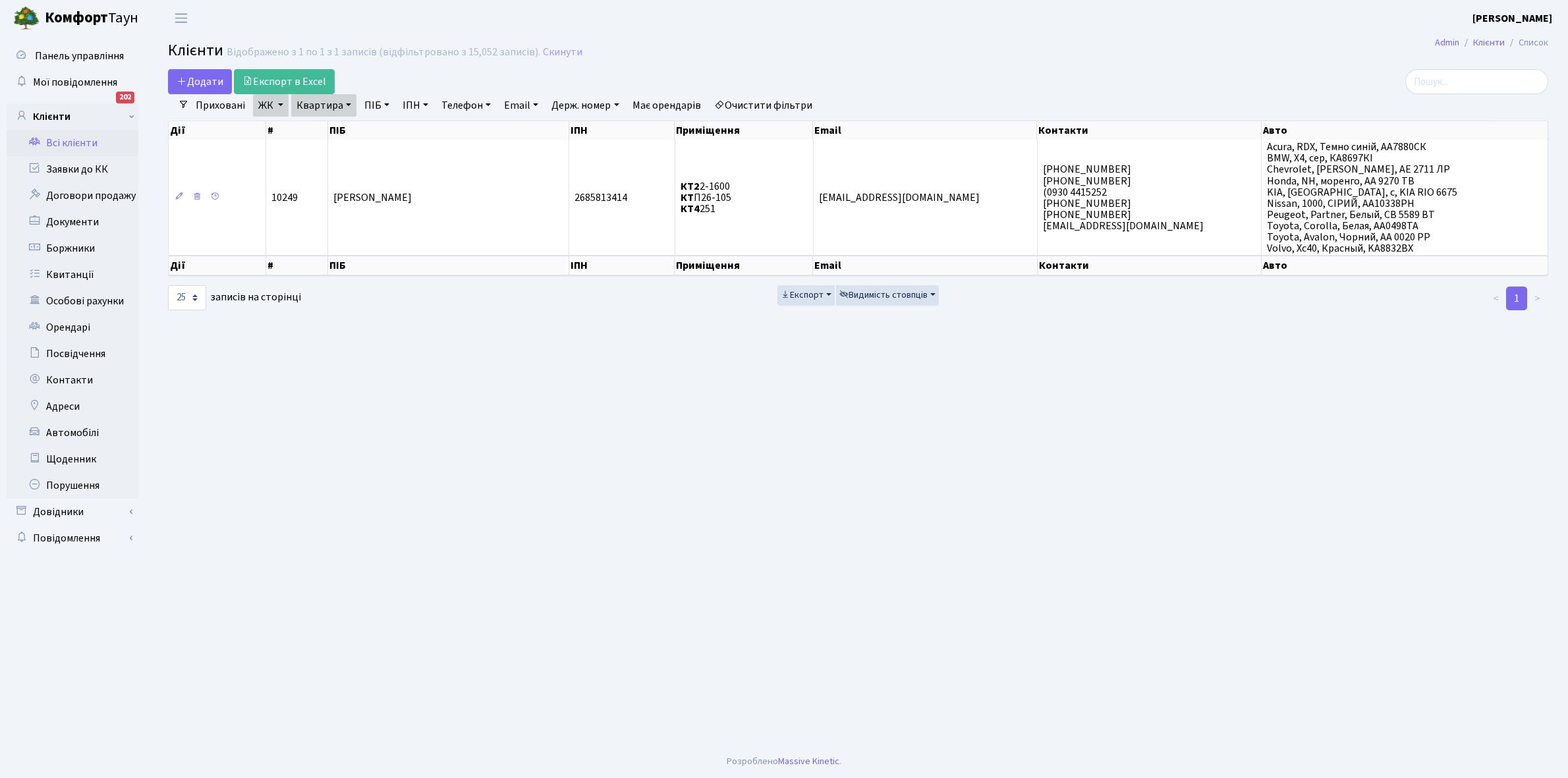
click at [788, 102] on link "Очистити фільтри" at bounding box center [762, 105] width 109 height 23
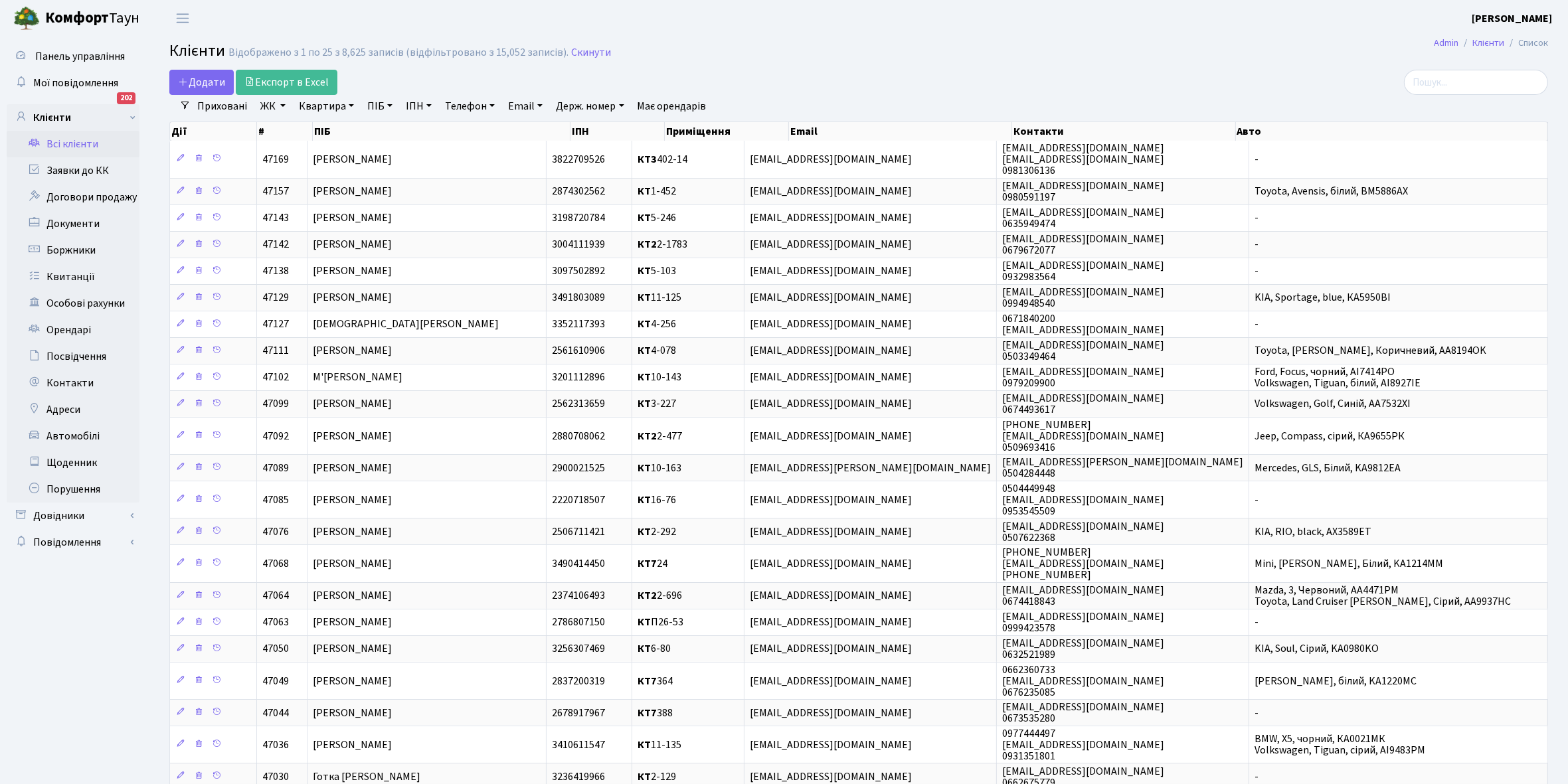
click at [284, 104] on link "ЖК" at bounding box center [273, 106] width 36 height 23
click at [285, 147] on label "КТ2, просп. Соборності, 17" at bounding box center [352, 148] width 134 height 15
click at [285, 147] on input "КТ2, просп. Соборності, 17" at bounding box center [289, 145] width 9 height 9
checkbox input "true"
click at [314, 287] on button "Застосувати" at bounding box center [314, 297] width 110 height 21
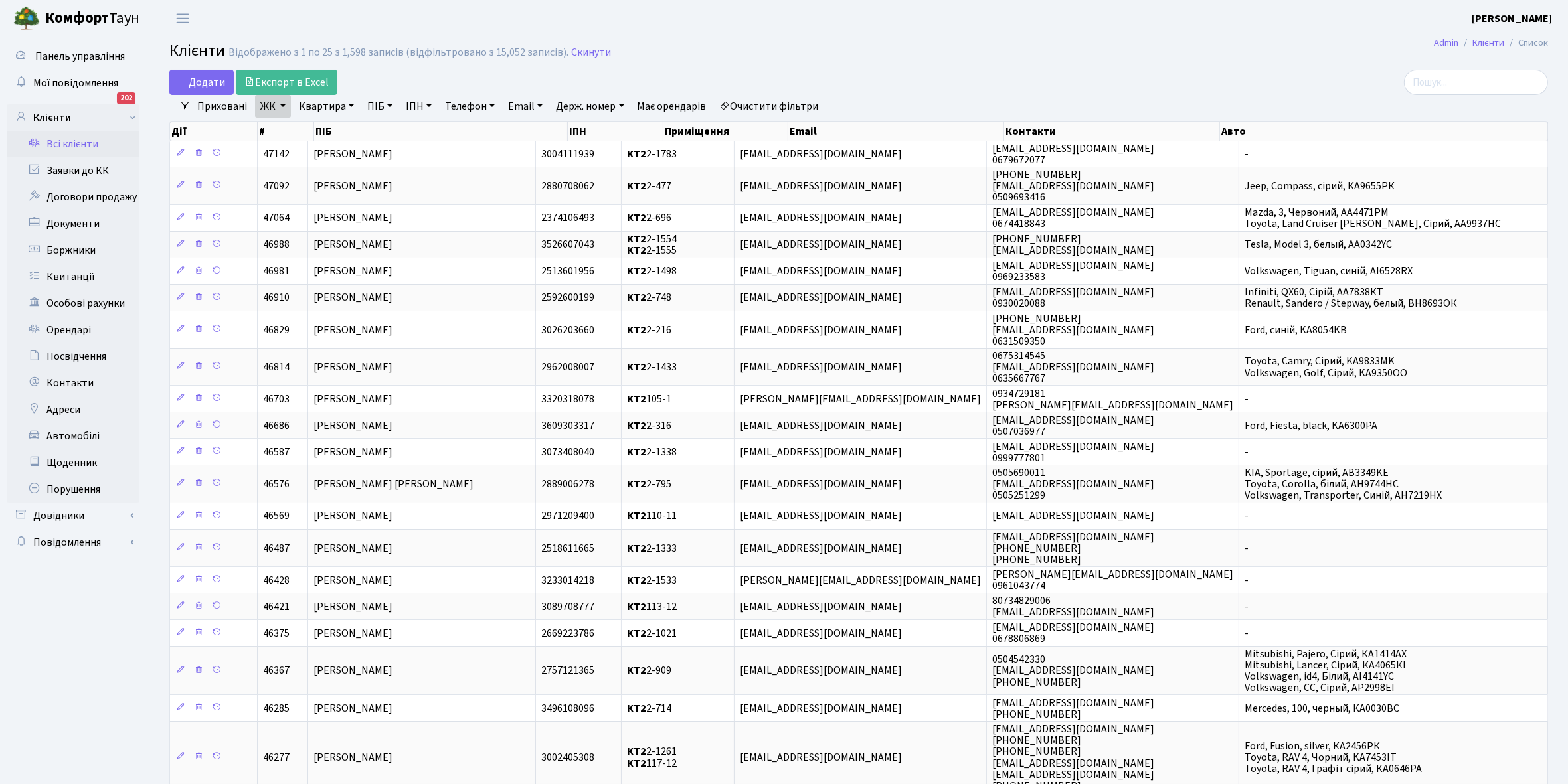
click at [352, 107] on link "Квартира" at bounding box center [326, 106] width 65 height 23
click at [331, 131] on input "text" at bounding box center [333, 132] width 78 height 25
type input "2-1740"
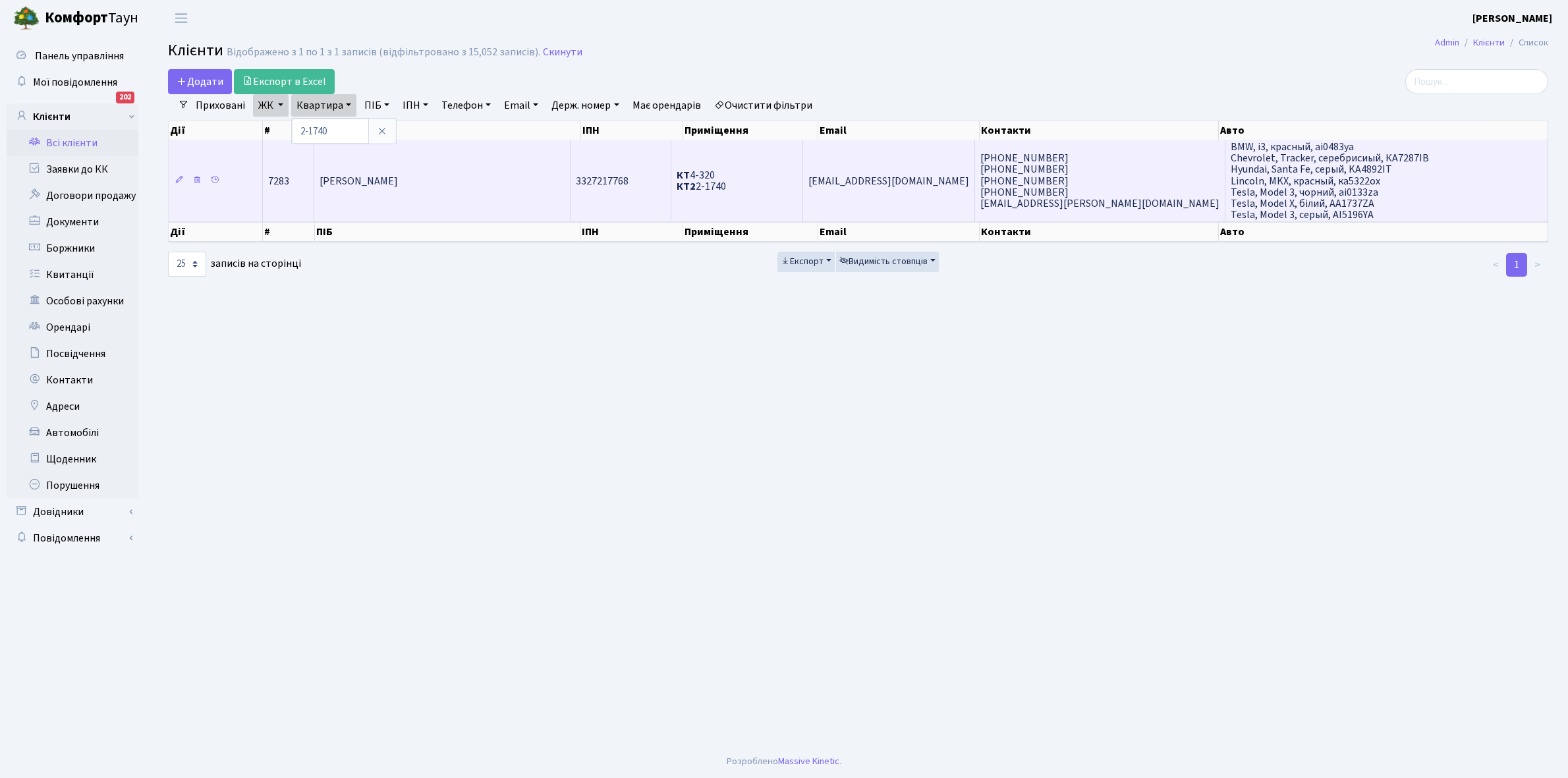
click at [433, 195] on td "Дорошенко Анна Володимирівна" at bounding box center [442, 181] width 257 height 82
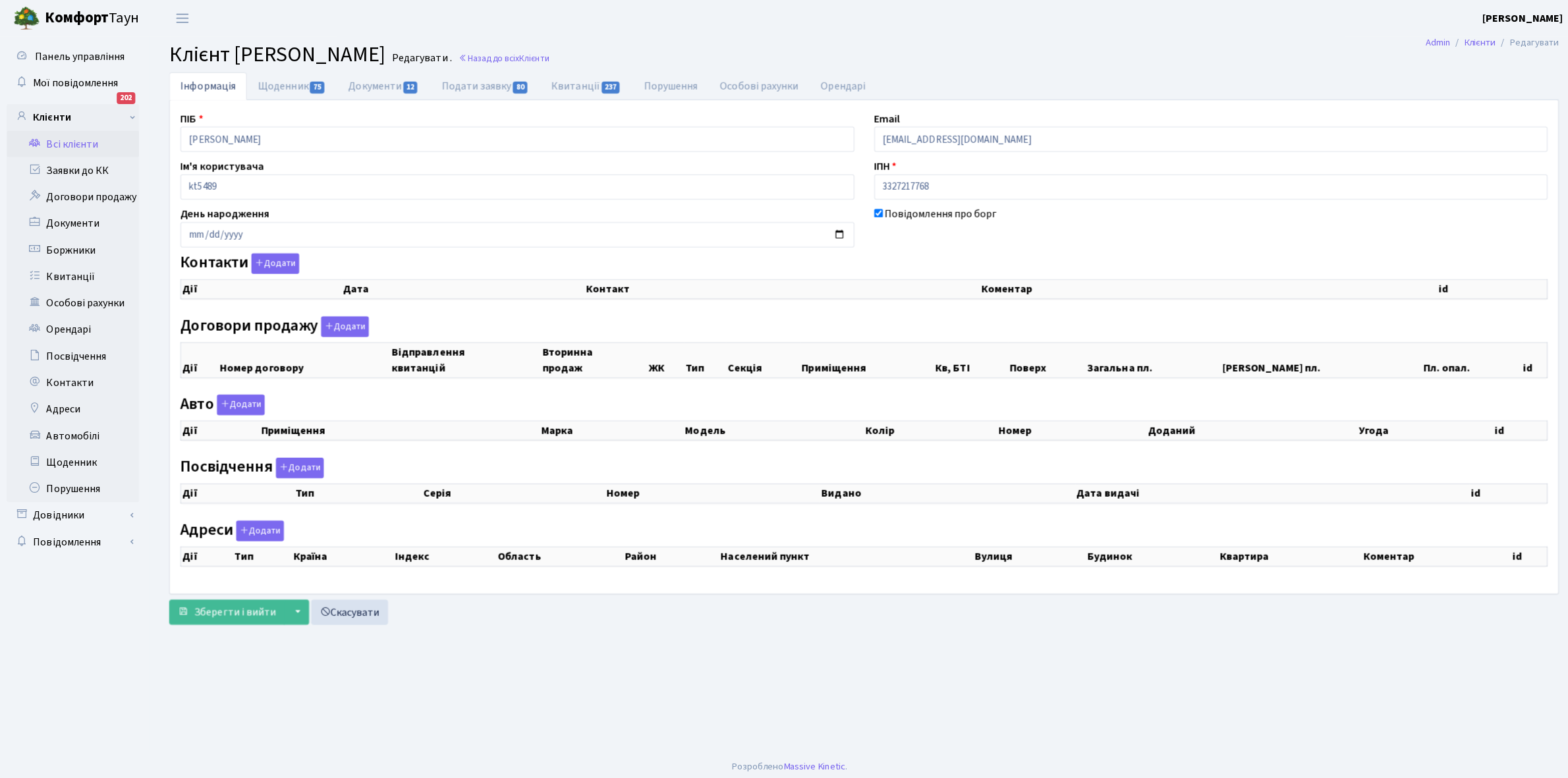
checkbox input "true"
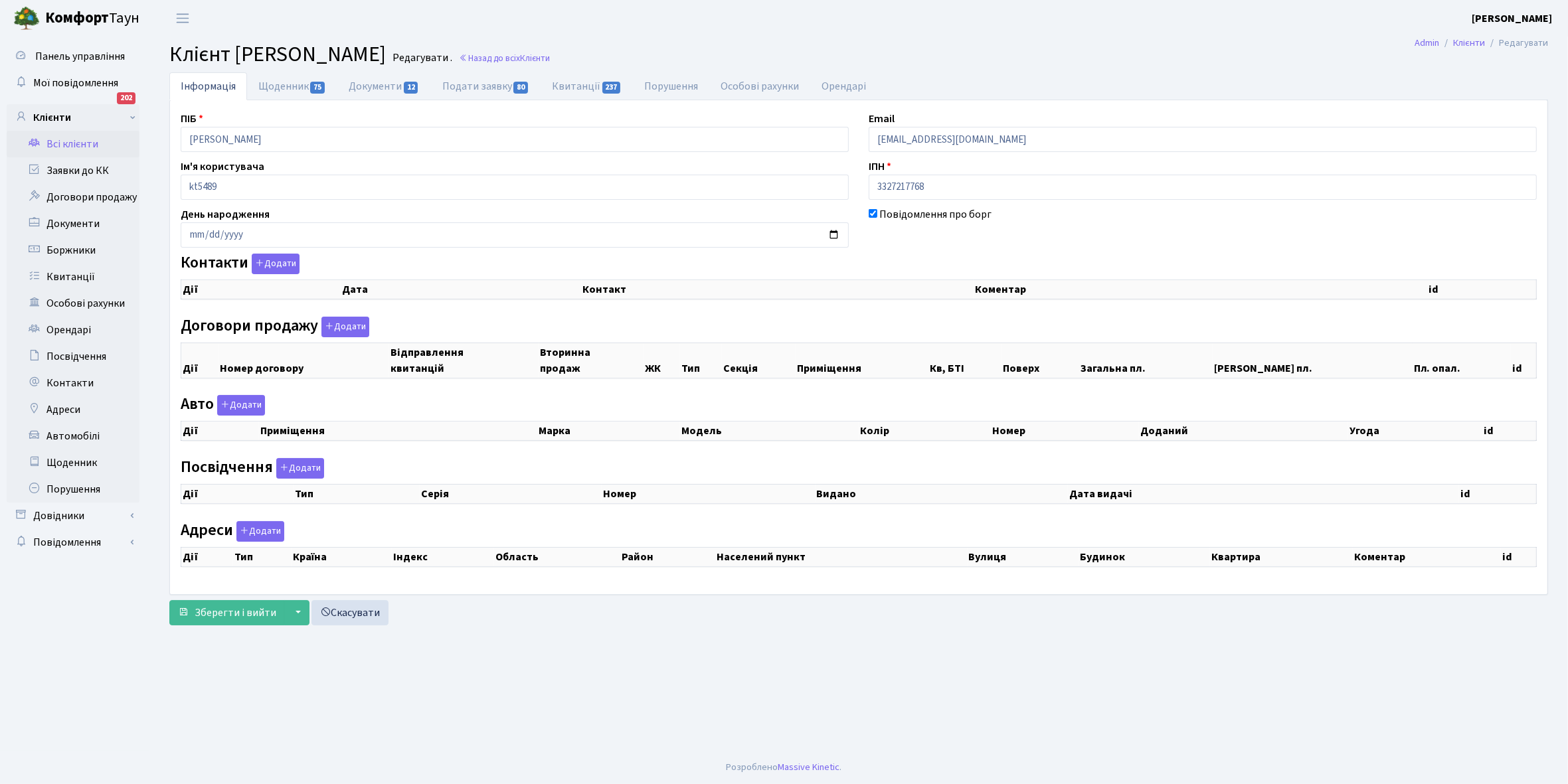
select select "25"
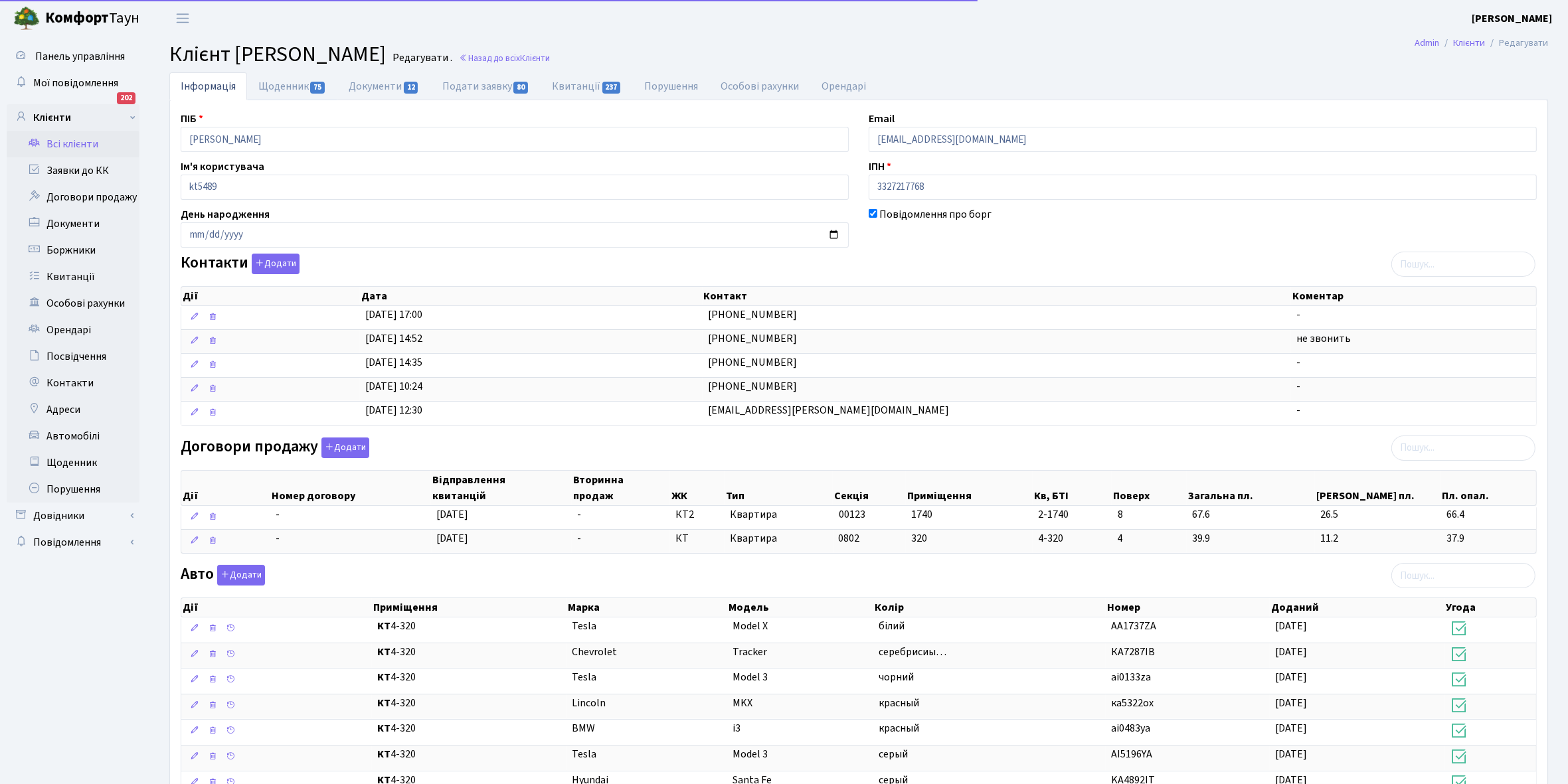
click at [276, 80] on link "Щоденник 75" at bounding box center [292, 86] width 90 height 28
select select "25"
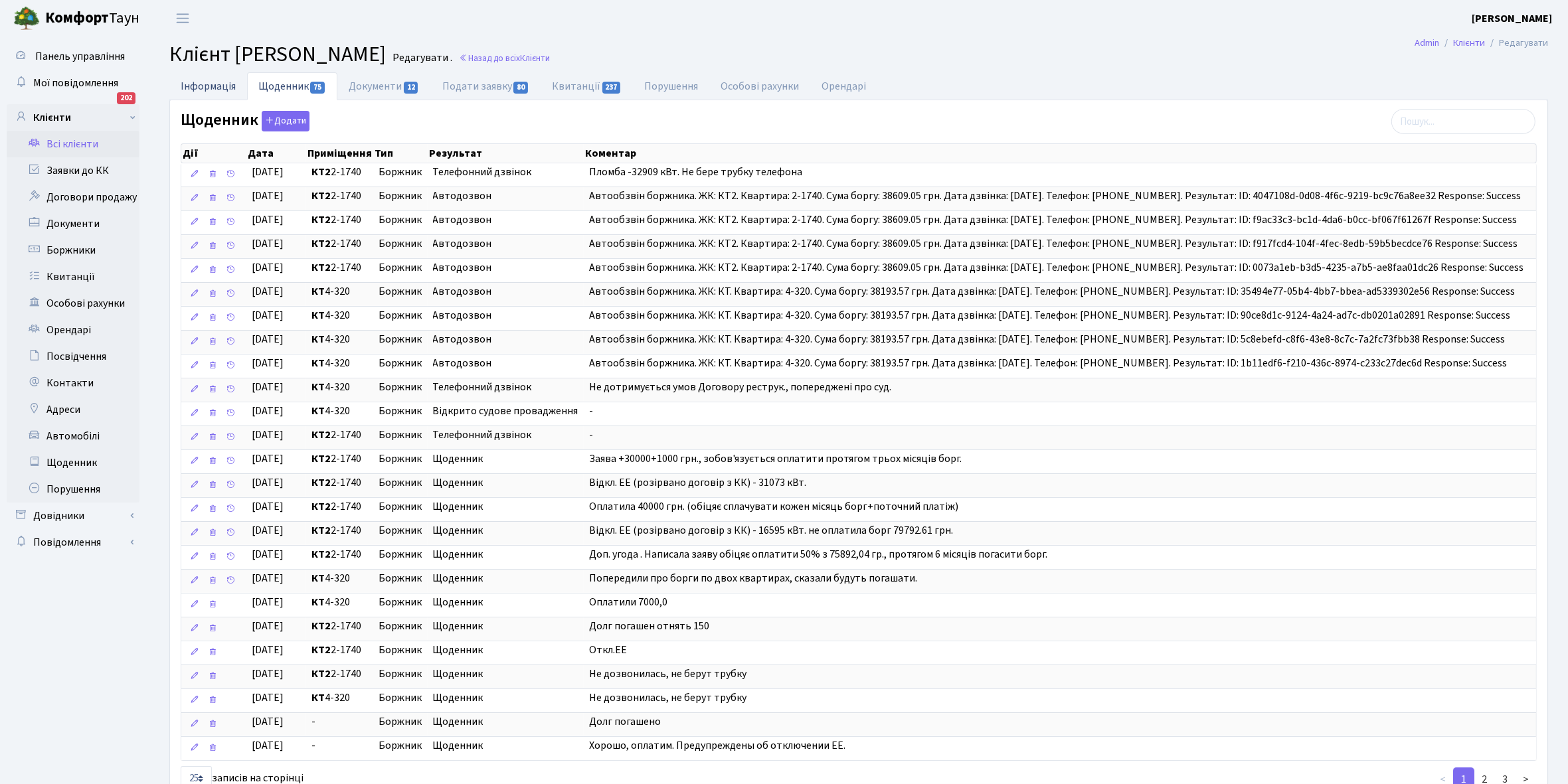
click at [204, 84] on link "Інформація" at bounding box center [208, 85] width 78 height 27
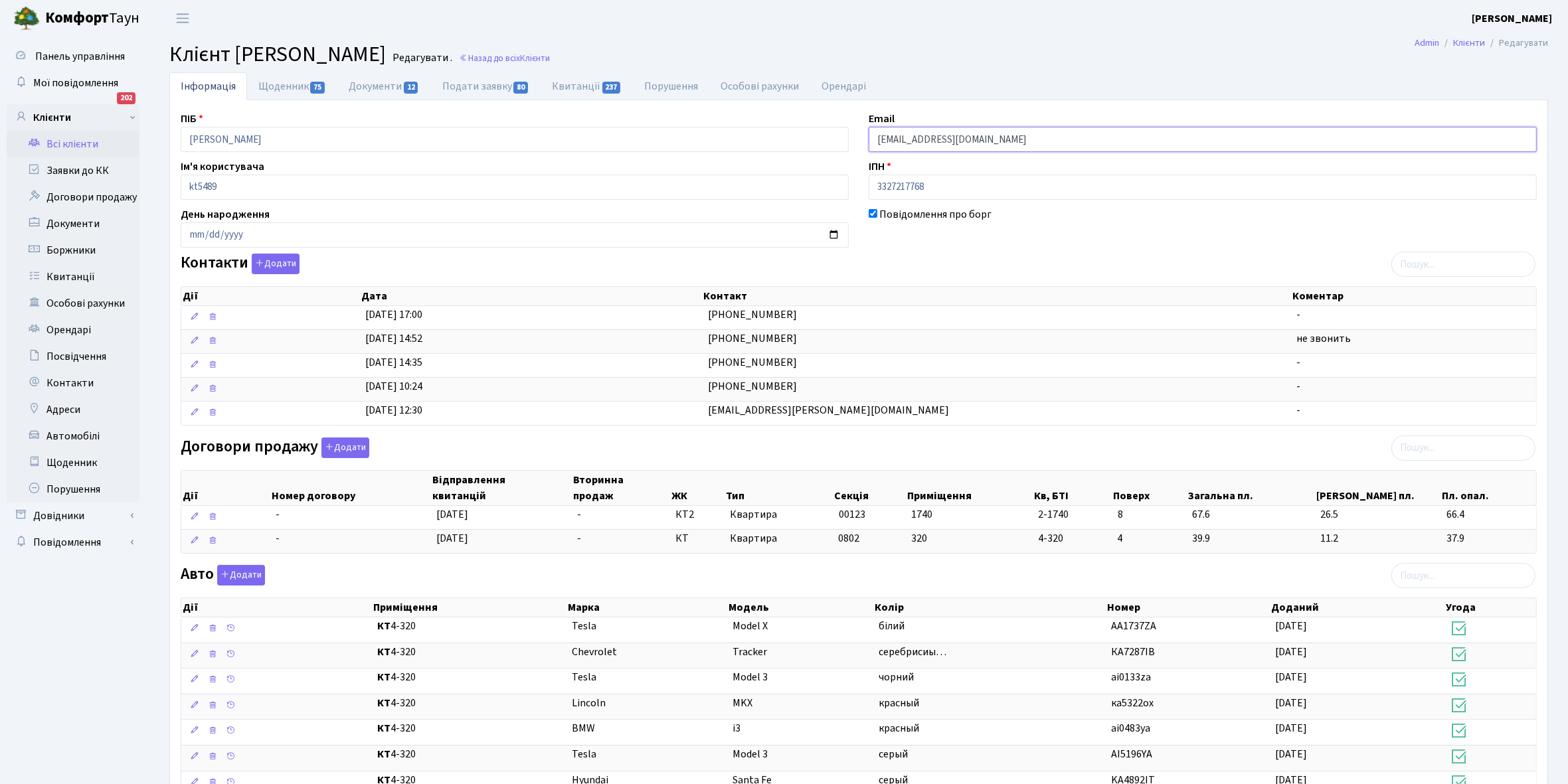
drag, startPoint x: 872, startPoint y: 134, endPoint x: 938, endPoint y: 134, distance: 66.0
click at [1020, 134] on input "[EMAIL_ADDRESS][DOMAIN_NAME]" at bounding box center [1202, 140] width 668 height 25
click at [273, 83] on link "Щоденник 75" at bounding box center [292, 85] width 90 height 27
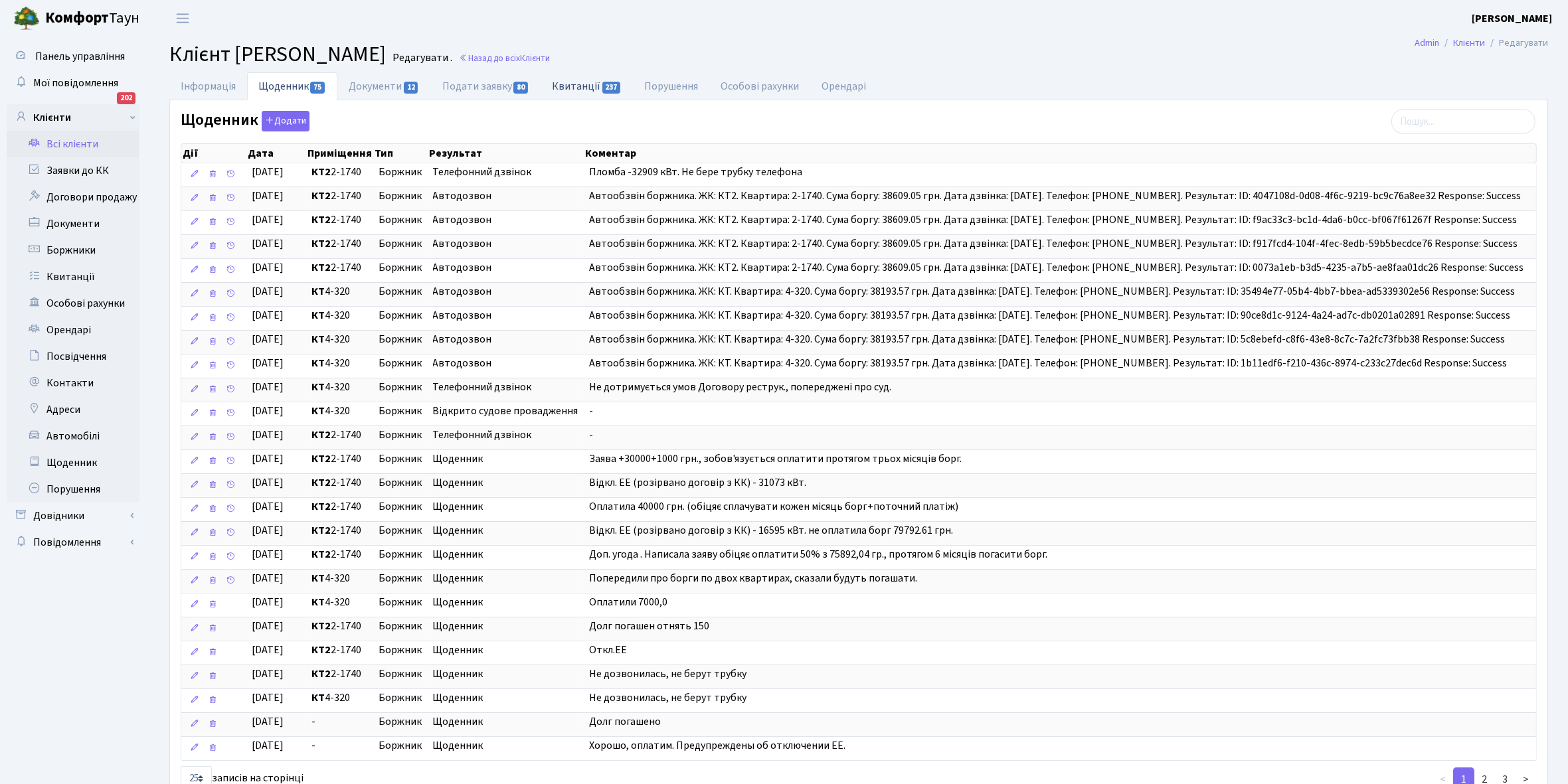
click at [575, 82] on link "Квитанції 237" at bounding box center [587, 85] width 93 height 27
select select "25"
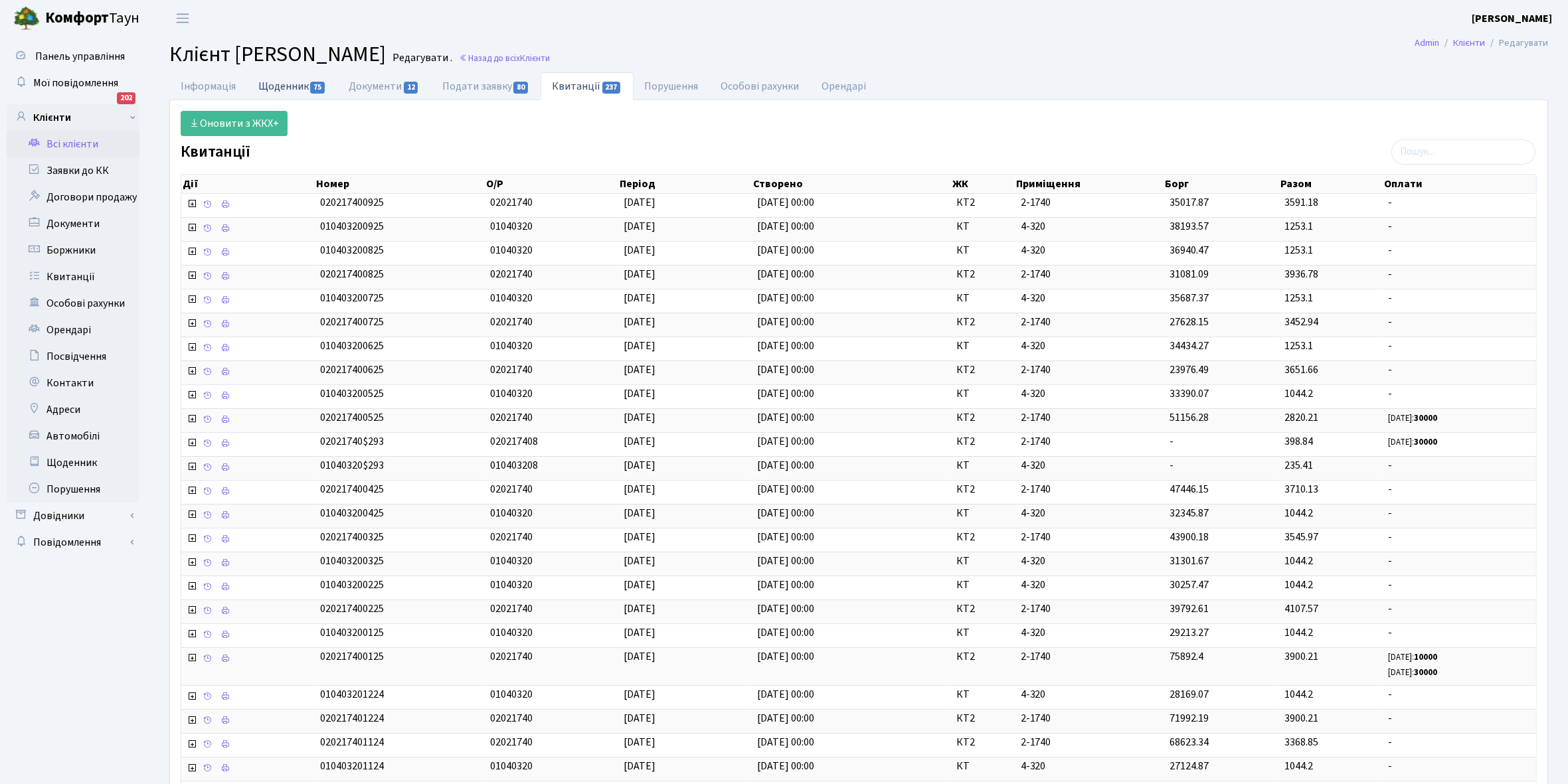
click at [286, 84] on link "Щоденник 75" at bounding box center [292, 85] width 90 height 27
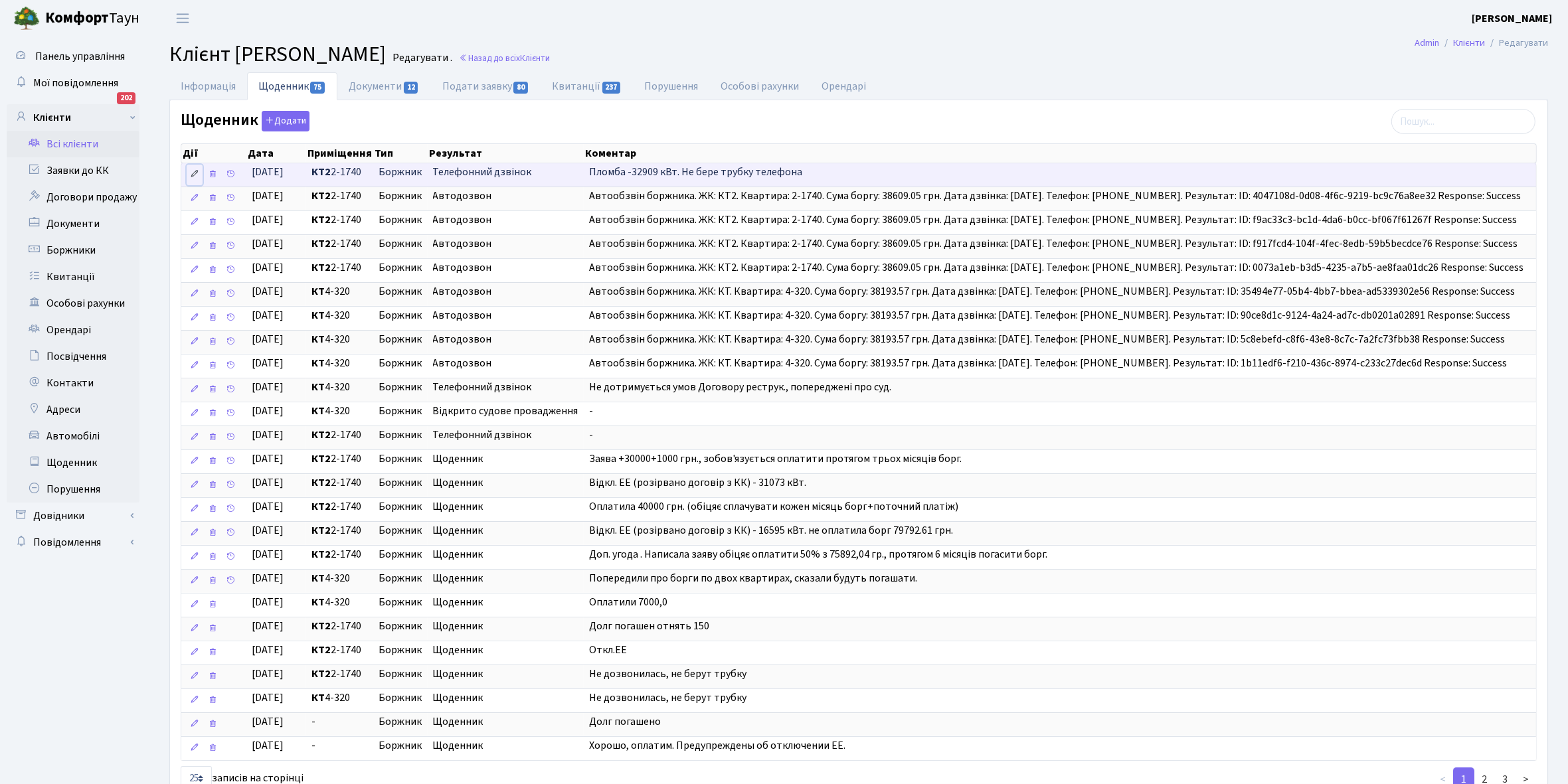
click at [190, 175] on icon at bounding box center [194, 173] width 10 height 10
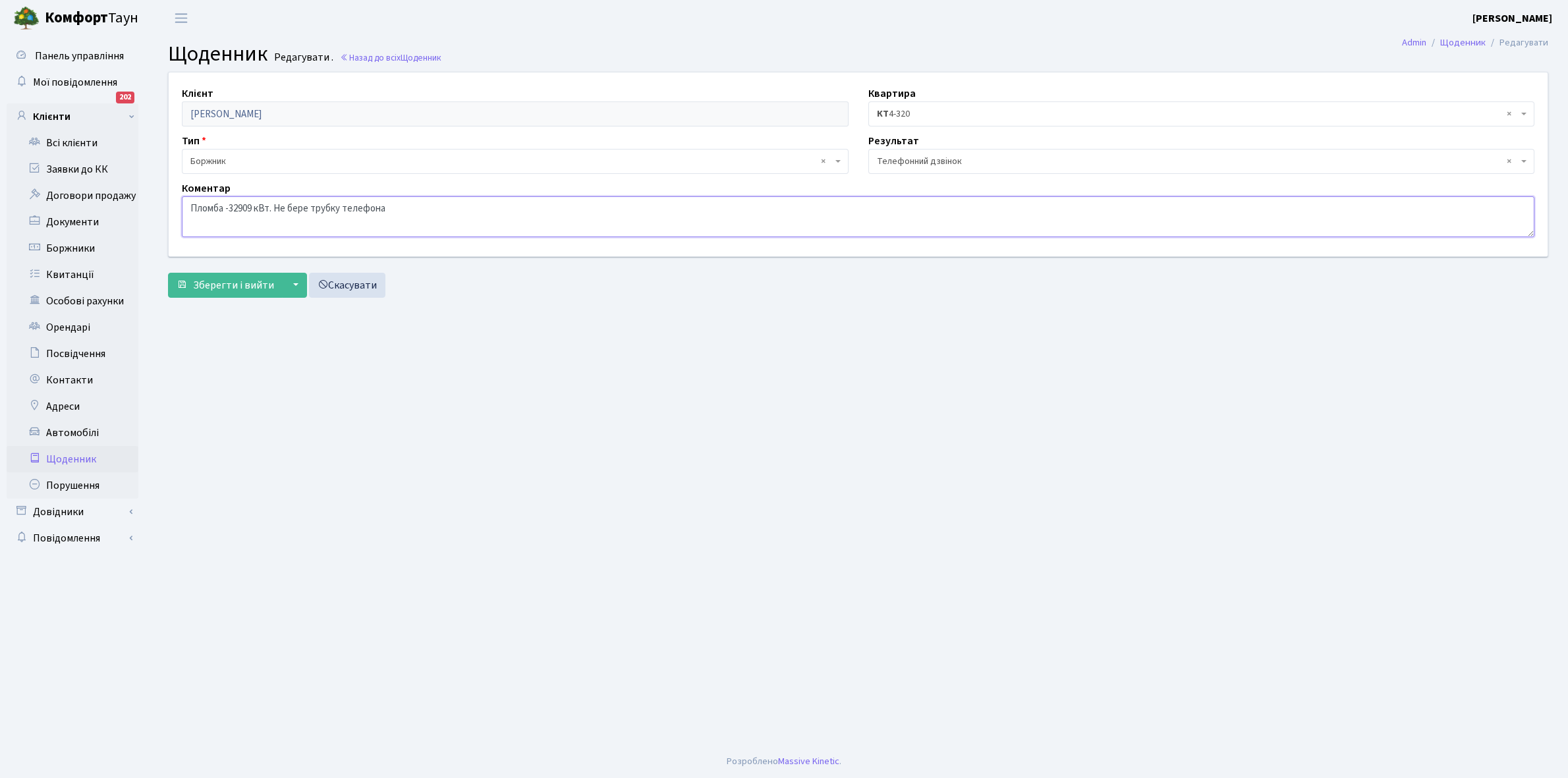
click at [386, 209] on textarea "Пломба -32909 кВт. Не бере трубку телефона" at bounding box center [857, 217] width 1352 height 41
type textarea "Пломба -32909 кВт. Не бере трубку телефона. Відправила повідомлення на електрон…"
click at [226, 285] on span "Зберегти і вийти" at bounding box center [233, 285] width 81 height 15
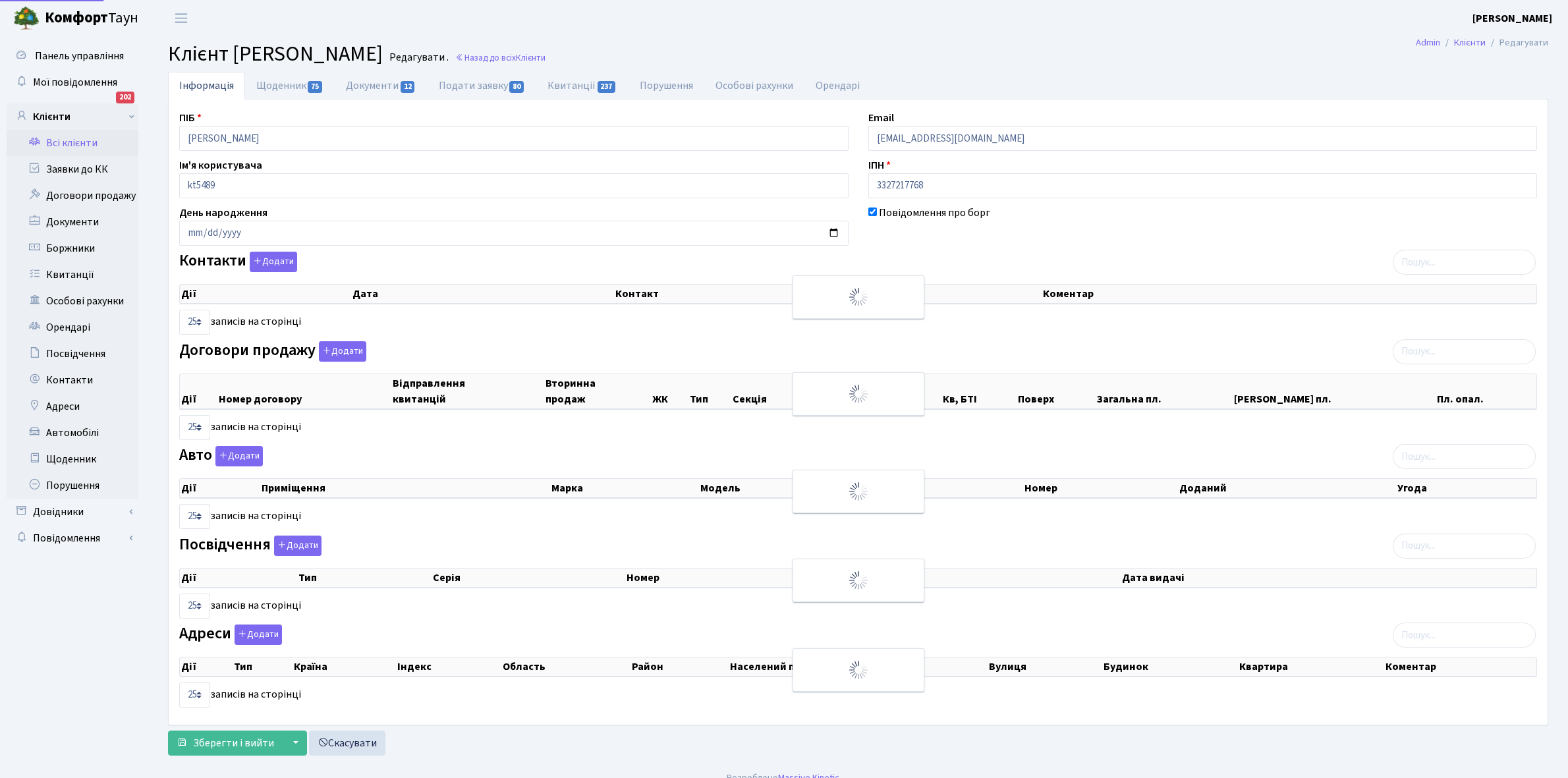
select select "25"
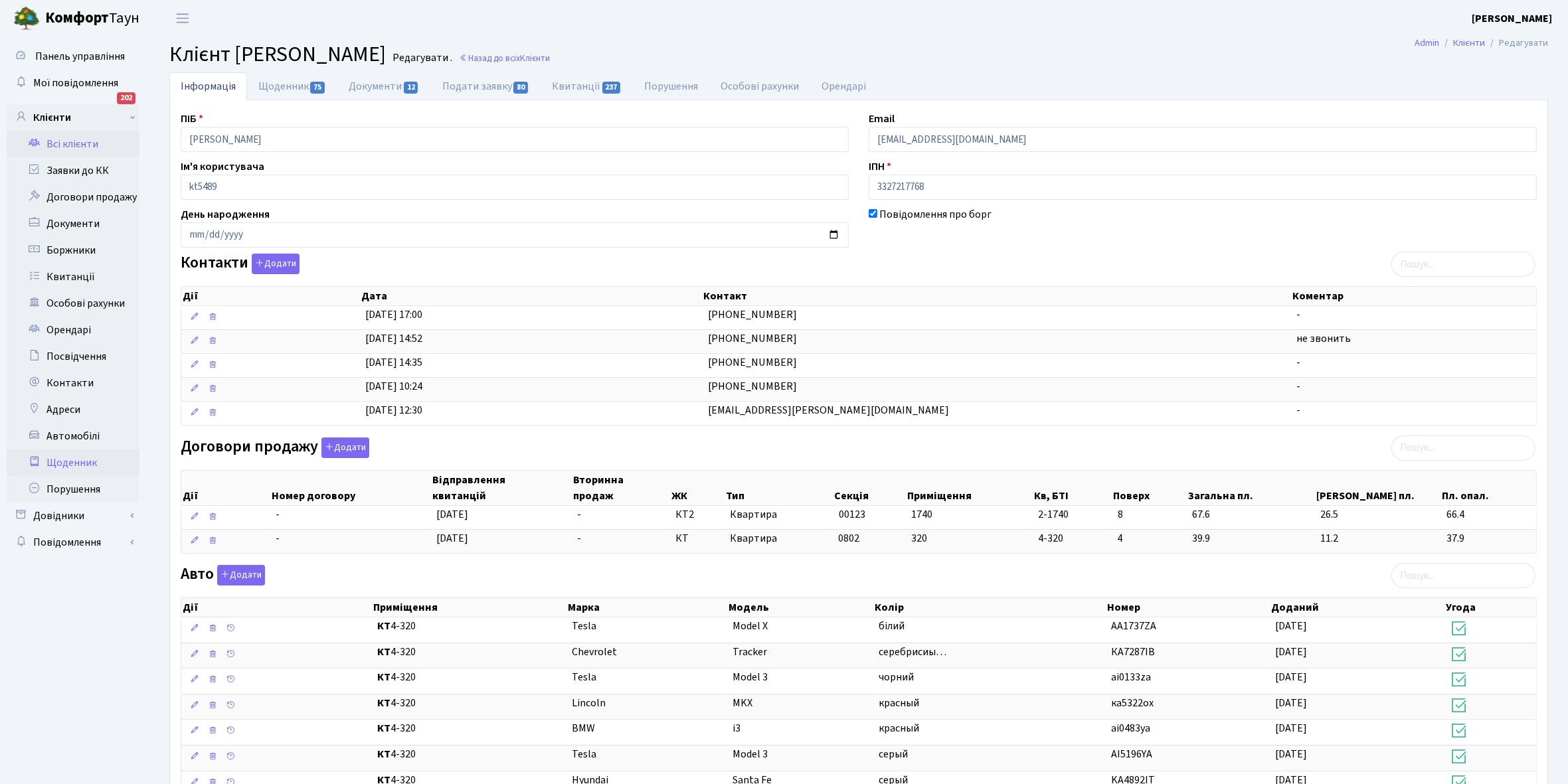
click at [66, 459] on link "Щоденник" at bounding box center [73, 463] width 133 height 26
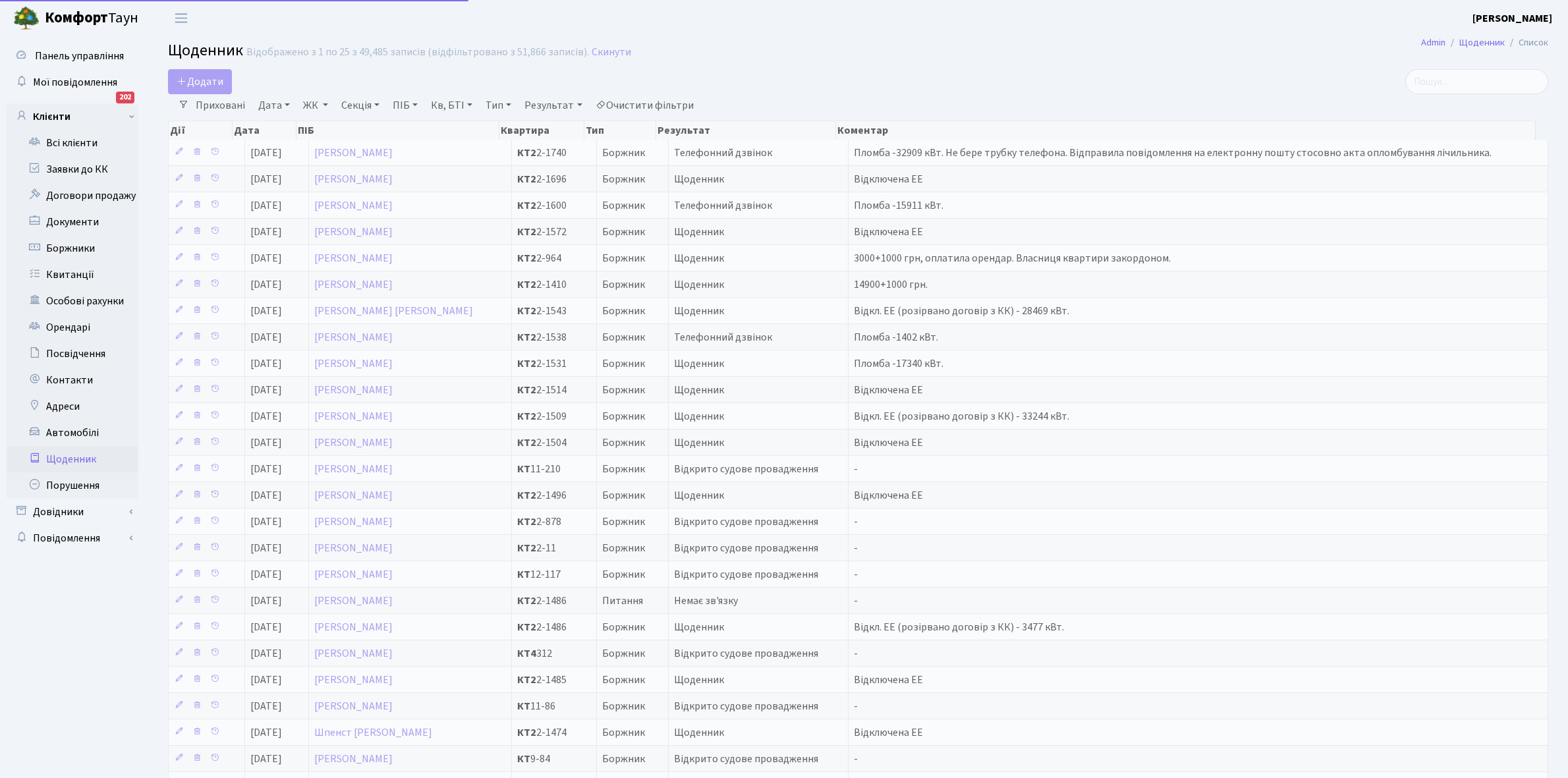
select select "25"
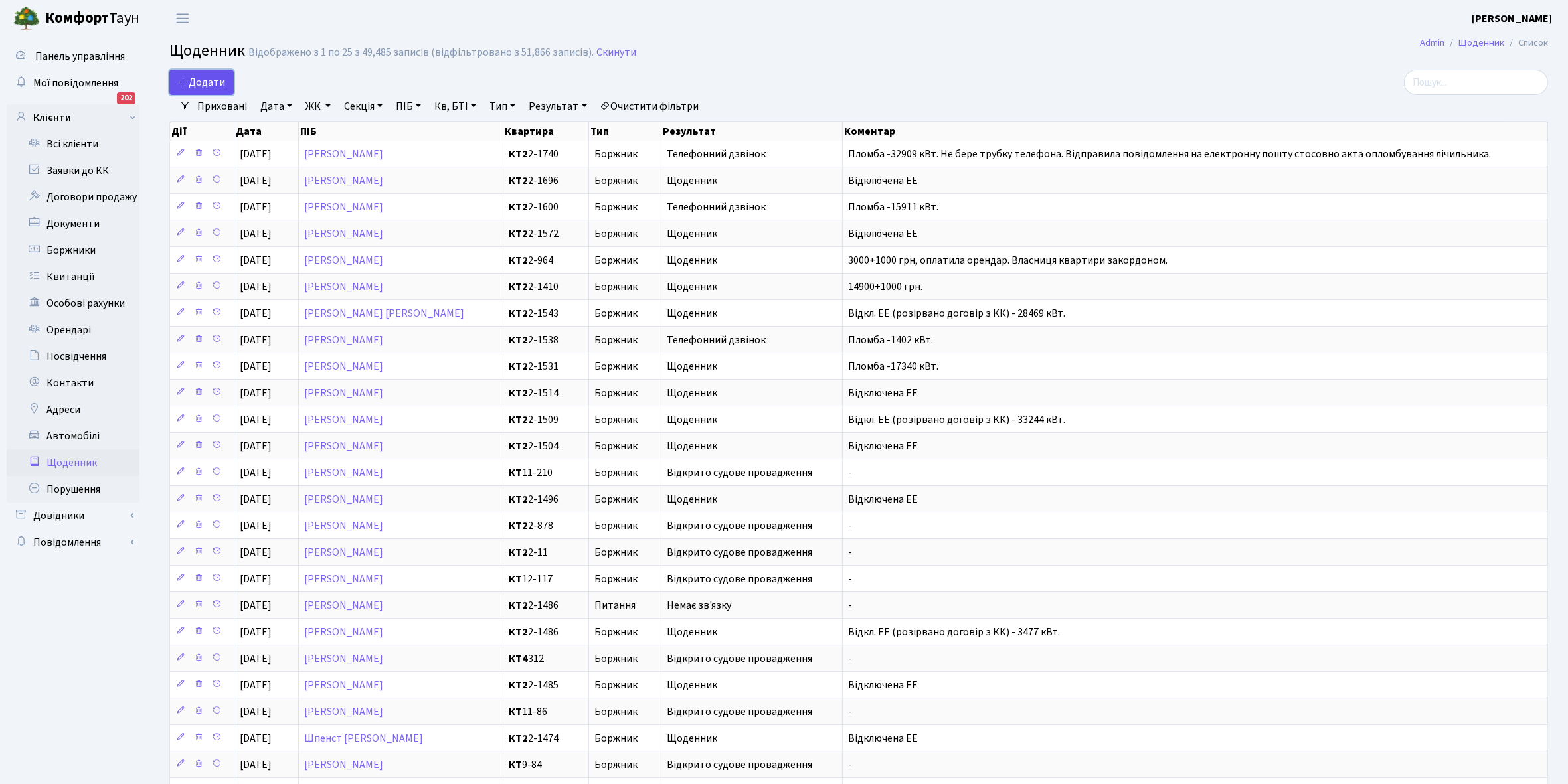
click at [208, 82] on span "Додати" at bounding box center [201, 82] width 47 height 15
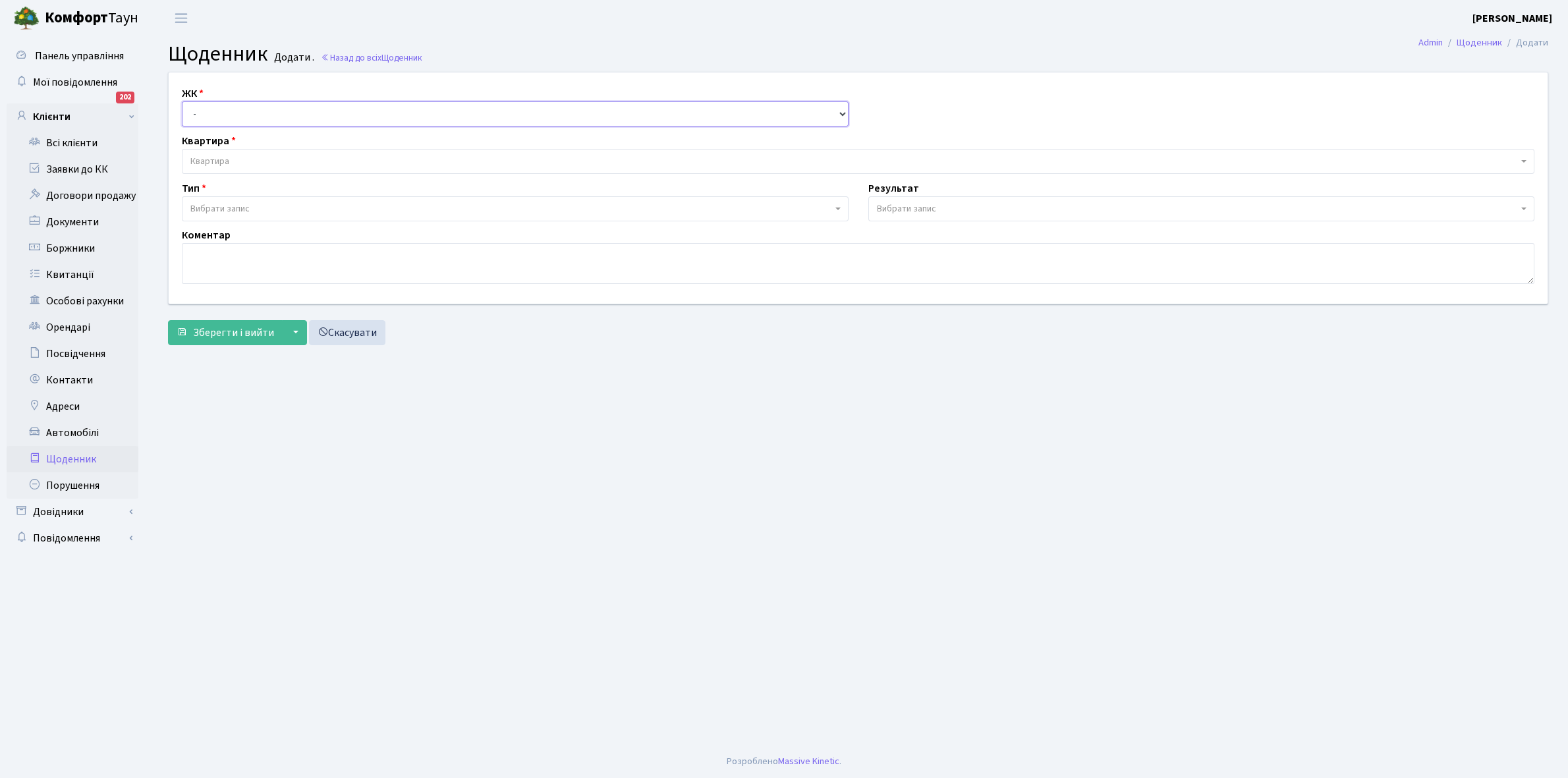
click at [214, 110] on select "- КТ, вул. Регенераторна, 4 КТ2, просп. Соборності, 17 КТ3, вул. Березнева, 16 …" at bounding box center [515, 114] width 667 height 25
select select "295"
click at [182, 101] on select "- КТ, вул. Регенераторна, 4 КТ2, просп. Соборності, 17 КТ3, вул. Березнева, 16 …" at bounding box center [515, 114] width 667 height 25
select select
click at [238, 160] on span "Квартира" at bounding box center [854, 161] width 1327 height 13
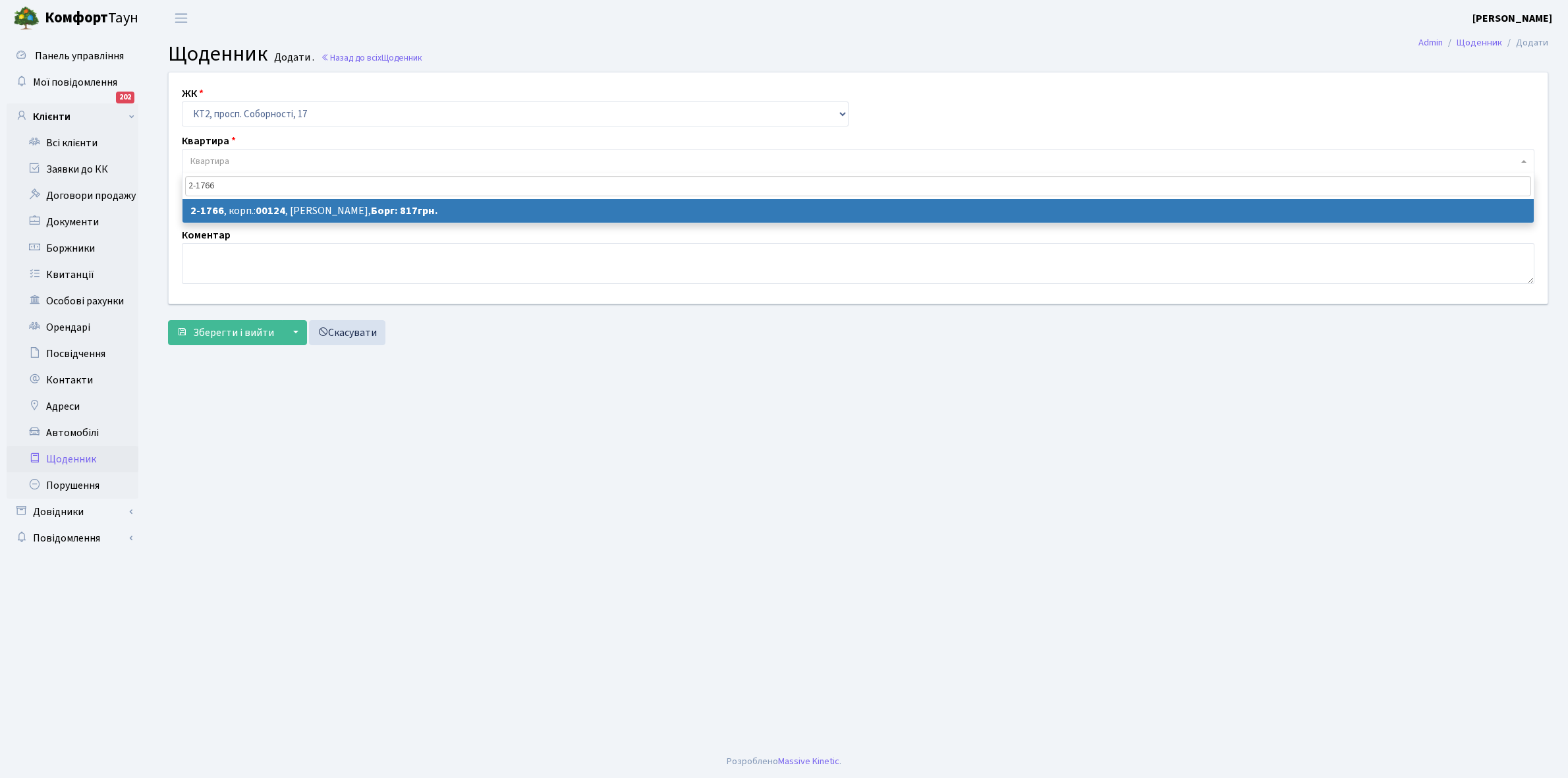
type input "2-1766"
select select "13381"
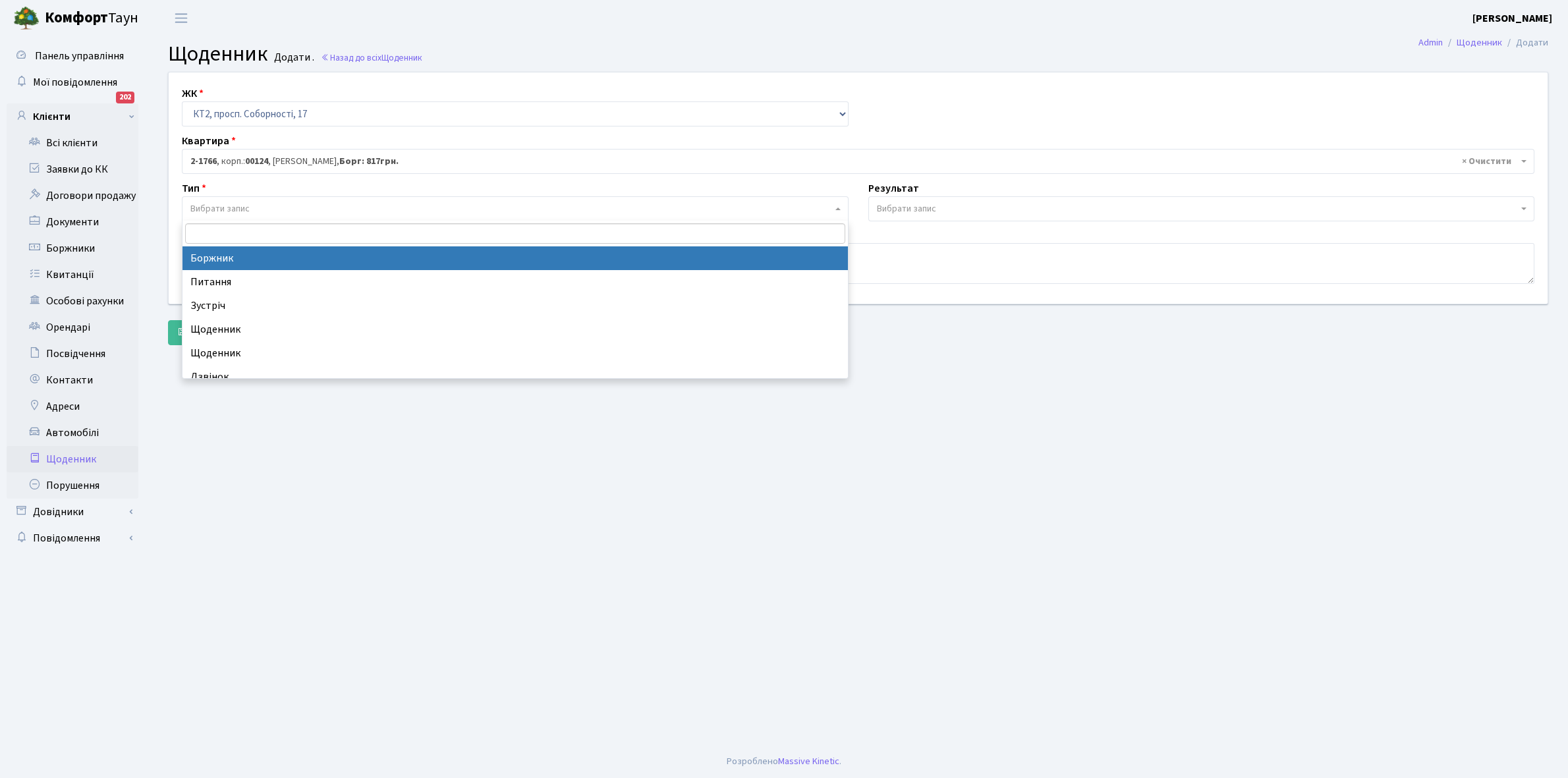
click at [249, 206] on span "Вибрати запис" at bounding box center [219, 209] width 59 height 13
select select "189"
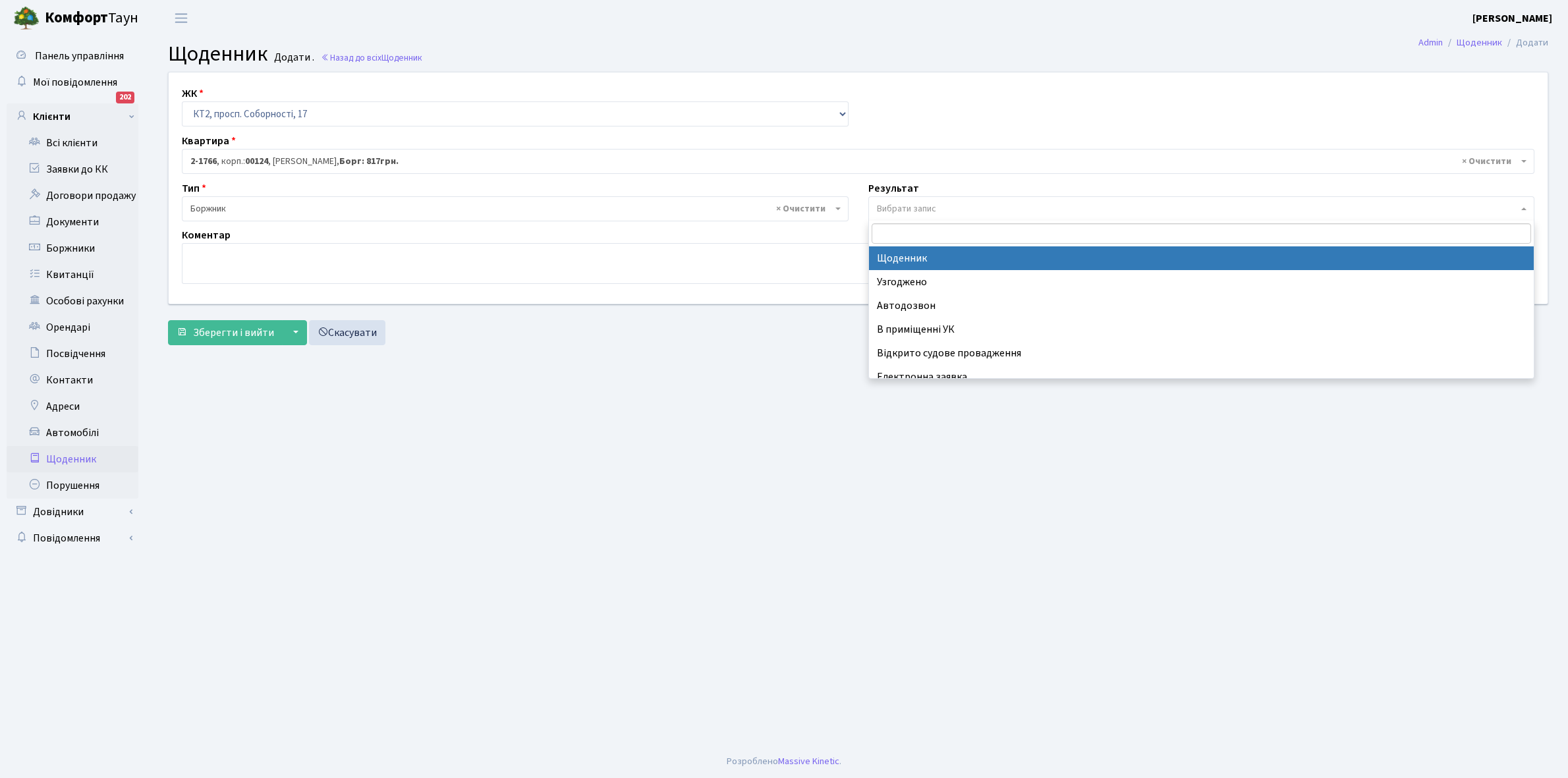
click at [911, 204] on span "Вибрати запис" at bounding box center [906, 209] width 59 height 13
select select "14"
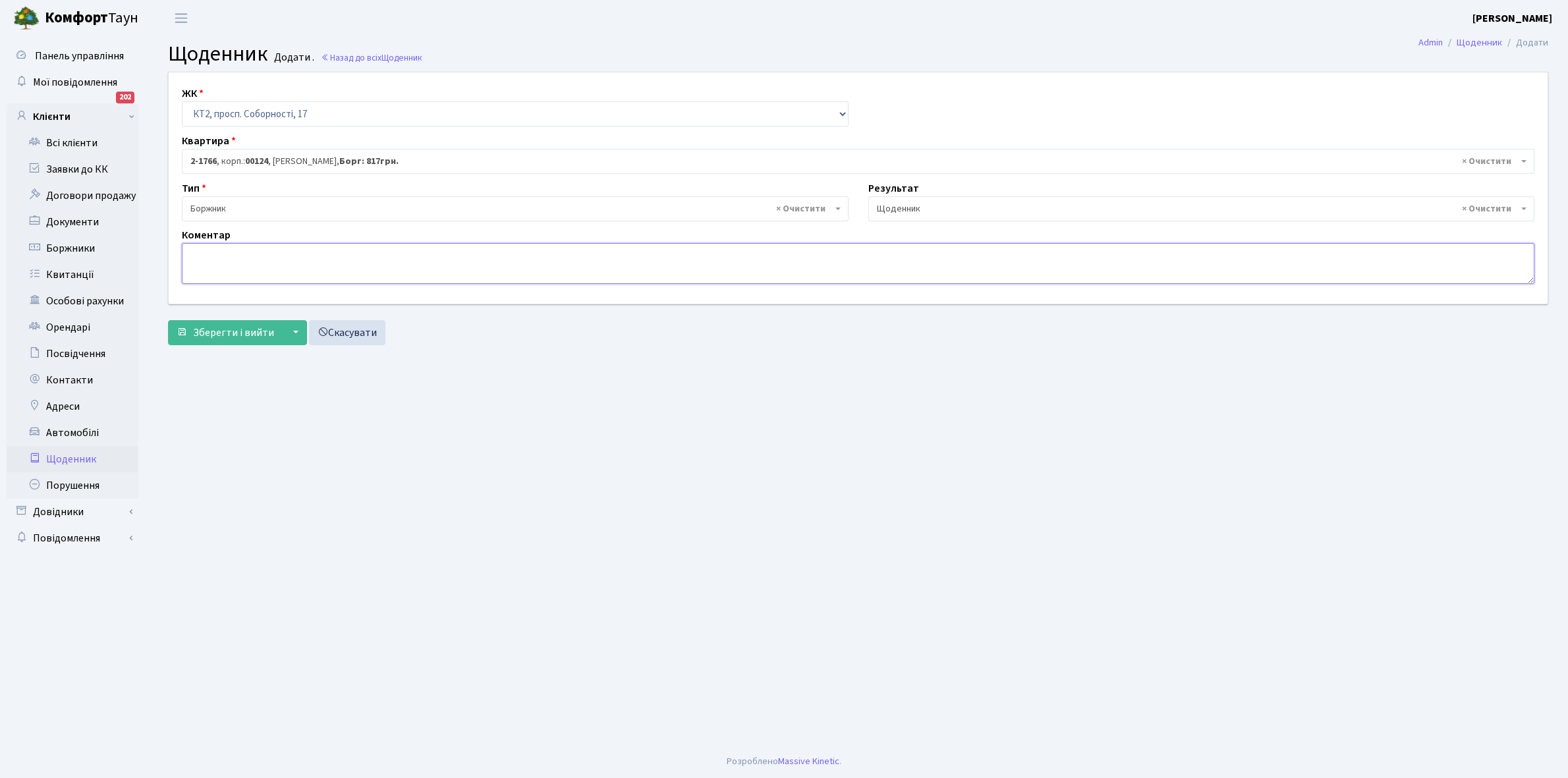
click at [198, 267] on textarea at bounding box center [857, 263] width 1352 height 41
type textarea "Відключена ЕЕ"
click at [237, 327] on span "Зберегти і вийти" at bounding box center [233, 332] width 81 height 15
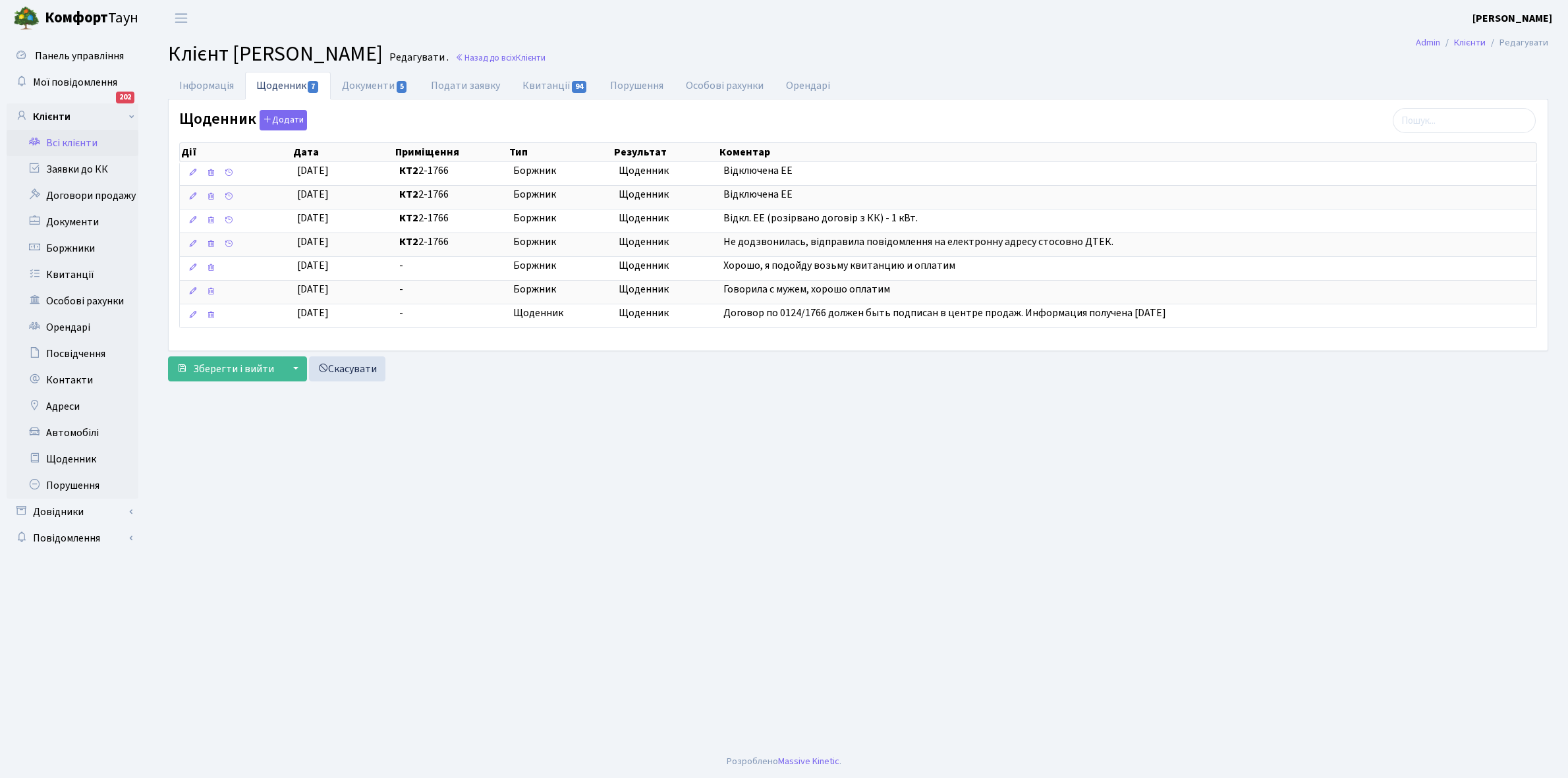
click at [74, 140] on link "Всі клієнти" at bounding box center [72, 143] width 132 height 26
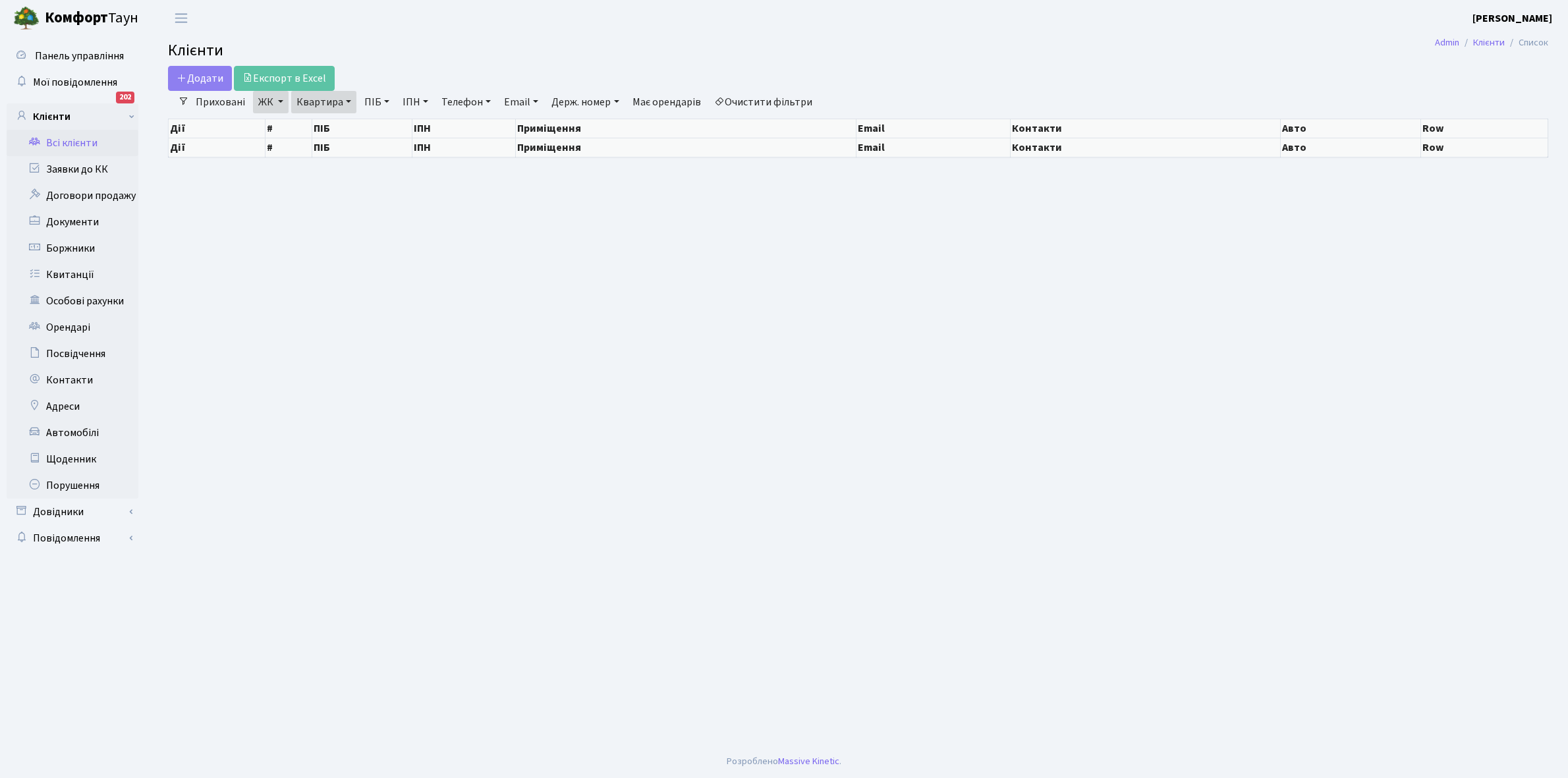
select select "25"
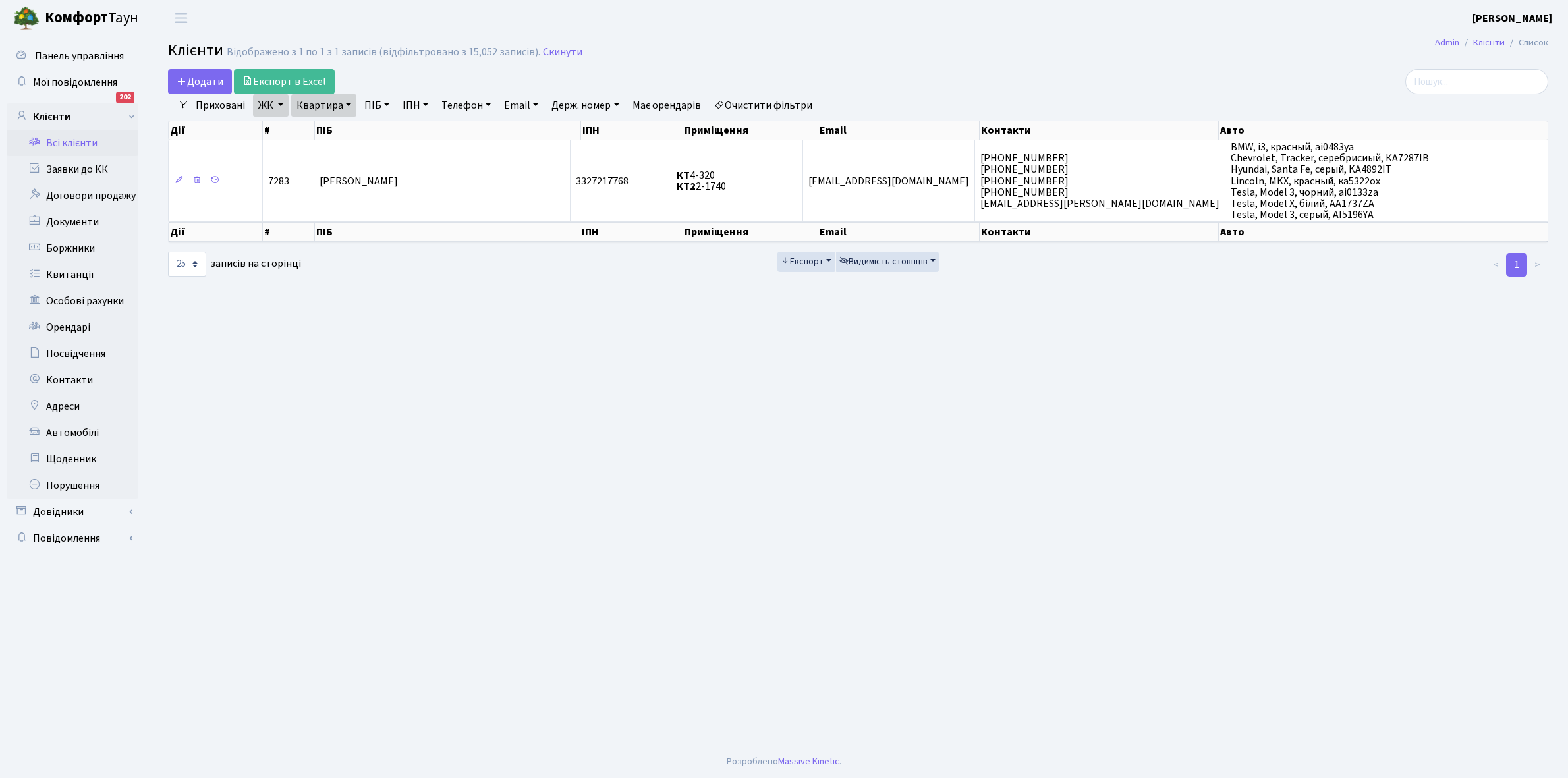
click at [346, 99] on link "Квартира" at bounding box center [323, 105] width 65 height 23
click at [351, 129] on input "2-1740" at bounding box center [330, 131] width 77 height 25
type input "2-1302"
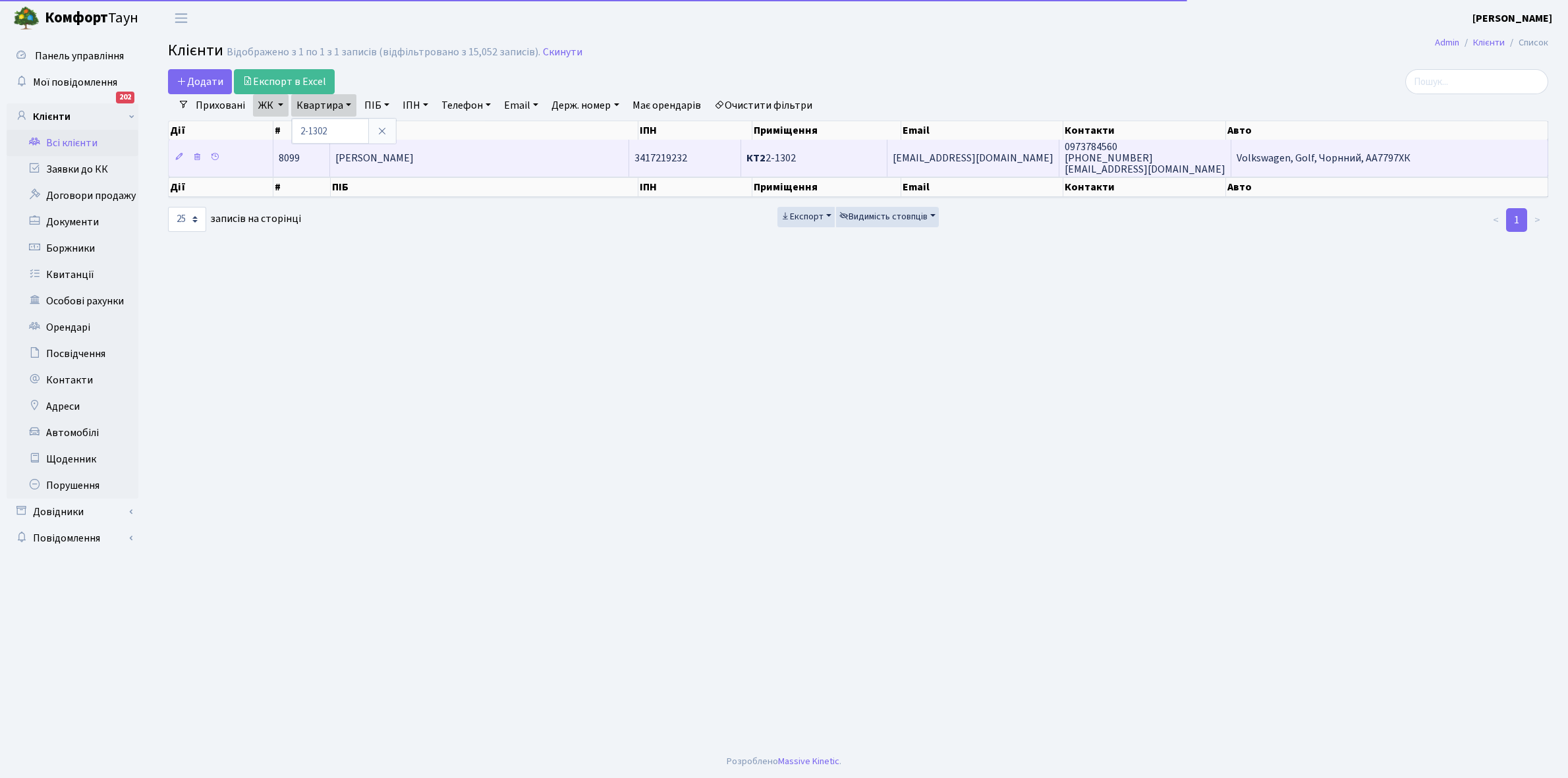
click at [449, 168] on td "[PERSON_NAME]" at bounding box center [480, 158] width 300 height 36
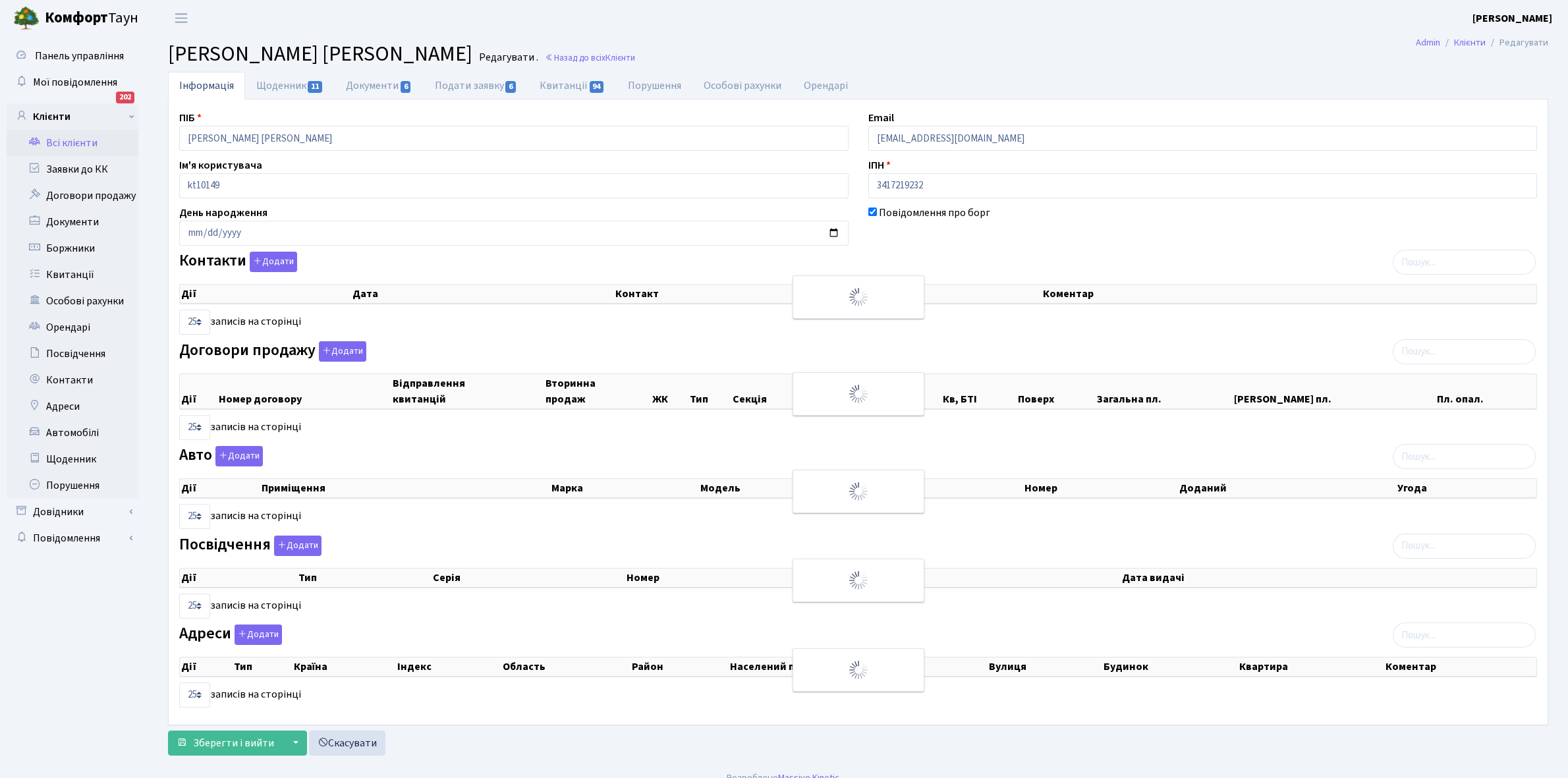
select select "25"
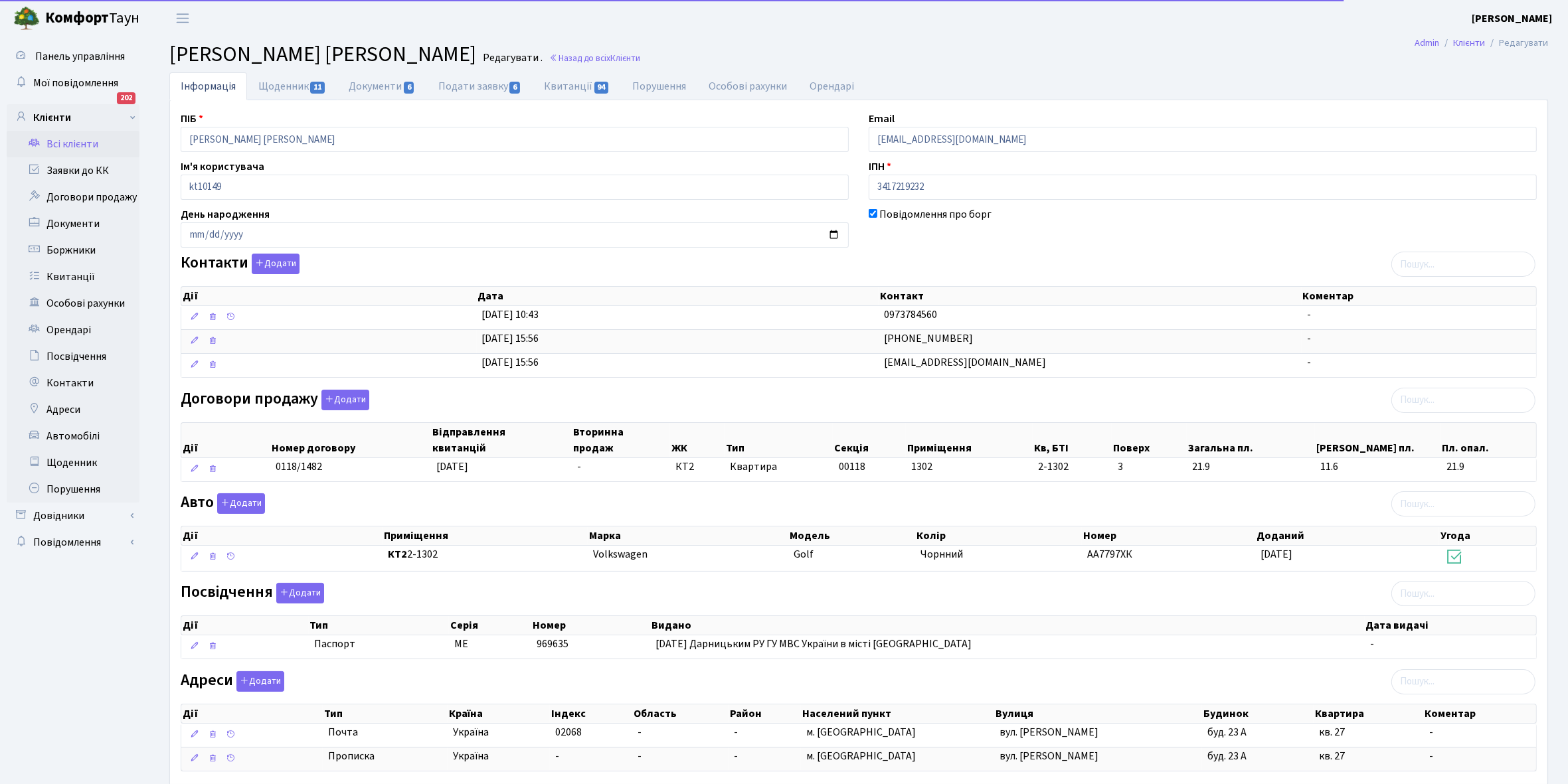
click at [274, 81] on link "Щоденник 11" at bounding box center [292, 86] width 90 height 28
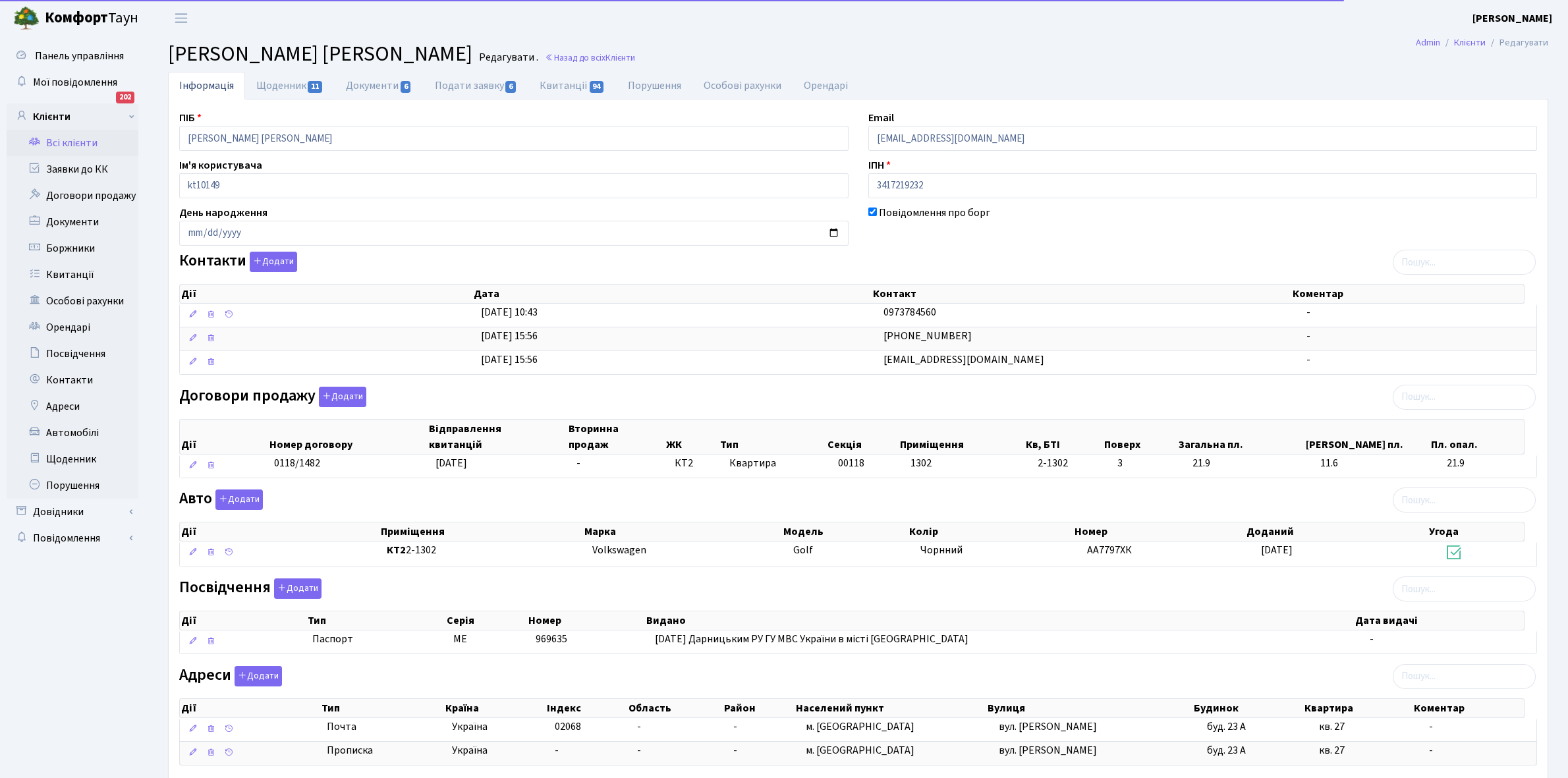
select select "25"
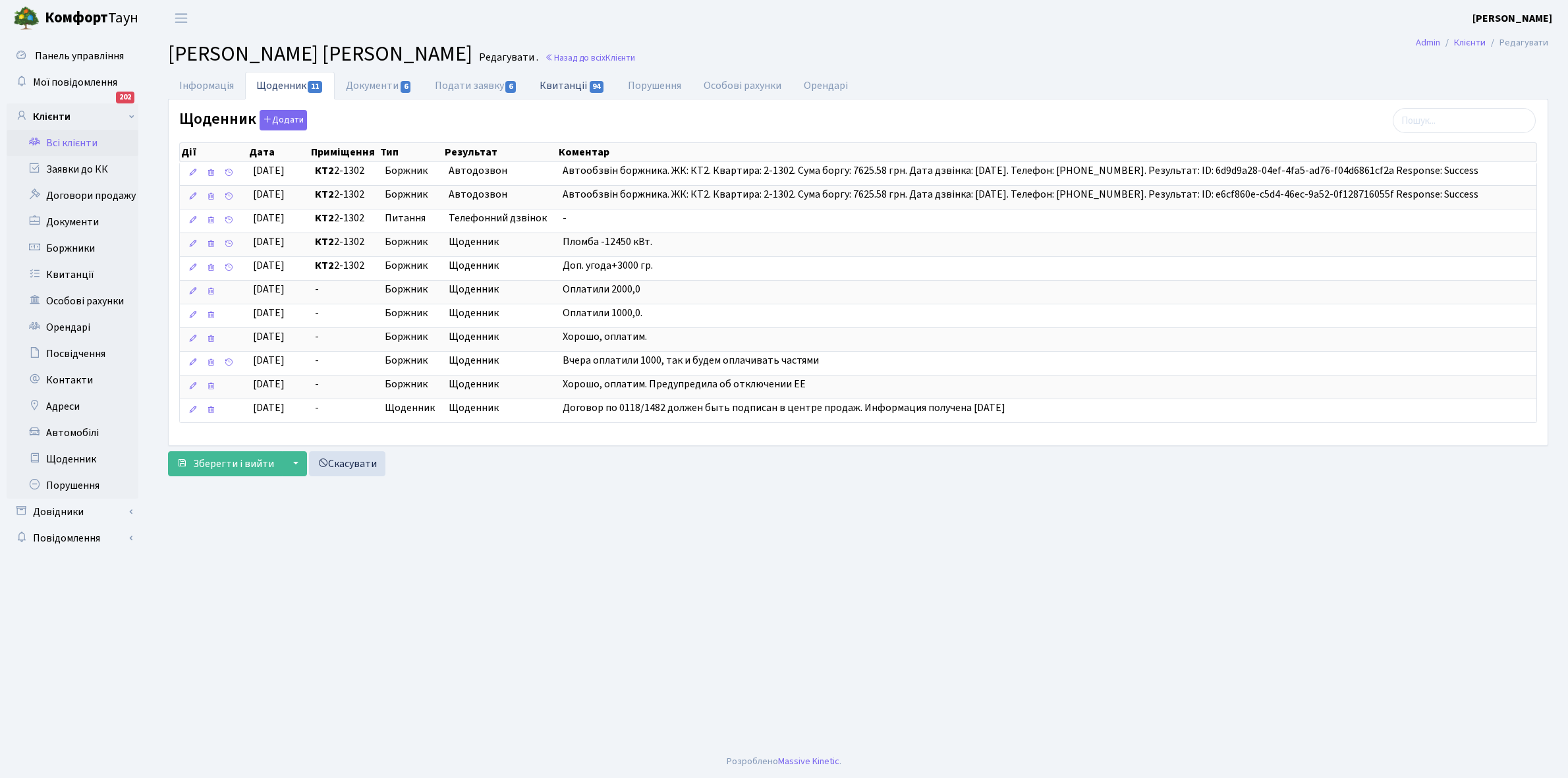
click at [560, 81] on link "Квитанції 94" at bounding box center [572, 85] width 87 height 27
select select "25"
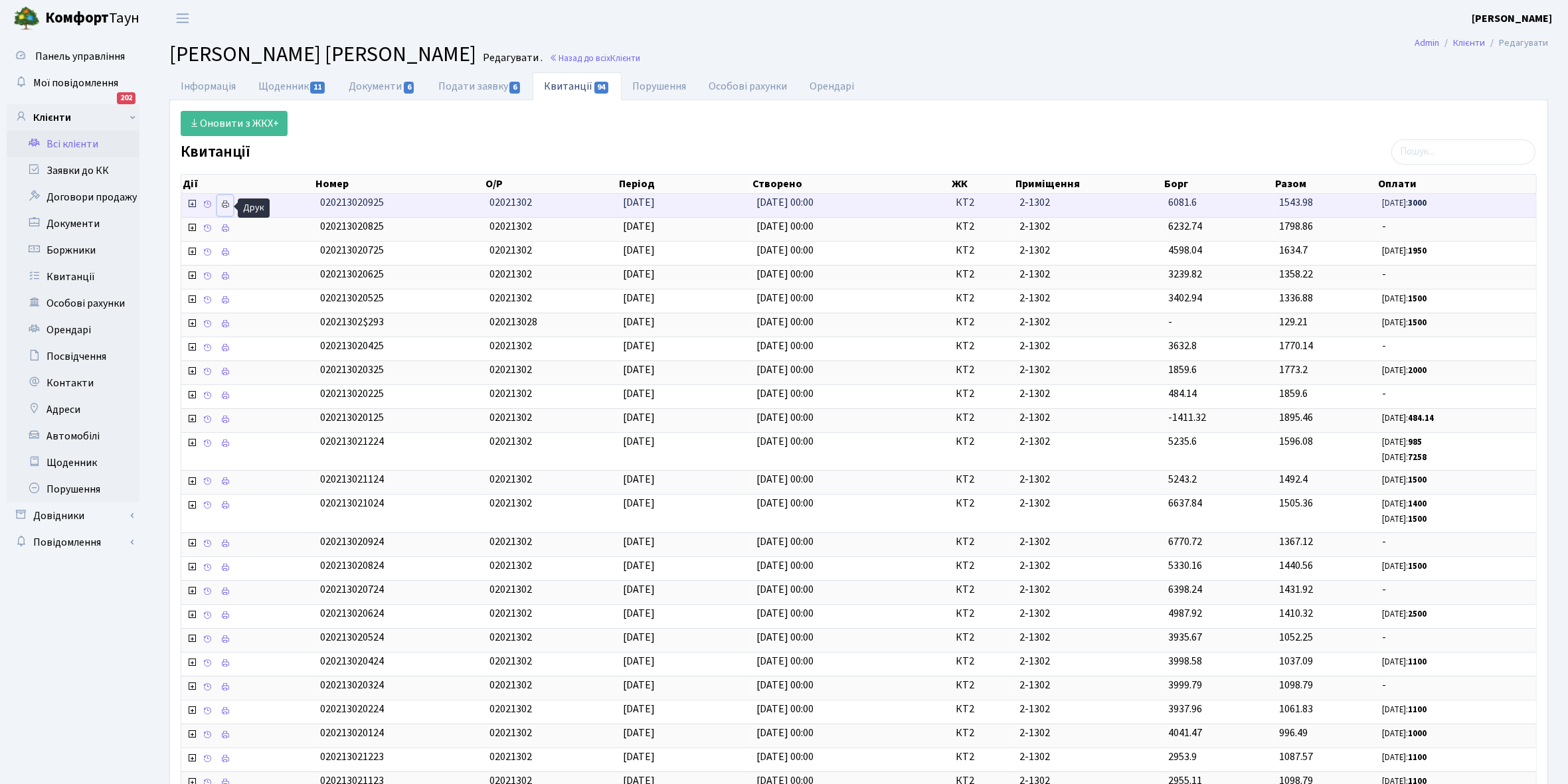
click at [224, 208] on icon at bounding box center [225, 204] width 10 height 10
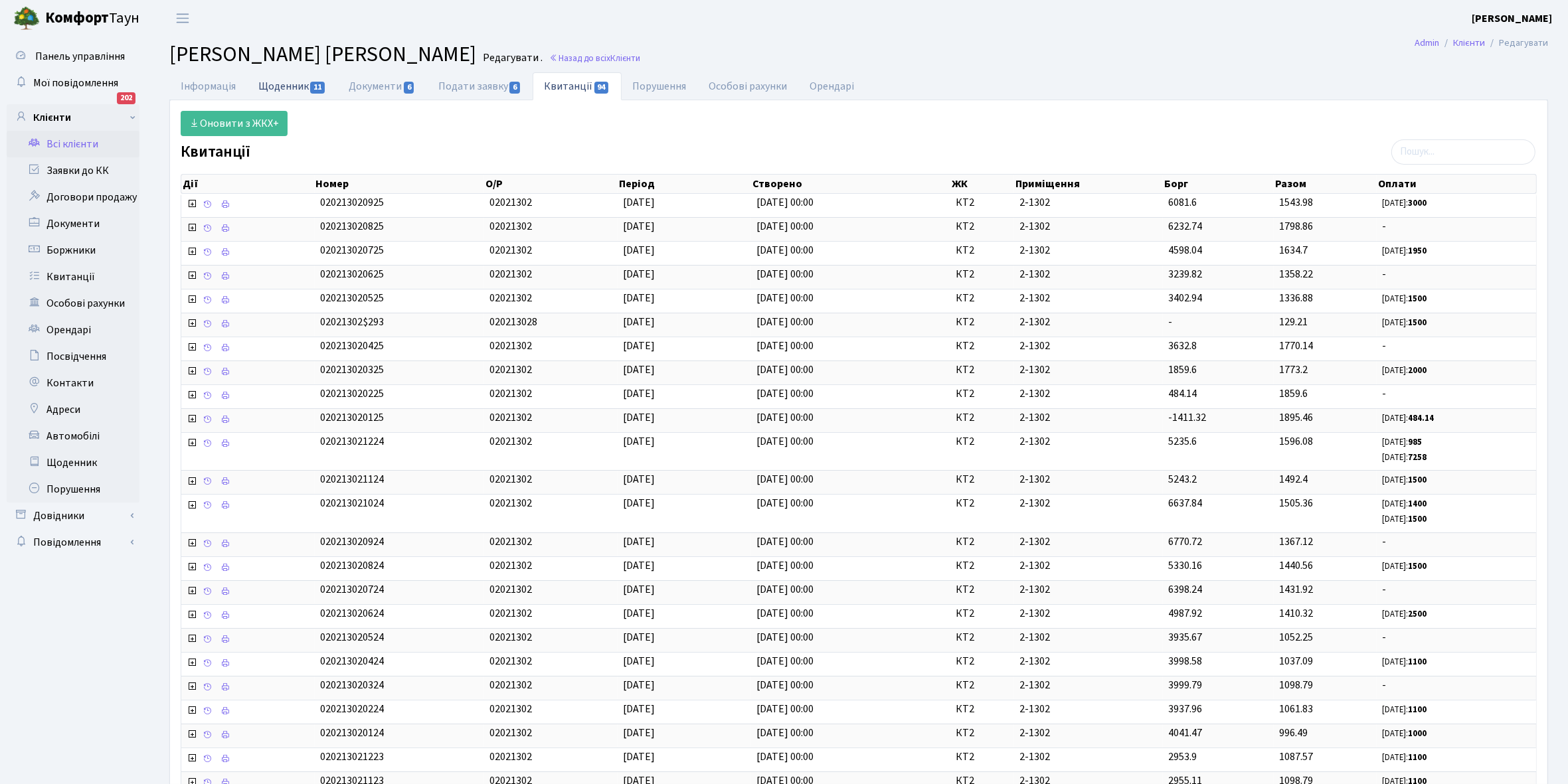
click at [279, 83] on link "Щоденник 11" at bounding box center [292, 85] width 90 height 27
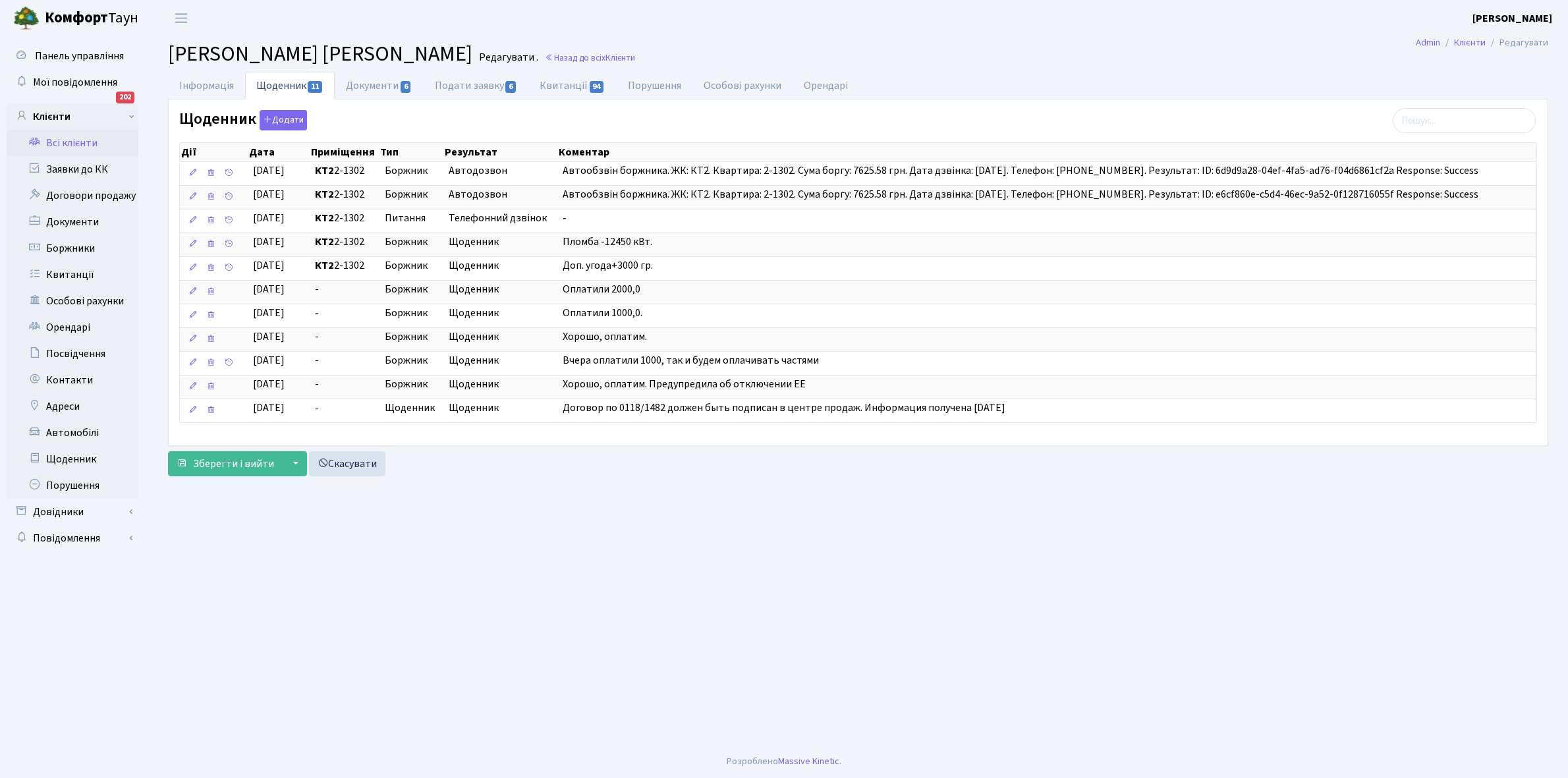
click at [76, 135] on link "Всі клієнти" at bounding box center [72, 143] width 132 height 26
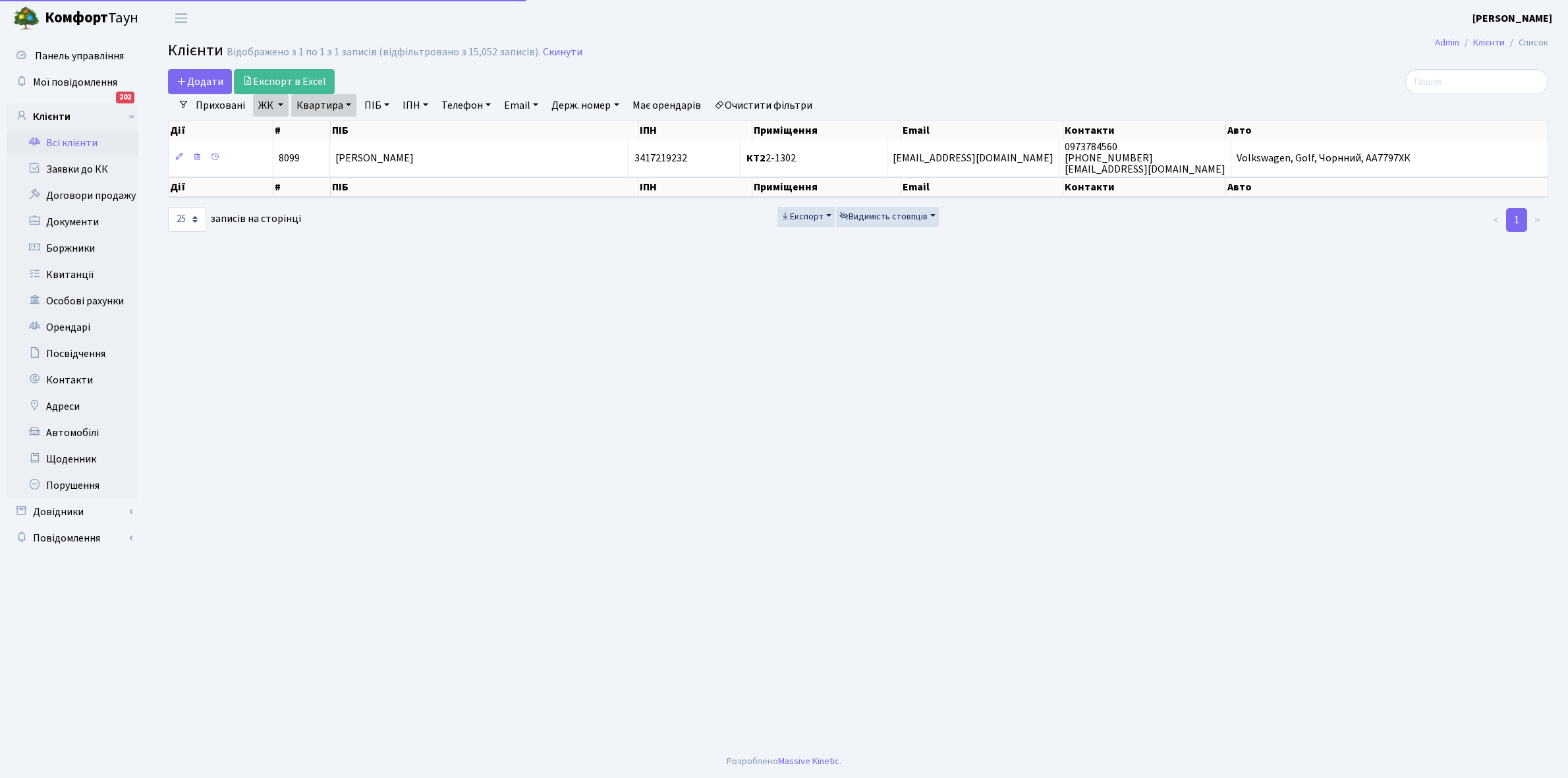
select select "25"
click at [347, 103] on link "Квартира" at bounding box center [323, 105] width 65 height 23
click at [337, 130] on input "2-1302" at bounding box center [330, 131] width 77 height 25
type input "2-1300"
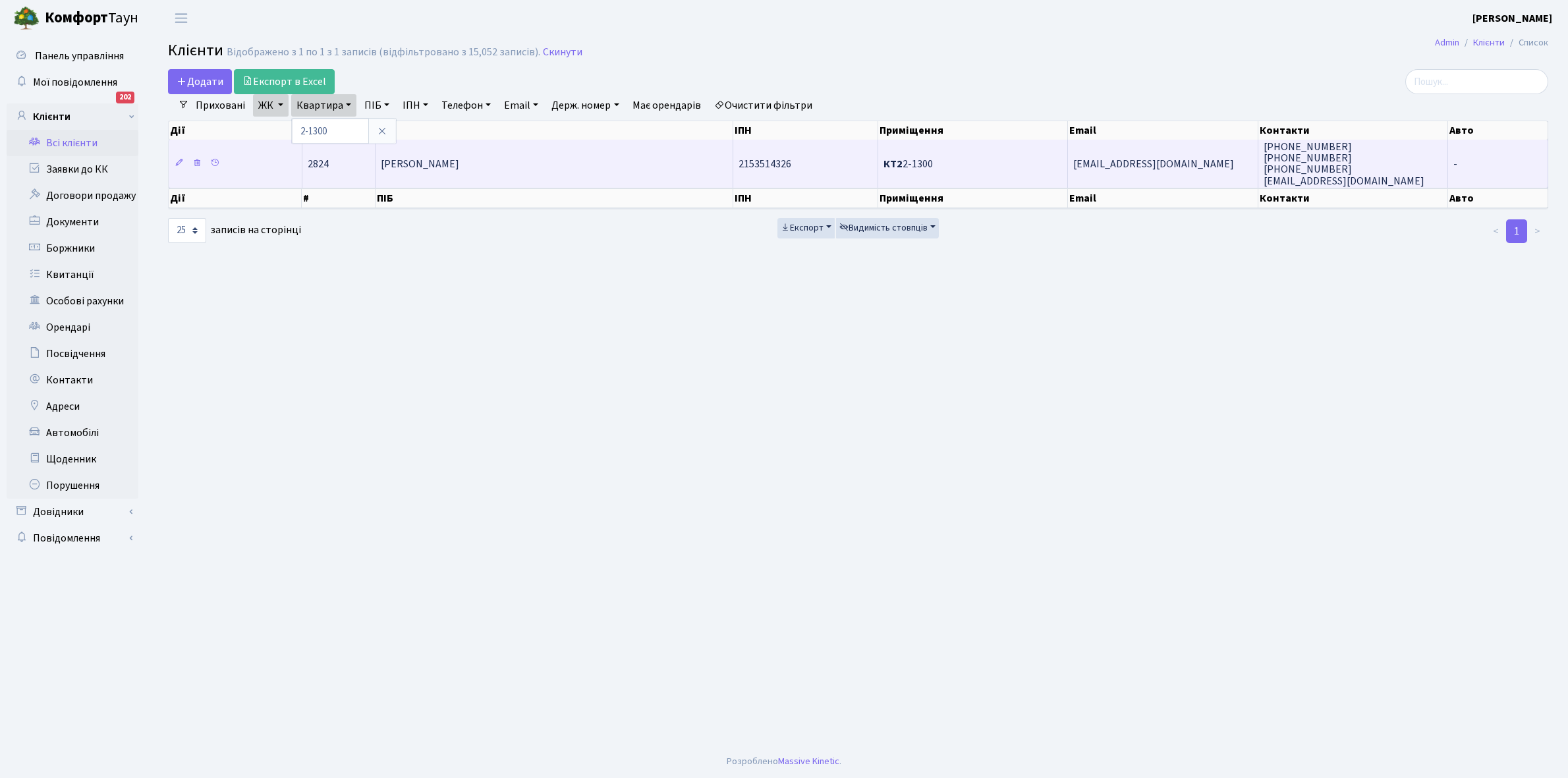
click at [429, 157] on span "[PERSON_NAME]" at bounding box center [420, 164] width 79 height 15
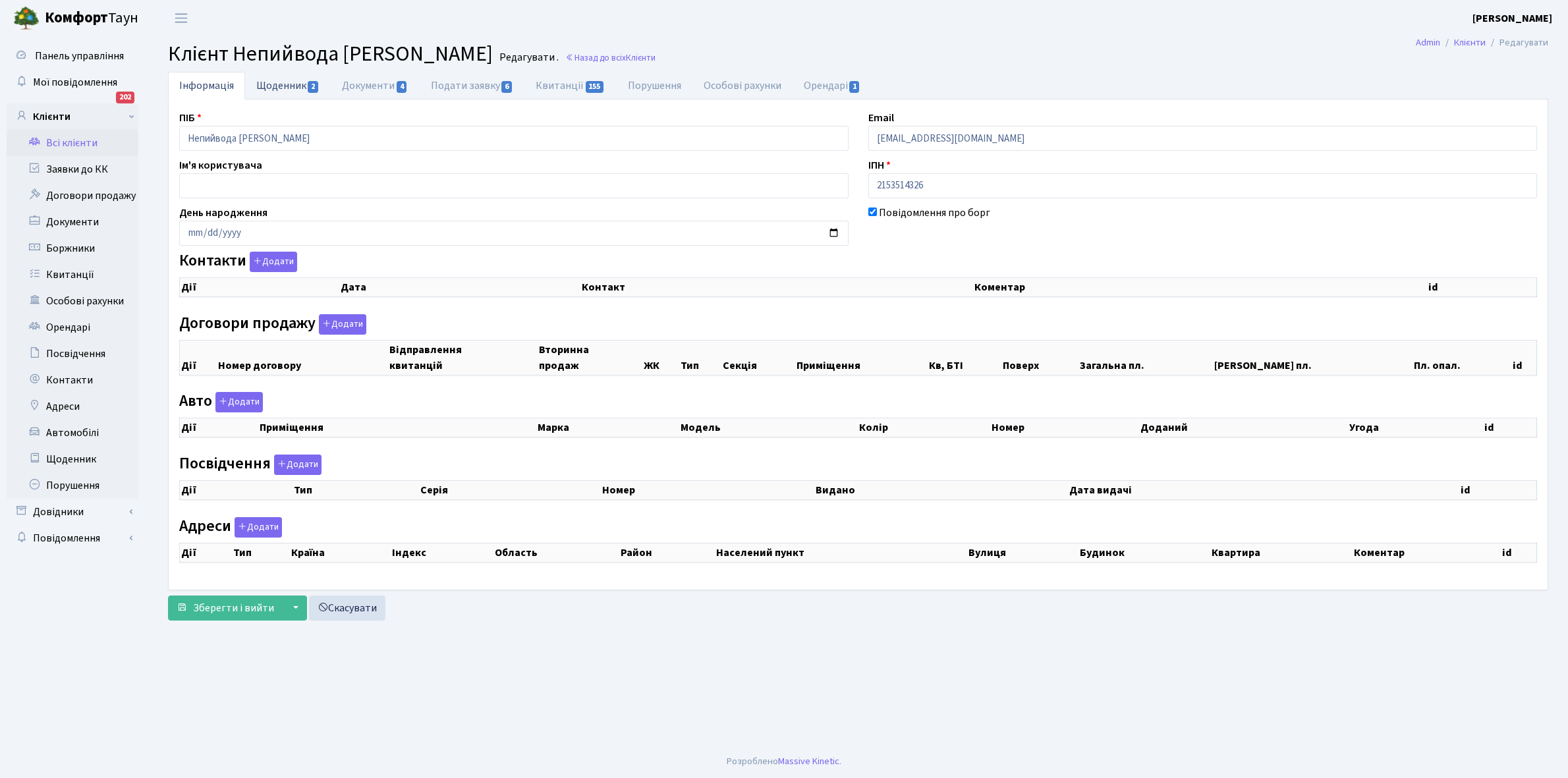
click at [273, 78] on link "Щоденник 2" at bounding box center [287, 85] width 85 height 27
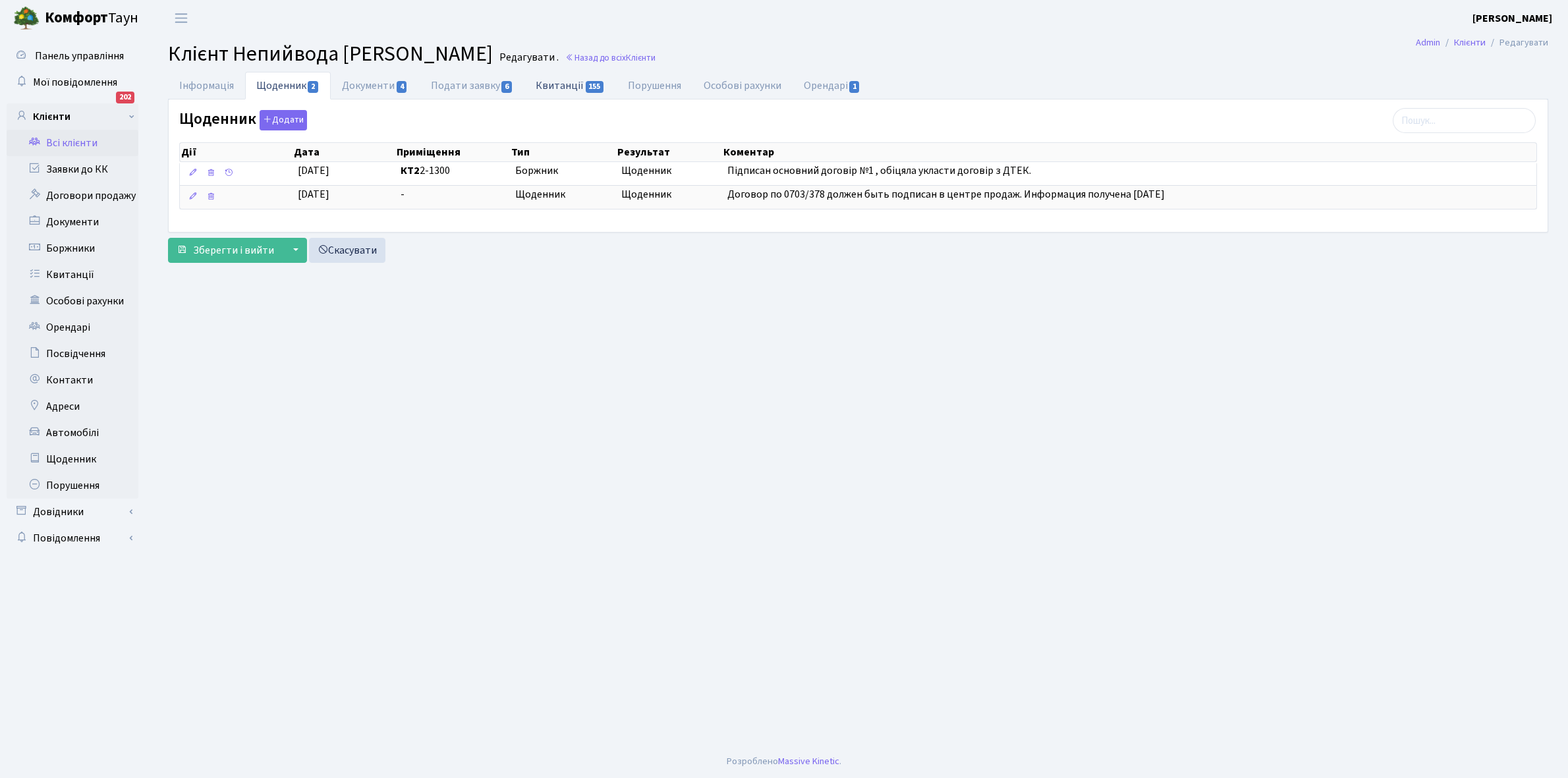
click at [554, 81] on link "Квитанції 155" at bounding box center [570, 85] width 92 height 27
select select "25"
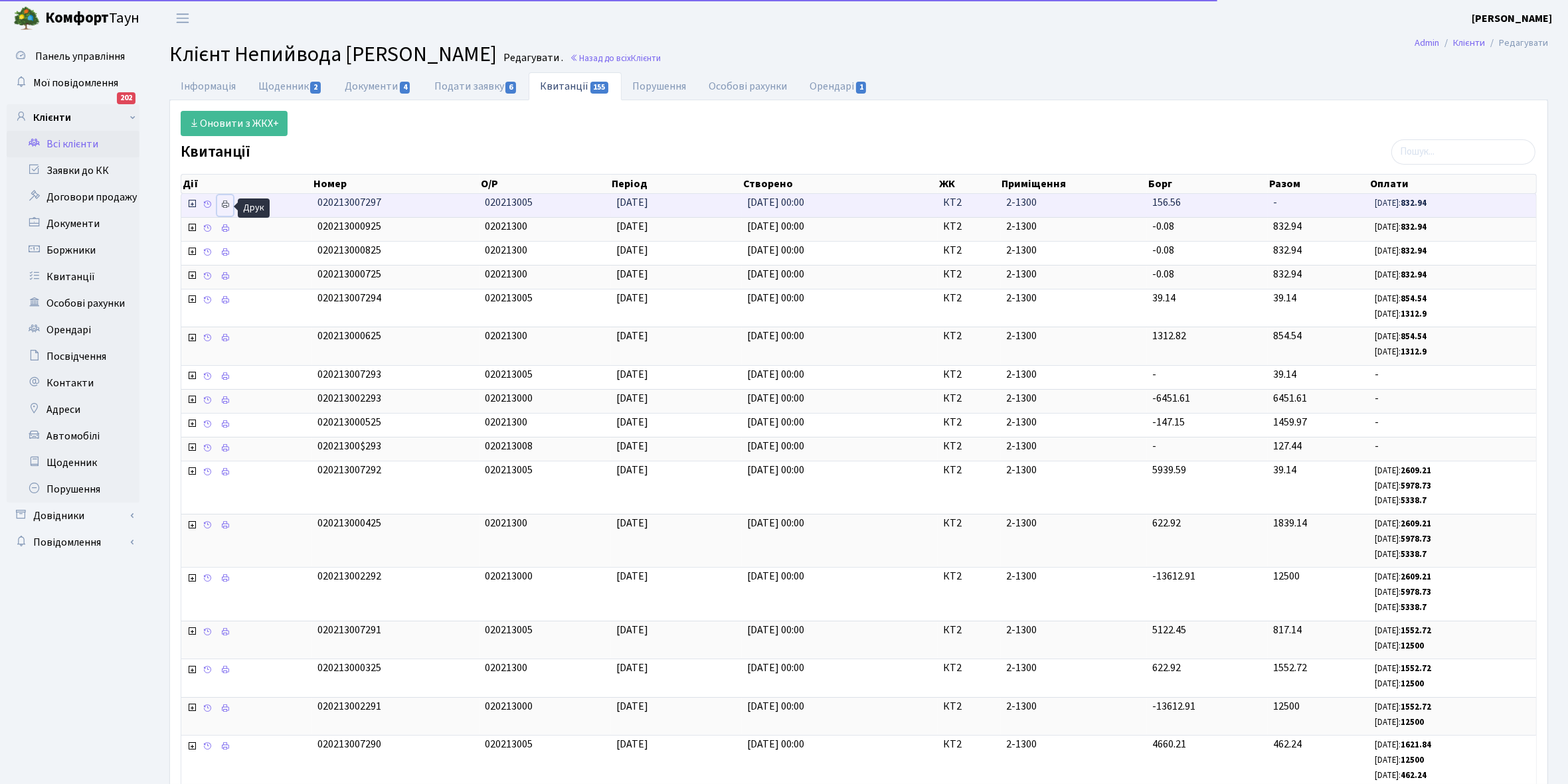
click at [221, 207] on icon at bounding box center [225, 204] width 10 height 10
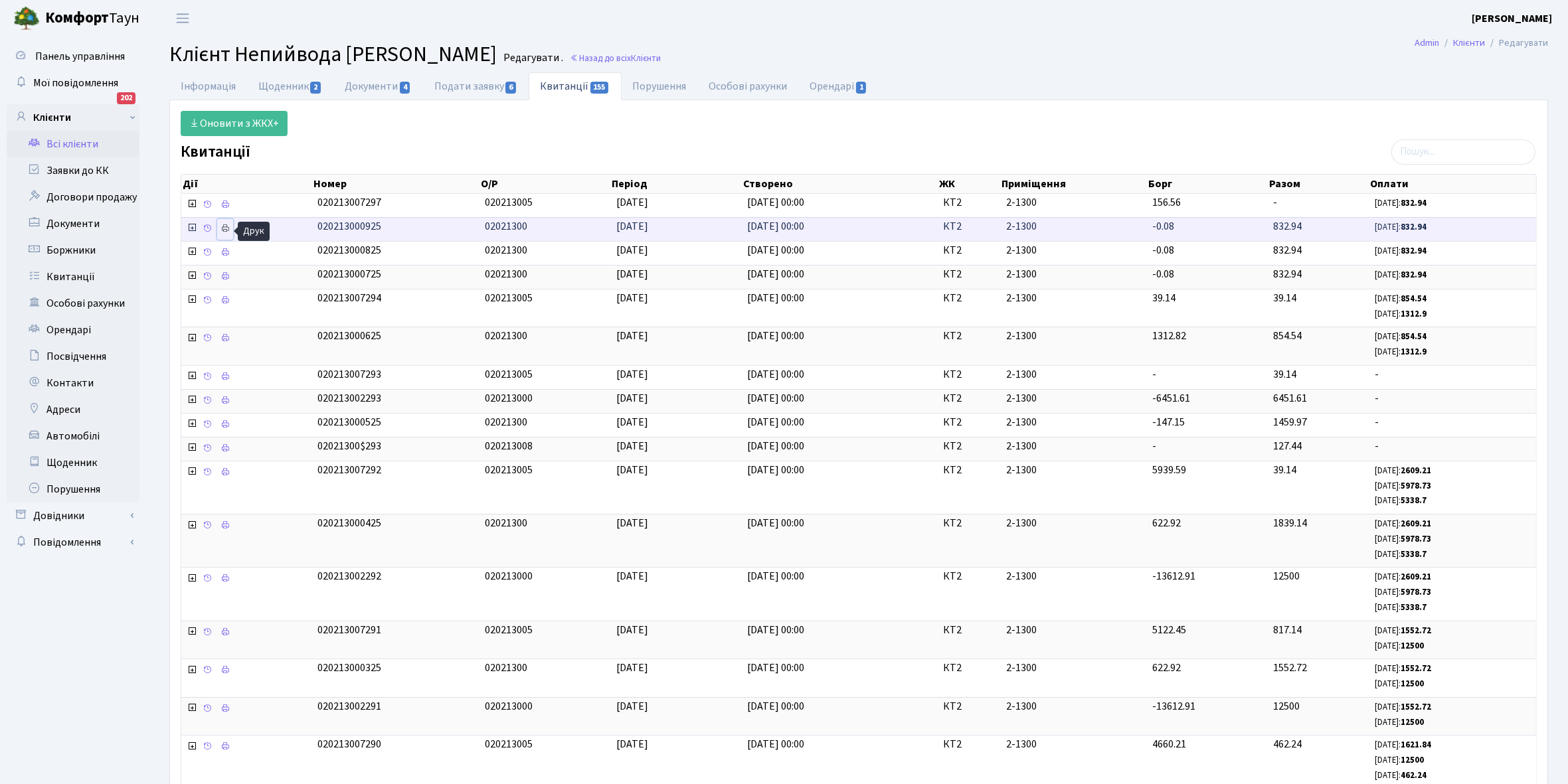
click at [230, 232] on icon at bounding box center [225, 229] width 10 height 10
click at [66, 143] on link "Всі клієнти" at bounding box center [73, 144] width 133 height 26
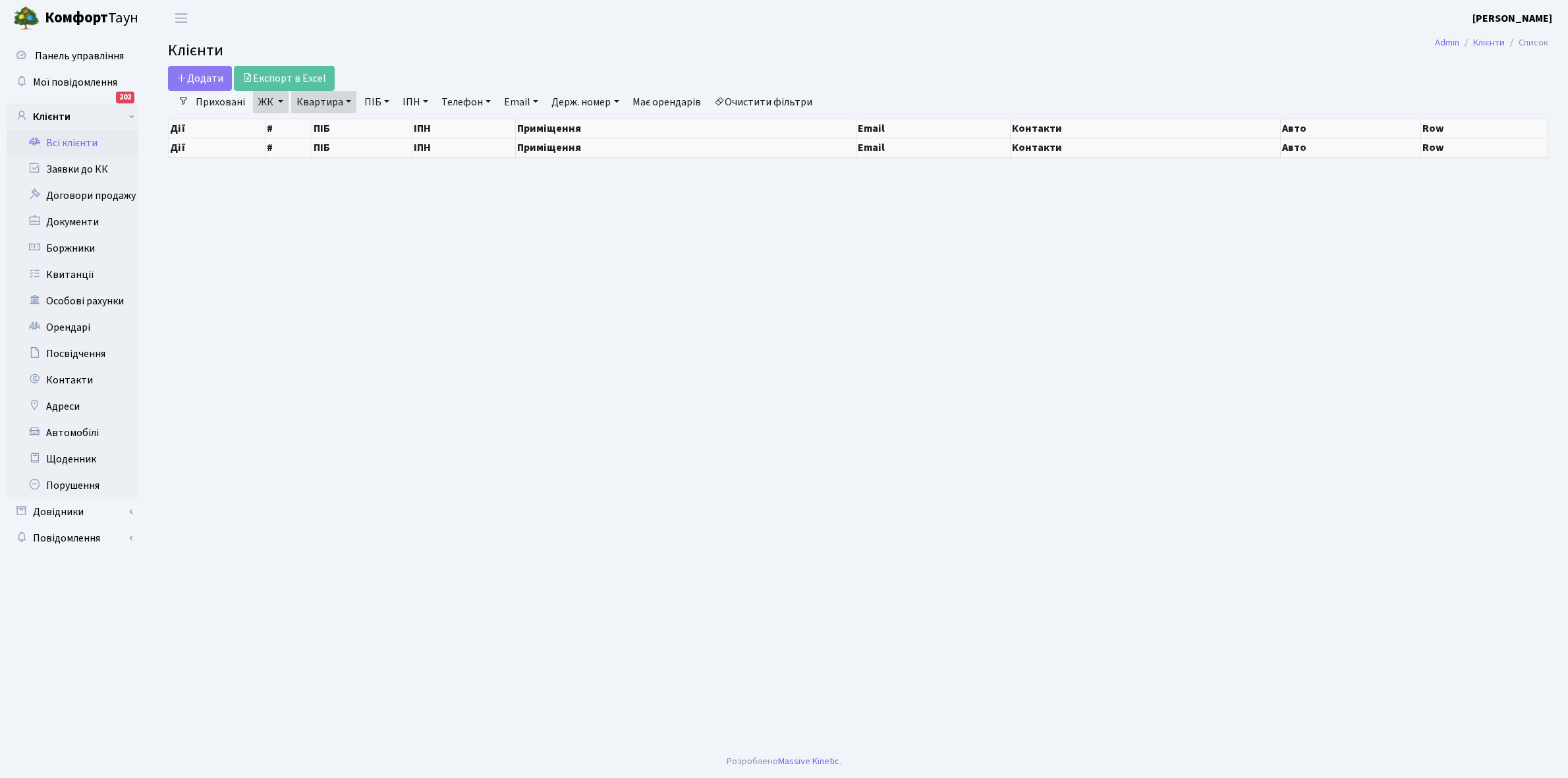
select select "25"
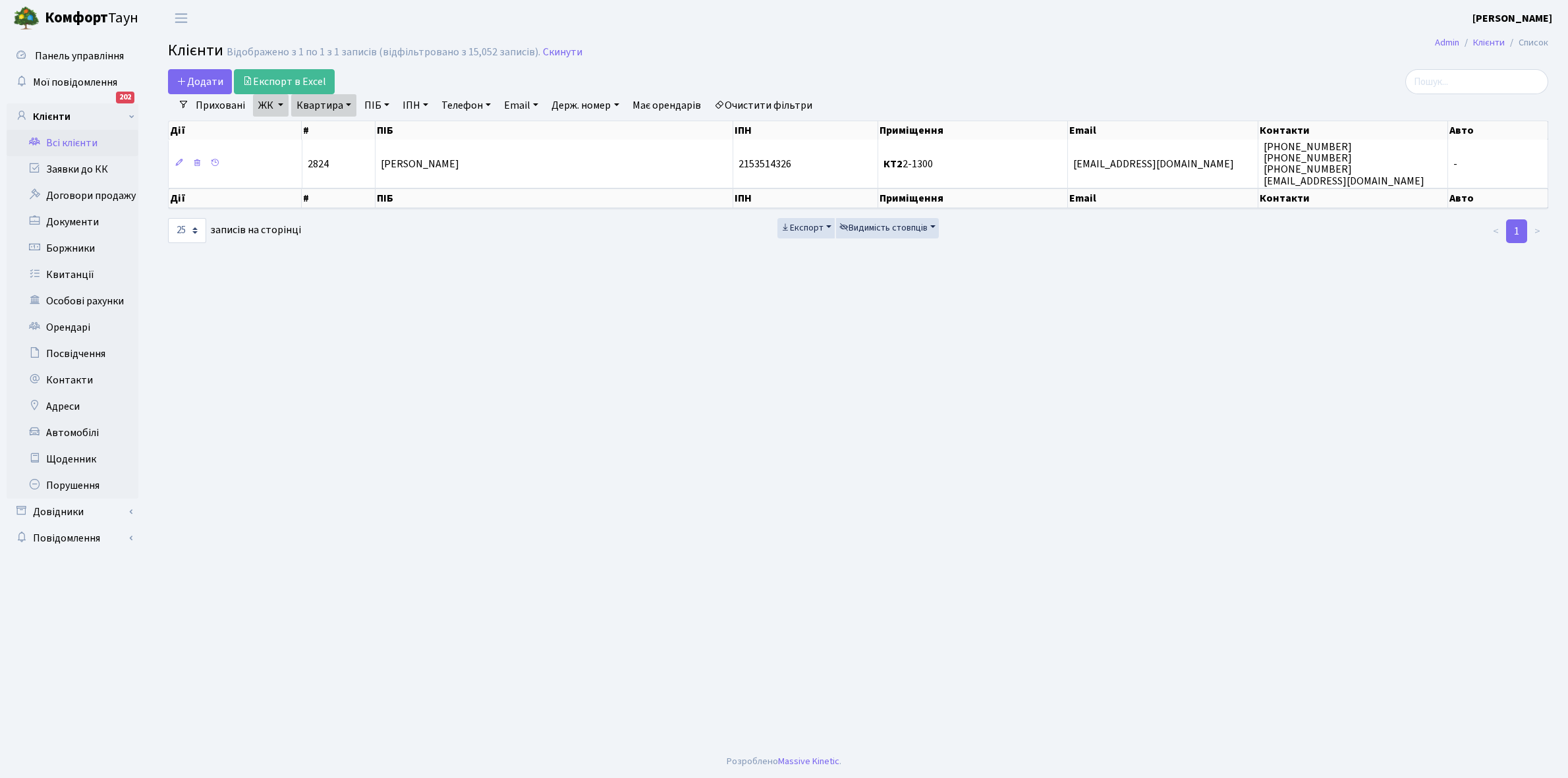
click at [345, 104] on link "Квартира" at bounding box center [323, 105] width 65 height 23
click at [340, 127] on input "2-1300" at bounding box center [330, 131] width 77 height 25
type input "2-782"
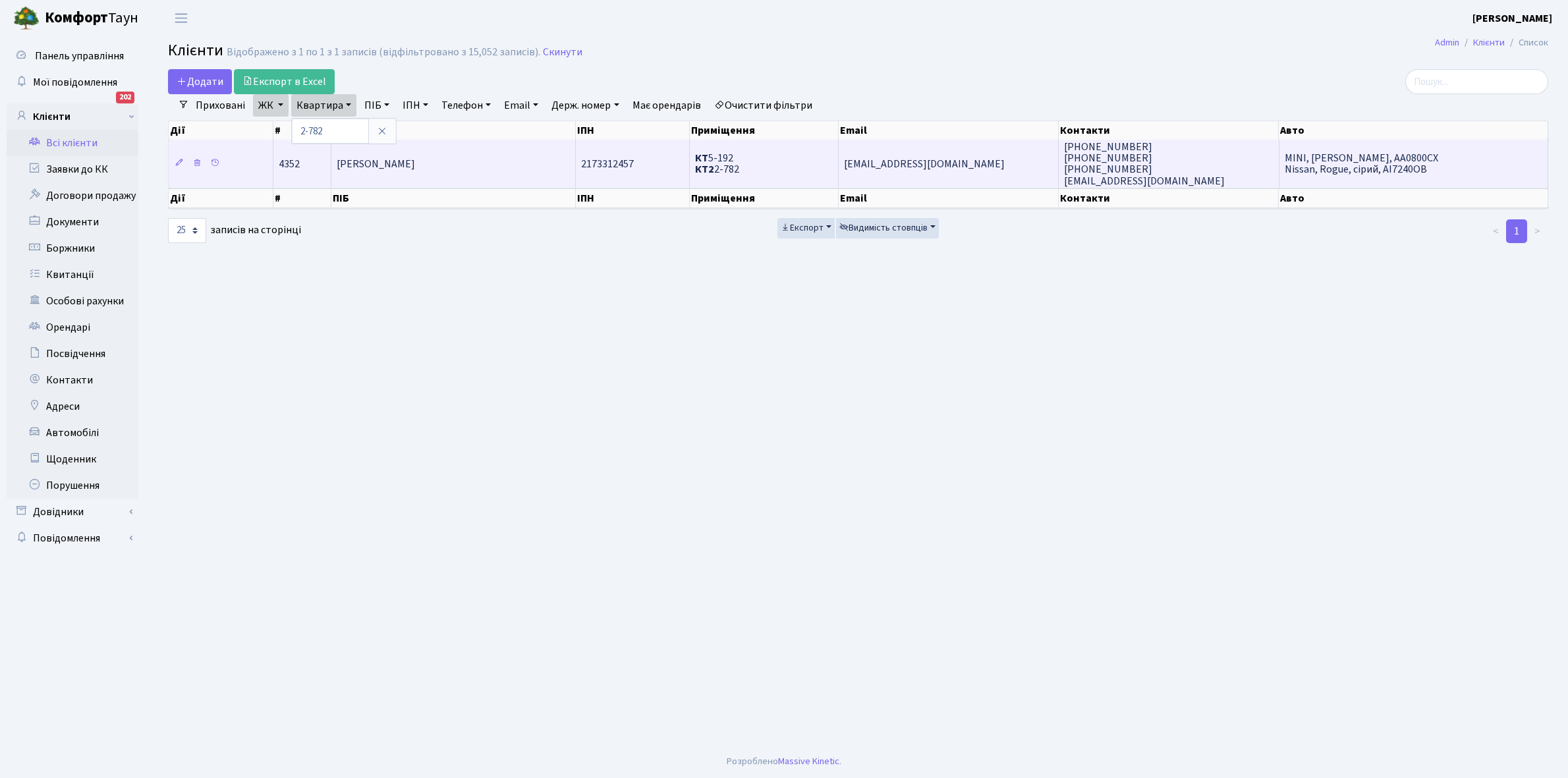
click at [469, 160] on td "[PERSON_NAME]" at bounding box center [453, 163] width 244 height 47
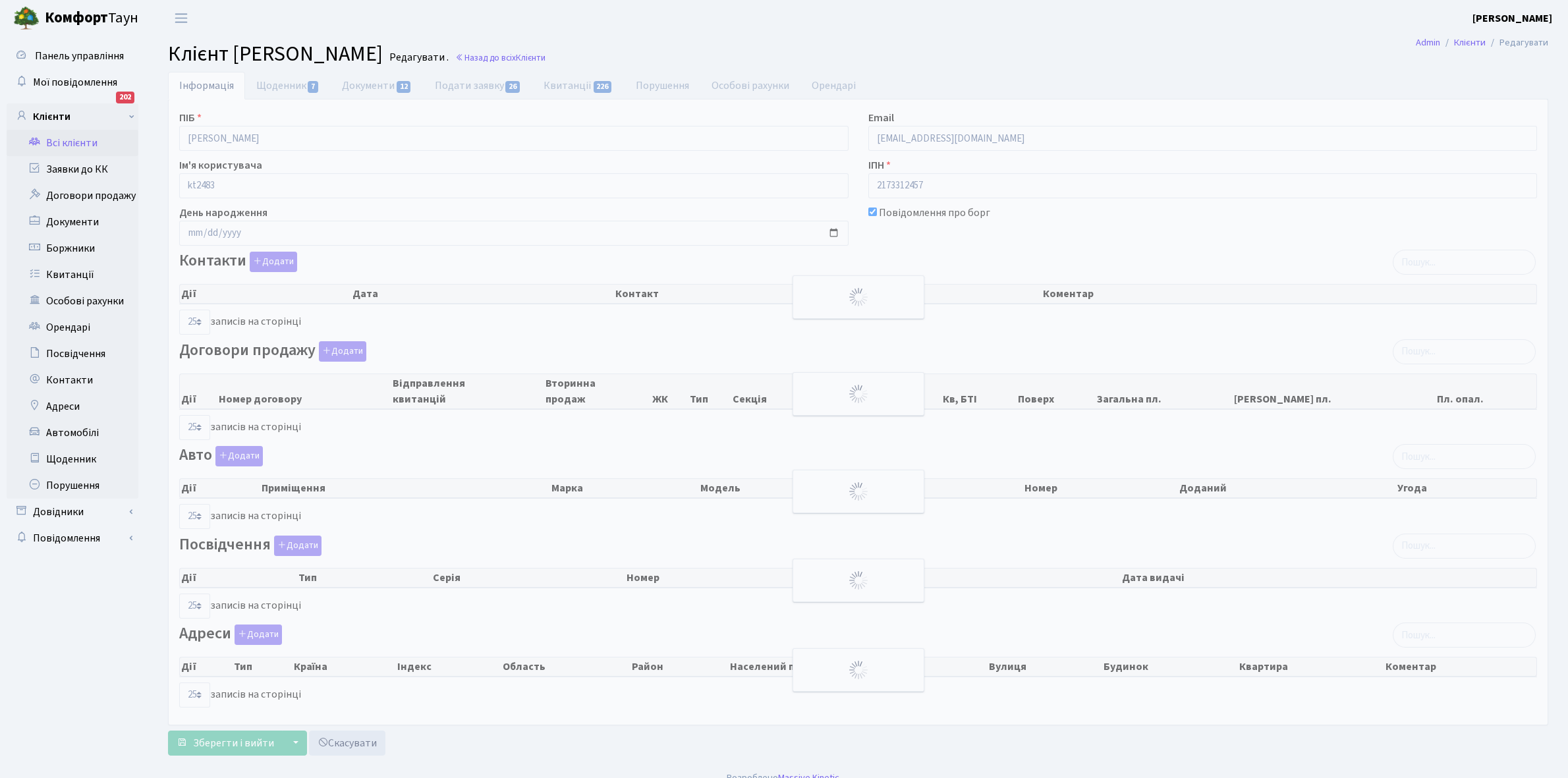
select select "25"
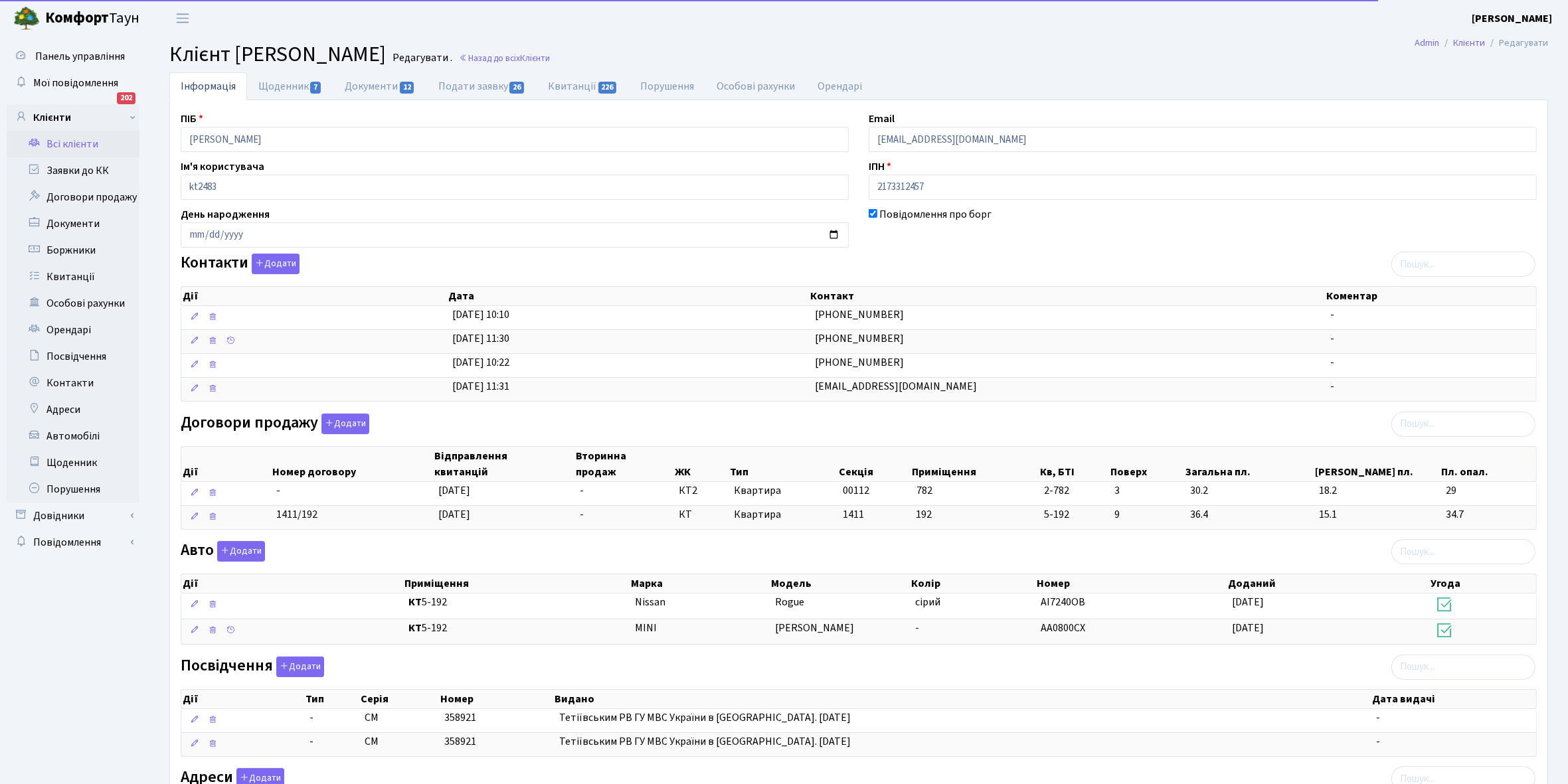
click at [274, 84] on link "Щоденник 7" at bounding box center [289, 86] width 86 height 28
select select "25"
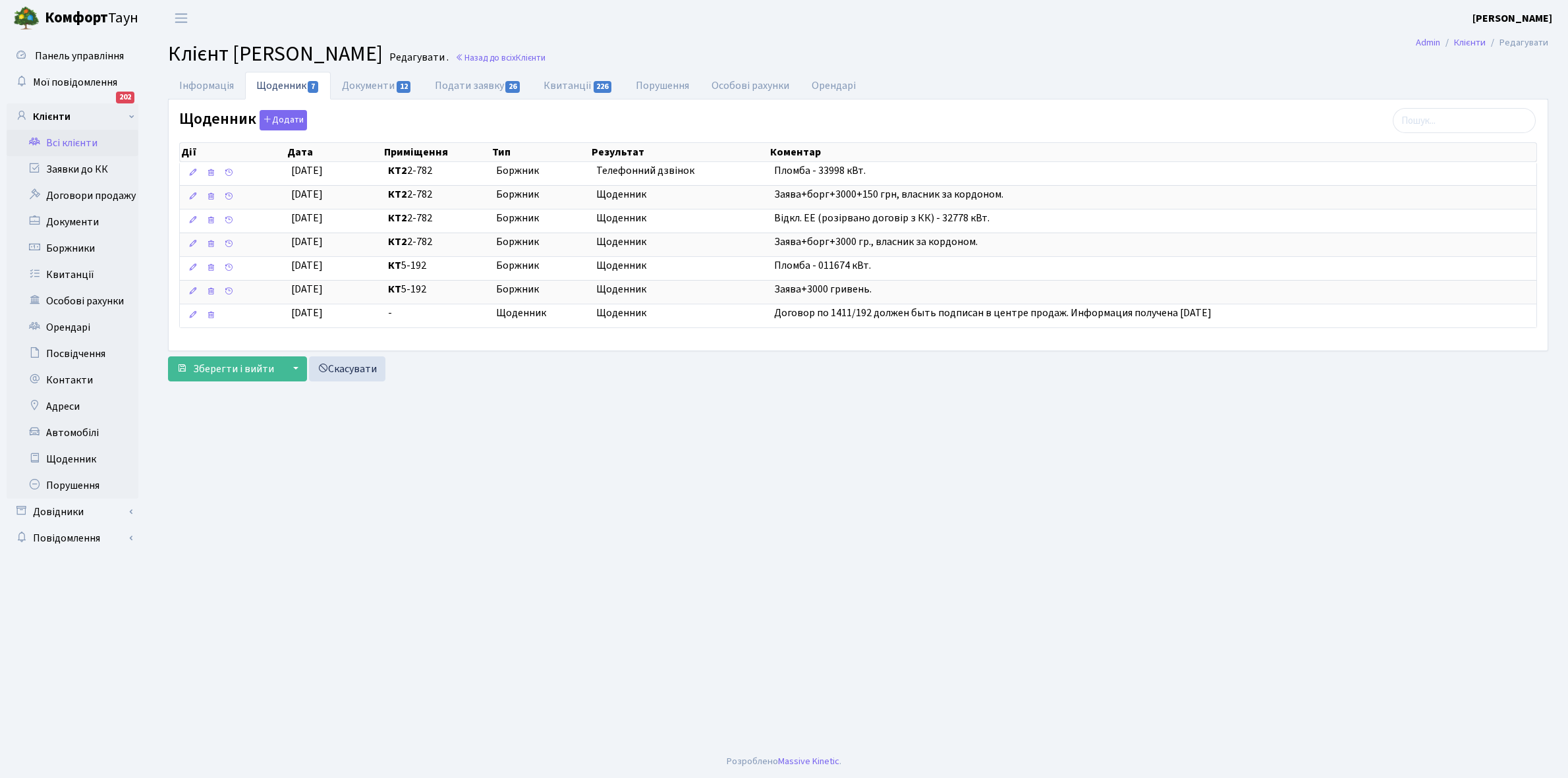
click at [66, 141] on link "Всі клієнти" at bounding box center [72, 143] width 132 height 26
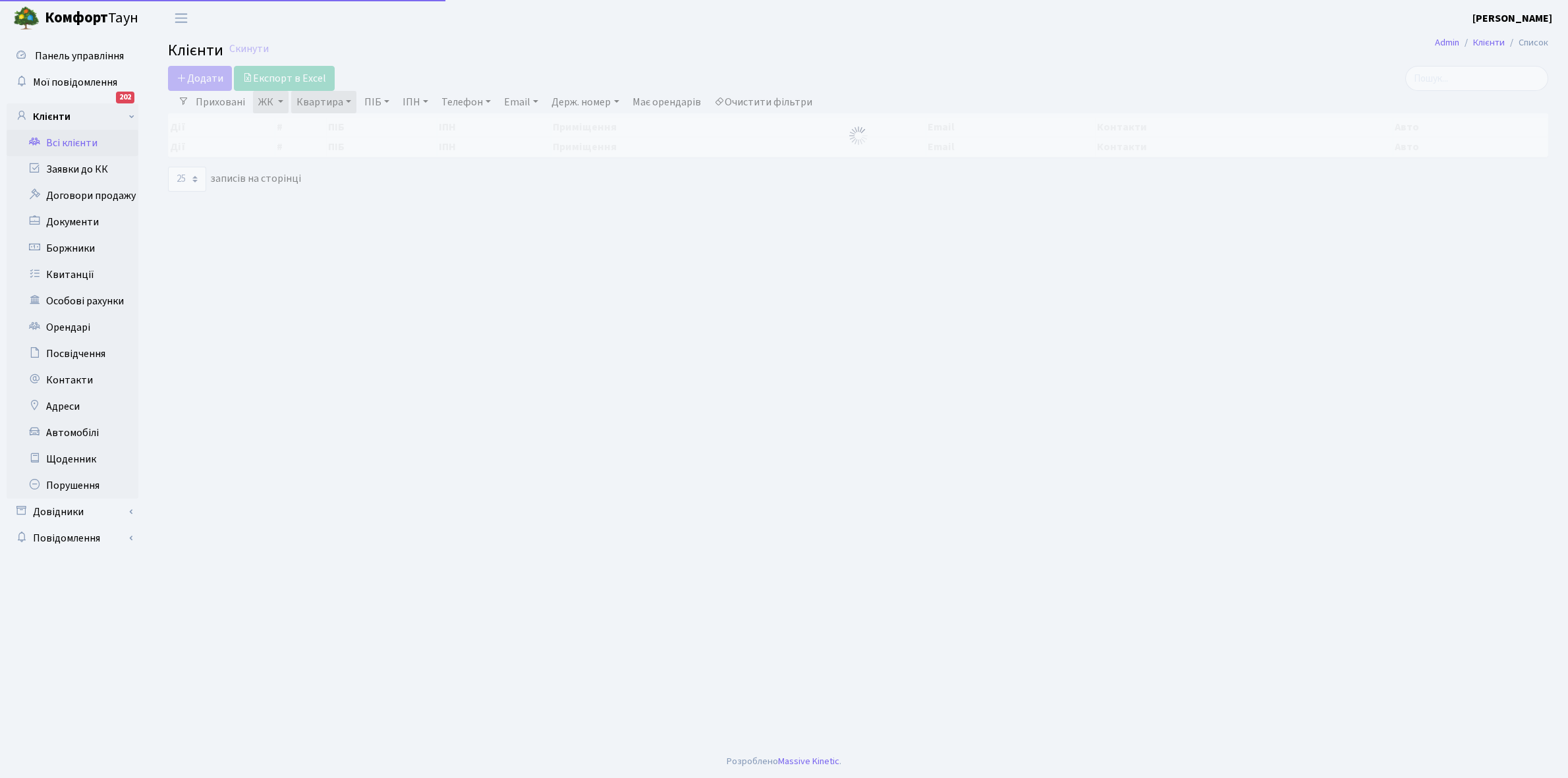
select select "25"
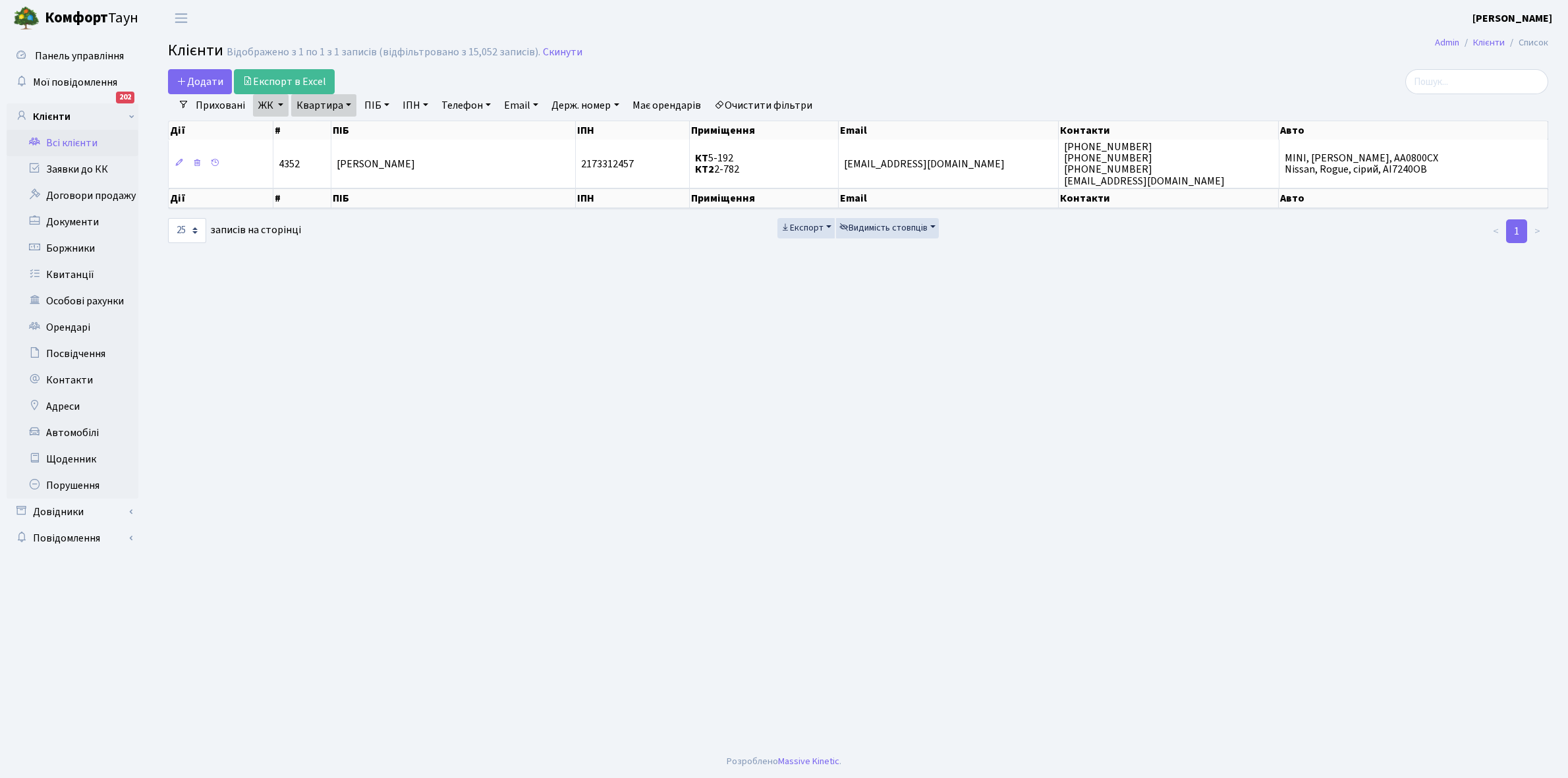
click at [344, 104] on link "Квартира" at bounding box center [323, 105] width 65 height 23
click at [332, 136] on input "2-782" at bounding box center [330, 131] width 77 height 25
type input "2-802"
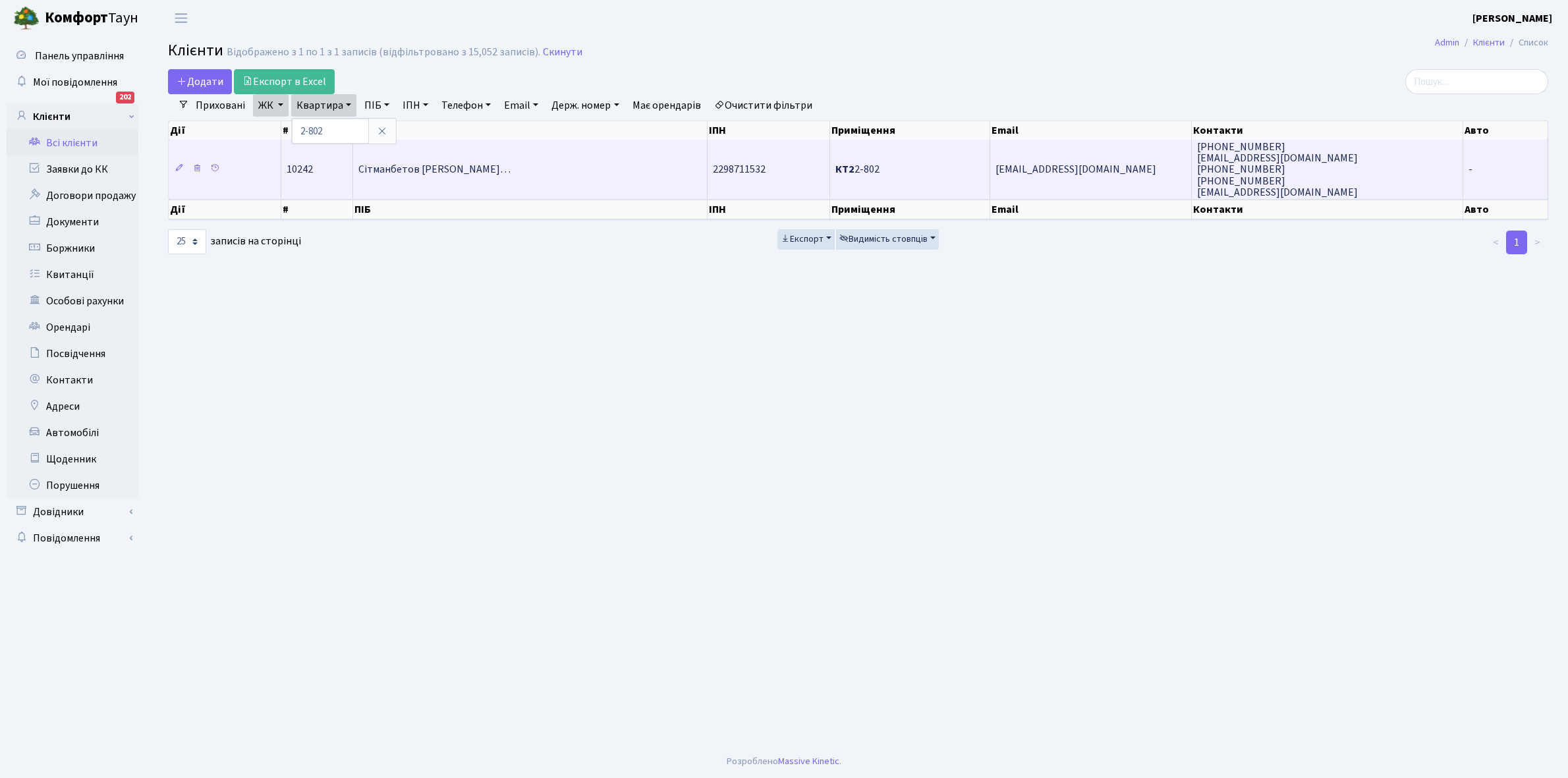
click at [415, 163] on span "Сітманбетов Абдріпі Джантемірови…" at bounding box center [434, 170] width 152 height 15
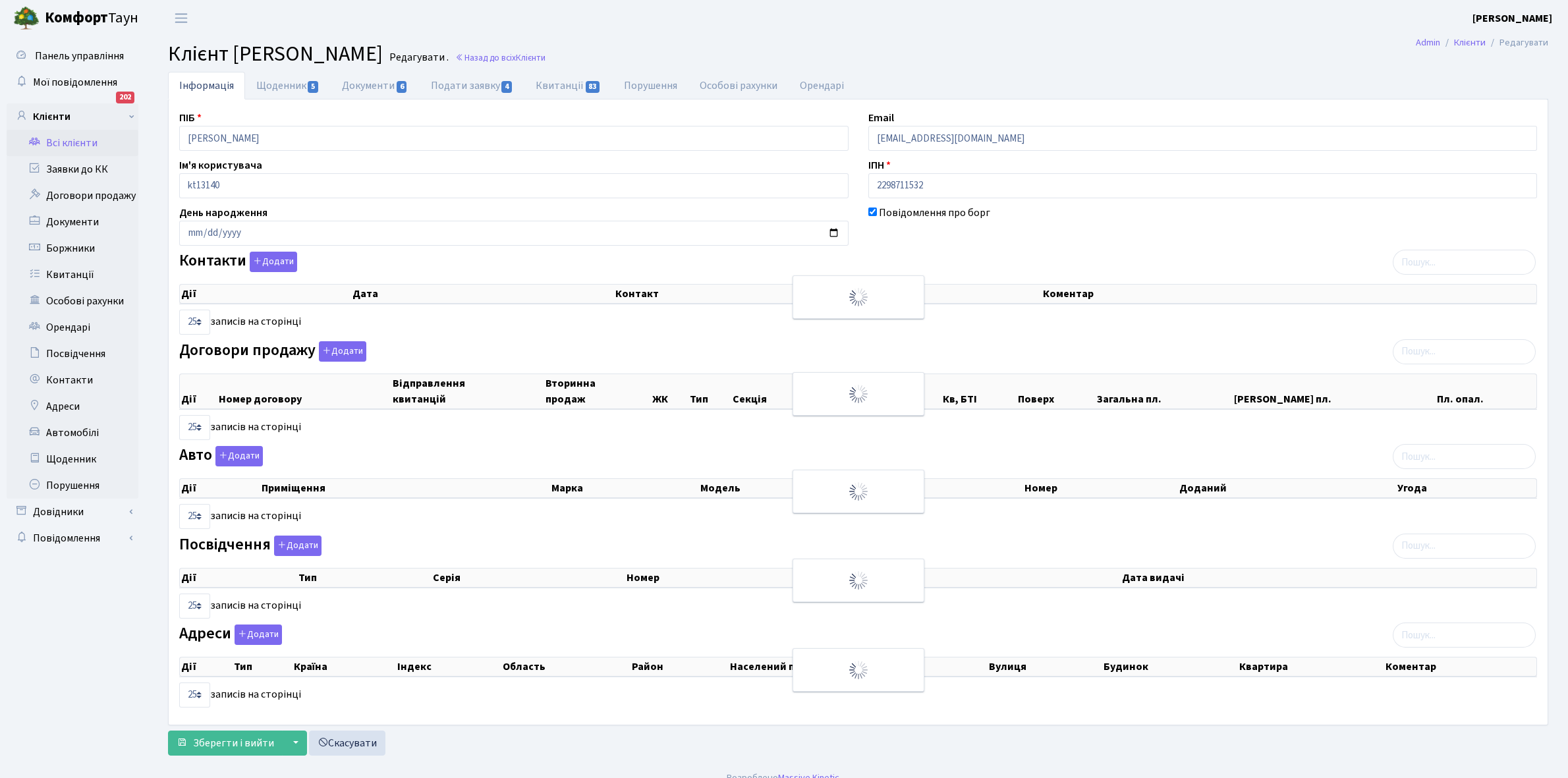
select select "25"
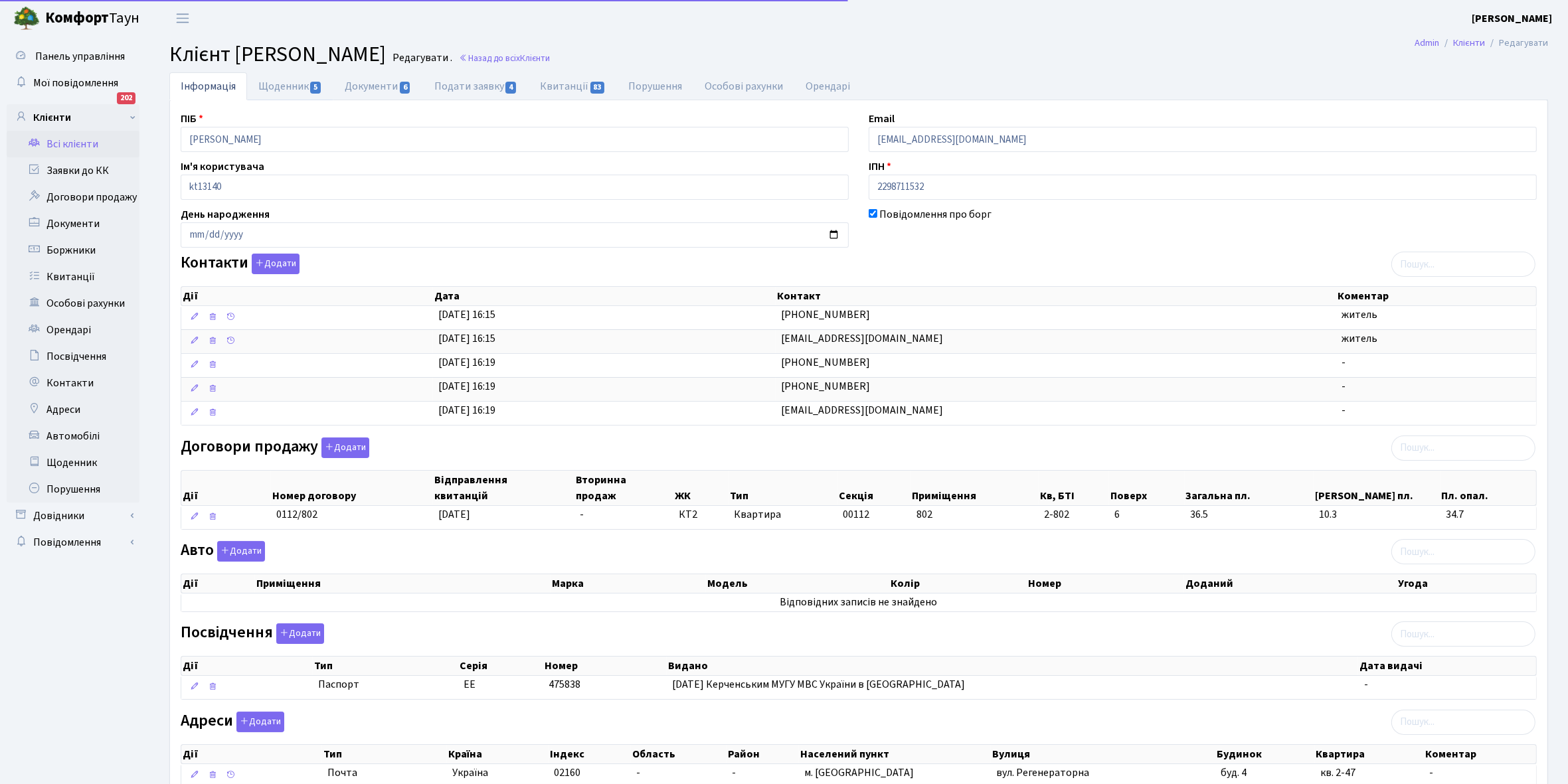
click at [282, 83] on link "Щоденник 5" at bounding box center [289, 86] width 86 height 28
select select "25"
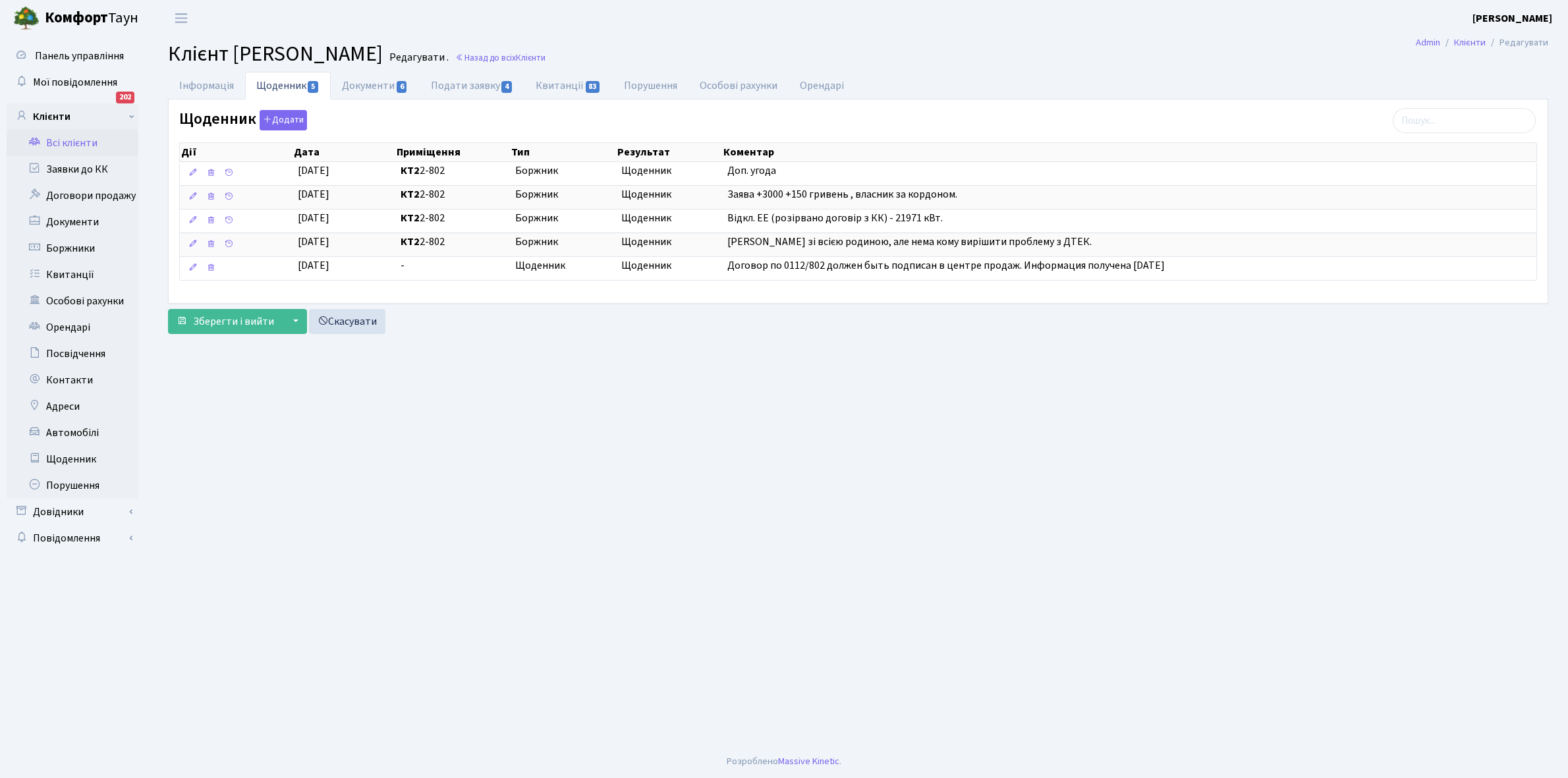
click at [86, 141] on link "Всі клієнти" at bounding box center [72, 143] width 132 height 26
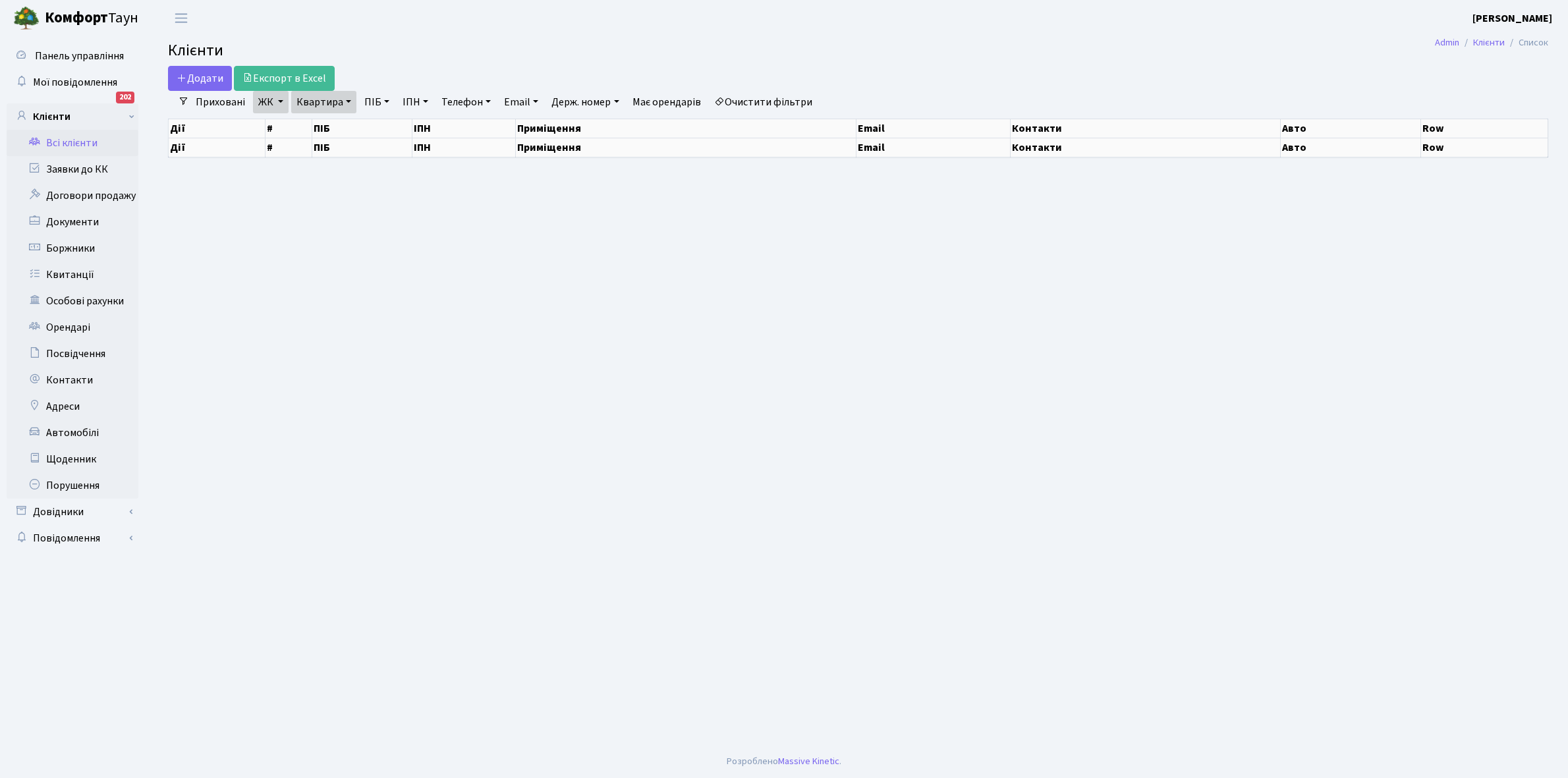
select select "25"
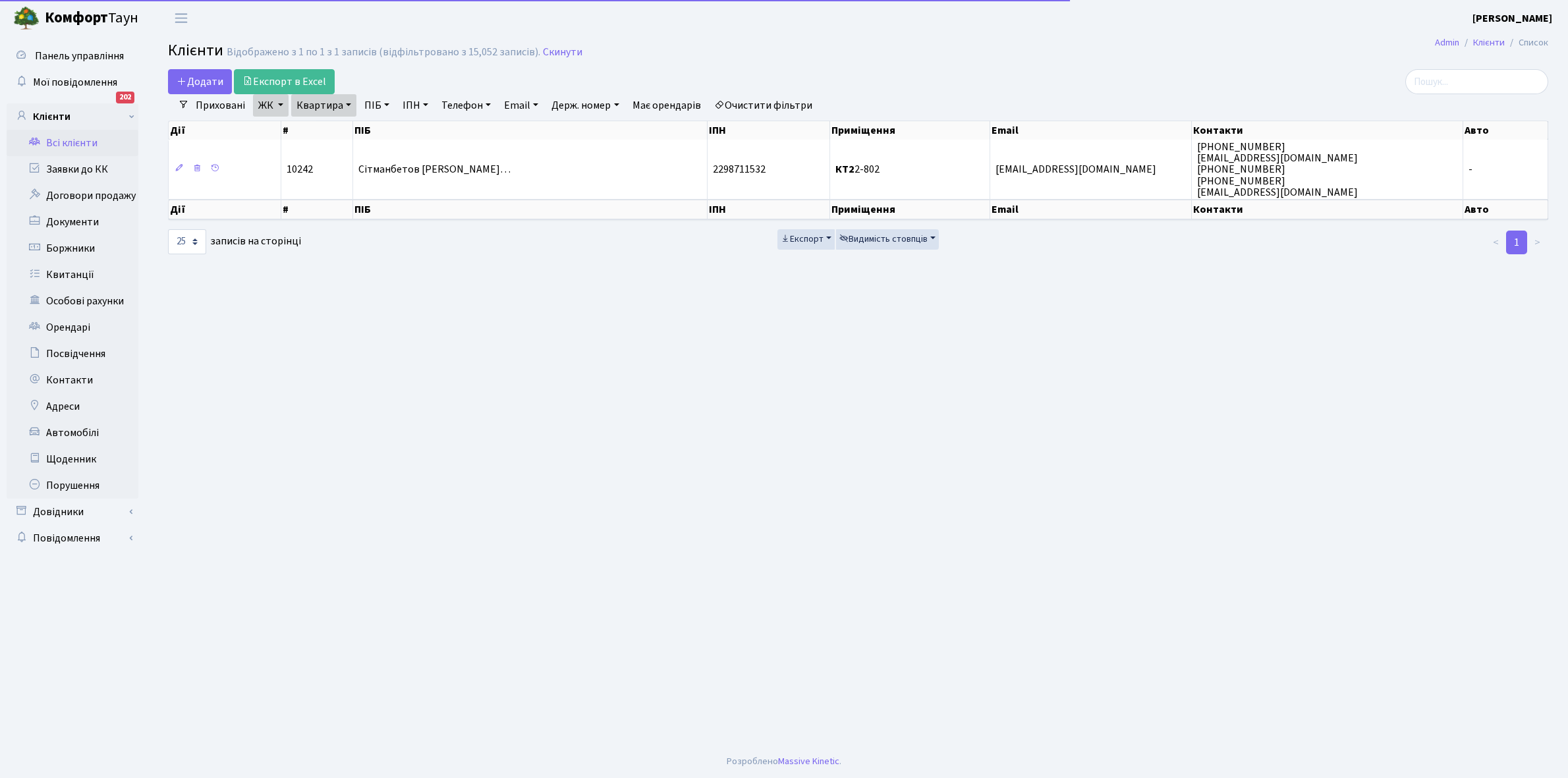
click at [346, 101] on link "Квартира" at bounding box center [323, 105] width 65 height 23
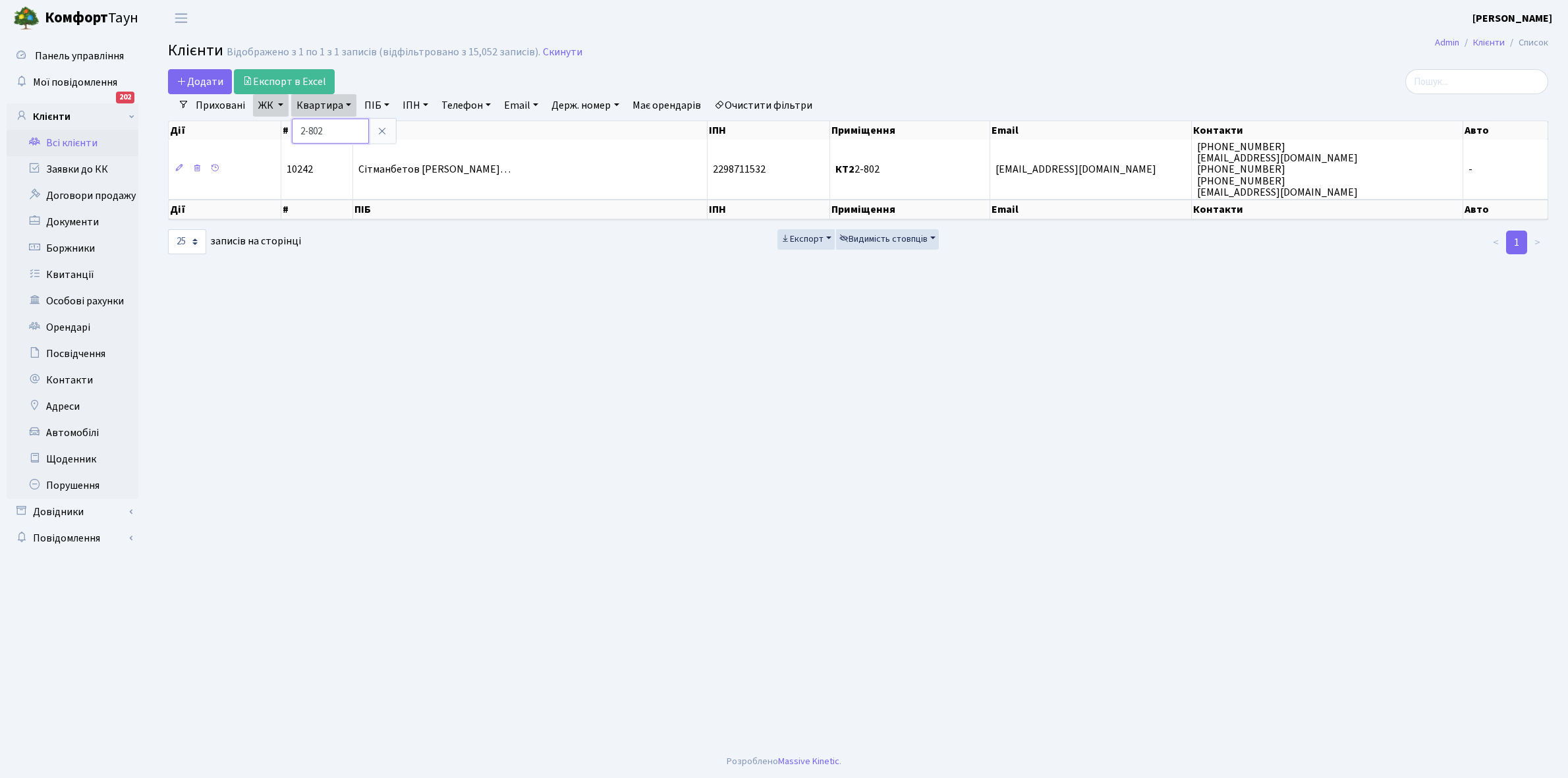
click at [343, 124] on input "2-802" at bounding box center [330, 131] width 77 height 25
type input "2-803"
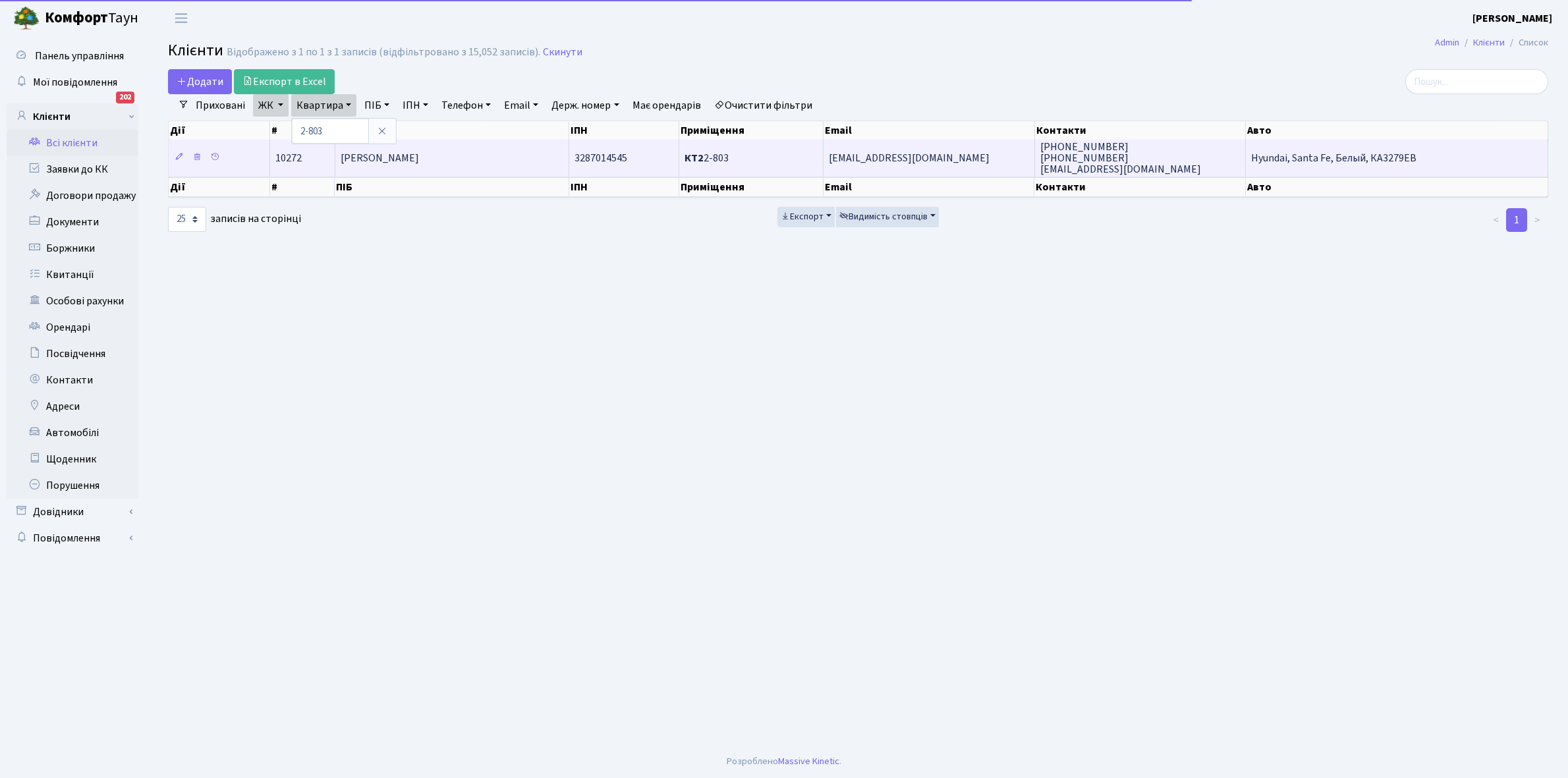
click at [397, 166] on span "[PERSON_NAME]" at bounding box center [380, 158] width 79 height 15
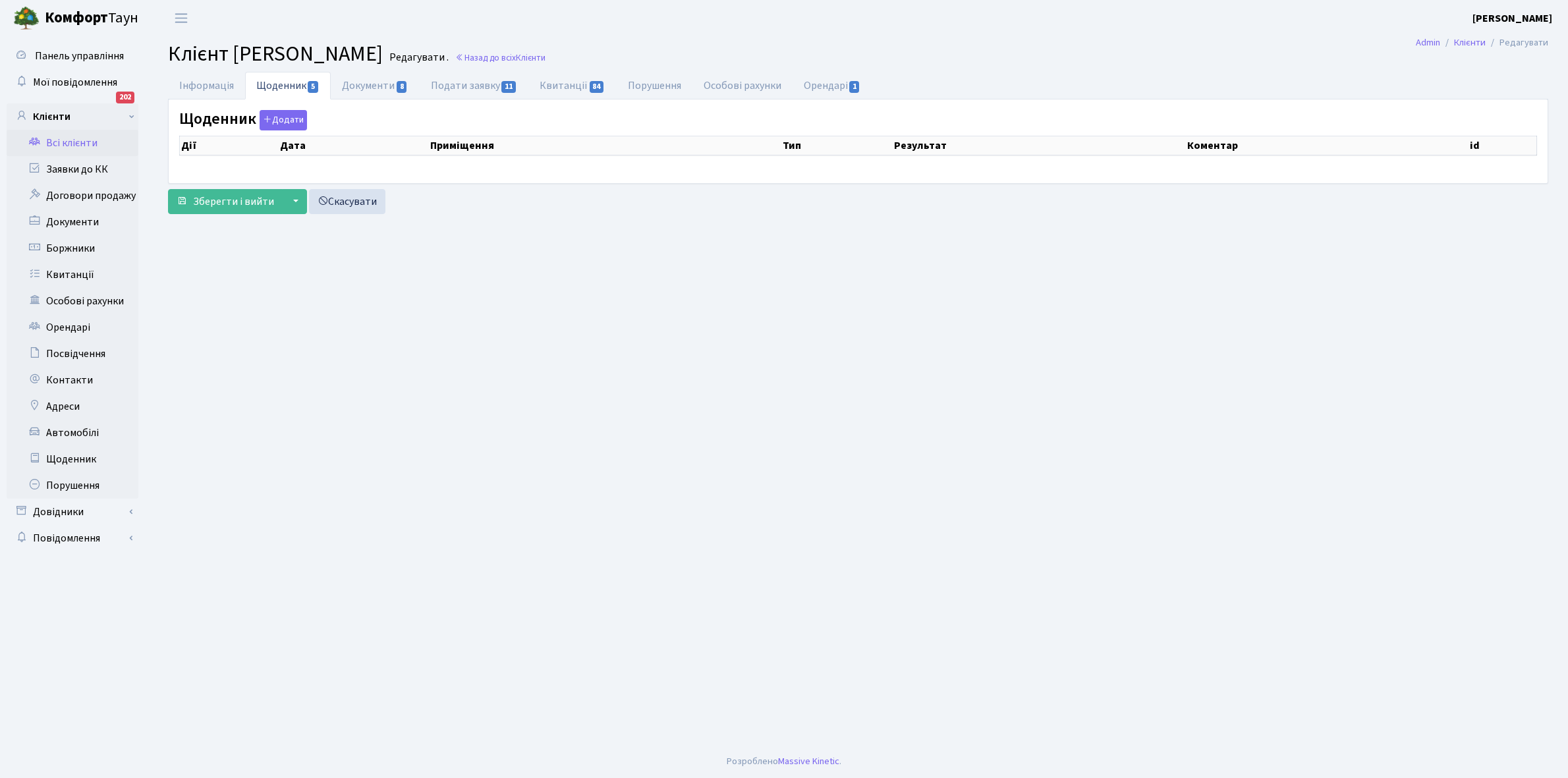
select select "25"
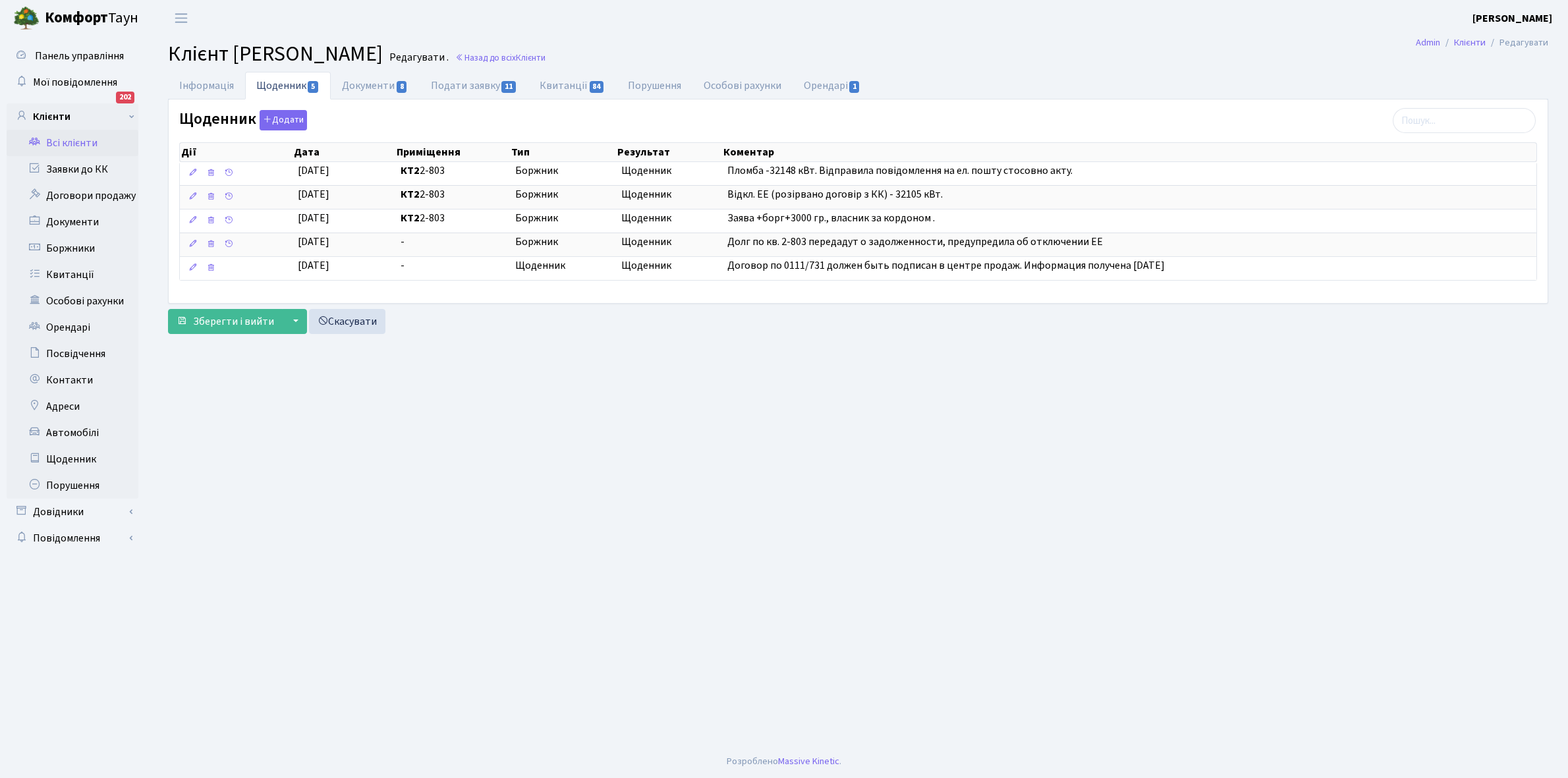
click at [65, 142] on link "Всі клієнти" at bounding box center [72, 143] width 132 height 26
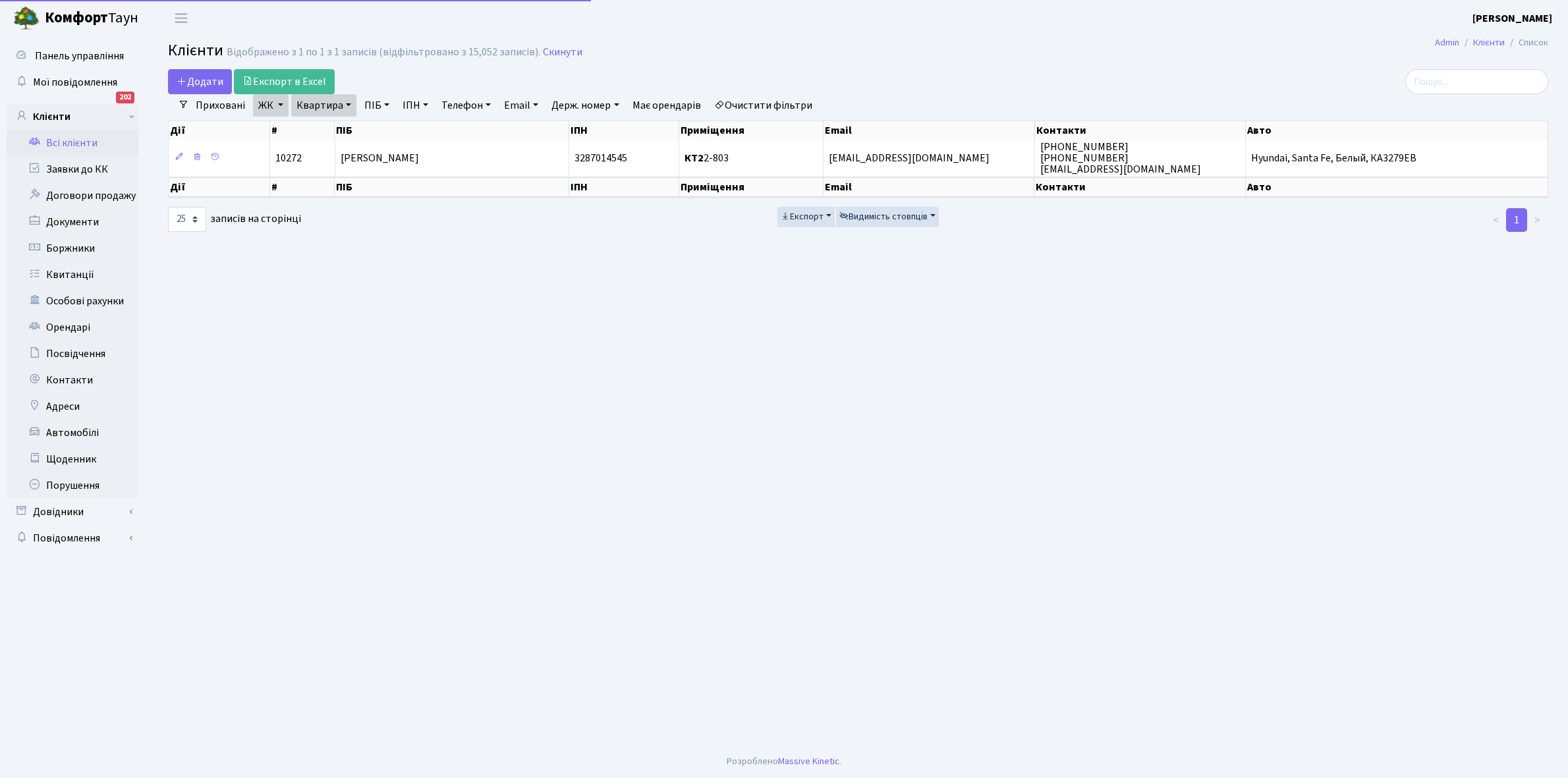
select select "25"
click at [347, 104] on link "Квартира" at bounding box center [323, 105] width 65 height 23
click at [344, 124] on input "2-803" at bounding box center [330, 131] width 77 height 25
type input "2-713"
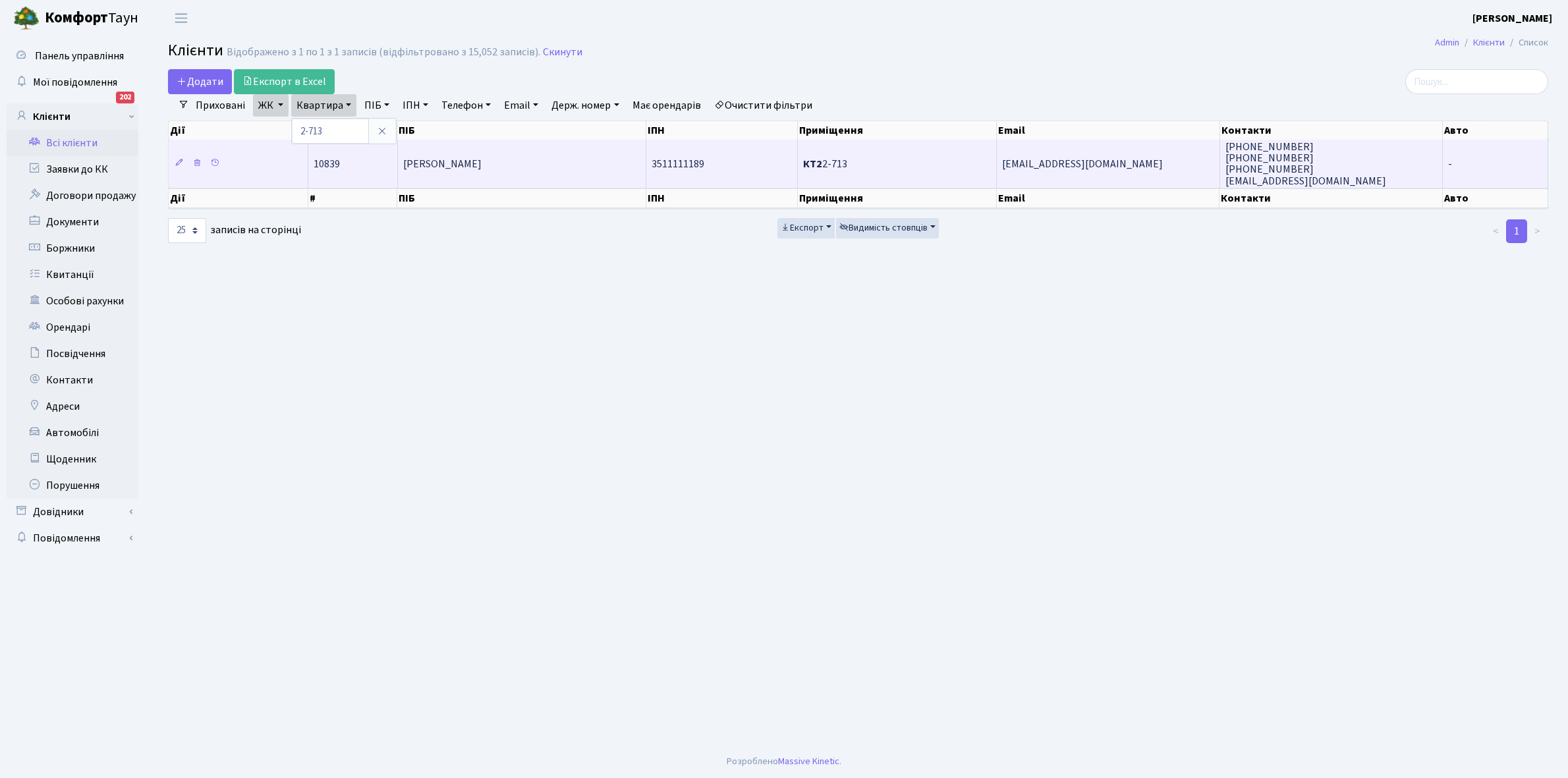
click at [475, 158] on span "[PERSON_NAME]" at bounding box center [442, 164] width 79 height 15
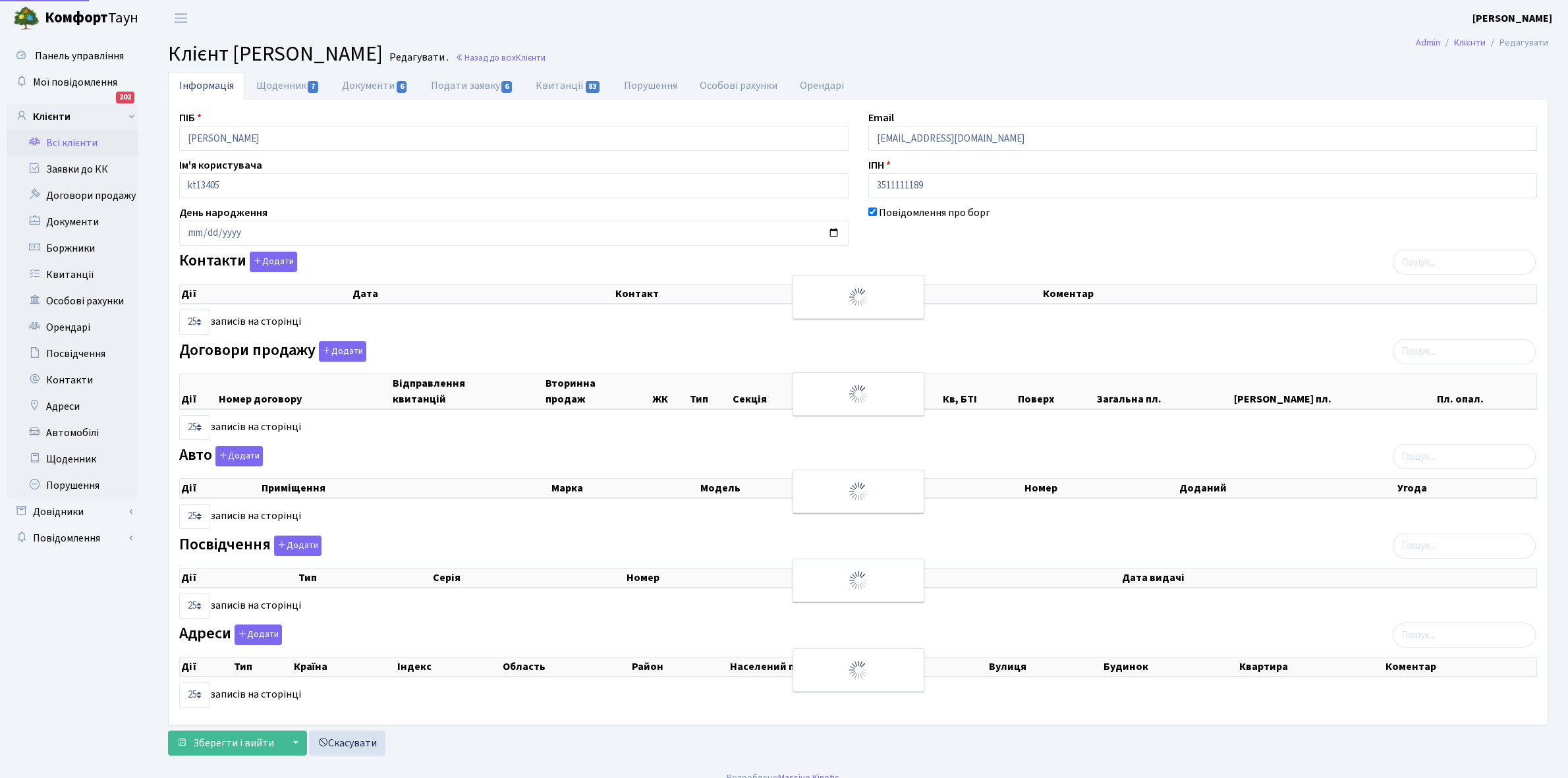
select select "25"
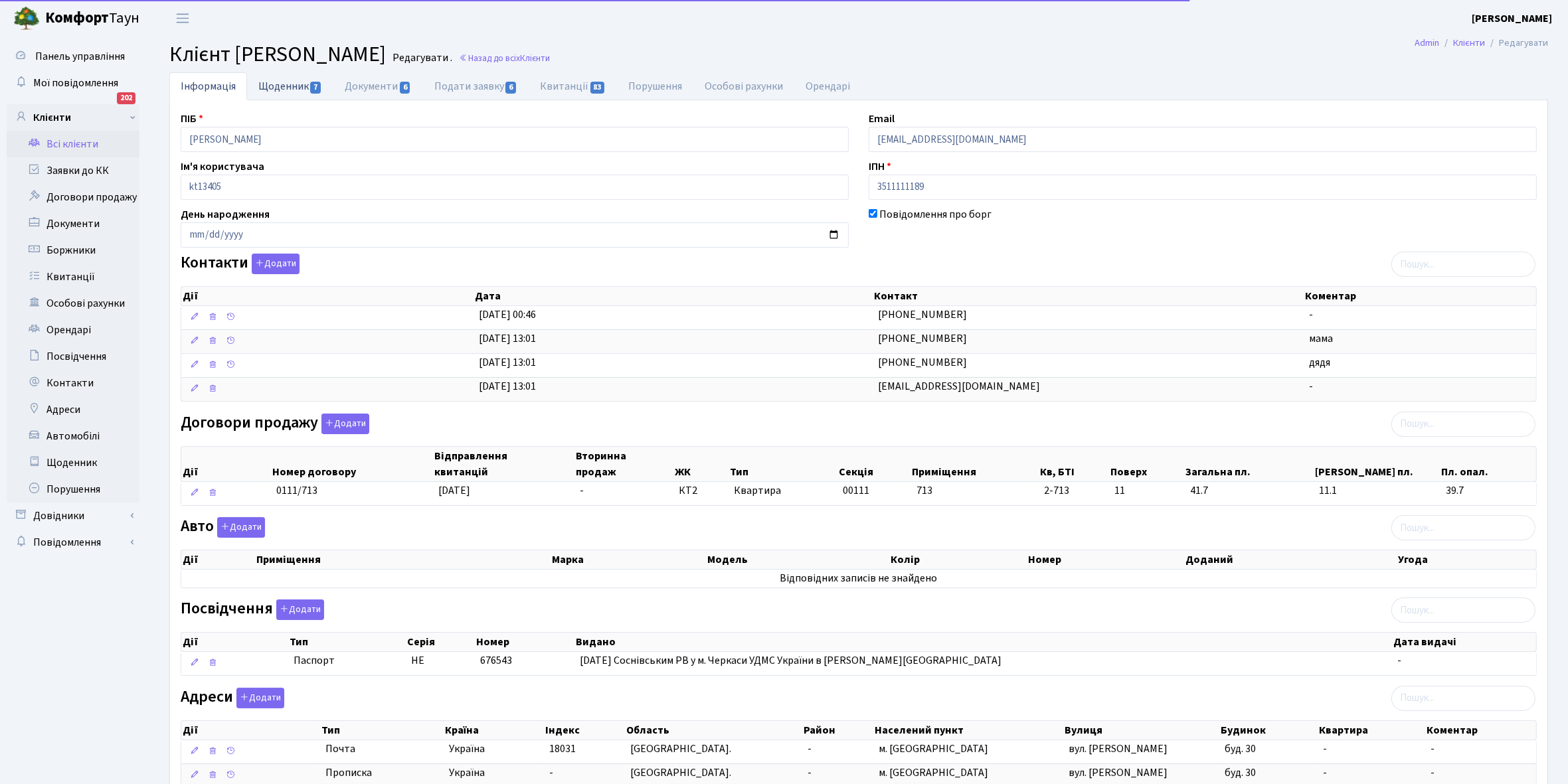
click at [270, 86] on link "Щоденник 7" at bounding box center [289, 85] width 86 height 27
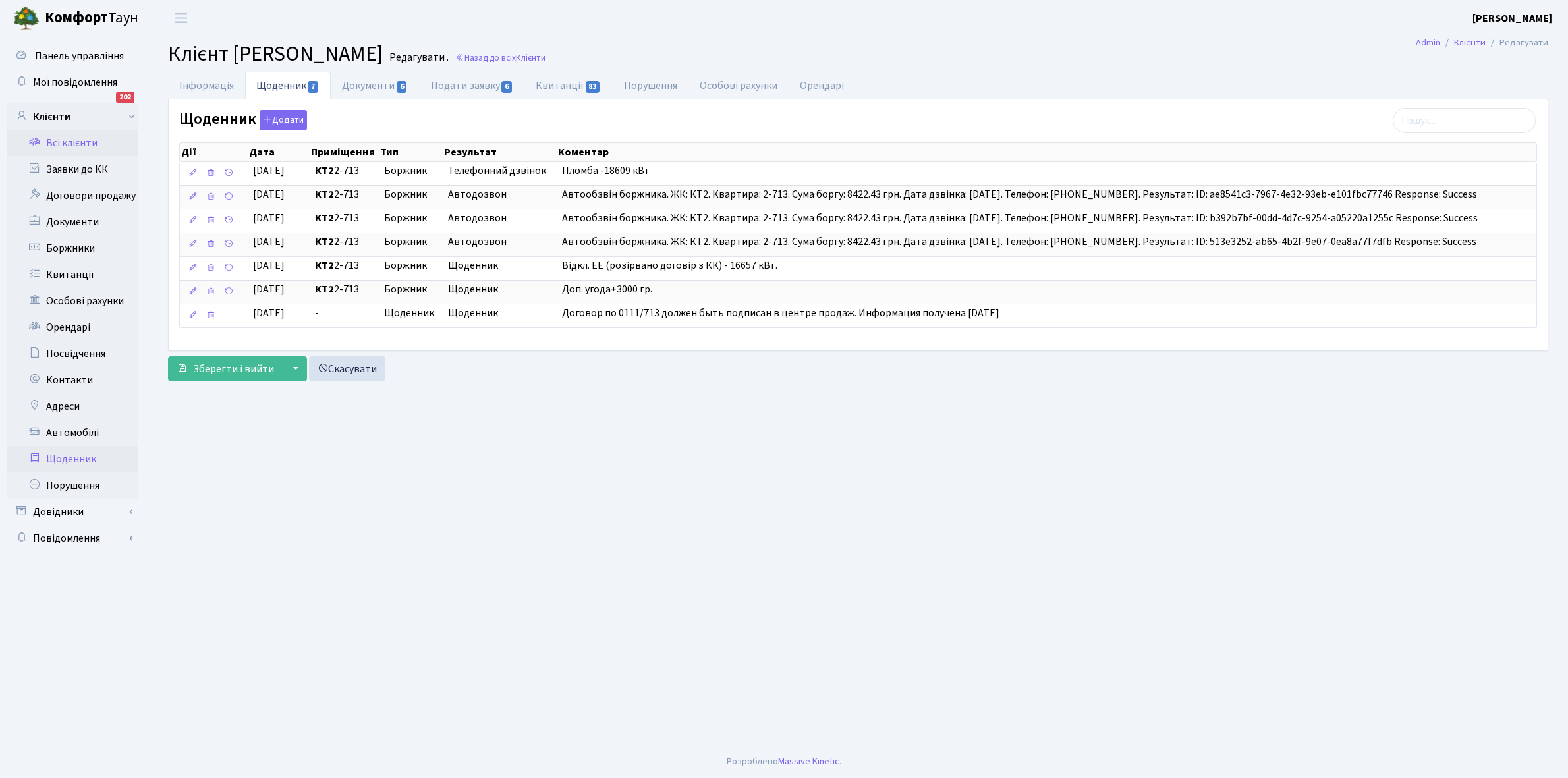
click at [61, 463] on link "Щоденник" at bounding box center [72, 459] width 132 height 26
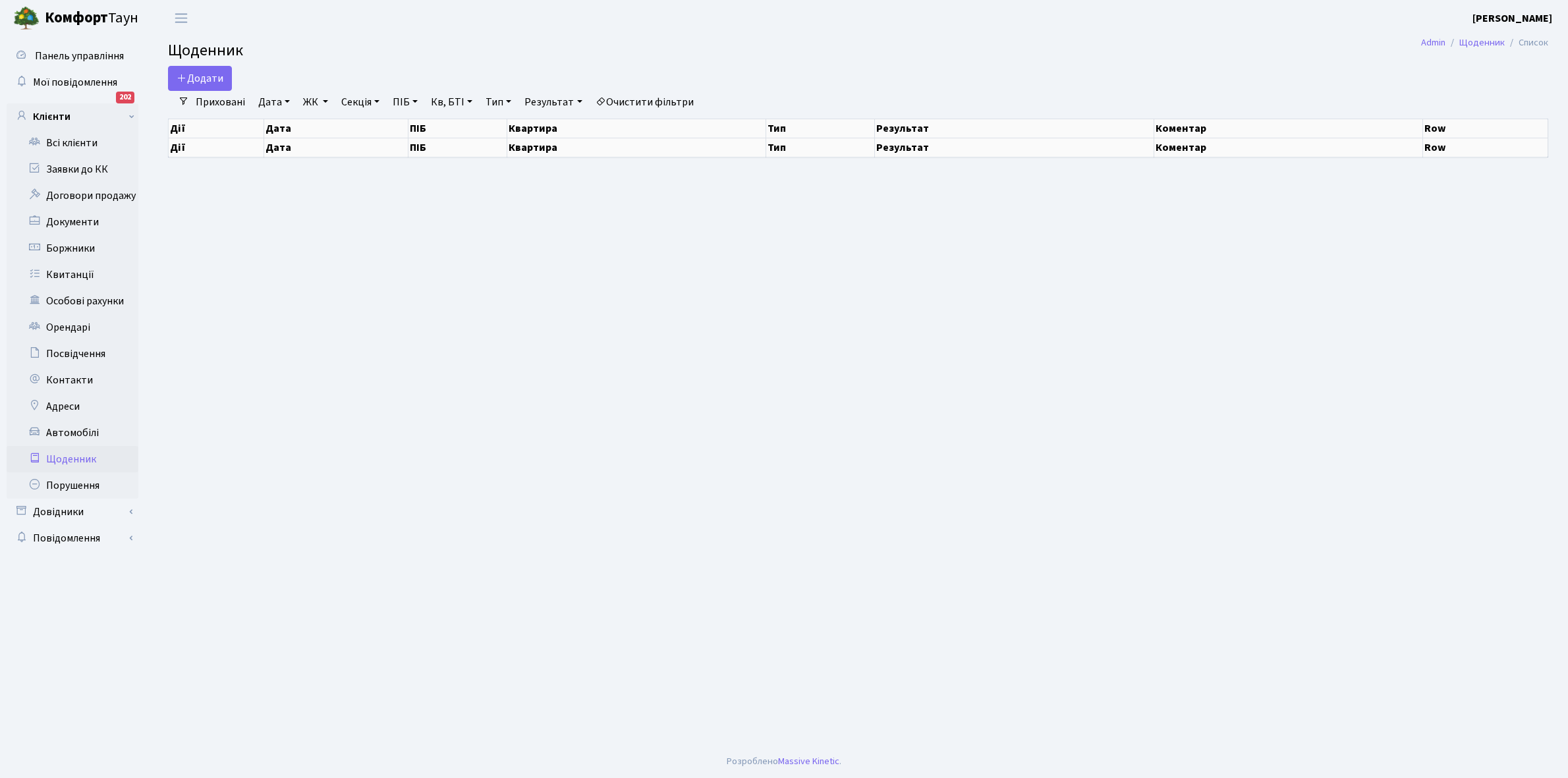
select select "25"
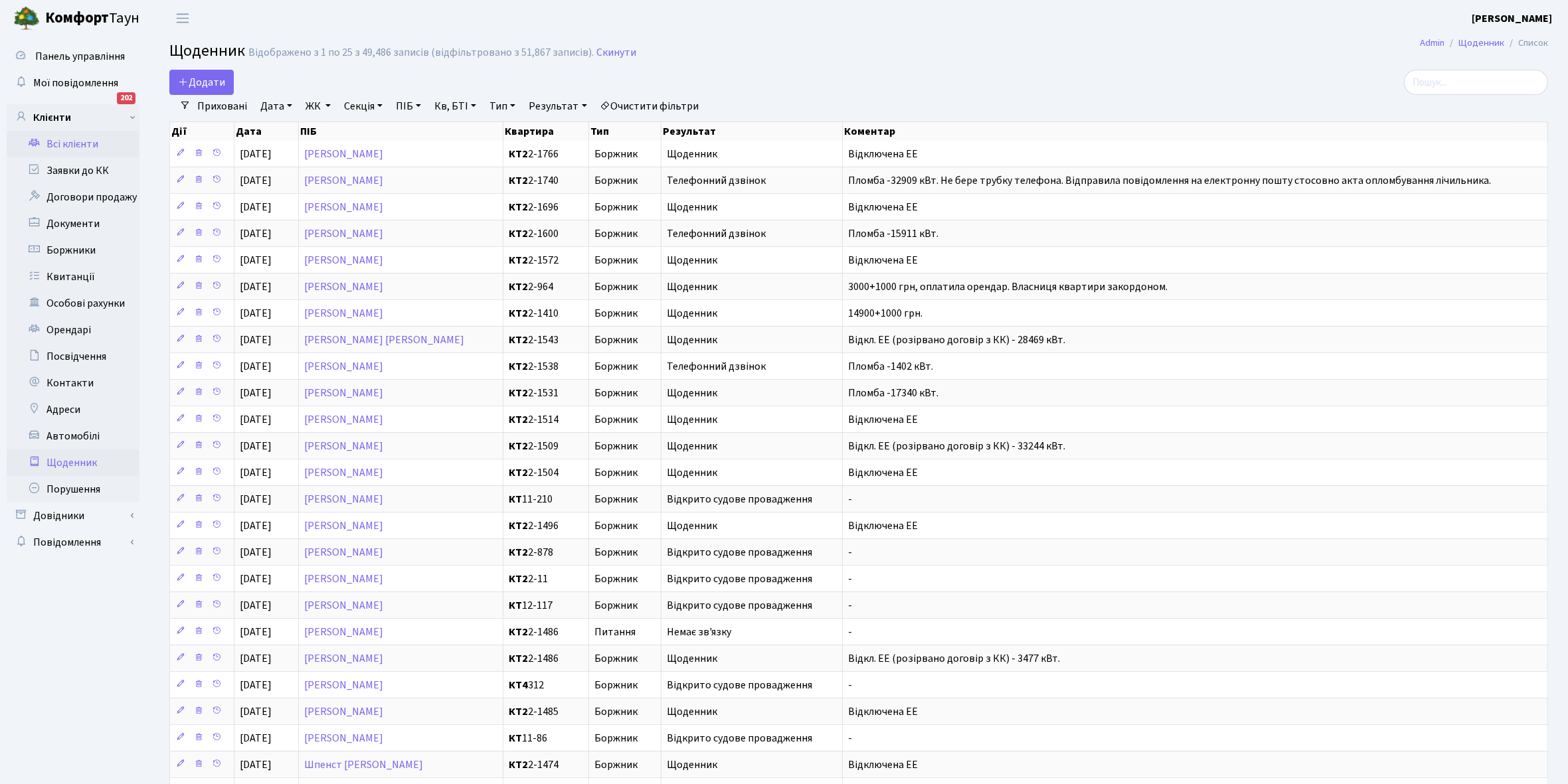
click at [79, 141] on link "Всі клієнти" at bounding box center [73, 144] width 133 height 26
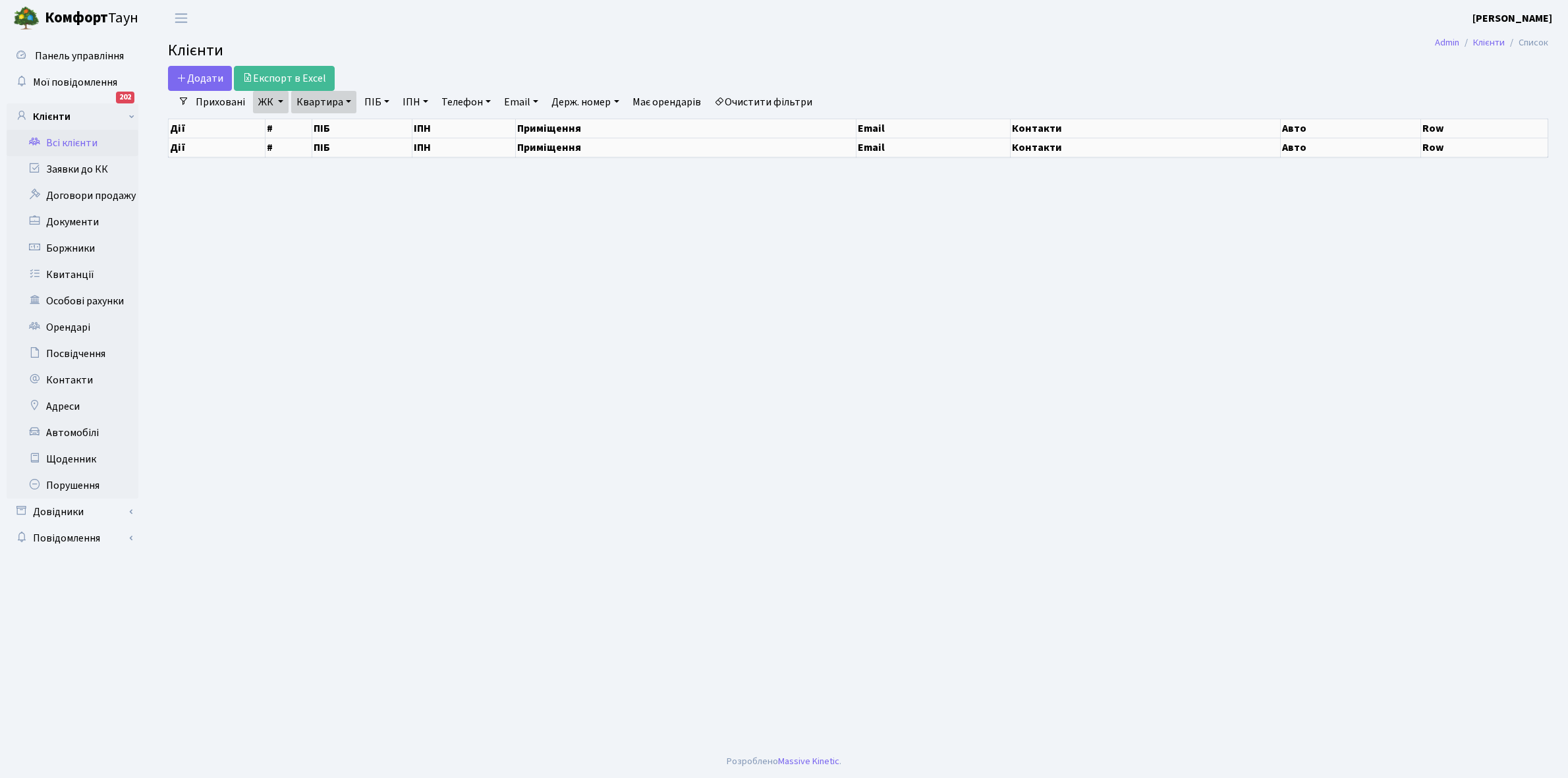
select select "25"
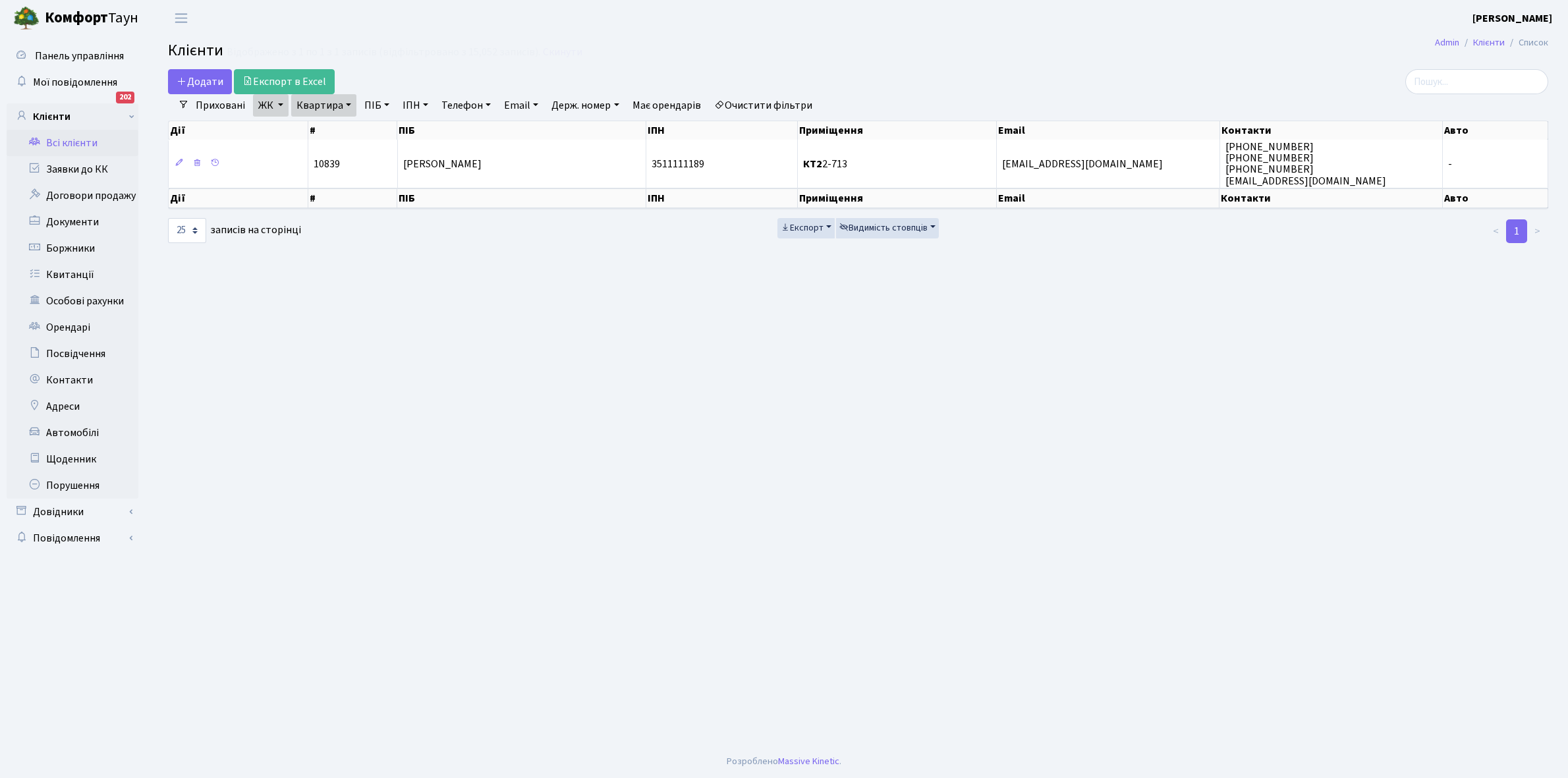
click at [83, 136] on link "Всі клієнти" at bounding box center [72, 143] width 132 height 26
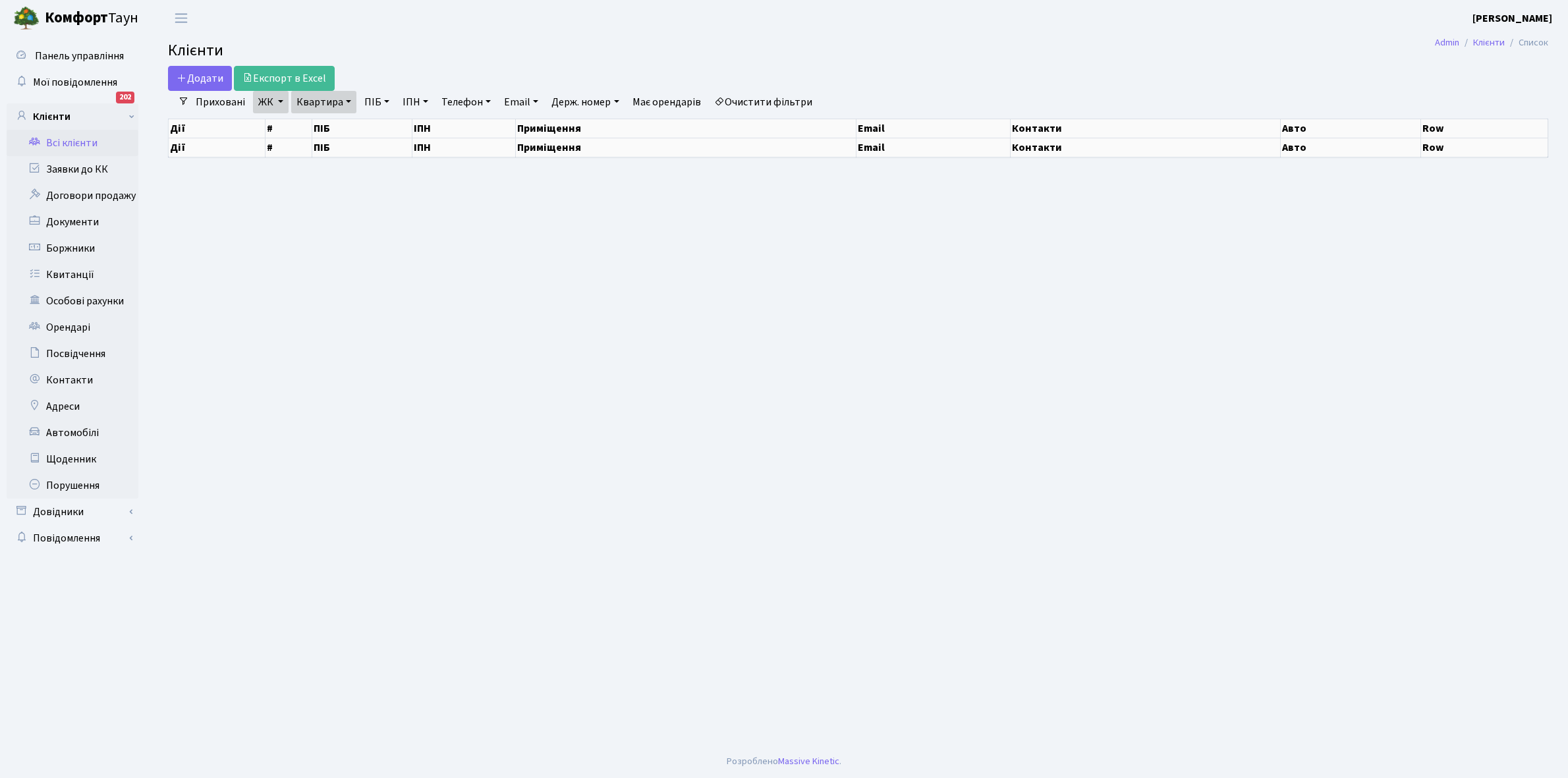
select select "25"
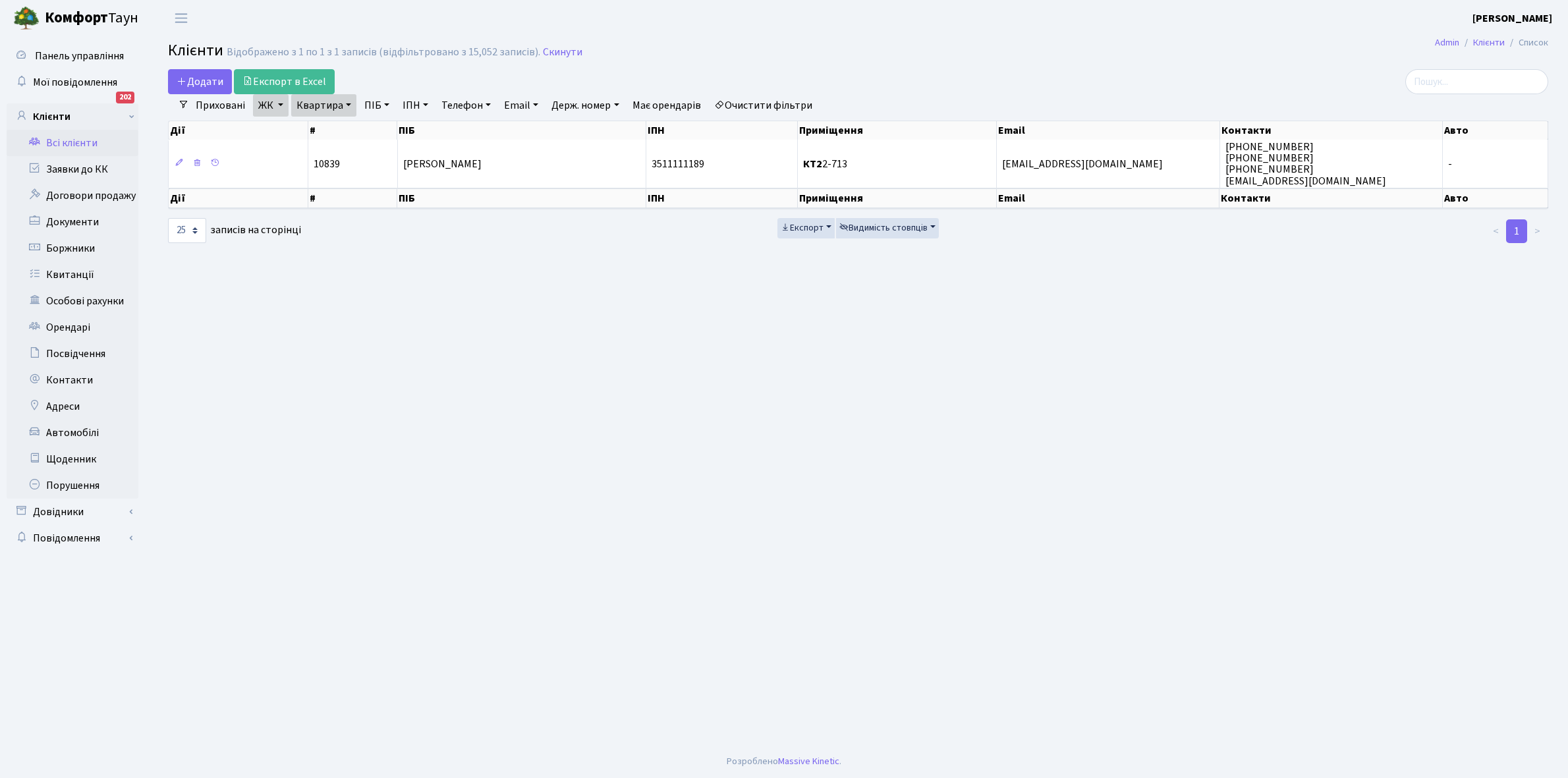
click at [77, 145] on link "Всі клієнти" at bounding box center [72, 143] width 132 height 26
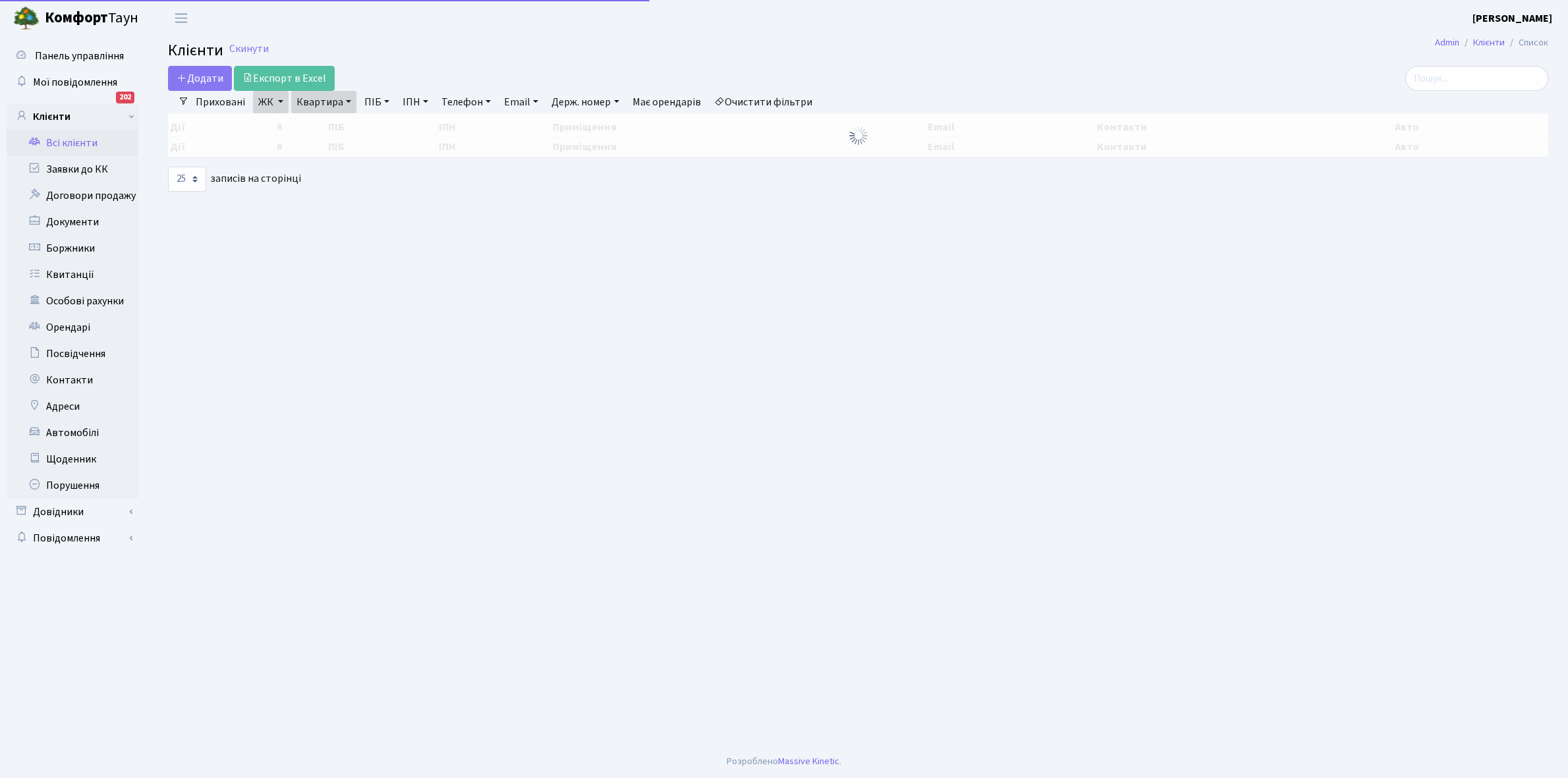
select select "25"
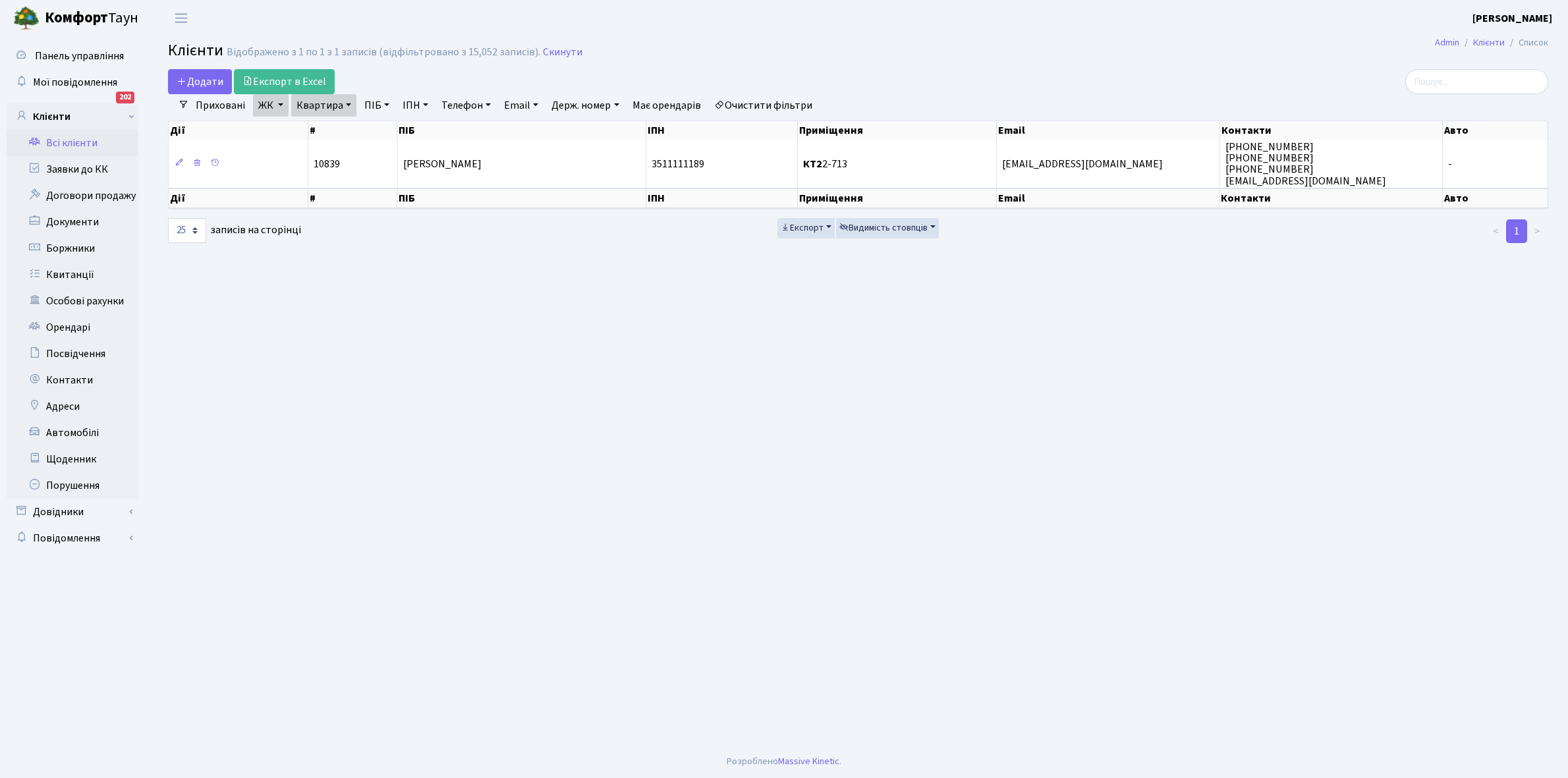
click at [346, 104] on link "Квартира" at bounding box center [323, 105] width 65 height 23
click at [345, 124] on input "2-713" at bounding box center [330, 131] width 77 height 25
click at [782, 106] on link "Очистити фільтри" at bounding box center [762, 105] width 109 height 23
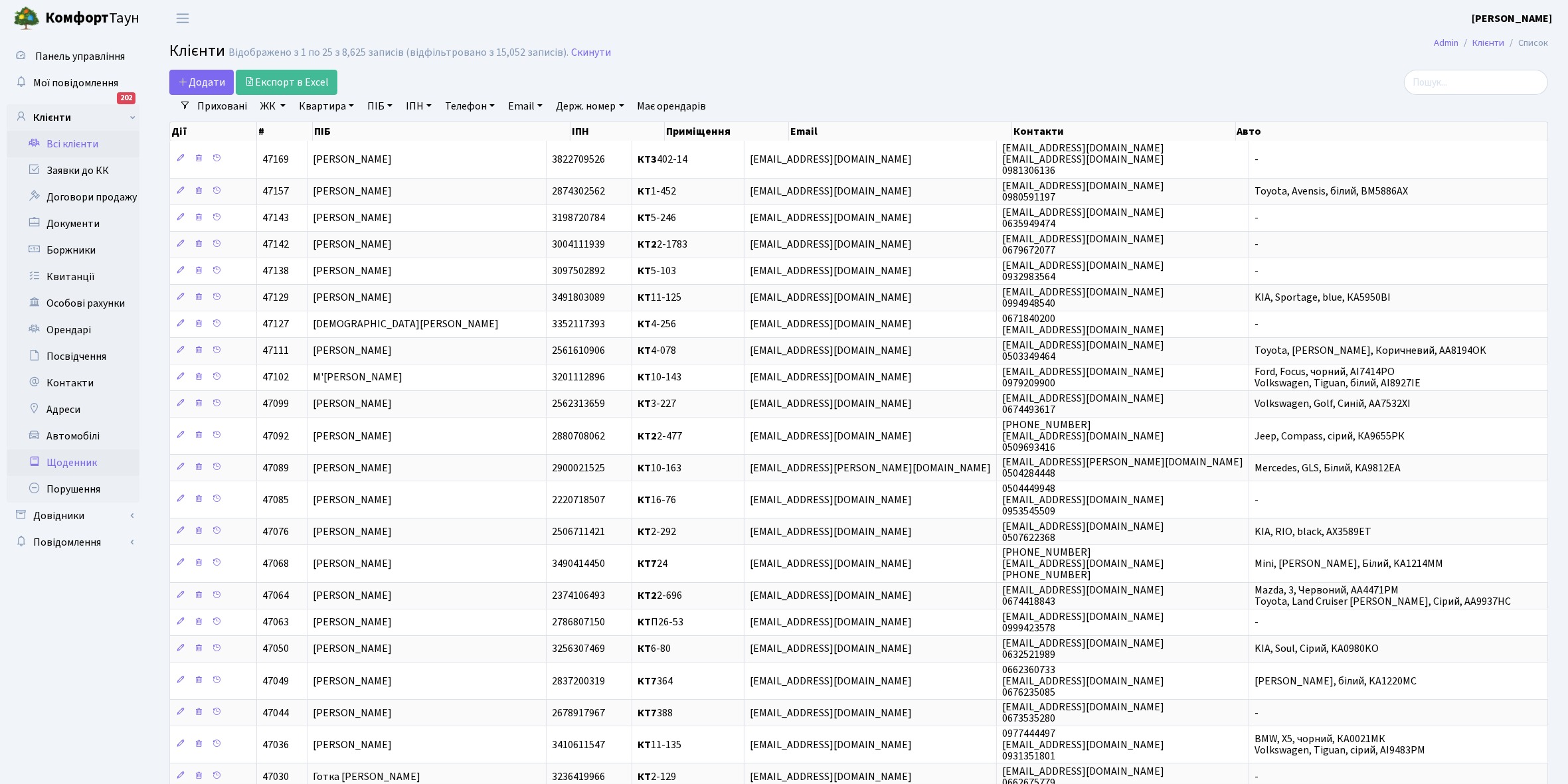
click at [63, 462] on link "Щоденник" at bounding box center [73, 463] width 133 height 26
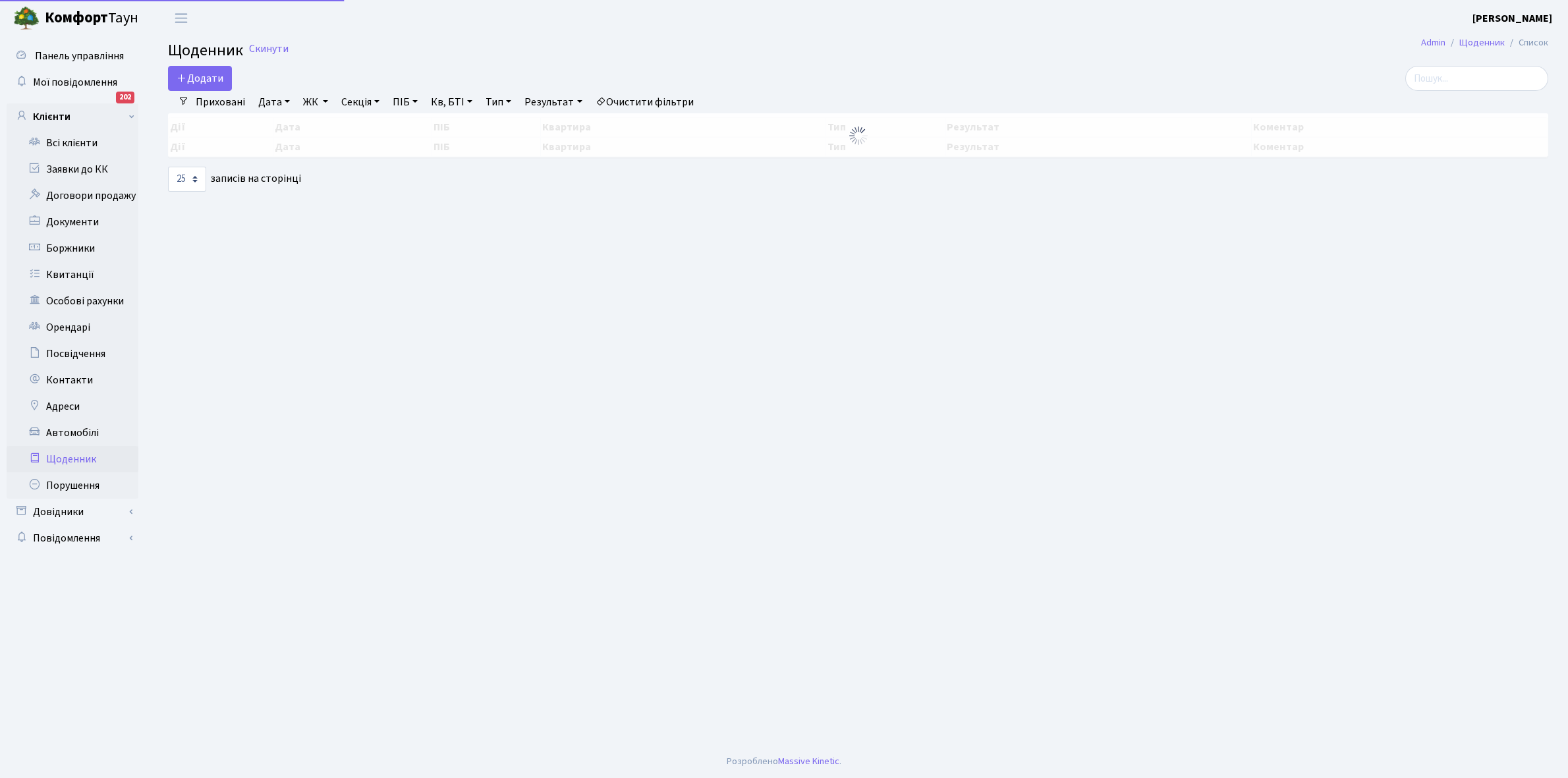
select select "25"
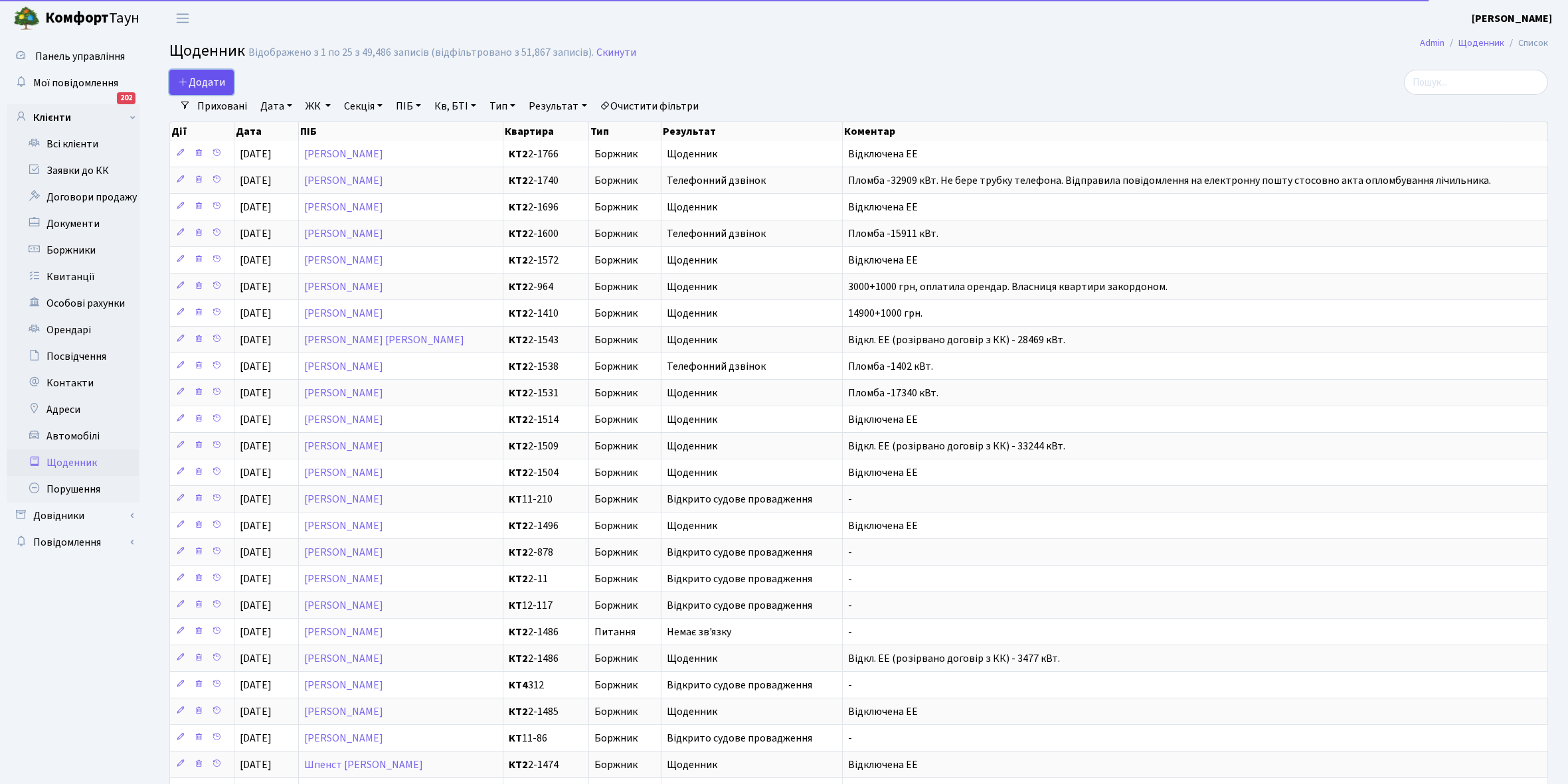
click at [201, 81] on span "Додати" at bounding box center [201, 82] width 47 height 15
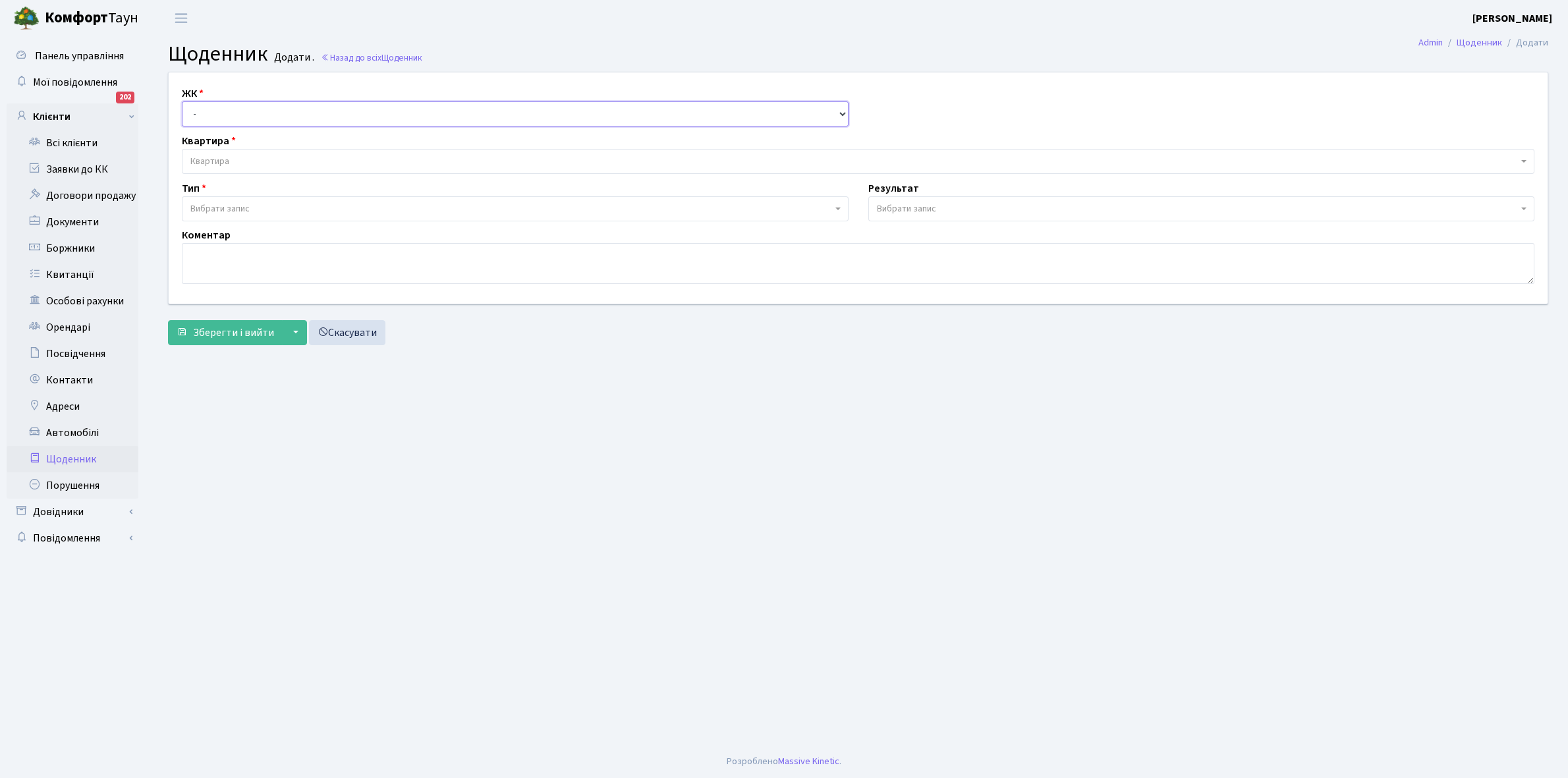
click at [221, 109] on select "- КТ, вул. Регенераторна, 4 КТ2, просп. Соборності, 17 КТ3, вул. Березнева, 16 …" at bounding box center [515, 114] width 667 height 25
select select "271"
click at [182, 101] on select "- КТ, вул. Регенераторна, 4 КТ2, просп. Соборності, 17 КТ3, вул. Березнева, 16 …" at bounding box center [515, 114] width 667 height 25
select select
click at [242, 160] on span "Квартира" at bounding box center [854, 161] width 1327 height 13
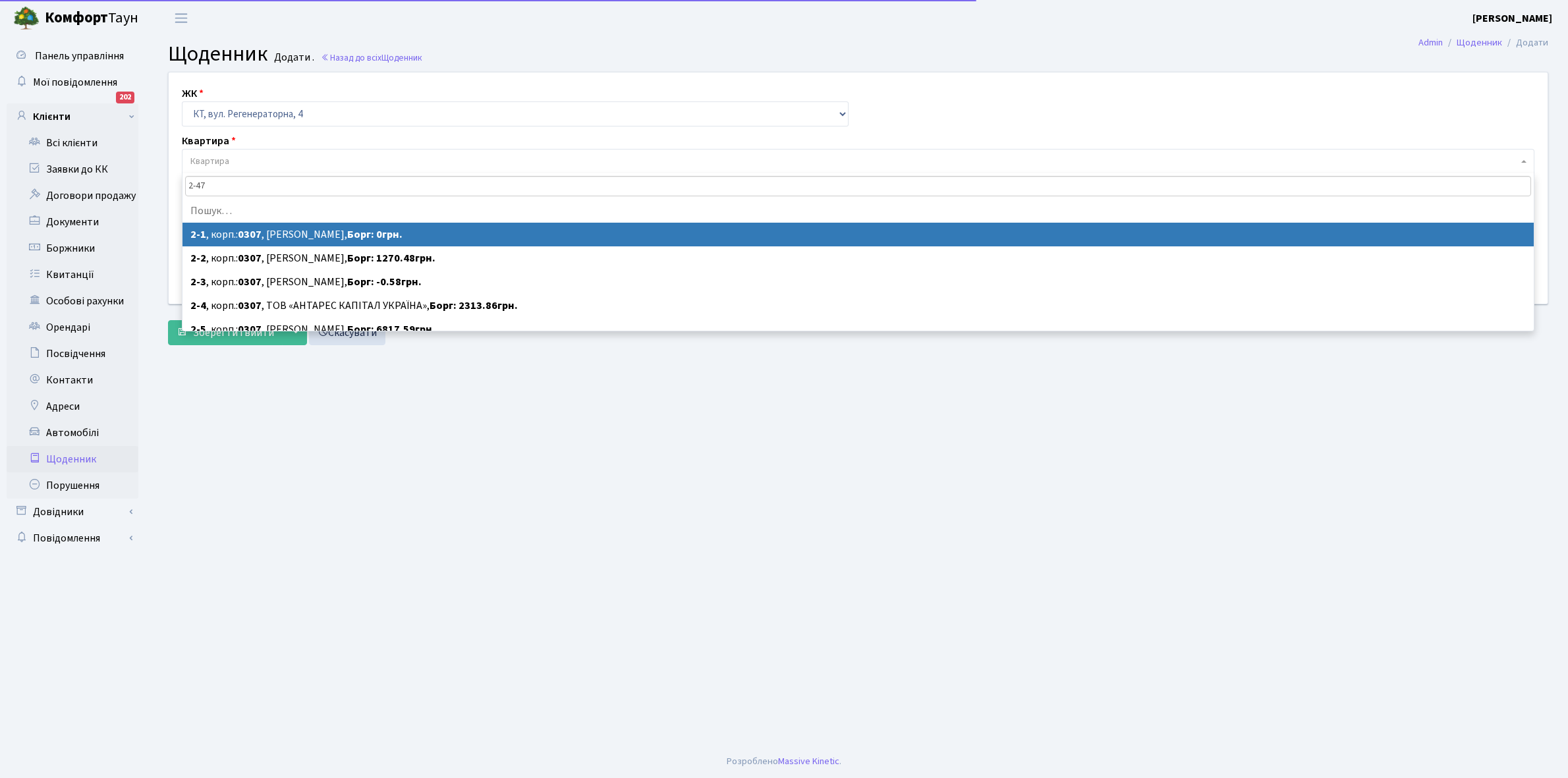
type input "2-477"
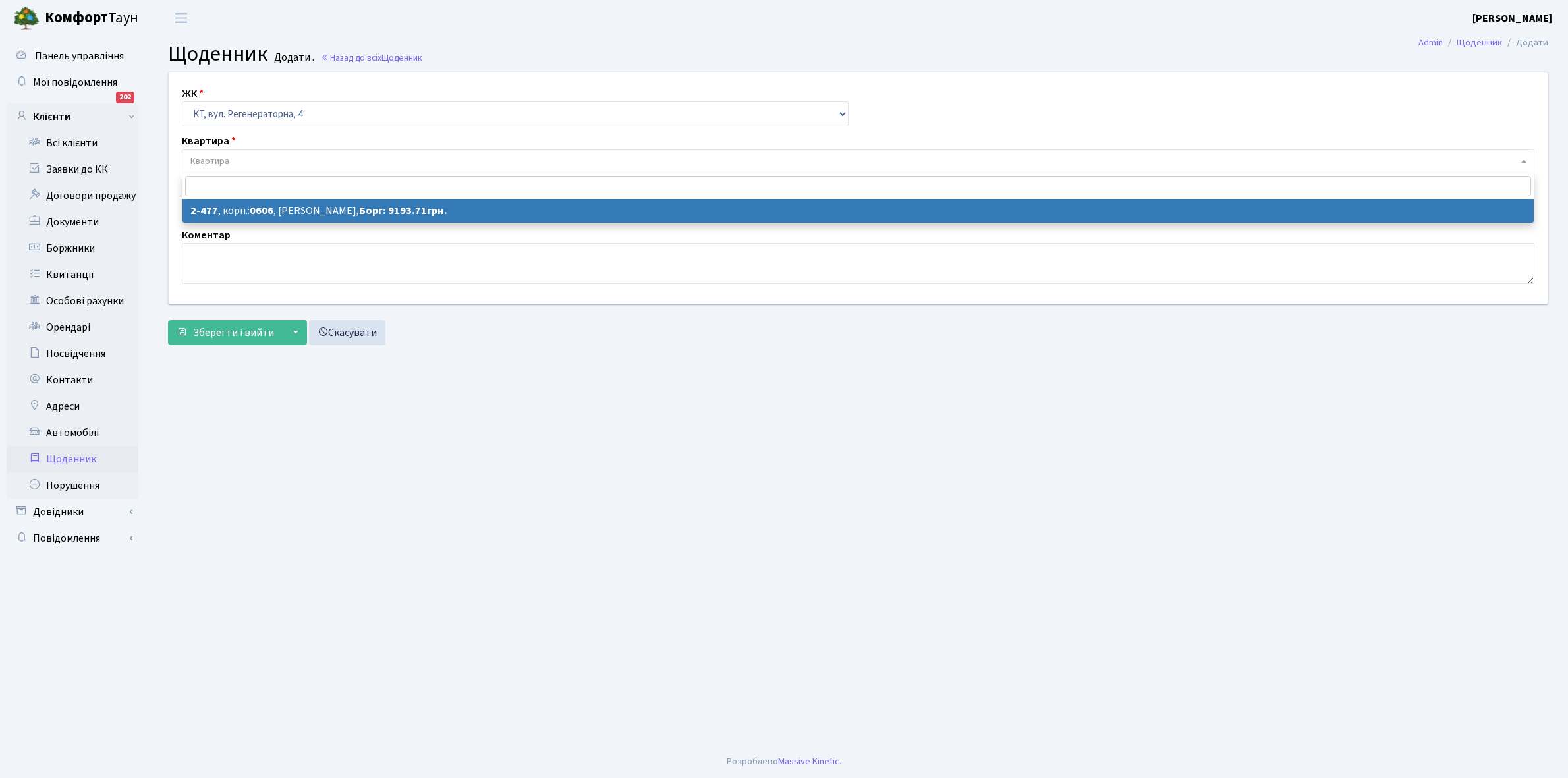
click at [68, 452] on link "Щоденник" at bounding box center [72, 459] width 132 height 26
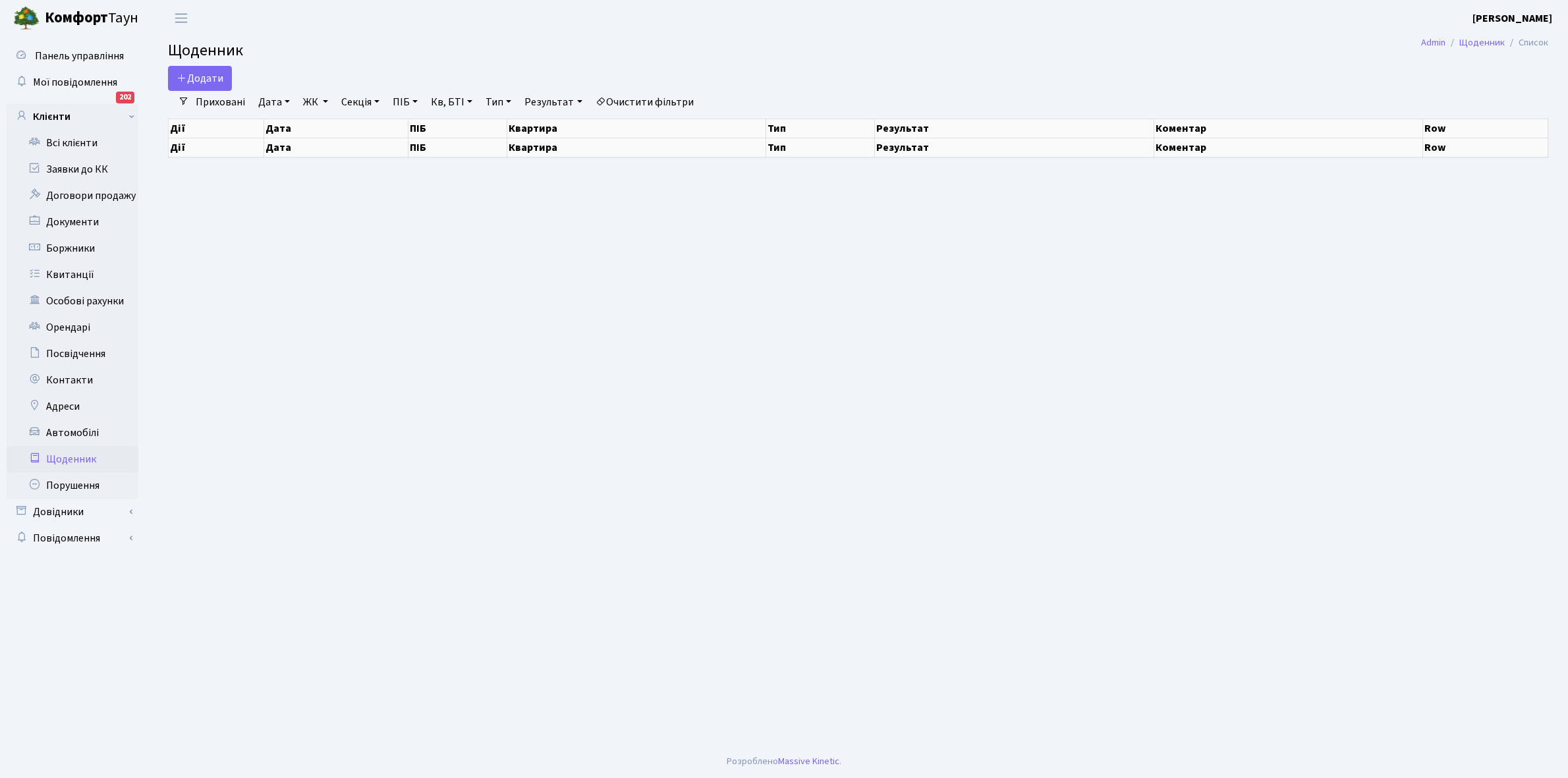
select select "25"
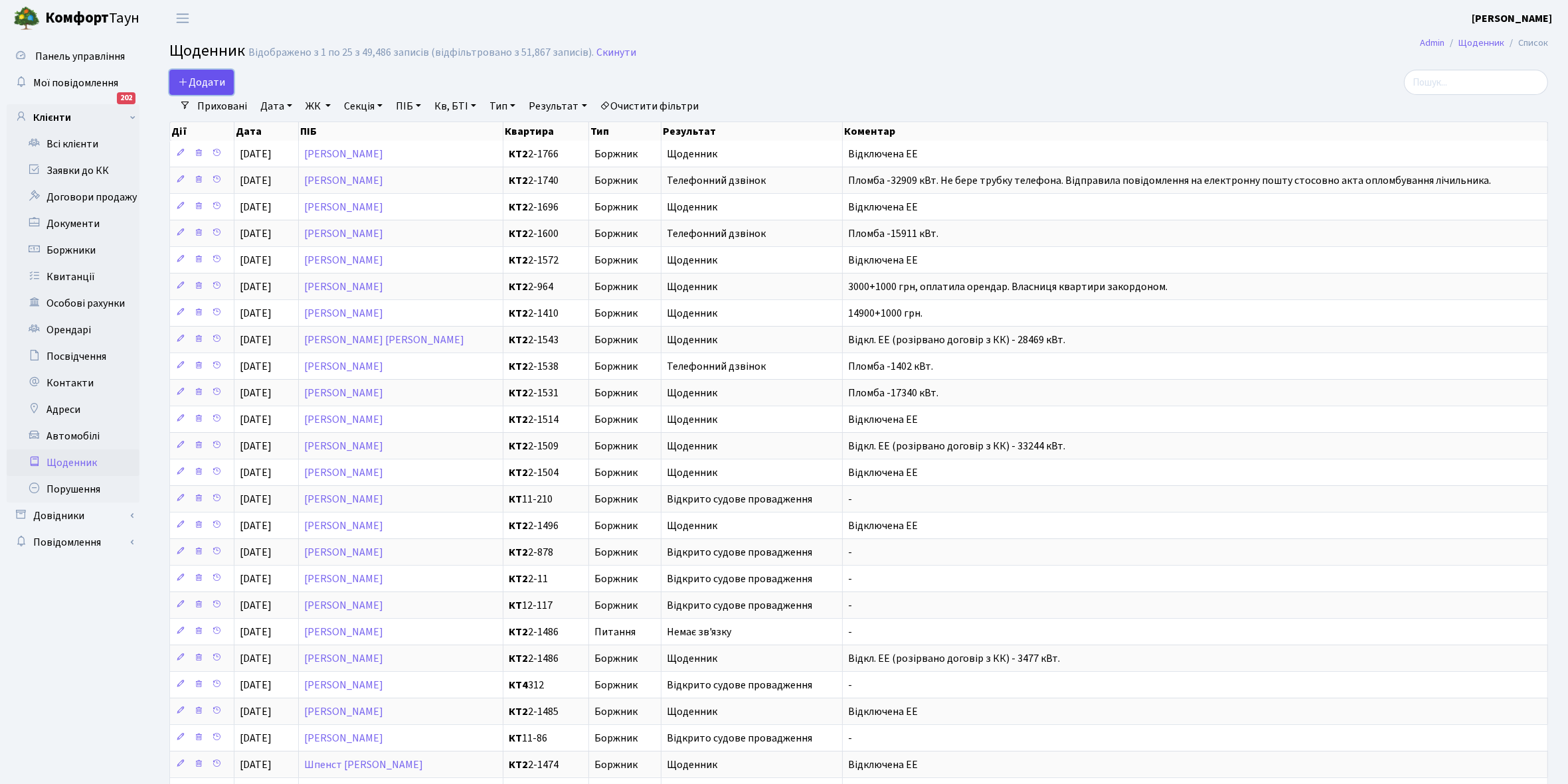
click at [206, 80] on span "Додати" at bounding box center [201, 82] width 47 height 15
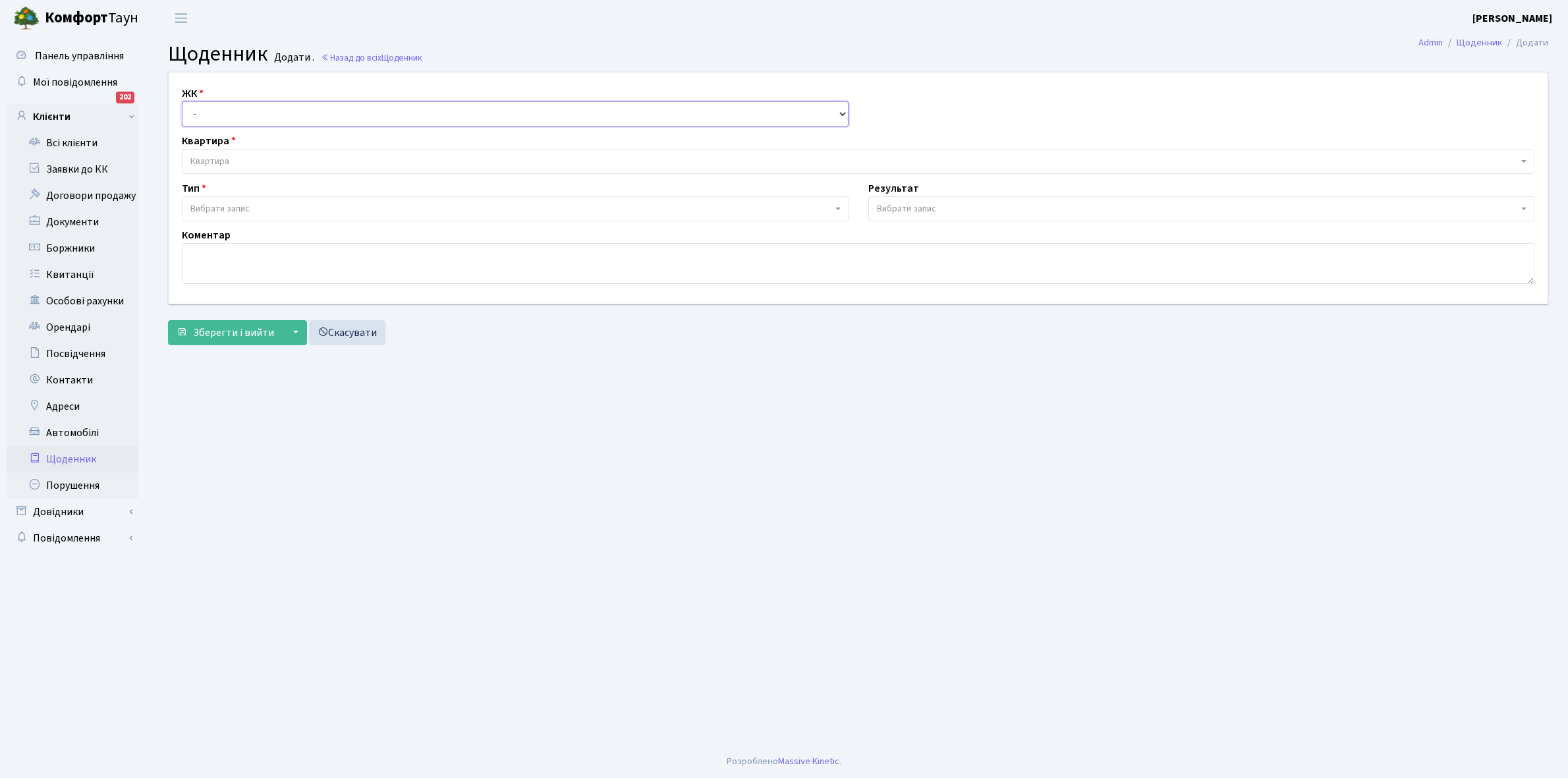
click at [231, 114] on select "- КТ, вул. Регенераторна, 4 КТ2, просп. Соборності, 17 КТ3, вул. Березнева, 16 …" at bounding box center [515, 114] width 667 height 25
select select "271"
click at [182, 101] on select "- КТ, вул. Регенераторна, 4 КТ2, просп. Соборності, 17 КТ3, вул. Березнева, 16 …" at bounding box center [515, 114] width 667 height 25
select select
click at [231, 155] on span "Квартира" at bounding box center [854, 161] width 1327 height 13
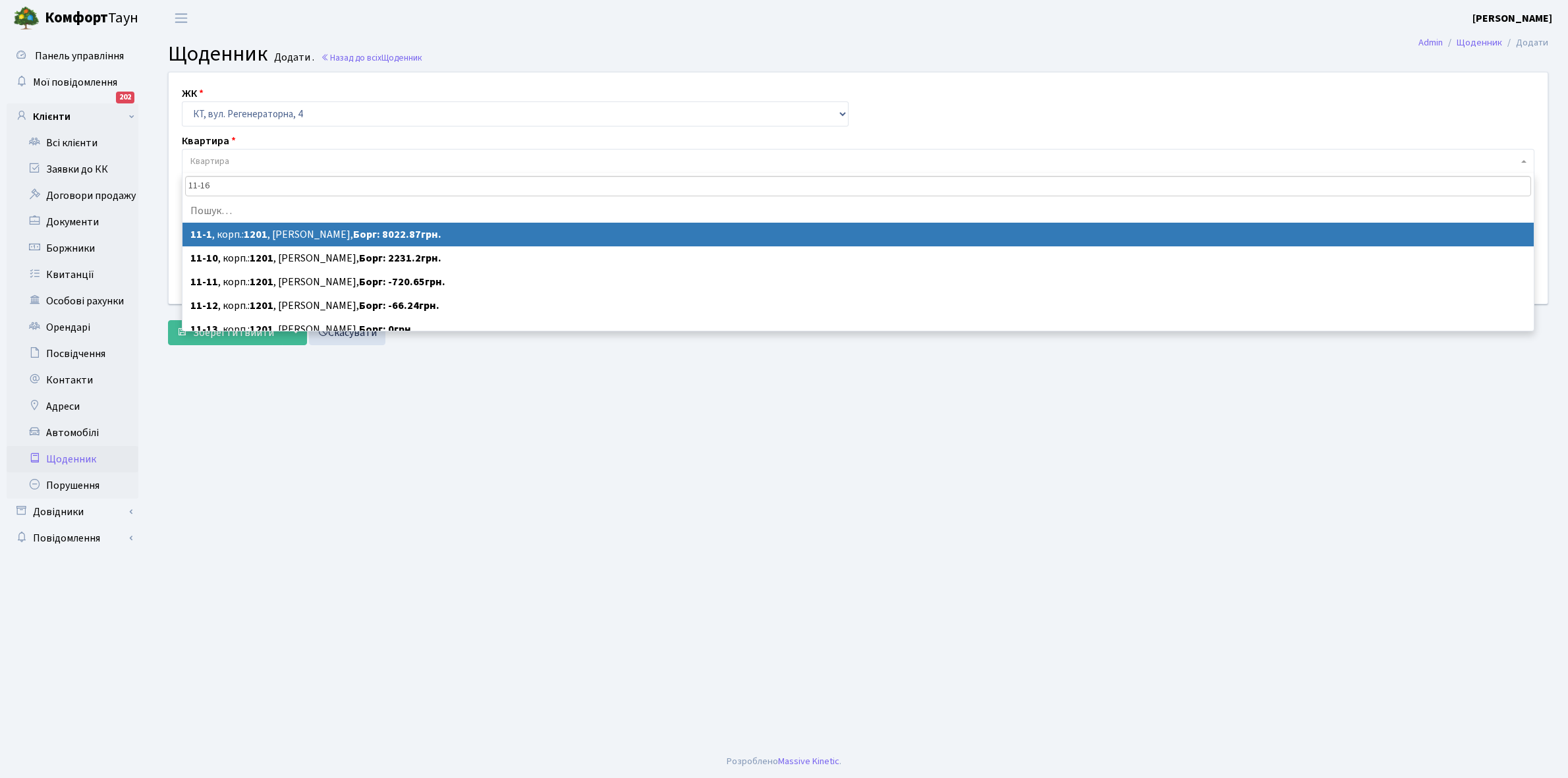
type input "11-162"
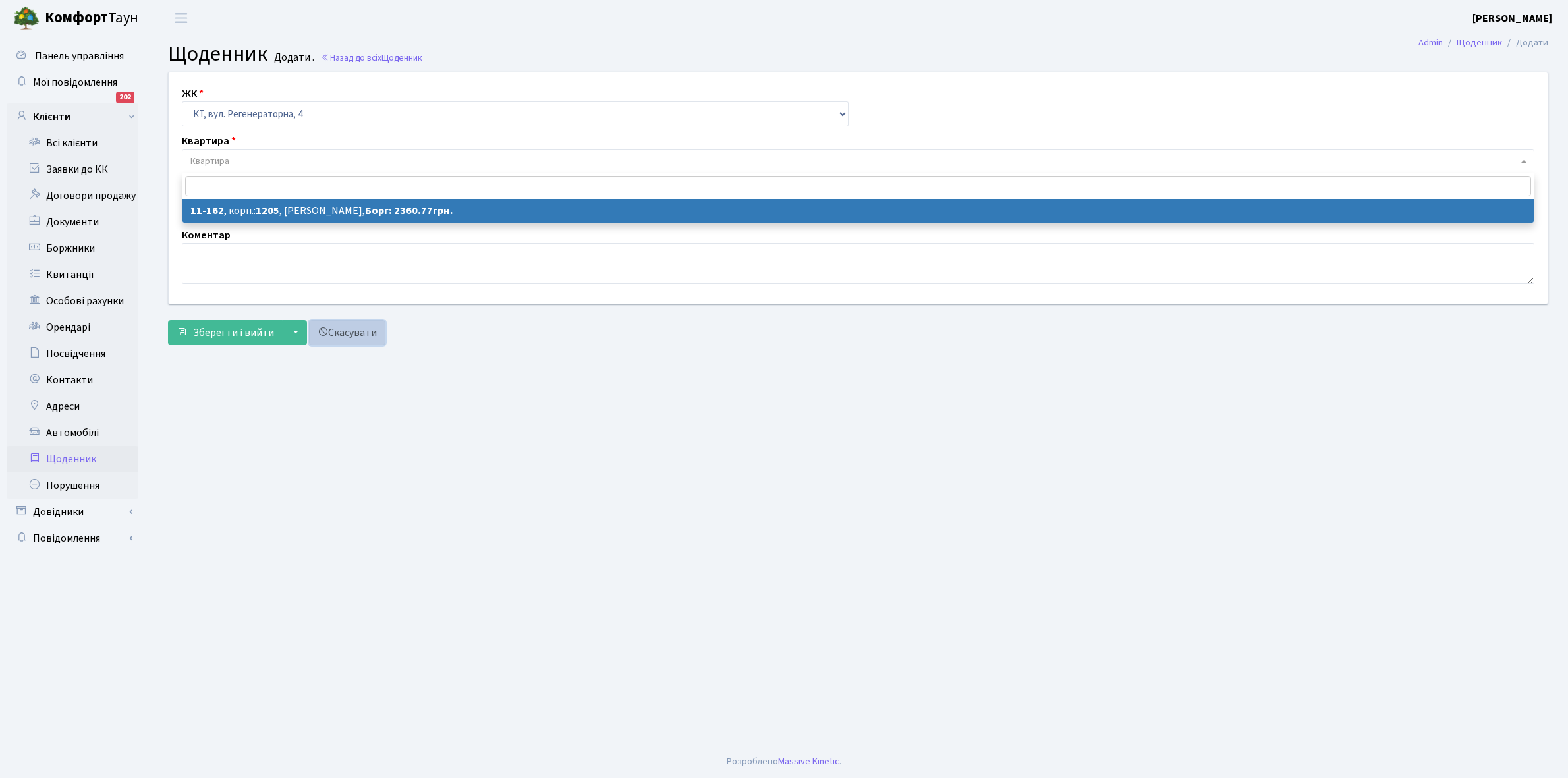
click at [373, 336] on link "Скасувати" at bounding box center [347, 332] width 77 height 25
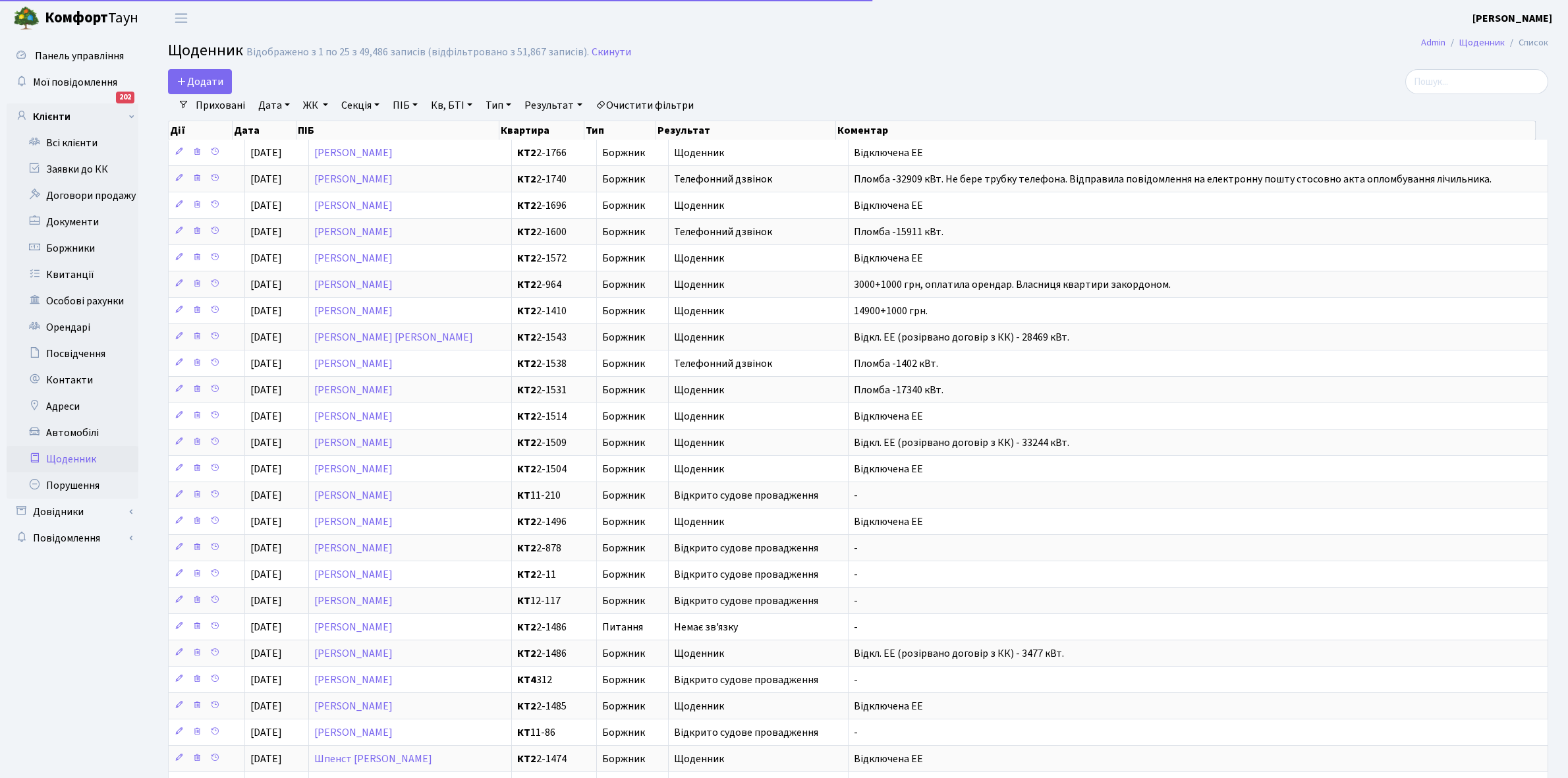
select select "25"
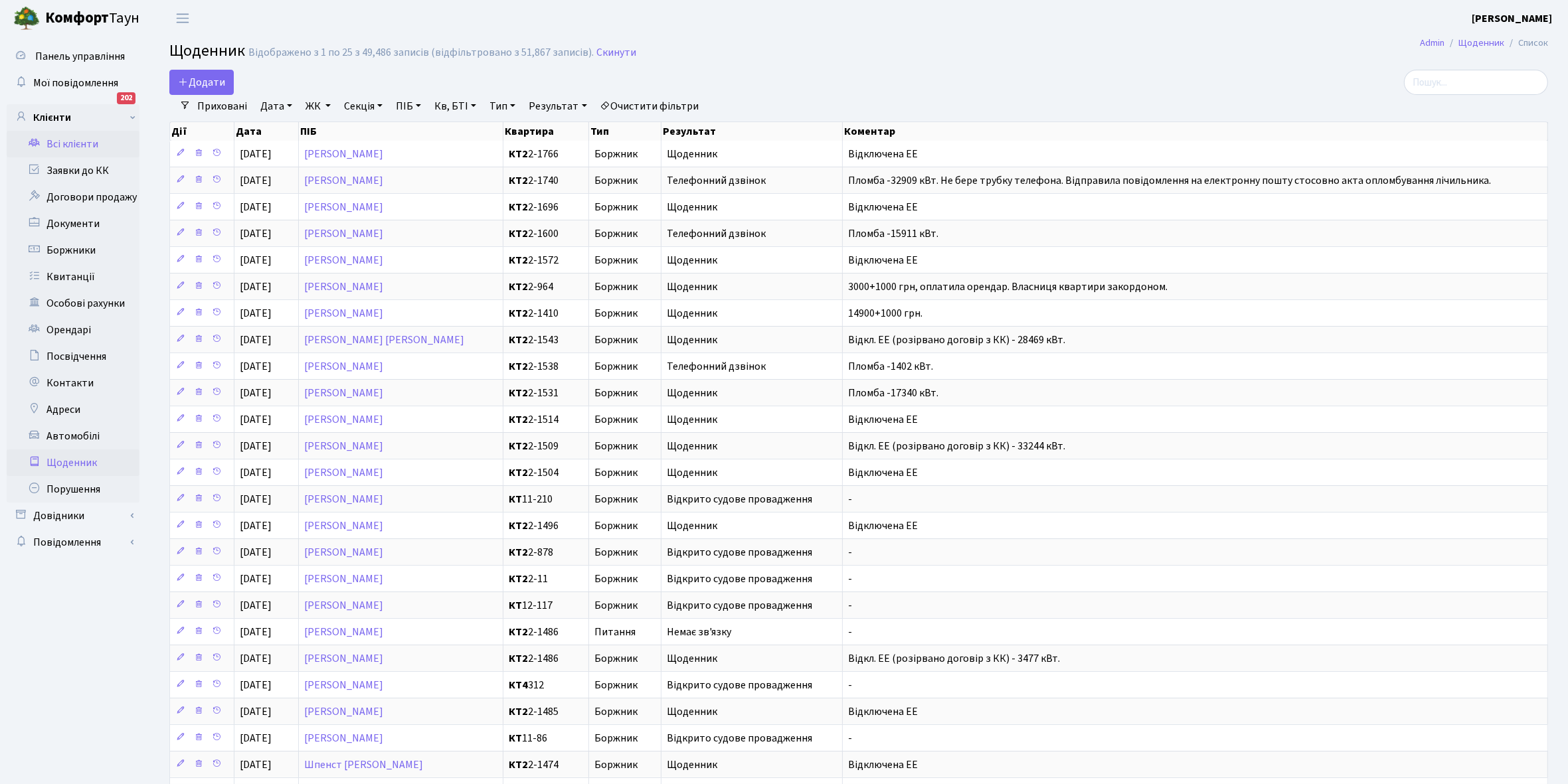
click at [72, 140] on link "Всі клієнти" at bounding box center [73, 144] width 133 height 26
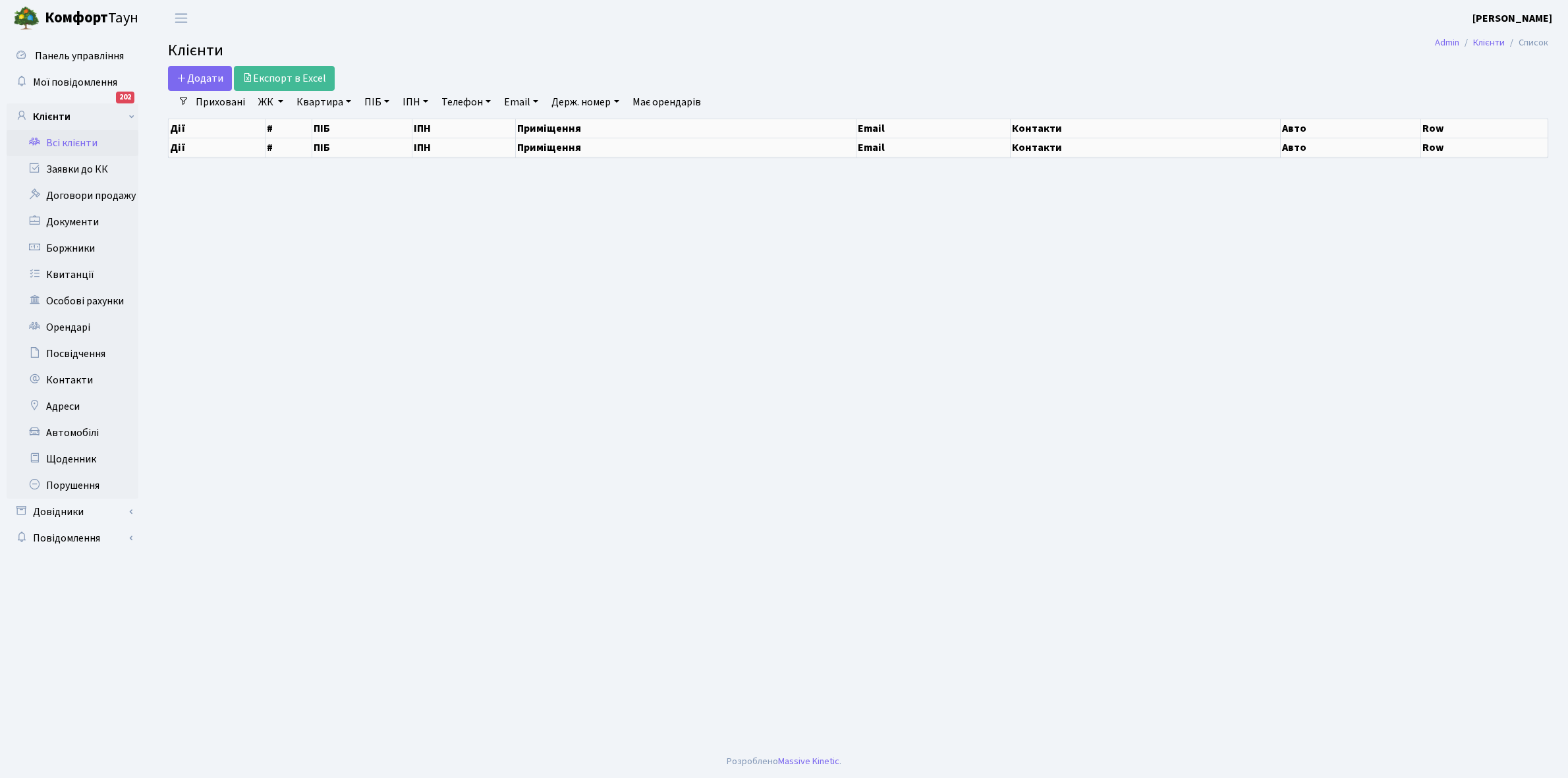
select select "25"
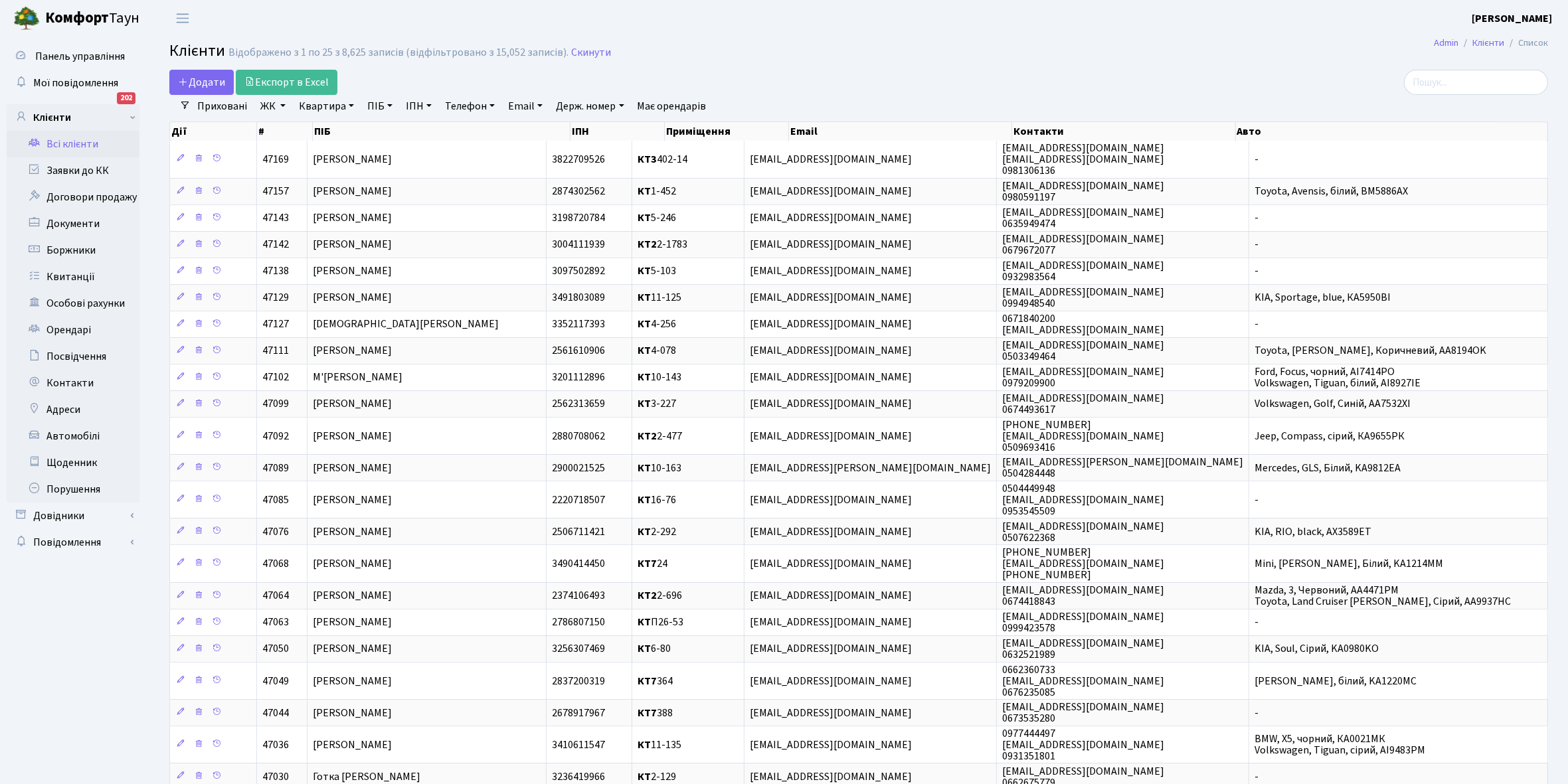
click at [348, 107] on link "Квартира" at bounding box center [326, 106] width 65 height 23
click at [72, 143] on link "Всі клієнти" at bounding box center [73, 144] width 133 height 26
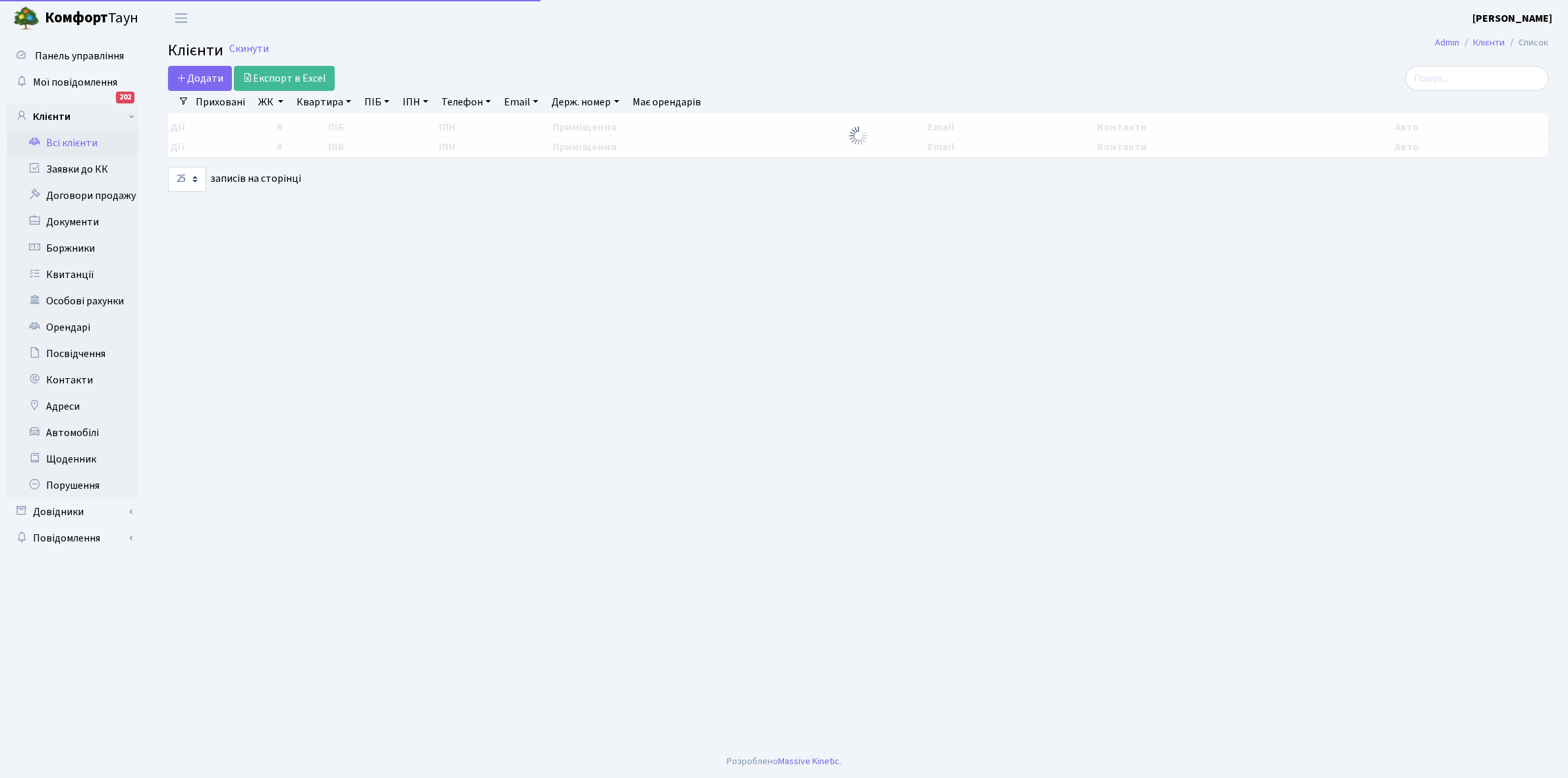
select select "25"
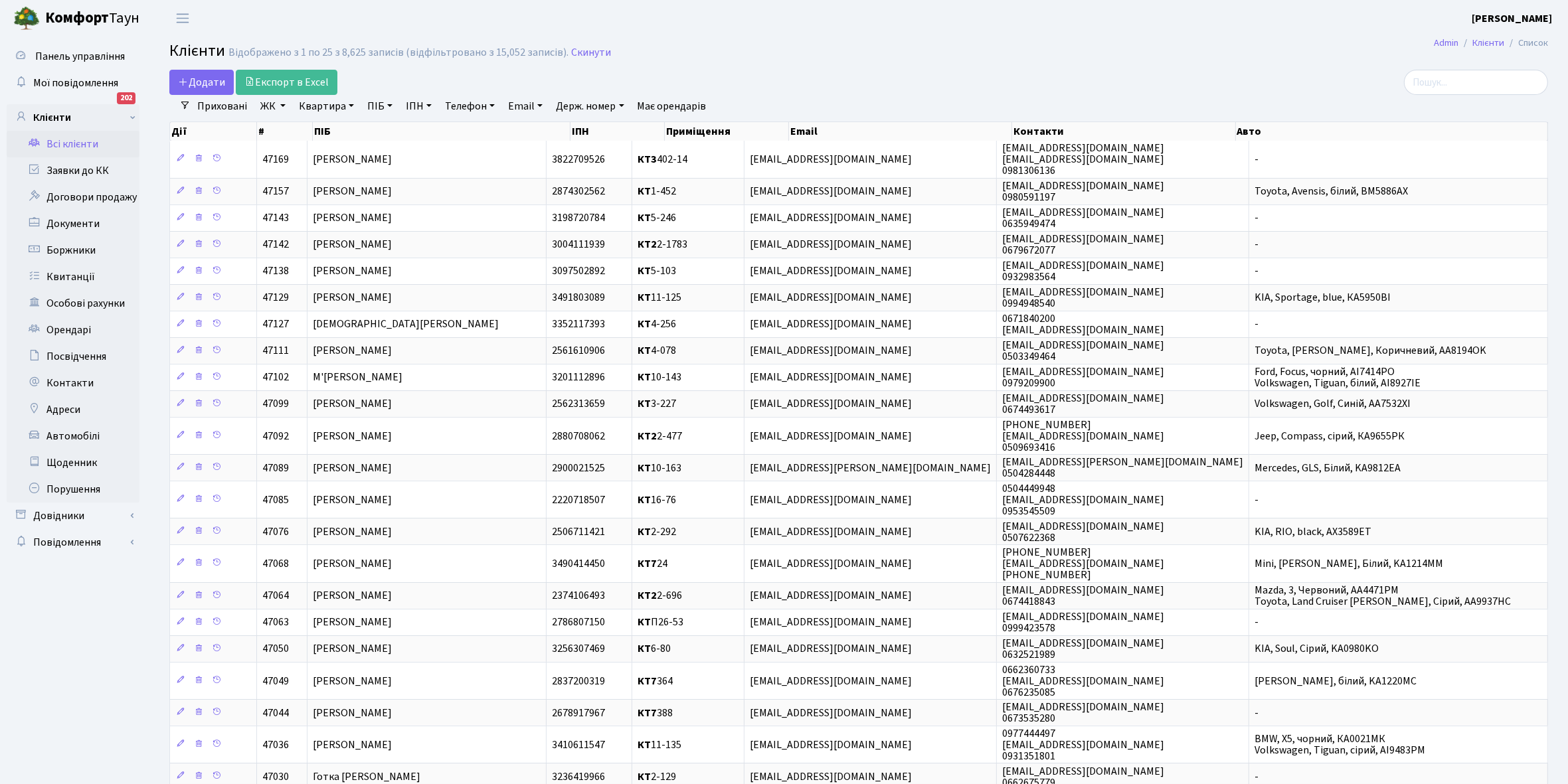
click at [284, 103] on link "ЖК" at bounding box center [273, 106] width 36 height 23
click at [285, 187] on label "КТ4, вул. [PERSON_NAME], 6" at bounding box center [349, 194] width 128 height 15
click at [285, 187] on input "КТ4, вул. [PERSON_NAME], 6" at bounding box center [289, 191] width 9 height 9
checkbox input "true"
click at [303, 287] on button "Застосувати" at bounding box center [314, 297] width 110 height 21
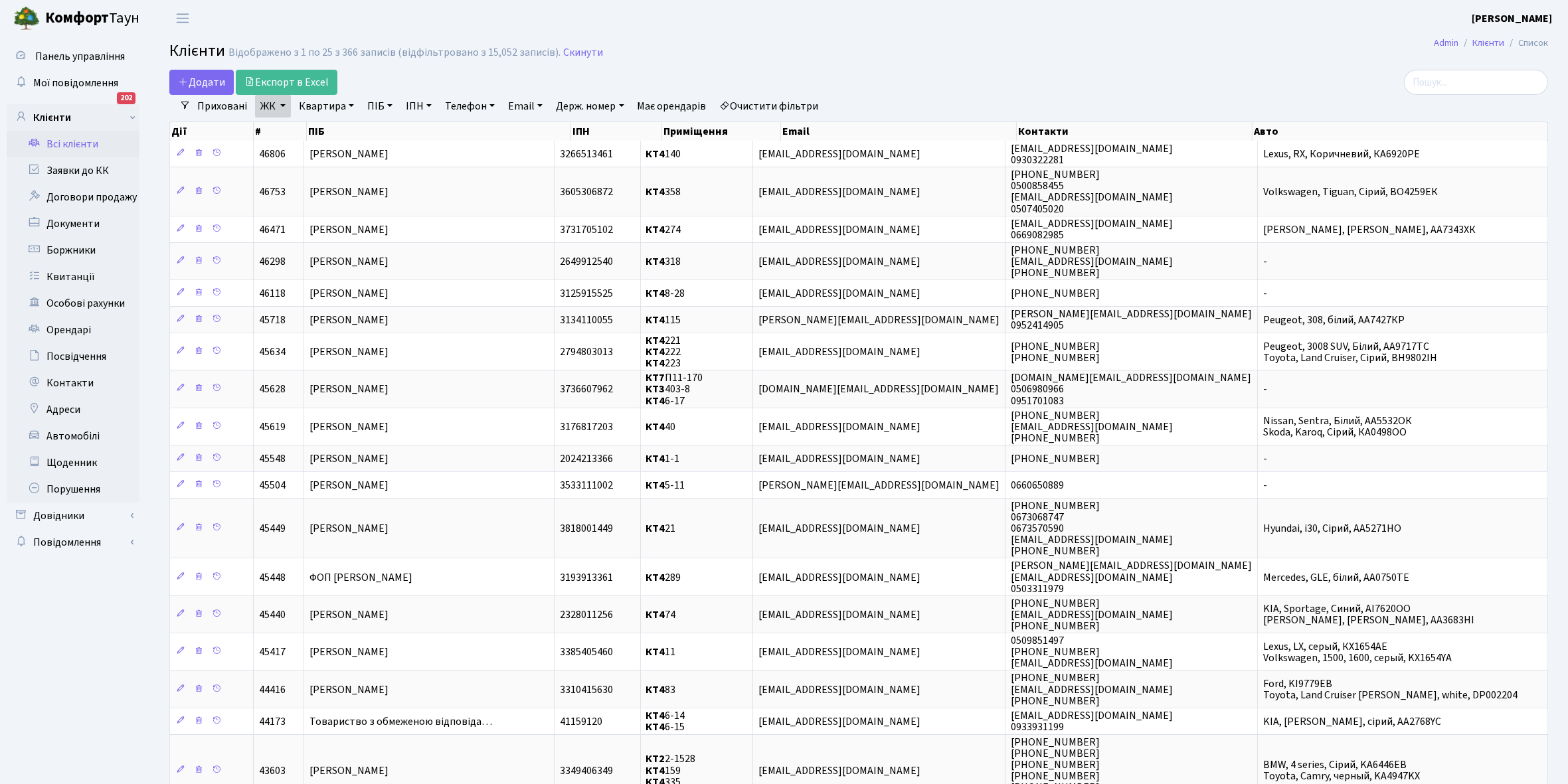
click at [346, 105] on link "Квартира" at bounding box center [326, 106] width 65 height 23
click at [341, 130] on input "text" at bounding box center [333, 132] width 78 height 25
type input "85"
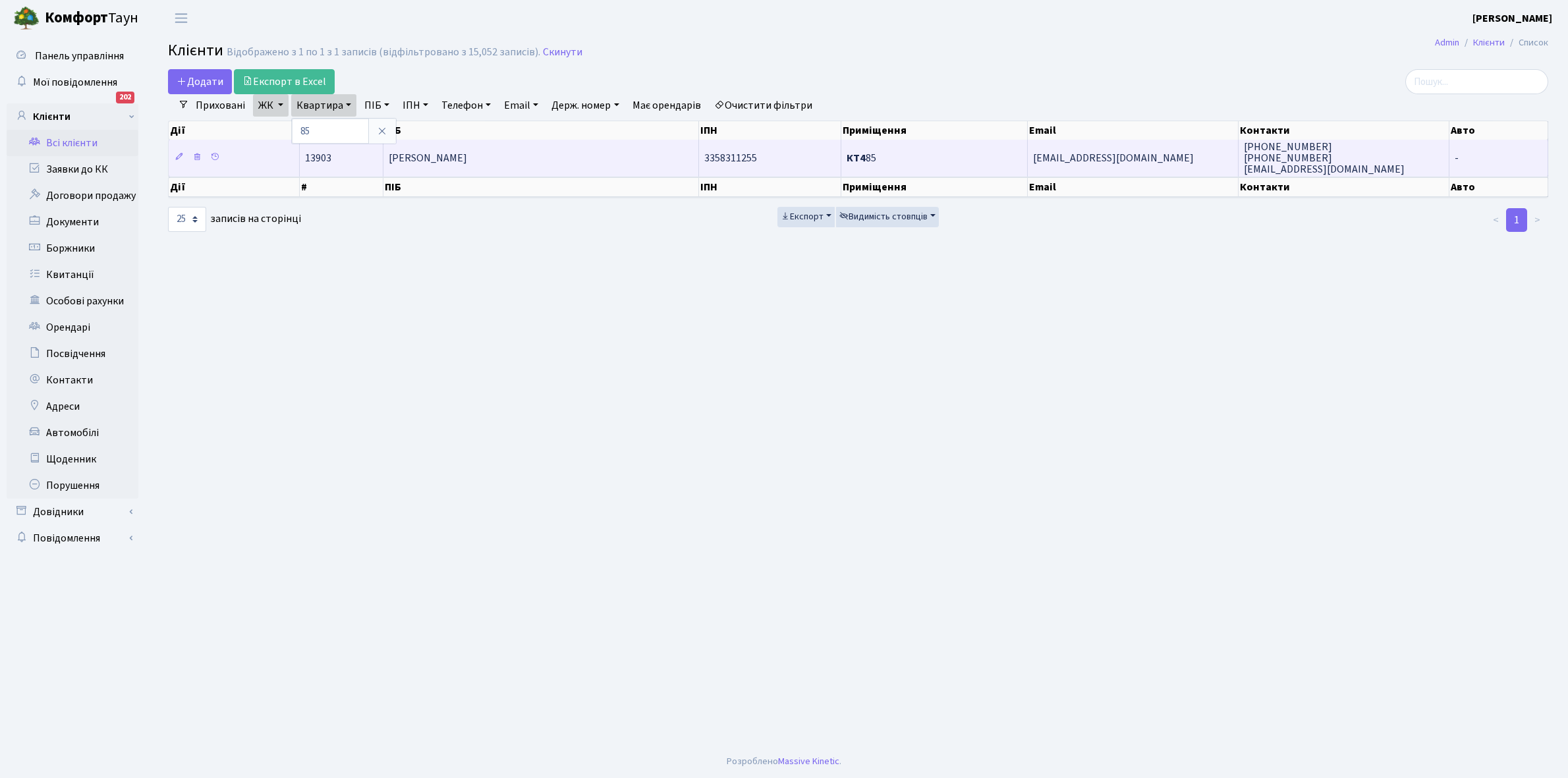
click at [467, 163] on span "Дрюк Олексій Миколайович" at bounding box center [428, 158] width 79 height 15
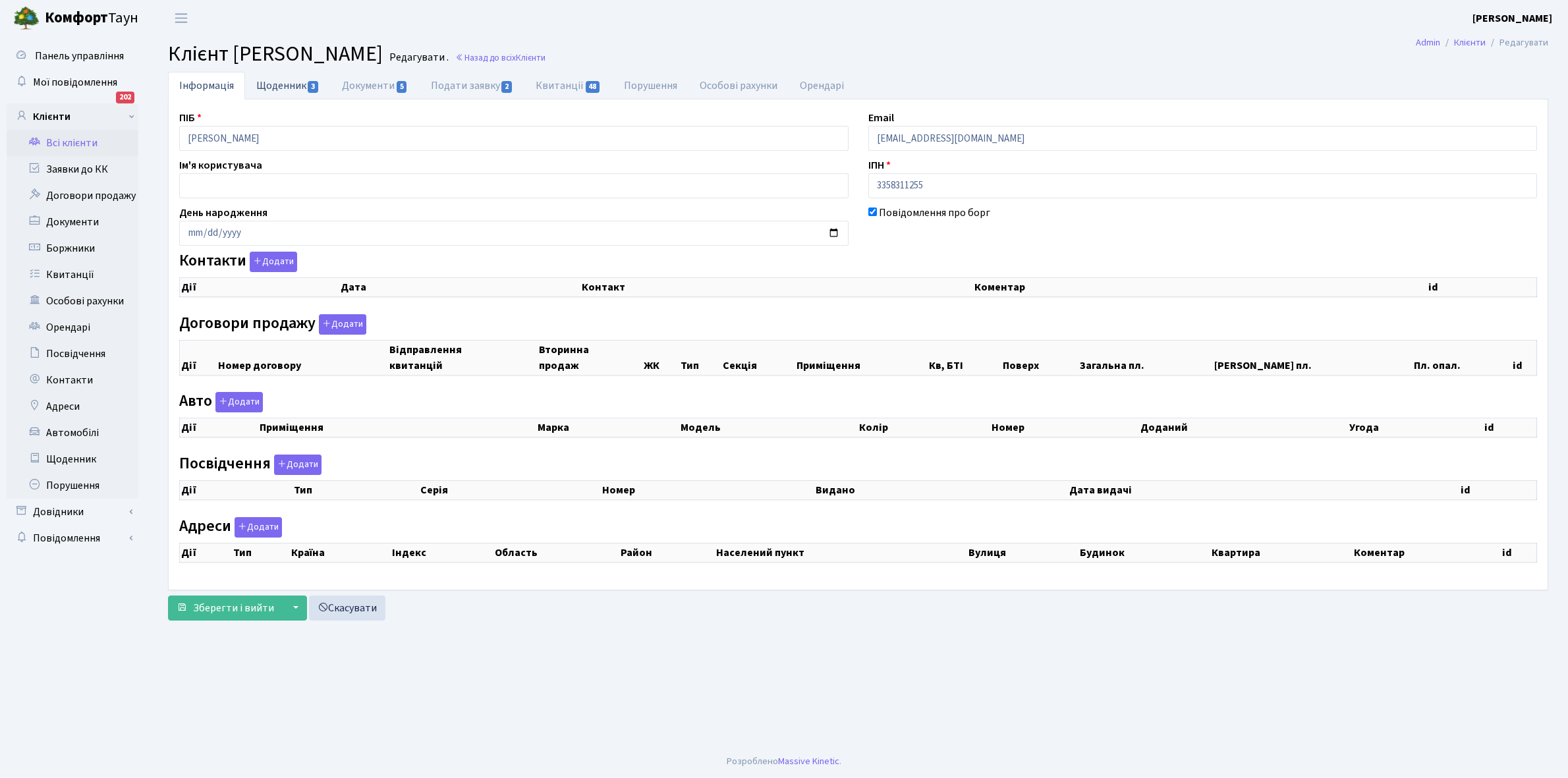
click at [271, 84] on link "Щоденник 3" at bounding box center [287, 85] width 85 height 27
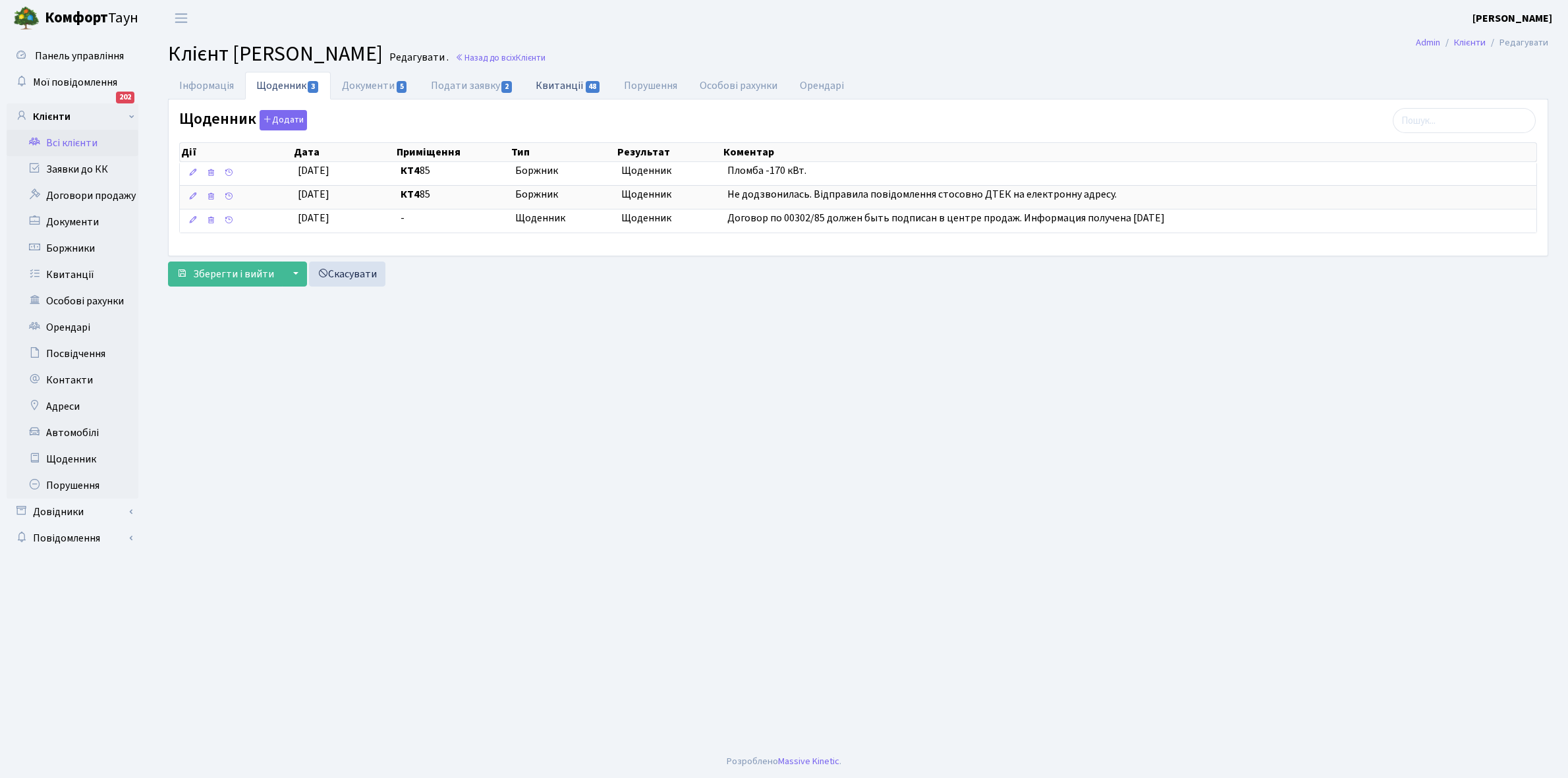
click at [565, 85] on link "Квитанції 48" at bounding box center [568, 85] width 87 height 27
select select "25"
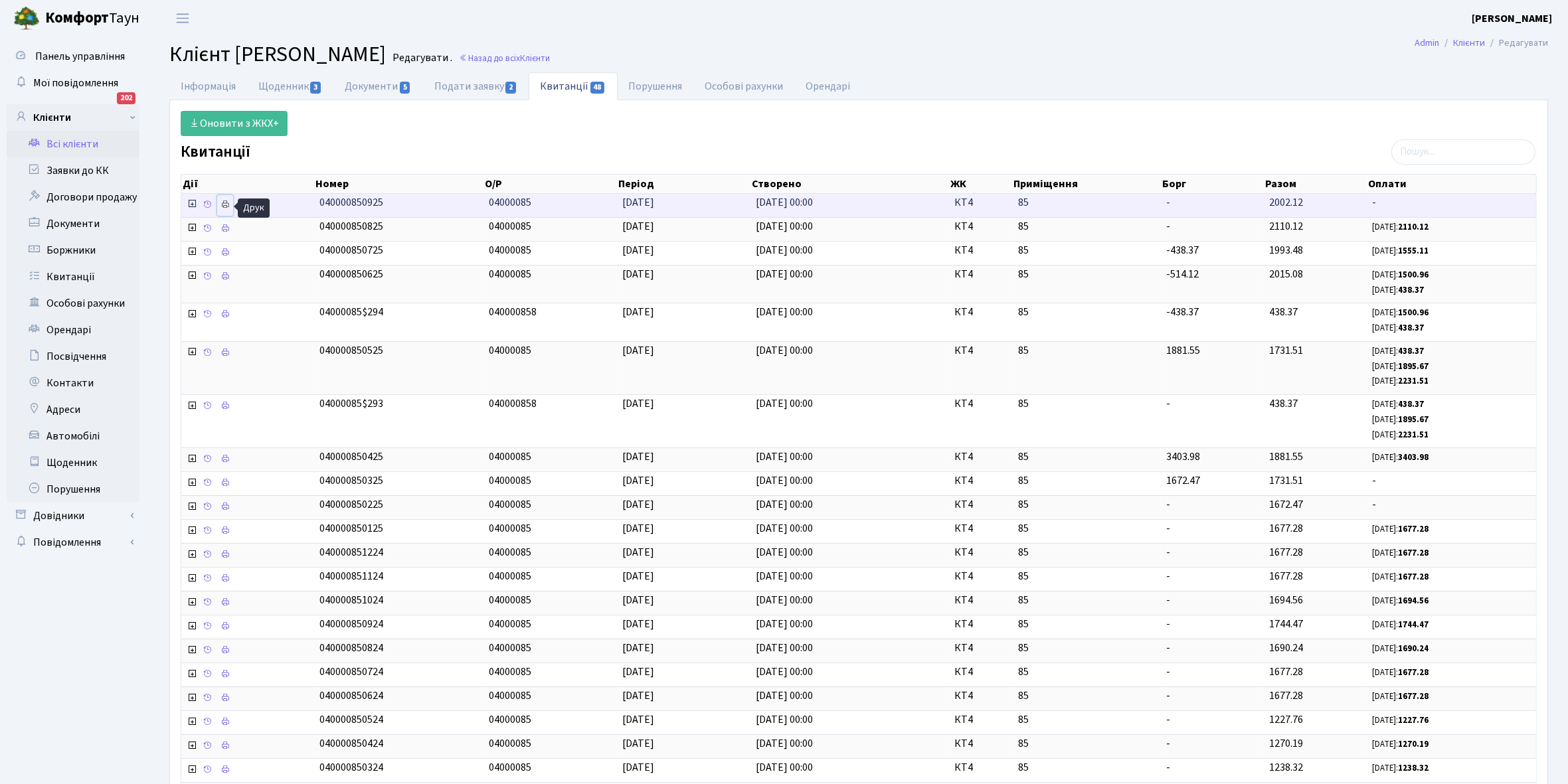
click at [226, 204] on icon at bounding box center [225, 204] width 10 height 10
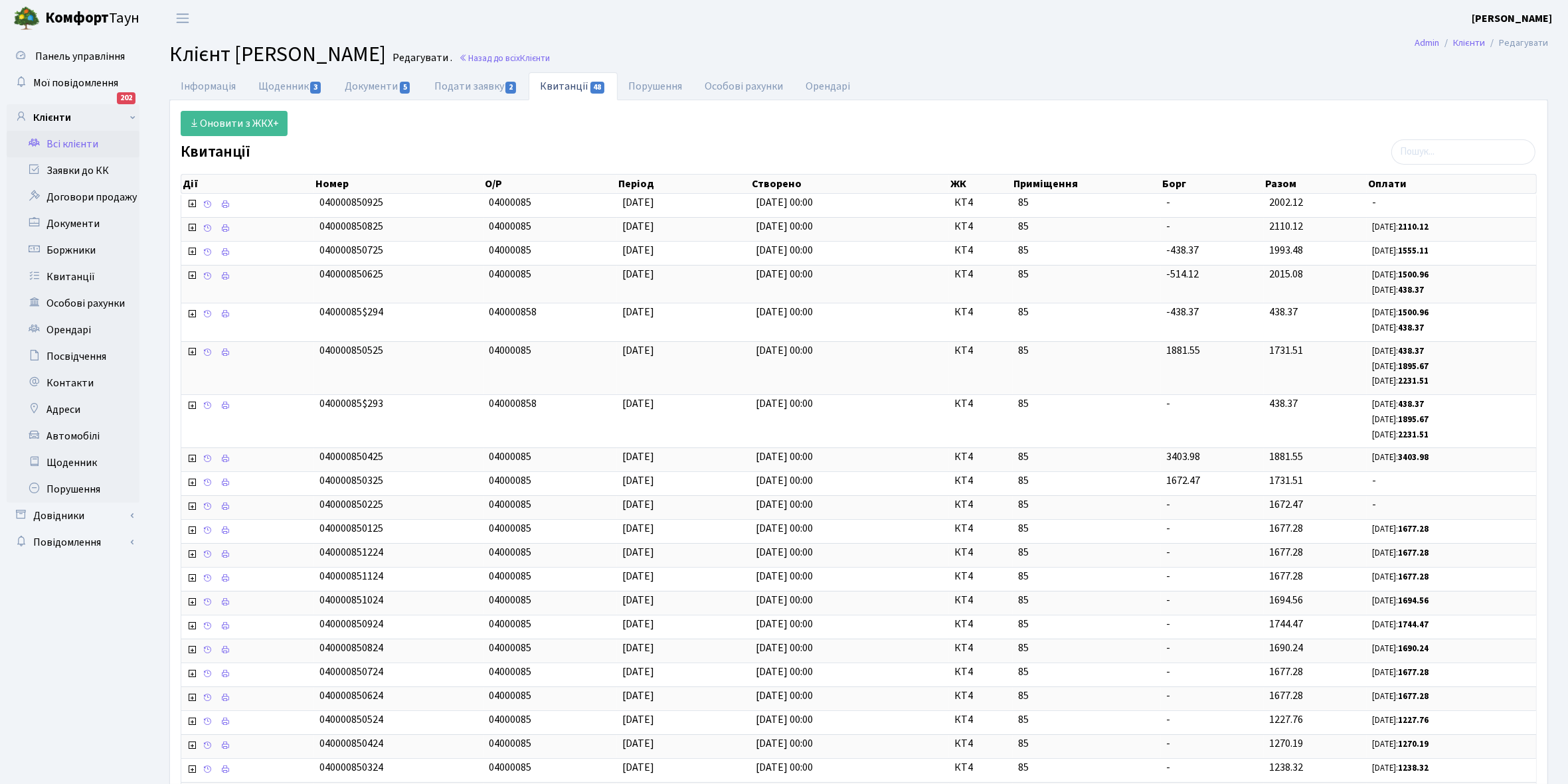
click at [79, 140] on link "Всі клієнти" at bounding box center [73, 144] width 133 height 26
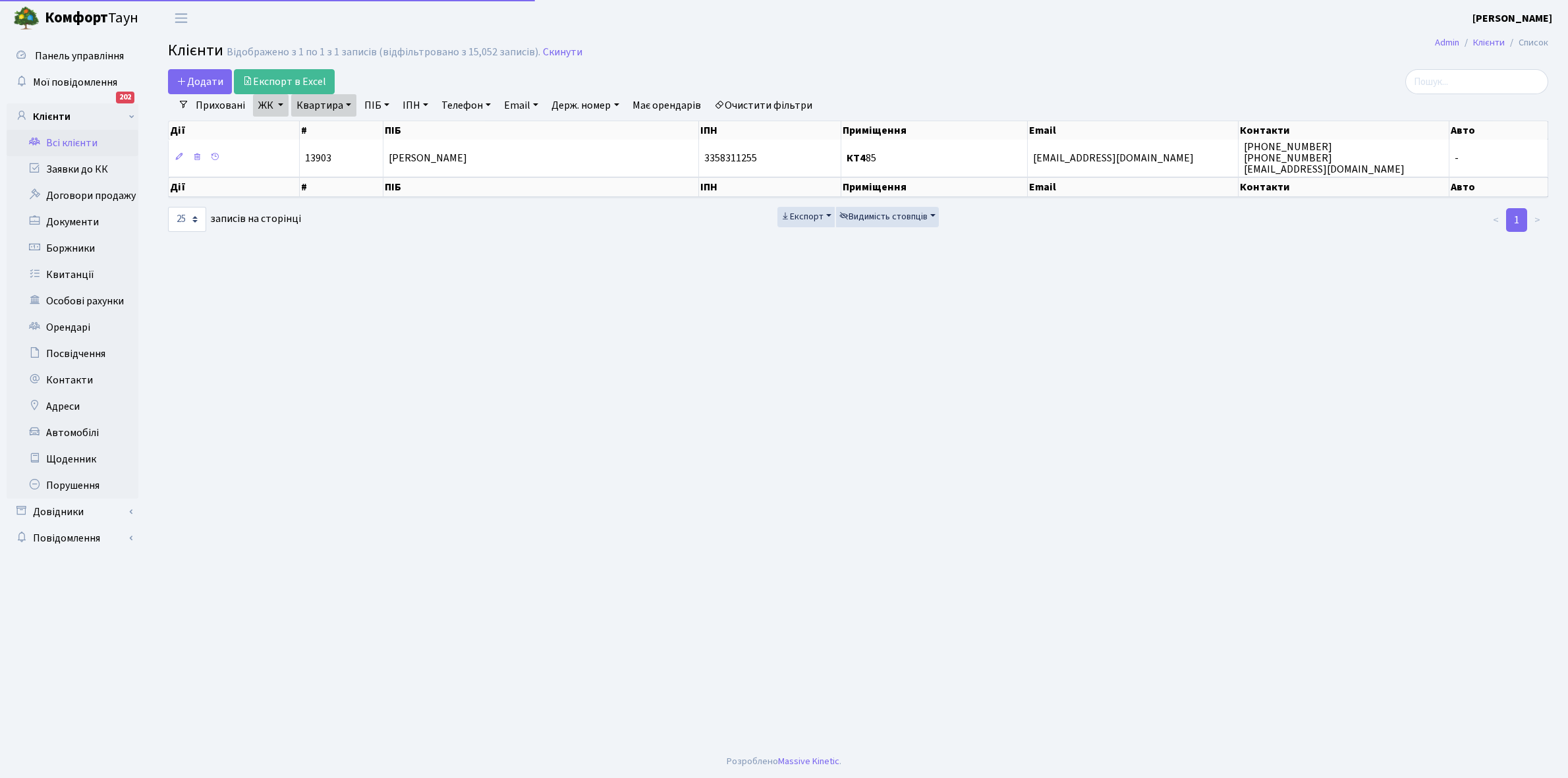
select select "25"
click at [345, 103] on link "Квартира" at bounding box center [323, 105] width 65 height 23
click at [346, 127] on input "85" at bounding box center [330, 131] width 77 height 25
type input "8"
type input "262"
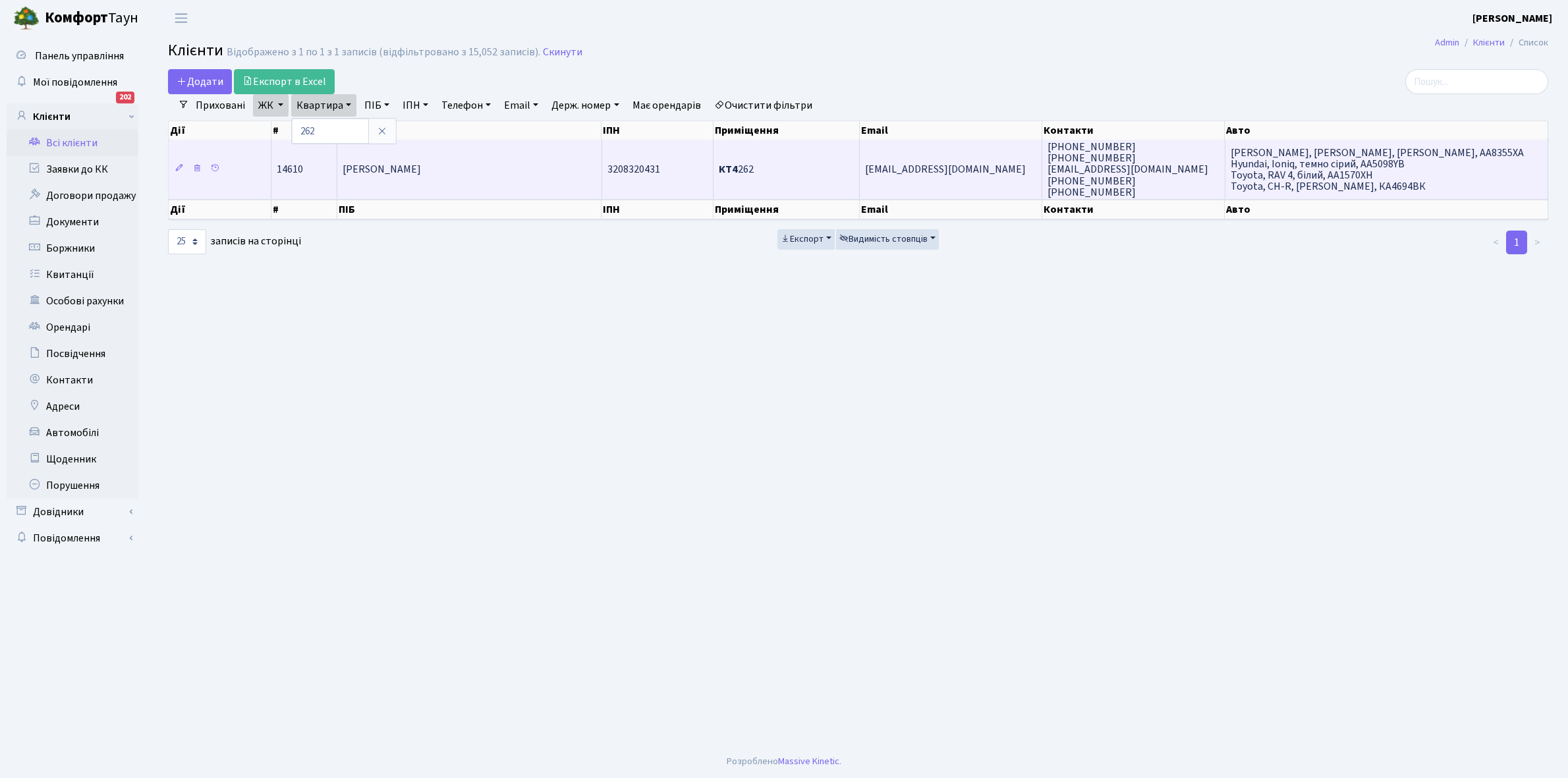
click at [421, 172] on span "[PERSON_NAME]" at bounding box center [382, 170] width 79 height 15
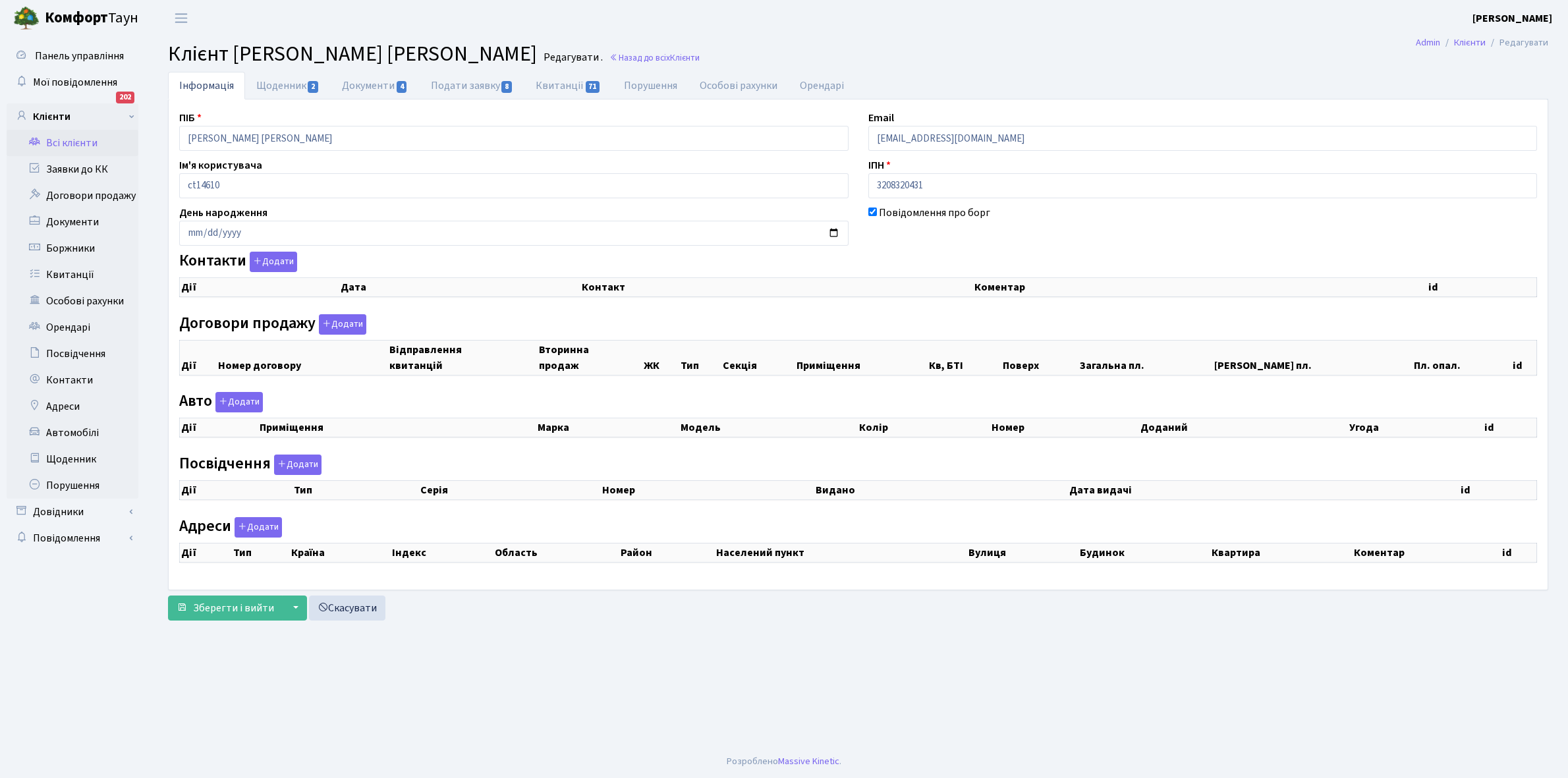
checkbox input "true"
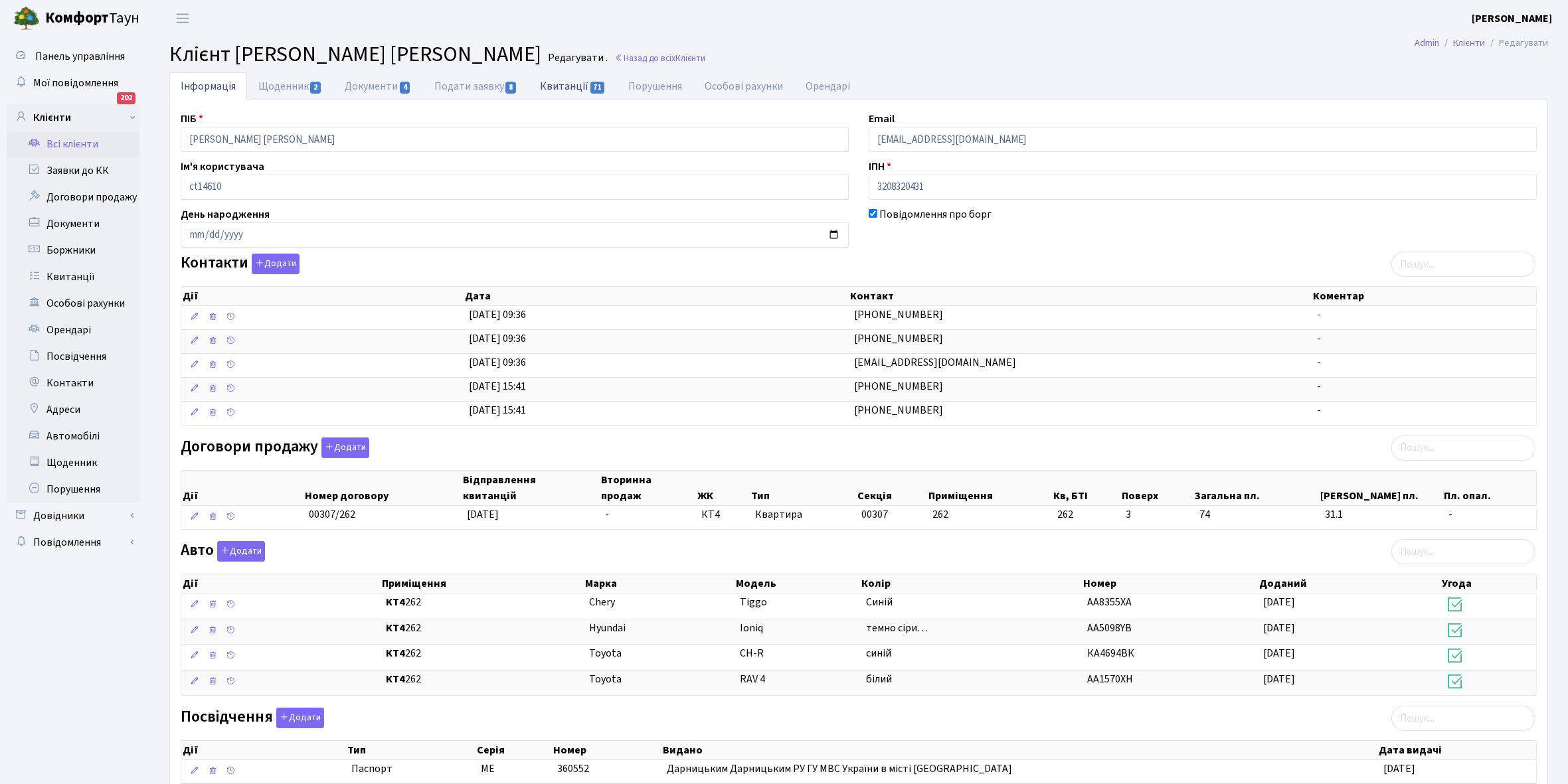
click at [567, 86] on link "Квитанції 71" at bounding box center [572, 85] width 88 height 27
select select "25"
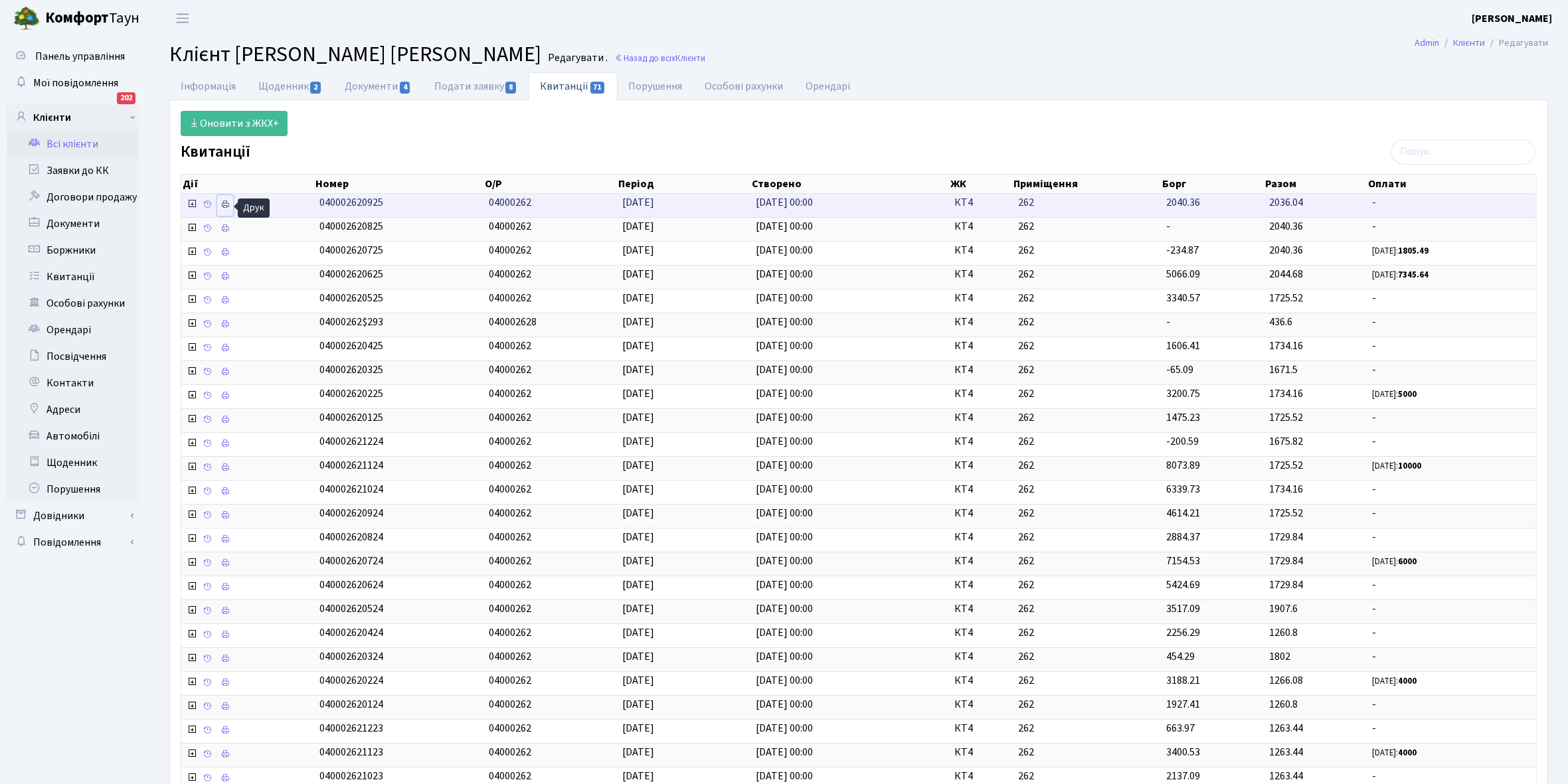
click at [226, 204] on icon at bounding box center [225, 204] width 10 height 10
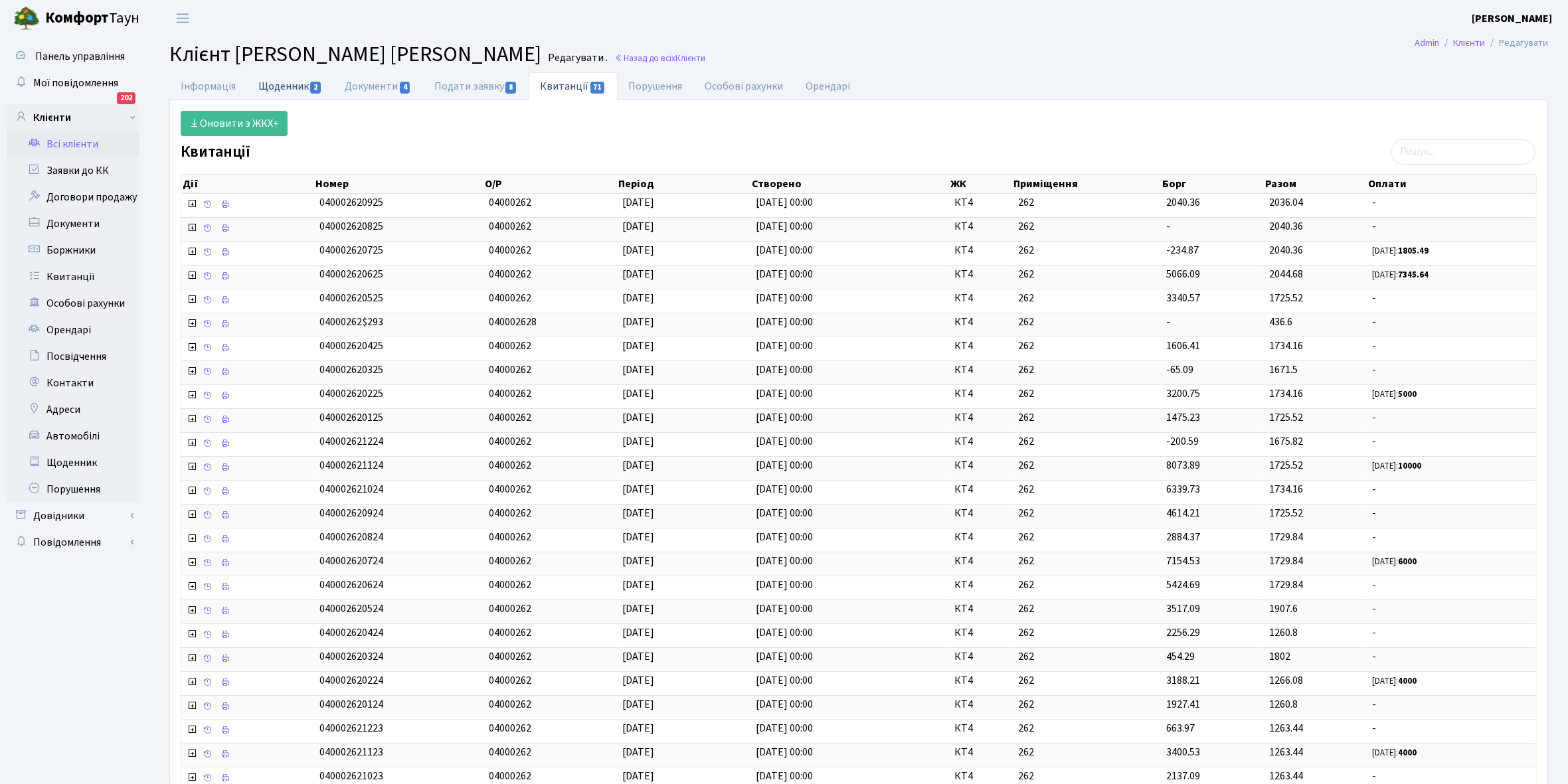
click at [277, 93] on link "Щоденник 2" at bounding box center [289, 85] width 86 height 27
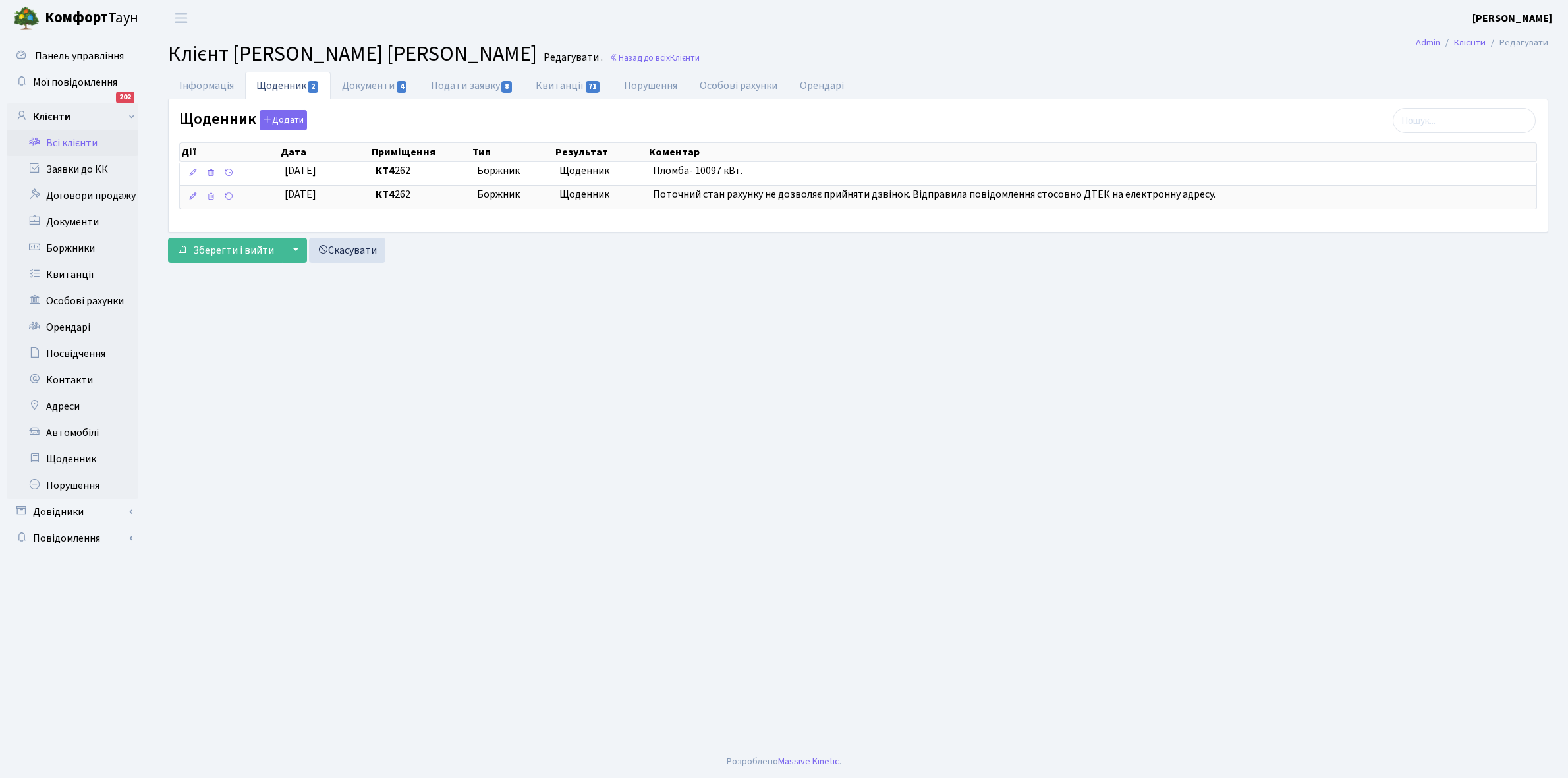
click at [83, 145] on link "Всі клієнти" at bounding box center [72, 143] width 132 height 26
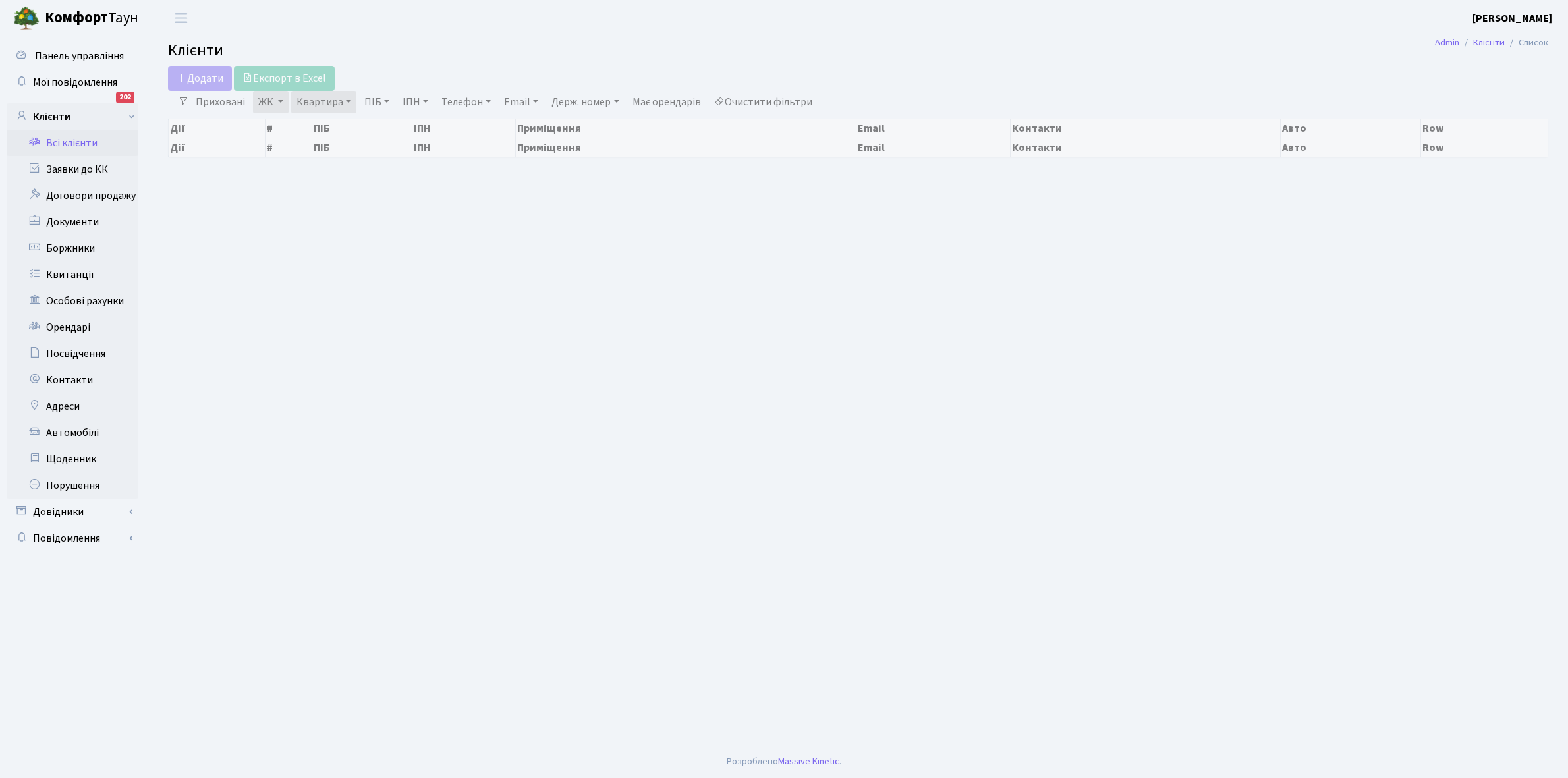
select select "25"
